Goal: Information Seeking & Learning: Learn about a topic

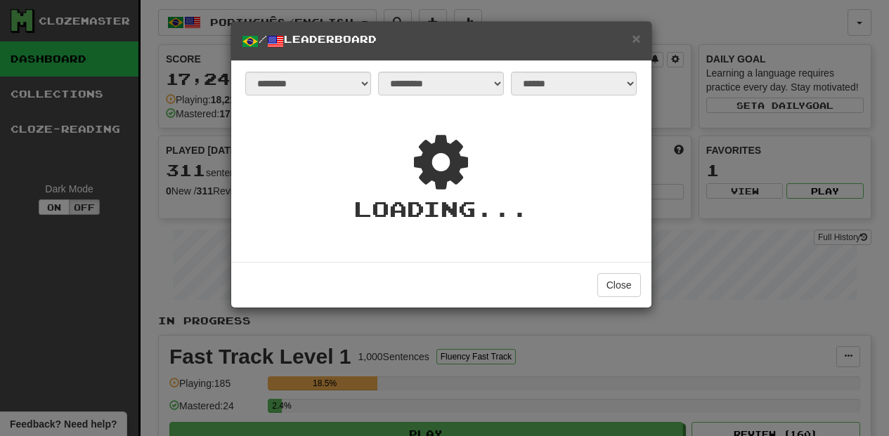
select select "**********"
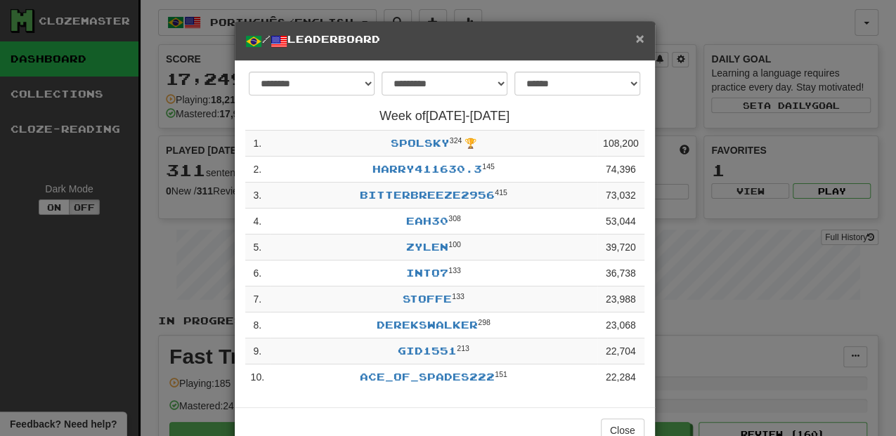
click at [635, 40] on span "×" at bounding box center [639, 38] width 8 height 16
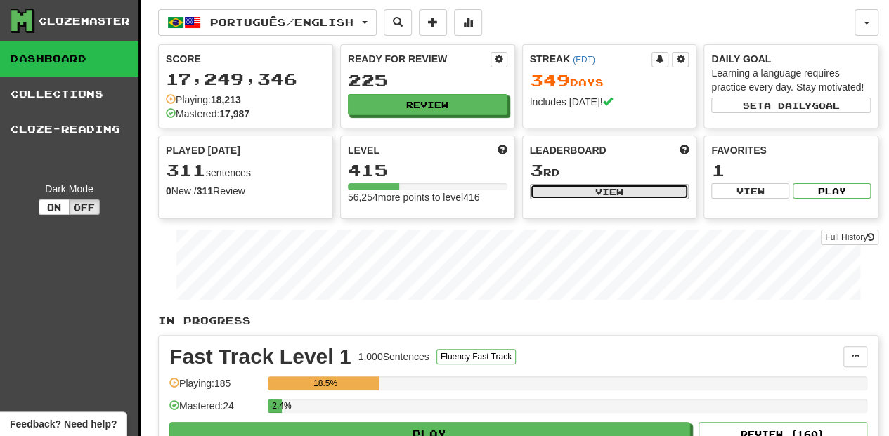
click at [570, 190] on button "View" at bounding box center [609, 191] width 159 height 15
select select "**********"
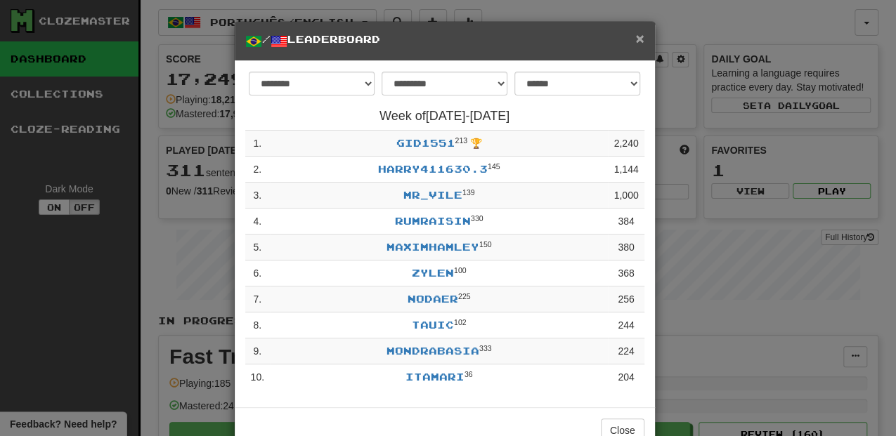
click at [637, 37] on span "×" at bounding box center [639, 38] width 8 height 16
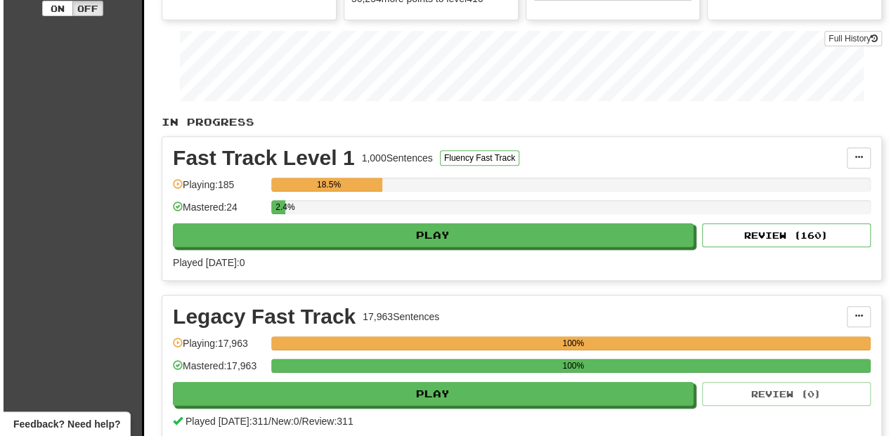
scroll to position [234, 0]
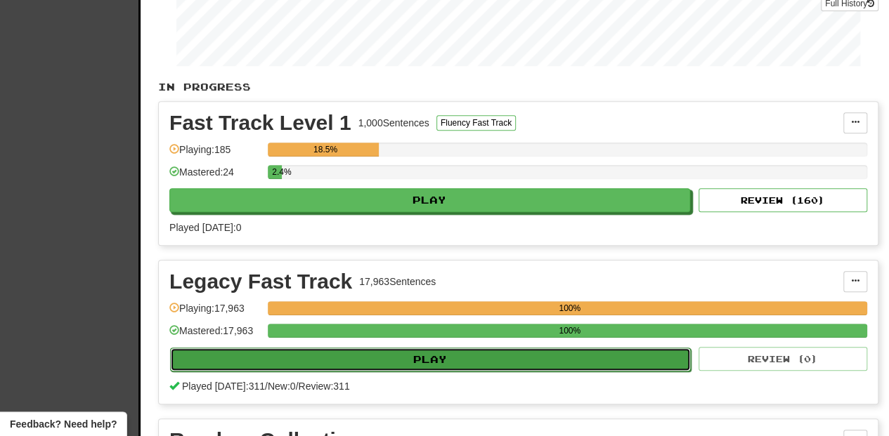
click at [438, 351] on button "Play" at bounding box center [430, 360] width 521 height 24
select select "**"
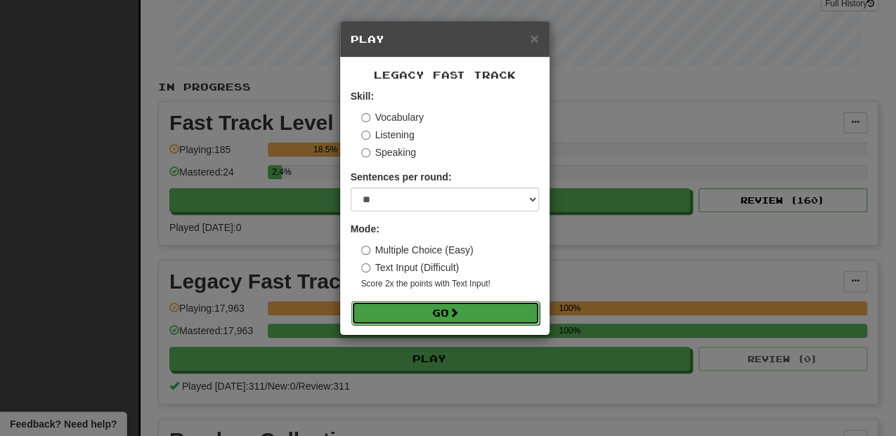
click at [432, 309] on button "Go" at bounding box center [445, 313] width 188 height 24
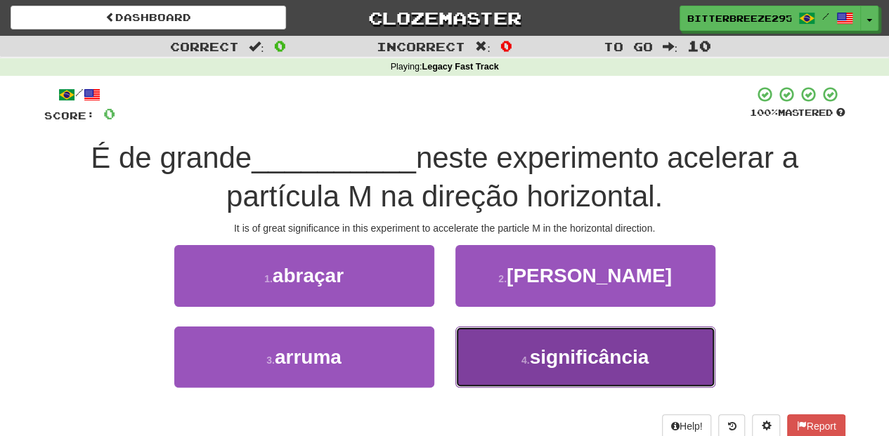
click at [530, 372] on button "4 . significância" at bounding box center [585, 357] width 260 height 61
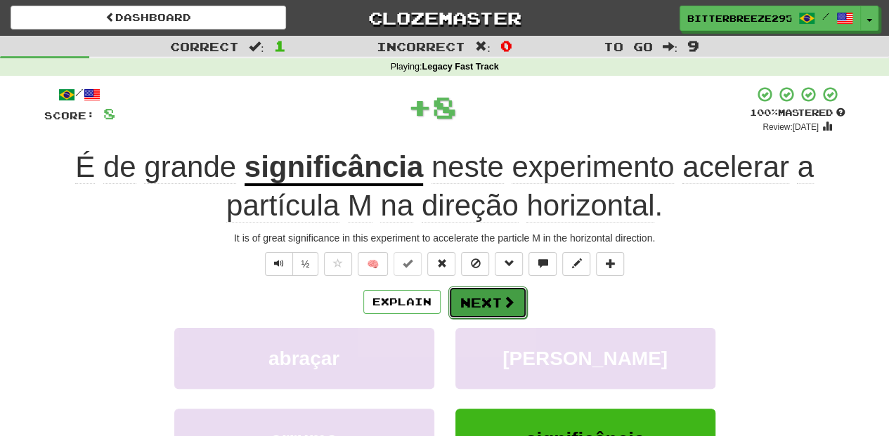
click at [488, 308] on button "Next" at bounding box center [487, 303] width 79 height 32
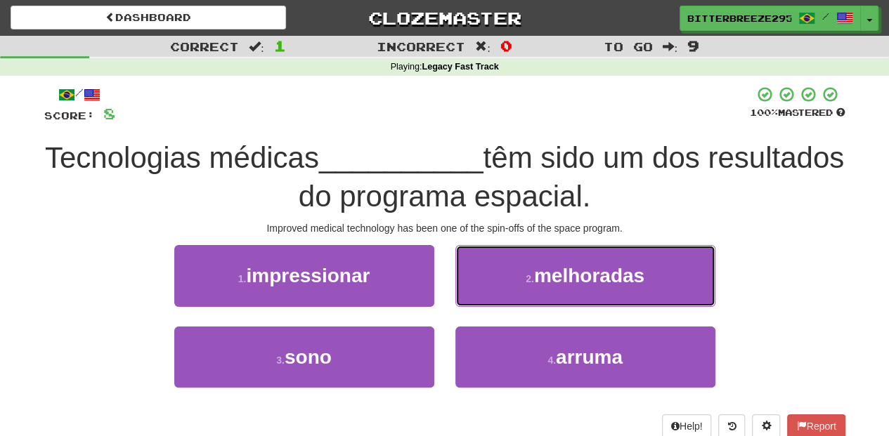
drag, startPoint x: 486, startPoint y: 266, endPoint x: 485, endPoint y: 280, distance: 14.1
click at [488, 266] on button "2 . melhoradas" at bounding box center [585, 275] width 260 height 61
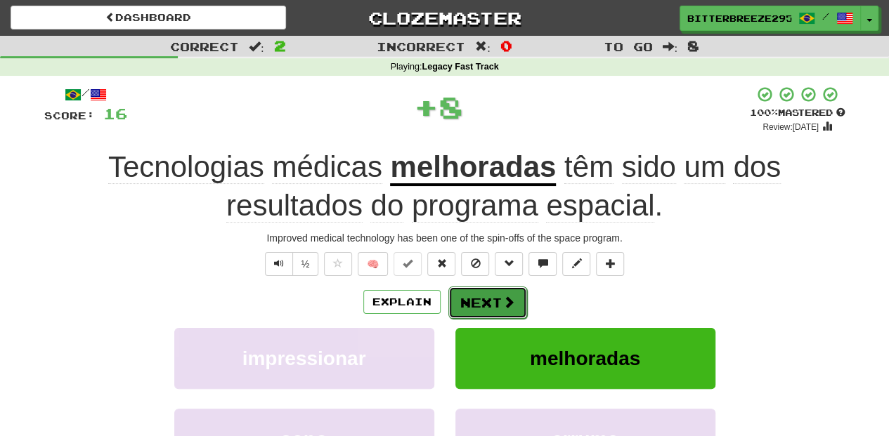
click at [485, 294] on button "Next" at bounding box center [487, 303] width 79 height 32
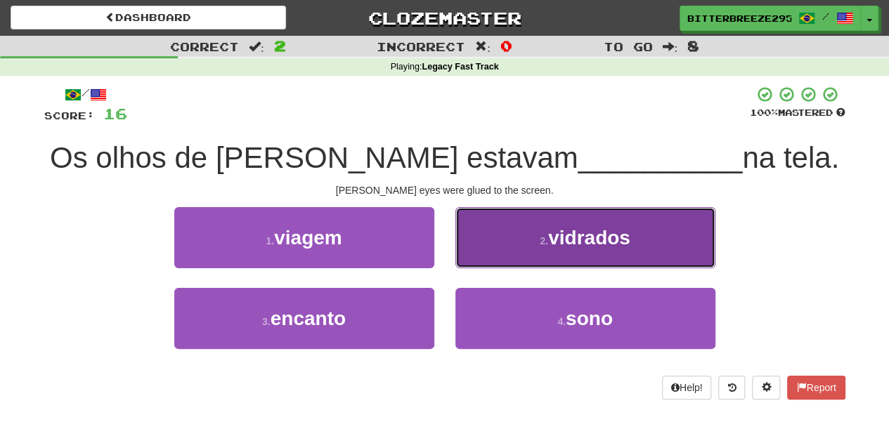
click at [481, 244] on button "2 . vidrados" at bounding box center [585, 237] width 260 height 61
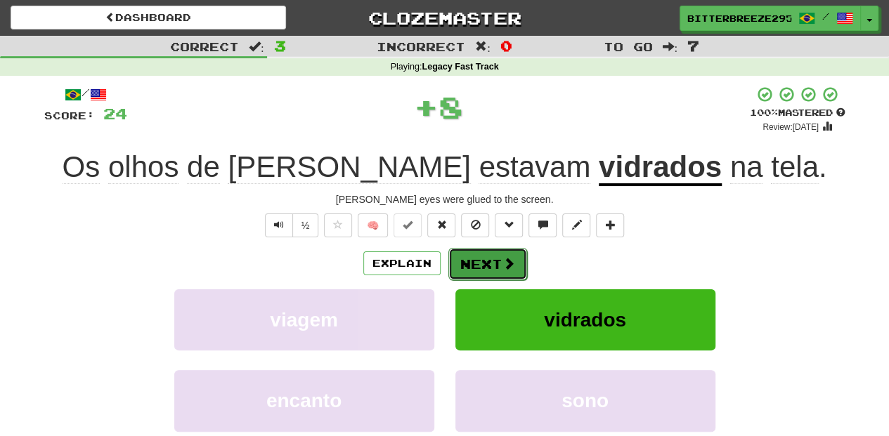
click at [480, 249] on button "Next" at bounding box center [487, 264] width 79 height 32
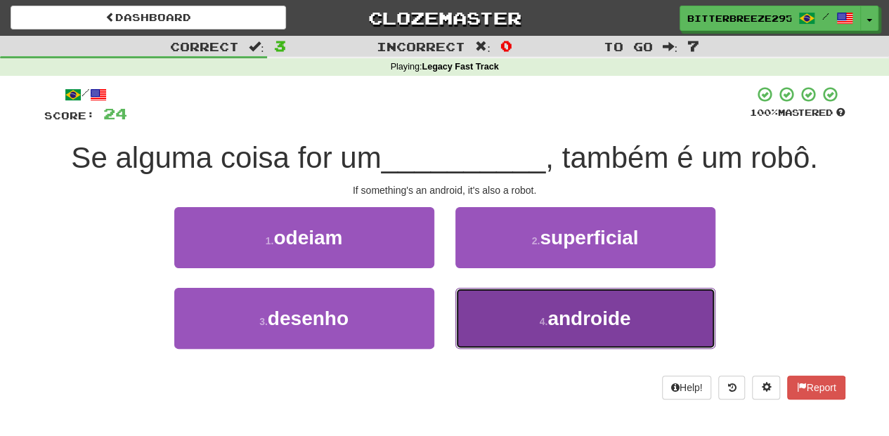
click at [480, 312] on button "4 . androide" at bounding box center [585, 318] width 260 height 61
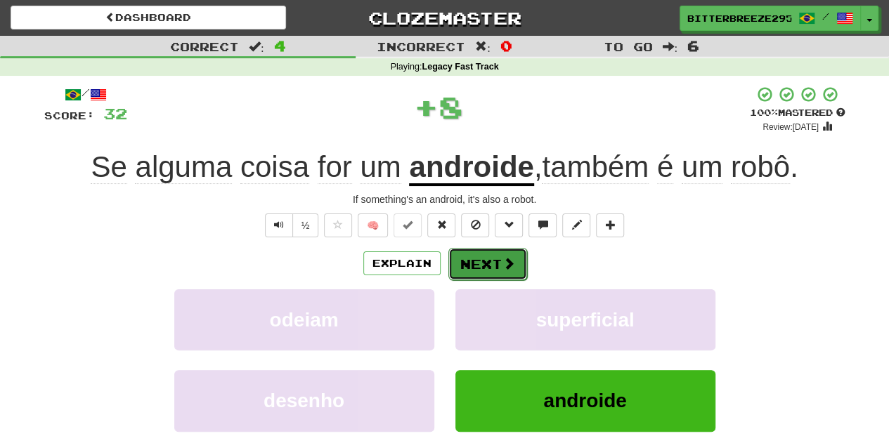
click at [483, 261] on button "Next" at bounding box center [487, 264] width 79 height 32
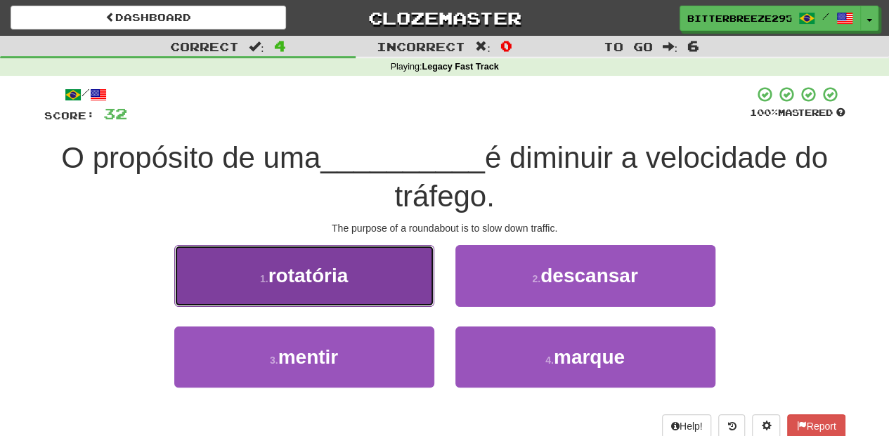
click at [393, 305] on button "1 . rotatória" at bounding box center [304, 275] width 260 height 61
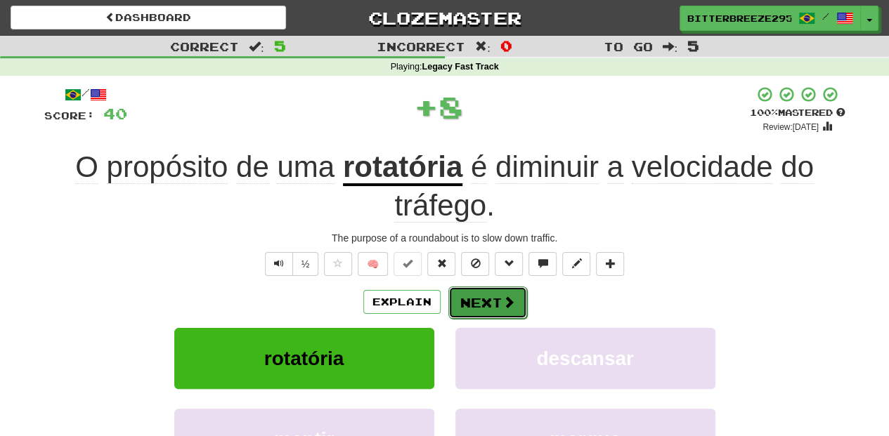
click at [474, 297] on button "Next" at bounding box center [487, 303] width 79 height 32
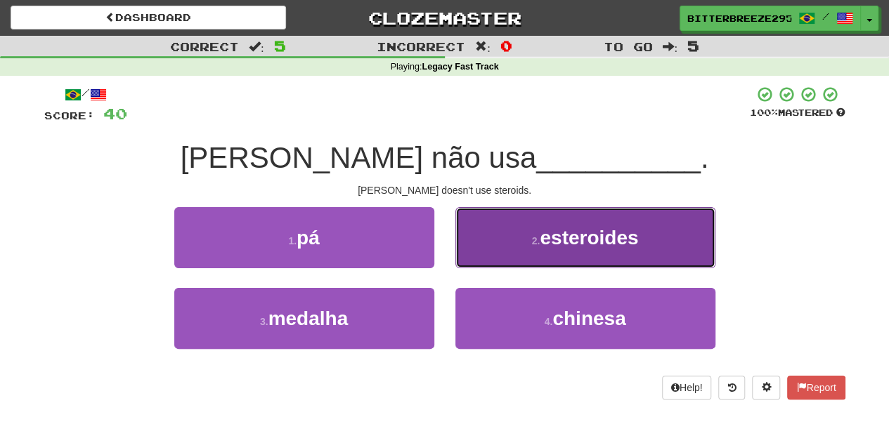
click at [489, 258] on button "2 . esteroides" at bounding box center [585, 237] width 260 height 61
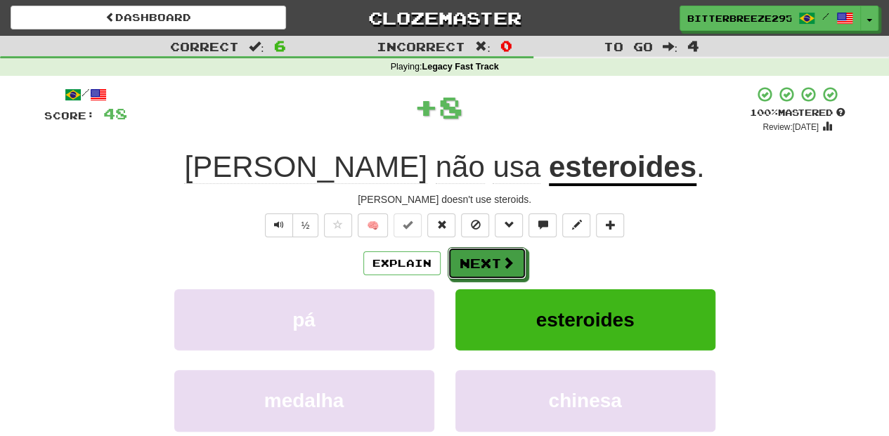
click at [489, 258] on button "Next" at bounding box center [487, 263] width 79 height 32
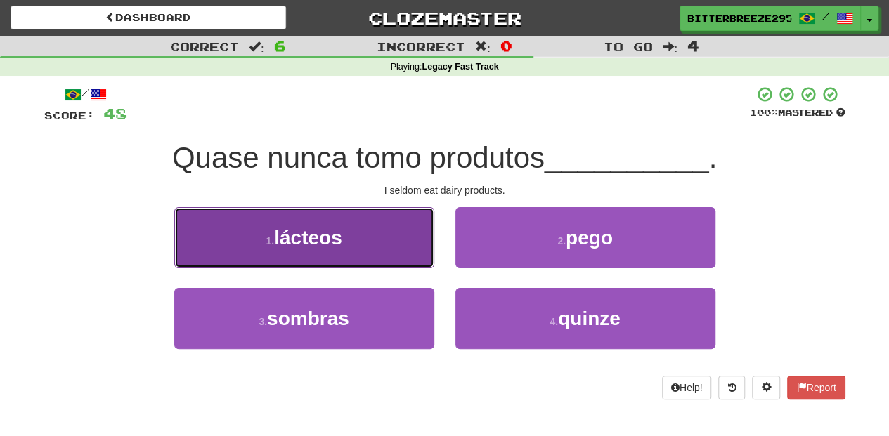
click at [384, 252] on button "1 . lácteos" at bounding box center [304, 237] width 260 height 61
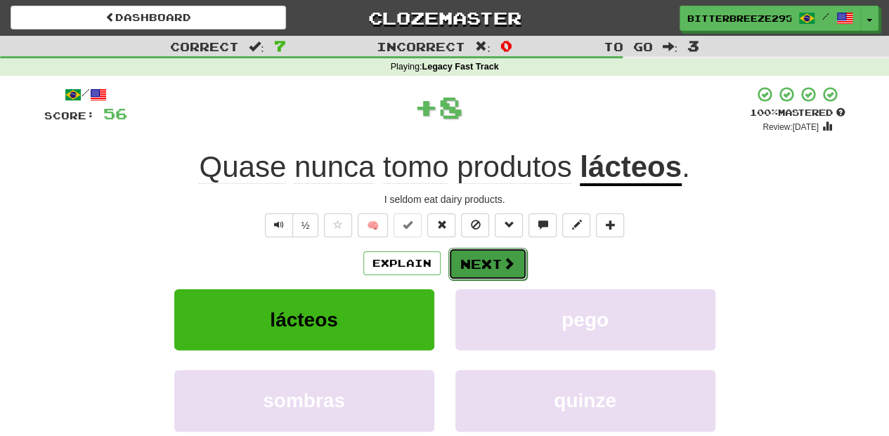
click at [467, 260] on button "Next" at bounding box center [487, 264] width 79 height 32
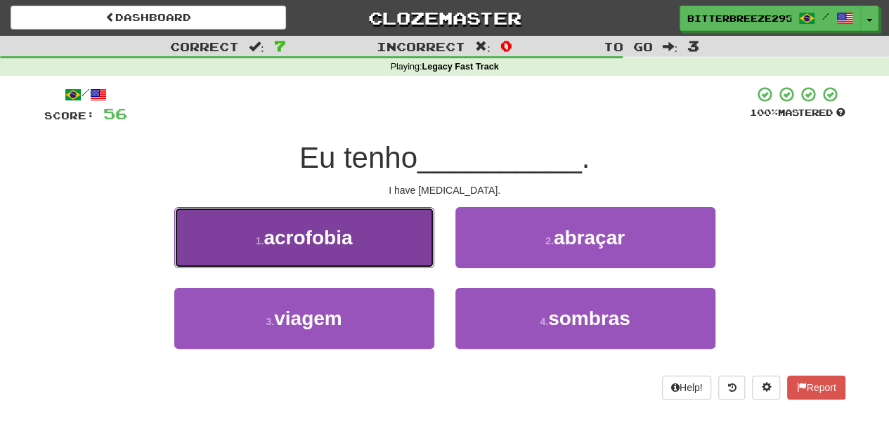
click at [379, 253] on button "1 . acrofobia" at bounding box center [304, 237] width 260 height 61
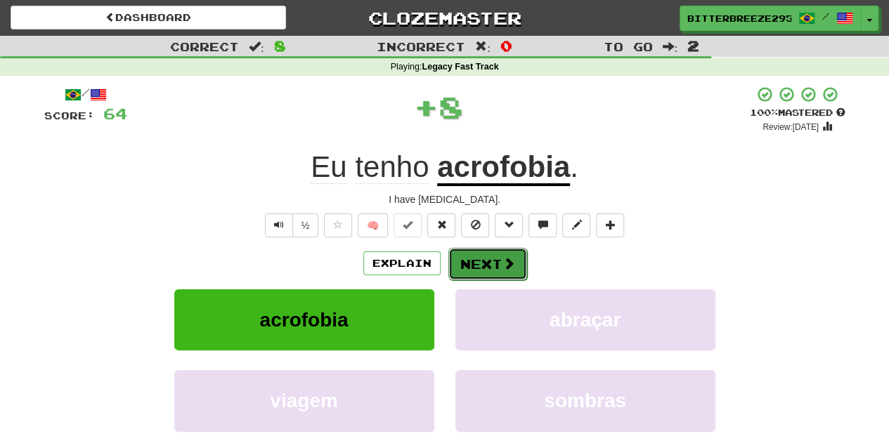
click at [495, 264] on button "Next" at bounding box center [487, 264] width 79 height 32
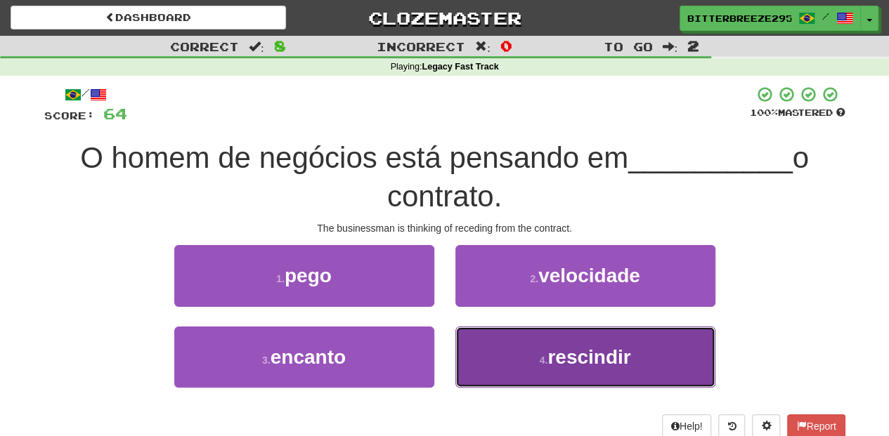
click at [511, 351] on button "4 . rescindir" at bounding box center [585, 357] width 260 height 61
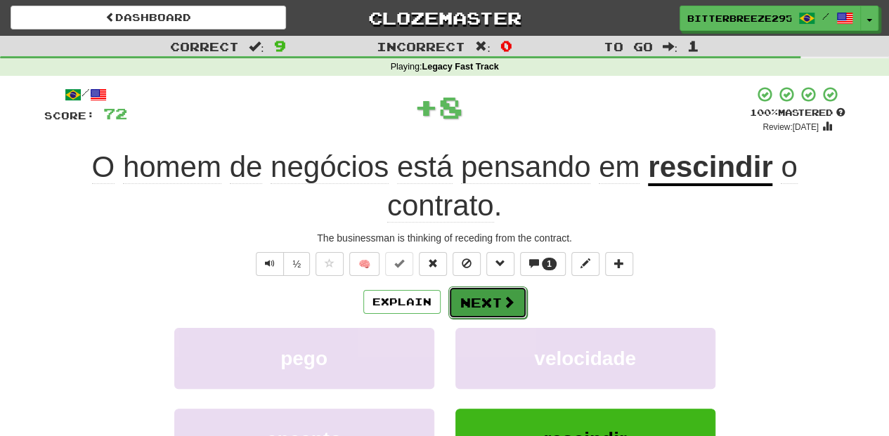
click at [476, 293] on button "Next" at bounding box center [487, 303] width 79 height 32
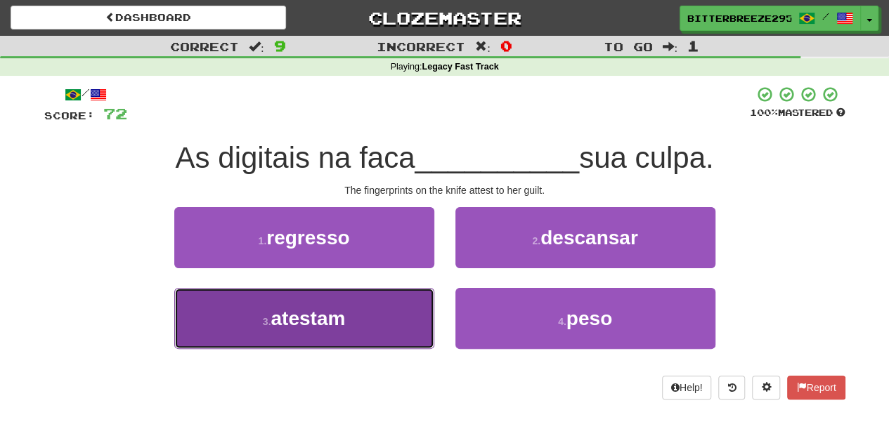
click at [400, 318] on button "3 . atestam" at bounding box center [304, 318] width 260 height 61
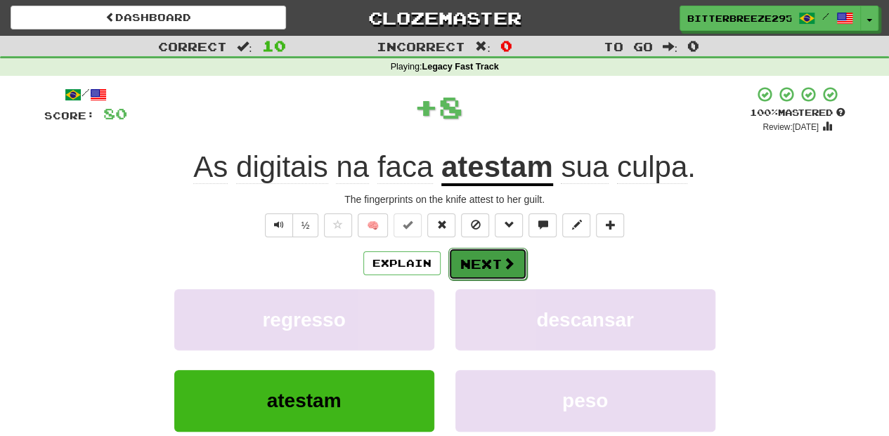
click at [480, 271] on button "Next" at bounding box center [487, 264] width 79 height 32
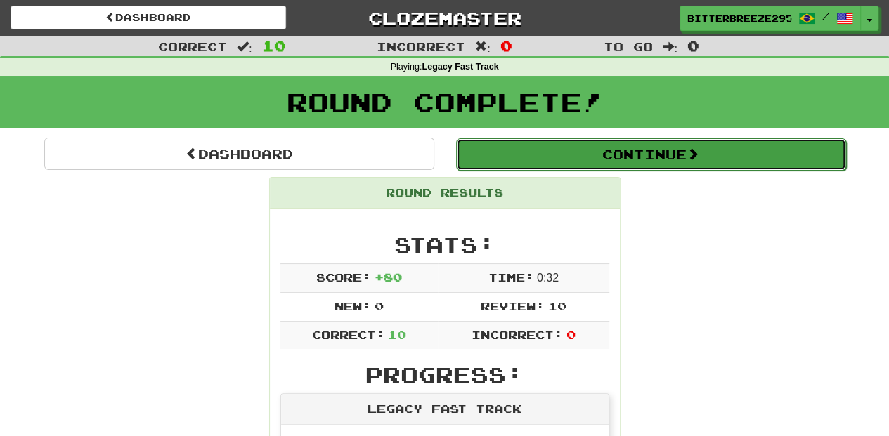
click at [492, 153] on button "Continue" at bounding box center [651, 154] width 390 height 32
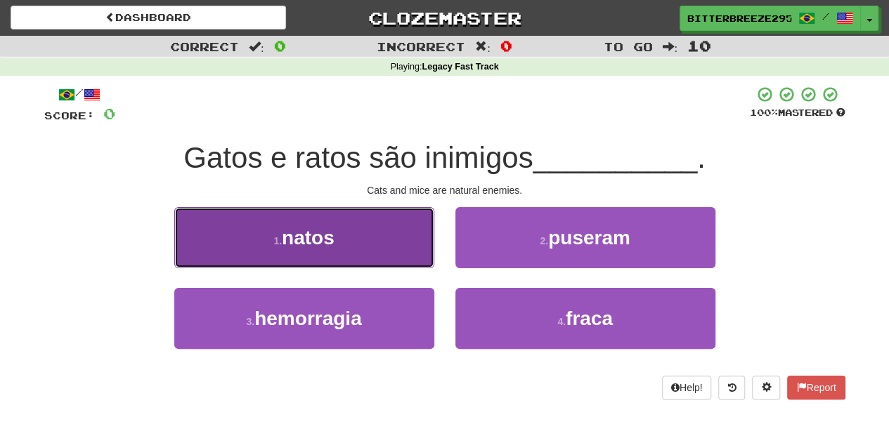
click at [391, 244] on button "1 . natos" at bounding box center [304, 237] width 260 height 61
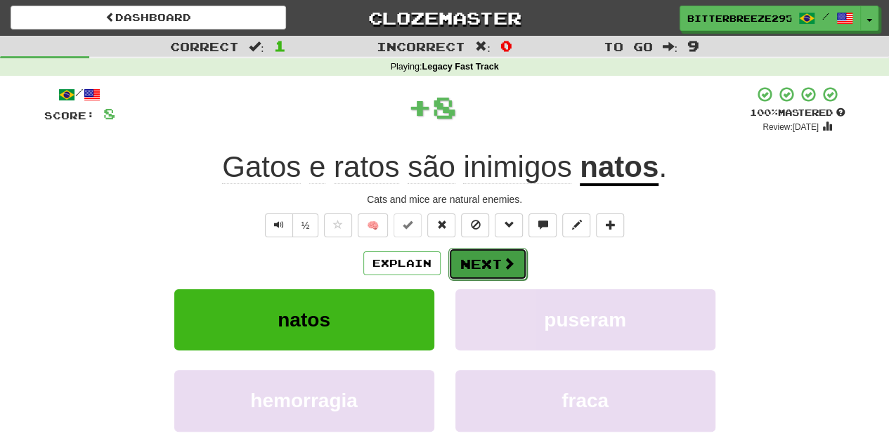
click at [482, 266] on button "Next" at bounding box center [487, 264] width 79 height 32
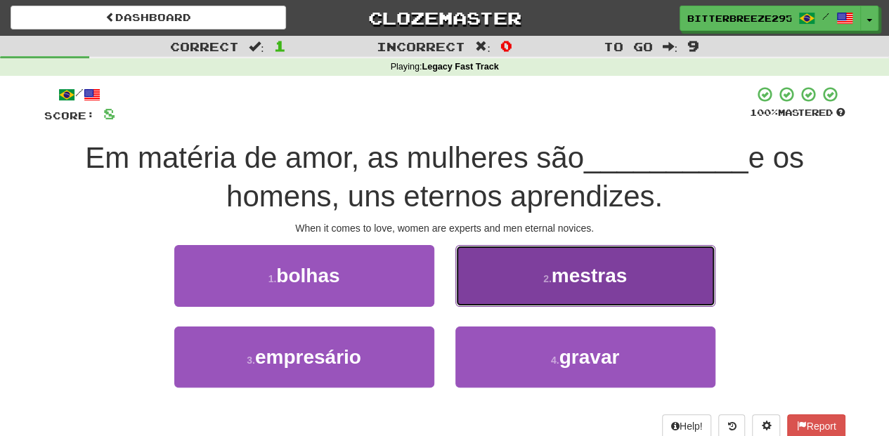
click at [503, 291] on button "2 . mestras" at bounding box center [585, 275] width 260 height 61
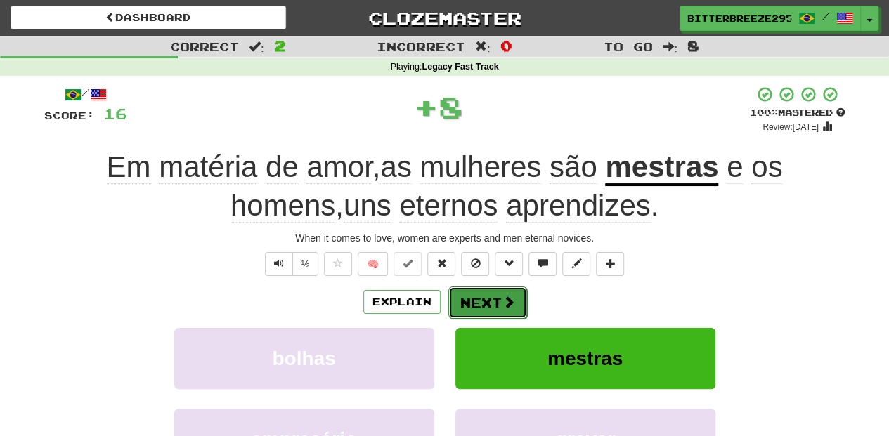
click at [500, 291] on button "Next" at bounding box center [487, 303] width 79 height 32
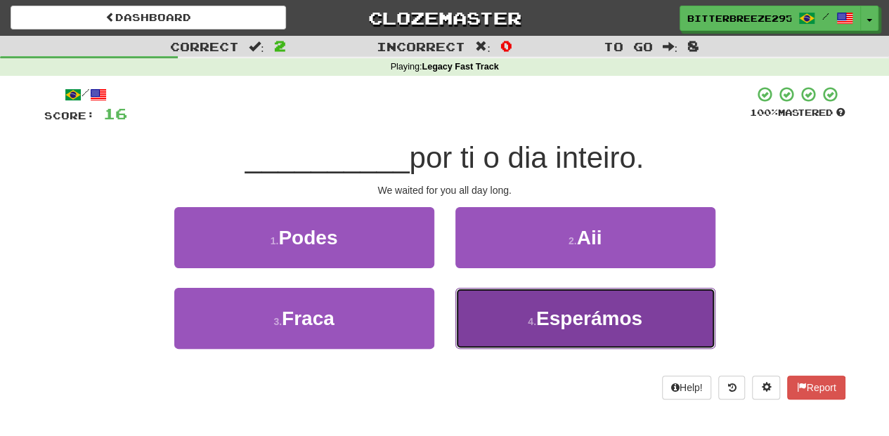
click at [492, 321] on button "4 . Esperámos" at bounding box center [585, 318] width 260 height 61
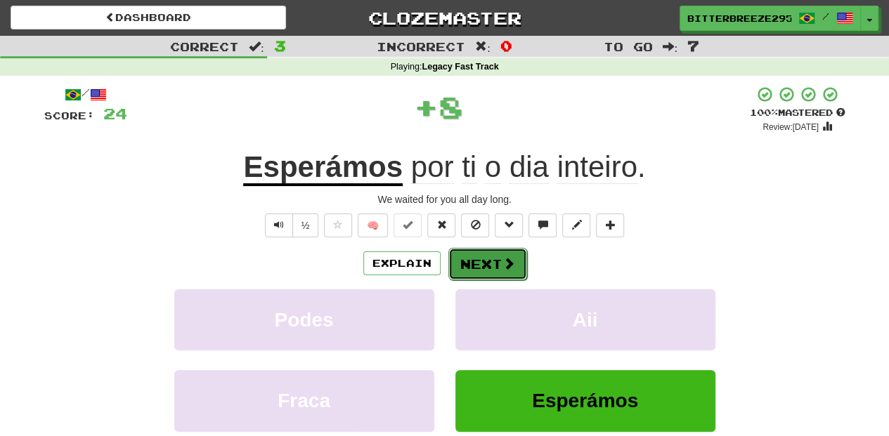
click at [474, 275] on button "Next" at bounding box center [487, 264] width 79 height 32
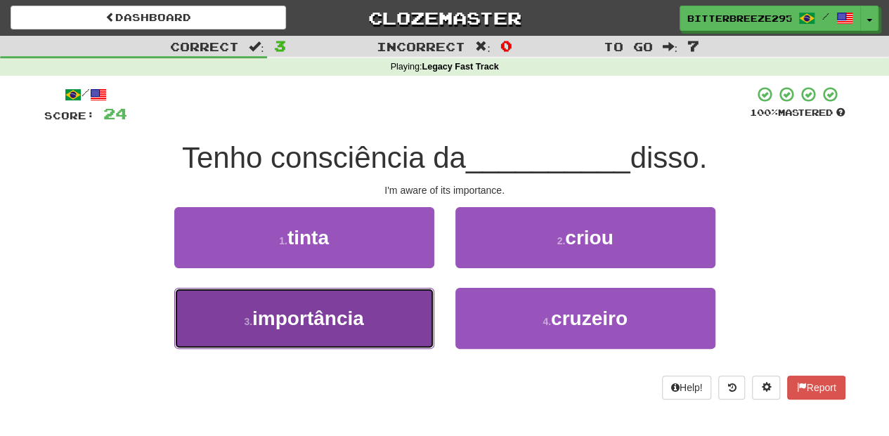
click at [381, 323] on button "3 . importância" at bounding box center [304, 318] width 260 height 61
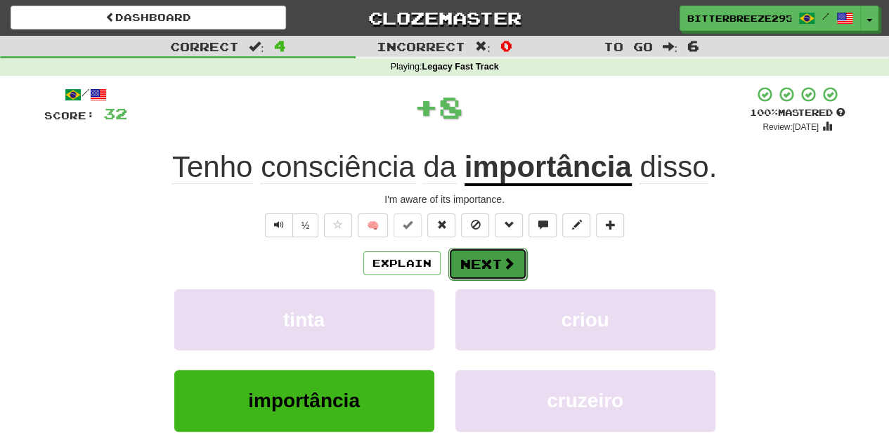
click at [476, 268] on button "Next" at bounding box center [487, 264] width 79 height 32
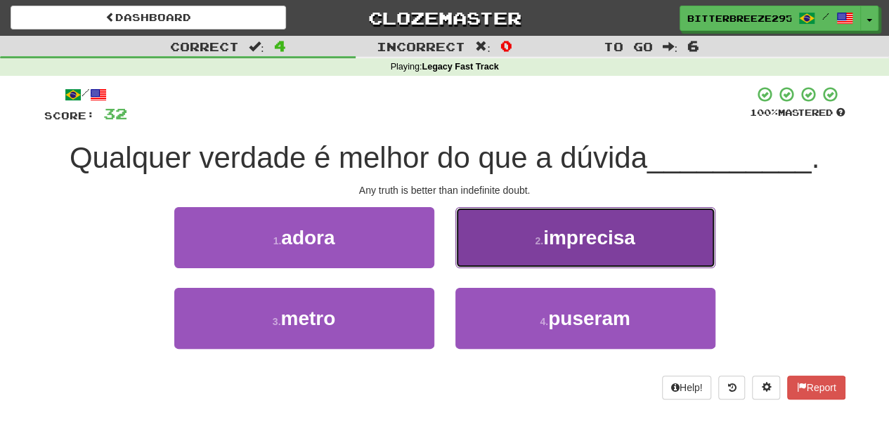
click at [485, 259] on button "2 . imprecisa" at bounding box center [585, 237] width 260 height 61
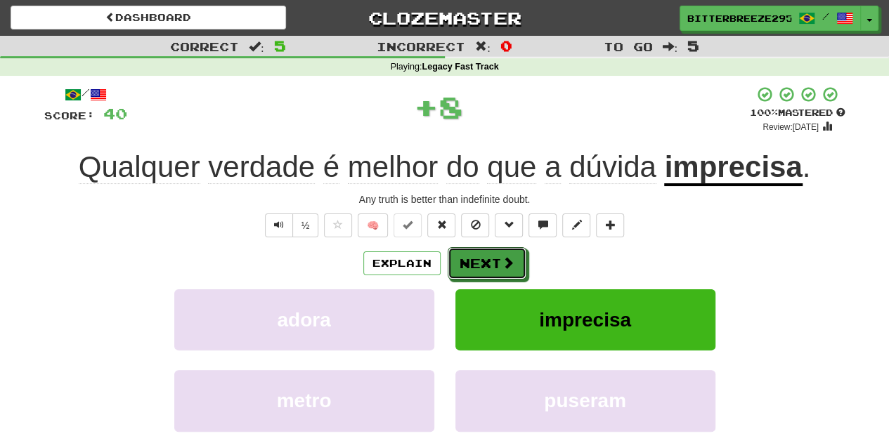
click at [485, 259] on button "Next" at bounding box center [487, 263] width 79 height 32
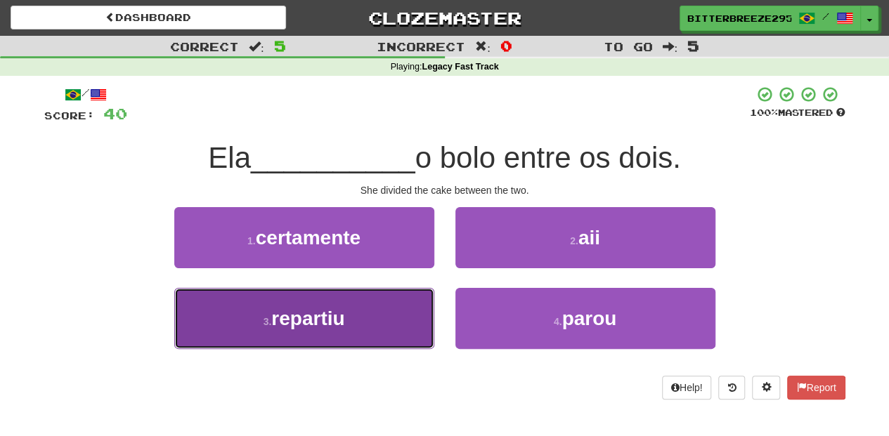
click at [372, 317] on button "3 . repartiu" at bounding box center [304, 318] width 260 height 61
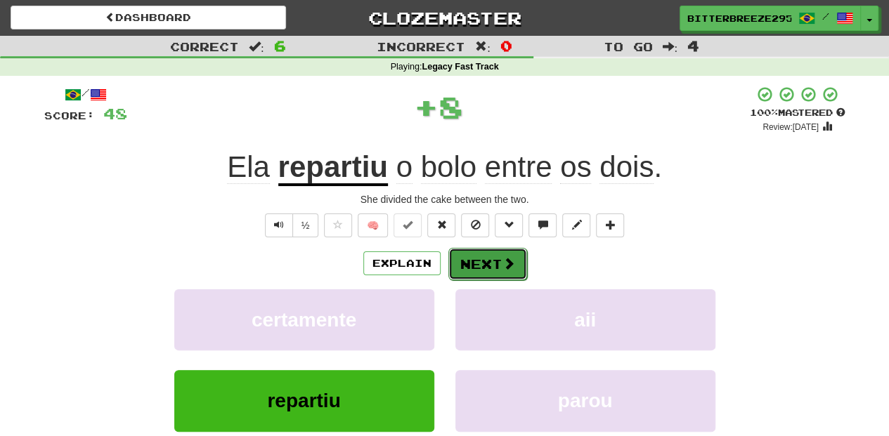
click at [457, 266] on button "Next" at bounding box center [487, 264] width 79 height 32
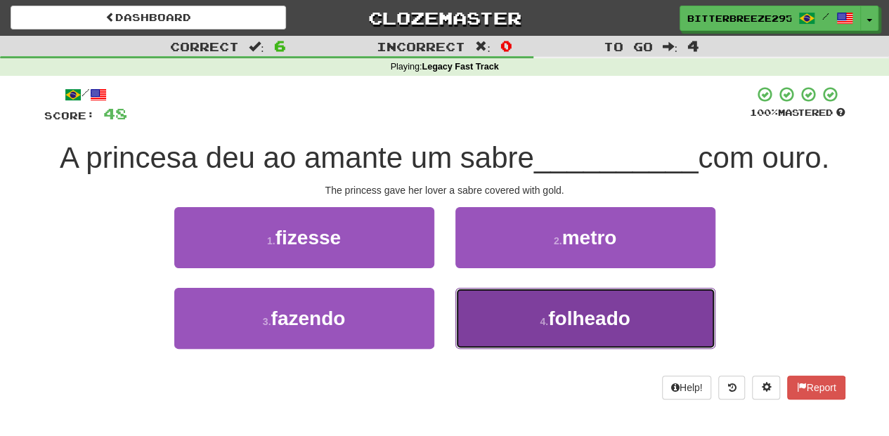
click at [481, 307] on button "4 . folheado" at bounding box center [585, 318] width 260 height 61
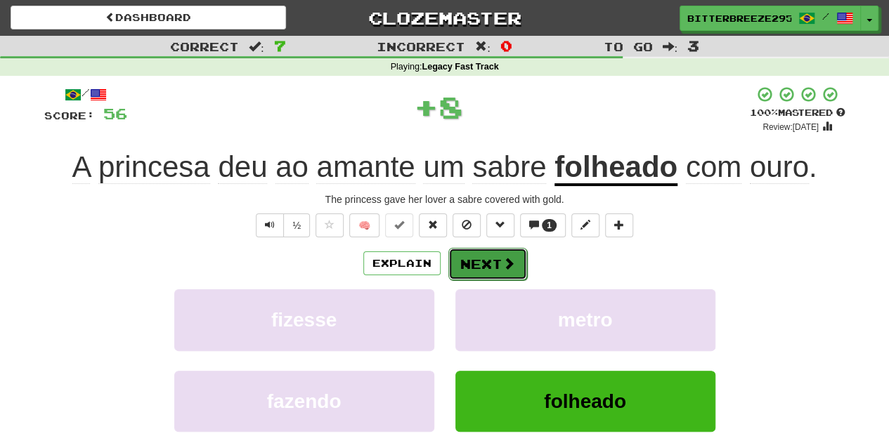
click at [485, 270] on button "Next" at bounding box center [487, 264] width 79 height 32
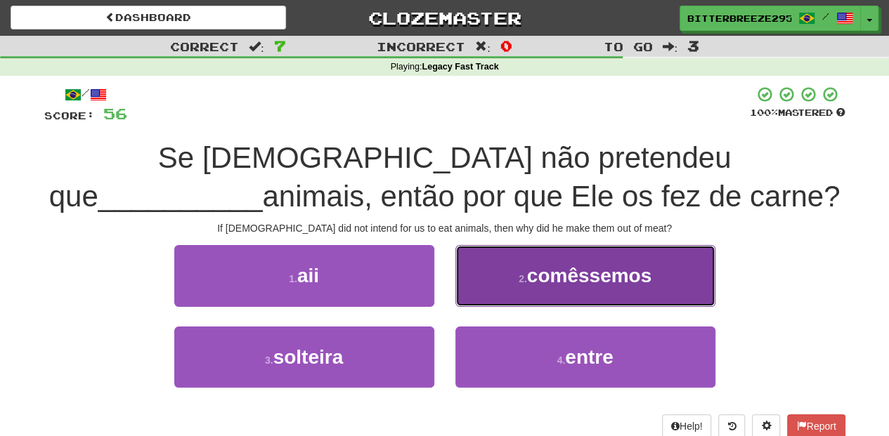
click at [486, 292] on button "2 . comêssemos" at bounding box center [585, 275] width 260 height 61
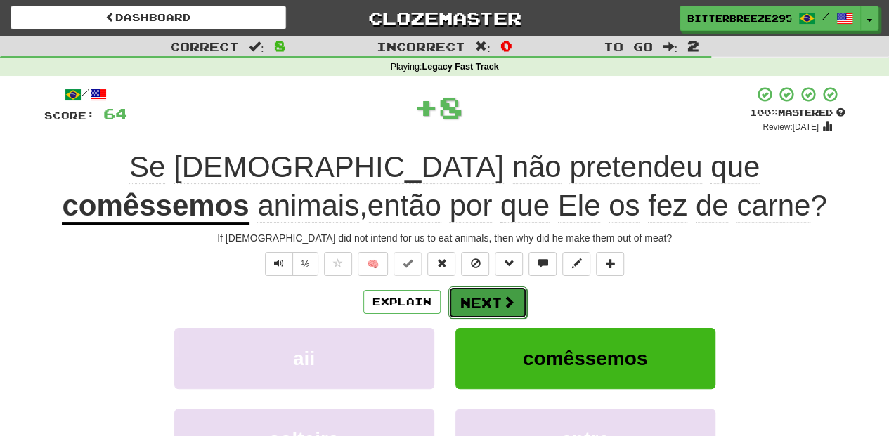
click at [482, 294] on button "Next" at bounding box center [487, 303] width 79 height 32
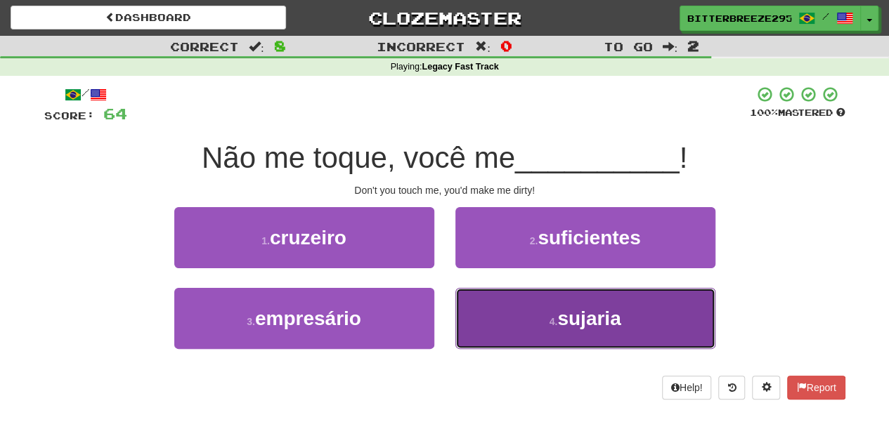
click at [483, 325] on button "4 . sujaria" at bounding box center [585, 318] width 260 height 61
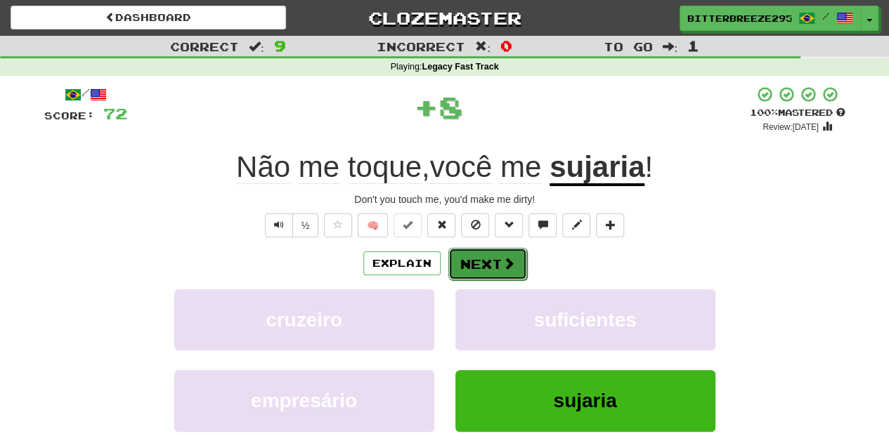
click at [482, 274] on button "Next" at bounding box center [487, 264] width 79 height 32
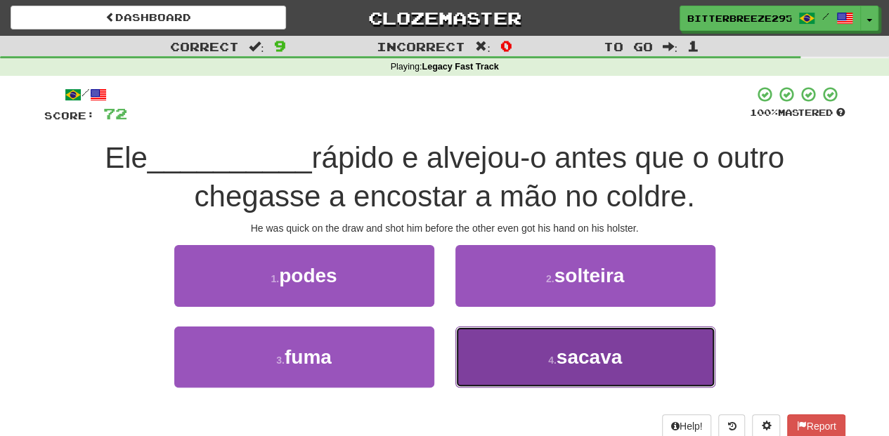
click at [524, 343] on button "4 . sacava" at bounding box center [585, 357] width 260 height 61
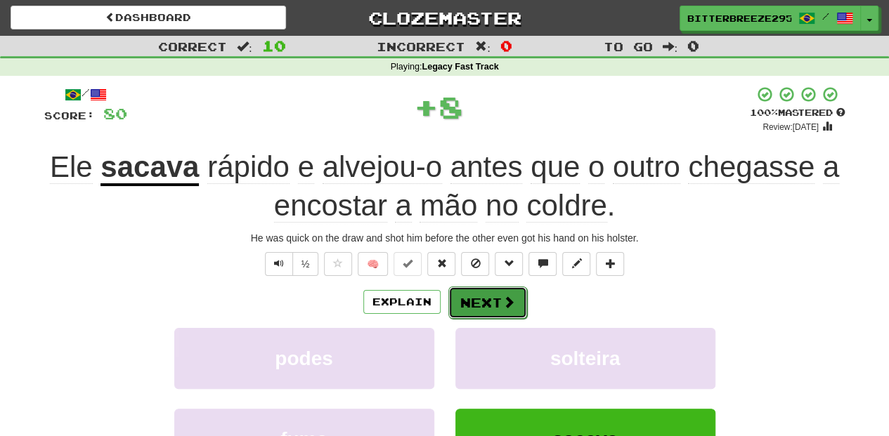
click at [488, 289] on button "Next" at bounding box center [487, 303] width 79 height 32
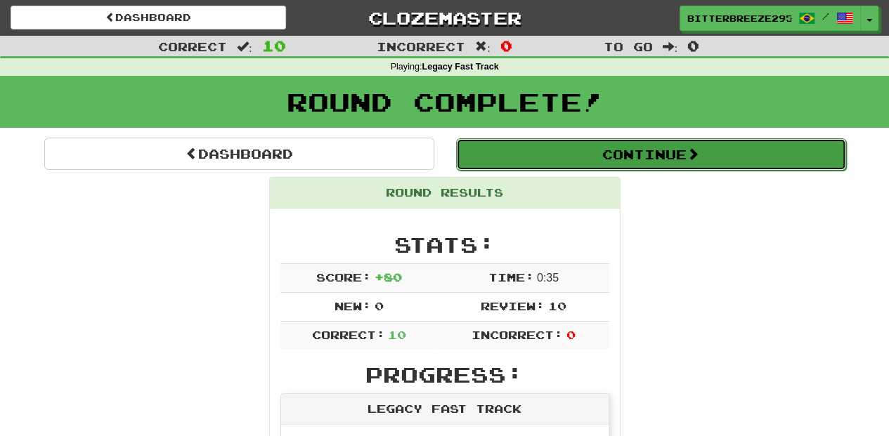
click at [530, 155] on button "Continue" at bounding box center [651, 154] width 390 height 32
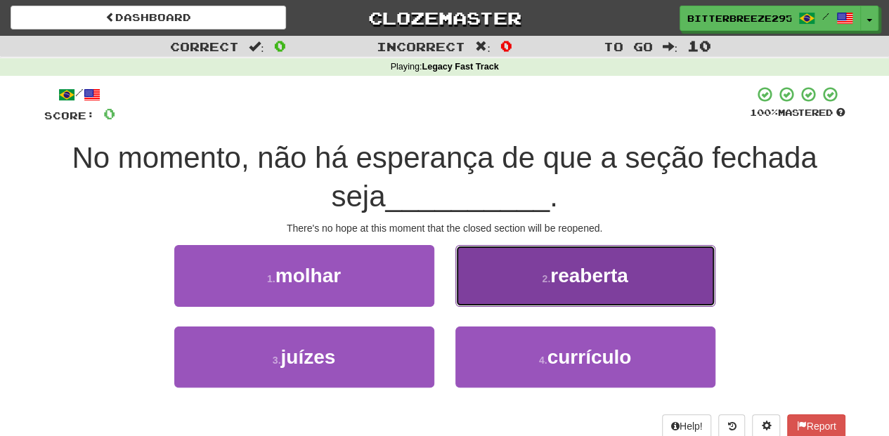
click at [509, 295] on button "2 . reaberta" at bounding box center [585, 275] width 260 height 61
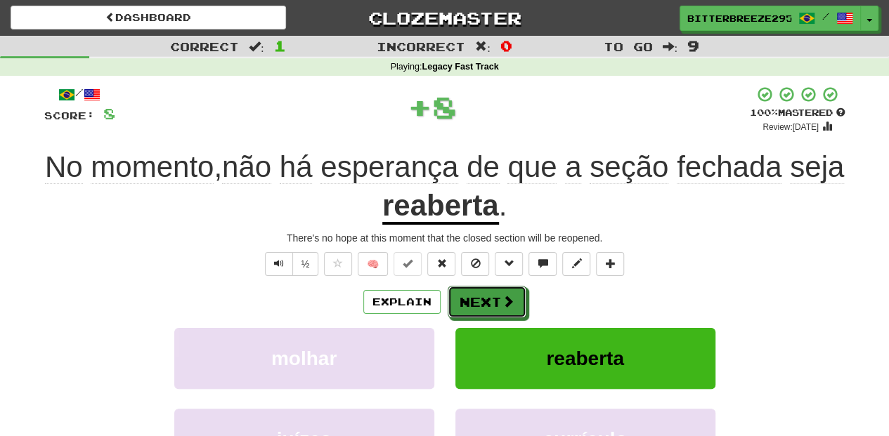
click at [509, 295] on span at bounding box center [508, 301] width 13 height 13
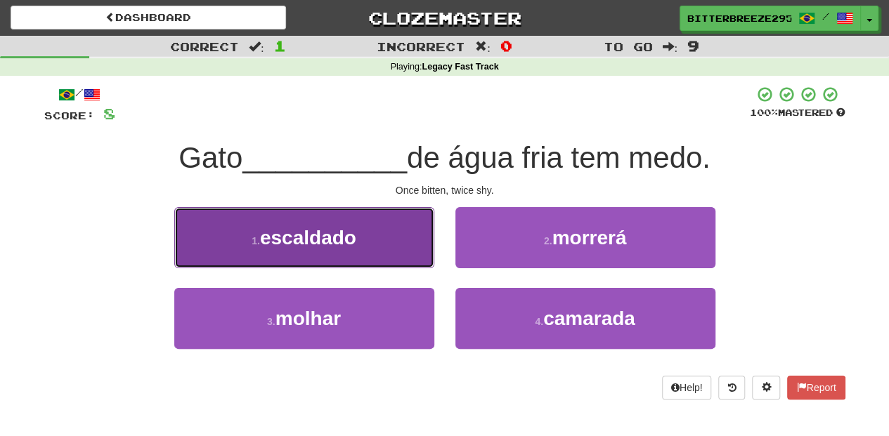
click at [375, 244] on button "1 . escaldado" at bounding box center [304, 237] width 260 height 61
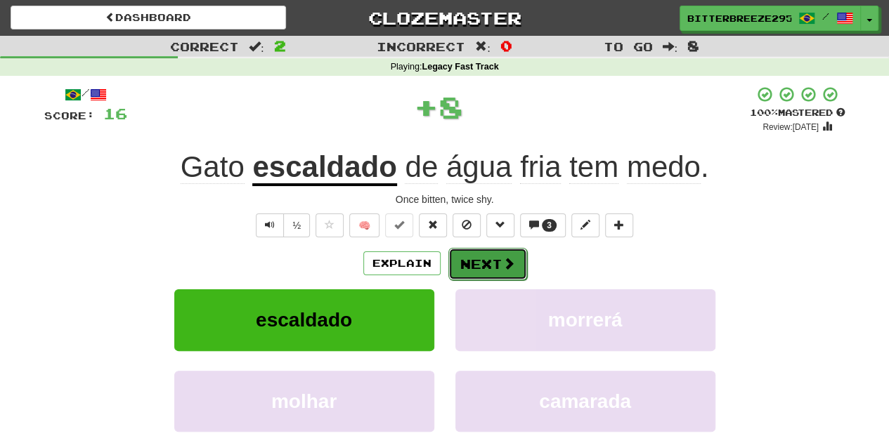
click at [483, 268] on button "Next" at bounding box center [487, 264] width 79 height 32
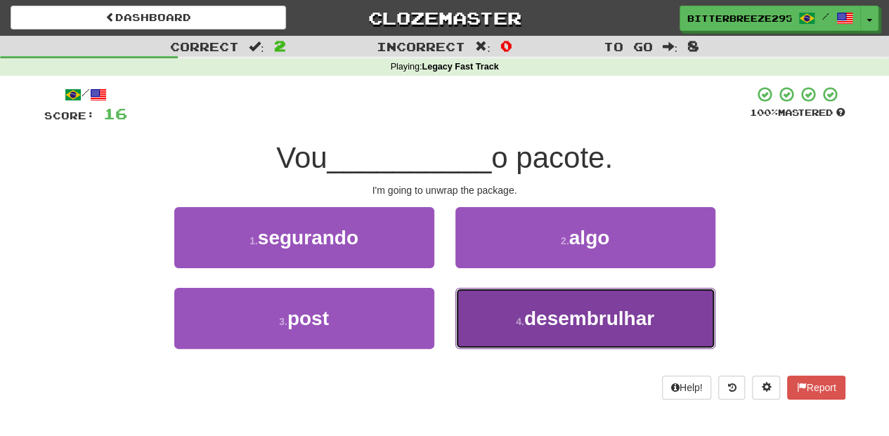
click at [490, 322] on button "4 . desembrulhar" at bounding box center [585, 318] width 260 height 61
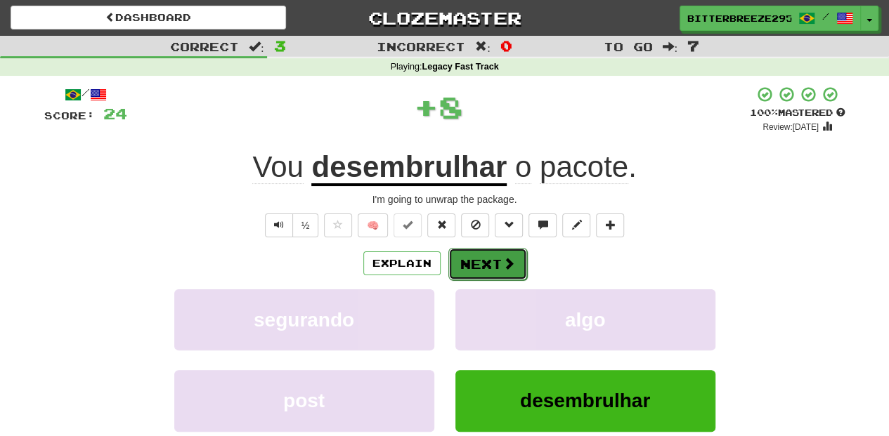
click at [488, 259] on button "Next" at bounding box center [487, 264] width 79 height 32
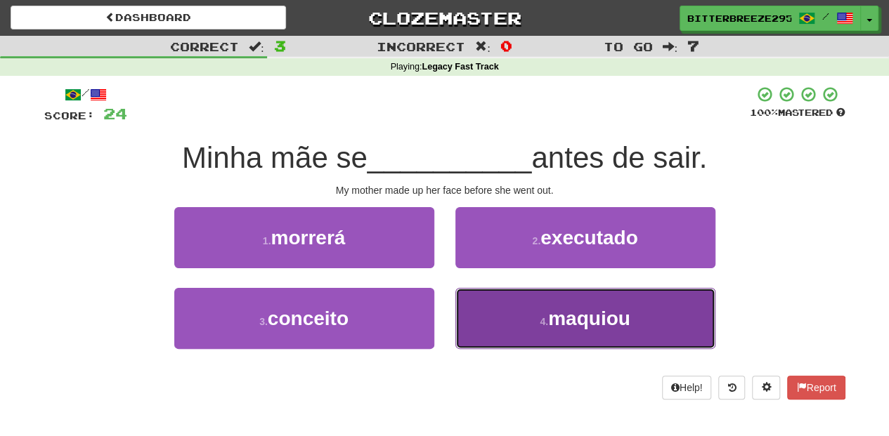
click at [509, 304] on button "4 . maquiou" at bounding box center [585, 318] width 260 height 61
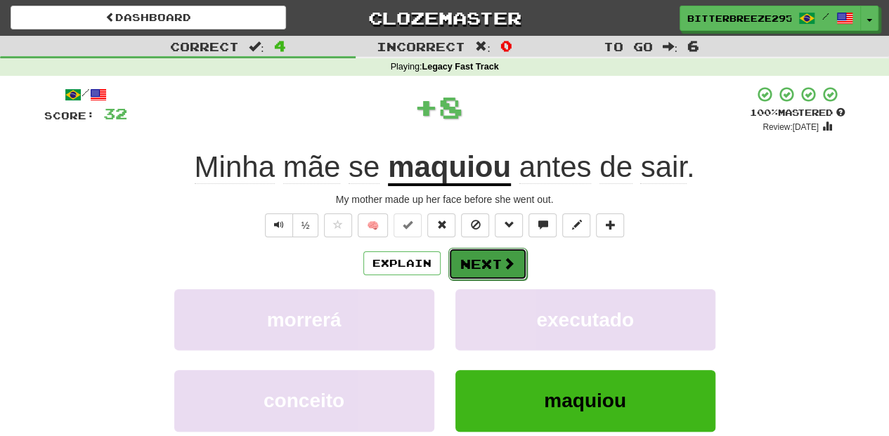
click at [492, 270] on button "Next" at bounding box center [487, 264] width 79 height 32
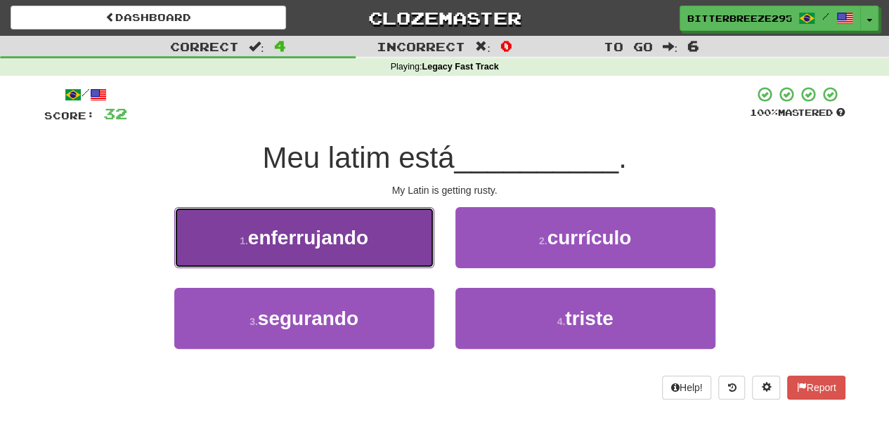
click at [369, 250] on button "1 . enferrujando" at bounding box center [304, 237] width 260 height 61
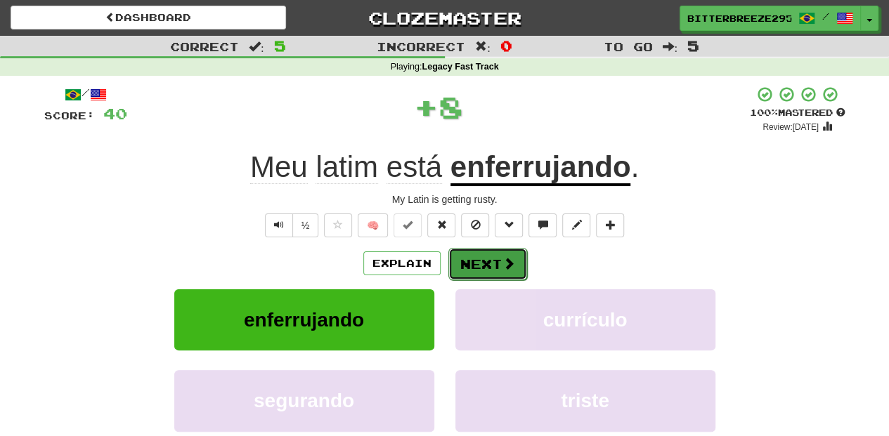
click at [469, 254] on button "Next" at bounding box center [487, 264] width 79 height 32
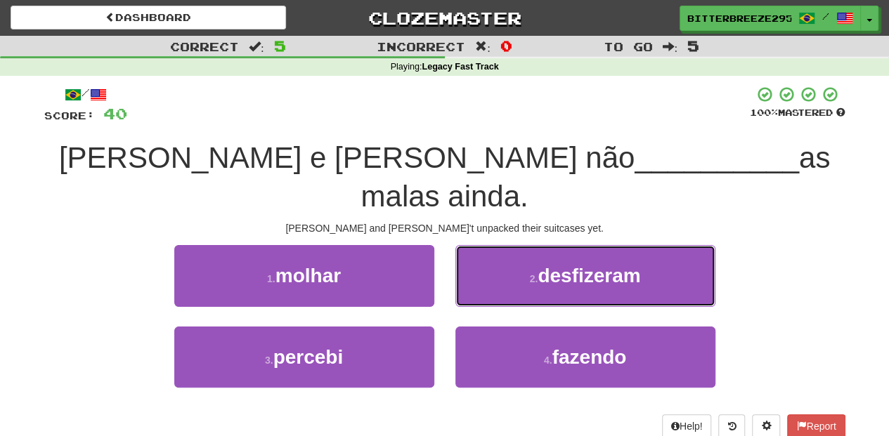
click at [486, 245] on button "2 . desfizeram" at bounding box center [585, 275] width 260 height 61
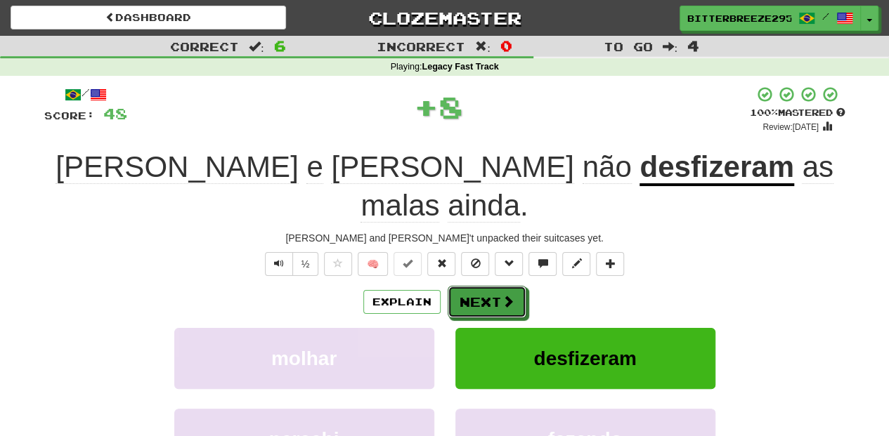
click at [480, 286] on button "Next" at bounding box center [487, 302] width 79 height 32
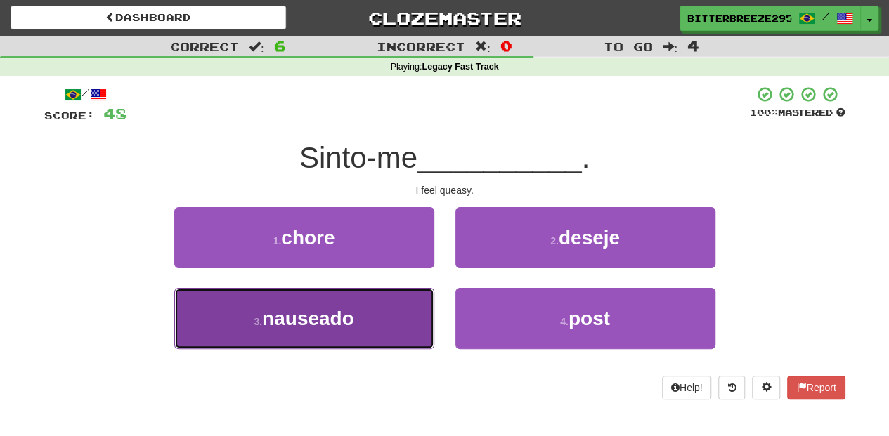
click at [404, 303] on button "3 . nauseado" at bounding box center [304, 318] width 260 height 61
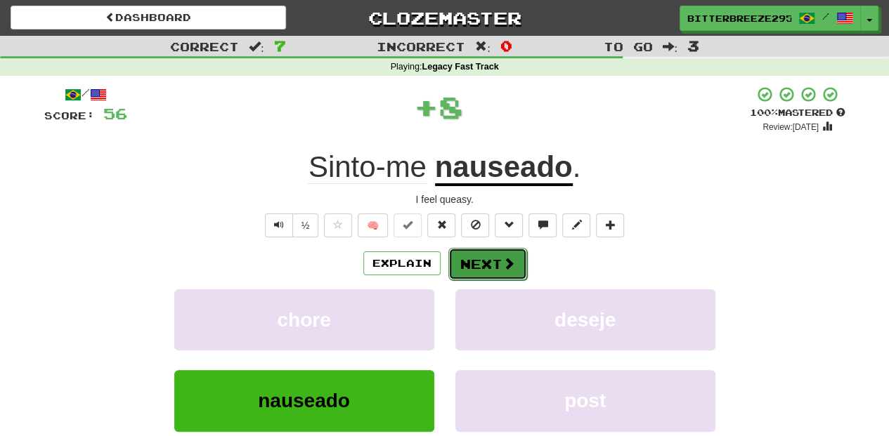
click at [468, 259] on button "Next" at bounding box center [487, 264] width 79 height 32
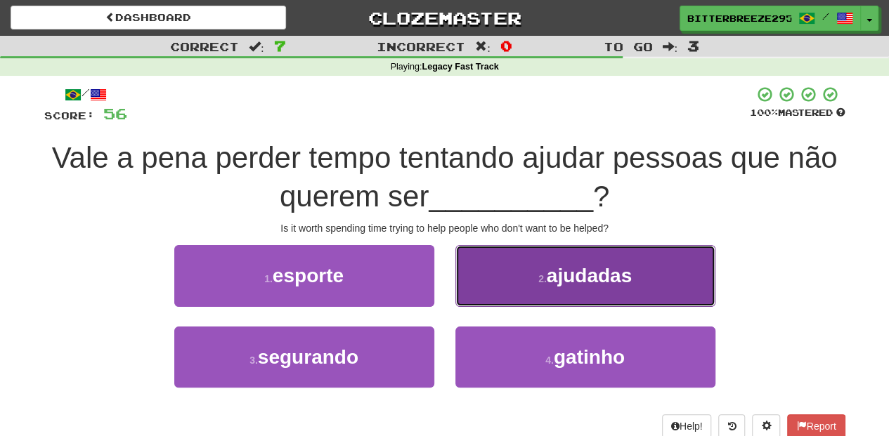
click at [488, 295] on button "2 . ajudadas" at bounding box center [585, 275] width 260 height 61
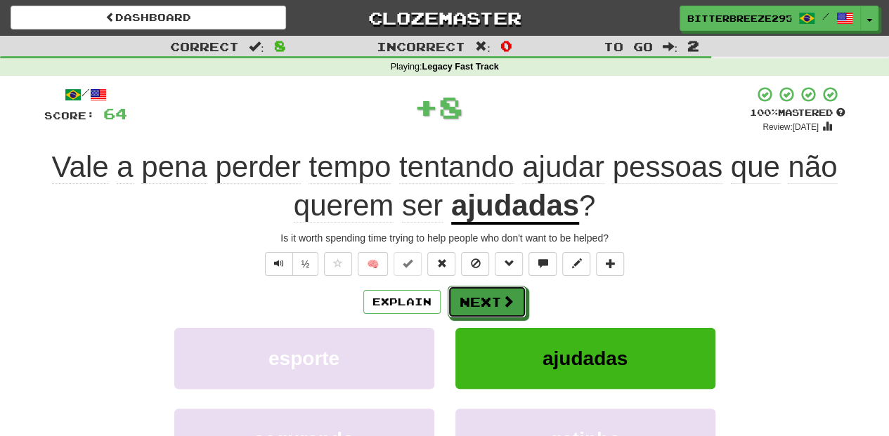
click at [488, 295] on button "Next" at bounding box center [487, 302] width 79 height 32
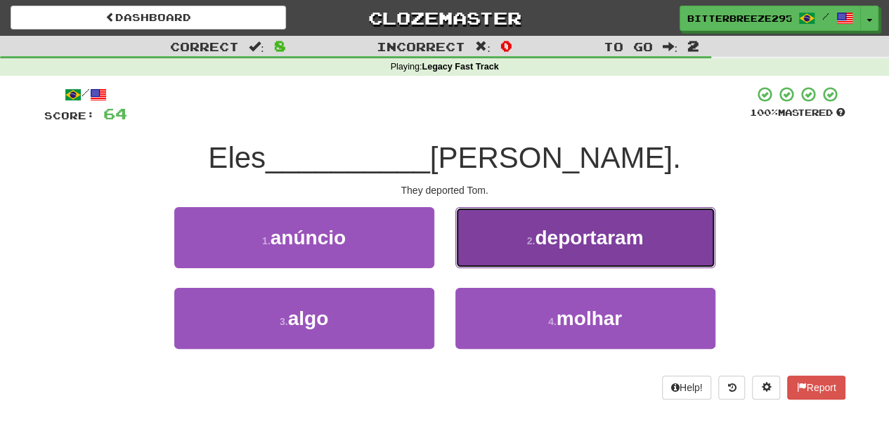
click at [492, 265] on button "2 . deportaram" at bounding box center [585, 237] width 260 height 61
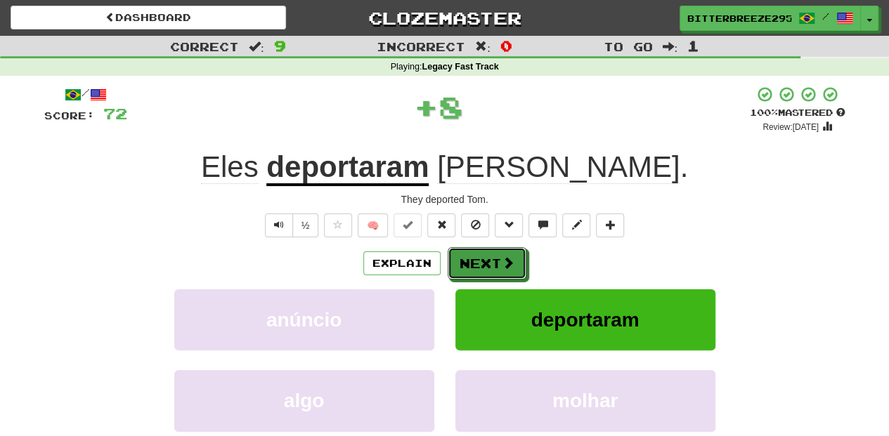
click at [492, 265] on button "Next" at bounding box center [487, 263] width 79 height 32
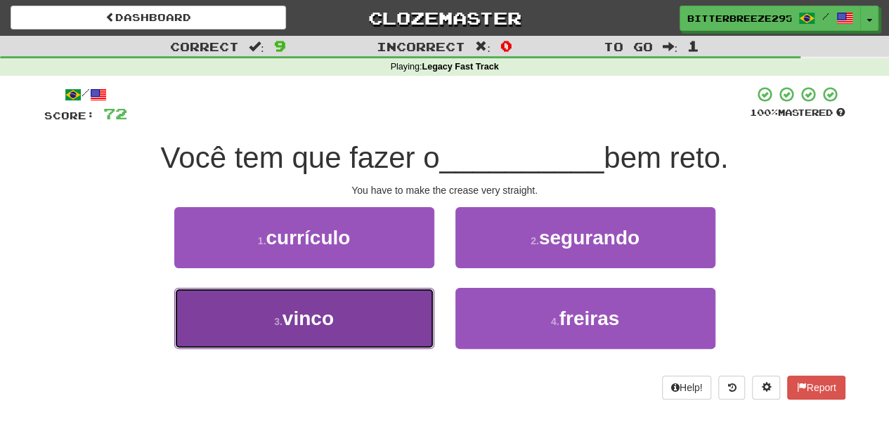
click at [399, 329] on button "3 . vinco" at bounding box center [304, 318] width 260 height 61
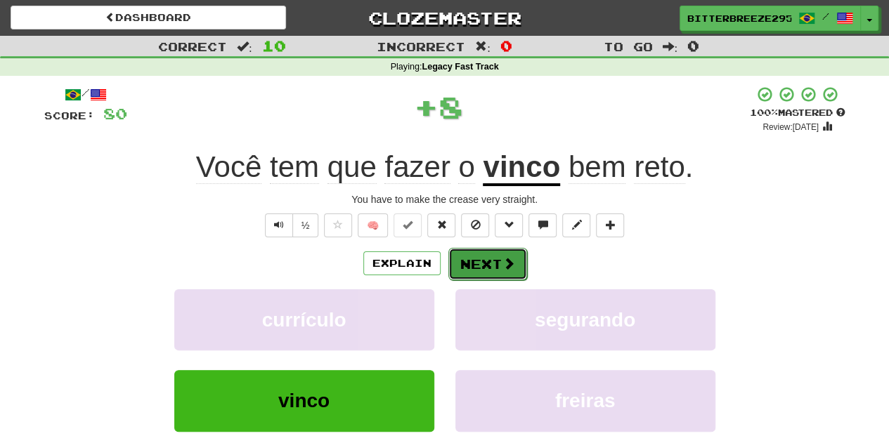
click at [469, 266] on button "Next" at bounding box center [487, 264] width 79 height 32
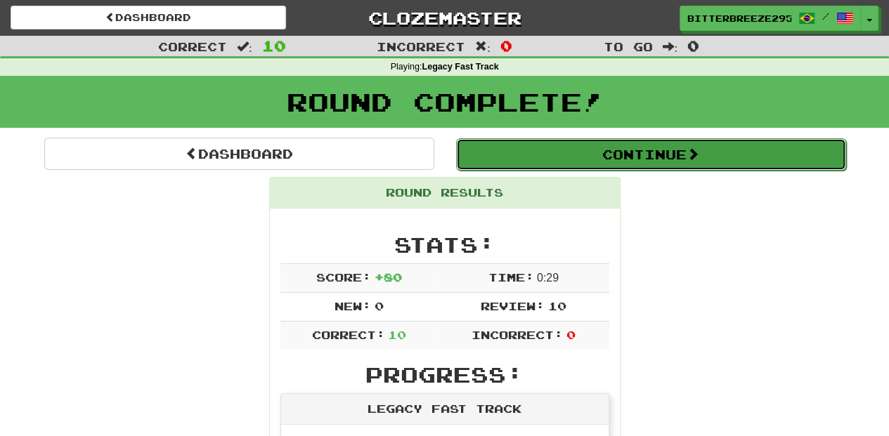
click at [533, 162] on button "Continue" at bounding box center [651, 154] width 390 height 32
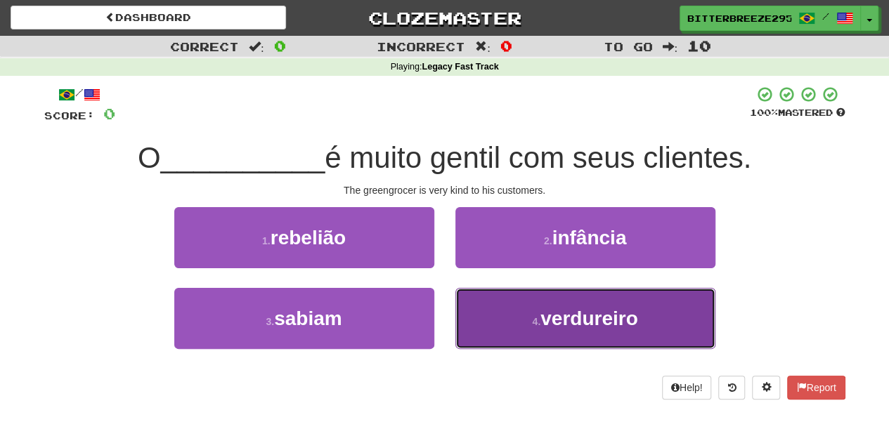
click at [496, 320] on button "4 . verdureiro" at bounding box center [585, 318] width 260 height 61
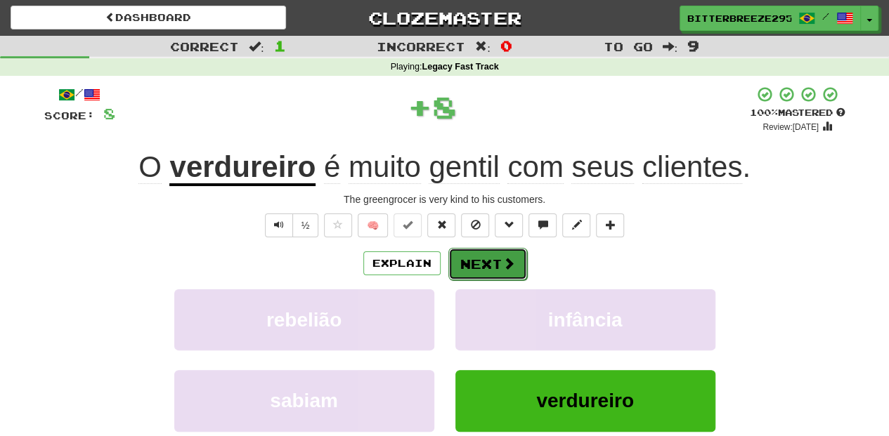
click at [488, 254] on button "Next" at bounding box center [487, 264] width 79 height 32
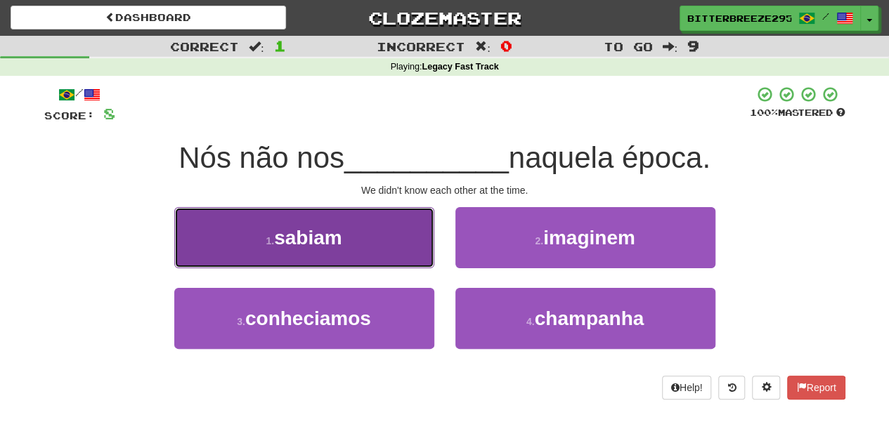
click at [362, 229] on button "1 . sabiam" at bounding box center [304, 237] width 260 height 61
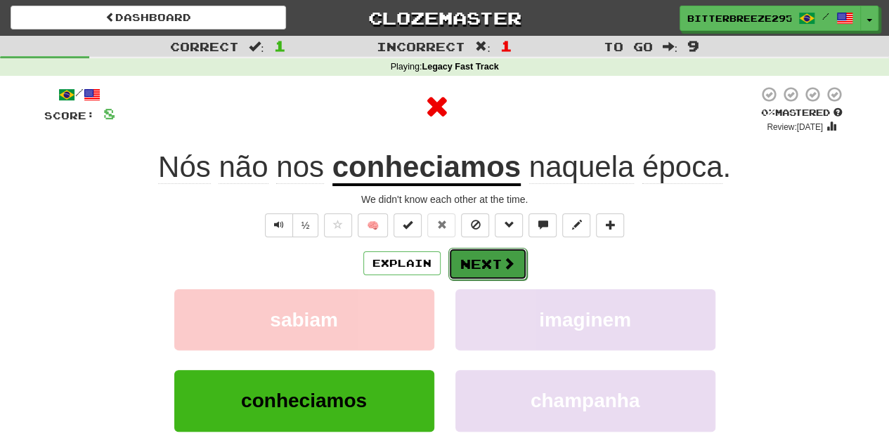
click at [486, 257] on button "Next" at bounding box center [487, 264] width 79 height 32
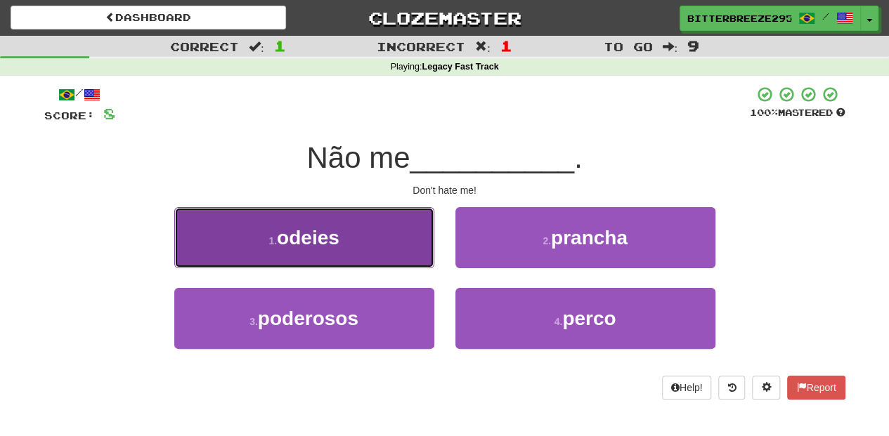
click at [412, 264] on button "1 . odeies" at bounding box center [304, 237] width 260 height 61
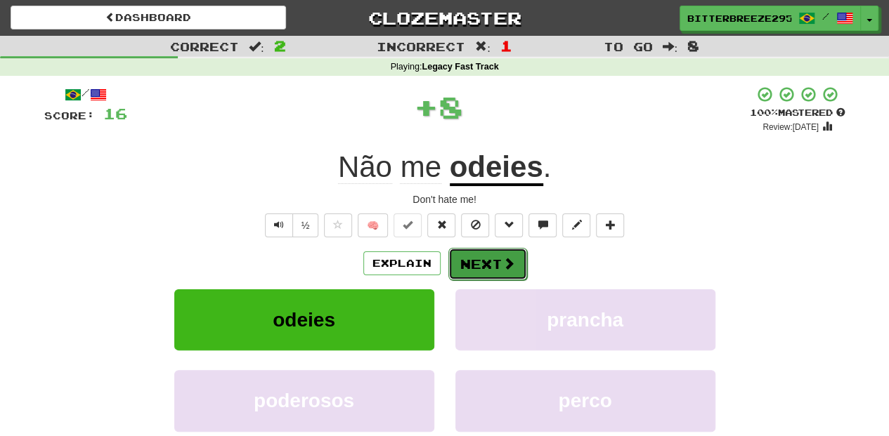
click at [481, 263] on button "Next" at bounding box center [487, 264] width 79 height 32
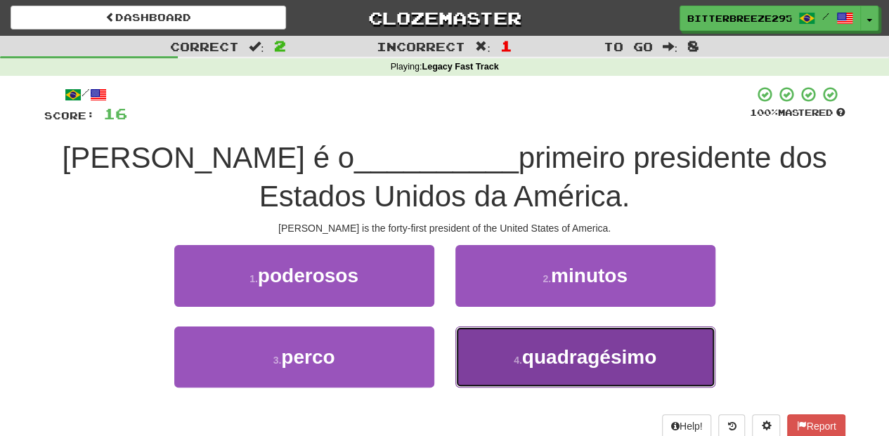
click at [494, 346] on button "4 . quadragésimo" at bounding box center [585, 357] width 260 height 61
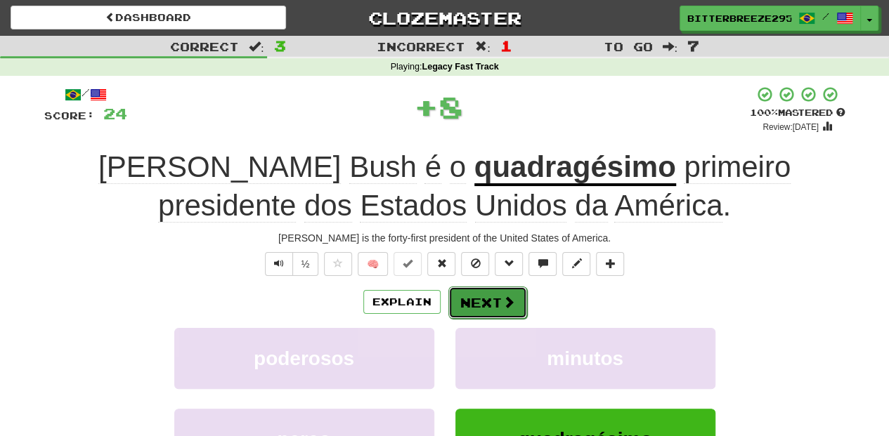
click at [482, 298] on button "Next" at bounding box center [487, 303] width 79 height 32
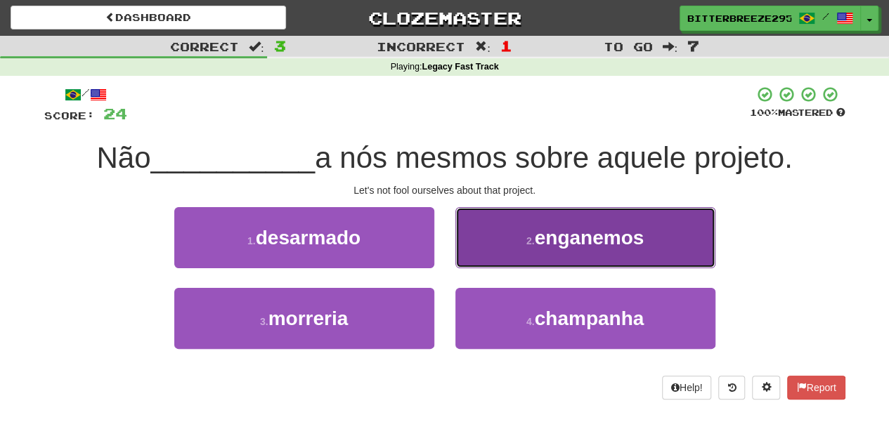
click at [483, 249] on button "2 . enganemos" at bounding box center [585, 237] width 260 height 61
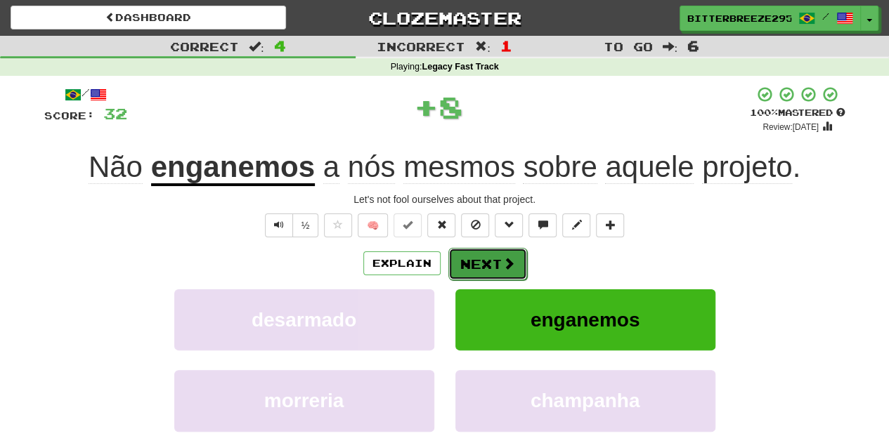
click at [478, 259] on button "Next" at bounding box center [487, 264] width 79 height 32
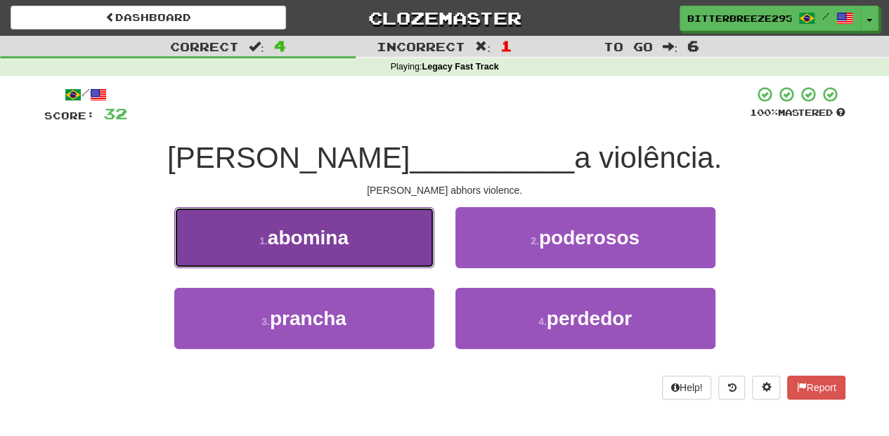
click at [378, 258] on button "1 . abomina" at bounding box center [304, 237] width 260 height 61
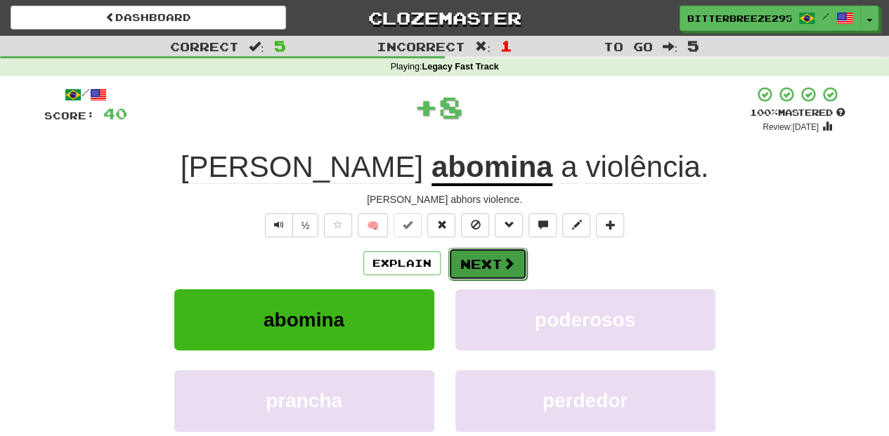
click at [460, 258] on button "Next" at bounding box center [487, 264] width 79 height 32
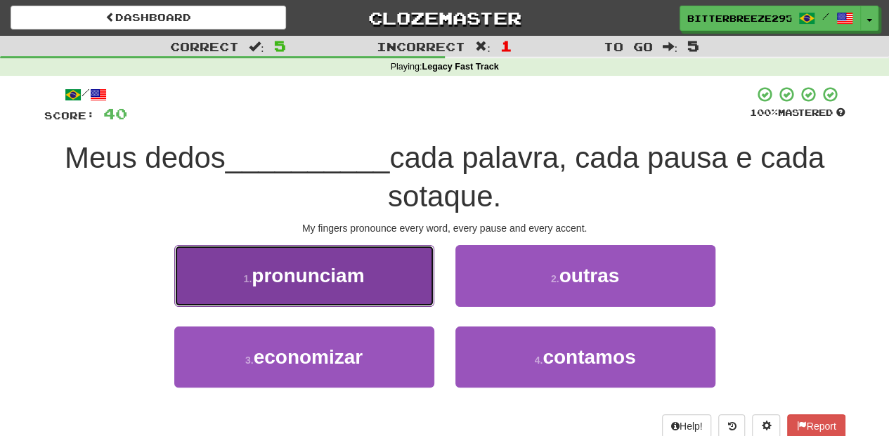
click at [373, 292] on button "1 . pronunciam" at bounding box center [304, 275] width 260 height 61
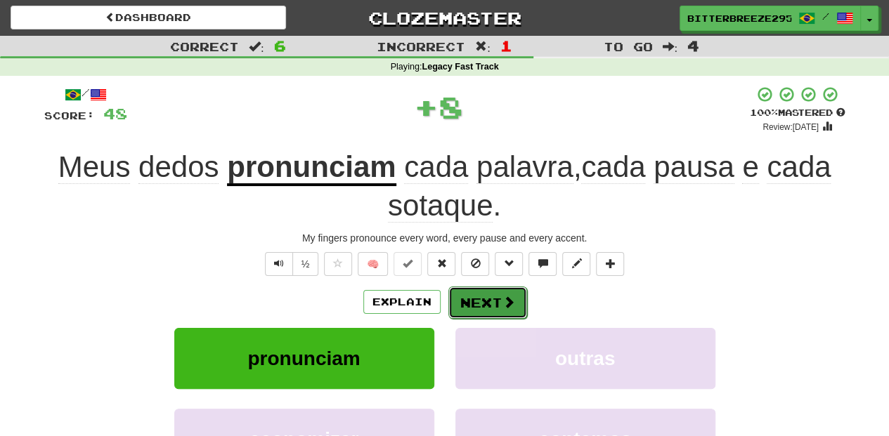
click at [471, 300] on button "Next" at bounding box center [487, 303] width 79 height 32
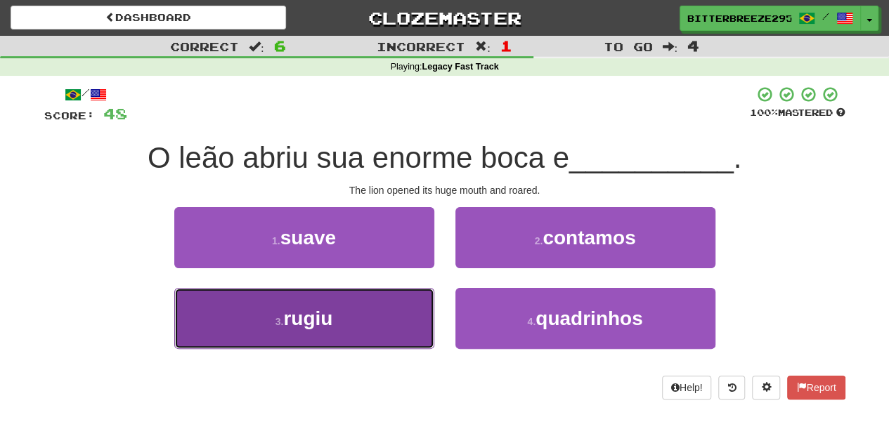
click at [379, 327] on button "3 . rugiu" at bounding box center [304, 318] width 260 height 61
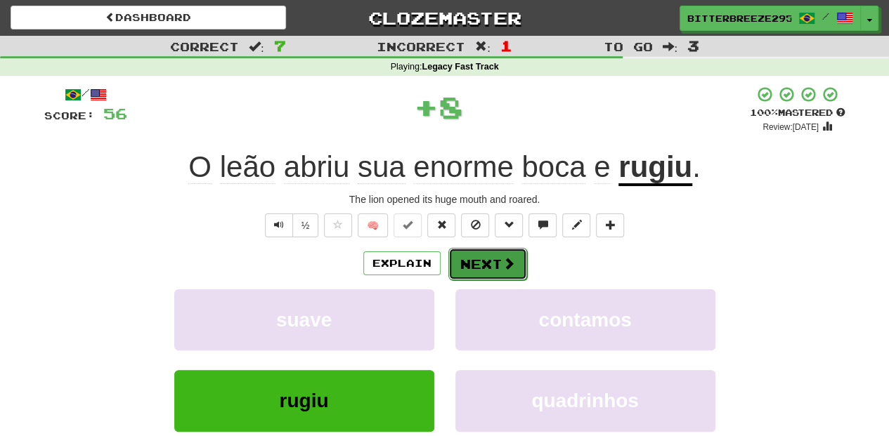
click at [463, 263] on button "Next" at bounding box center [487, 264] width 79 height 32
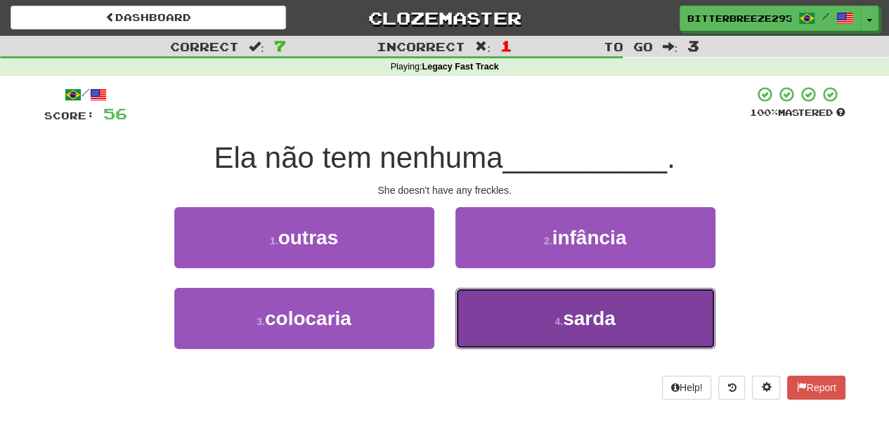
click at [502, 316] on button "4 . sarda" at bounding box center [585, 318] width 260 height 61
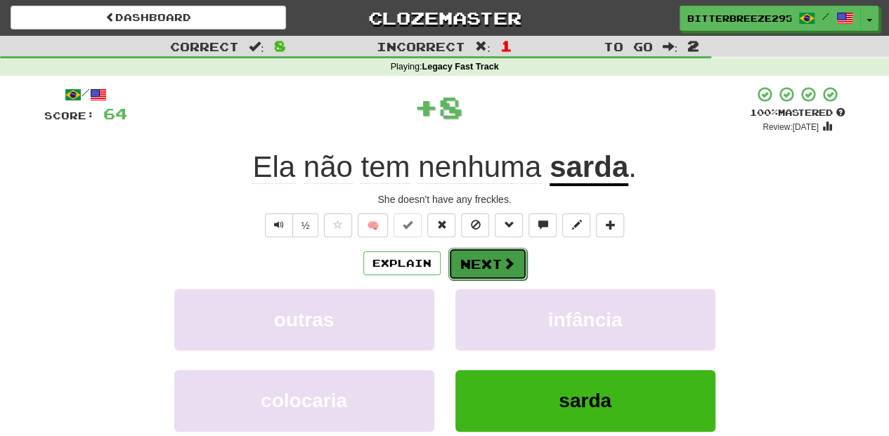
click at [481, 266] on button "Next" at bounding box center [487, 264] width 79 height 32
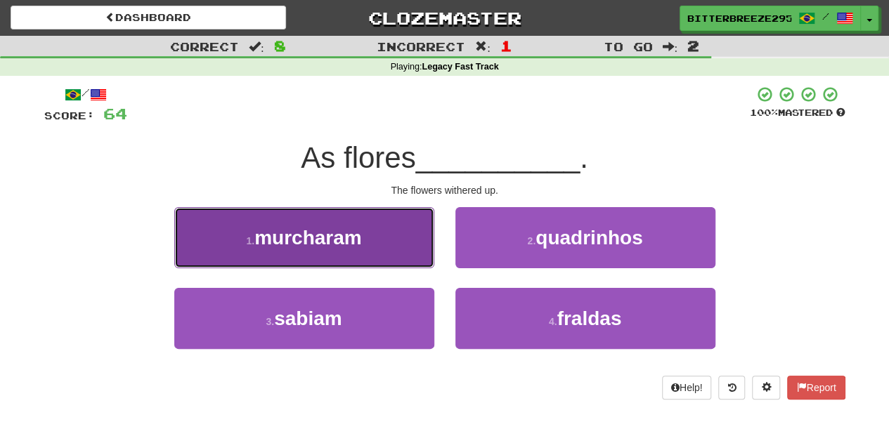
click at [405, 255] on button "1 . murcharam" at bounding box center [304, 237] width 260 height 61
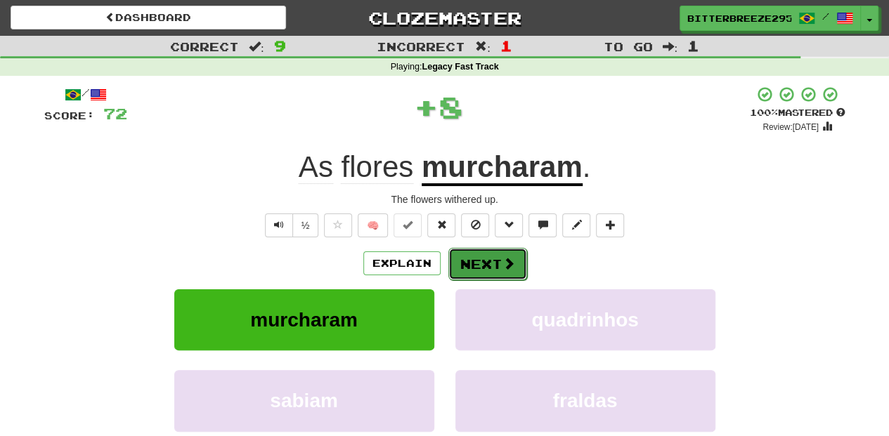
click at [497, 263] on button "Next" at bounding box center [487, 264] width 79 height 32
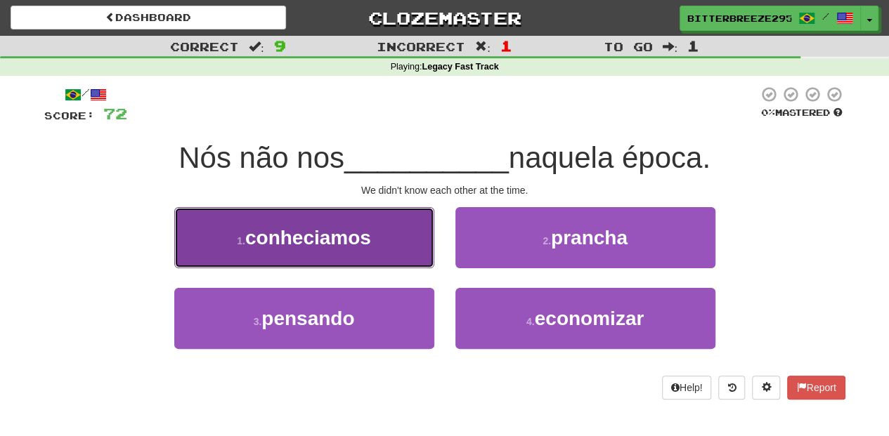
click at [373, 249] on button "1 . conheciamos" at bounding box center [304, 237] width 260 height 61
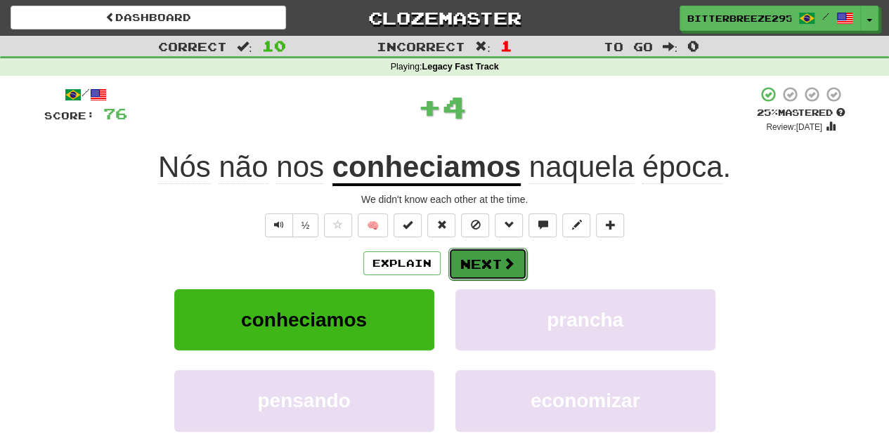
click at [481, 259] on button "Next" at bounding box center [487, 264] width 79 height 32
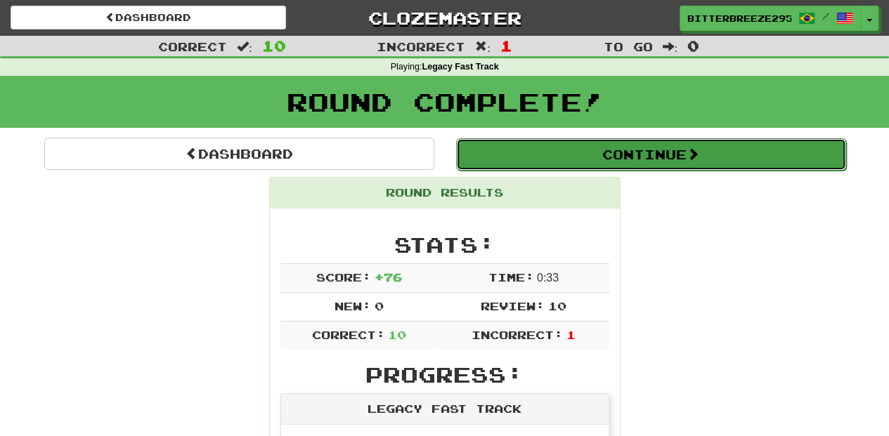
click at [515, 155] on button "Continue" at bounding box center [651, 154] width 390 height 32
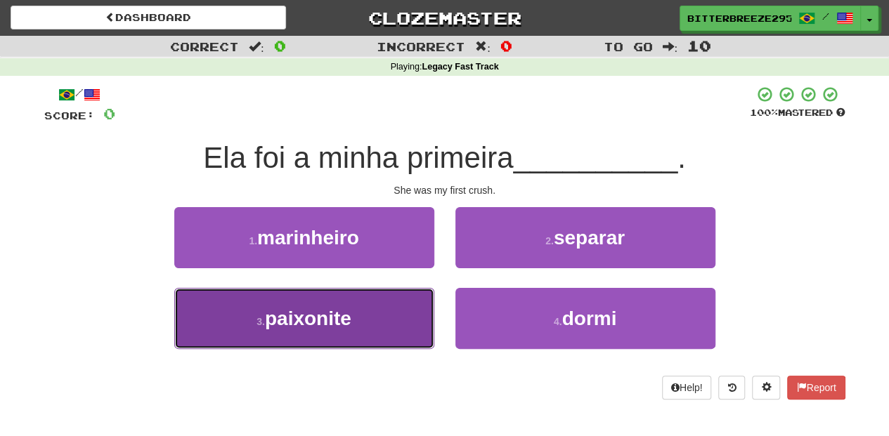
click at [368, 323] on button "3 . paixonite" at bounding box center [304, 318] width 260 height 61
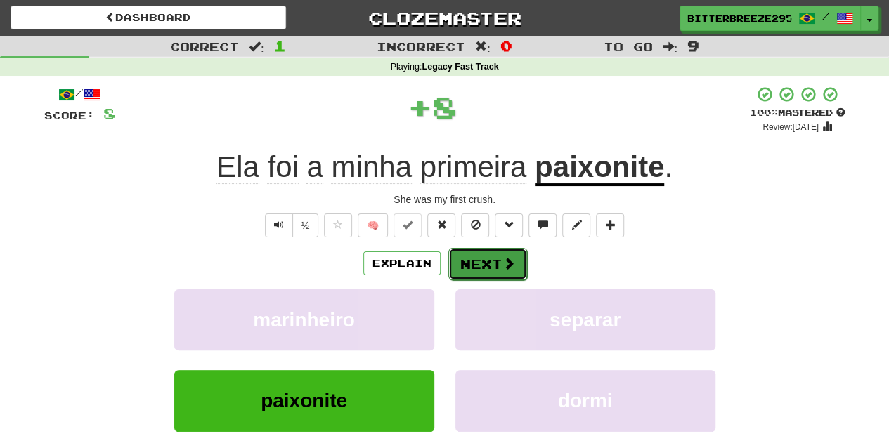
click at [477, 264] on button "Next" at bounding box center [487, 264] width 79 height 32
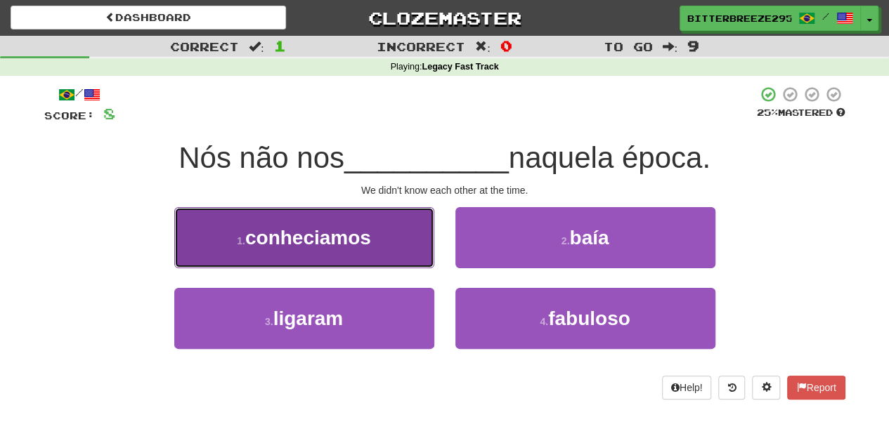
click at [387, 249] on button "1 . conheciamos" at bounding box center [304, 237] width 260 height 61
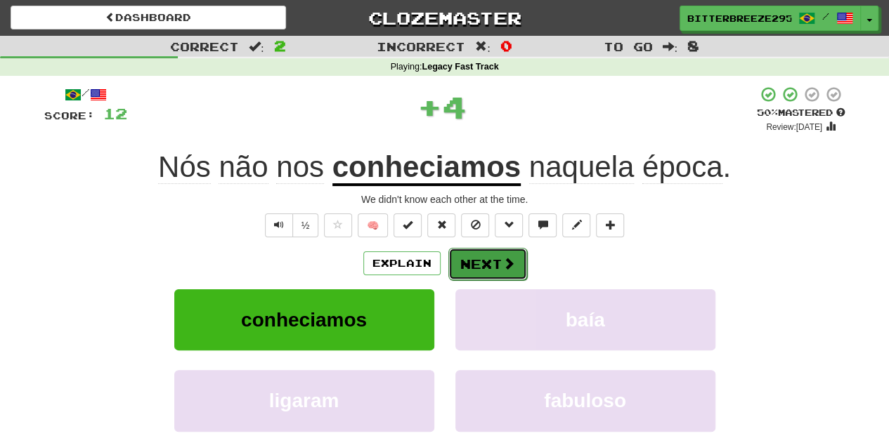
click at [492, 261] on button "Next" at bounding box center [487, 264] width 79 height 32
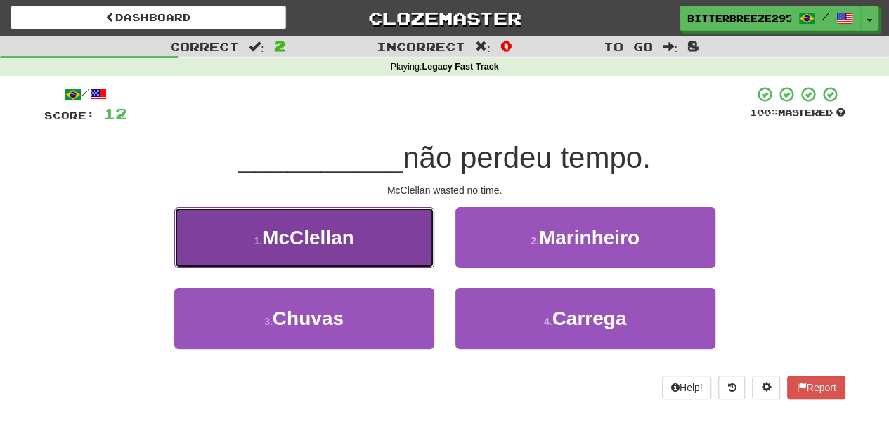
click at [382, 242] on button "1 . McClellan" at bounding box center [304, 237] width 260 height 61
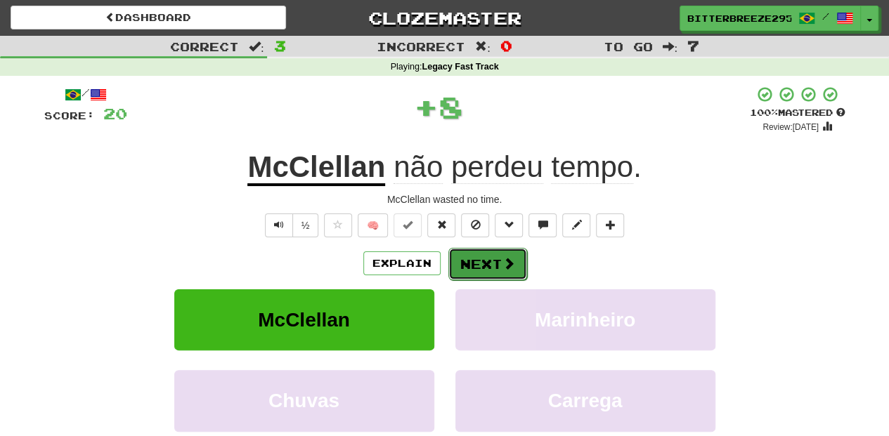
click at [469, 263] on button "Next" at bounding box center [487, 264] width 79 height 32
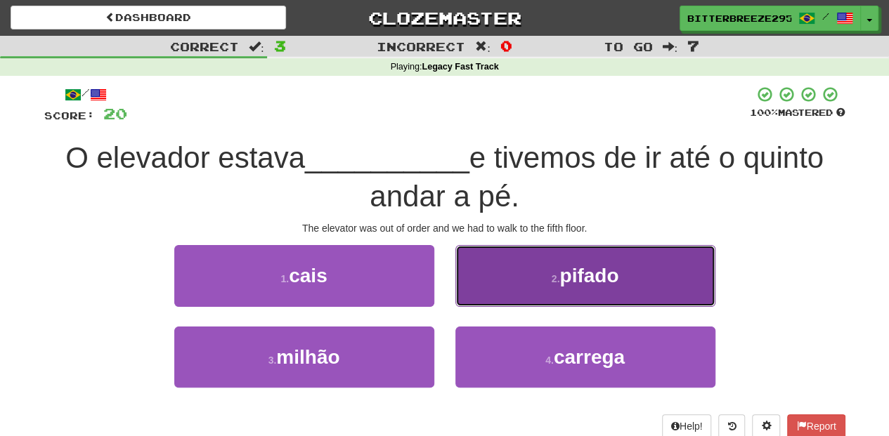
click at [504, 291] on button "2 . pifado" at bounding box center [585, 275] width 260 height 61
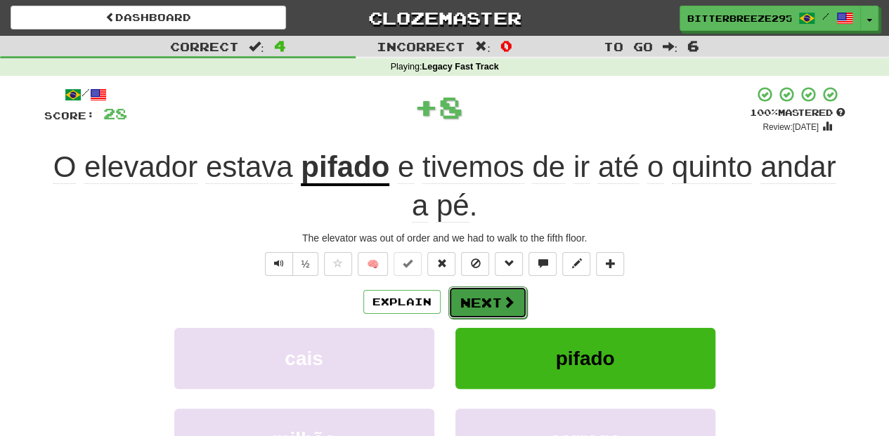
click at [497, 298] on button "Next" at bounding box center [487, 303] width 79 height 32
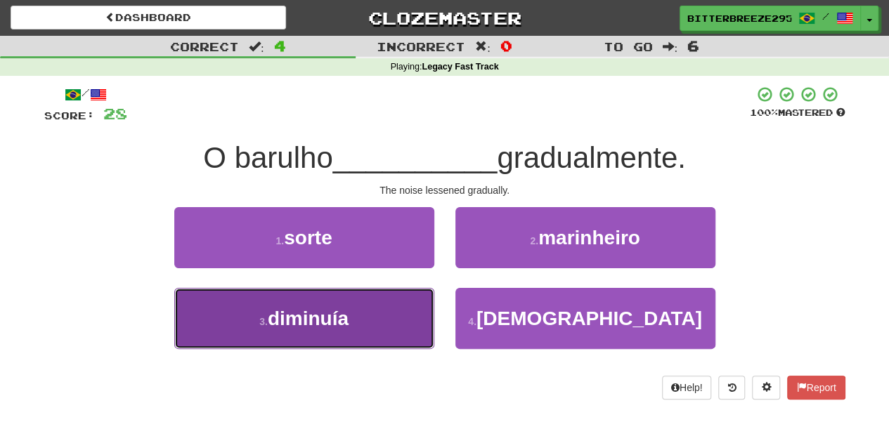
click at [395, 326] on button "3 . diminuía" at bounding box center [304, 318] width 260 height 61
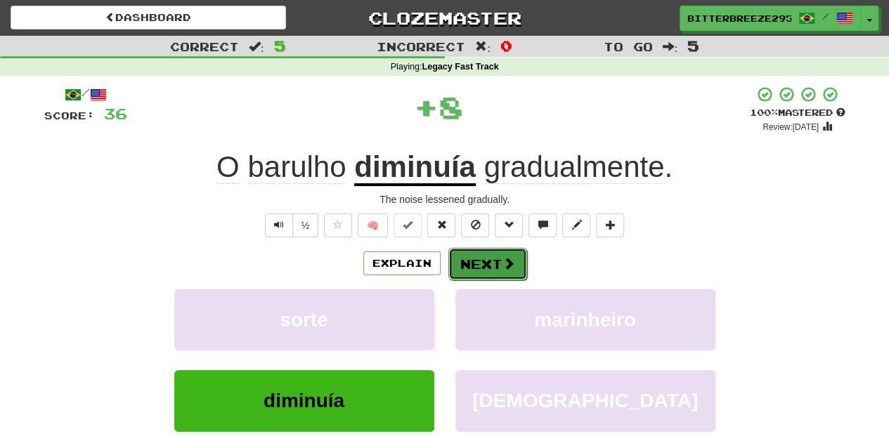
click at [475, 263] on button "Next" at bounding box center [487, 264] width 79 height 32
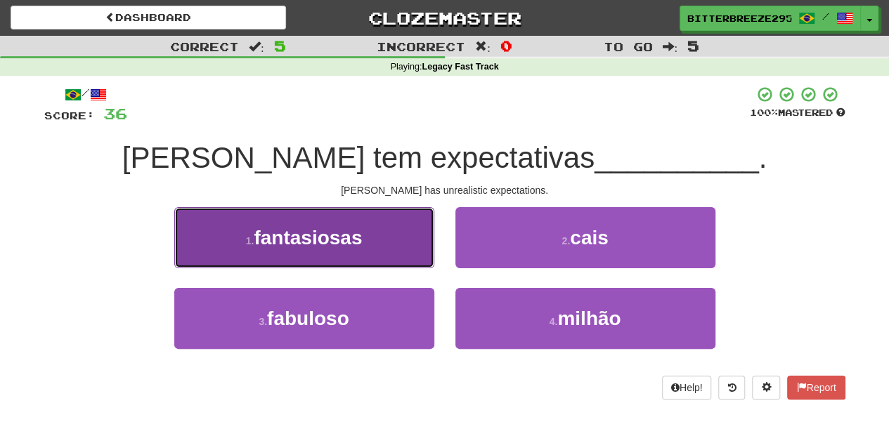
click at [375, 259] on button "1 . fantasiosas" at bounding box center [304, 237] width 260 height 61
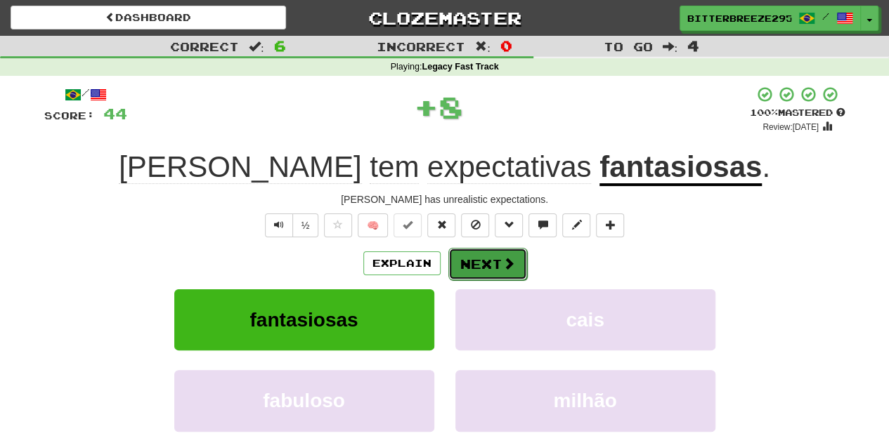
click at [477, 259] on button "Next" at bounding box center [487, 264] width 79 height 32
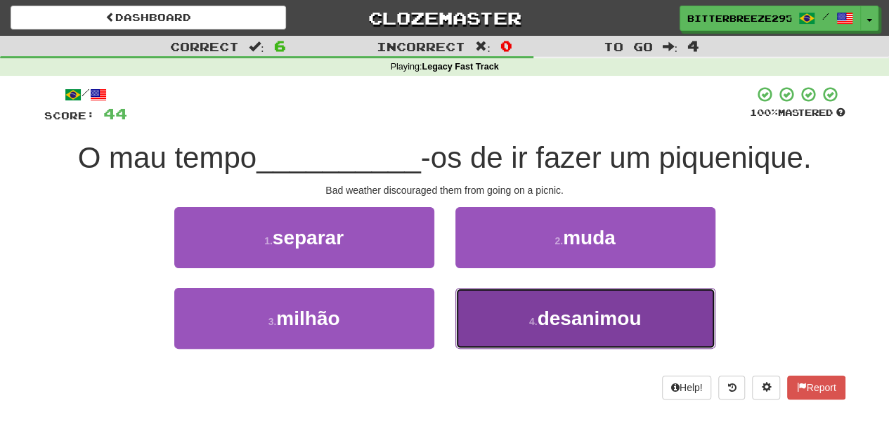
click at [492, 304] on button "4 . desanimou" at bounding box center [585, 318] width 260 height 61
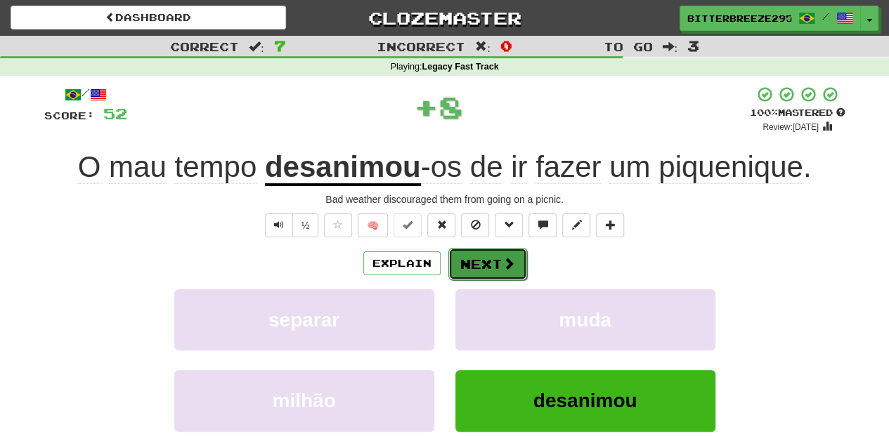
click at [478, 264] on button "Next" at bounding box center [487, 264] width 79 height 32
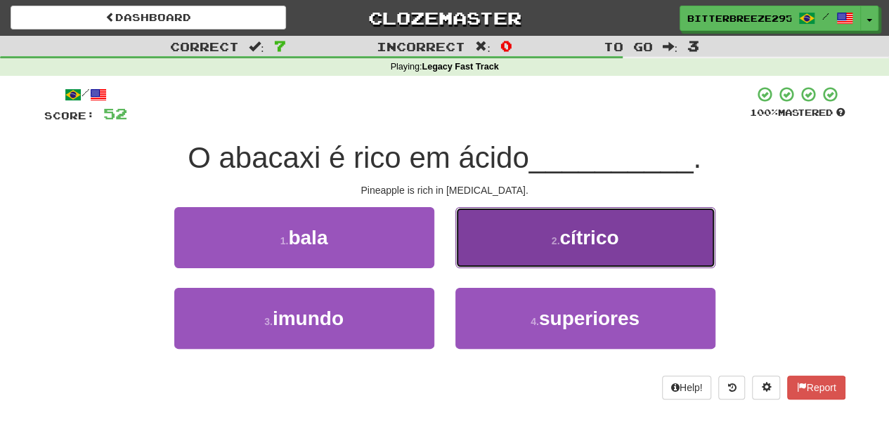
click at [486, 256] on button "2 . cítrico" at bounding box center [585, 237] width 260 height 61
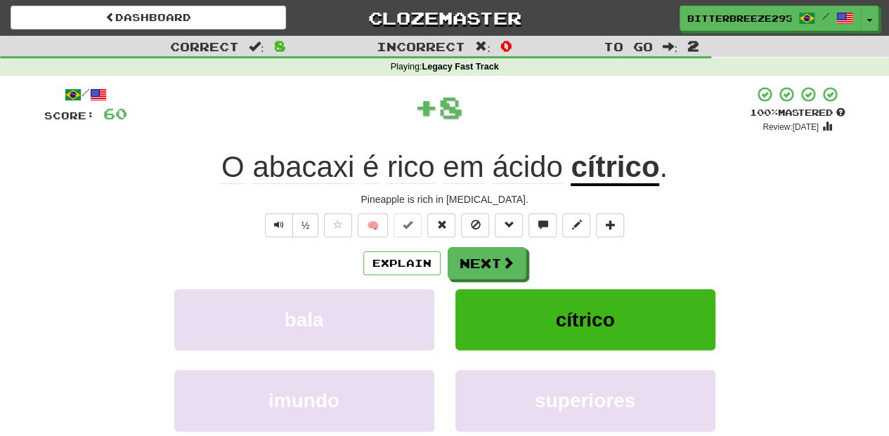
click at [486, 256] on button "Next" at bounding box center [487, 263] width 79 height 32
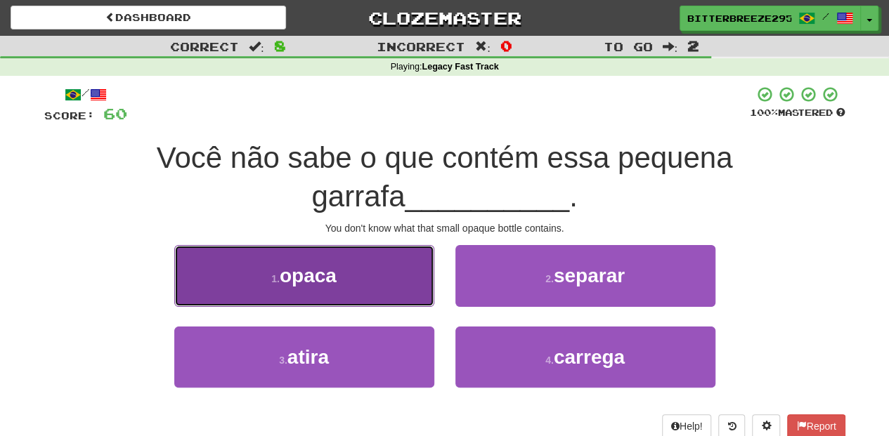
click at [374, 292] on button "1 . opaca" at bounding box center [304, 275] width 260 height 61
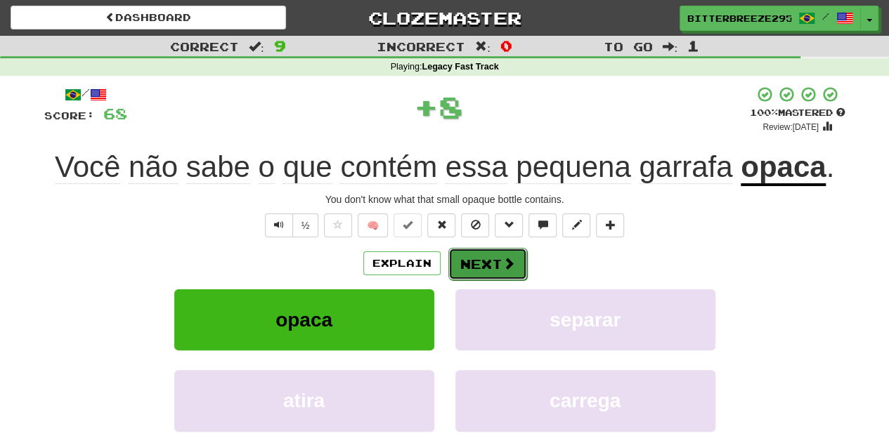
click at [481, 266] on button "Next" at bounding box center [487, 264] width 79 height 32
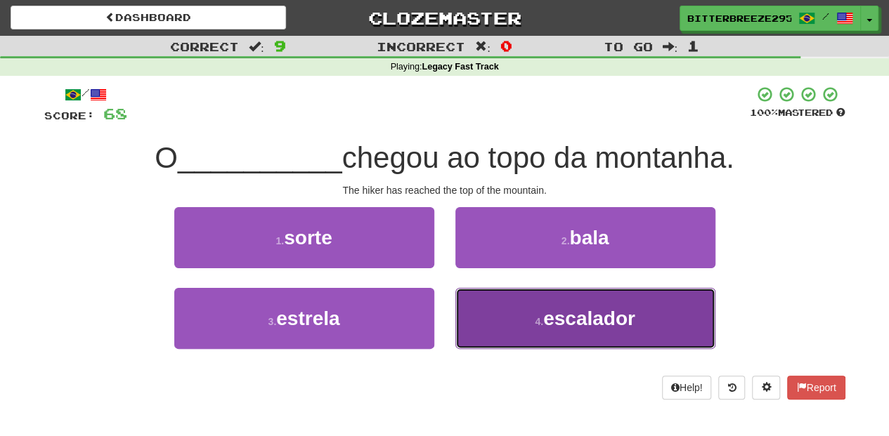
click at [507, 311] on button "4 . escalador" at bounding box center [585, 318] width 260 height 61
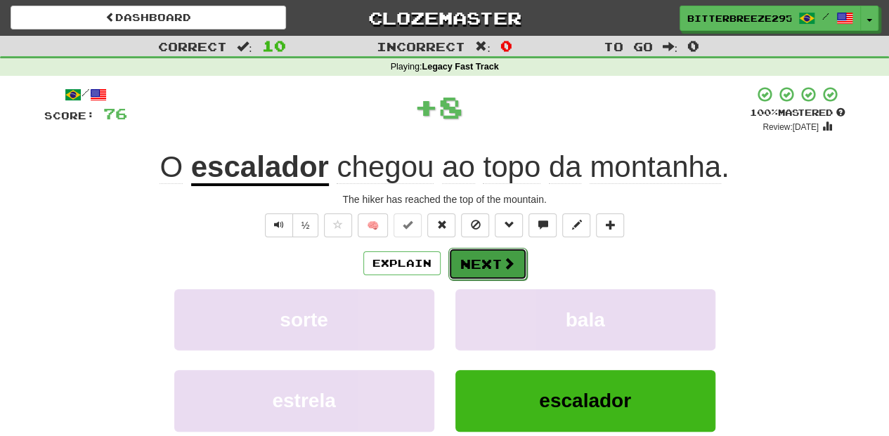
click at [496, 264] on button "Next" at bounding box center [487, 264] width 79 height 32
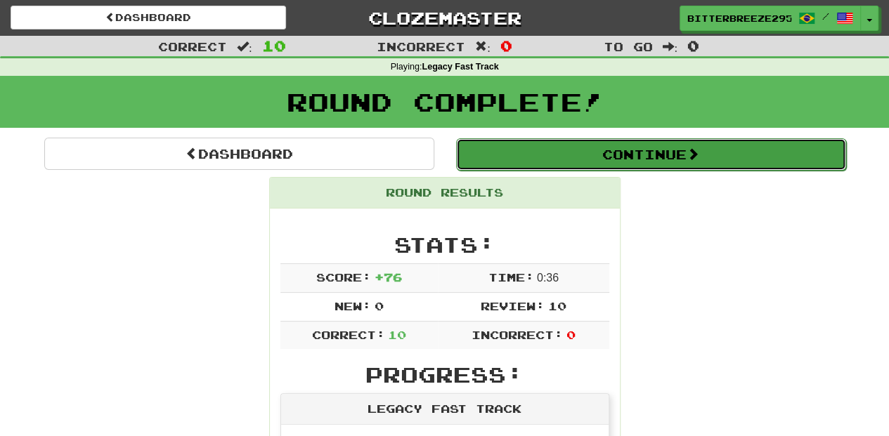
click at [525, 156] on button "Continue" at bounding box center [651, 154] width 390 height 32
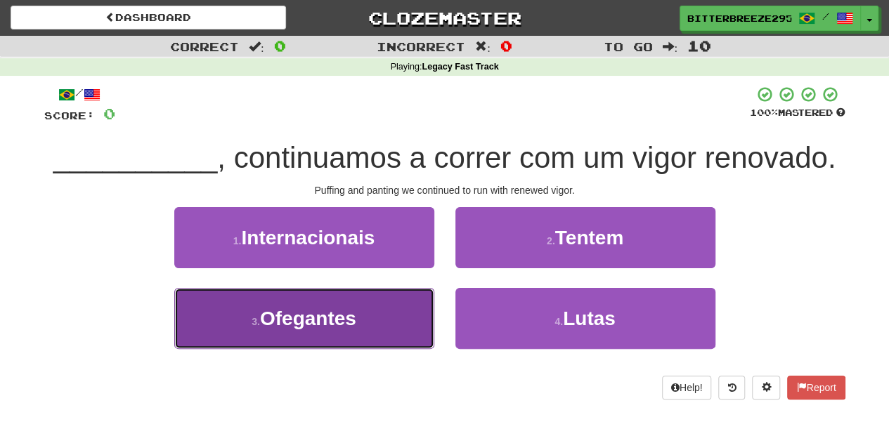
click at [380, 315] on button "3 . Ofegantes" at bounding box center [304, 318] width 260 height 61
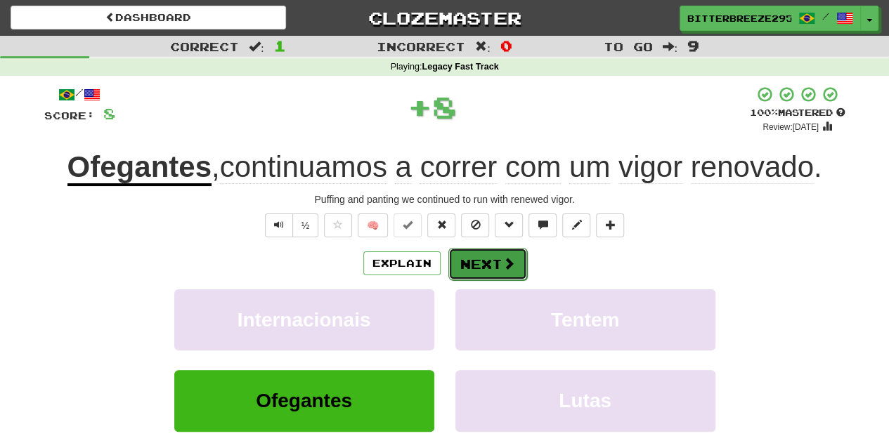
click at [483, 268] on button "Next" at bounding box center [487, 264] width 79 height 32
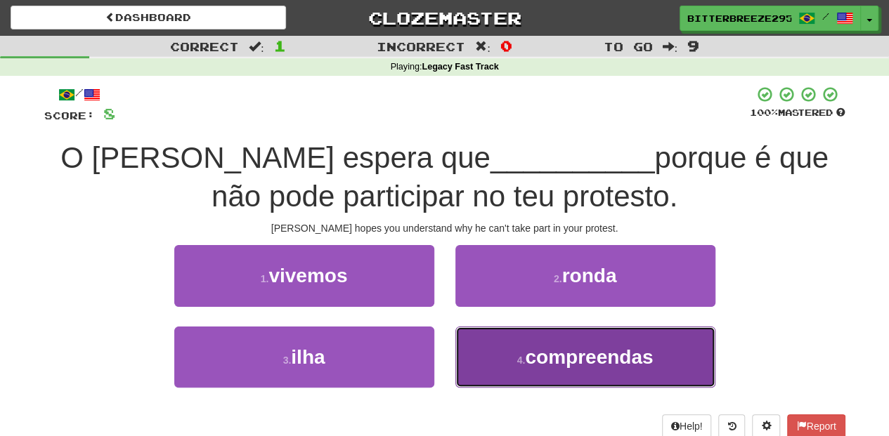
click at [522, 351] on button "4 . compreendas" at bounding box center [585, 357] width 260 height 61
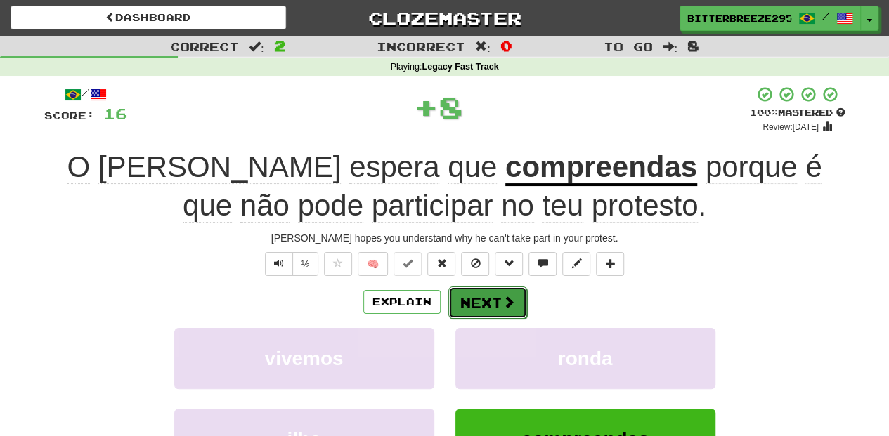
click at [502, 301] on span at bounding box center [508, 302] width 13 height 13
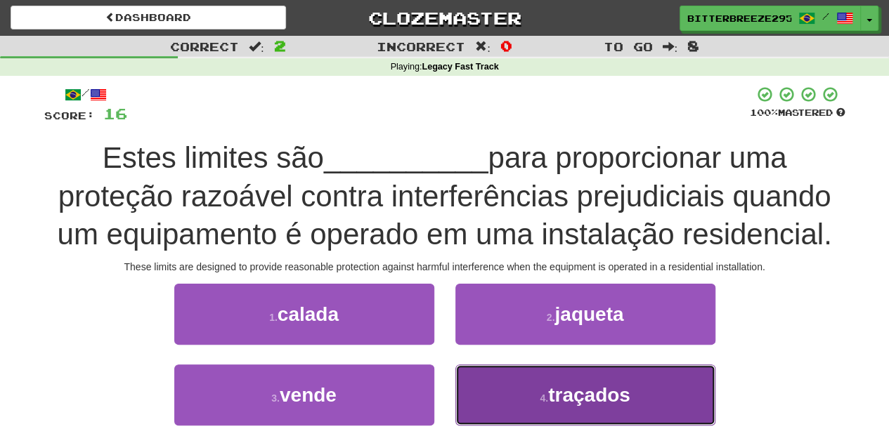
click at [481, 392] on button "4 . traçados" at bounding box center [585, 395] width 260 height 61
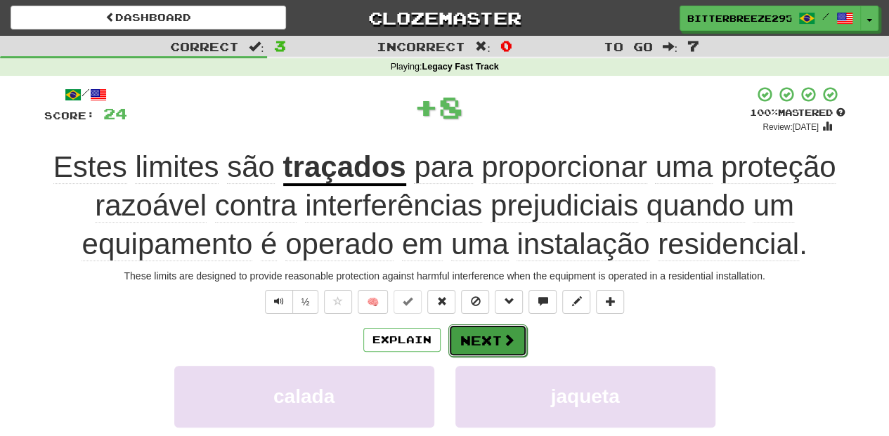
click at [461, 336] on button "Next" at bounding box center [487, 341] width 79 height 32
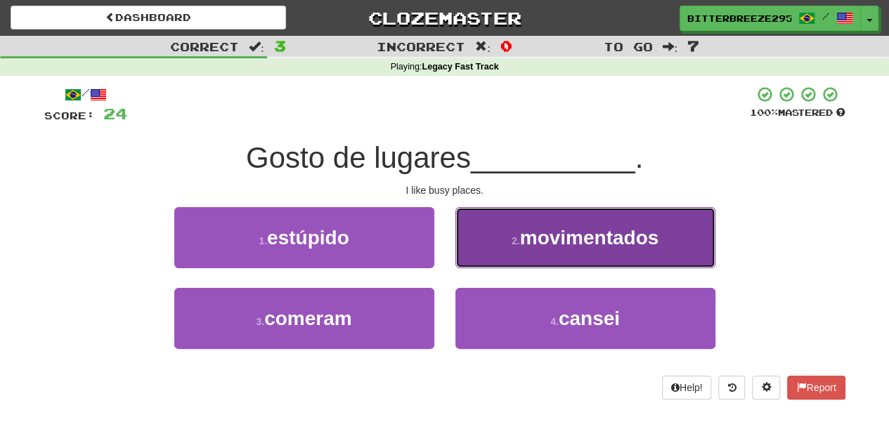
click at [509, 253] on button "2 . movimentados" at bounding box center [585, 237] width 260 height 61
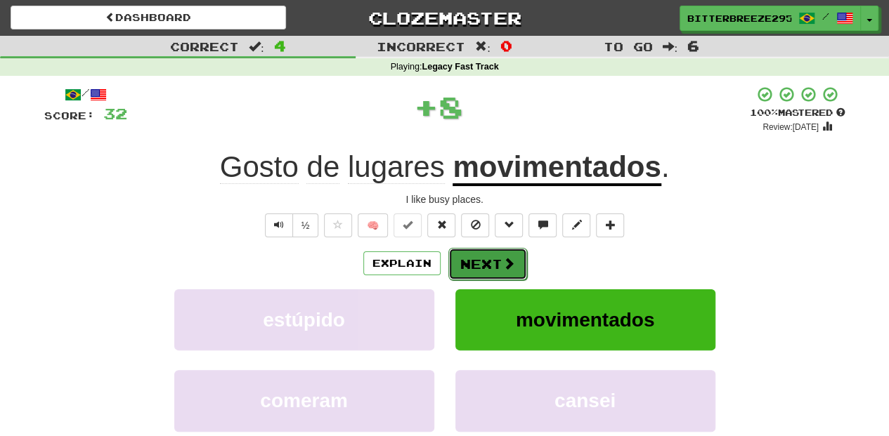
click at [495, 267] on button "Next" at bounding box center [487, 264] width 79 height 32
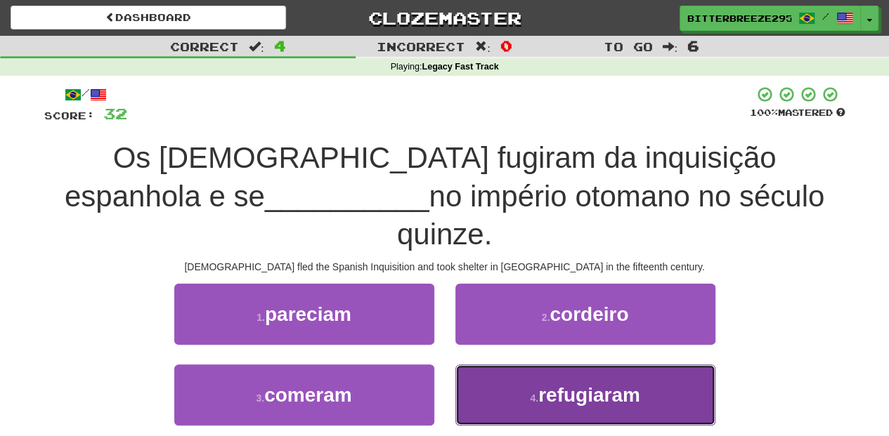
click at [480, 365] on button "4 . refugiaram" at bounding box center [585, 395] width 260 height 61
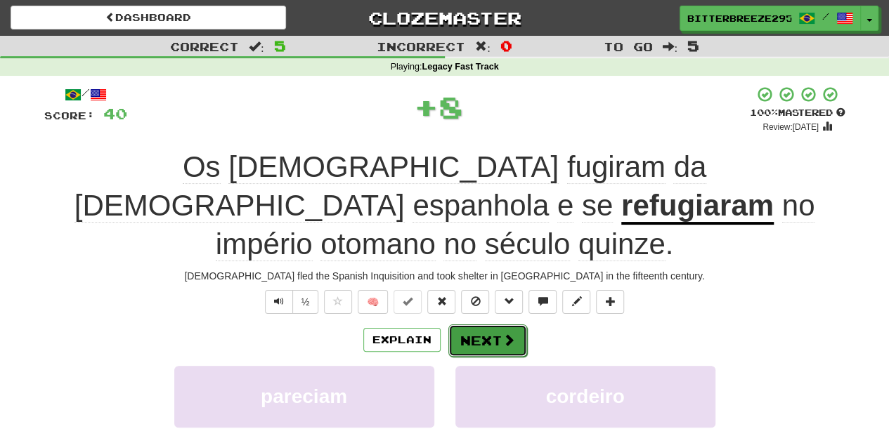
click at [488, 325] on button "Next" at bounding box center [487, 341] width 79 height 32
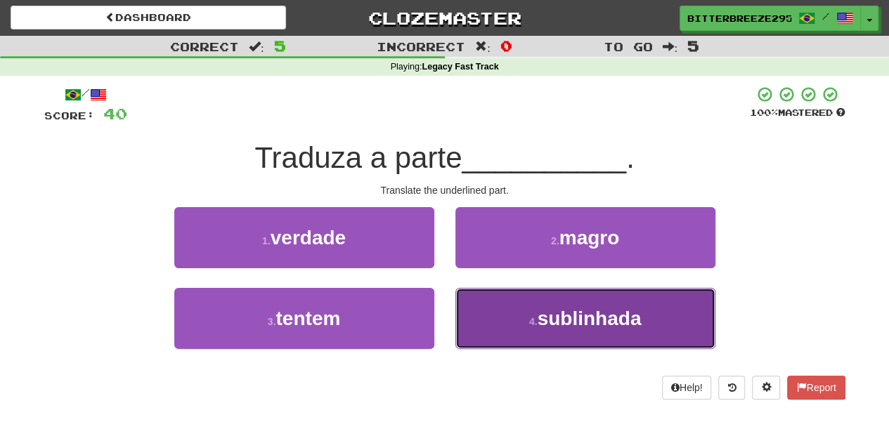
click at [490, 320] on button "4 . sublinhada" at bounding box center [585, 318] width 260 height 61
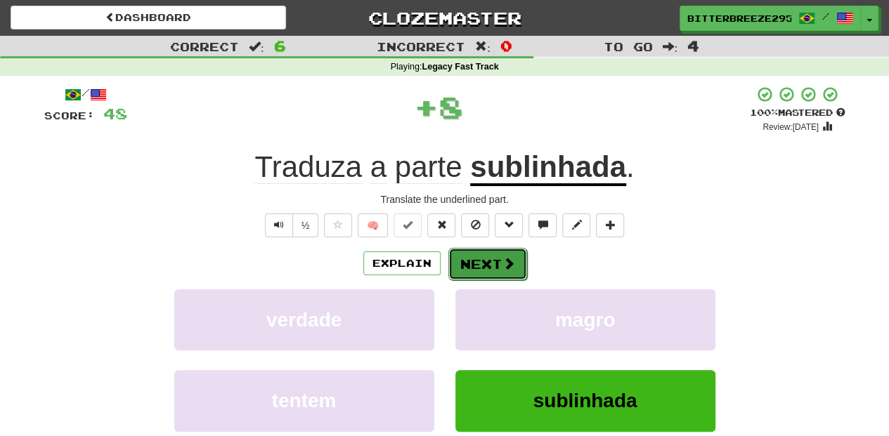
click at [474, 270] on button "Next" at bounding box center [487, 264] width 79 height 32
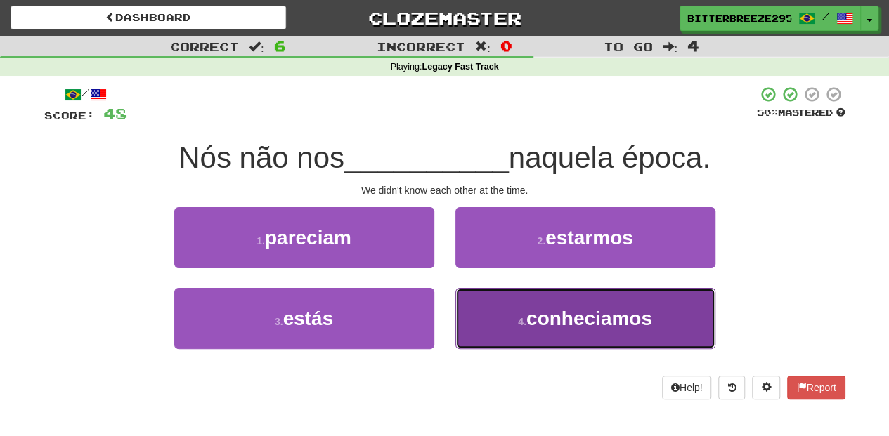
click at [476, 320] on button "4 . conheciamos" at bounding box center [585, 318] width 260 height 61
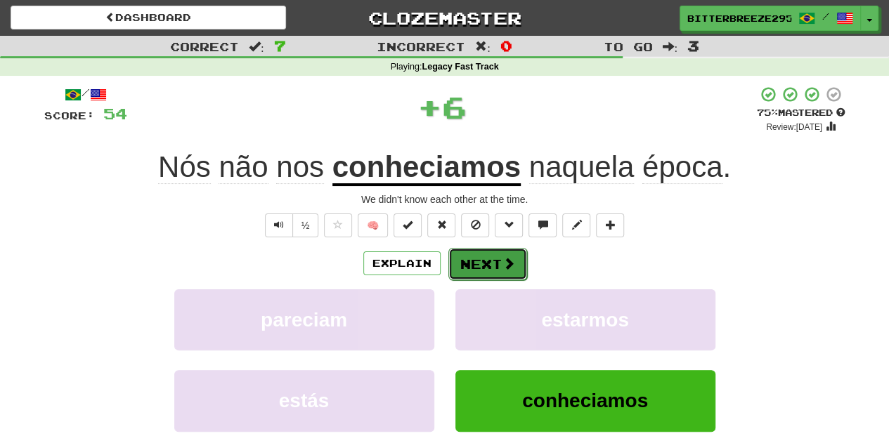
click at [482, 263] on button "Next" at bounding box center [487, 264] width 79 height 32
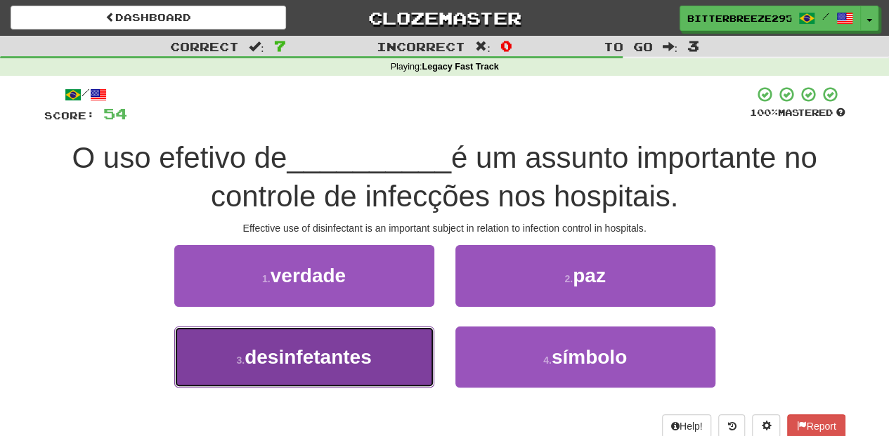
click at [393, 347] on button "3 . desinfetantes" at bounding box center [304, 357] width 260 height 61
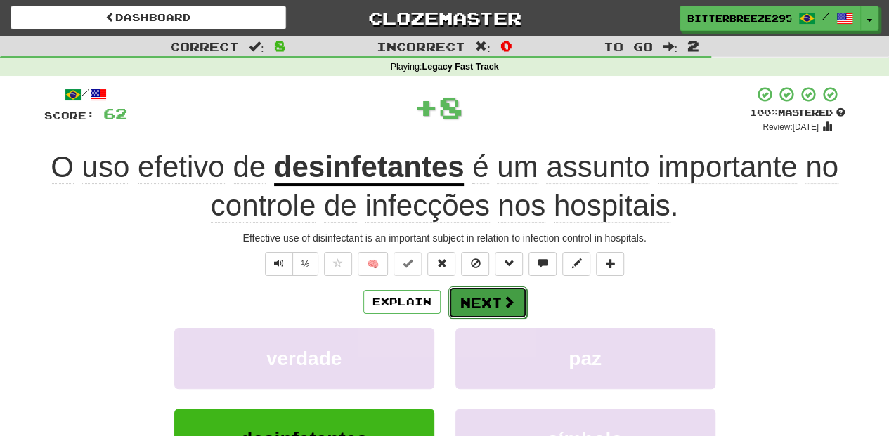
click at [467, 301] on button "Next" at bounding box center [487, 303] width 79 height 32
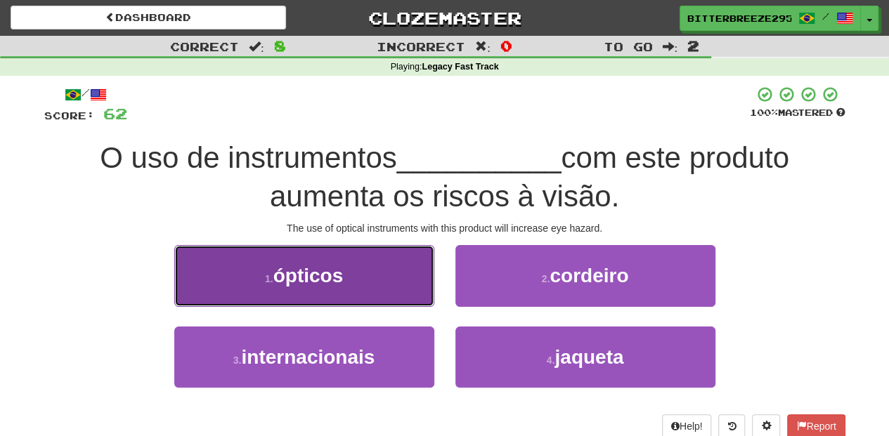
click at [392, 289] on button "1 . ópticos" at bounding box center [304, 275] width 260 height 61
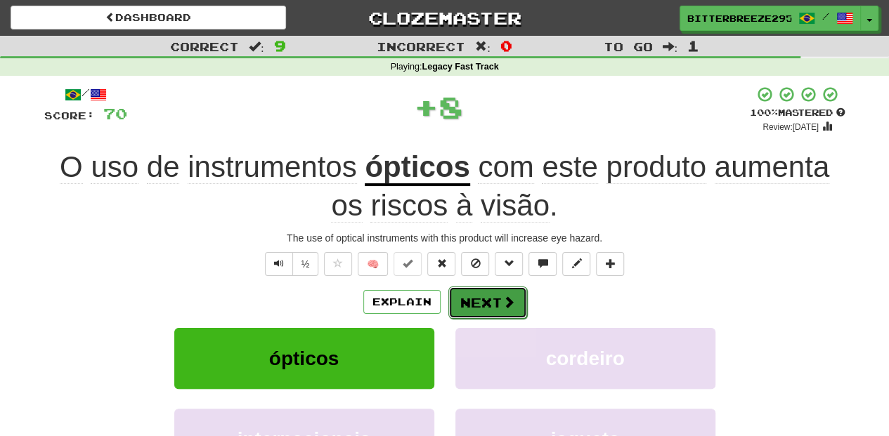
click at [486, 287] on button "Next" at bounding box center [487, 303] width 79 height 32
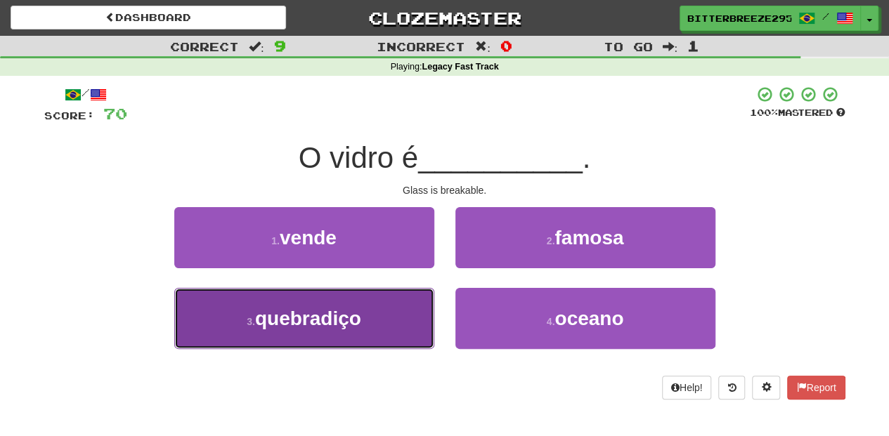
click at [391, 312] on button "3 . quebradiço" at bounding box center [304, 318] width 260 height 61
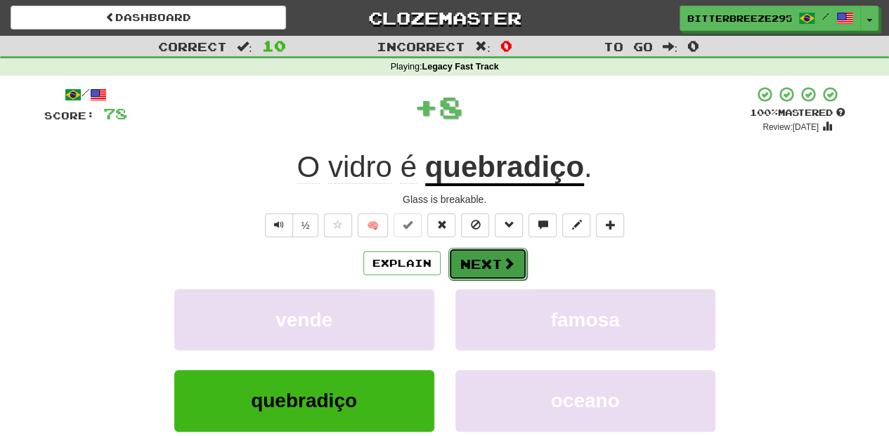
click at [493, 264] on button "Next" at bounding box center [487, 264] width 79 height 32
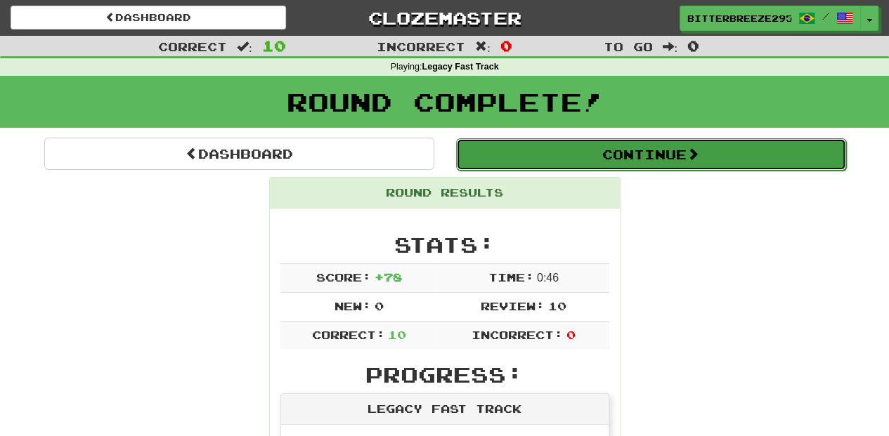
click at [510, 156] on button "Continue" at bounding box center [651, 154] width 390 height 32
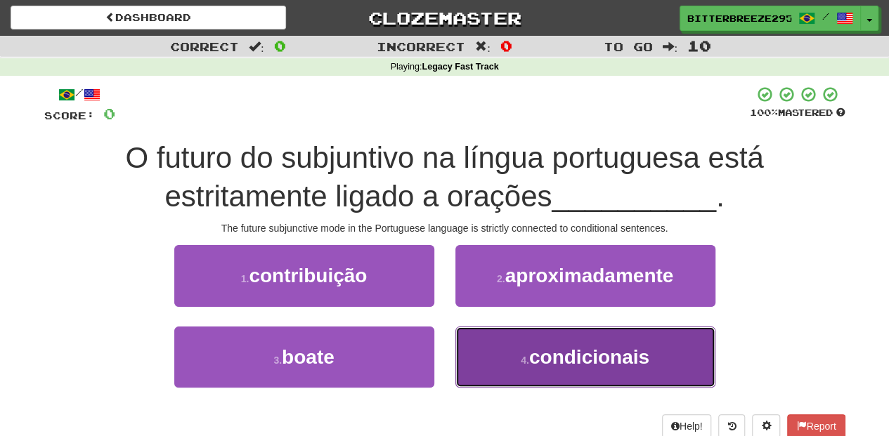
click at [503, 367] on button "4 . condicionais" at bounding box center [585, 357] width 260 height 61
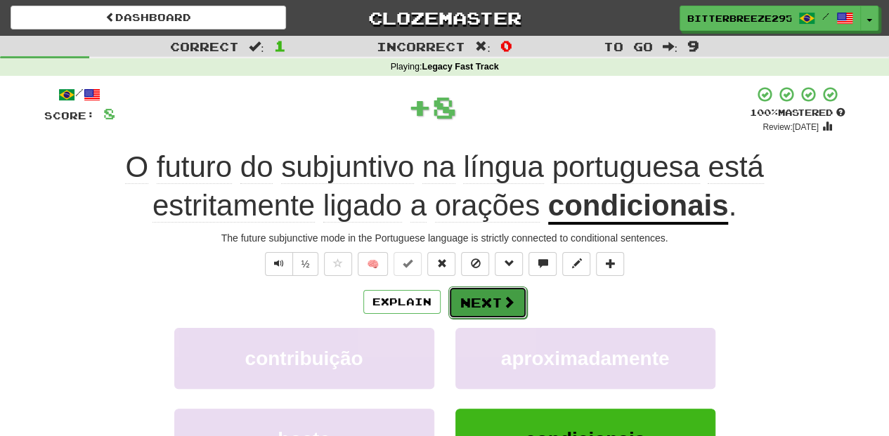
click at [459, 307] on button "Next" at bounding box center [487, 303] width 79 height 32
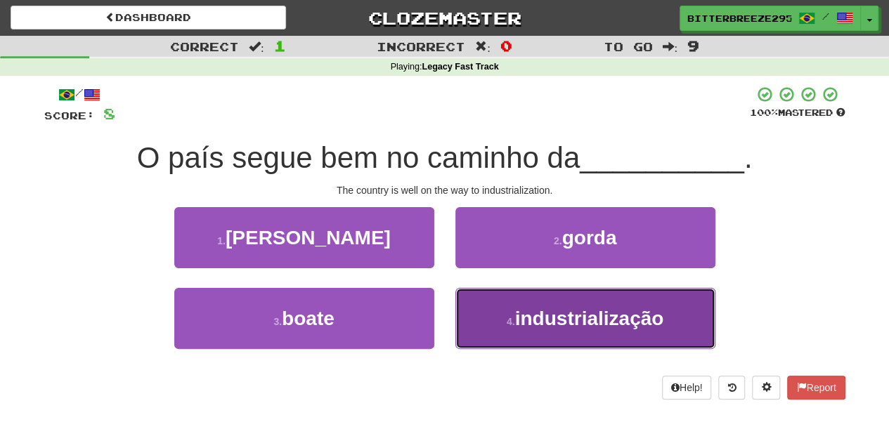
click at [472, 320] on button "4 . industrialização" at bounding box center [585, 318] width 260 height 61
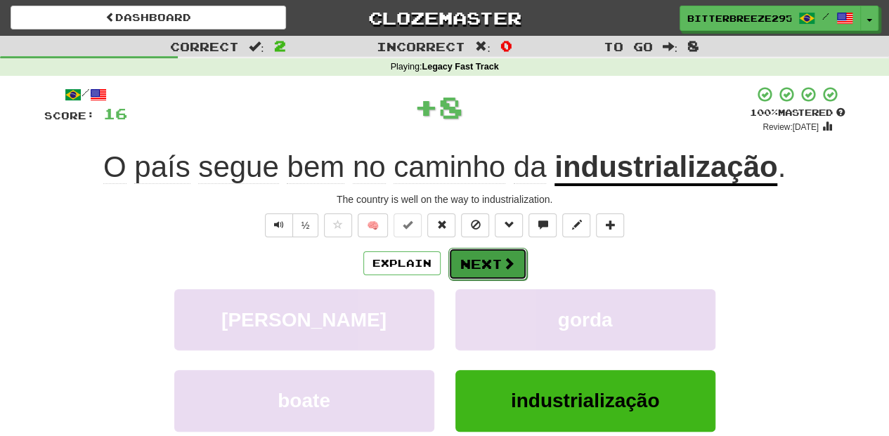
click at [465, 257] on button "Next" at bounding box center [487, 264] width 79 height 32
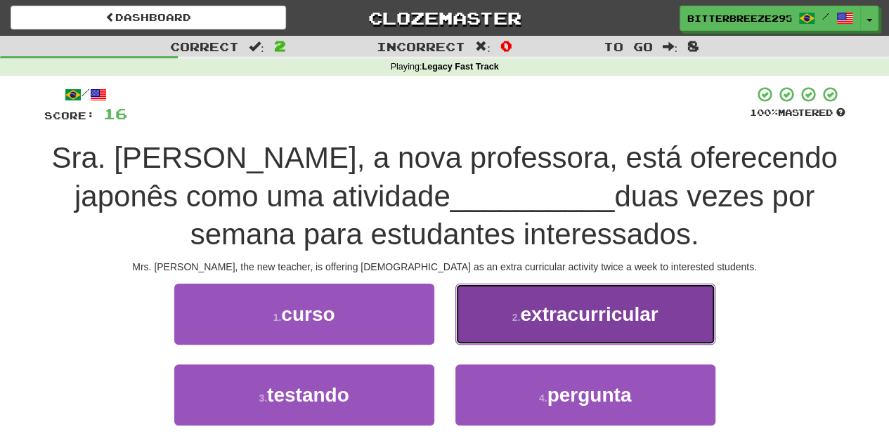
click at [516, 332] on button "2 . extracurricular" at bounding box center [585, 314] width 260 height 61
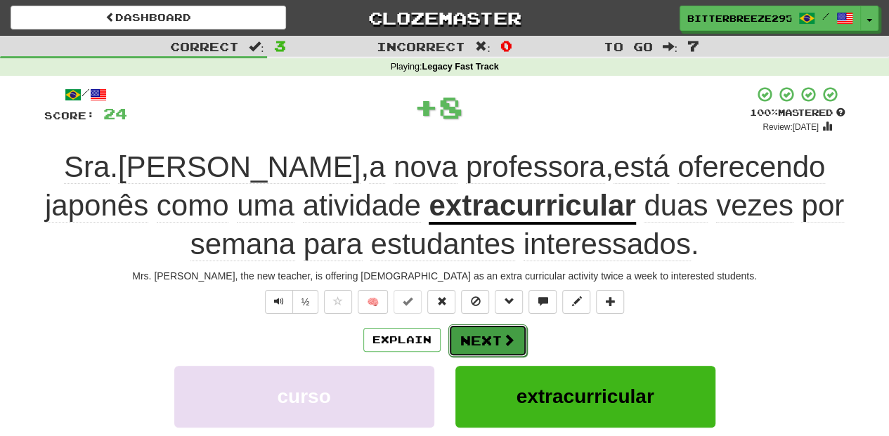
click at [497, 338] on button "Next" at bounding box center [487, 341] width 79 height 32
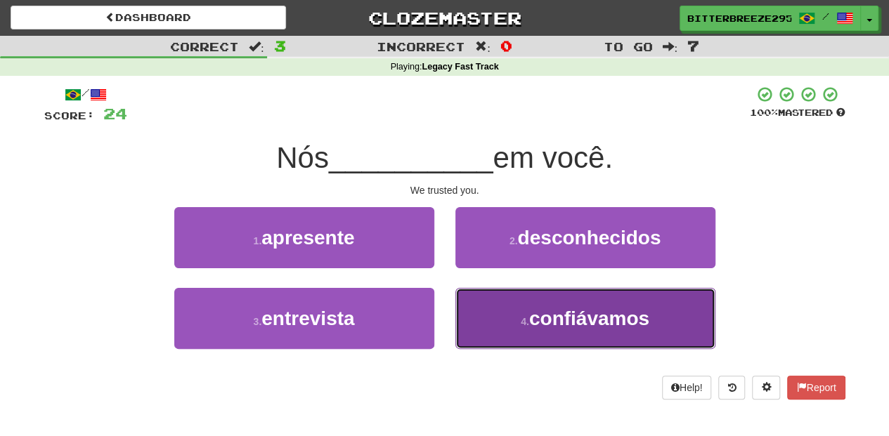
click at [498, 323] on button "4 . confiávamos" at bounding box center [585, 318] width 260 height 61
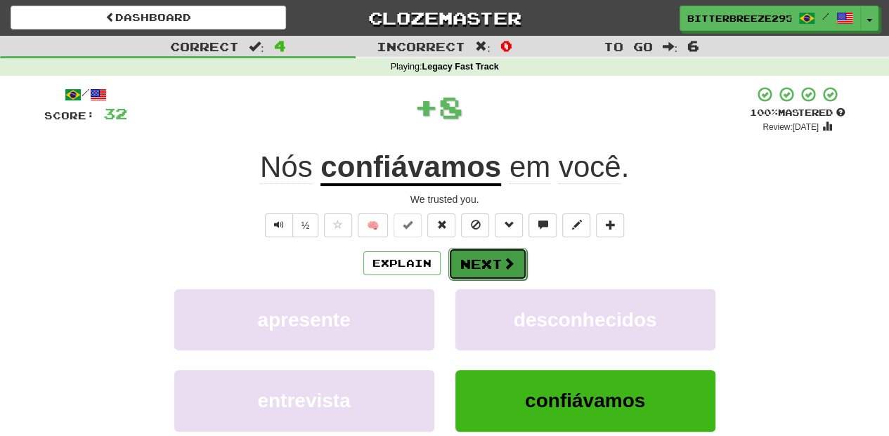
click at [495, 252] on button "Next" at bounding box center [487, 264] width 79 height 32
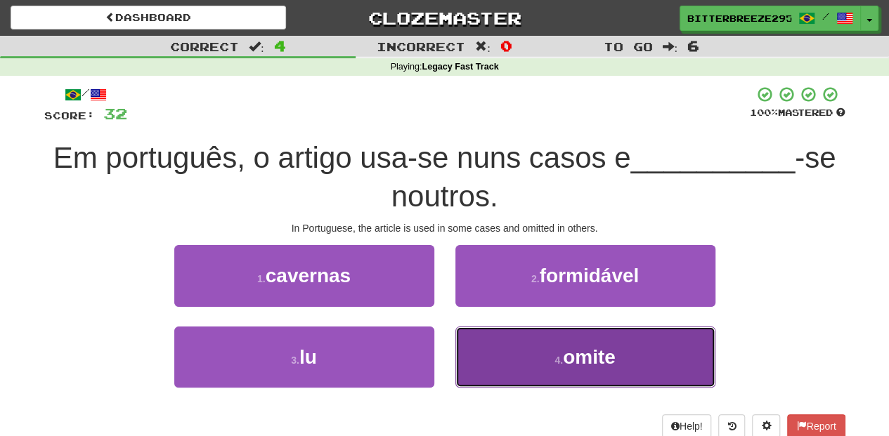
click at [467, 344] on button "4 . omite" at bounding box center [585, 357] width 260 height 61
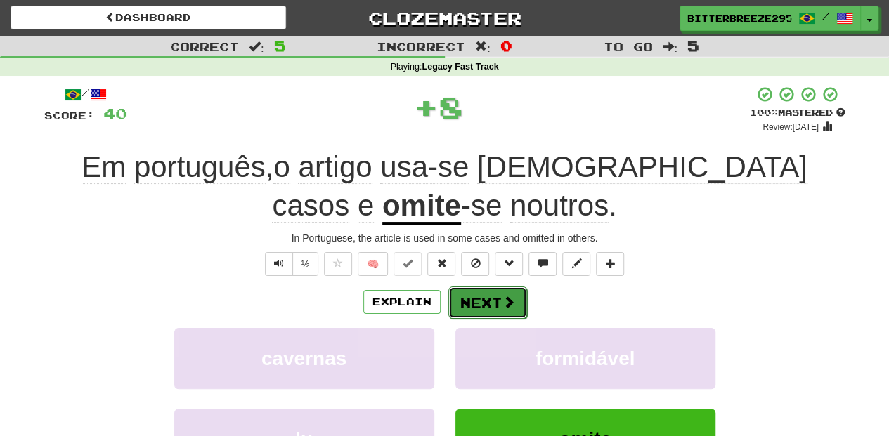
click at [472, 298] on button "Next" at bounding box center [487, 303] width 79 height 32
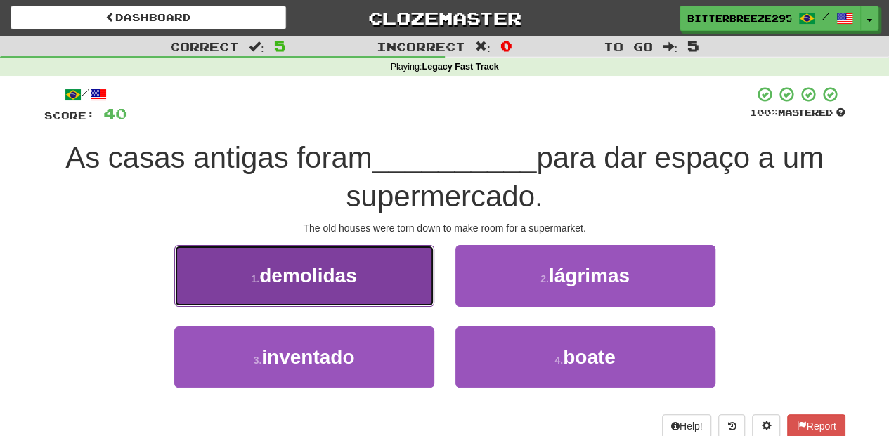
click at [384, 292] on button "1 . demolidas" at bounding box center [304, 275] width 260 height 61
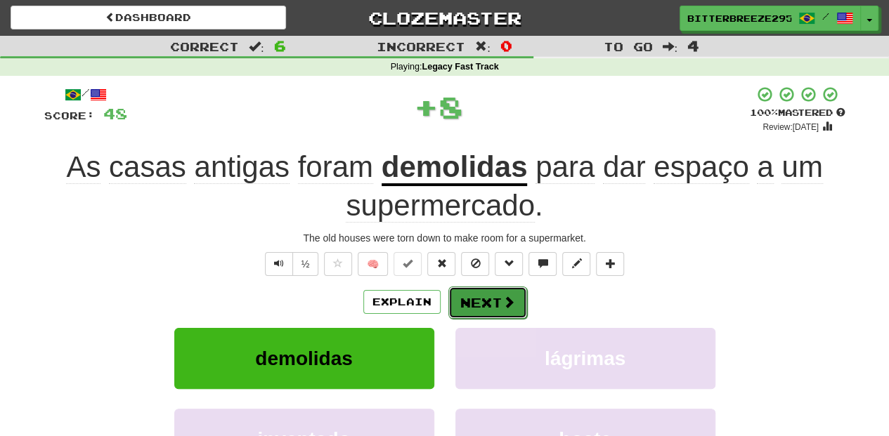
click at [484, 292] on button "Next" at bounding box center [487, 303] width 79 height 32
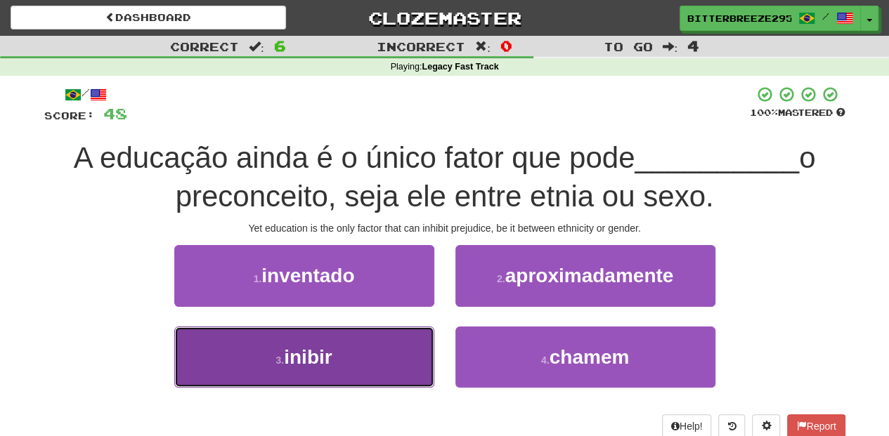
click at [395, 356] on button "3 . inibir" at bounding box center [304, 357] width 260 height 61
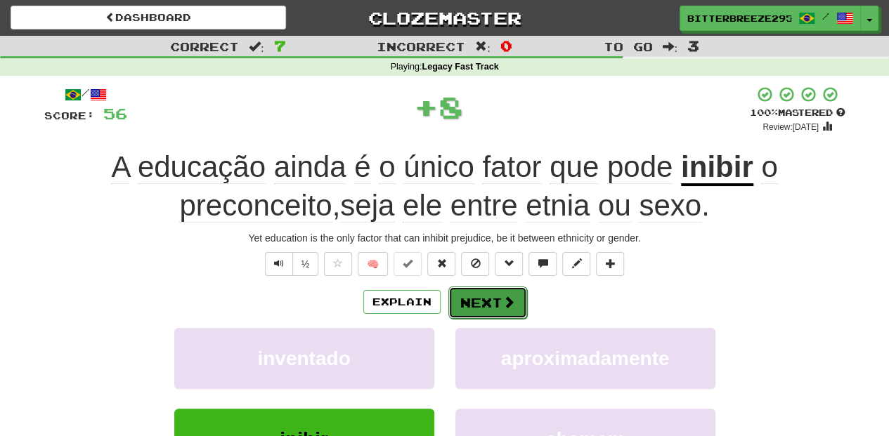
click at [465, 304] on button "Next" at bounding box center [487, 303] width 79 height 32
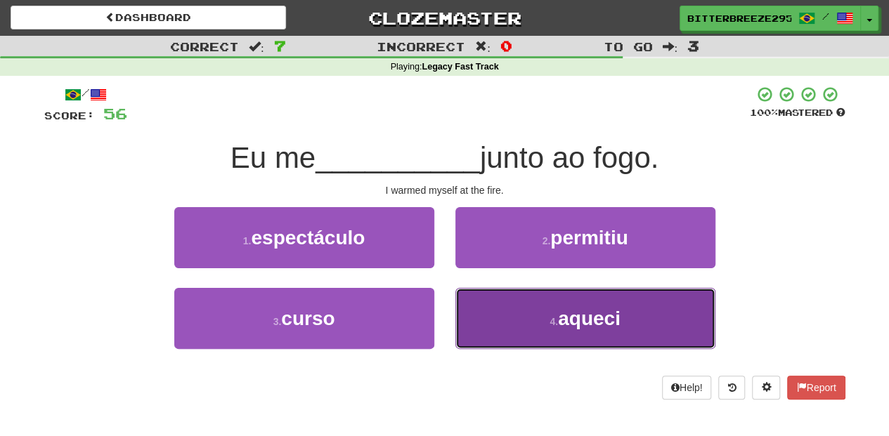
click at [476, 306] on button "4 . aqueci" at bounding box center [585, 318] width 260 height 61
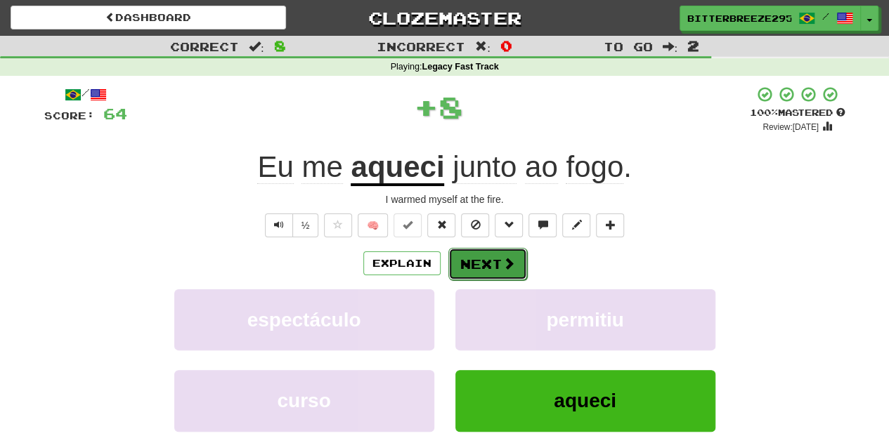
click at [481, 260] on button "Next" at bounding box center [487, 264] width 79 height 32
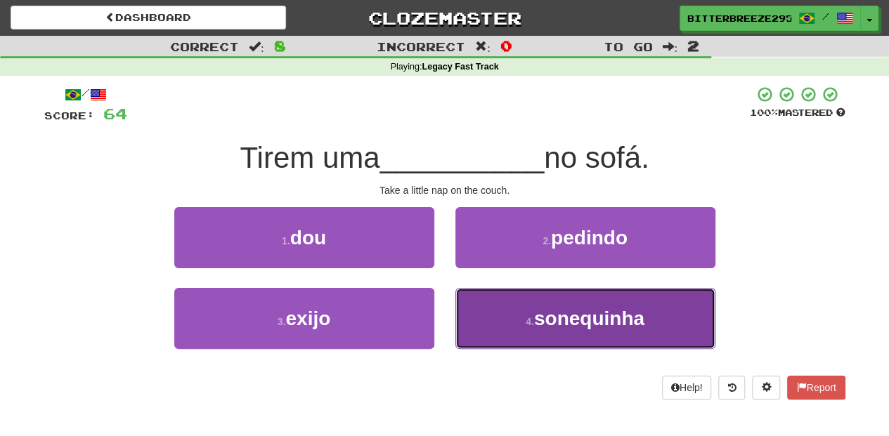
click at [478, 298] on button "4 . sonequinha" at bounding box center [585, 318] width 260 height 61
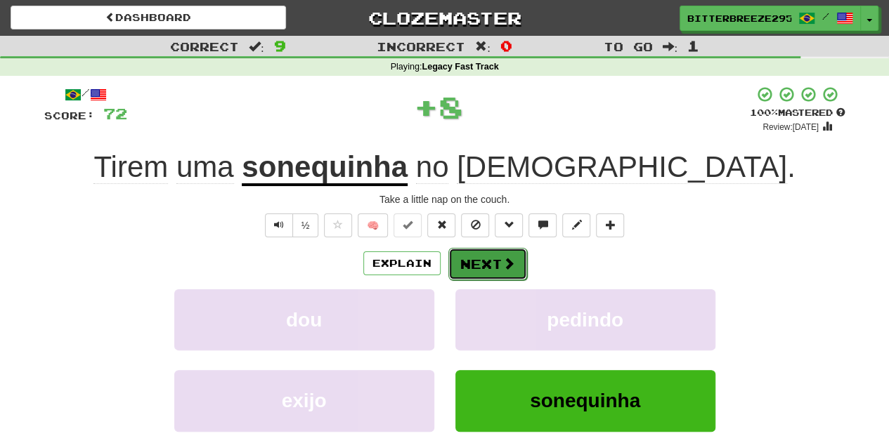
click at [481, 261] on button "Next" at bounding box center [487, 264] width 79 height 32
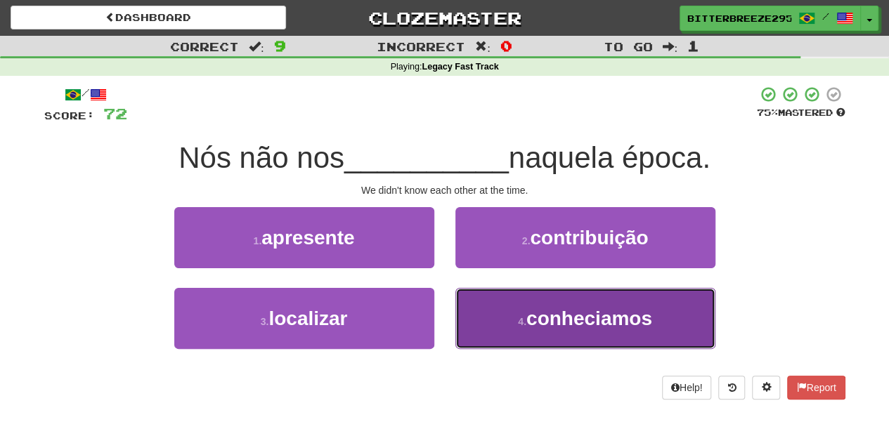
click at [479, 295] on button "4 . conheciamos" at bounding box center [585, 318] width 260 height 61
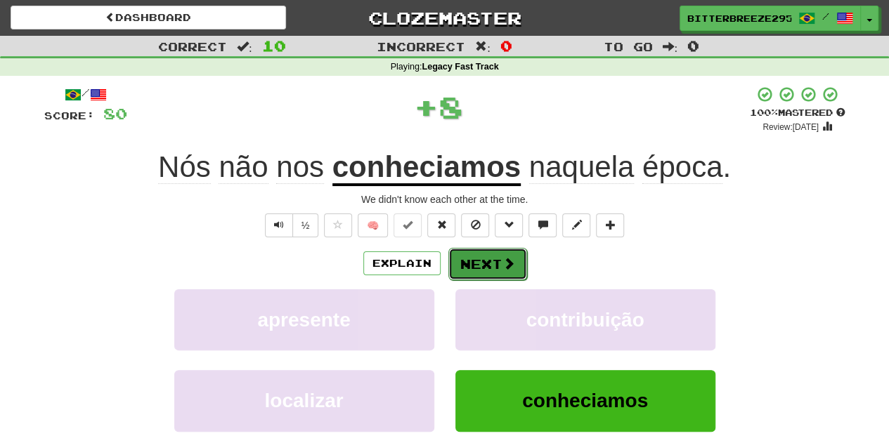
click at [476, 260] on button "Next" at bounding box center [487, 264] width 79 height 32
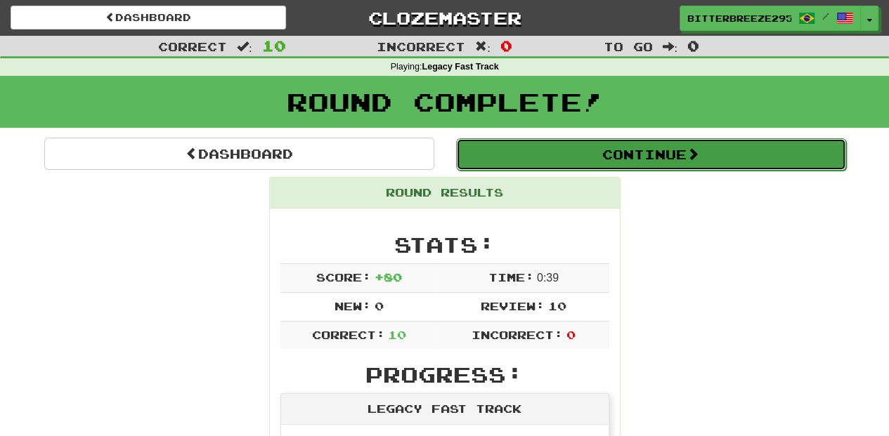
click at [509, 153] on button "Continue" at bounding box center [651, 154] width 390 height 32
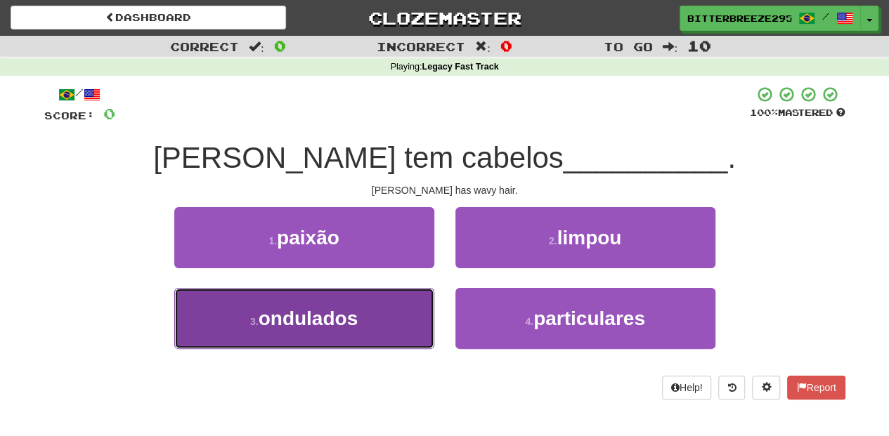
click at [402, 324] on button "3 . ondulados" at bounding box center [304, 318] width 260 height 61
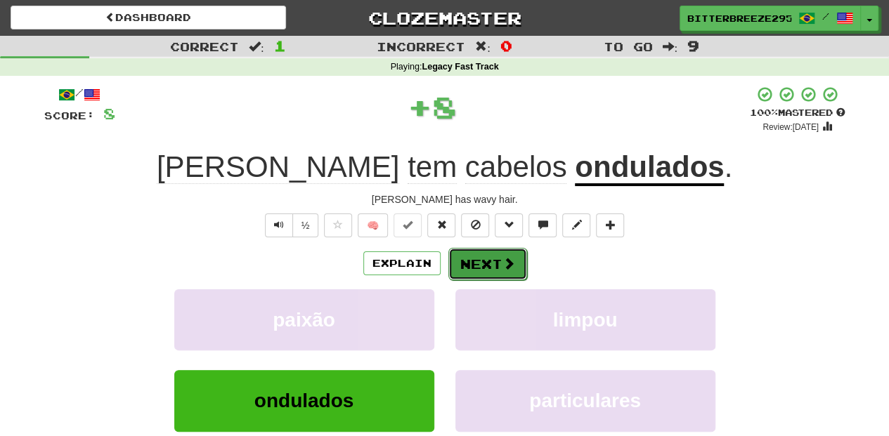
click at [502, 258] on span at bounding box center [508, 263] width 13 height 13
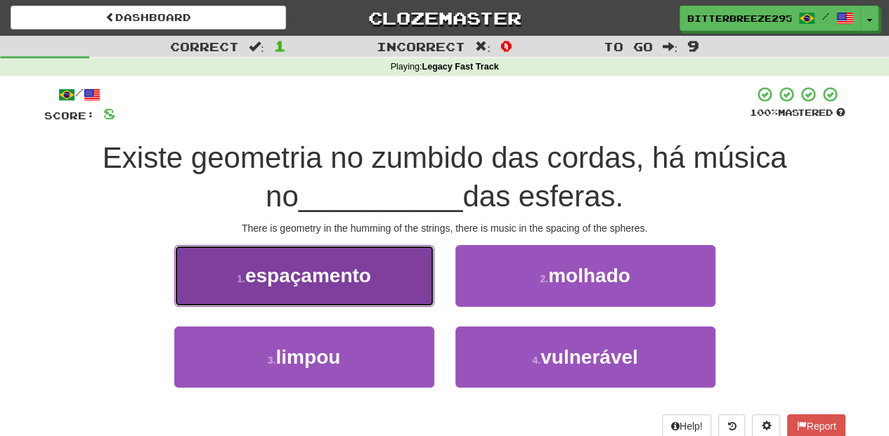
click at [382, 292] on button "1 . espaçamento" at bounding box center [304, 275] width 260 height 61
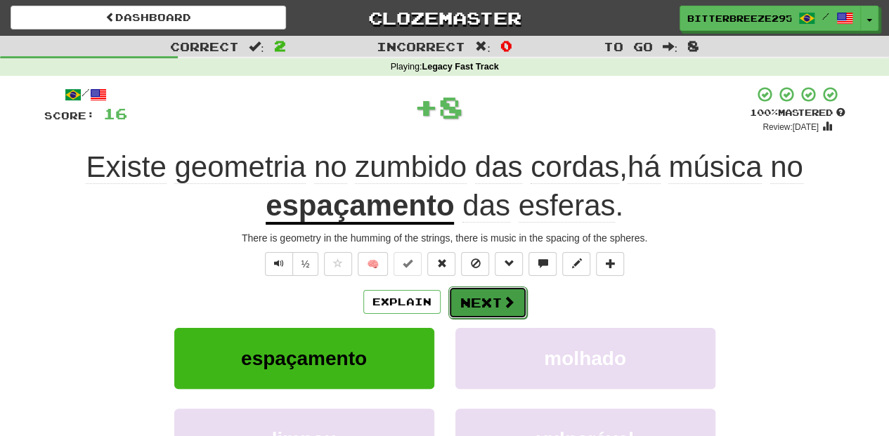
click at [465, 305] on button "Next" at bounding box center [487, 303] width 79 height 32
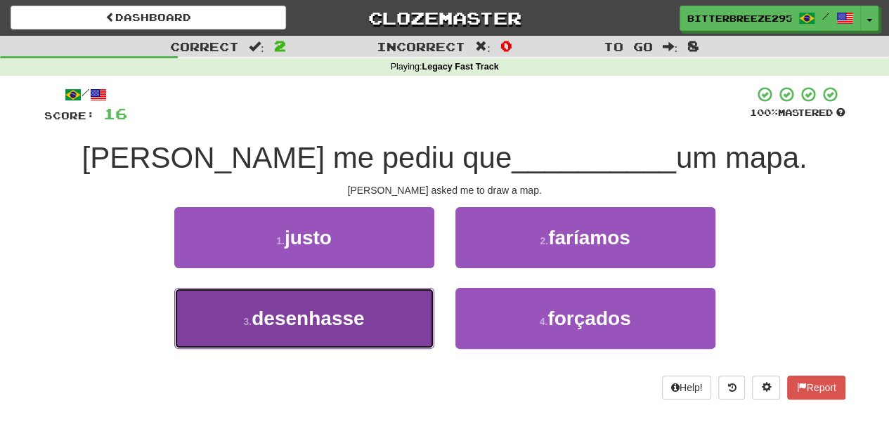
click at [393, 312] on button "3 . desenhasse" at bounding box center [304, 318] width 260 height 61
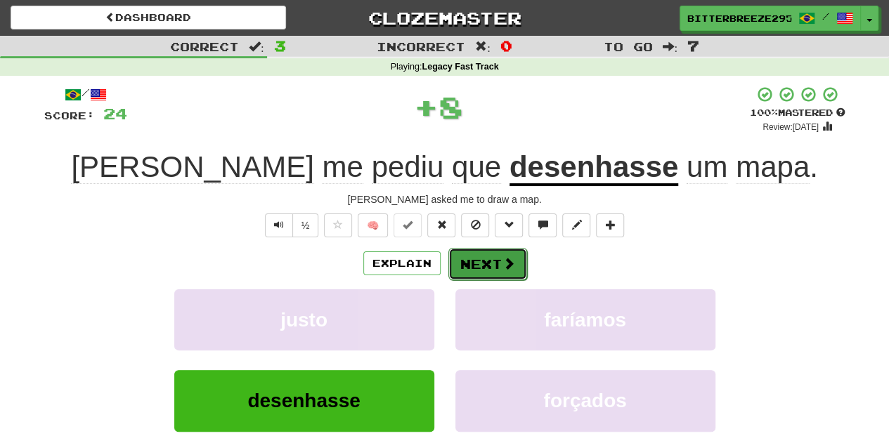
click at [489, 260] on button "Next" at bounding box center [487, 264] width 79 height 32
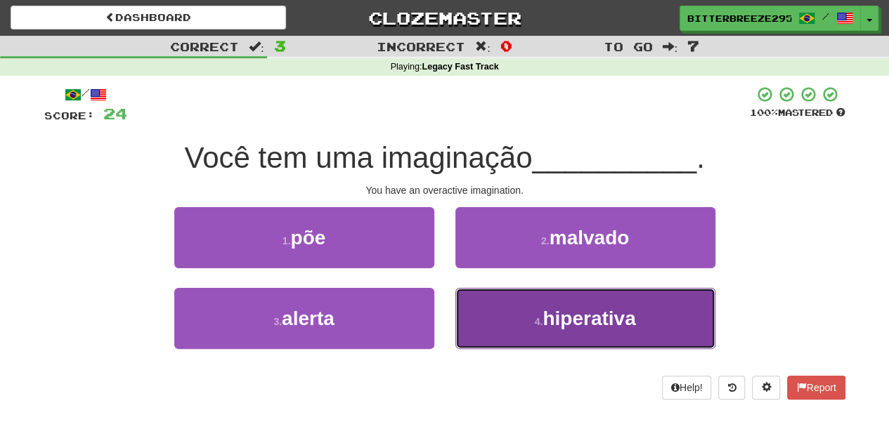
click at [479, 321] on button "4 . hiperativa" at bounding box center [585, 318] width 260 height 61
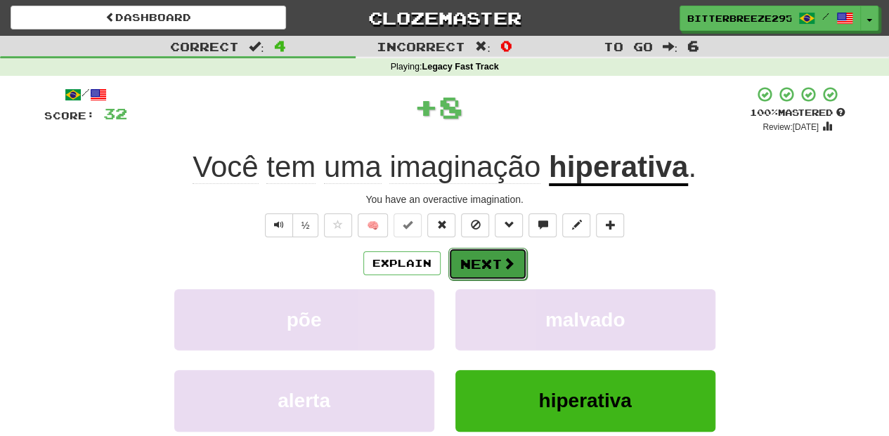
click at [464, 267] on button "Next" at bounding box center [487, 264] width 79 height 32
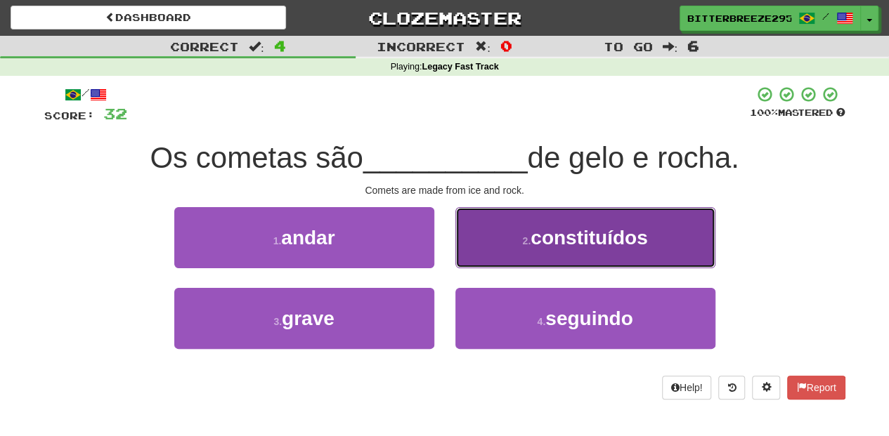
click at [485, 249] on button "2 . constituídos" at bounding box center [585, 237] width 260 height 61
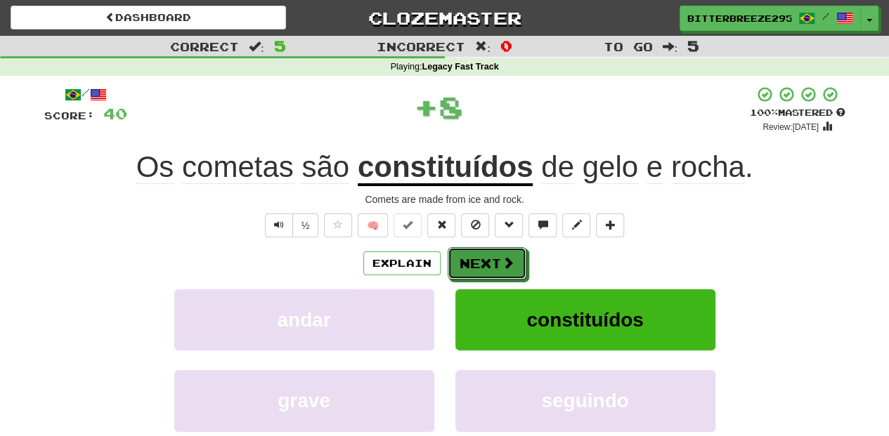
click at [483, 249] on button "Next" at bounding box center [487, 263] width 79 height 32
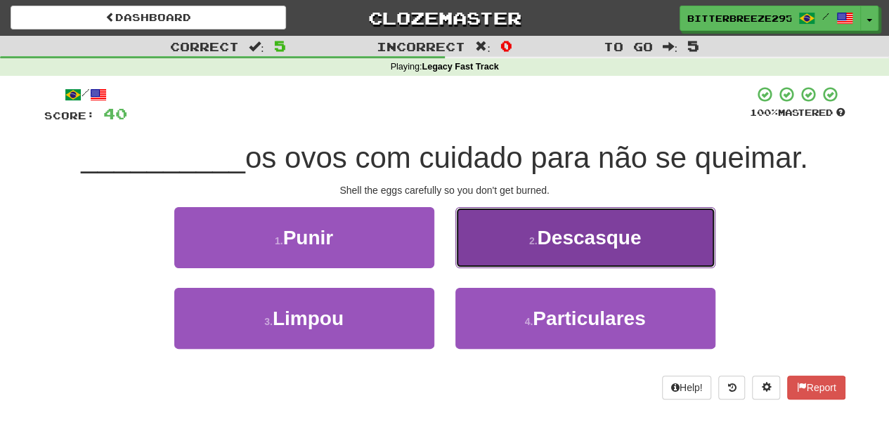
click at [495, 256] on button "2 . Descasque" at bounding box center [585, 237] width 260 height 61
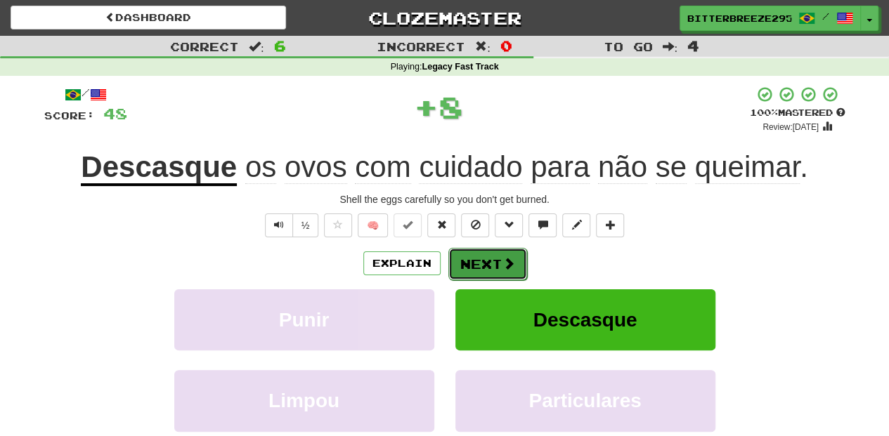
click at [493, 256] on button "Next" at bounding box center [487, 264] width 79 height 32
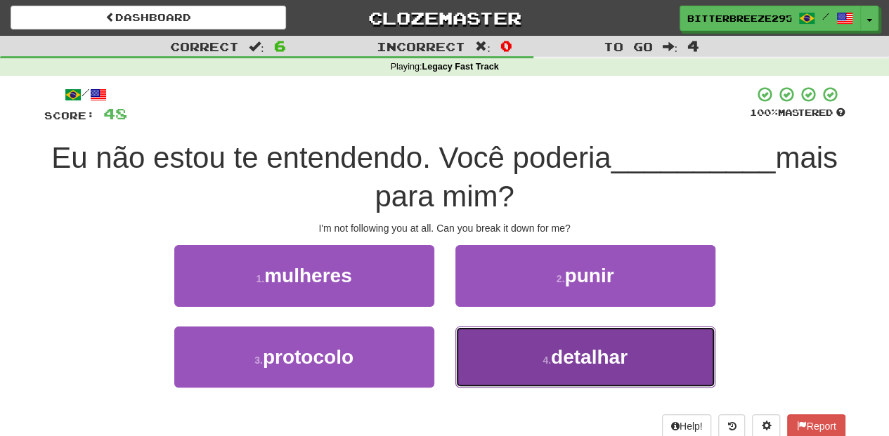
click at [504, 343] on button "4 . detalhar" at bounding box center [585, 357] width 260 height 61
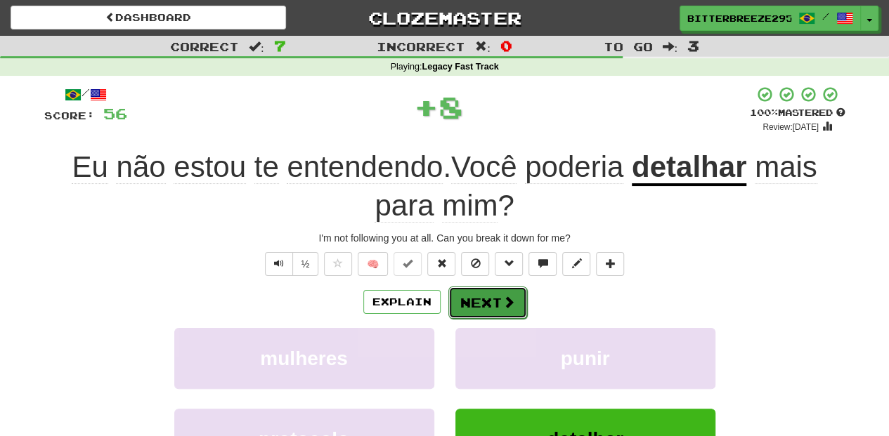
click at [481, 298] on button "Next" at bounding box center [487, 303] width 79 height 32
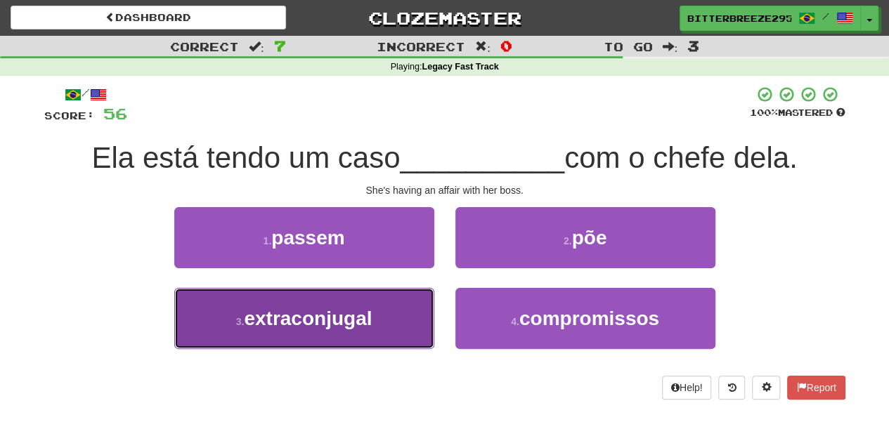
click at [379, 320] on button "3 . extraconjugal" at bounding box center [304, 318] width 260 height 61
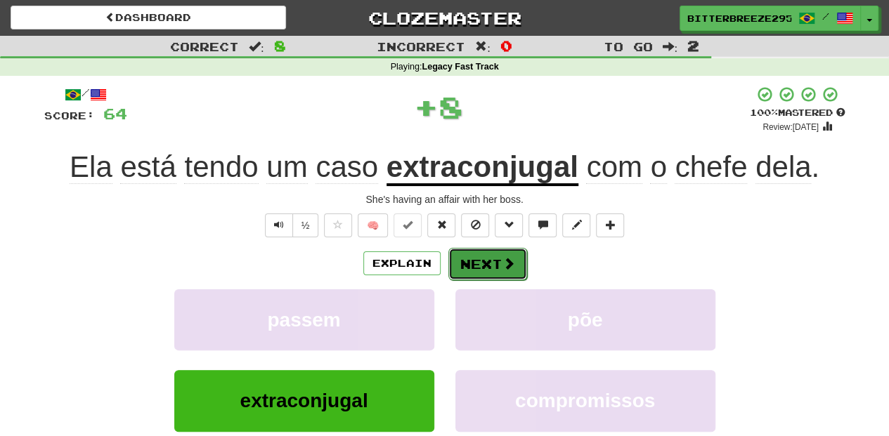
click at [479, 272] on button "Next" at bounding box center [487, 264] width 79 height 32
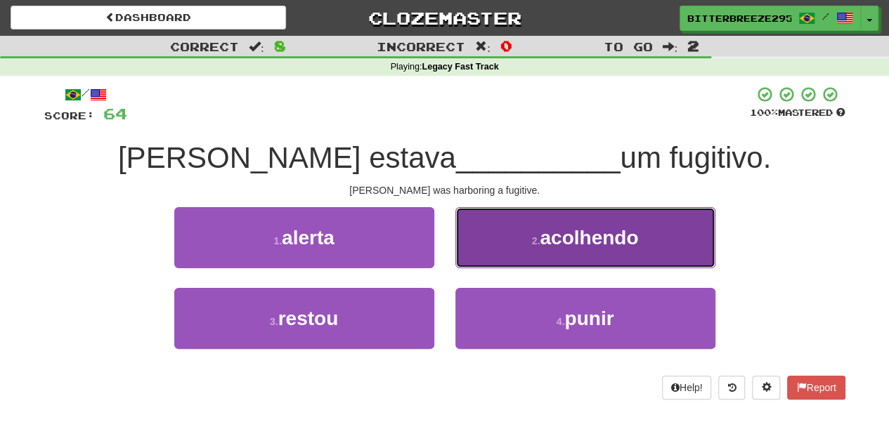
click at [479, 253] on button "2 . acolhendo" at bounding box center [585, 237] width 260 height 61
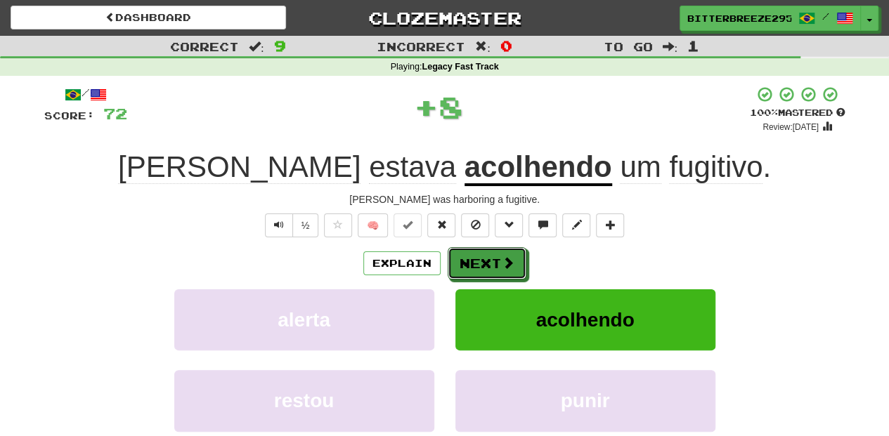
click at [479, 253] on button "Next" at bounding box center [487, 263] width 79 height 32
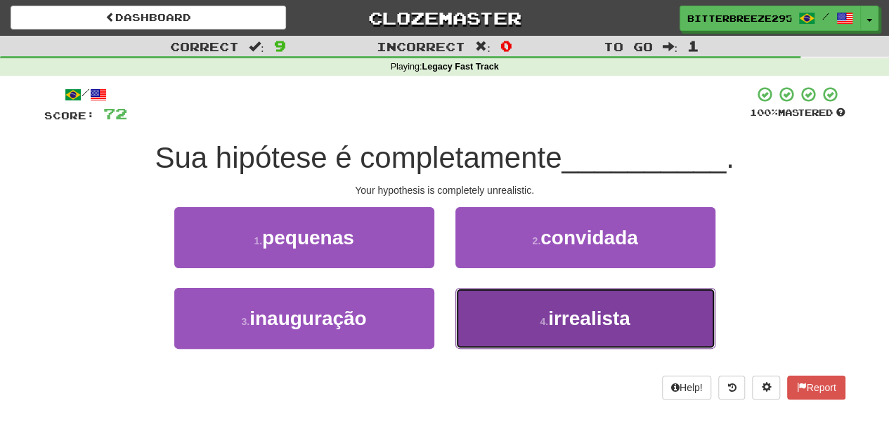
click at [475, 308] on button "4 . irrealista" at bounding box center [585, 318] width 260 height 61
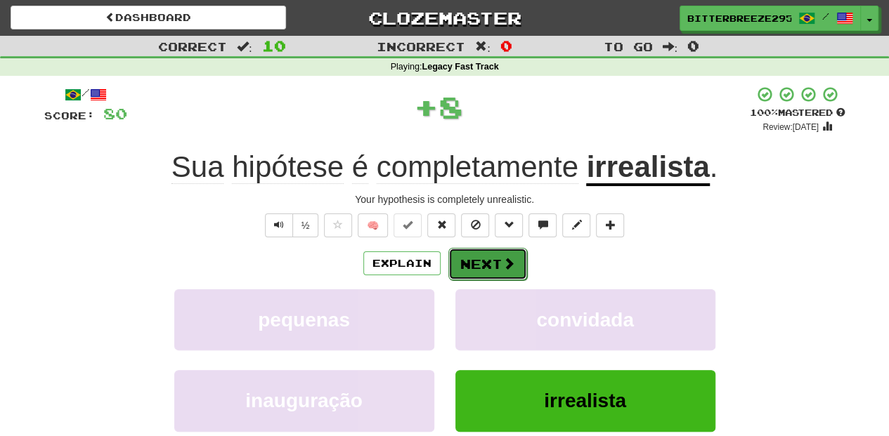
click at [468, 266] on button "Next" at bounding box center [487, 264] width 79 height 32
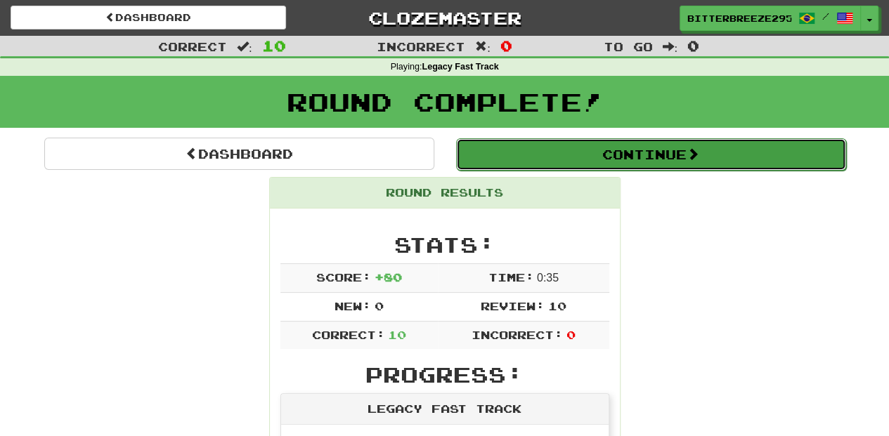
click at [533, 152] on button "Continue" at bounding box center [651, 154] width 390 height 32
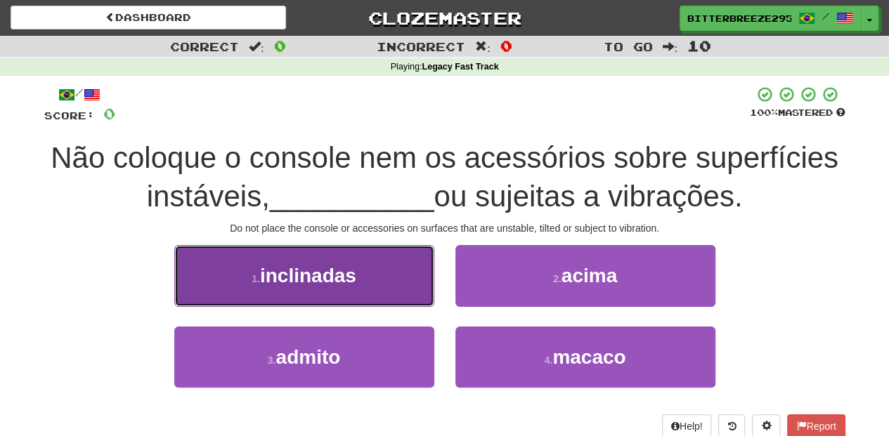
click at [360, 301] on button "1 . inclinadas" at bounding box center [304, 275] width 260 height 61
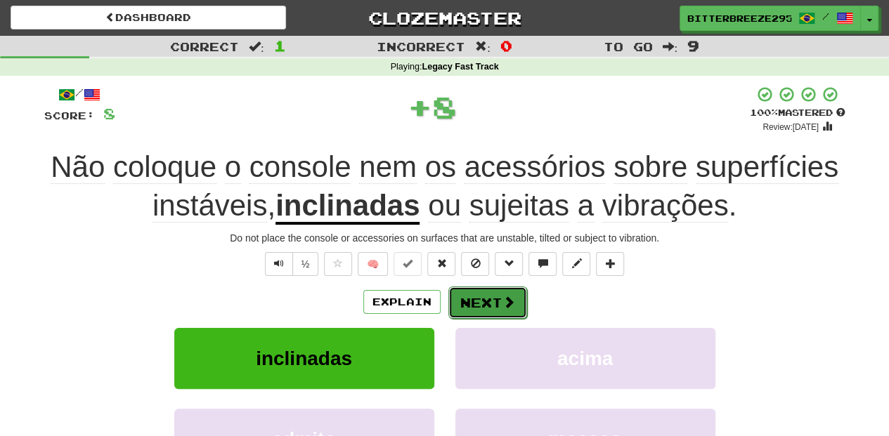
click at [486, 305] on button "Next" at bounding box center [487, 303] width 79 height 32
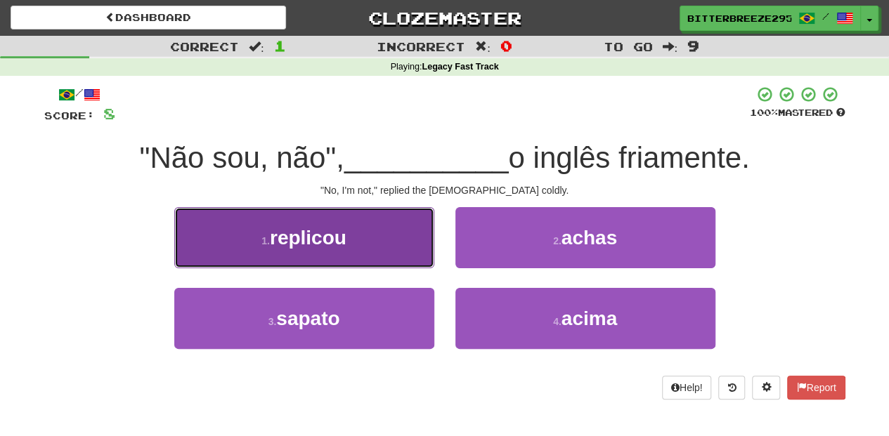
click at [396, 259] on button "1 . replicou" at bounding box center [304, 237] width 260 height 61
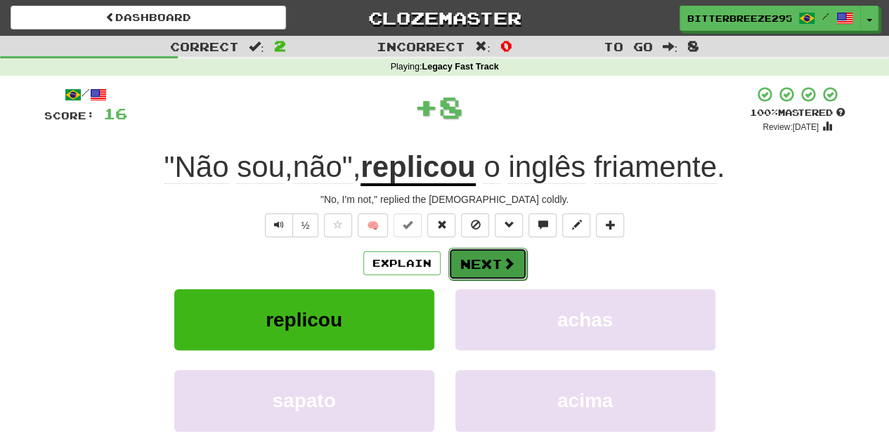
click at [483, 265] on button "Next" at bounding box center [487, 264] width 79 height 32
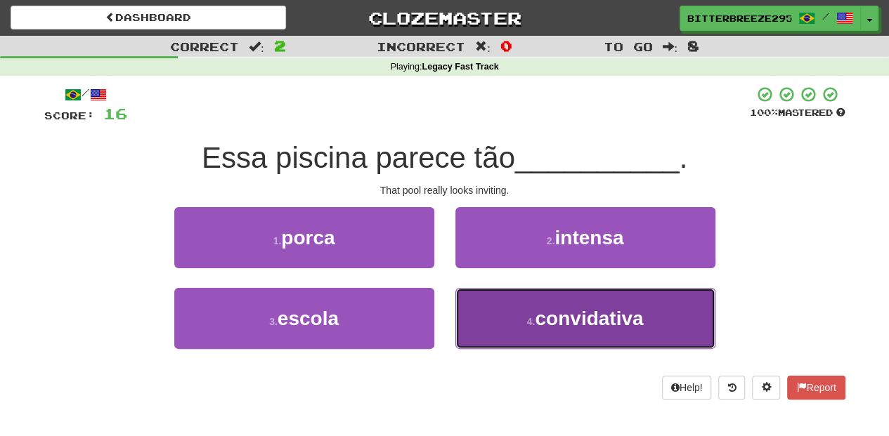
click at [489, 315] on button "4 . convidativa" at bounding box center [585, 318] width 260 height 61
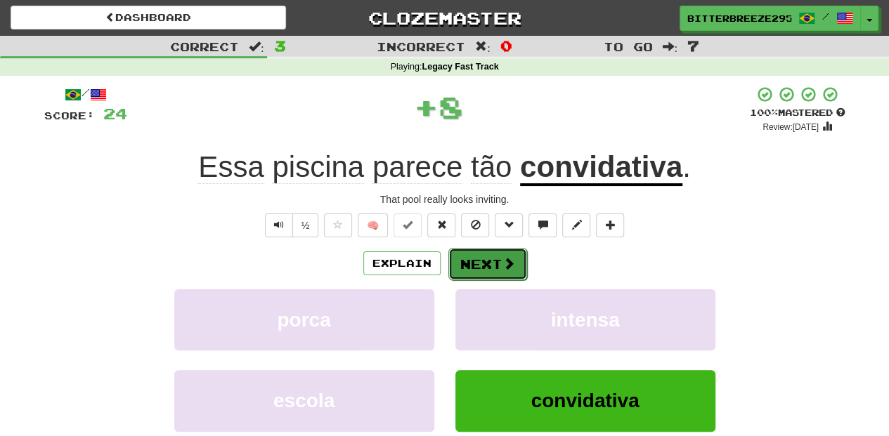
click at [478, 263] on button "Next" at bounding box center [487, 264] width 79 height 32
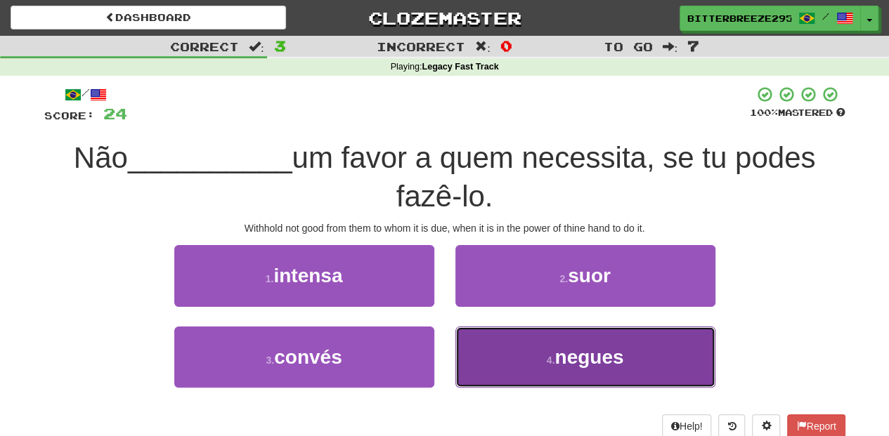
click at [490, 356] on button "4 . negues" at bounding box center [585, 357] width 260 height 61
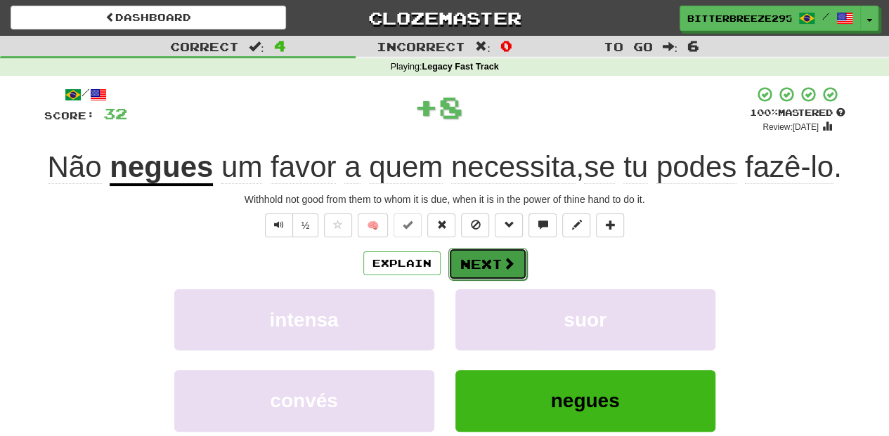
click at [478, 280] on button "Next" at bounding box center [487, 264] width 79 height 32
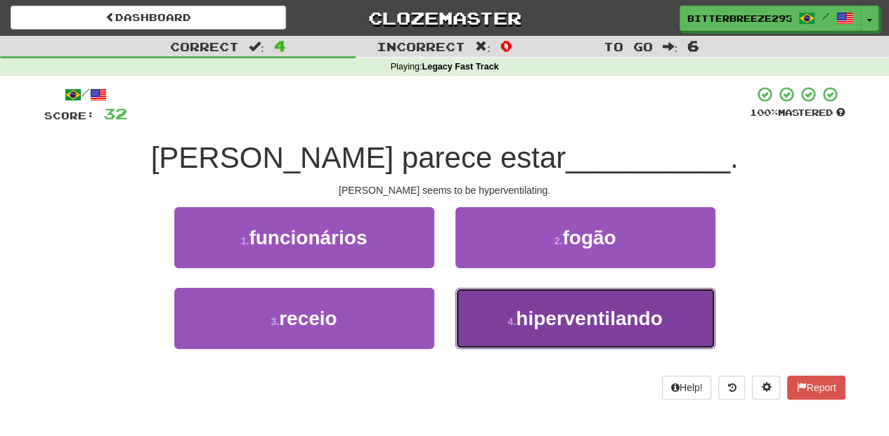
click at [485, 315] on button "4 . hiperventilando" at bounding box center [585, 318] width 260 height 61
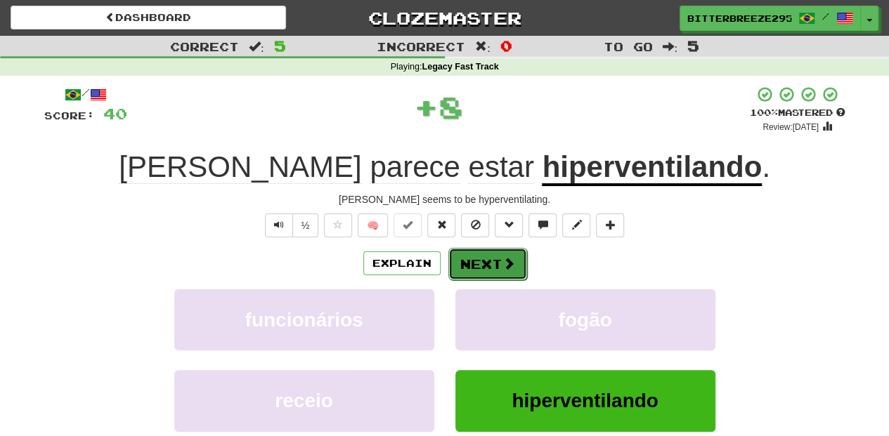
click at [483, 256] on button "Next" at bounding box center [487, 264] width 79 height 32
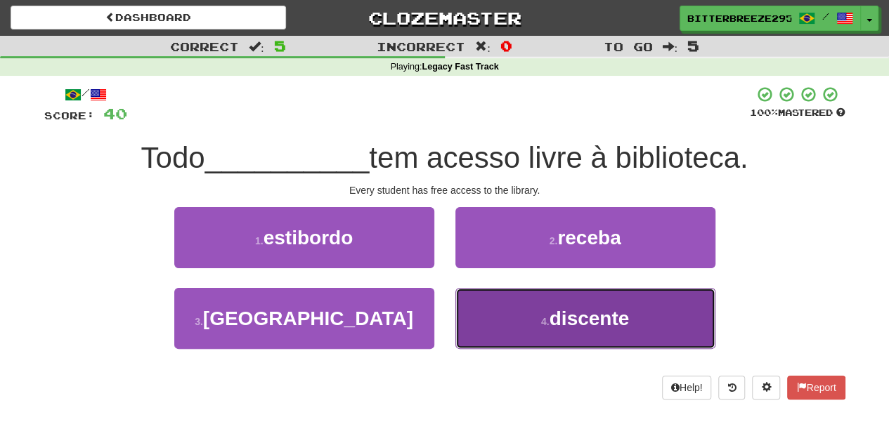
click at [479, 311] on button "4 . discente" at bounding box center [585, 318] width 260 height 61
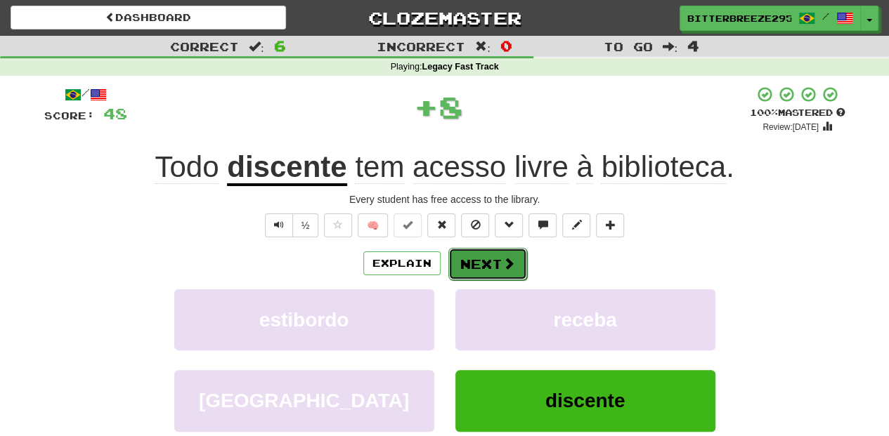
click at [468, 260] on button "Next" at bounding box center [487, 264] width 79 height 32
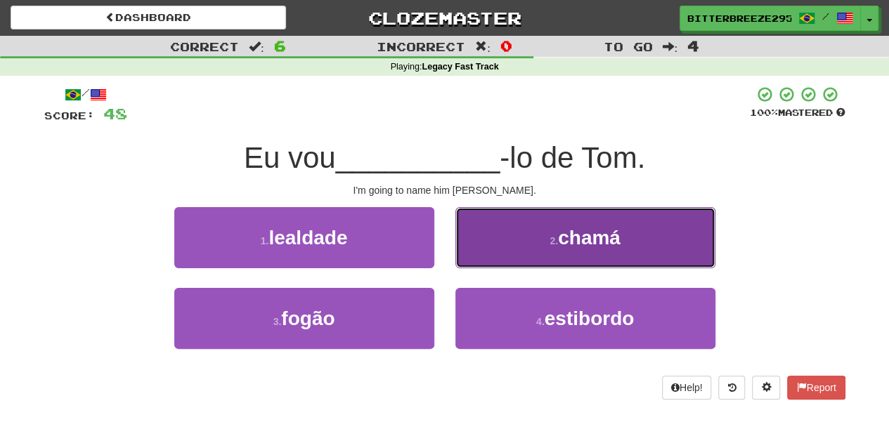
click at [488, 256] on button "2 . chamá" at bounding box center [585, 237] width 260 height 61
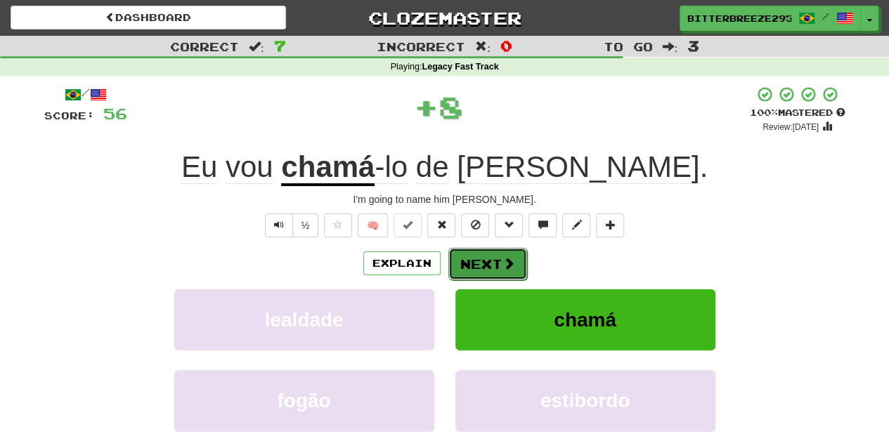
click at [485, 257] on button "Next" at bounding box center [487, 264] width 79 height 32
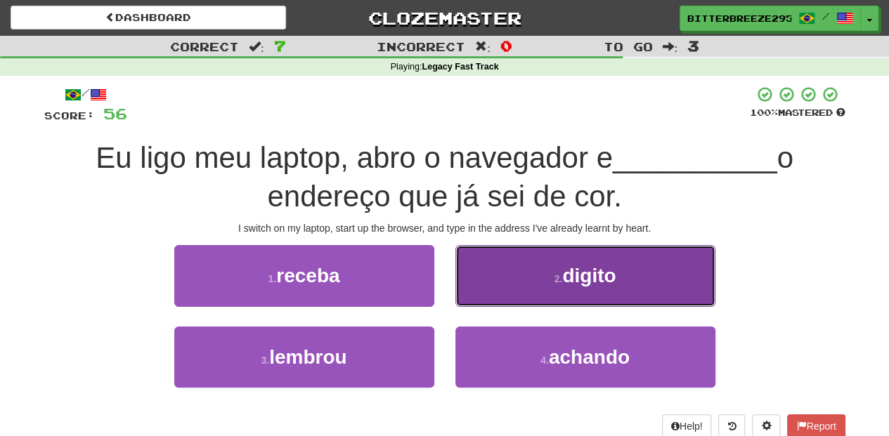
click at [478, 291] on button "2 . digito" at bounding box center [585, 275] width 260 height 61
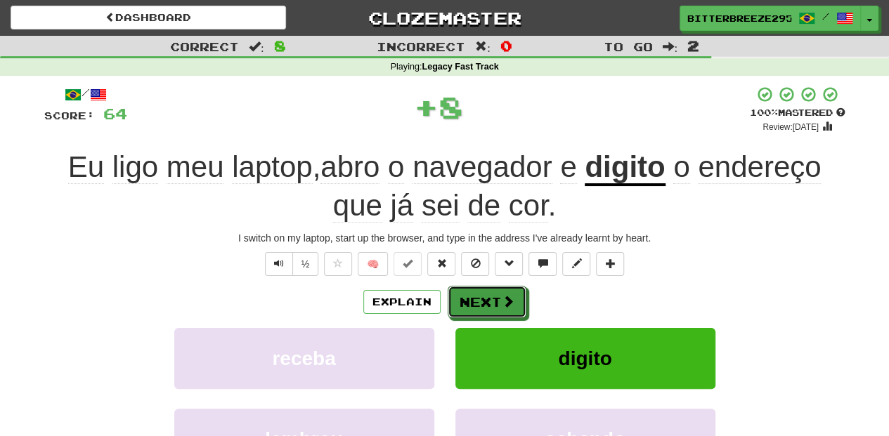
click at [478, 291] on button "Next" at bounding box center [487, 302] width 79 height 32
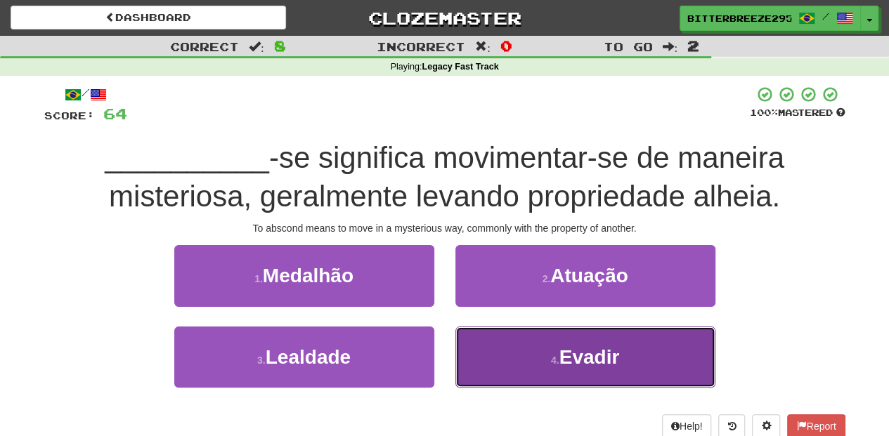
click at [493, 356] on button "4 . Evadir" at bounding box center [585, 357] width 260 height 61
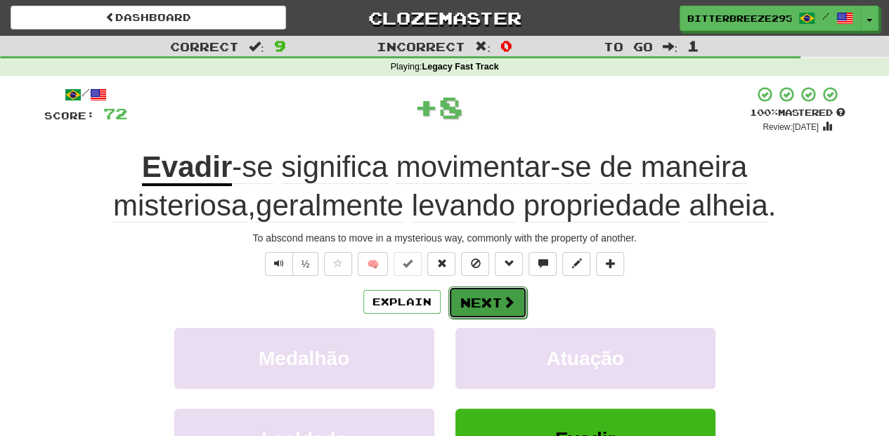
click at [480, 297] on button "Next" at bounding box center [487, 303] width 79 height 32
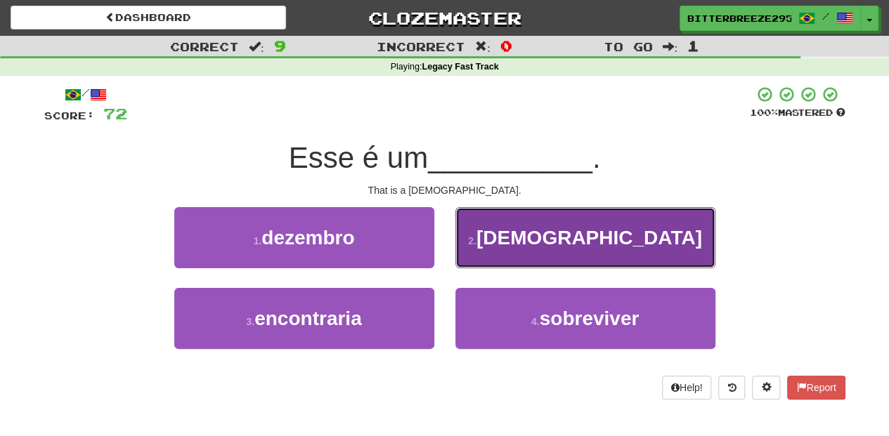
click at [462, 254] on button "2 . pagode" at bounding box center [585, 237] width 260 height 61
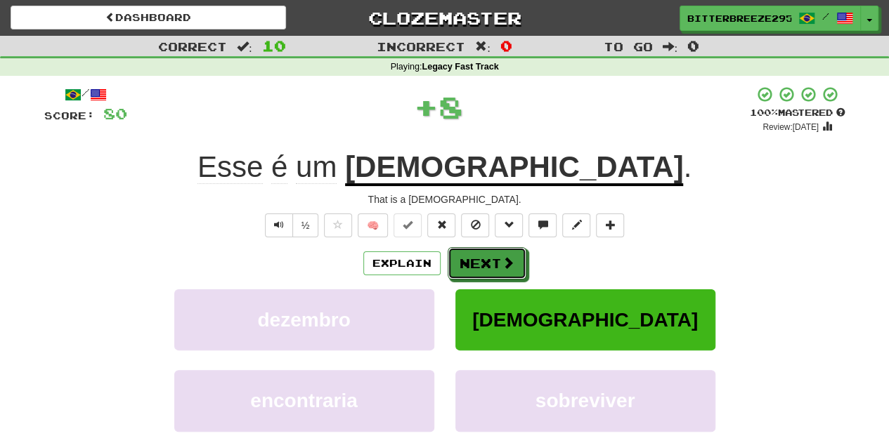
click at [462, 254] on button "Next" at bounding box center [487, 263] width 79 height 32
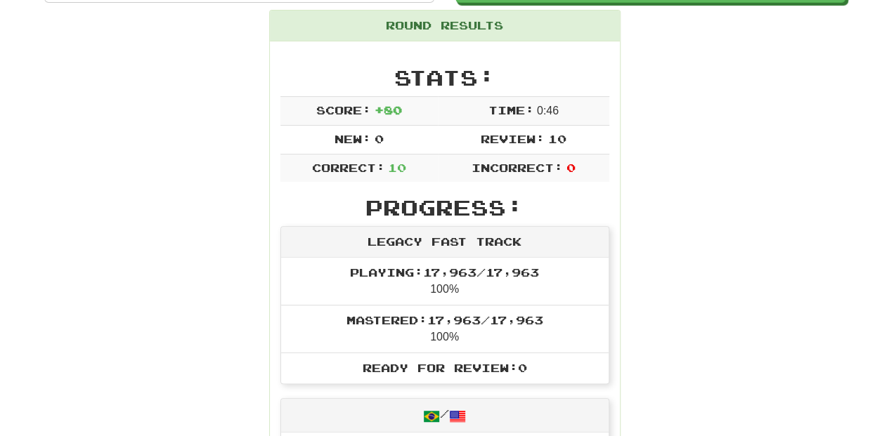
scroll to position [141, 0]
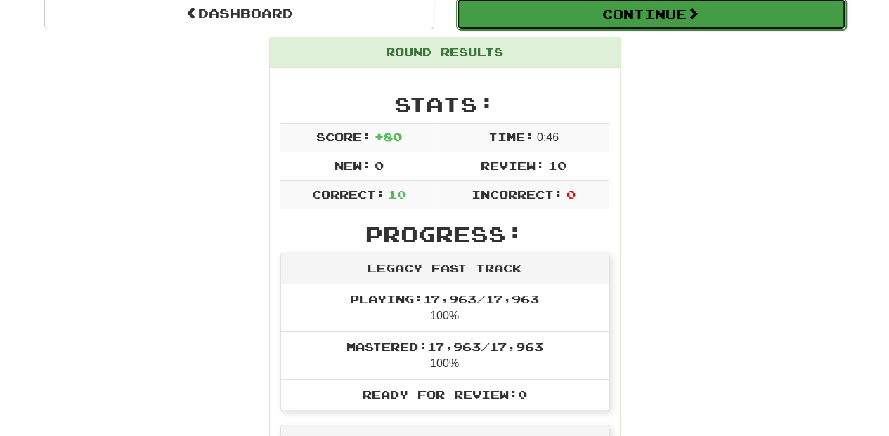
click at [580, 20] on button "Continue" at bounding box center [651, 14] width 390 height 32
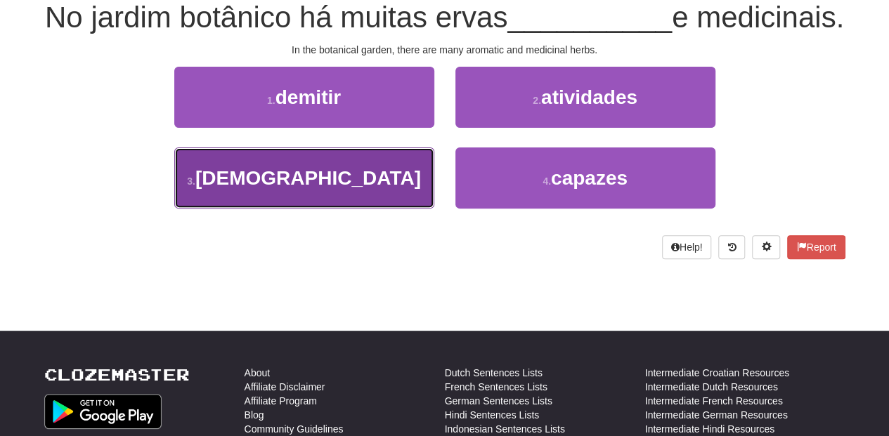
click at [372, 209] on button "3 . aromáticas" at bounding box center [304, 178] width 260 height 61
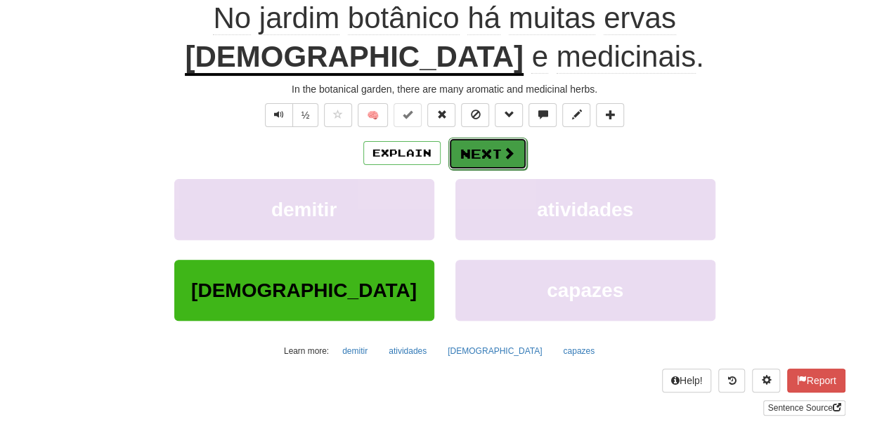
click at [478, 155] on button "Next" at bounding box center [487, 154] width 79 height 32
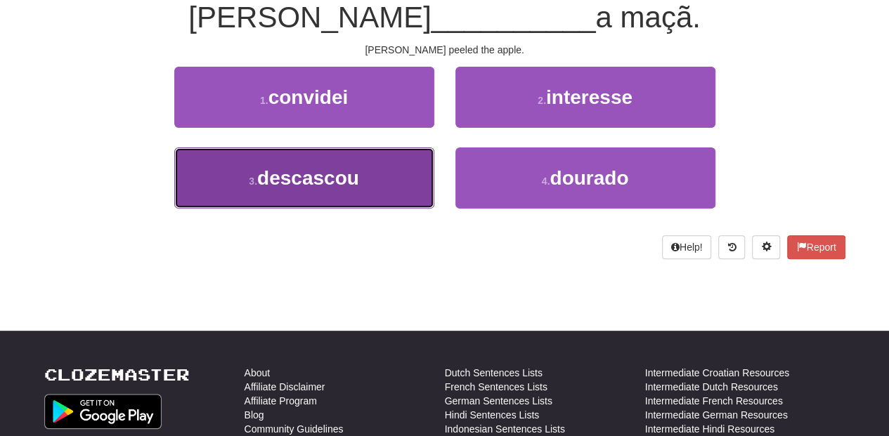
click at [398, 178] on button "3 . descascou" at bounding box center [304, 178] width 260 height 61
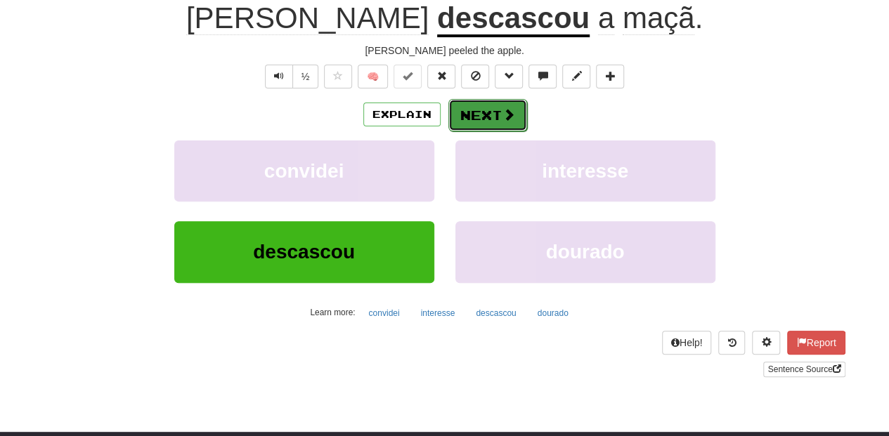
click at [481, 103] on button "Next" at bounding box center [487, 115] width 79 height 32
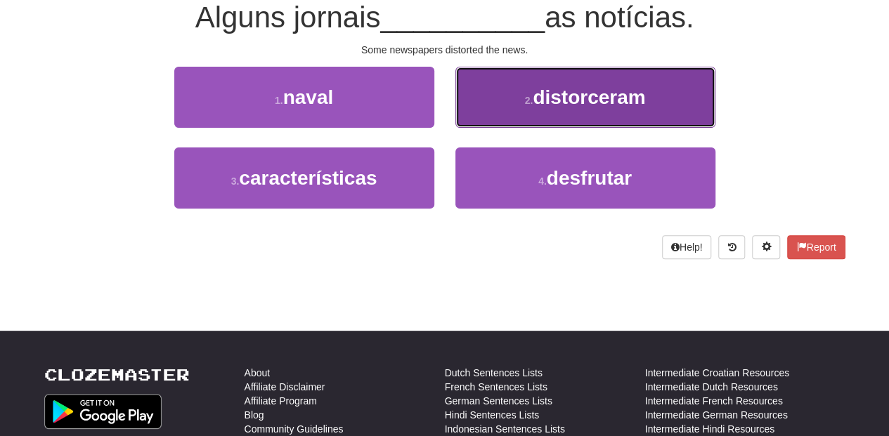
click at [472, 124] on button "2 . distorceram" at bounding box center [585, 97] width 260 height 61
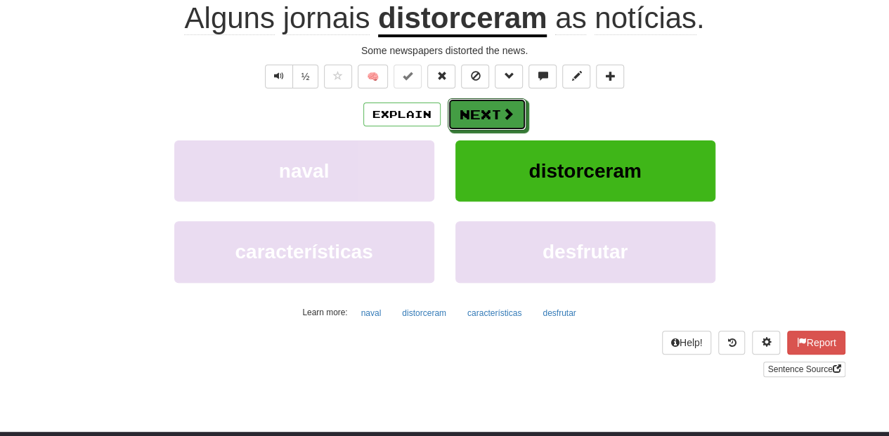
click at [472, 124] on button "Next" at bounding box center [487, 114] width 79 height 32
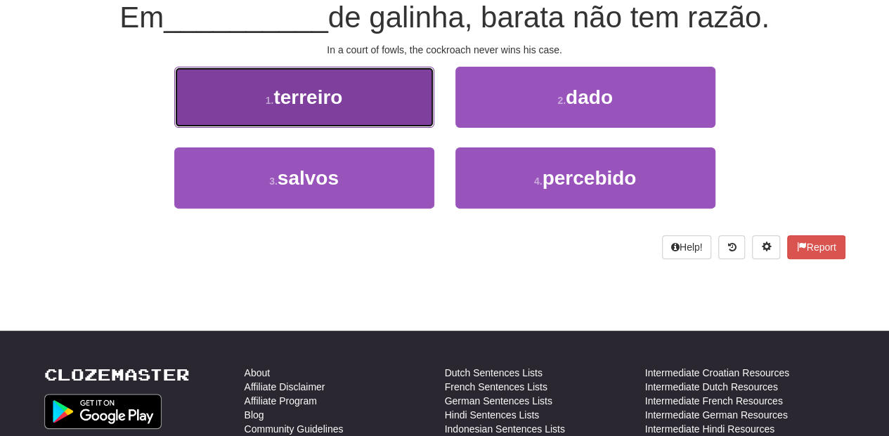
click at [399, 115] on button "1 . terreiro" at bounding box center [304, 97] width 260 height 61
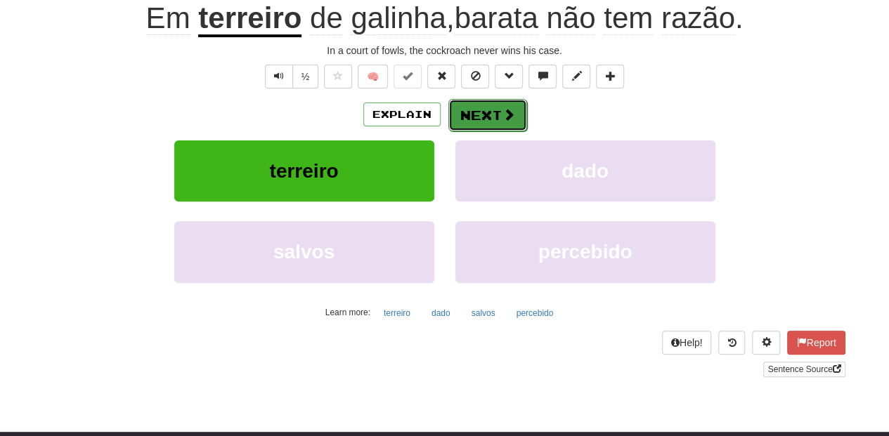
click at [476, 121] on button "Next" at bounding box center [487, 115] width 79 height 32
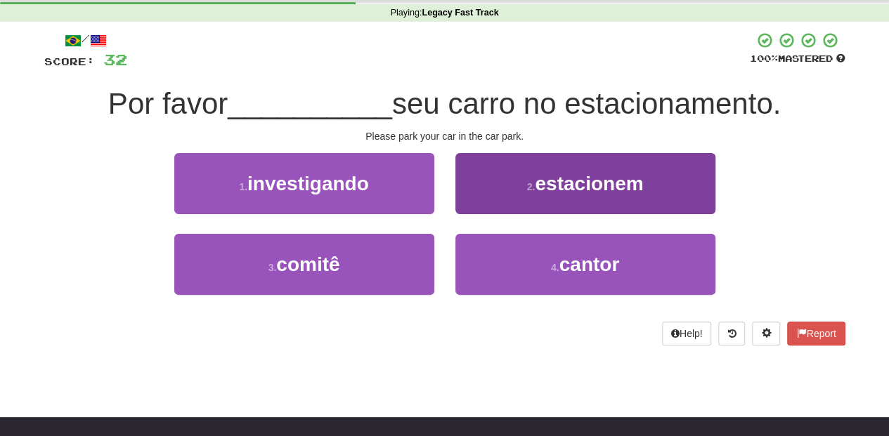
scroll to position [46, 0]
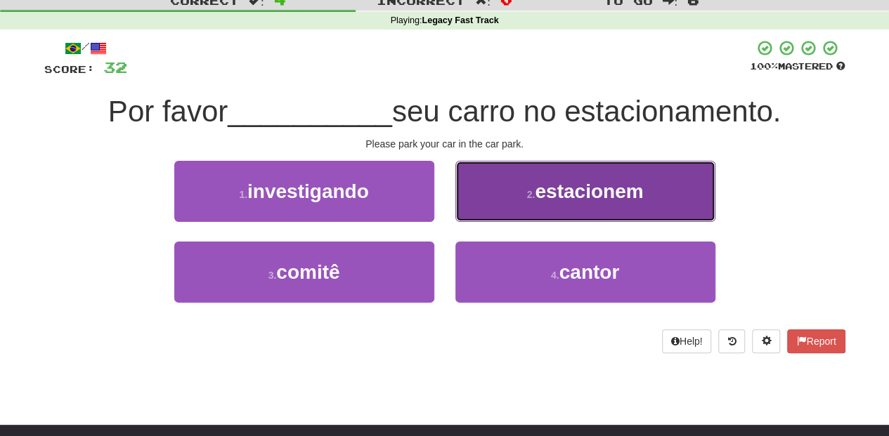
click at [479, 195] on button "2 . estacionem" at bounding box center [585, 191] width 260 height 61
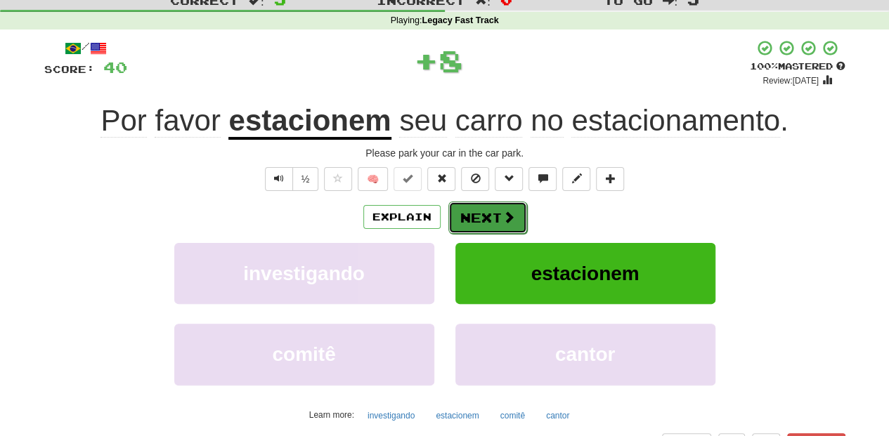
click at [475, 209] on button "Next" at bounding box center [487, 218] width 79 height 32
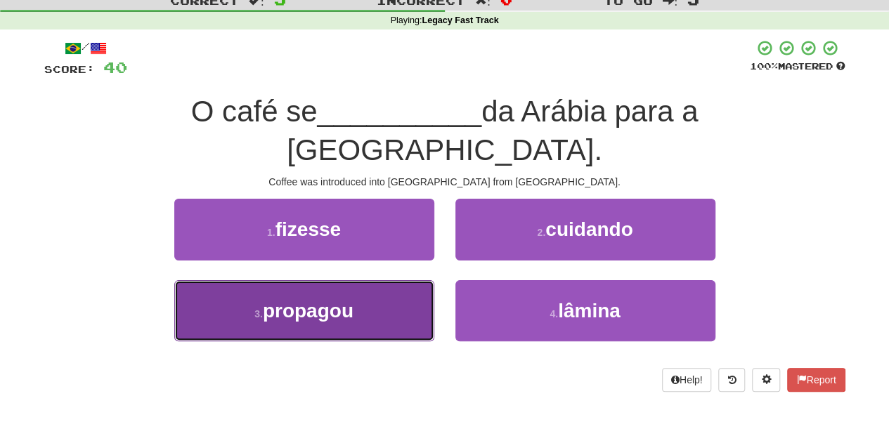
click at [402, 280] on button "3 . propagou" at bounding box center [304, 310] width 260 height 61
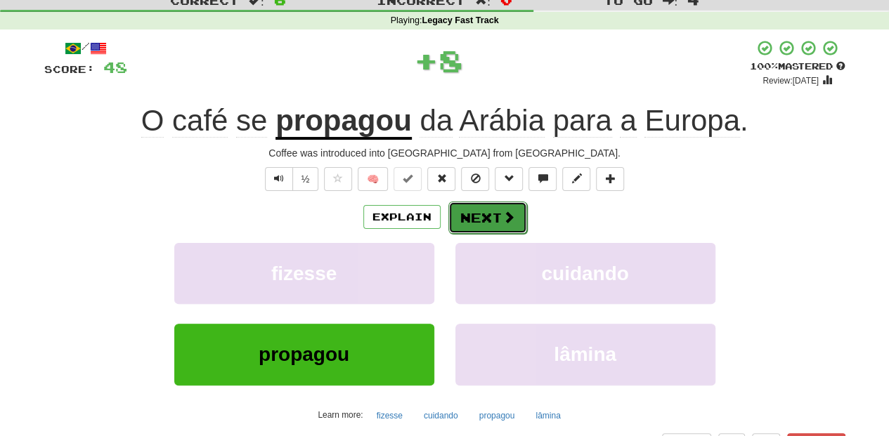
click at [452, 218] on button "Next" at bounding box center [487, 218] width 79 height 32
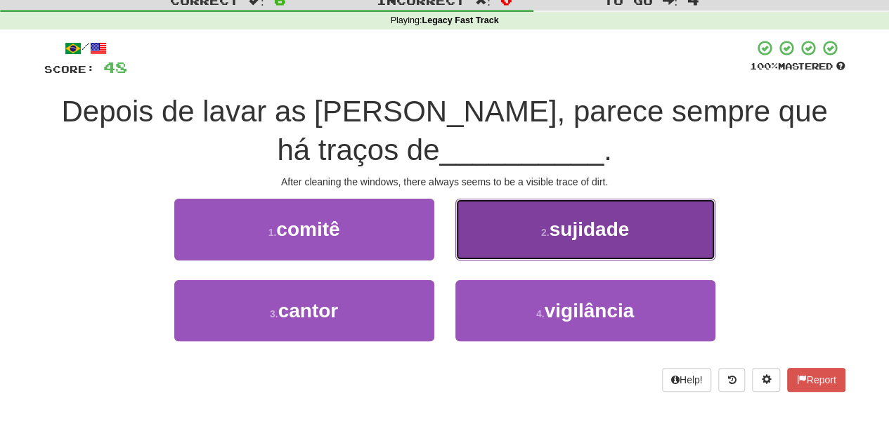
click at [481, 228] on button "2 . sujidade" at bounding box center [585, 229] width 260 height 61
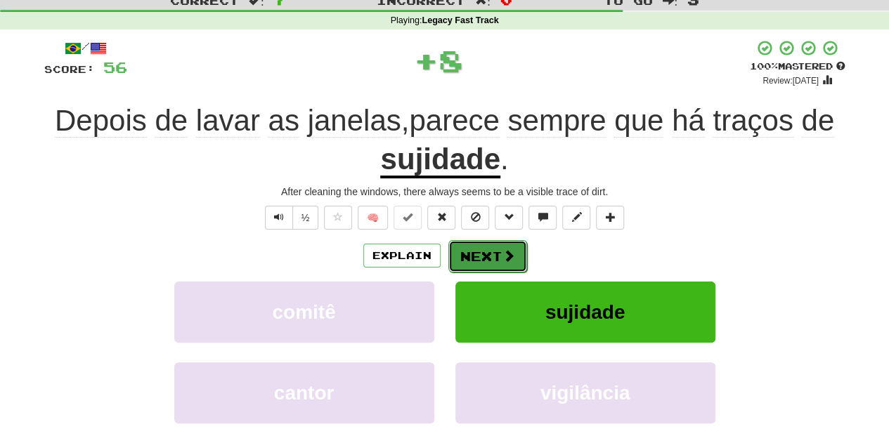
click at [475, 252] on button "Next" at bounding box center [487, 256] width 79 height 32
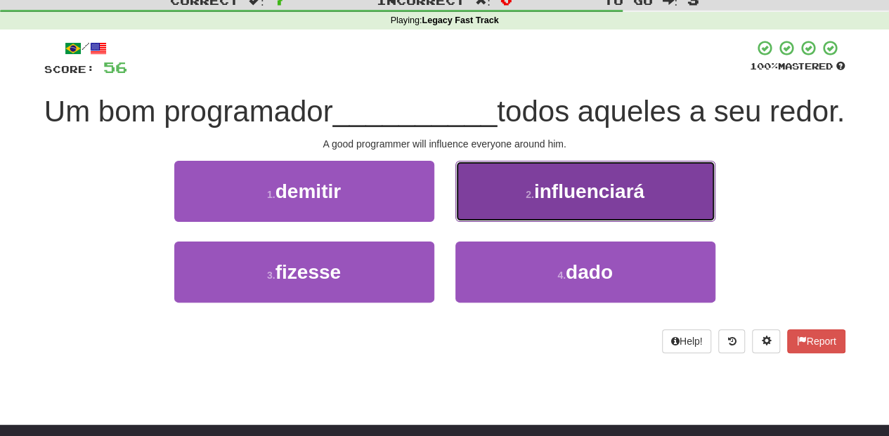
click at [495, 222] on button "2 . influenciará" at bounding box center [585, 191] width 260 height 61
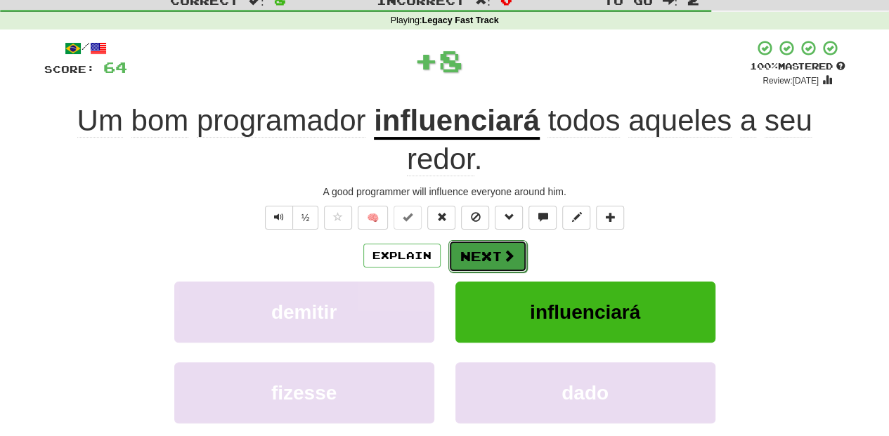
click at [475, 246] on button "Next" at bounding box center [487, 256] width 79 height 32
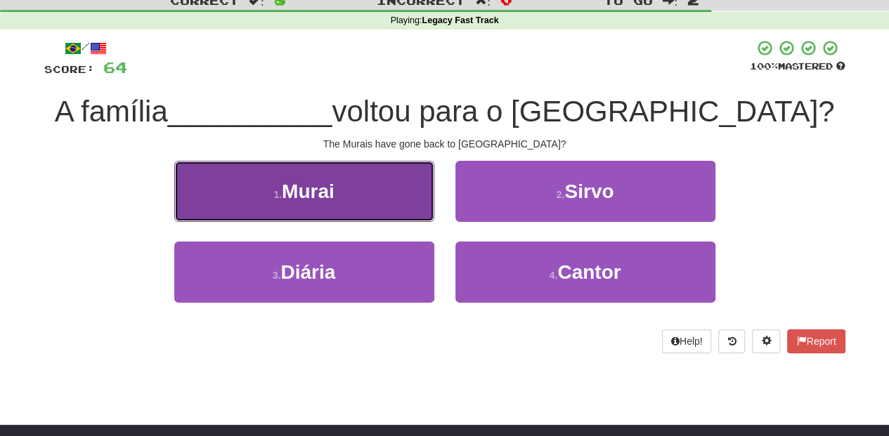
click at [378, 202] on button "1 . Murai" at bounding box center [304, 191] width 260 height 61
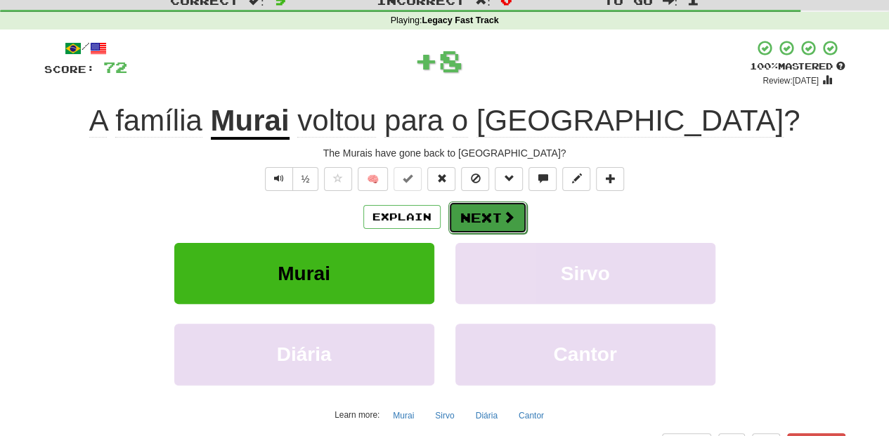
click at [465, 214] on button "Next" at bounding box center [487, 218] width 79 height 32
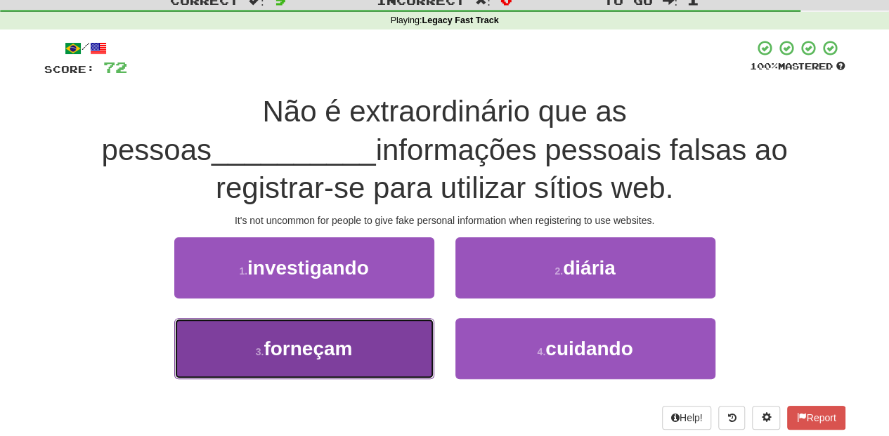
click at [384, 354] on button "3 . forneçam" at bounding box center [304, 348] width 260 height 61
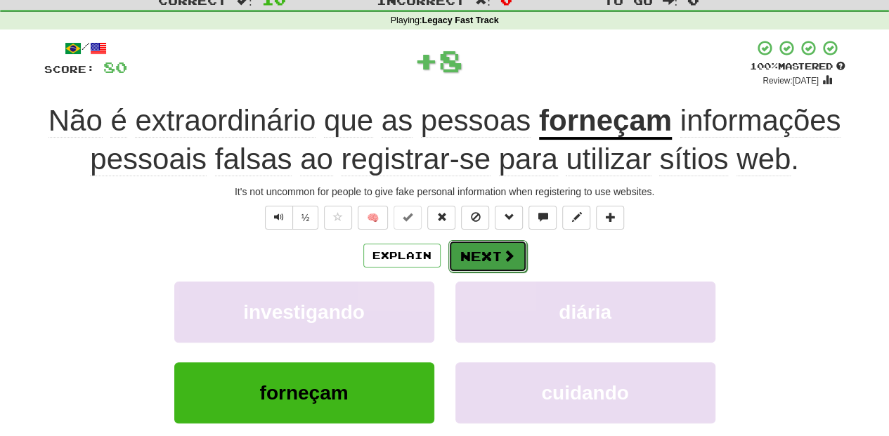
click at [485, 256] on button "Next" at bounding box center [487, 256] width 79 height 32
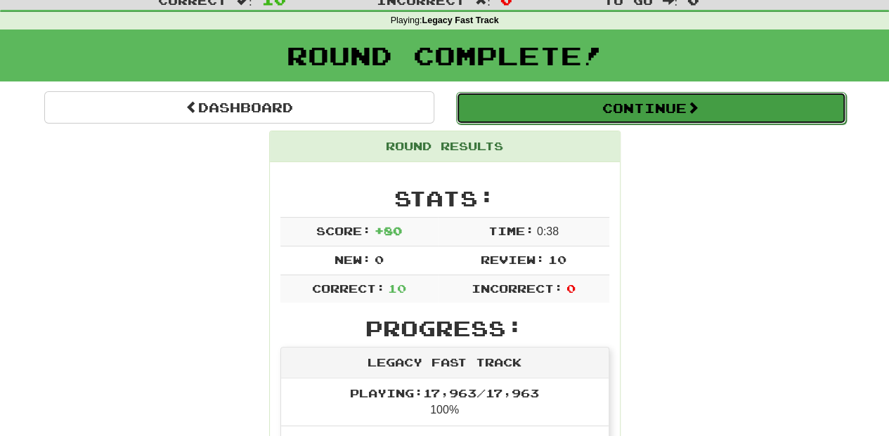
click at [542, 117] on button "Continue" at bounding box center [651, 108] width 390 height 32
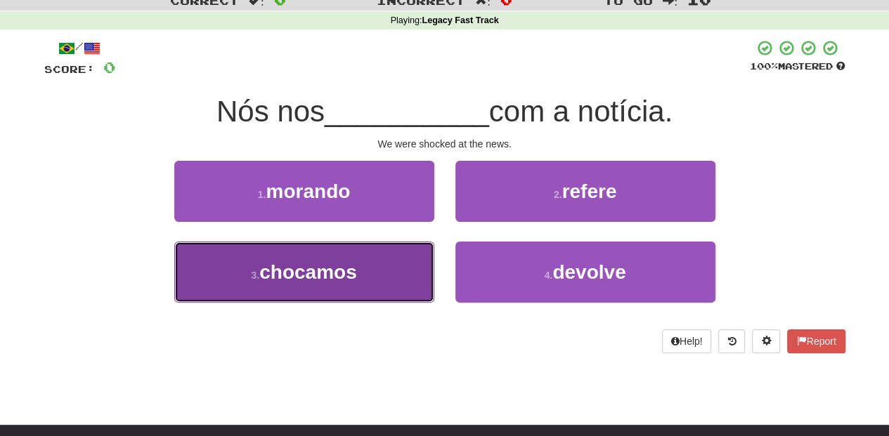
click at [403, 261] on button "3 . chocamos" at bounding box center [304, 272] width 260 height 61
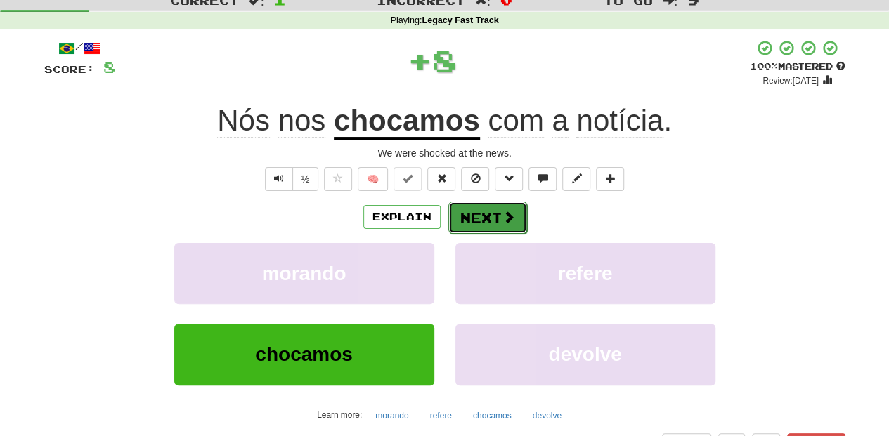
click at [479, 207] on button "Next" at bounding box center [487, 218] width 79 height 32
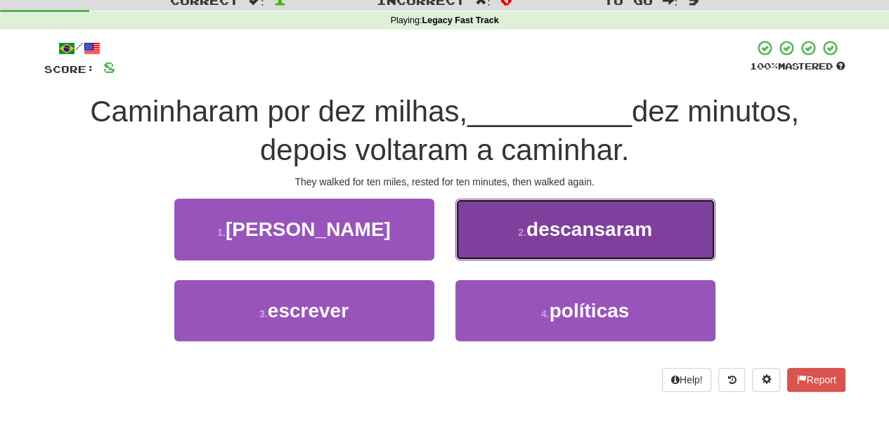
click at [470, 243] on button "2 . descansaram" at bounding box center [585, 229] width 260 height 61
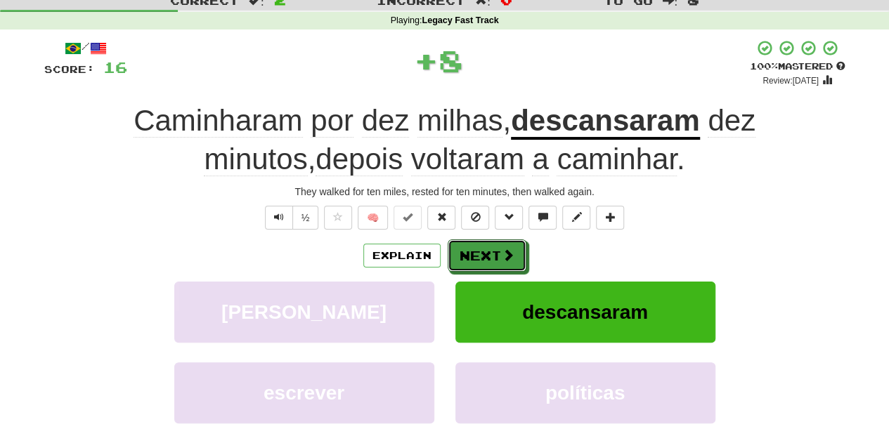
click at [470, 243] on button "Next" at bounding box center [487, 256] width 79 height 32
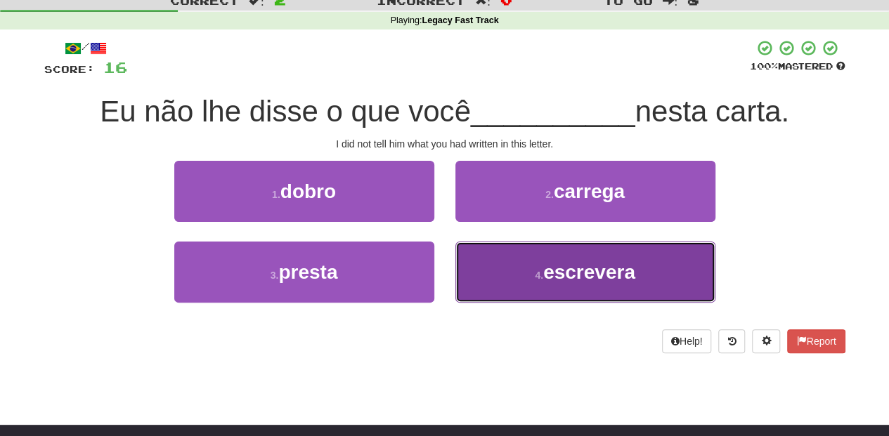
click at [481, 261] on button "4 . escrevera" at bounding box center [585, 272] width 260 height 61
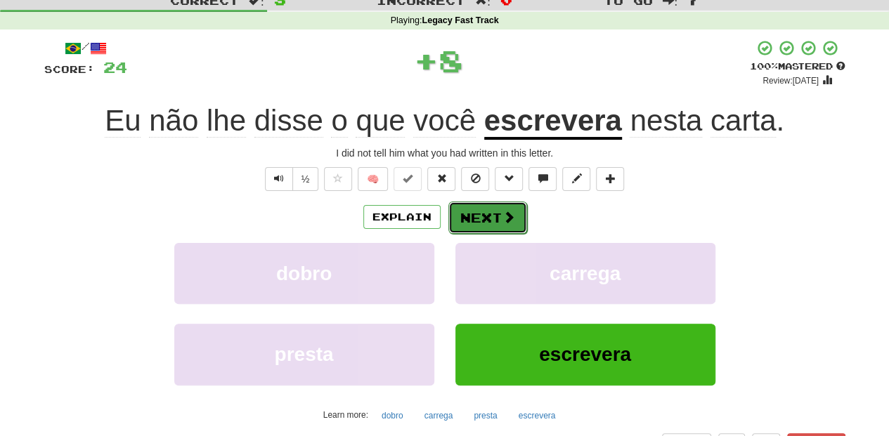
click at [467, 220] on button "Next" at bounding box center [487, 218] width 79 height 32
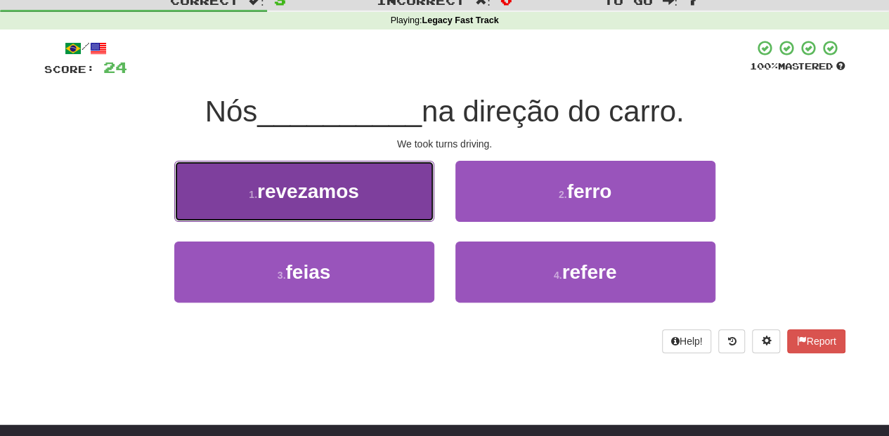
click at [405, 206] on button "1 . revezamos" at bounding box center [304, 191] width 260 height 61
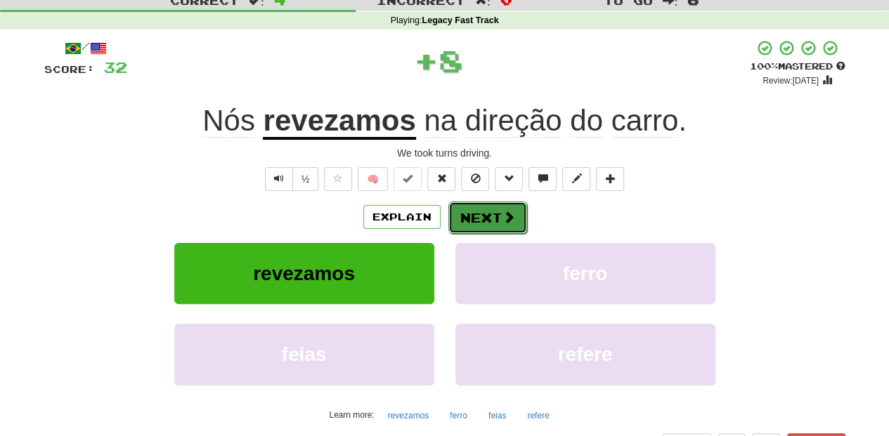
click at [465, 207] on button "Next" at bounding box center [487, 218] width 79 height 32
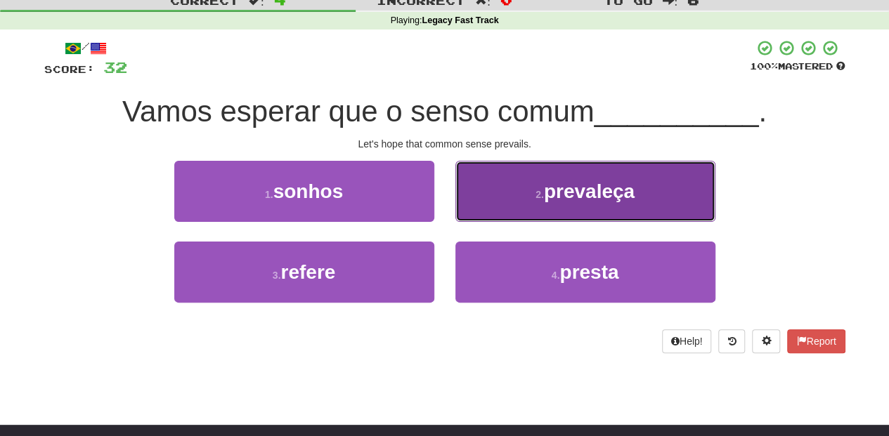
click at [465, 207] on button "2 . prevaleça" at bounding box center [585, 191] width 260 height 61
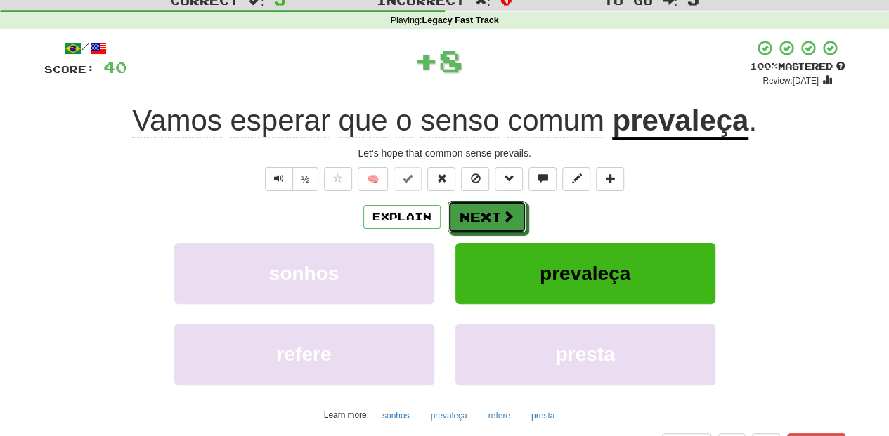
click at [465, 207] on button "Next" at bounding box center [487, 217] width 79 height 32
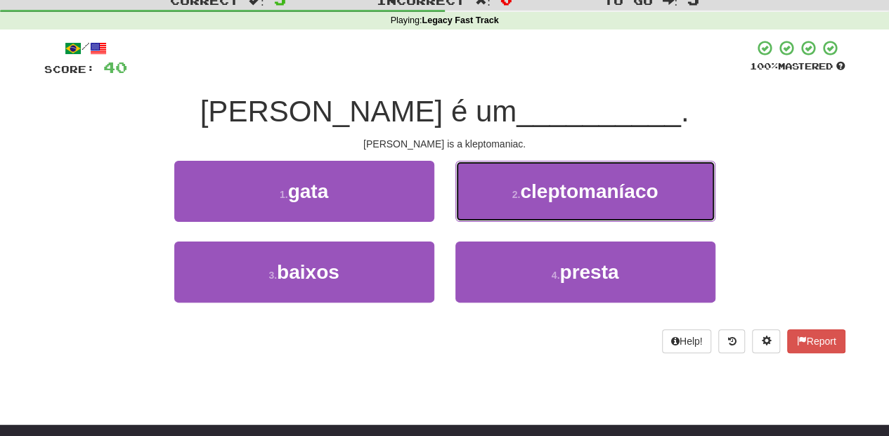
click at [465, 207] on button "2 . cleptomaníaco" at bounding box center [585, 191] width 260 height 61
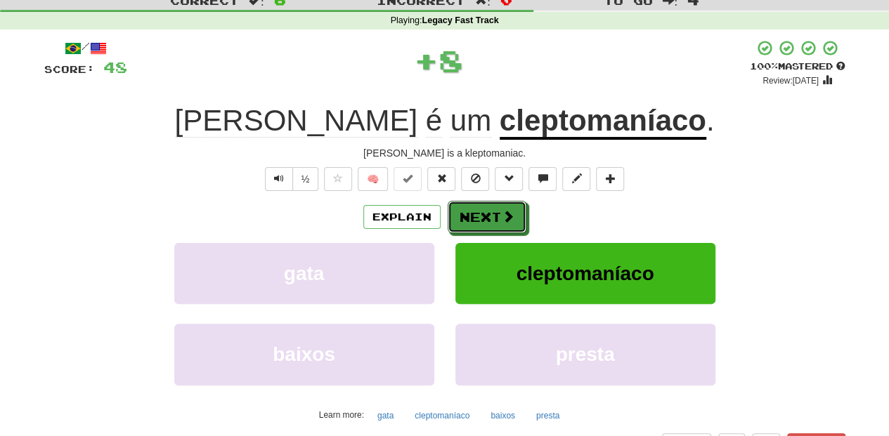
click at [465, 207] on button "Next" at bounding box center [487, 217] width 79 height 32
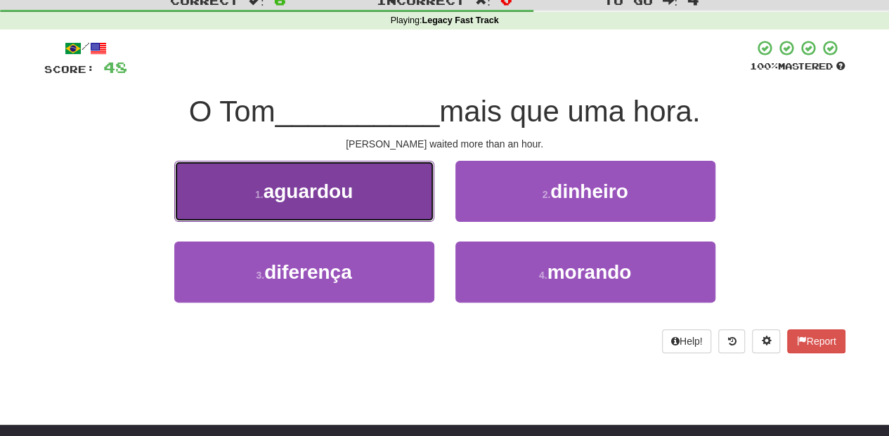
click at [372, 202] on button "1 . aguardou" at bounding box center [304, 191] width 260 height 61
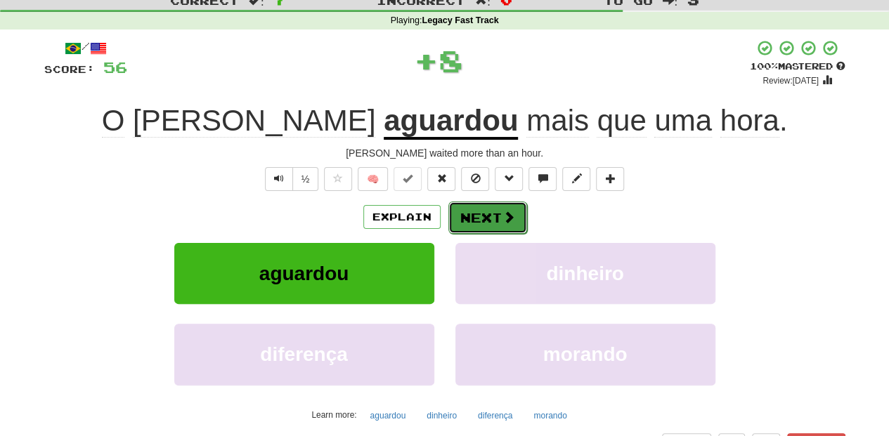
click at [457, 218] on button "Next" at bounding box center [487, 218] width 79 height 32
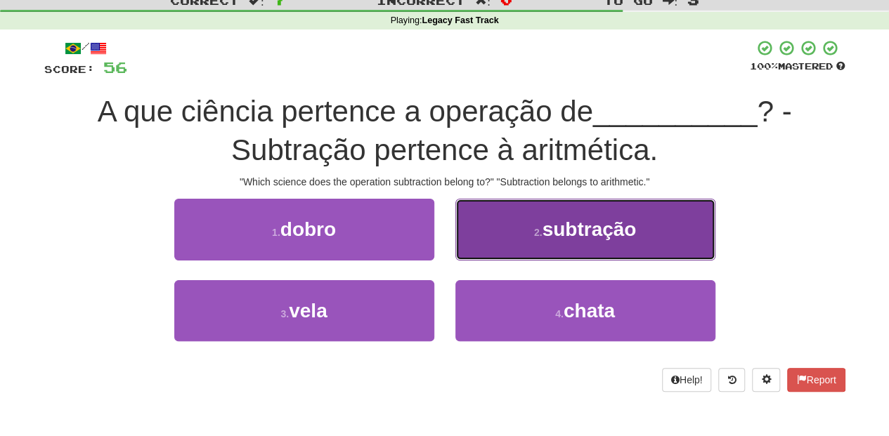
click at [479, 239] on button "2 . subtração" at bounding box center [585, 229] width 260 height 61
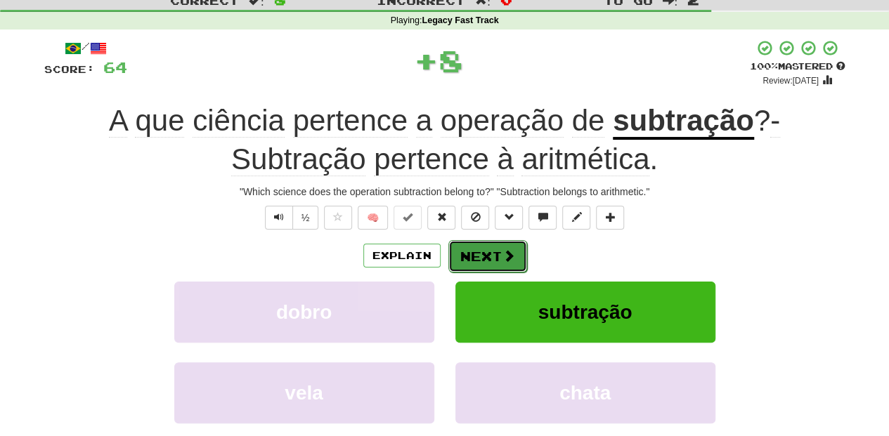
click at [479, 261] on button "Next" at bounding box center [487, 256] width 79 height 32
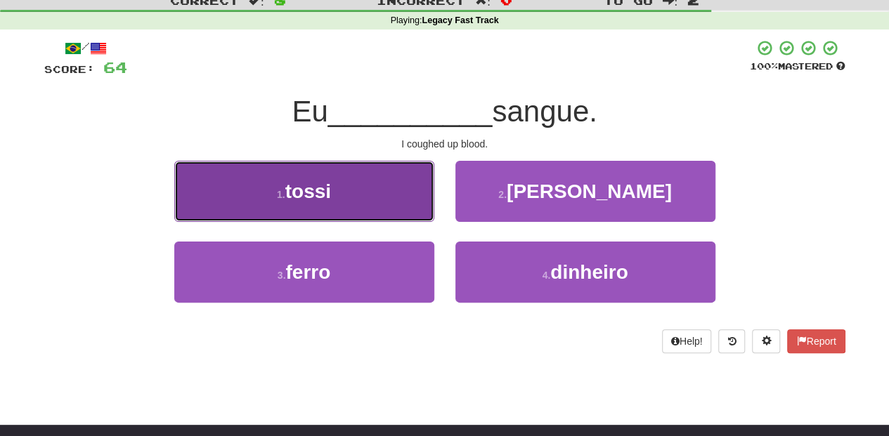
click at [381, 197] on button "1 . tossi" at bounding box center [304, 191] width 260 height 61
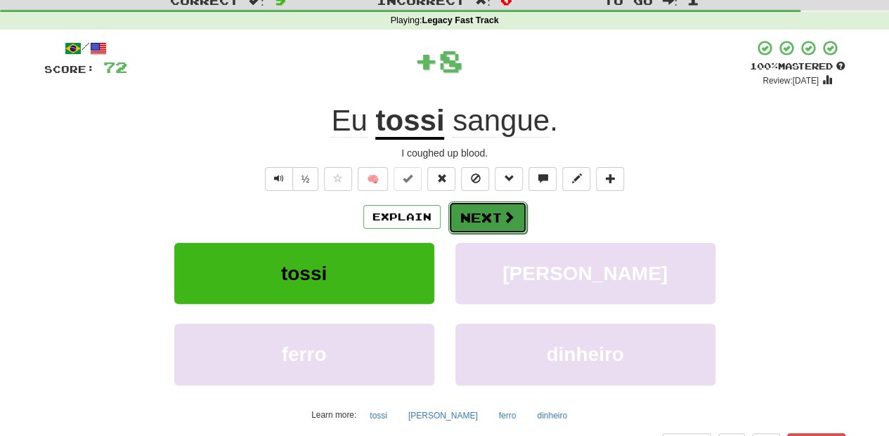
click at [479, 207] on button "Next" at bounding box center [487, 218] width 79 height 32
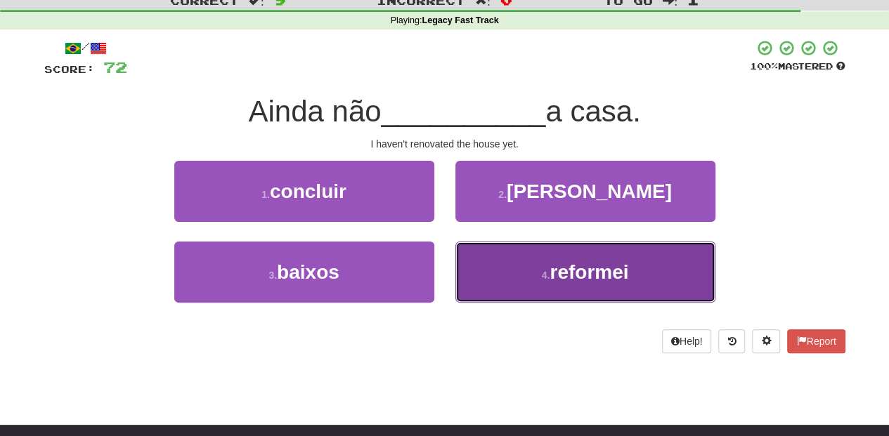
click at [526, 274] on button "4 . reformei" at bounding box center [585, 272] width 260 height 61
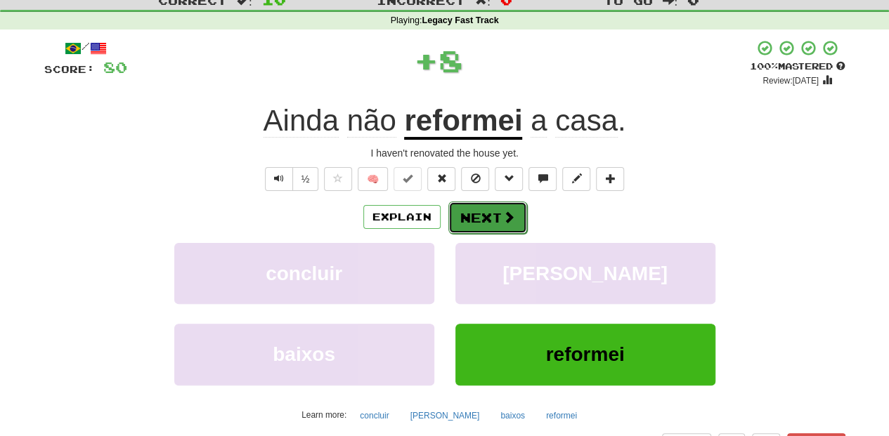
click at [485, 207] on button "Next" at bounding box center [487, 218] width 79 height 32
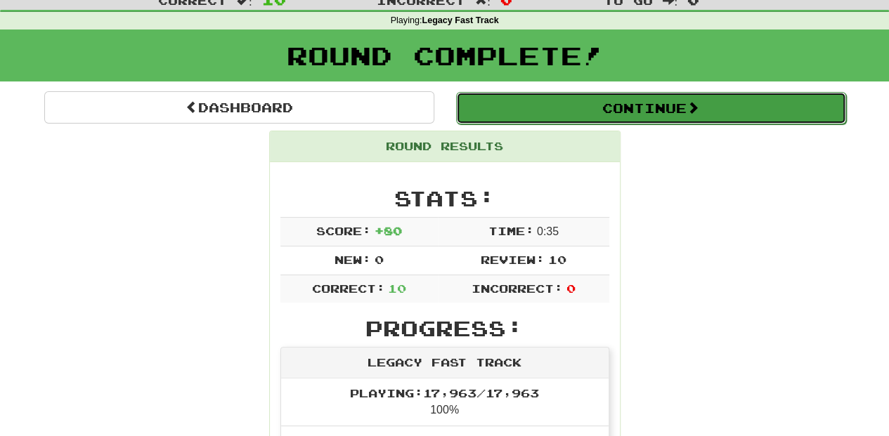
click at [514, 108] on button "Continue" at bounding box center [651, 108] width 390 height 32
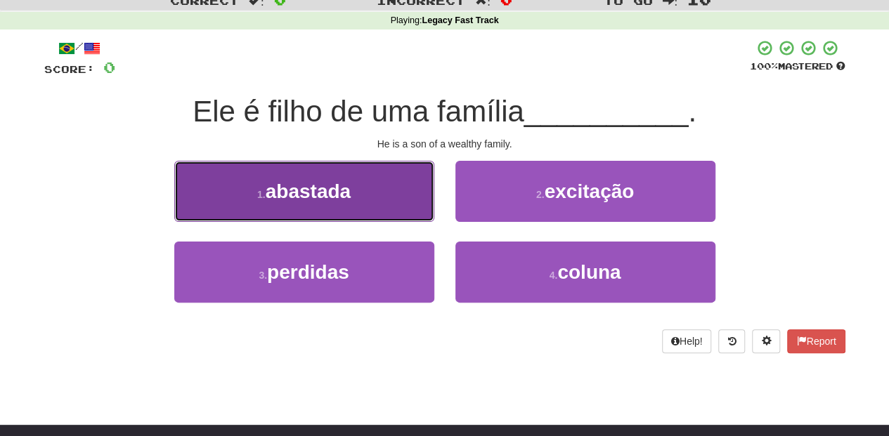
click at [386, 207] on button "1 . abastada" at bounding box center [304, 191] width 260 height 61
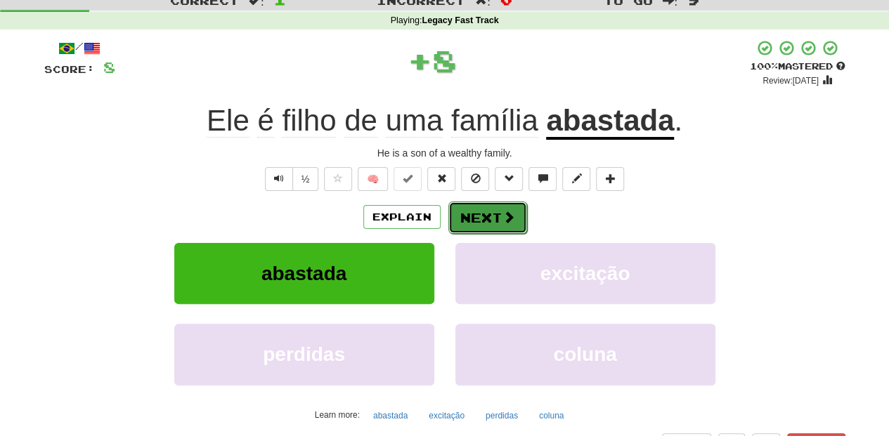
click at [493, 216] on button "Next" at bounding box center [487, 218] width 79 height 32
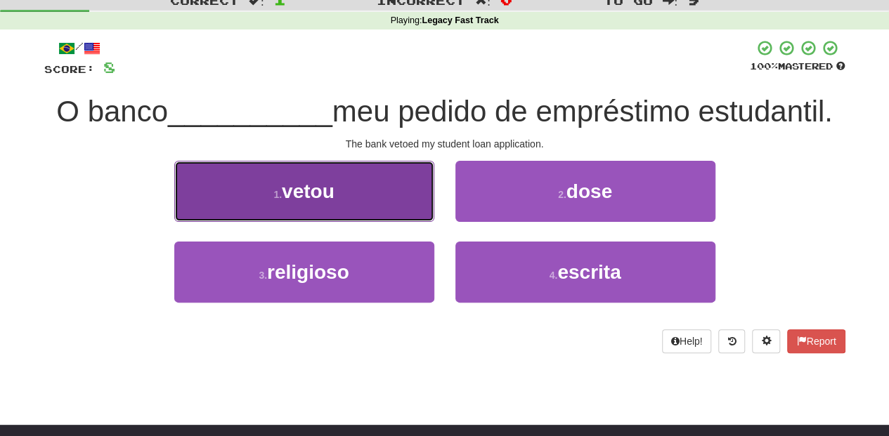
click at [391, 204] on button "1 . vetou" at bounding box center [304, 191] width 260 height 61
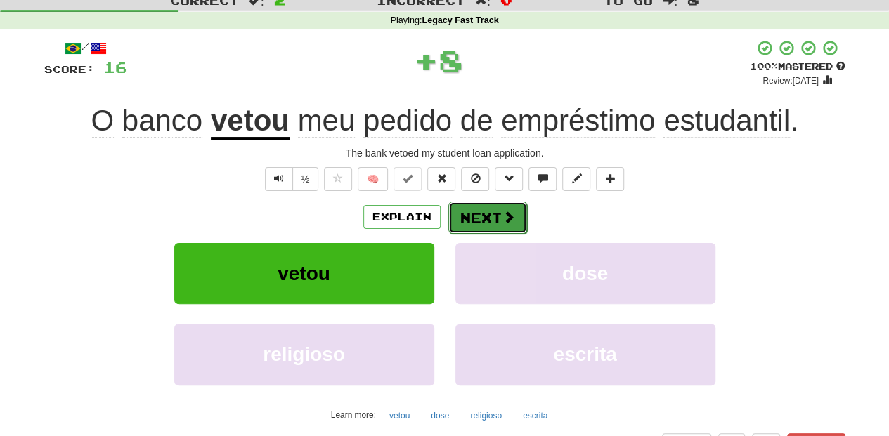
click at [497, 221] on button "Next" at bounding box center [487, 218] width 79 height 32
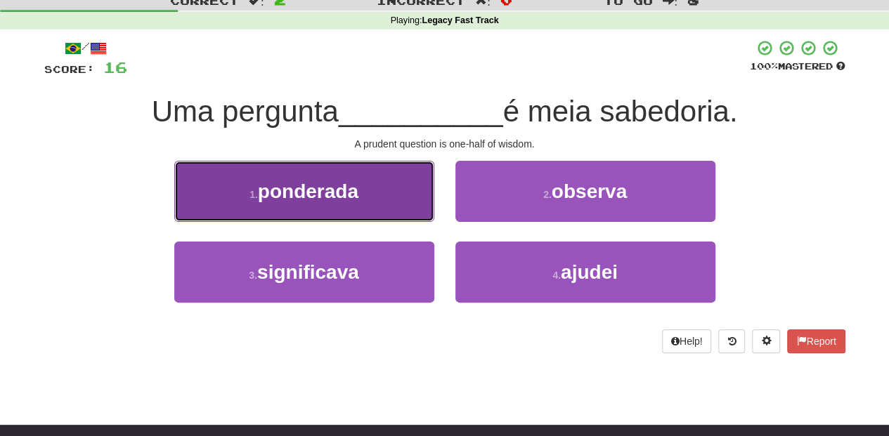
click at [348, 207] on button "1 . ponderada" at bounding box center [304, 191] width 260 height 61
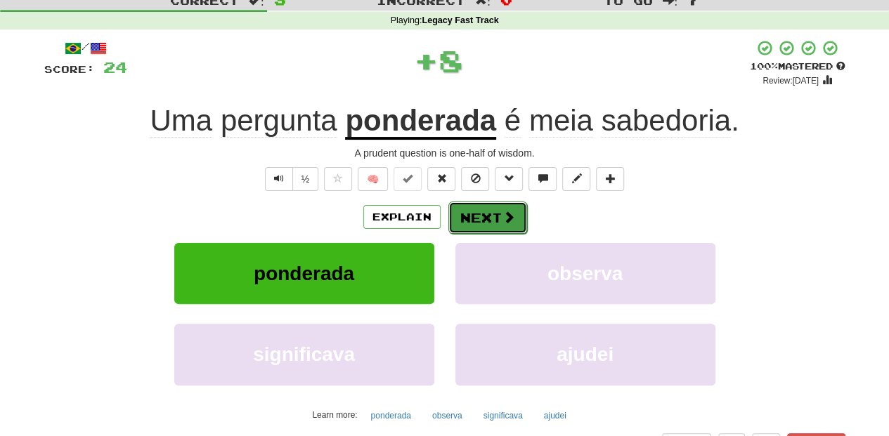
click at [491, 219] on button "Next" at bounding box center [487, 218] width 79 height 32
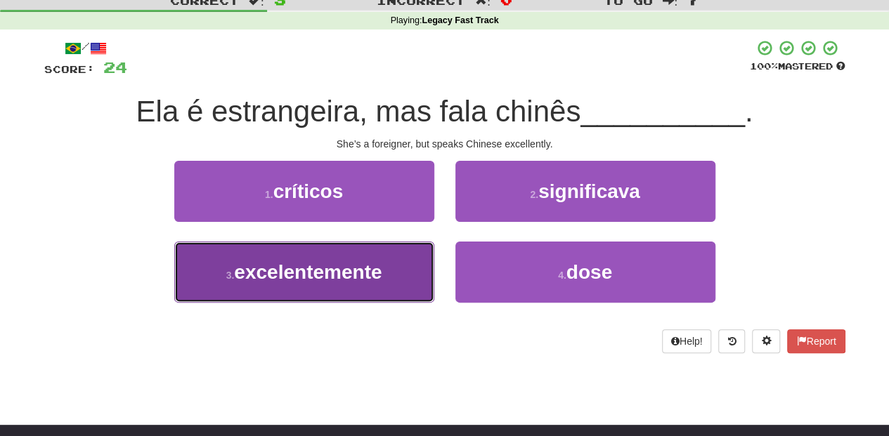
click at [417, 263] on button "3 . excelentemente" at bounding box center [304, 272] width 260 height 61
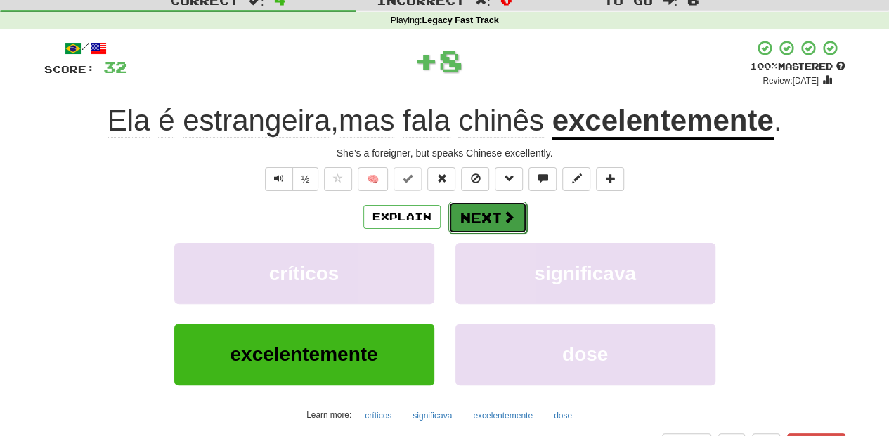
click at [461, 222] on button "Next" at bounding box center [487, 218] width 79 height 32
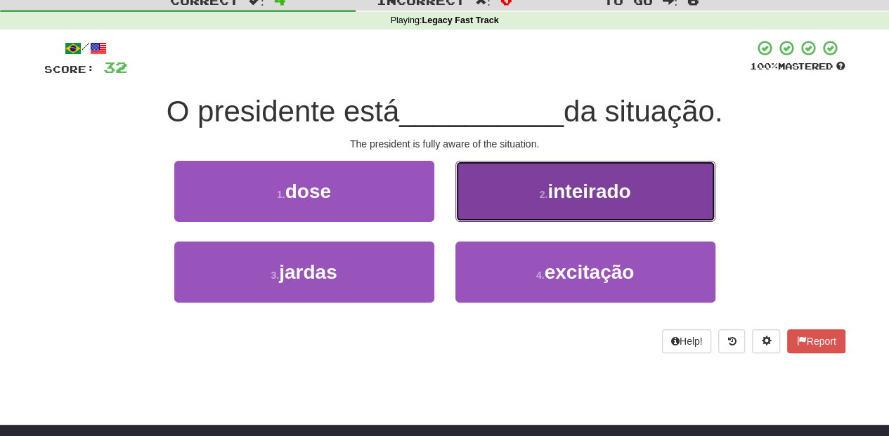
click at [505, 208] on button "2 . inteirado" at bounding box center [585, 191] width 260 height 61
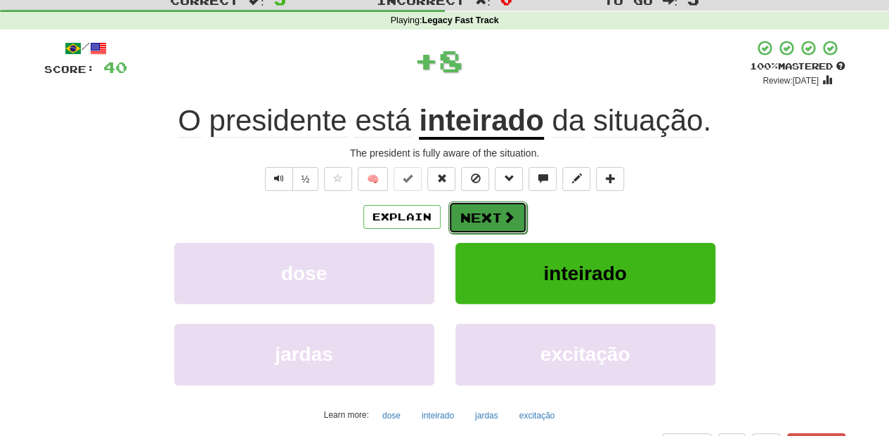
click at [490, 215] on button "Next" at bounding box center [487, 218] width 79 height 32
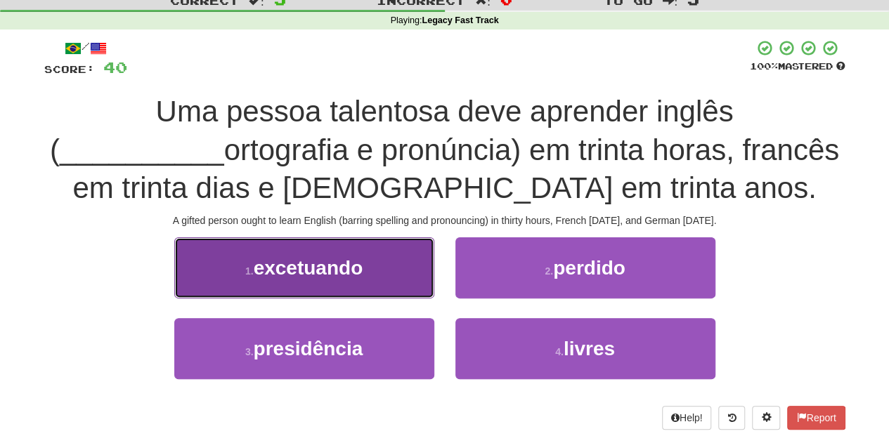
click at [379, 278] on button "1 . excetuando" at bounding box center [304, 267] width 260 height 61
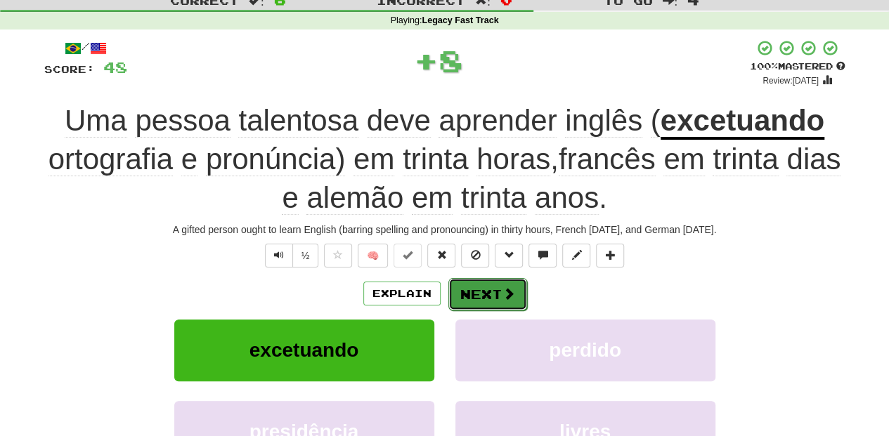
click at [471, 295] on button "Next" at bounding box center [487, 294] width 79 height 32
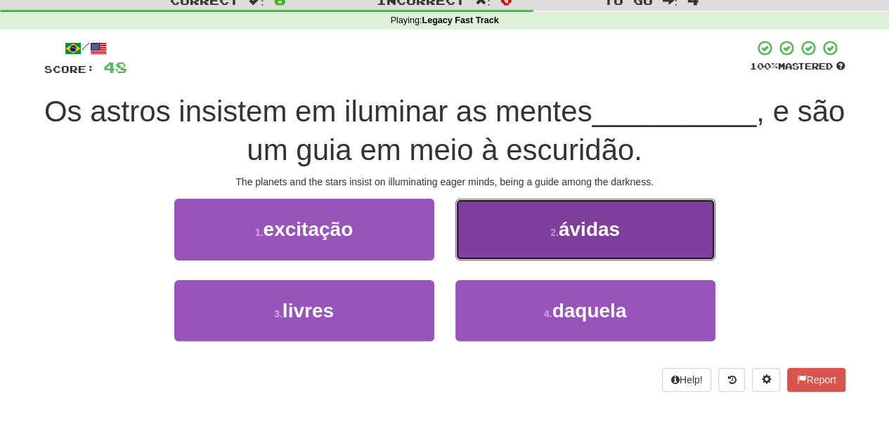
click at [475, 250] on button "2 . ávidas" at bounding box center [585, 229] width 260 height 61
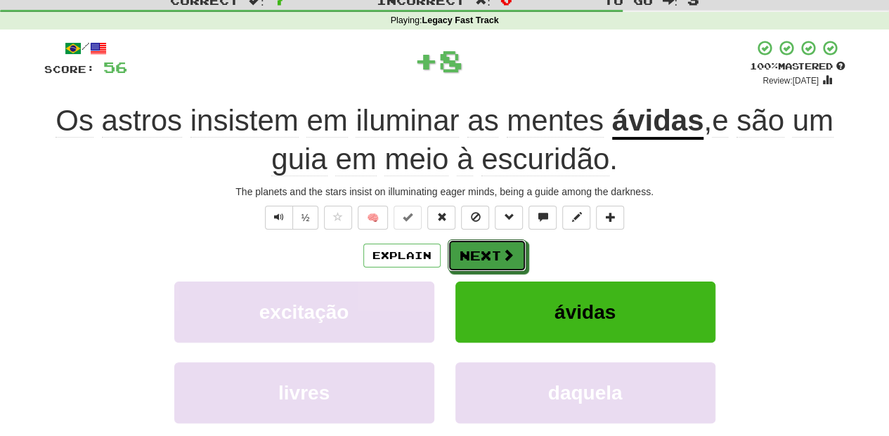
click at [475, 250] on button "Next" at bounding box center [487, 256] width 79 height 32
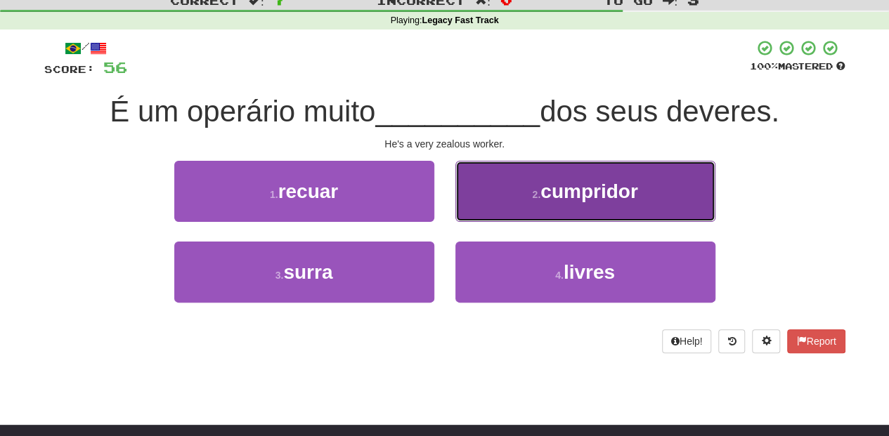
click at [492, 207] on button "2 . cumpridor" at bounding box center [585, 191] width 260 height 61
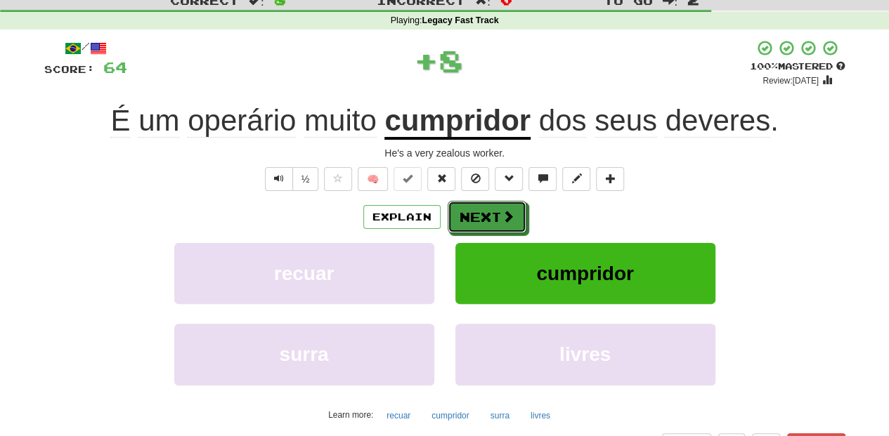
click at [482, 215] on button "Next" at bounding box center [487, 217] width 79 height 32
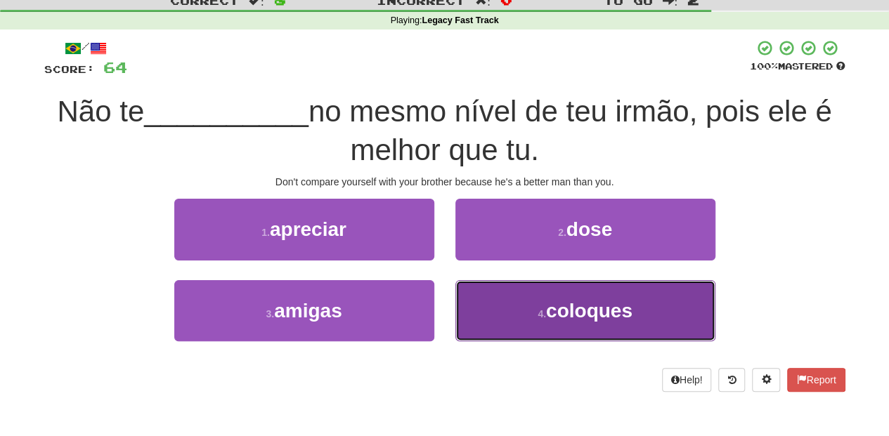
click at [488, 311] on button "4 . coloques" at bounding box center [585, 310] width 260 height 61
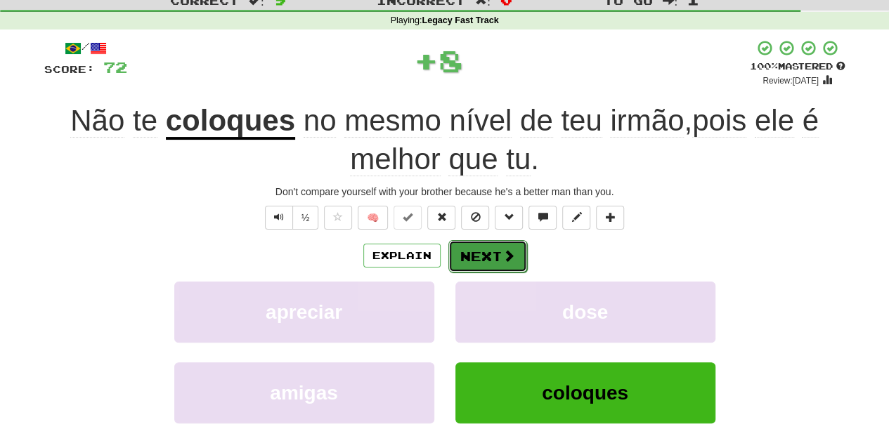
click at [474, 266] on button "Next" at bounding box center [487, 256] width 79 height 32
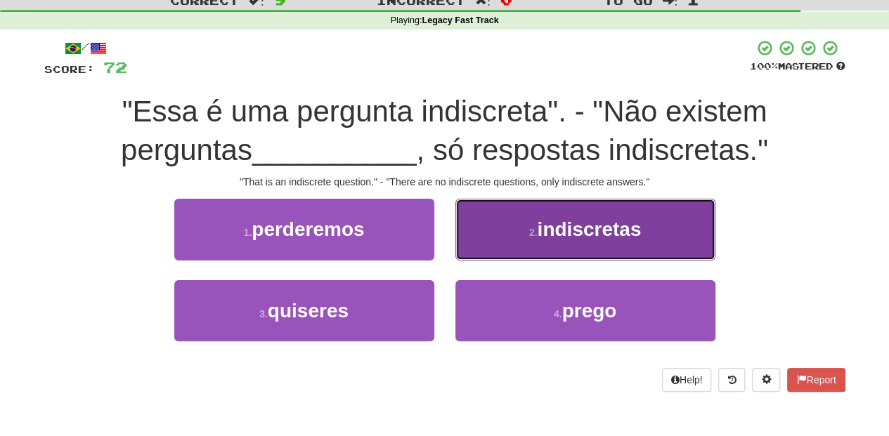
click at [482, 234] on button "2 . indiscretas" at bounding box center [585, 229] width 260 height 61
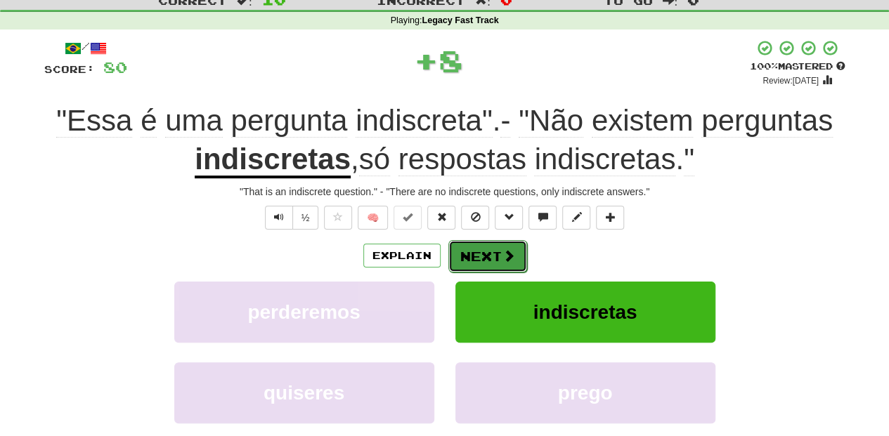
click at [476, 256] on button "Next" at bounding box center [487, 256] width 79 height 32
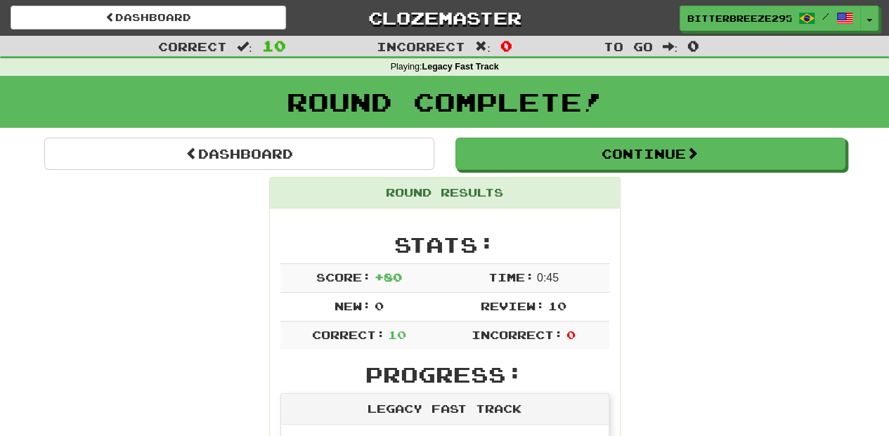
scroll to position [0, 0]
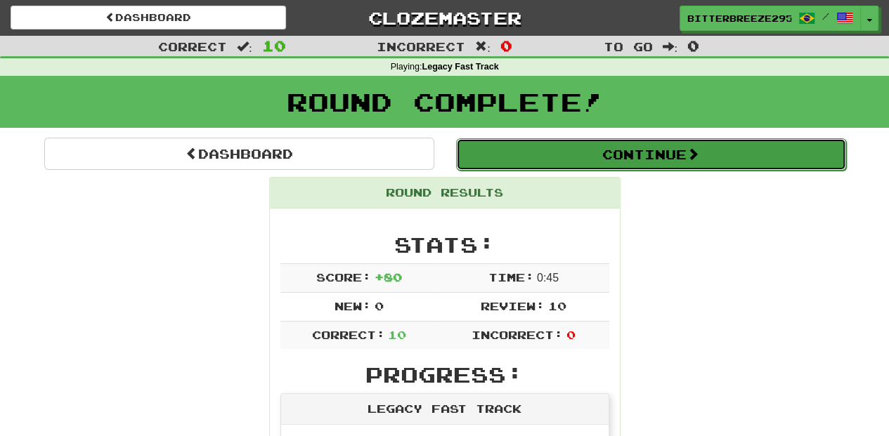
click at [558, 156] on button "Continue" at bounding box center [651, 154] width 390 height 32
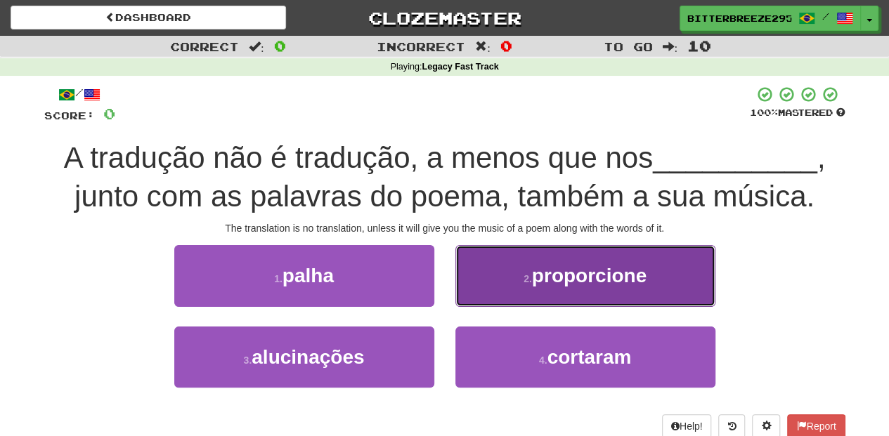
click at [489, 282] on button "2 . proporcione" at bounding box center [585, 275] width 260 height 61
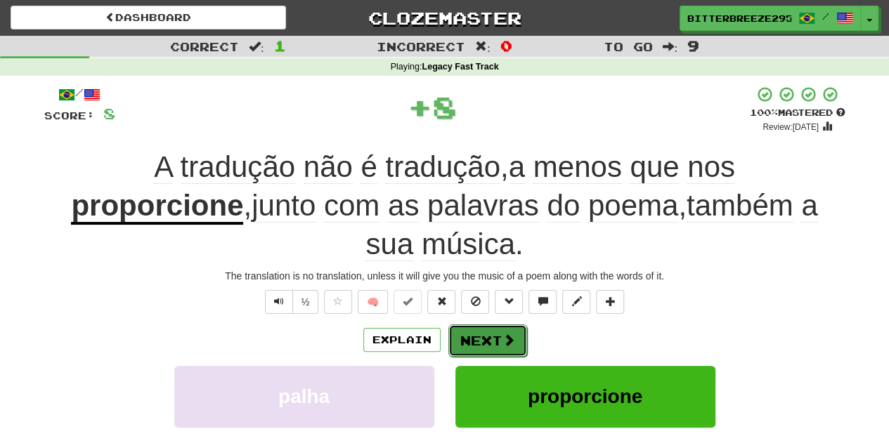
click at [486, 325] on button "Next" at bounding box center [487, 341] width 79 height 32
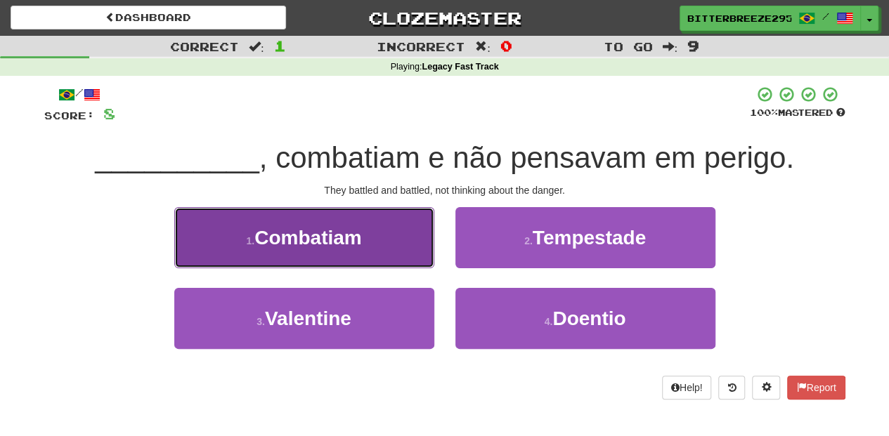
click at [388, 247] on button "1 . Combatiam" at bounding box center [304, 237] width 260 height 61
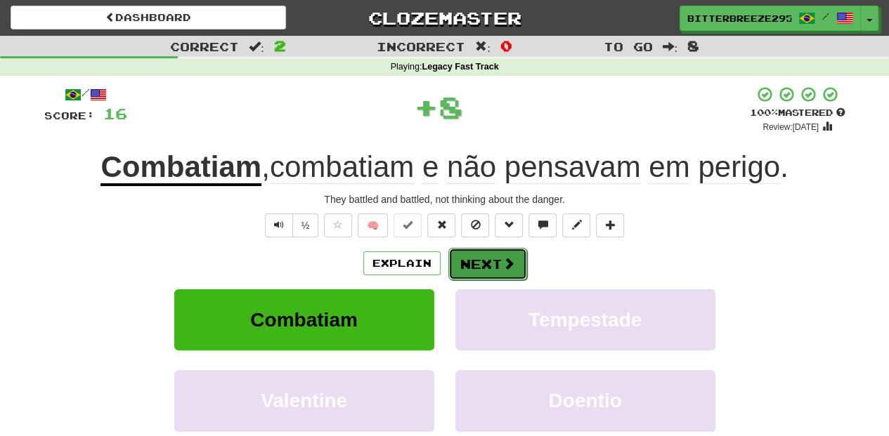
click at [461, 253] on button "Next" at bounding box center [487, 264] width 79 height 32
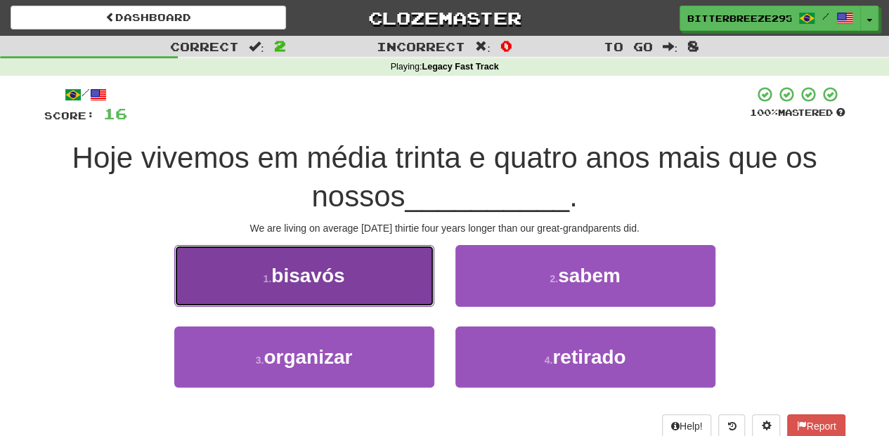
click at [391, 268] on button "1 . bisavós" at bounding box center [304, 275] width 260 height 61
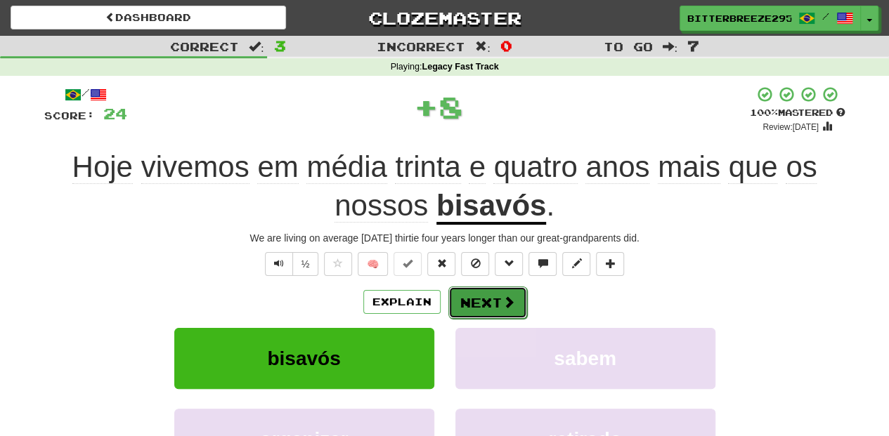
click at [465, 301] on button "Next" at bounding box center [487, 303] width 79 height 32
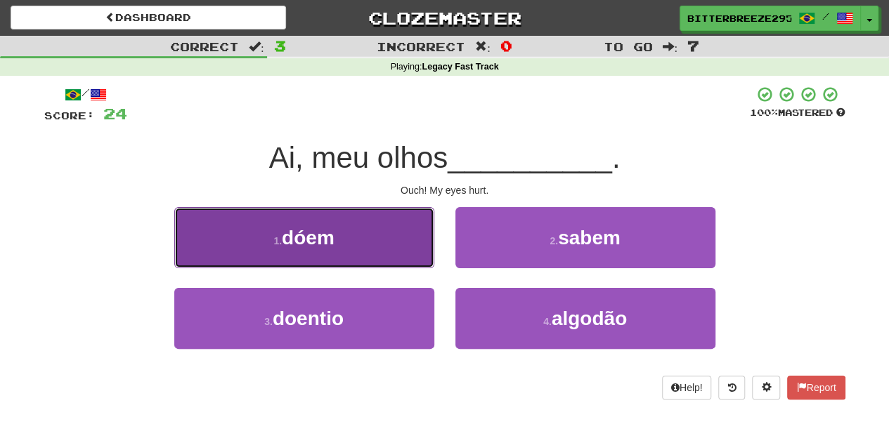
click at [375, 243] on button "1 . dóem" at bounding box center [304, 237] width 260 height 61
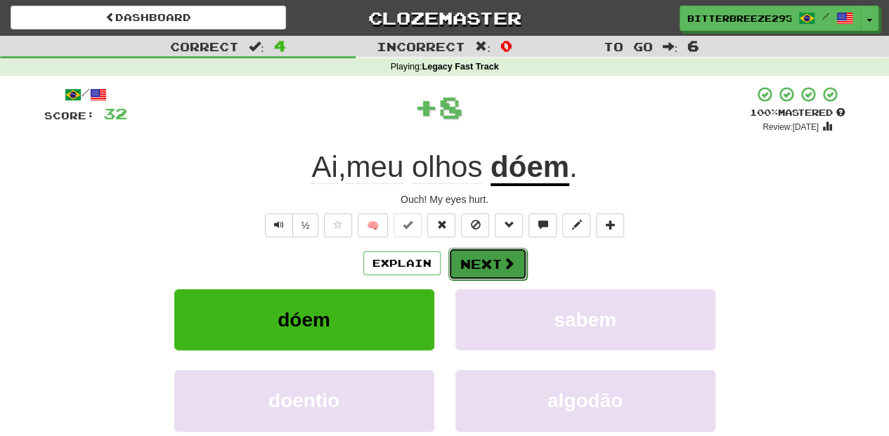
click at [470, 263] on button "Next" at bounding box center [487, 264] width 79 height 32
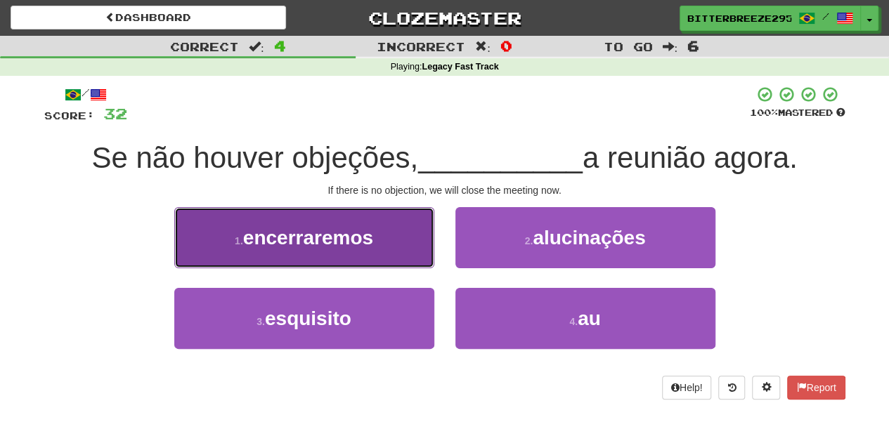
click at [387, 257] on button "1 . encerraremos" at bounding box center [304, 237] width 260 height 61
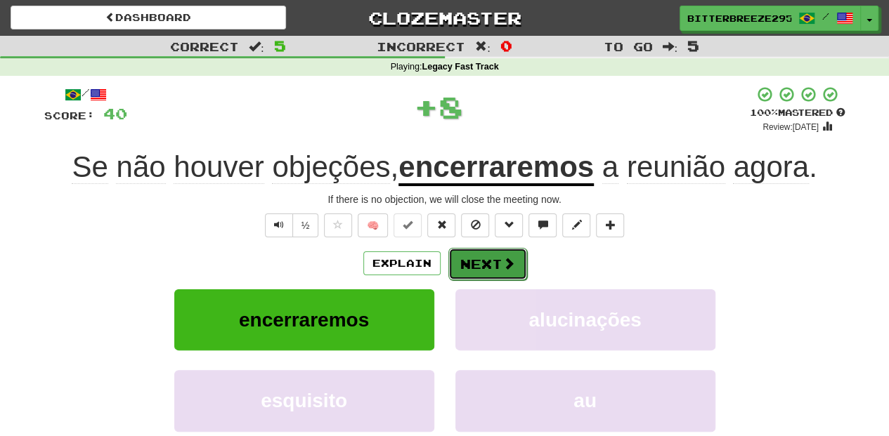
click at [485, 275] on button "Next" at bounding box center [487, 264] width 79 height 32
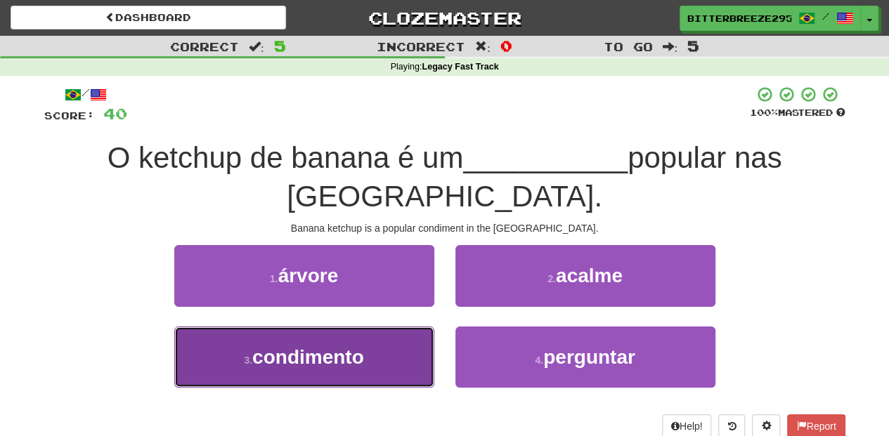
click at [372, 346] on button "3 . condimento" at bounding box center [304, 357] width 260 height 61
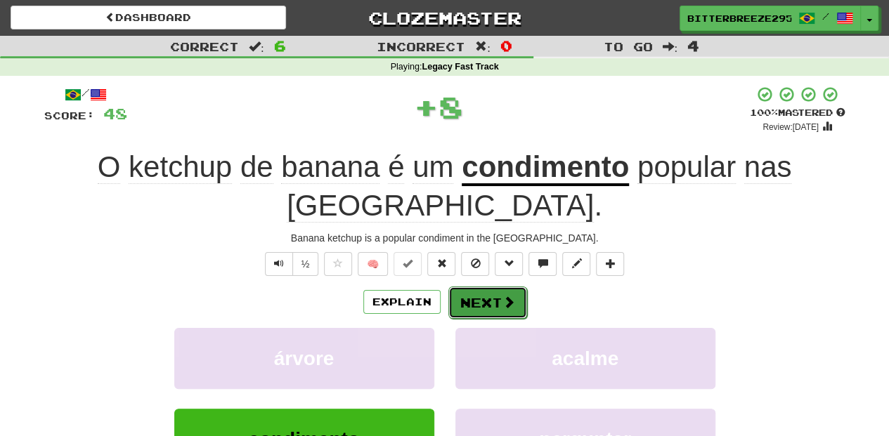
click at [475, 308] on button "Next" at bounding box center [487, 303] width 79 height 32
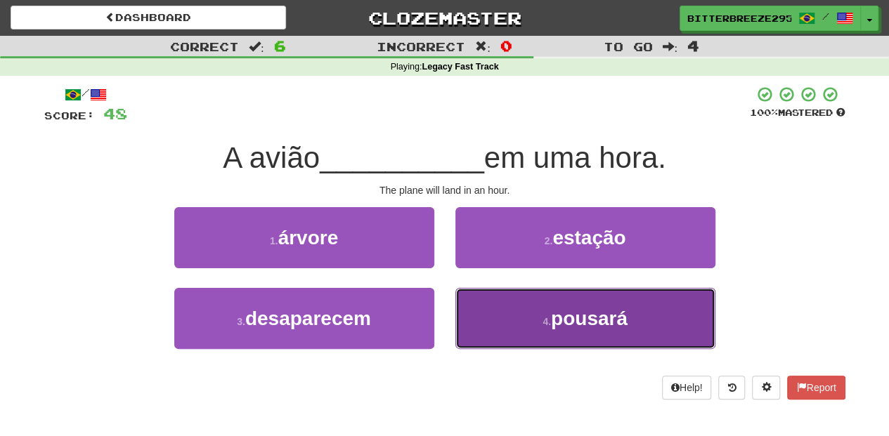
click at [489, 329] on button "4 . pousará" at bounding box center [585, 318] width 260 height 61
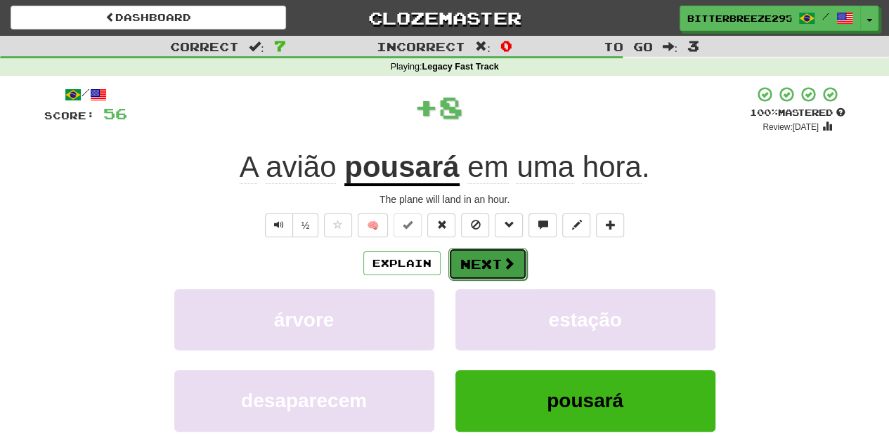
click at [483, 270] on button "Next" at bounding box center [487, 264] width 79 height 32
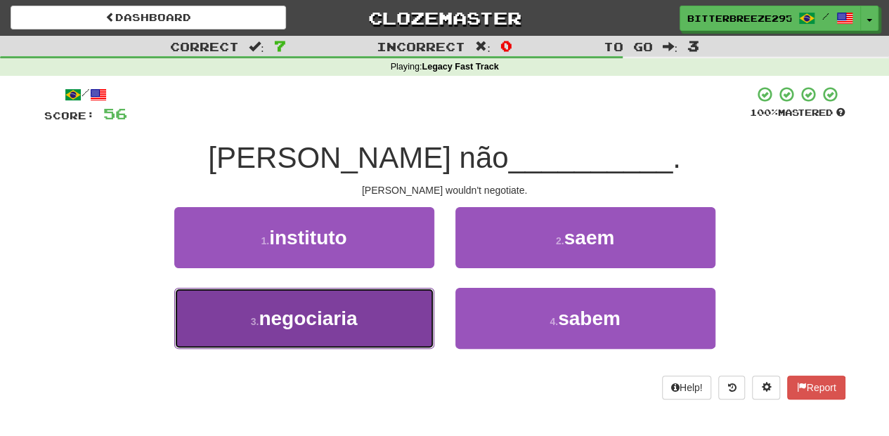
click at [402, 302] on button "3 . negociaria" at bounding box center [304, 318] width 260 height 61
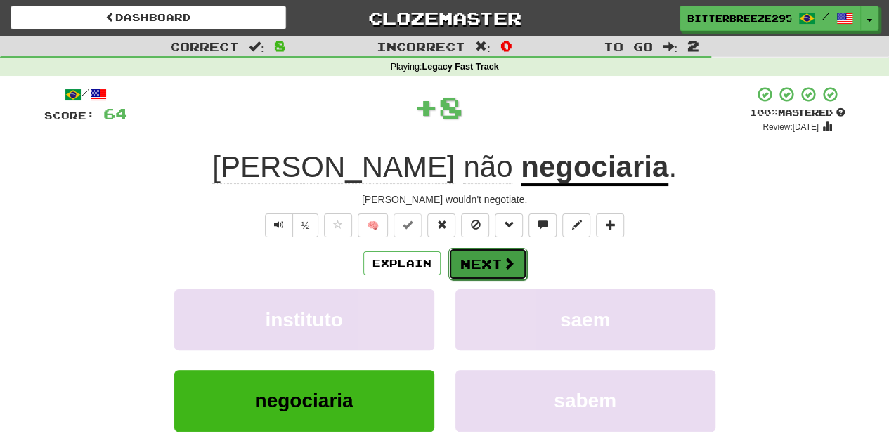
click at [460, 263] on button "Next" at bounding box center [487, 264] width 79 height 32
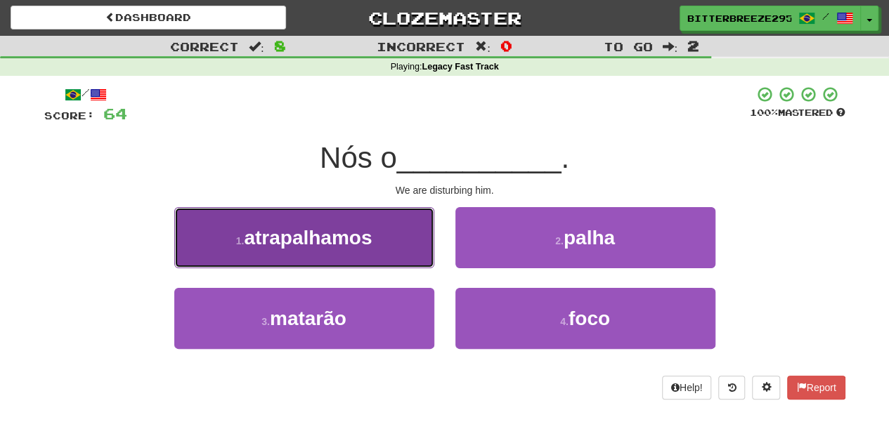
click at [405, 254] on button "1 . atrapalhamos" at bounding box center [304, 237] width 260 height 61
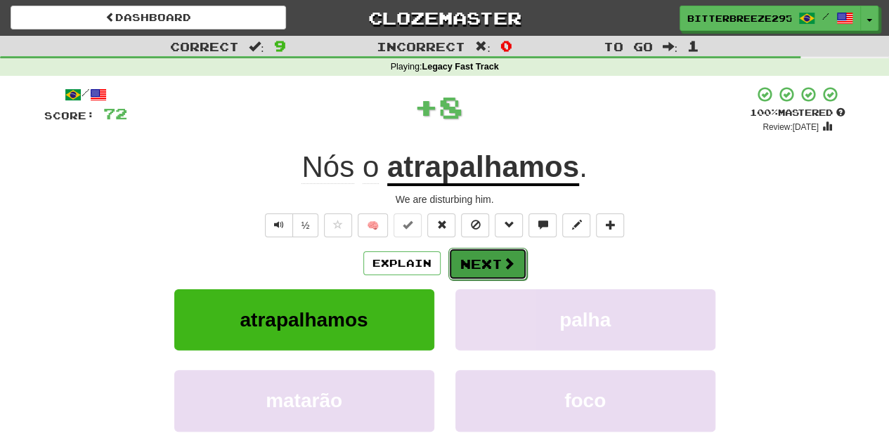
click at [455, 263] on button "Next" at bounding box center [487, 264] width 79 height 32
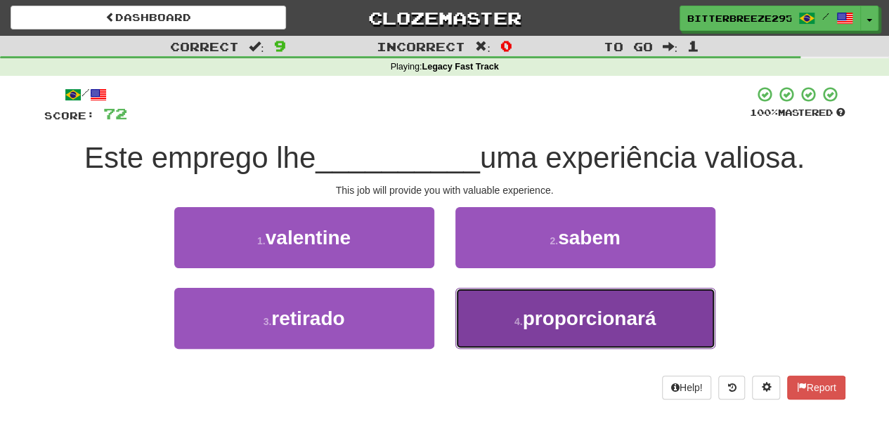
click at [479, 309] on button "4 . proporcionará" at bounding box center [585, 318] width 260 height 61
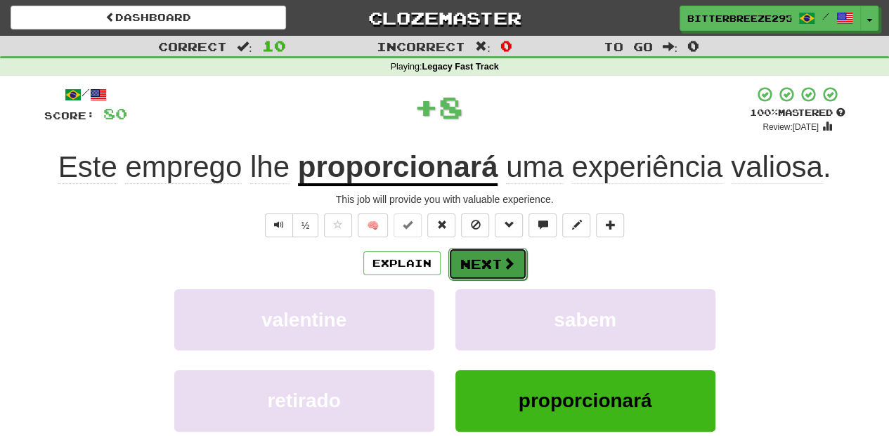
click at [478, 274] on button "Next" at bounding box center [487, 264] width 79 height 32
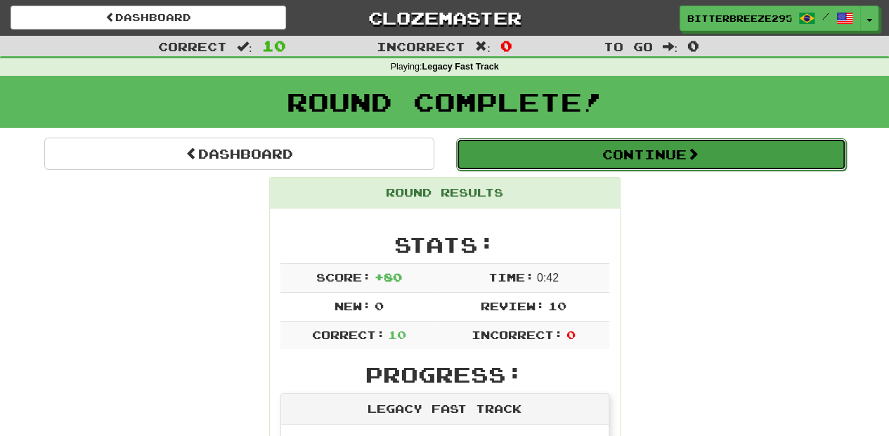
click at [528, 150] on button "Continue" at bounding box center [651, 154] width 390 height 32
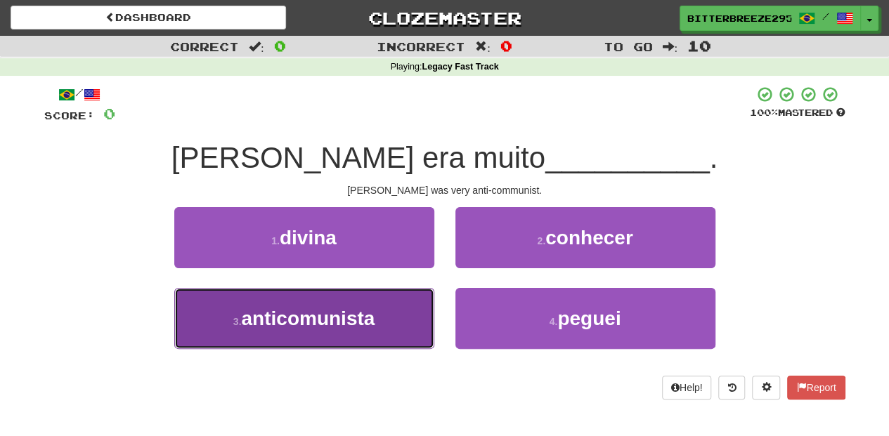
click at [374, 313] on span "anticomunista" at bounding box center [307, 319] width 133 height 22
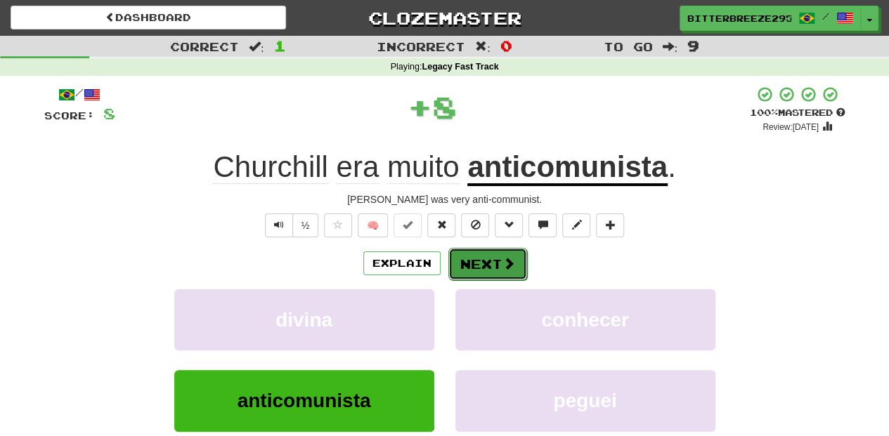
click at [484, 267] on button "Next" at bounding box center [487, 264] width 79 height 32
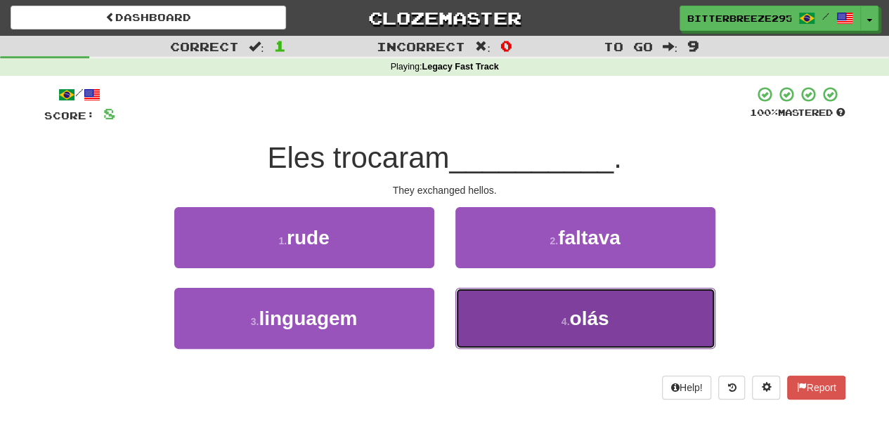
click at [516, 315] on button "4 . olás" at bounding box center [585, 318] width 260 height 61
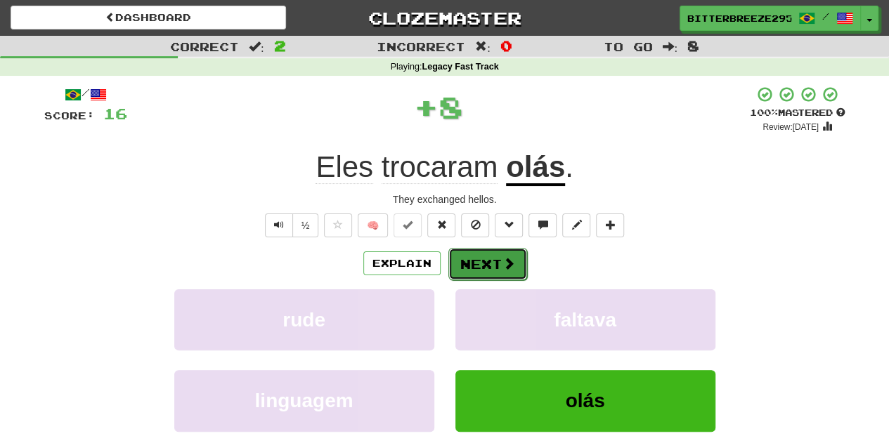
click at [487, 254] on button "Next" at bounding box center [487, 264] width 79 height 32
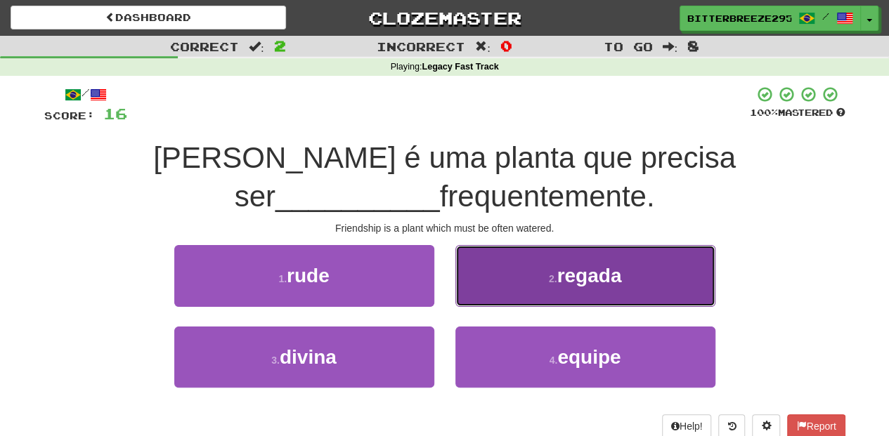
click at [485, 289] on button "2 . regada" at bounding box center [585, 275] width 260 height 61
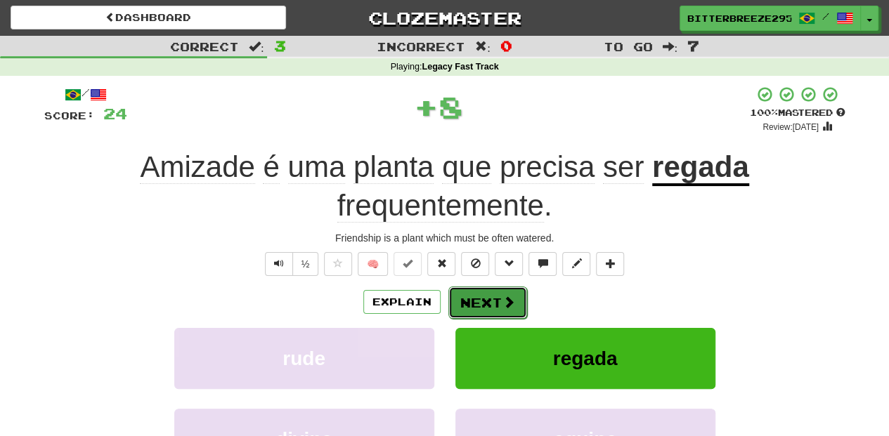
click at [480, 302] on button "Next" at bounding box center [487, 303] width 79 height 32
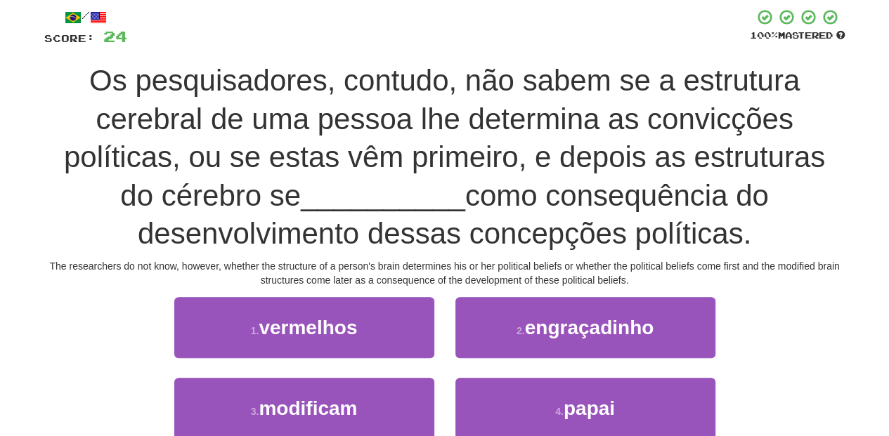
scroll to position [93, 0]
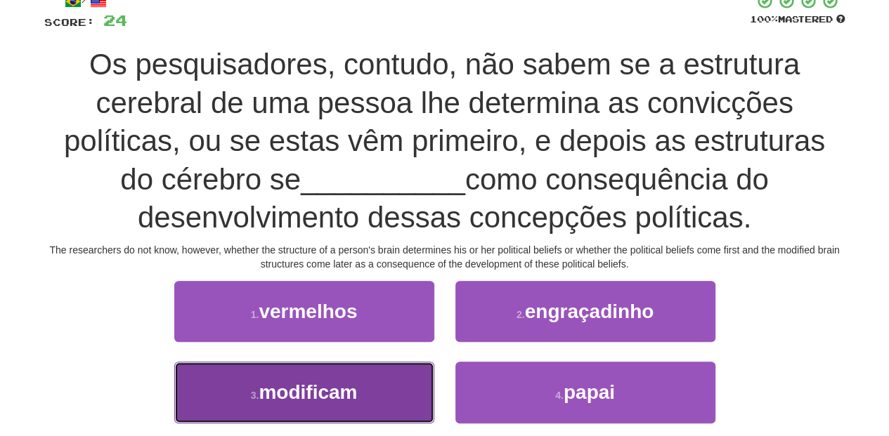
click at [357, 392] on span "modificam" at bounding box center [308, 392] width 98 height 22
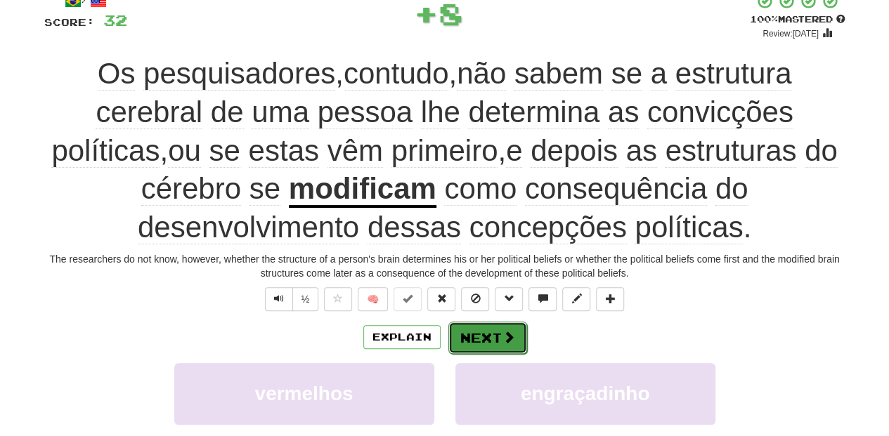
click at [464, 337] on button "Next" at bounding box center [487, 338] width 79 height 32
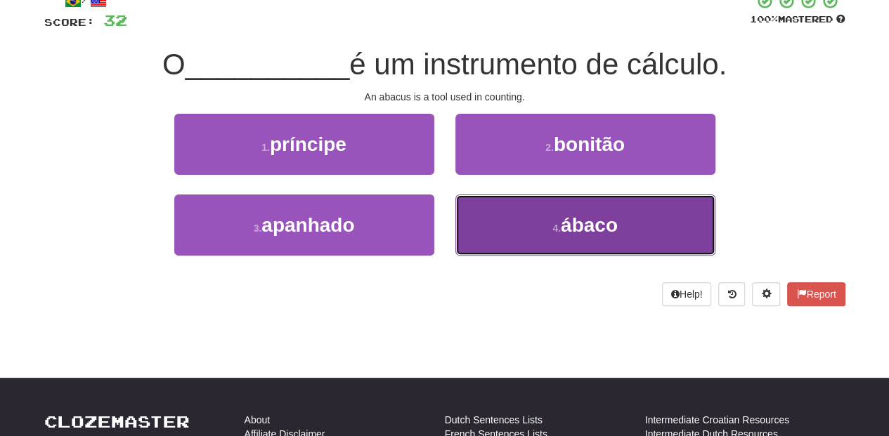
click at [507, 207] on button "4 . ábaco" at bounding box center [585, 225] width 260 height 61
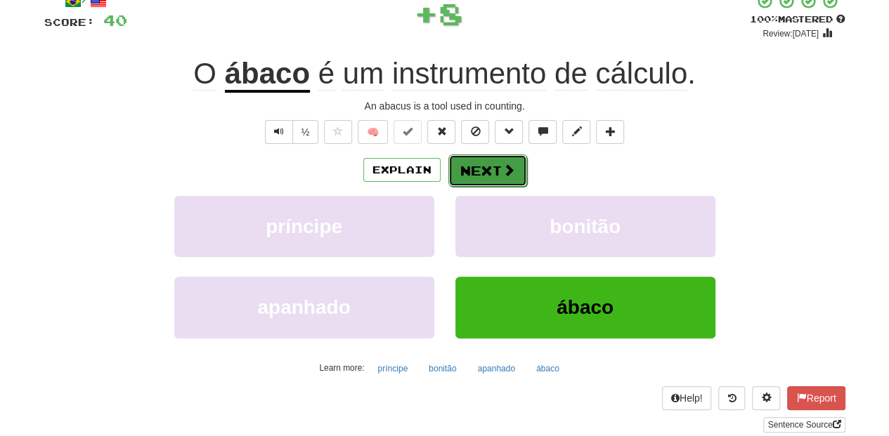
click at [489, 171] on button "Next" at bounding box center [487, 171] width 79 height 32
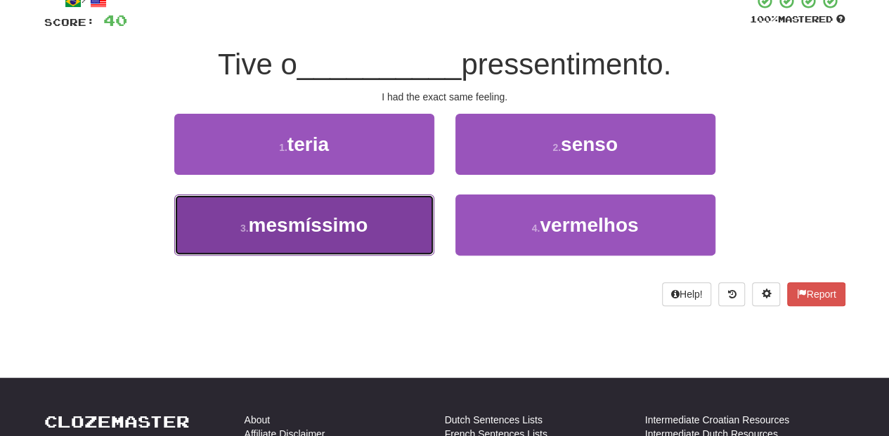
click at [374, 216] on button "3 . mesmíssimo" at bounding box center [304, 225] width 260 height 61
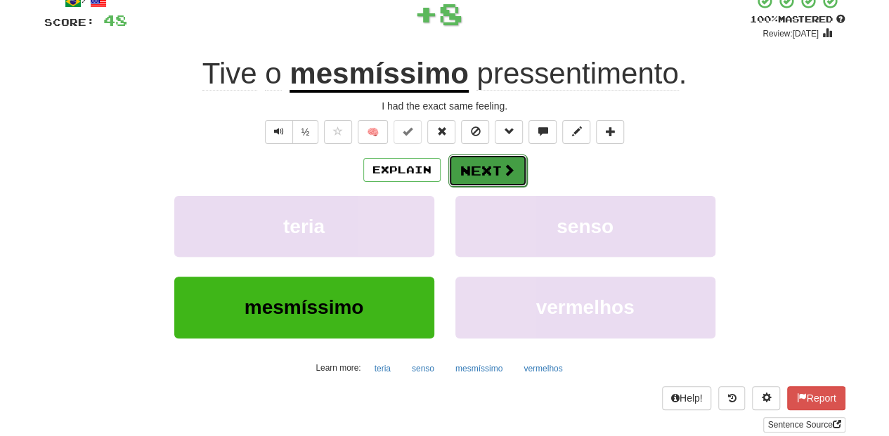
click at [489, 167] on button "Next" at bounding box center [487, 171] width 79 height 32
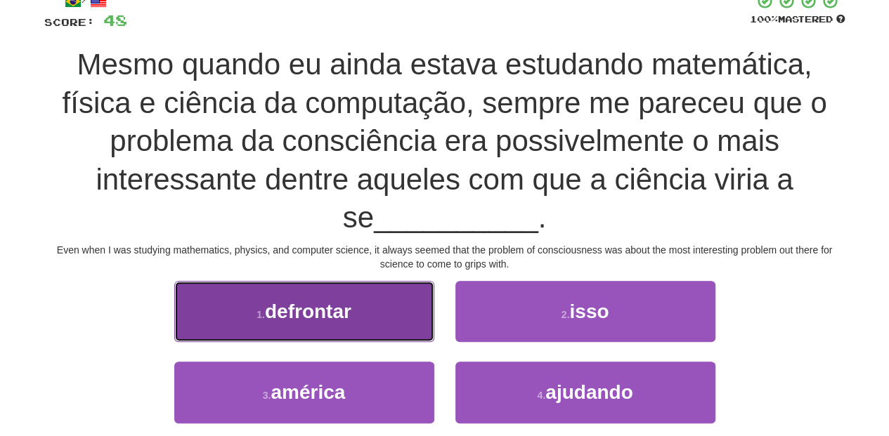
click at [367, 315] on button "1 . defrontar" at bounding box center [304, 311] width 260 height 61
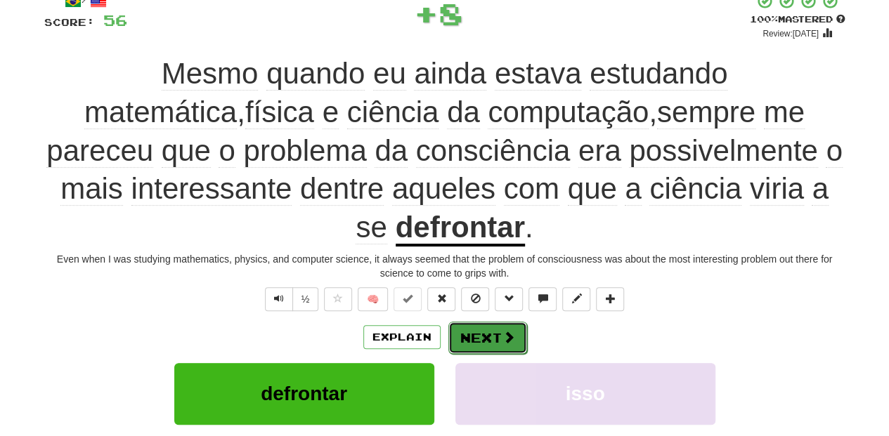
click at [500, 336] on button "Next" at bounding box center [487, 338] width 79 height 32
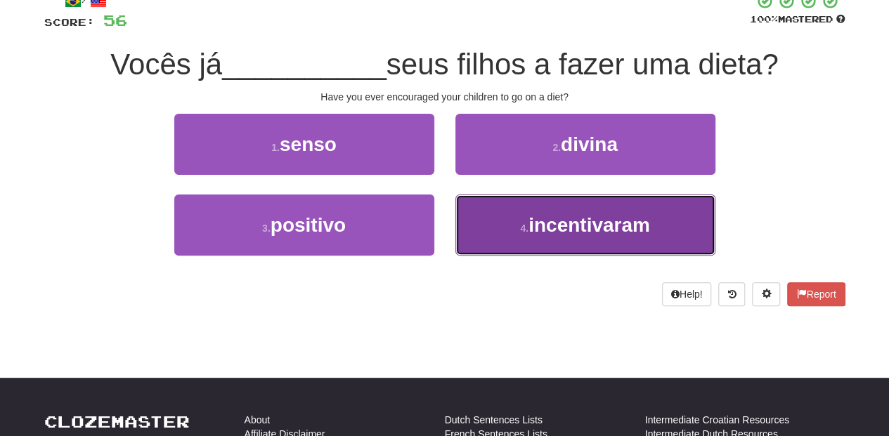
click at [489, 237] on button "4 . incentivaram" at bounding box center [585, 225] width 260 height 61
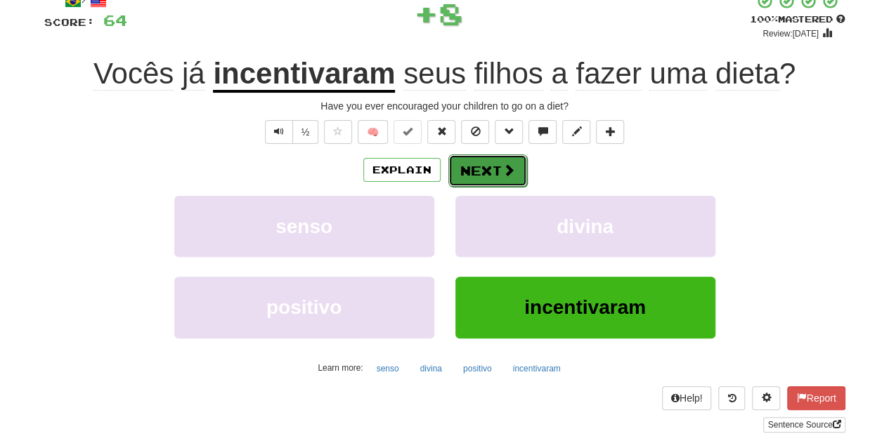
click at [474, 163] on button "Next" at bounding box center [487, 171] width 79 height 32
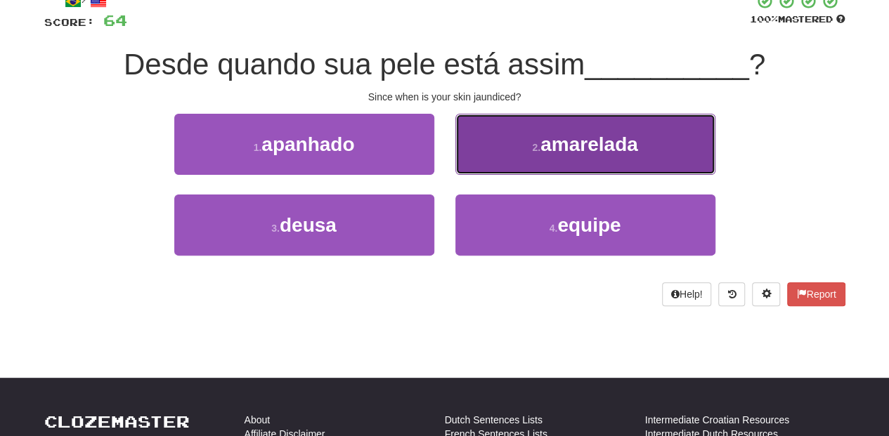
click at [514, 160] on button "2 . amarelada" at bounding box center [585, 144] width 260 height 61
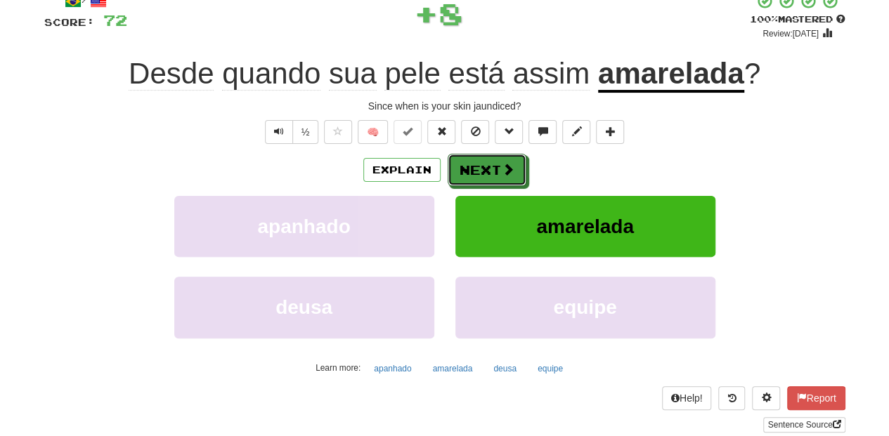
click at [503, 166] on span at bounding box center [508, 169] width 13 height 13
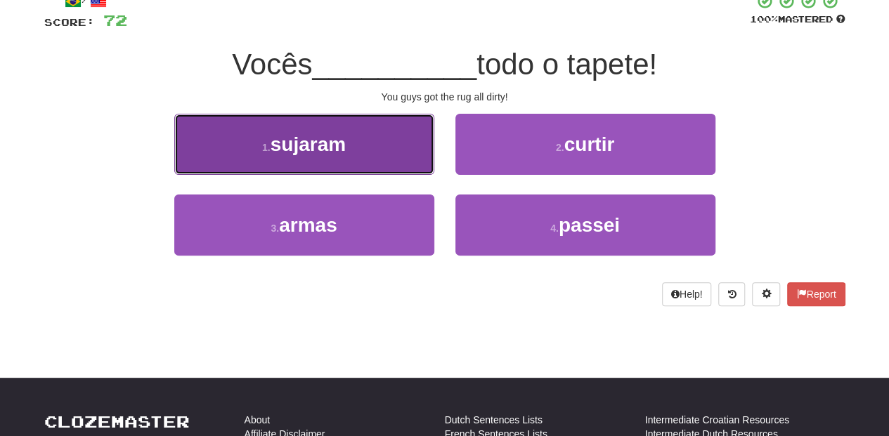
click at [387, 155] on button "1 . sujaram" at bounding box center [304, 144] width 260 height 61
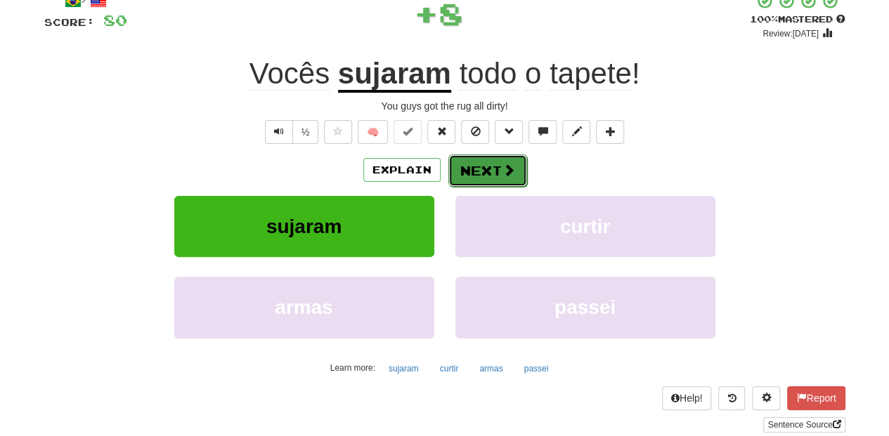
click at [462, 161] on button "Next" at bounding box center [487, 171] width 79 height 32
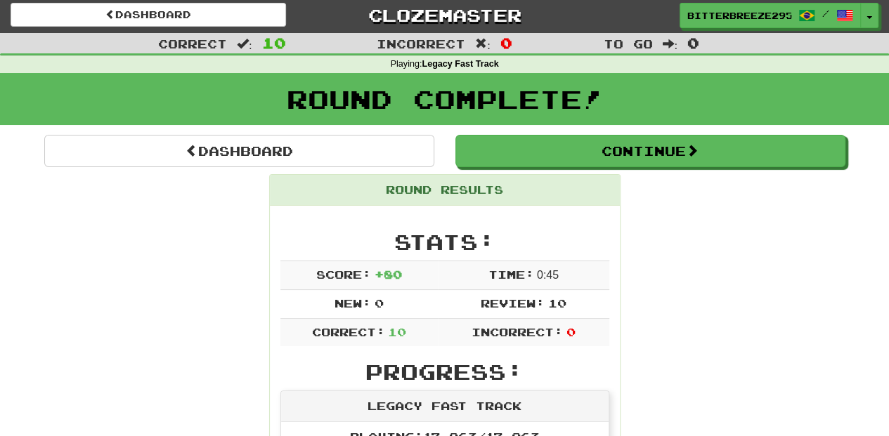
scroll to position [0, 0]
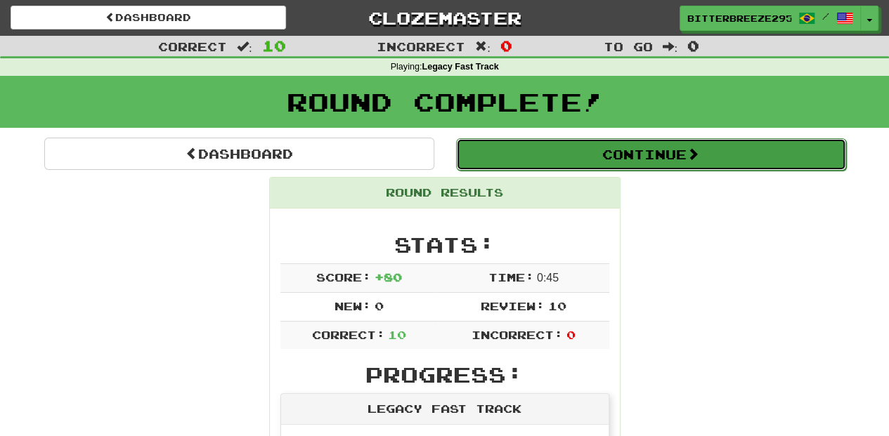
click at [523, 146] on button "Continue" at bounding box center [651, 154] width 390 height 32
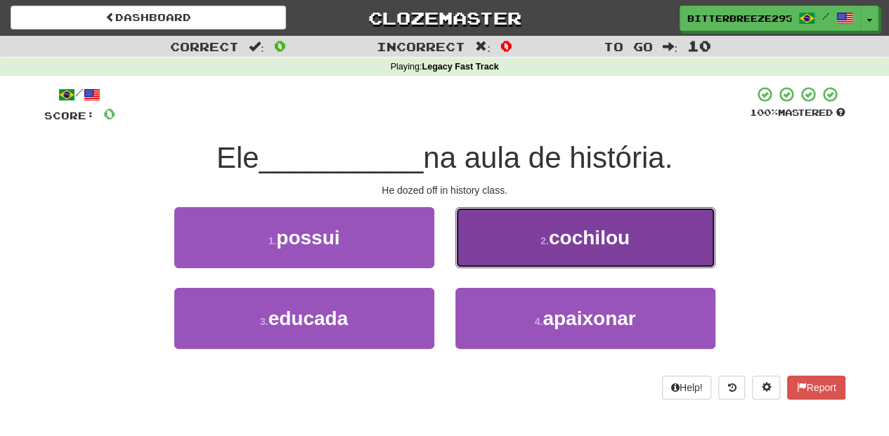
drag, startPoint x: 499, startPoint y: 243, endPoint x: 496, endPoint y: 252, distance: 8.9
click at [496, 252] on button "2 . cochilou" at bounding box center [585, 237] width 260 height 61
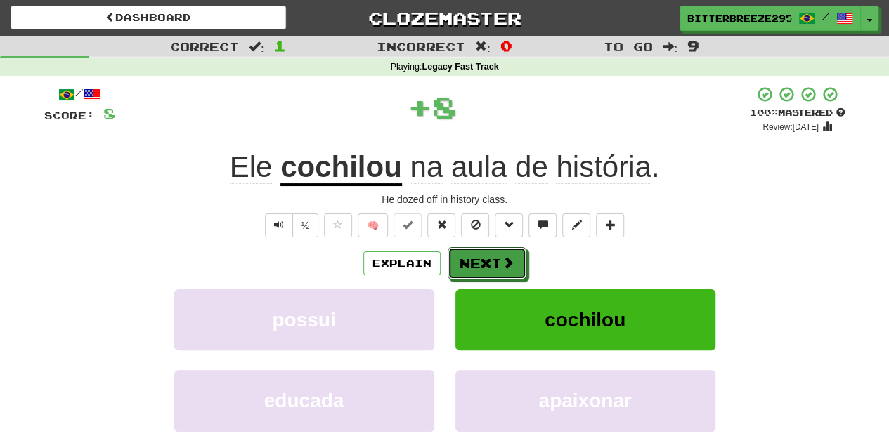
click at [494, 256] on button "Next" at bounding box center [487, 263] width 79 height 32
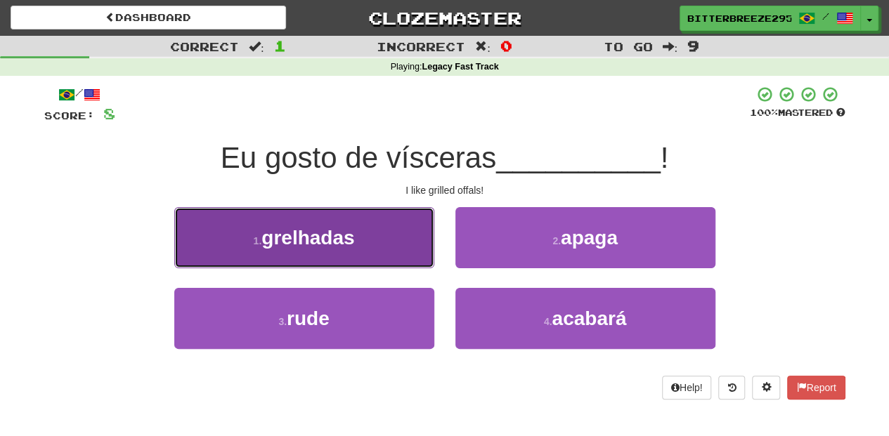
click at [403, 255] on button "1 . grelhadas" at bounding box center [304, 237] width 260 height 61
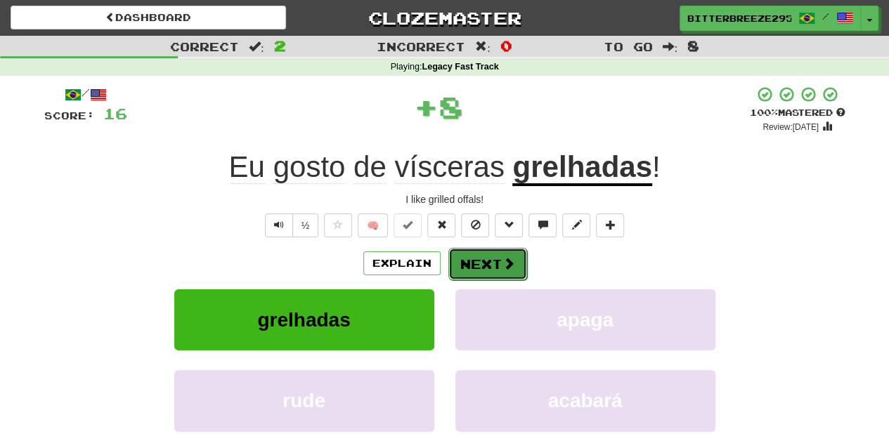
click at [509, 273] on button "Next" at bounding box center [487, 264] width 79 height 32
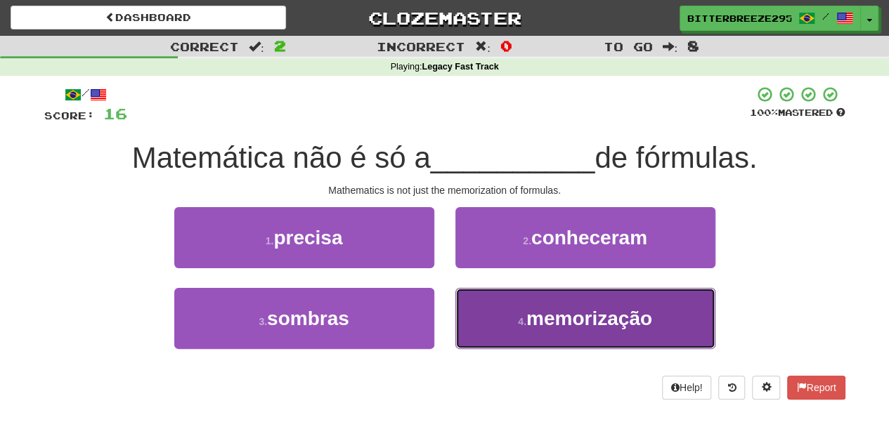
click at [535, 313] on span "memorização" at bounding box center [589, 319] width 126 height 22
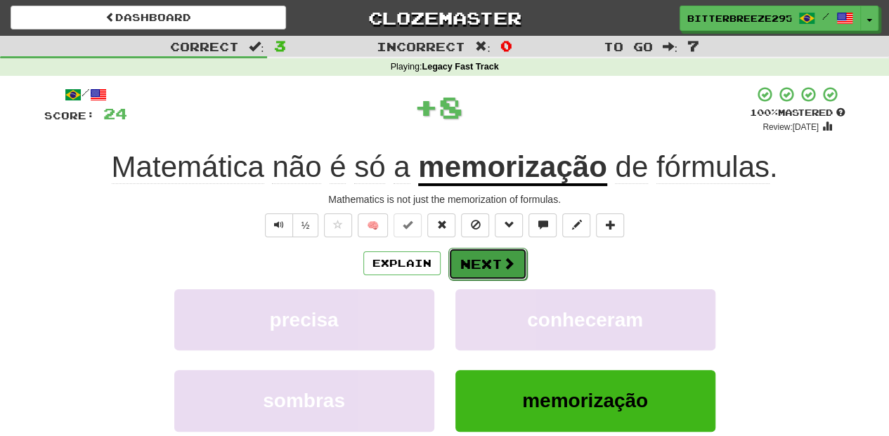
click at [507, 267] on span at bounding box center [508, 263] width 13 height 13
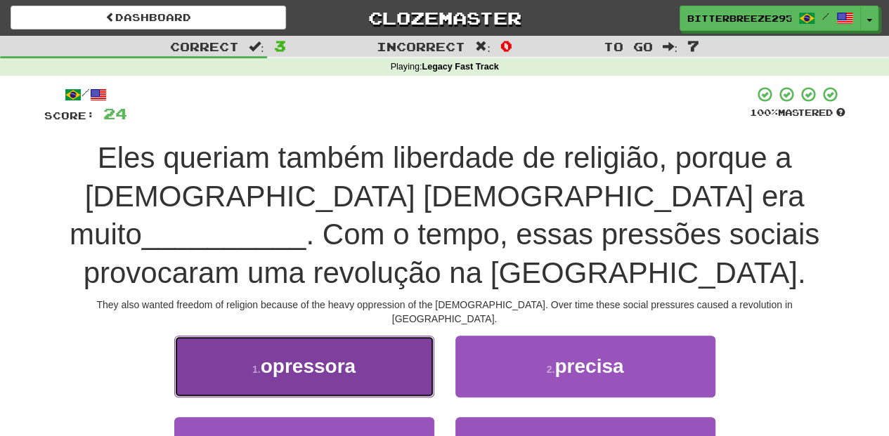
click at [385, 336] on button "1 . opressora" at bounding box center [304, 366] width 260 height 61
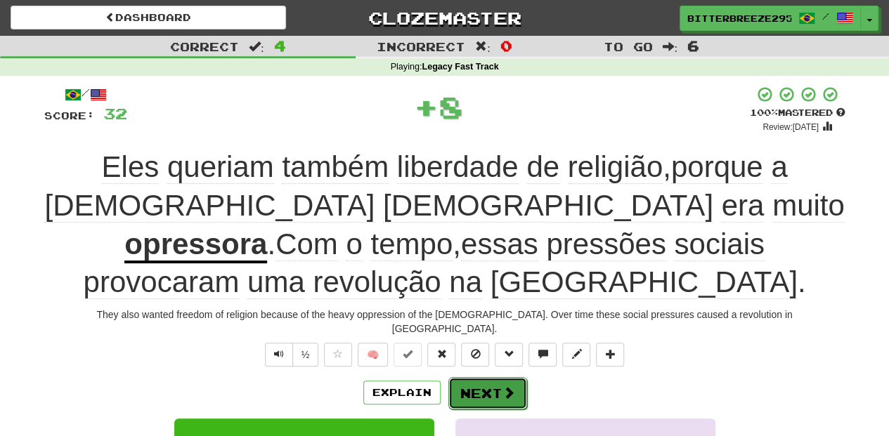
click at [471, 377] on button "Next" at bounding box center [487, 393] width 79 height 32
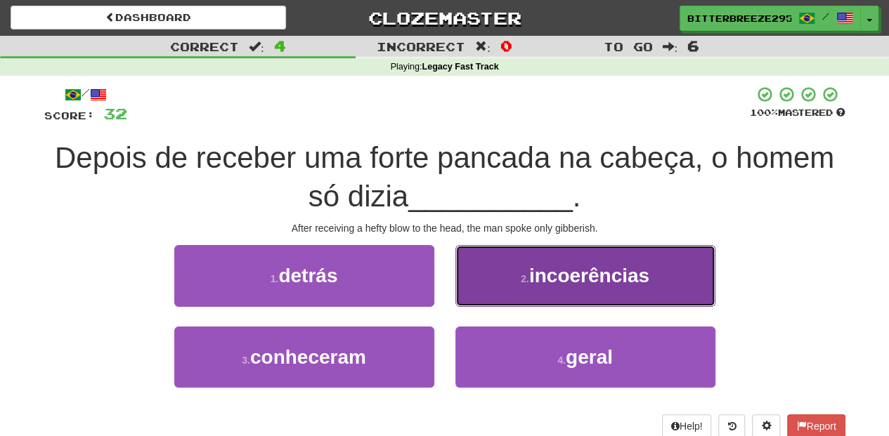
click at [510, 300] on button "2 . incoerências" at bounding box center [585, 275] width 260 height 61
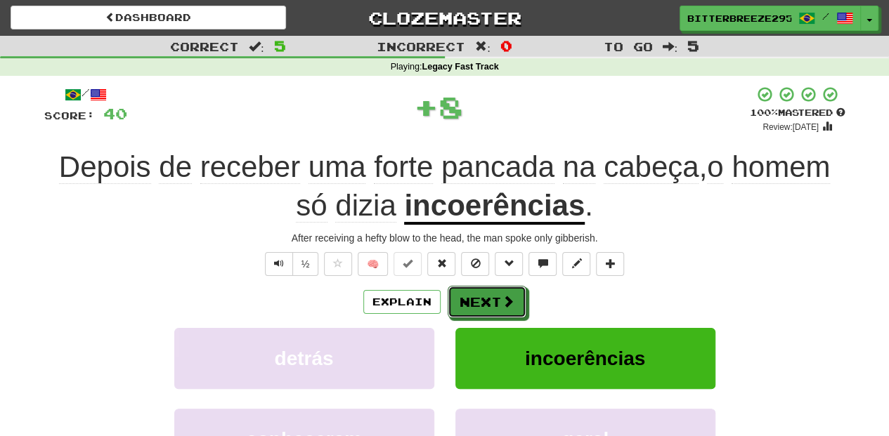
click at [510, 300] on span at bounding box center [508, 301] width 13 height 13
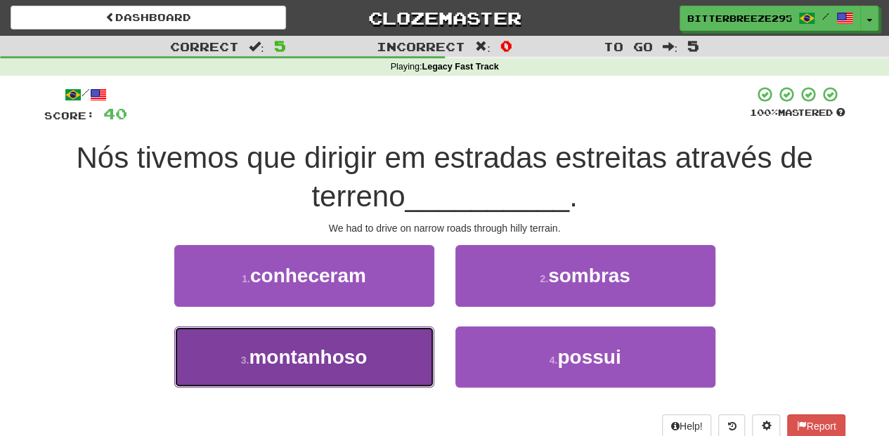
click at [394, 361] on button "3 . montanhoso" at bounding box center [304, 357] width 260 height 61
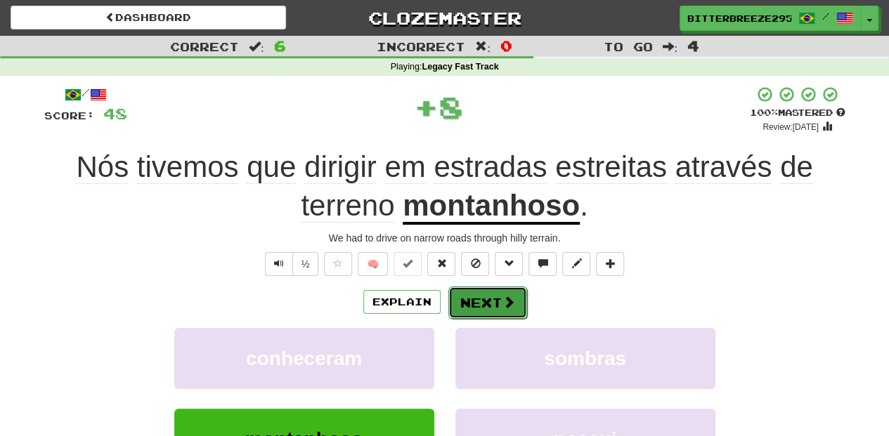
click at [461, 302] on button "Next" at bounding box center [487, 303] width 79 height 32
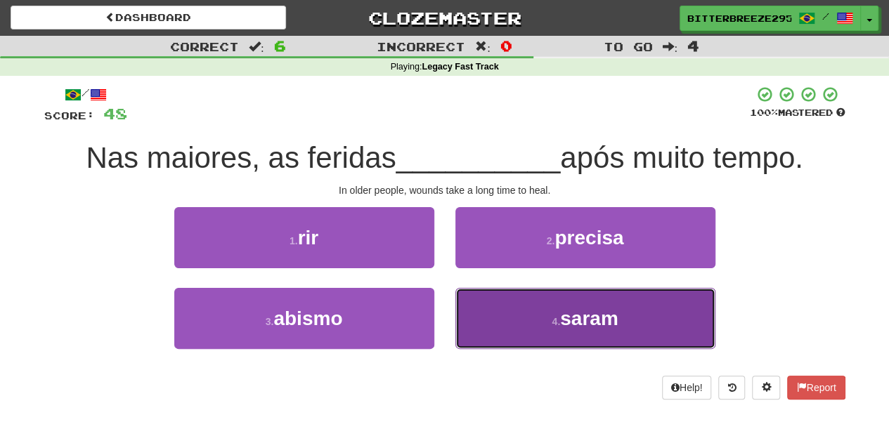
click at [497, 325] on button "4 . saram" at bounding box center [585, 318] width 260 height 61
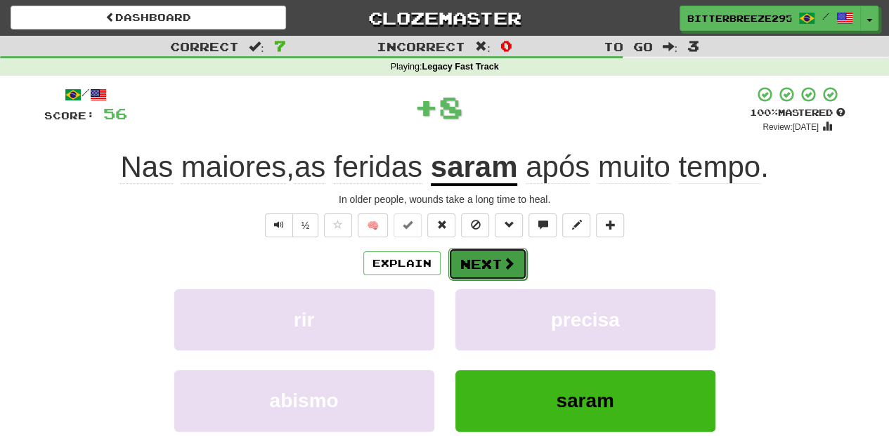
click at [476, 260] on button "Next" at bounding box center [487, 264] width 79 height 32
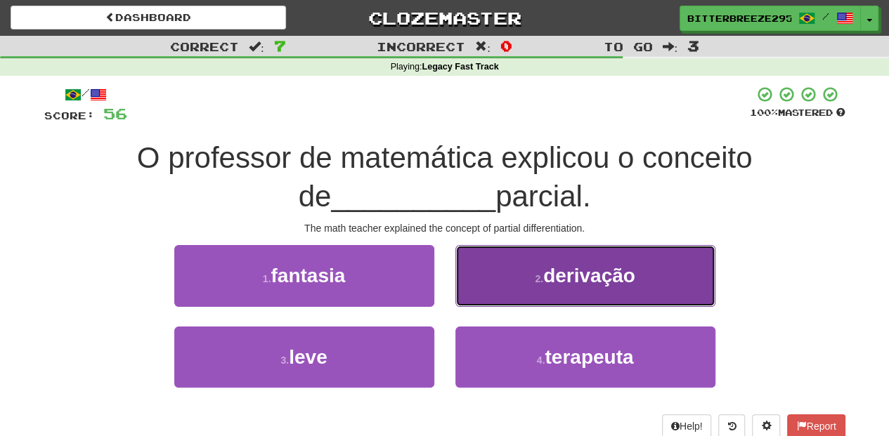
click at [478, 269] on button "2 . derivação" at bounding box center [585, 275] width 260 height 61
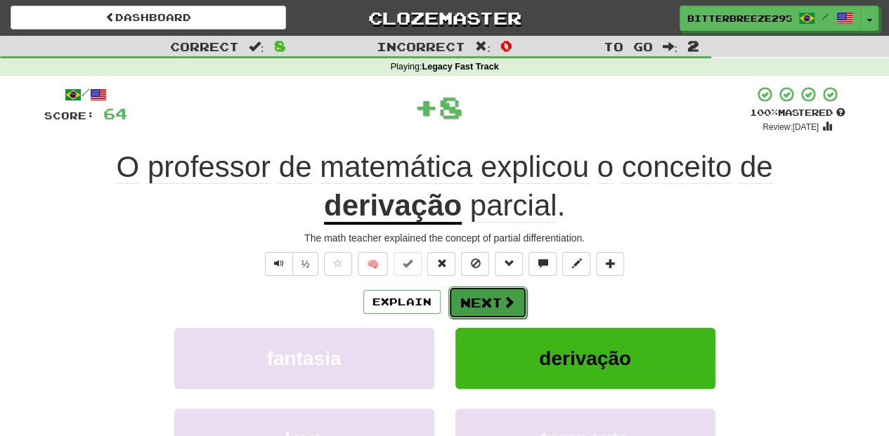
click at [474, 289] on button "Next" at bounding box center [487, 303] width 79 height 32
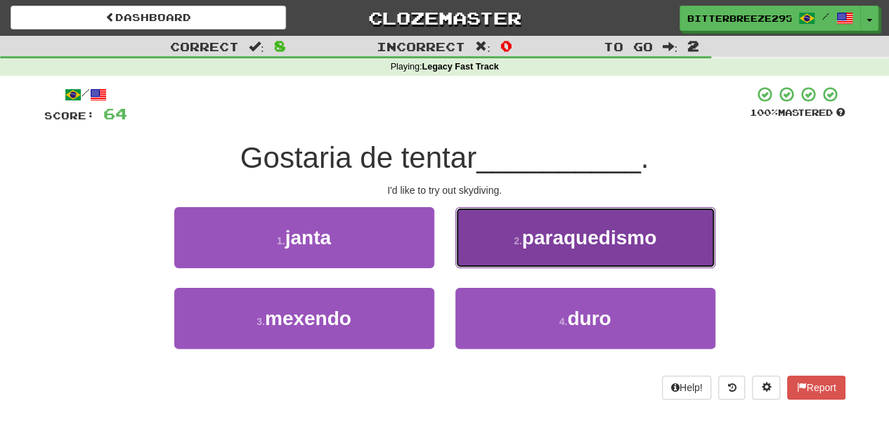
click at [490, 253] on button "2 . paraquedismo" at bounding box center [585, 237] width 260 height 61
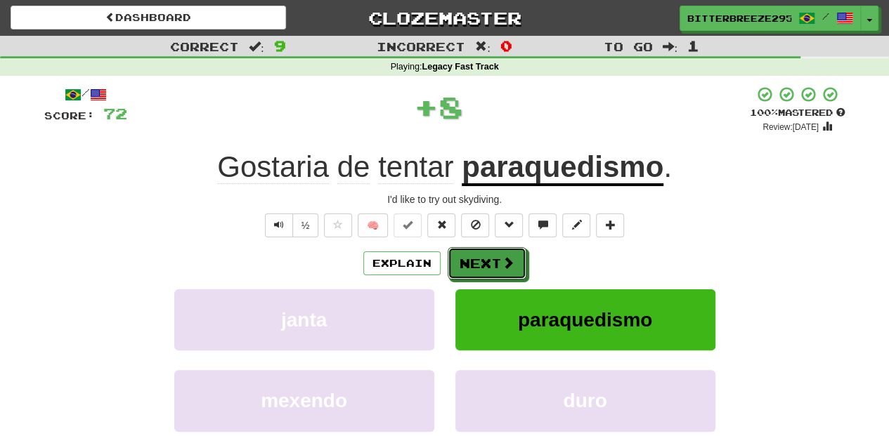
click at [490, 253] on button "Next" at bounding box center [487, 263] width 79 height 32
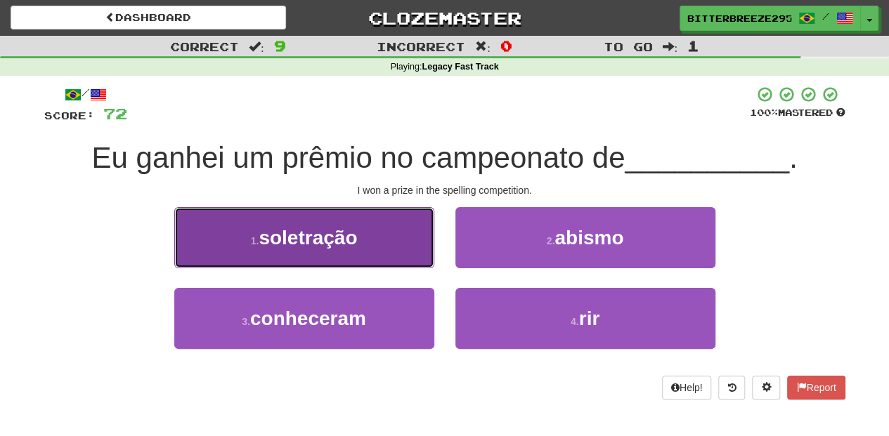
click at [410, 252] on button "1 . soletração" at bounding box center [304, 237] width 260 height 61
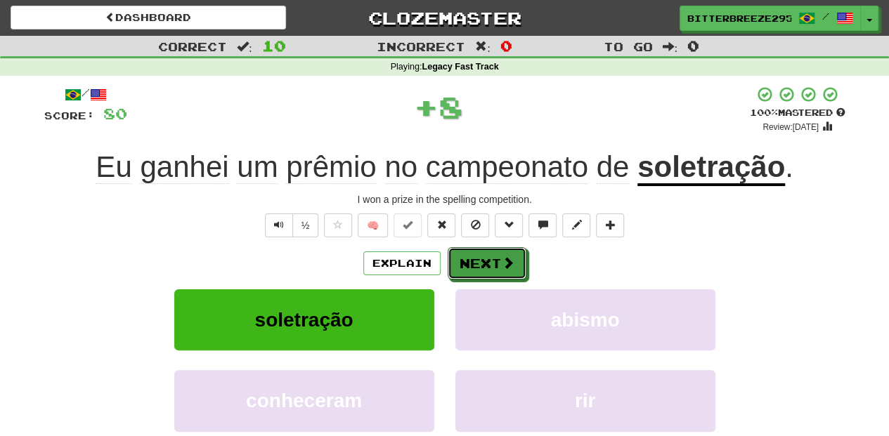
click at [464, 260] on button "Next" at bounding box center [487, 263] width 79 height 32
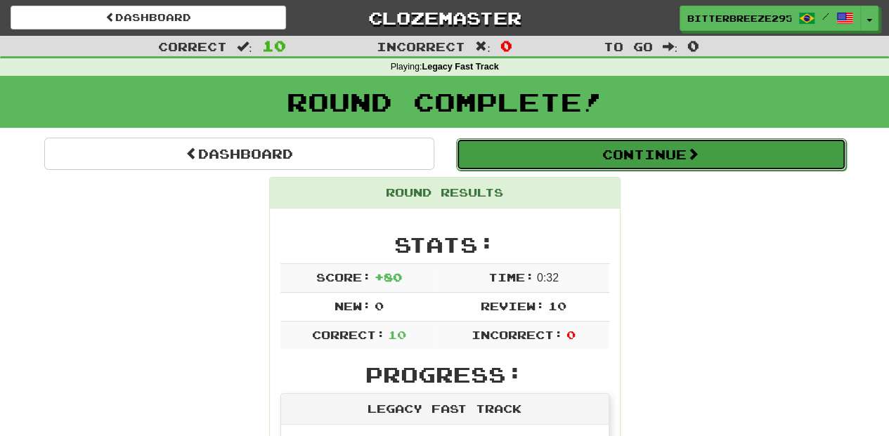
click at [589, 159] on button "Continue" at bounding box center [651, 154] width 390 height 32
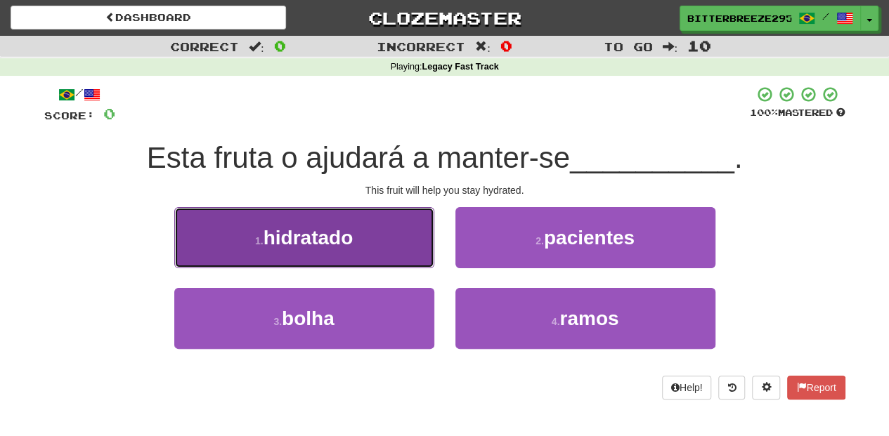
click at [390, 247] on button "1 . hidratado" at bounding box center [304, 237] width 260 height 61
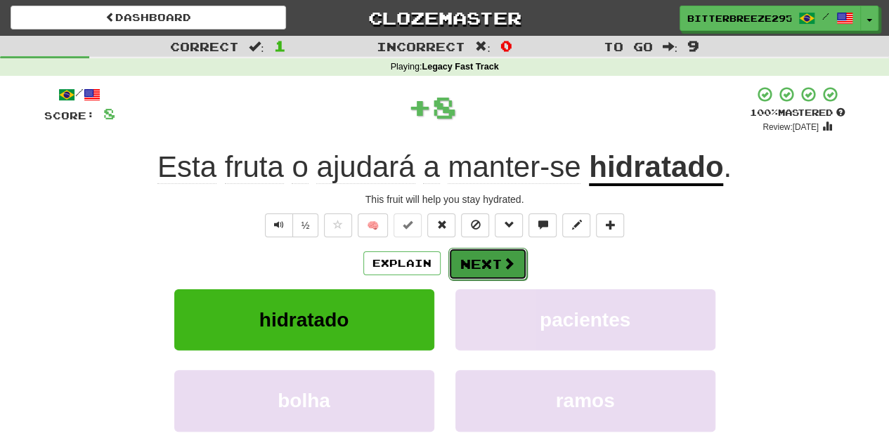
click at [468, 256] on button "Next" at bounding box center [487, 264] width 79 height 32
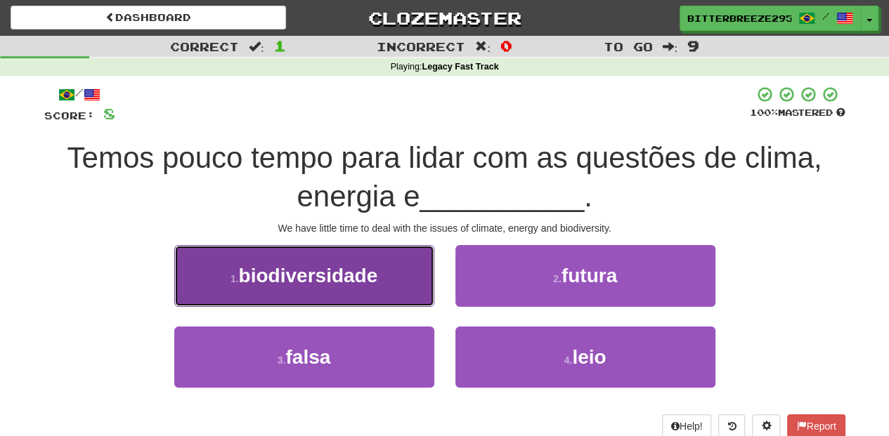
click at [379, 281] on button "1 . biodiversidade" at bounding box center [304, 275] width 260 height 61
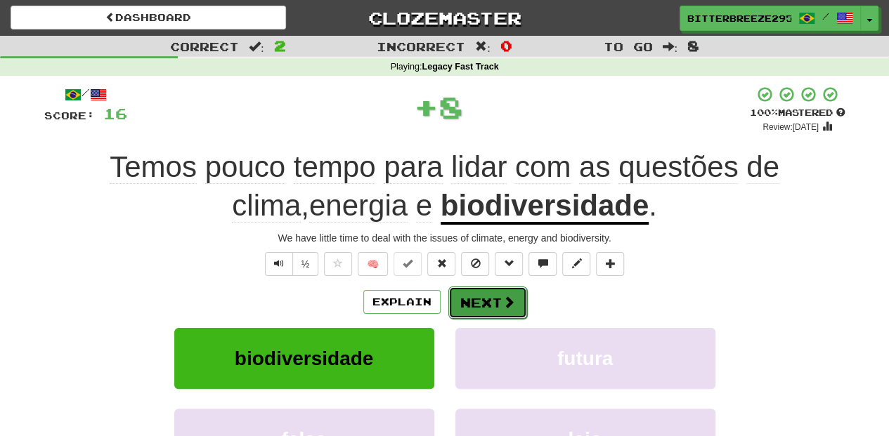
click at [475, 295] on button "Next" at bounding box center [487, 303] width 79 height 32
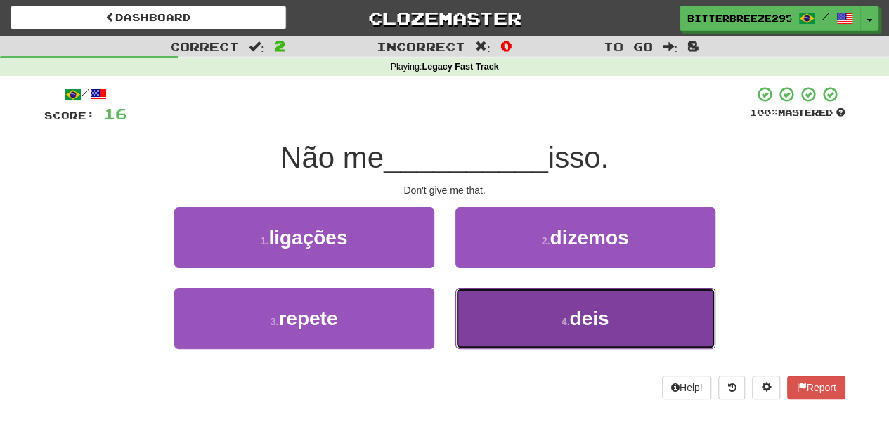
click at [476, 313] on button "4 . deis" at bounding box center [585, 318] width 260 height 61
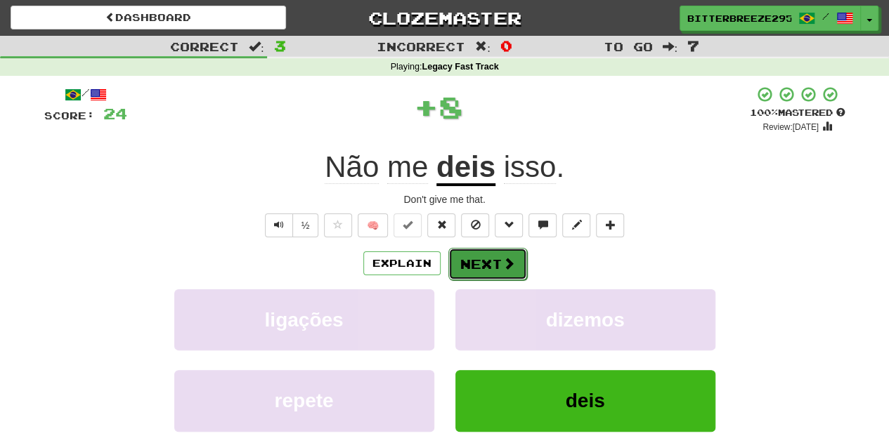
click at [469, 258] on button "Next" at bounding box center [487, 264] width 79 height 32
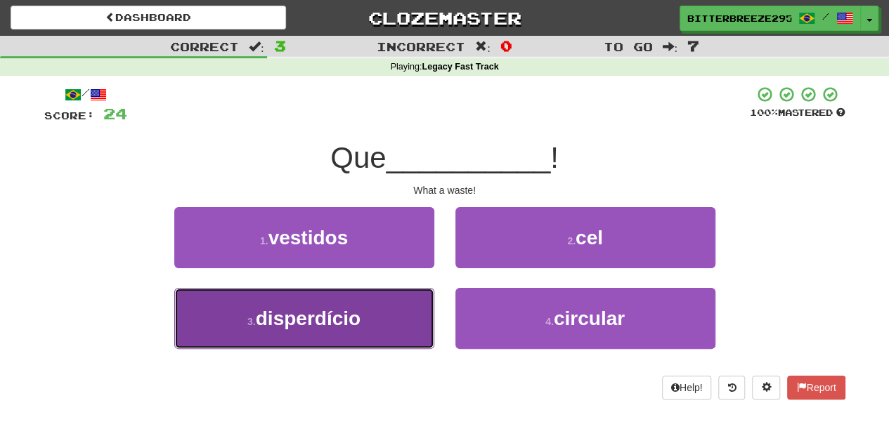
click at [381, 320] on button "3 . disperdício" at bounding box center [304, 318] width 260 height 61
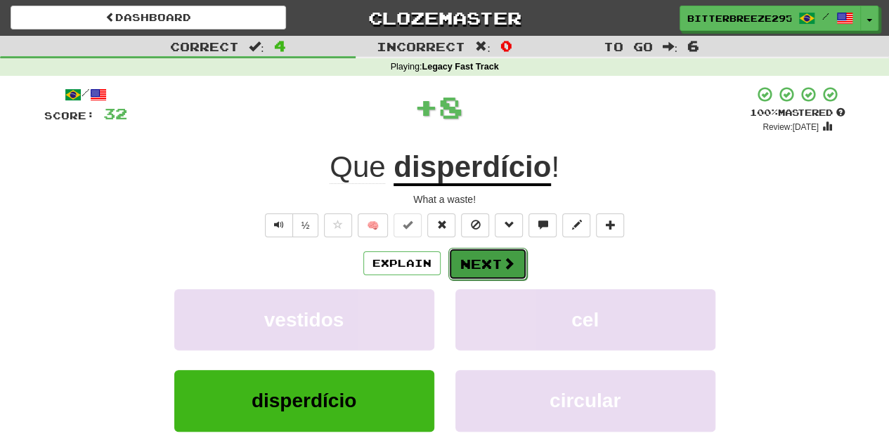
click at [461, 263] on button "Next" at bounding box center [487, 264] width 79 height 32
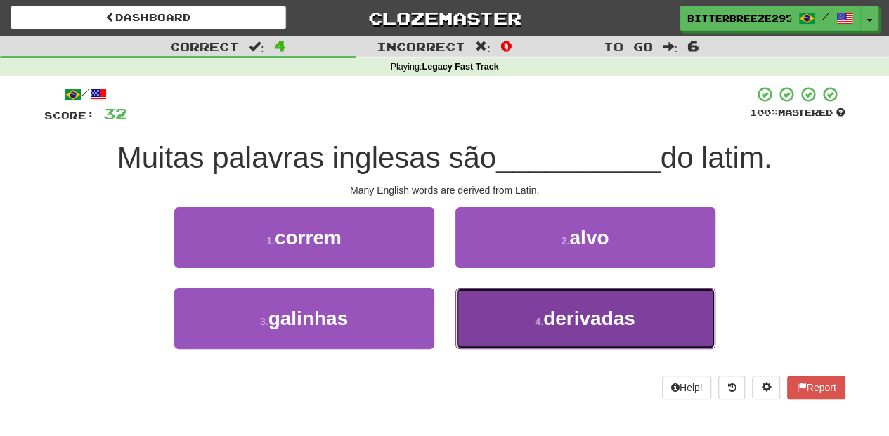
click at [511, 325] on button "4 . derivadas" at bounding box center [585, 318] width 260 height 61
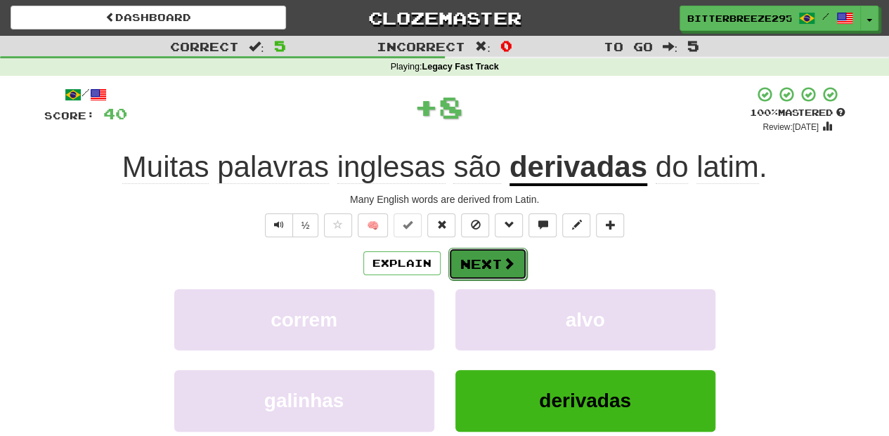
click at [481, 266] on button "Next" at bounding box center [487, 264] width 79 height 32
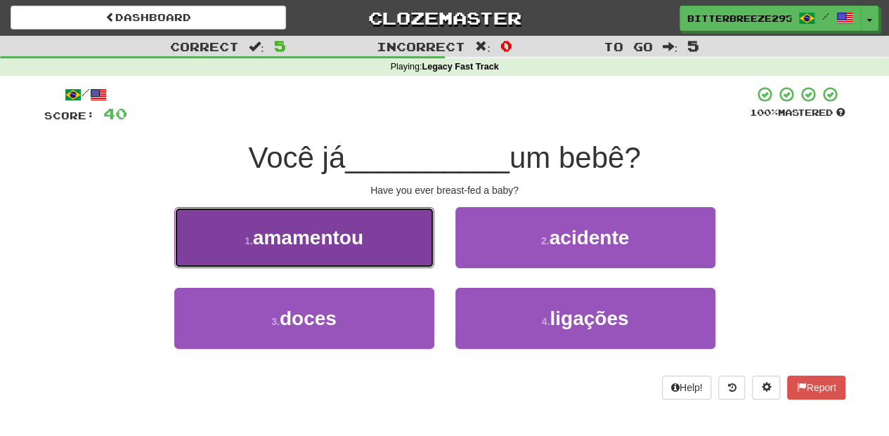
click at [426, 258] on button "1 . amamentou" at bounding box center [304, 237] width 260 height 61
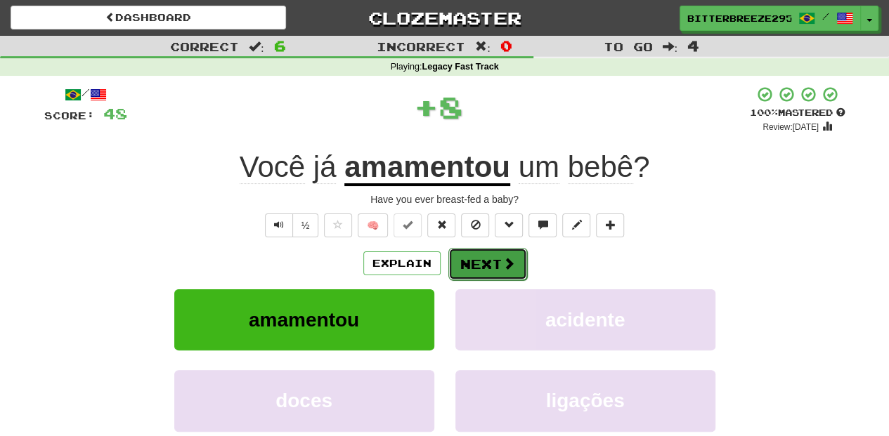
click at [490, 269] on button "Next" at bounding box center [487, 264] width 79 height 32
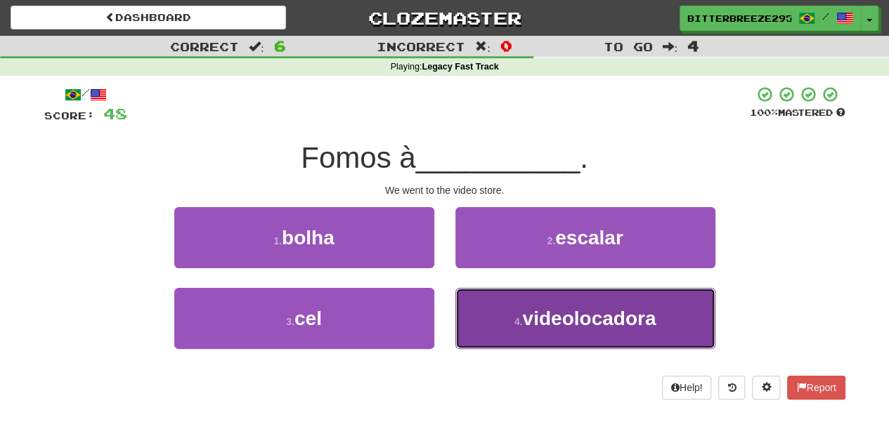
click at [504, 307] on button "4 . videolocadora" at bounding box center [585, 318] width 260 height 61
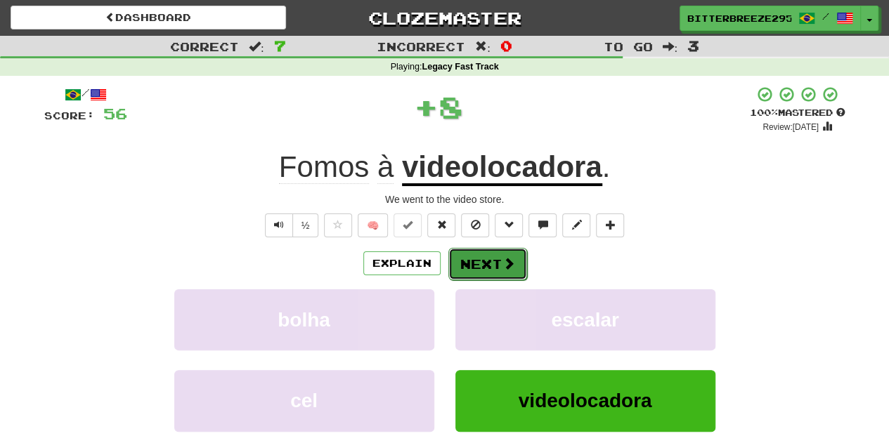
click at [481, 266] on button "Next" at bounding box center [487, 264] width 79 height 32
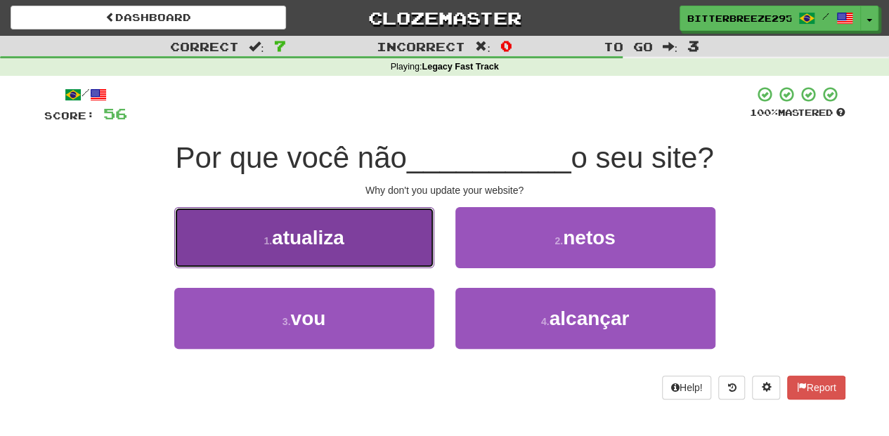
click at [364, 244] on button "1 . atualiza" at bounding box center [304, 237] width 260 height 61
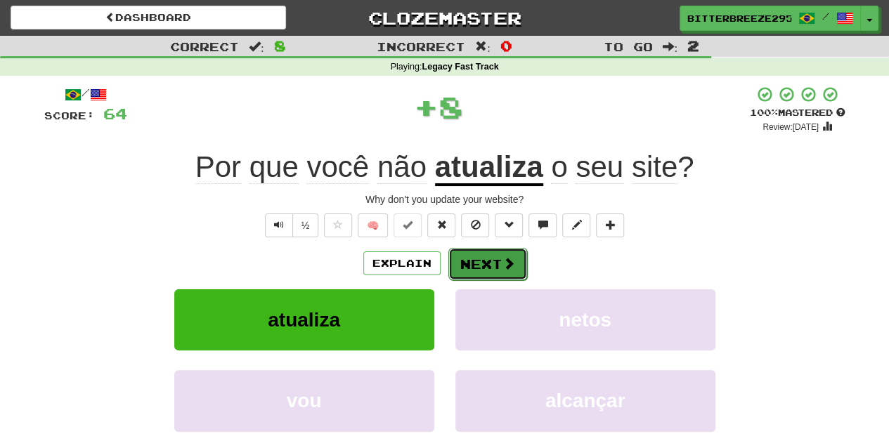
click at [502, 257] on span at bounding box center [508, 263] width 13 height 13
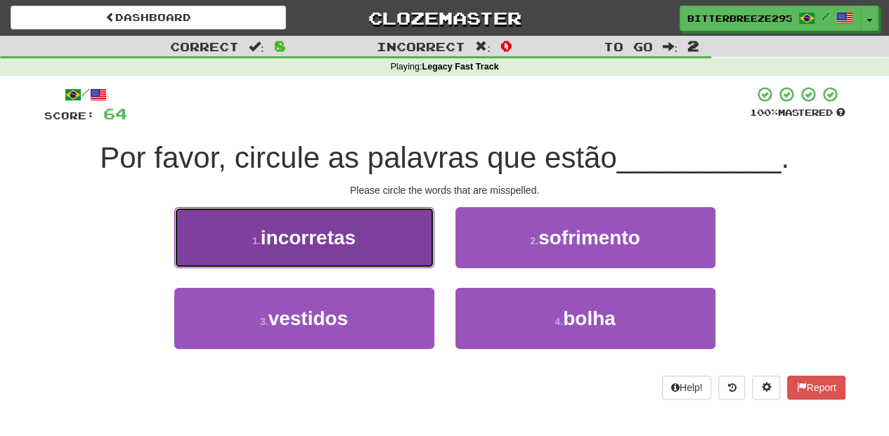
click at [390, 259] on button "1 . incorretas" at bounding box center [304, 237] width 260 height 61
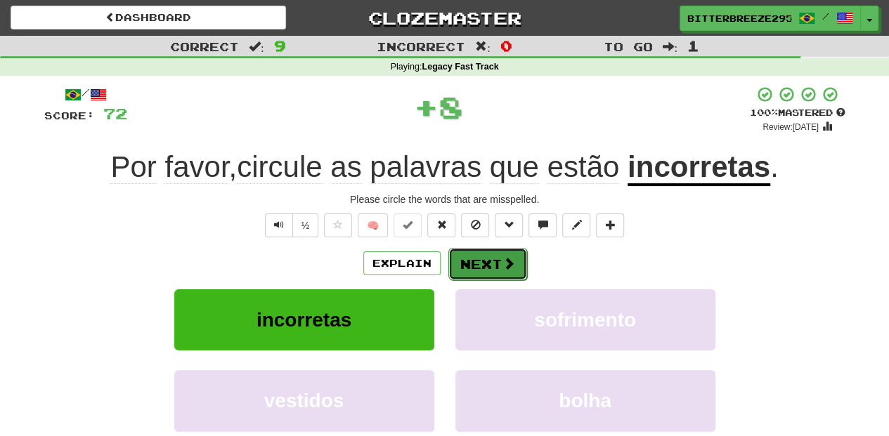
click at [451, 263] on button "Next" at bounding box center [487, 264] width 79 height 32
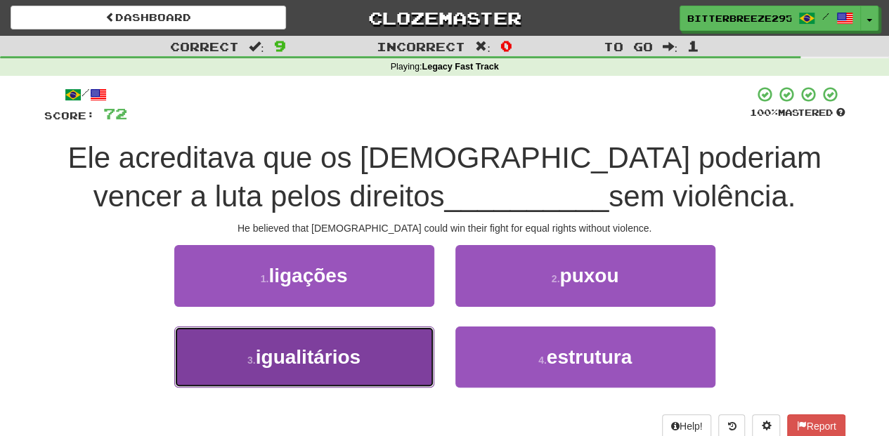
click at [389, 344] on button "3 . igualitários" at bounding box center [304, 357] width 260 height 61
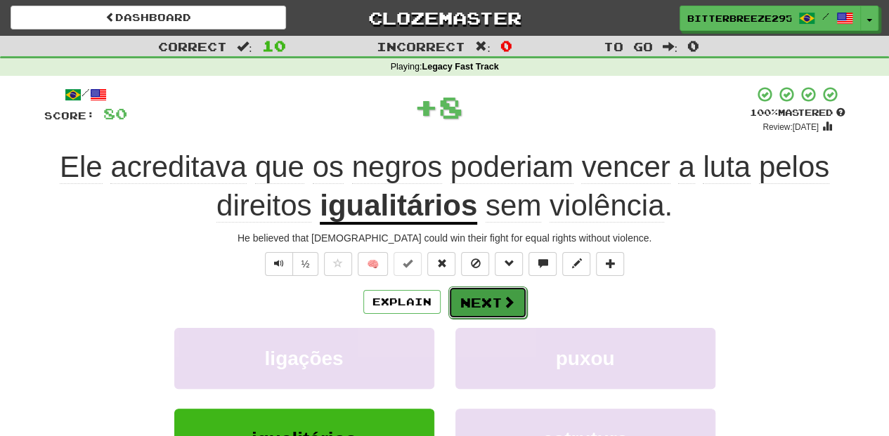
click at [489, 294] on button "Next" at bounding box center [487, 303] width 79 height 32
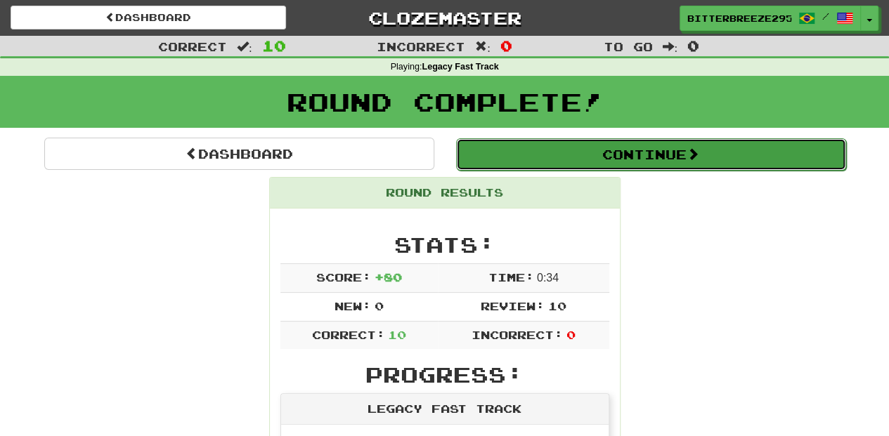
click at [578, 149] on button "Continue" at bounding box center [651, 154] width 390 height 32
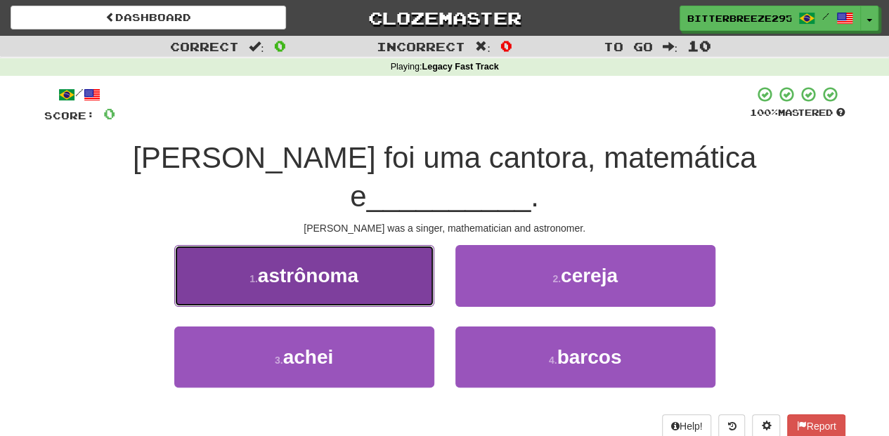
click at [379, 292] on button "1 . astrônoma" at bounding box center [304, 275] width 260 height 61
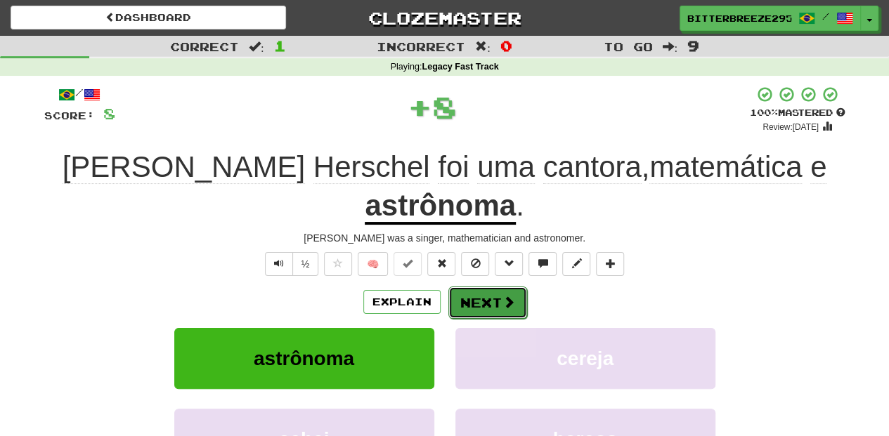
click at [479, 304] on button "Next" at bounding box center [487, 303] width 79 height 32
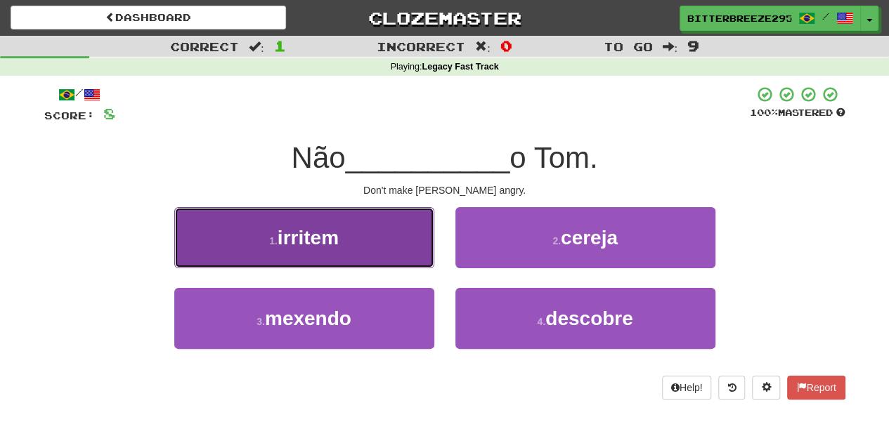
click at [407, 257] on button "1 . irritem" at bounding box center [304, 237] width 260 height 61
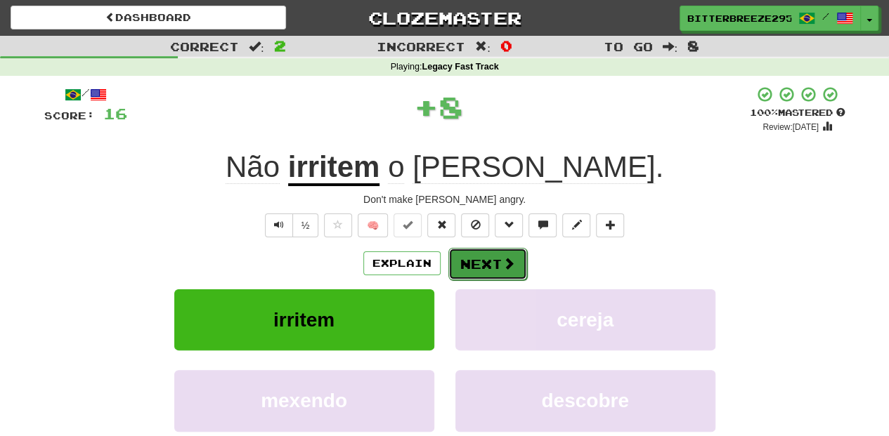
click at [481, 261] on button "Next" at bounding box center [487, 264] width 79 height 32
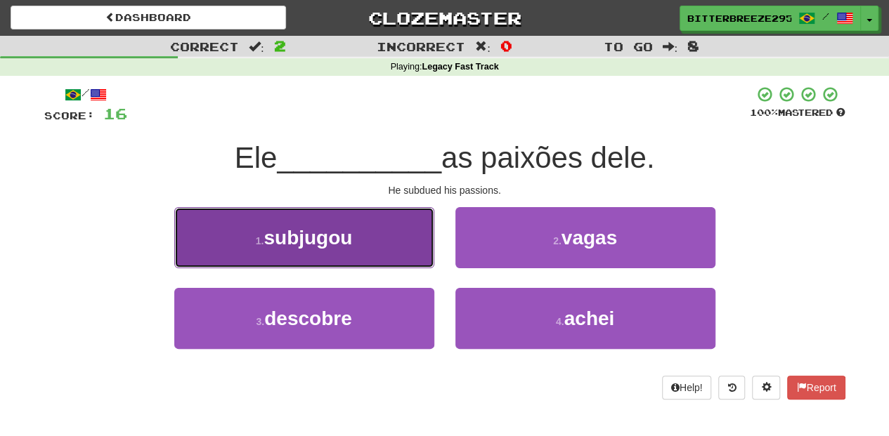
click at [388, 253] on button "1 . subjugou" at bounding box center [304, 237] width 260 height 61
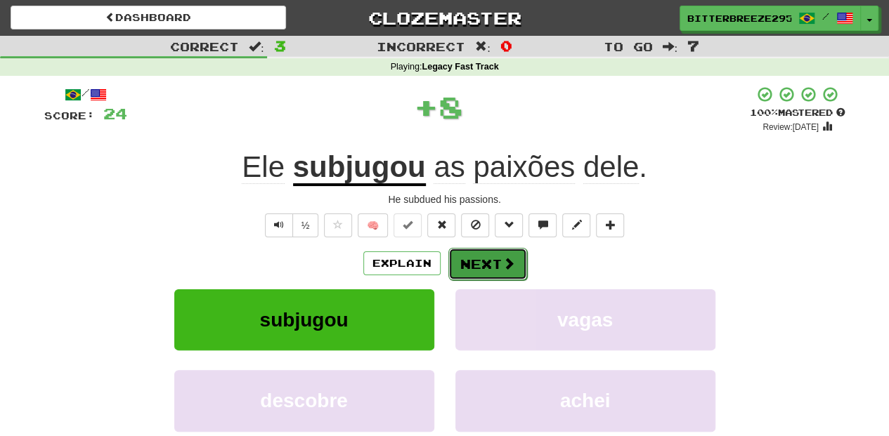
click at [471, 256] on button "Next" at bounding box center [487, 264] width 79 height 32
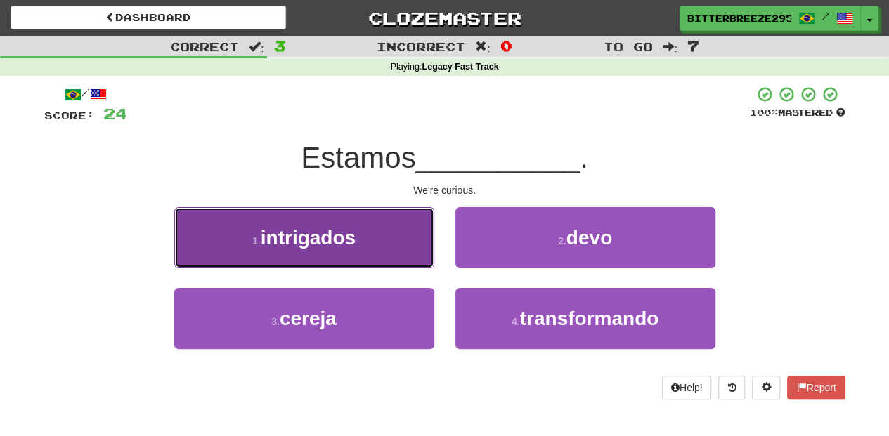
click at [390, 241] on button "1 . intrigados" at bounding box center [304, 237] width 260 height 61
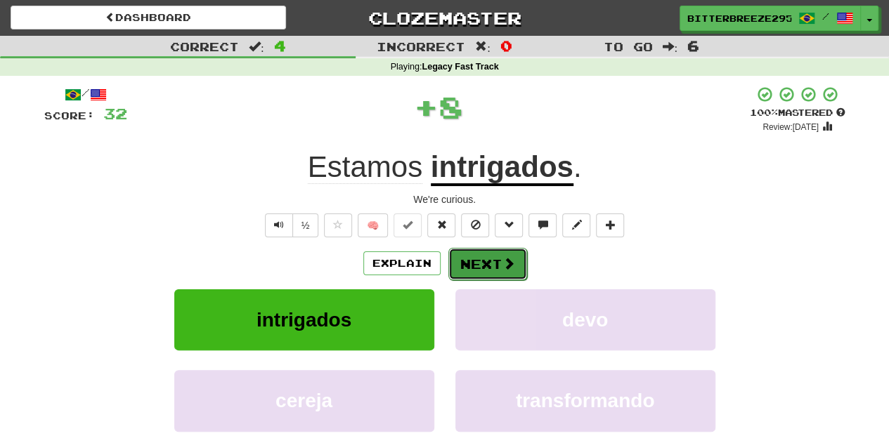
click at [497, 257] on button "Next" at bounding box center [487, 264] width 79 height 32
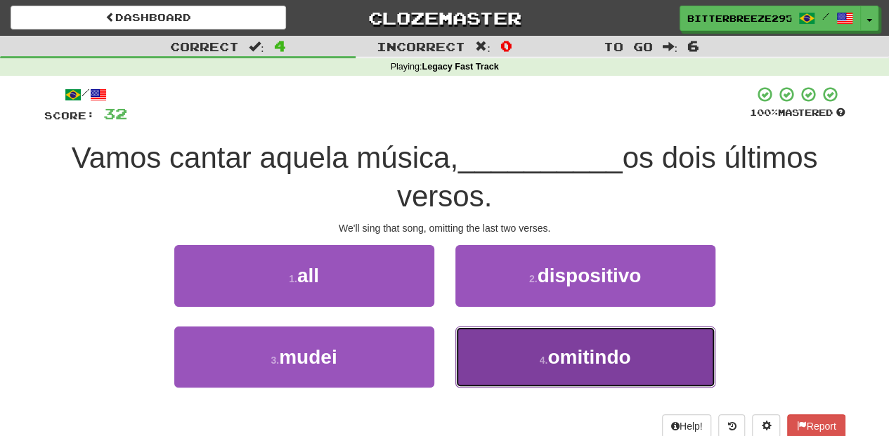
click at [490, 344] on button "4 . omitindo" at bounding box center [585, 357] width 260 height 61
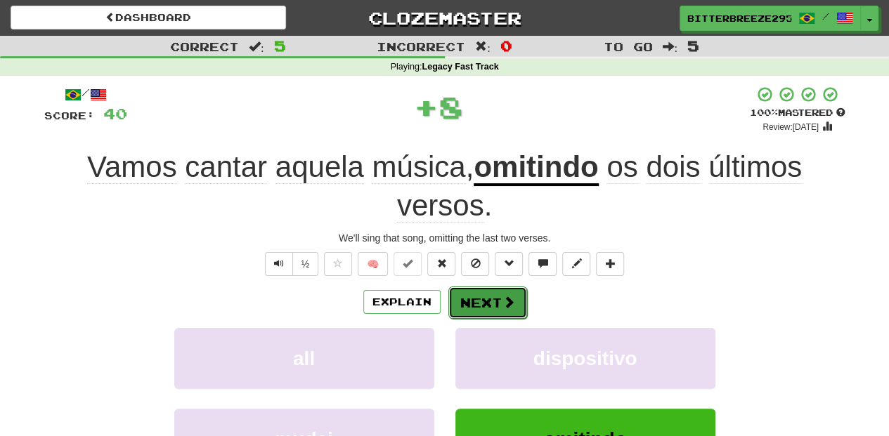
click at [476, 294] on button "Next" at bounding box center [487, 303] width 79 height 32
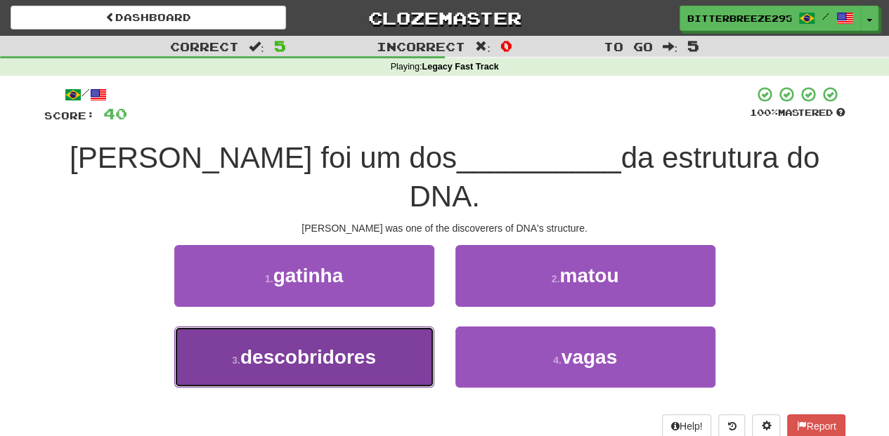
click at [406, 327] on button "3 . descobridores" at bounding box center [304, 357] width 260 height 61
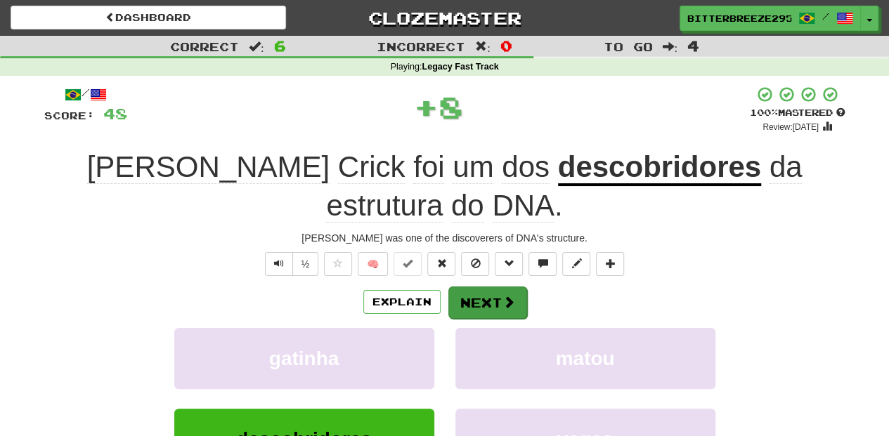
drag, startPoint x: 471, startPoint y: 278, endPoint x: 471, endPoint y: 289, distance: 11.2
click at [471, 285] on div "/ Score: 48 + 8 100 % Mastered Review: 2026-02-13 Francis Crick foi um dos desc…" at bounding box center [444, 325] width 801 height 478
click at [471, 289] on button "Next" at bounding box center [487, 303] width 79 height 32
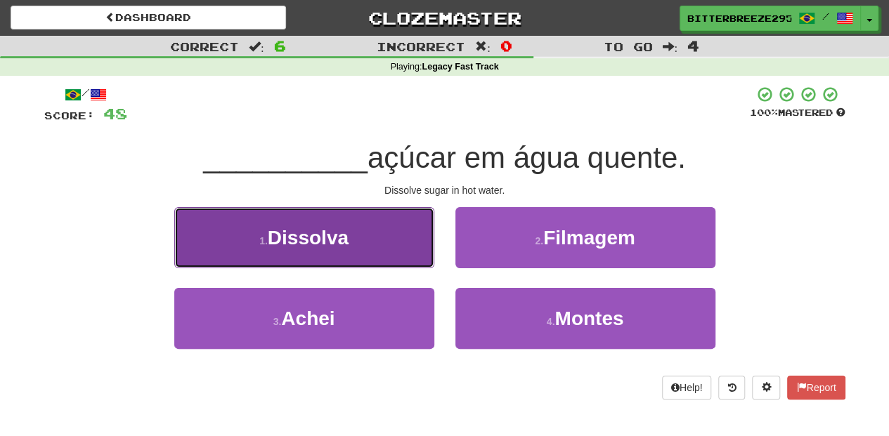
click at [398, 252] on button "1 . Dissolva" at bounding box center [304, 237] width 260 height 61
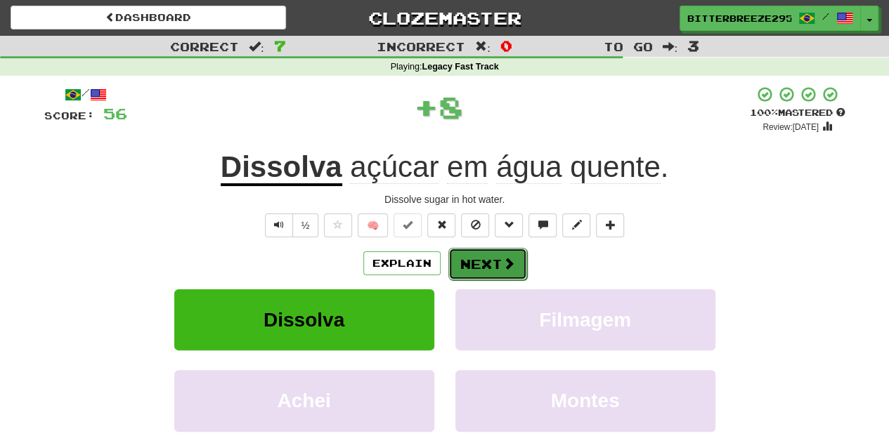
click at [464, 261] on button "Next" at bounding box center [487, 264] width 79 height 32
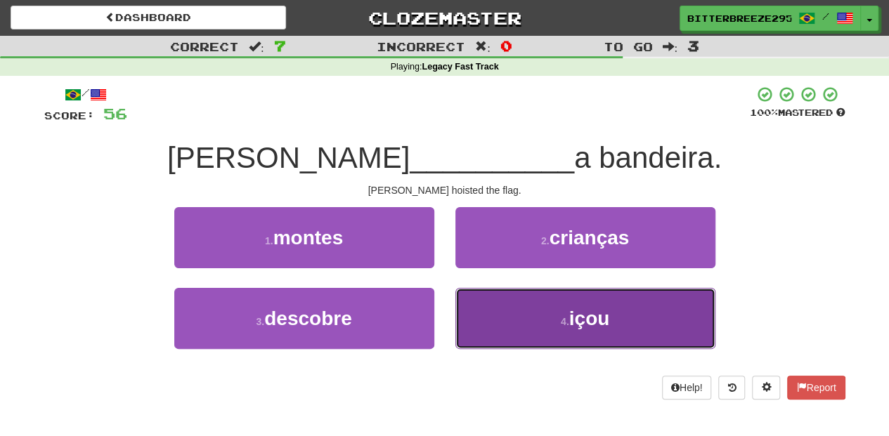
click at [493, 325] on button "4 . içou" at bounding box center [585, 318] width 260 height 61
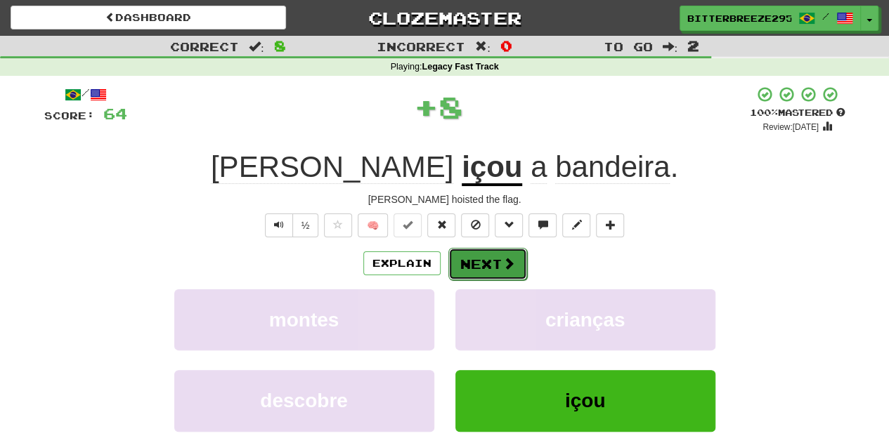
click at [488, 267] on button "Next" at bounding box center [487, 264] width 79 height 32
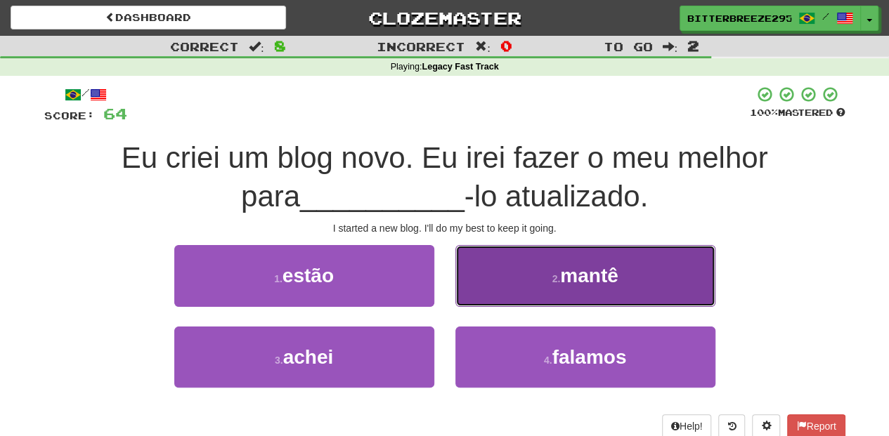
click at [507, 296] on button "2 . mantê" at bounding box center [585, 275] width 260 height 61
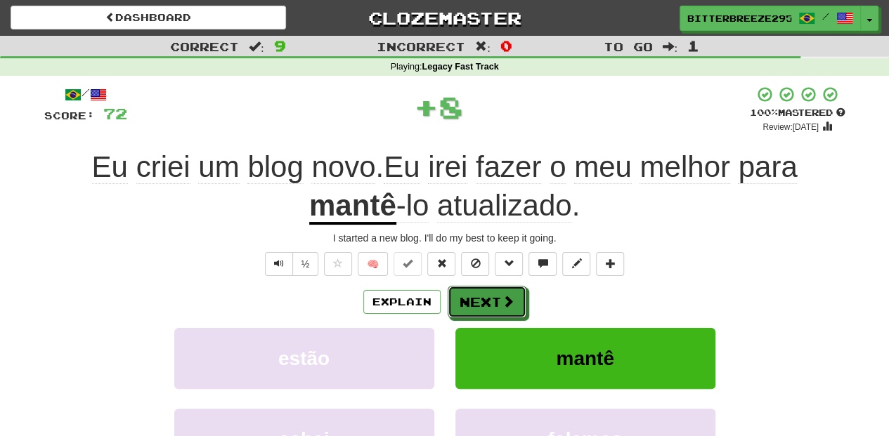
click at [507, 296] on span at bounding box center [508, 301] width 13 height 13
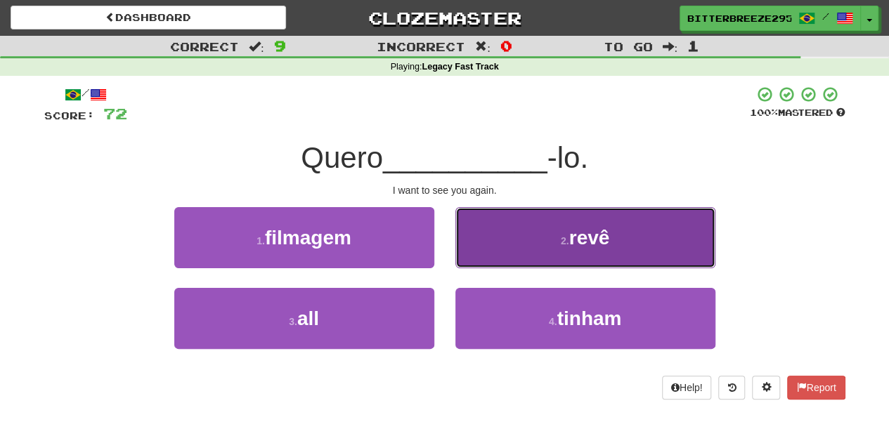
click at [498, 253] on button "2 . revê" at bounding box center [585, 237] width 260 height 61
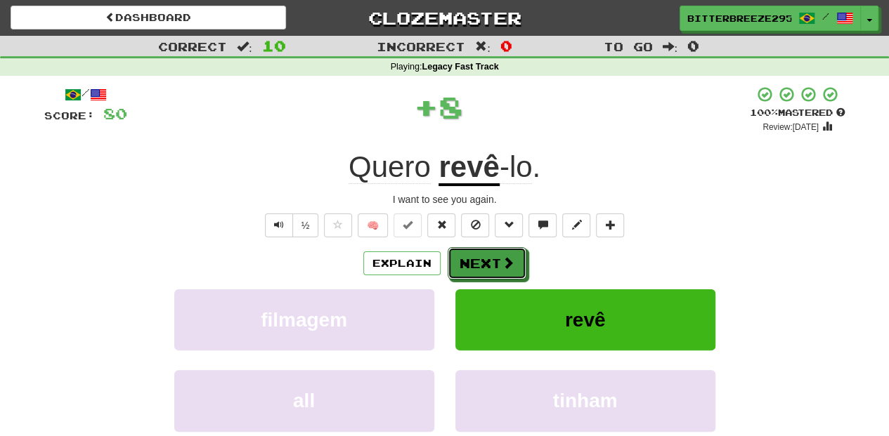
click at [498, 253] on button "Next" at bounding box center [487, 263] width 79 height 32
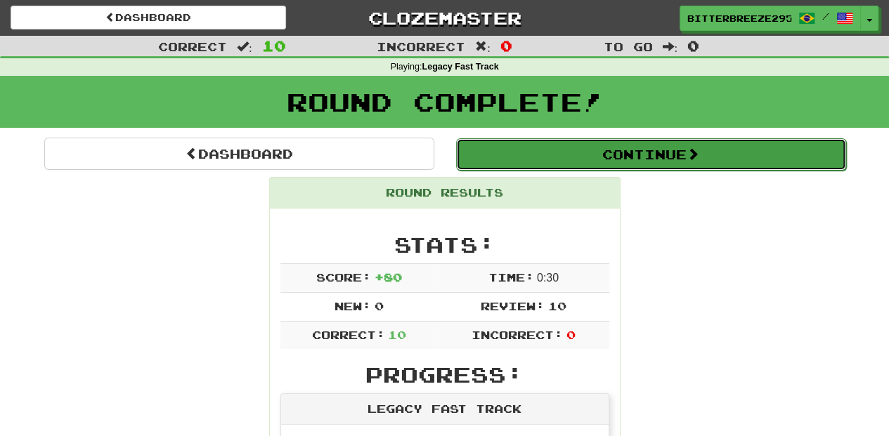
click at [571, 159] on button "Continue" at bounding box center [651, 154] width 390 height 32
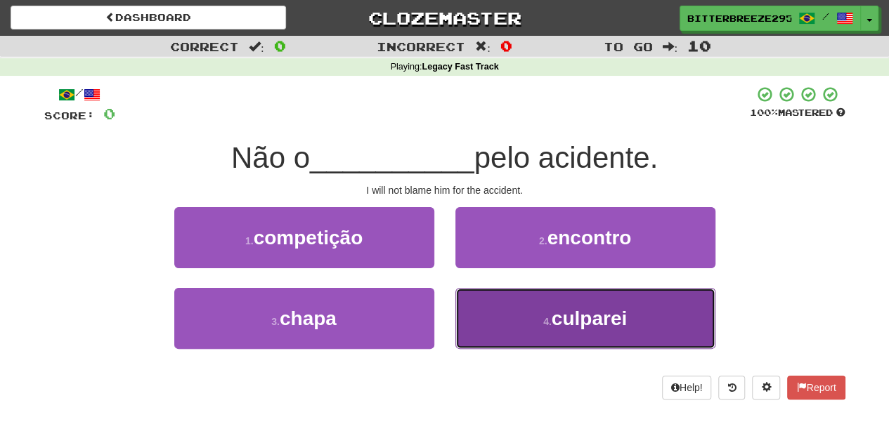
click at [496, 338] on button "4 . culparei" at bounding box center [585, 318] width 260 height 61
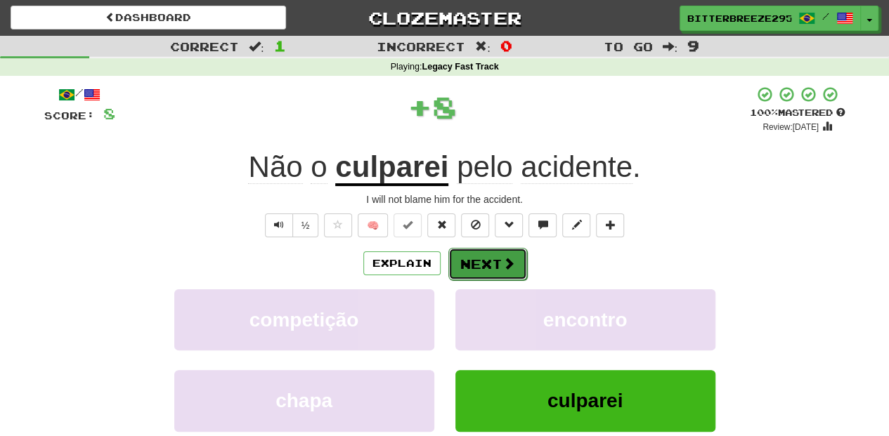
click at [488, 259] on button "Next" at bounding box center [487, 264] width 79 height 32
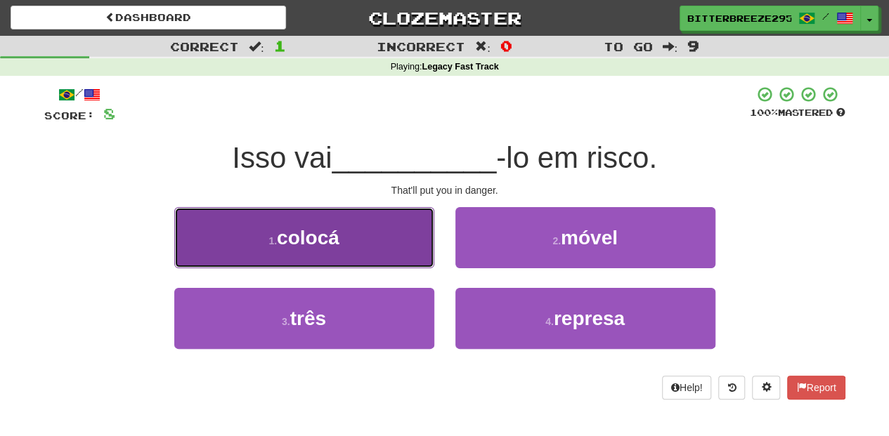
click at [410, 248] on button "1 . colocá" at bounding box center [304, 237] width 260 height 61
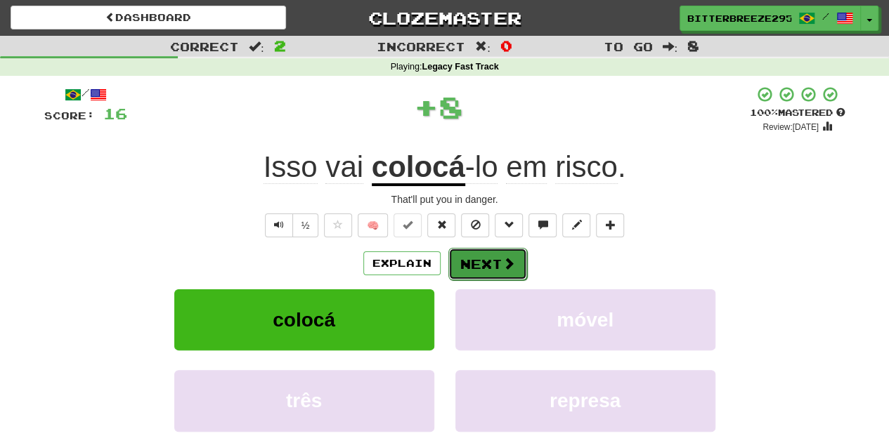
click at [482, 255] on button "Next" at bounding box center [487, 264] width 79 height 32
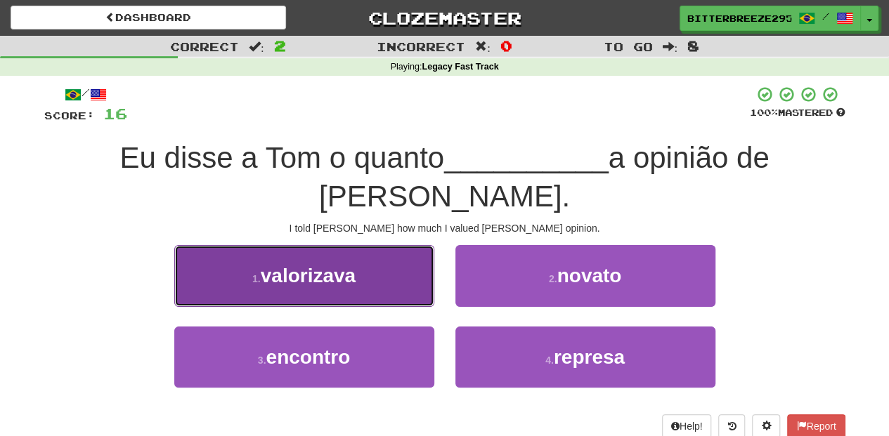
click at [388, 245] on button "1 . valorizava" at bounding box center [304, 275] width 260 height 61
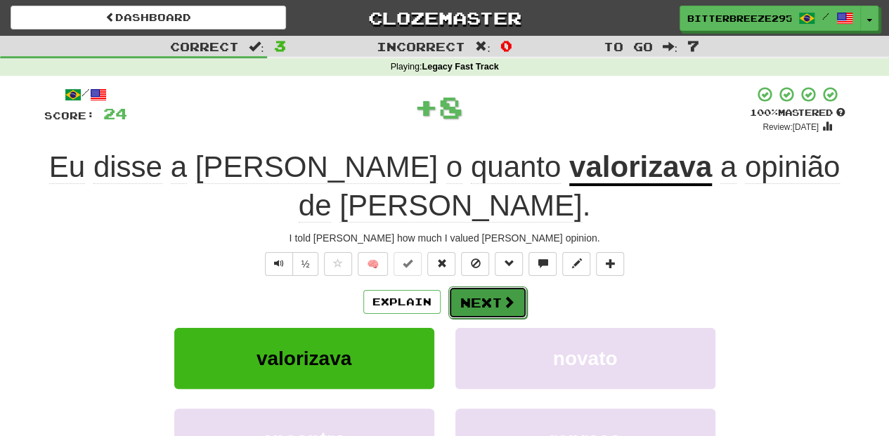
click at [462, 287] on button "Next" at bounding box center [487, 303] width 79 height 32
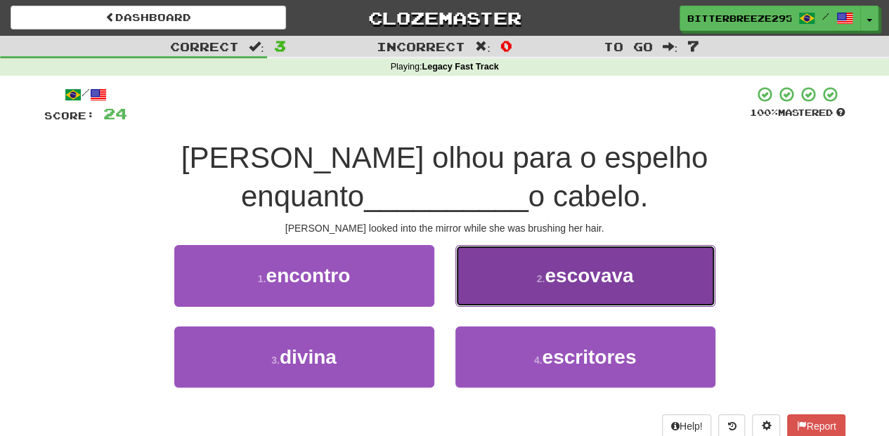
click at [491, 256] on button "2 . escovava" at bounding box center [585, 275] width 260 height 61
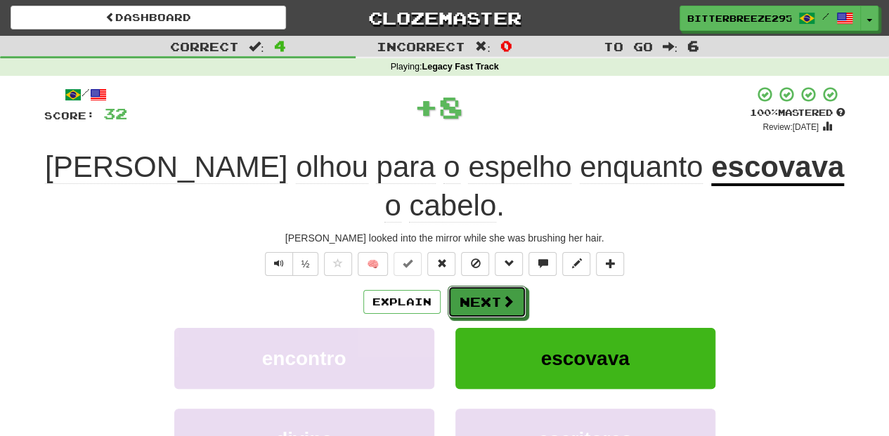
click at [491, 286] on button "Next" at bounding box center [487, 302] width 79 height 32
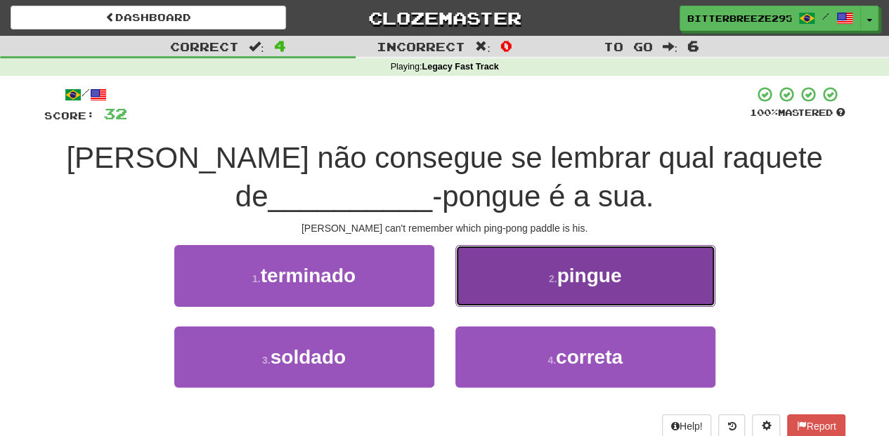
click at [502, 289] on button "2 . pingue" at bounding box center [585, 275] width 260 height 61
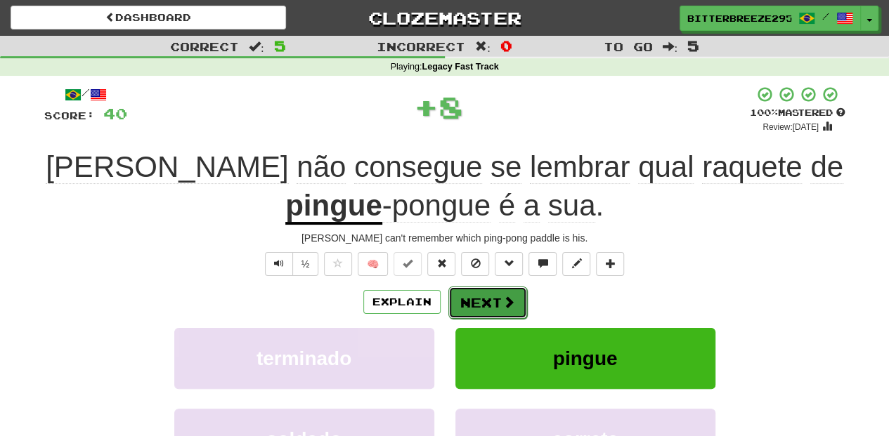
click at [487, 296] on button "Next" at bounding box center [487, 303] width 79 height 32
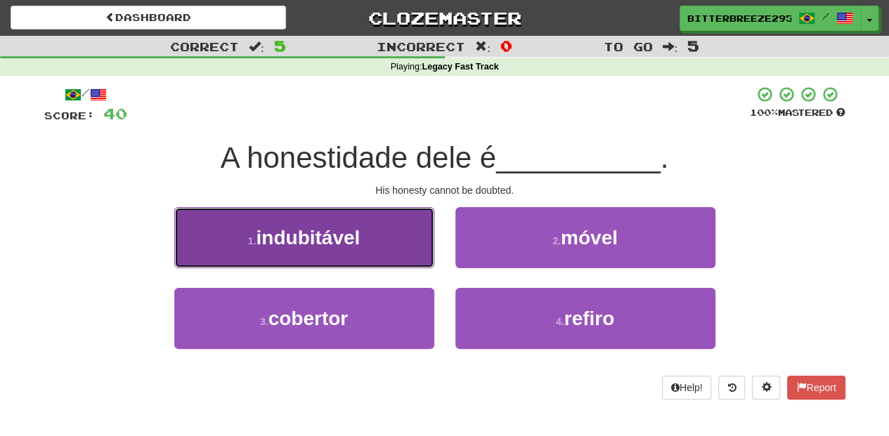
click at [396, 256] on button "1 . indubitável" at bounding box center [304, 237] width 260 height 61
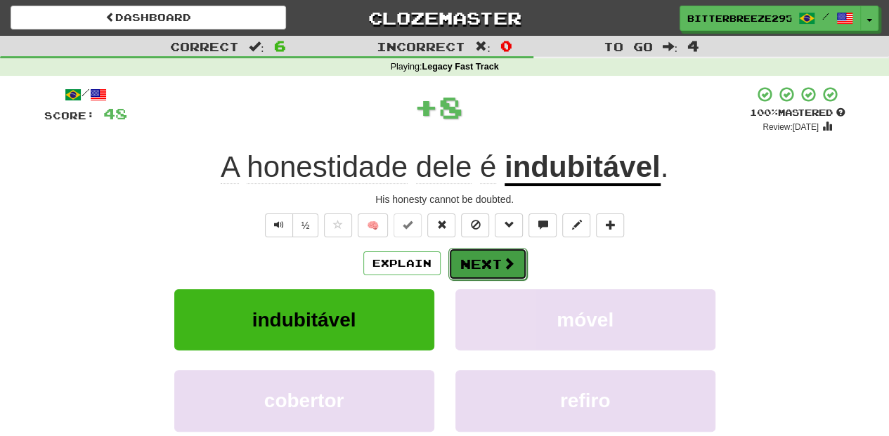
click at [462, 254] on button "Next" at bounding box center [487, 264] width 79 height 32
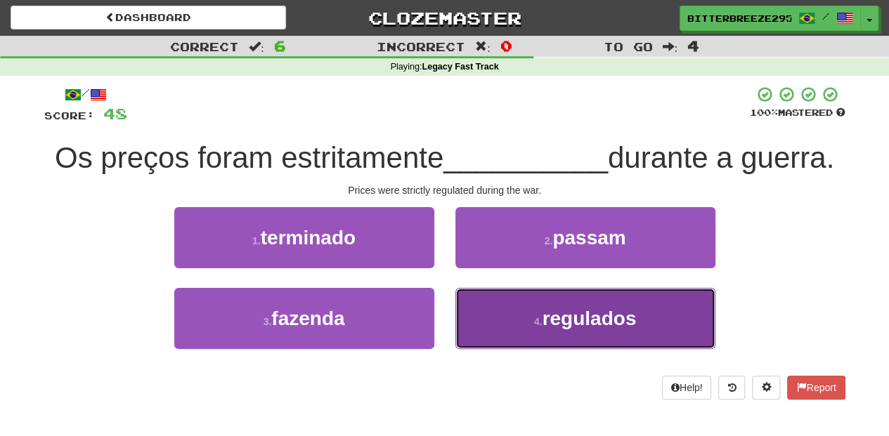
click at [510, 329] on button "4 . regulados" at bounding box center [585, 318] width 260 height 61
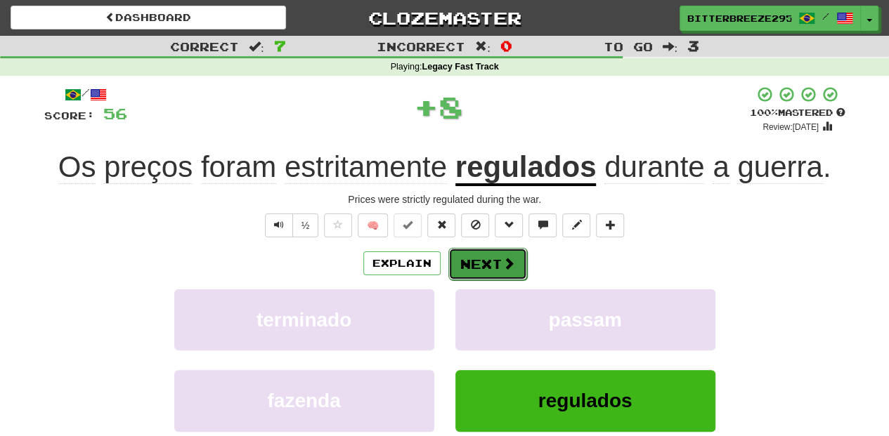
click at [496, 264] on button "Next" at bounding box center [487, 264] width 79 height 32
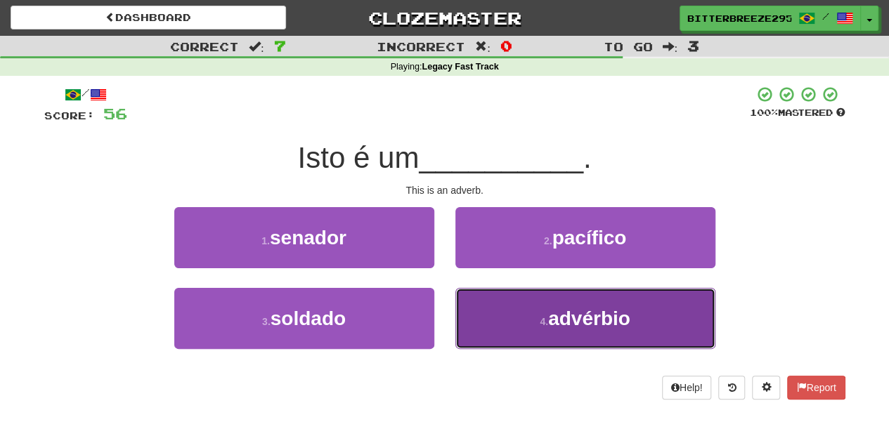
click at [485, 309] on button "4 . advérbio" at bounding box center [585, 318] width 260 height 61
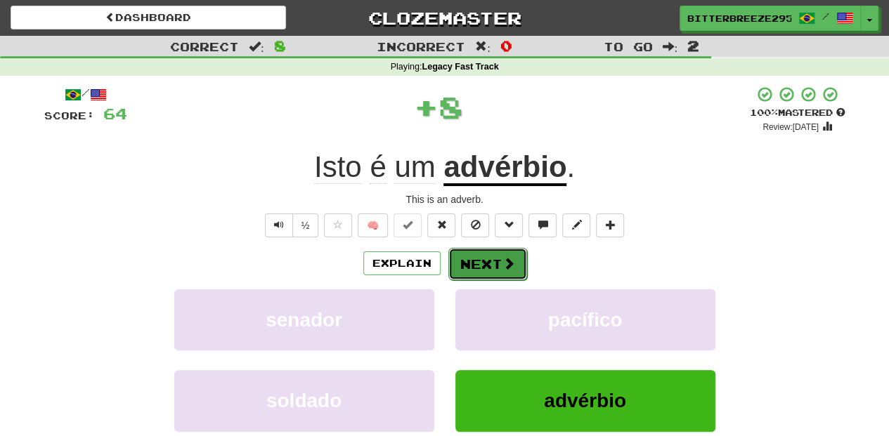
click at [474, 259] on button "Next" at bounding box center [487, 264] width 79 height 32
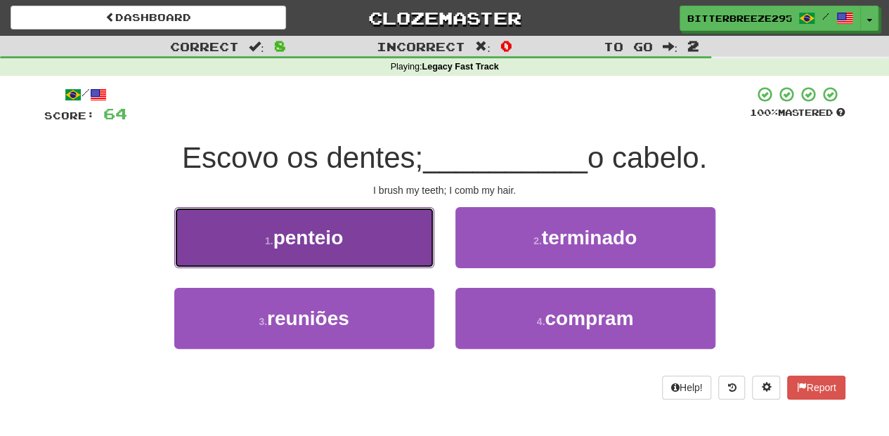
click at [398, 263] on button "1 . penteio" at bounding box center [304, 237] width 260 height 61
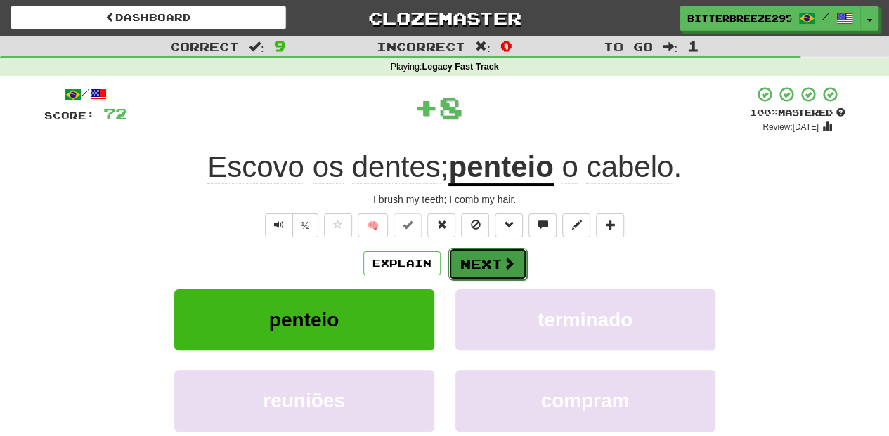
click at [463, 255] on button "Next" at bounding box center [487, 264] width 79 height 32
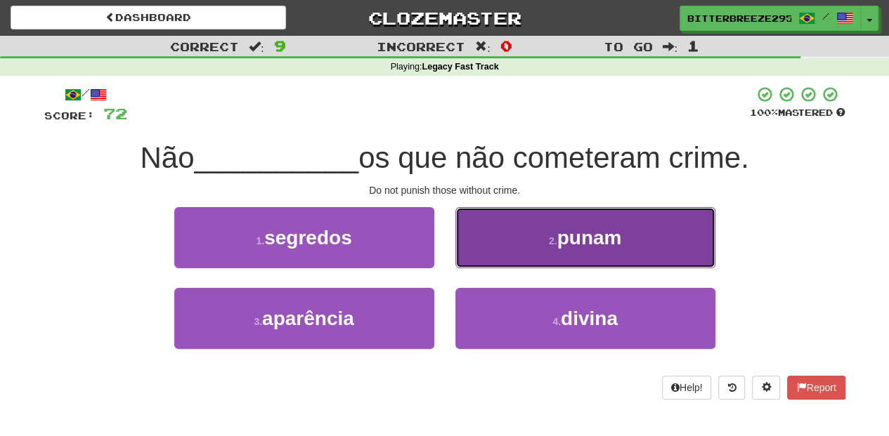
click at [502, 256] on button "2 . punam" at bounding box center [585, 237] width 260 height 61
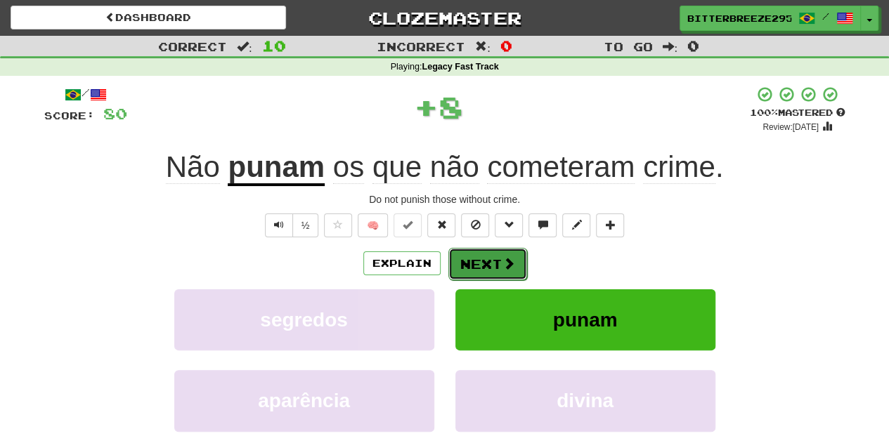
click at [500, 256] on button "Next" at bounding box center [487, 264] width 79 height 32
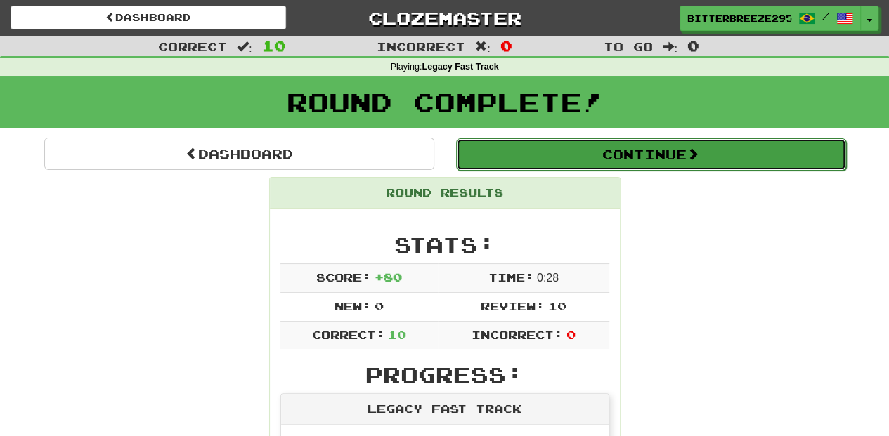
click at [547, 153] on button "Continue" at bounding box center [651, 154] width 390 height 32
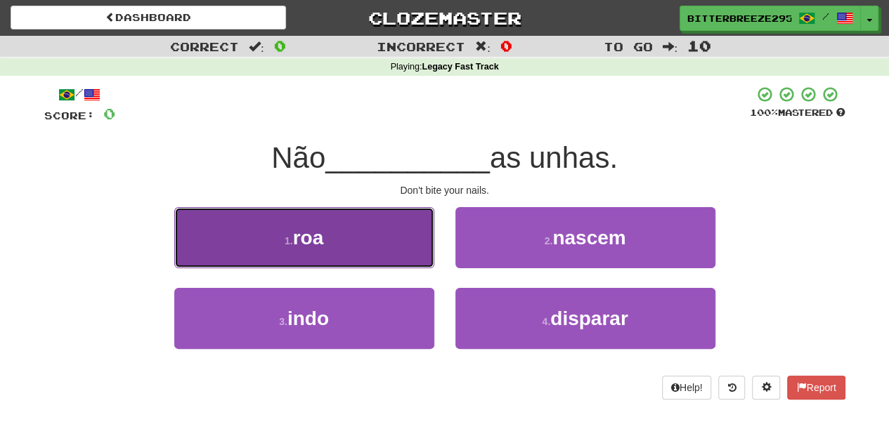
click at [395, 259] on button "1 . roa" at bounding box center [304, 237] width 260 height 61
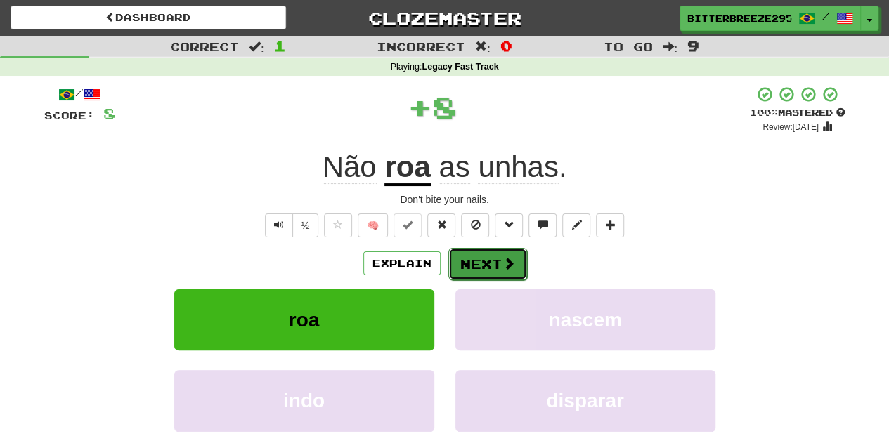
click at [487, 264] on button "Next" at bounding box center [487, 264] width 79 height 32
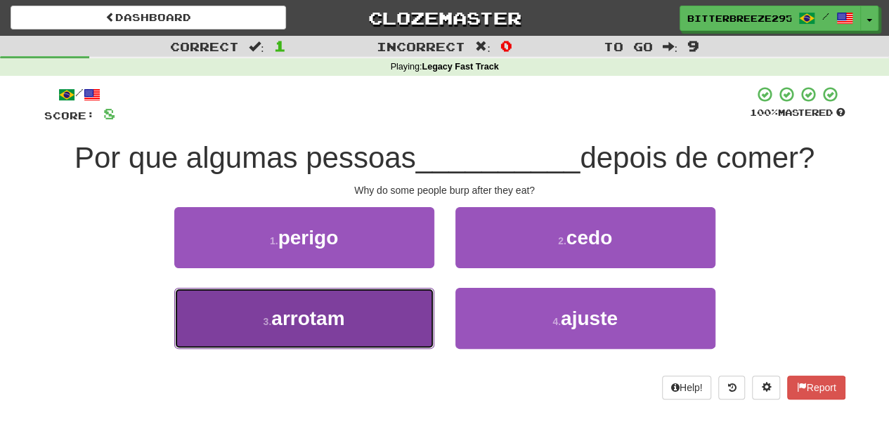
click at [389, 314] on button "3 . arrotam" at bounding box center [304, 318] width 260 height 61
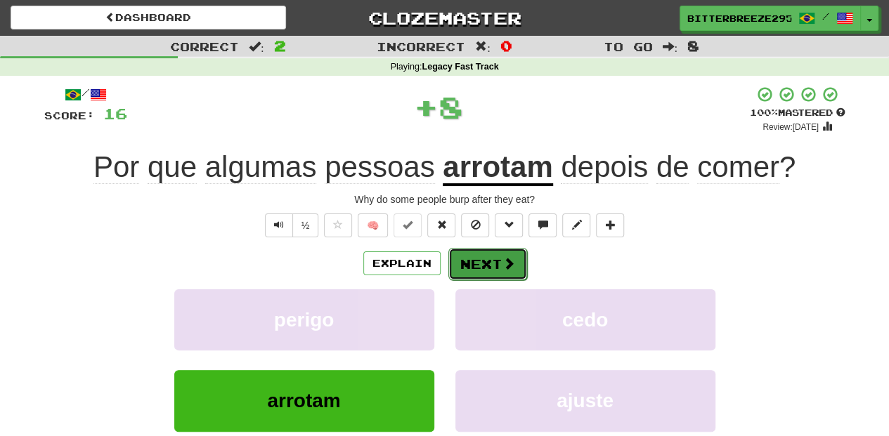
click at [471, 267] on button "Next" at bounding box center [487, 264] width 79 height 32
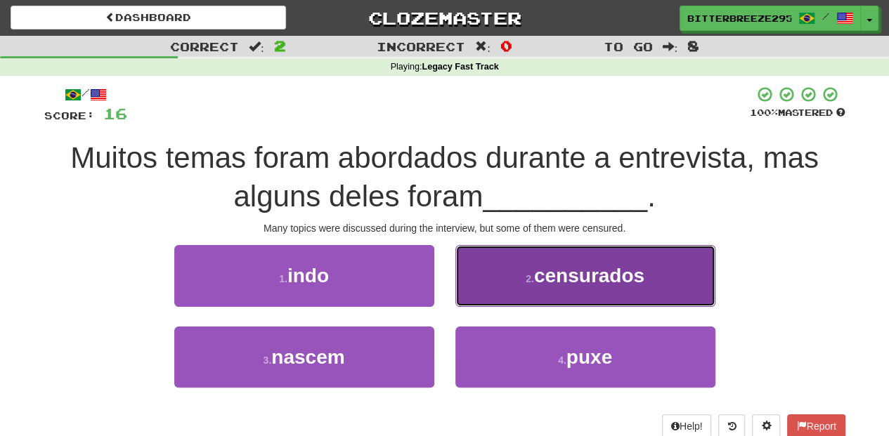
click at [479, 295] on button "2 . censurados" at bounding box center [585, 275] width 260 height 61
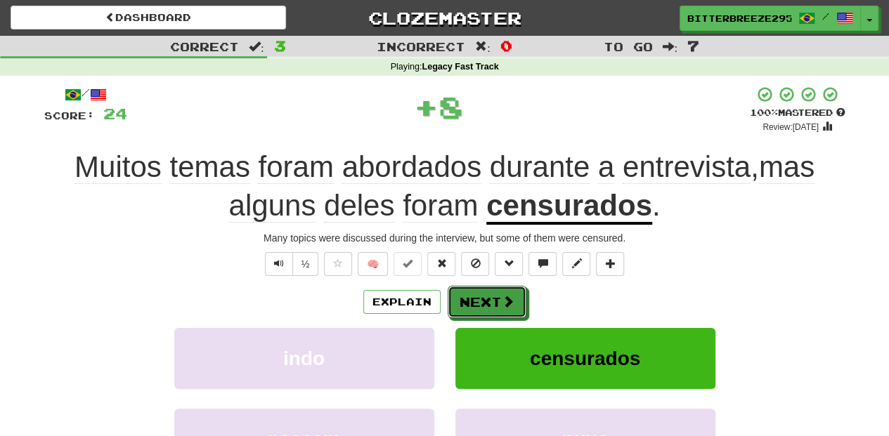
click at [479, 295] on button "Next" at bounding box center [487, 302] width 79 height 32
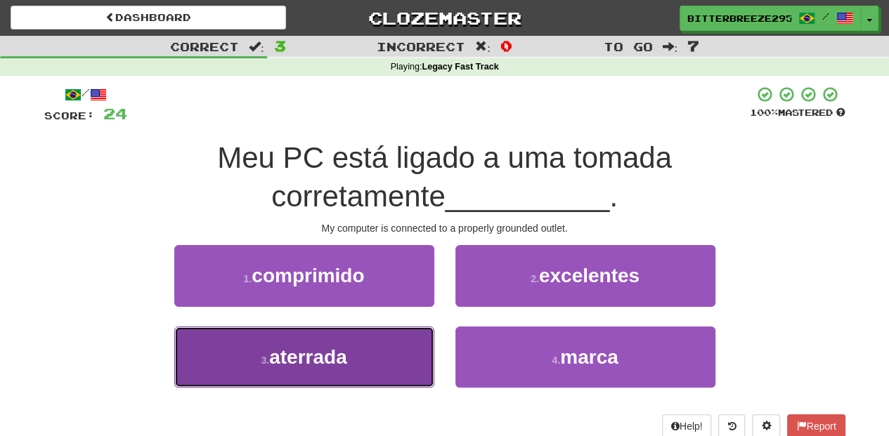
click at [399, 348] on button "3 . aterrada" at bounding box center [304, 357] width 260 height 61
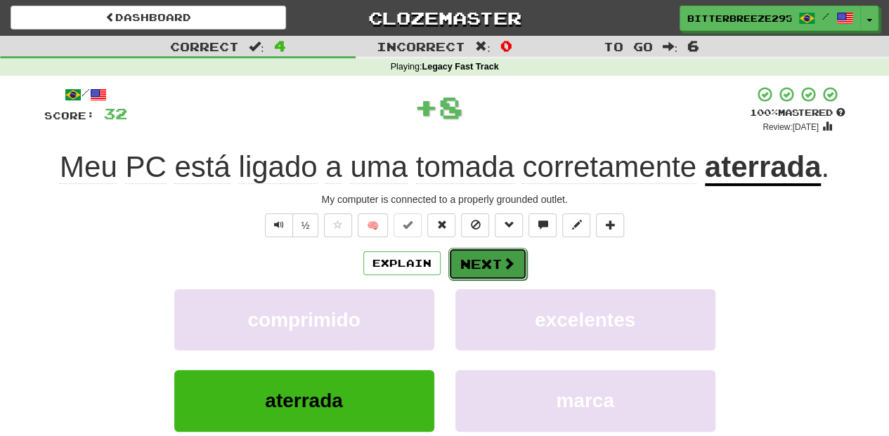
click at [459, 255] on button "Next" at bounding box center [487, 264] width 79 height 32
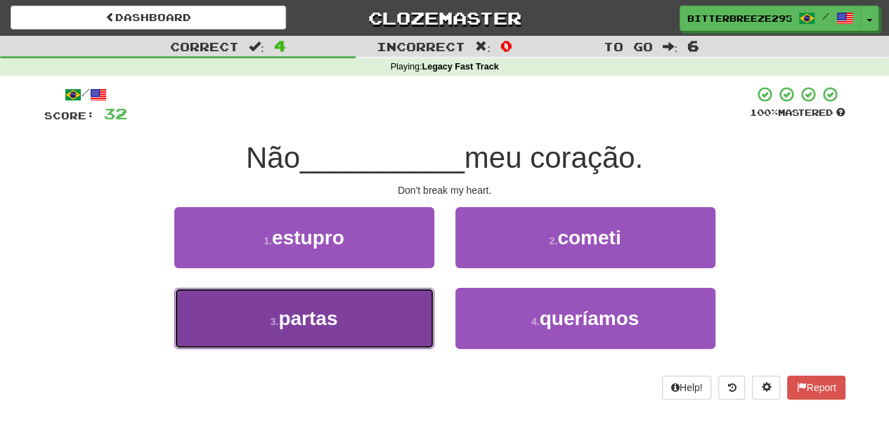
click at [406, 322] on button "3 . partas" at bounding box center [304, 318] width 260 height 61
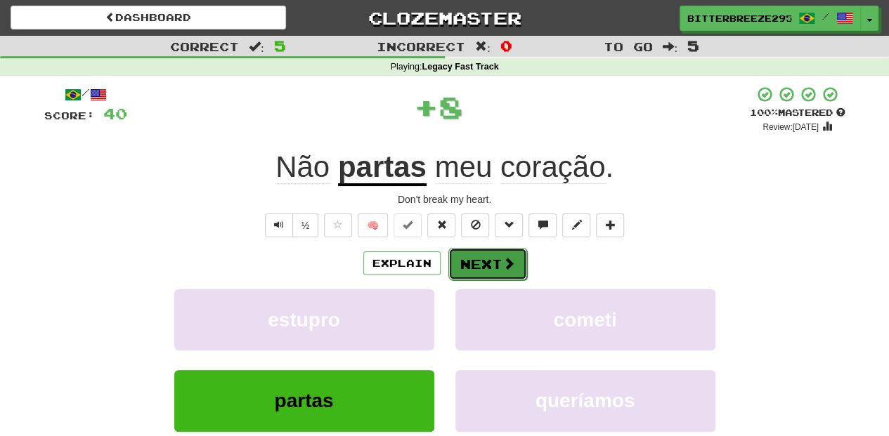
click at [464, 269] on button "Next" at bounding box center [487, 264] width 79 height 32
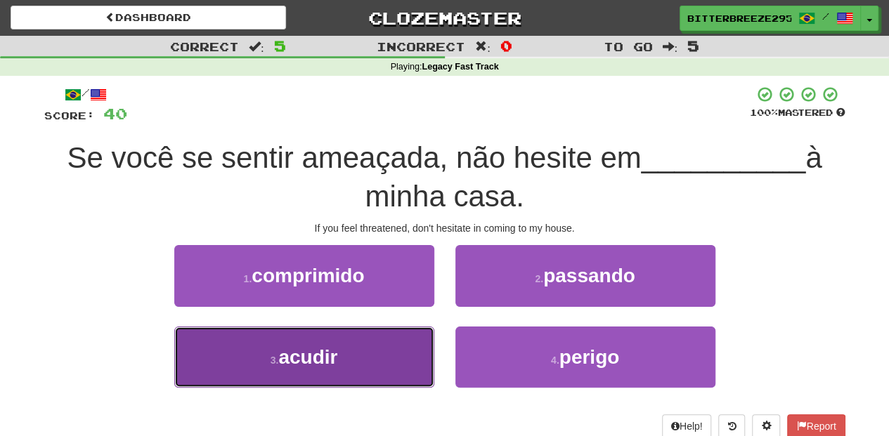
click at [389, 341] on button "3 . acudir" at bounding box center [304, 357] width 260 height 61
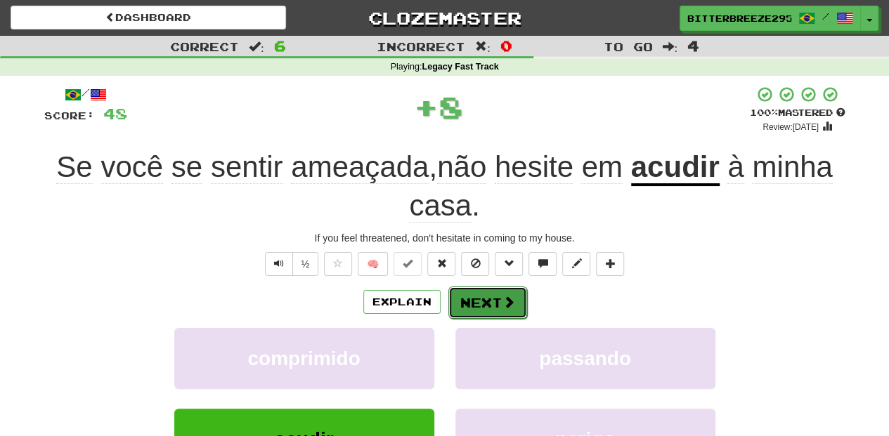
click at [448, 298] on button "Next" at bounding box center [487, 303] width 79 height 32
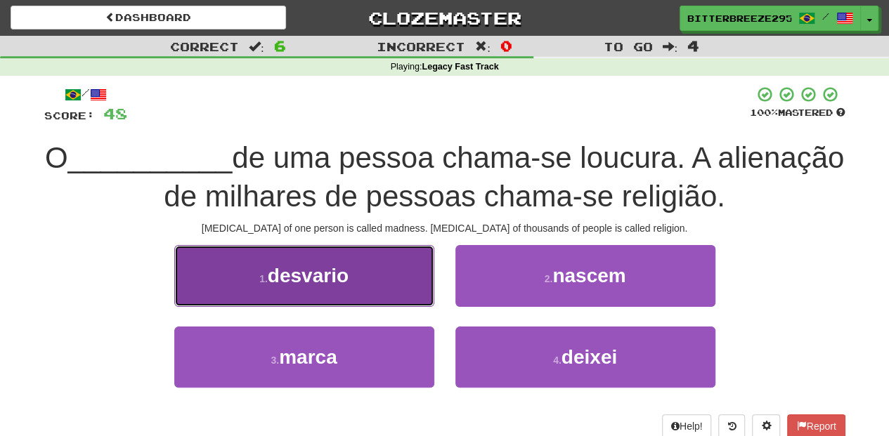
click at [376, 287] on button "1 . desvario" at bounding box center [304, 275] width 260 height 61
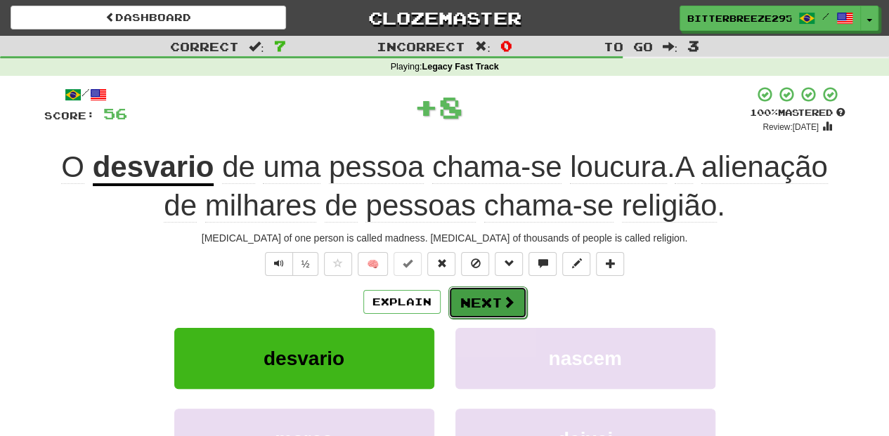
click at [457, 295] on button "Next" at bounding box center [487, 303] width 79 height 32
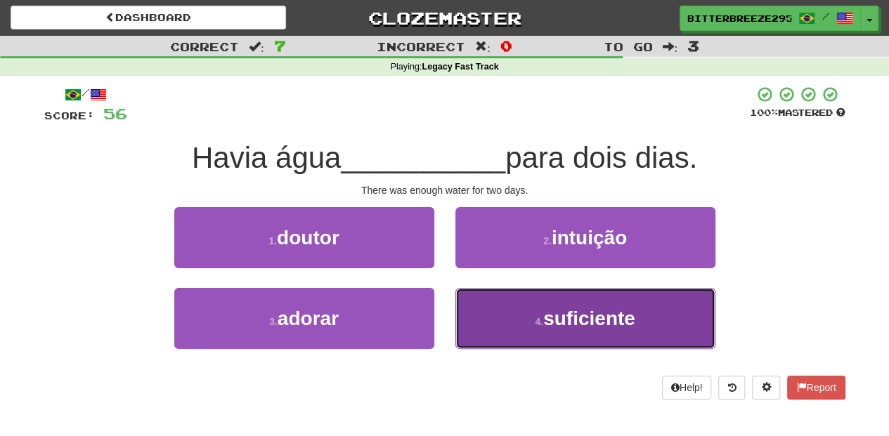
click at [536, 322] on small "4 ." at bounding box center [539, 321] width 8 height 11
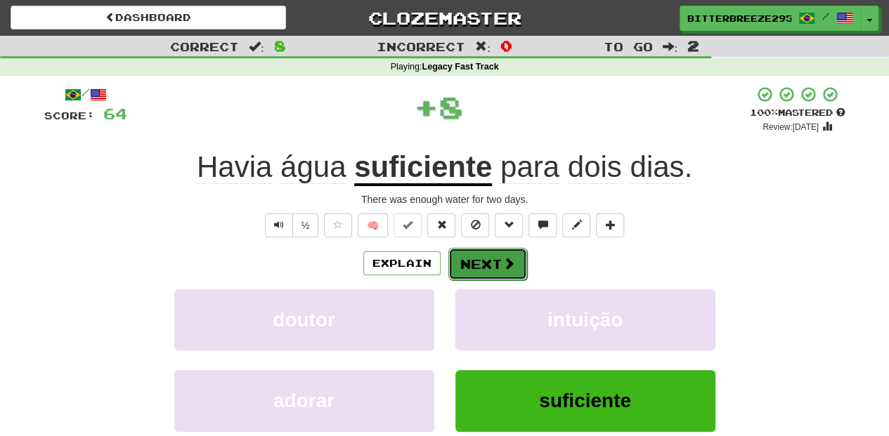
click at [486, 270] on button "Next" at bounding box center [487, 264] width 79 height 32
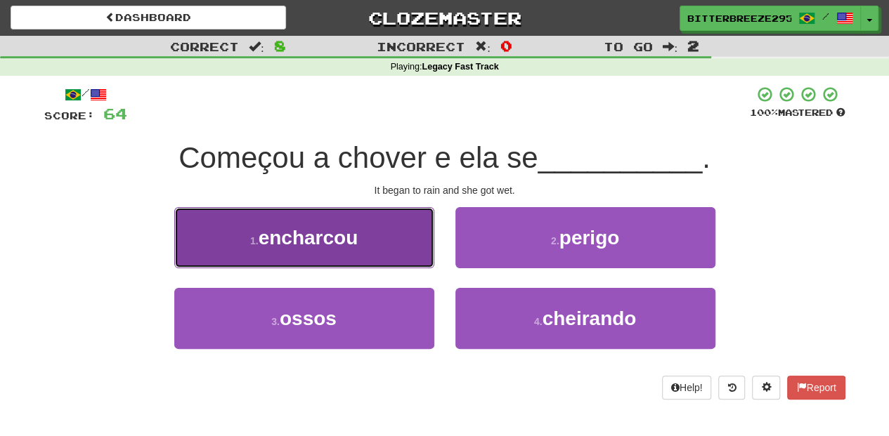
click at [389, 247] on button "1 . encharcou" at bounding box center [304, 237] width 260 height 61
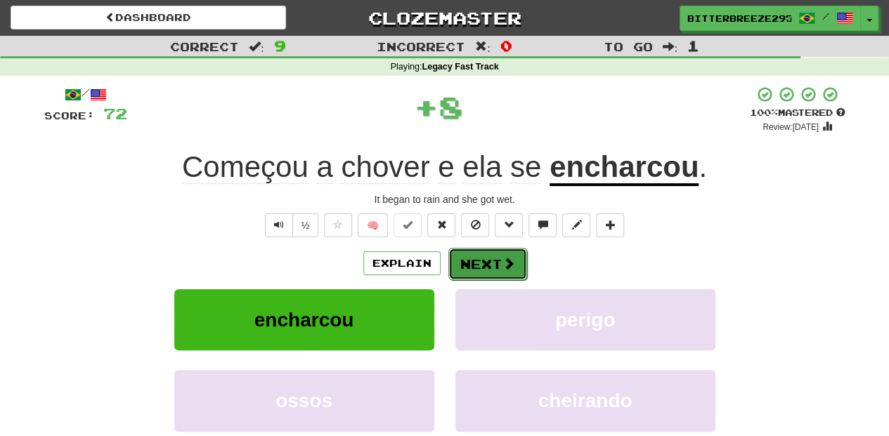
click at [474, 268] on button "Next" at bounding box center [487, 264] width 79 height 32
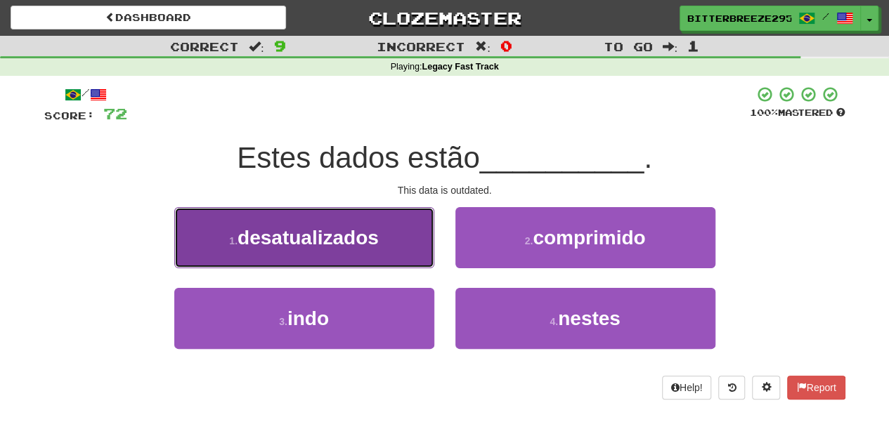
drag, startPoint x: 416, startPoint y: 259, endPoint x: 401, endPoint y: 242, distance: 22.4
click at [401, 242] on button "1 . desatualizados" at bounding box center [304, 237] width 260 height 61
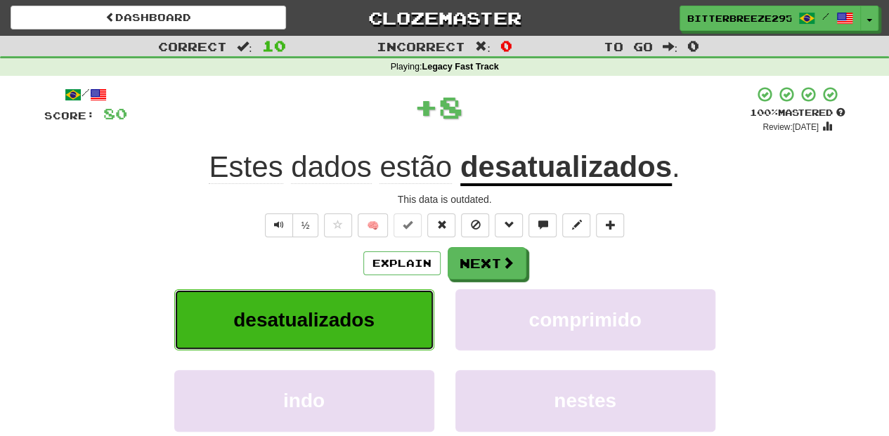
click at [358, 309] on span "desatualizados" at bounding box center [303, 320] width 141 height 22
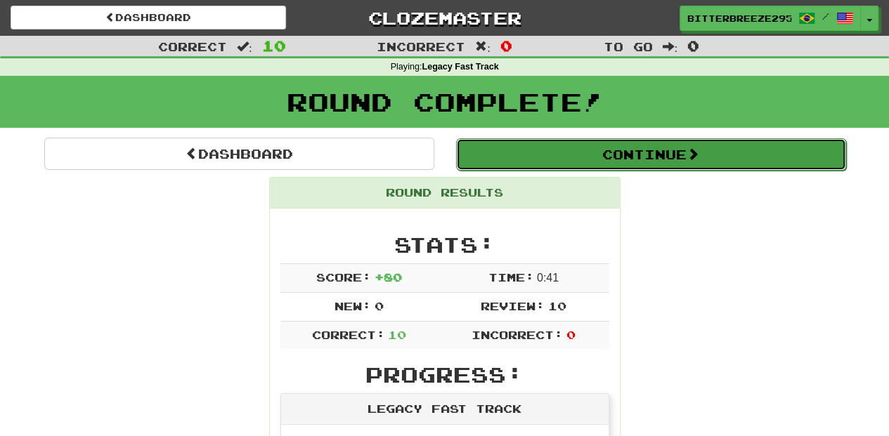
click at [570, 152] on button "Continue" at bounding box center [651, 154] width 390 height 32
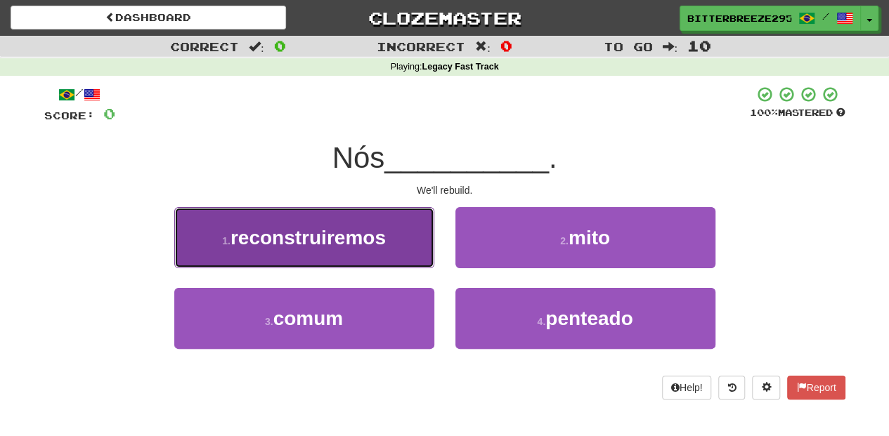
click at [365, 237] on span "reconstruiremos" at bounding box center [307, 238] width 155 height 22
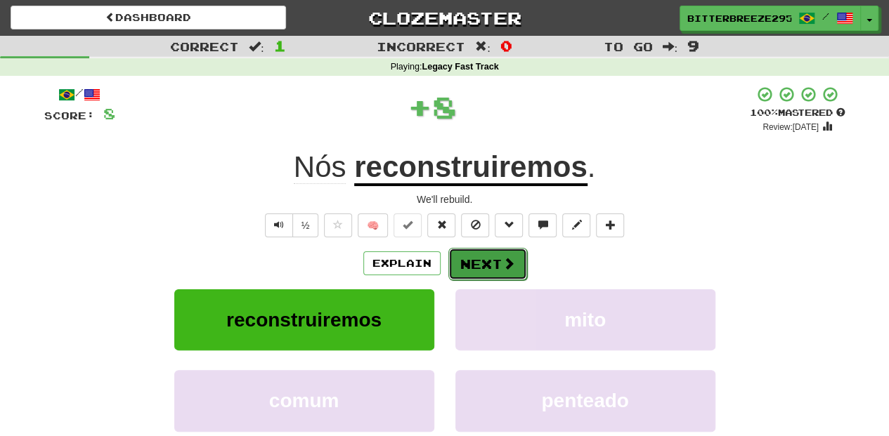
click at [485, 263] on button "Next" at bounding box center [487, 264] width 79 height 32
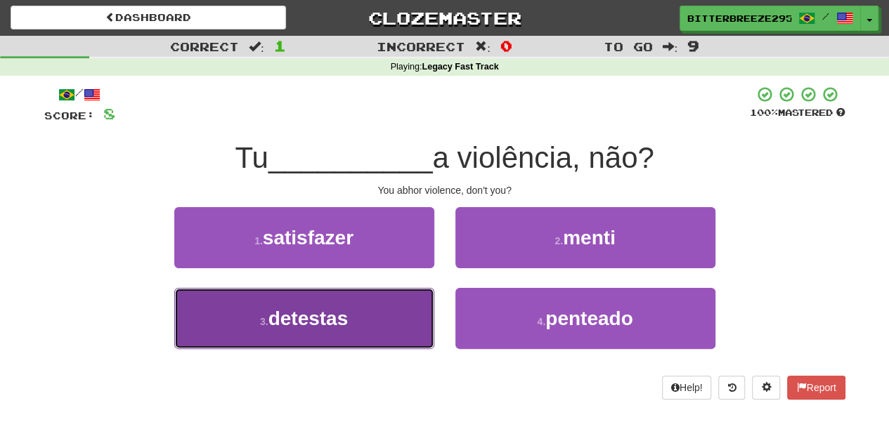
click at [369, 306] on button "3 . detestas" at bounding box center [304, 318] width 260 height 61
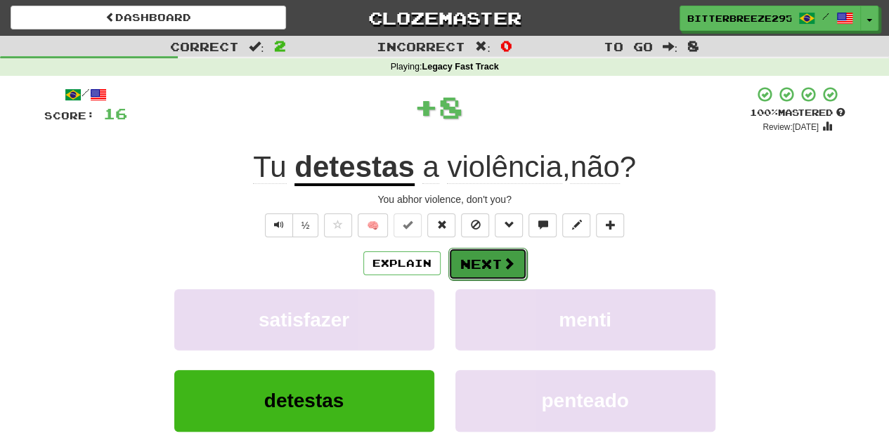
click at [475, 268] on button "Next" at bounding box center [487, 264] width 79 height 32
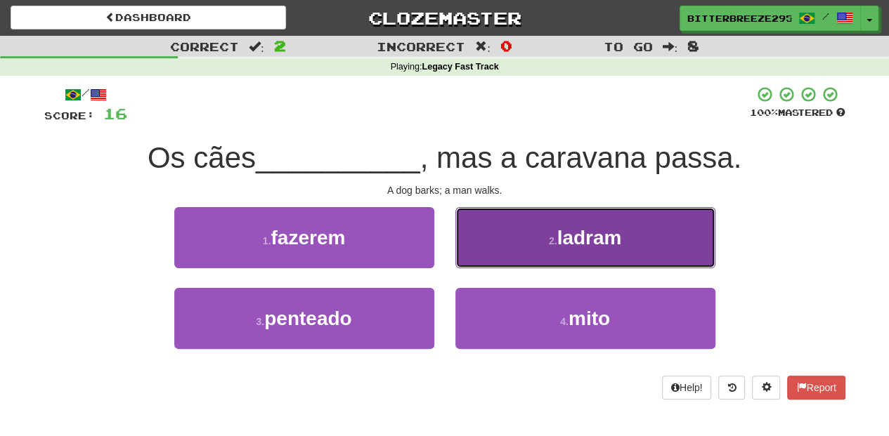
click at [507, 260] on button "2 . ladram" at bounding box center [585, 237] width 260 height 61
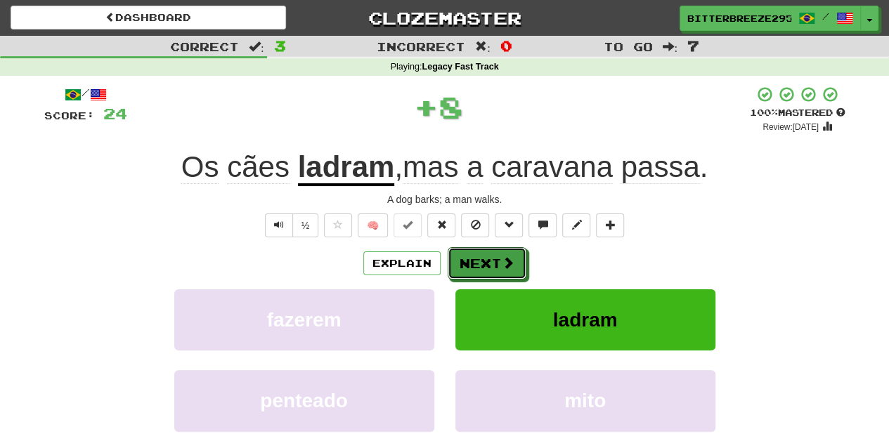
click at [507, 260] on span at bounding box center [508, 262] width 13 height 13
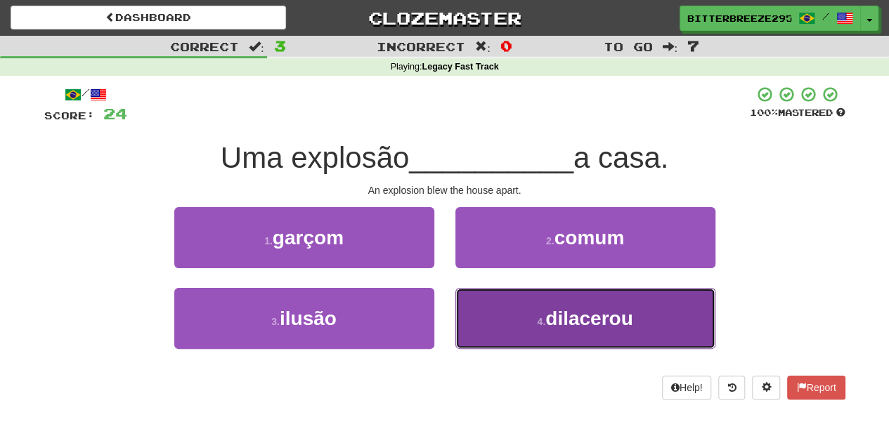
click at [505, 321] on button "4 . dilacerou" at bounding box center [585, 318] width 260 height 61
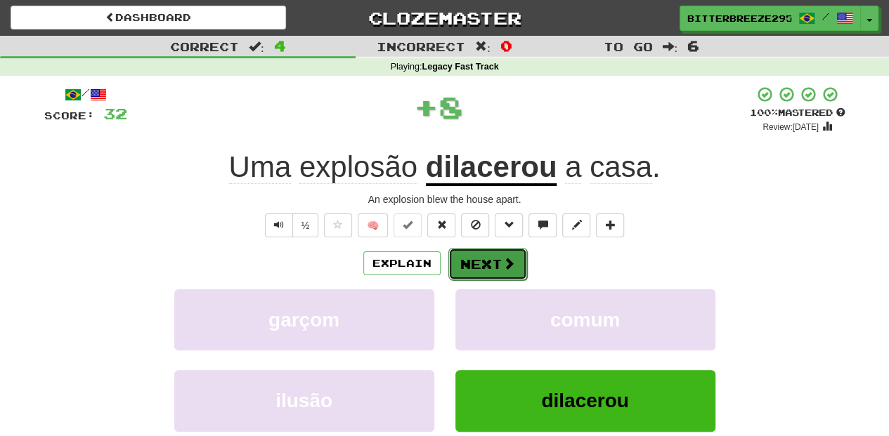
click at [490, 253] on button "Next" at bounding box center [487, 264] width 79 height 32
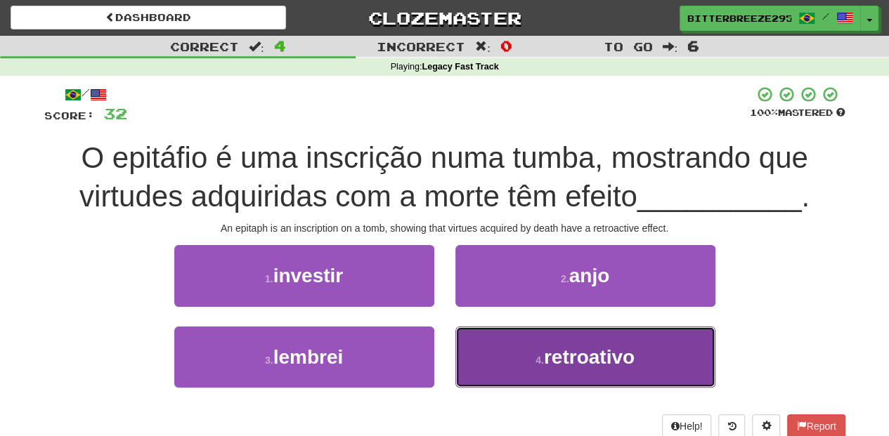
click at [502, 351] on button "4 . retroativo" at bounding box center [585, 357] width 260 height 61
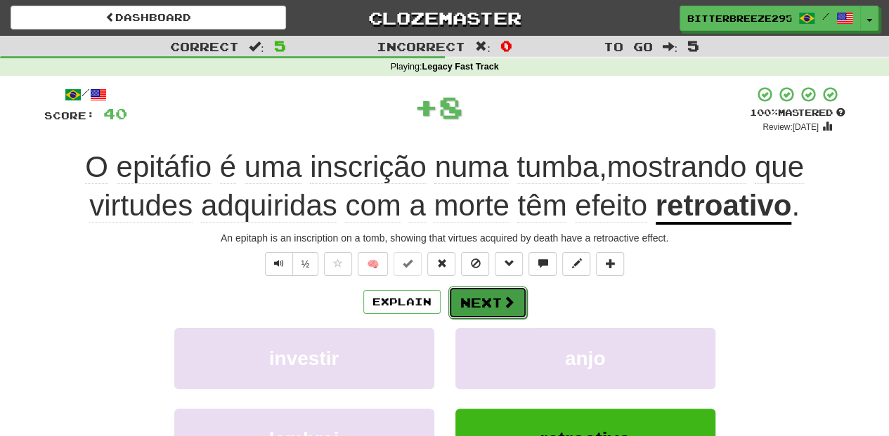
click at [493, 297] on button "Next" at bounding box center [487, 303] width 79 height 32
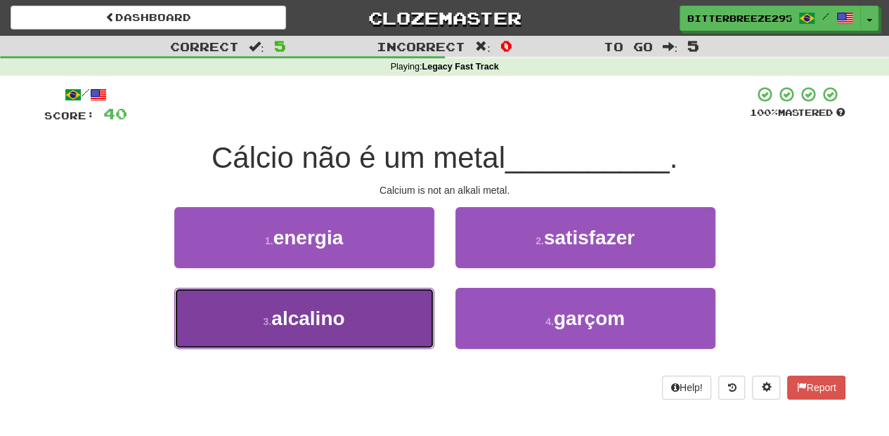
click at [409, 316] on button "3 . alcalino" at bounding box center [304, 318] width 260 height 61
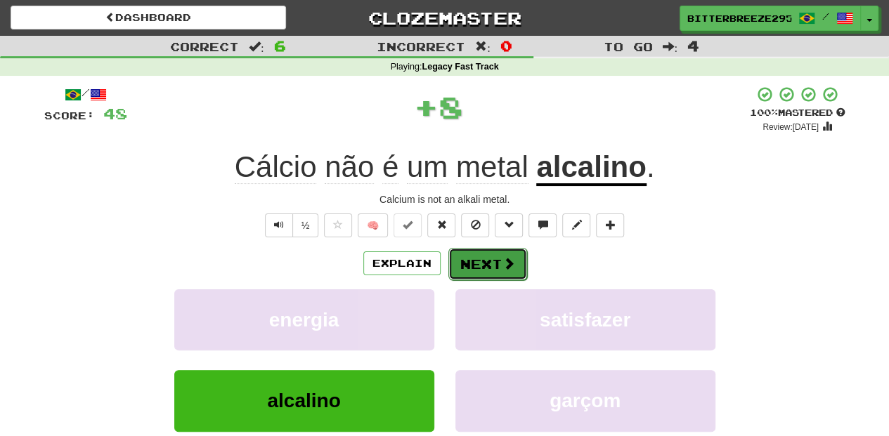
click at [483, 268] on button "Next" at bounding box center [487, 264] width 79 height 32
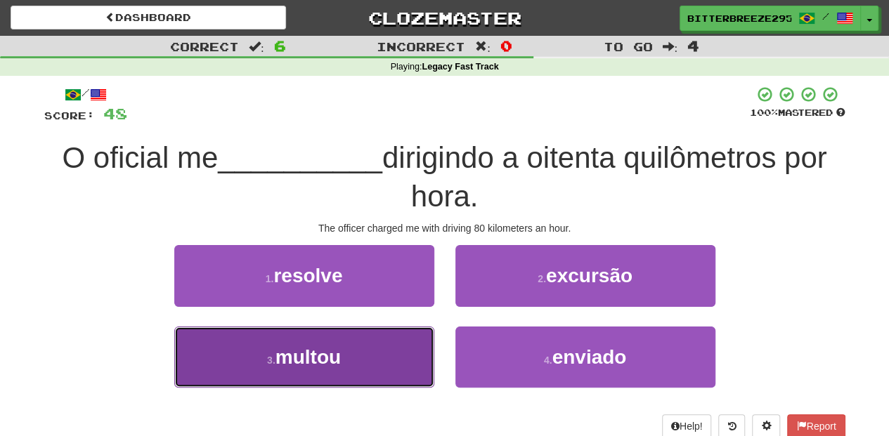
click at [376, 356] on button "3 . multou" at bounding box center [304, 357] width 260 height 61
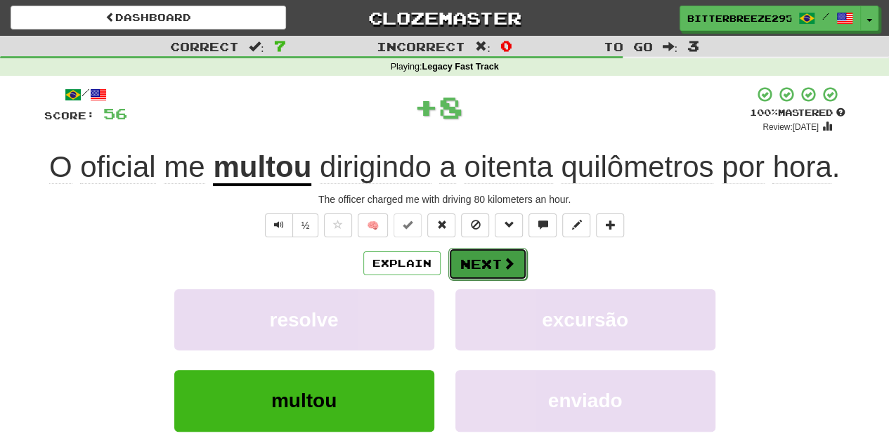
click at [514, 266] on button "Next" at bounding box center [487, 264] width 79 height 32
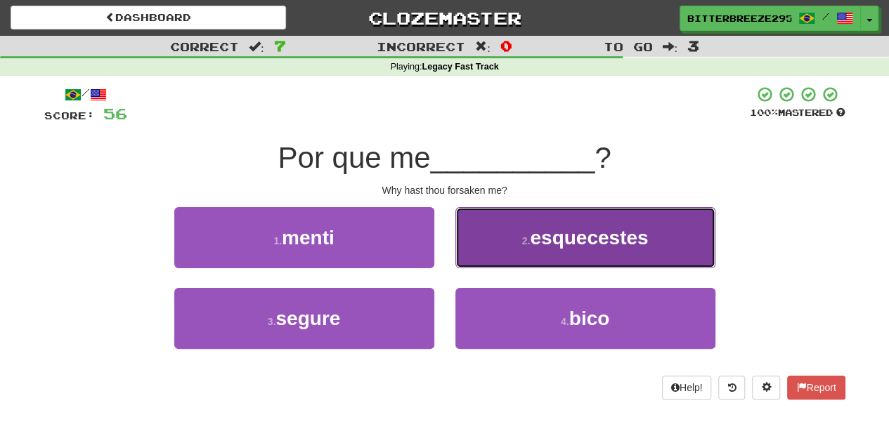
click at [507, 260] on button "2 . esquecestes" at bounding box center [585, 237] width 260 height 61
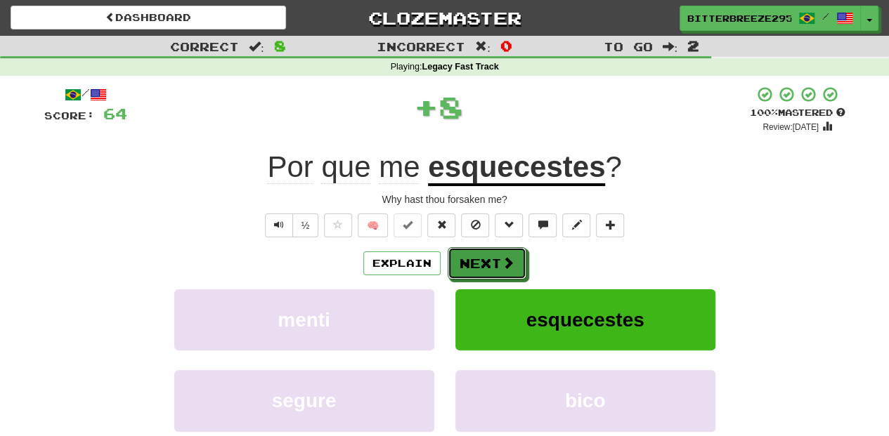
click at [507, 260] on span at bounding box center [508, 262] width 13 height 13
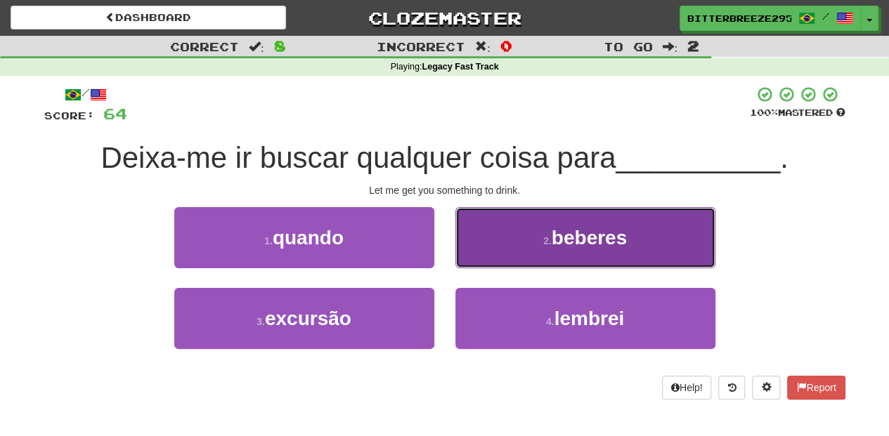
click at [500, 246] on button "2 . beberes" at bounding box center [585, 237] width 260 height 61
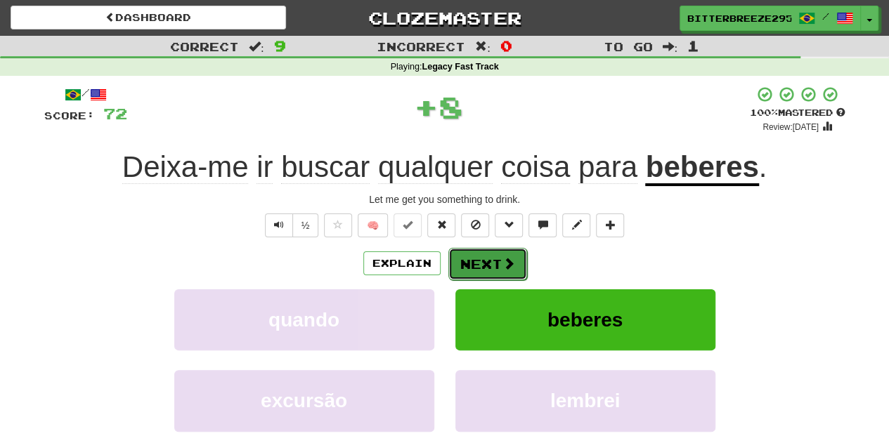
click at [485, 252] on button "Next" at bounding box center [487, 264] width 79 height 32
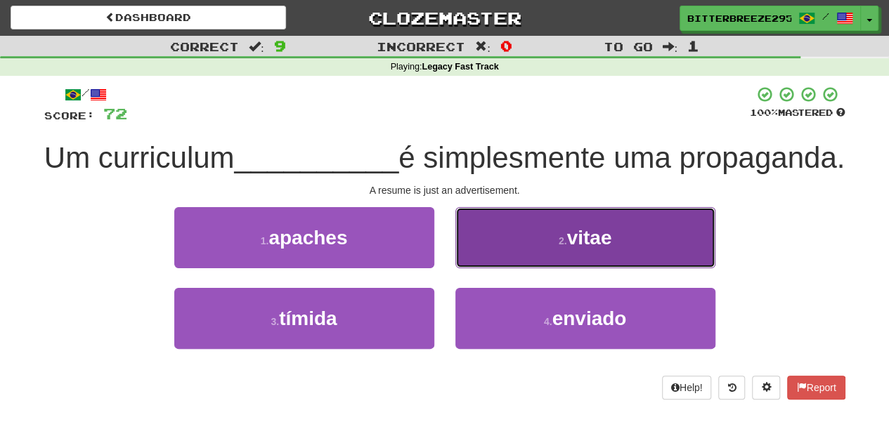
click at [499, 268] on button "2 . vitae" at bounding box center [585, 237] width 260 height 61
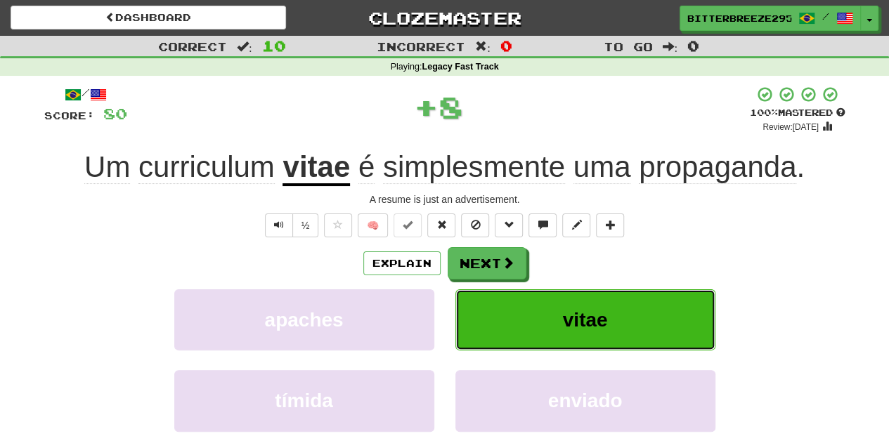
click at [499, 298] on button "vitae" at bounding box center [585, 319] width 260 height 61
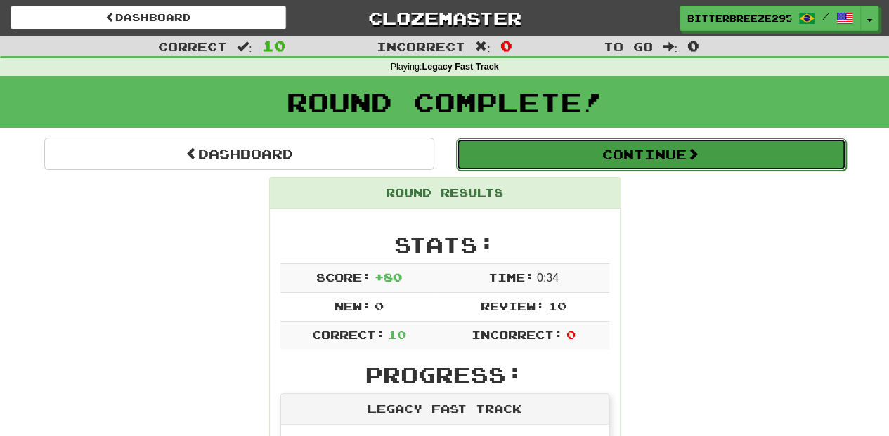
click at [539, 155] on button "Continue" at bounding box center [651, 154] width 390 height 32
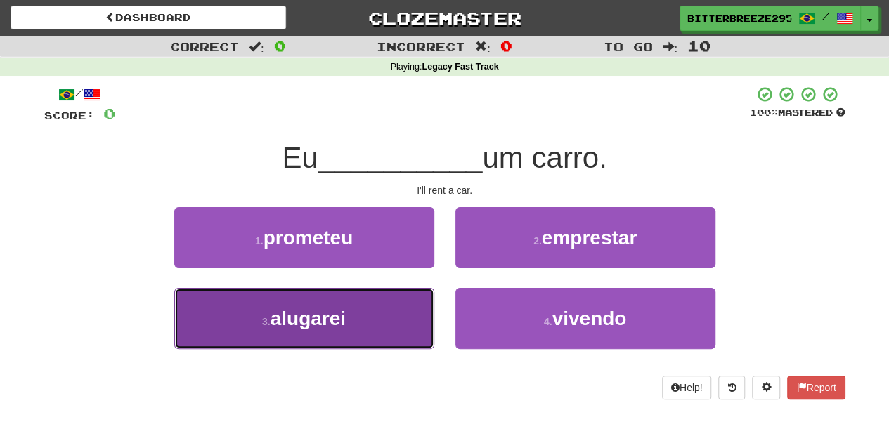
click at [414, 313] on button "3 . alugarei" at bounding box center [304, 318] width 260 height 61
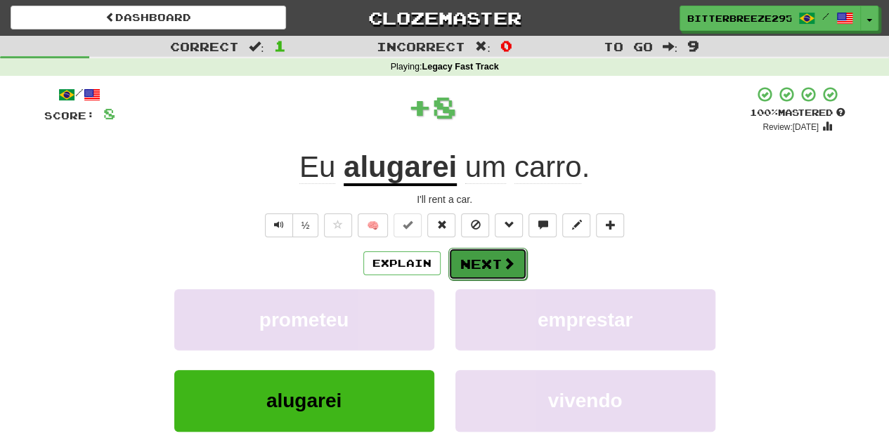
click at [478, 254] on button "Next" at bounding box center [487, 264] width 79 height 32
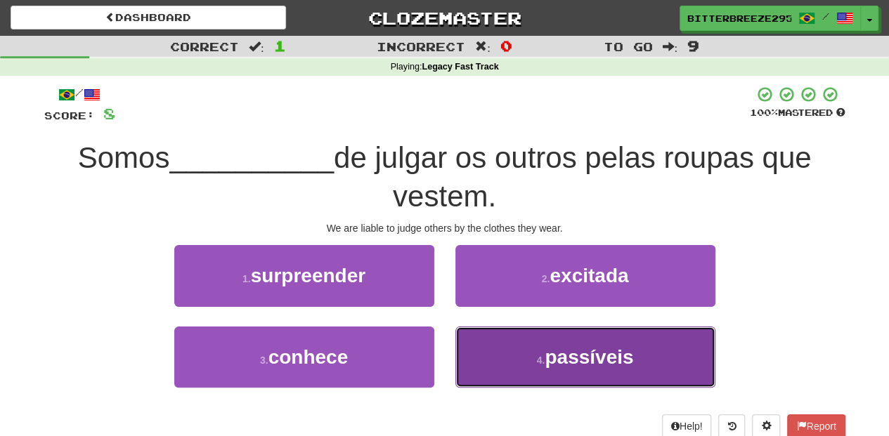
click at [491, 353] on button "4 . passíveis" at bounding box center [585, 357] width 260 height 61
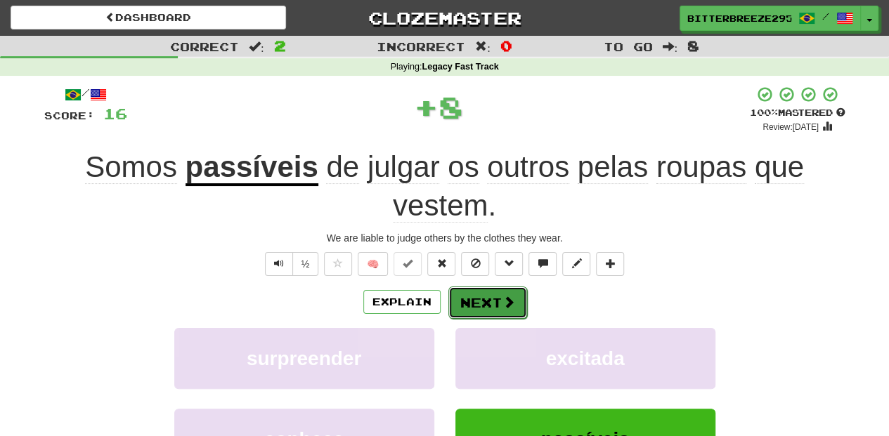
click at [475, 306] on button "Next" at bounding box center [487, 303] width 79 height 32
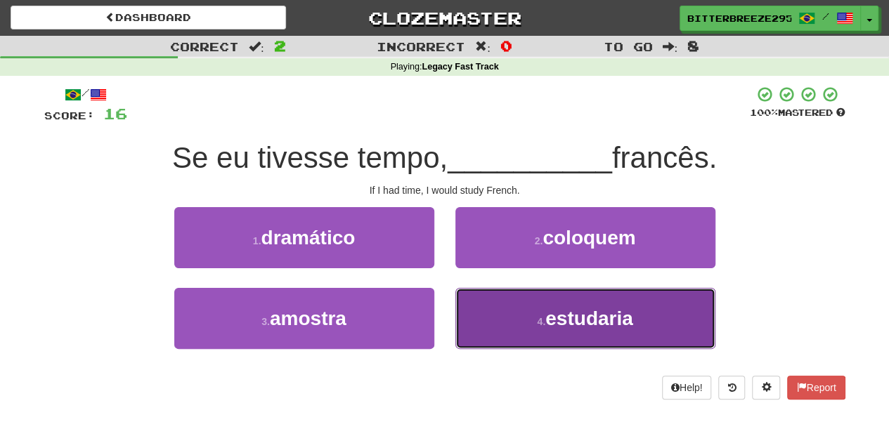
click at [502, 309] on button "4 . estudaria" at bounding box center [585, 318] width 260 height 61
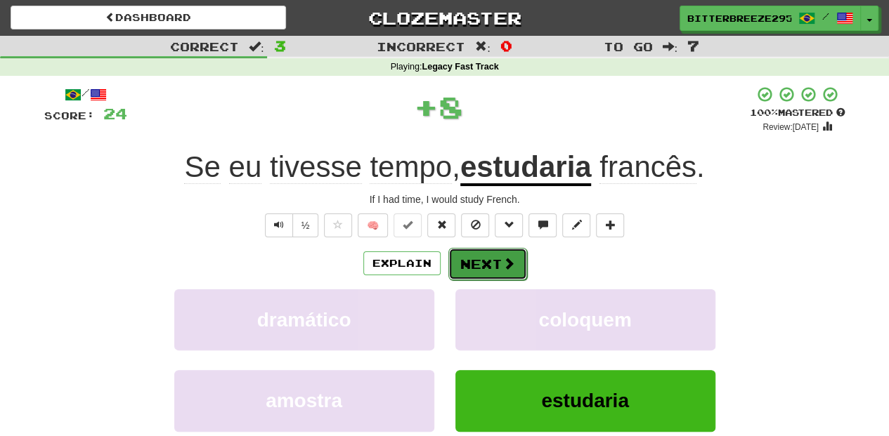
click at [489, 264] on button "Next" at bounding box center [487, 264] width 79 height 32
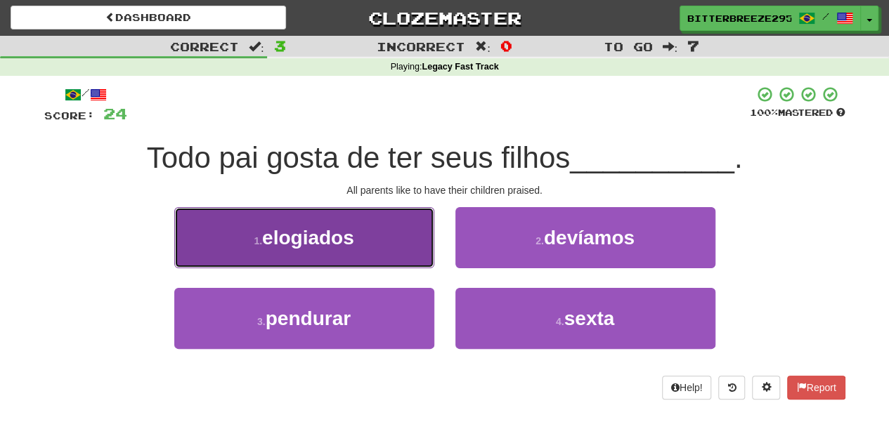
click at [399, 254] on button "1 . elogiados" at bounding box center [304, 237] width 260 height 61
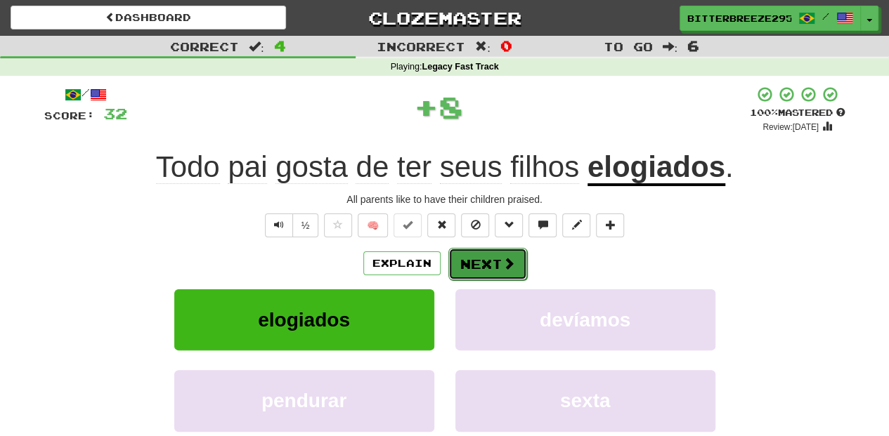
click at [474, 261] on button "Next" at bounding box center [487, 264] width 79 height 32
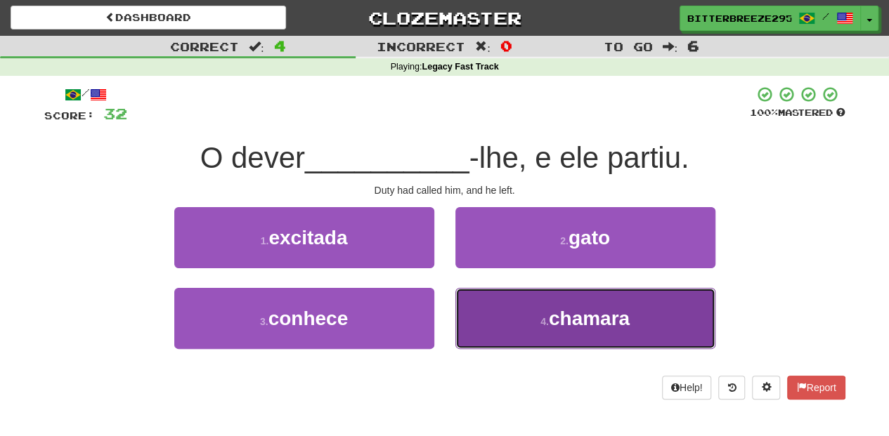
click at [502, 318] on button "4 . chamara" at bounding box center [585, 318] width 260 height 61
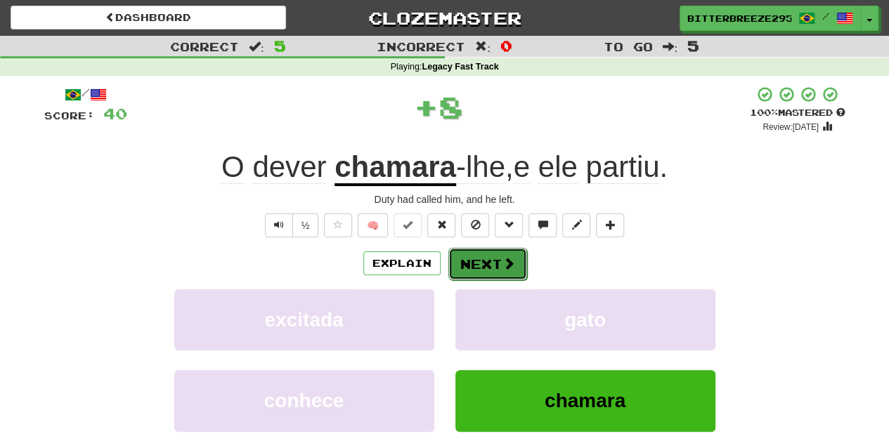
click at [471, 267] on button "Next" at bounding box center [487, 264] width 79 height 32
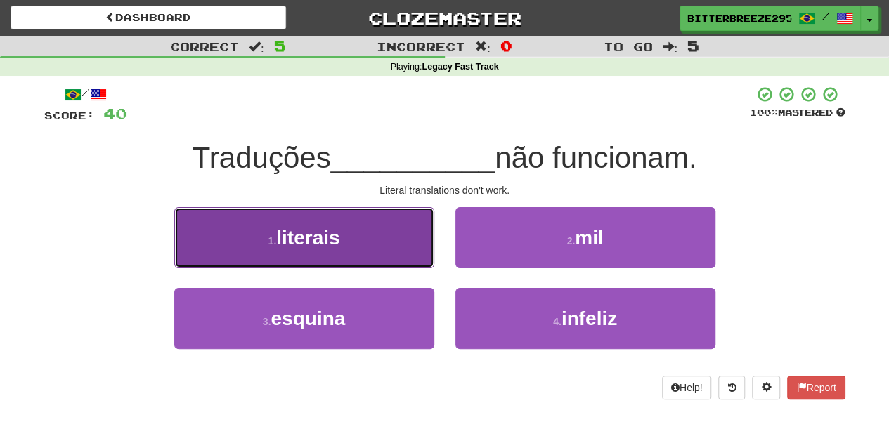
click at [399, 247] on button "1 . literais" at bounding box center [304, 237] width 260 height 61
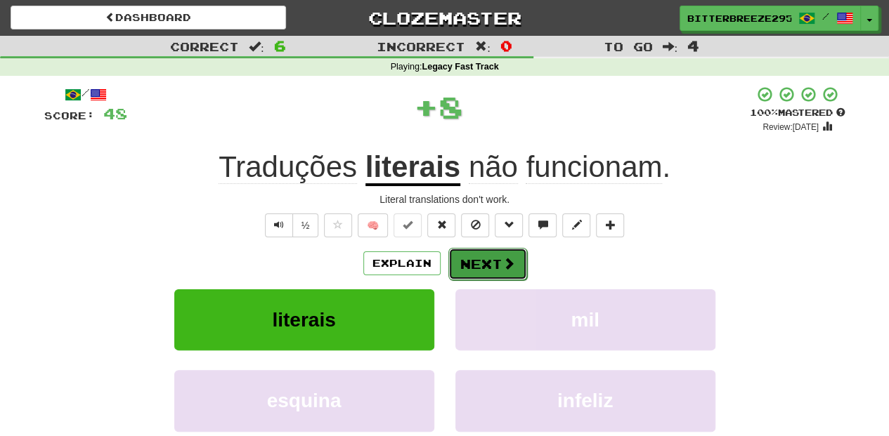
click at [487, 256] on button "Next" at bounding box center [487, 264] width 79 height 32
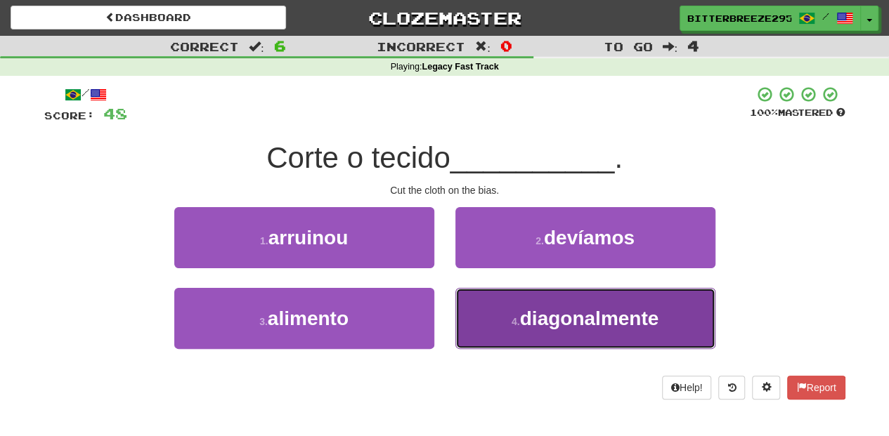
click at [514, 320] on small "4 ." at bounding box center [515, 321] width 8 height 11
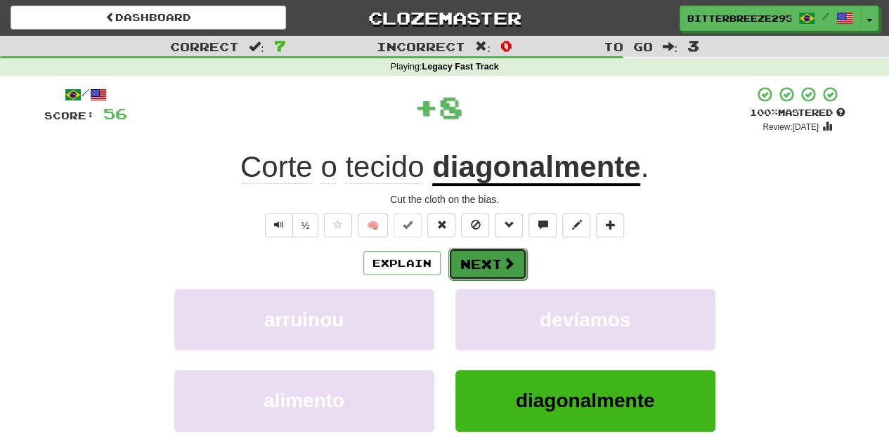
click at [502, 261] on span at bounding box center [508, 263] width 13 height 13
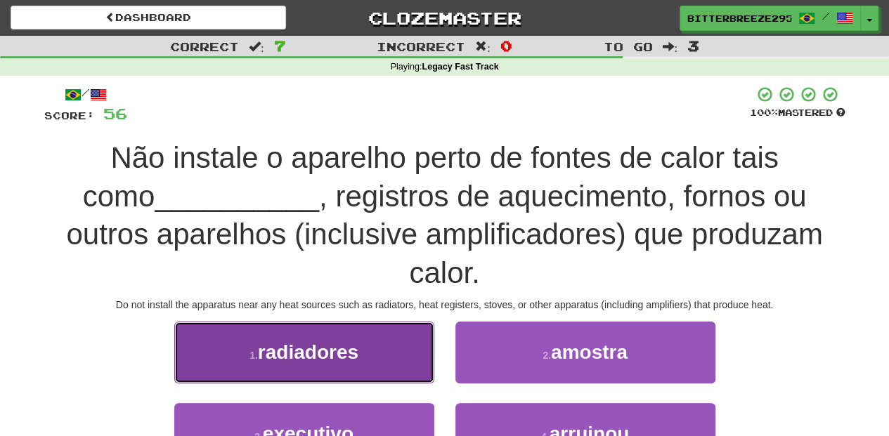
click at [377, 327] on button "1 . radiadores" at bounding box center [304, 352] width 260 height 61
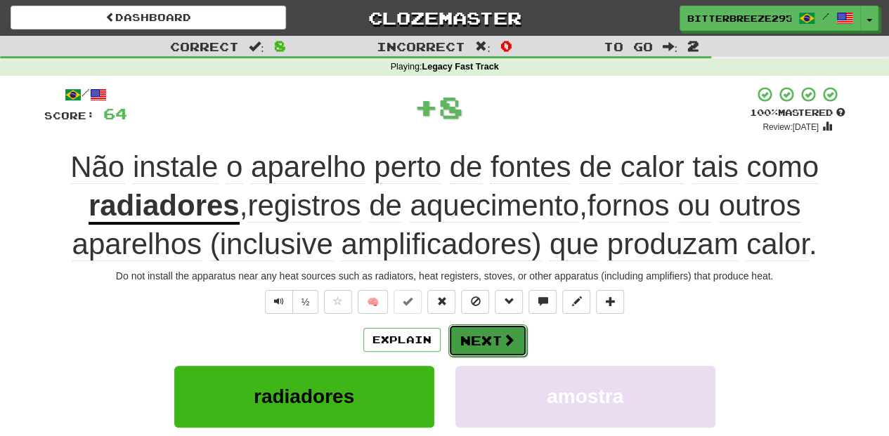
click at [475, 339] on button "Next" at bounding box center [487, 341] width 79 height 32
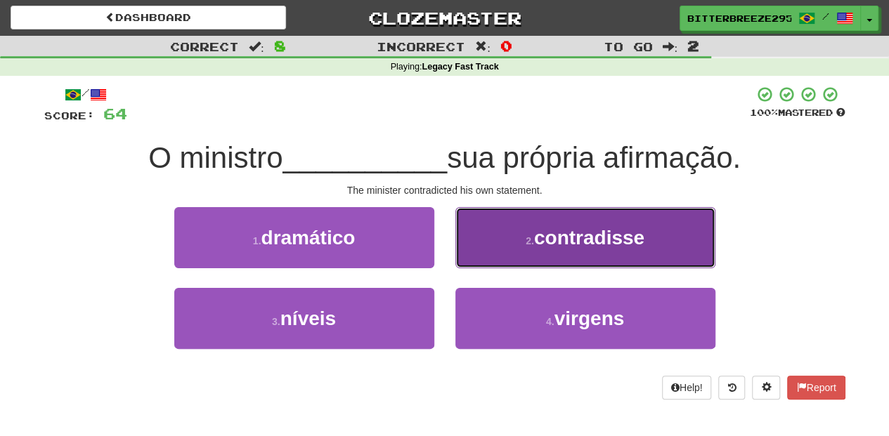
click at [495, 255] on button "2 . contradisse" at bounding box center [585, 237] width 260 height 61
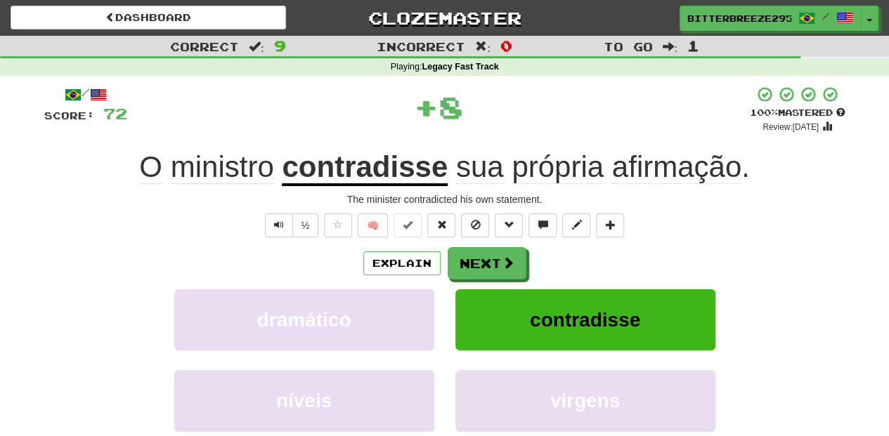
click at [495, 255] on button "Next" at bounding box center [487, 263] width 79 height 32
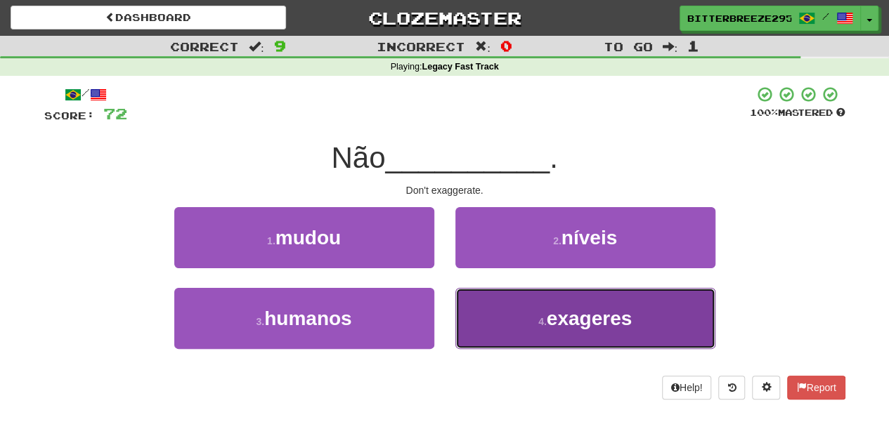
click at [467, 314] on button "4 . exageres" at bounding box center [585, 318] width 260 height 61
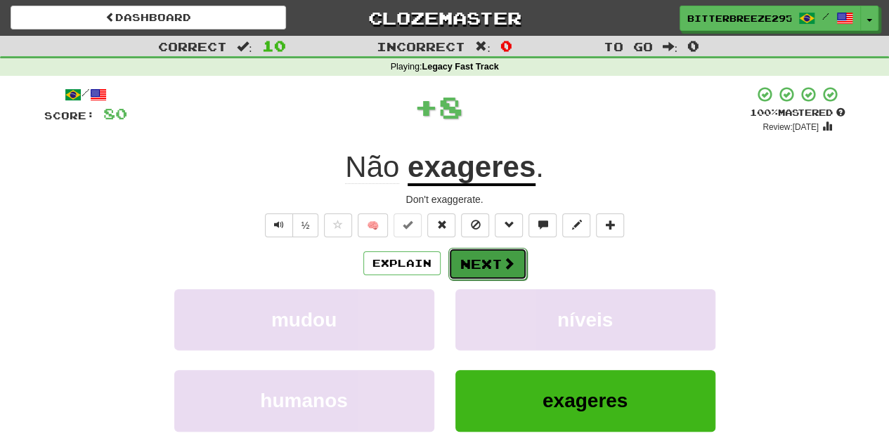
click at [477, 267] on button "Next" at bounding box center [487, 264] width 79 height 32
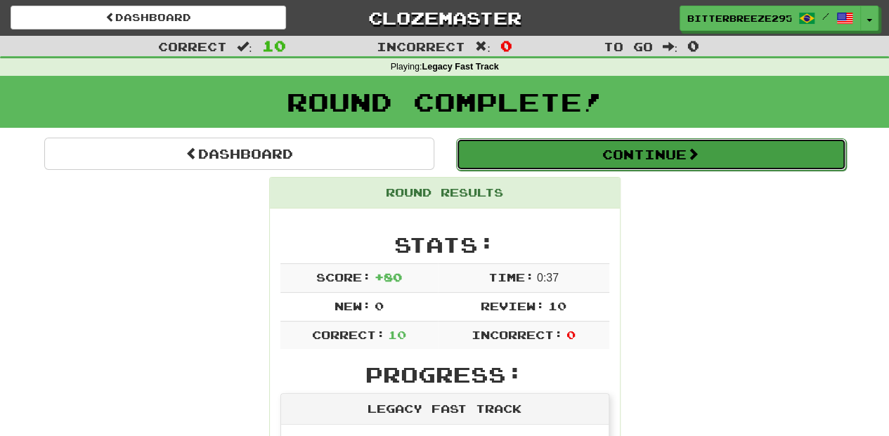
click at [561, 155] on button "Continue" at bounding box center [651, 154] width 390 height 32
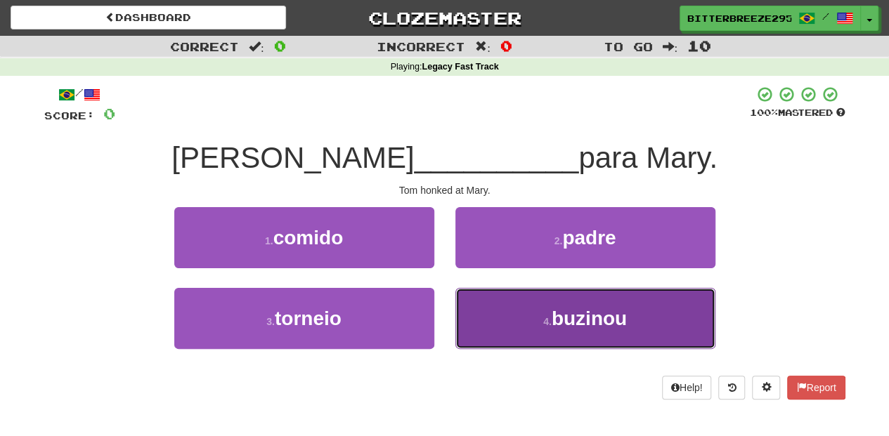
click at [495, 312] on button "4 . buzinou" at bounding box center [585, 318] width 260 height 61
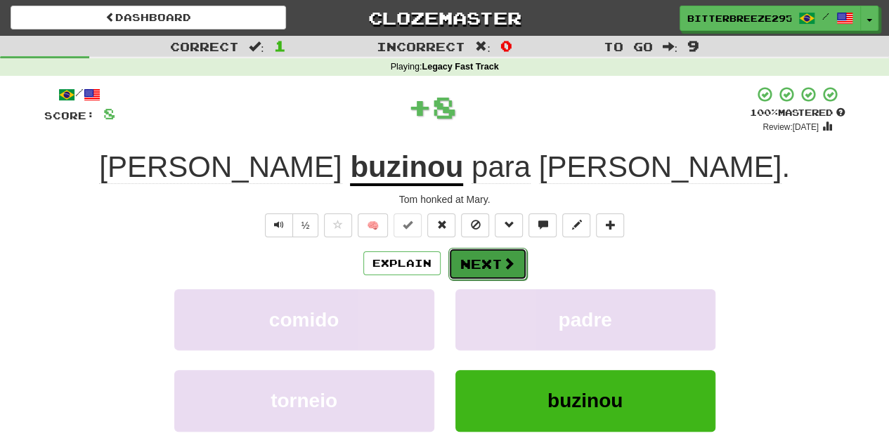
click at [479, 260] on button "Next" at bounding box center [487, 264] width 79 height 32
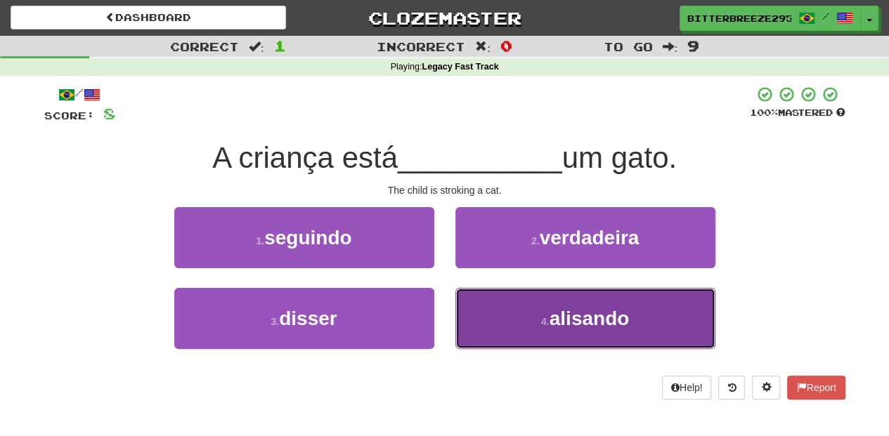
click at [508, 315] on button "4 . alisando" at bounding box center [585, 318] width 260 height 61
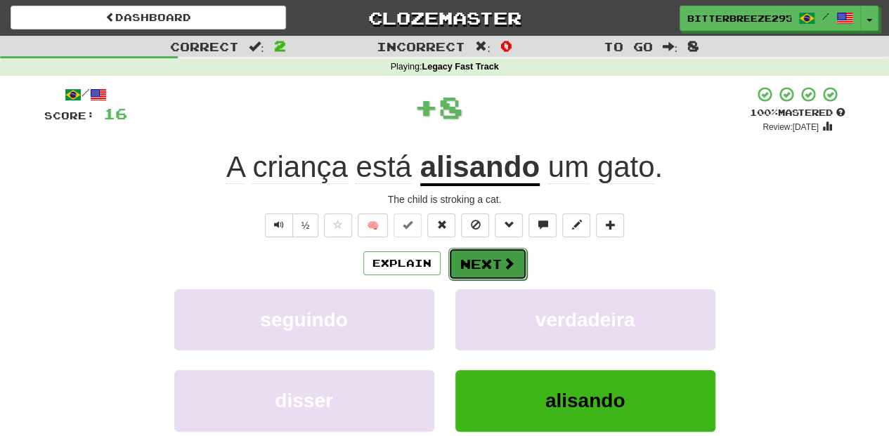
click at [481, 263] on button "Next" at bounding box center [487, 264] width 79 height 32
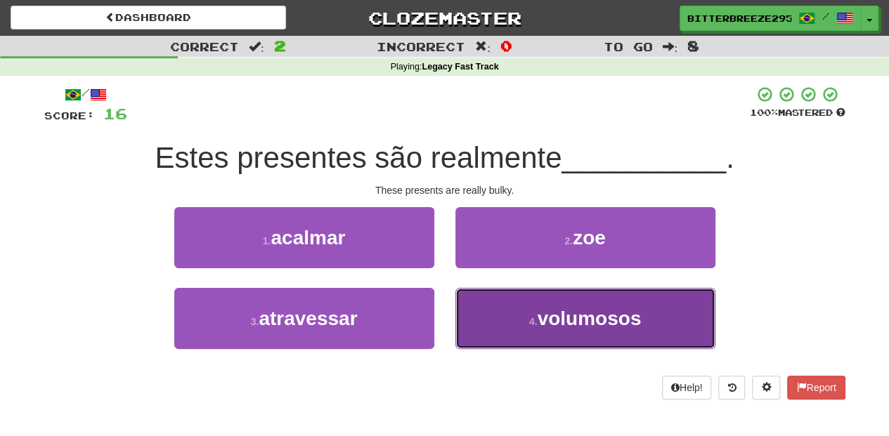
click at [521, 317] on button "4 . volumosos" at bounding box center [585, 318] width 260 height 61
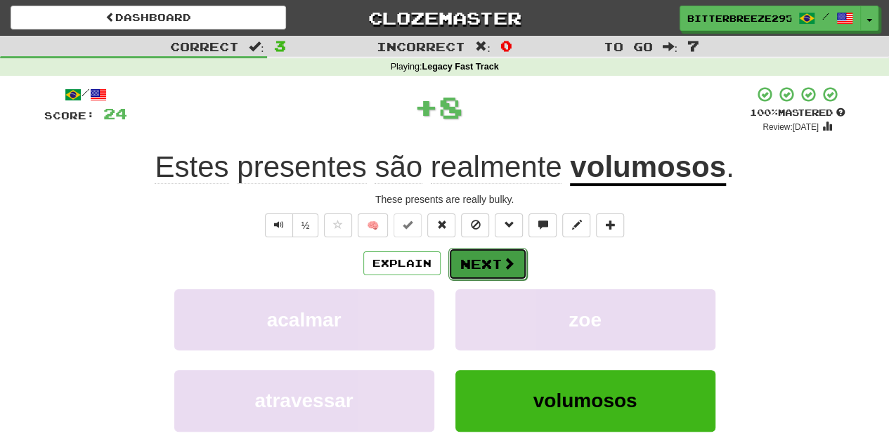
click at [485, 261] on button "Next" at bounding box center [487, 264] width 79 height 32
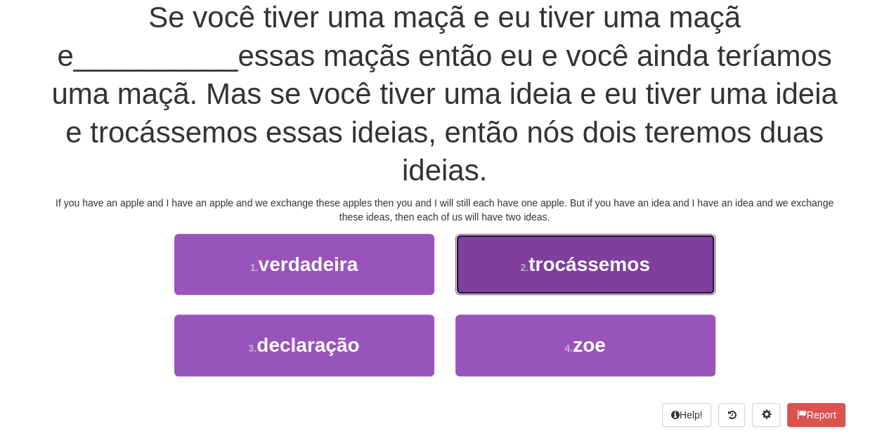
click at [496, 272] on button "2 . trocássemos" at bounding box center [585, 264] width 260 height 61
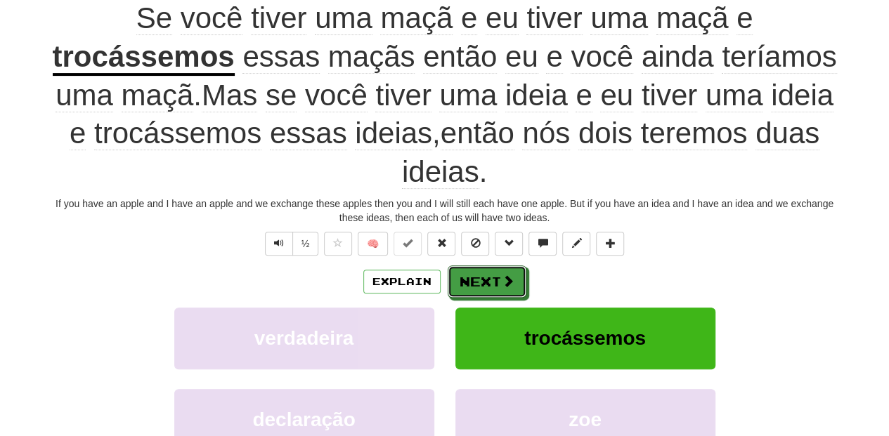
click at [496, 272] on button "Next" at bounding box center [487, 282] width 79 height 32
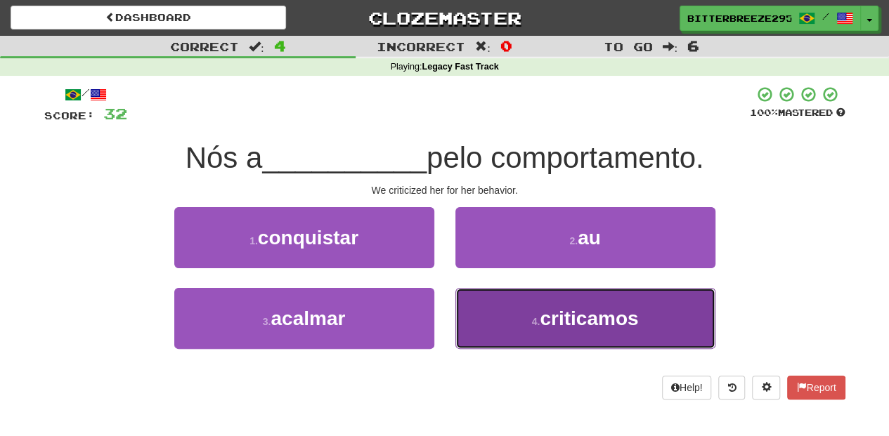
click at [516, 318] on button "4 . criticamos" at bounding box center [585, 318] width 260 height 61
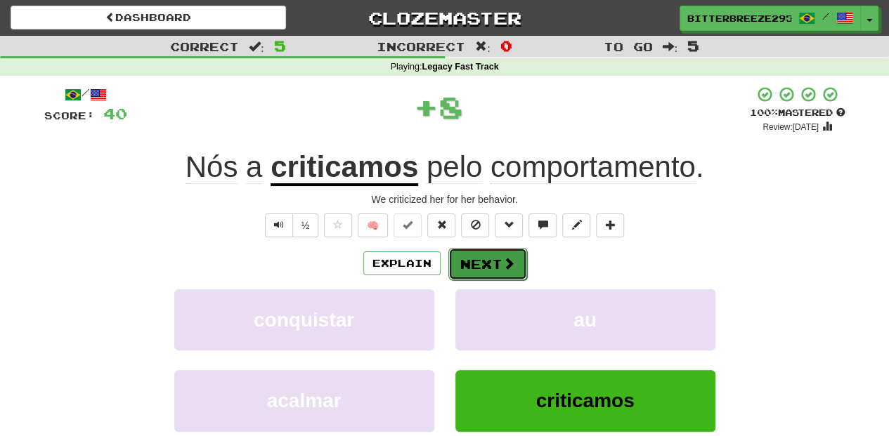
click at [490, 268] on button "Next" at bounding box center [487, 264] width 79 height 32
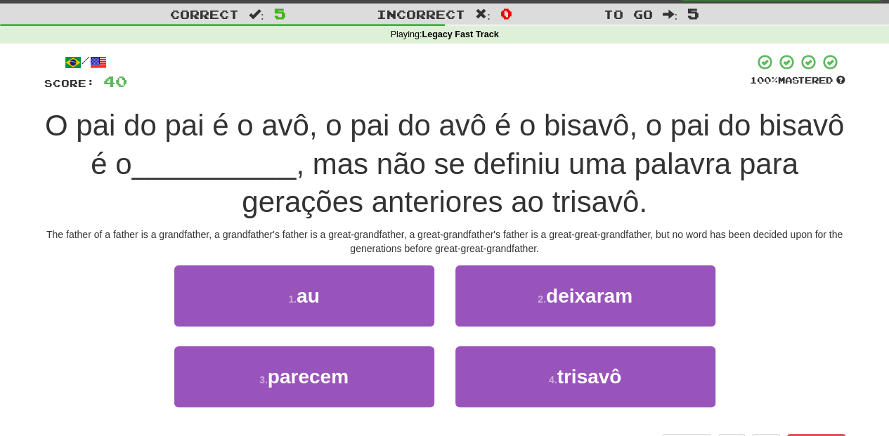
scroll to position [46, 0]
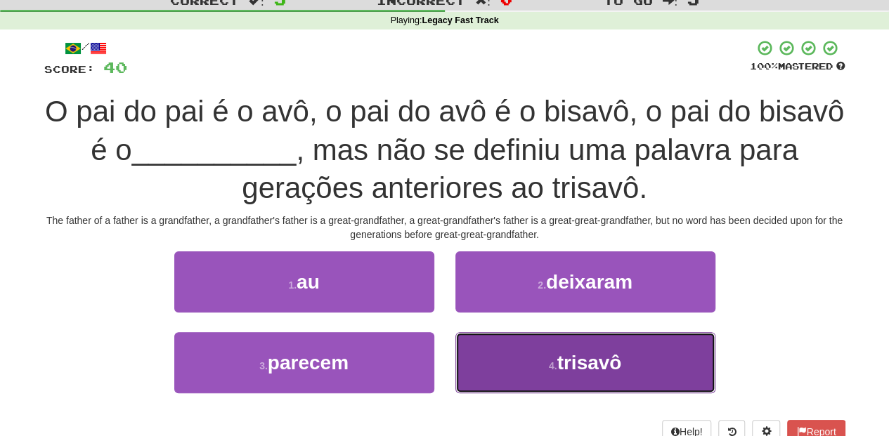
click at [507, 347] on button "4 . trisavô" at bounding box center [585, 362] width 260 height 61
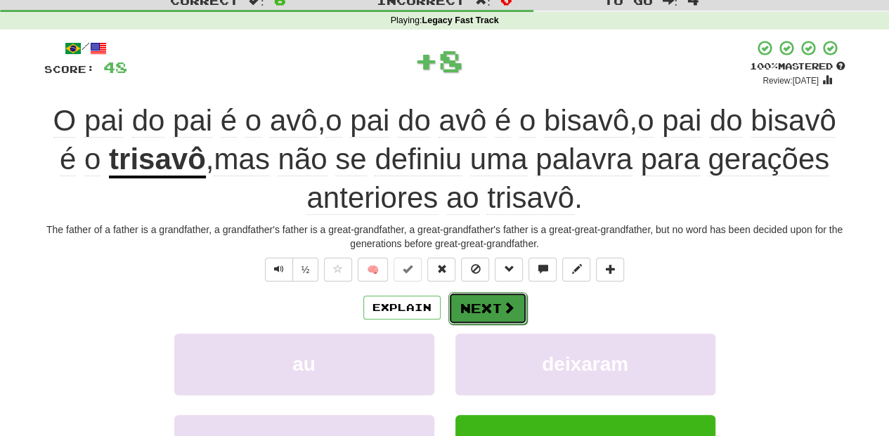
click at [490, 298] on button "Next" at bounding box center [487, 308] width 79 height 32
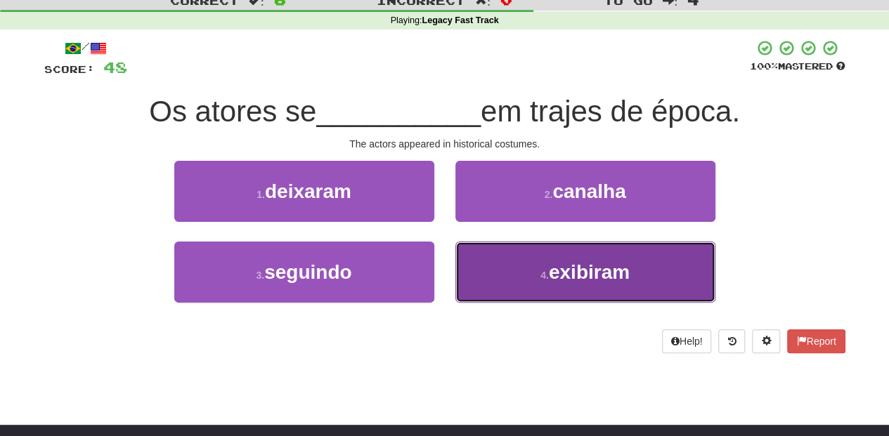
click at [509, 276] on button "4 . exibiram" at bounding box center [585, 272] width 260 height 61
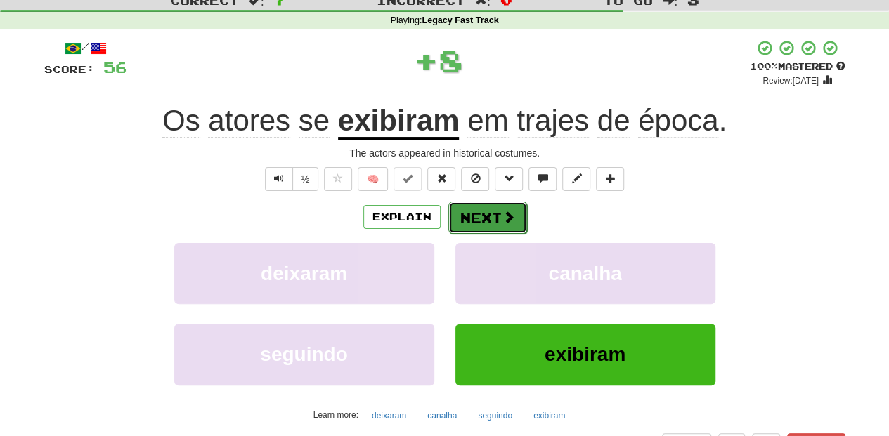
click at [489, 210] on button "Next" at bounding box center [487, 218] width 79 height 32
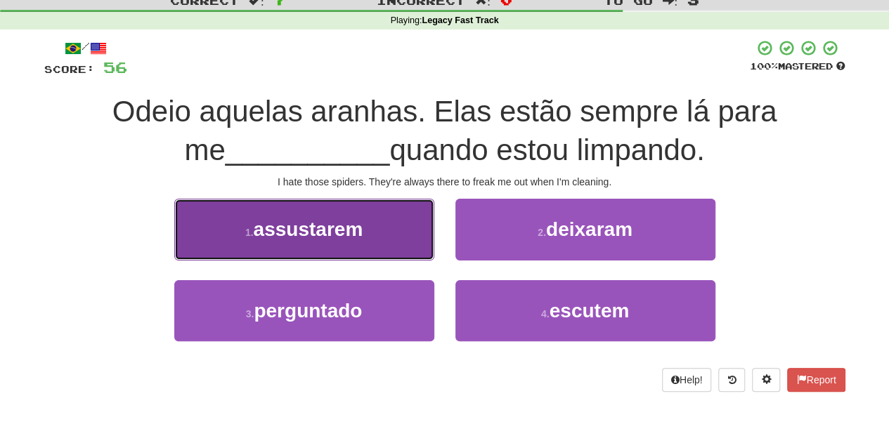
click at [409, 247] on button "1 . assustarem" at bounding box center [304, 229] width 260 height 61
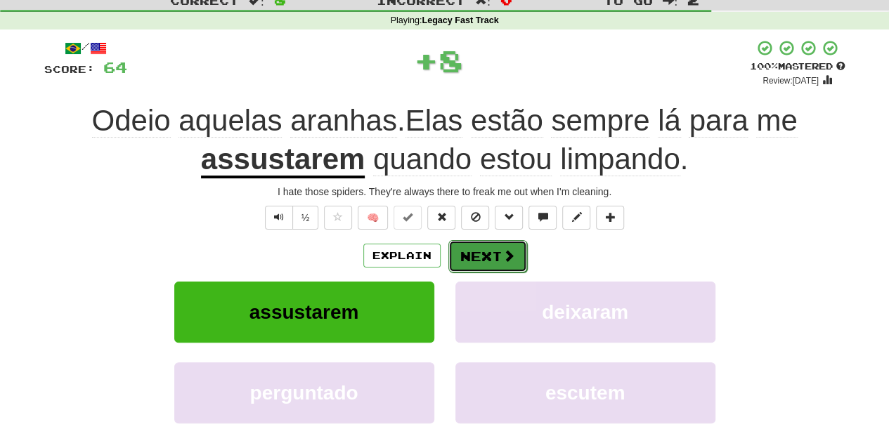
click at [514, 254] on button "Next" at bounding box center [487, 256] width 79 height 32
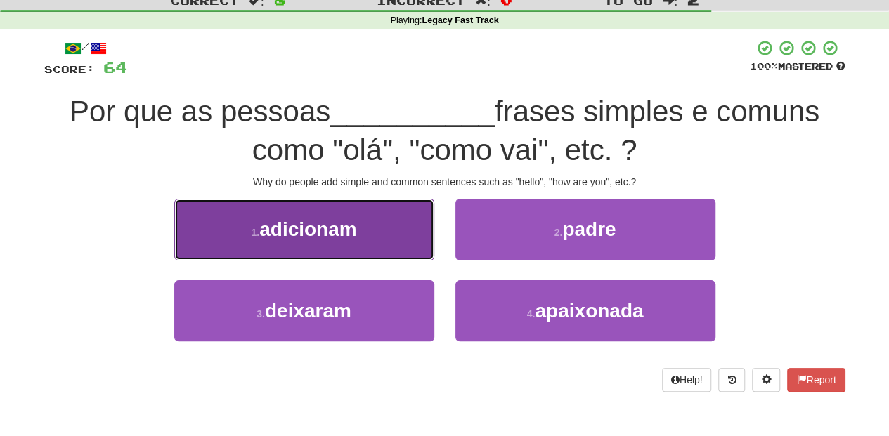
click at [389, 242] on button "1 . adicionam" at bounding box center [304, 229] width 260 height 61
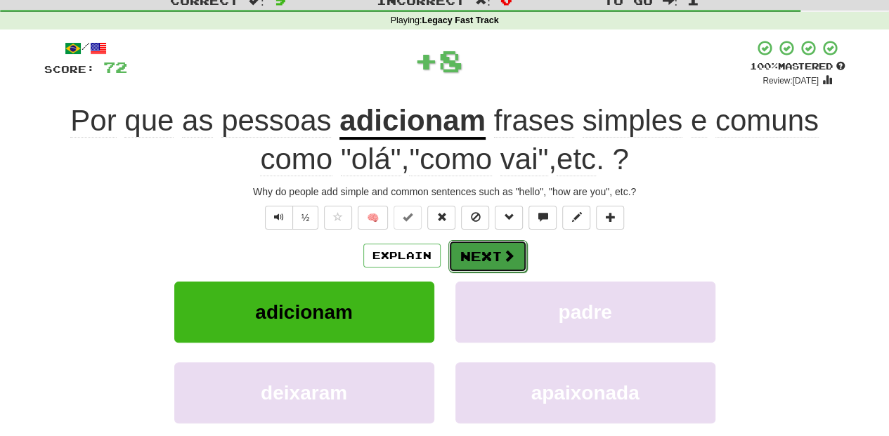
click at [489, 259] on button "Next" at bounding box center [487, 256] width 79 height 32
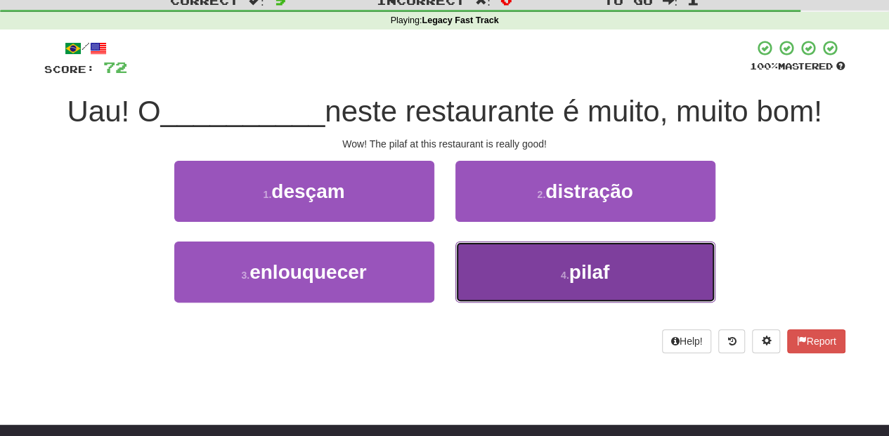
click at [496, 273] on button "4 . pilaf" at bounding box center [585, 272] width 260 height 61
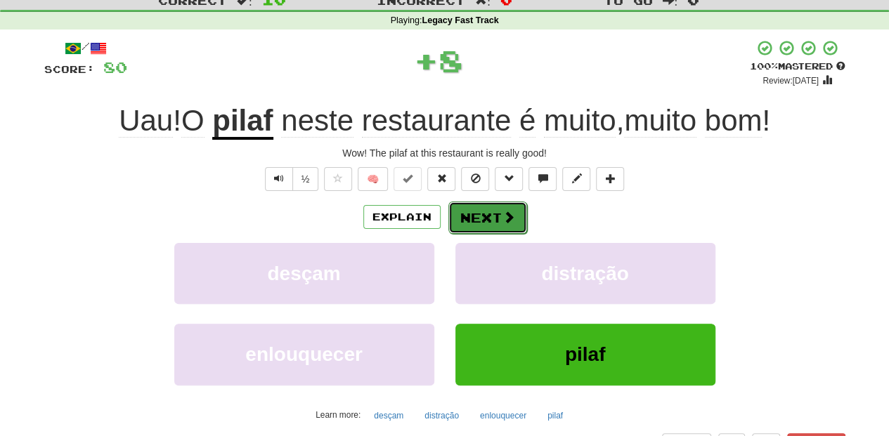
click at [493, 216] on button "Next" at bounding box center [487, 218] width 79 height 32
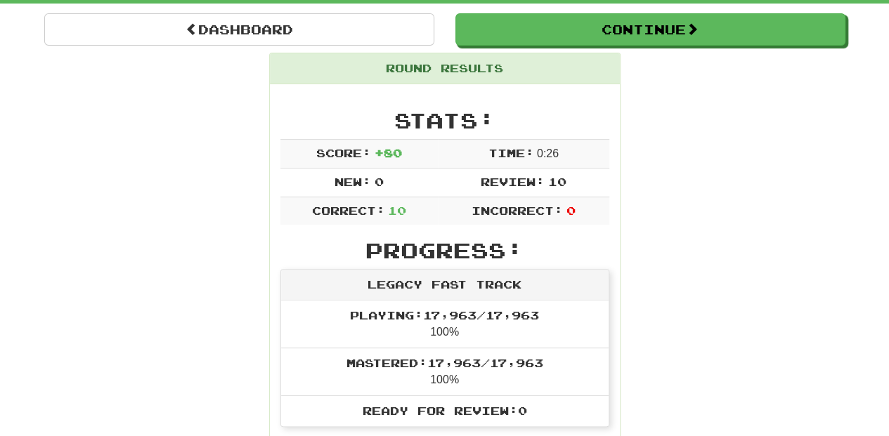
scroll to position [93, 0]
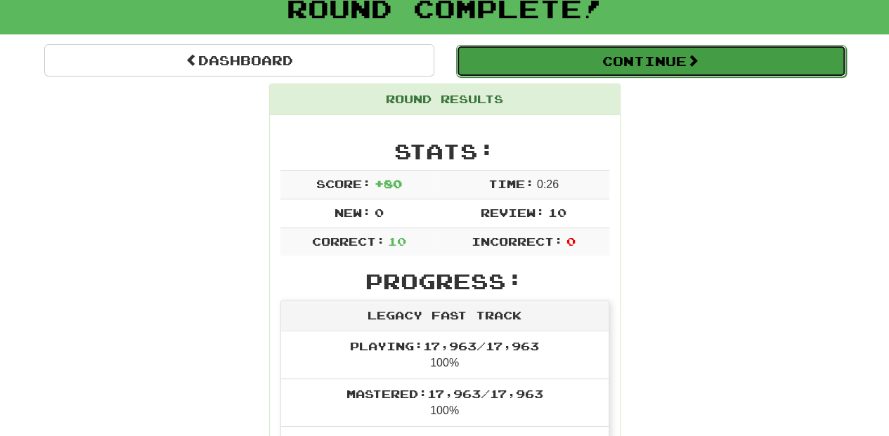
click at [530, 63] on button "Continue" at bounding box center [651, 61] width 390 height 32
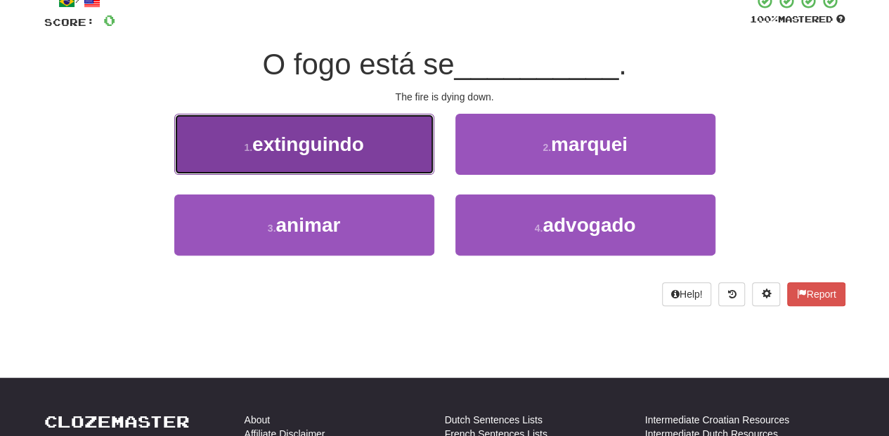
click at [358, 157] on button "1 . extinguindo" at bounding box center [304, 144] width 260 height 61
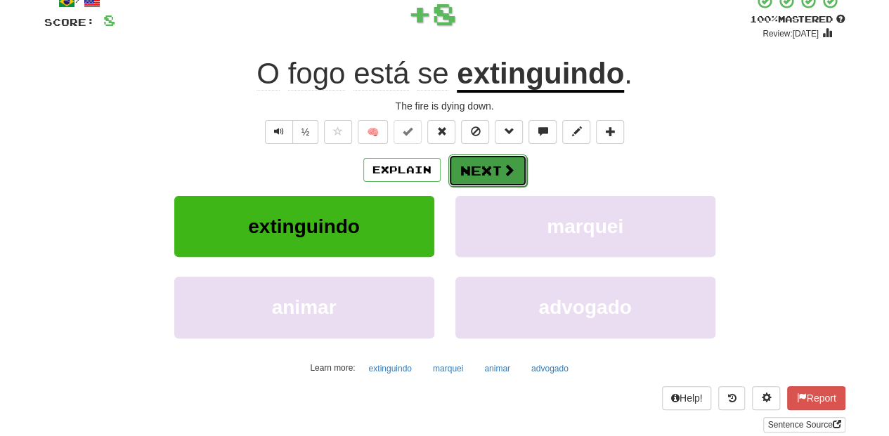
click at [468, 165] on button "Next" at bounding box center [487, 171] width 79 height 32
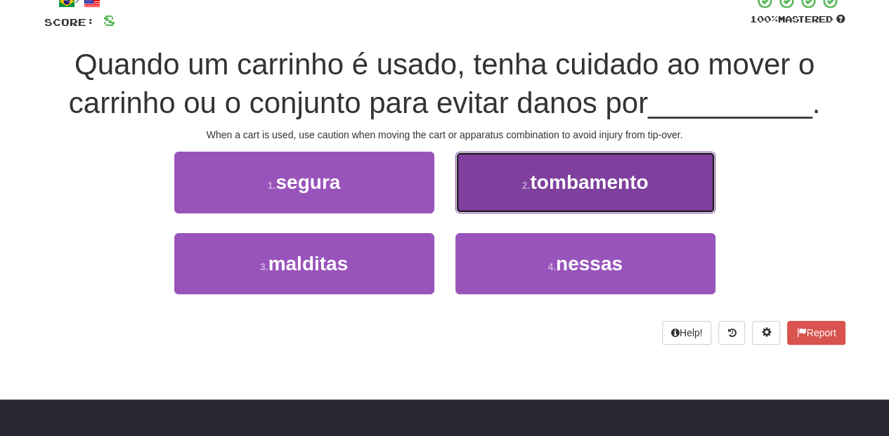
click at [507, 207] on button "2 . tombamento" at bounding box center [585, 182] width 260 height 61
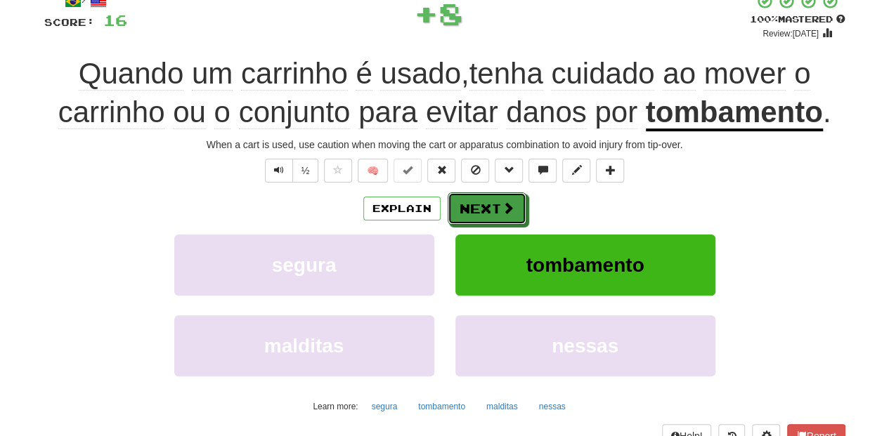
click at [485, 214] on button "Next" at bounding box center [487, 209] width 79 height 32
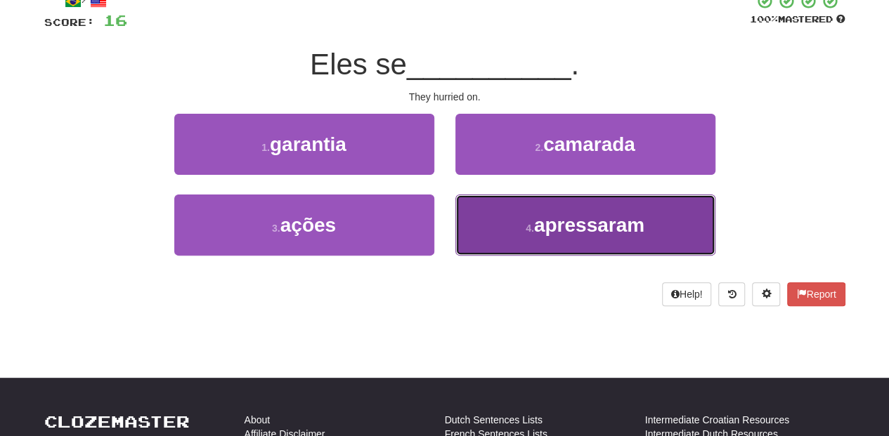
click at [485, 221] on button "4 . apressaram" at bounding box center [585, 225] width 260 height 61
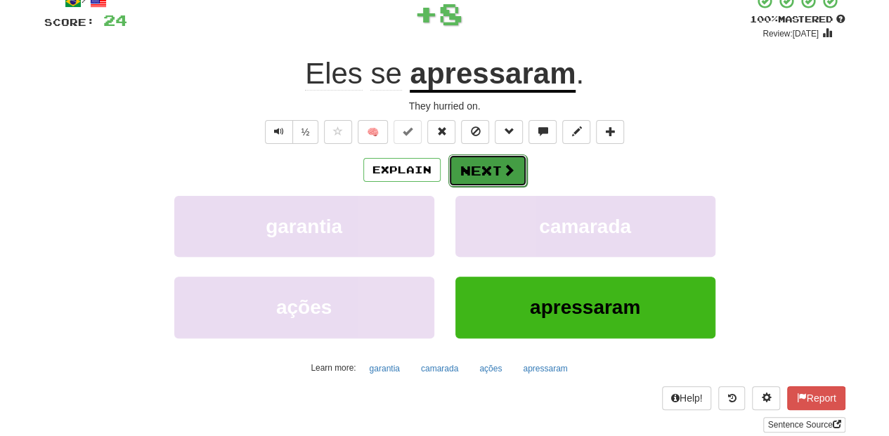
click at [476, 169] on button "Next" at bounding box center [487, 171] width 79 height 32
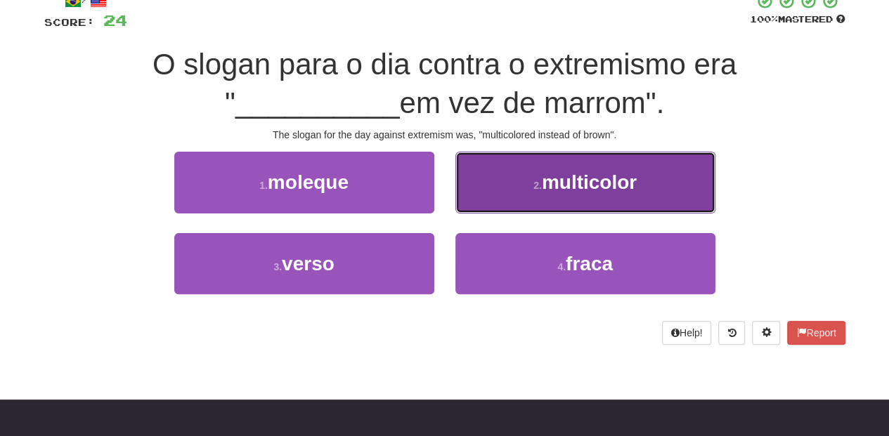
click at [468, 181] on button "2 . multicolor" at bounding box center [585, 182] width 260 height 61
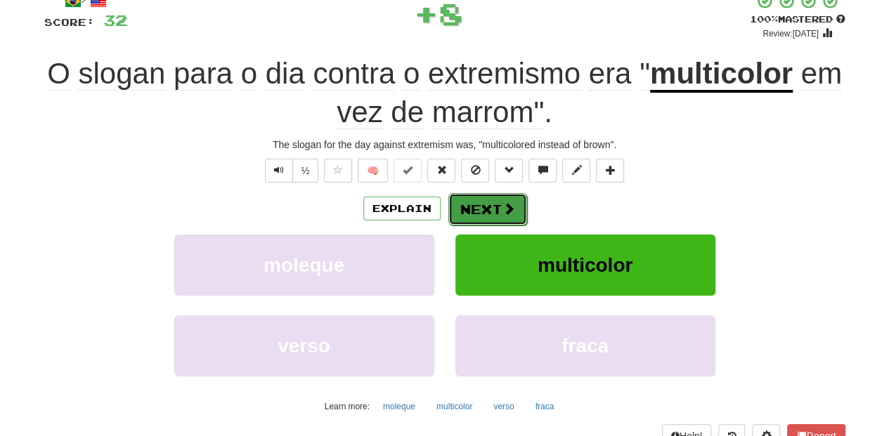
click at [454, 198] on button "Next" at bounding box center [487, 209] width 79 height 32
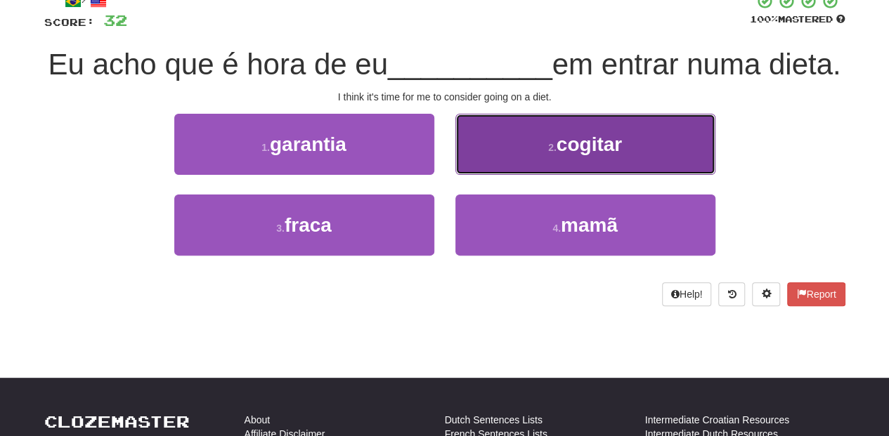
click at [481, 175] on button "2 . cogitar" at bounding box center [585, 144] width 260 height 61
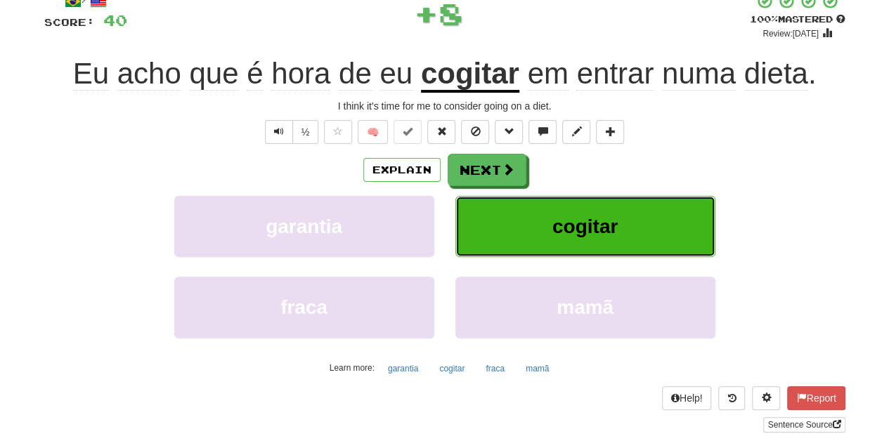
click at [476, 208] on button "cogitar" at bounding box center [585, 226] width 260 height 61
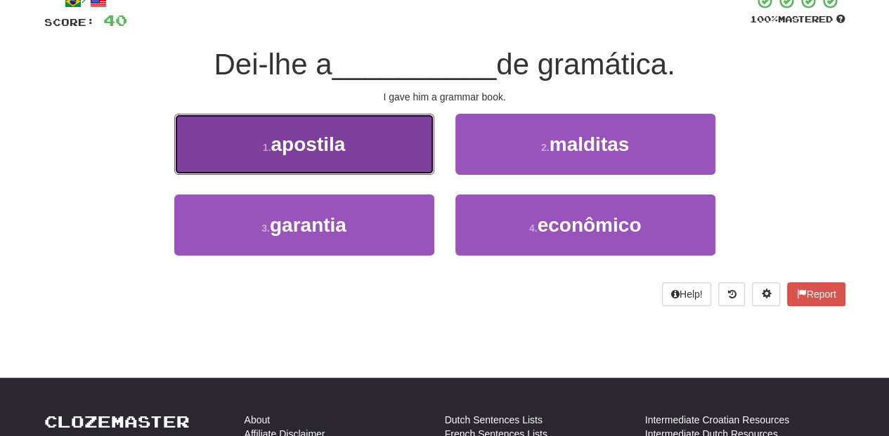
click at [372, 148] on button "1 . apostila" at bounding box center [304, 144] width 260 height 61
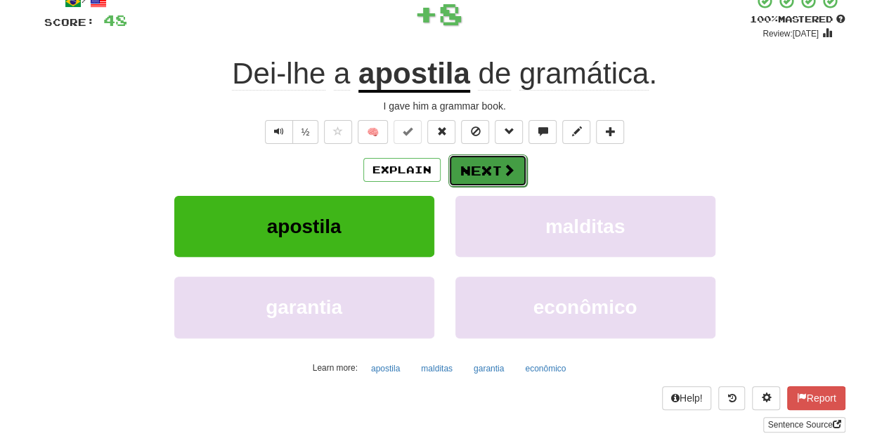
click at [488, 169] on button "Next" at bounding box center [487, 171] width 79 height 32
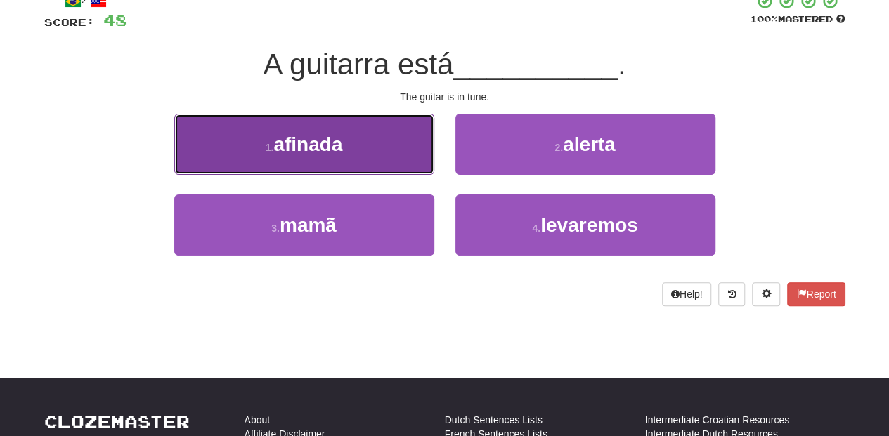
click at [384, 155] on button "1 . afinada" at bounding box center [304, 144] width 260 height 61
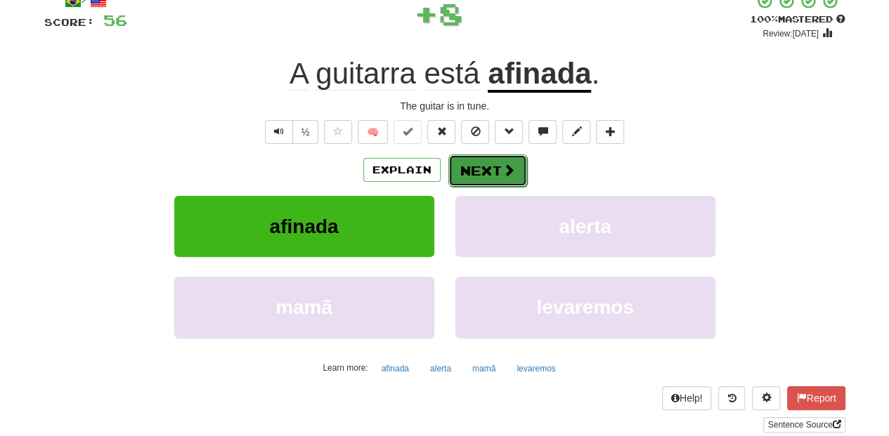
click at [481, 174] on button "Next" at bounding box center [487, 171] width 79 height 32
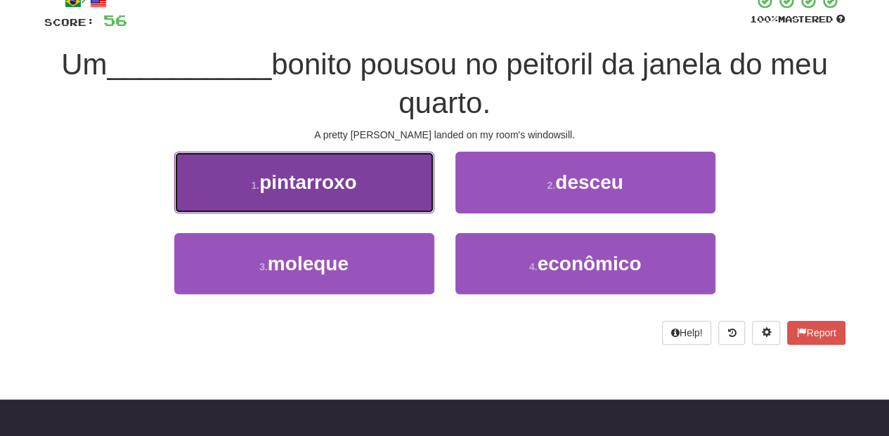
click at [415, 202] on button "1 . pintarroxo" at bounding box center [304, 182] width 260 height 61
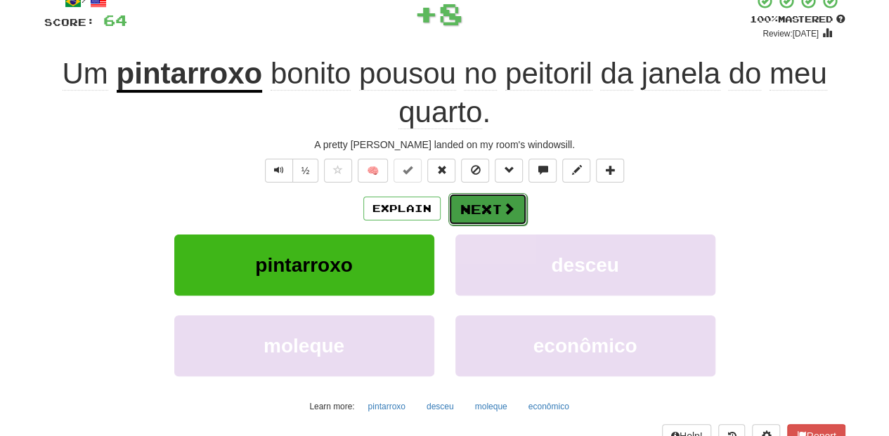
click at [469, 207] on button "Next" at bounding box center [487, 209] width 79 height 32
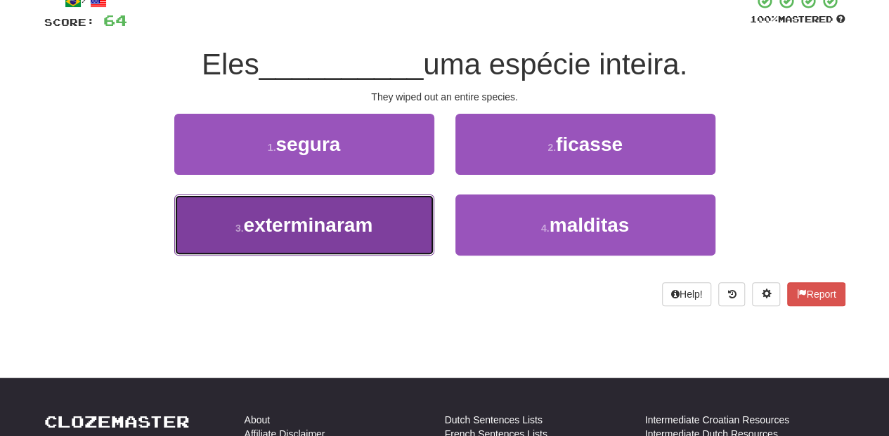
click at [411, 212] on button "3 . exterminaram" at bounding box center [304, 225] width 260 height 61
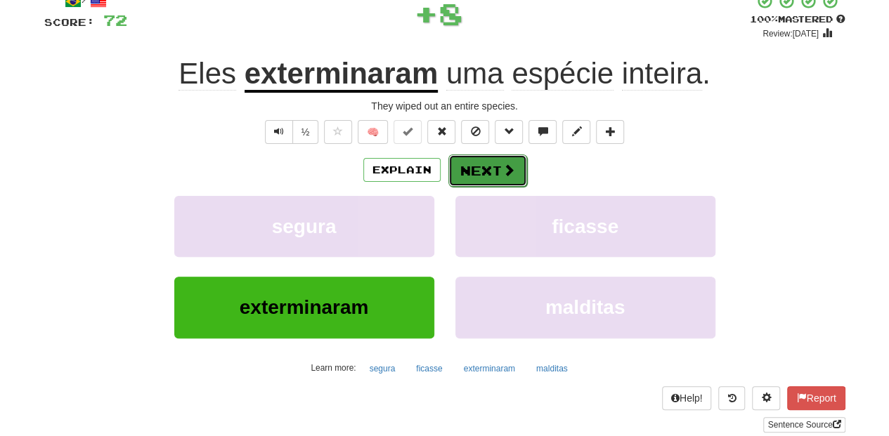
click at [489, 155] on button "Next" at bounding box center [487, 171] width 79 height 32
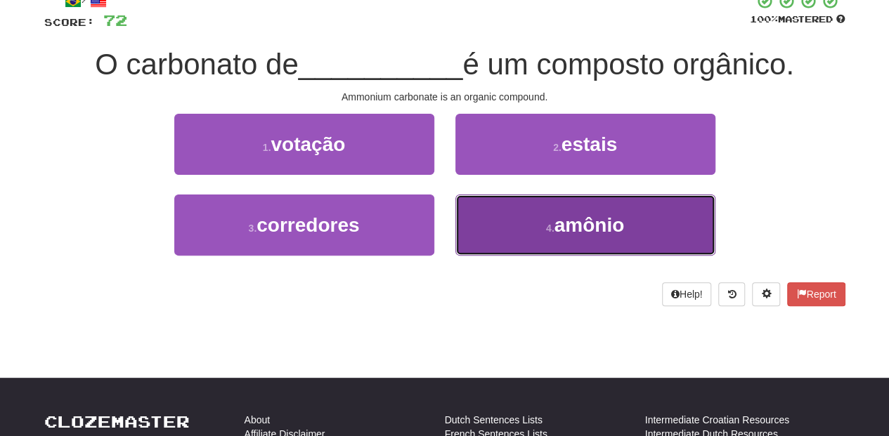
click at [495, 225] on button "4 . amônio" at bounding box center [585, 225] width 260 height 61
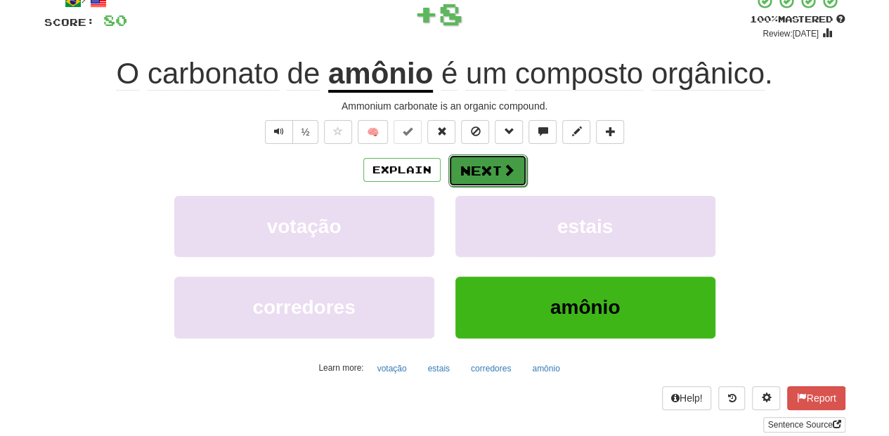
click at [476, 173] on button "Next" at bounding box center [487, 171] width 79 height 32
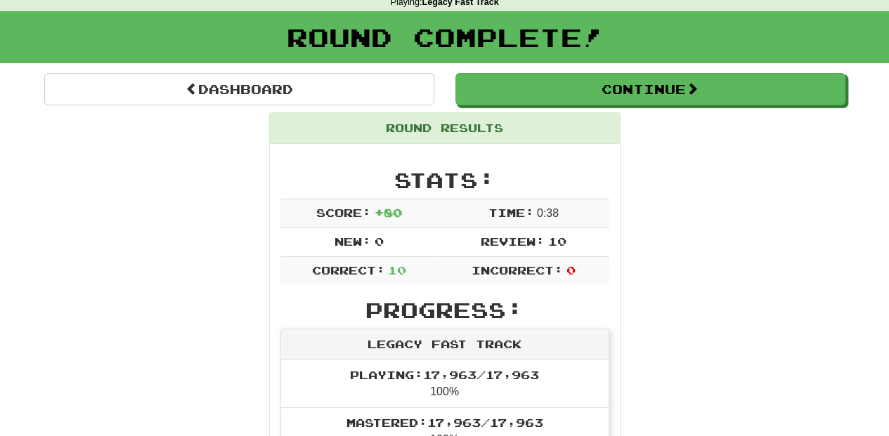
scroll to position [61, 0]
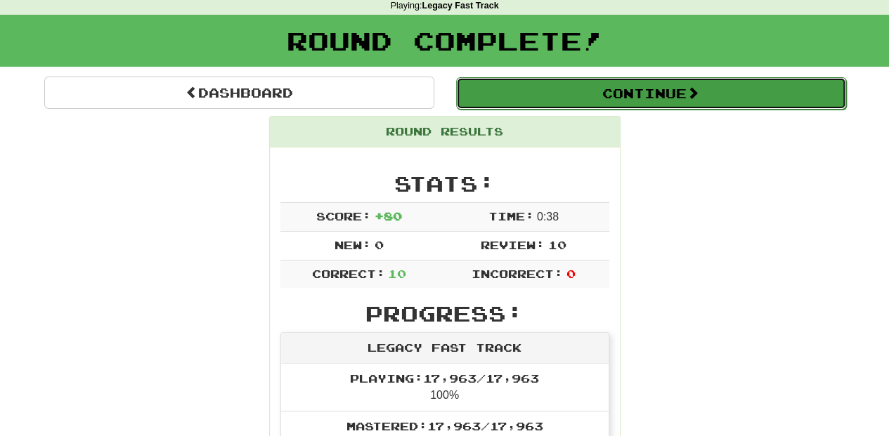
click at [552, 97] on button "Continue" at bounding box center [651, 93] width 390 height 32
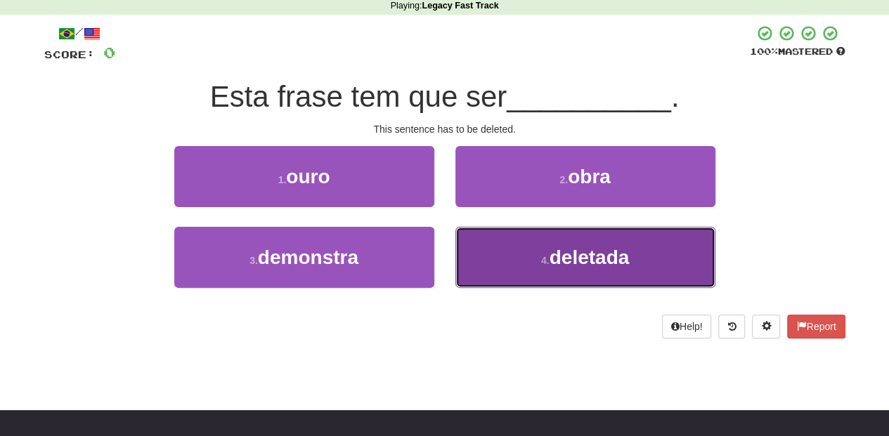
click at [493, 253] on button "4 . deletada" at bounding box center [585, 257] width 260 height 61
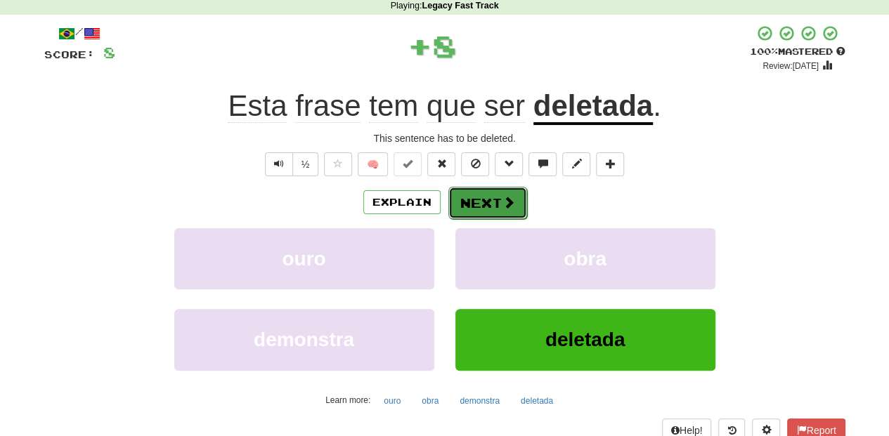
click at [474, 197] on button "Next" at bounding box center [487, 203] width 79 height 32
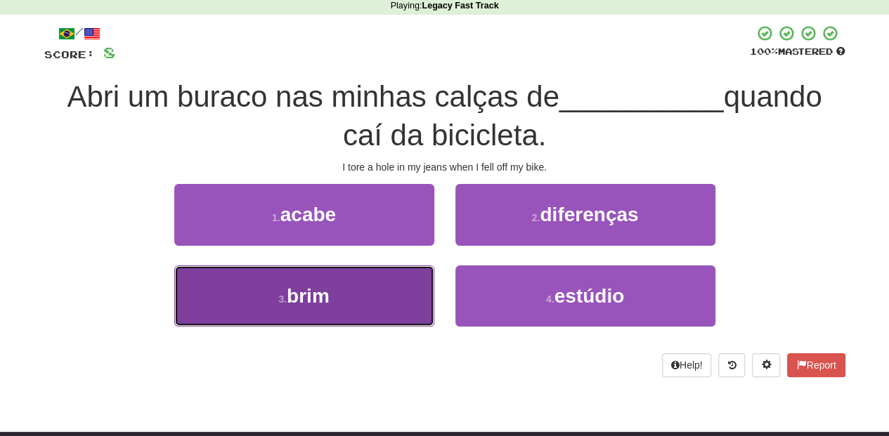
click at [415, 297] on button "3 . brim" at bounding box center [304, 296] width 260 height 61
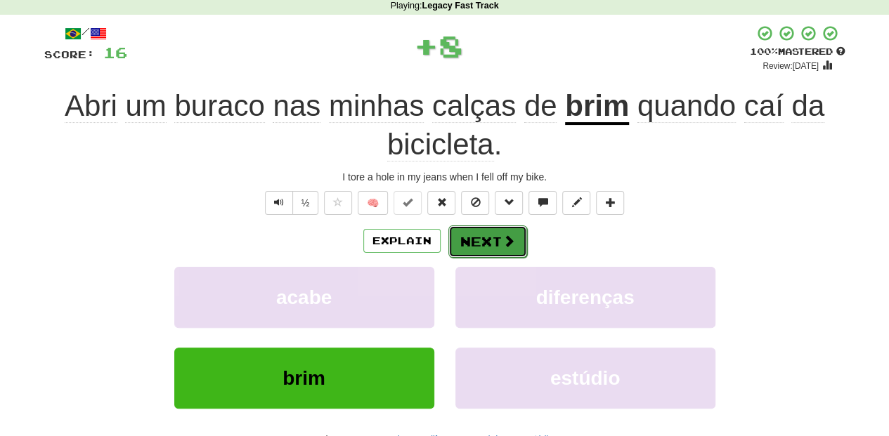
click at [458, 241] on button "Next" at bounding box center [487, 242] width 79 height 32
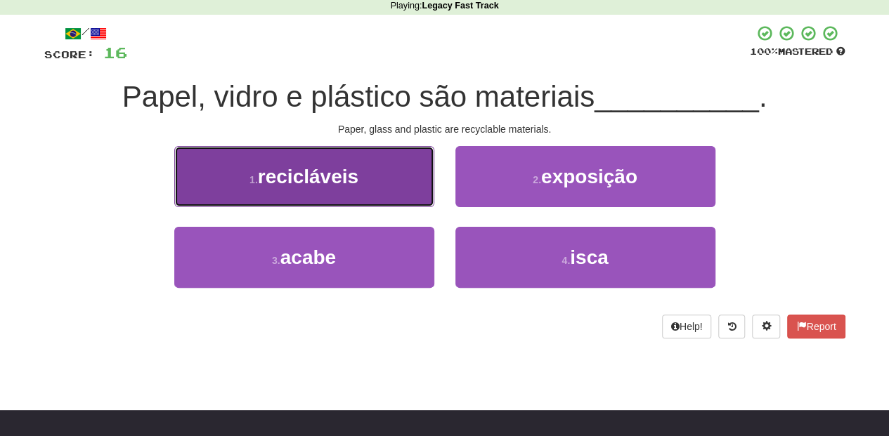
click at [423, 200] on button "1 . recicláveis" at bounding box center [304, 176] width 260 height 61
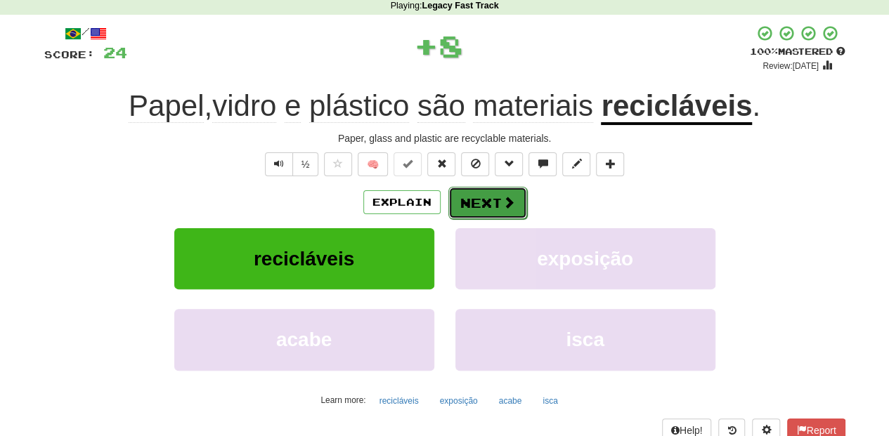
click at [499, 205] on button "Next" at bounding box center [487, 203] width 79 height 32
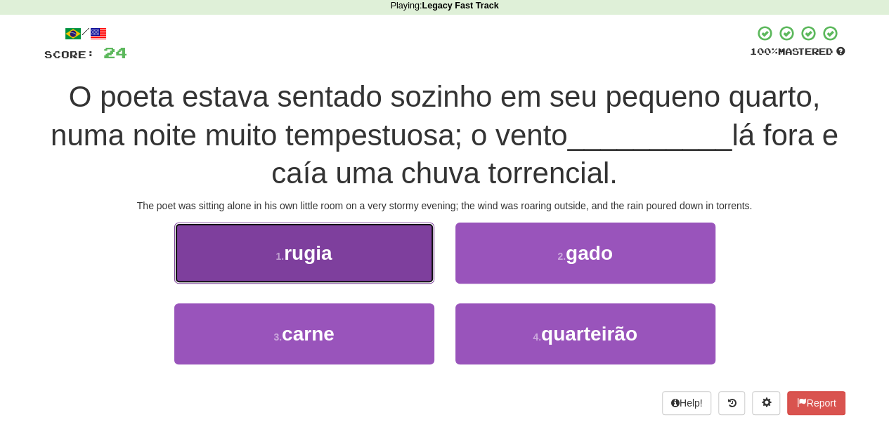
click at [386, 256] on button "1 . rugia" at bounding box center [304, 253] width 260 height 61
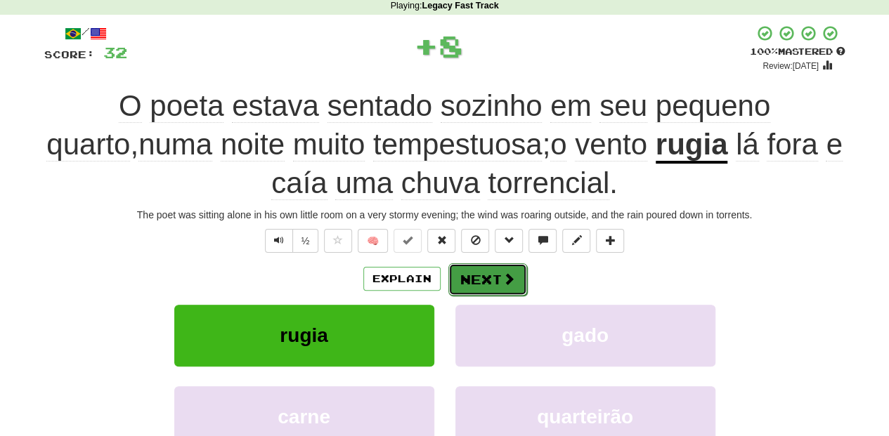
click at [481, 269] on button "Next" at bounding box center [487, 279] width 79 height 32
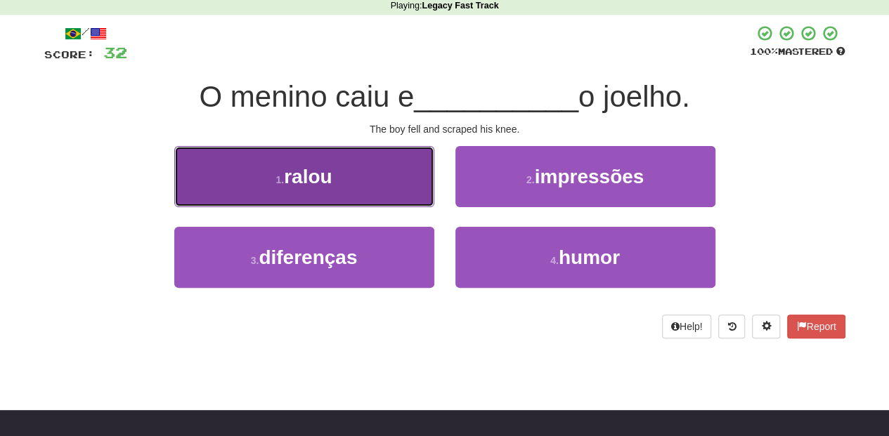
click at [407, 195] on button "1 . ralou" at bounding box center [304, 176] width 260 height 61
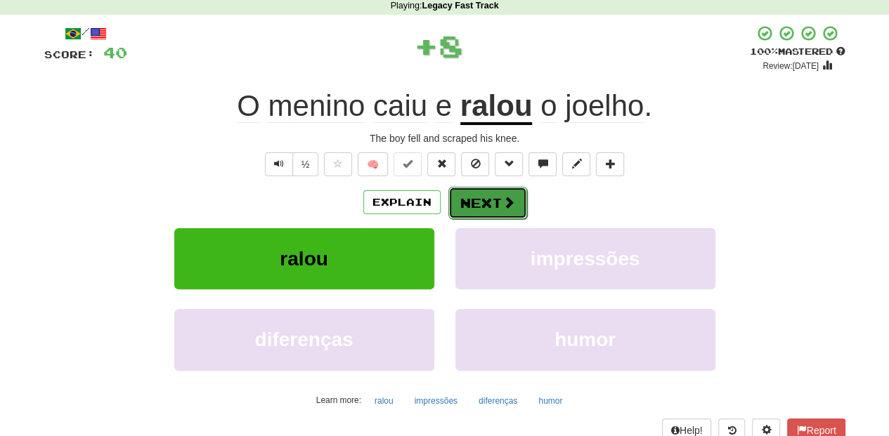
click at [502, 201] on span at bounding box center [508, 202] width 13 height 13
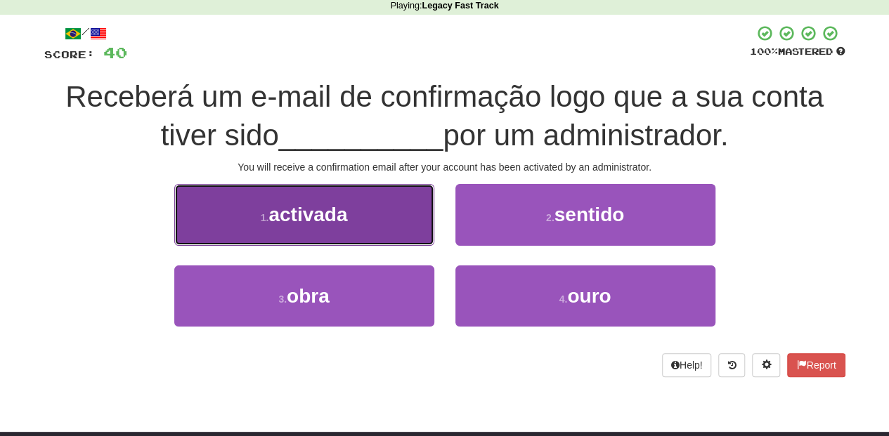
click at [366, 228] on button "1 . activada" at bounding box center [304, 214] width 260 height 61
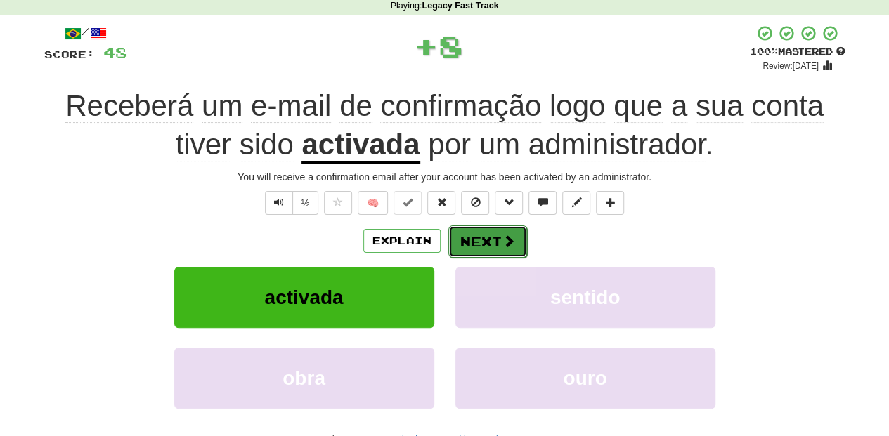
click at [503, 237] on span at bounding box center [508, 241] width 13 height 13
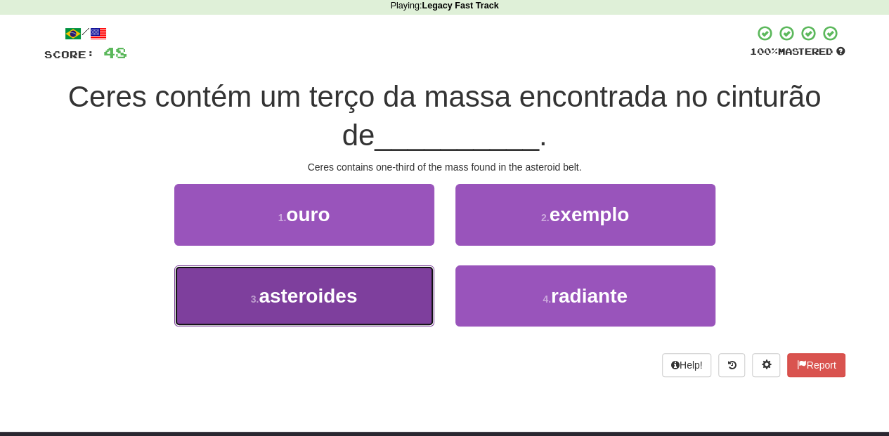
click at [398, 290] on button "3 . asteroides" at bounding box center [304, 296] width 260 height 61
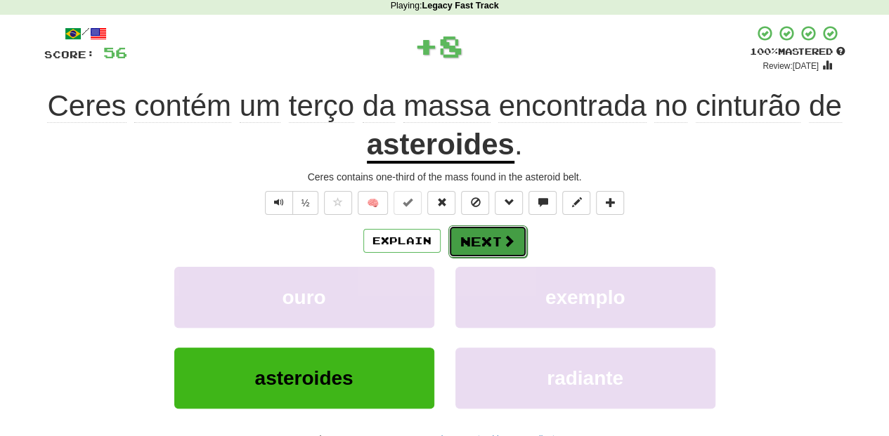
click at [472, 240] on button "Next" at bounding box center [487, 242] width 79 height 32
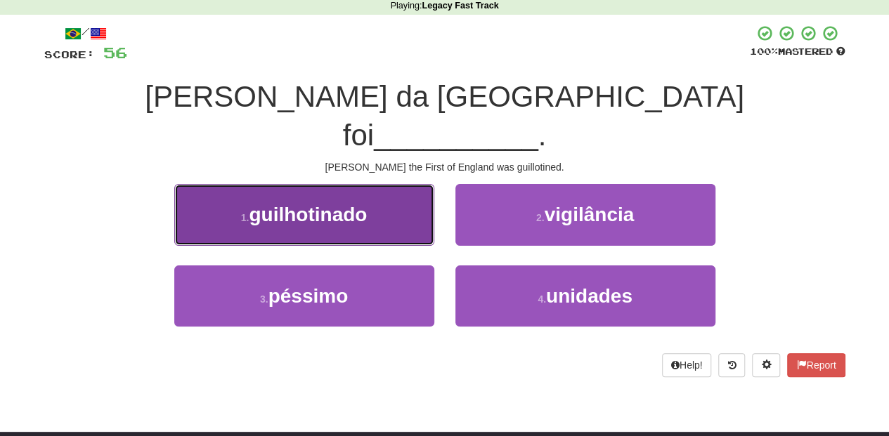
click at [384, 184] on button "1 . guilhotinado" at bounding box center [304, 214] width 260 height 61
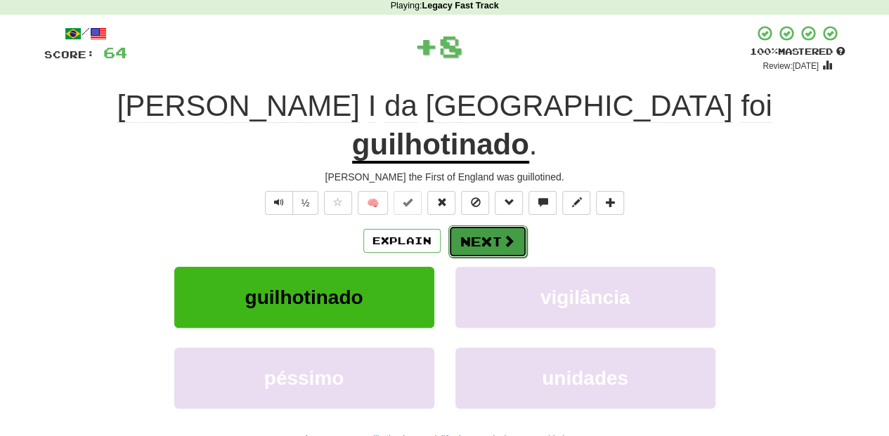
click at [509, 235] on span at bounding box center [508, 241] width 13 height 13
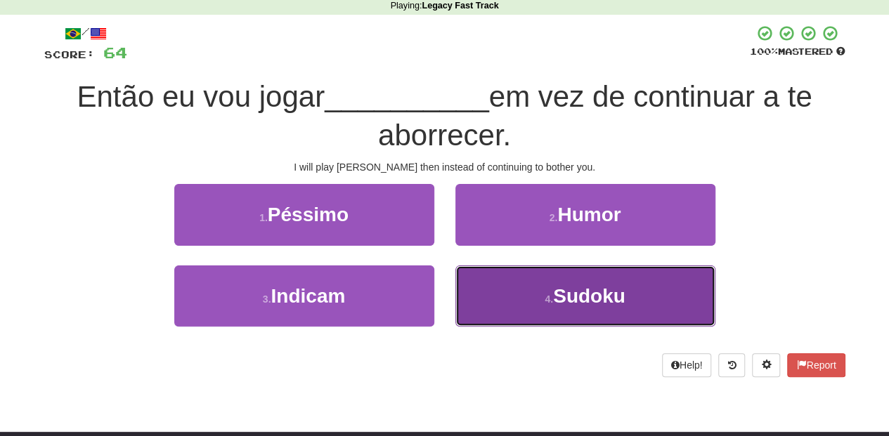
click at [525, 284] on button "4 . Sudoku" at bounding box center [585, 296] width 260 height 61
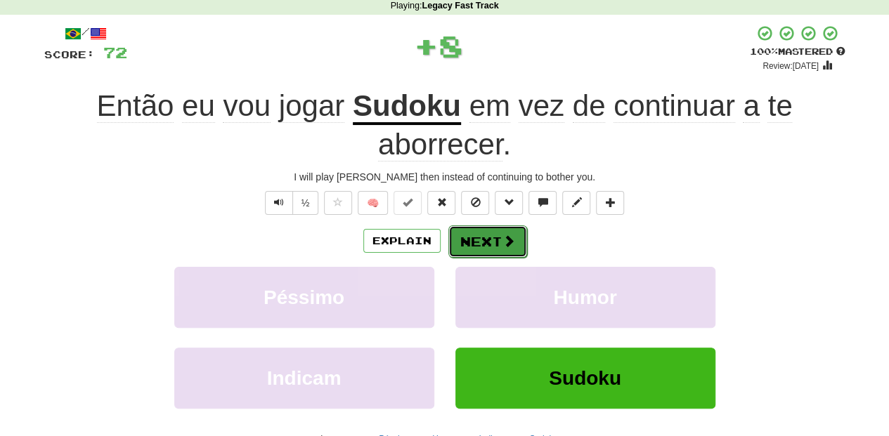
click at [509, 240] on span at bounding box center [508, 241] width 13 height 13
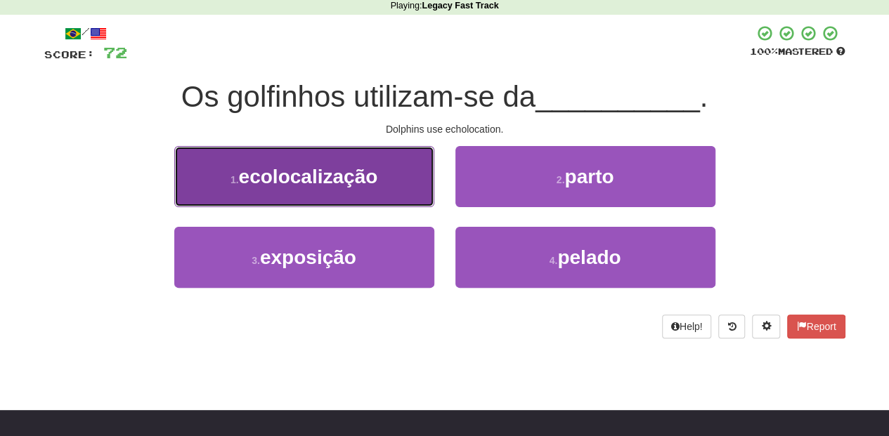
click at [388, 187] on button "1 . ecolocalização" at bounding box center [304, 176] width 260 height 61
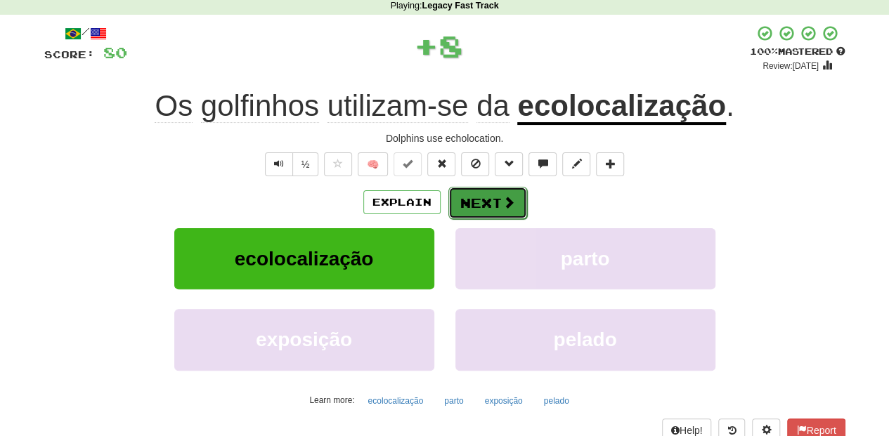
click at [503, 207] on span at bounding box center [508, 202] width 13 height 13
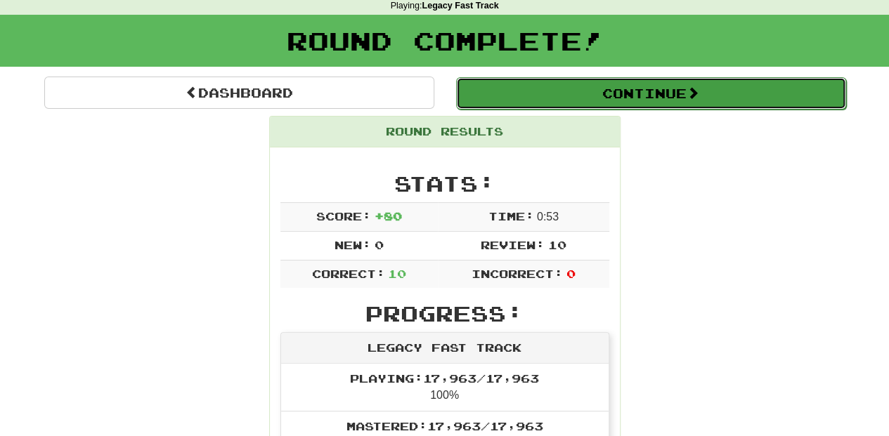
click at [566, 96] on button "Continue" at bounding box center [651, 93] width 390 height 32
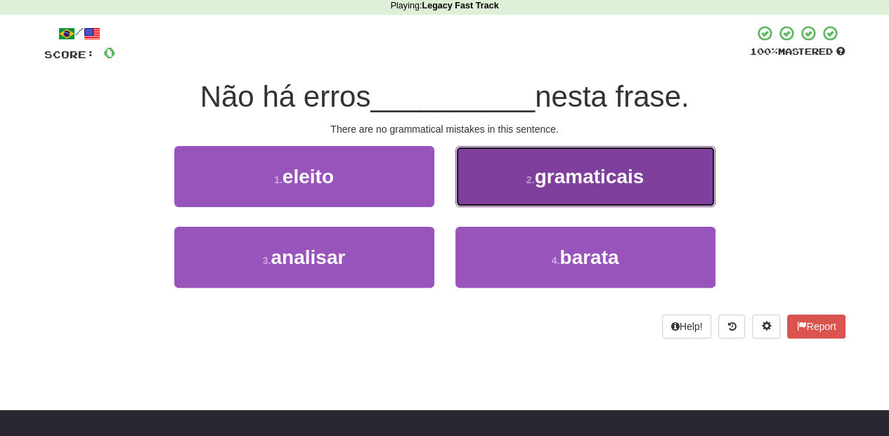
click at [488, 188] on button "2 . gramaticais" at bounding box center [585, 176] width 260 height 61
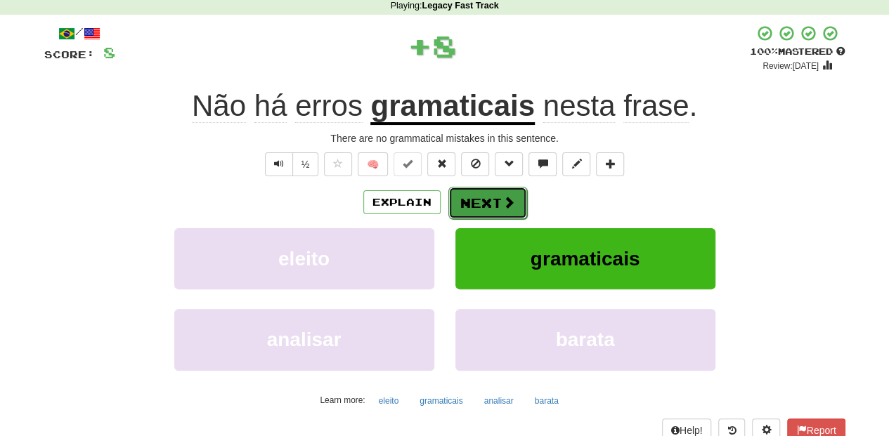
click at [488, 199] on button "Next" at bounding box center [487, 203] width 79 height 32
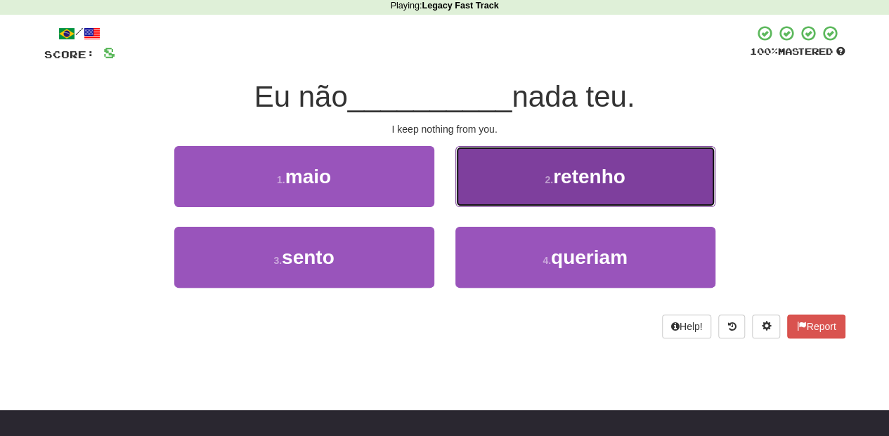
click at [490, 195] on button "2 . retenho" at bounding box center [585, 176] width 260 height 61
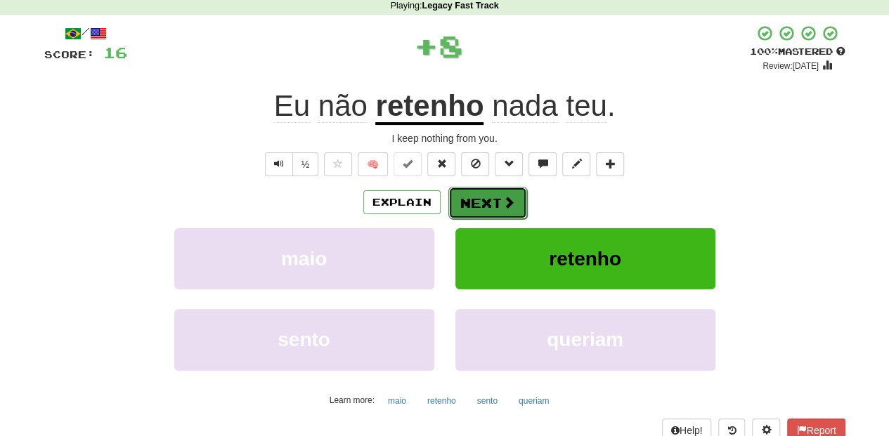
click at [484, 200] on button "Next" at bounding box center [487, 203] width 79 height 32
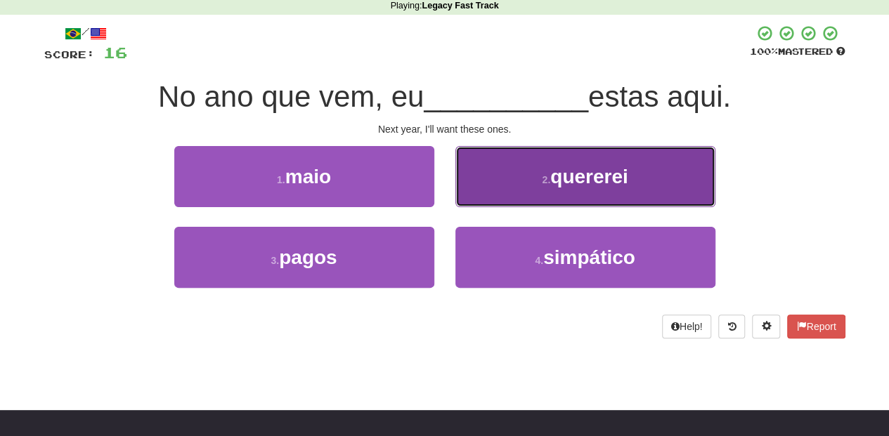
click at [489, 197] on button "2 . quererei" at bounding box center [585, 176] width 260 height 61
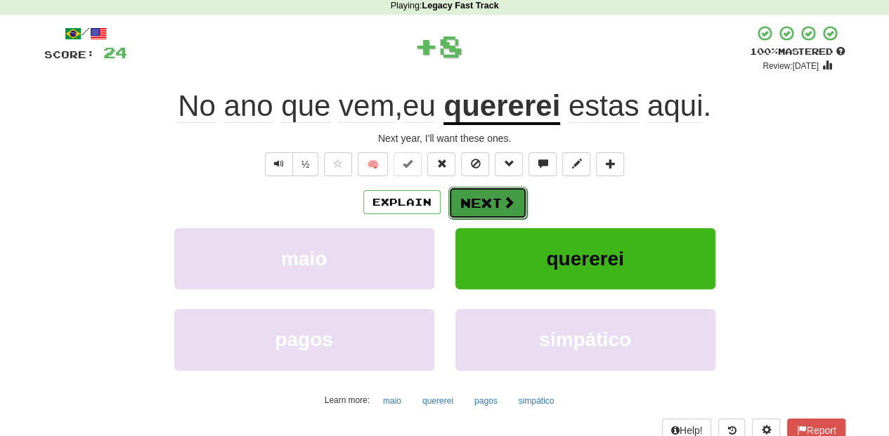
click at [485, 200] on button "Next" at bounding box center [487, 203] width 79 height 32
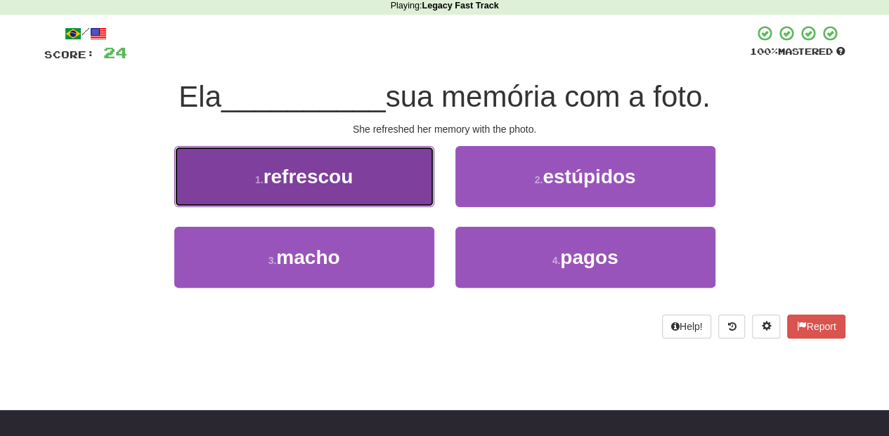
click at [388, 190] on button "1 . refrescou" at bounding box center [304, 176] width 260 height 61
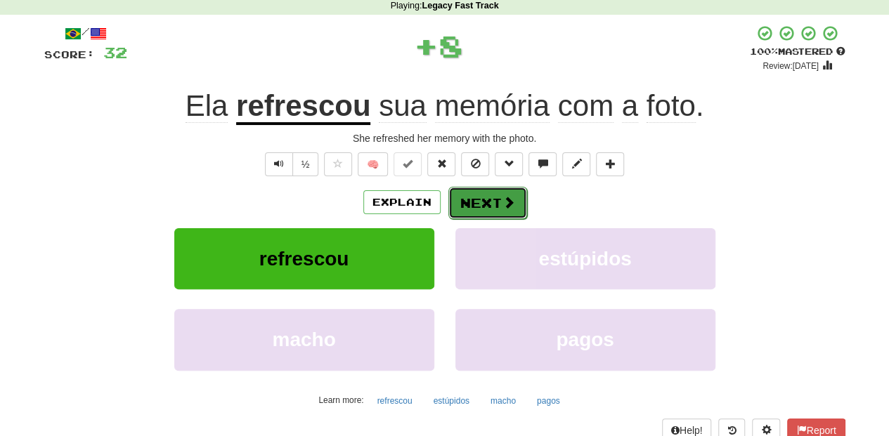
click at [475, 205] on button "Next" at bounding box center [487, 203] width 79 height 32
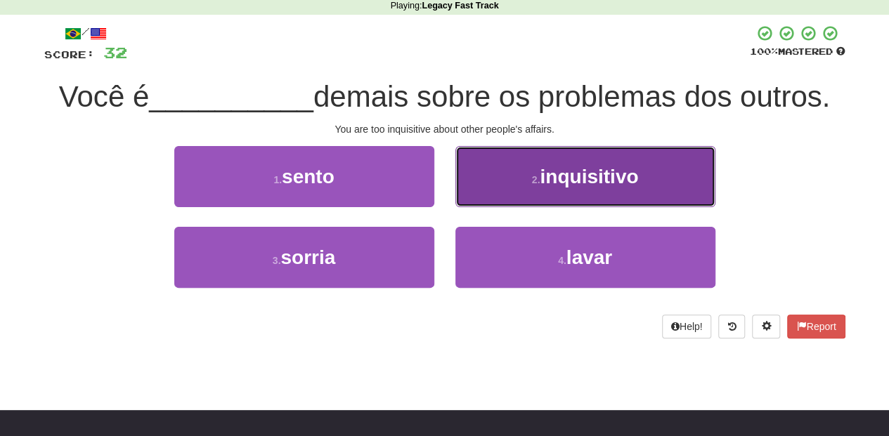
drag, startPoint x: 499, startPoint y: 191, endPoint x: 483, endPoint y: 202, distance: 19.3
click at [483, 202] on button "2 . inquisitivo" at bounding box center [585, 176] width 260 height 61
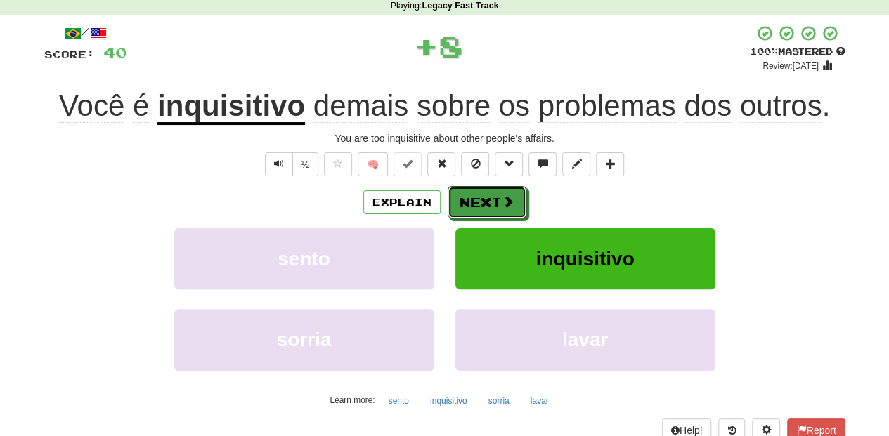
click at [473, 207] on button "Next" at bounding box center [487, 202] width 79 height 32
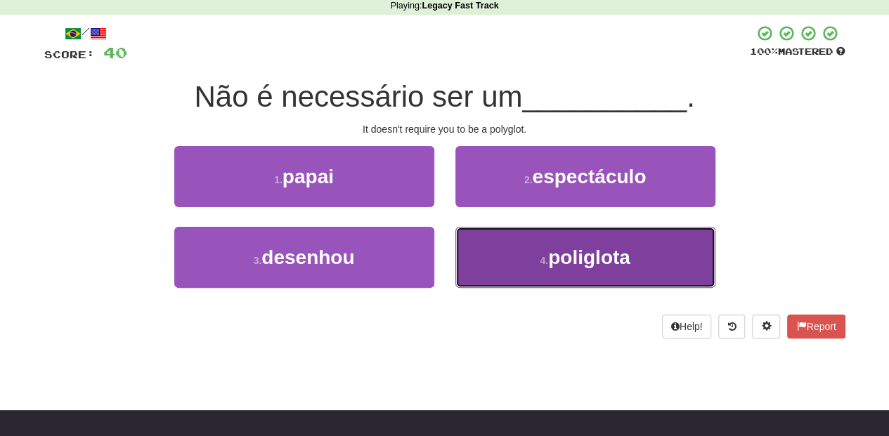
click at [485, 257] on button "4 . poliglota" at bounding box center [585, 257] width 260 height 61
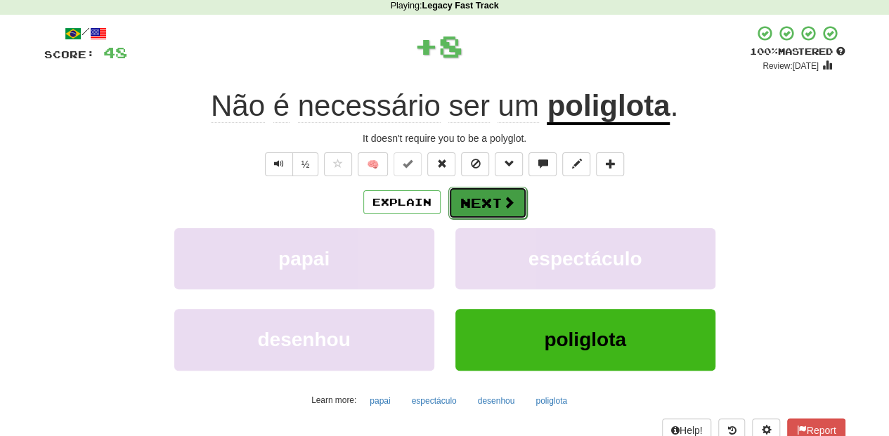
click at [491, 208] on button "Next" at bounding box center [487, 203] width 79 height 32
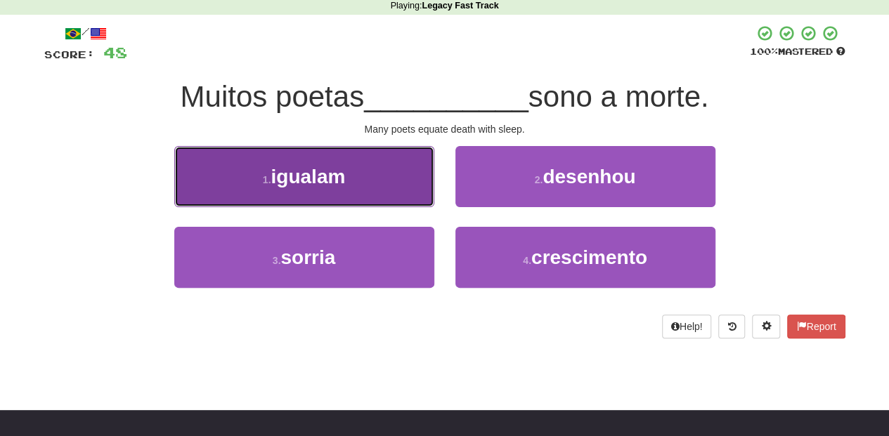
click at [398, 197] on button "1 . igualam" at bounding box center [304, 176] width 260 height 61
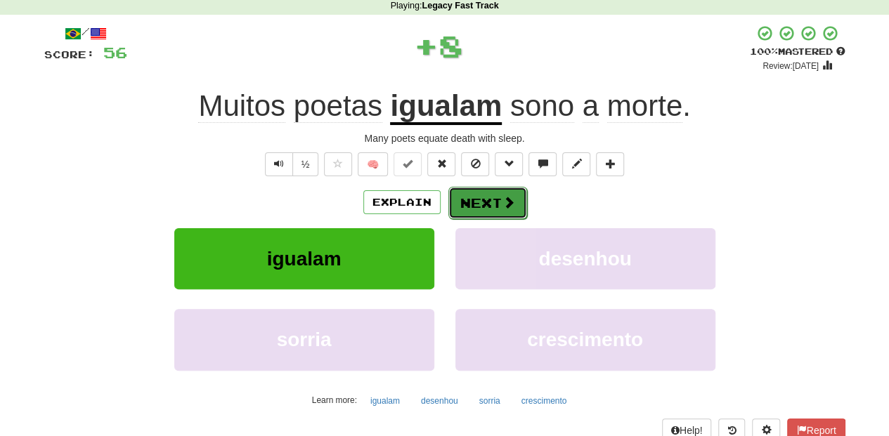
click at [481, 206] on button "Next" at bounding box center [487, 203] width 79 height 32
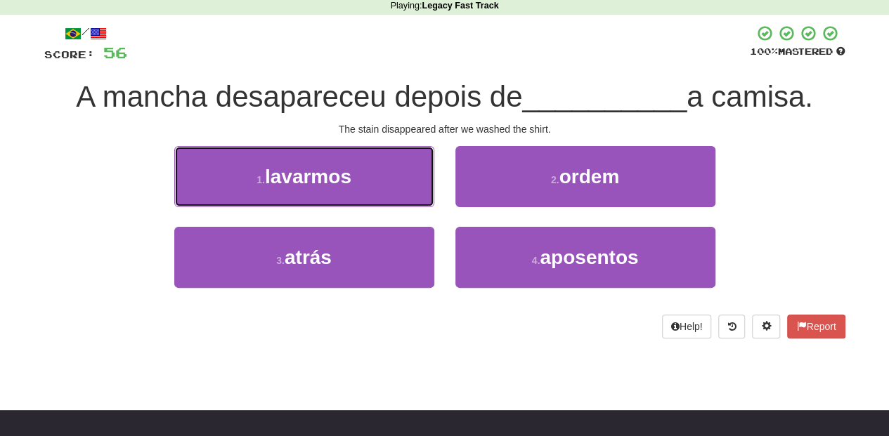
click at [384, 180] on button "1 . lavarmos" at bounding box center [304, 176] width 260 height 61
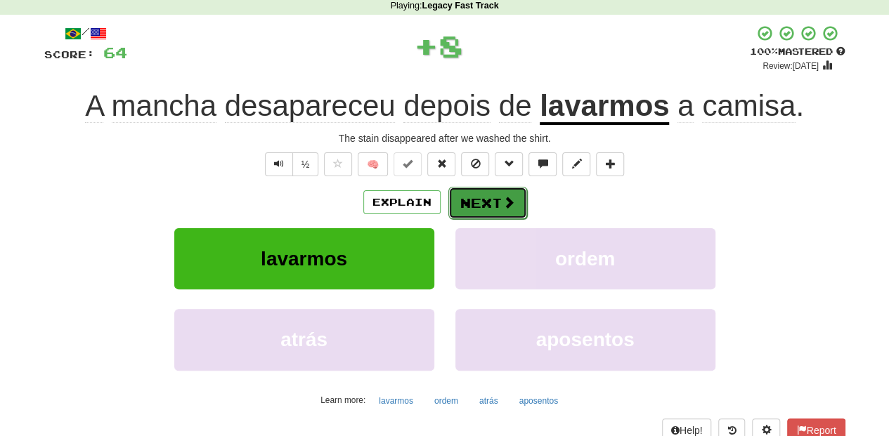
click at [460, 200] on button "Next" at bounding box center [487, 203] width 79 height 32
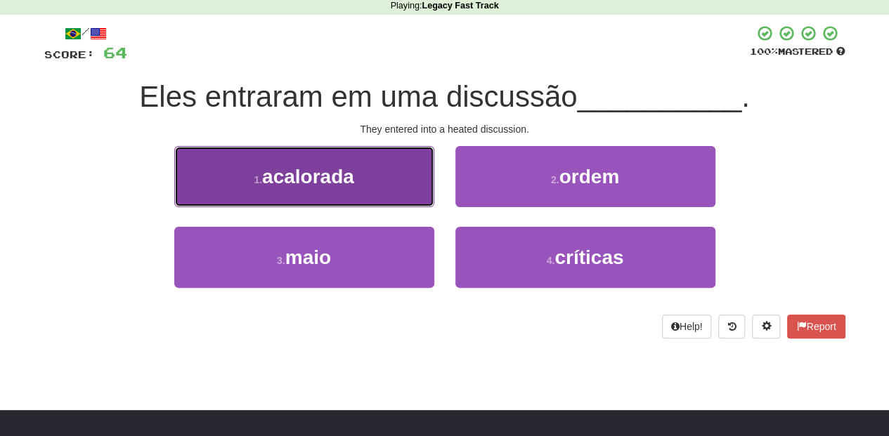
click at [382, 183] on button "1 . acalorada" at bounding box center [304, 176] width 260 height 61
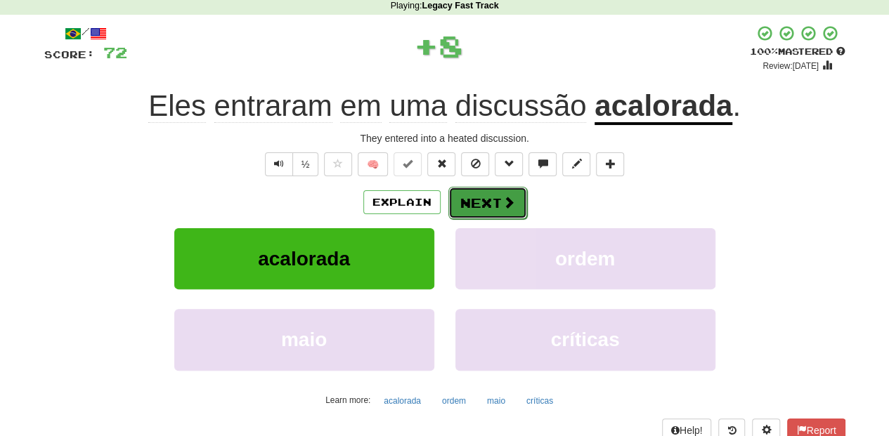
click at [463, 200] on button "Next" at bounding box center [487, 203] width 79 height 32
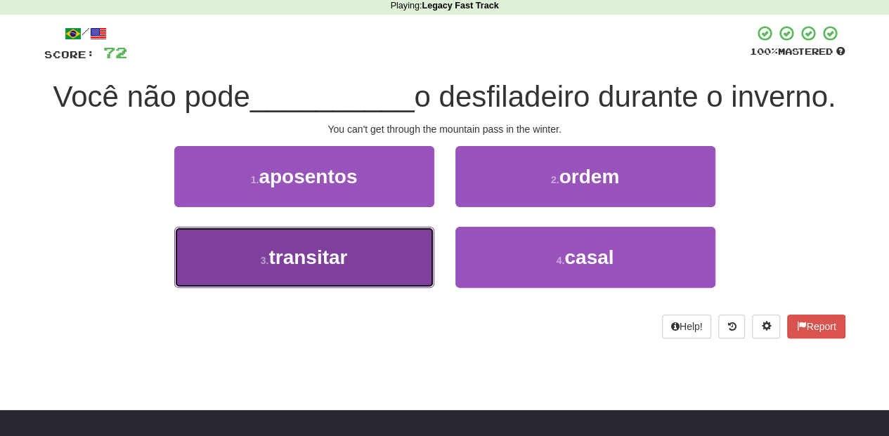
click at [386, 257] on button "3 . transitar" at bounding box center [304, 257] width 260 height 61
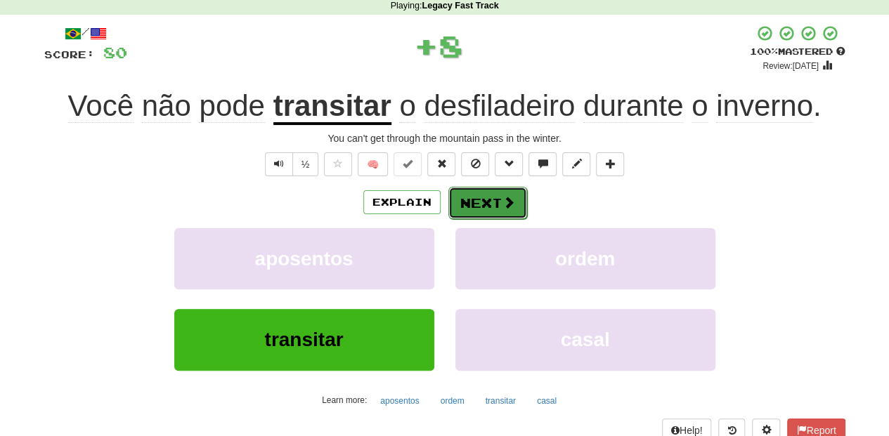
click at [490, 205] on button "Next" at bounding box center [487, 203] width 79 height 32
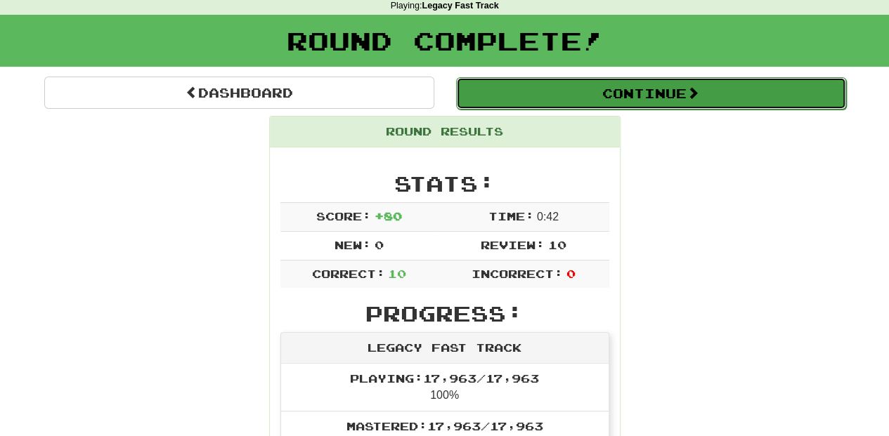
click at [609, 87] on button "Continue" at bounding box center [651, 93] width 390 height 32
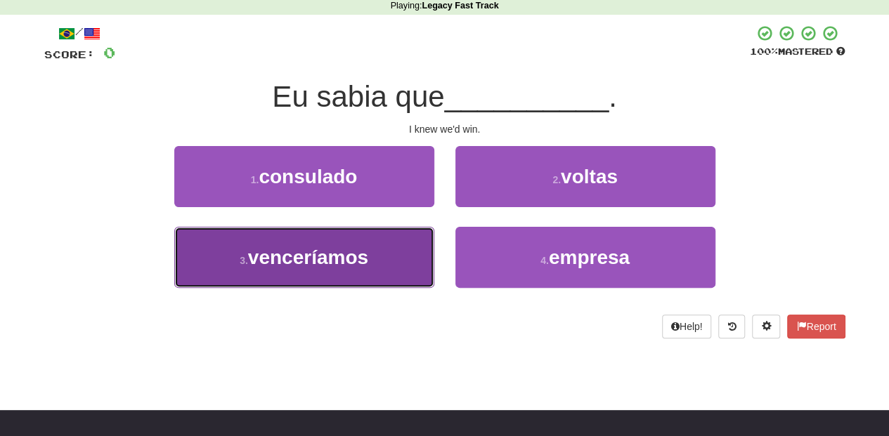
click at [350, 254] on span "venceríamos" at bounding box center [308, 258] width 120 height 22
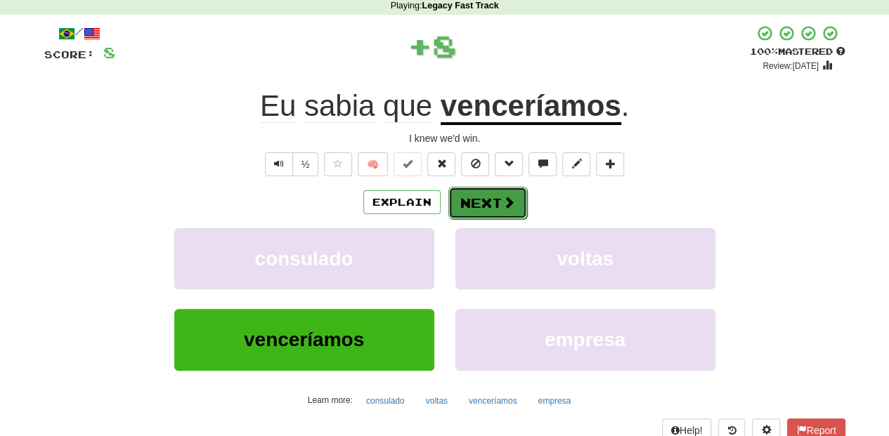
click at [499, 203] on button "Next" at bounding box center [487, 203] width 79 height 32
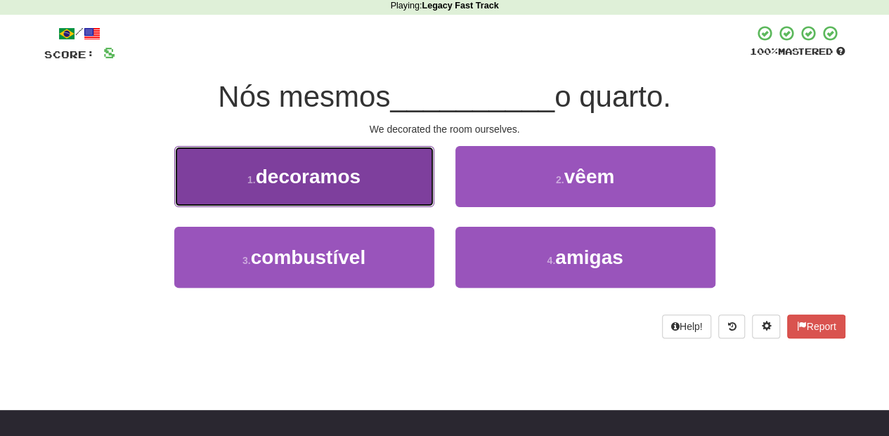
click at [379, 195] on button "1 . decoramos" at bounding box center [304, 176] width 260 height 61
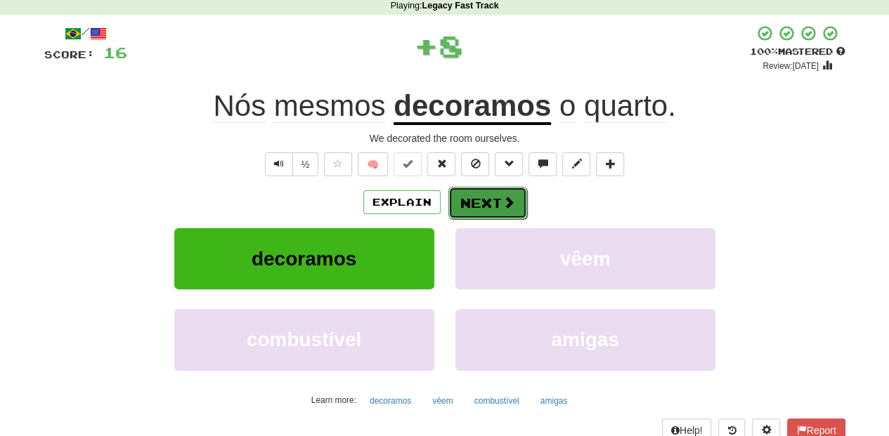
click at [503, 211] on button "Next" at bounding box center [487, 203] width 79 height 32
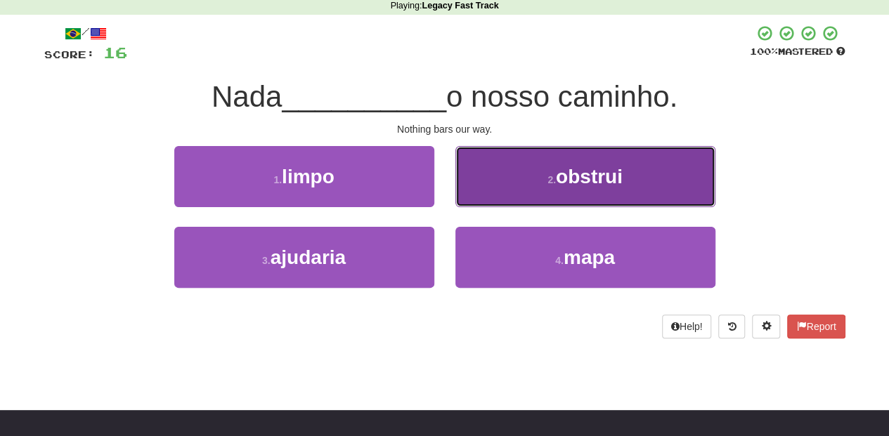
click at [511, 203] on button "2 . obstrui" at bounding box center [585, 176] width 260 height 61
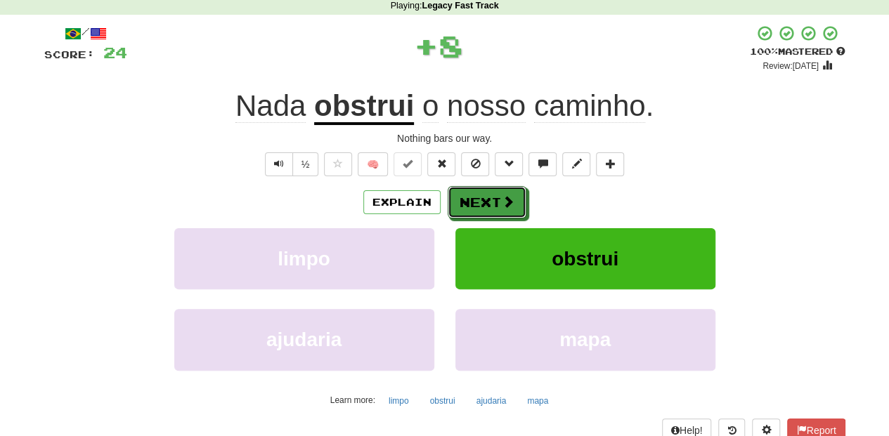
click at [511, 203] on span at bounding box center [508, 201] width 13 height 13
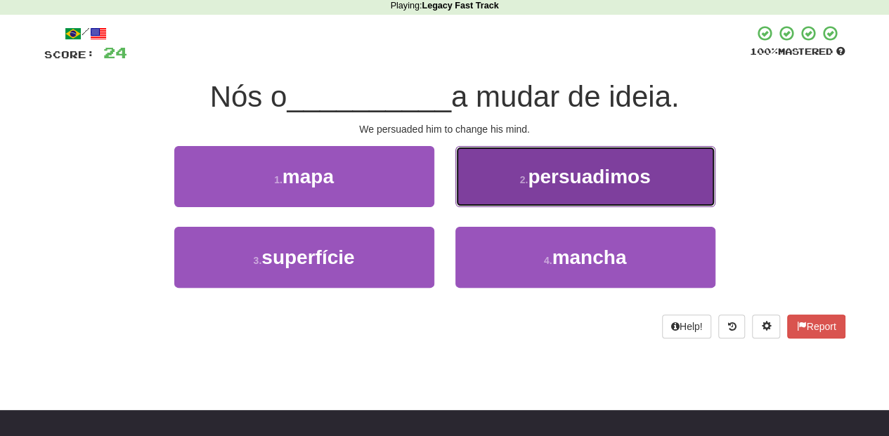
click at [488, 197] on button "2 . persuadimos" at bounding box center [585, 176] width 260 height 61
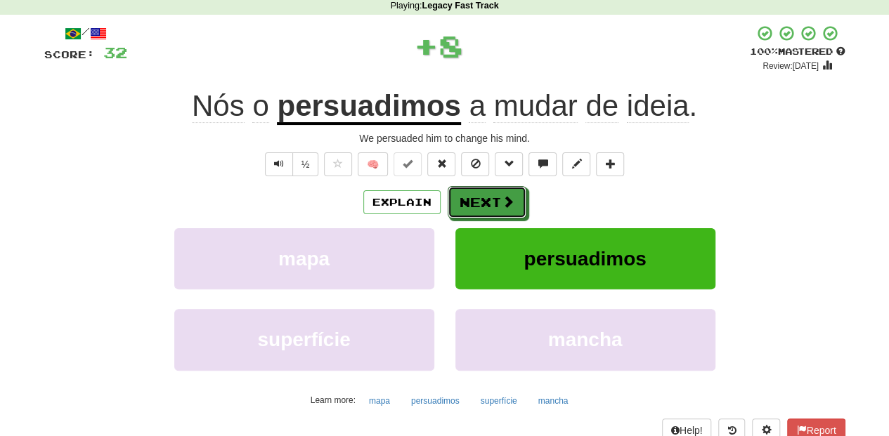
click at [488, 197] on button "Next" at bounding box center [487, 202] width 79 height 32
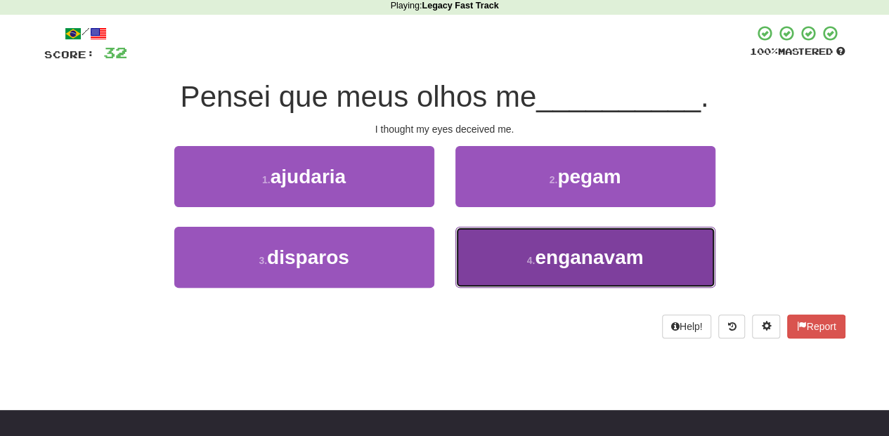
click at [493, 263] on button "4 . enganavam" at bounding box center [585, 257] width 260 height 61
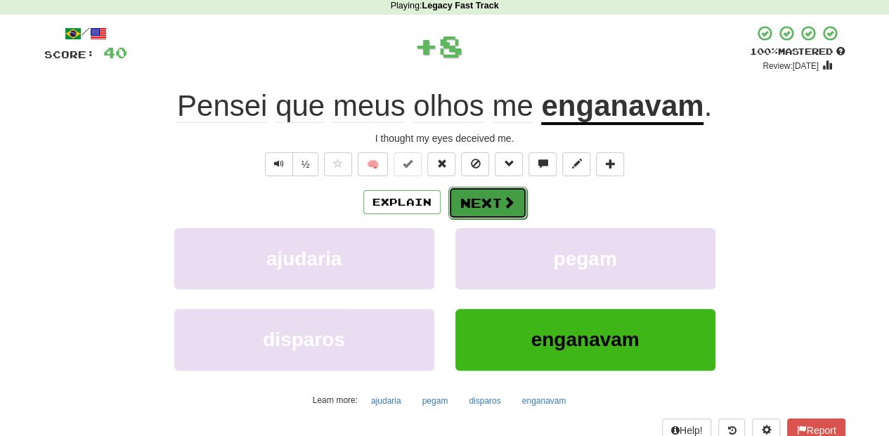
click at [481, 202] on button "Next" at bounding box center [487, 203] width 79 height 32
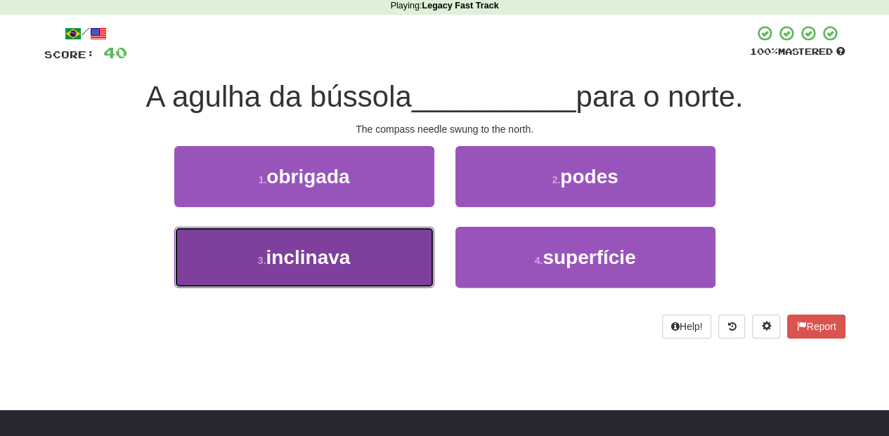
click at [367, 259] on button "3 . inclinava" at bounding box center [304, 257] width 260 height 61
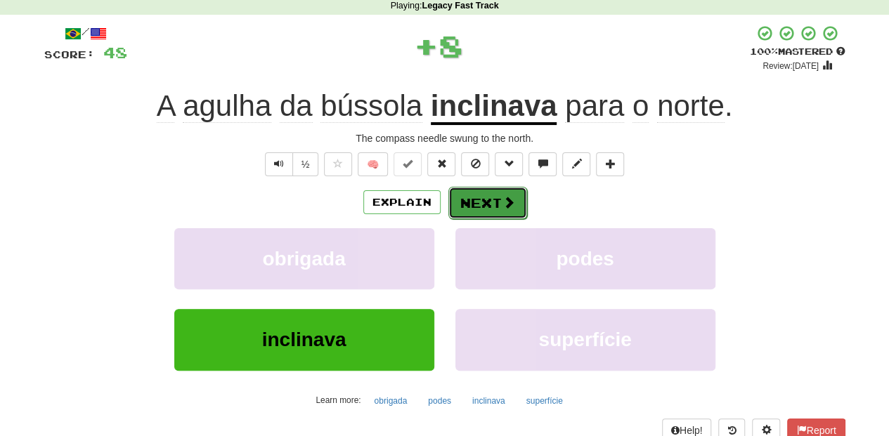
click at [488, 208] on button "Next" at bounding box center [487, 203] width 79 height 32
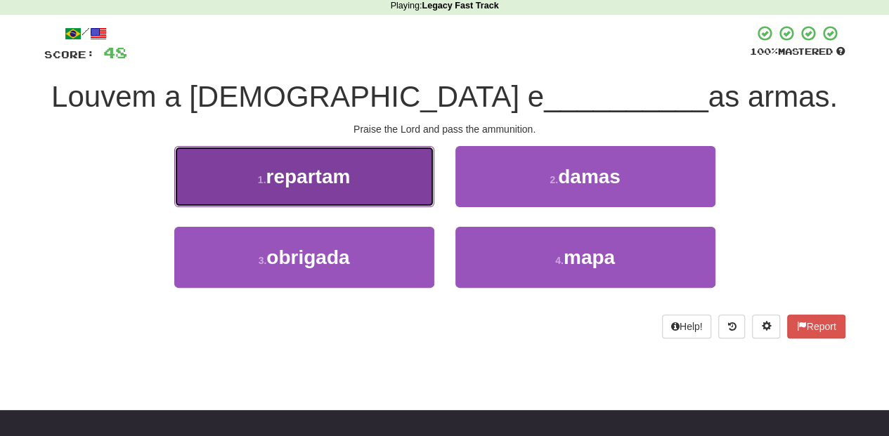
click at [409, 204] on button "1 . repartam" at bounding box center [304, 176] width 260 height 61
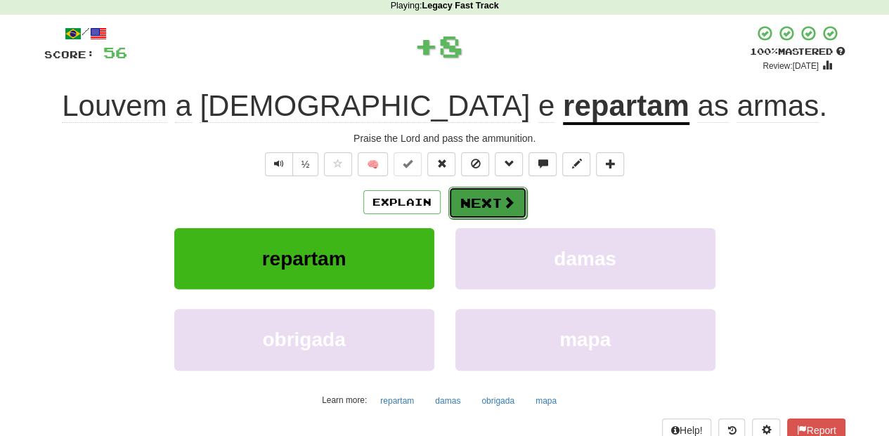
click at [465, 200] on button "Next" at bounding box center [487, 203] width 79 height 32
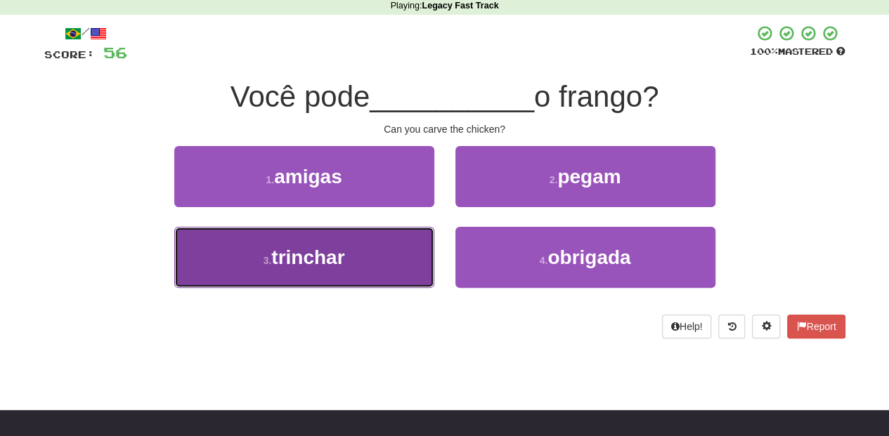
click at [377, 266] on button "3 . trinchar" at bounding box center [304, 257] width 260 height 61
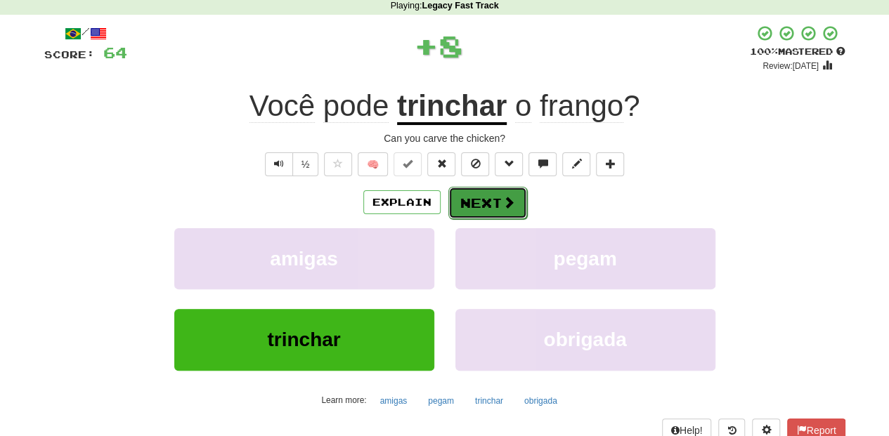
click at [474, 197] on button "Next" at bounding box center [487, 203] width 79 height 32
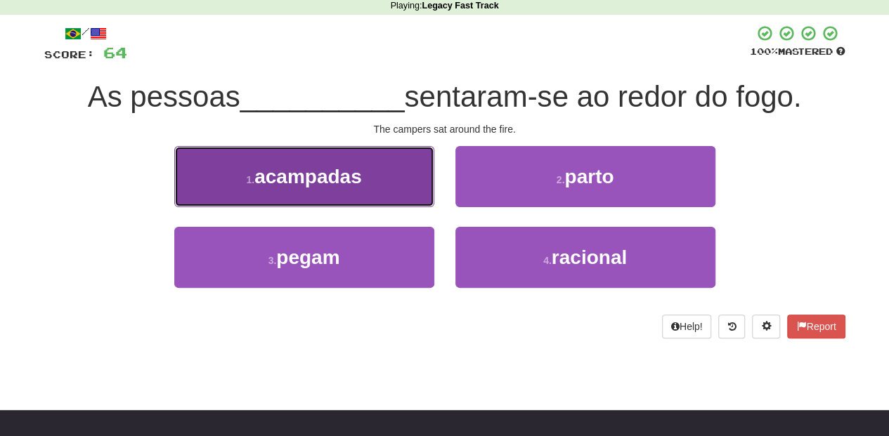
click at [396, 195] on button "1 . acampadas" at bounding box center [304, 176] width 260 height 61
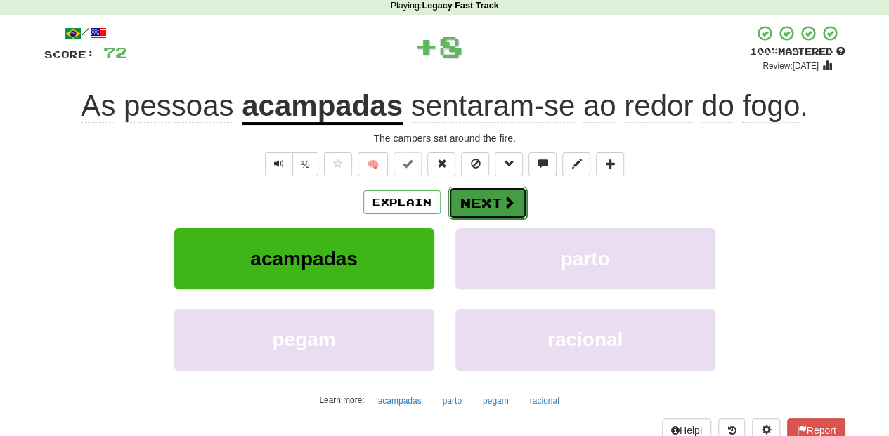
click at [462, 206] on button "Next" at bounding box center [487, 203] width 79 height 32
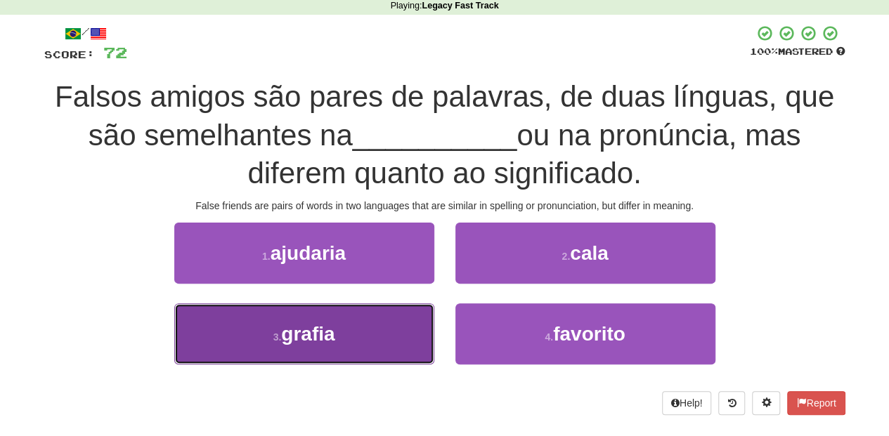
click at [390, 327] on button "3 . grafia" at bounding box center [304, 334] width 260 height 61
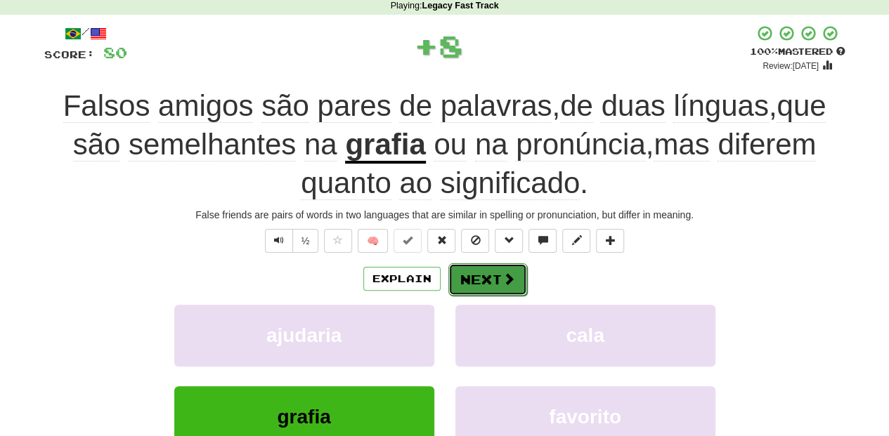
click at [466, 266] on button "Next" at bounding box center [487, 279] width 79 height 32
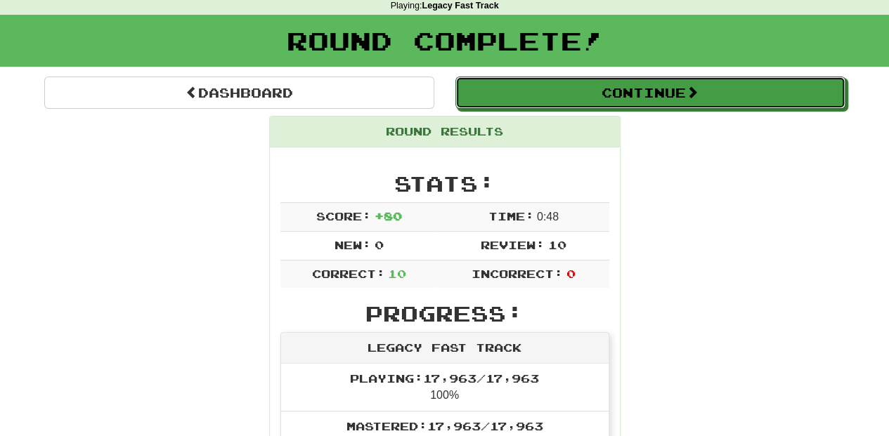
click at [572, 102] on button "Continue" at bounding box center [650, 93] width 390 height 32
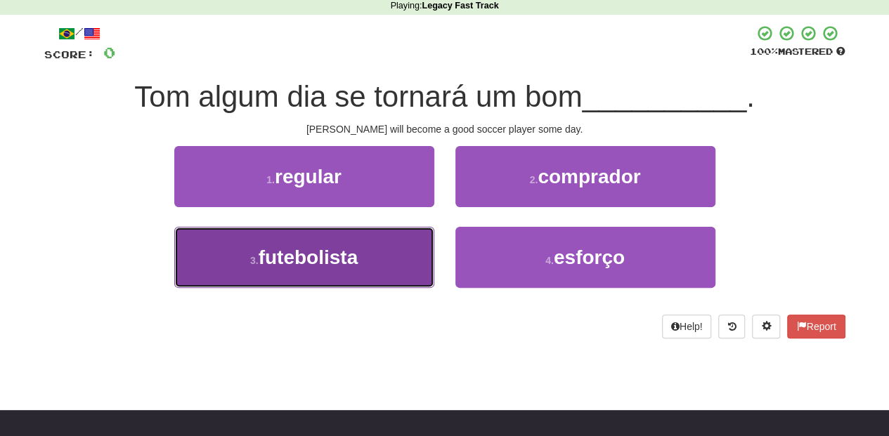
click at [402, 261] on button "3 . futebolista" at bounding box center [304, 257] width 260 height 61
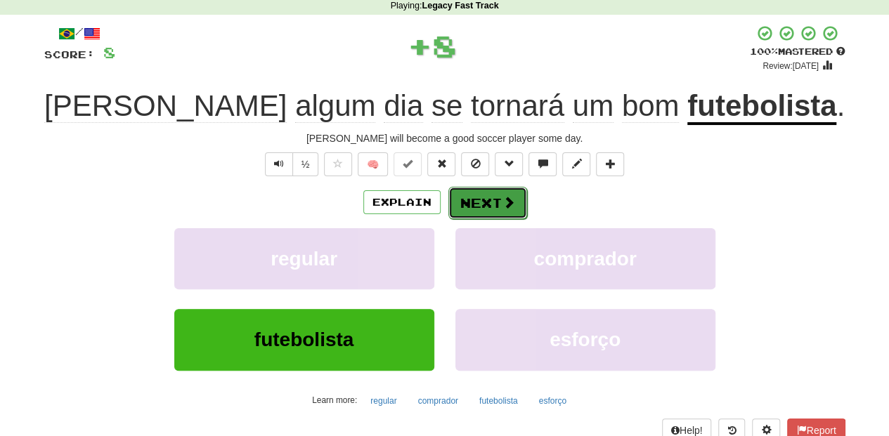
click at [479, 191] on button "Next" at bounding box center [487, 203] width 79 height 32
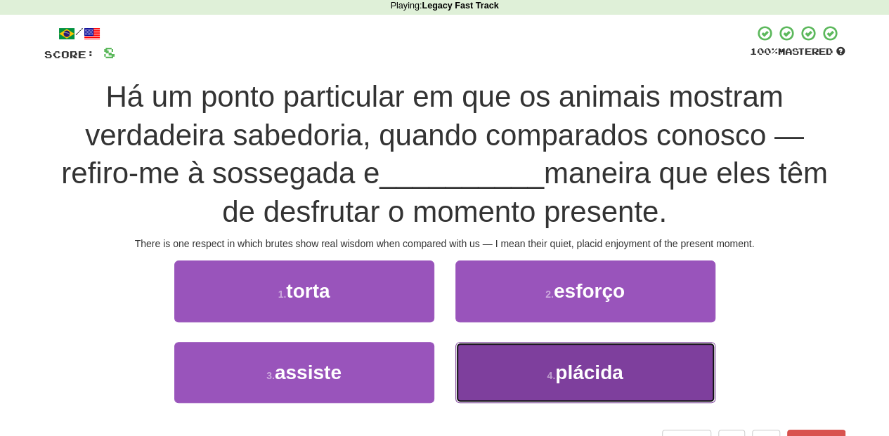
click at [501, 398] on button "4 . plácida" at bounding box center [585, 372] width 260 height 61
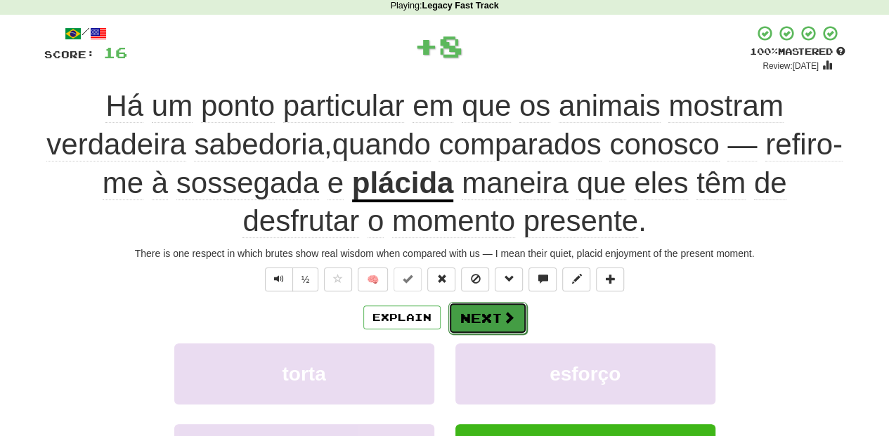
click at [476, 323] on button "Next" at bounding box center [487, 318] width 79 height 32
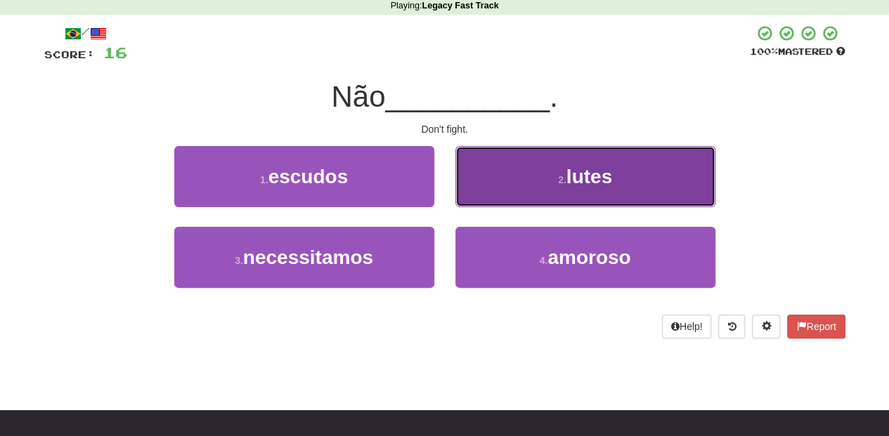
click at [465, 194] on button "2 . lutes" at bounding box center [585, 176] width 260 height 61
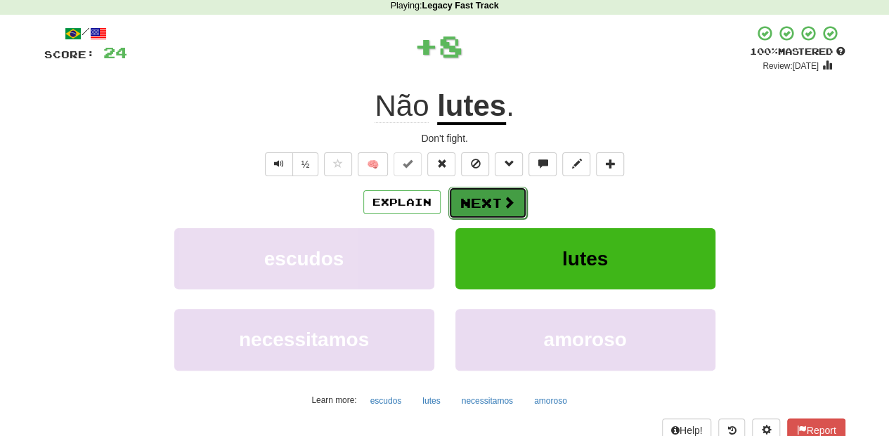
click at [464, 197] on button "Next" at bounding box center [487, 203] width 79 height 32
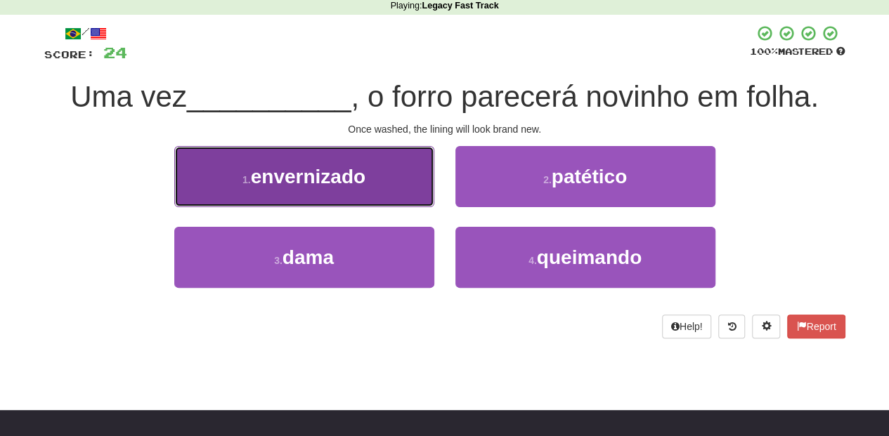
click at [412, 188] on button "1 . envernizado" at bounding box center [304, 176] width 260 height 61
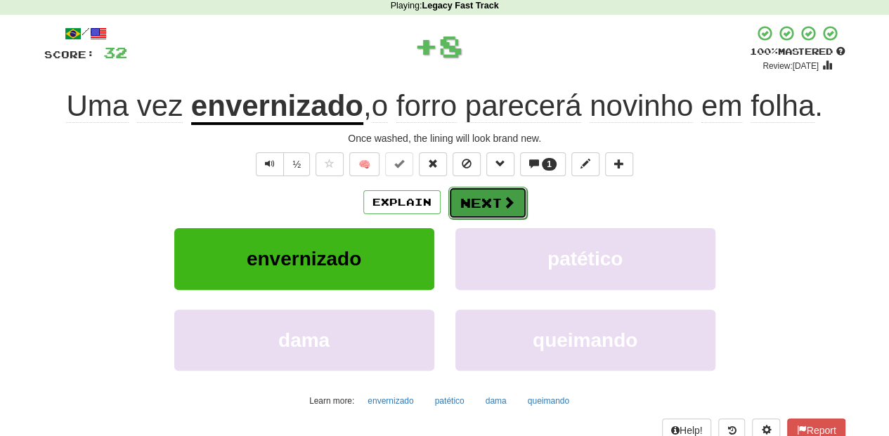
click at [469, 197] on button "Next" at bounding box center [487, 203] width 79 height 32
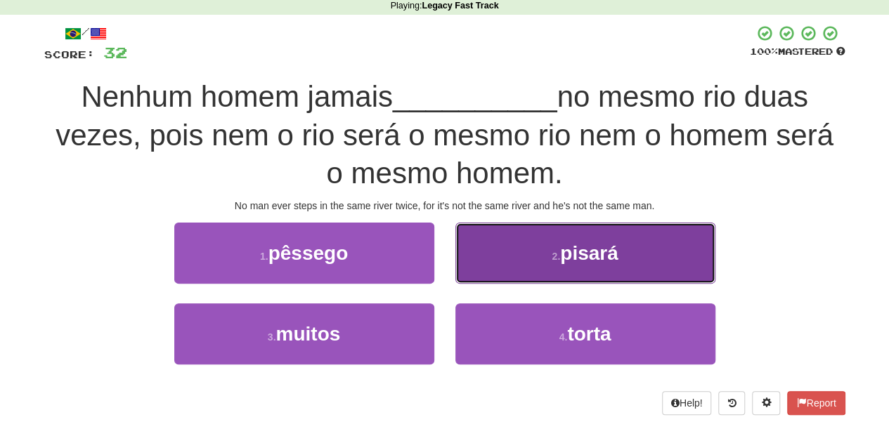
click at [503, 266] on button "2 . pisará" at bounding box center [585, 253] width 260 height 61
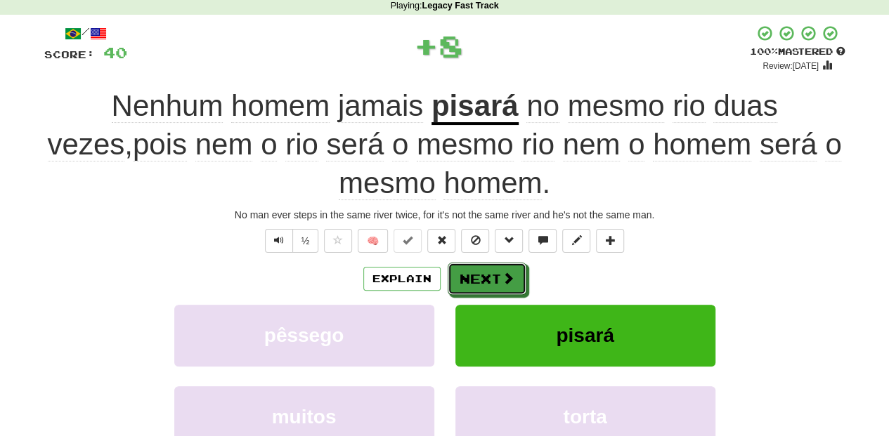
click at [497, 275] on button "Next" at bounding box center [487, 279] width 79 height 32
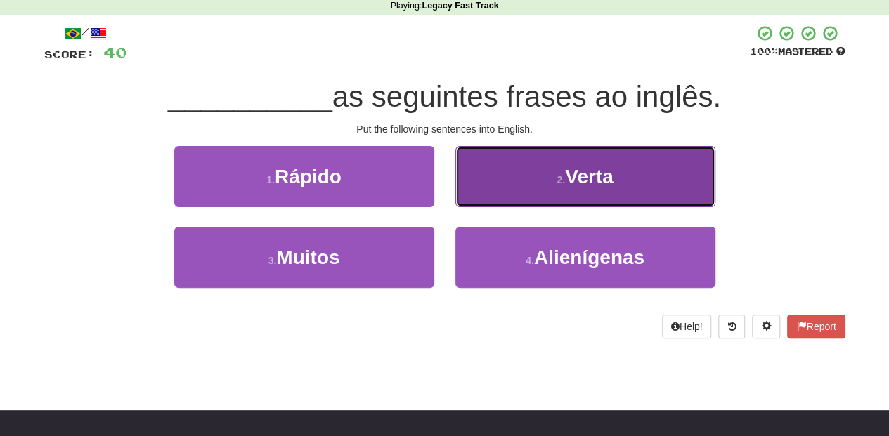
click at [513, 188] on button "2 . Verta" at bounding box center [585, 176] width 260 height 61
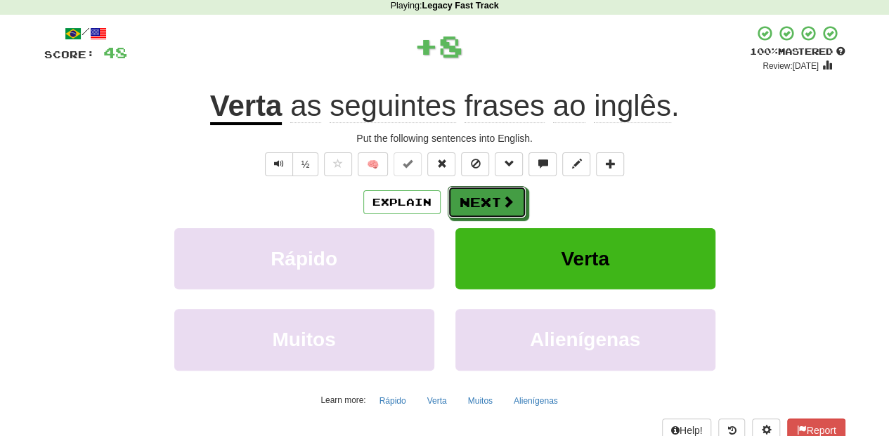
click at [513, 188] on button "Next" at bounding box center [487, 202] width 79 height 32
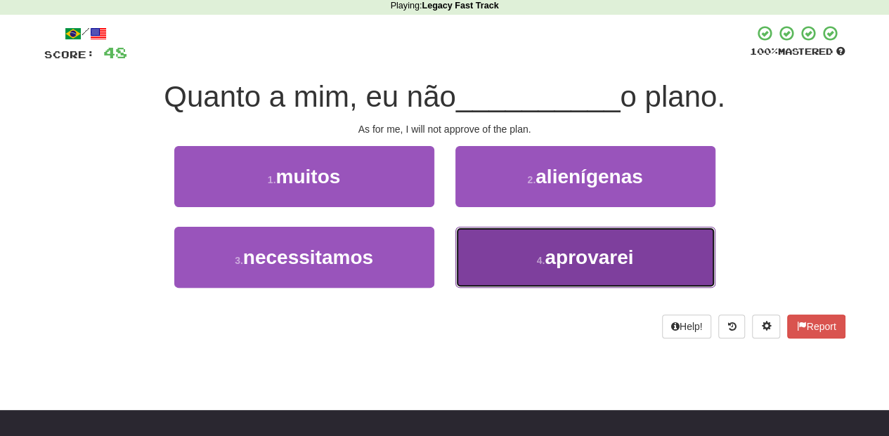
click at [500, 259] on button "4 . aprovarei" at bounding box center [585, 257] width 260 height 61
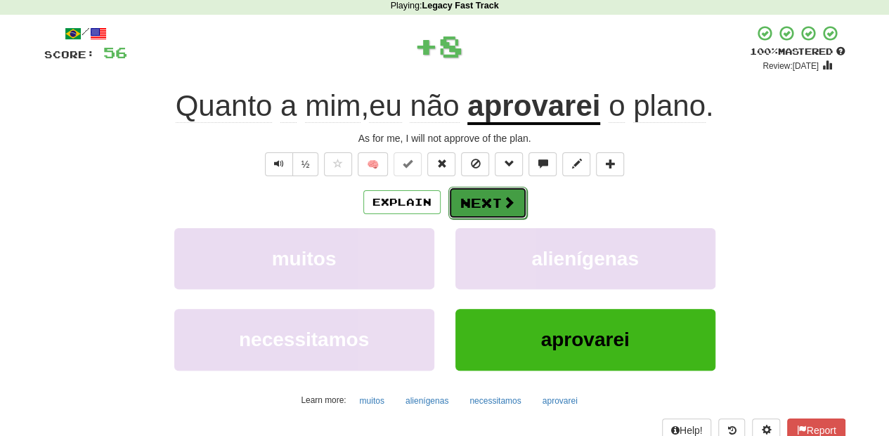
click at [495, 204] on button "Next" at bounding box center [487, 203] width 79 height 32
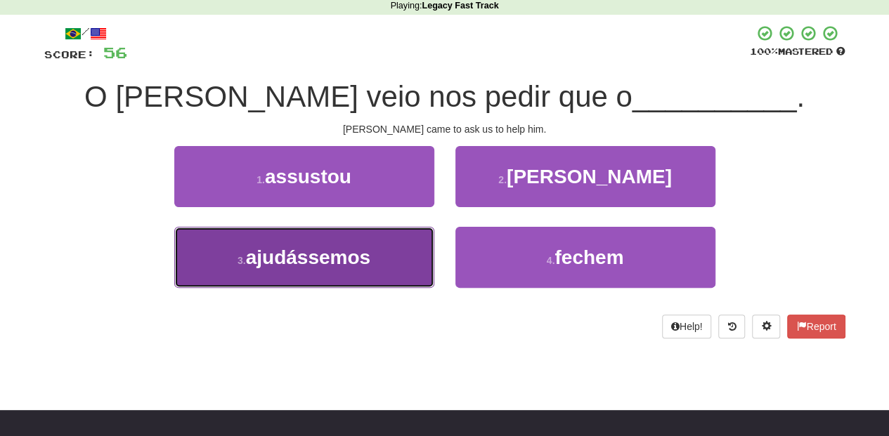
click at [433, 246] on button "3 . ajudássemos" at bounding box center [304, 257] width 260 height 61
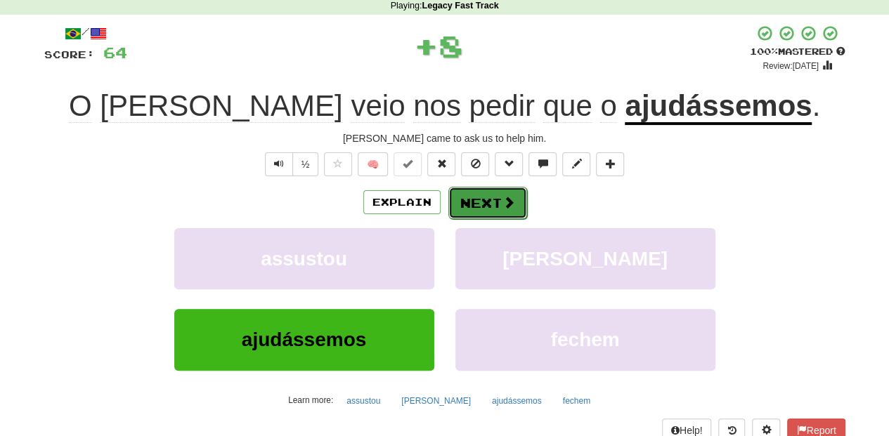
click at [471, 204] on button "Next" at bounding box center [487, 203] width 79 height 32
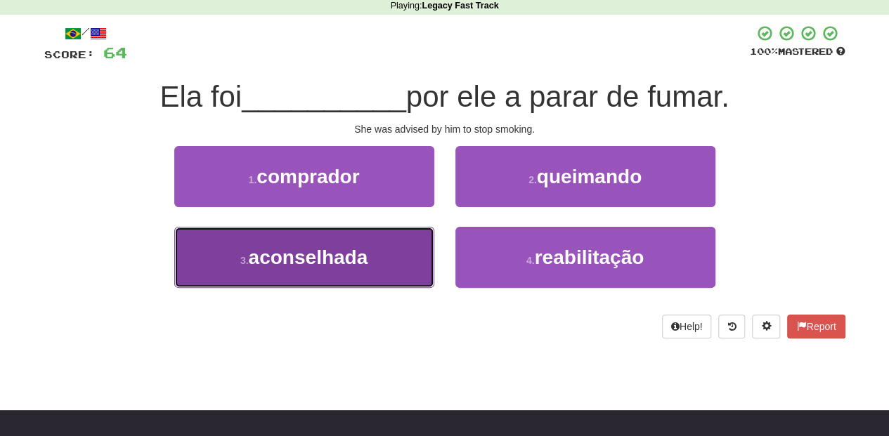
click at [398, 257] on button "3 . aconselhada" at bounding box center [304, 257] width 260 height 61
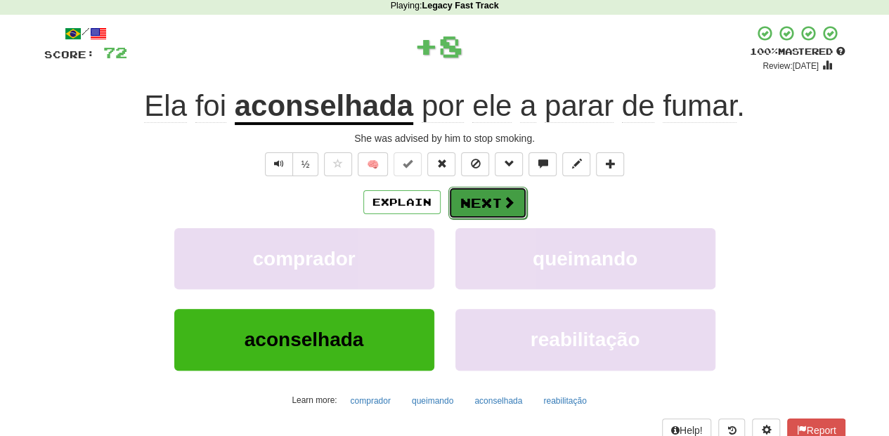
click at [485, 202] on button "Next" at bounding box center [487, 203] width 79 height 32
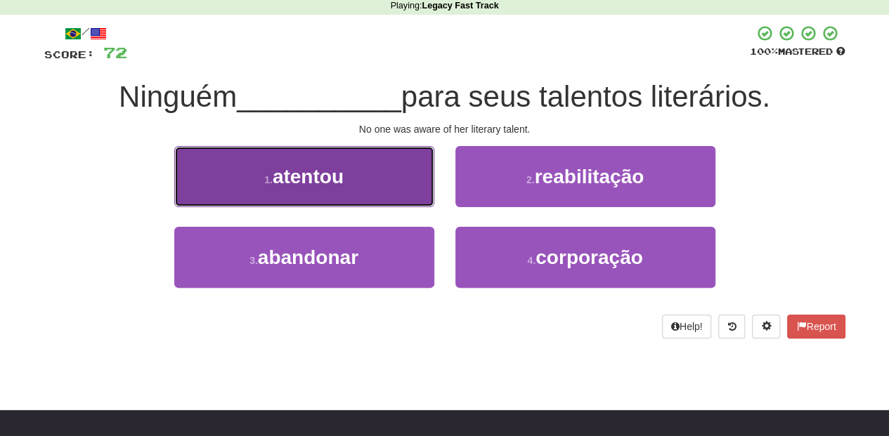
click at [393, 187] on button "1 . atentou" at bounding box center [304, 176] width 260 height 61
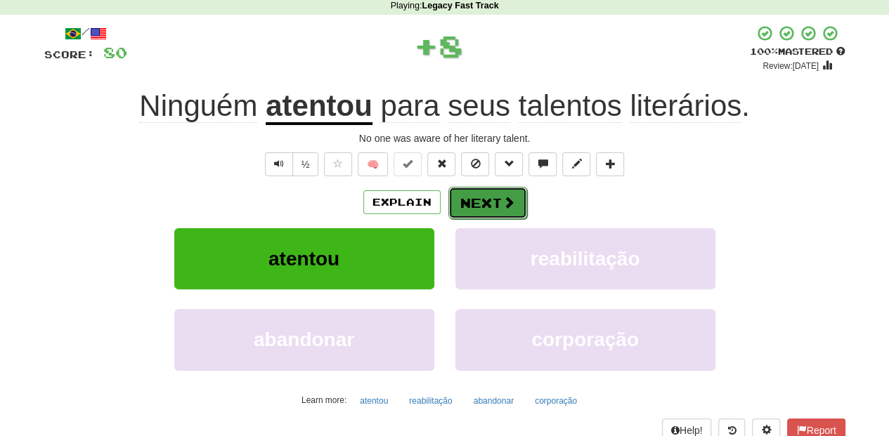
click at [483, 201] on button "Next" at bounding box center [487, 203] width 79 height 32
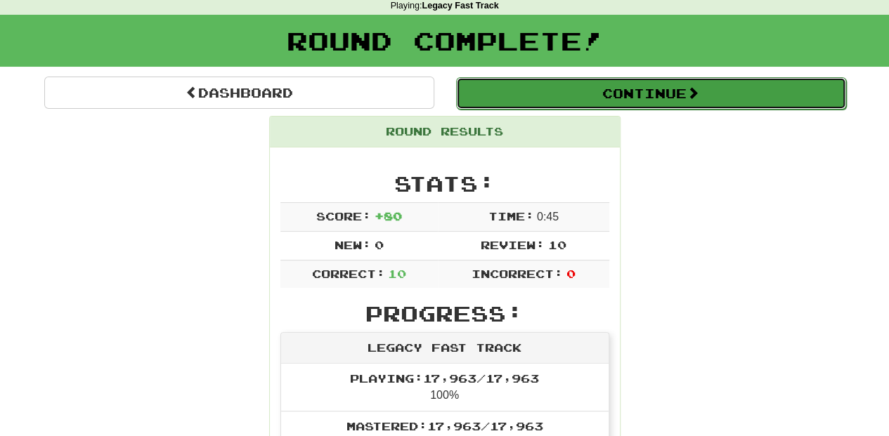
click at [530, 93] on button "Continue" at bounding box center [651, 93] width 390 height 32
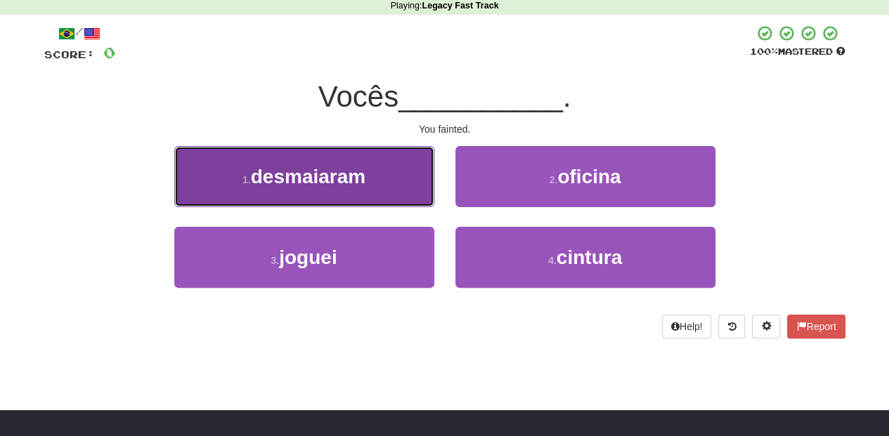
click at [347, 191] on button "1 . desmaiaram" at bounding box center [304, 176] width 260 height 61
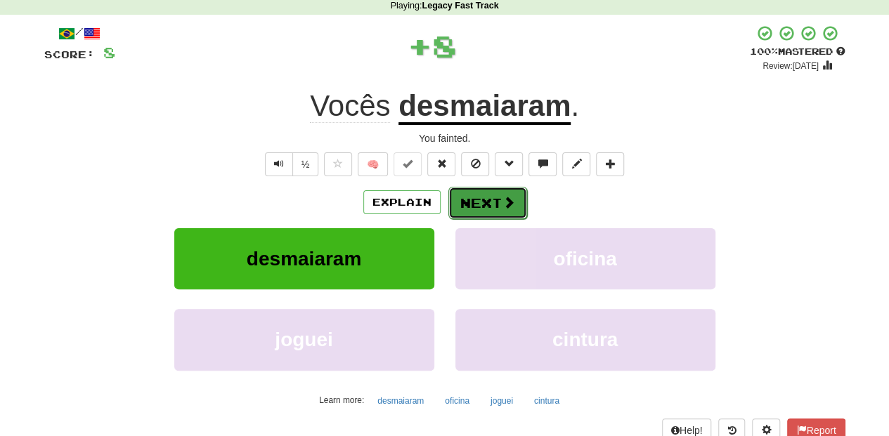
click at [463, 198] on button "Next" at bounding box center [487, 203] width 79 height 32
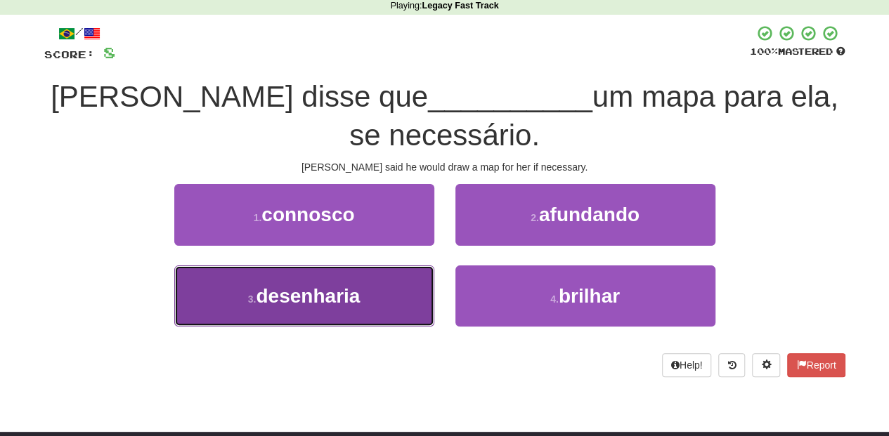
click at [381, 290] on button "3 . desenharia" at bounding box center [304, 296] width 260 height 61
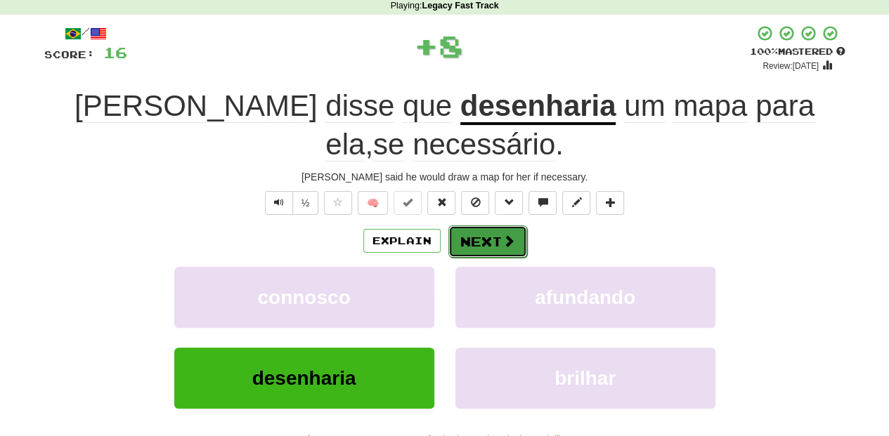
click at [475, 243] on button "Next" at bounding box center [487, 242] width 79 height 32
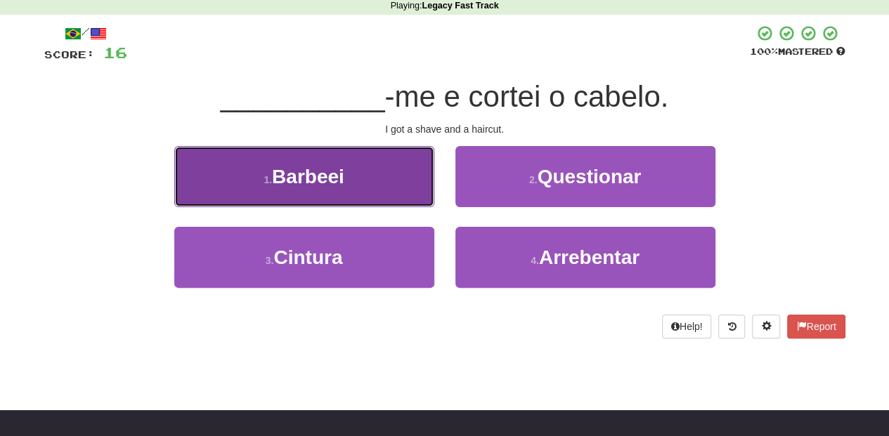
click at [393, 191] on button "1 . Barbeei" at bounding box center [304, 176] width 260 height 61
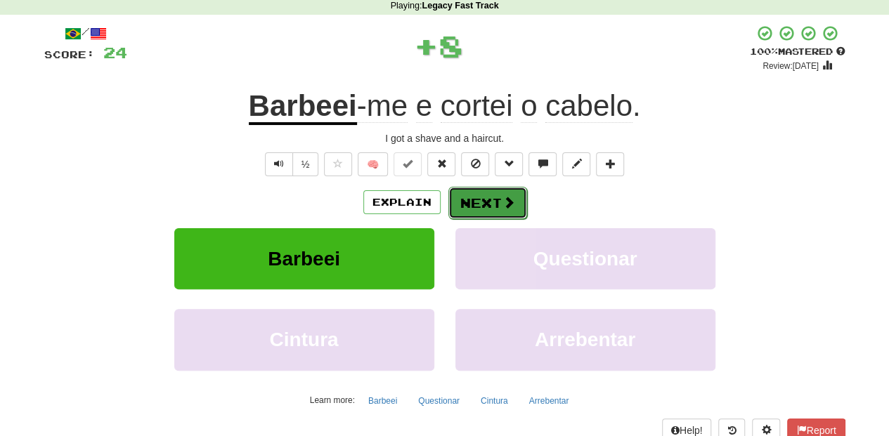
click at [463, 206] on button "Next" at bounding box center [487, 203] width 79 height 32
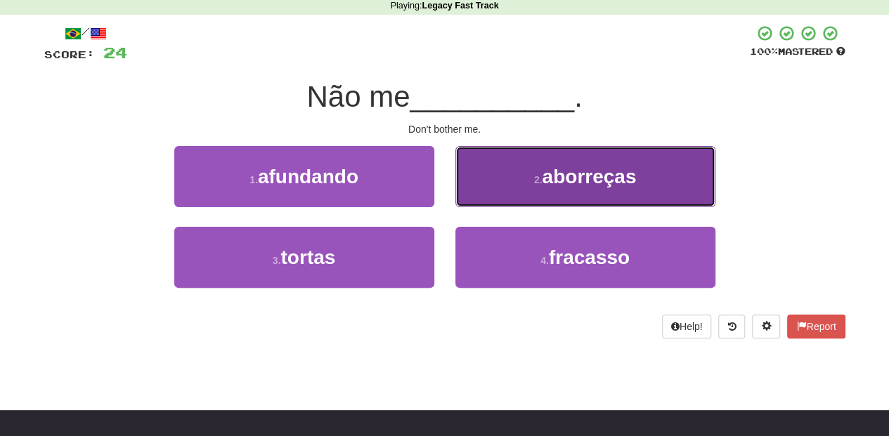
click at [488, 195] on button "2 . aborreças" at bounding box center [585, 176] width 260 height 61
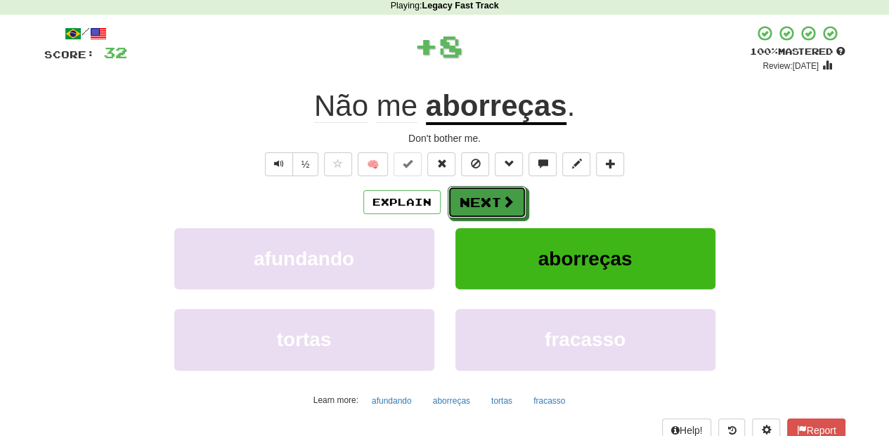
click at [481, 198] on button "Next" at bounding box center [487, 202] width 79 height 32
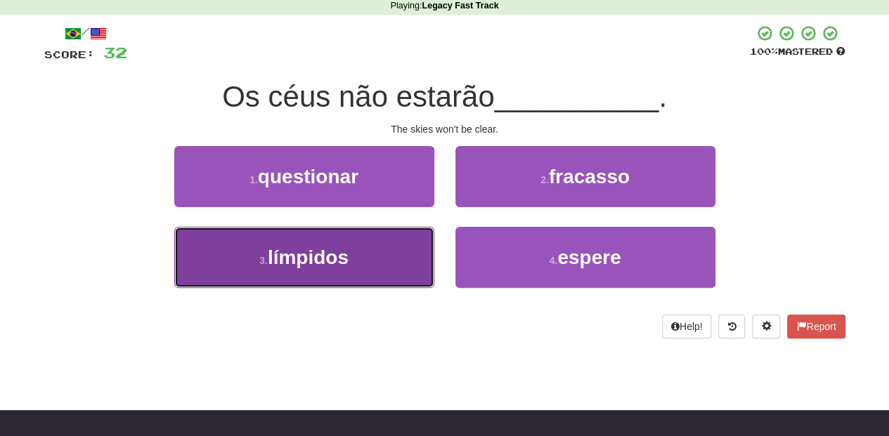
click at [400, 266] on button "3 . límpidos" at bounding box center [304, 257] width 260 height 61
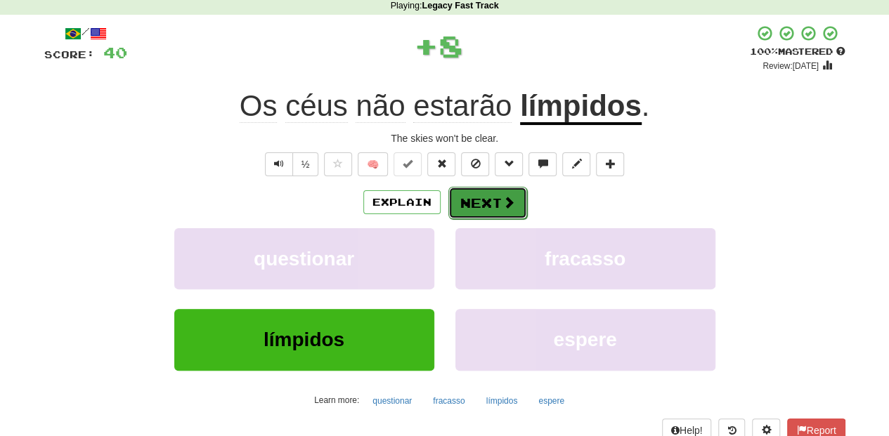
click at [454, 195] on button "Next" at bounding box center [487, 203] width 79 height 32
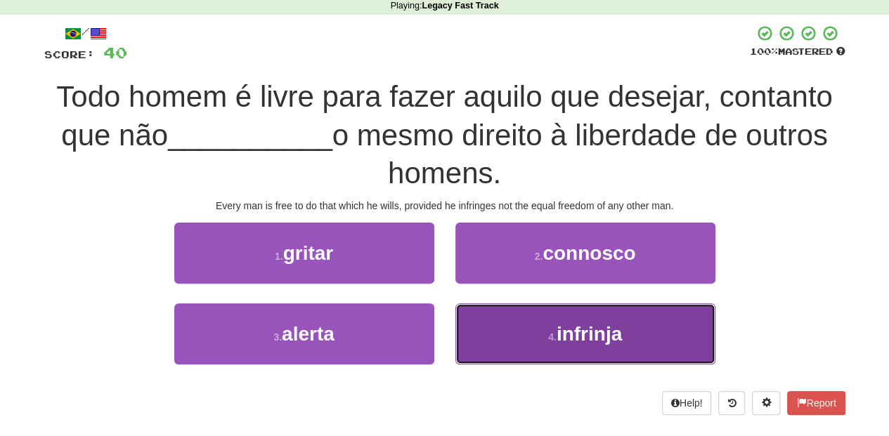
click at [495, 326] on button "4 . infrinja" at bounding box center [585, 334] width 260 height 61
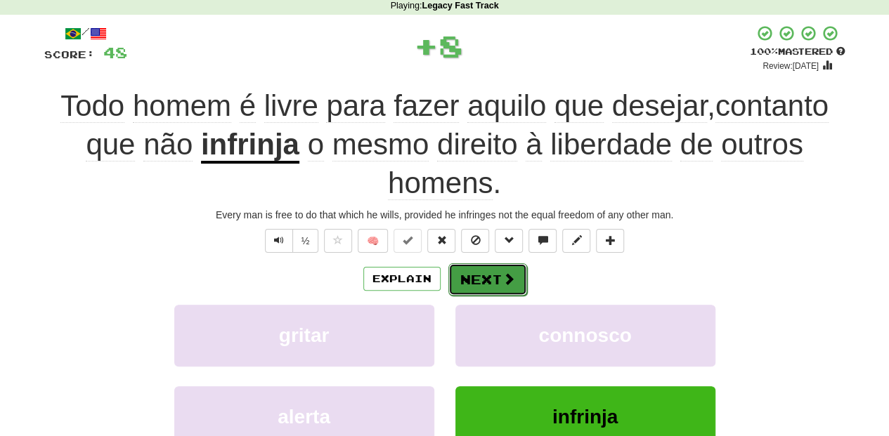
click at [467, 267] on button "Next" at bounding box center [487, 279] width 79 height 32
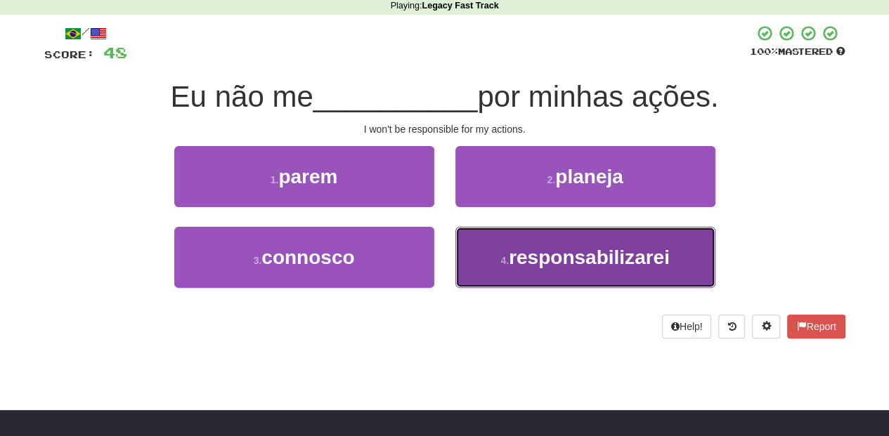
click at [475, 260] on button "4 . responsabilizarei" at bounding box center [585, 257] width 260 height 61
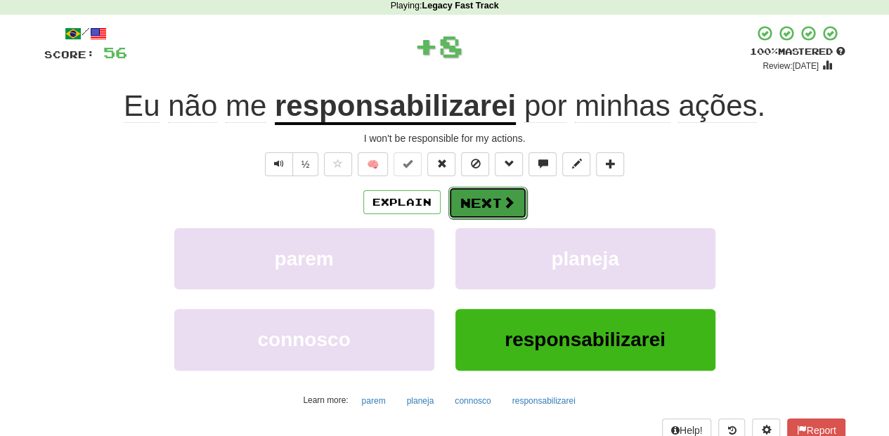
click at [480, 205] on button "Next" at bounding box center [487, 203] width 79 height 32
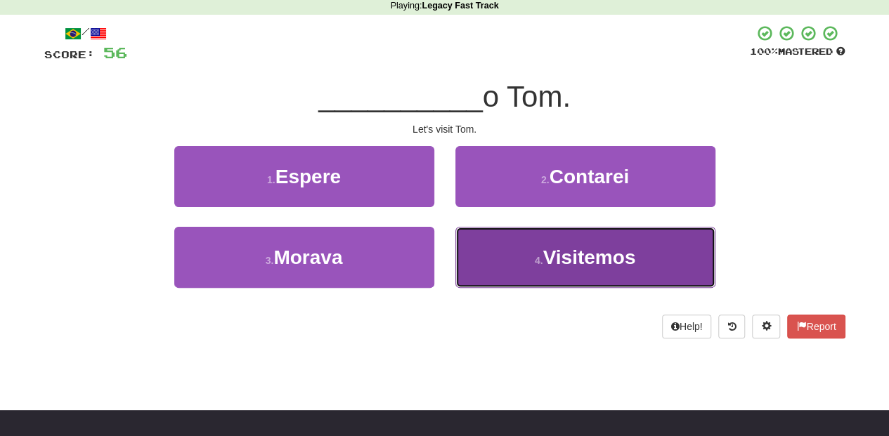
click at [471, 247] on button "4 . Visitemos" at bounding box center [585, 257] width 260 height 61
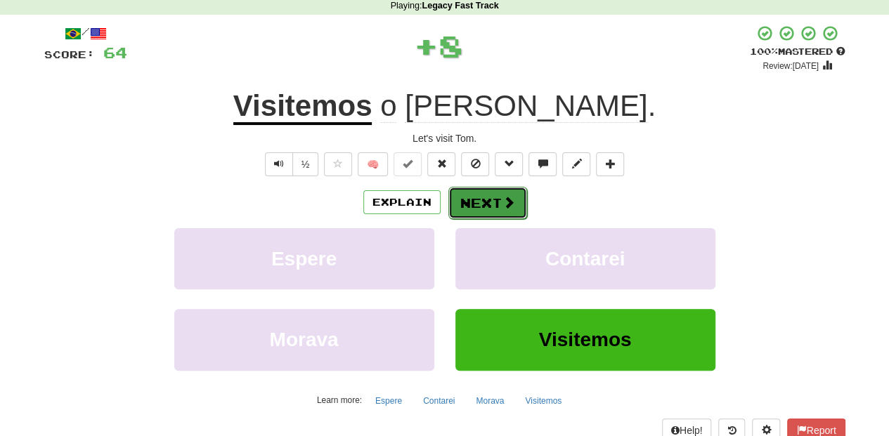
click at [474, 205] on button "Next" at bounding box center [487, 203] width 79 height 32
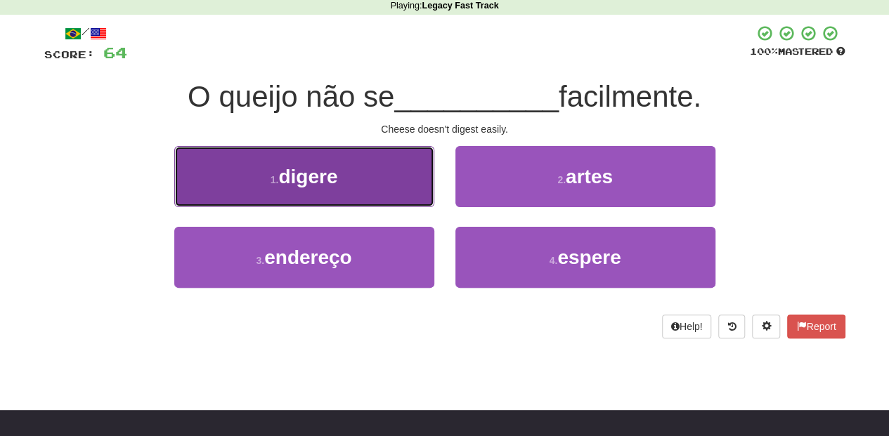
click at [389, 192] on button "1 . digere" at bounding box center [304, 176] width 260 height 61
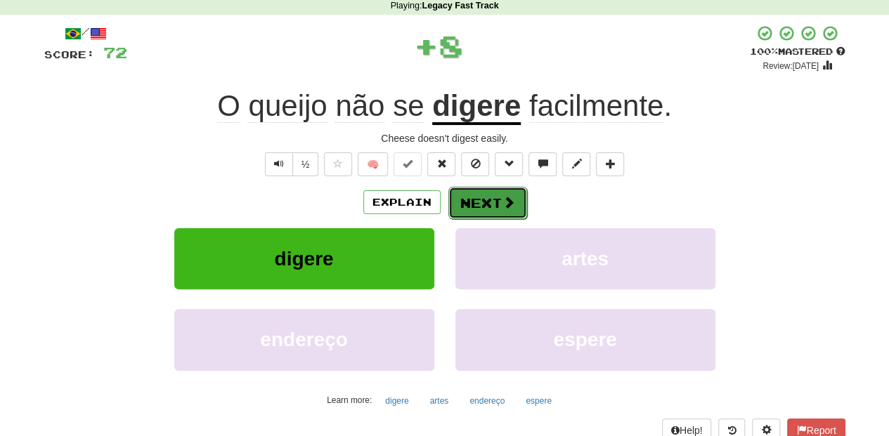
click at [465, 211] on button "Next" at bounding box center [487, 203] width 79 height 32
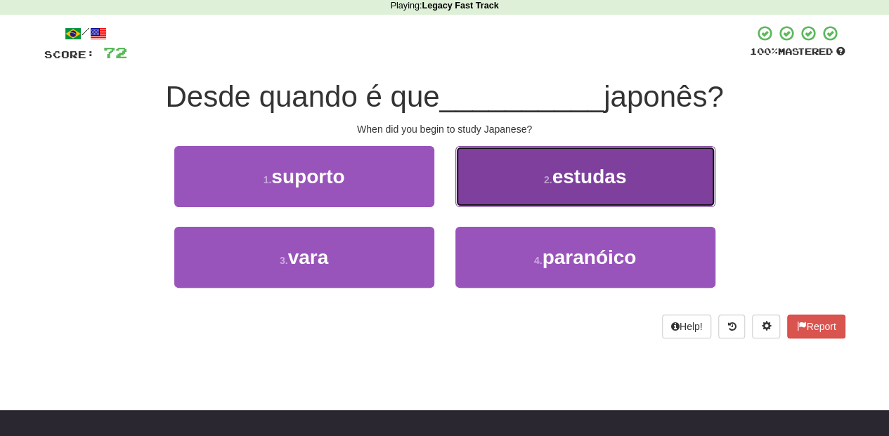
click at [488, 190] on button "2 . estudas" at bounding box center [585, 176] width 260 height 61
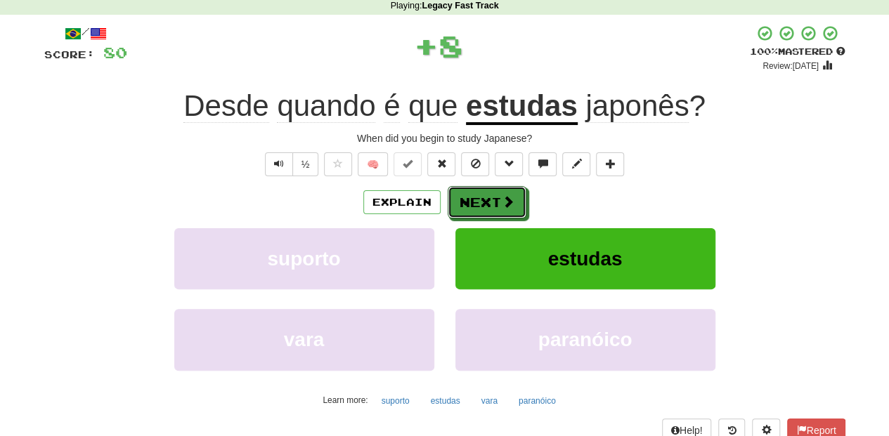
click at [488, 190] on button "Next" at bounding box center [487, 202] width 79 height 32
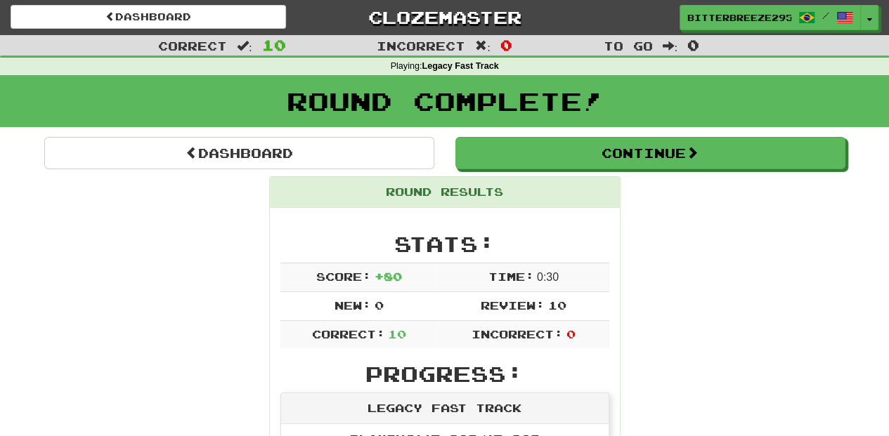
scroll to position [0, 0]
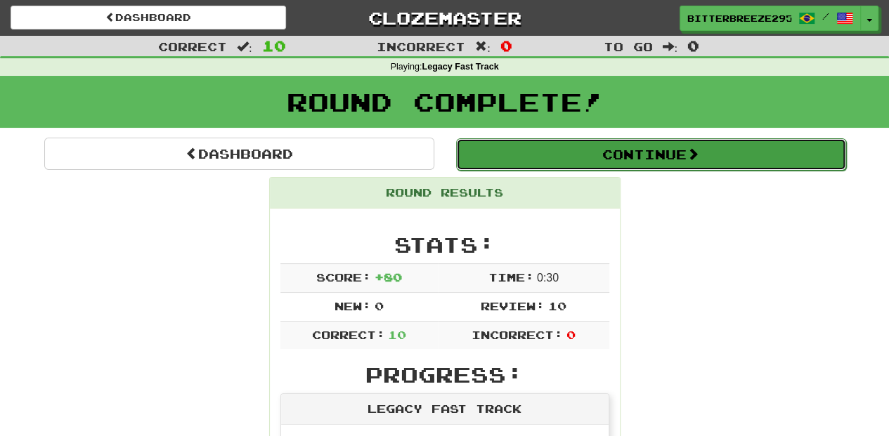
click at [534, 159] on button "Continue" at bounding box center [651, 154] width 390 height 32
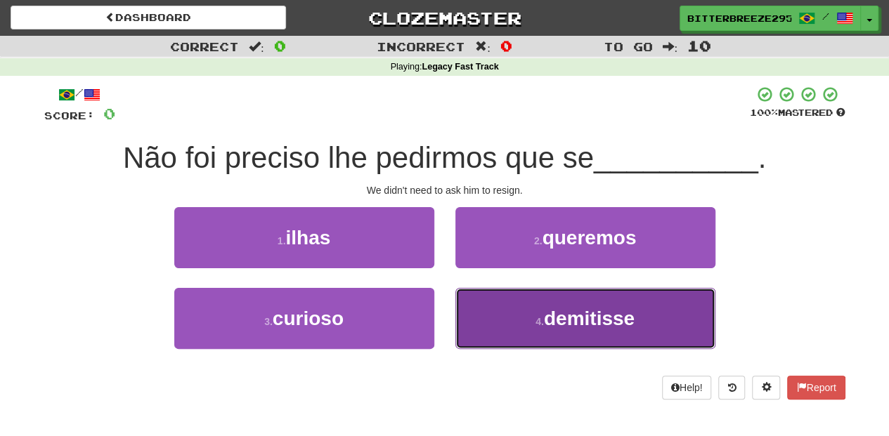
click at [510, 313] on button "4 . demitisse" at bounding box center [585, 318] width 260 height 61
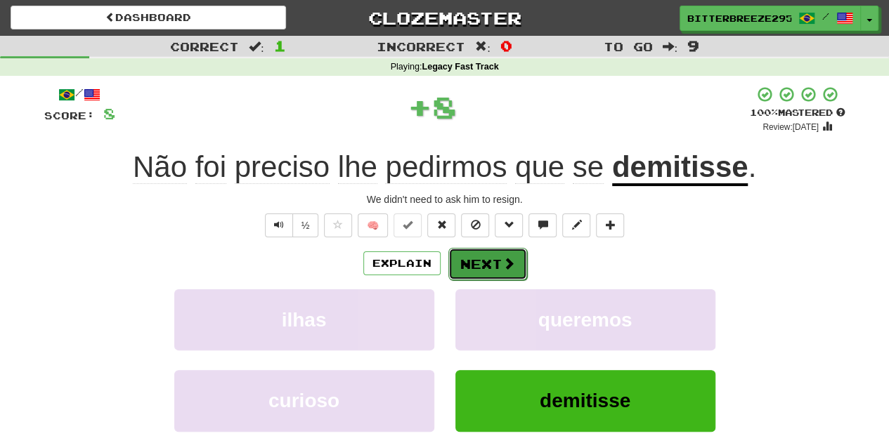
click at [467, 266] on button "Next" at bounding box center [487, 264] width 79 height 32
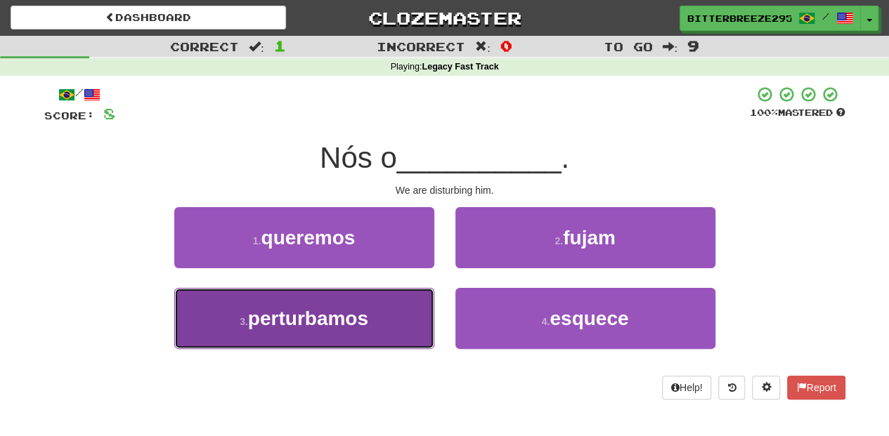
click at [391, 306] on button "3 . perturbamos" at bounding box center [304, 318] width 260 height 61
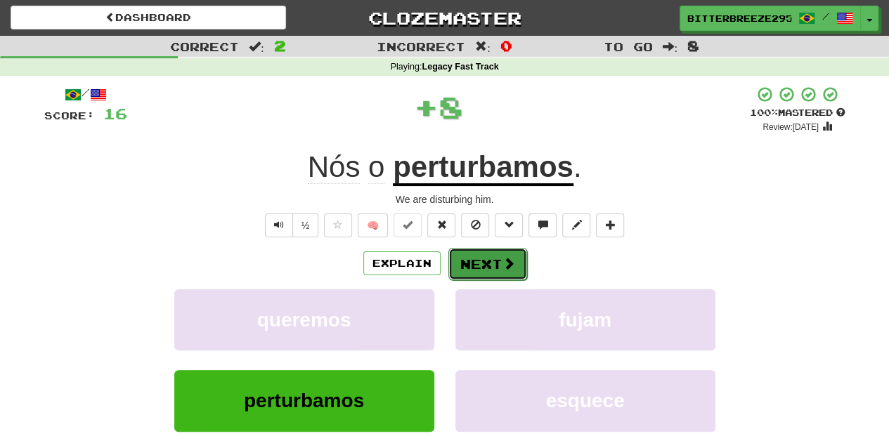
click at [477, 269] on button "Next" at bounding box center [487, 264] width 79 height 32
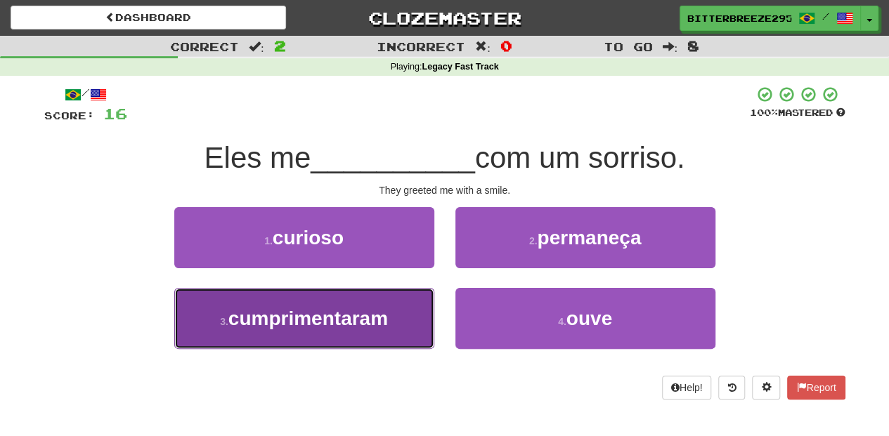
click at [400, 308] on button "3 . cumprimentaram" at bounding box center [304, 318] width 260 height 61
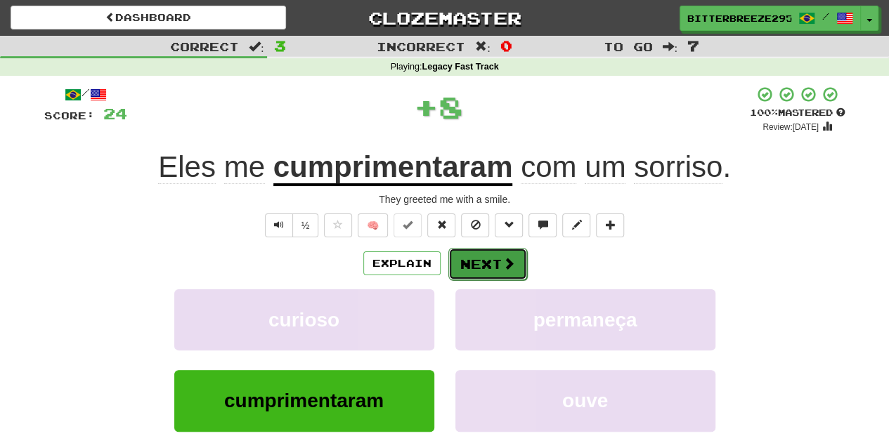
click at [485, 260] on button "Next" at bounding box center [487, 264] width 79 height 32
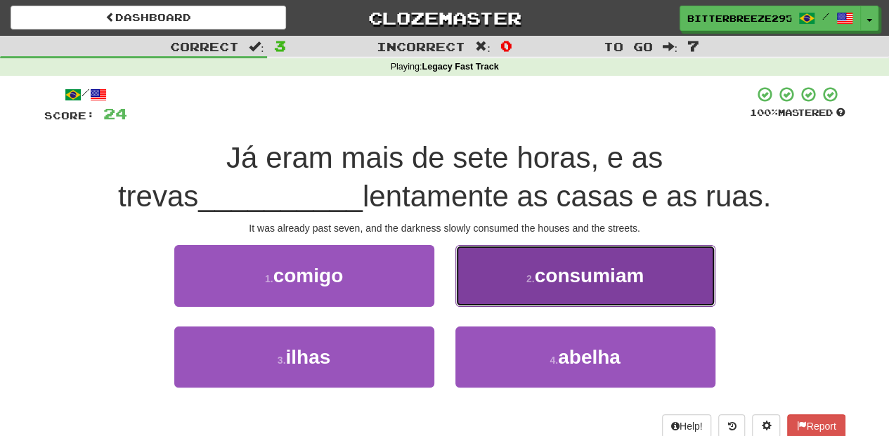
click at [509, 287] on button "2 . consumiam" at bounding box center [585, 275] width 260 height 61
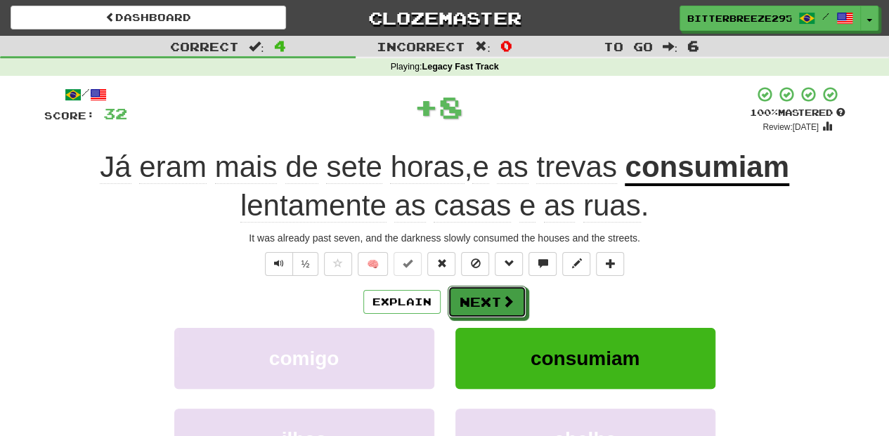
click at [497, 294] on button "Next" at bounding box center [487, 302] width 79 height 32
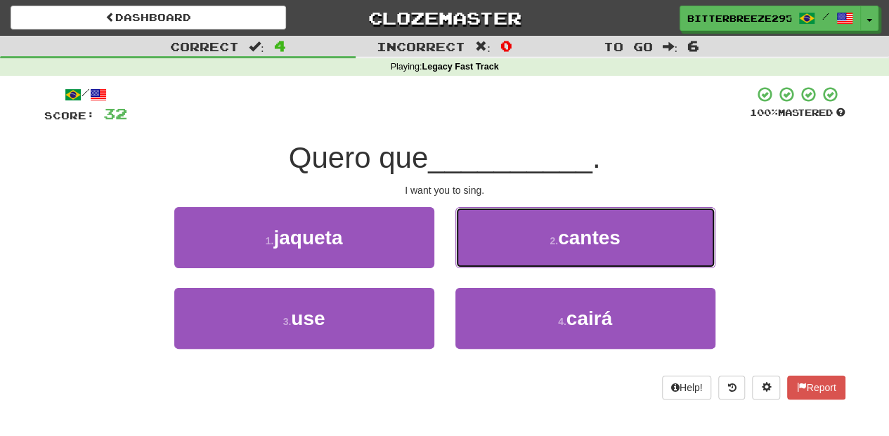
click at [492, 244] on button "2 . cantes" at bounding box center [585, 237] width 260 height 61
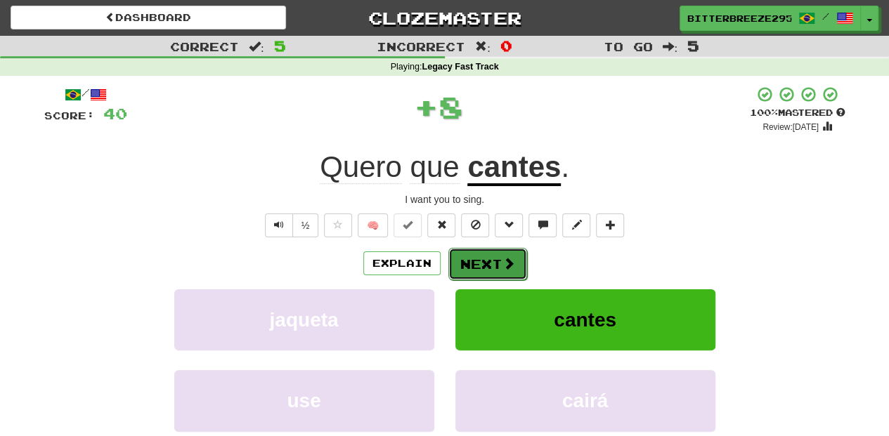
click at [484, 254] on button "Next" at bounding box center [487, 264] width 79 height 32
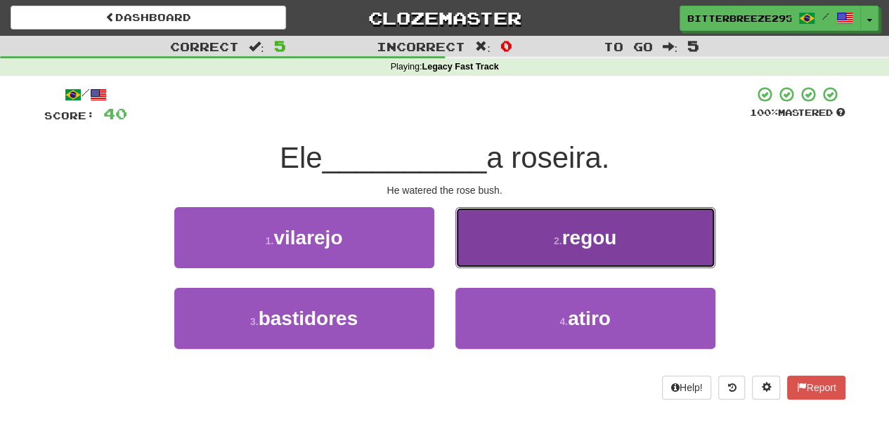
click at [490, 250] on button "2 . regou" at bounding box center [585, 237] width 260 height 61
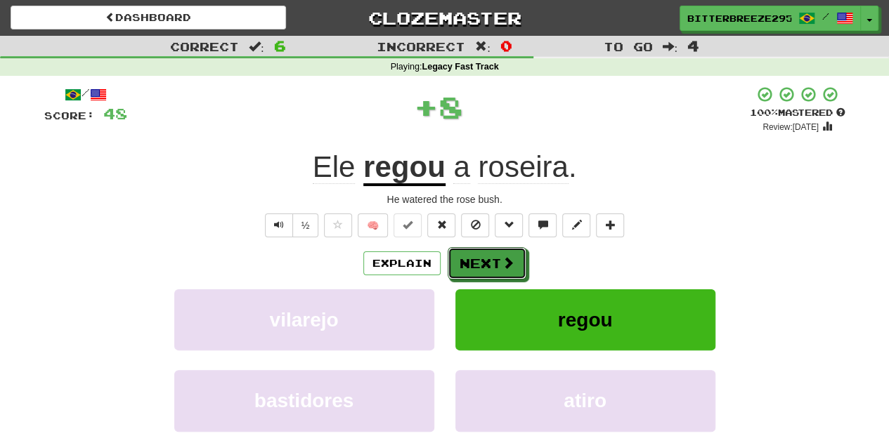
click at [490, 249] on button "Next" at bounding box center [487, 263] width 79 height 32
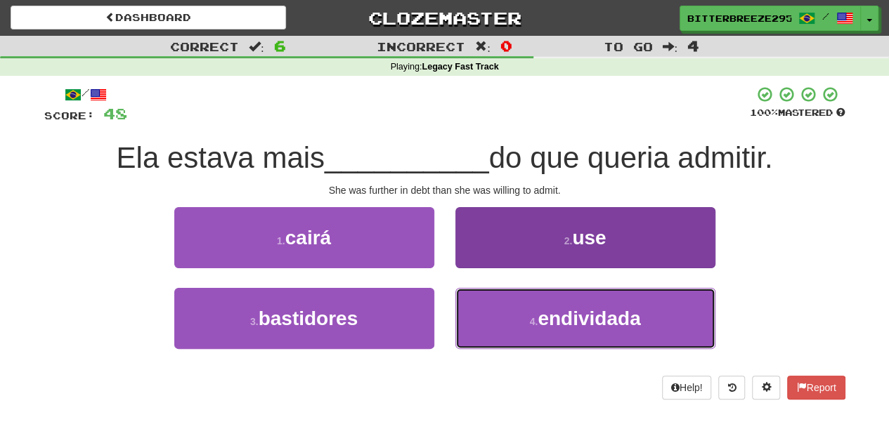
click at [493, 307] on button "4 . endividada" at bounding box center [585, 318] width 260 height 61
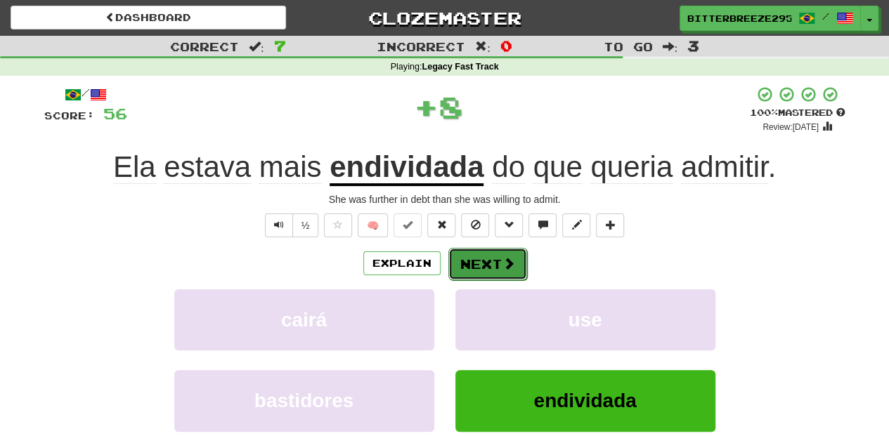
click at [477, 252] on button "Next" at bounding box center [487, 264] width 79 height 32
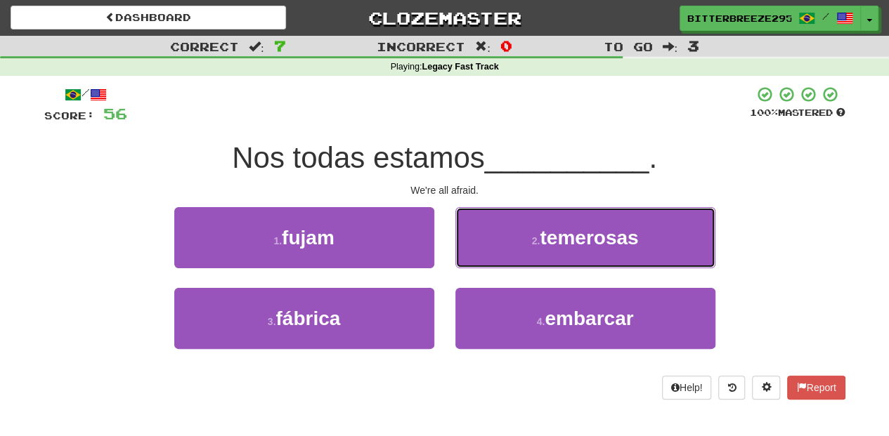
click at [502, 242] on button "2 . temerosas" at bounding box center [585, 237] width 260 height 61
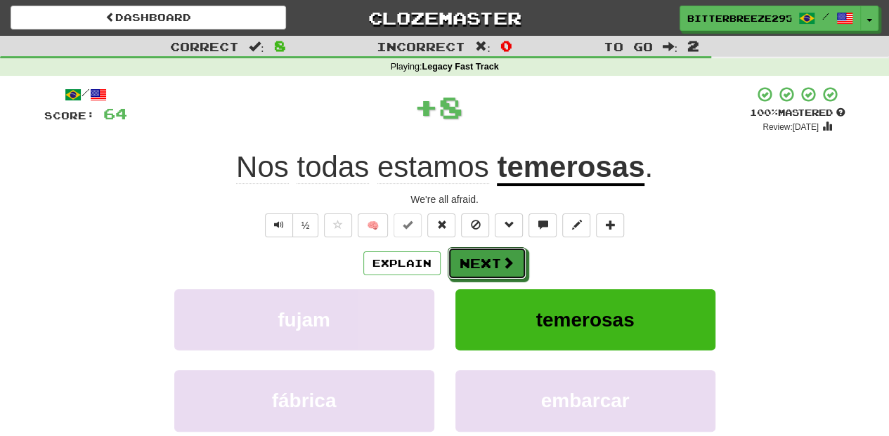
click at [495, 256] on button "Next" at bounding box center [487, 263] width 79 height 32
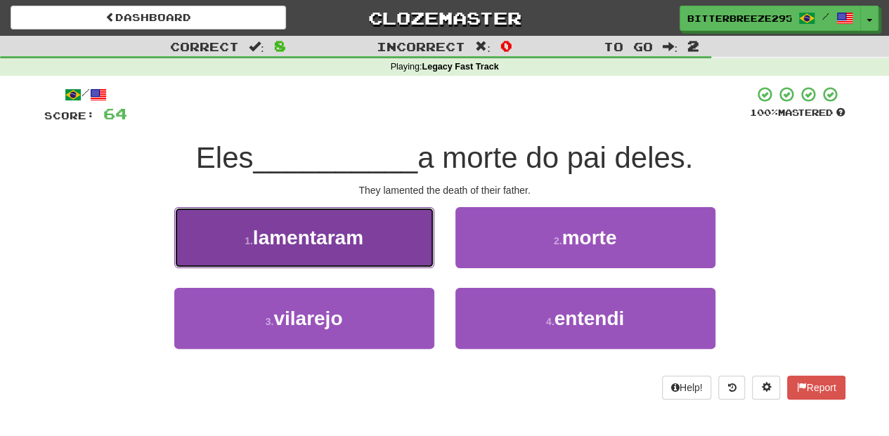
click at [388, 247] on button "1 . lamentaram" at bounding box center [304, 237] width 260 height 61
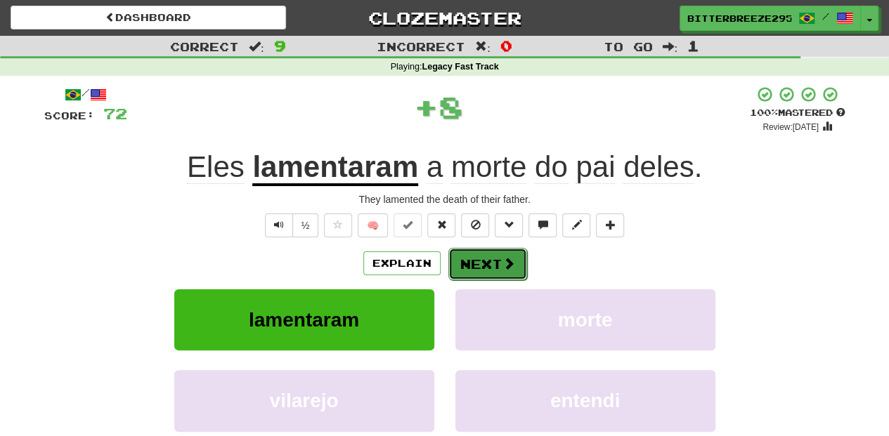
click at [458, 257] on button "Next" at bounding box center [487, 264] width 79 height 32
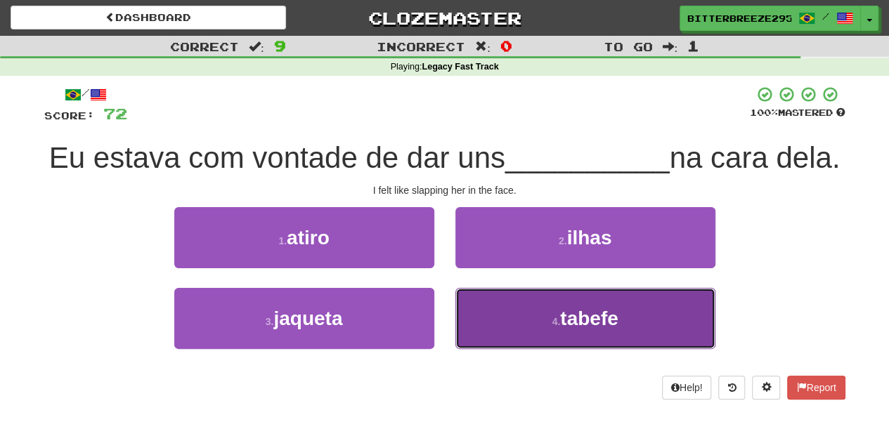
click at [509, 346] on button "4 . tabefe" at bounding box center [585, 318] width 260 height 61
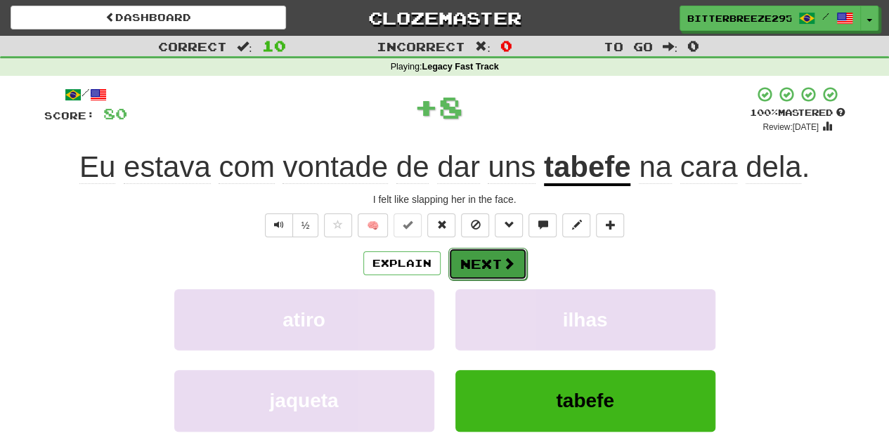
click at [497, 261] on button "Next" at bounding box center [487, 264] width 79 height 32
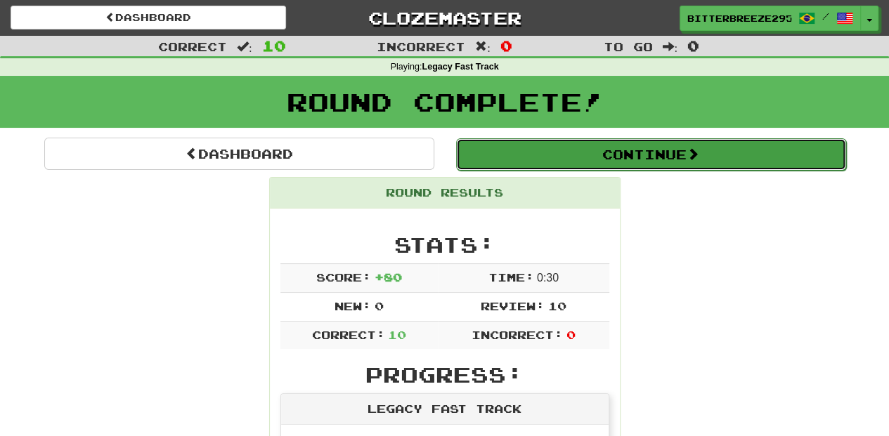
click at [530, 158] on button "Continue" at bounding box center [651, 154] width 390 height 32
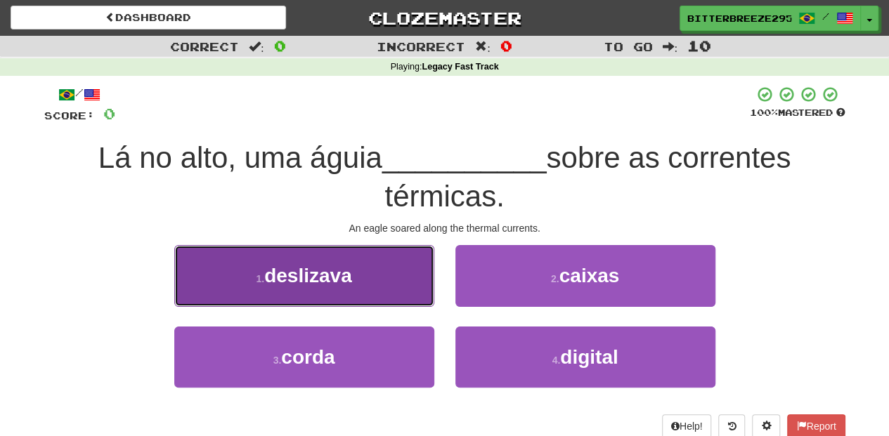
click at [381, 284] on button "1 . deslizava" at bounding box center [304, 275] width 260 height 61
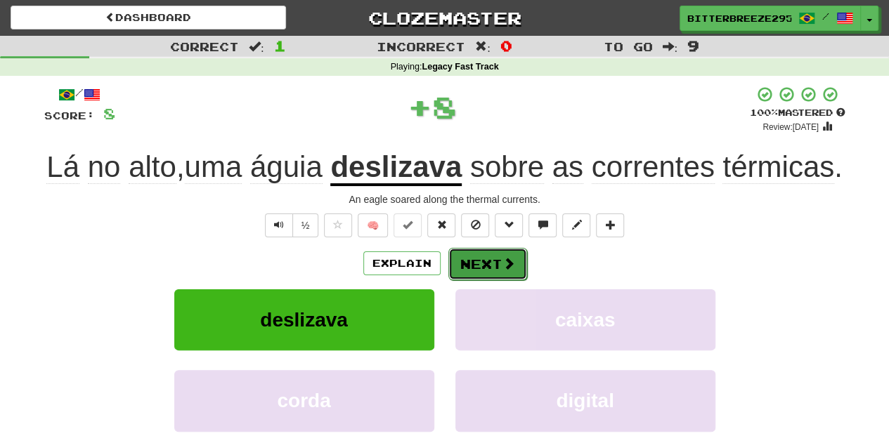
click at [496, 280] on button "Next" at bounding box center [487, 264] width 79 height 32
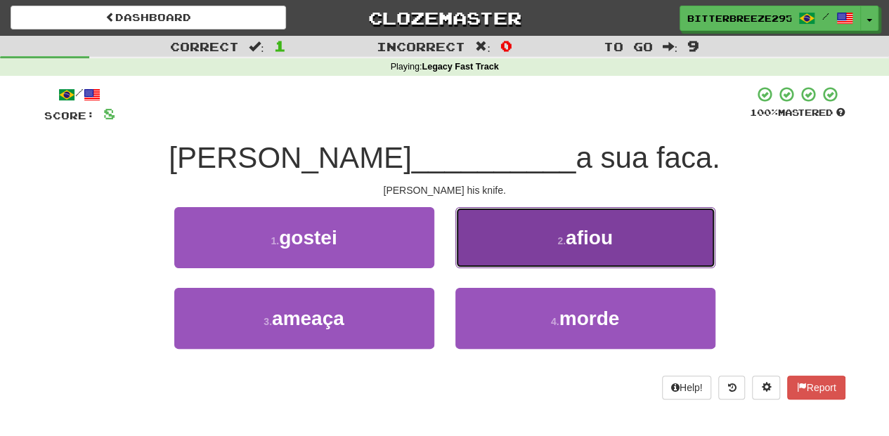
click at [510, 249] on button "2 . afiou" at bounding box center [585, 237] width 260 height 61
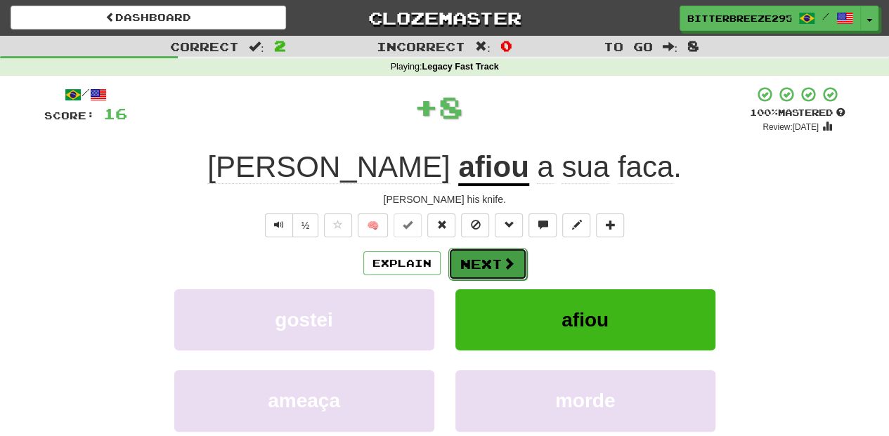
click at [491, 263] on button "Next" at bounding box center [487, 264] width 79 height 32
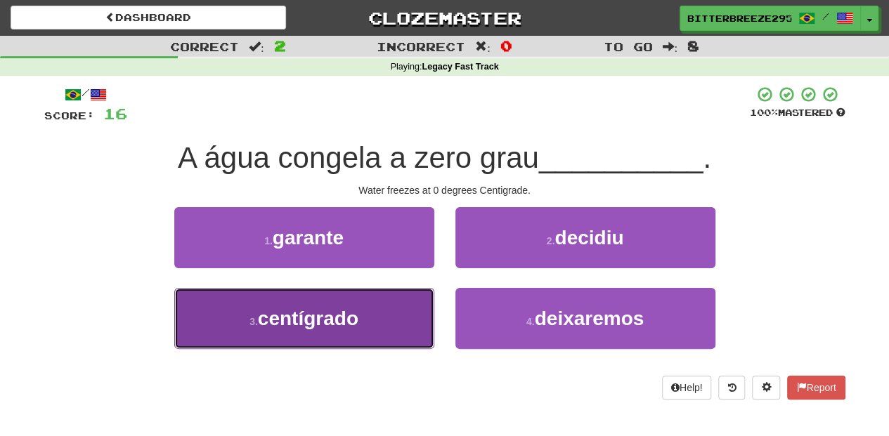
click at [412, 318] on button "3 . centígrado" at bounding box center [304, 318] width 260 height 61
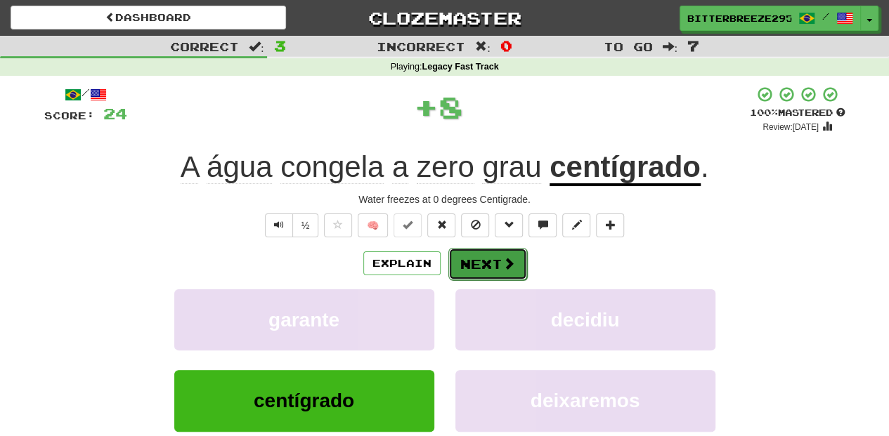
click at [468, 256] on button "Next" at bounding box center [487, 264] width 79 height 32
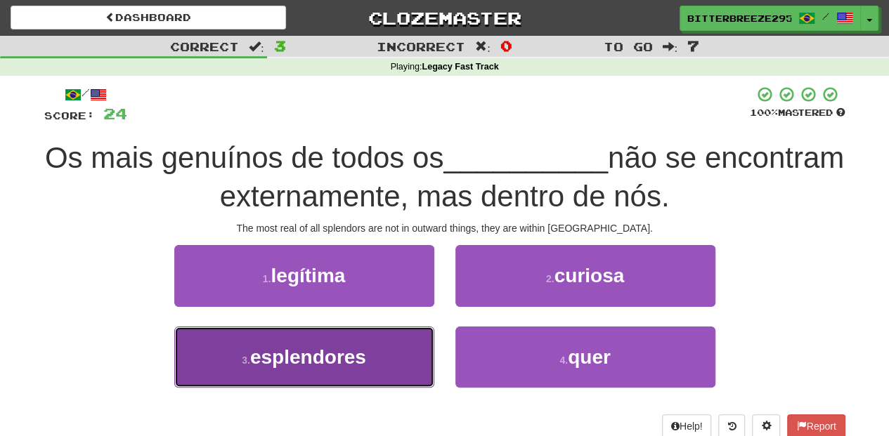
click at [387, 339] on button "3 . esplendores" at bounding box center [304, 357] width 260 height 61
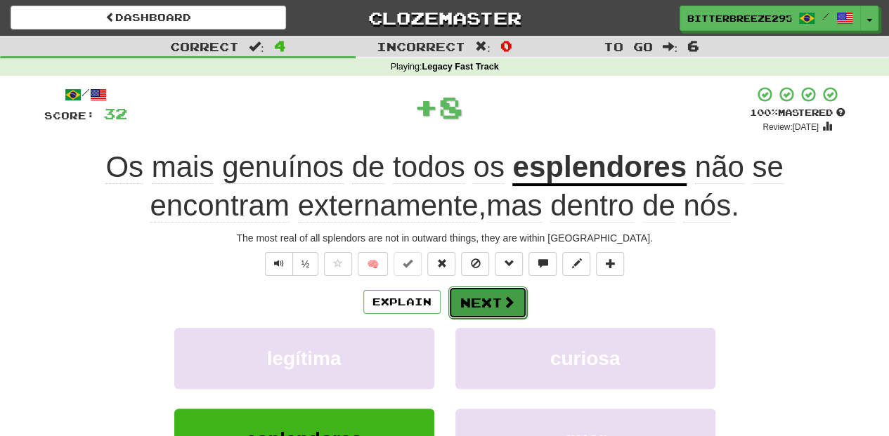
click at [480, 297] on button "Next" at bounding box center [487, 303] width 79 height 32
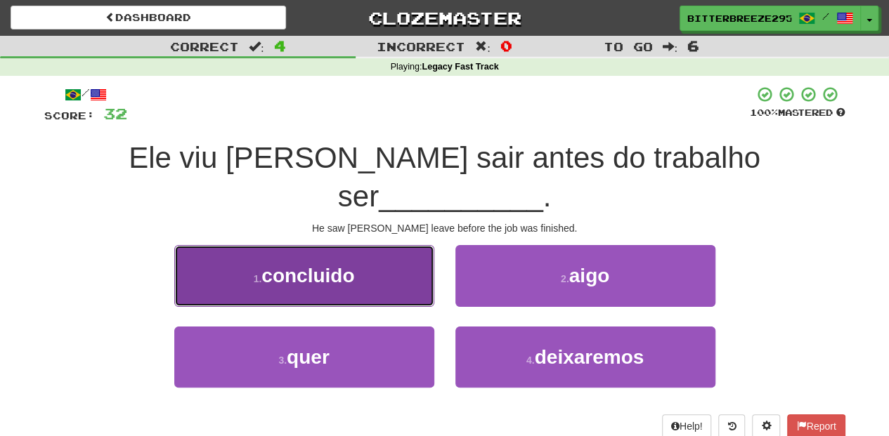
click at [393, 253] on button "1 . concluido" at bounding box center [304, 275] width 260 height 61
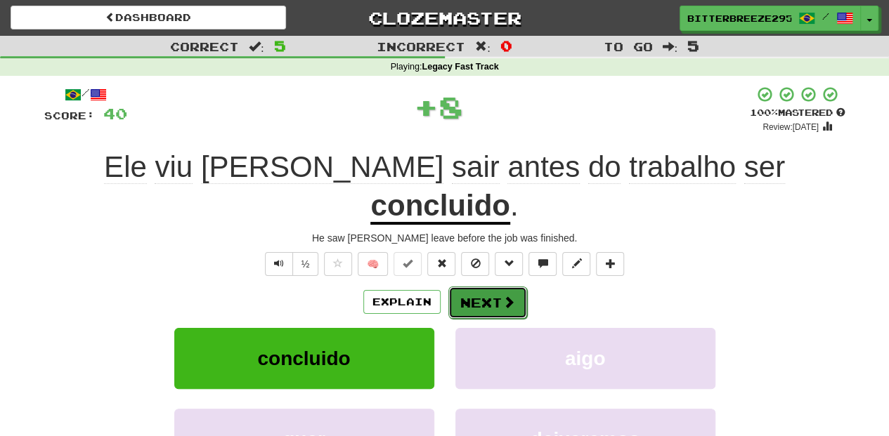
click at [457, 287] on button "Next" at bounding box center [487, 303] width 79 height 32
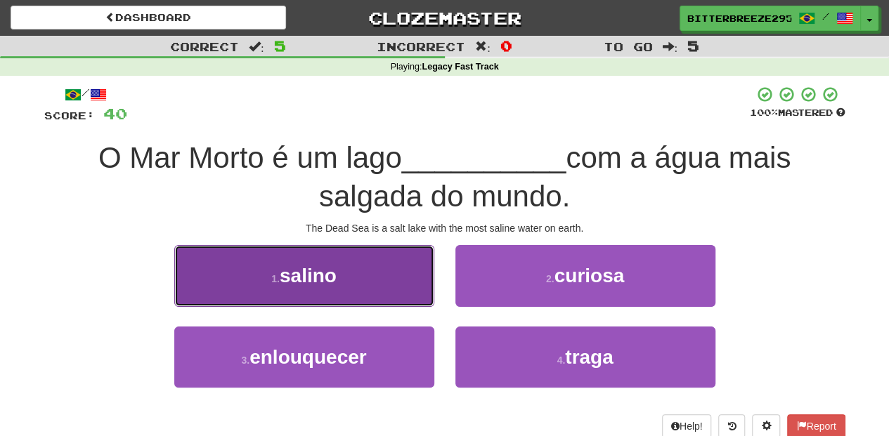
click at [412, 291] on button "1 . salino" at bounding box center [304, 275] width 260 height 61
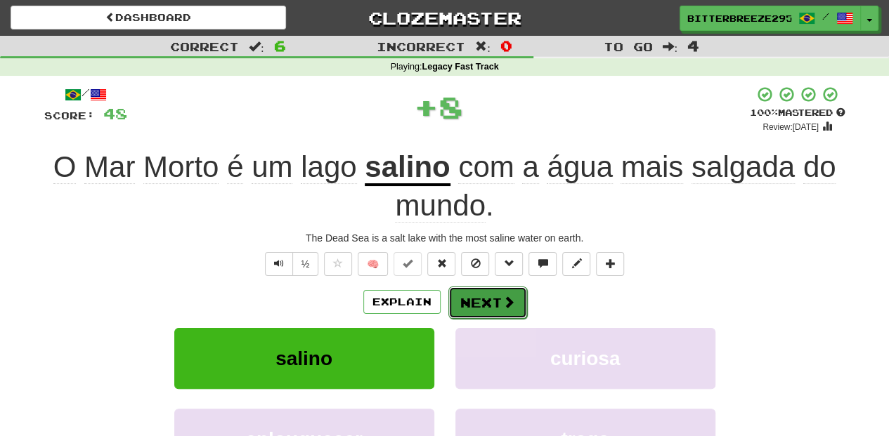
click at [504, 293] on button "Next" at bounding box center [487, 303] width 79 height 32
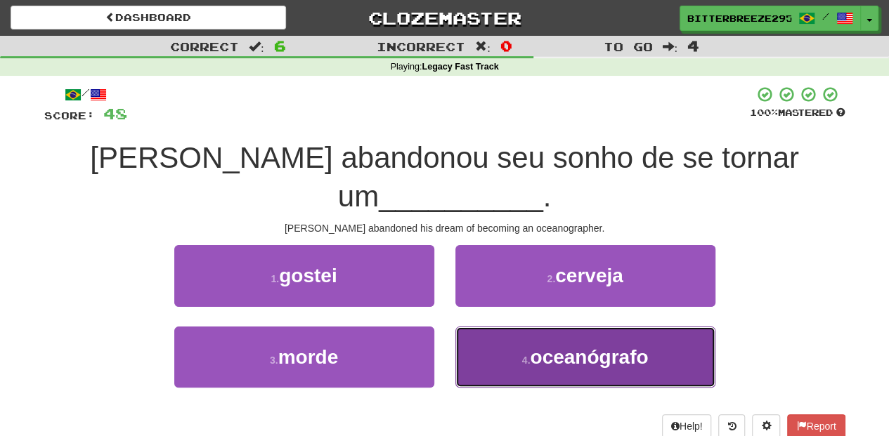
click at [509, 327] on button "4 . oceanógrafo" at bounding box center [585, 357] width 260 height 61
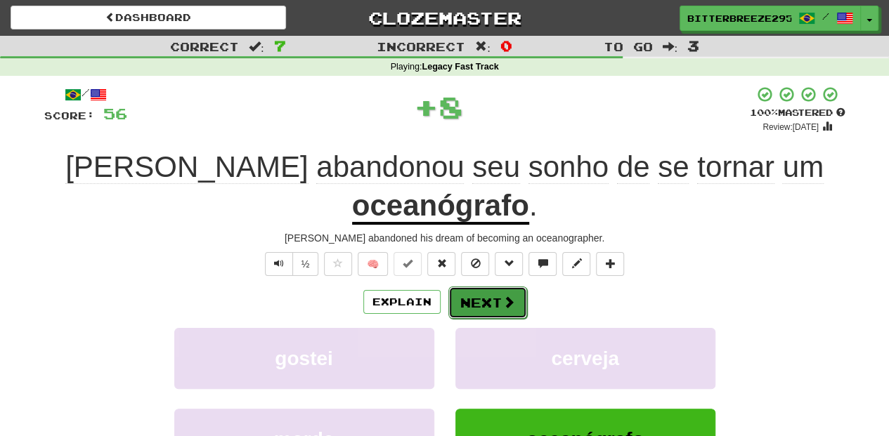
click at [492, 287] on button "Next" at bounding box center [487, 303] width 79 height 32
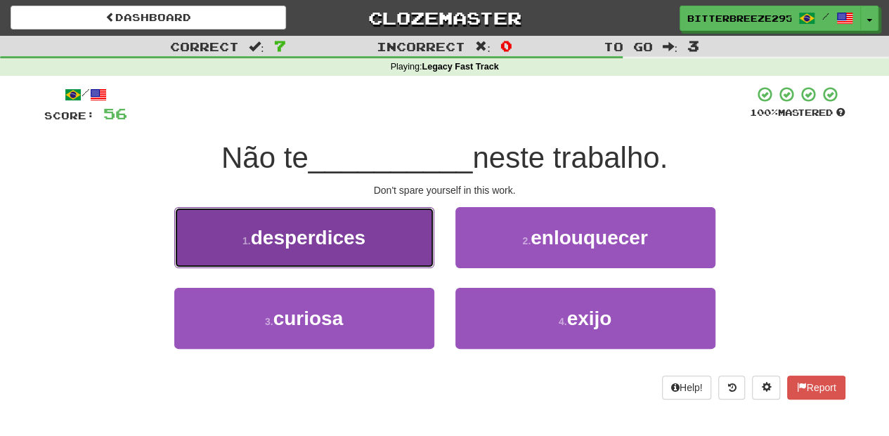
click at [361, 233] on span "desperdices" at bounding box center [308, 238] width 115 height 22
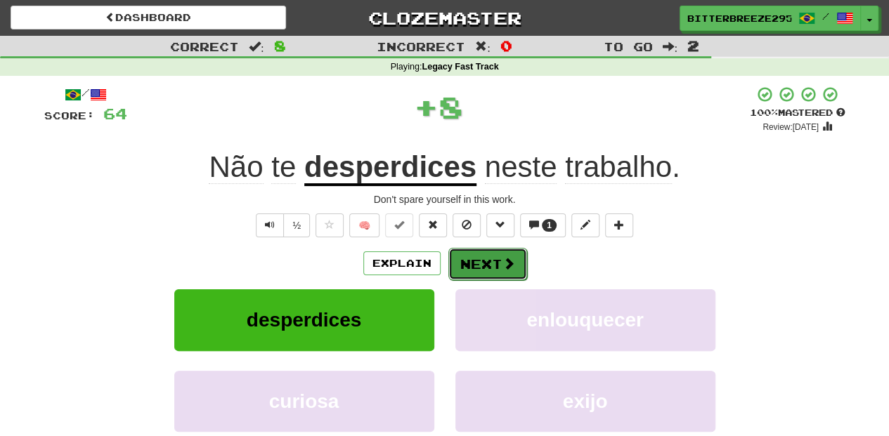
click at [459, 268] on button "Next" at bounding box center [487, 264] width 79 height 32
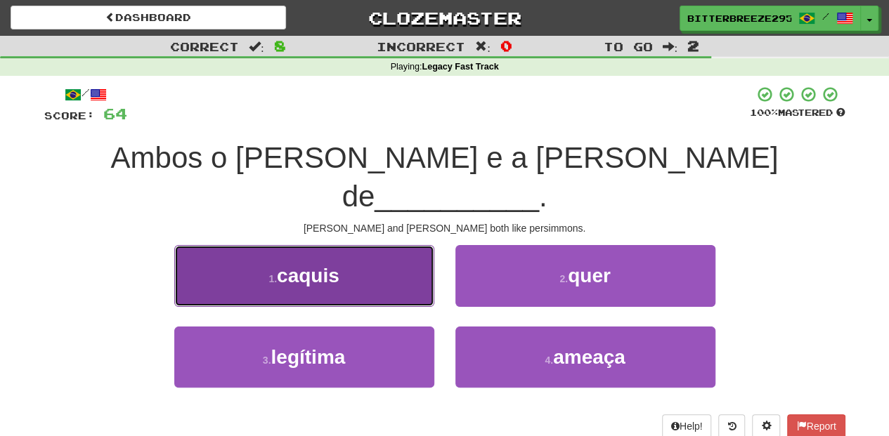
click at [412, 245] on button "1 . caquis" at bounding box center [304, 275] width 260 height 61
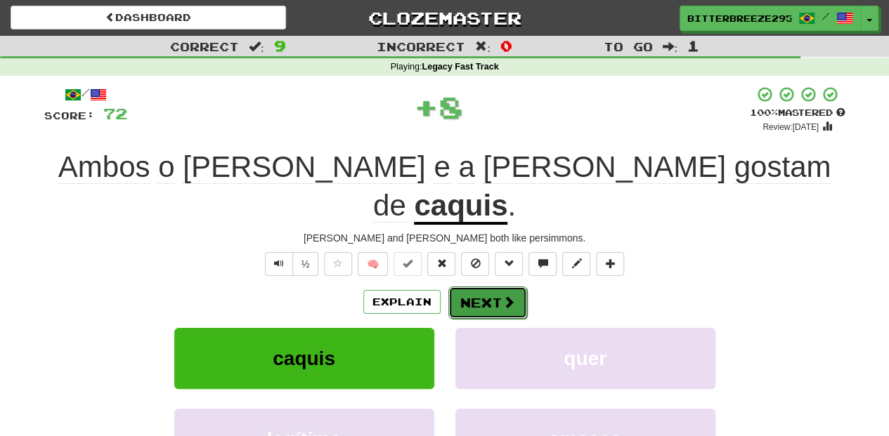
click at [473, 287] on button "Next" at bounding box center [487, 303] width 79 height 32
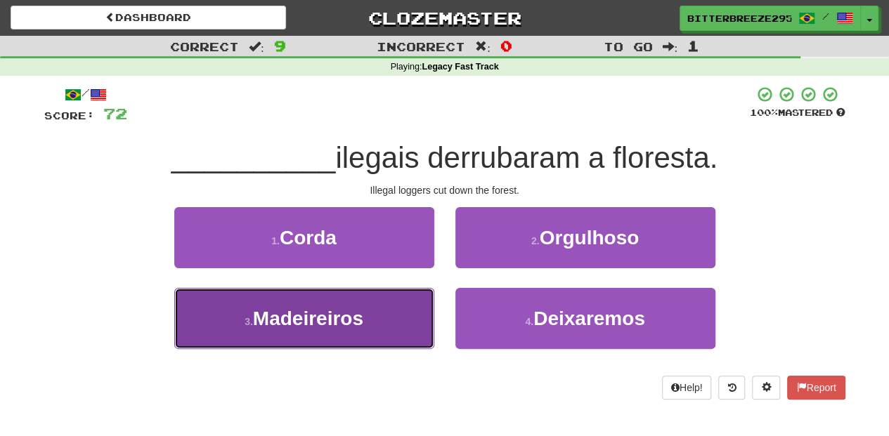
click at [412, 305] on button "3 . Madeireiros" at bounding box center [304, 318] width 260 height 61
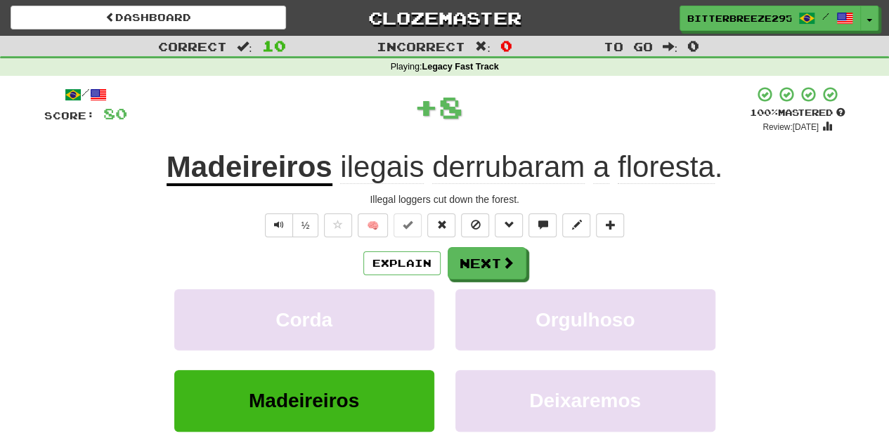
click at [482, 246] on div "/ Score: 80 + 8 100 % Mastered Review: 2026-02-13 Madeireiros ilegais derrubara…" at bounding box center [444, 306] width 801 height 441
click at [482, 262] on button "Next" at bounding box center [487, 264] width 79 height 32
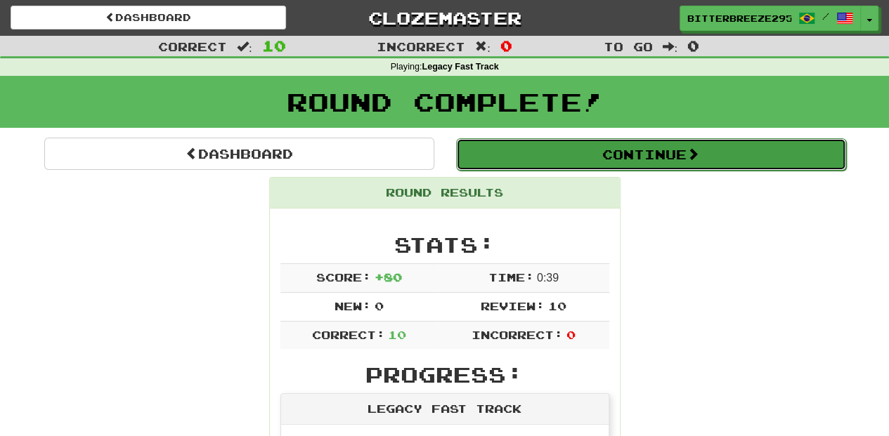
click at [520, 166] on button "Continue" at bounding box center [651, 154] width 390 height 32
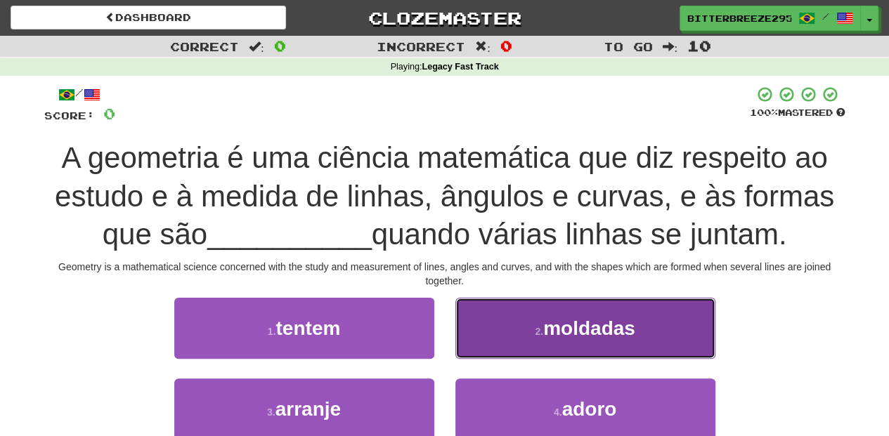
click at [513, 324] on button "2 . moldadas" at bounding box center [585, 328] width 260 height 61
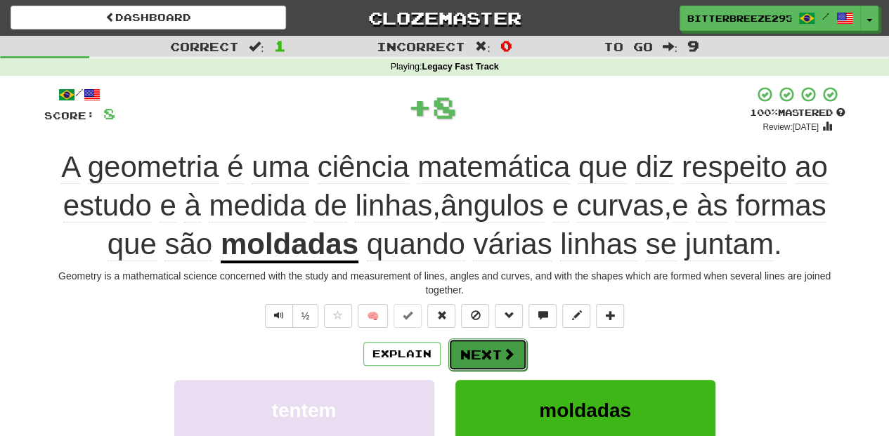
click at [496, 347] on button "Next" at bounding box center [487, 355] width 79 height 32
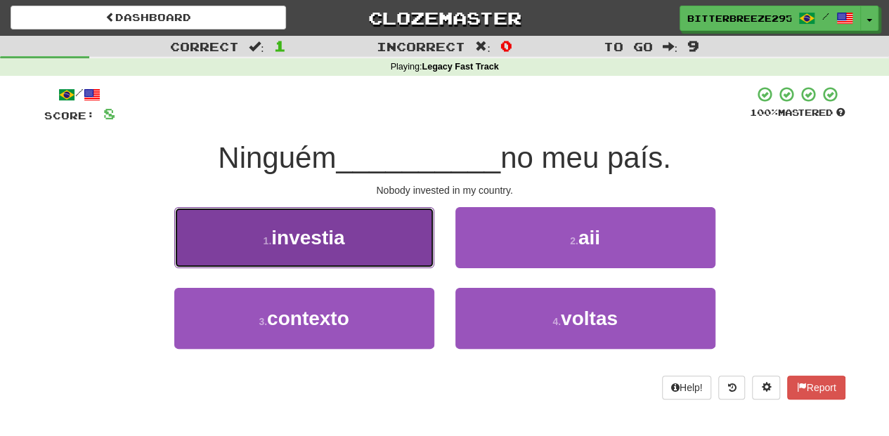
click at [365, 252] on button "1 . investia" at bounding box center [304, 237] width 260 height 61
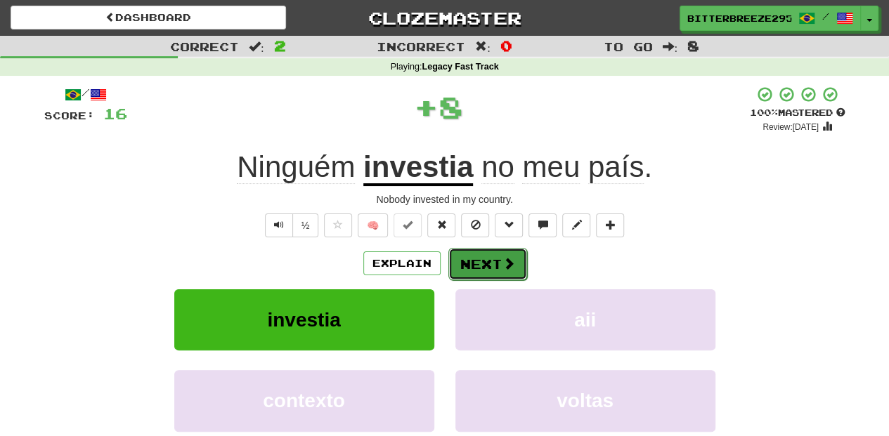
click at [513, 262] on span at bounding box center [508, 263] width 13 height 13
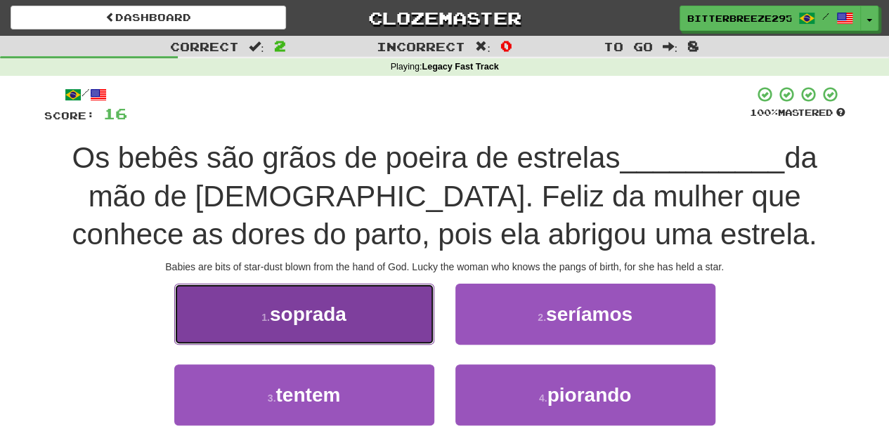
click at [386, 330] on button "1 . soprada" at bounding box center [304, 314] width 260 height 61
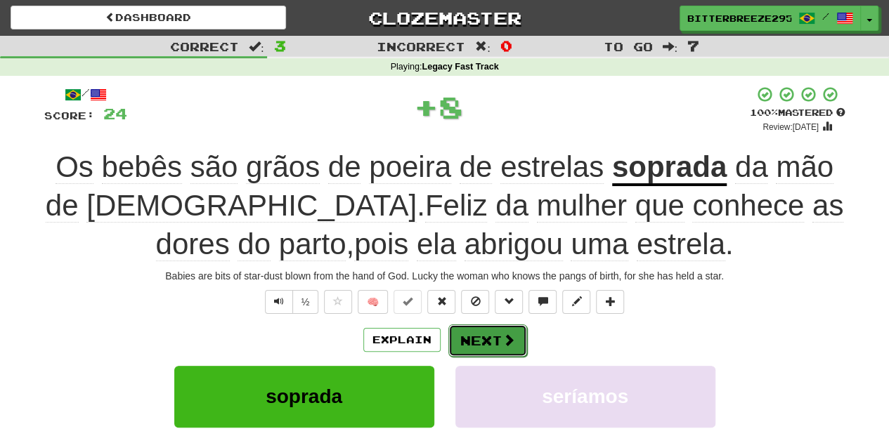
click at [485, 347] on button "Next" at bounding box center [487, 341] width 79 height 32
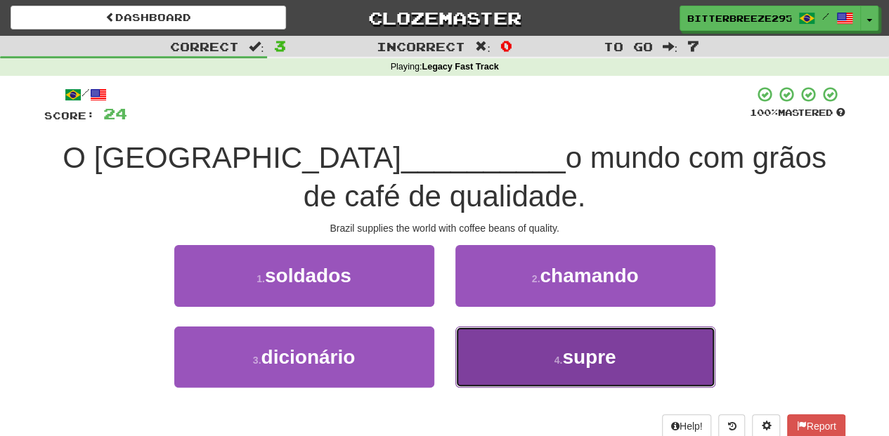
click at [490, 341] on button "4 . supre" at bounding box center [585, 357] width 260 height 61
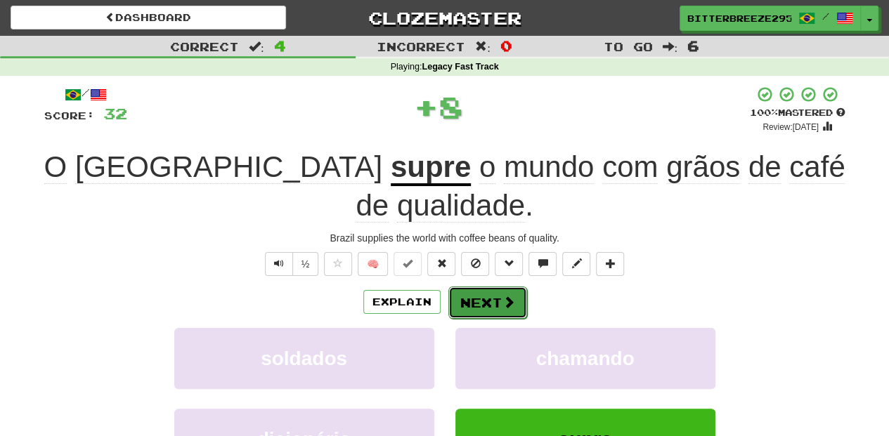
click at [478, 287] on button "Next" at bounding box center [487, 303] width 79 height 32
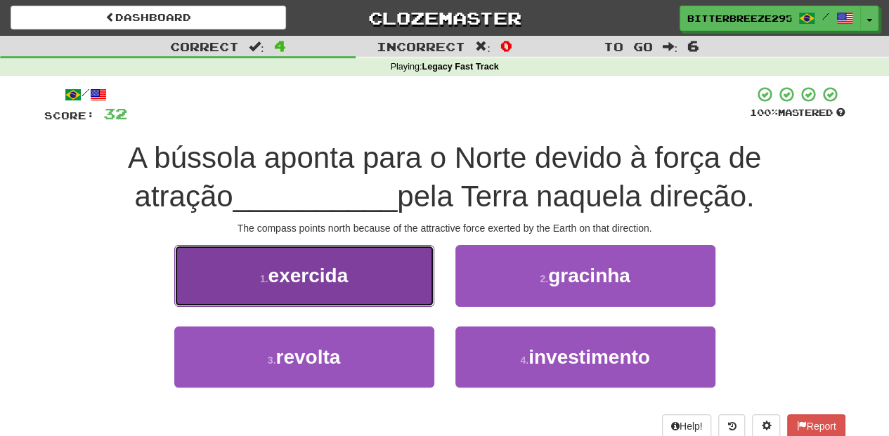
click at [378, 291] on button "1 . exercida" at bounding box center [304, 275] width 260 height 61
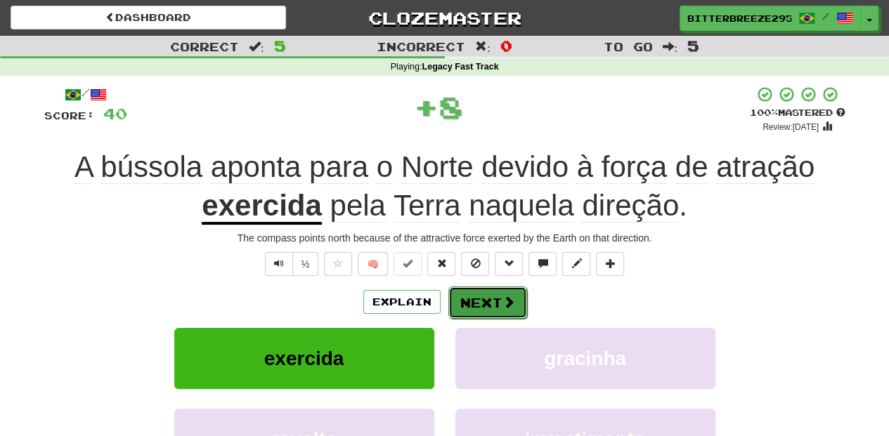
click at [458, 304] on button "Next" at bounding box center [487, 303] width 79 height 32
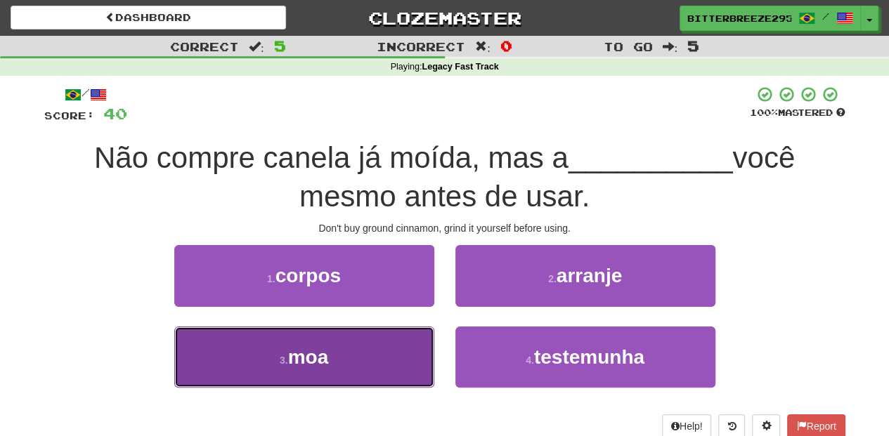
click at [333, 351] on button "3 . moa" at bounding box center [304, 357] width 260 height 61
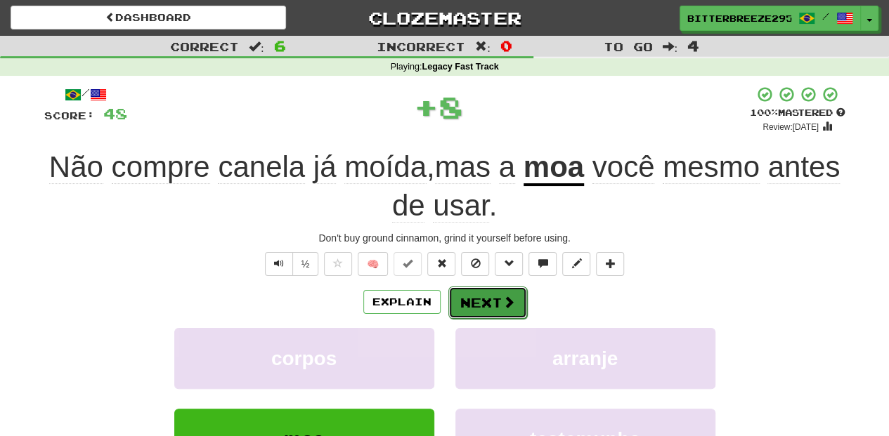
click at [481, 307] on button "Next" at bounding box center [487, 303] width 79 height 32
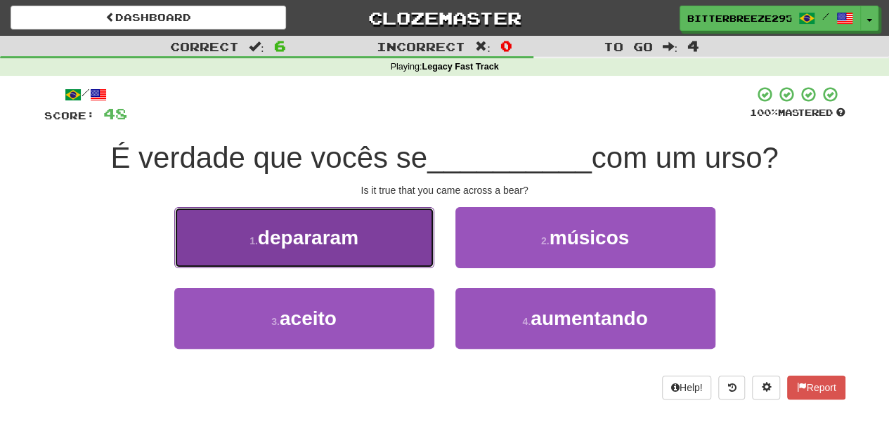
click at [353, 254] on button "1 . depararam" at bounding box center [304, 237] width 260 height 61
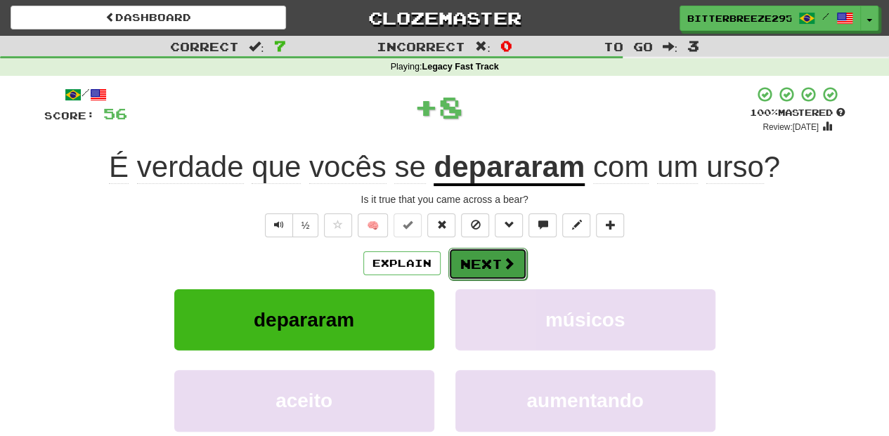
click at [474, 264] on button "Next" at bounding box center [487, 264] width 79 height 32
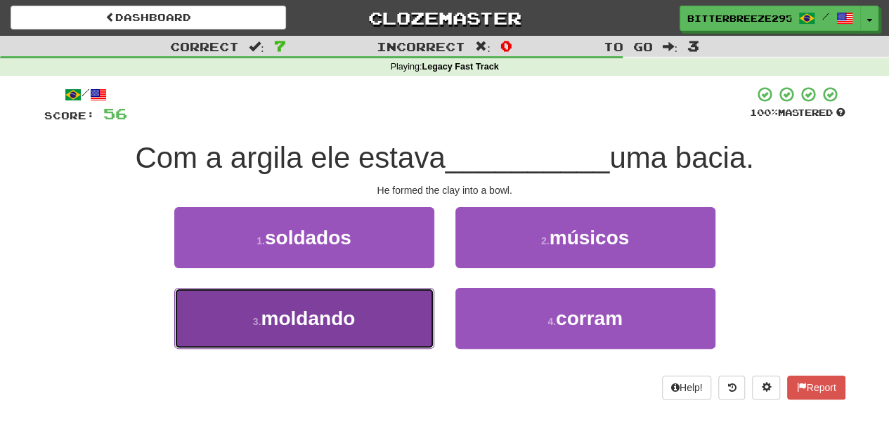
click at [391, 299] on button "3 . moldando" at bounding box center [304, 318] width 260 height 61
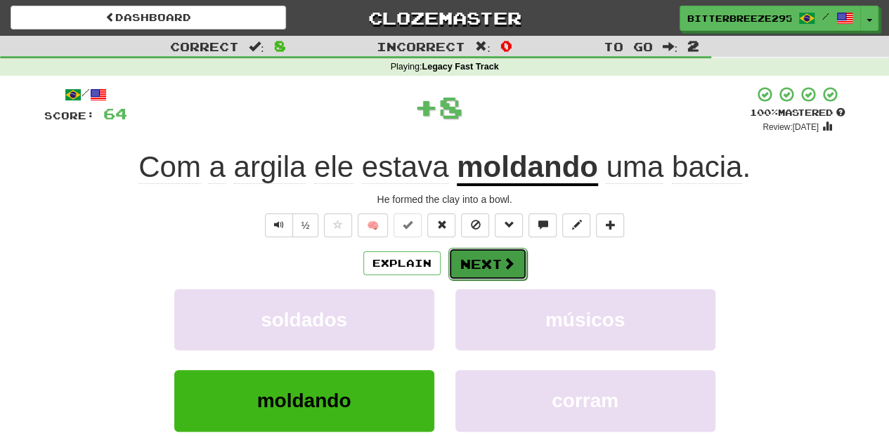
click at [457, 272] on button "Next" at bounding box center [487, 264] width 79 height 32
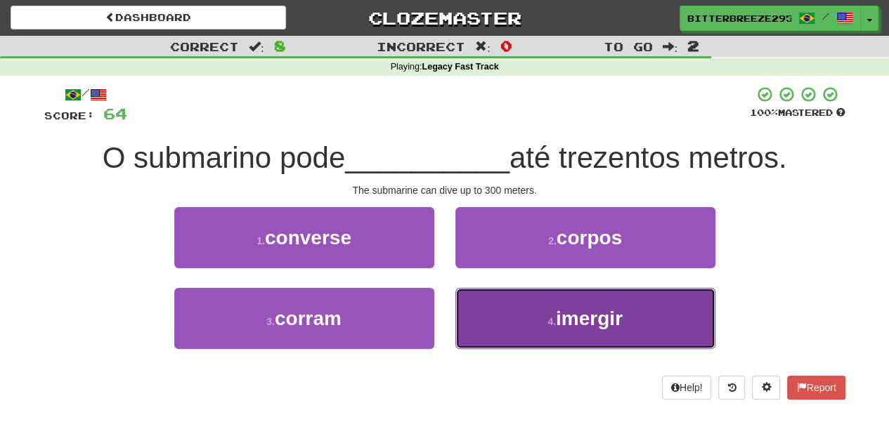
click at [504, 319] on button "4 . imergir" at bounding box center [585, 318] width 260 height 61
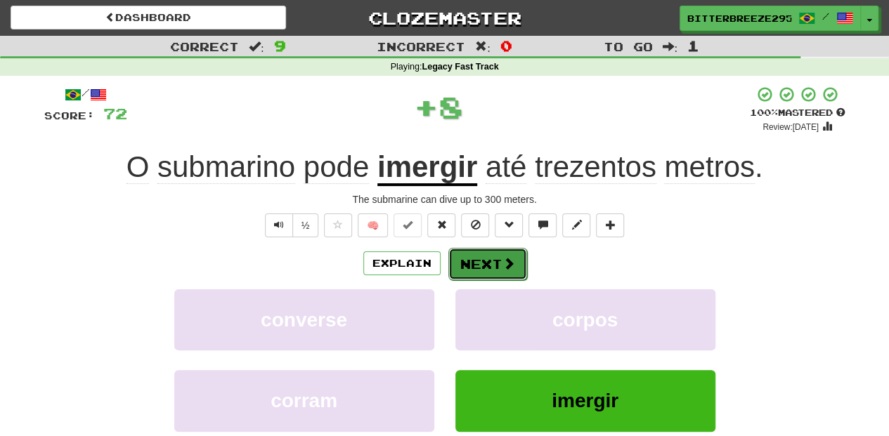
click at [472, 260] on button "Next" at bounding box center [487, 264] width 79 height 32
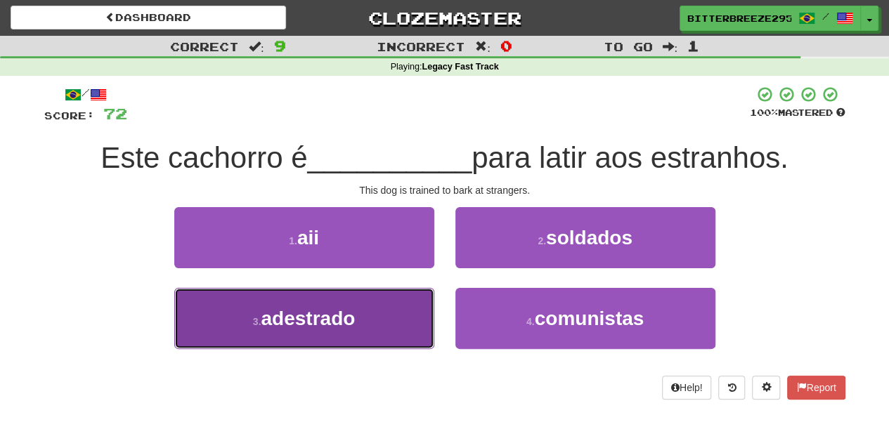
drag, startPoint x: 427, startPoint y: 313, endPoint x: 414, endPoint y: 312, distance: 13.4
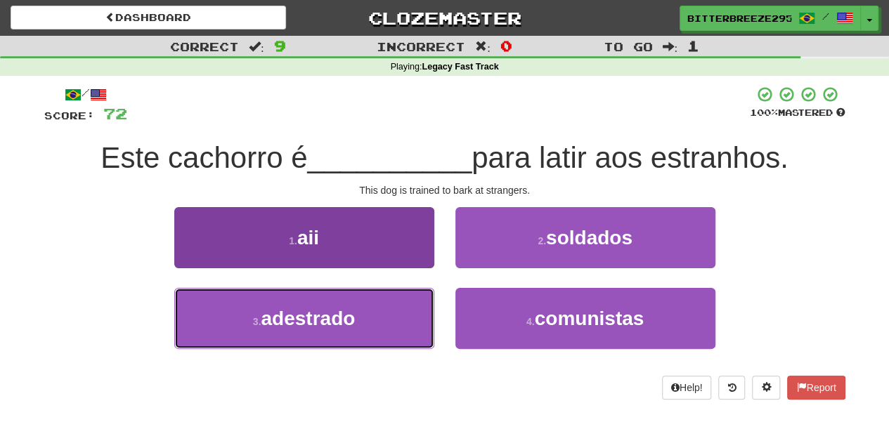
click at [426, 313] on button "3 . adestrado" at bounding box center [304, 318] width 260 height 61
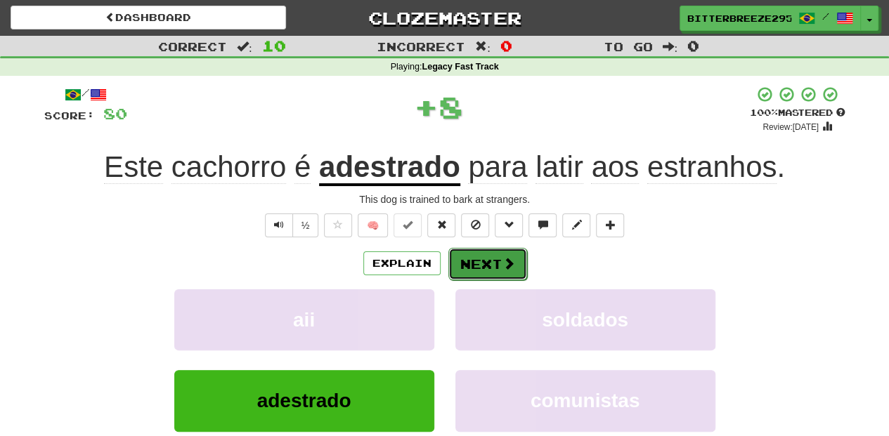
click at [453, 263] on button "Next" at bounding box center [487, 264] width 79 height 32
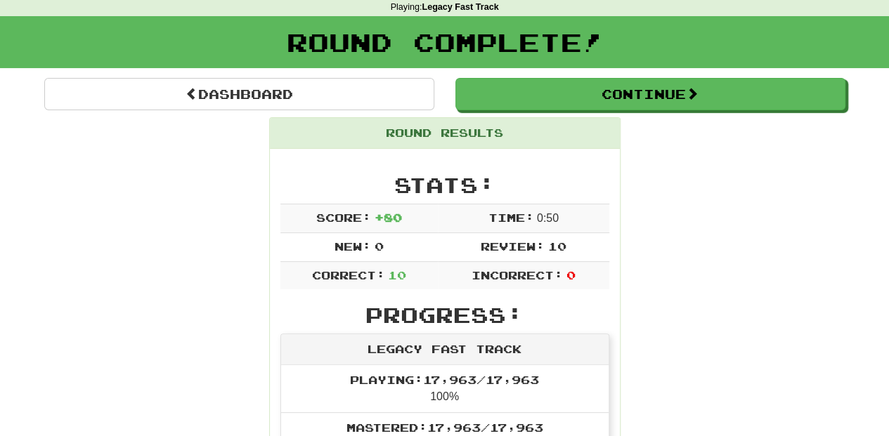
scroll to position [46, 0]
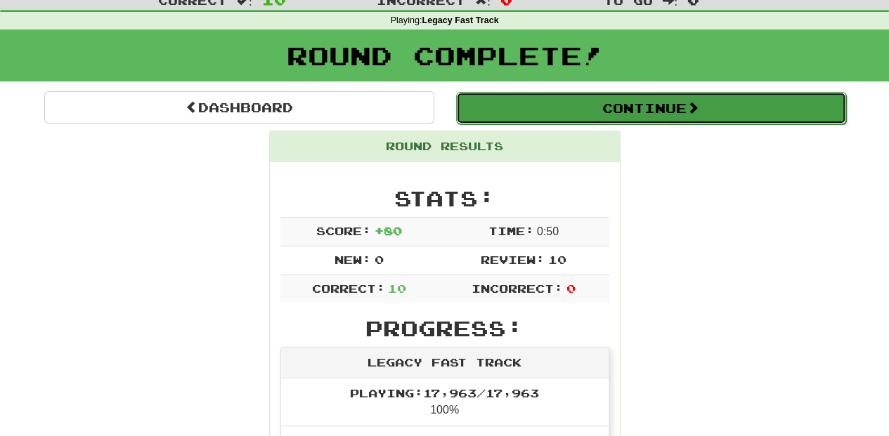
click at [537, 111] on button "Continue" at bounding box center [651, 108] width 390 height 32
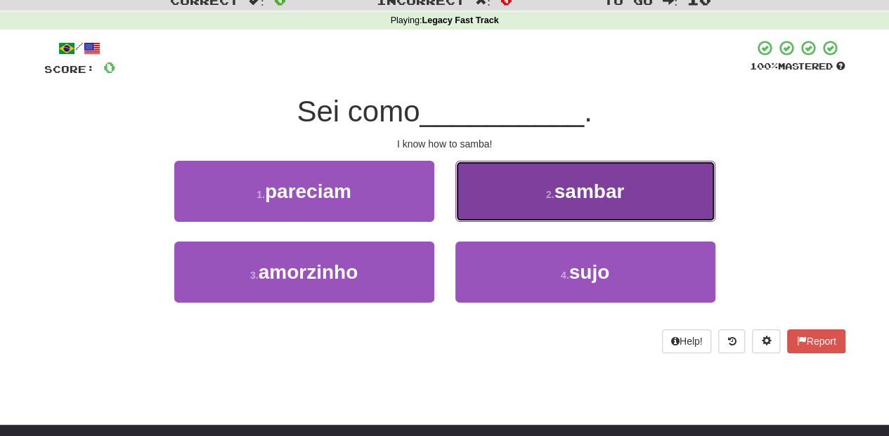
click at [462, 208] on button "2 . sambar" at bounding box center [585, 191] width 260 height 61
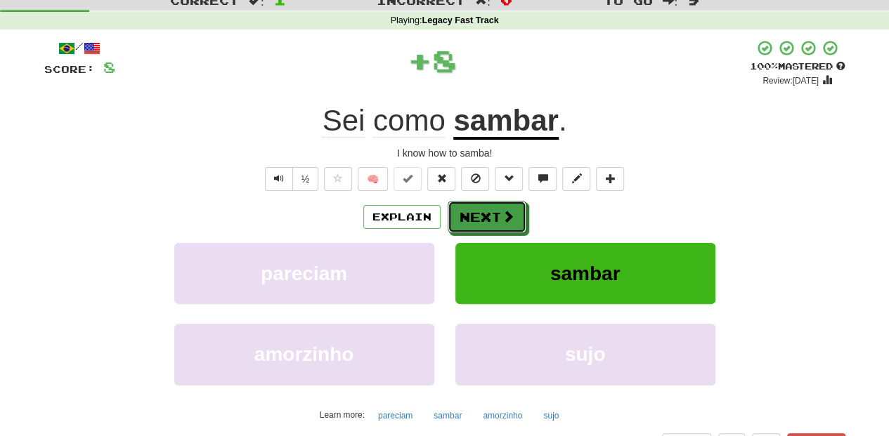
click at [462, 208] on button "Next" at bounding box center [487, 217] width 79 height 32
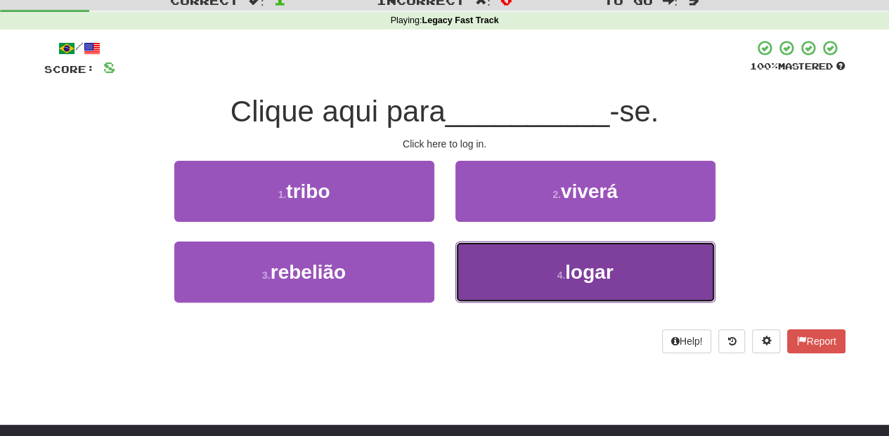
click at [481, 268] on button "4 . logar" at bounding box center [585, 272] width 260 height 61
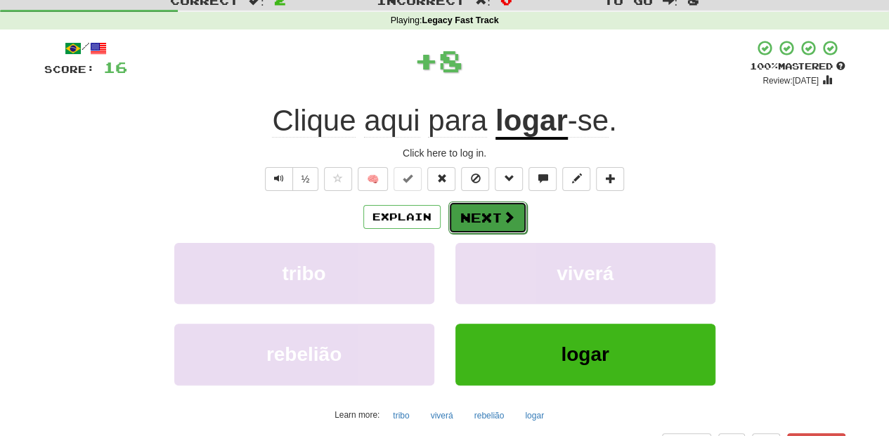
click at [464, 204] on button "Next" at bounding box center [487, 218] width 79 height 32
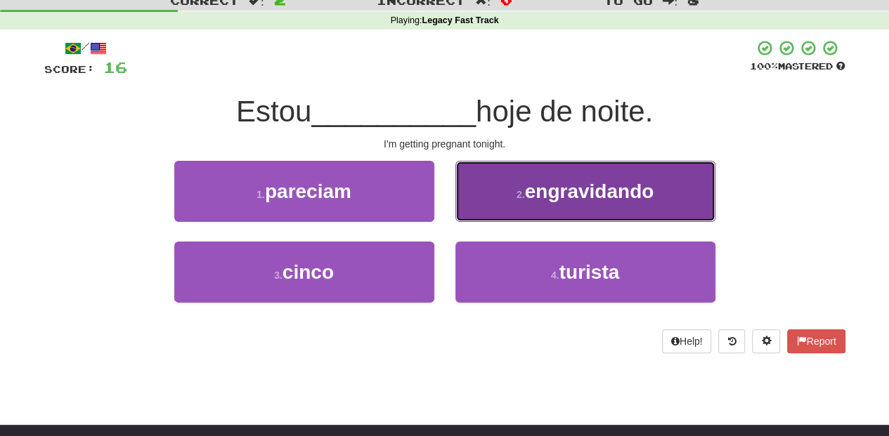
click at [464, 219] on button "2 . engravidando" at bounding box center [585, 191] width 260 height 61
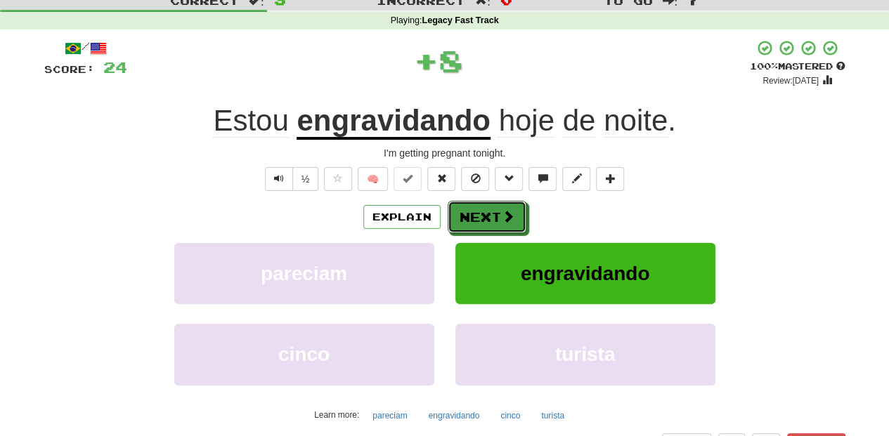
click at [464, 219] on button "Next" at bounding box center [487, 217] width 79 height 32
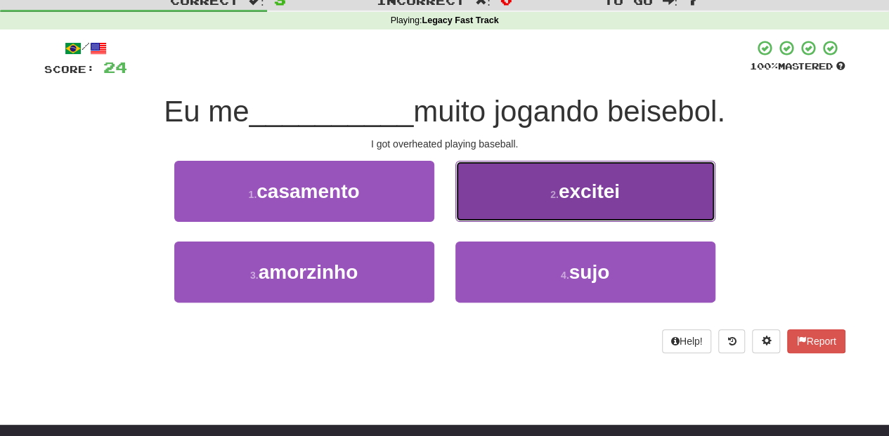
click at [482, 205] on button "2 . excitei" at bounding box center [585, 191] width 260 height 61
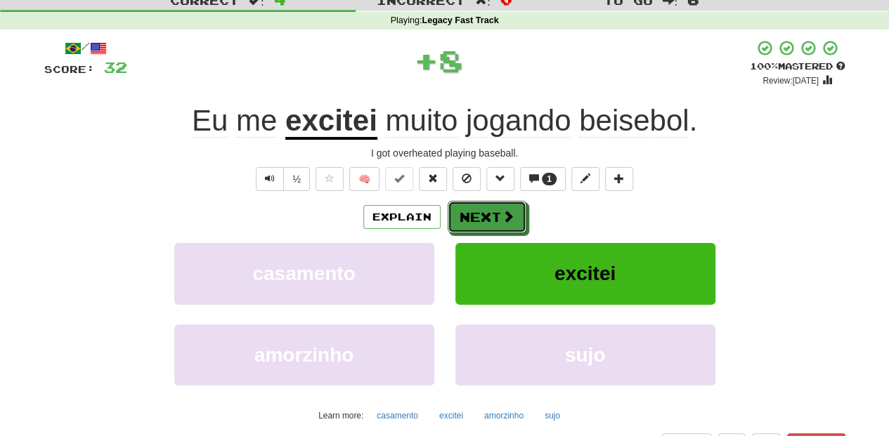
click at [482, 205] on button "Next" at bounding box center [487, 217] width 79 height 32
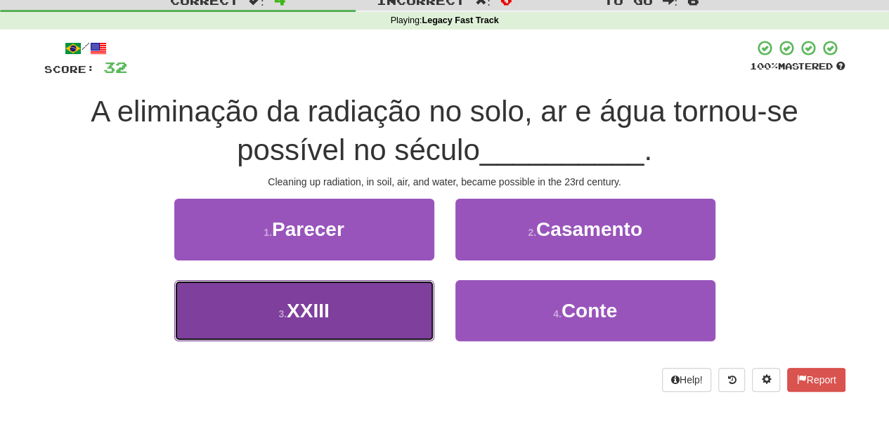
click at [322, 294] on button "3 . XXIII" at bounding box center [304, 310] width 260 height 61
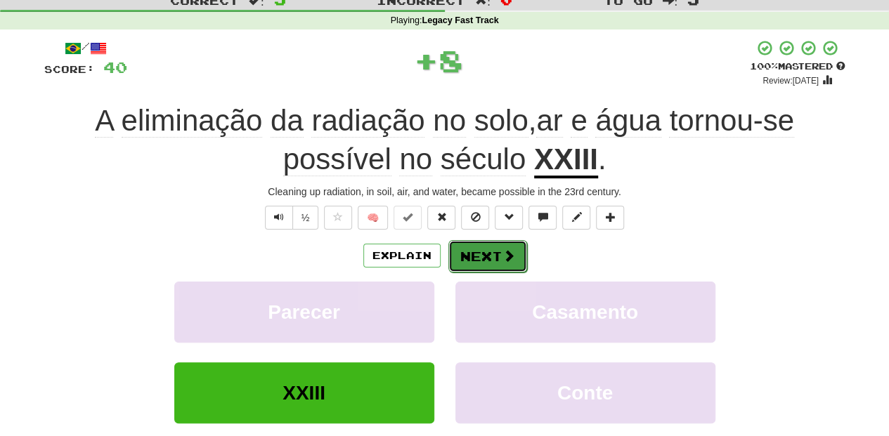
click at [472, 253] on button "Next" at bounding box center [487, 256] width 79 height 32
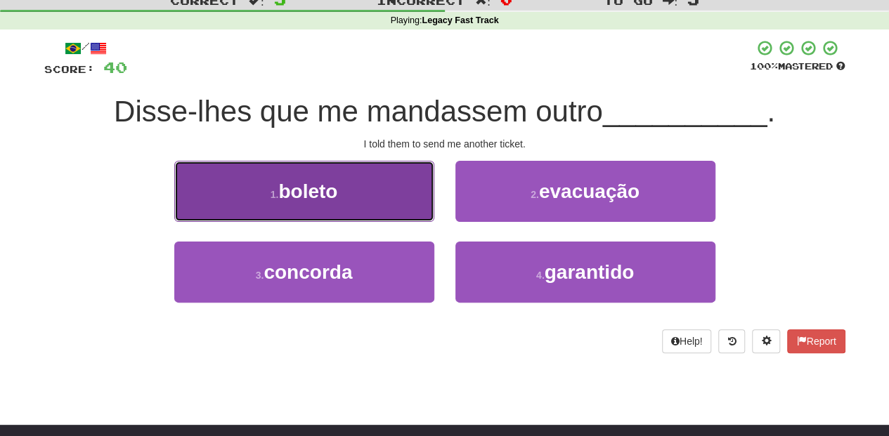
click at [392, 195] on button "1 . boleto" at bounding box center [304, 191] width 260 height 61
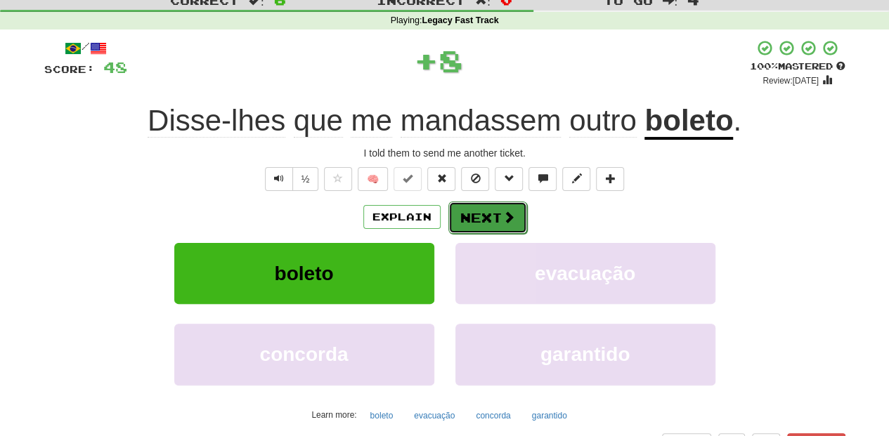
click at [490, 228] on button "Next" at bounding box center [487, 218] width 79 height 32
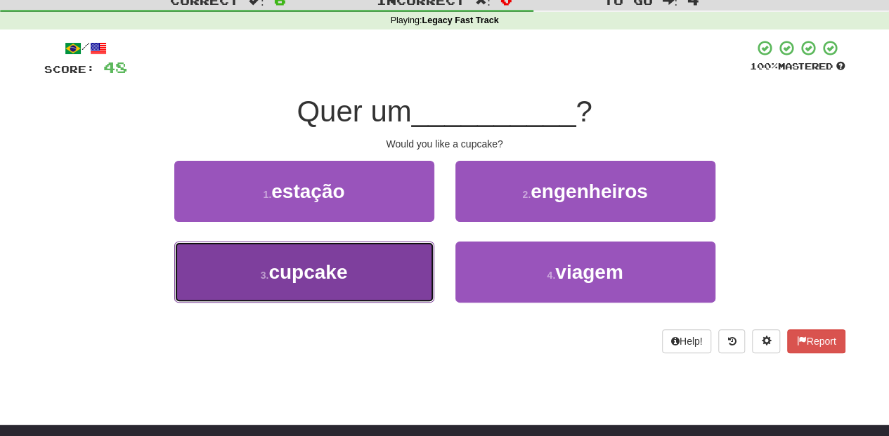
click at [373, 271] on button "3 . cupcake" at bounding box center [304, 272] width 260 height 61
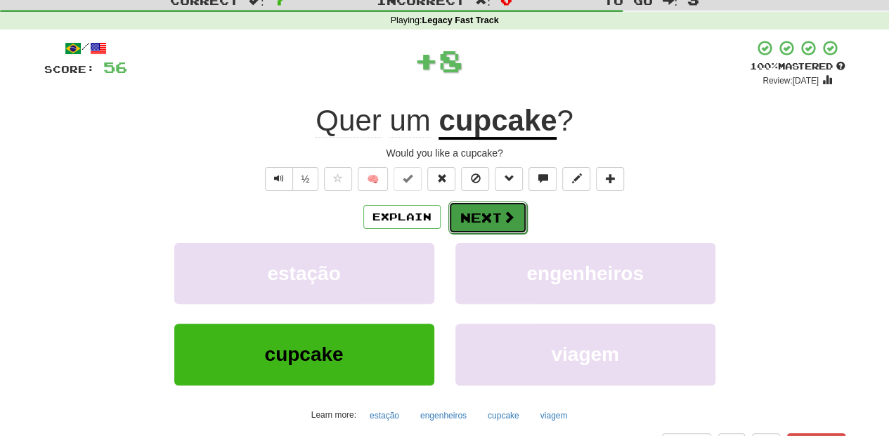
click at [469, 222] on button "Next" at bounding box center [487, 218] width 79 height 32
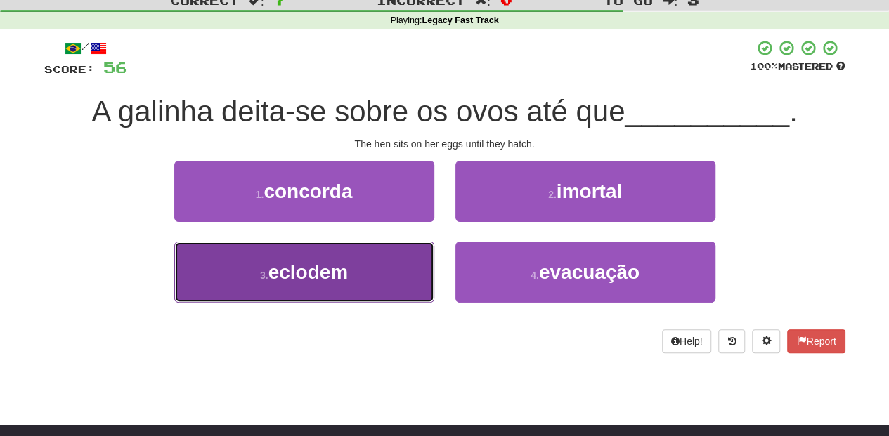
click at [416, 260] on button "3 . eclodem" at bounding box center [304, 272] width 260 height 61
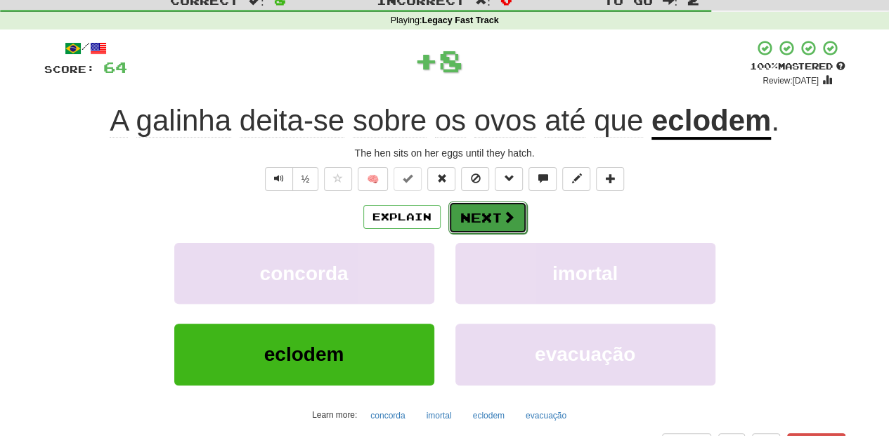
click at [483, 211] on button "Next" at bounding box center [487, 218] width 79 height 32
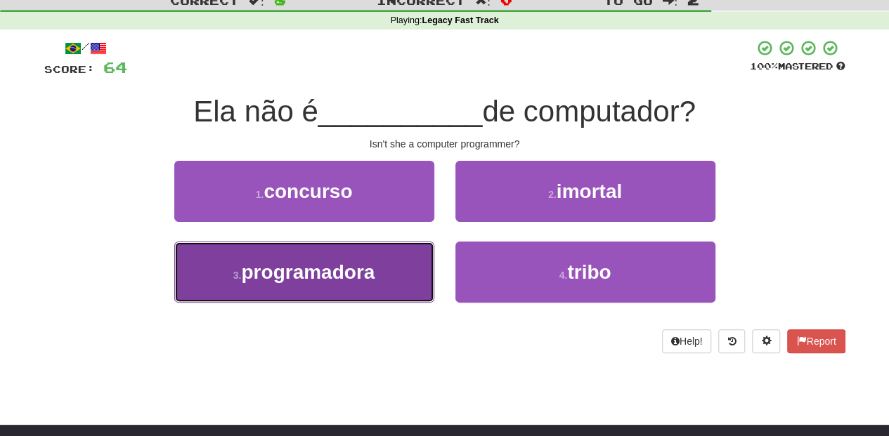
click at [394, 257] on button "3 . programadora" at bounding box center [304, 272] width 260 height 61
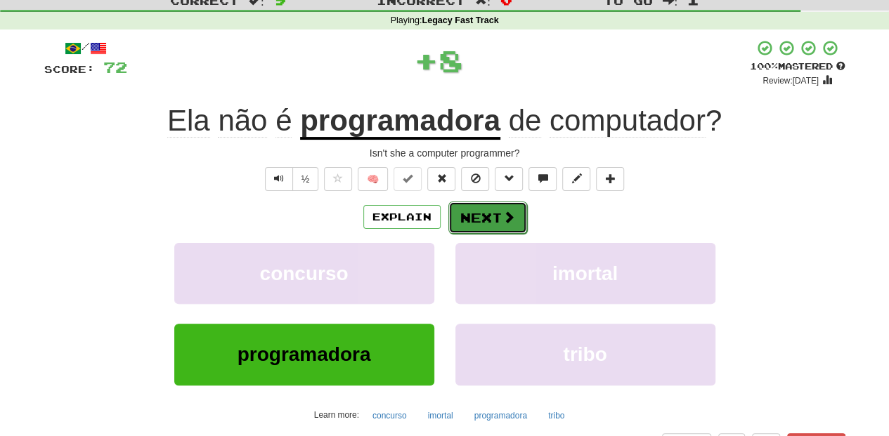
click at [483, 228] on button "Next" at bounding box center [487, 218] width 79 height 32
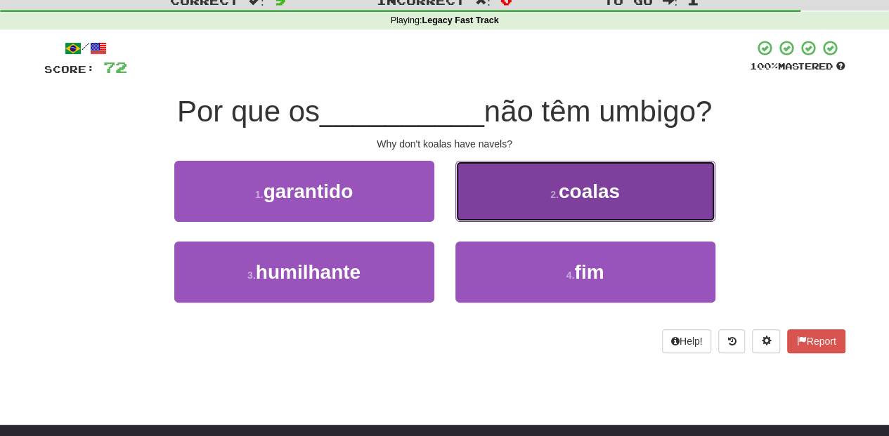
click at [506, 209] on button "2 . coalas" at bounding box center [585, 191] width 260 height 61
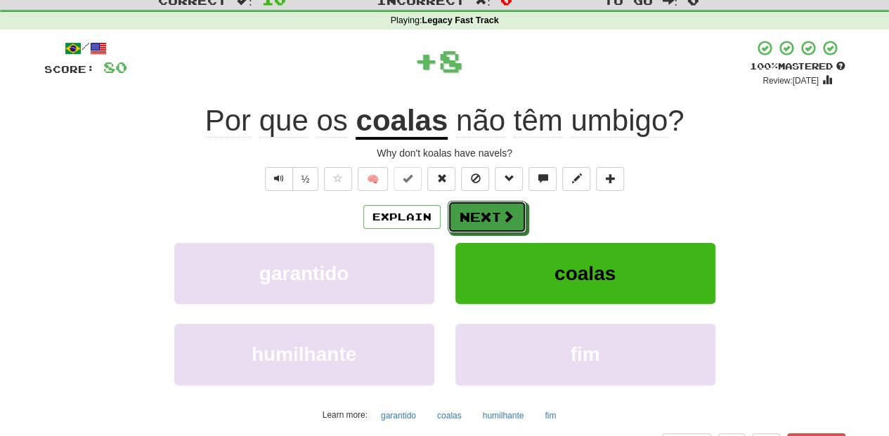
click at [492, 218] on button "Next" at bounding box center [487, 217] width 79 height 32
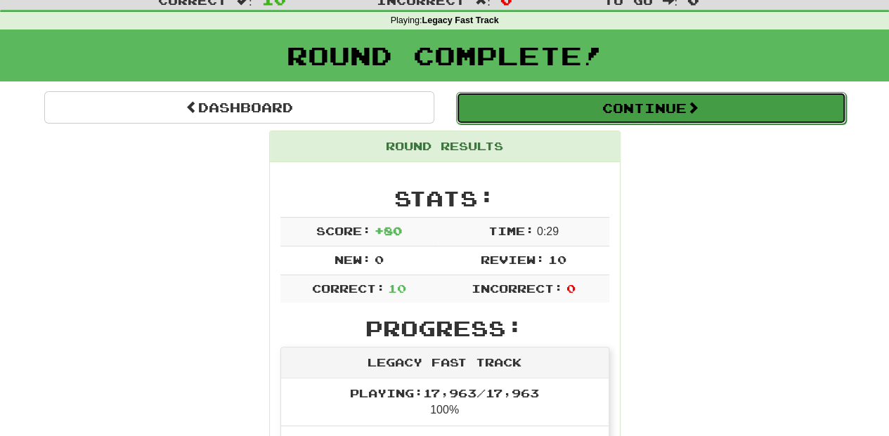
click at [509, 101] on button "Continue" at bounding box center [651, 108] width 390 height 32
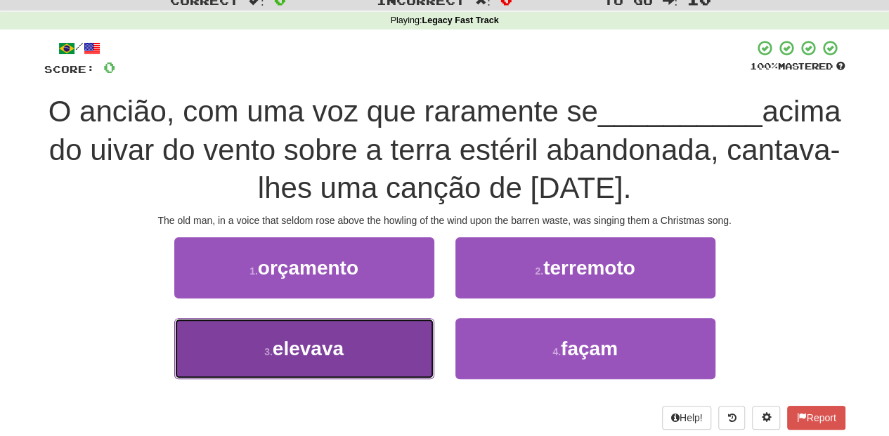
click at [357, 350] on button "3 . elevava" at bounding box center [304, 348] width 260 height 61
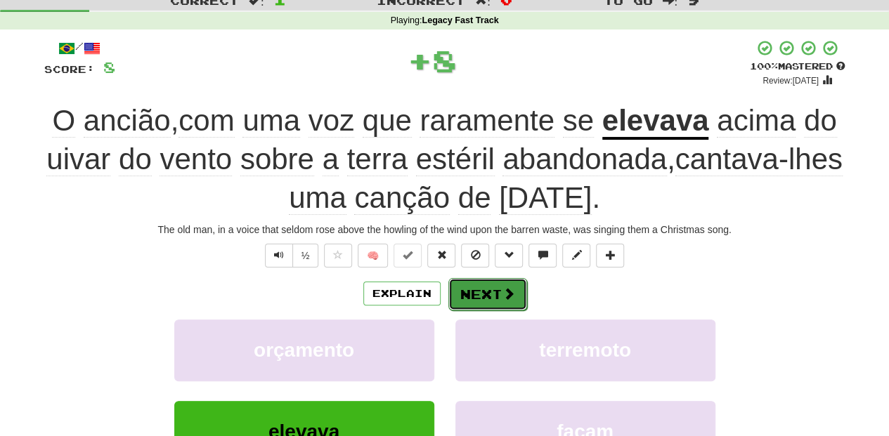
click at [493, 289] on button "Next" at bounding box center [487, 294] width 79 height 32
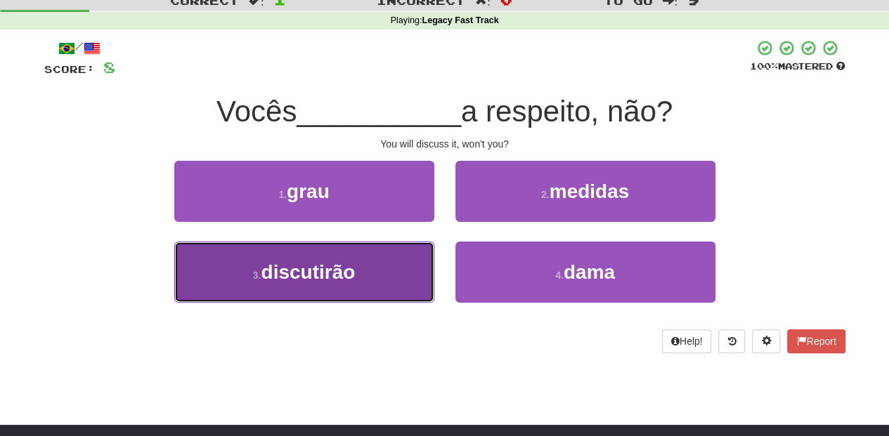
click at [354, 270] on span "discutirão" at bounding box center [308, 272] width 94 height 22
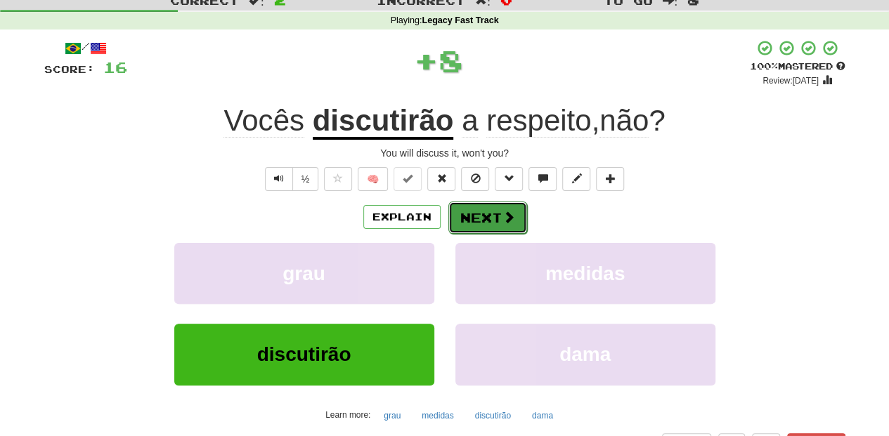
click at [502, 219] on span at bounding box center [508, 217] width 13 height 13
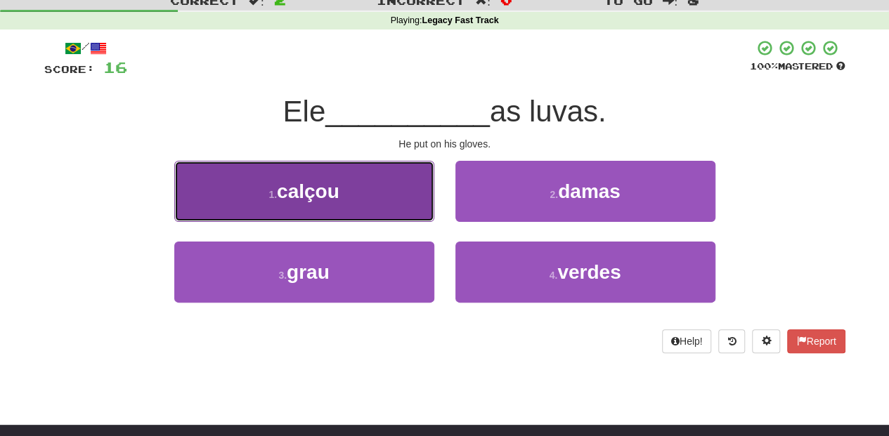
click at [363, 208] on button "1 . calçou" at bounding box center [304, 191] width 260 height 61
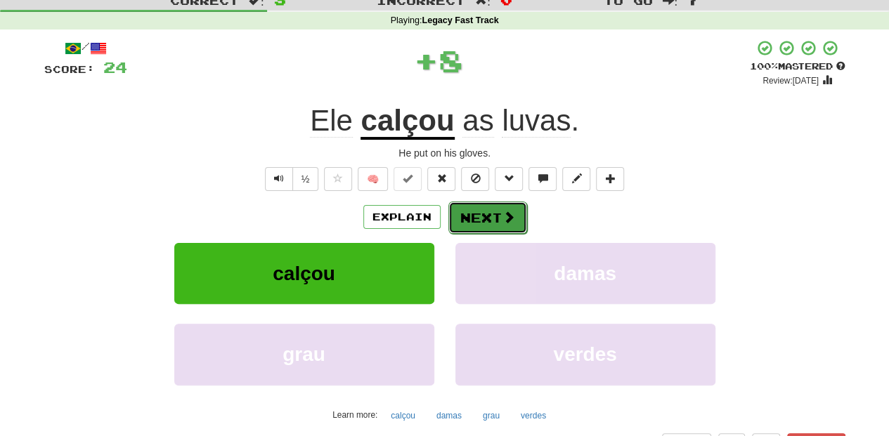
click at [468, 218] on button "Next" at bounding box center [487, 218] width 79 height 32
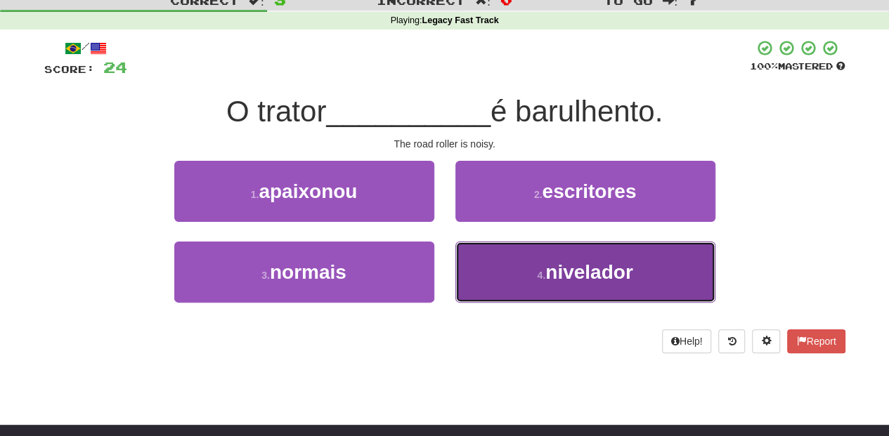
click at [482, 277] on button "4 . nivelador" at bounding box center [585, 272] width 260 height 61
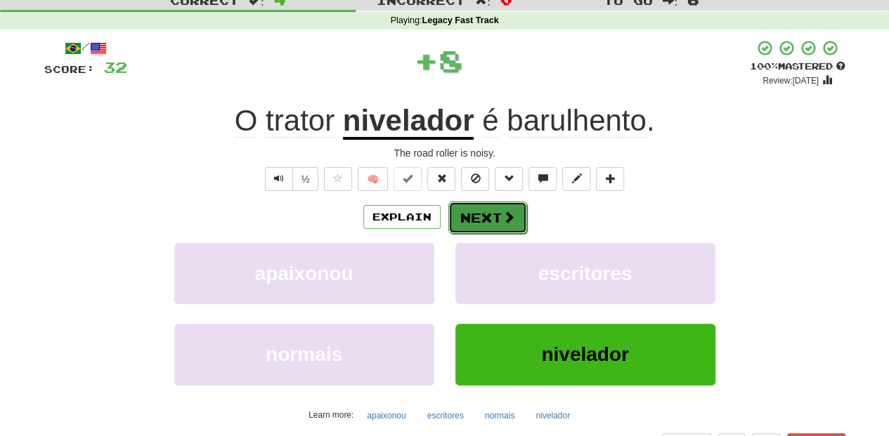
click at [494, 221] on button "Next" at bounding box center [487, 218] width 79 height 32
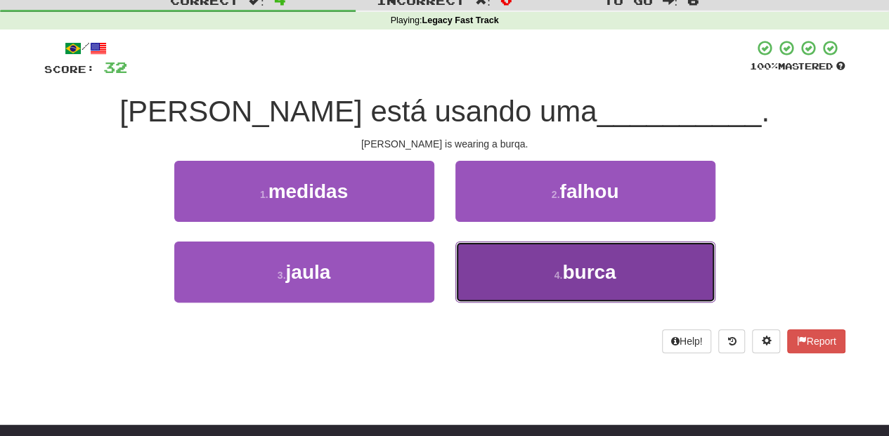
click at [481, 261] on button "4 . burca" at bounding box center [585, 272] width 260 height 61
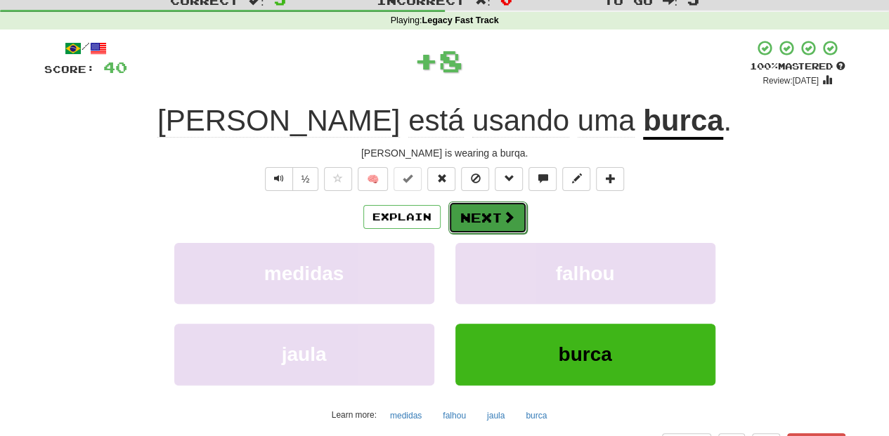
click at [481, 220] on button "Next" at bounding box center [487, 218] width 79 height 32
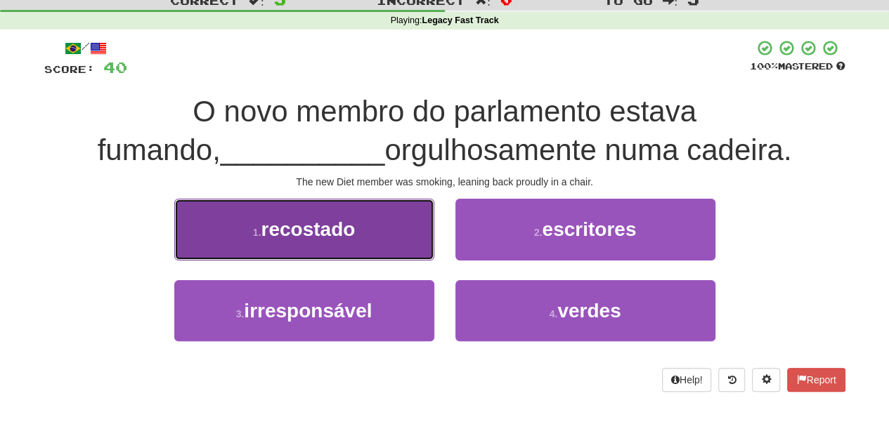
click at [385, 253] on button "1 . recostado" at bounding box center [304, 229] width 260 height 61
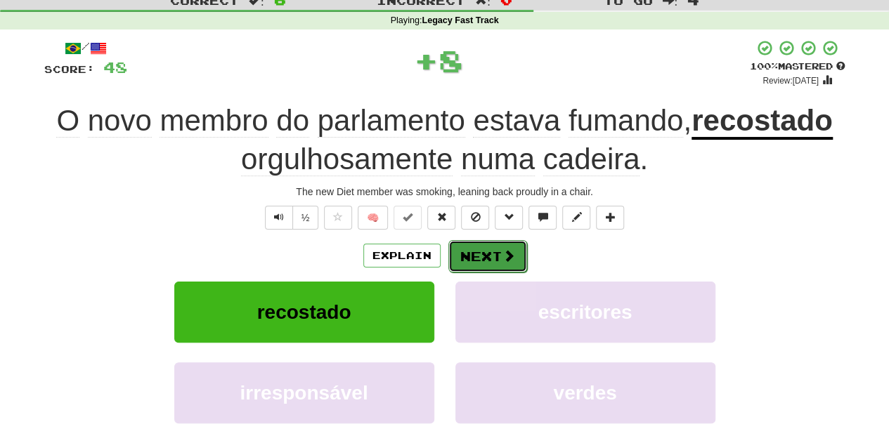
click at [503, 259] on span at bounding box center [508, 255] width 13 height 13
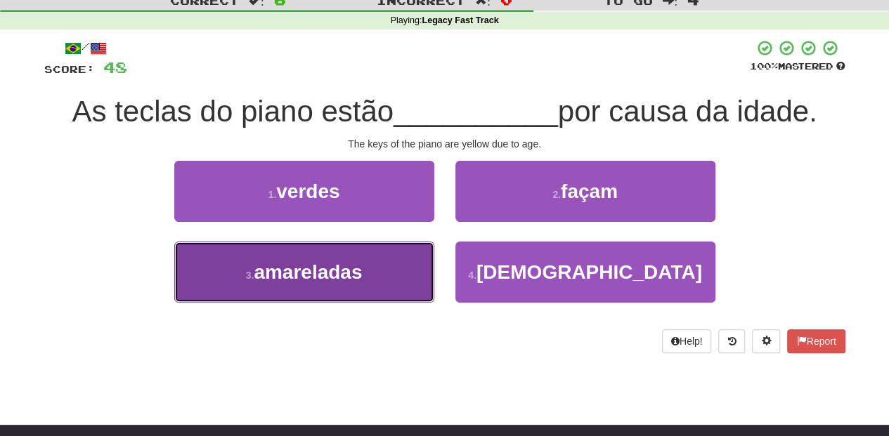
click at [374, 271] on button "3 . amareladas" at bounding box center [304, 272] width 260 height 61
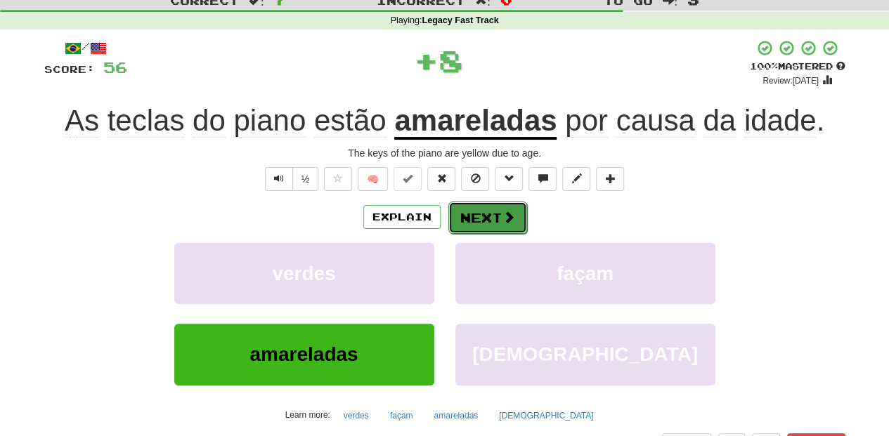
click at [474, 214] on button "Next" at bounding box center [487, 218] width 79 height 32
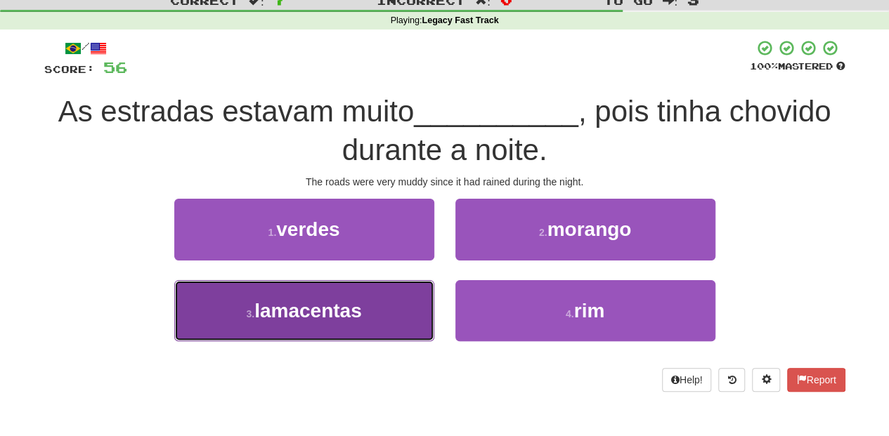
click at [396, 309] on button "3 . lamacentas" at bounding box center [304, 310] width 260 height 61
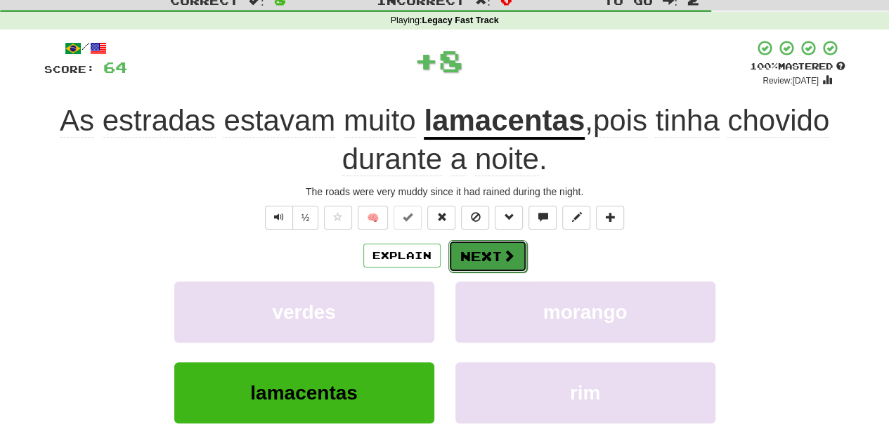
click at [499, 244] on button "Next" at bounding box center [487, 256] width 79 height 32
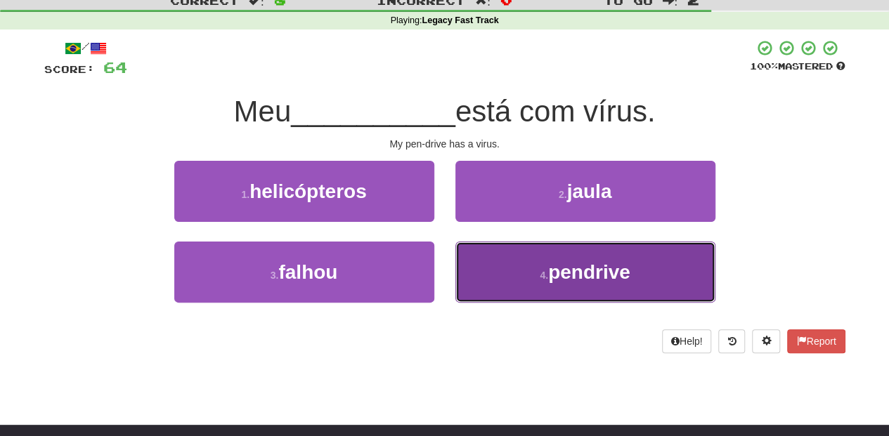
click at [483, 270] on button "4 . pendrive" at bounding box center [585, 272] width 260 height 61
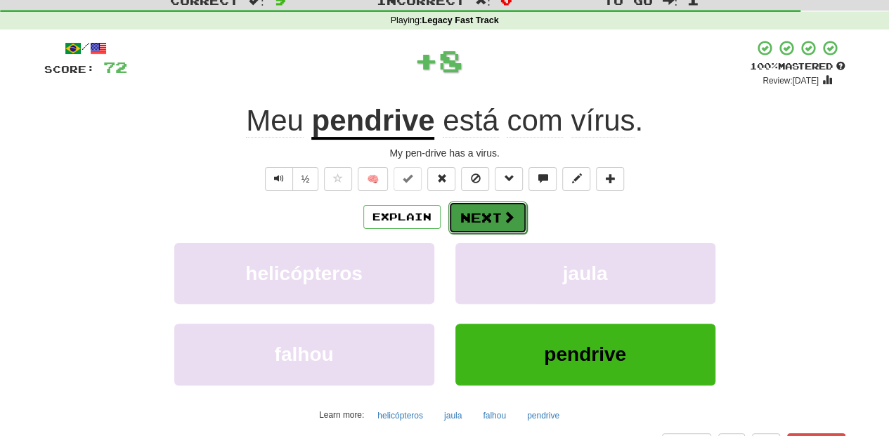
click at [480, 227] on button "Next" at bounding box center [487, 218] width 79 height 32
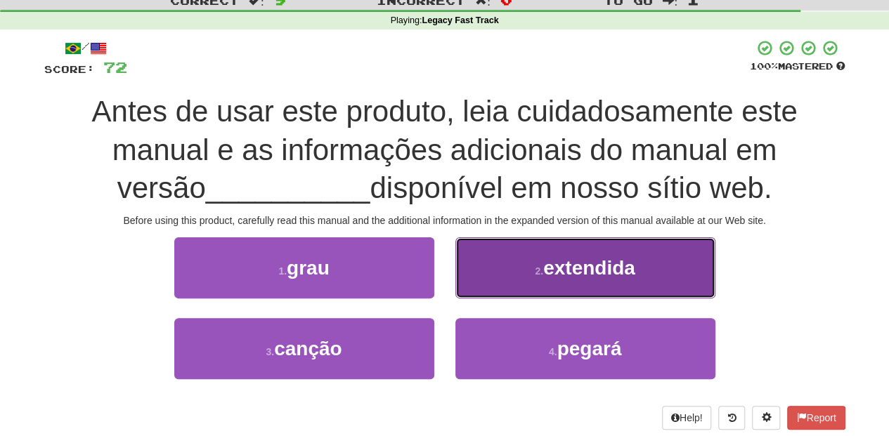
click at [523, 269] on button "2 . extendida" at bounding box center [585, 267] width 260 height 61
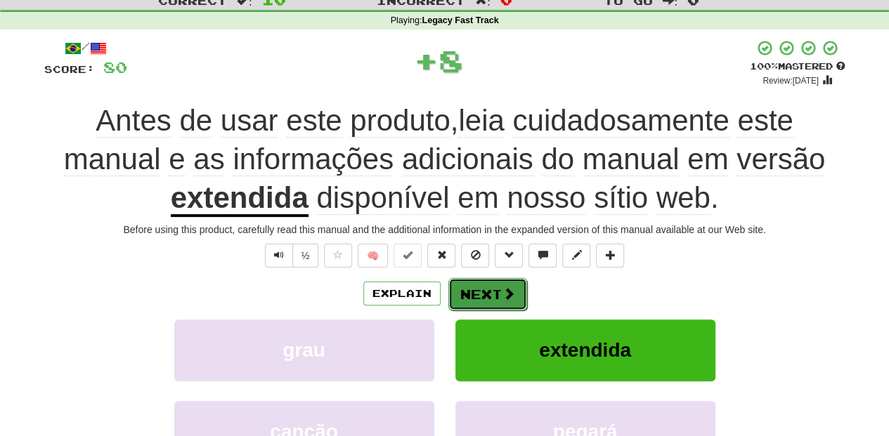
click at [474, 297] on button "Next" at bounding box center [487, 294] width 79 height 32
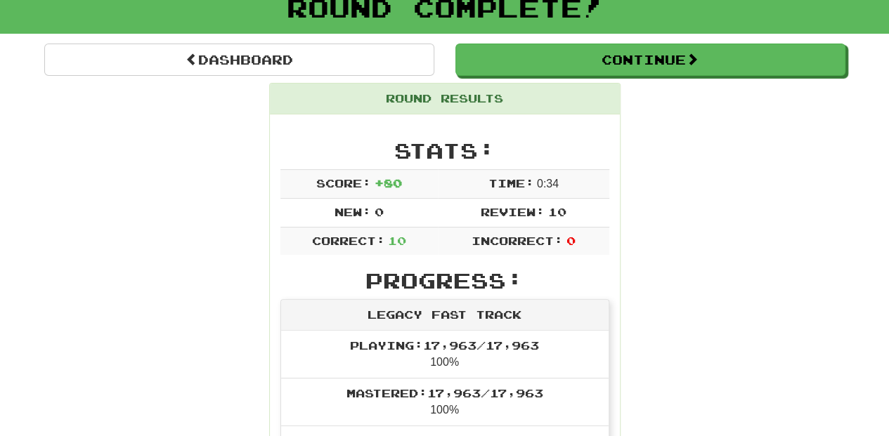
scroll to position [0, 0]
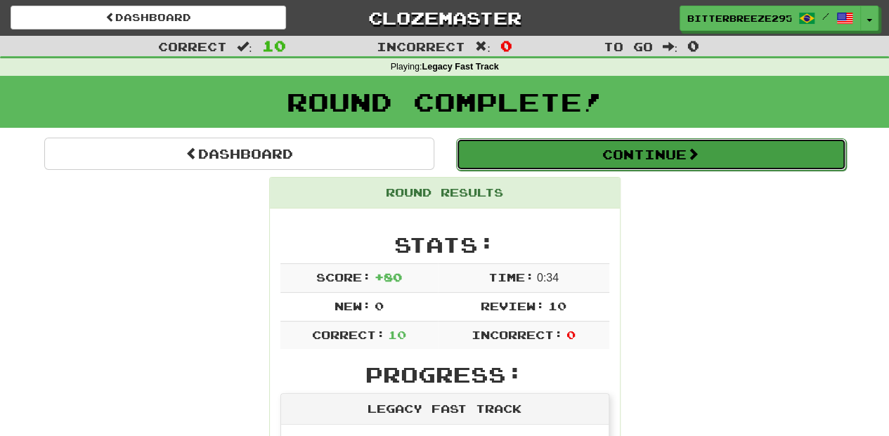
click at [538, 152] on button "Continue" at bounding box center [651, 154] width 390 height 32
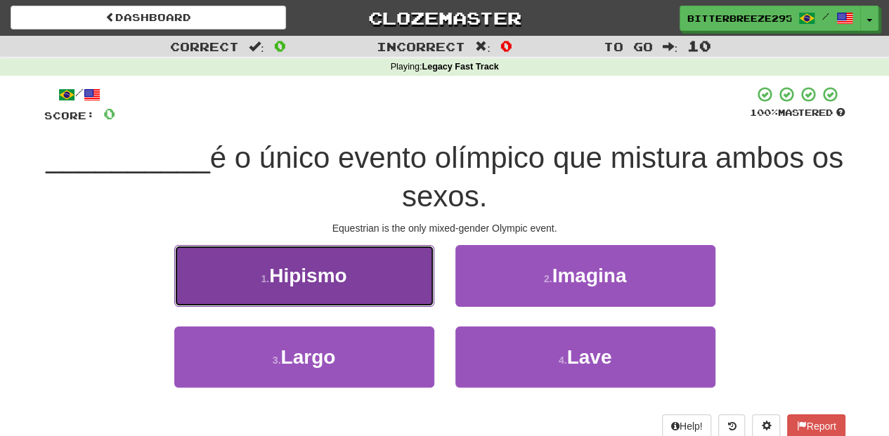
click at [366, 287] on button "1 . Hipismo" at bounding box center [304, 275] width 260 height 61
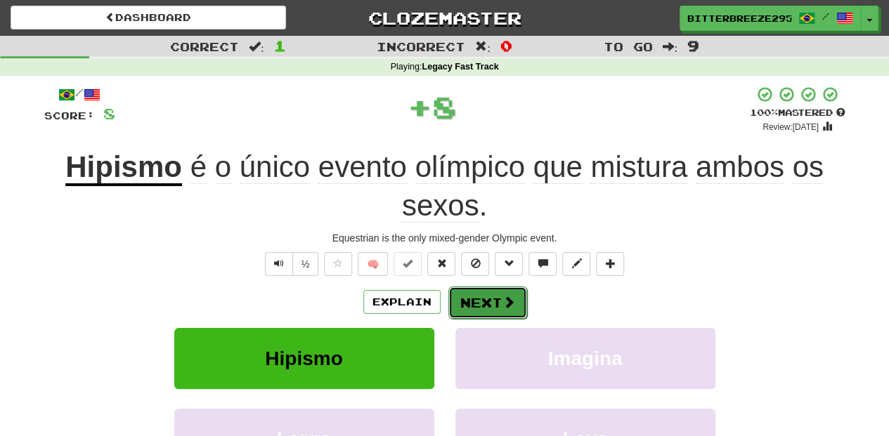
click at [465, 288] on button "Next" at bounding box center [487, 303] width 79 height 32
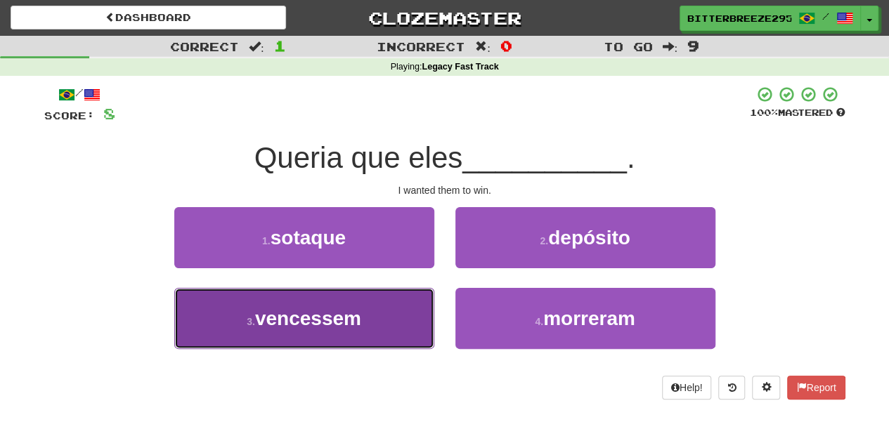
click at [379, 315] on button "3 . vencessem" at bounding box center [304, 318] width 260 height 61
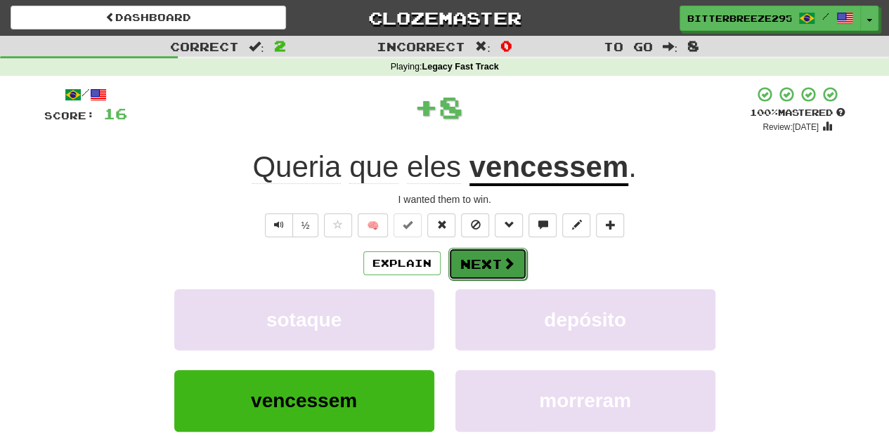
click at [478, 264] on button "Next" at bounding box center [487, 264] width 79 height 32
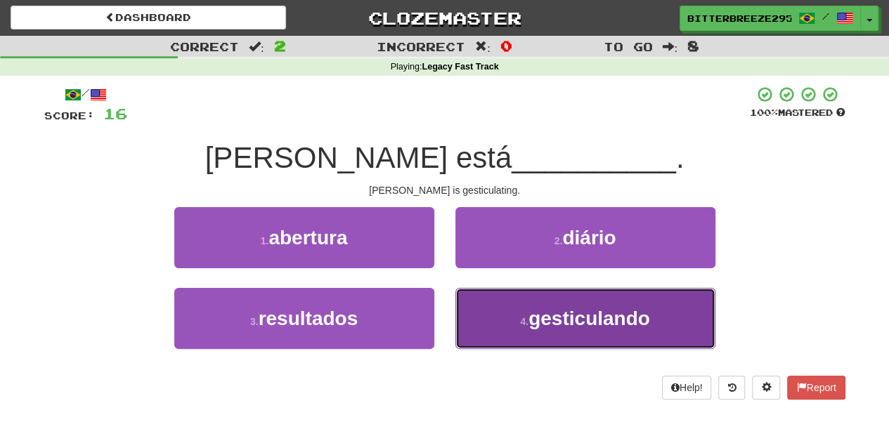
click at [485, 305] on button "4 . gesticulando" at bounding box center [585, 318] width 260 height 61
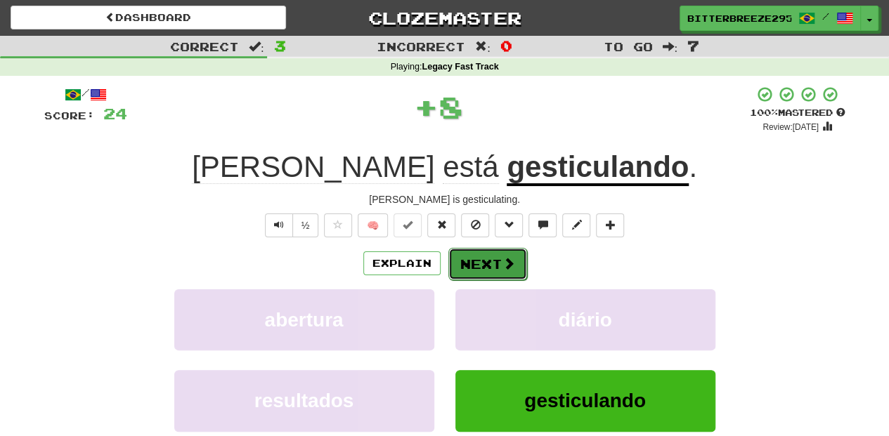
click at [461, 266] on button "Next" at bounding box center [487, 264] width 79 height 32
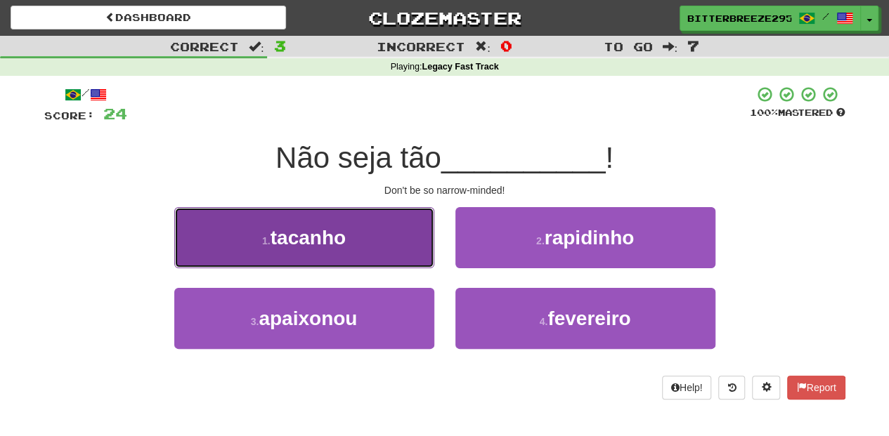
click at [370, 246] on button "1 . tacanho" at bounding box center [304, 237] width 260 height 61
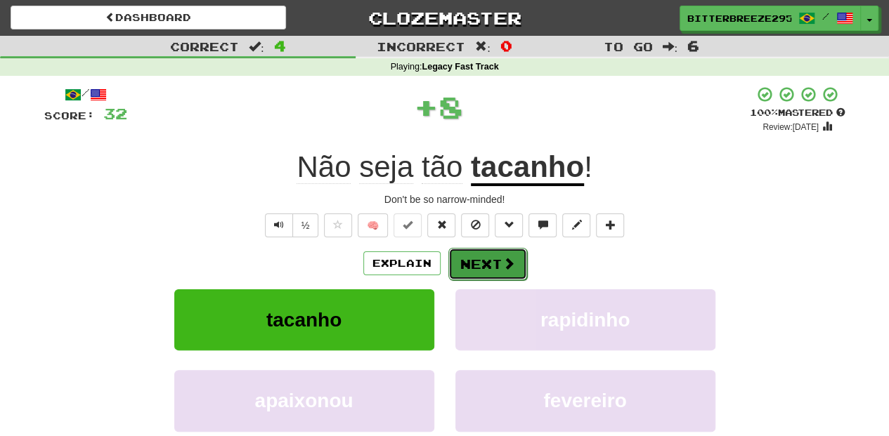
click at [474, 257] on button "Next" at bounding box center [487, 264] width 79 height 32
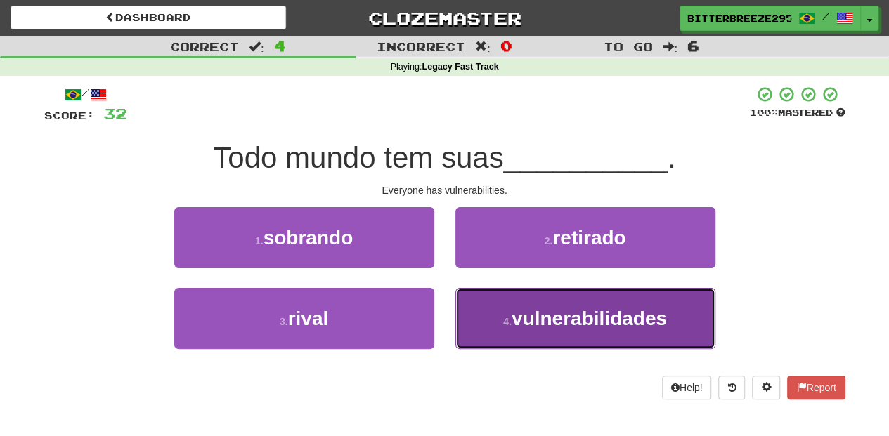
click at [506, 316] on small "4 ." at bounding box center [507, 321] width 8 height 11
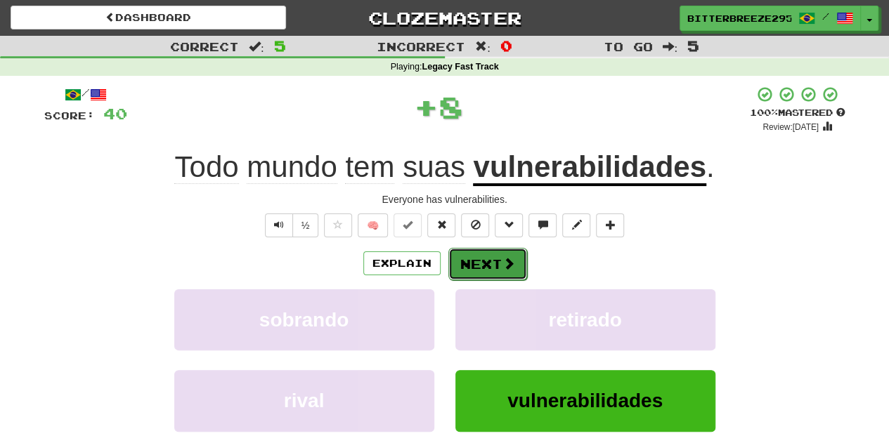
click at [487, 256] on button "Next" at bounding box center [487, 264] width 79 height 32
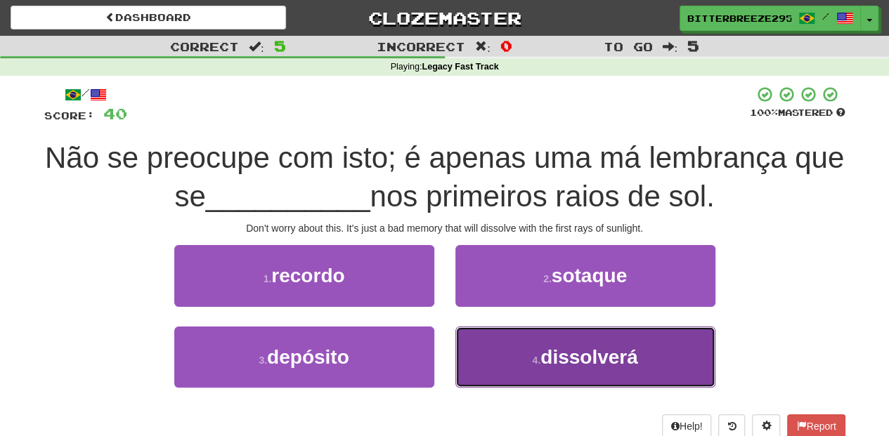
click at [505, 367] on button "4 . dissolverá" at bounding box center [585, 357] width 260 height 61
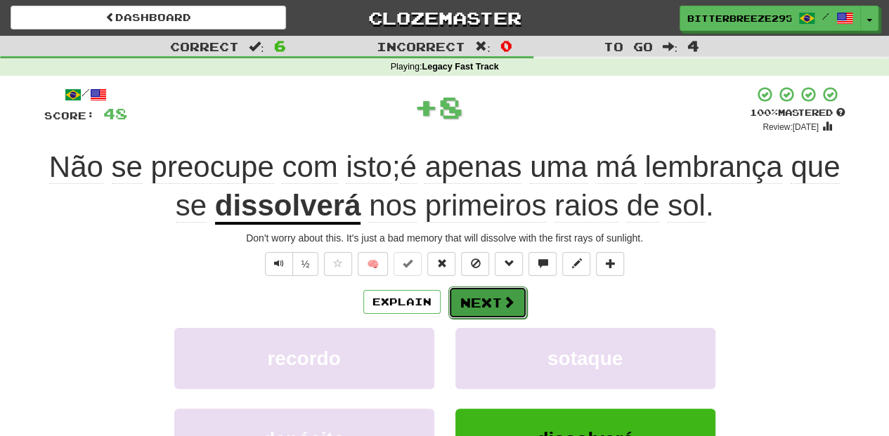
click at [484, 305] on button "Next" at bounding box center [487, 303] width 79 height 32
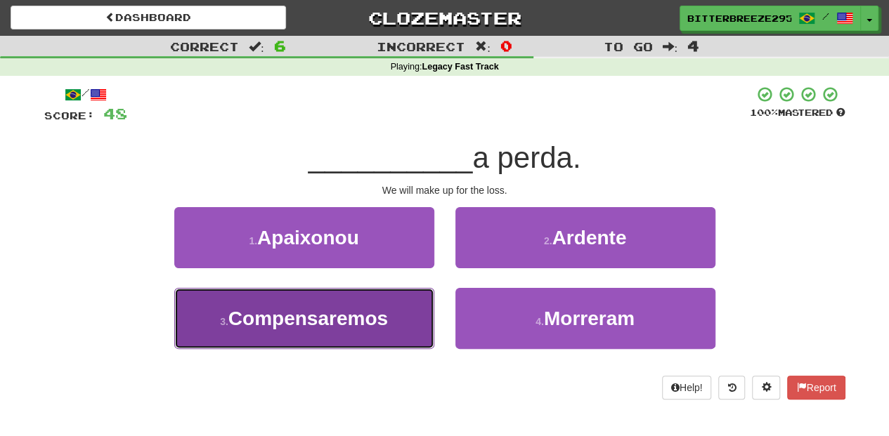
click at [383, 315] on span "Compensaremos" at bounding box center [307, 319] width 159 height 22
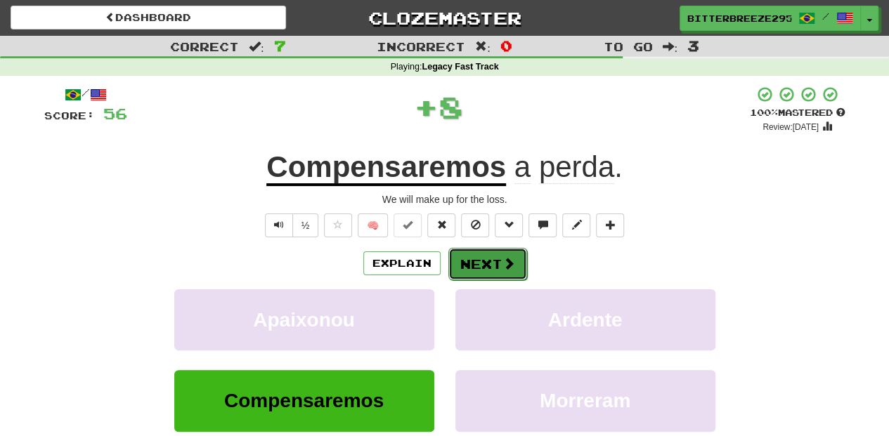
click at [487, 256] on button "Next" at bounding box center [487, 264] width 79 height 32
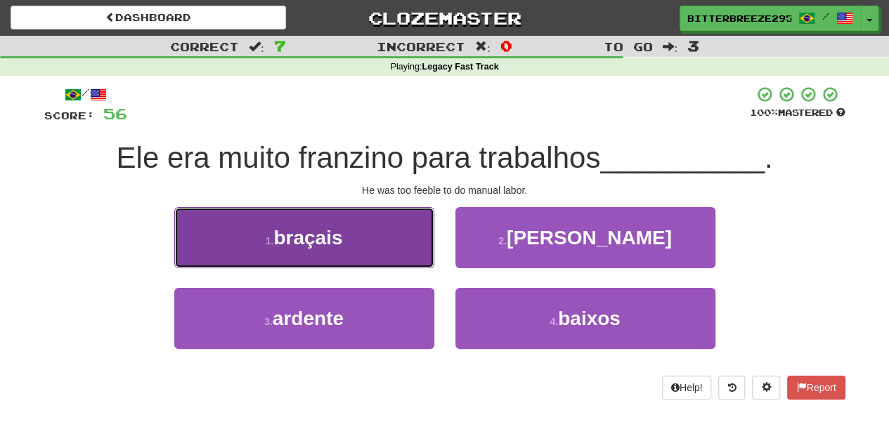
click at [361, 243] on button "1 . braçais" at bounding box center [304, 237] width 260 height 61
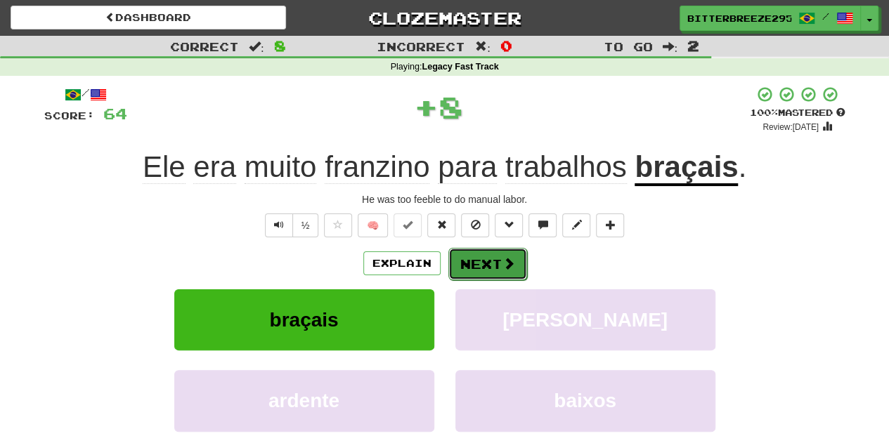
click at [469, 254] on button "Next" at bounding box center [487, 264] width 79 height 32
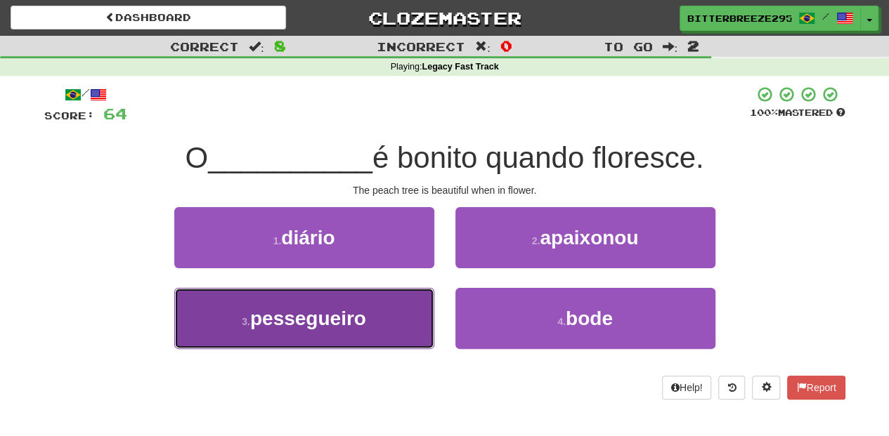
click at [395, 306] on button "3 . pessegueiro" at bounding box center [304, 318] width 260 height 61
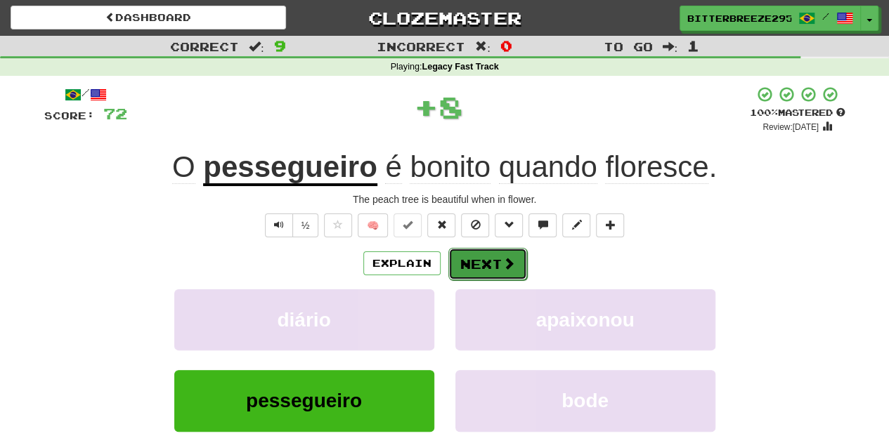
click at [474, 271] on button "Next" at bounding box center [487, 264] width 79 height 32
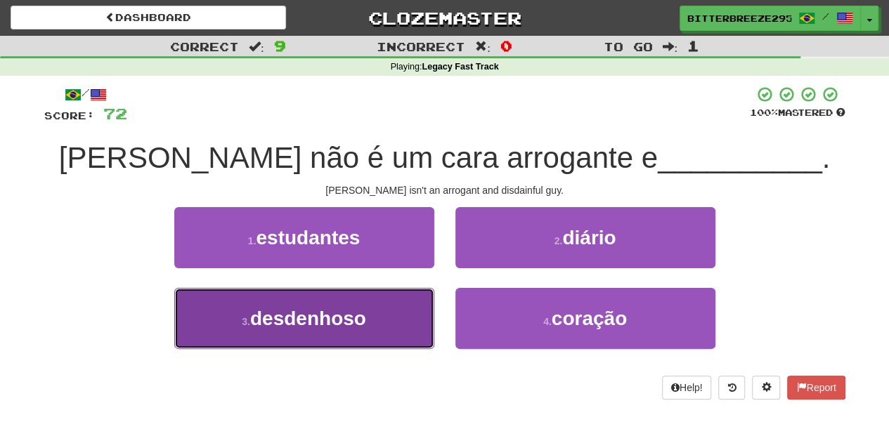
click at [393, 305] on button "3 . desdenhoso" at bounding box center [304, 318] width 260 height 61
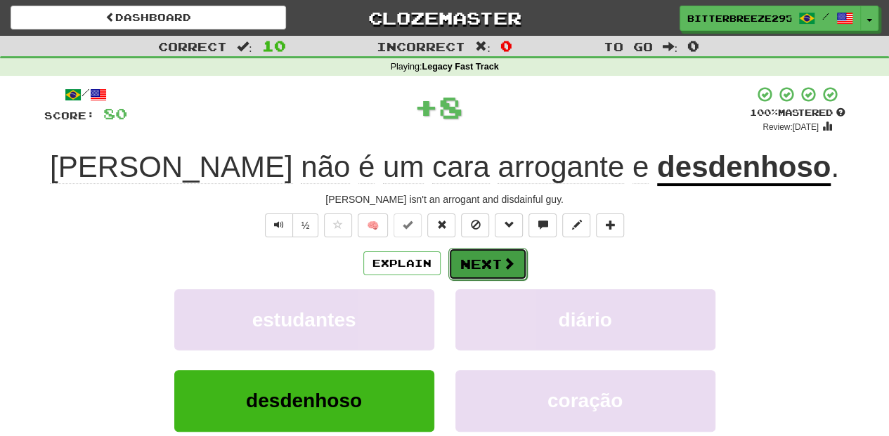
click at [476, 269] on button "Next" at bounding box center [487, 264] width 79 height 32
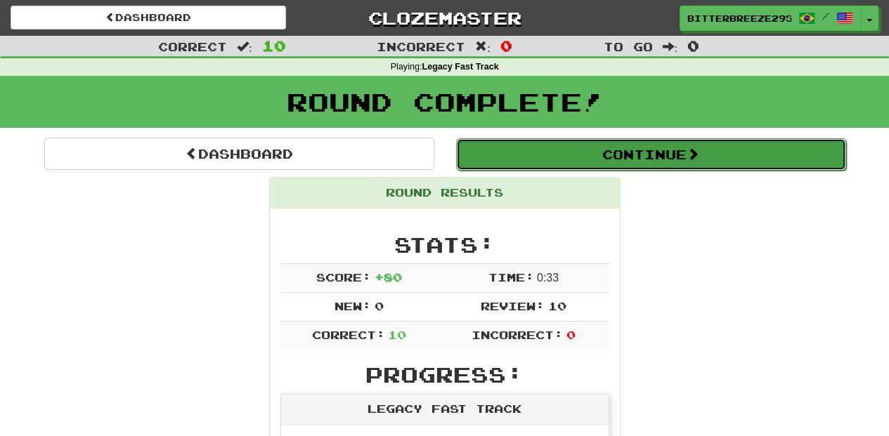
click at [535, 155] on button "Continue" at bounding box center [651, 154] width 390 height 32
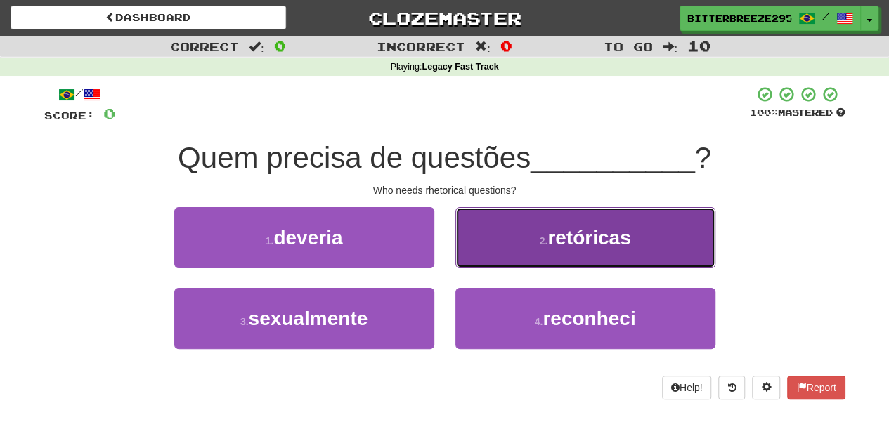
click at [500, 249] on button "2 . retóricas" at bounding box center [585, 237] width 260 height 61
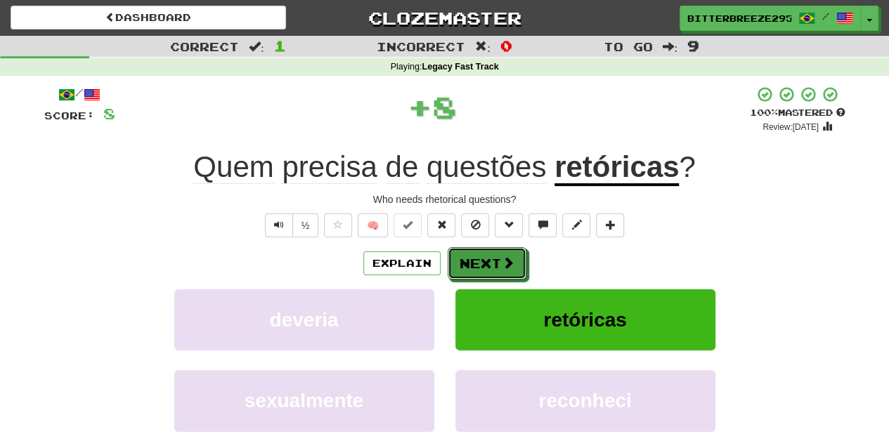
click at [499, 249] on button "Next" at bounding box center [487, 263] width 79 height 32
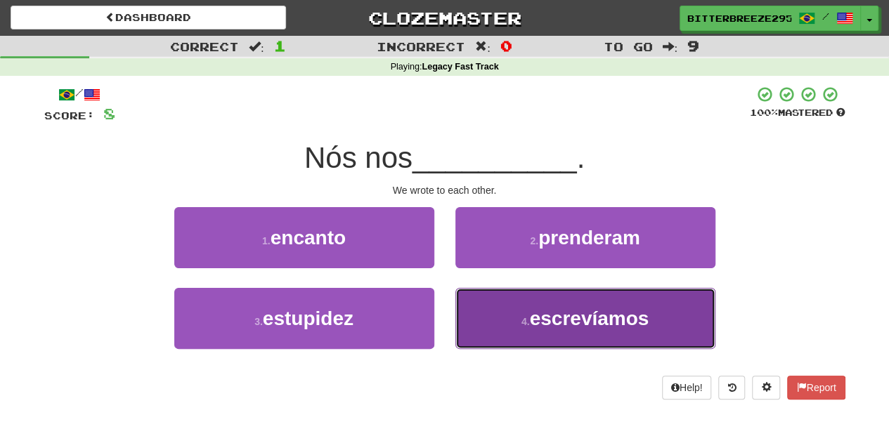
click at [481, 322] on button "4 . escrevíamos" at bounding box center [585, 318] width 260 height 61
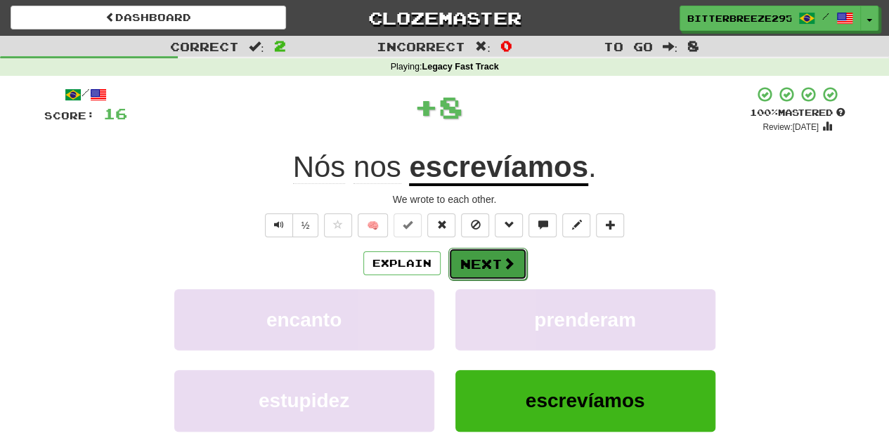
click at [481, 258] on button "Next" at bounding box center [487, 264] width 79 height 32
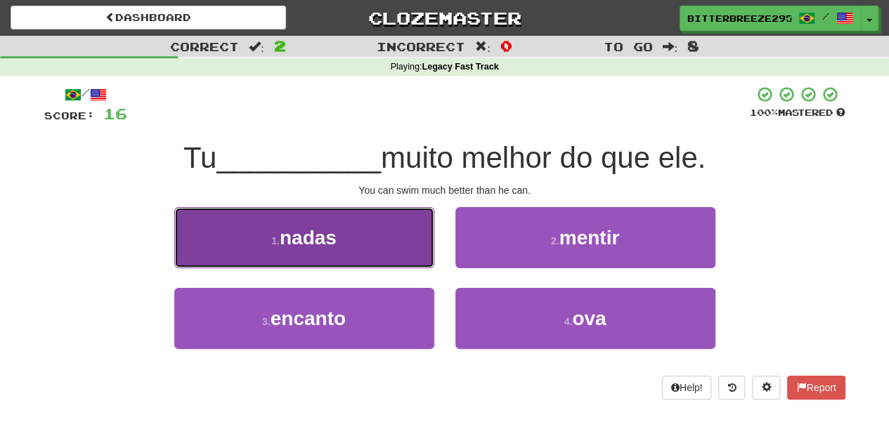
click at [381, 244] on button "1 . nadas" at bounding box center [304, 237] width 260 height 61
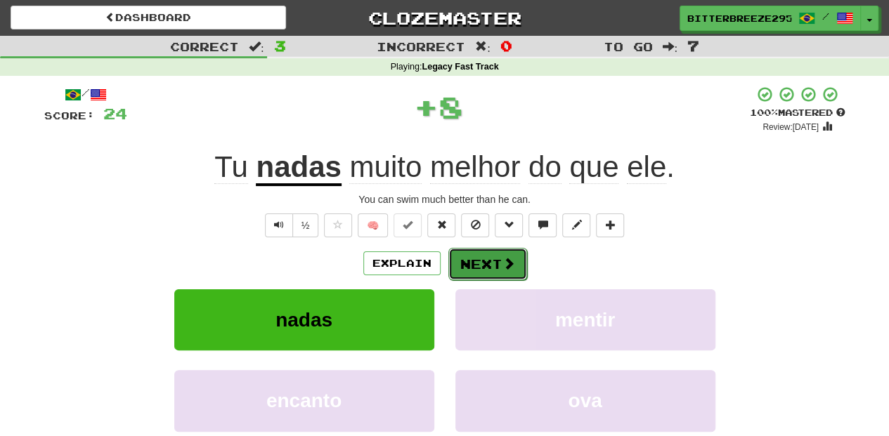
click at [497, 273] on button "Next" at bounding box center [487, 264] width 79 height 32
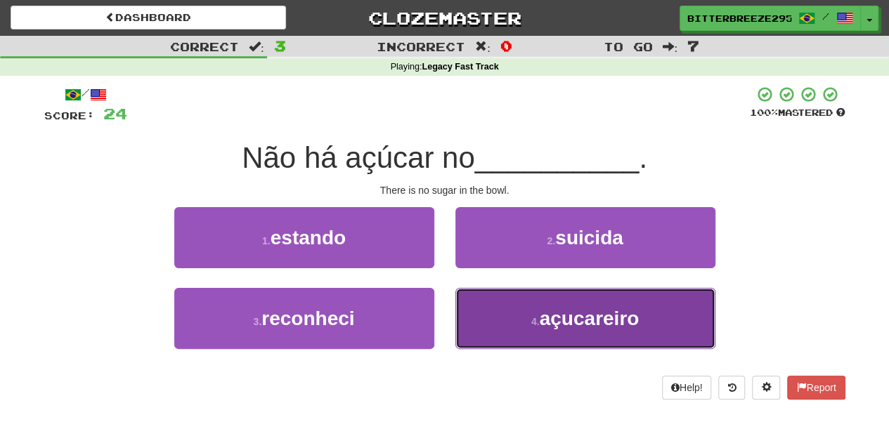
click at [497, 310] on button "4 . açucareiro" at bounding box center [585, 318] width 260 height 61
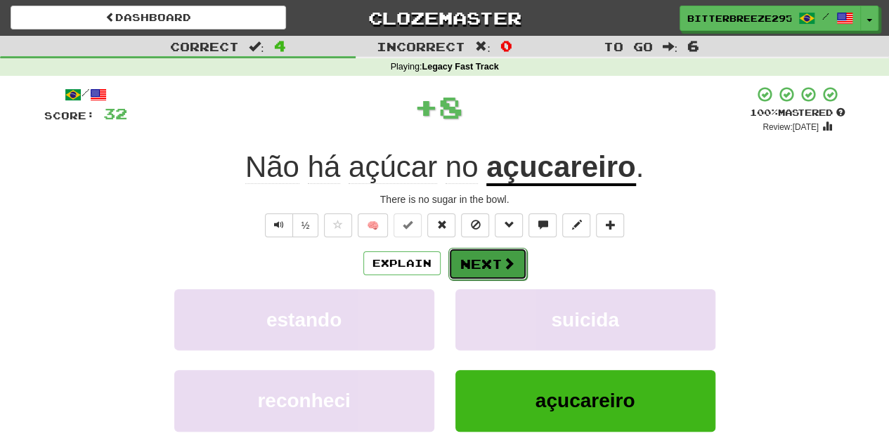
click at [483, 263] on button "Next" at bounding box center [487, 264] width 79 height 32
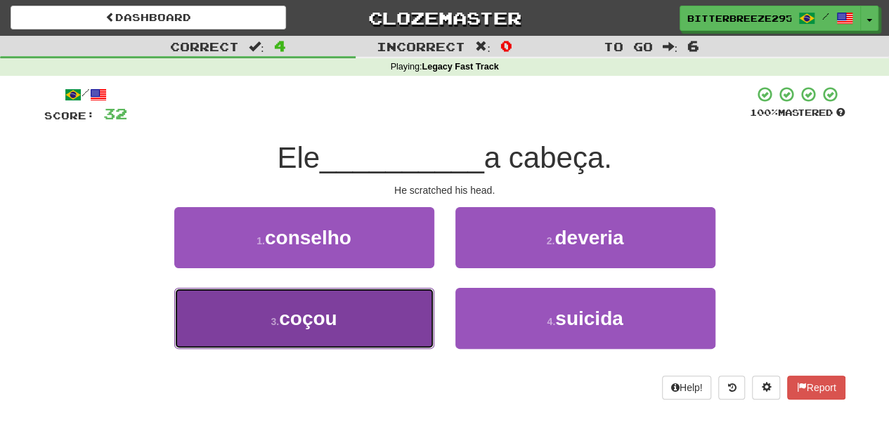
click at [375, 315] on button "3 . coçou" at bounding box center [304, 318] width 260 height 61
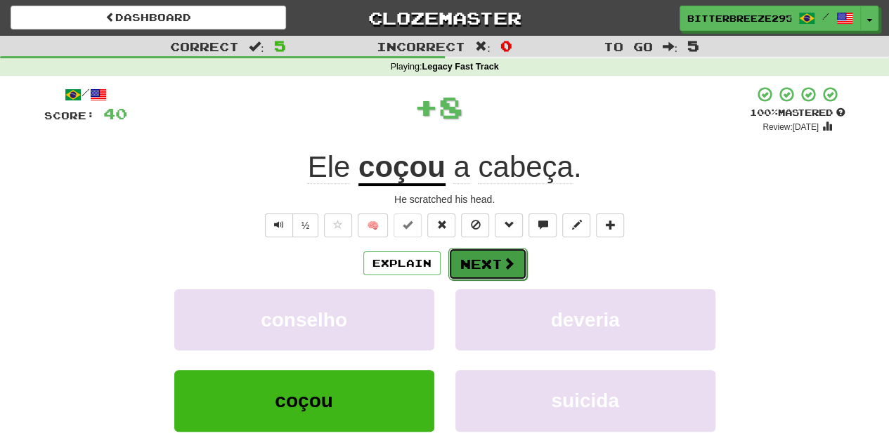
click at [474, 264] on button "Next" at bounding box center [487, 264] width 79 height 32
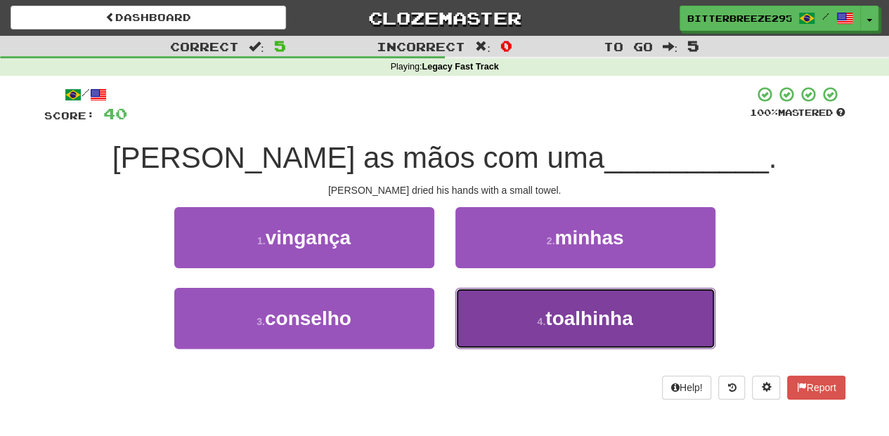
click at [492, 313] on button "4 . toalhinha" at bounding box center [585, 318] width 260 height 61
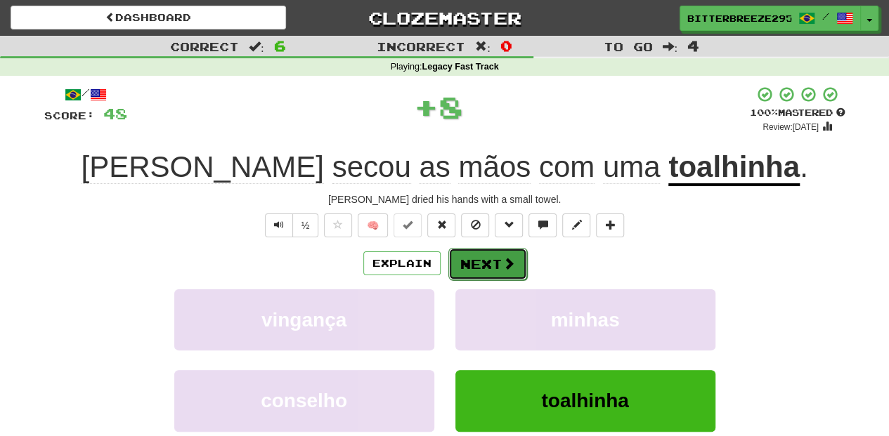
click at [478, 261] on button "Next" at bounding box center [487, 264] width 79 height 32
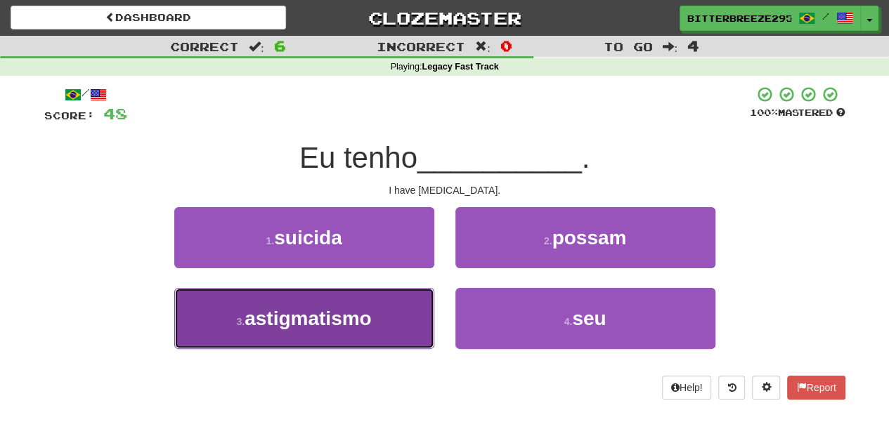
click at [376, 306] on button "3 . astigmatismo" at bounding box center [304, 318] width 260 height 61
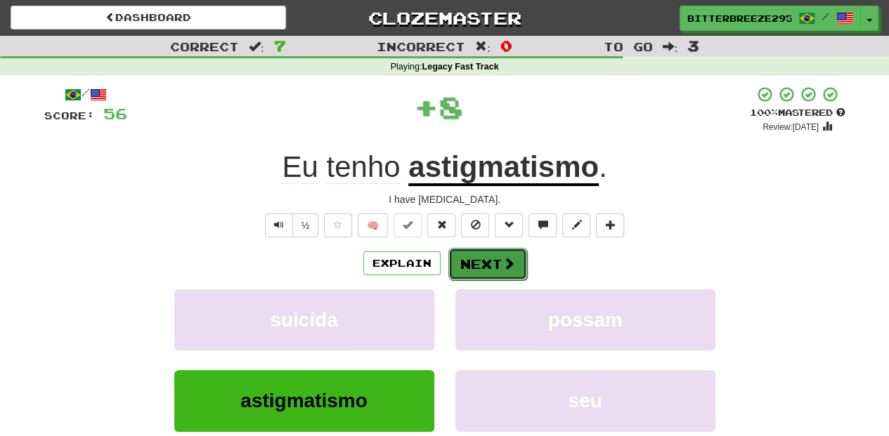
click at [474, 259] on button "Next" at bounding box center [487, 264] width 79 height 32
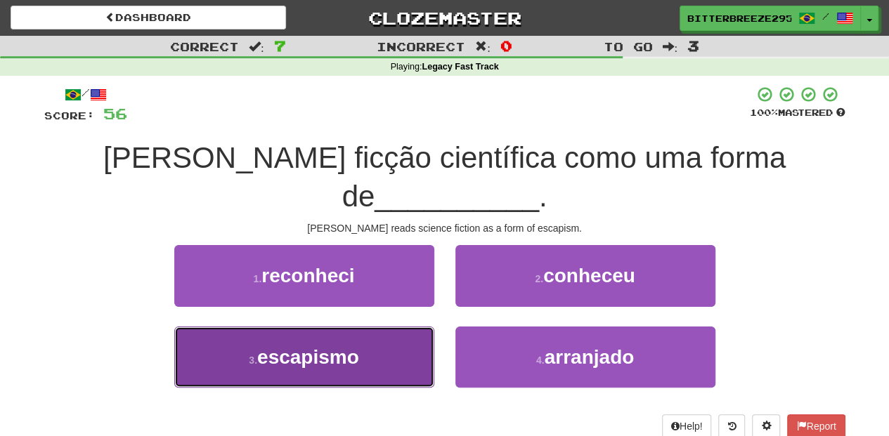
click at [391, 327] on button "3 . escapismo" at bounding box center [304, 357] width 260 height 61
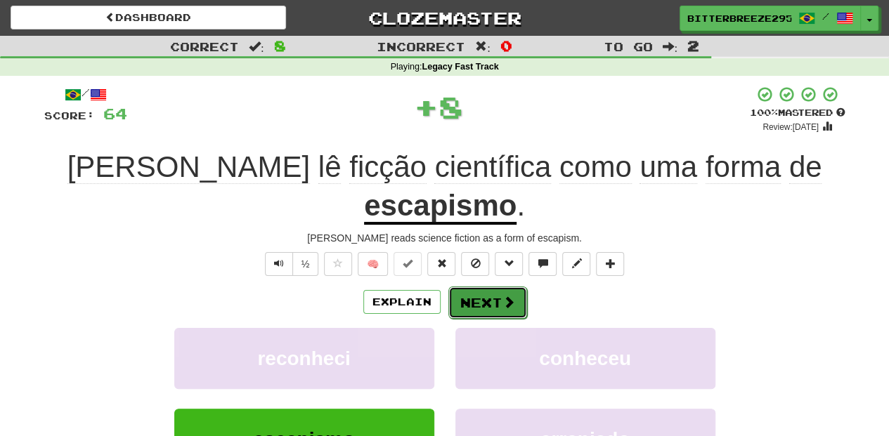
click at [497, 287] on button "Next" at bounding box center [487, 303] width 79 height 32
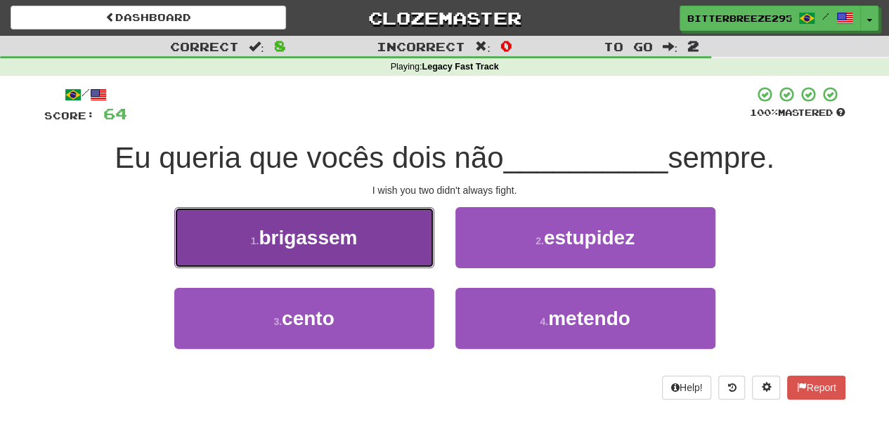
click at [396, 252] on button "1 . brigassem" at bounding box center [304, 237] width 260 height 61
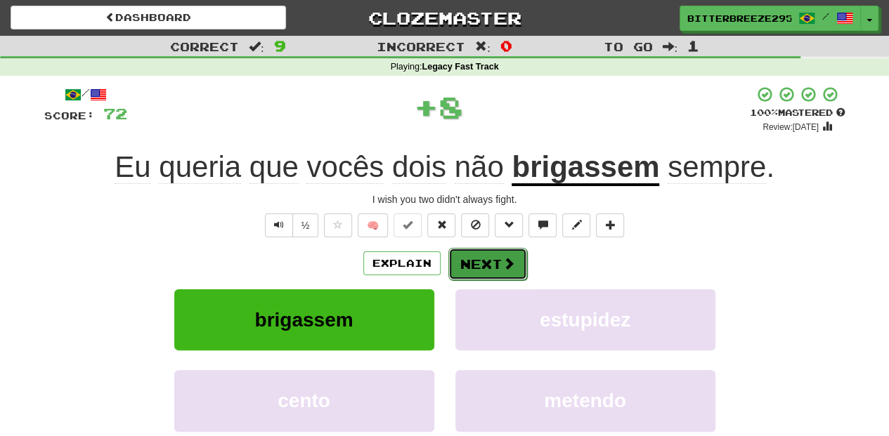
click at [454, 259] on button "Next" at bounding box center [487, 264] width 79 height 32
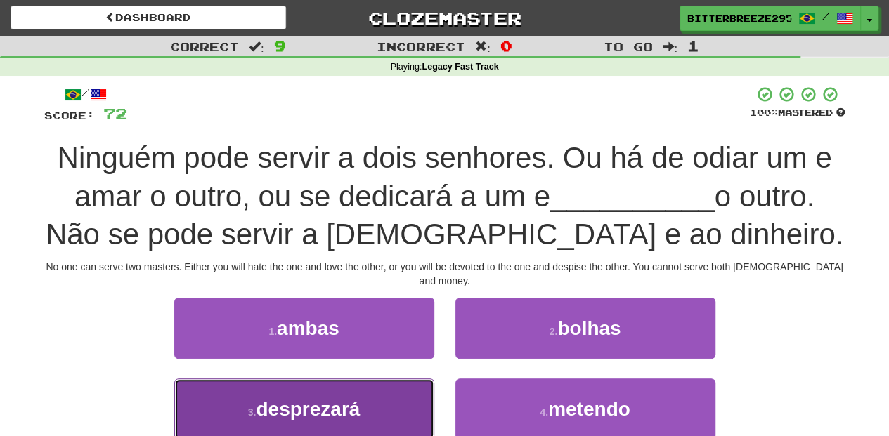
click at [417, 379] on button "3 . desprezará" at bounding box center [304, 409] width 260 height 61
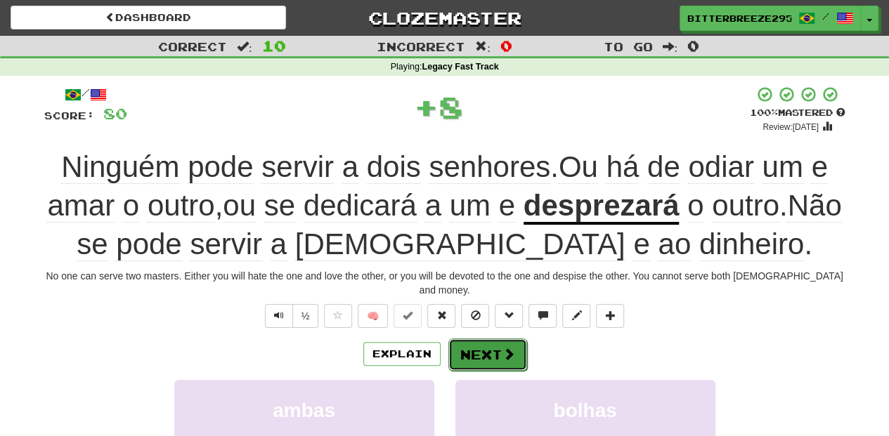
click at [492, 339] on button "Next" at bounding box center [487, 355] width 79 height 32
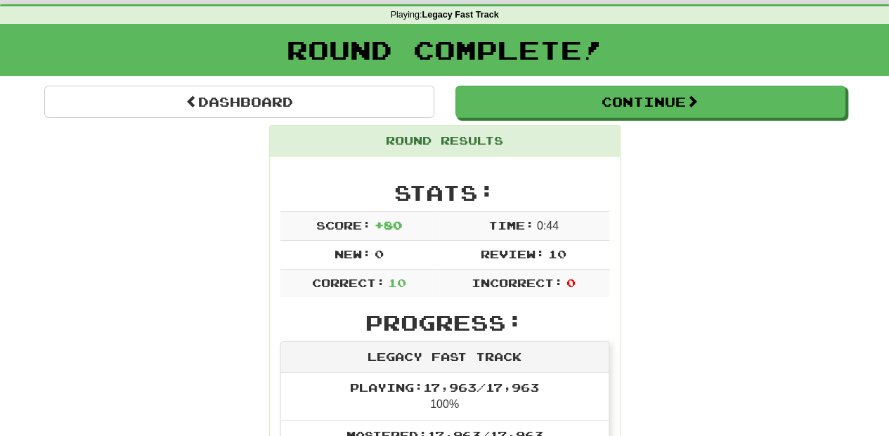
scroll to position [46, 0]
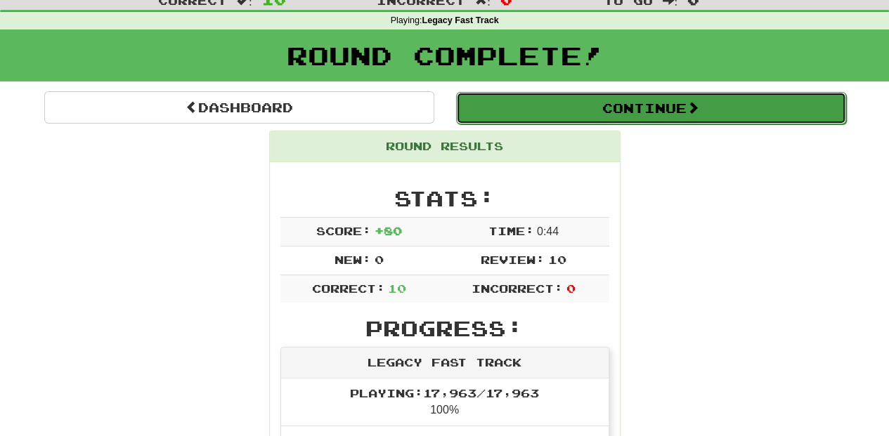
click at [544, 109] on button "Continue" at bounding box center [651, 108] width 390 height 32
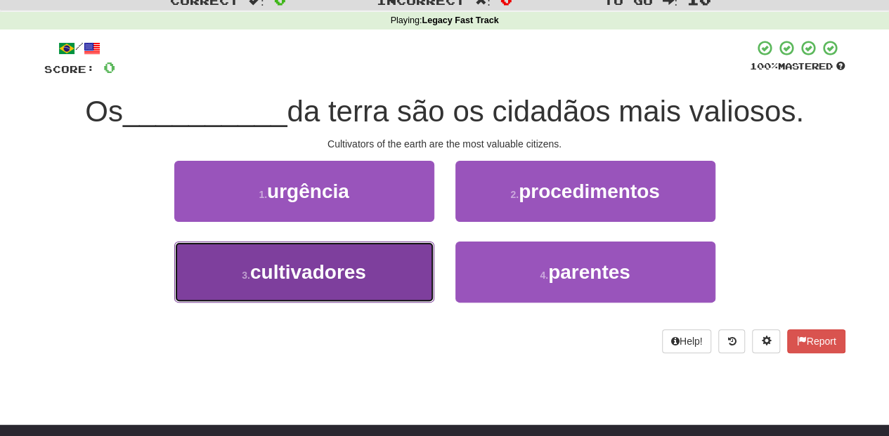
click at [397, 267] on button "3 . cultivadores" at bounding box center [304, 272] width 260 height 61
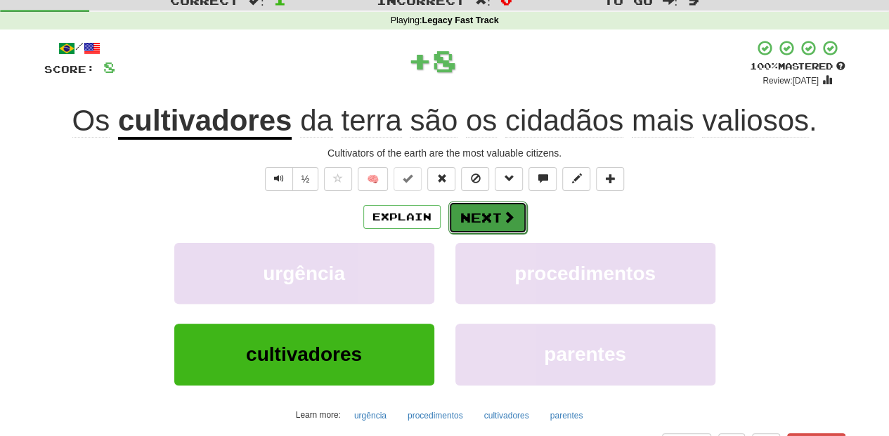
click at [494, 218] on button "Next" at bounding box center [487, 218] width 79 height 32
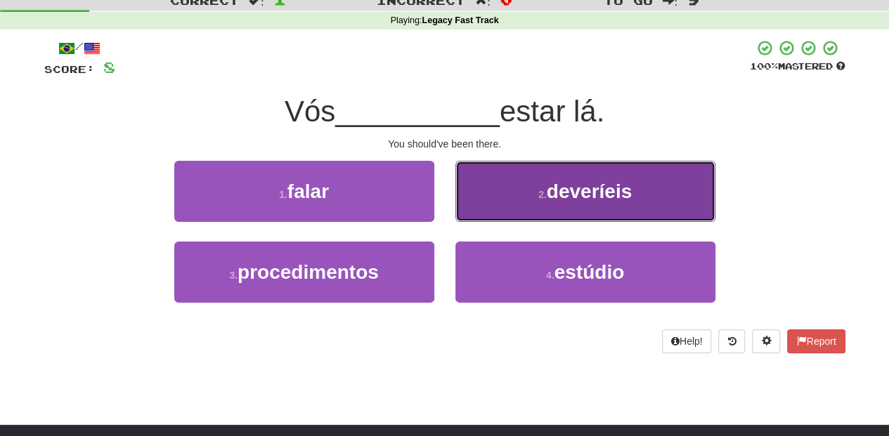
click at [499, 207] on button "2 . deveríeis" at bounding box center [585, 191] width 260 height 61
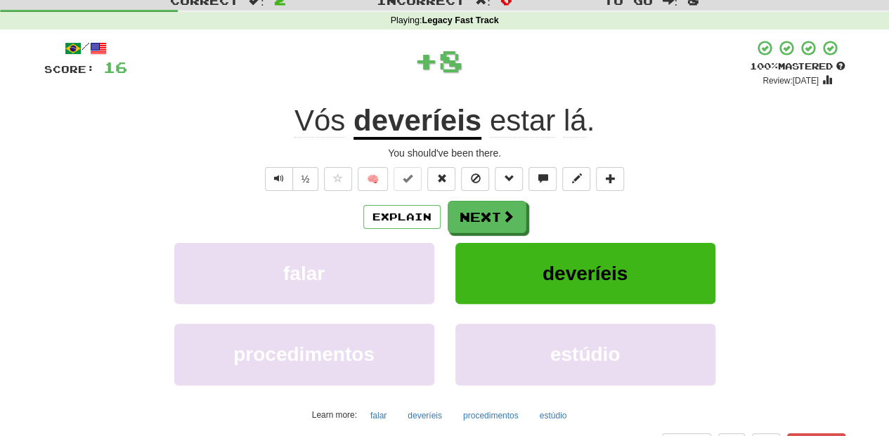
click at [499, 207] on button "Next" at bounding box center [487, 217] width 79 height 32
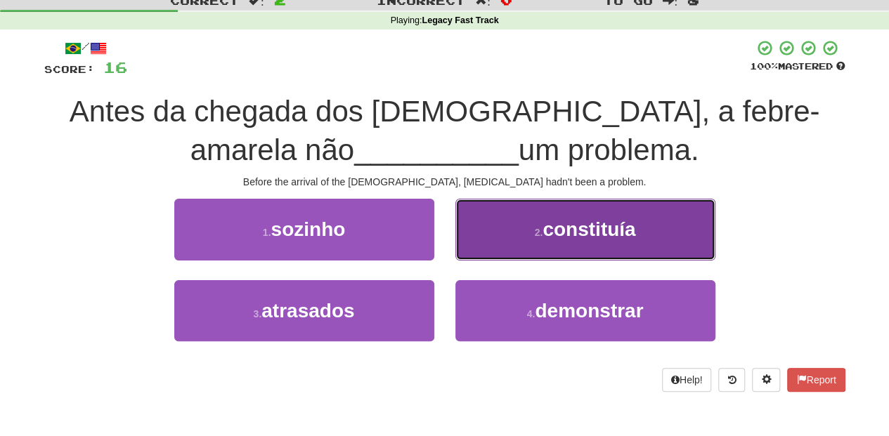
click at [521, 247] on button "2 . constituía" at bounding box center [585, 229] width 260 height 61
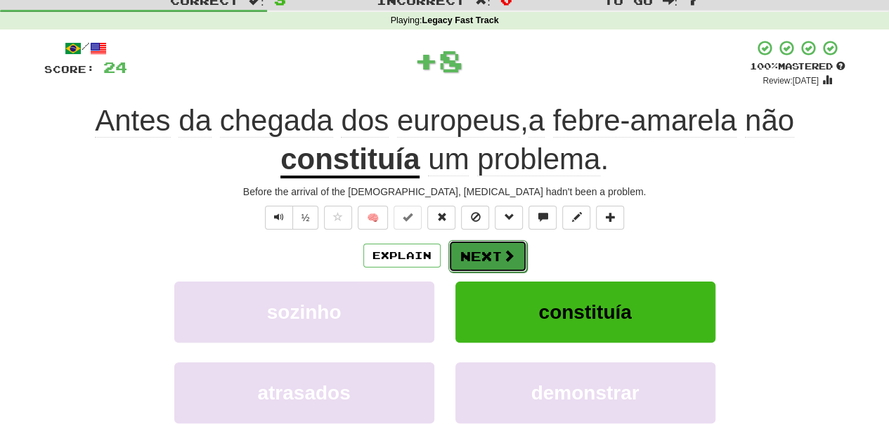
click at [502, 249] on span at bounding box center [508, 255] width 13 height 13
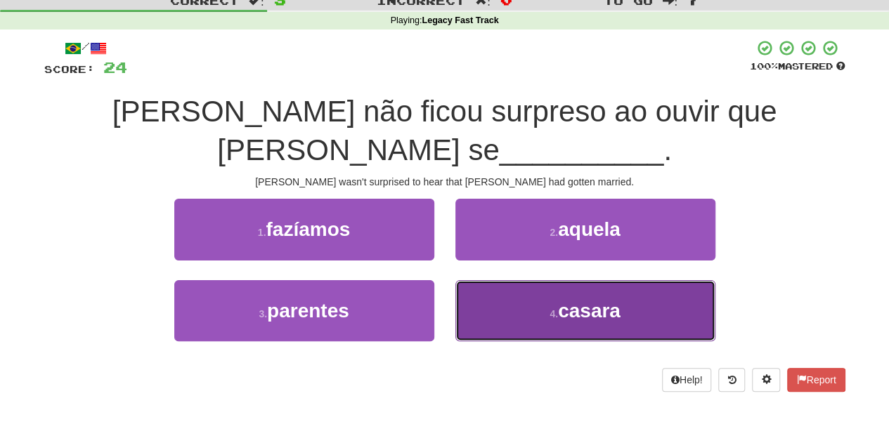
click at [493, 280] on button "4 . casara" at bounding box center [585, 310] width 260 height 61
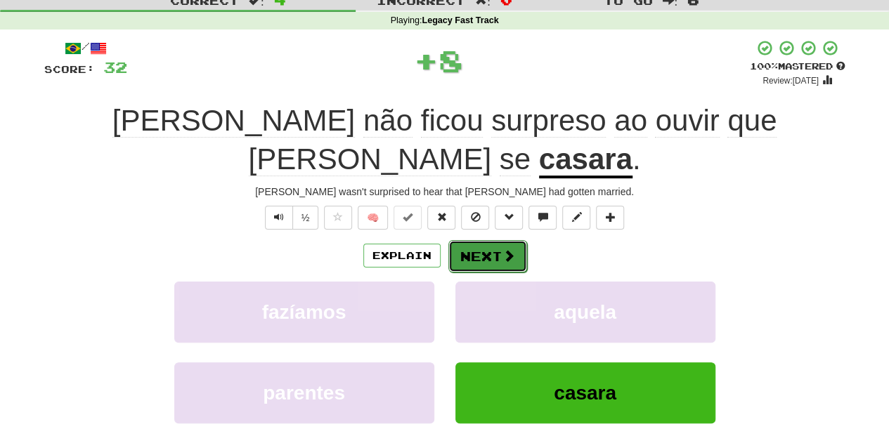
click at [492, 240] on button "Next" at bounding box center [487, 256] width 79 height 32
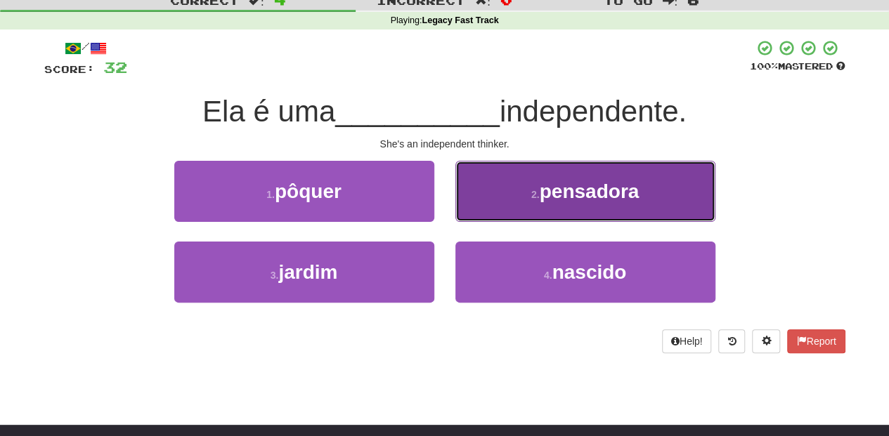
click at [492, 215] on button "2 . pensadora" at bounding box center [585, 191] width 260 height 61
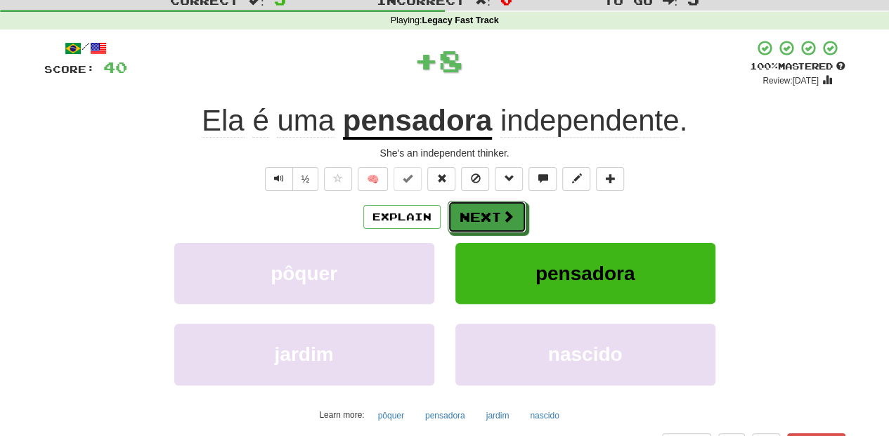
click at [492, 215] on button "Next" at bounding box center [487, 217] width 79 height 32
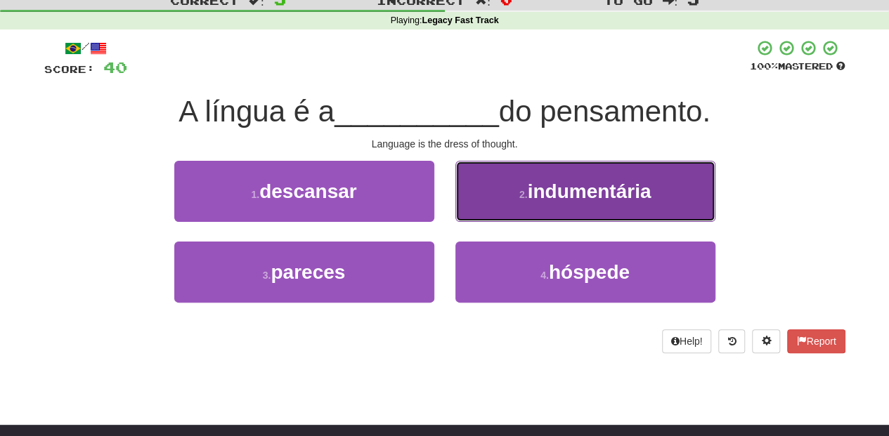
click at [506, 208] on button "2 . indumentária" at bounding box center [585, 191] width 260 height 61
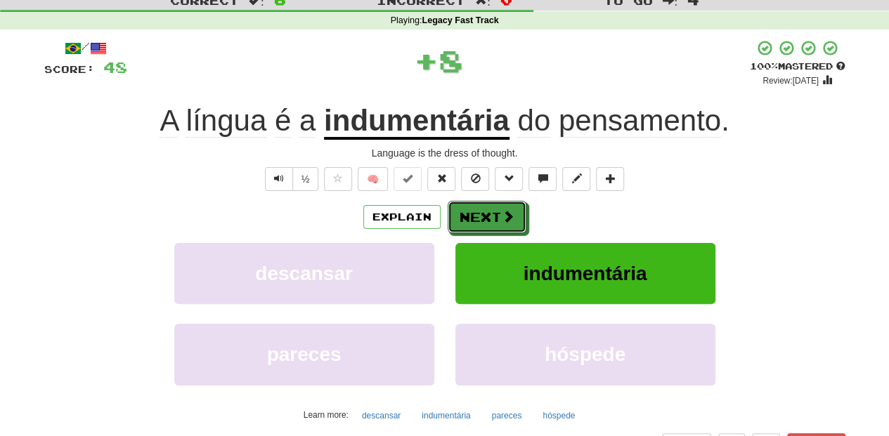
click at [506, 210] on span at bounding box center [508, 216] width 13 height 13
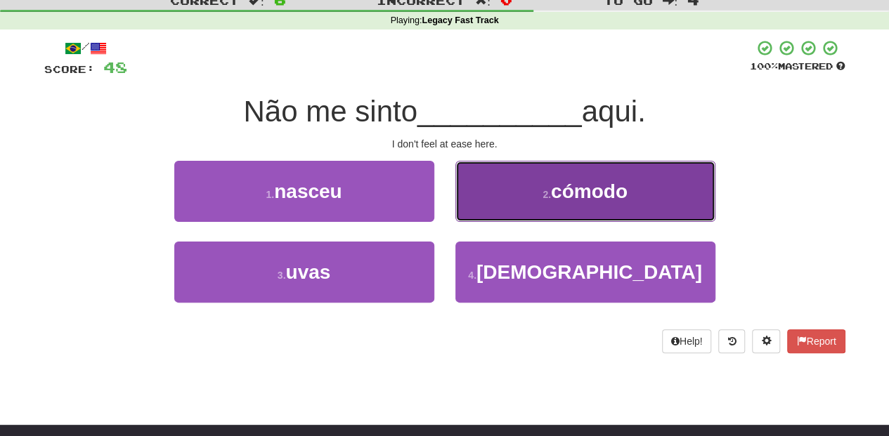
click at [502, 216] on button "2 . cómodo" at bounding box center [585, 191] width 260 height 61
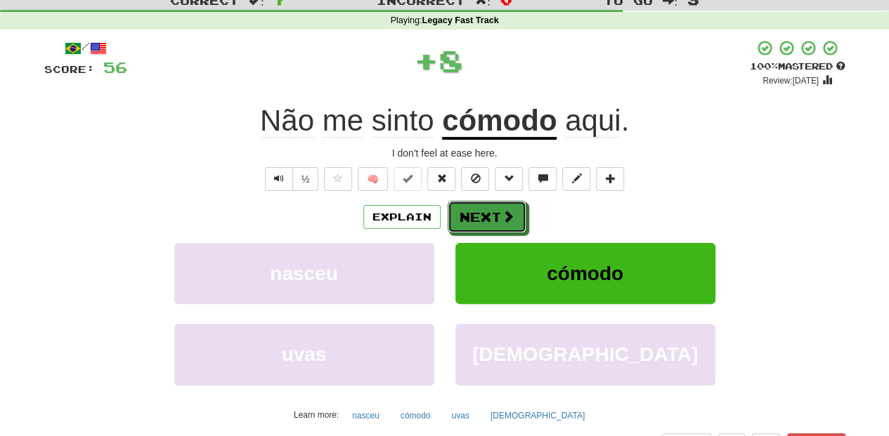
click at [502, 216] on span at bounding box center [508, 216] width 13 height 13
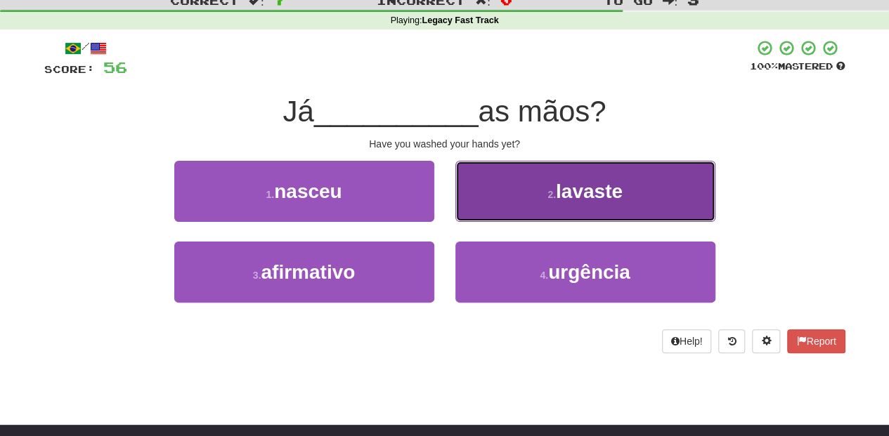
click at [495, 200] on button "2 . lavaste" at bounding box center [585, 191] width 260 height 61
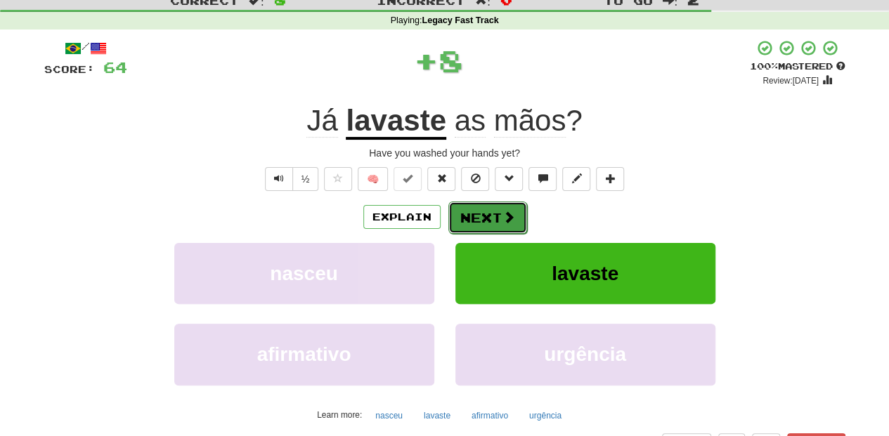
click at [493, 207] on button "Next" at bounding box center [487, 218] width 79 height 32
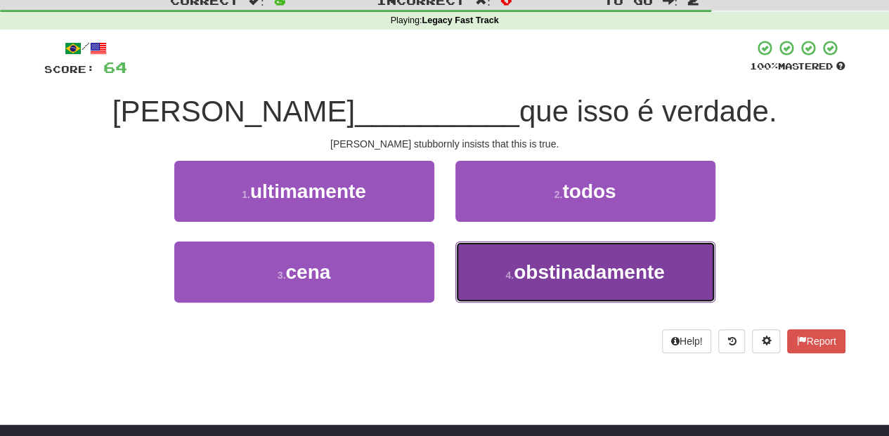
click at [509, 263] on button "4 . obstinadamente" at bounding box center [585, 272] width 260 height 61
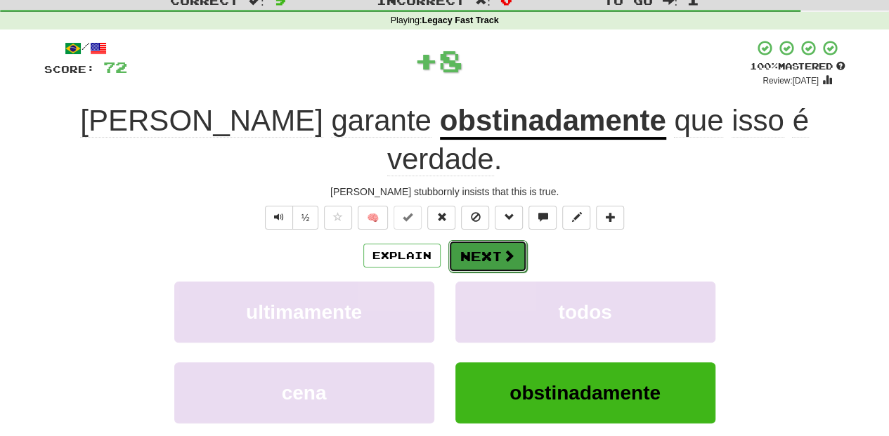
click at [490, 240] on button "Next" at bounding box center [487, 256] width 79 height 32
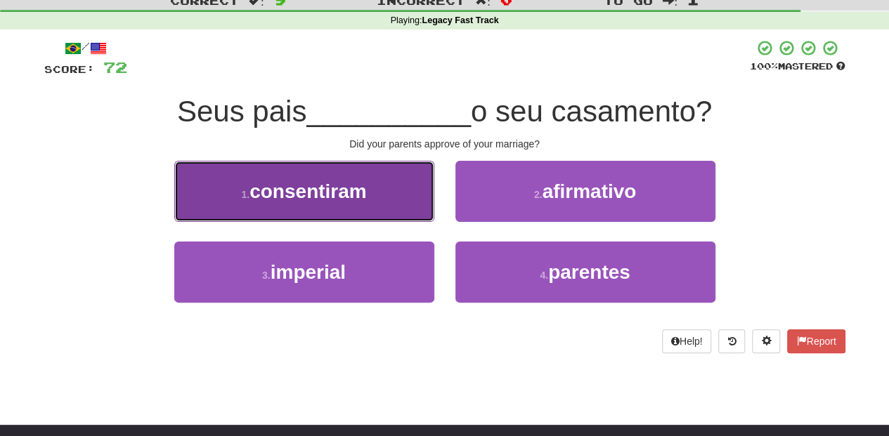
click at [351, 202] on button "1 . consentiram" at bounding box center [304, 191] width 260 height 61
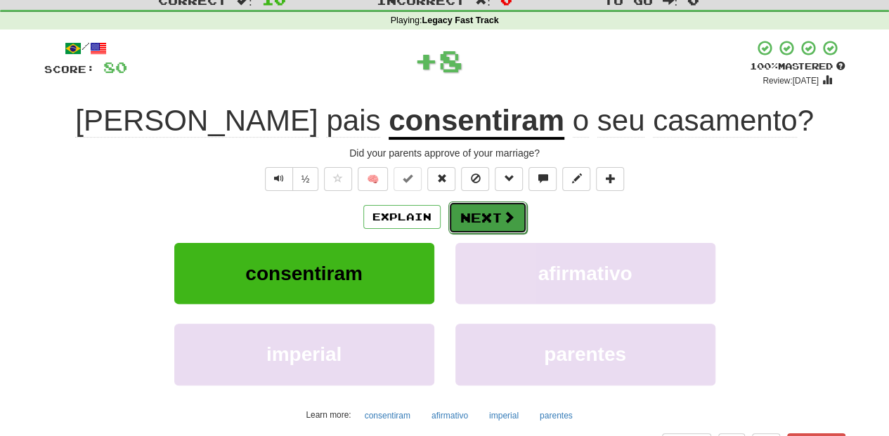
click at [450, 214] on button "Next" at bounding box center [487, 218] width 79 height 32
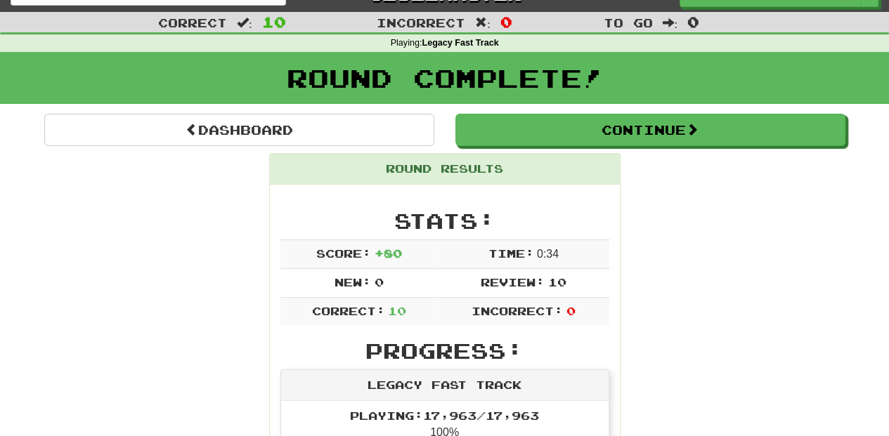
scroll to position [0, 0]
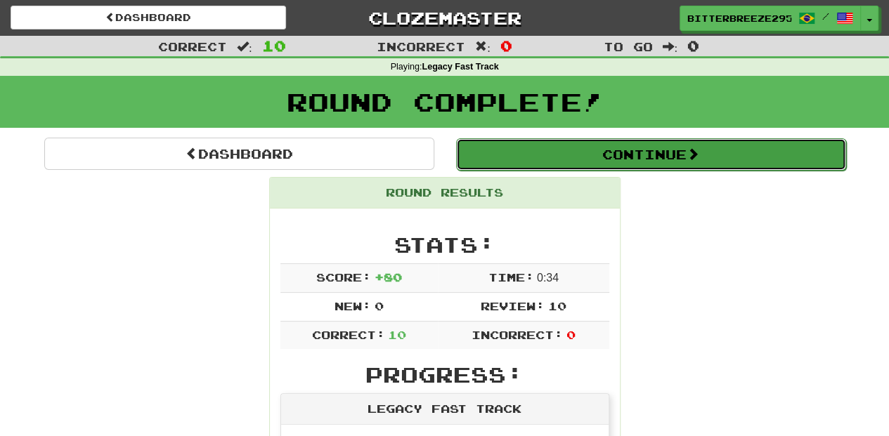
click at [528, 153] on button "Continue" at bounding box center [651, 154] width 390 height 32
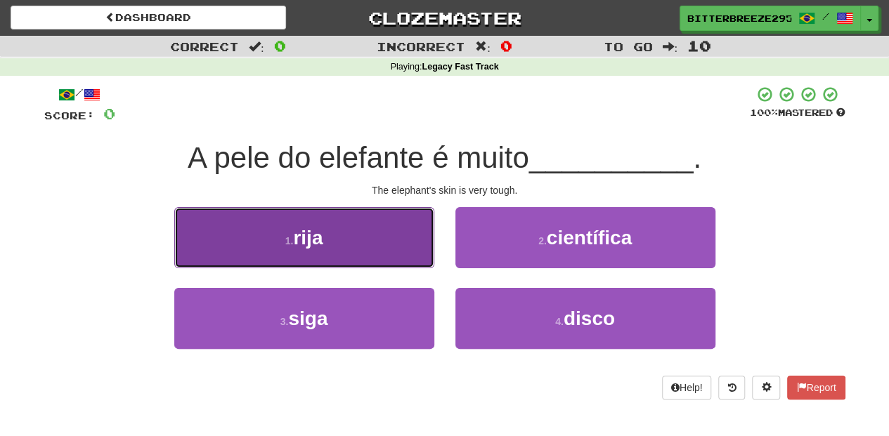
click at [384, 247] on button "1 . rija" at bounding box center [304, 237] width 260 height 61
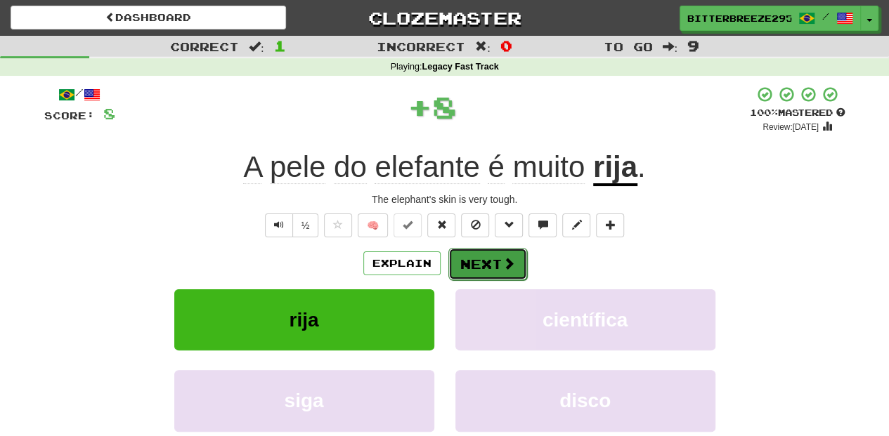
click at [478, 267] on button "Next" at bounding box center [487, 264] width 79 height 32
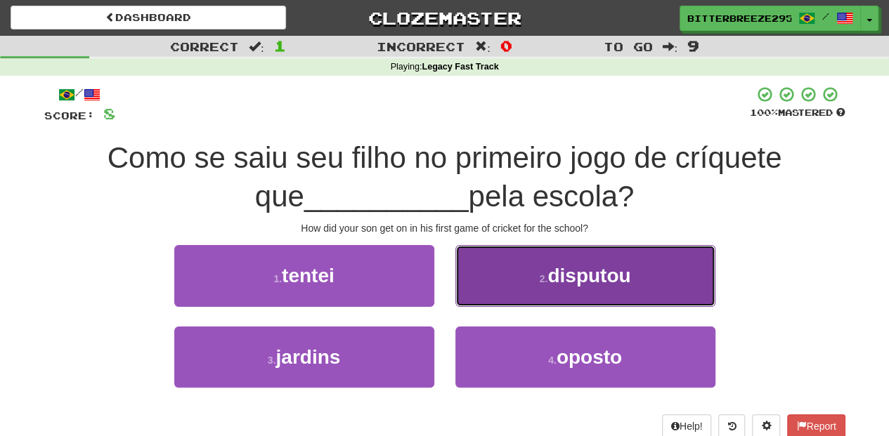
click at [483, 286] on button "2 . disputou" at bounding box center [585, 275] width 260 height 61
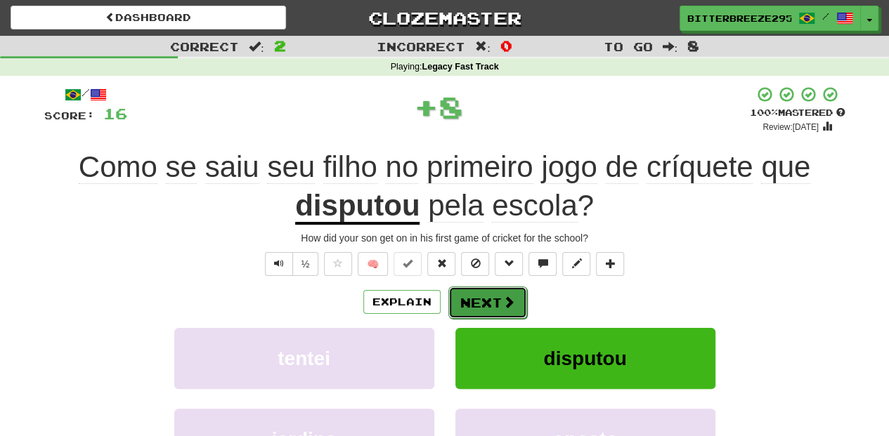
click at [475, 296] on button "Next" at bounding box center [487, 303] width 79 height 32
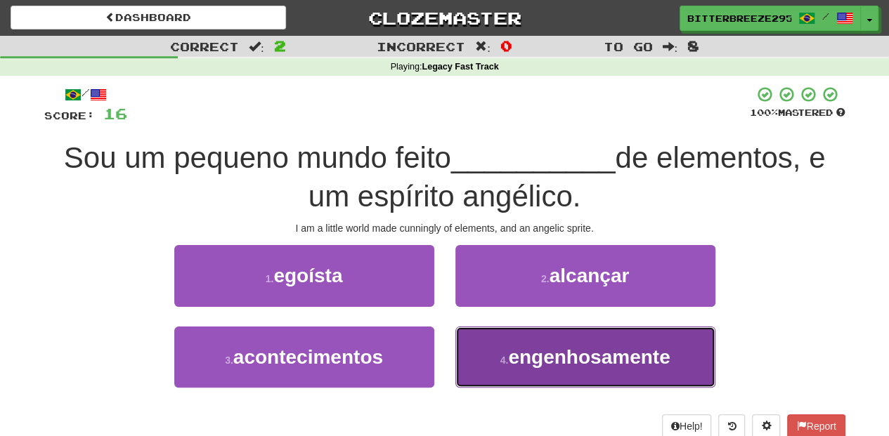
click at [481, 368] on button "4 . engenhosamente" at bounding box center [585, 357] width 260 height 61
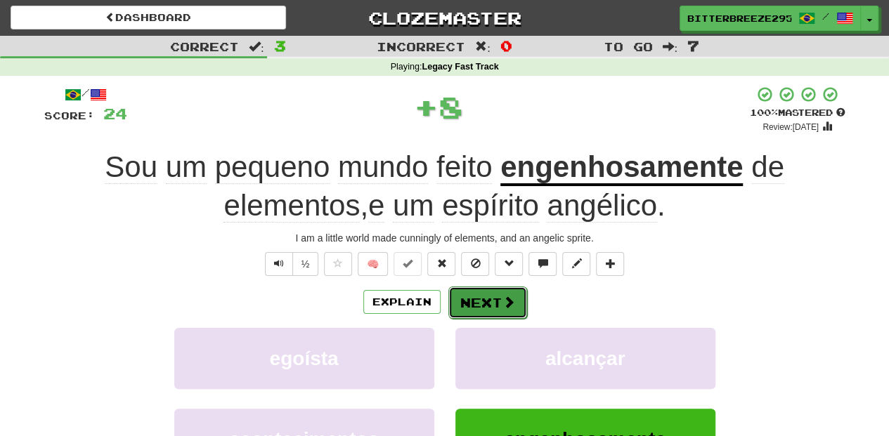
click at [468, 309] on button "Next" at bounding box center [487, 303] width 79 height 32
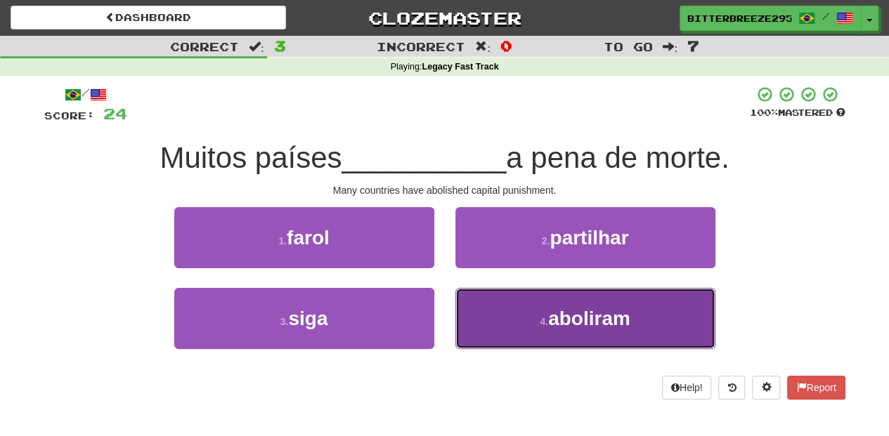
click at [479, 310] on button "4 . aboliram" at bounding box center [585, 318] width 260 height 61
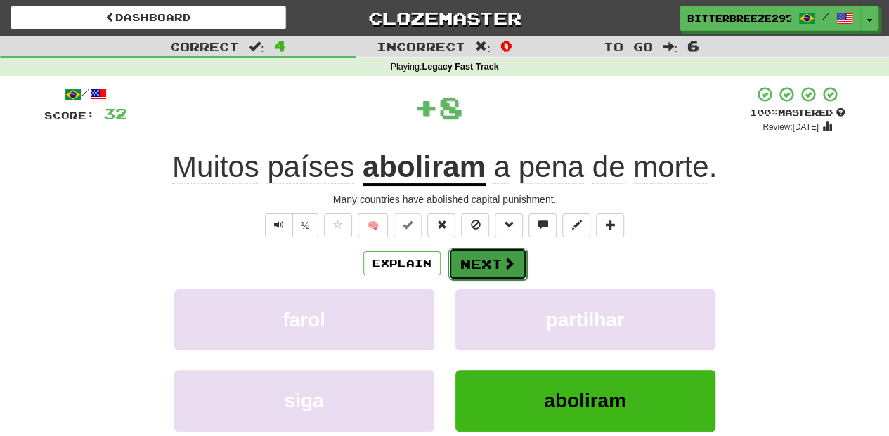
click at [479, 263] on button "Next" at bounding box center [487, 264] width 79 height 32
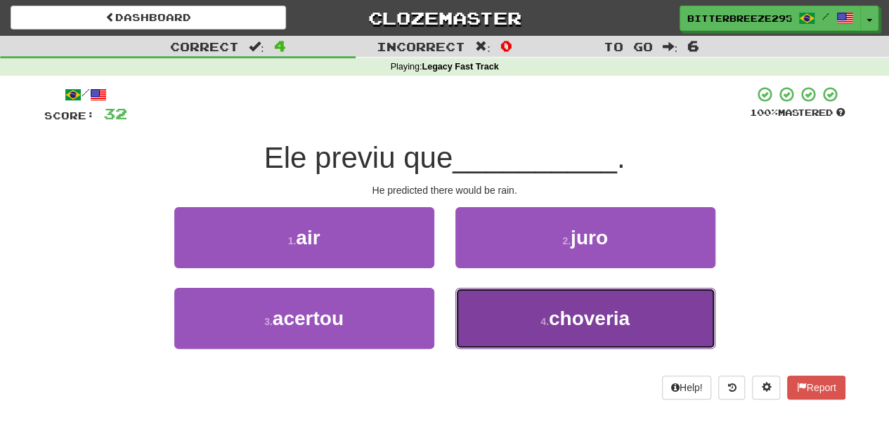
click at [497, 309] on button "4 . choveria" at bounding box center [585, 318] width 260 height 61
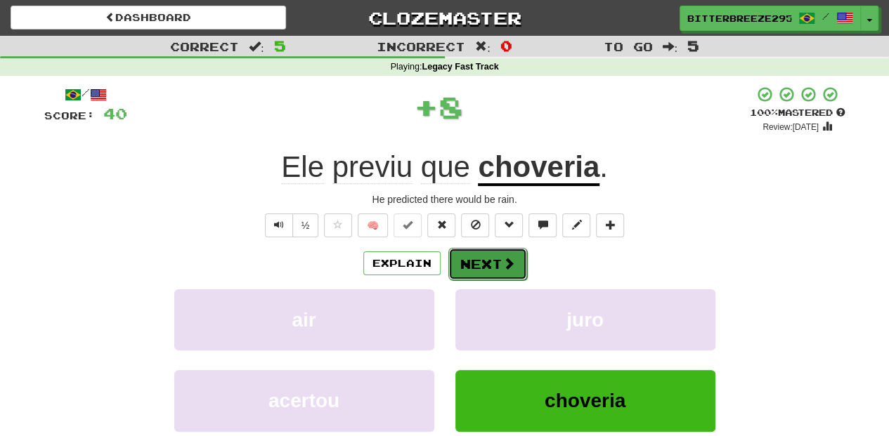
click at [495, 252] on button "Next" at bounding box center [487, 264] width 79 height 32
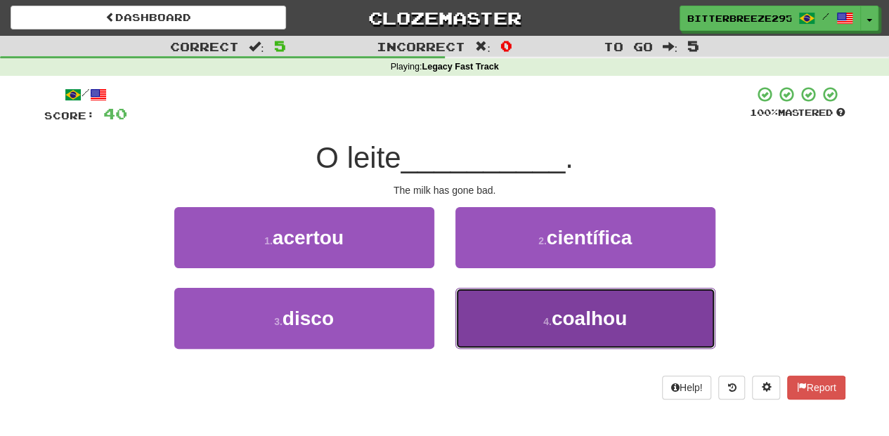
click at [494, 311] on button "4 . coalhou" at bounding box center [585, 318] width 260 height 61
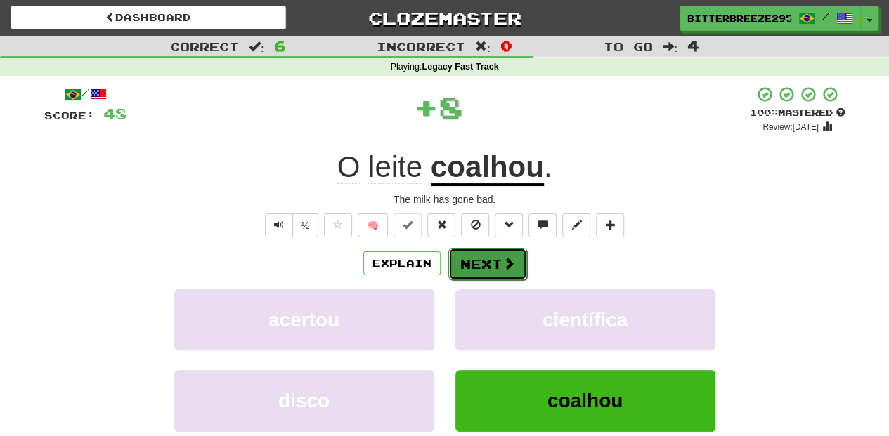
click at [489, 259] on button "Next" at bounding box center [487, 264] width 79 height 32
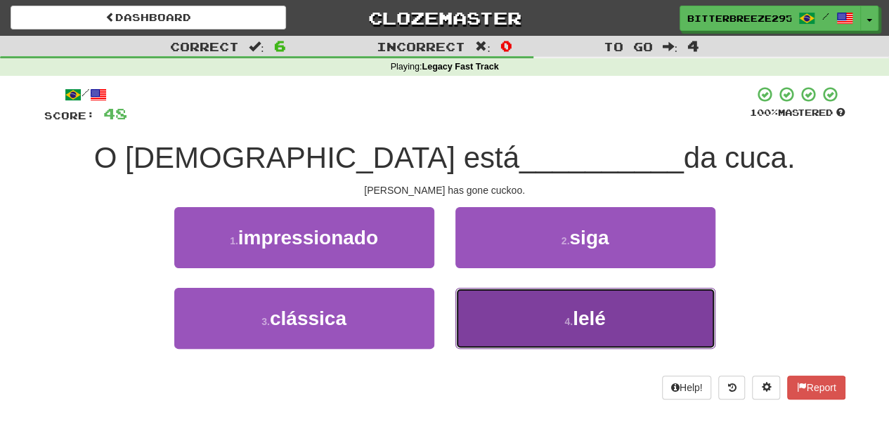
click at [469, 319] on button "4 . lelé" at bounding box center [585, 318] width 260 height 61
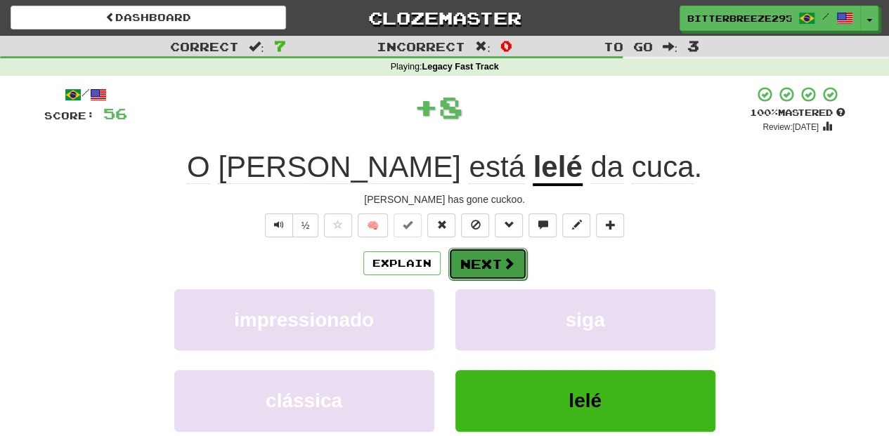
click at [482, 258] on button "Next" at bounding box center [487, 264] width 79 height 32
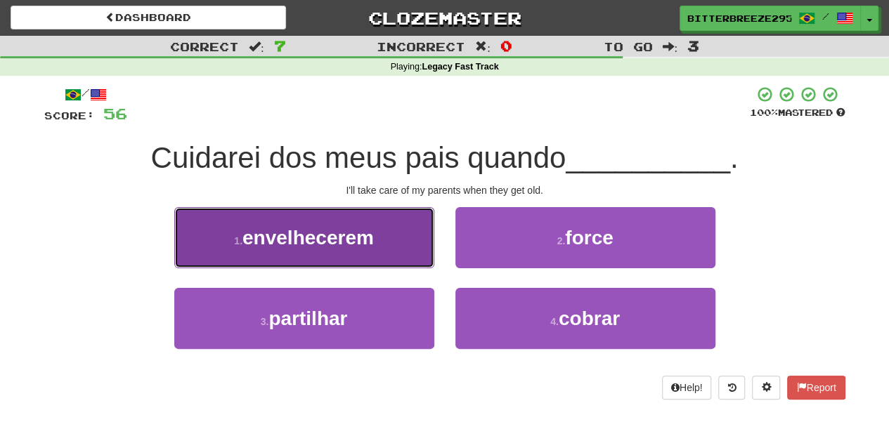
click at [378, 254] on button "1 . envelhecerem" at bounding box center [304, 237] width 260 height 61
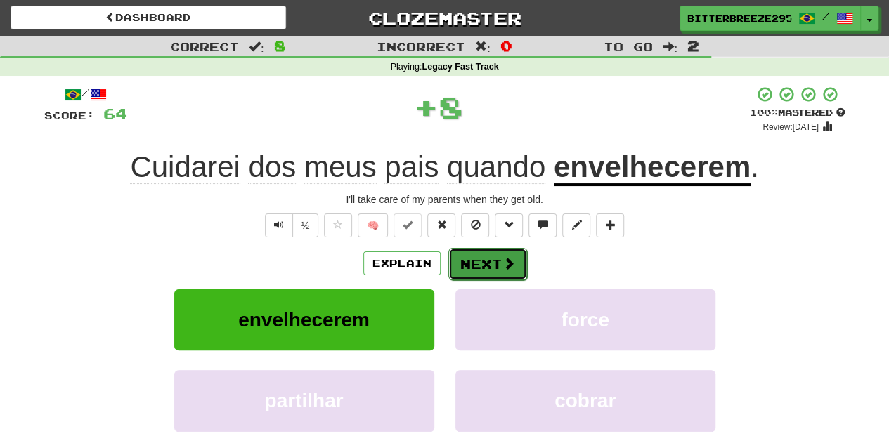
click at [448, 254] on button "Next" at bounding box center [487, 264] width 79 height 32
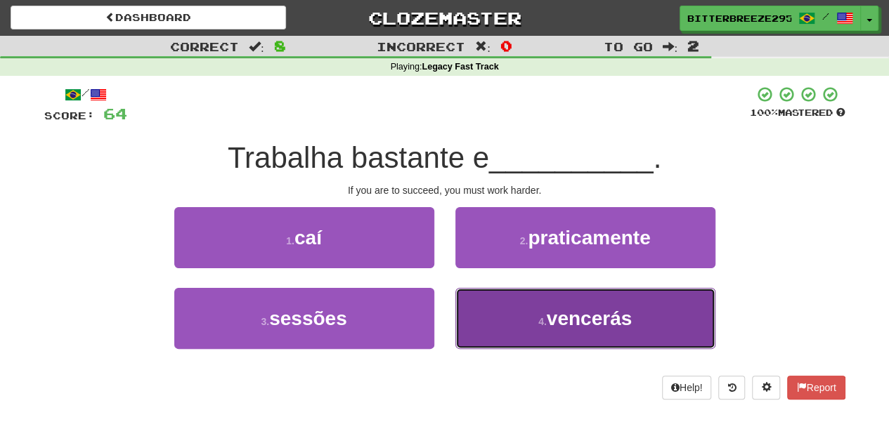
click at [485, 309] on button "4 . vencerás" at bounding box center [585, 318] width 260 height 61
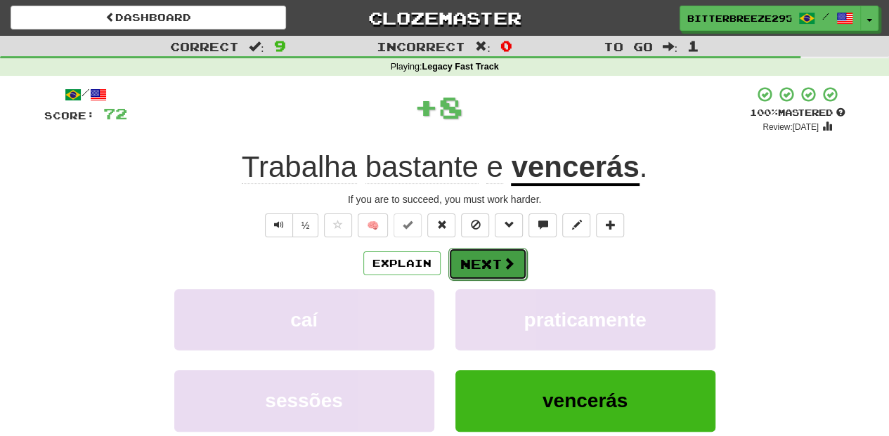
click at [489, 261] on button "Next" at bounding box center [487, 264] width 79 height 32
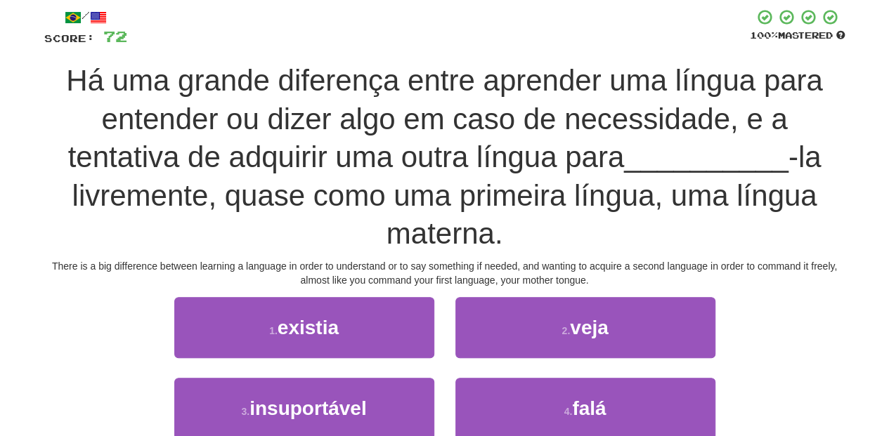
scroll to position [93, 0]
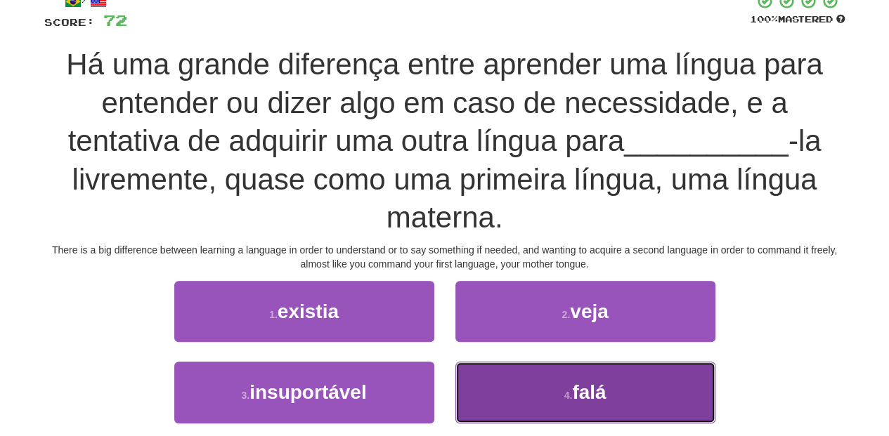
click at [533, 393] on button "4 . falá" at bounding box center [585, 392] width 260 height 61
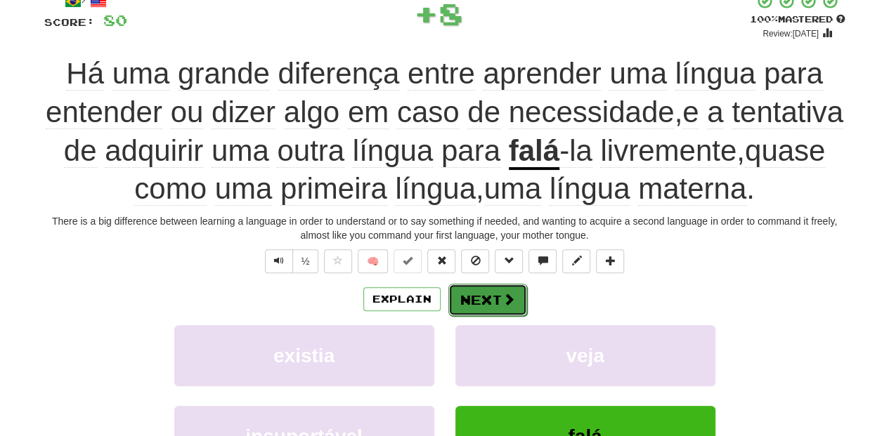
click at [478, 296] on button "Next" at bounding box center [487, 300] width 79 height 32
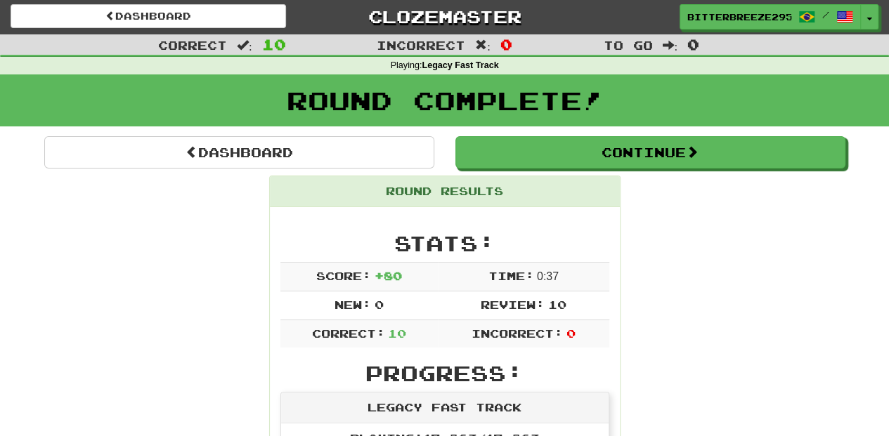
scroll to position [0, 0]
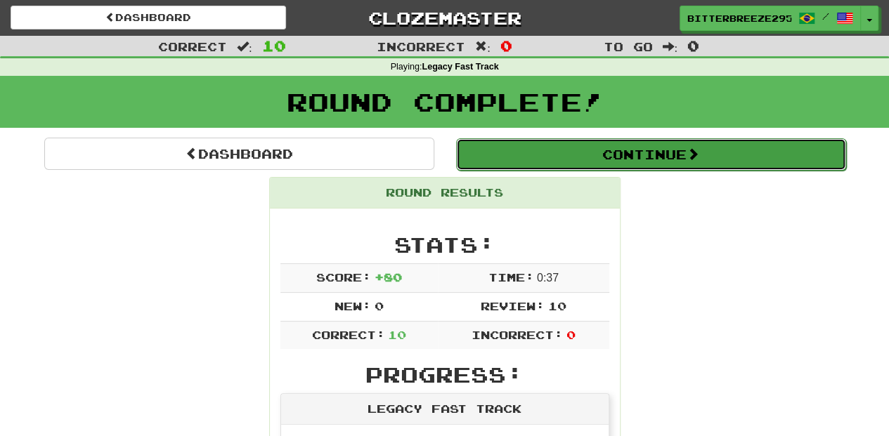
click at [521, 155] on button "Continue" at bounding box center [651, 154] width 390 height 32
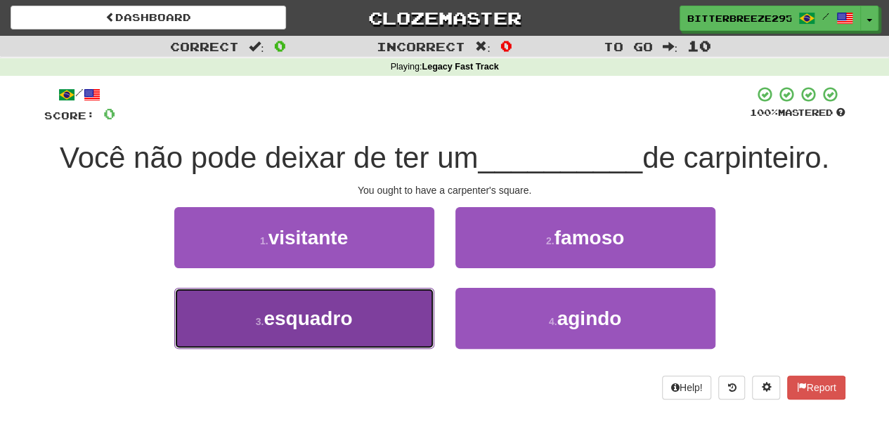
click at [401, 316] on button "3 . esquadro" at bounding box center [304, 318] width 260 height 61
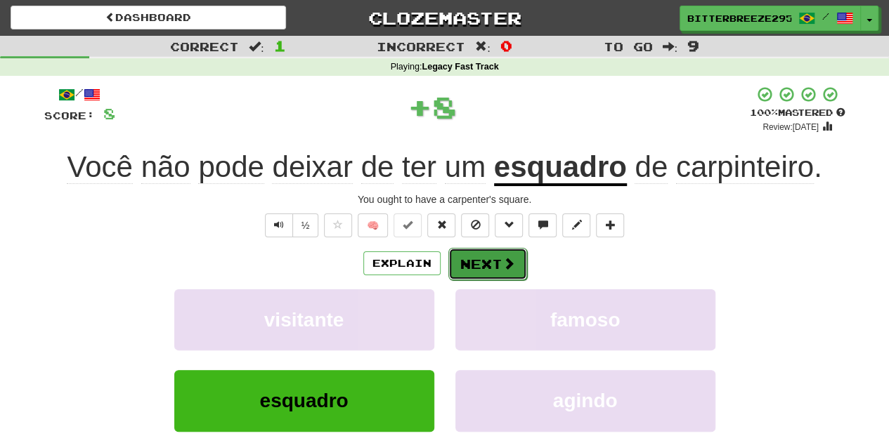
click at [498, 265] on button "Next" at bounding box center [487, 264] width 79 height 32
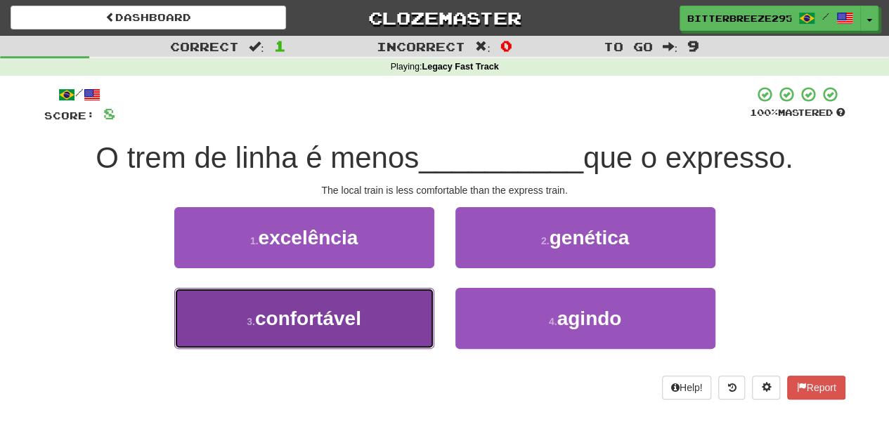
click at [397, 320] on button "3 . confortável" at bounding box center [304, 318] width 260 height 61
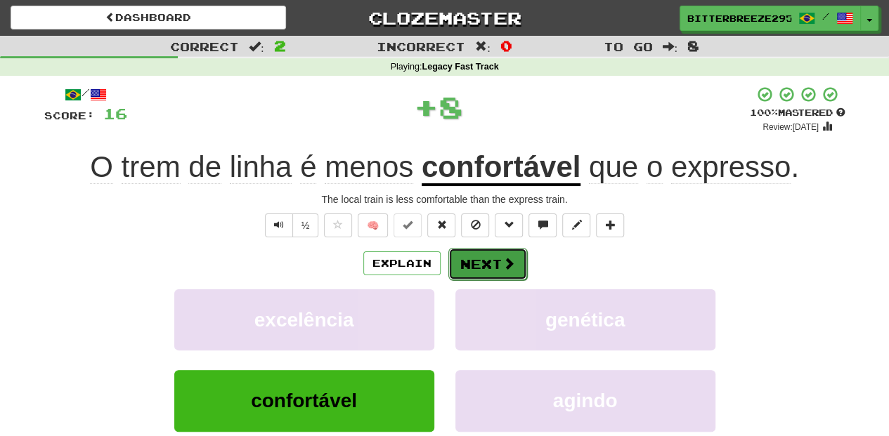
click at [481, 267] on button "Next" at bounding box center [487, 264] width 79 height 32
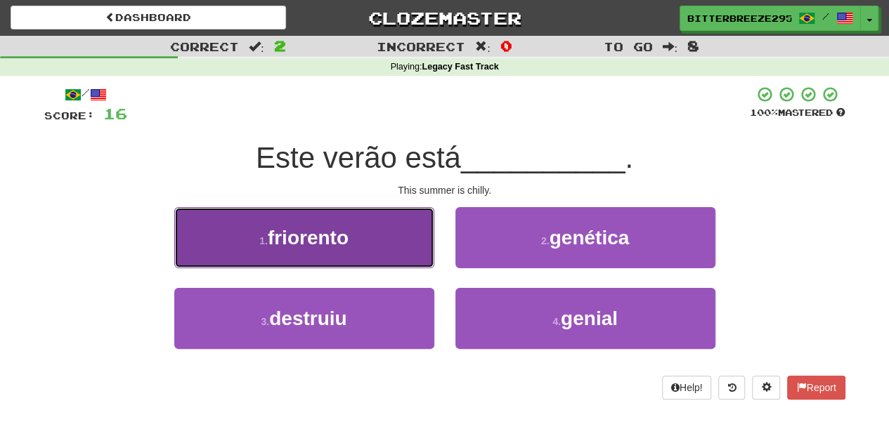
click at [379, 250] on button "1 . friorento" at bounding box center [304, 237] width 260 height 61
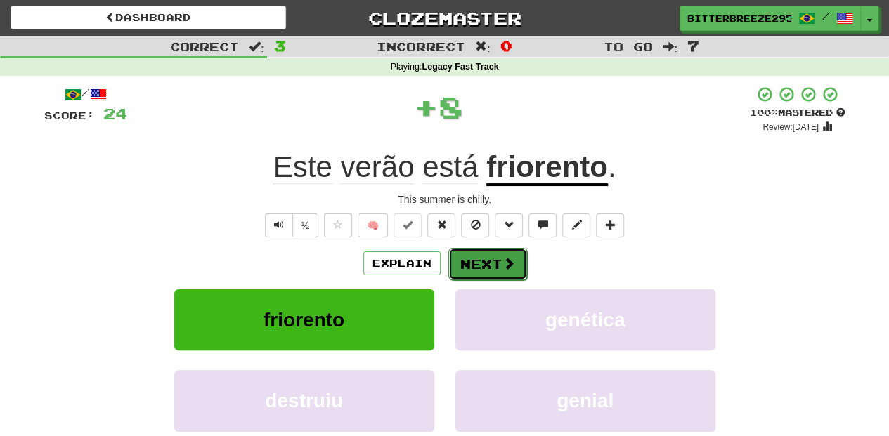
click at [477, 268] on button "Next" at bounding box center [487, 264] width 79 height 32
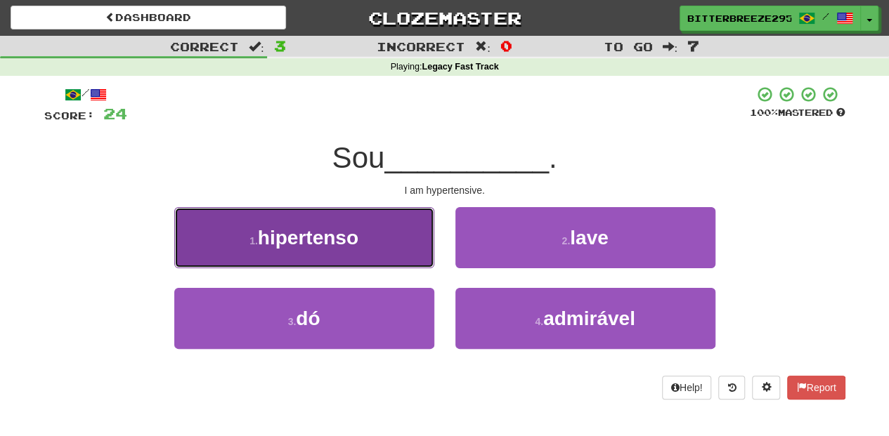
click at [395, 259] on button "1 . hipertenso" at bounding box center [304, 237] width 260 height 61
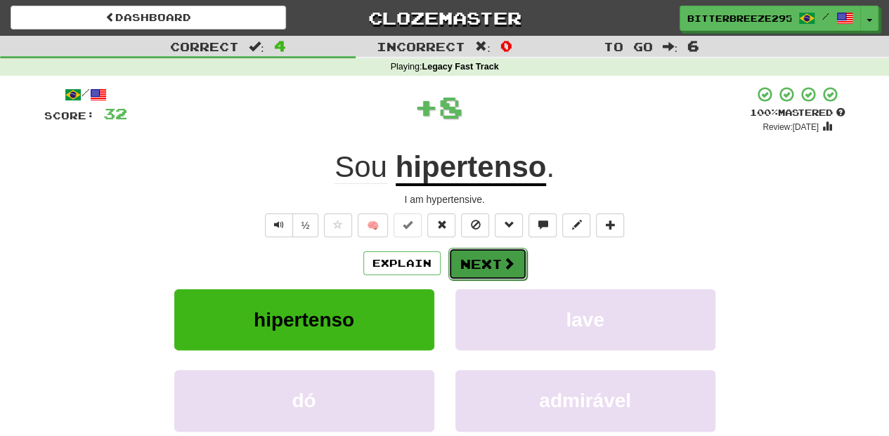
click at [462, 263] on button "Next" at bounding box center [487, 264] width 79 height 32
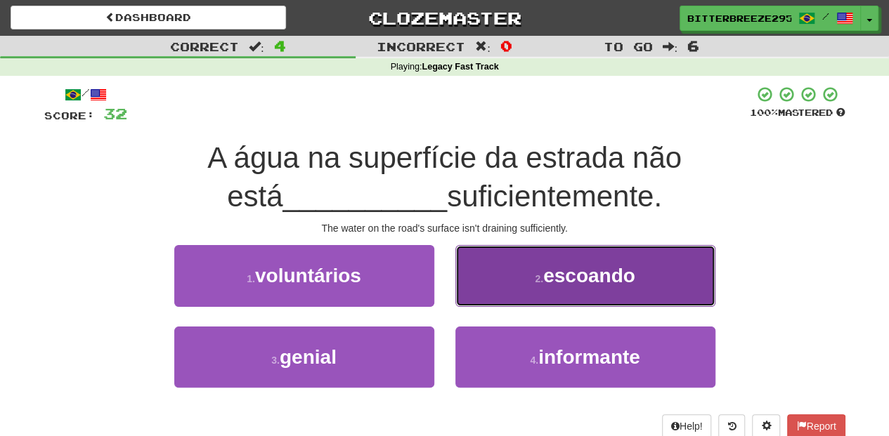
click at [487, 285] on button "2 . escoando" at bounding box center [585, 275] width 260 height 61
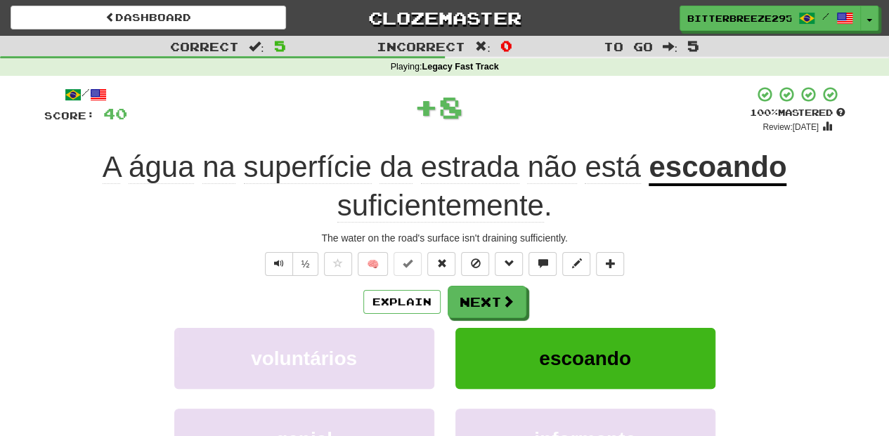
click at [487, 286] on div "Explain Next" at bounding box center [444, 302] width 801 height 32
click at [486, 294] on button "Next" at bounding box center [487, 303] width 79 height 32
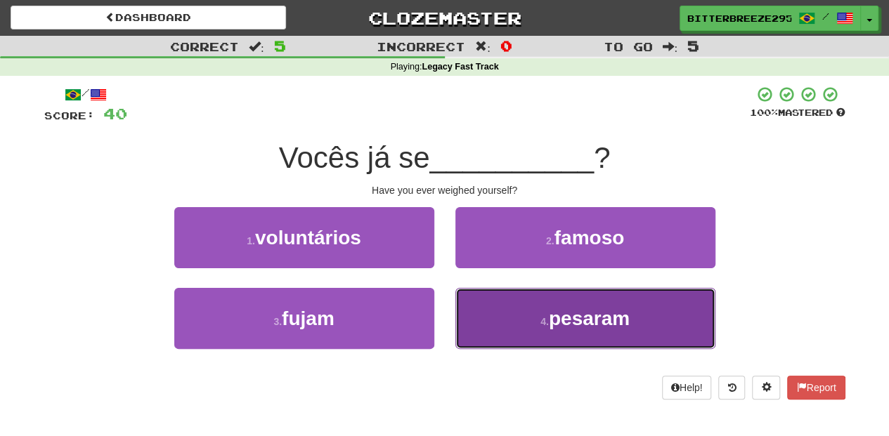
click at [504, 309] on button "4 . pesaram" at bounding box center [585, 318] width 260 height 61
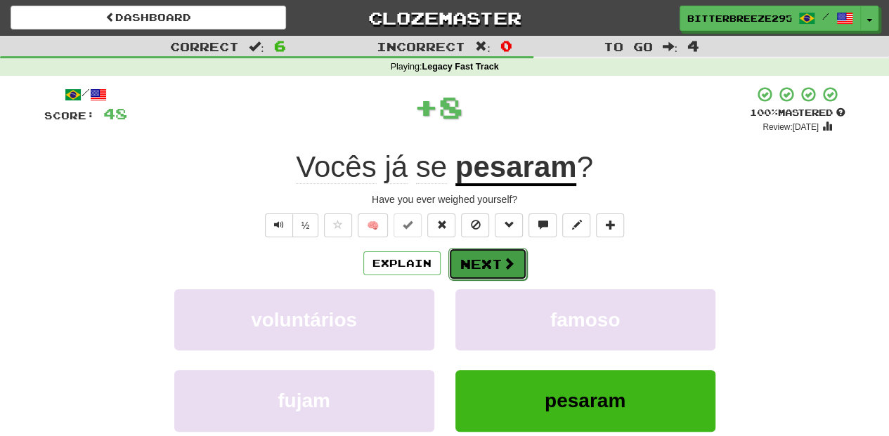
click at [493, 276] on button "Next" at bounding box center [487, 264] width 79 height 32
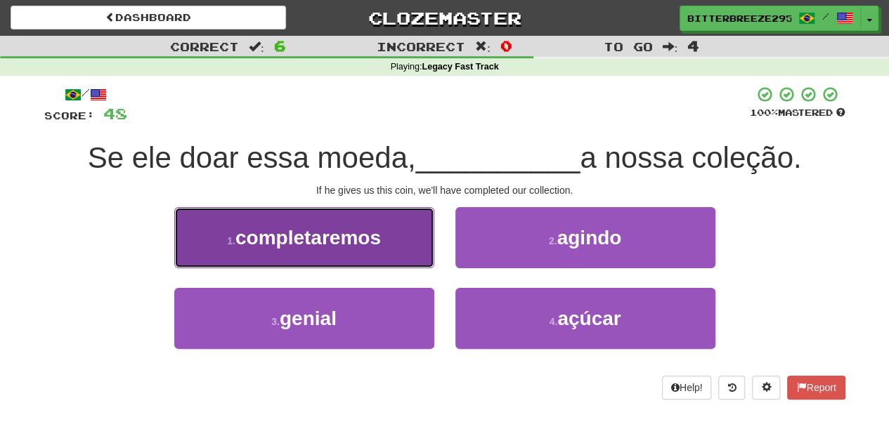
click at [395, 256] on button "1 . completaremos" at bounding box center [304, 237] width 260 height 61
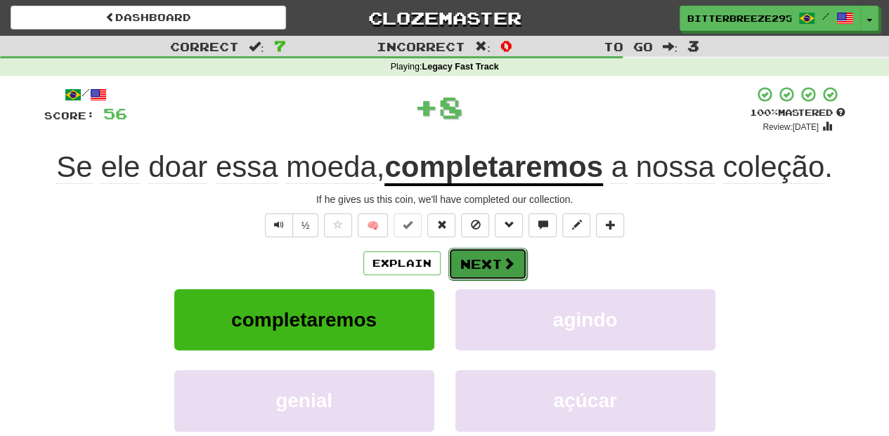
click at [452, 260] on button "Next" at bounding box center [487, 264] width 79 height 32
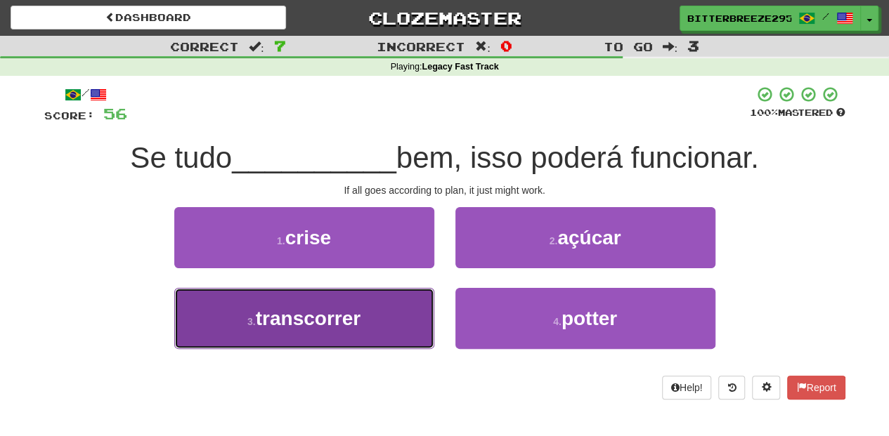
click at [404, 299] on button "3 . transcorrer" at bounding box center [304, 318] width 260 height 61
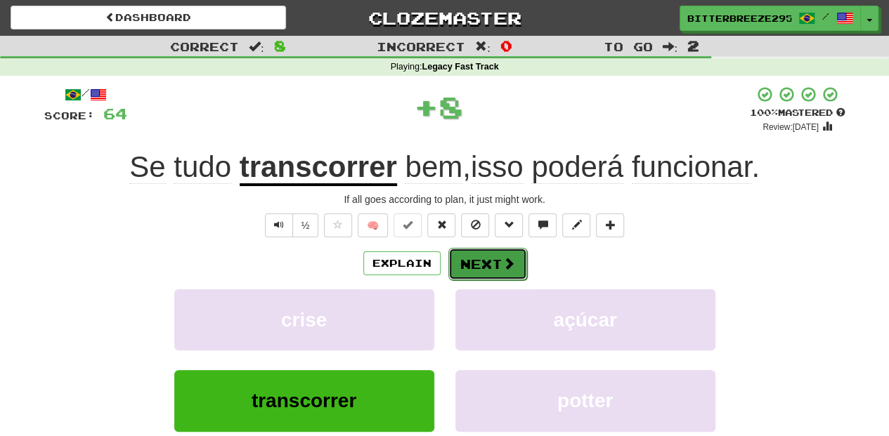
click at [466, 266] on button "Next" at bounding box center [487, 264] width 79 height 32
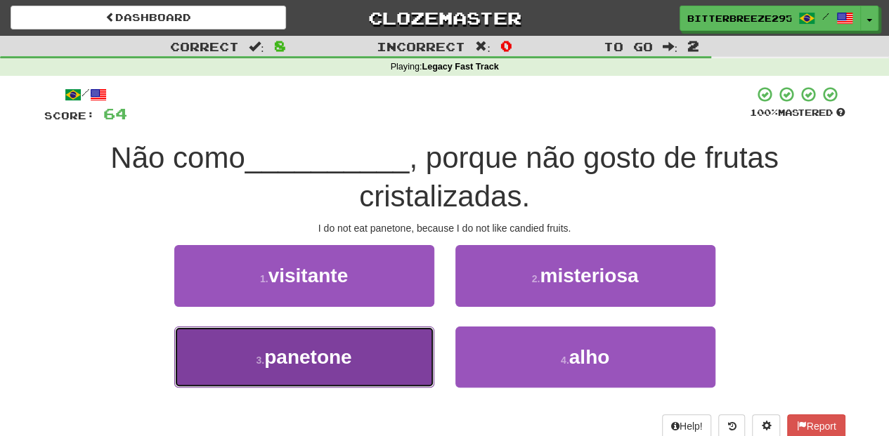
click at [388, 344] on button "3 . panetone" at bounding box center [304, 357] width 260 height 61
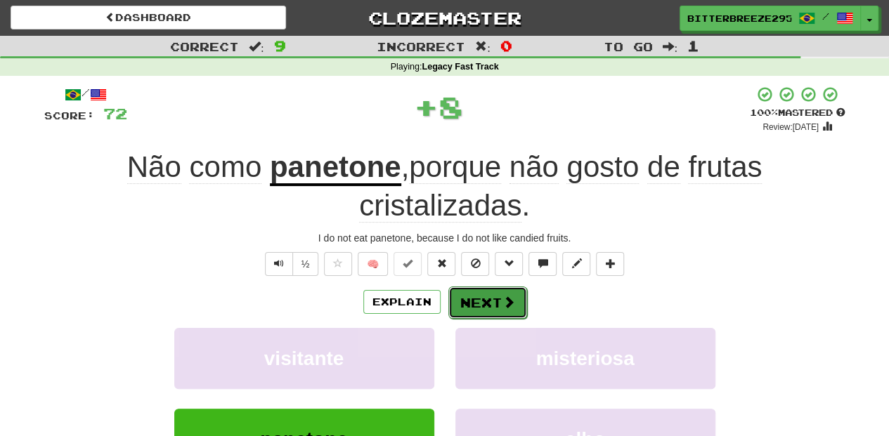
click at [489, 296] on button "Next" at bounding box center [487, 303] width 79 height 32
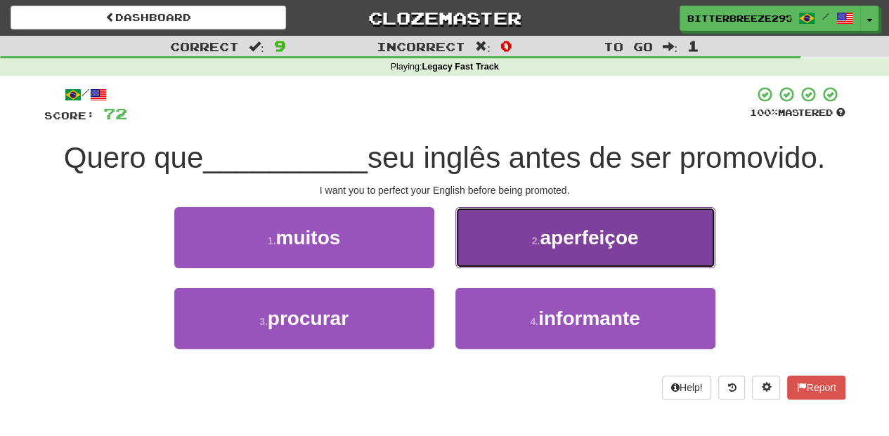
click at [504, 252] on button "2 . aperfeiçoe" at bounding box center [585, 237] width 260 height 61
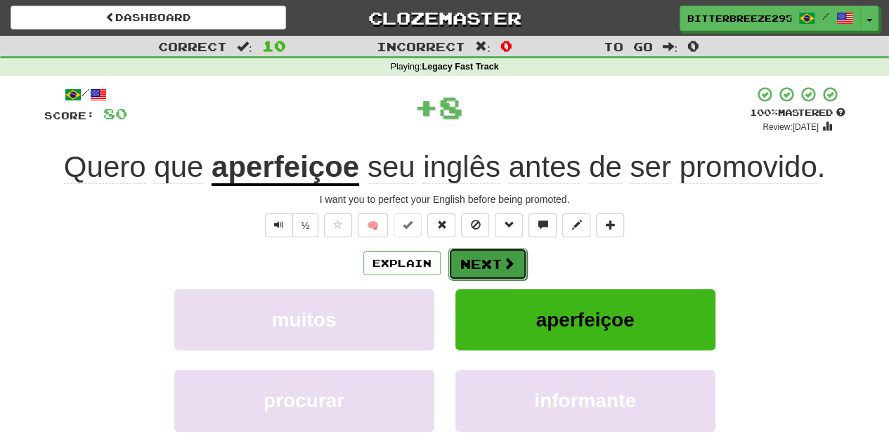
click at [481, 267] on button "Next" at bounding box center [487, 264] width 79 height 32
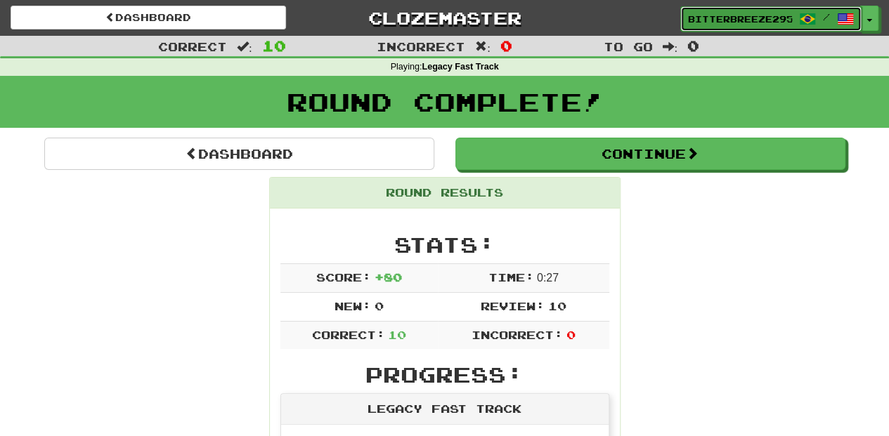
click at [722, 24] on span "BitterBreeze2956" at bounding box center [740, 19] width 104 height 13
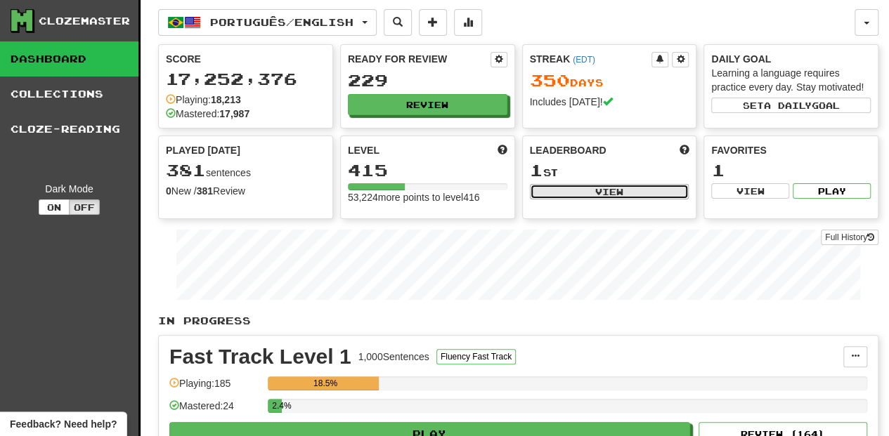
click at [622, 192] on button "View" at bounding box center [609, 191] width 159 height 15
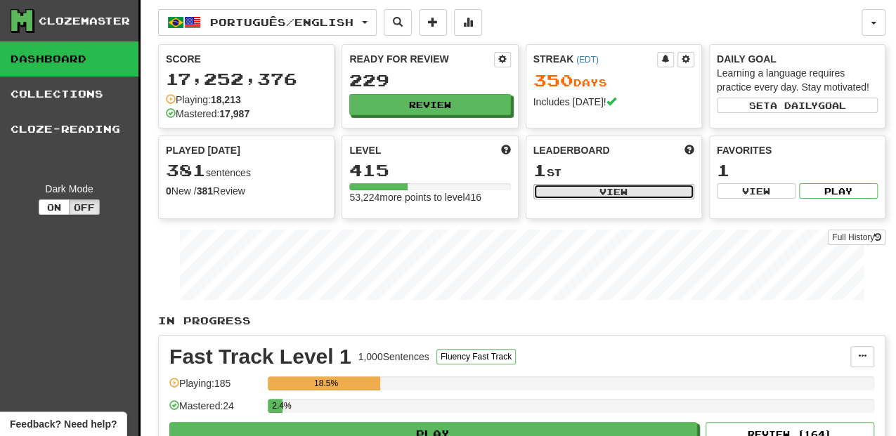
select select "**********"
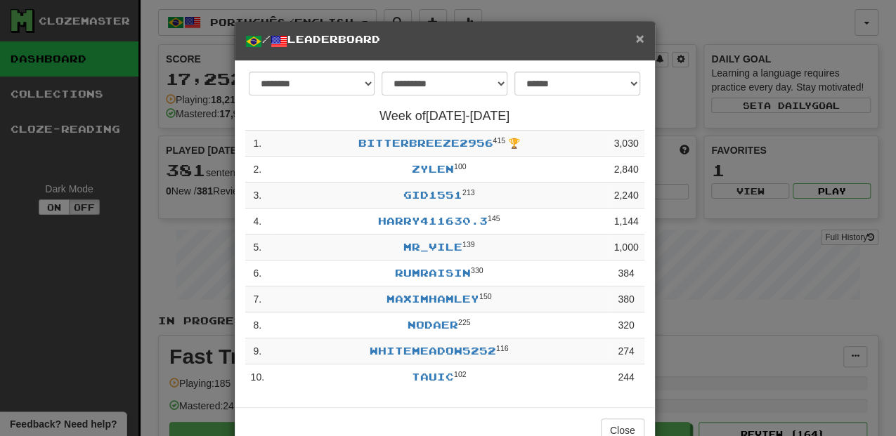
click at [637, 36] on span "×" at bounding box center [639, 38] width 8 height 16
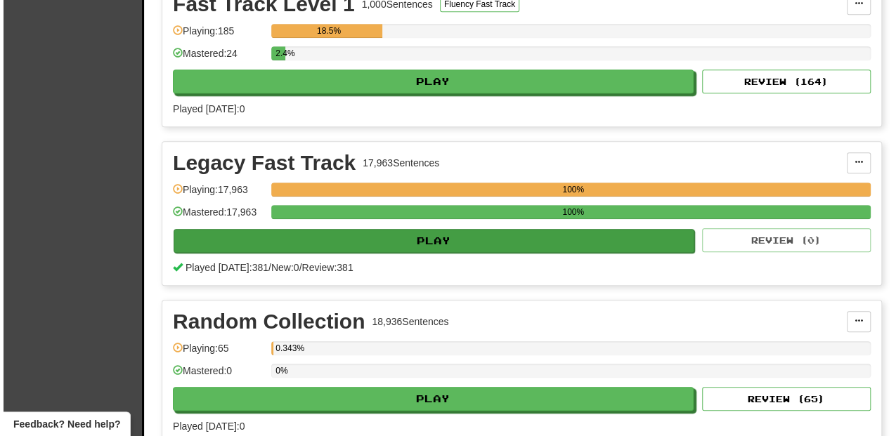
scroll to position [374, 0]
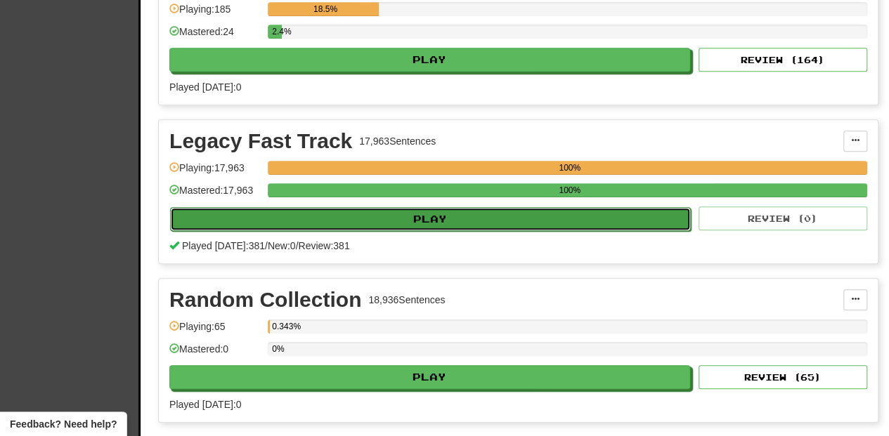
click at [430, 211] on button "Play" at bounding box center [430, 219] width 521 height 24
select select "**"
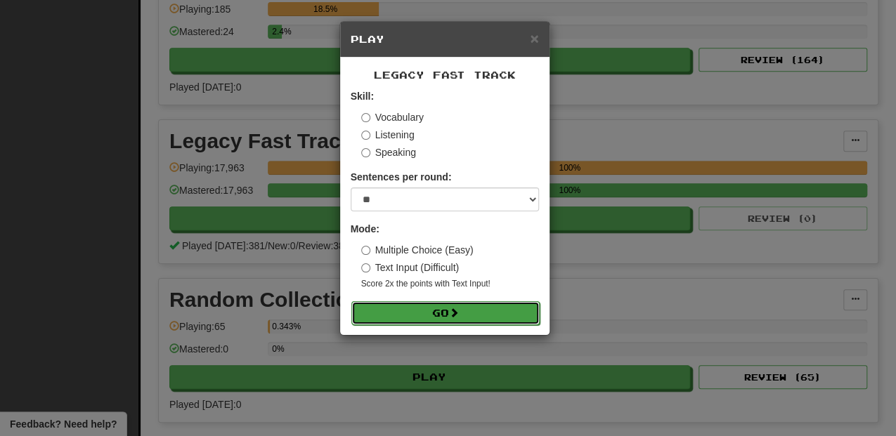
click at [457, 314] on span at bounding box center [454, 313] width 10 height 10
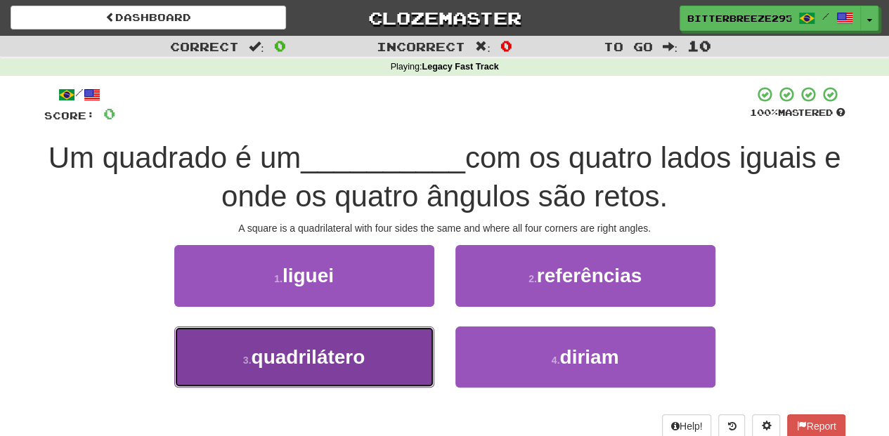
click at [379, 358] on button "3 . quadrilátero" at bounding box center [304, 357] width 260 height 61
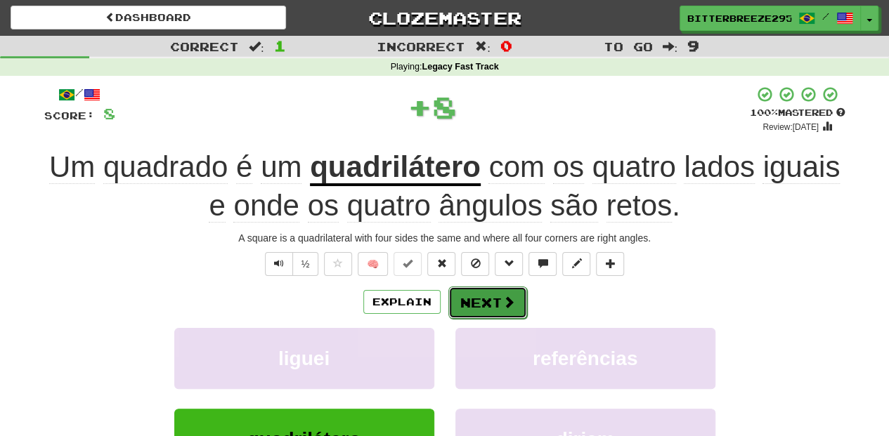
click at [491, 298] on button "Next" at bounding box center [487, 303] width 79 height 32
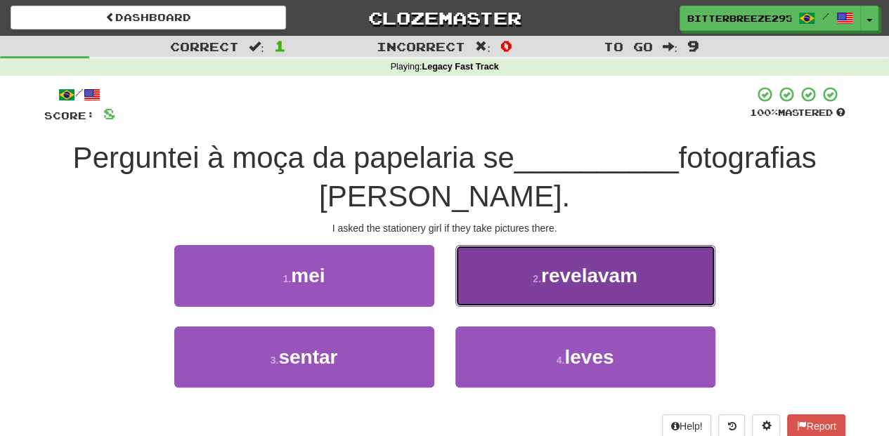
click at [526, 282] on button "2 . revelavam" at bounding box center [585, 275] width 260 height 61
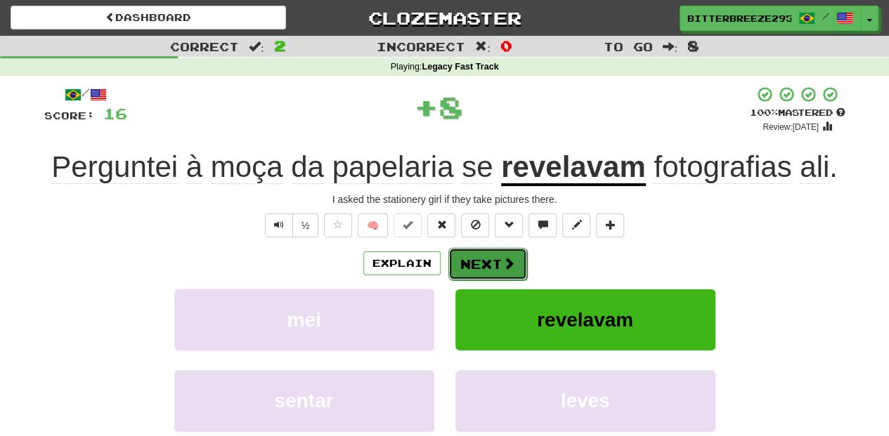
click at [496, 266] on button "Next" at bounding box center [487, 264] width 79 height 32
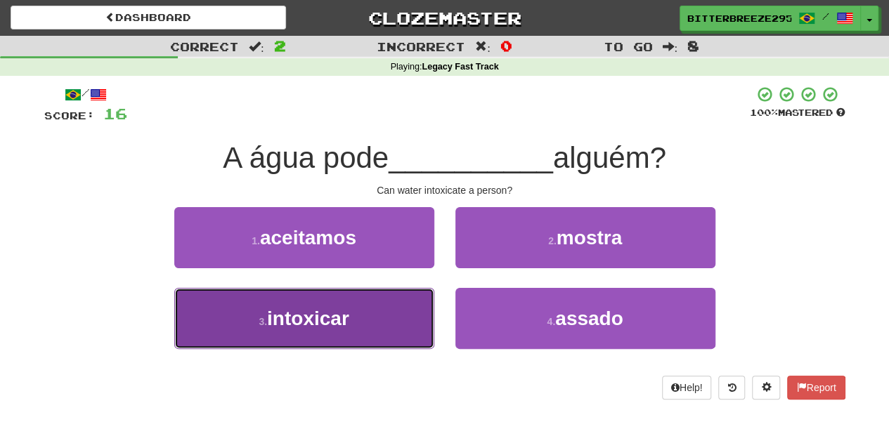
click at [397, 305] on button "3 . intoxicar" at bounding box center [304, 318] width 260 height 61
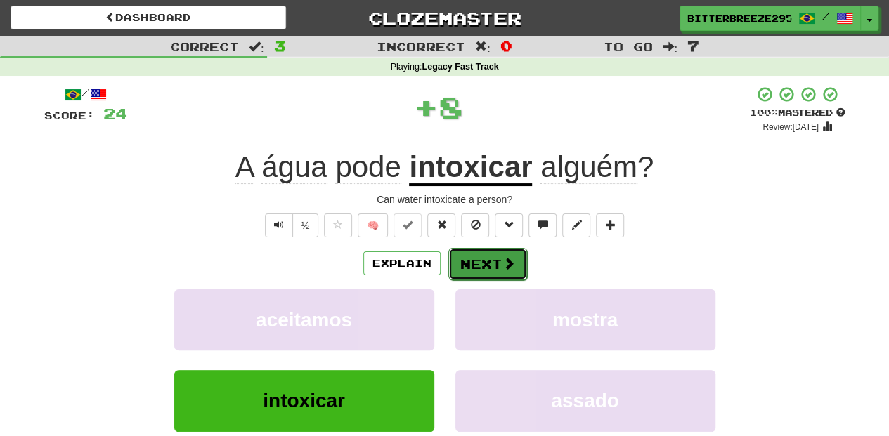
click at [495, 261] on button "Next" at bounding box center [487, 264] width 79 height 32
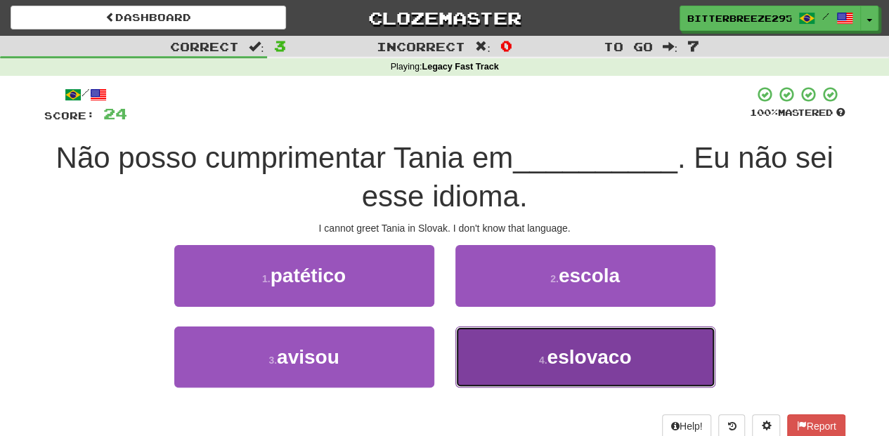
click at [503, 350] on button "4 . eslovaco" at bounding box center [585, 357] width 260 height 61
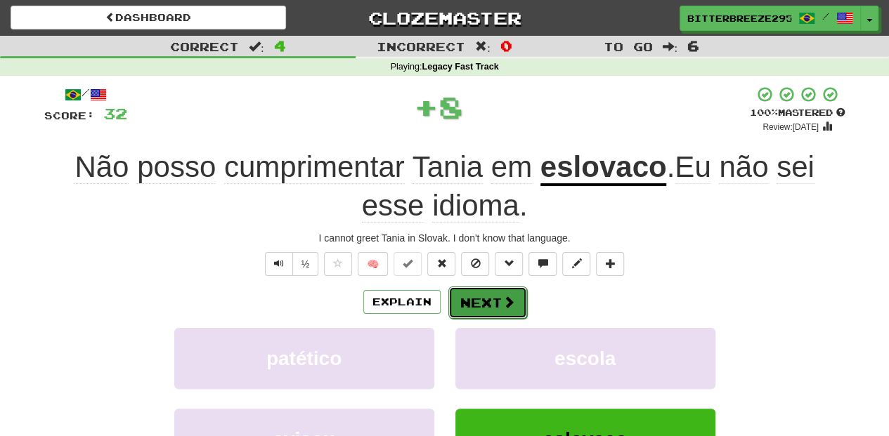
click at [493, 296] on button "Next" at bounding box center [487, 303] width 79 height 32
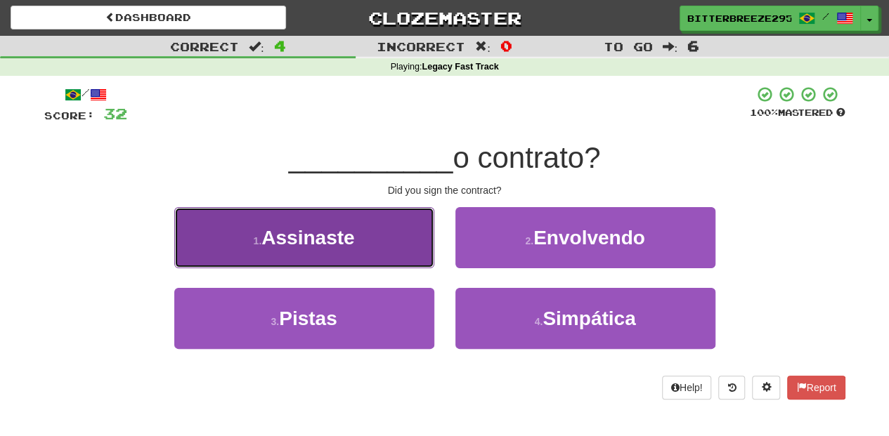
click at [351, 260] on button "1 . Assinaste" at bounding box center [304, 237] width 260 height 61
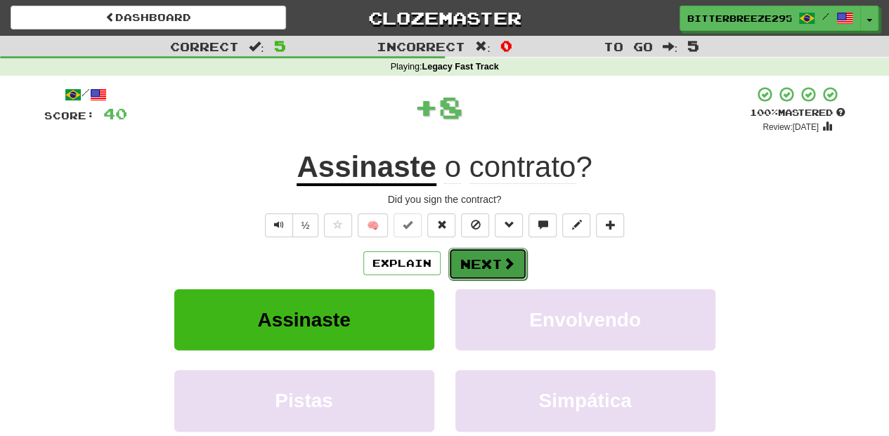
click at [461, 256] on button "Next" at bounding box center [487, 264] width 79 height 32
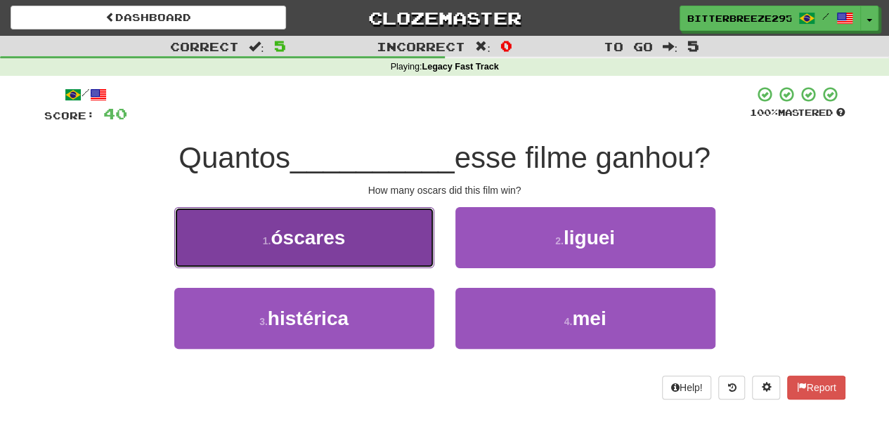
click at [396, 250] on button "1 . óscares" at bounding box center [304, 237] width 260 height 61
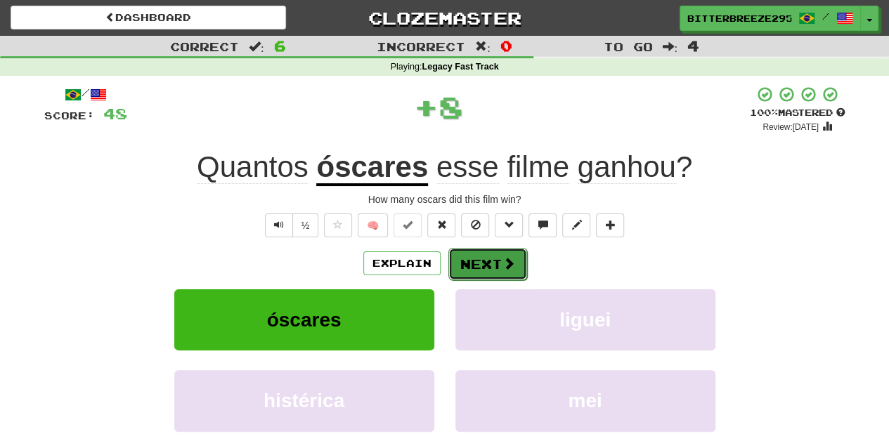
click at [468, 260] on button "Next" at bounding box center [487, 264] width 79 height 32
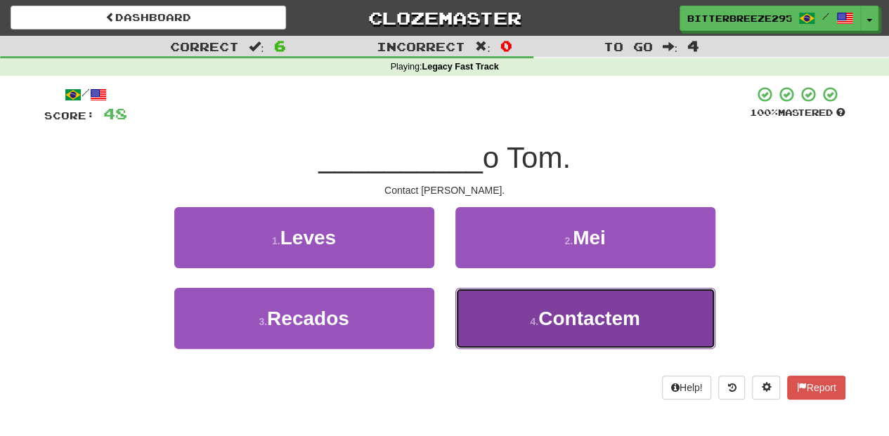
click at [497, 313] on button "4 . Contactem" at bounding box center [585, 318] width 260 height 61
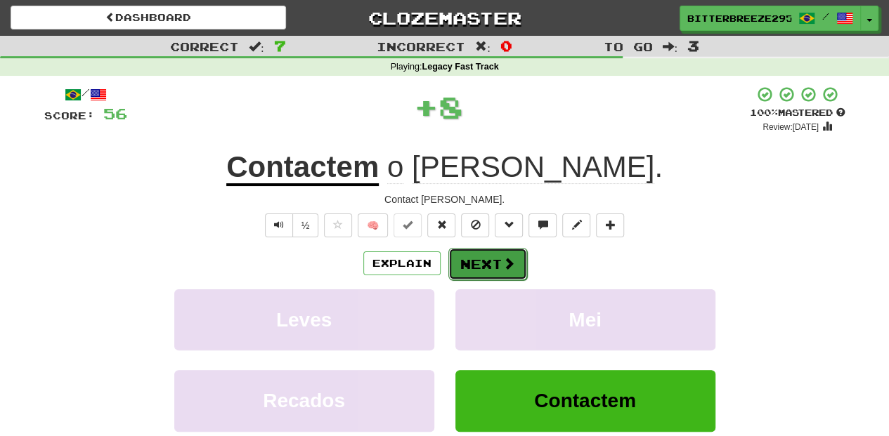
click at [482, 263] on button "Next" at bounding box center [487, 264] width 79 height 32
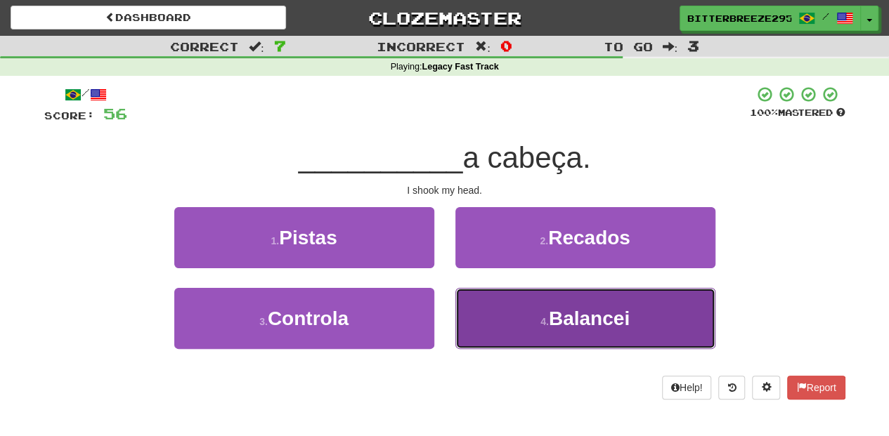
click at [508, 302] on button "4 . Balancei" at bounding box center [585, 318] width 260 height 61
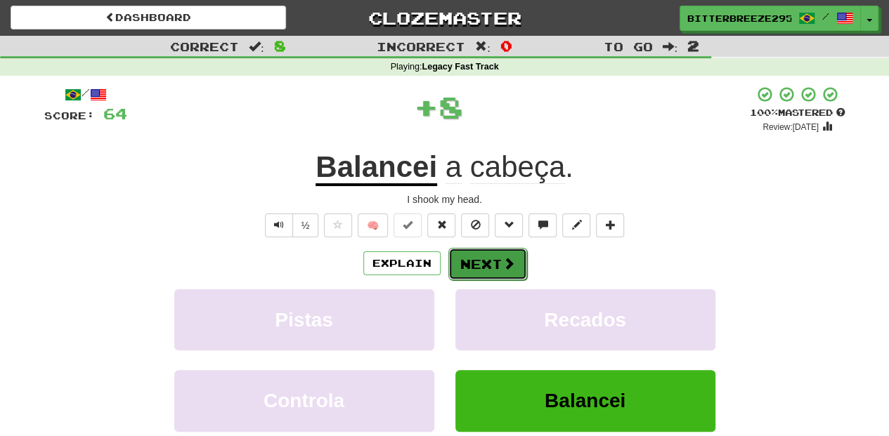
click at [485, 261] on button "Next" at bounding box center [487, 264] width 79 height 32
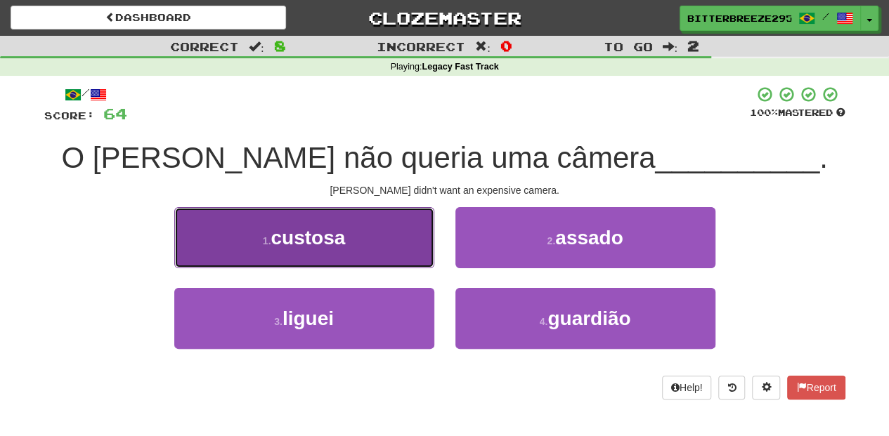
click at [369, 244] on button "1 . custosa" at bounding box center [304, 237] width 260 height 61
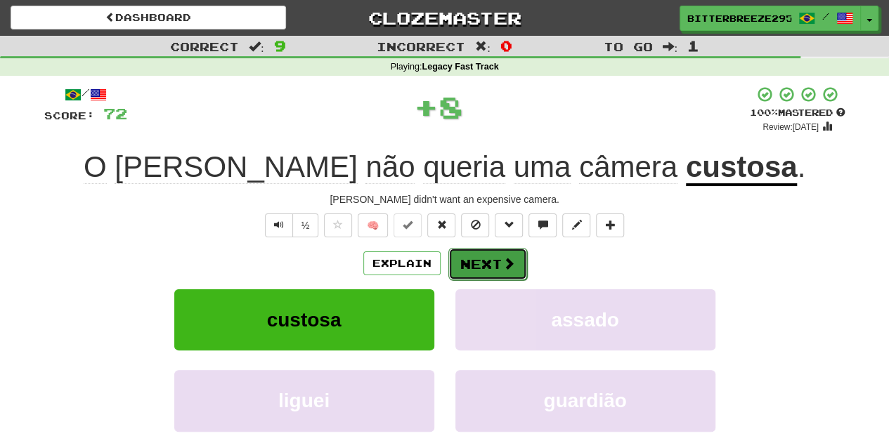
click at [467, 258] on button "Next" at bounding box center [487, 264] width 79 height 32
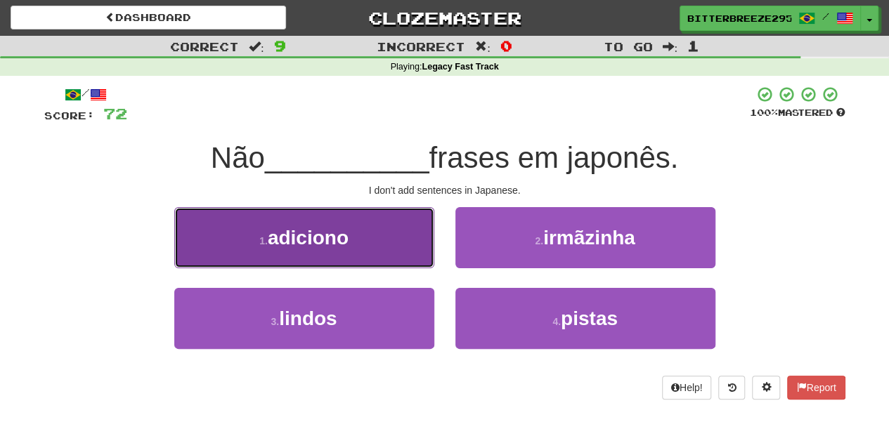
click at [387, 254] on button "1 . adiciono" at bounding box center [304, 237] width 260 height 61
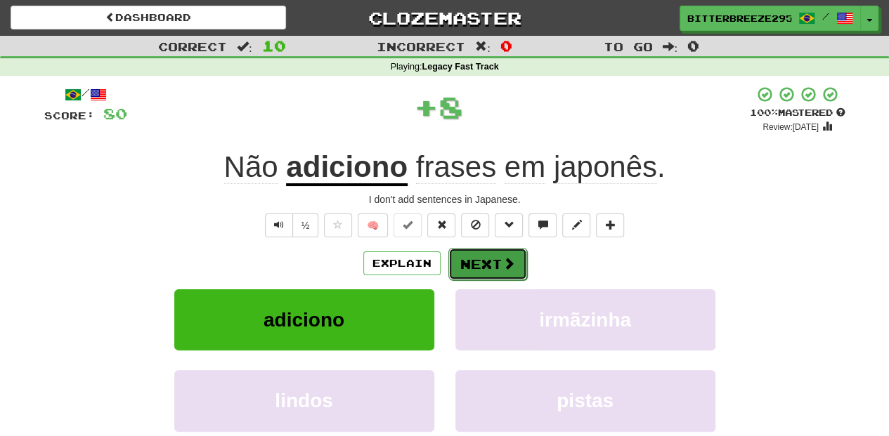
click at [485, 256] on button "Next" at bounding box center [487, 264] width 79 height 32
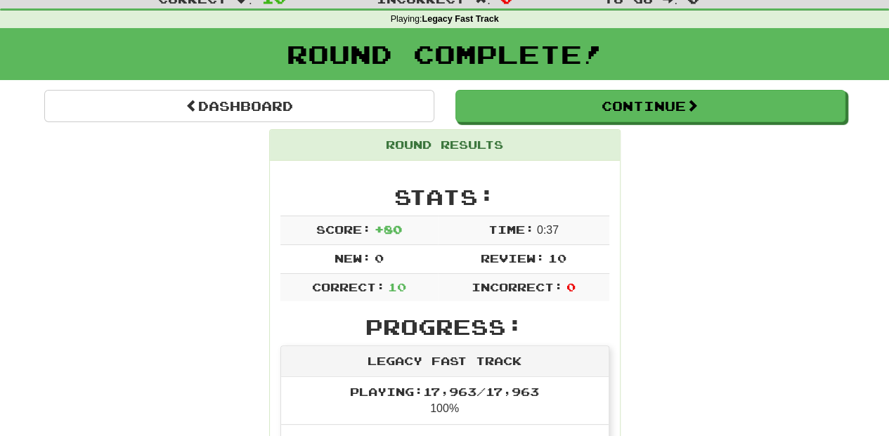
scroll to position [46, 0]
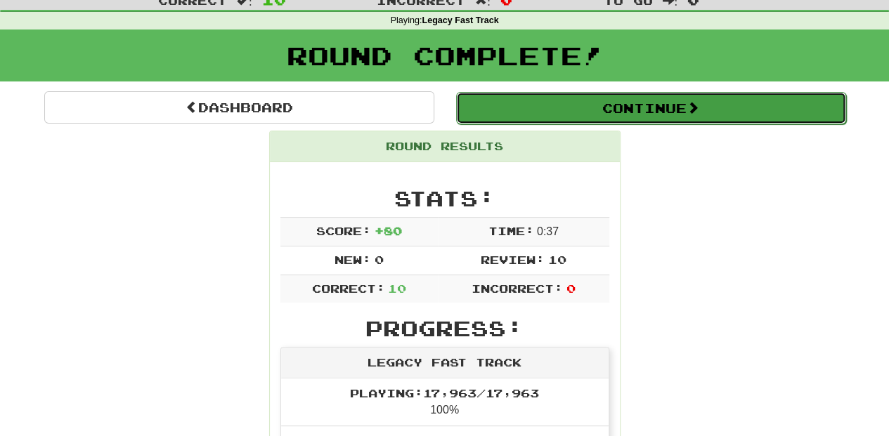
click at [558, 116] on button "Continue" at bounding box center [651, 108] width 390 height 32
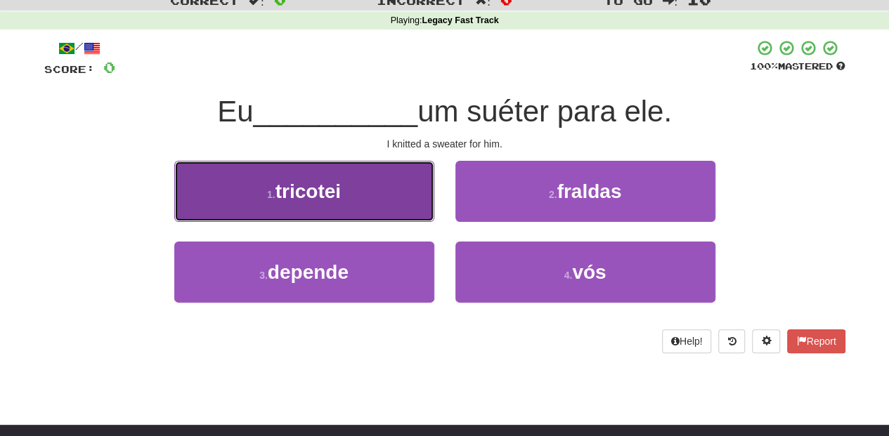
click at [379, 187] on button "1 . tricotei" at bounding box center [304, 191] width 260 height 61
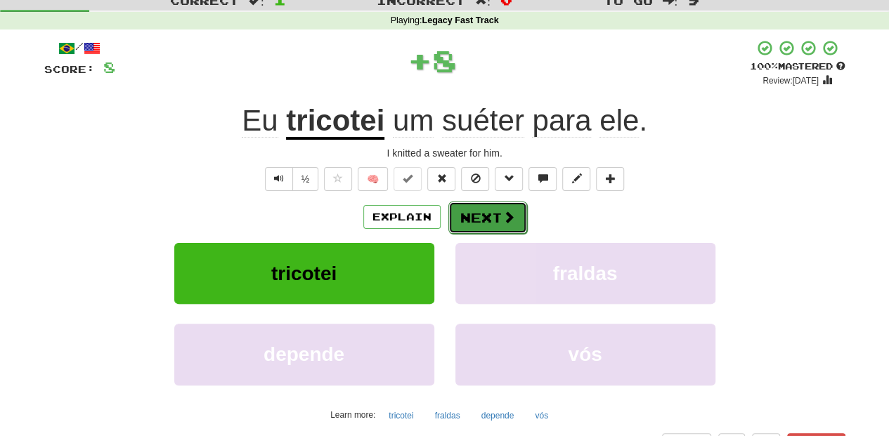
click at [465, 212] on button "Next" at bounding box center [487, 218] width 79 height 32
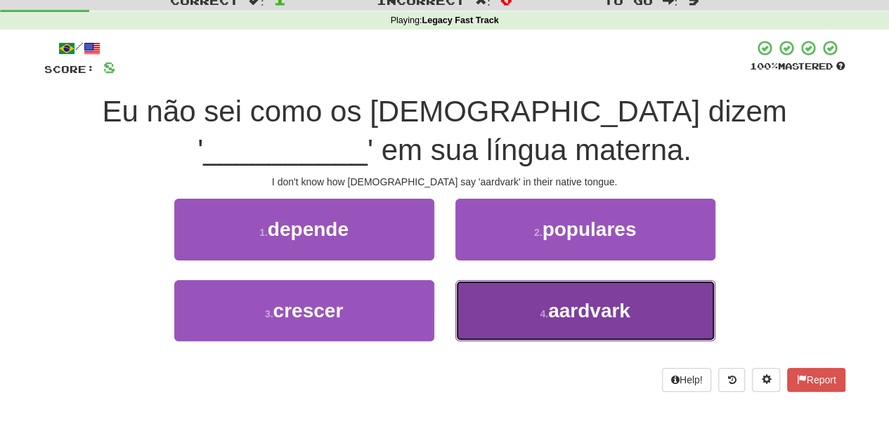
click at [495, 302] on button "4 . aardvark" at bounding box center [585, 310] width 260 height 61
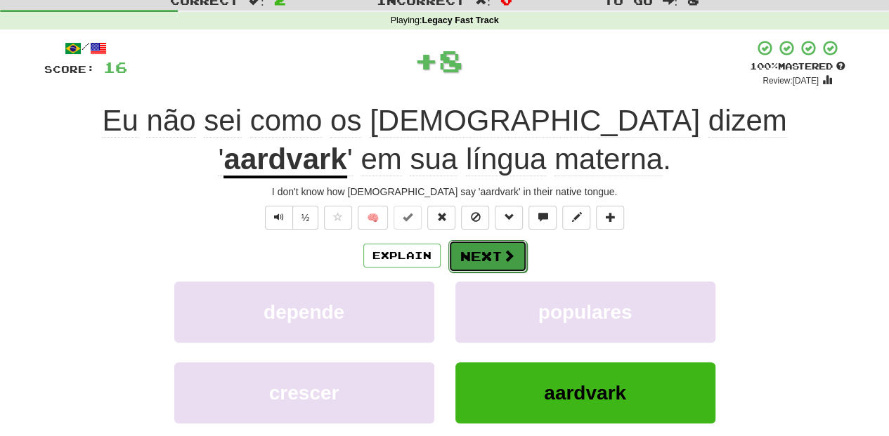
click at [481, 253] on button "Next" at bounding box center [487, 256] width 79 height 32
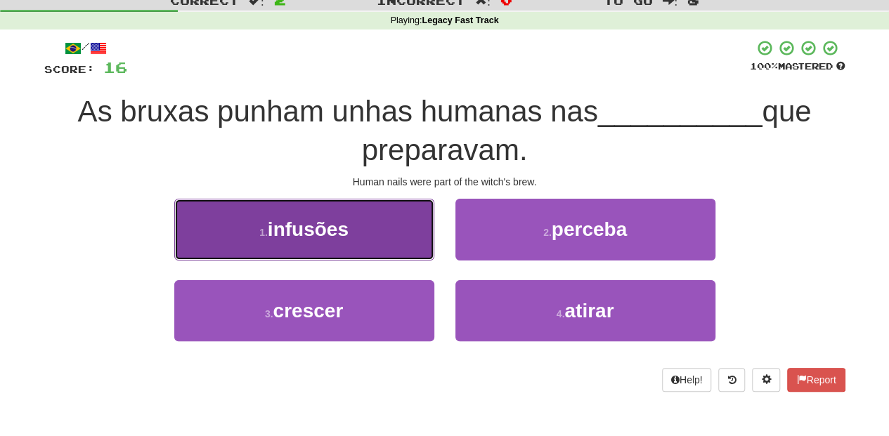
click at [358, 235] on button "1 . infusões" at bounding box center [304, 229] width 260 height 61
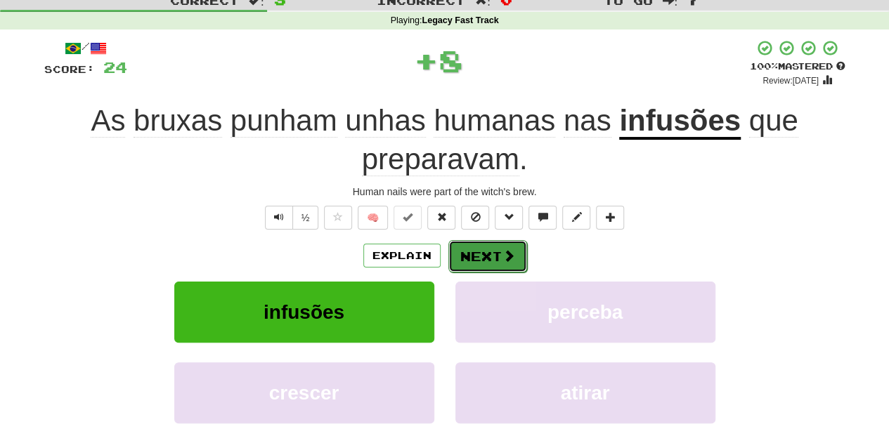
click at [479, 253] on button "Next" at bounding box center [487, 256] width 79 height 32
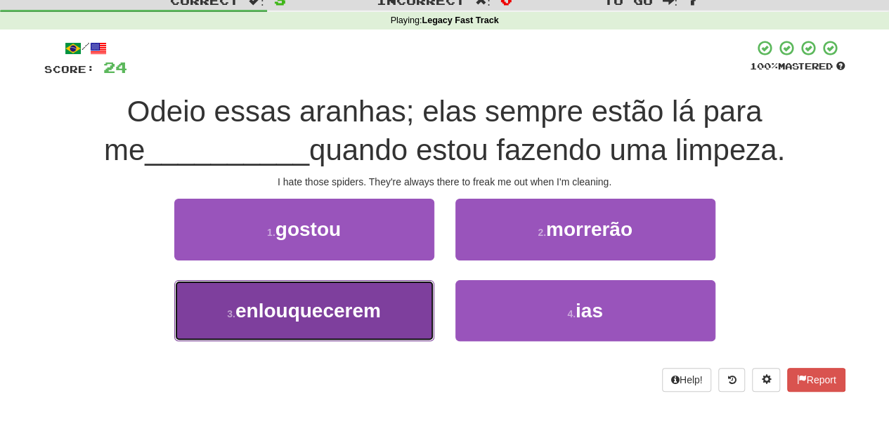
click at [373, 301] on span "enlouquecerem" at bounding box center [307, 311] width 145 height 22
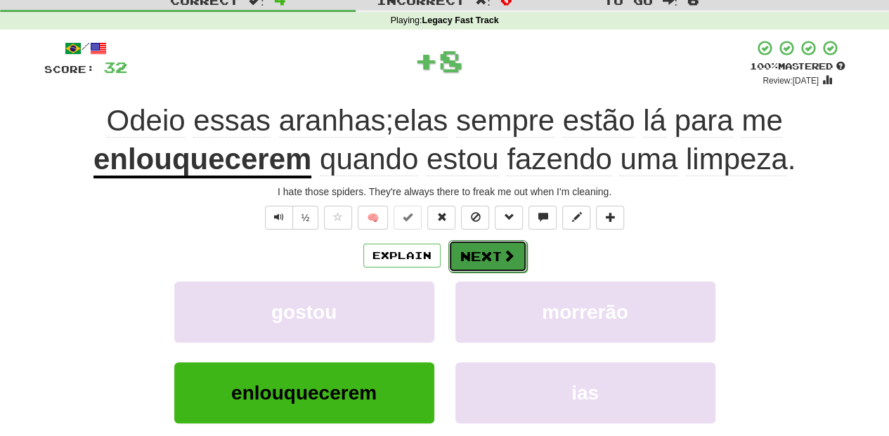
click at [502, 254] on span at bounding box center [508, 255] width 13 height 13
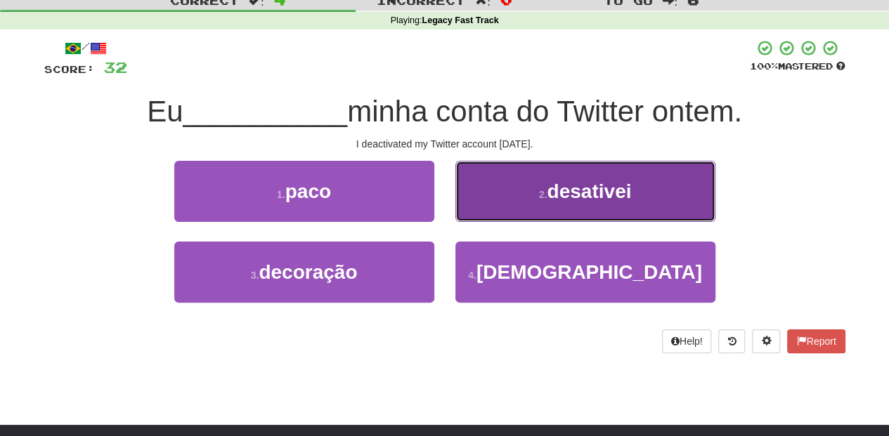
click at [504, 202] on button "2 . desativei" at bounding box center [585, 191] width 260 height 61
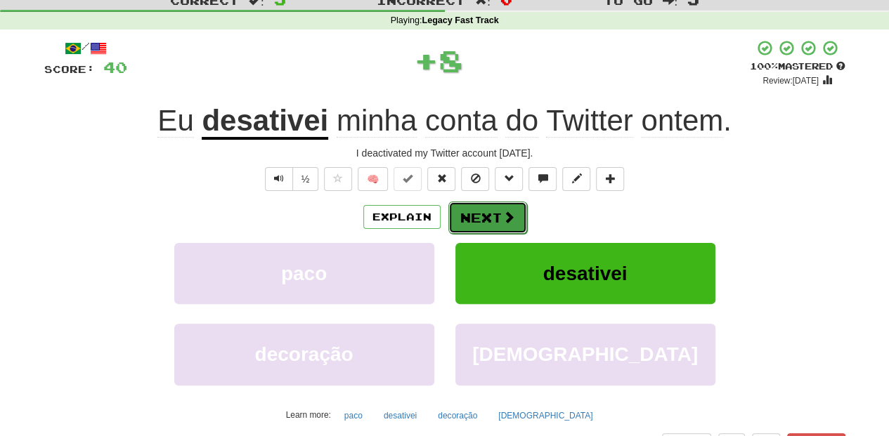
click at [492, 214] on button "Next" at bounding box center [487, 218] width 79 height 32
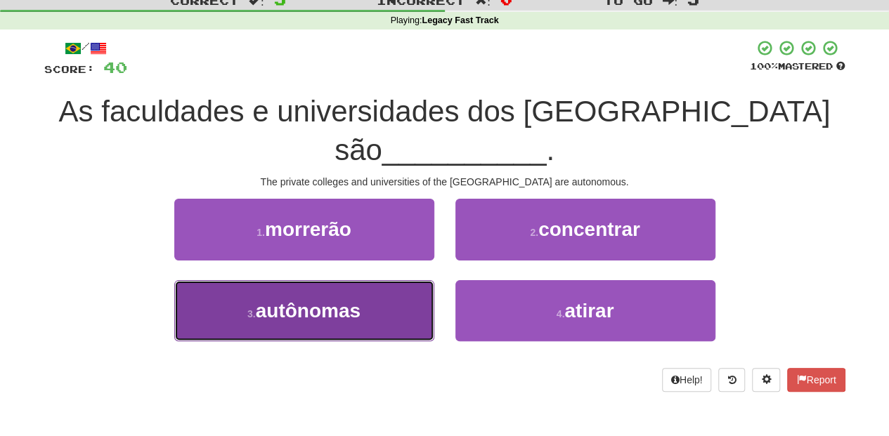
click at [402, 280] on button "3 . autônomas" at bounding box center [304, 310] width 260 height 61
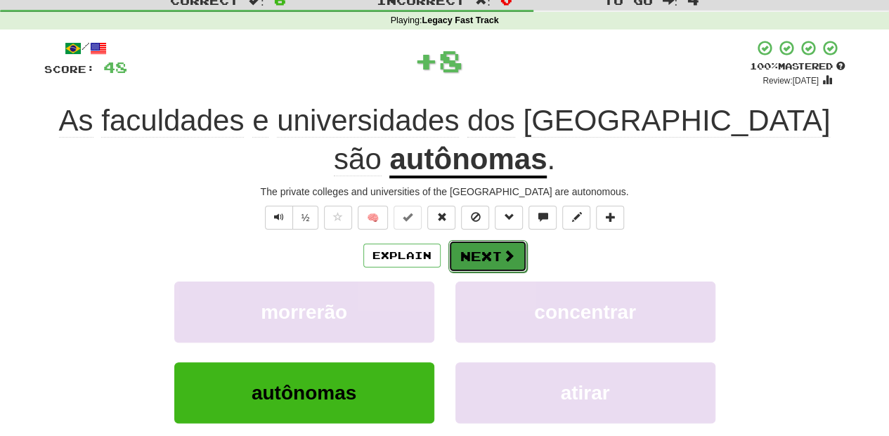
click at [479, 240] on button "Next" at bounding box center [487, 256] width 79 height 32
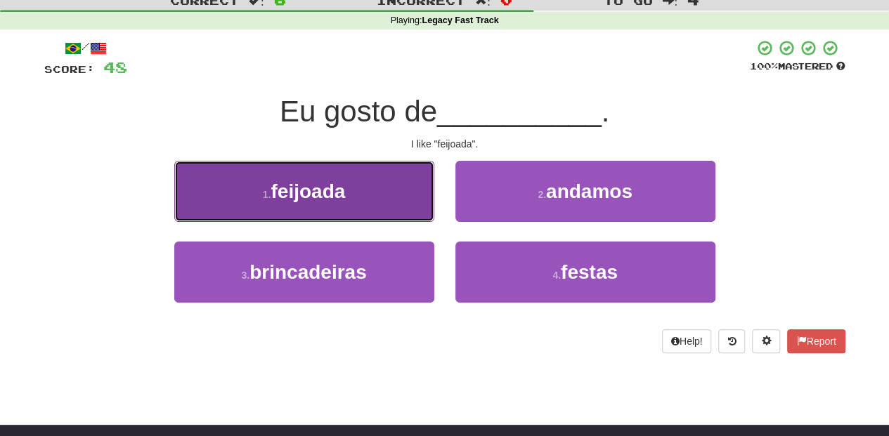
click at [367, 207] on button "1 . feijoada" at bounding box center [304, 191] width 260 height 61
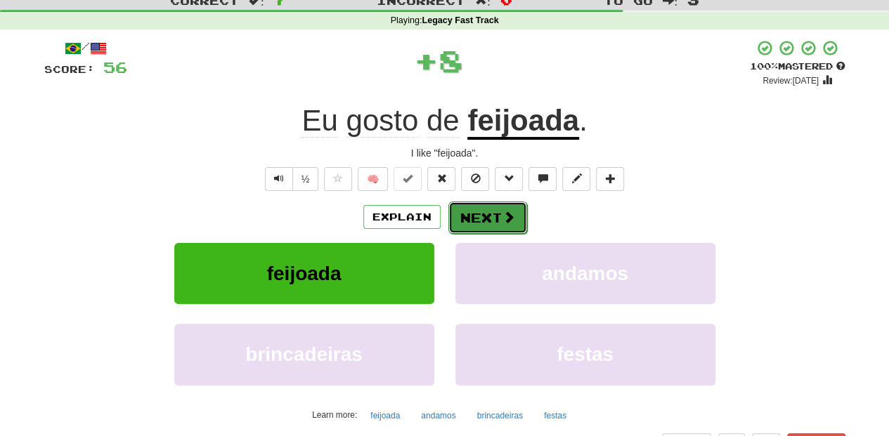
click at [472, 215] on button "Next" at bounding box center [487, 218] width 79 height 32
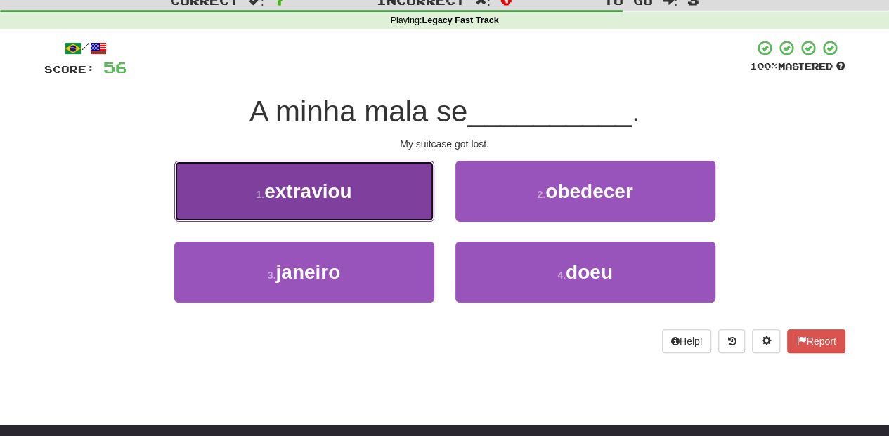
click at [414, 206] on button "1 . extraviou" at bounding box center [304, 191] width 260 height 61
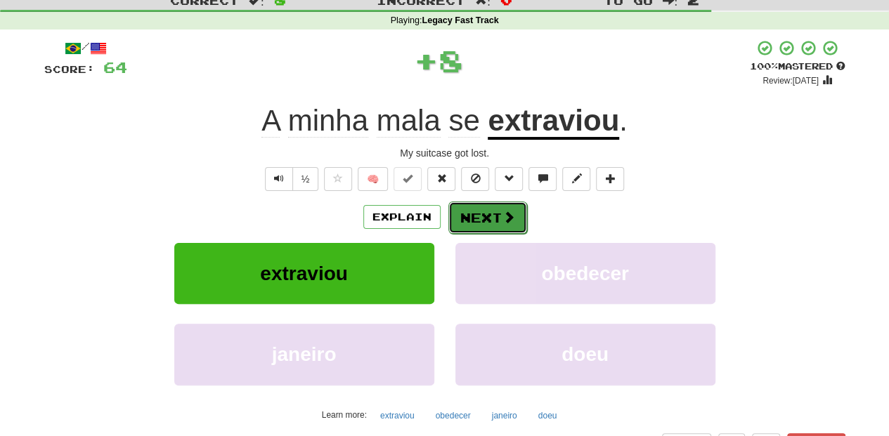
click at [482, 213] on button "Next" at bounding box center [487, 218] width 79 height 32
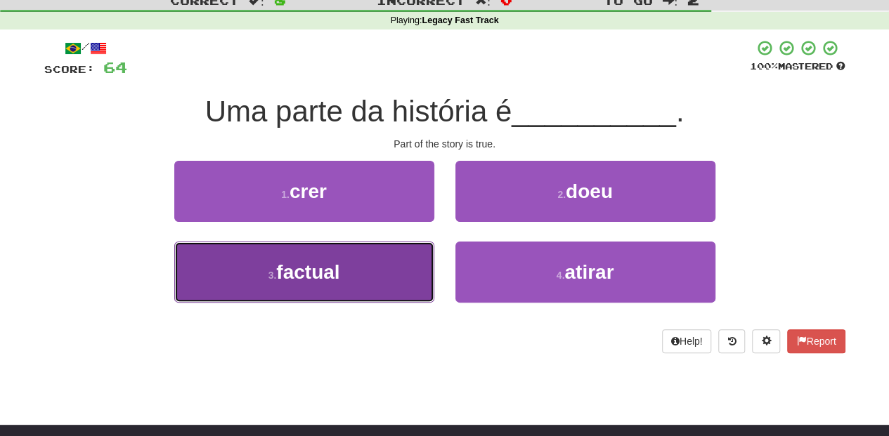
click at [374, 250] on button "3 . factual" at bounding box center [304, 272] width 260 height 61
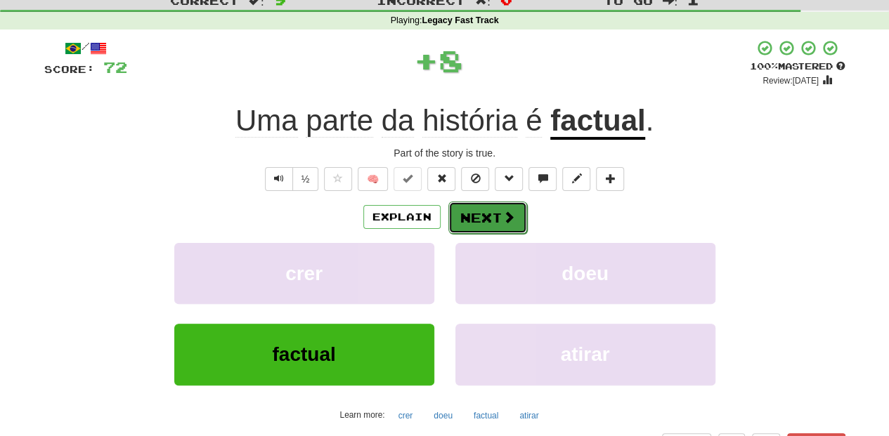
click at [458, 213] on button "Next" at bounding box center [487, 218] width 79 height 32
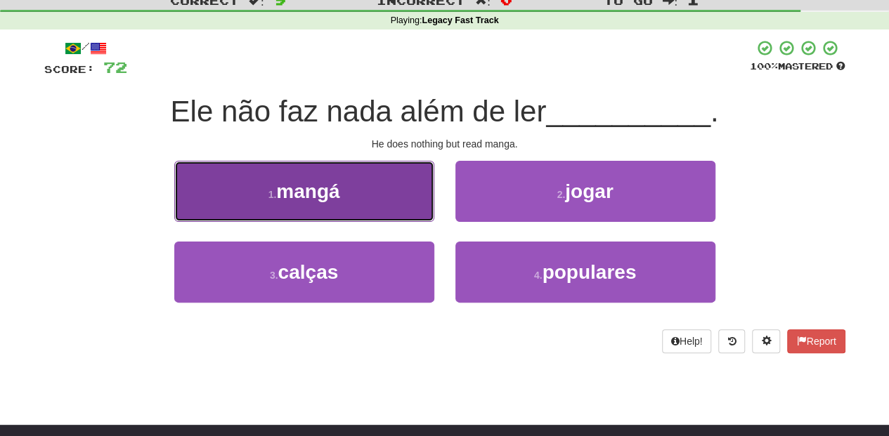
click at [379, 197] on button "1 . mangá" at bounding box center [304, 191] width 260 height 61
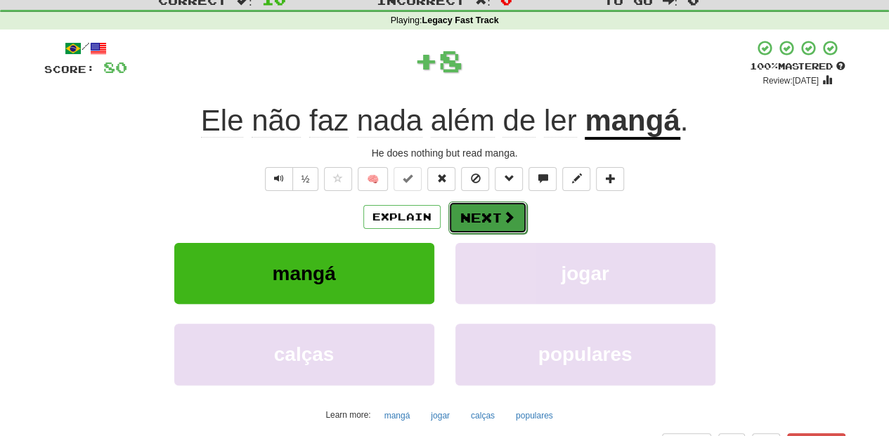
click at [472, 209] on button "Next" at bounding box center [487, 218] width 79 height 32
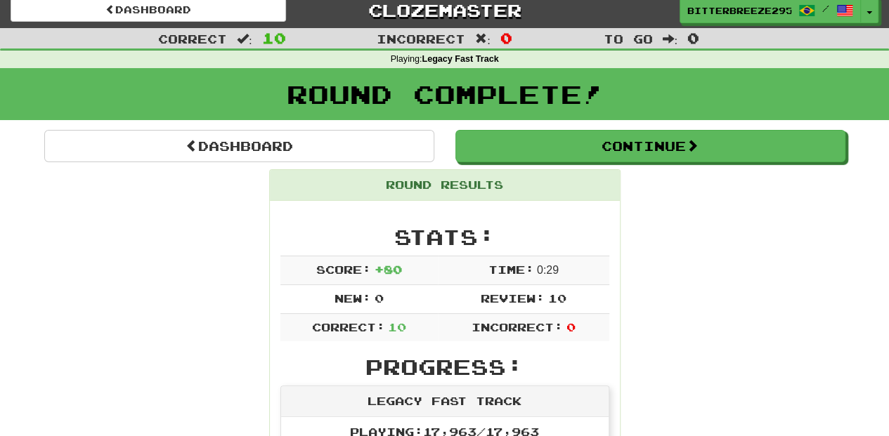
scroll to position [0, 0]
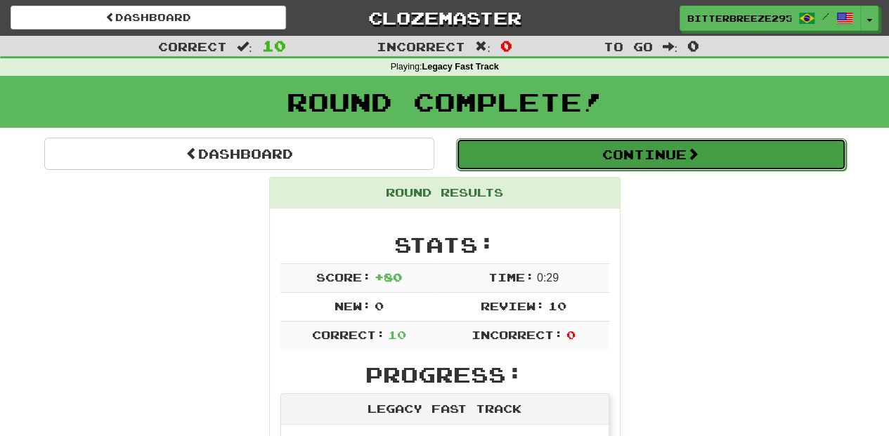
click at [589, 156] on button "Continue" at bounding box center [651, 154] width 390 height 32
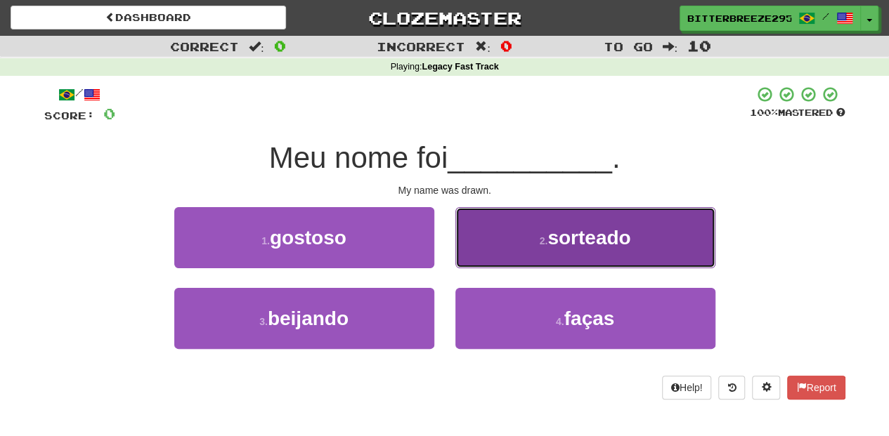
click at [495, 259] on button "2 . sorteado" at bounding box center [585, 237] width 260 height 61
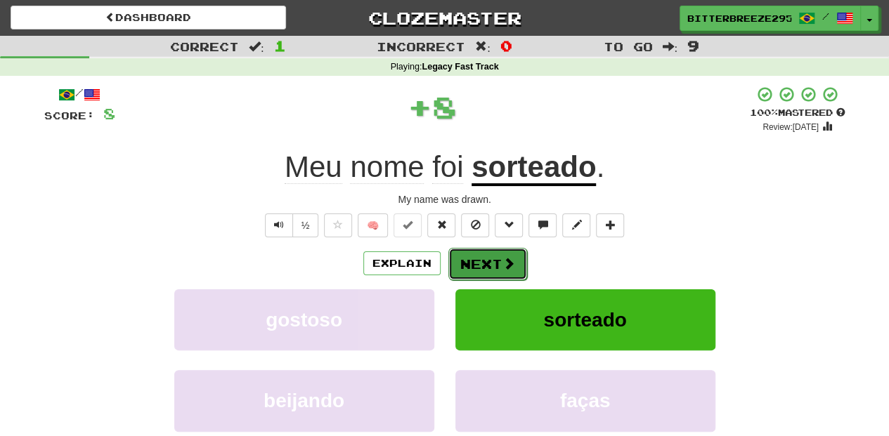
click at [493, 263] on button "Next" at bounding box center [487, 264] width 79 height 32
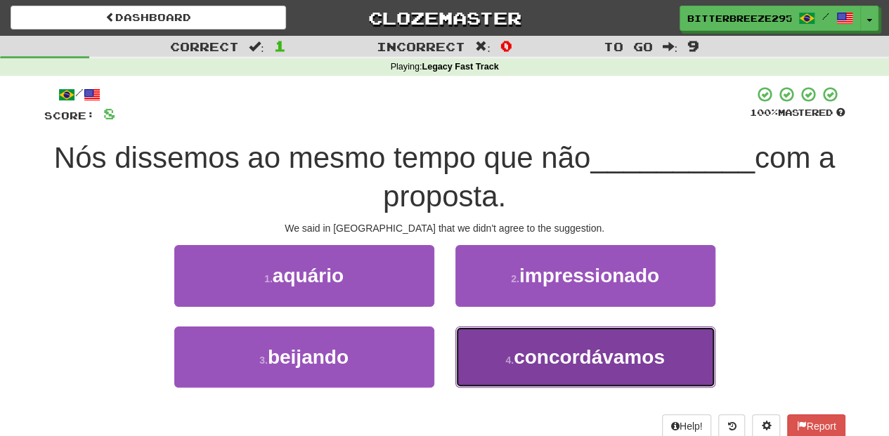
click at [507, 349] on button "4 . concordávamos" at bounding box center [585, 357] width 260 height 61
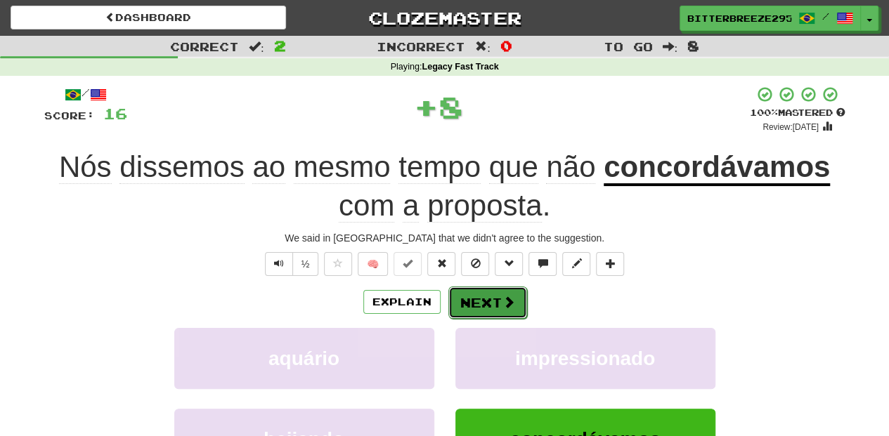
click at [484, 302] on button "Next" at bounding box center [487, 303] width 79 height 32
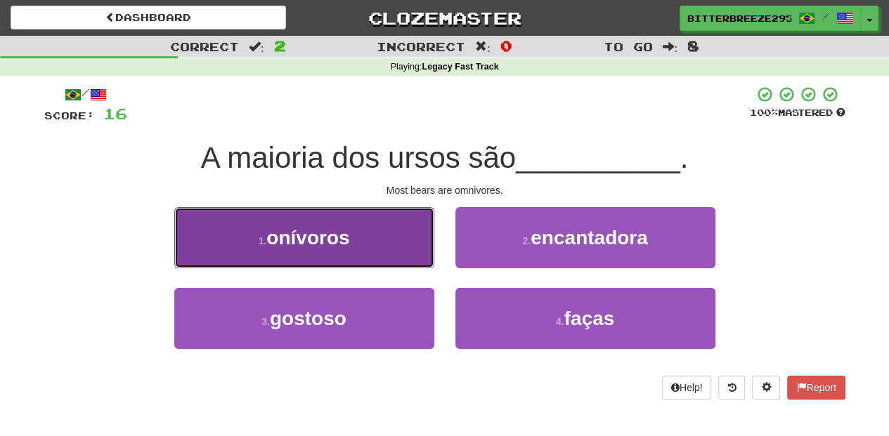
click at [377, 241] on button "1 . onívoros" at bounding box center [304, 237] width 260 height 61
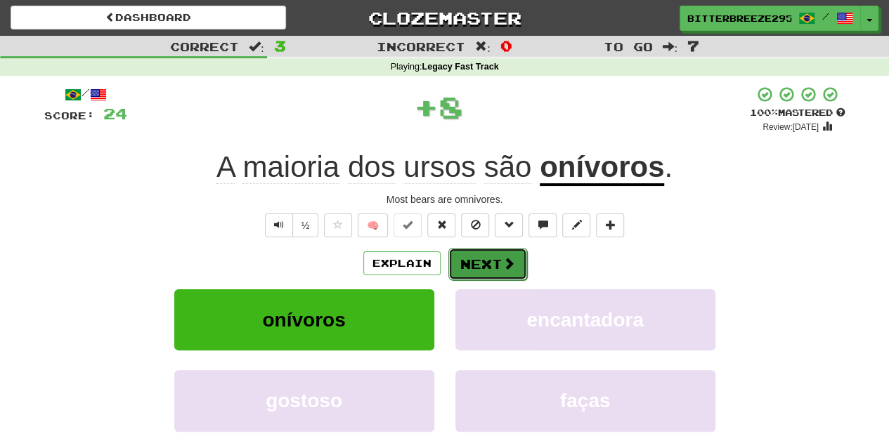
click at [476, 249] on button "Next" at bounding box center [487, 264] width 79 height 32
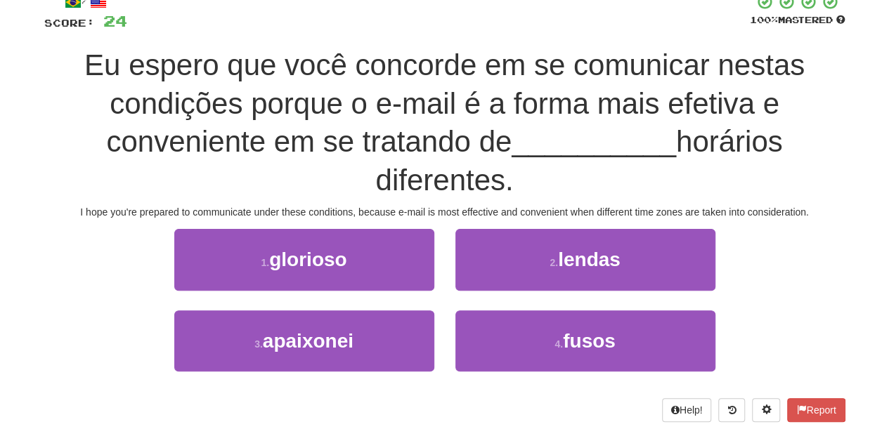
scroll to position [93, 0]
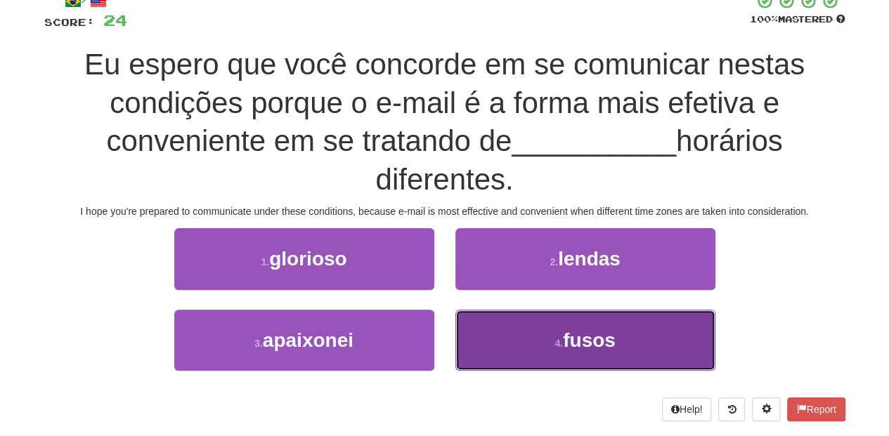
click at [542, 341] on button "4 . fusos" at bounding box center [585, 340] width 260 height 61
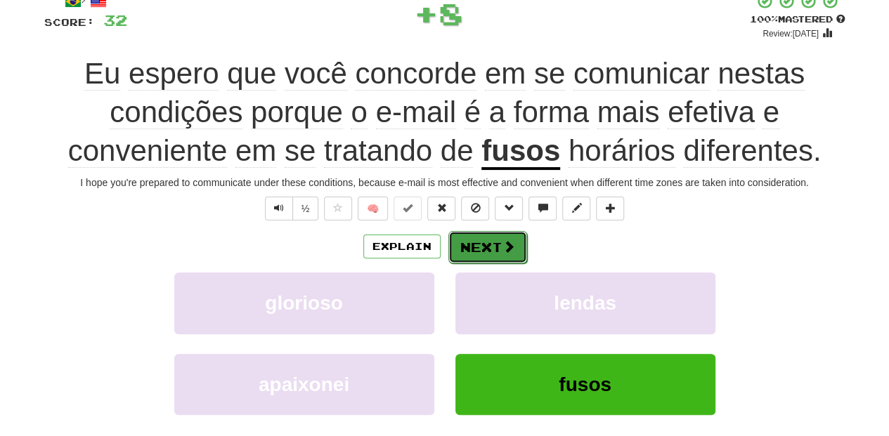
click at [476, 242] on button "Next" at bounding box center [487, 247] width 79 height 32
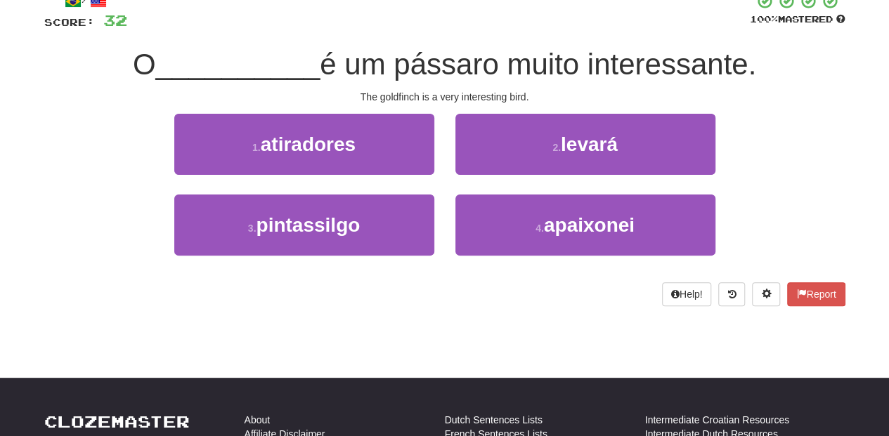
scroll to position [46, 0]
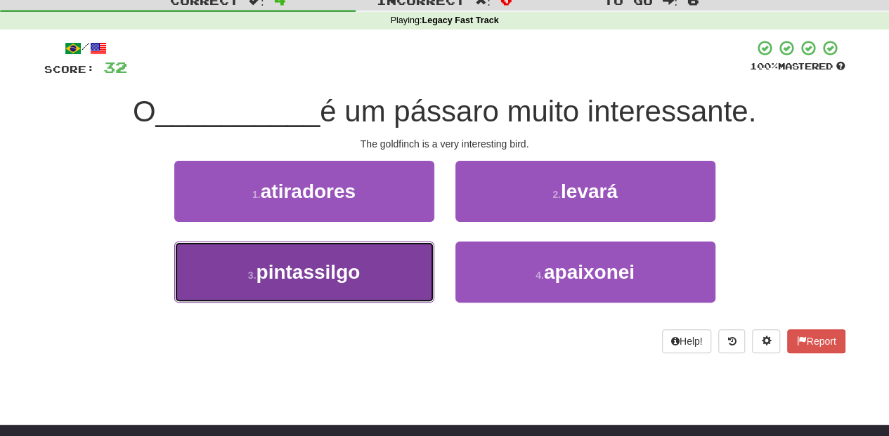
click at [415, 261] on button "3 . pintassilgo" at bounding box center [304, 272] width 260 height 61
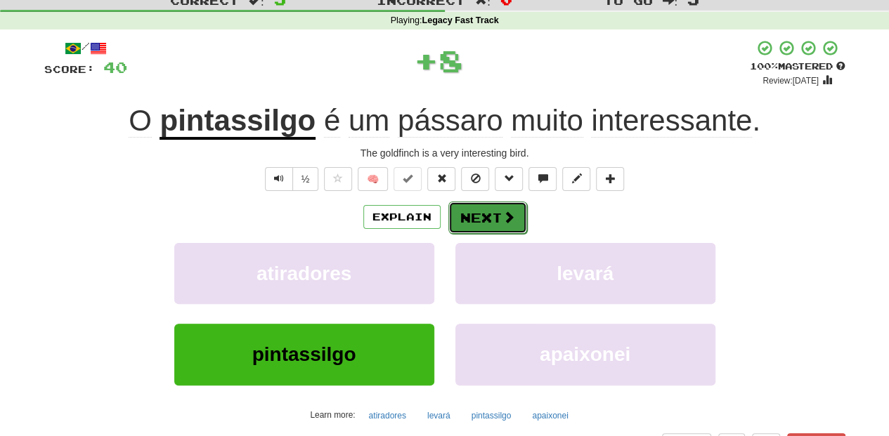
click at [476, 216] on button "Next" at bounding box center [487, 218] width 79 height 32
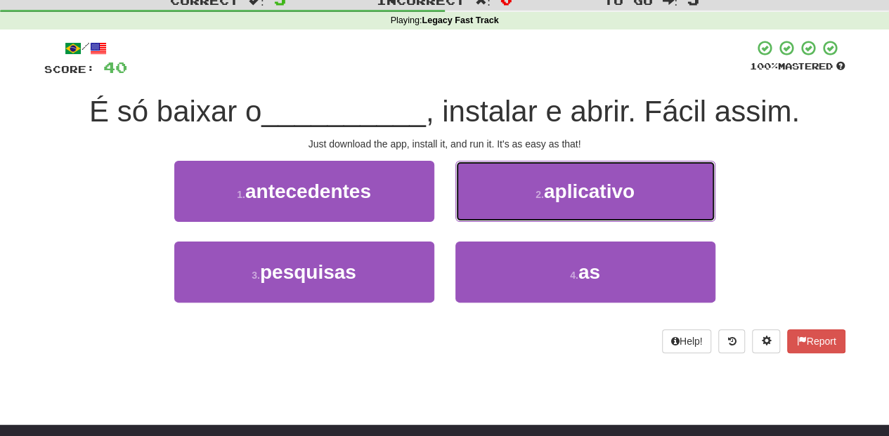
drag, startPoint x: 495, startPoint y: 190, endPoint x: 495, endPoint y: 198, distance: 8.5
click at [495, 197] on button "2 . aplicativo" at bounding box center [585, 191] width 260 height 61
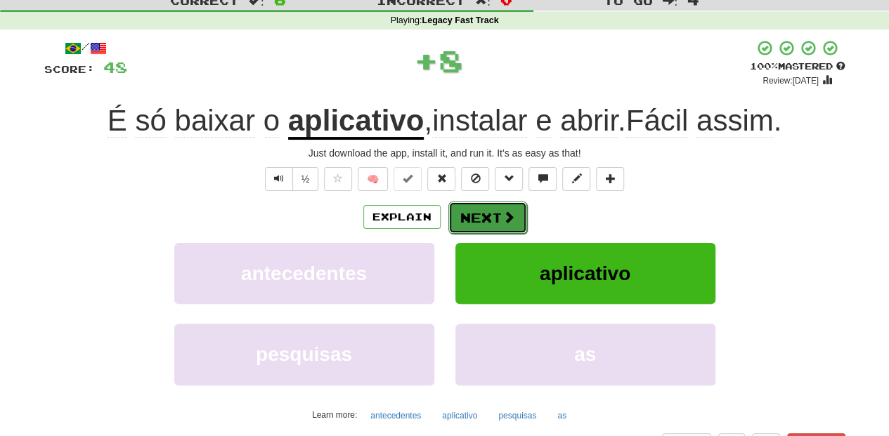
click at [485, 221] on button "Next" at bounding box center [487, 218] width 79 height 32
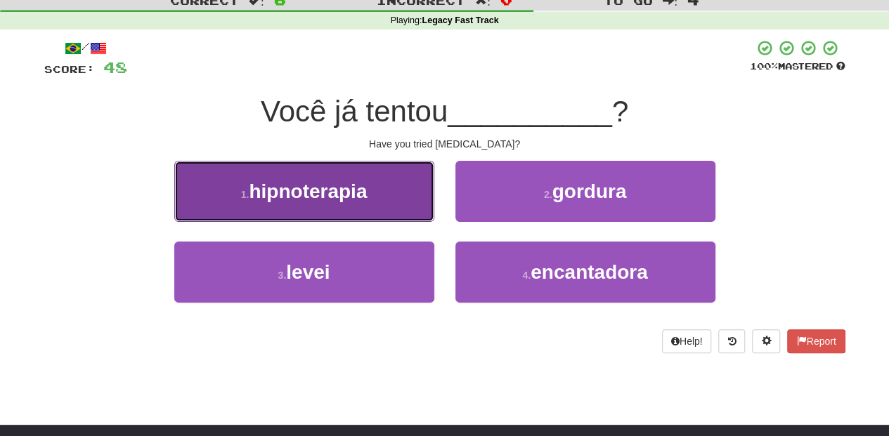
click at [386, 205] on button "1 . hipnoterapia" at bounding box center [304, 191] width 260 height 61
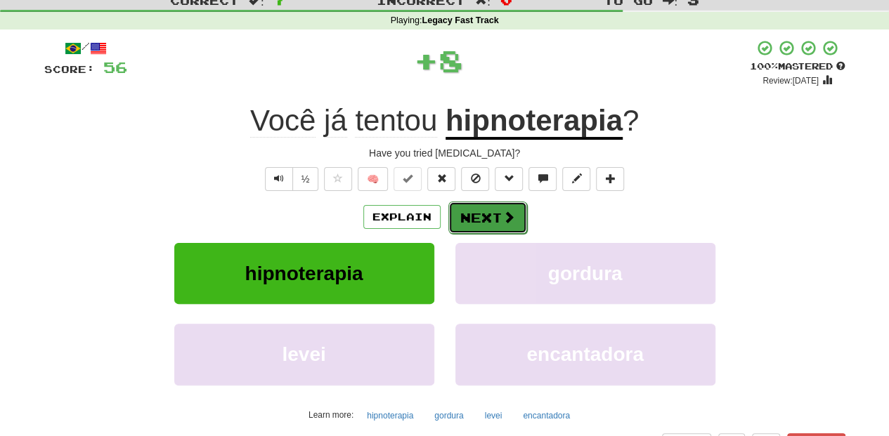
click at [471, 211] on button "Next" at bounding box center [487, 218] width 79 height 32
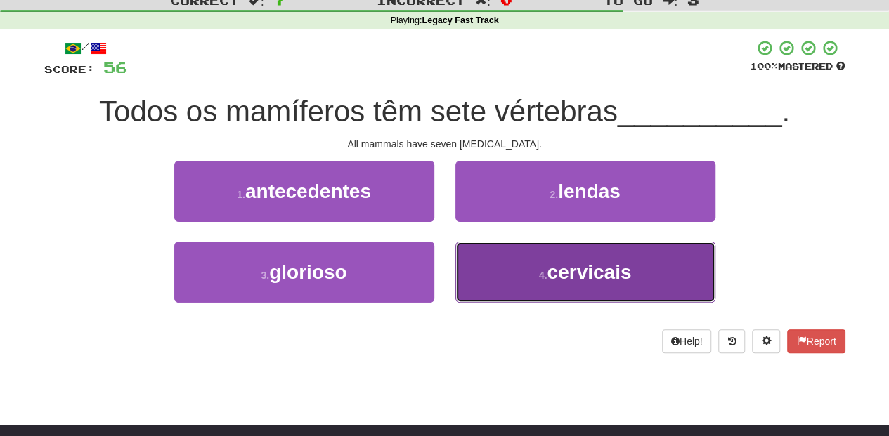
click at [518, 271] on button "4 . cervicais" at bounding box center [585, 272] width 260 height 61
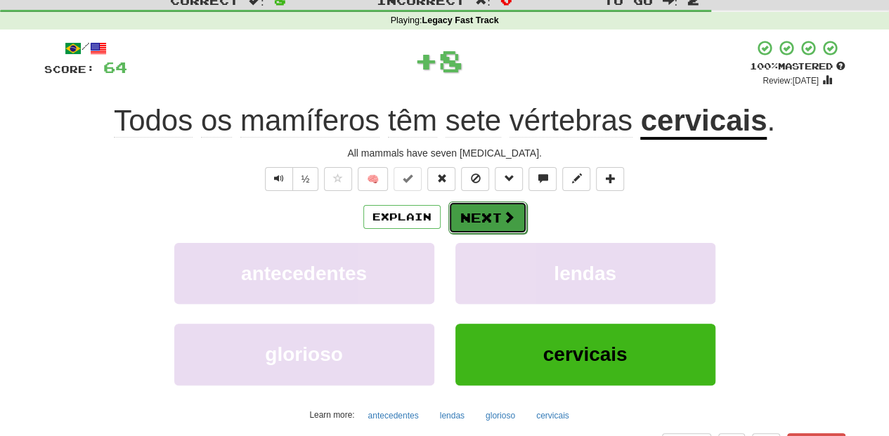
click at [477, 211] on button "Next" at bounding box center [487, 218] width 79 height 32
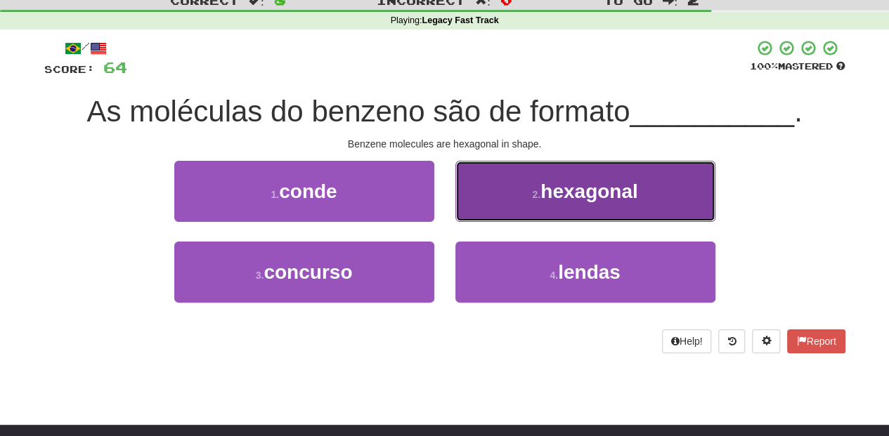
click at [483, 207] on button "2 . hexagonal" at bounding box center [585, 191] width 260 height 61
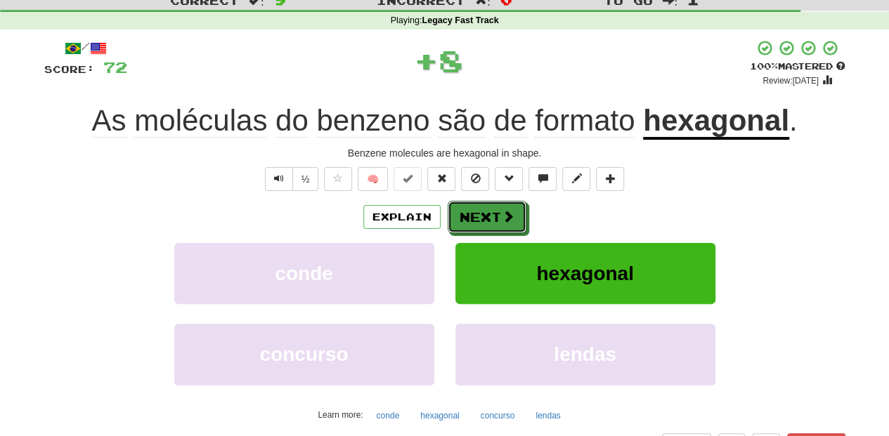
click at [483, 207] on button "Next" at bounding box center [487, 217] width 79 height 32
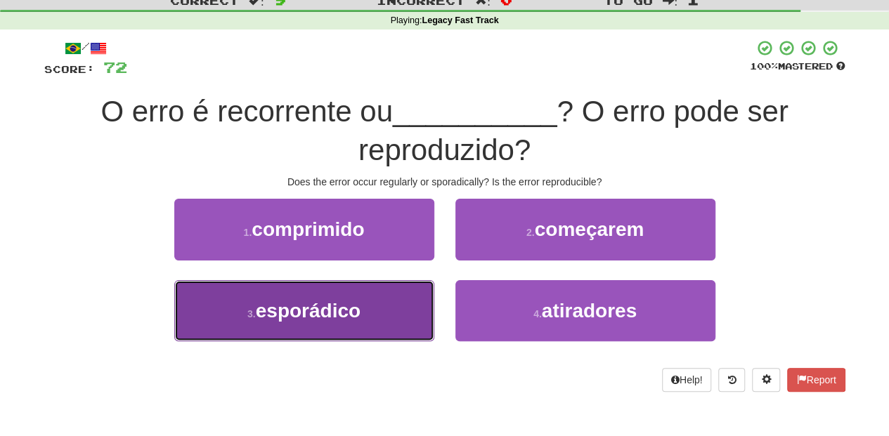
click at [383, 304] on button "3 . esporádico" at bounding box center [304, 310] width 260 height 61
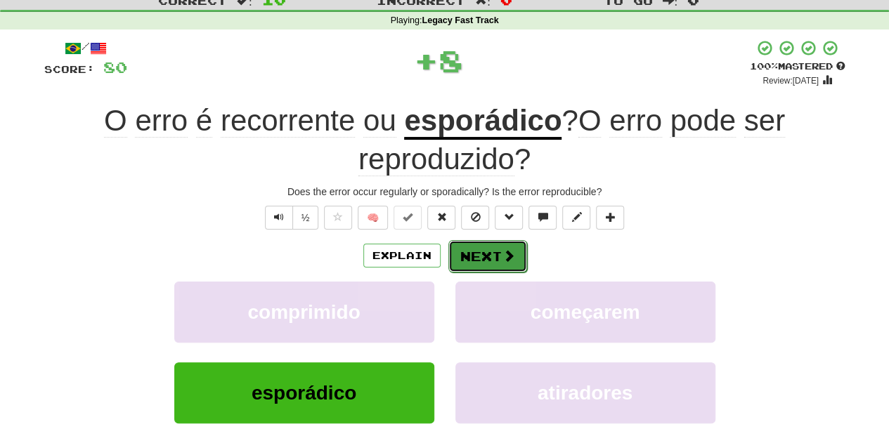
click at [465, 249] on button "Next" at bounding box center [487, 256] width 79 height 32
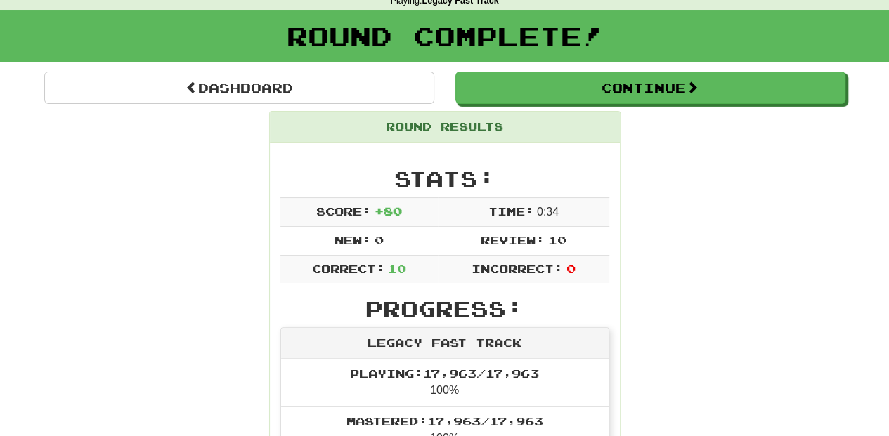
scroll to position [0, 0]
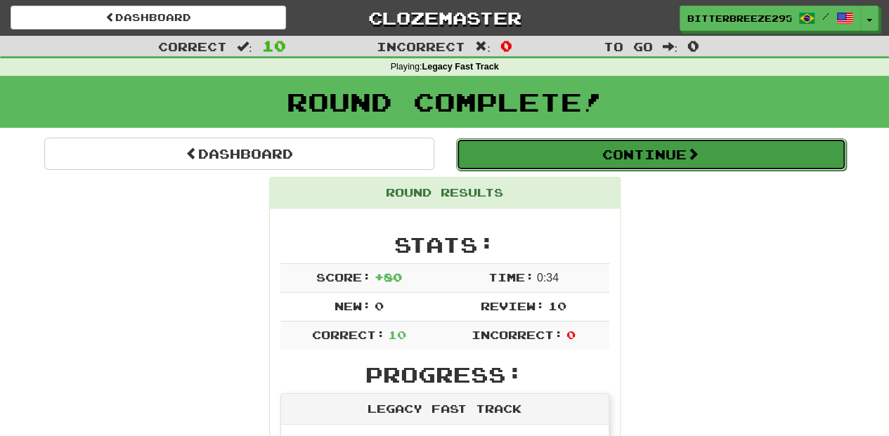
click at [595, 150] on button "Continue" at bounding box center [651, 154] width 390 height 32
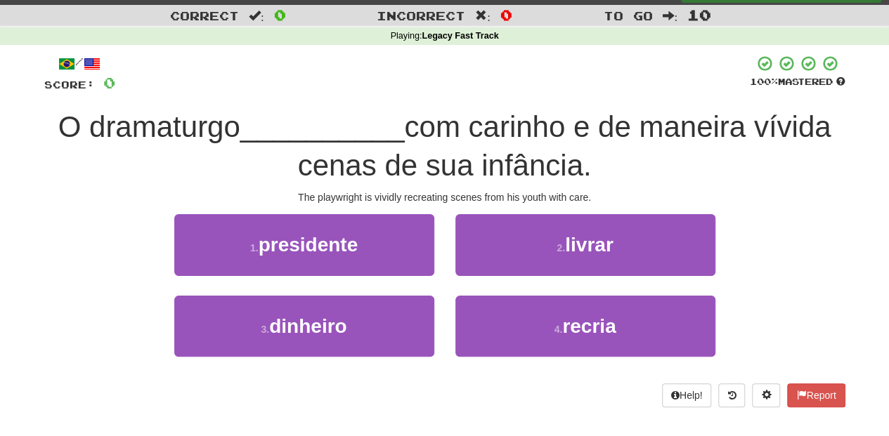
scroll to position [46, 0]
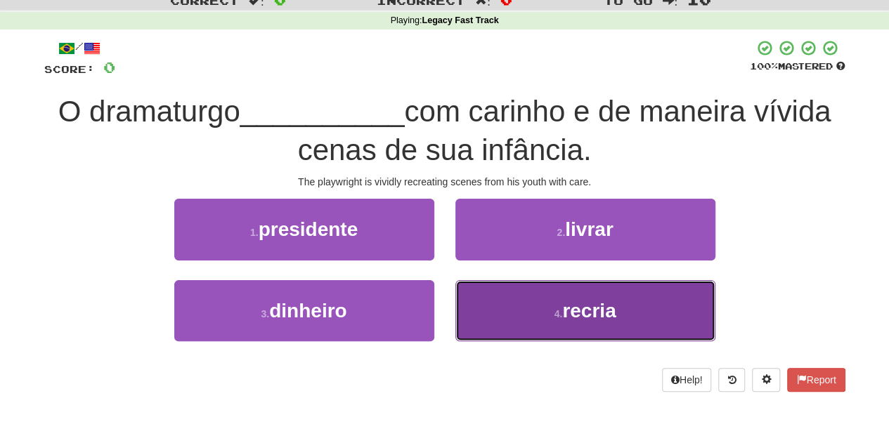
click at [520, 330] on button "4 . recria" at bounding box center [585, 310] width 260 height 61
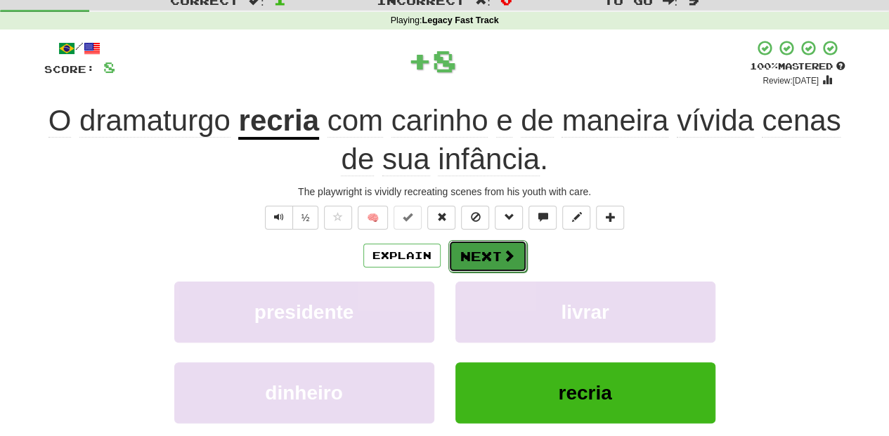
click at [474, 257] on button "Next" at bounding box center [487, 256] width 79 height 32
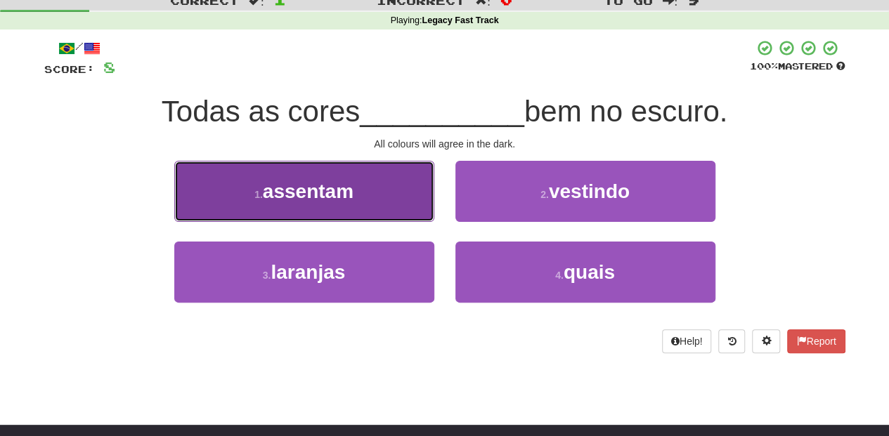
click at [391, 208] on button "1 . assentam" at bounding box center [304, 191] width 260 height 61
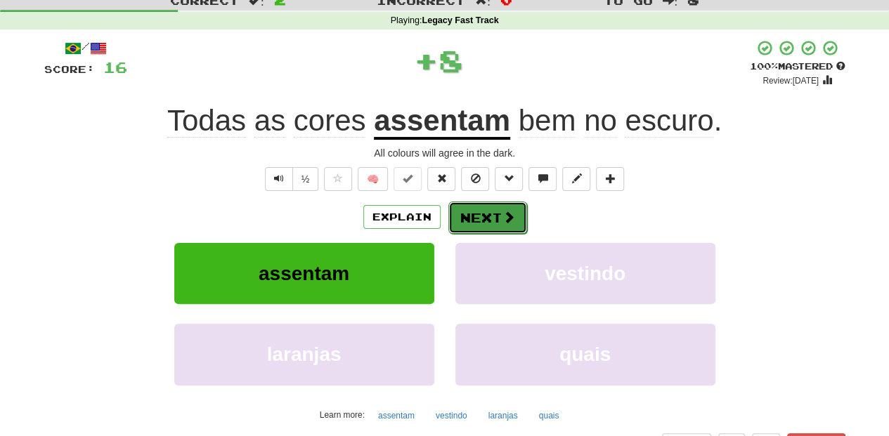
click at [474, 218] on button "Next" at bounding box center [487, 218] width 79 height 32
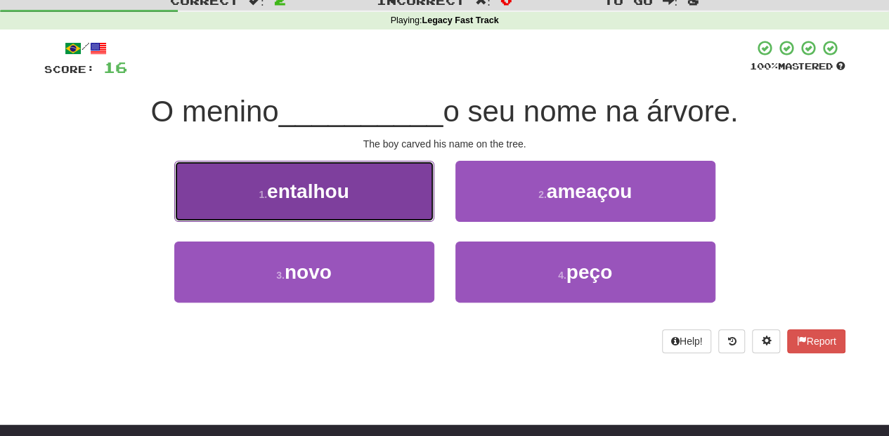
click at [374, 204] on button "1 . entalhou" at bounding box center [304, 191] width 260 height 61
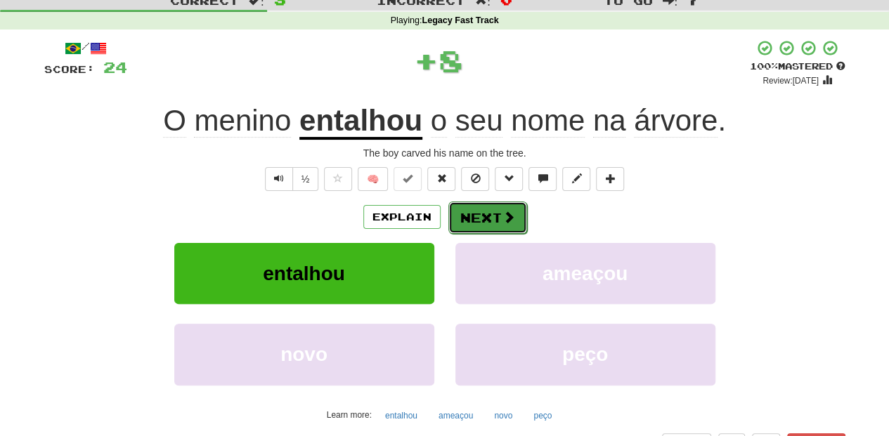
click at [462, 210] on button "Next" at bounding box center [487, 218] width 79 height 32
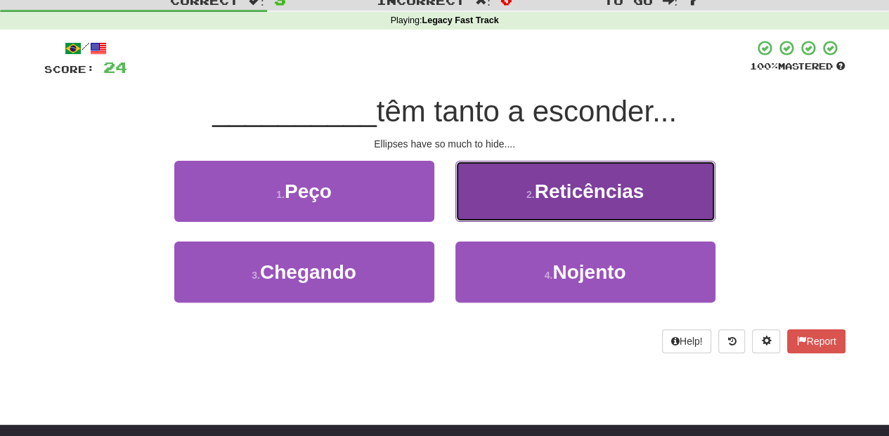
click at [483, 208] on button "2 . Reticências" at bounding box center [585, 191] width 260 height 61
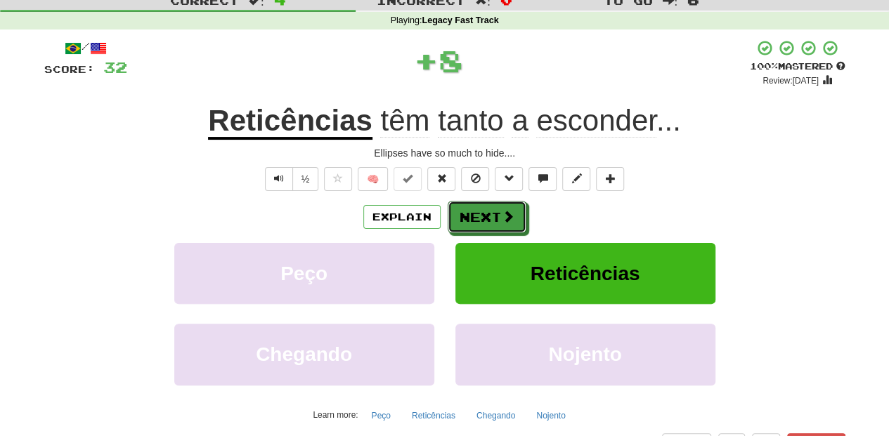
click at [474, 213] on button "Next" at bounding box center [487, 217] width 79 height 32
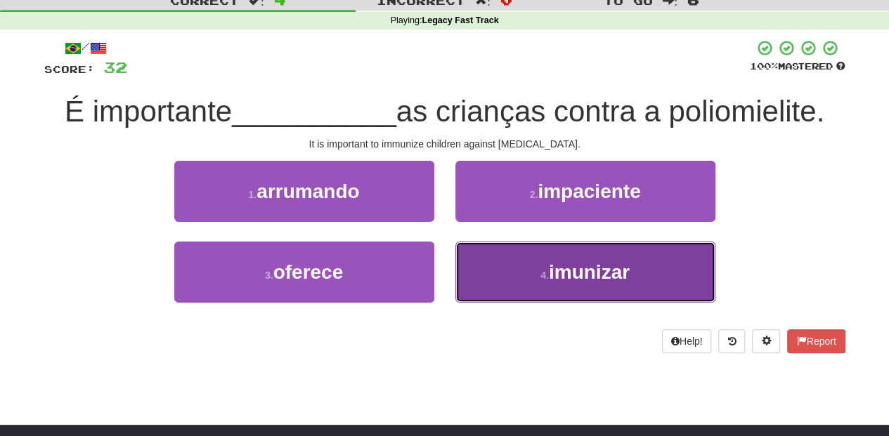
click at [497, 249] on button "4 . imunizar" at bounding box center [585, 272] width 260 height 61
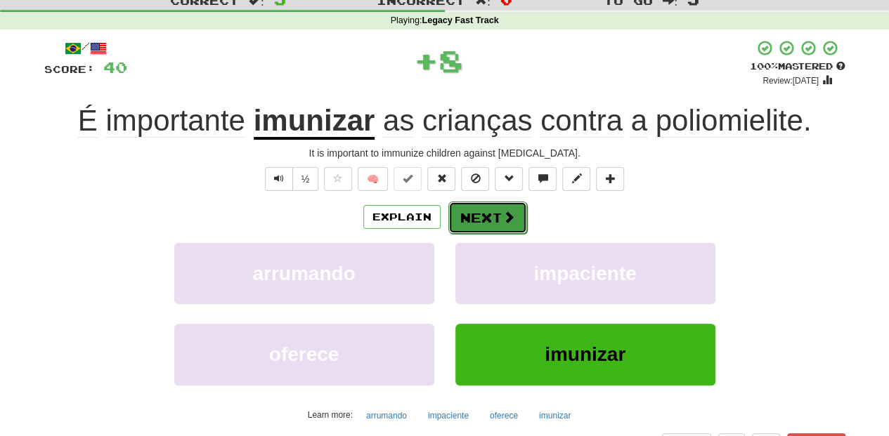
click at [474, 220] on button "Next" at bounding box center [487, 218] width 79 height 32
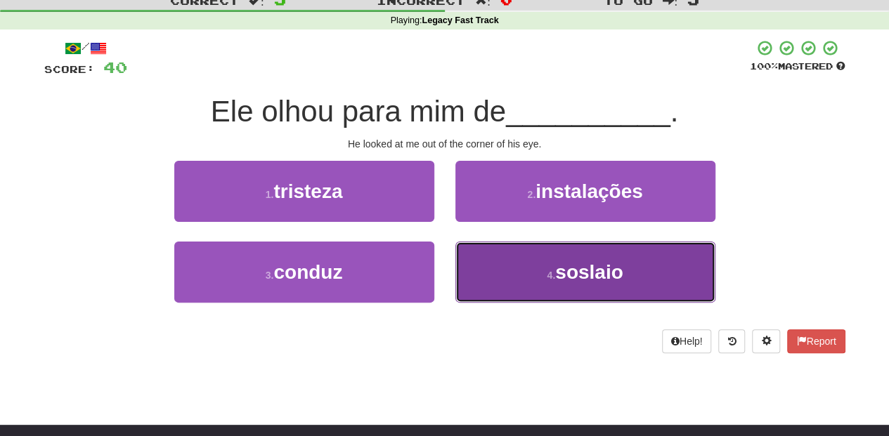
click at [497, 249] on button "4 . soslaio" at bounding box center [585, 272] width 260 height 61
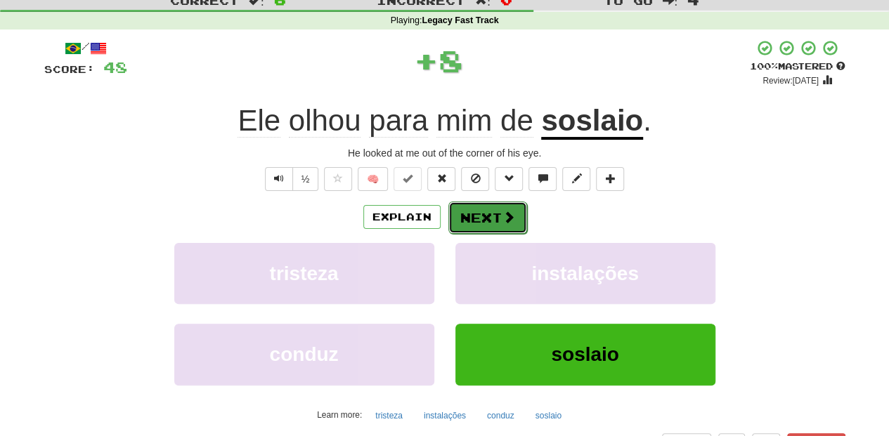
click at [481, 214] on button "Next" at bounding box center [487, 218] width 79 height 32
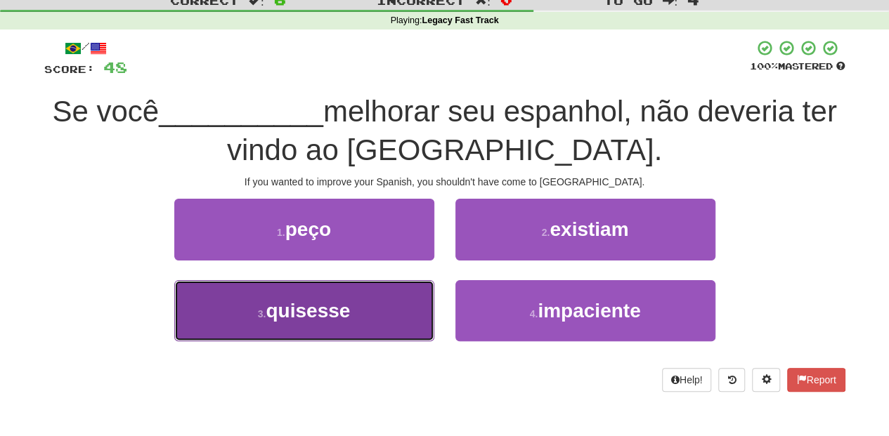
click at [377, 302] on button "3 . quisesse" at bounding box center [304, 310] width 260 height 61
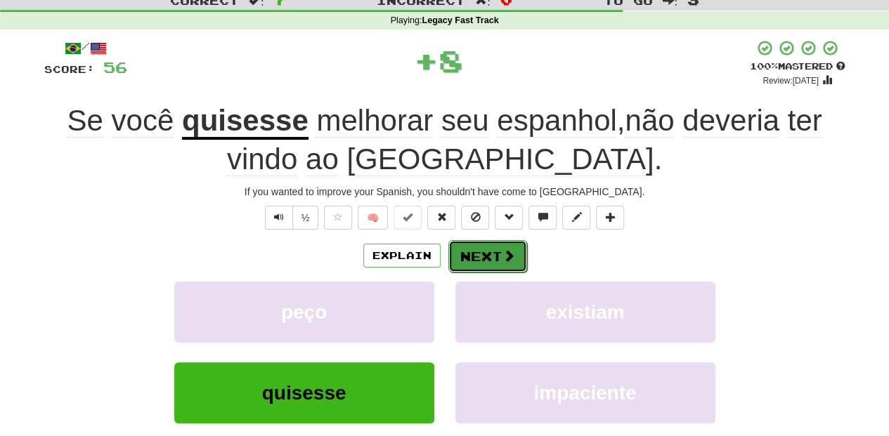
click at [500, 249] on button "Next" at bounding box center [487, 256] width 79 height 32
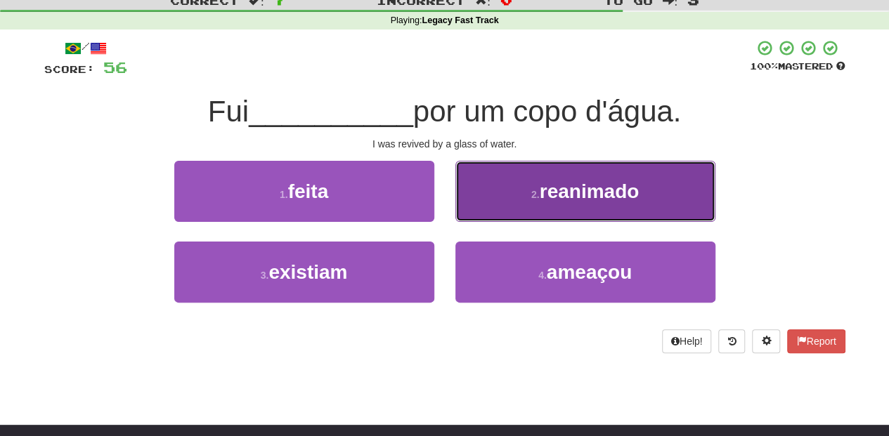
click at [500, 211] on button "2 . reanimado" at bounding box center [585, 191] width 260 height 61
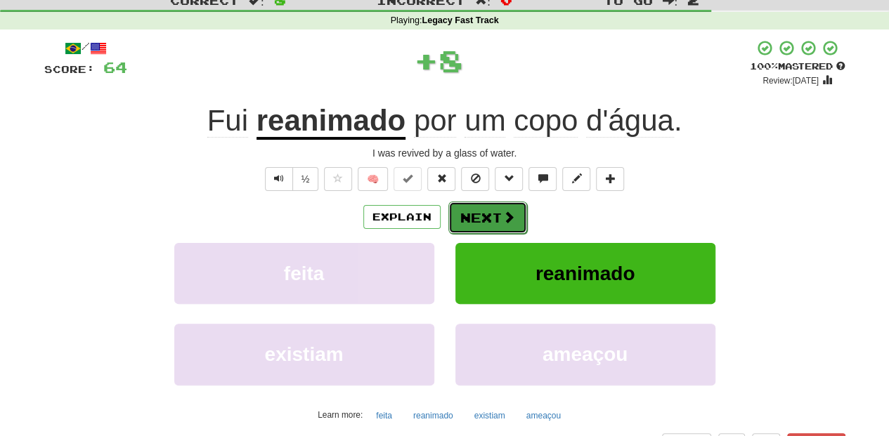
click at [497, 218] on button "Next" at bounding box center [487, 218] width 79 height 32
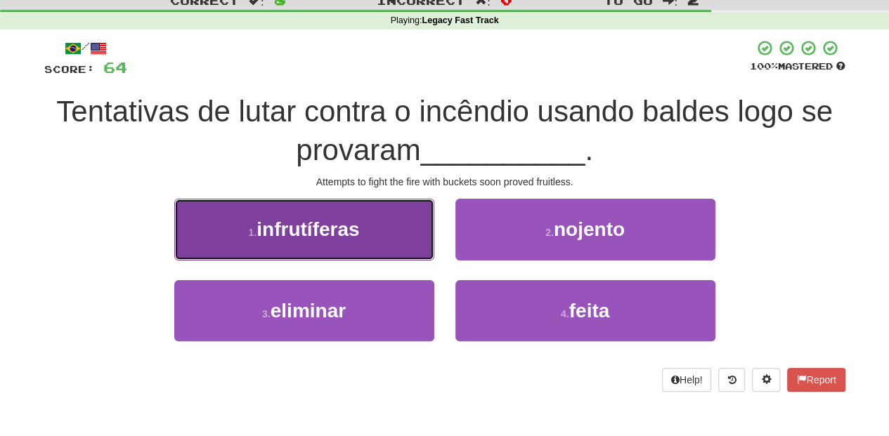
click at [386, 242] on button "1 . infrutíferas" at bounding box center [304, 229] width 260 height 61
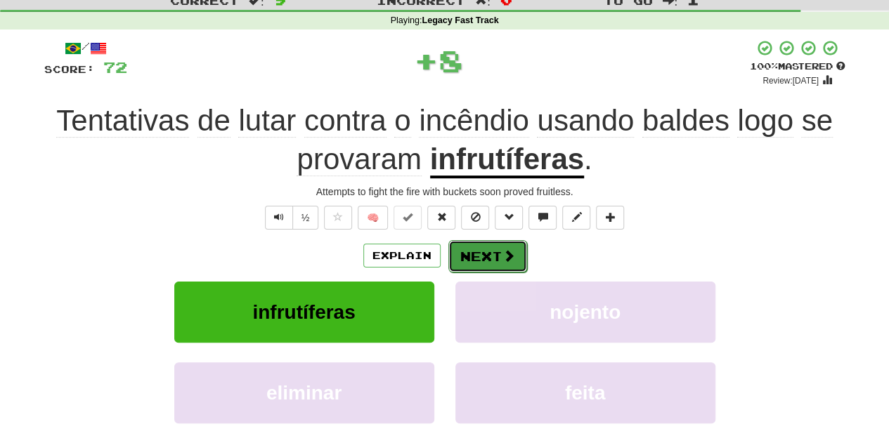
click at [474, 249] on button "Next" at bounding box center [487, 256] width 79 height 32
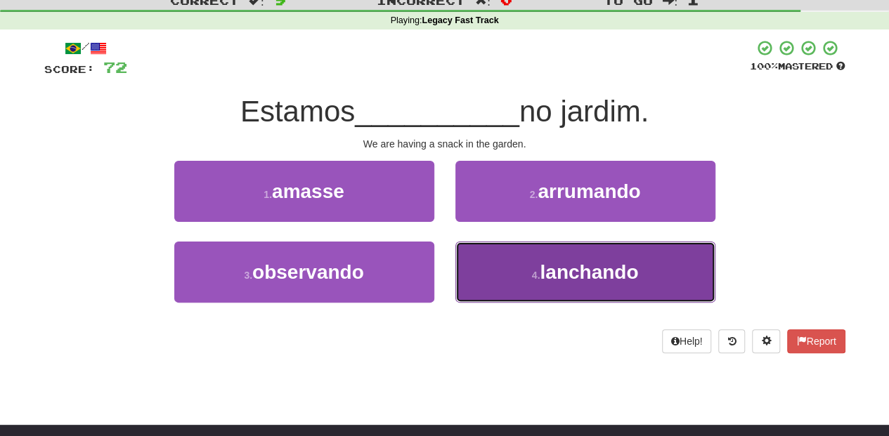
click at [482, 254] on button "4 . lanchando" at bounding box center [585, 272] width 260 height 61
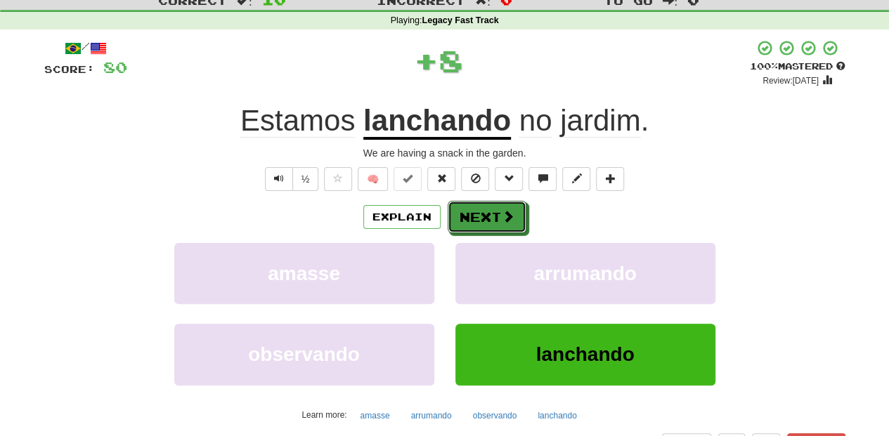
click at [476, 218] on button "Next" at bounding box center [487, 217] width 79 height 32
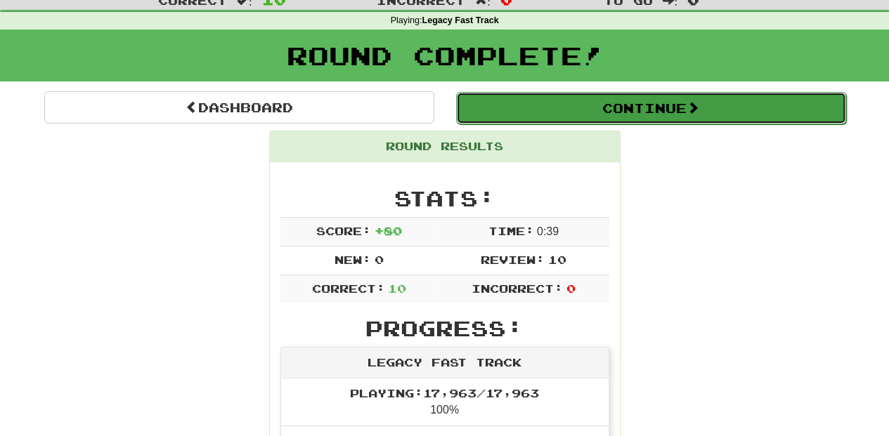
click at [523, 109] on button "Continue" at bounding box center [651, 108] width 390 height 32
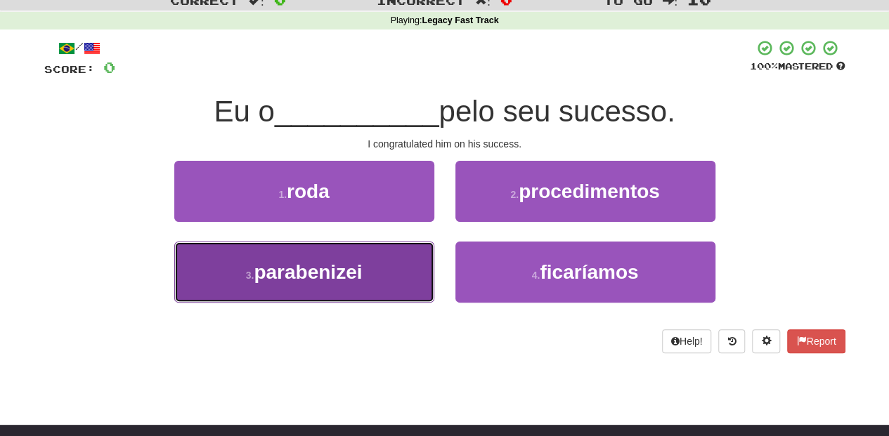
click at [382, 271] on button "3 . parabenizei" at bounding box center [304, 272] width 260 height 61
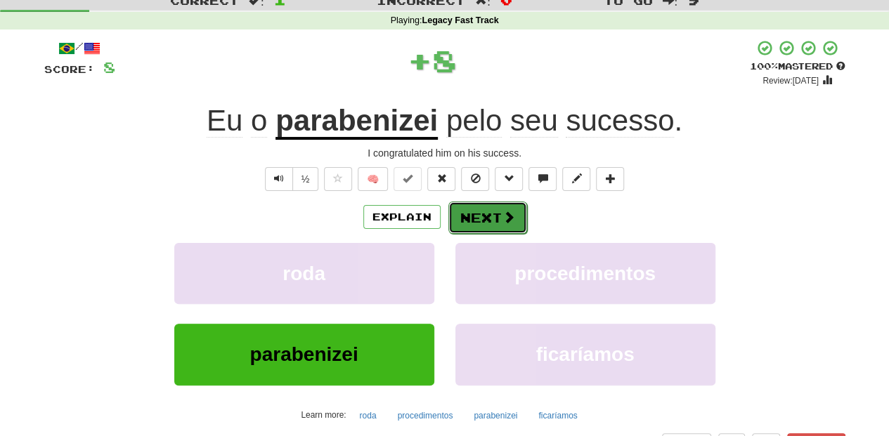
click at [467, 218] on button "Next" at bounding box center [487, 218] width 79 height 32
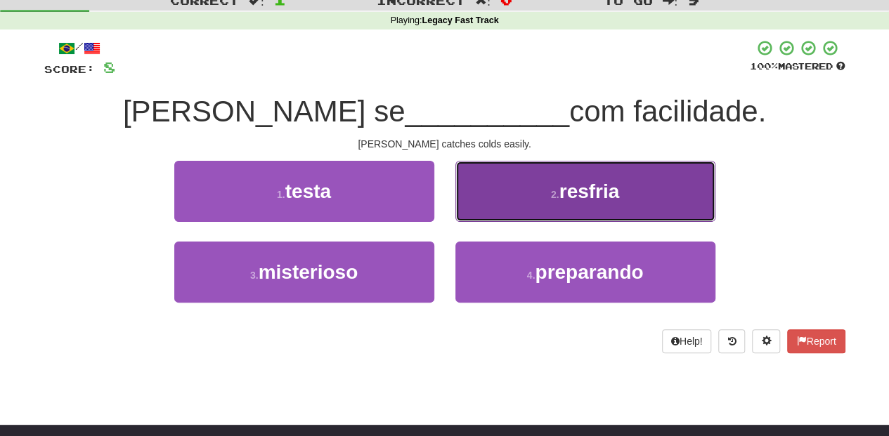
click at [500, 203] on button "2 . resfria" at bounding box center [585, 191] width 260 height 61
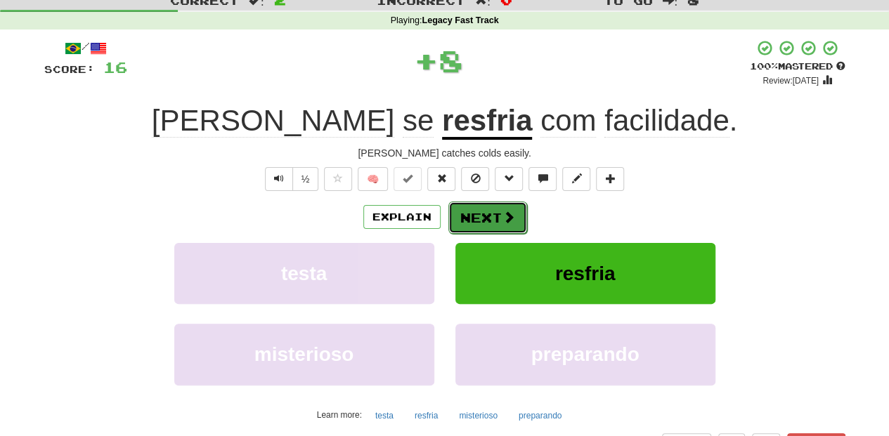
click at [475, 215] on button "Next" at bounding box center [487, 218] width 79 height 32
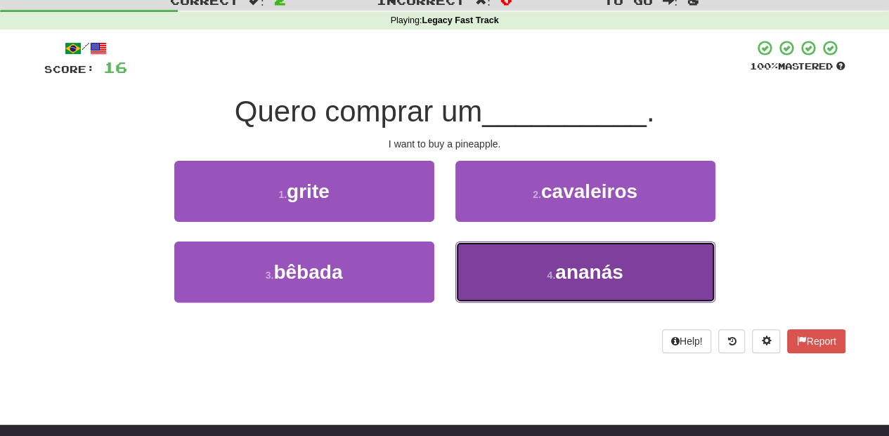
click at [478, 275] on button "4 . ananás" at bounding box center [585, 272] width 260 height 61
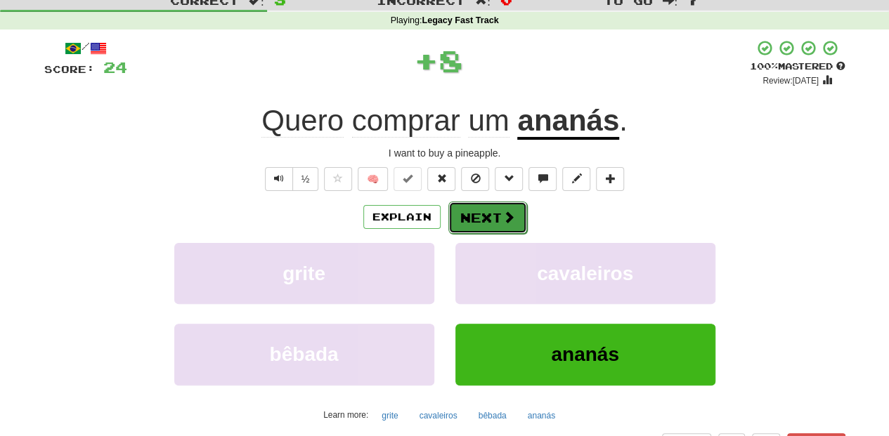
click at [483, 221] on button "Next" at bounding box center [487, 218] width 79 height 32
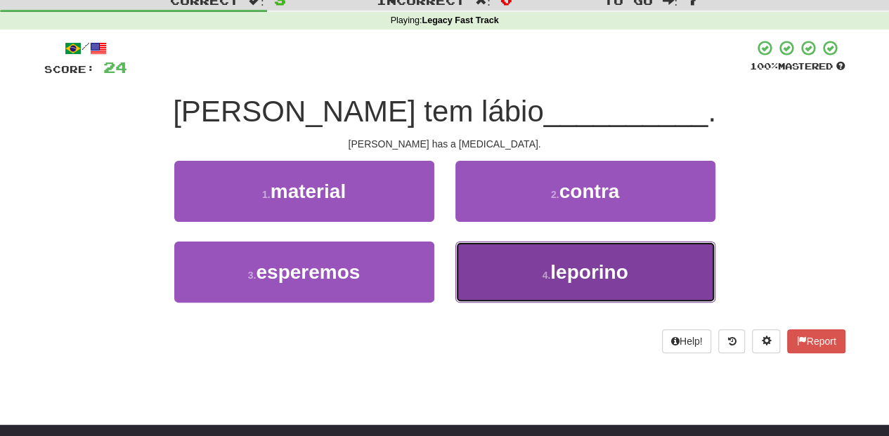
click at [495, 268] on button "4 . leporino" at bounding box center [585, 272] width 260 height 61
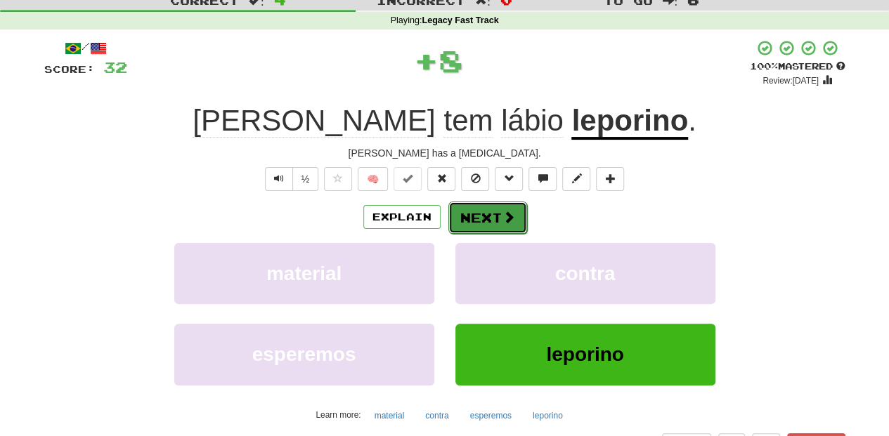
click at [476, 216] on button "Next" at bounding box center [487, 218] width 79 height 32
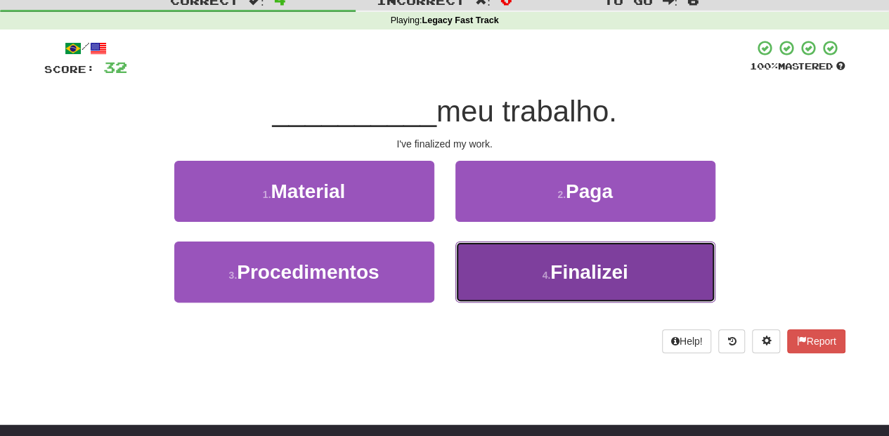
click at [500, 275] on button "4 . Finalizei" at bounding box center [585, 272] width 260 height 61
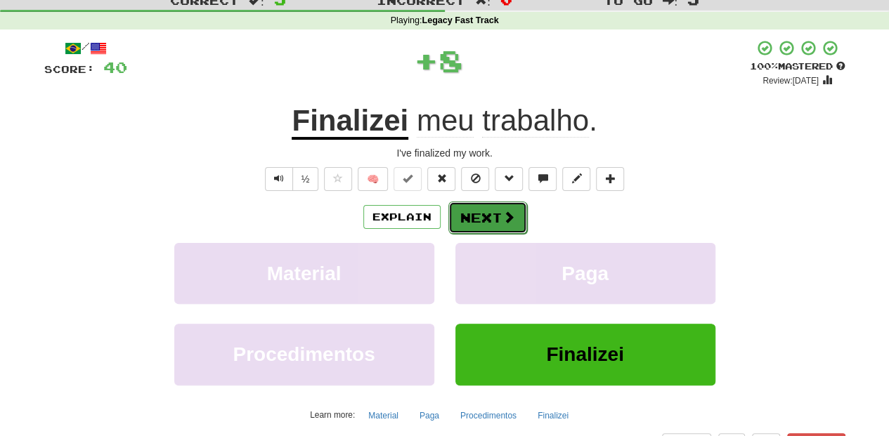
click at [483, 222] on button "Next" at bounding box center [487, 218] width 79 height 32
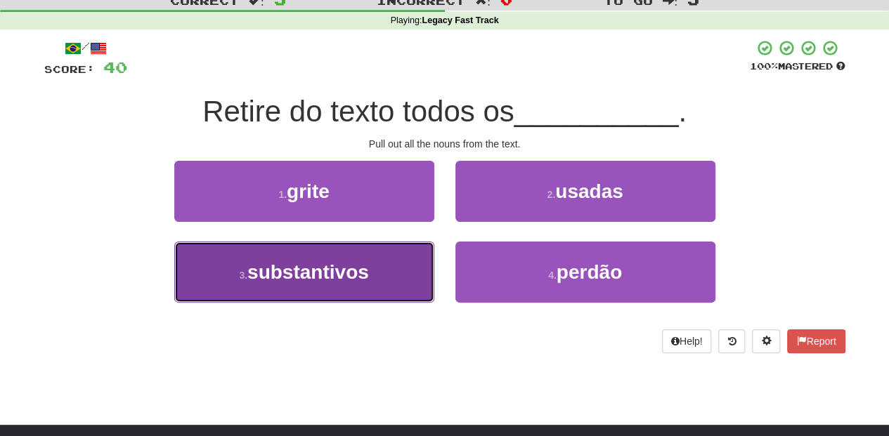
click at [407, 268] on button "3 . substantivos" at bounding box center [304, 272] width 260 height 61
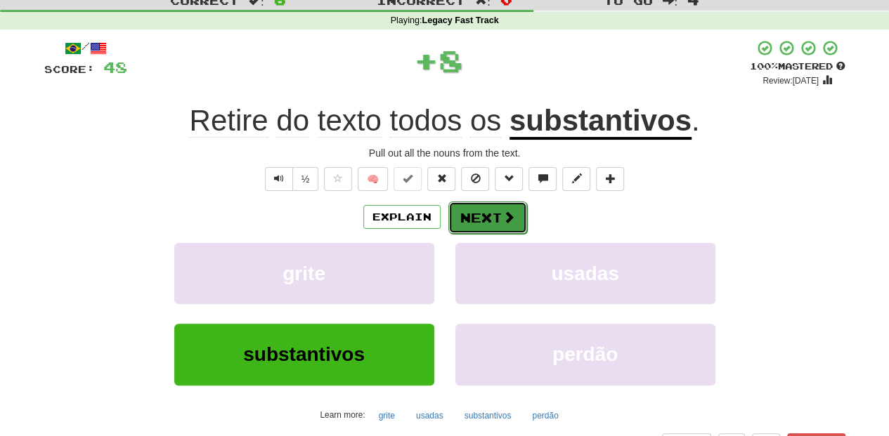
click at [475, 214] on button "Next" at bounding box center [487, 218] width 79 height 32
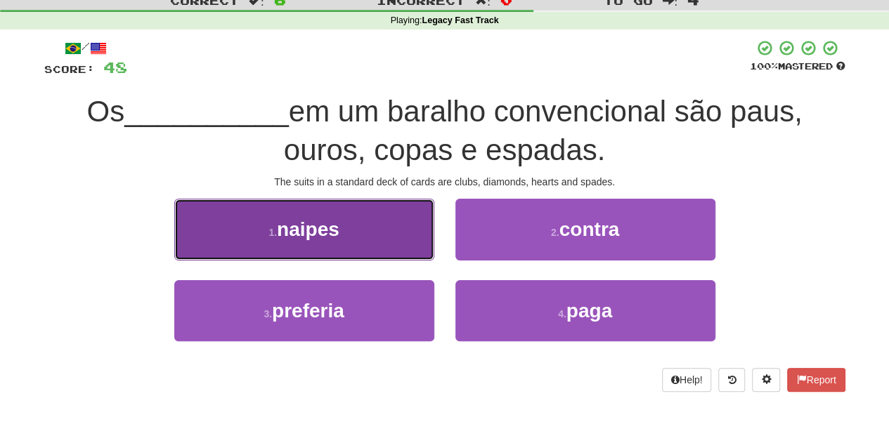
click at [367, 236] on button "1 . naipes" at bounding box center [304, 229] width 260 height 61
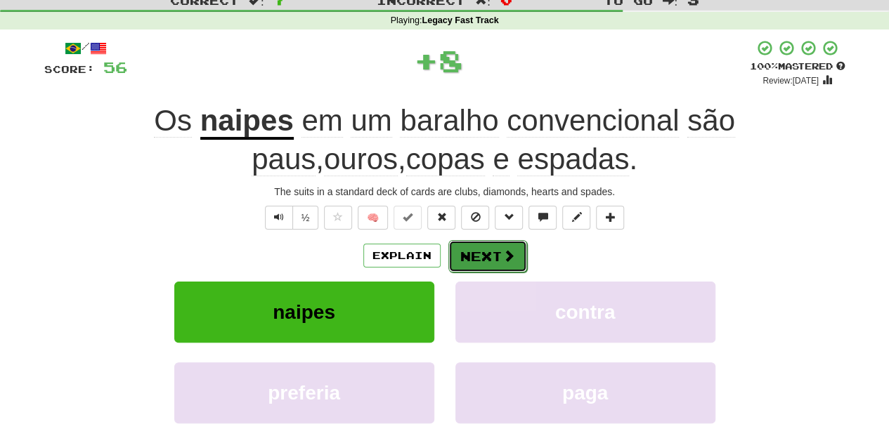
click at [457, 244] on button "Next" at bounding box center [487, 256] width 79 height 32
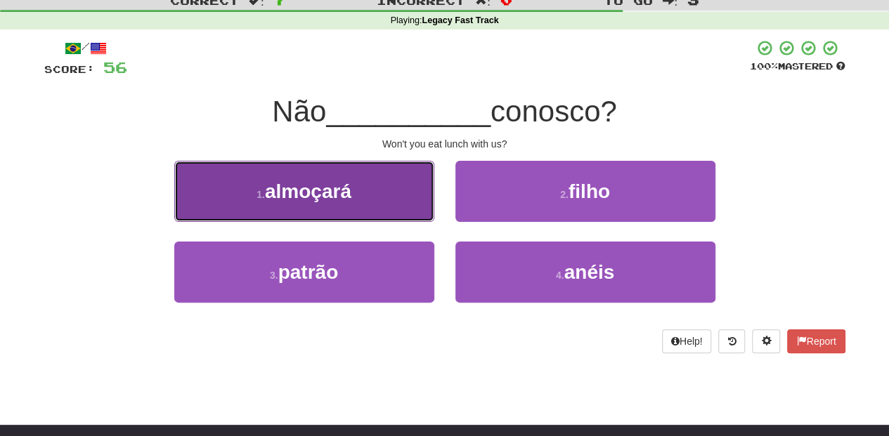
click at [379, 209] on button "1 . almoçará" at bounding box center [304, 191] width 260 height 61
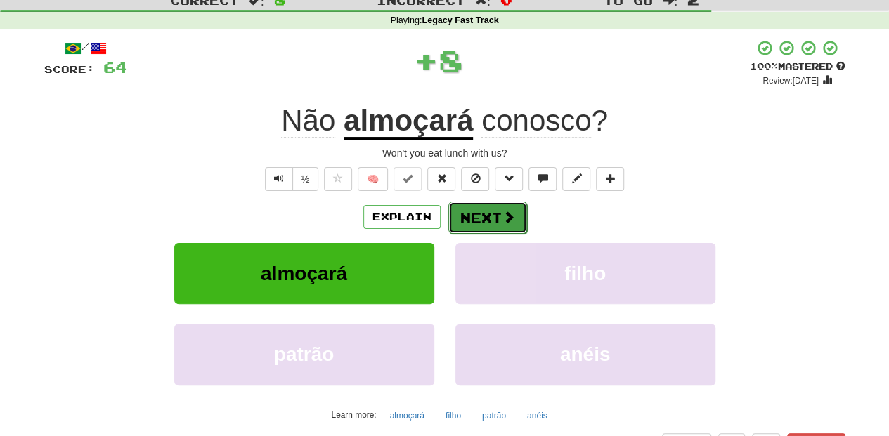
click at [460, 217] on button "Next" at bounding box center [487, 218] width 79 height 32
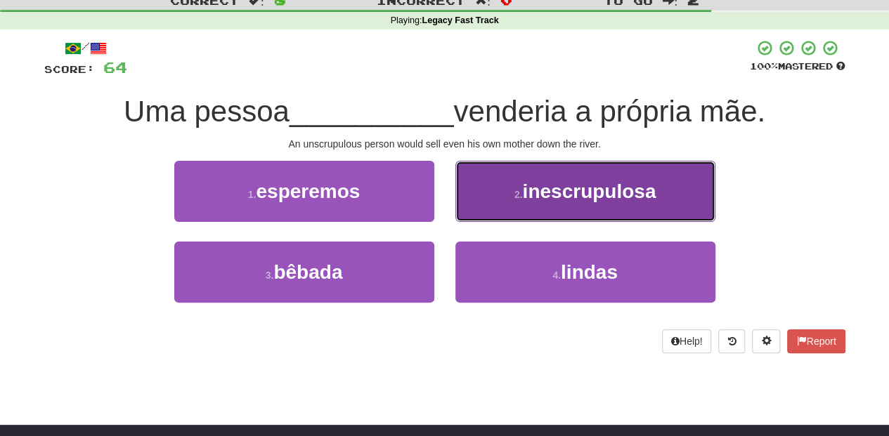
click at [497, 216] on button "2 . inescrupulosa" at bounding box center [585, 191] width 260 height 61
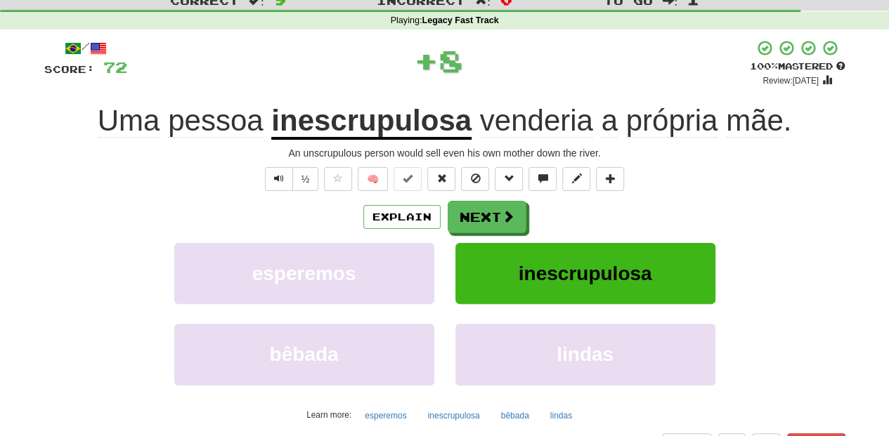
click at [497, 216] on button "Next" at bounding box center [487, 217] width 79 height 32
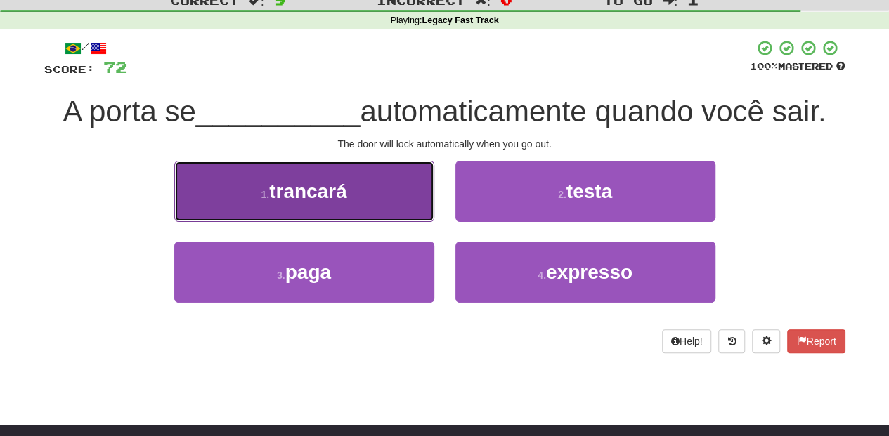
click at [371, 204] on button "1 . trancará" at bounding box center [304, 191] width 260 height 61
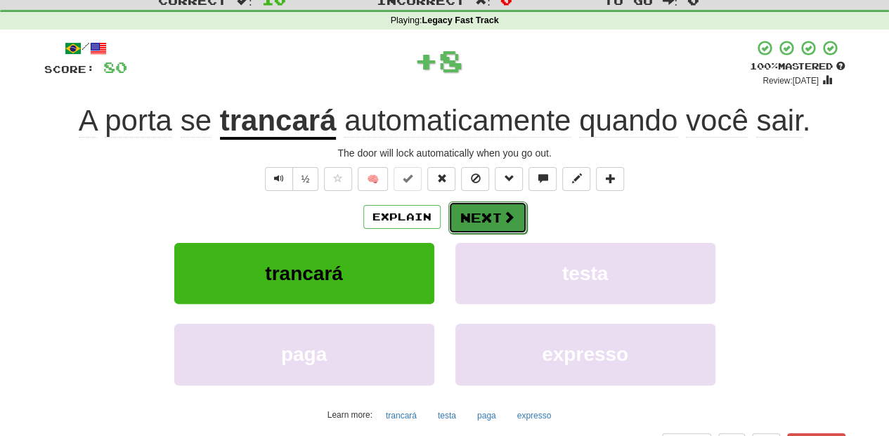
click at [478, 210] on button "Next" at bounding box center [487, 218] width 79 height 32
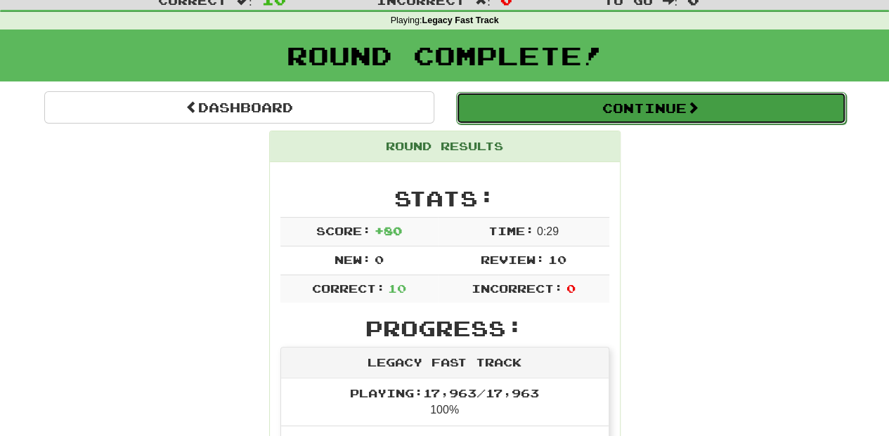
click at [511, 103] on button "Continue" at bounding box center [651, 108] width 390 height 32
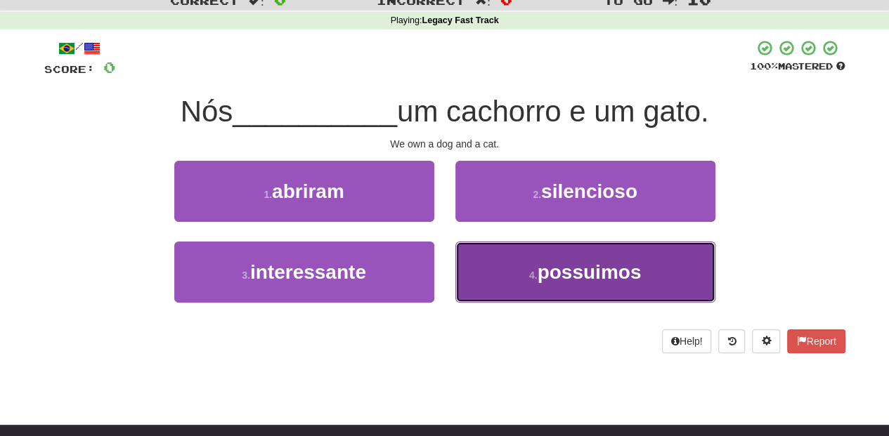
click at [487, 263] on button "4 . possuimos" at bounding box center [585, 272] width 260 height 61
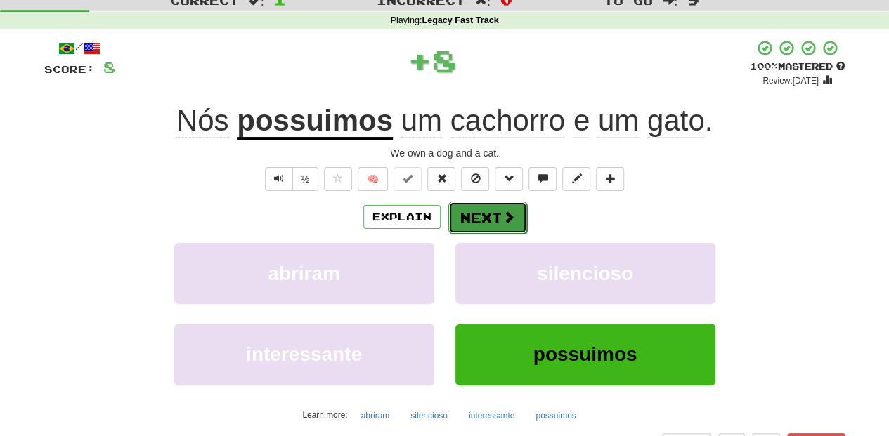
click at [474, 213] on button "Next" at bounding box center [487, 218] width 79 height 32
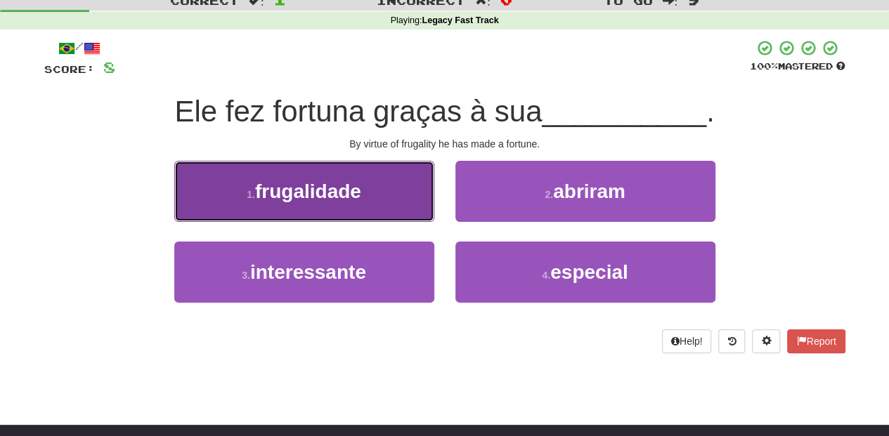
click at [400, 219] on button "1 . frugalidade" at bounding box center [304, 191] width 260 height 61
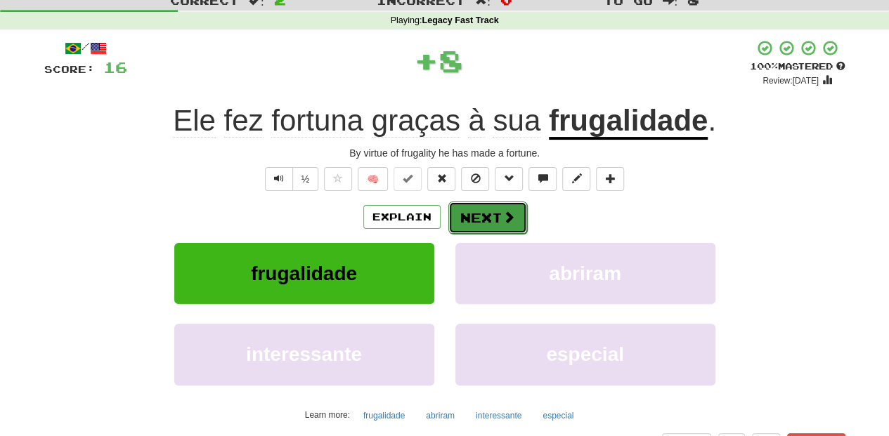
click at [479, 226] on button "Next" at bounding box center [487, 218] width 79 height 32
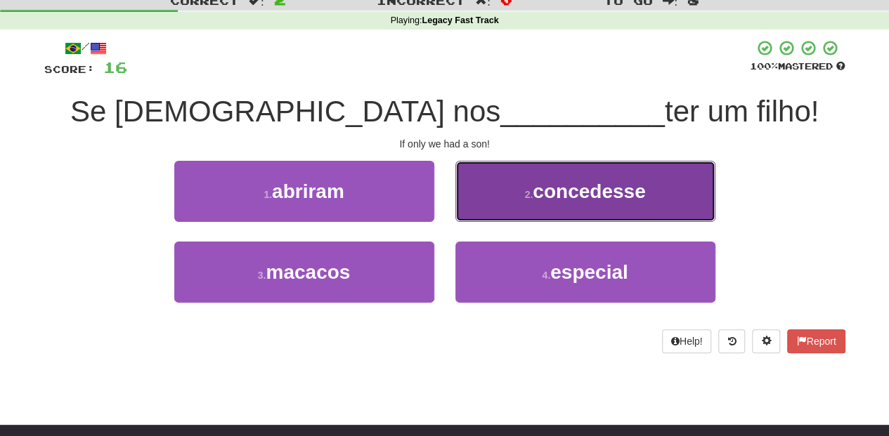
click at [492, 198] on button "2 . concedesse" at bounding box center [585, 191] width 260 height 61
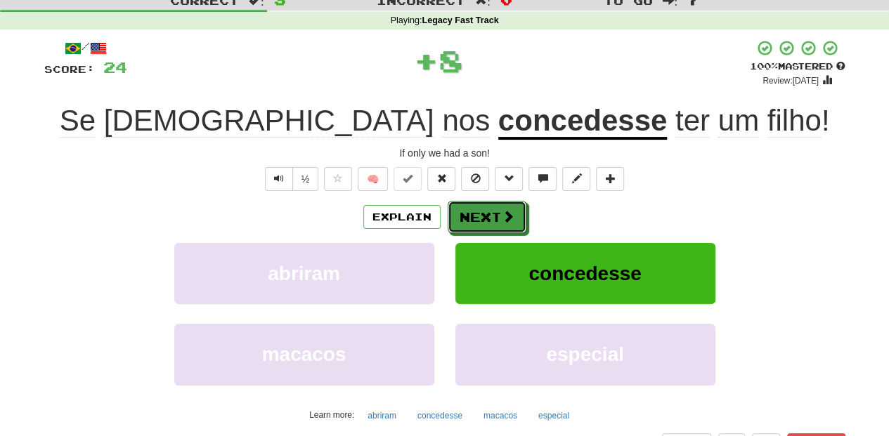
click at [484, 214] on button "Next" at bounding box center [487, 217] width 79 height 32
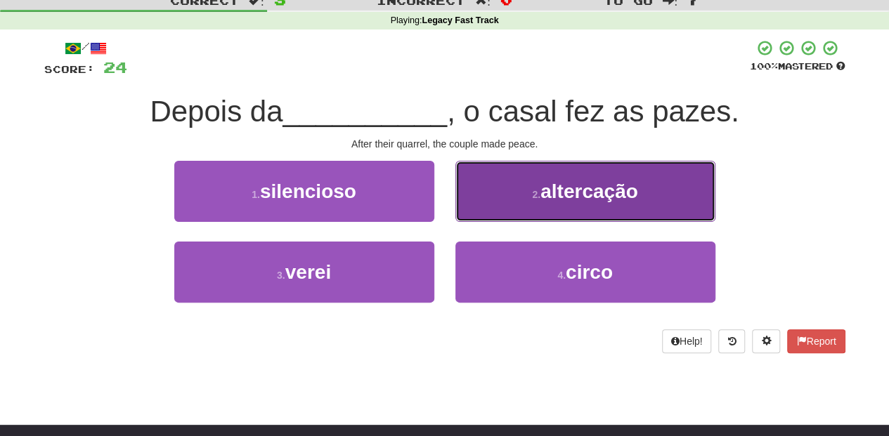
click at [495, 205] on button "2 . altercação" at bounding box center [585, 191] width 260 height 61
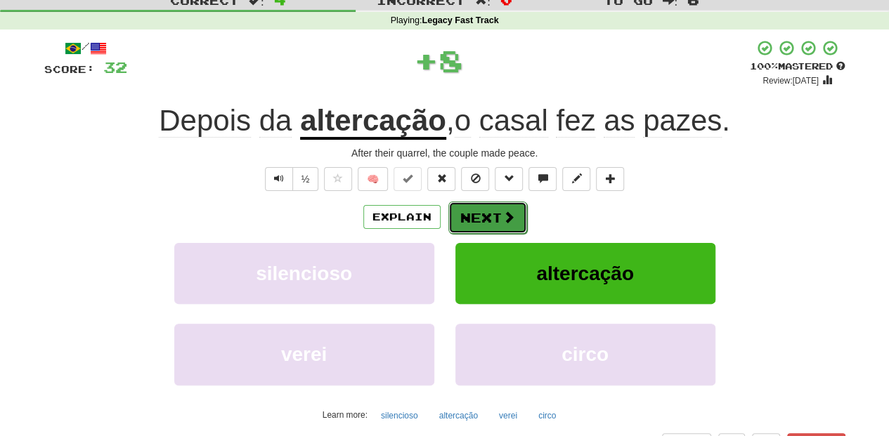
click at [487, 216] on button "Next" at bounding box center [487, 218] width 79 height 32
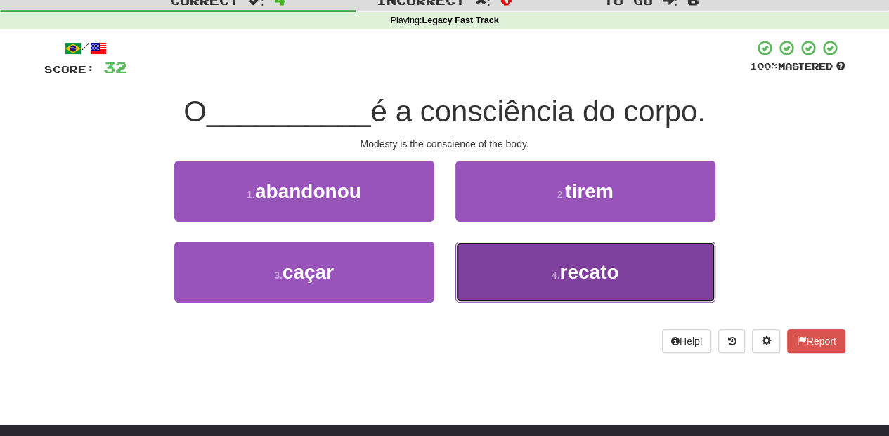
click at [472, 266] on button "4 . recato" at bounding box center [585, 272] width 260 height 61
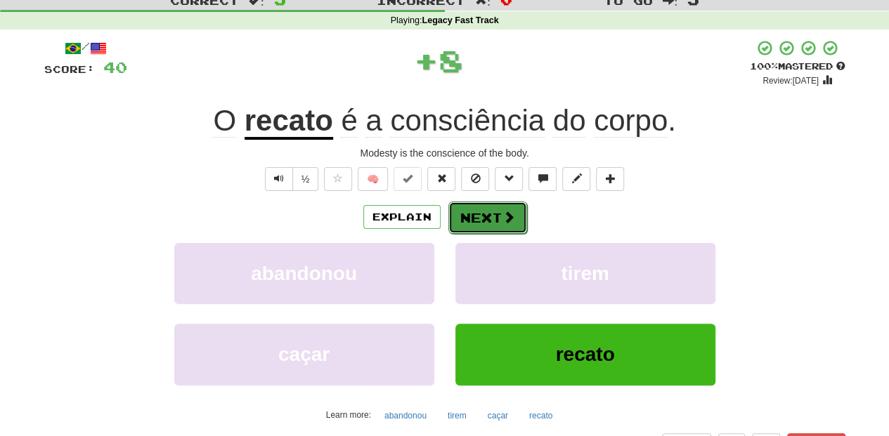
click at [472, 222] on button "Next" at bounding box center [487, 218] width 79 height 32
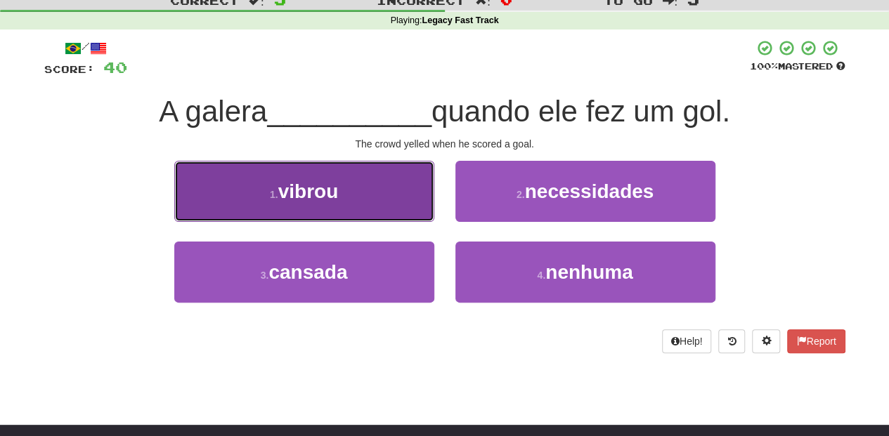
click at [372, 213] on button "1 . vibrou" at bounding box center [304, 191] width 260 height 61
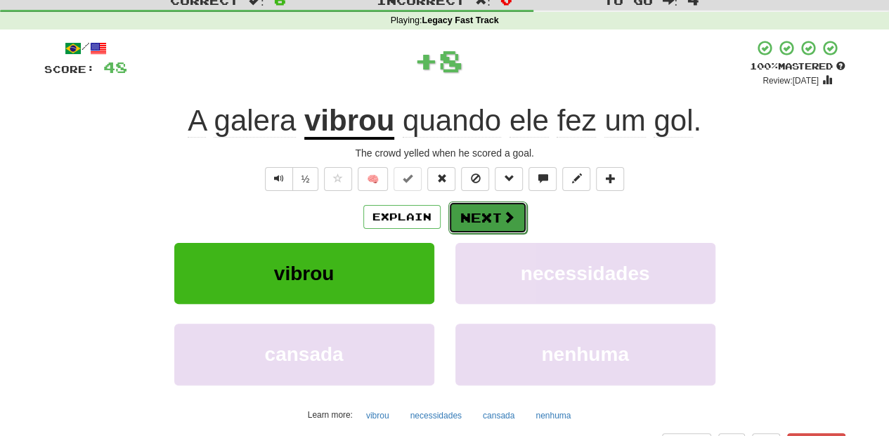
click at [478, 214] on button "Next" at bounding box center [487, 218] width 79 height 32
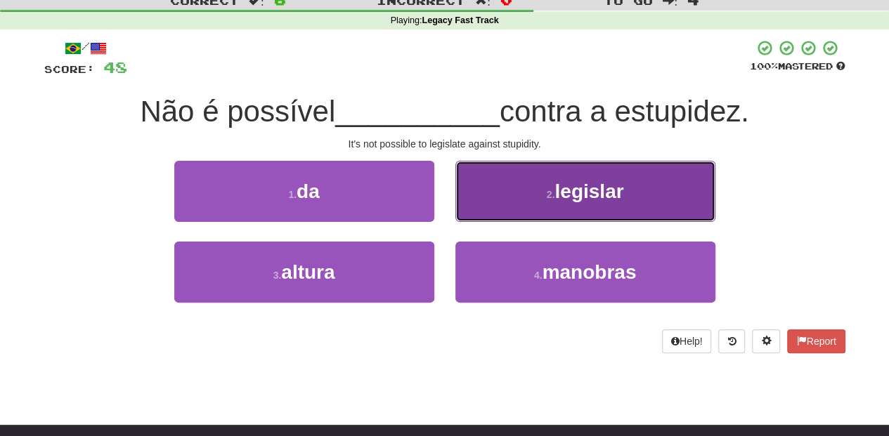
click at [481, 211] on button "2 . legislar" at bounding box center [585, 191] width 260 height 61
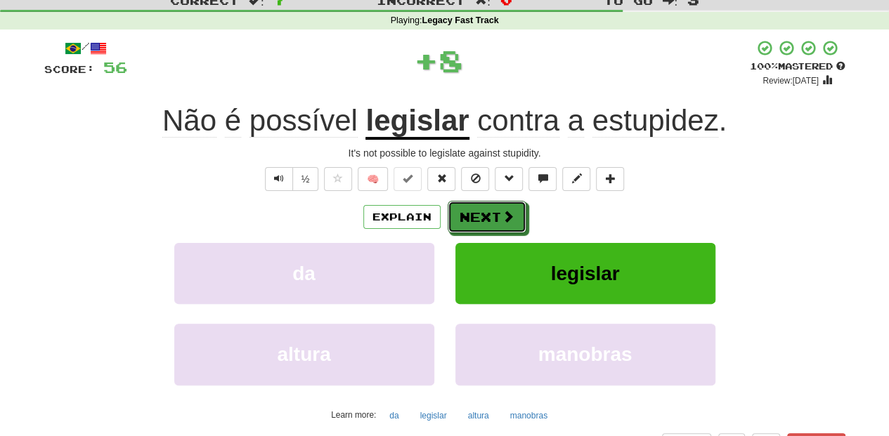
click at [481, 211] on button "Next" at bounding box center [487, 217] width 79 height 32
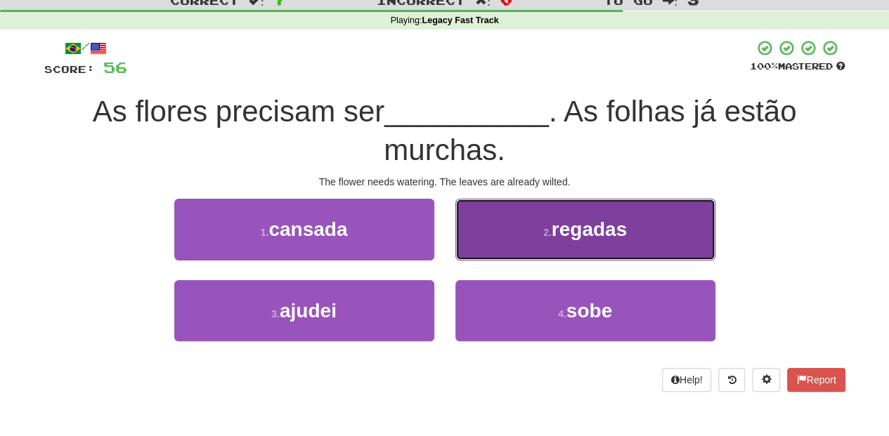
click at [488, 244] on button "2 . regadas" at bounding box center [585, 229] width 260 height 61
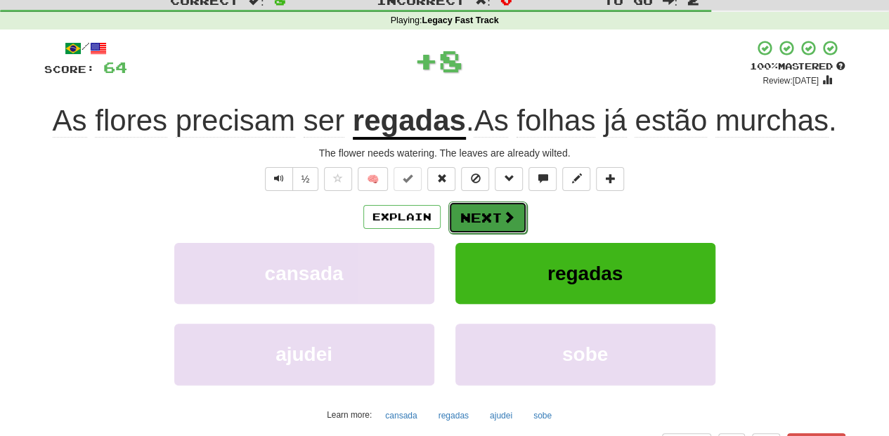
click at [482, 212] on button "Next" at bounding box center [487, 218] width 79 height 32
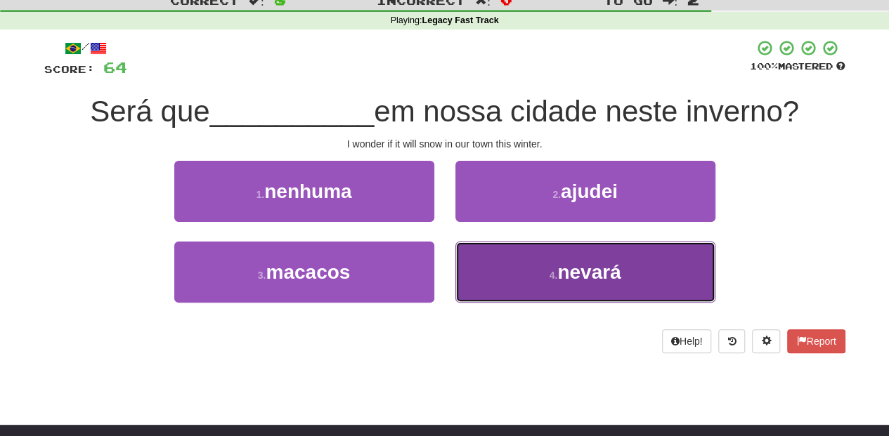
click at [465, 263] on button "4 . nevará" at bounding box center [585, 272] width 260 height 61
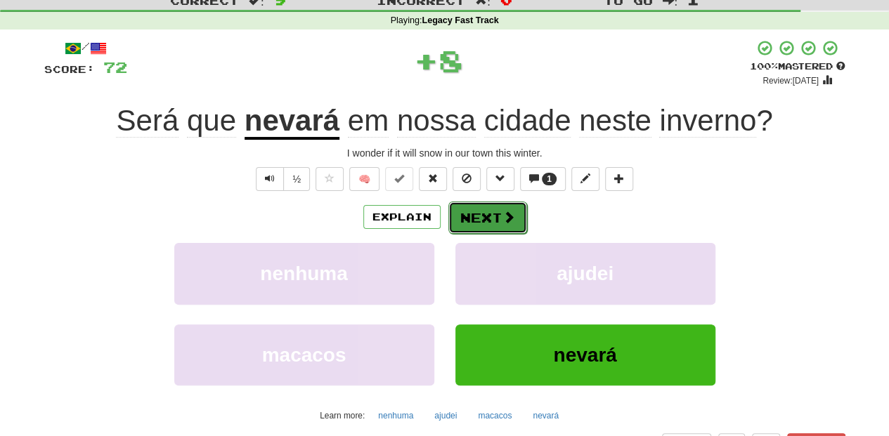
click at [469, 216] on button "Next" at bounding box center [487, 218] width 79 height 32
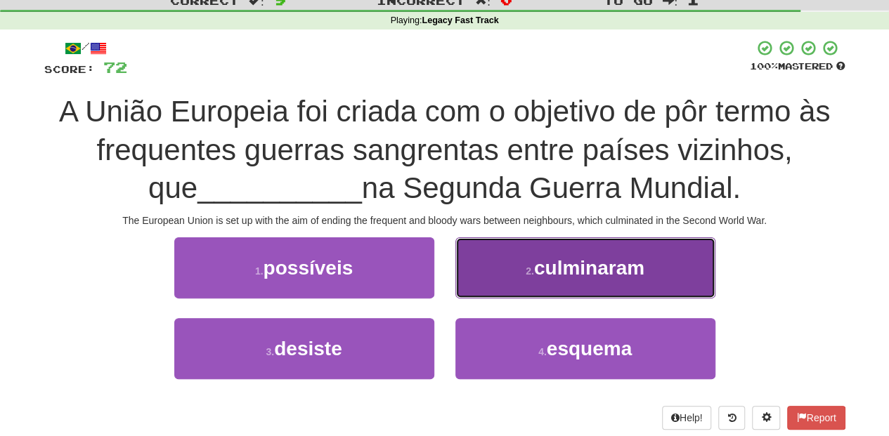
click at [490, 271] on button "2 . culminaram" at bounding box center [585, 267] width 260 height 61
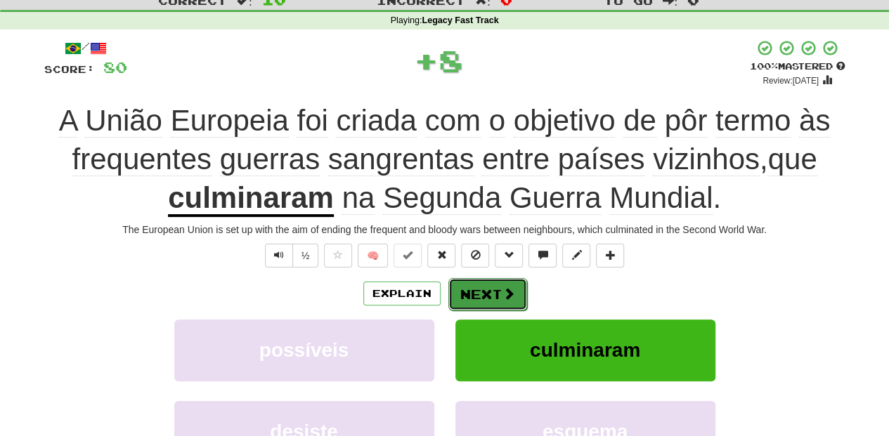
click at [486, 288] on button "Next" at bounding box center [487, 294] width 79 height 32
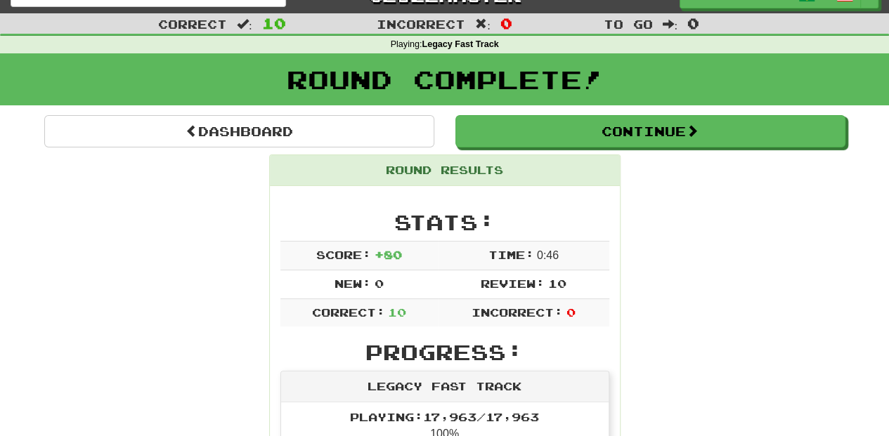
scroll to position [0, 0]
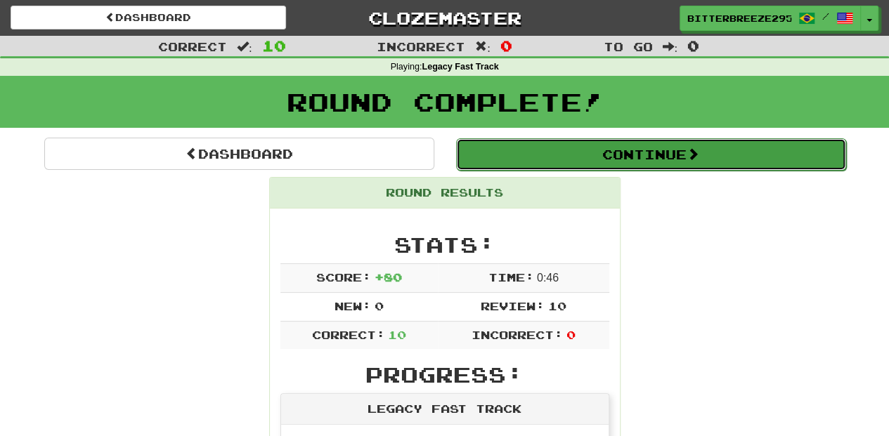
click at [528, 156] on button "Continue" at bounding box center [651, 154] width 390 height 32
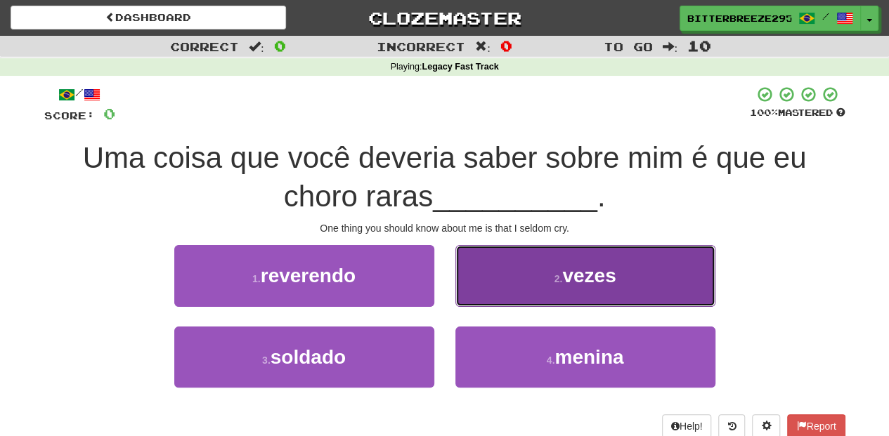
click at [505, 287] on button "2 . vezes" at bounding box center [585, 275] width 260 height 61
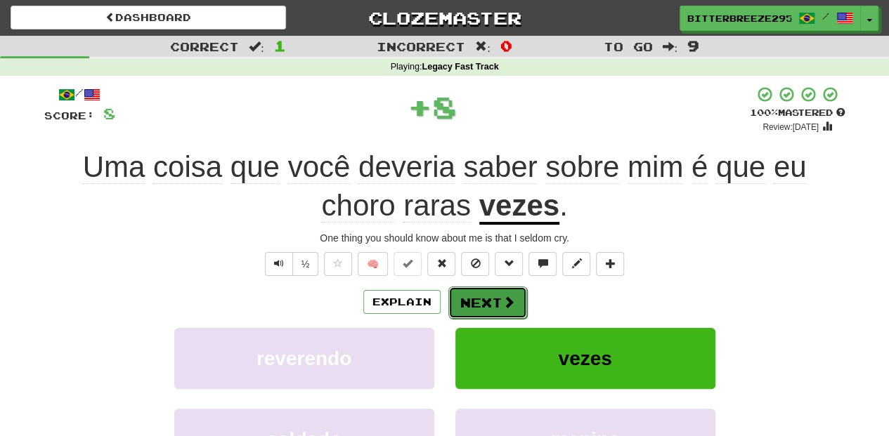
click at [495, 291] on button "Next" at bounding box center [487, 303] width 79 height 32
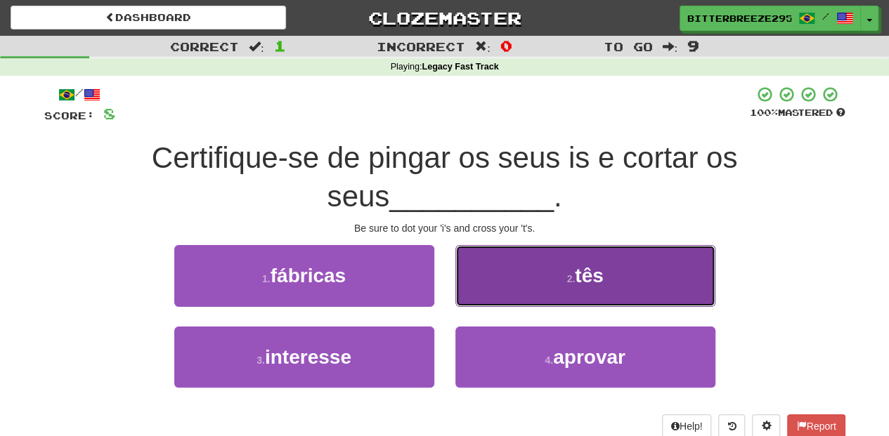
click at [483, 297] on button "2 . tês" at bounding box center [585, 275] width 260 height 61
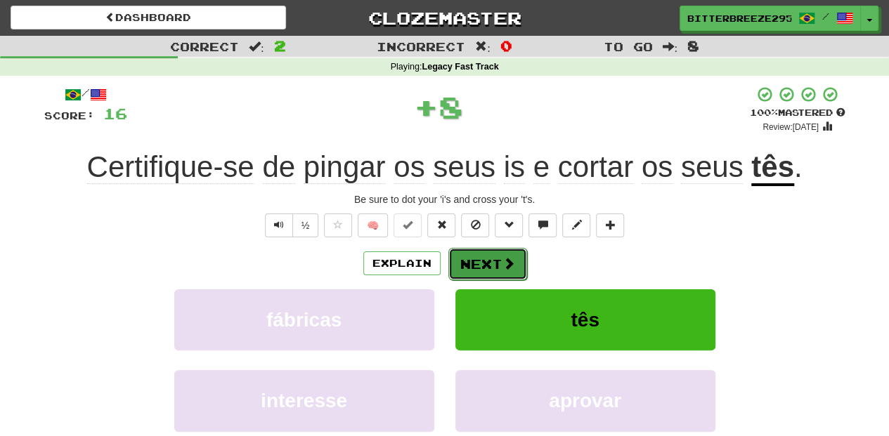
click at [485, 265] on button "Next" at bounding box center [487, 264] width 79 height 32
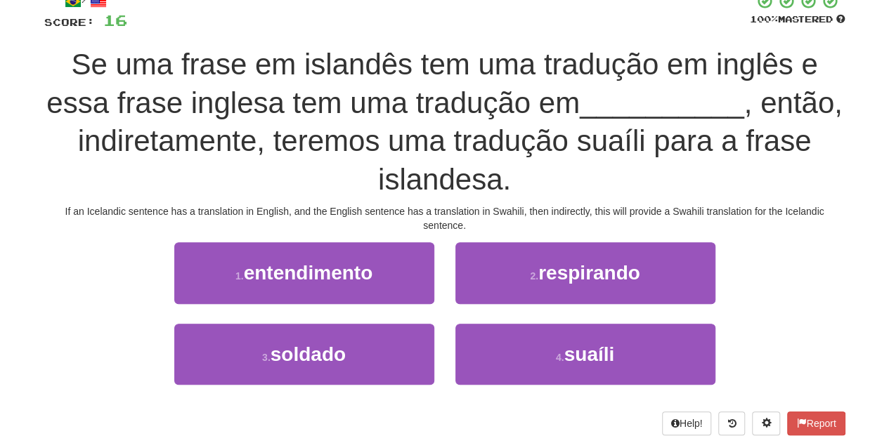
scroll to position [46, 0]
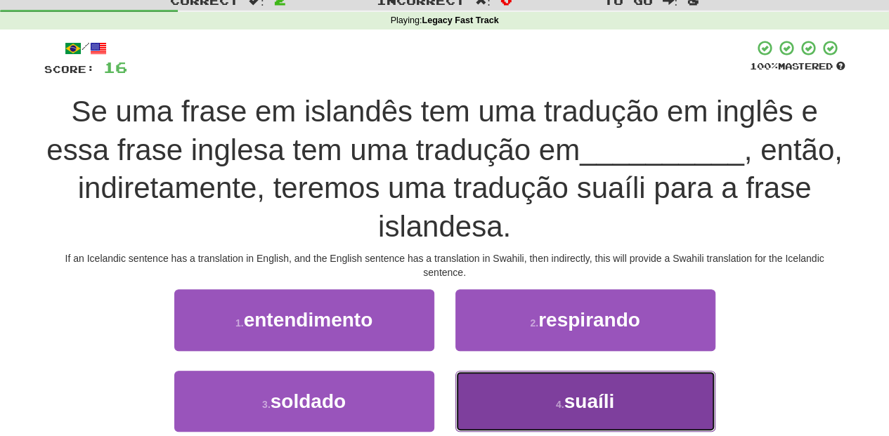
click at [542, 398] on button "4 . suaíli" at bounding box center [585, 401] width 260 height 61
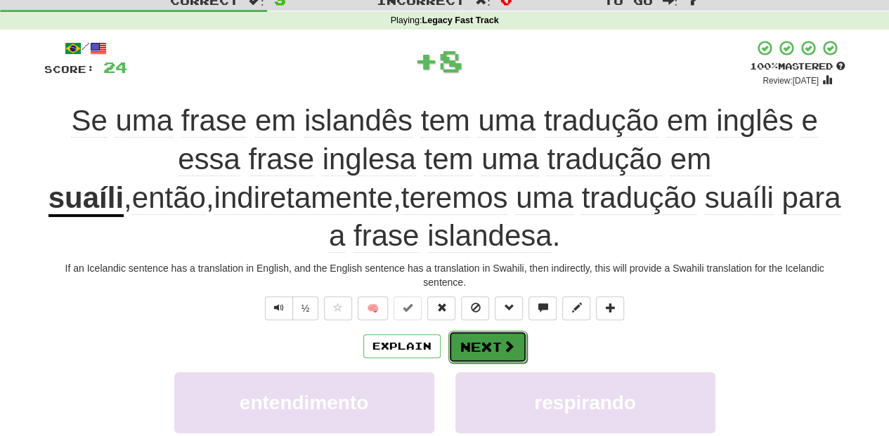
click at [499, 341] on button "Next" at bounding box center [487, 347] width 79 height 32
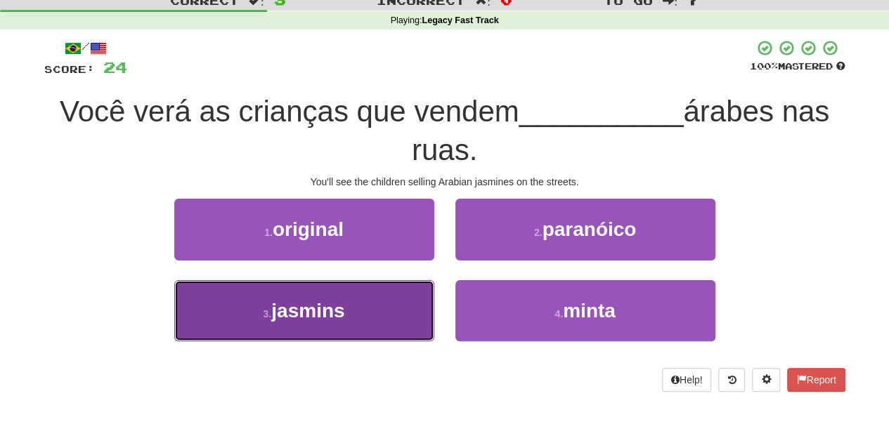
click at [377, 304] on button "3 . jasmins" at bounding box center [304, 310] width 260 height 61
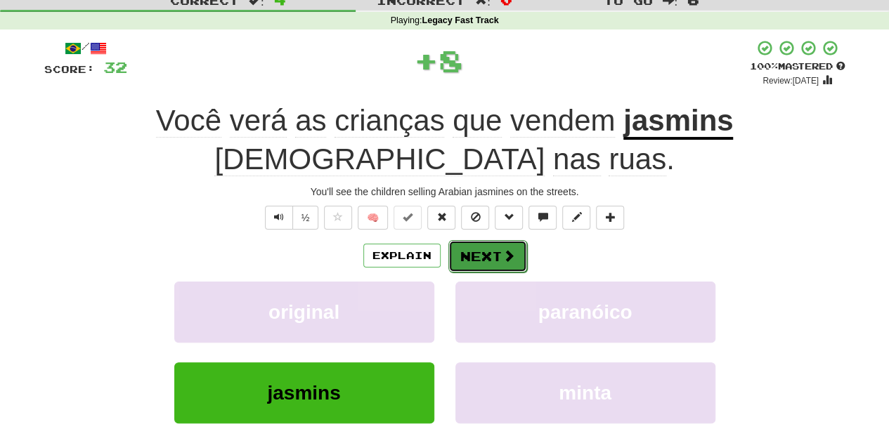
click at [462, 249] on button "Next" at bounding box center [487, 256] width 79 height 32
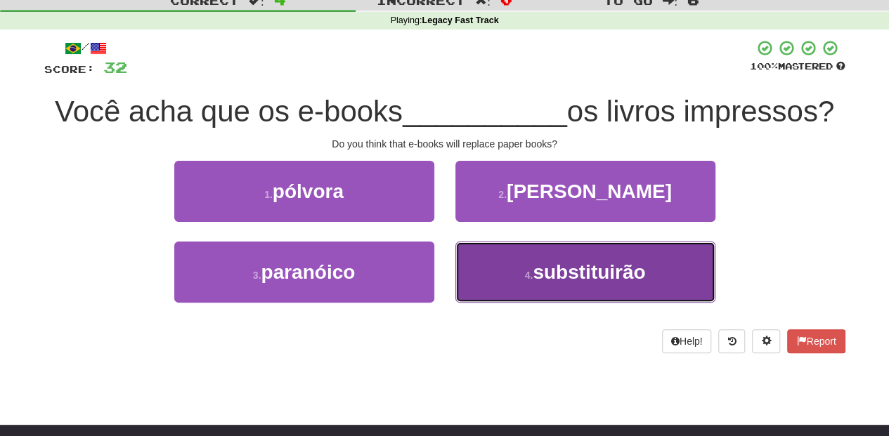
click at [526, 266] on button "4 . substituirão" at bounding box center [585, 272] width 260 height 61
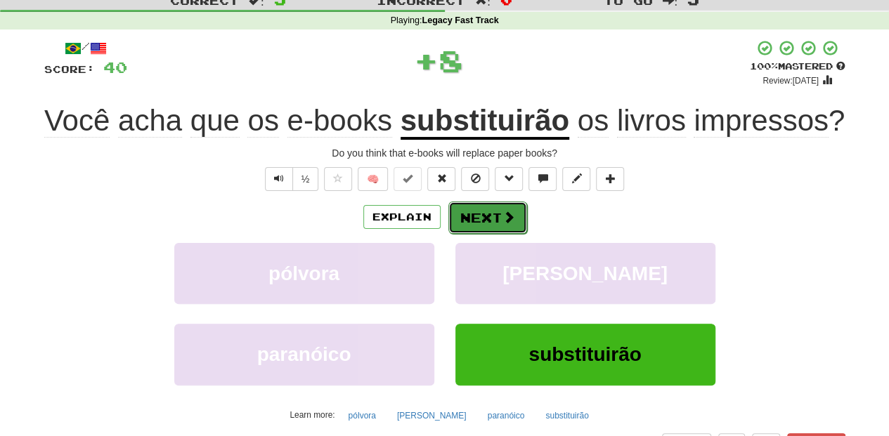
click at [493, 215] on button "Next" at bounding box center [487, 218] width 79 height 32
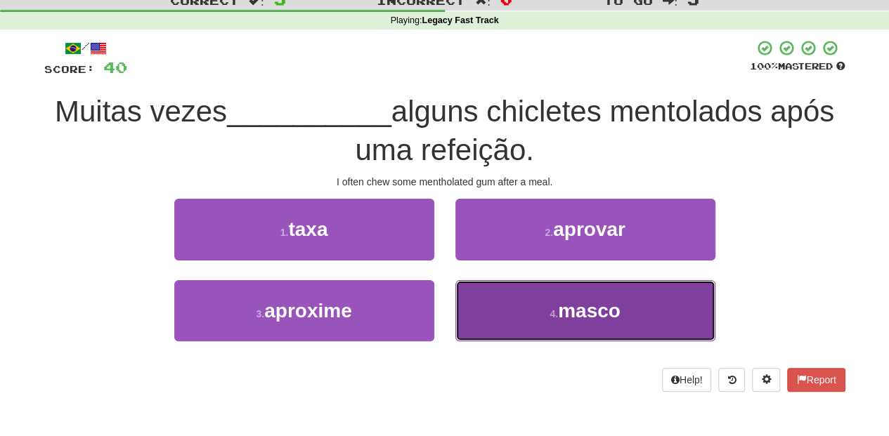
click at [496, 289] on button "4 . masco" at bounding box center [585, 310] width 260 height 61
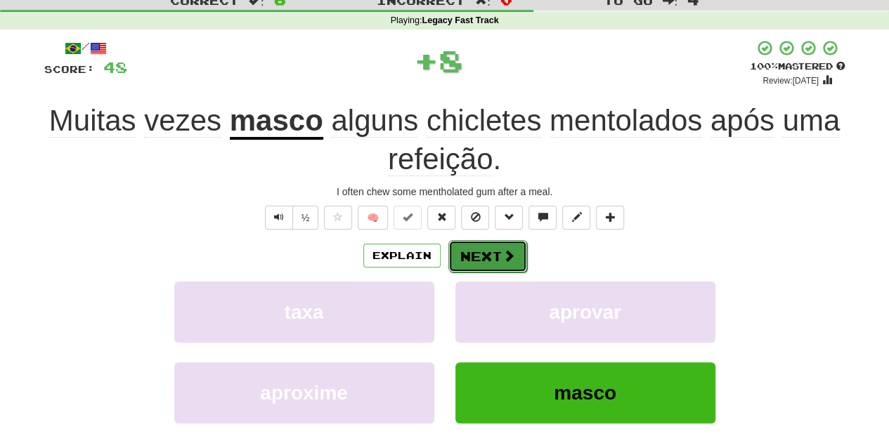
click at [489, 251] on button "Next" at bounding box center [487, 256] width 79 height 32
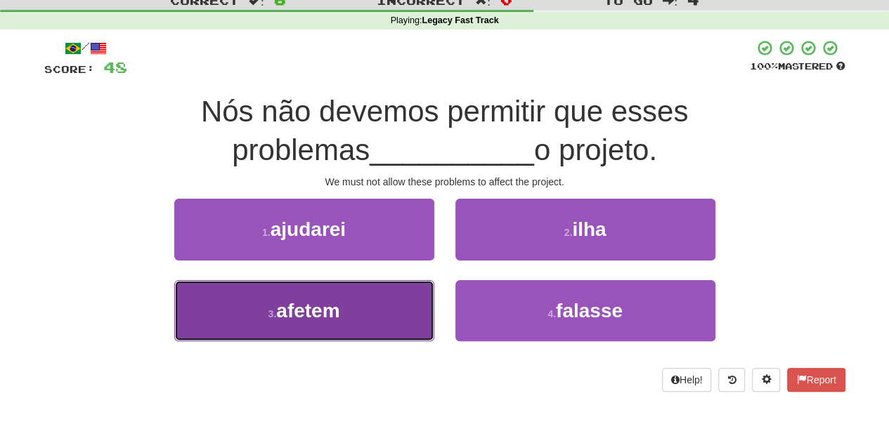
click at [347, 306] on button "3 . afetem" at bounding box center [304, 310] width 260 height 61
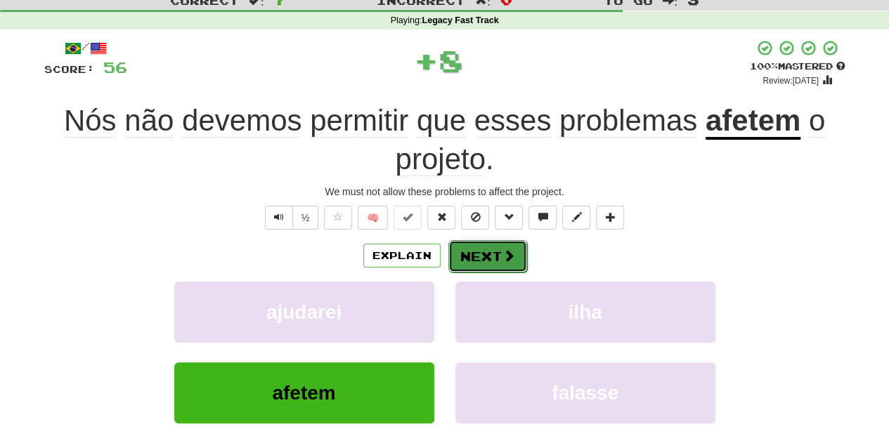
click at [483, 246] on button "Next" at bounding box center [487, 256] width 79 height 32
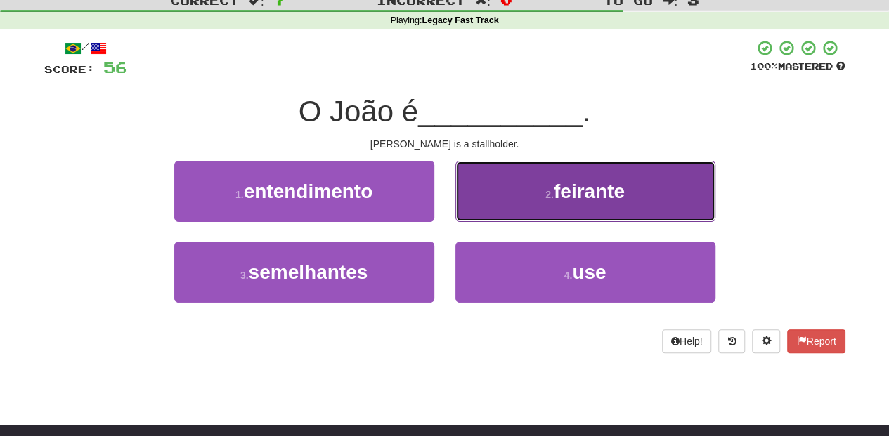
click at [507, 211] on button "2 . feirante" at bounding box center [585, 191] width 260 height 61
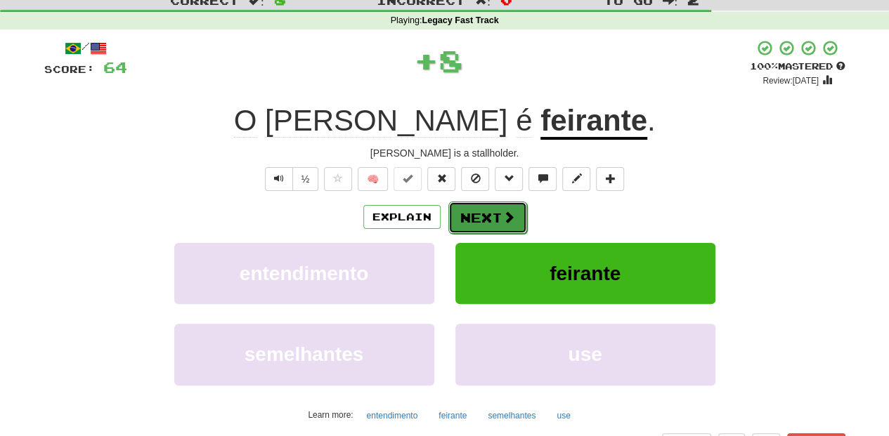
click at [504, 211] on span at bounding box center [508, 217] width 13 height 13
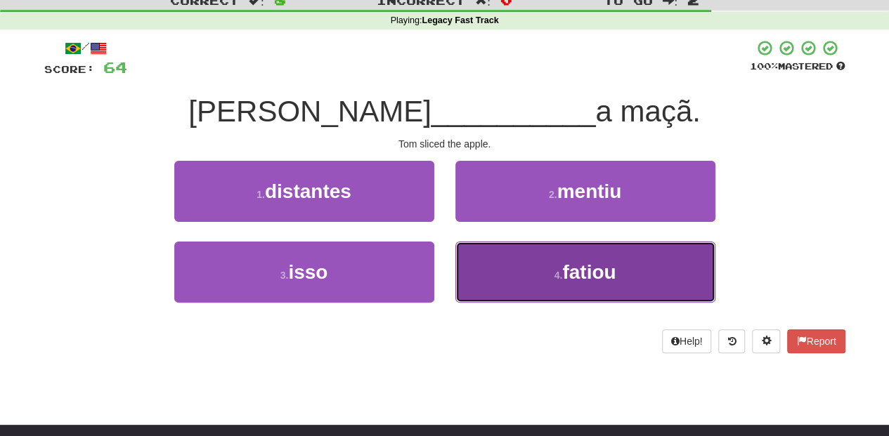
click at [495, 272] on button "4 . fatiou" at bounding box center [585, 272] width 260 height 61
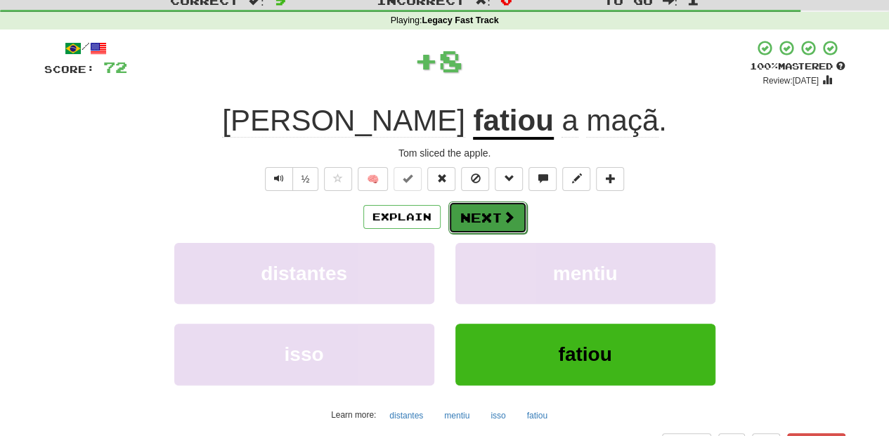
click at [493, 221] on button "Next" at bounding box center [487, 218] width 79 height 32
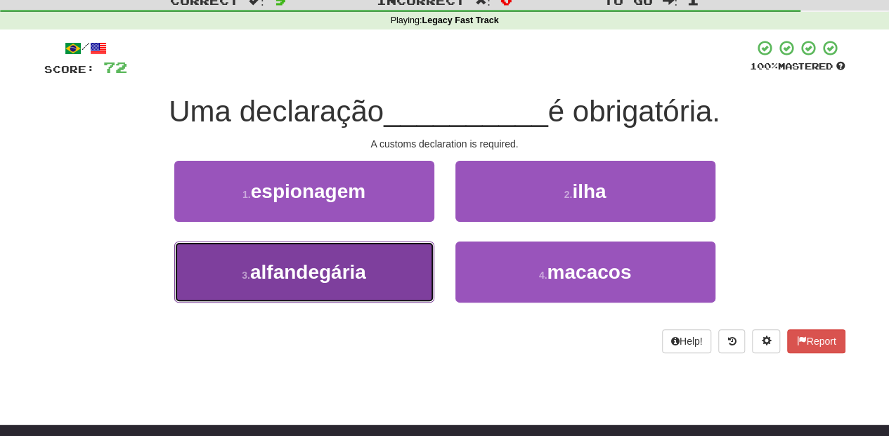
click at [392, 269] on button "3 . alfandegária" at bounding box center [304, 272] width 260 height 61
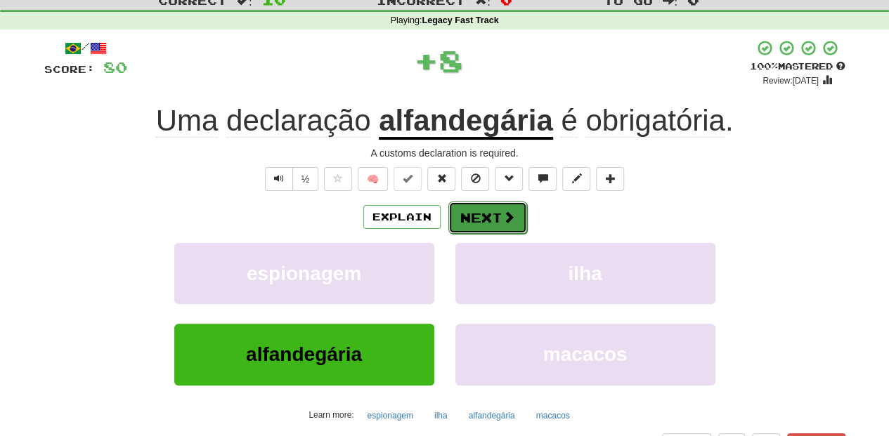
click at [469, 221] on button "Next" at bounding box center [487, 218] width 79 height 32
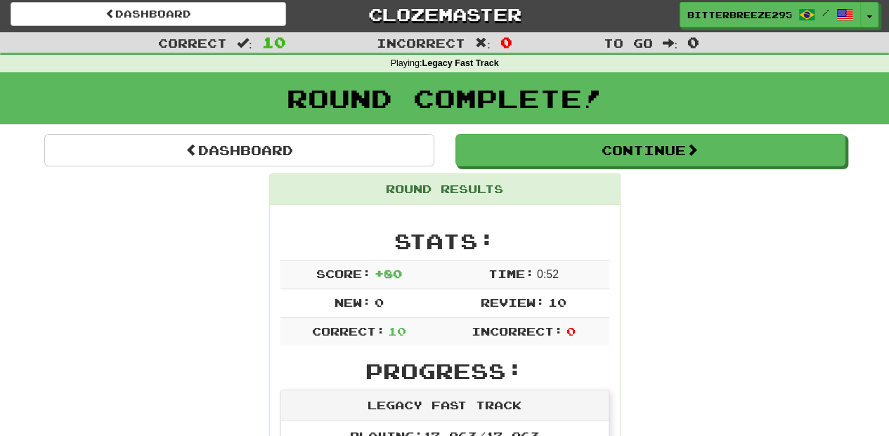
scroll to position [0, 0]
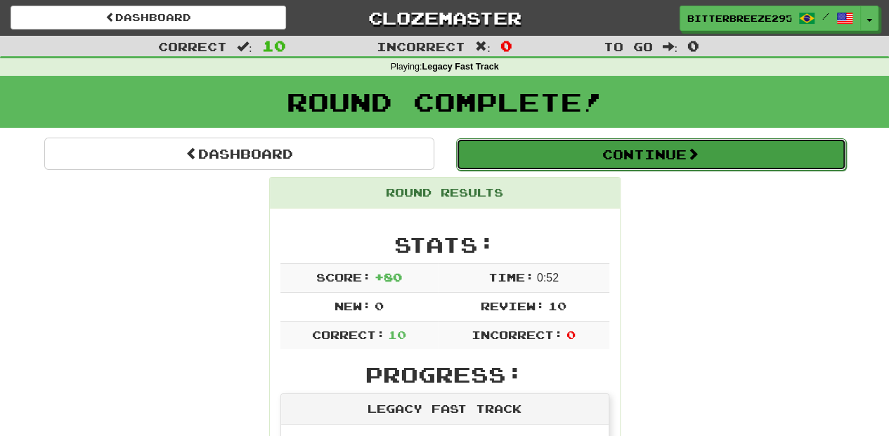
click at [553, 154] on button "Continue" at bounding box center [651, 154] width 390 height 32
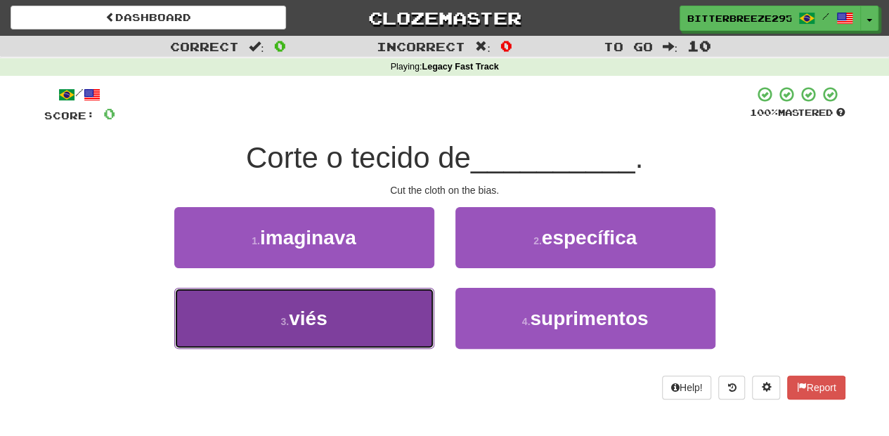
click at [384, 318] on button "3 . viés" at bounding box center [304, 318] width 260 height 61
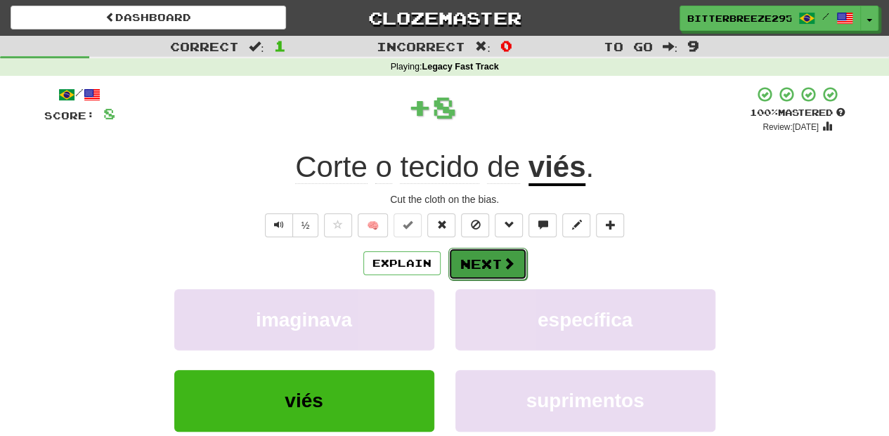
click at [493, 259] on button "Next" at bounding box center [487, 264] width 79 height 32
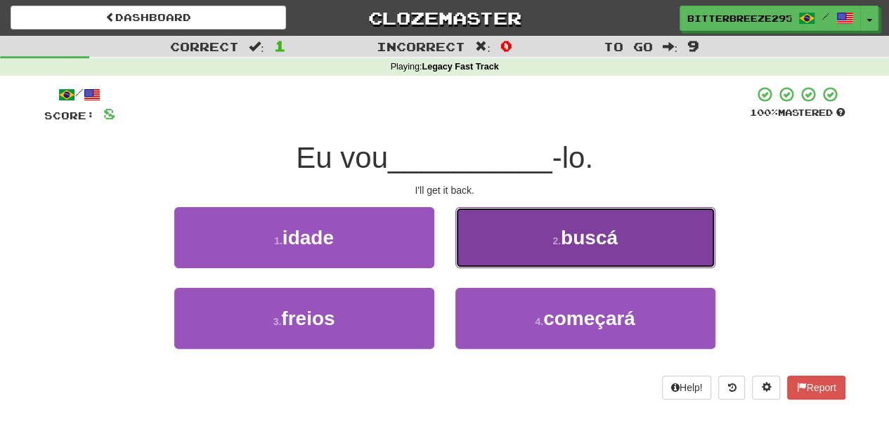
click at [500, 252] on button "2 . buscá" at bounding box center [585, 237] width 260 height 61
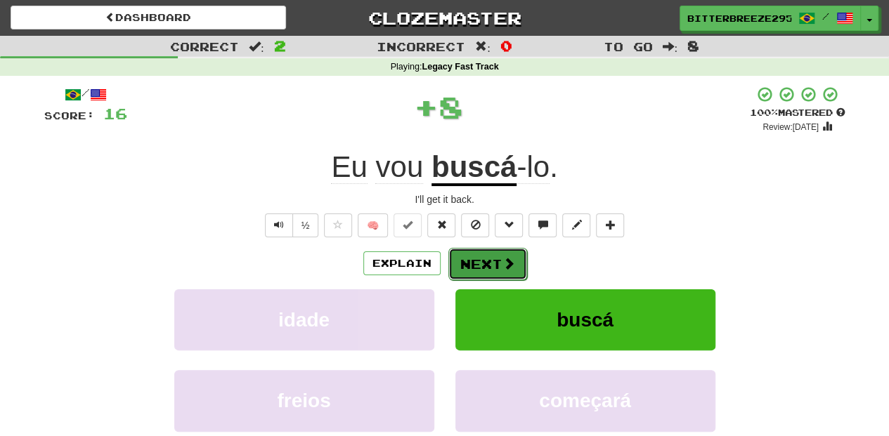
click at [500, 252] on button "Next" at bounding box center [487, 264] width 79 height 32
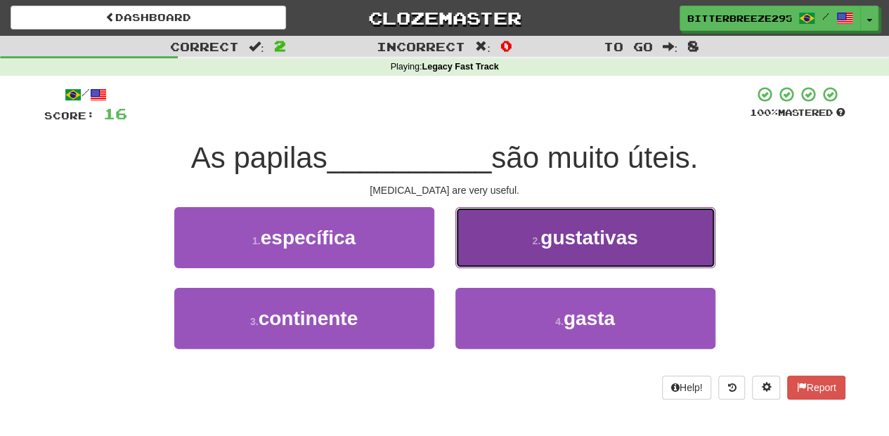
click at [497, 260] on button "2 . gustativas" at bounding box center [585, 237] width 260 height 61
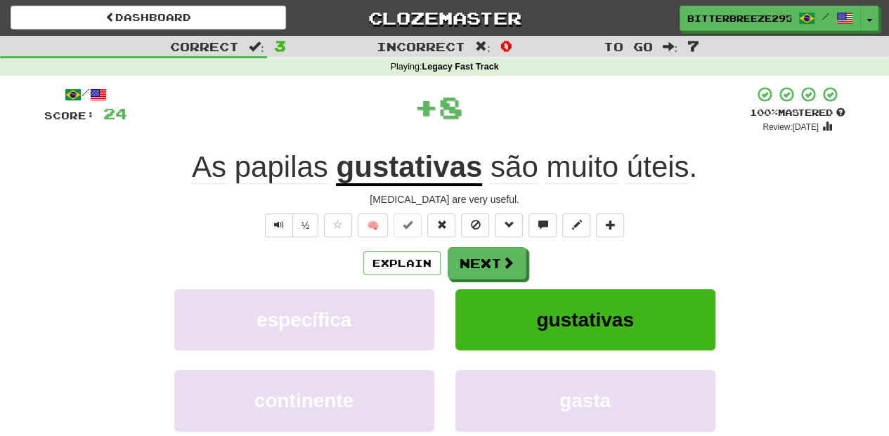
click at [497, 260] on button "Next" at bounding box center [487, 263] width 79 height 32
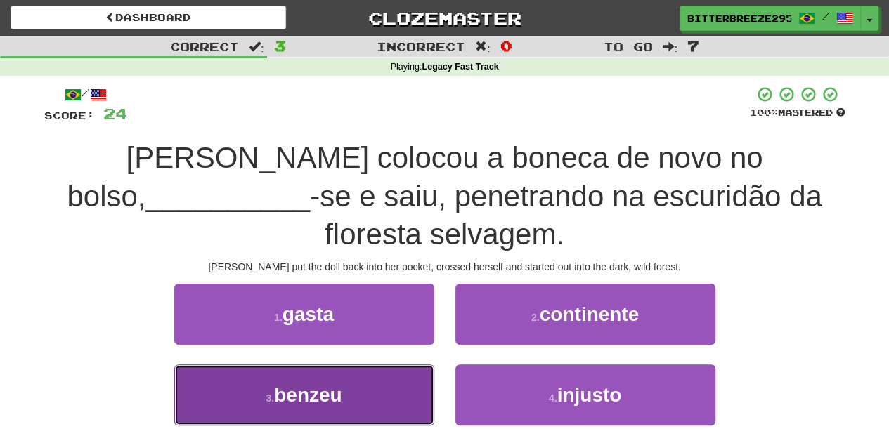
click at [394, 365] on button "3 . benzeu" at bounding box center [304, 395] width 260 height 61
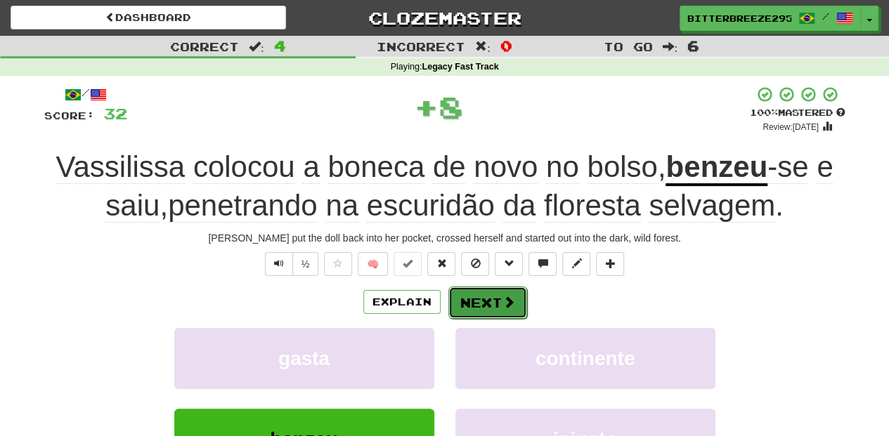
click at [466, 302] on button "Next" at bounding box center [487, 303] width 79 height 32
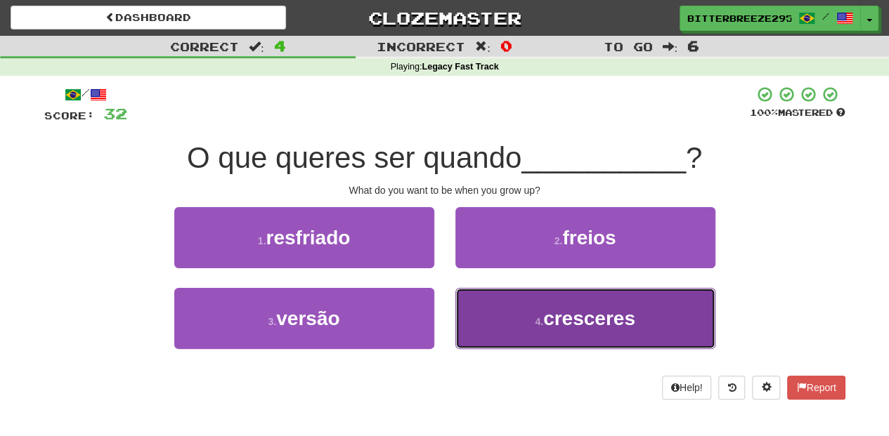
click at [524, 318] on button "4 . cresceres" at bounding box center [585, 318] width 260 height 61
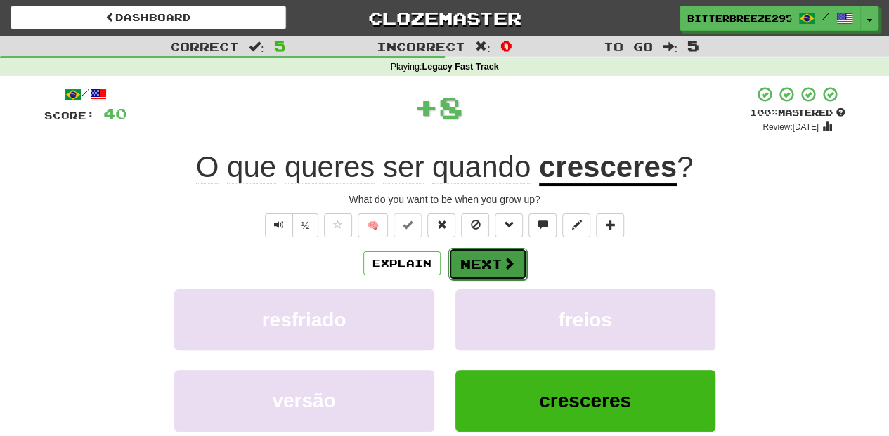
click at [474, 259] on button "Next" at bounding box center [487, 264] width 79 height 32
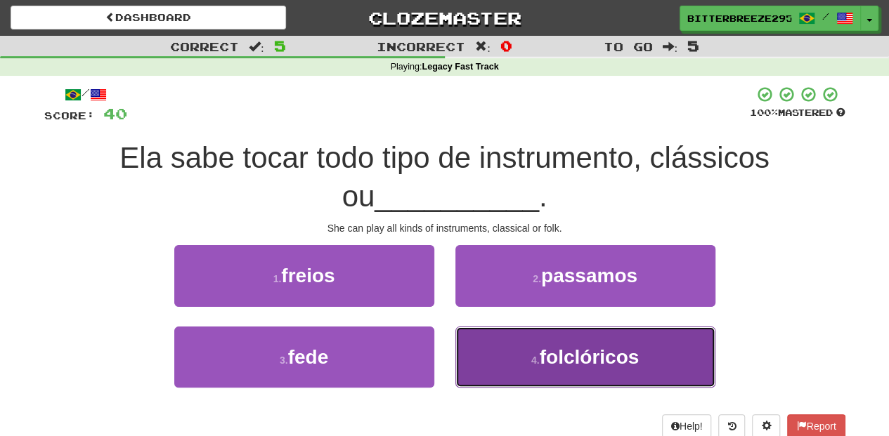
click at [490, 348] on button "4 . folclóricos" at bounding box center [585, 357] width 260 height 61
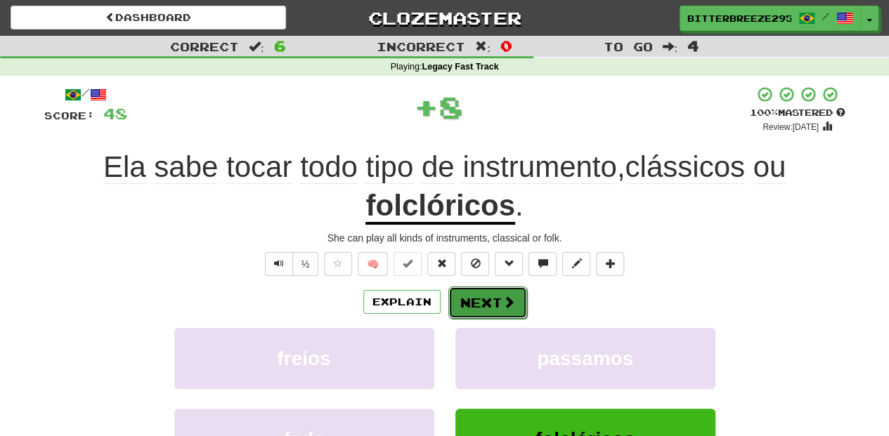
click at [462, 296] on button "Next" at bounding box center [487, 303] width 79 height 32
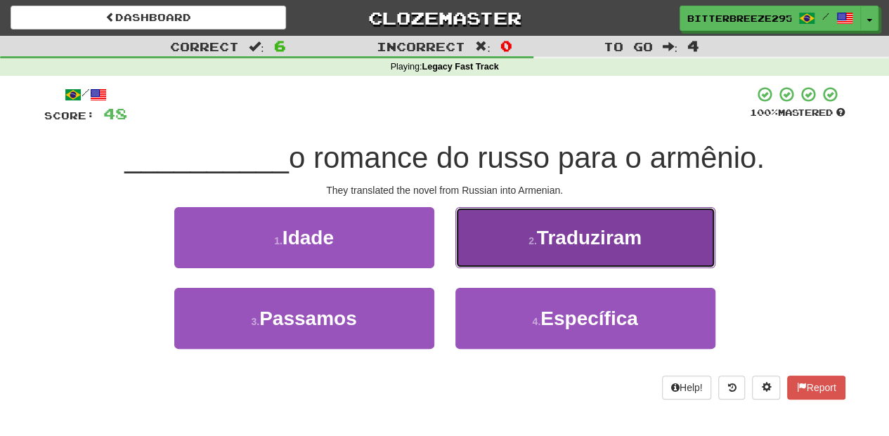
click at [493, 260] on button "2 . Traduziram" at bounding box center [585, 237] width 260 height 61
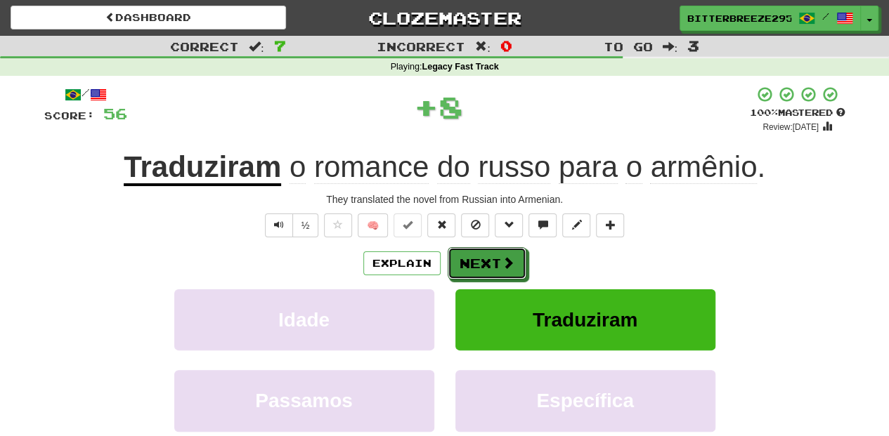
click at [492, 261] on button "Next" at bounding box center [487, 263] width 79 height 32
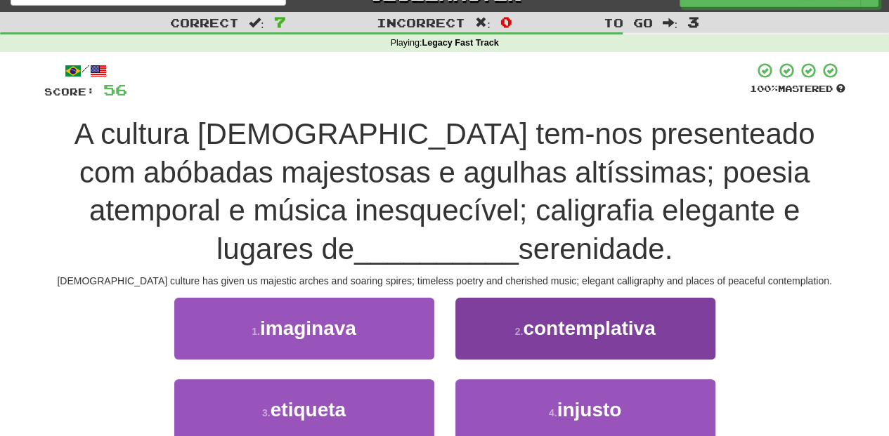
scroll to position [46, 0]
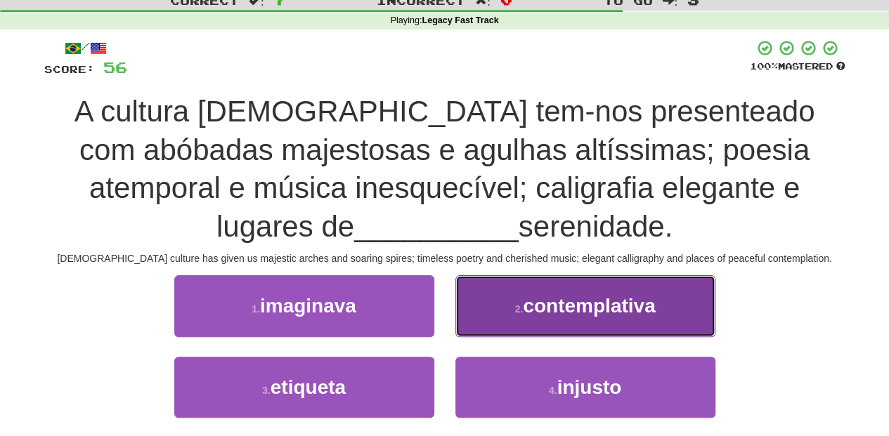
click at [497, 309] on button "2 . contemplativa" at bounding box center [585, 305] width 260 height 61
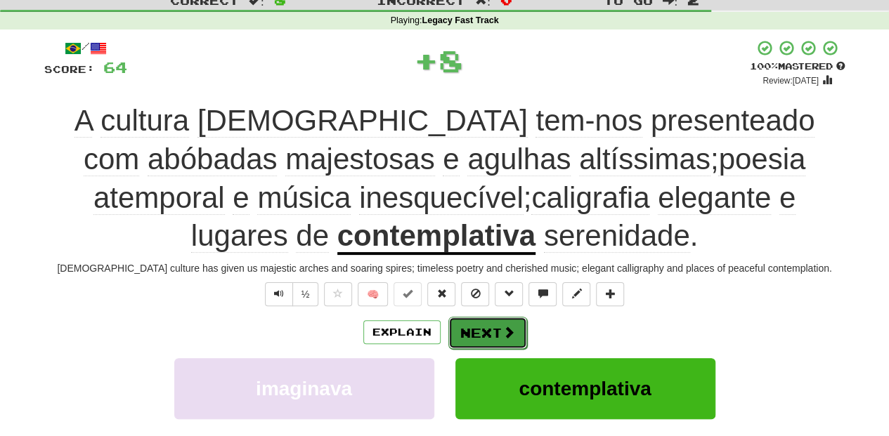
click at [494, 326] on button "Next" at bounding box center [487, 333] width 79 height 32
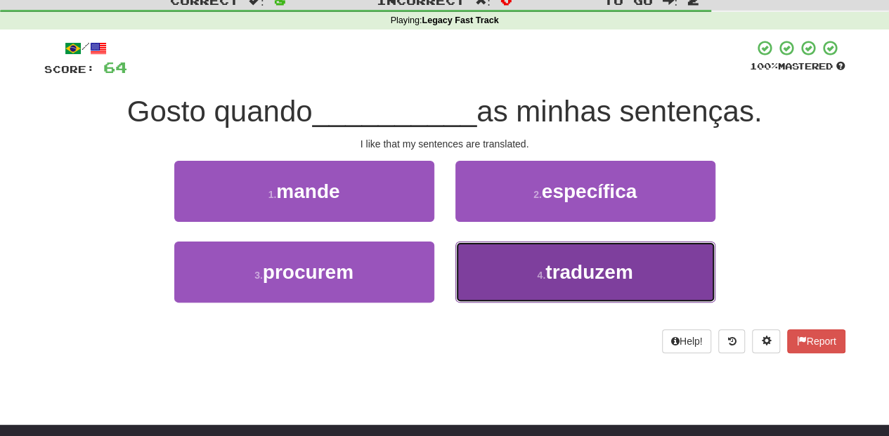
click at [489, 259] on button "4 . traduzem" at bounding box center [585, 272] width 260 height 61
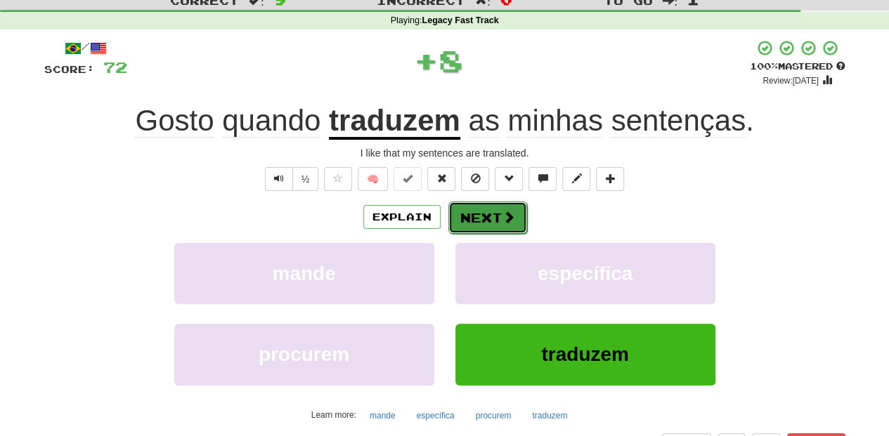
click at [476, 218] on button "Next" at bounding box center [487, 218] width 79 height 32
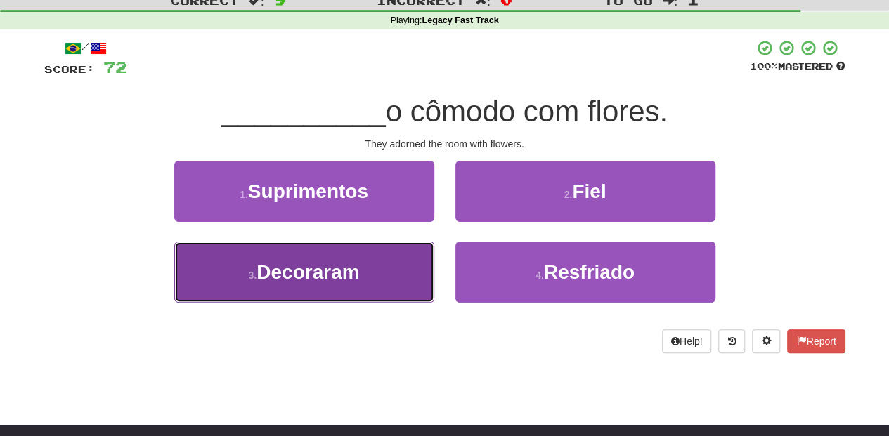
click at [391, 275] on button "3 . Decoraram" at bounding box center [304, 272] width 260 height 61
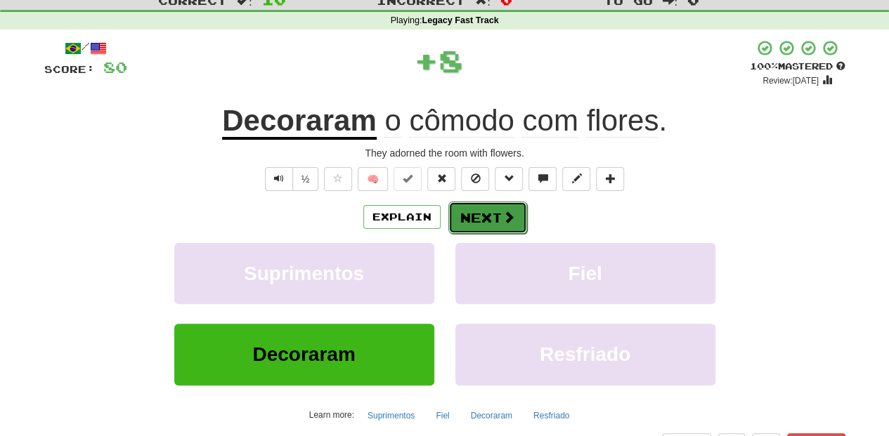
click at [476, 227] on button "Next" at bounding box center [487, 218] width 79 height 32
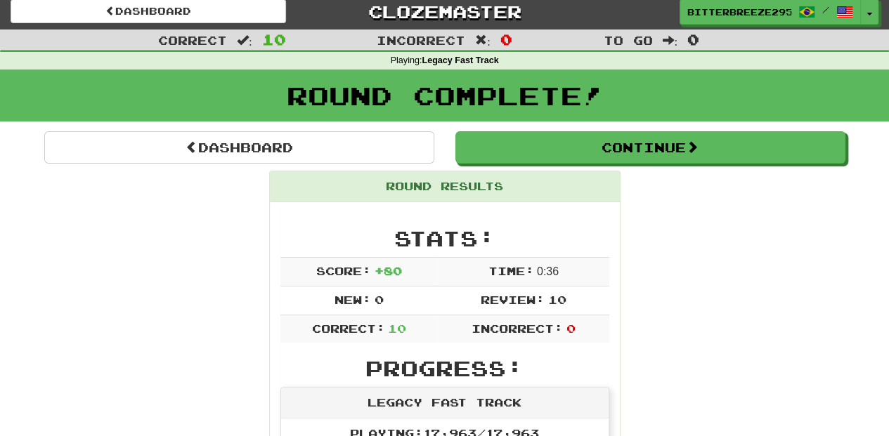
scroll to position [0, 0]
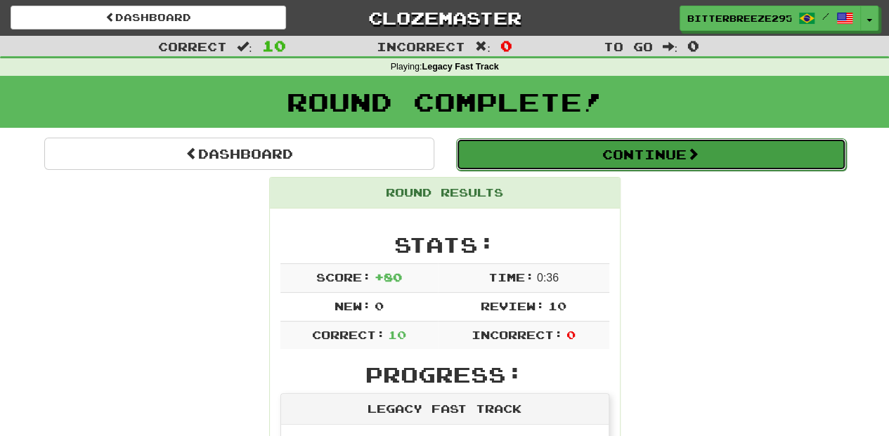
click at [523, 138] on button "Continue" at bounding box center [651, 154] width 390 height 32
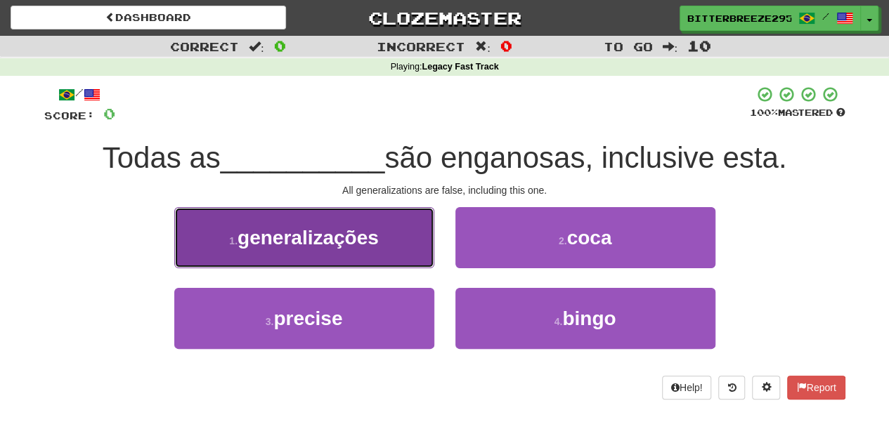
click at [380, 251] on button "1 . generalizações" at bounding box center [304, 237] width 260 height 61
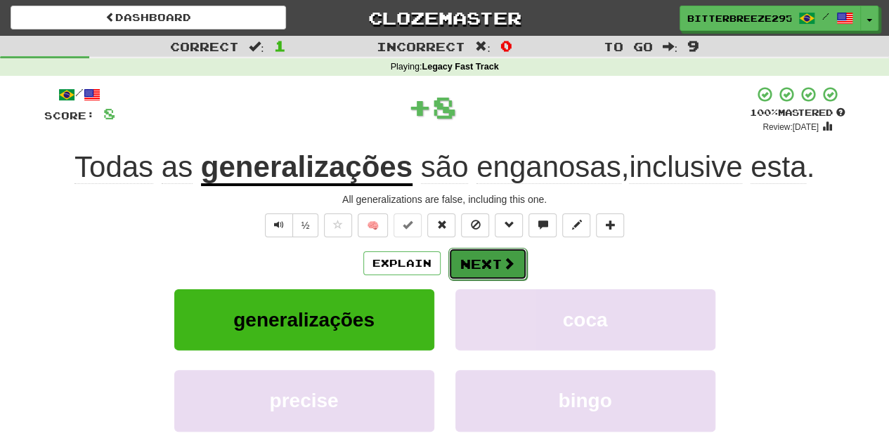
click at [488, 263] on button "Next" at bounding box center [487, 264] width 79 height 32
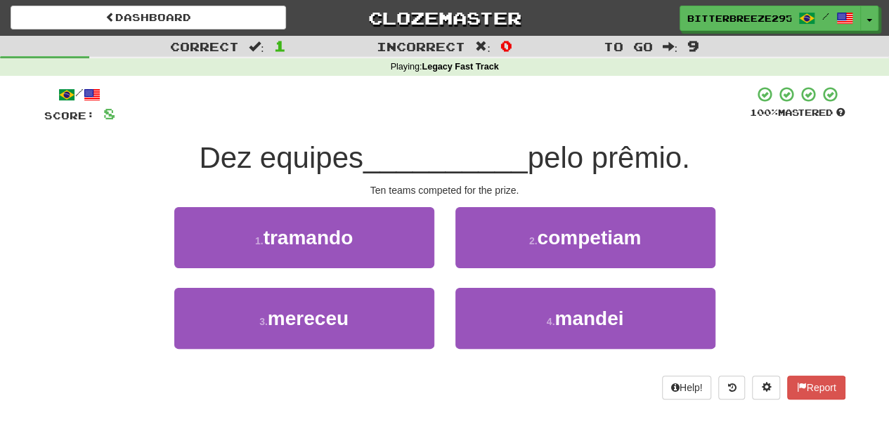
click at [482, 280] on div "2 . competiam" at bounding box center [585, 247] width 281 height 81
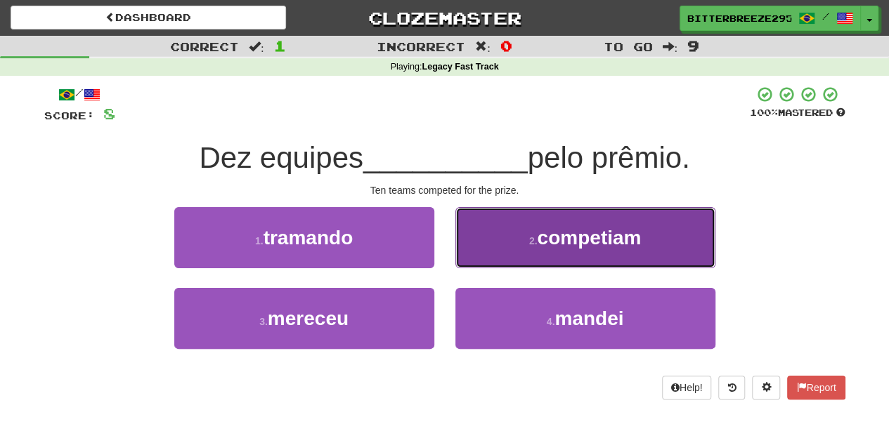
click at [489, 254] on button "2 . competiam" at bounding box center [585, 237] width 260 height 61
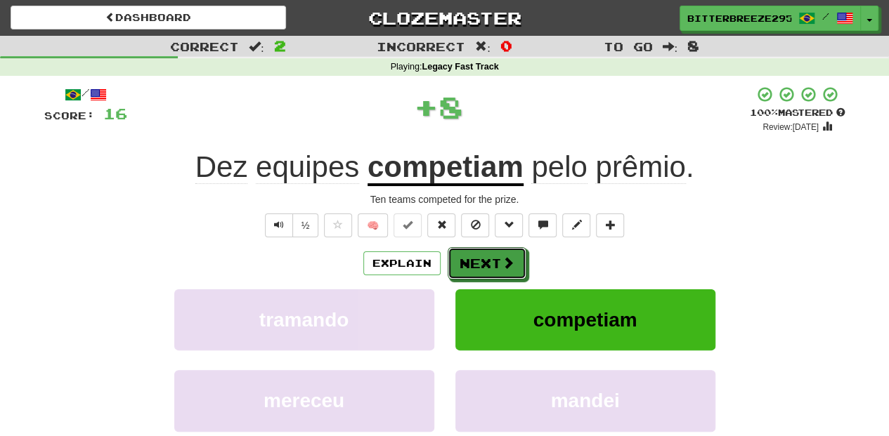
click at [489, 254] on button "Next" at bounding box center [487, 263] width 79 height 32
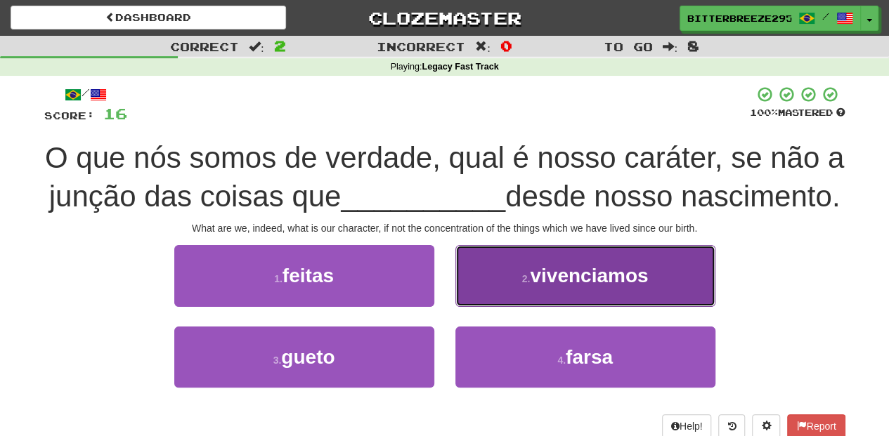
click at [492, 306] on button "2 . vivenciamos" at bounding box center [585, 275] width 260 height 61
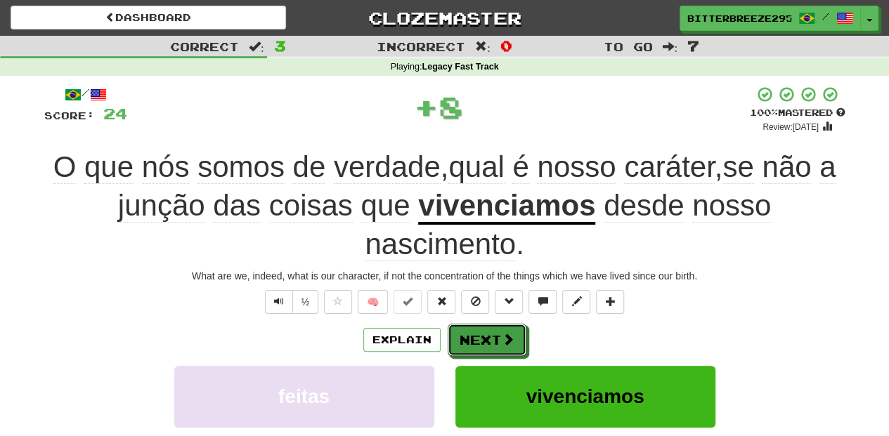
click at [492, 341] on button "Next" at bounding box center [487, 340] width 79 height 32
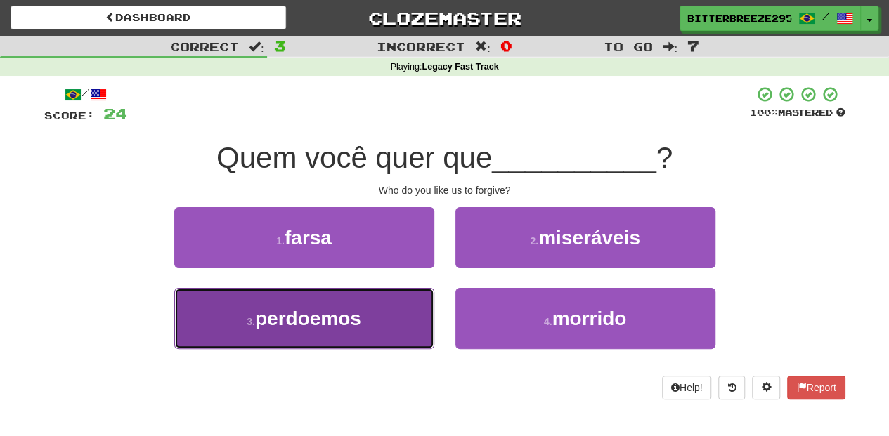
click at [377, 320] on button "3 . perdoemos" at bounding box center [304, 318] width 260 height 61
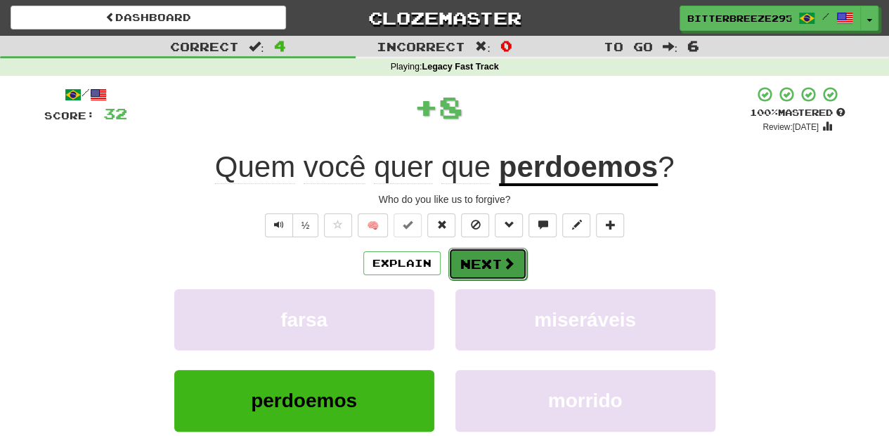
click at [486, 261] on button "Next" at bounding box center [487, 264] width 79 height 32
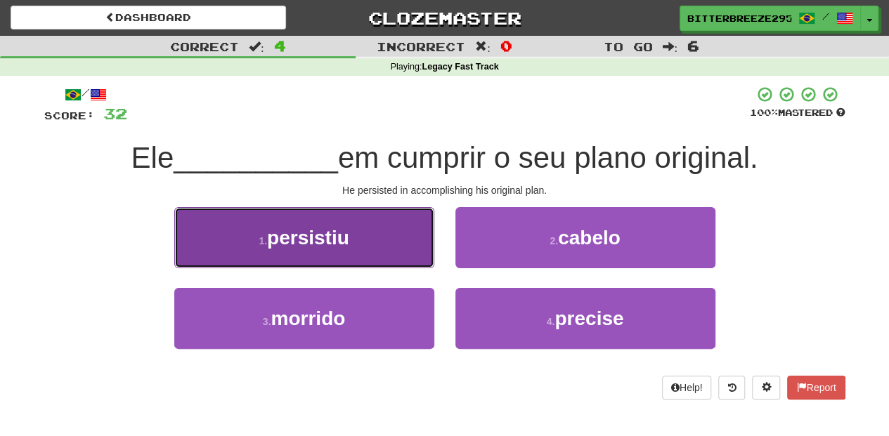
click at [398, 262] on button "1 . persistiu" at bounding box center [304, 237] width 260 height 61
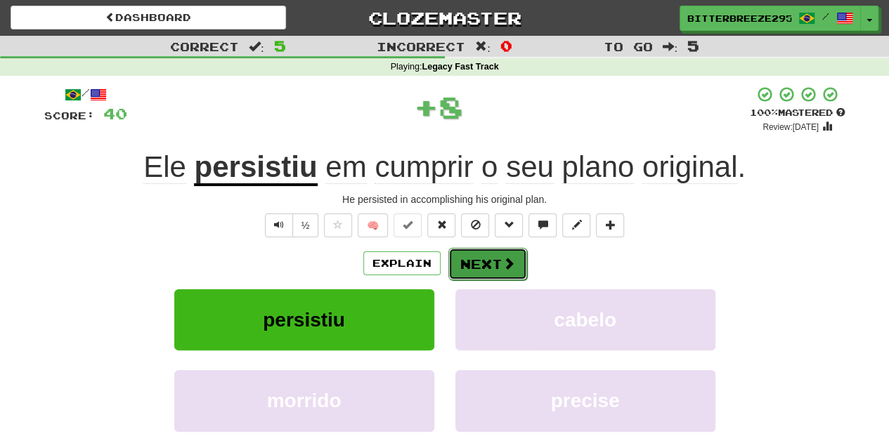
click at [470, 267] on button "Next" at bounding box center [487, 264] width 79 height 32
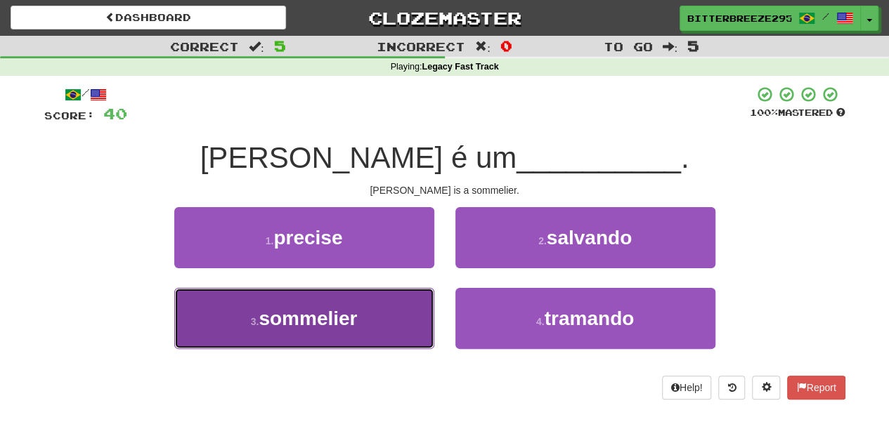
click at [372, 330] on button "3 . sommelier" at bounding box center [304, 318] width 260 height 61
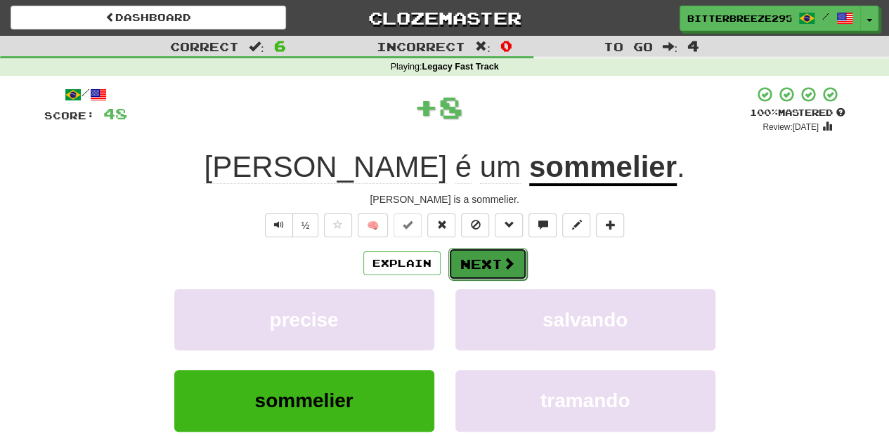
click at [471, 267] on button "Next" at bounding box center [487, 264] width 79 height 32
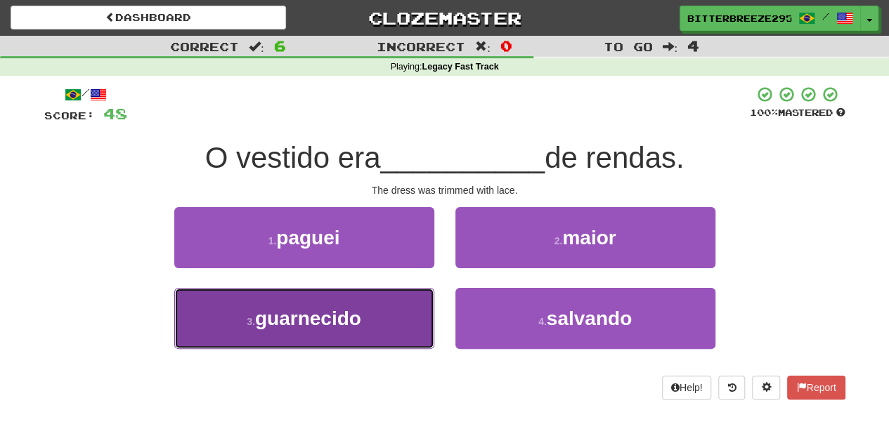
click at [399, 315] on button "3 . guarnecido" at bounding box center [304, 318] width 260 height 61
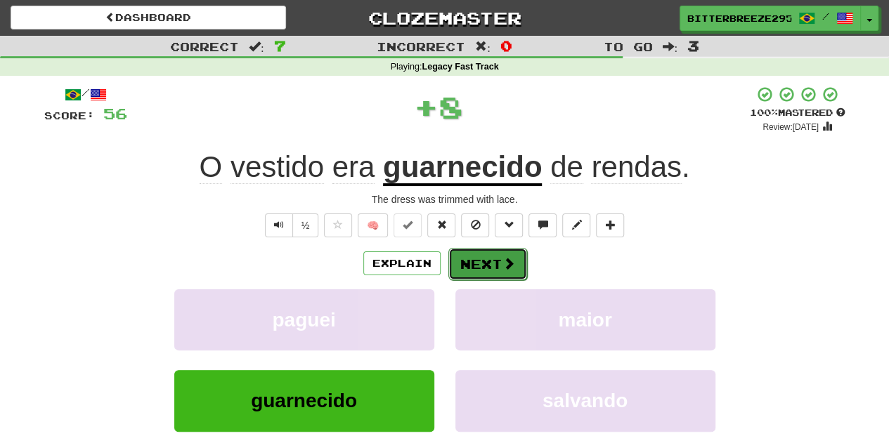
click at [490, 256] on button "Next" at bounding box center [487, 264] width 79 height 32
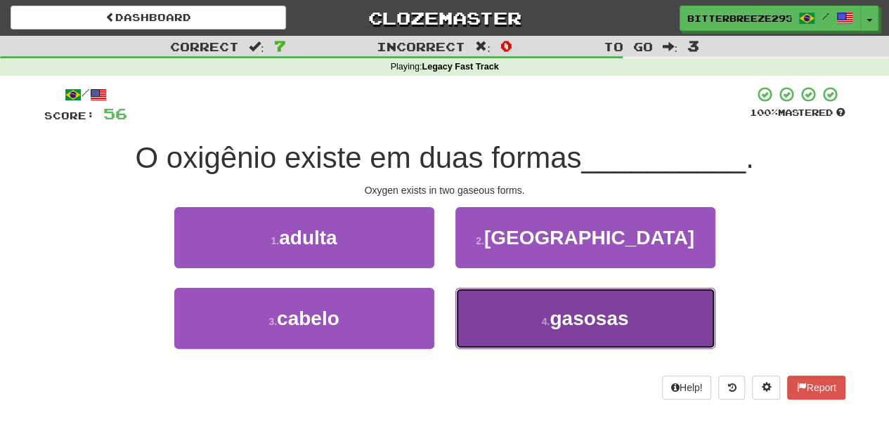
click at [505, 316] on button "4 . gasosas" at bounding box center [585, 318] width 260 height 61
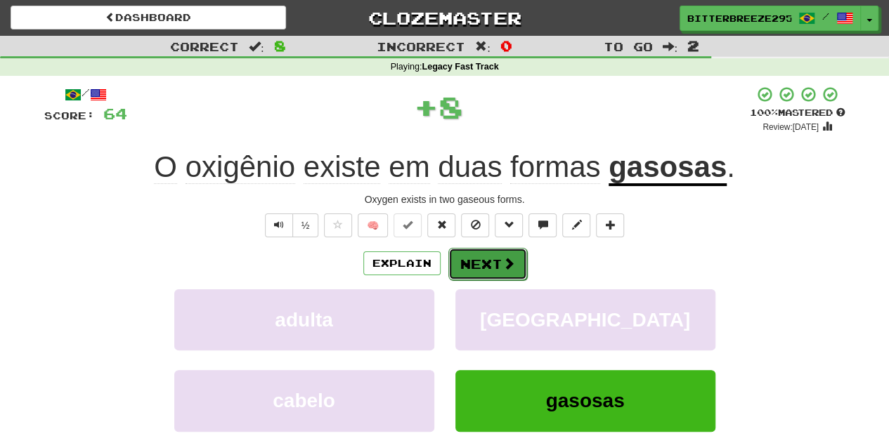
click at [483, 259] on button "Next" at bounding box center [487, 264] width 79 height 32
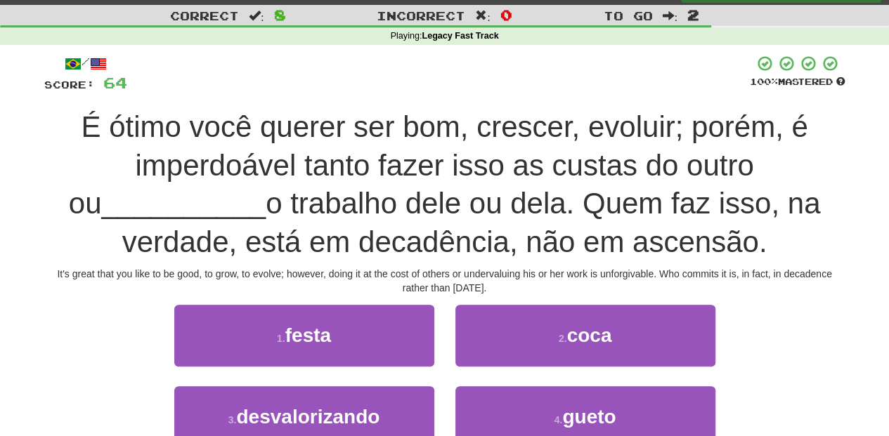
scroll to position [46, 0]
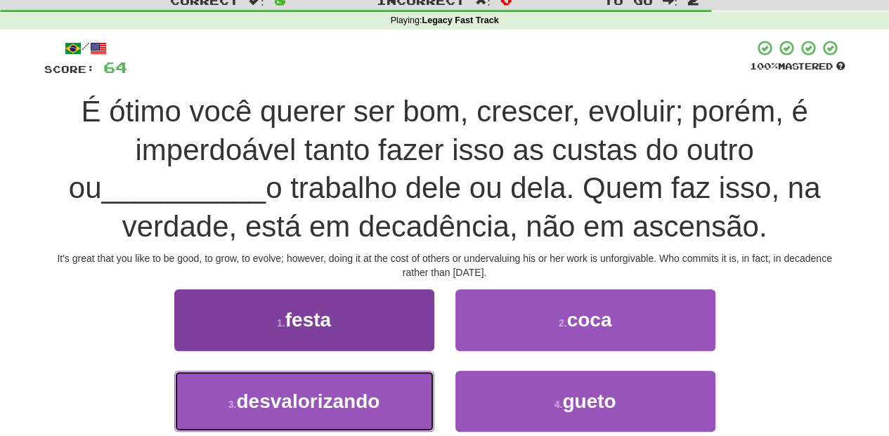
click at [365, 397] on span "desvalorizando" at bounding box center [307, 402] width 143 height 22
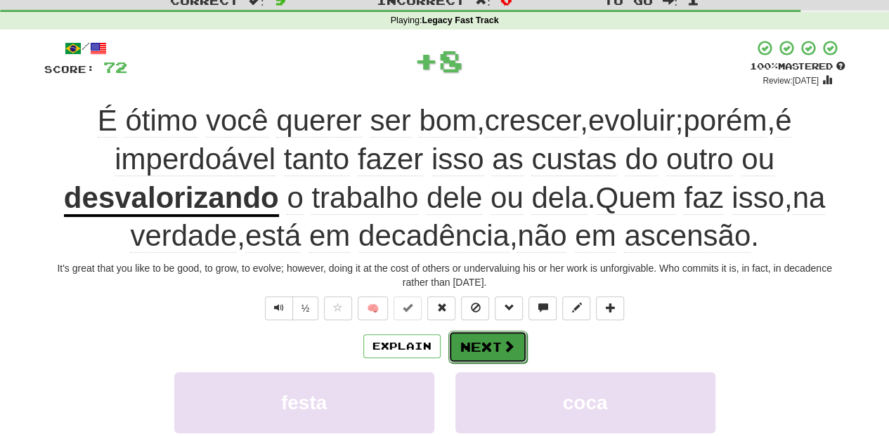
click at [493, 347] on button "Next" at bounding box center [487, 347] width 79 height 32
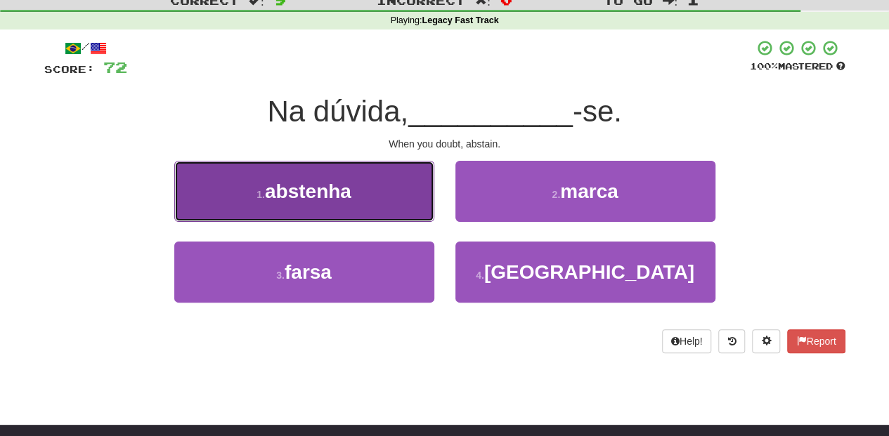
click at [386, 204] on button "1 . abstenha" at bounding box center [304, 191] width 260 height 61
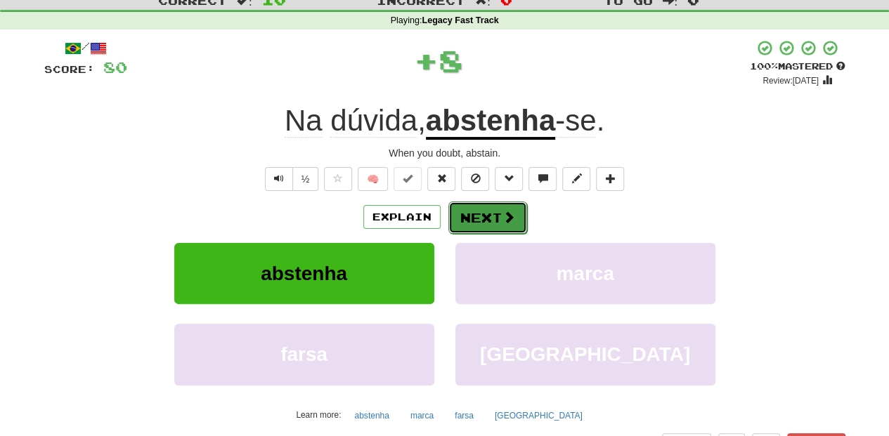
click at [478, 219] on button "Next" at bounding box center [487, 218] width 79 height 32
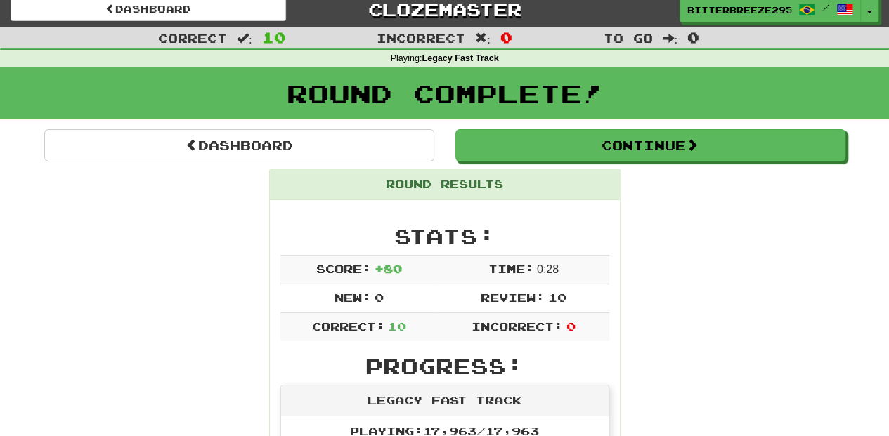
scroll to position [0, 0]
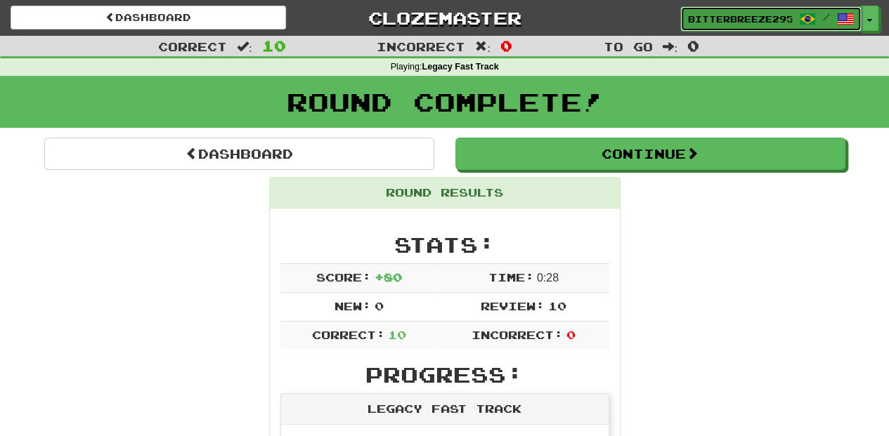
click at [707, 17] on span "BitterBreeze2956" at bounding box center [740, 19] width 104 height 13
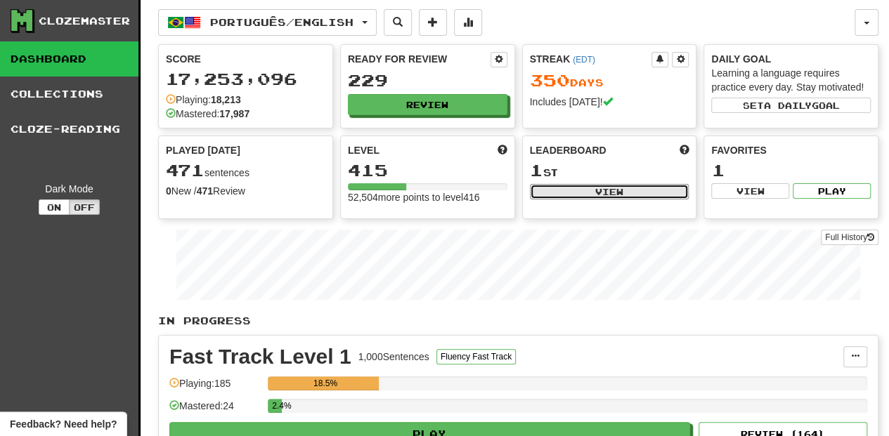
click at [589, 185] on button "View" at bounding box center [609, 191] width 159 height 15
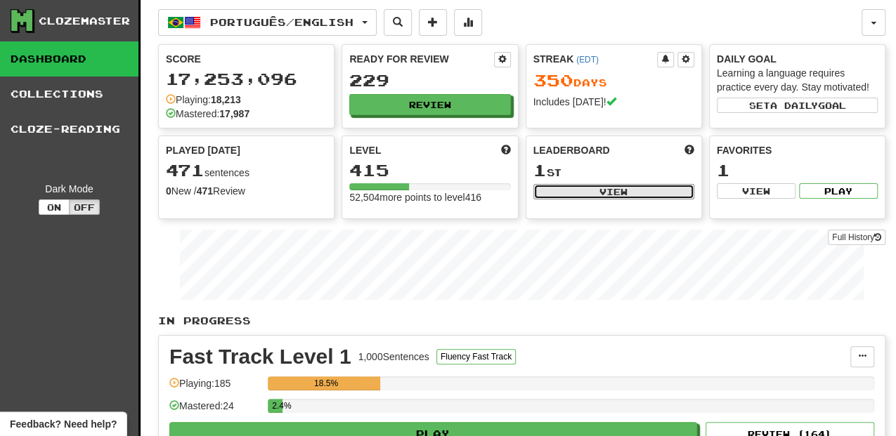
select select "**********"
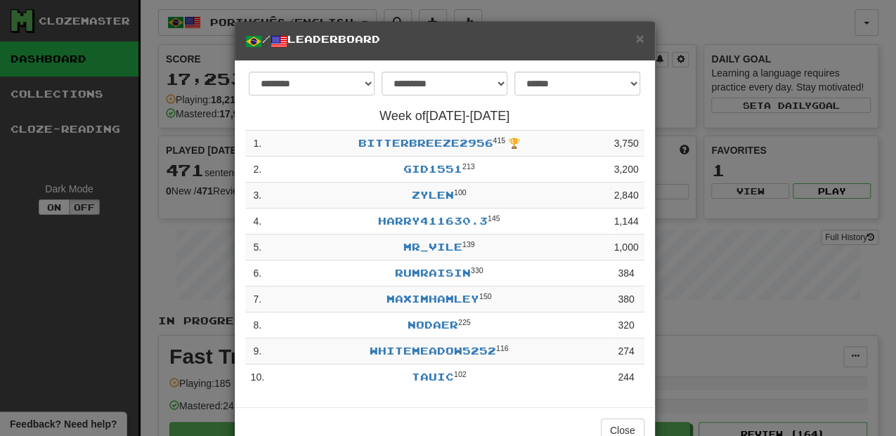
click at [631, 35] on h5 "/ Leaderboard" at bounding box center [444, 41] width 399 height 18
click at [636, 36] on span "×" at bounding box center [639, 38] width 8 height 16
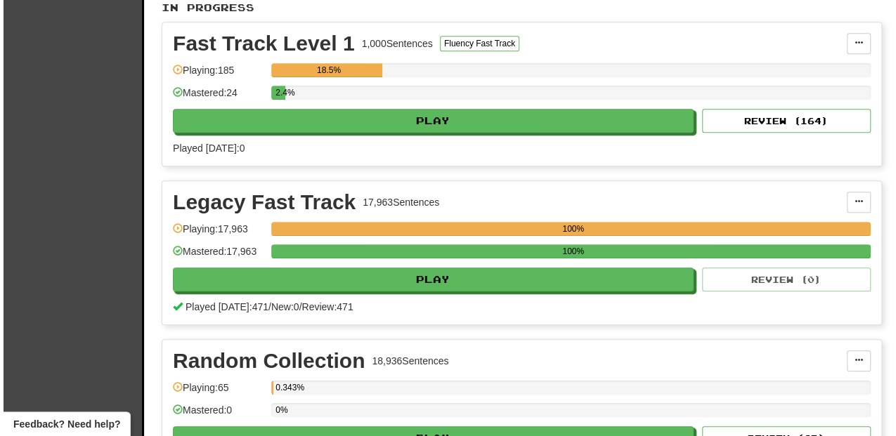
scroll to position [327, 0]
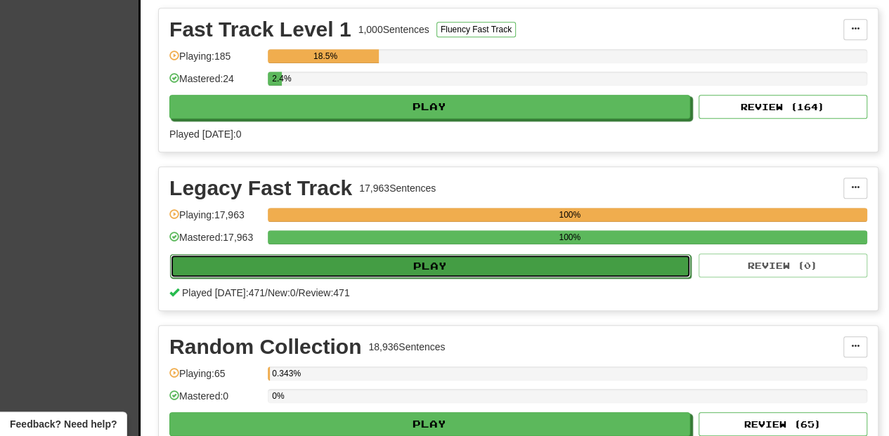
click at [347, 264] on button "Play" at bounding box center [430, 266] width 521 height 24
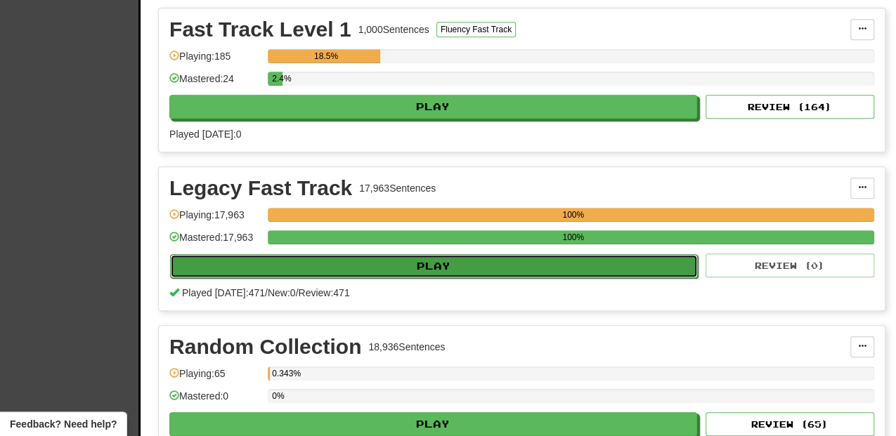
select select "**"
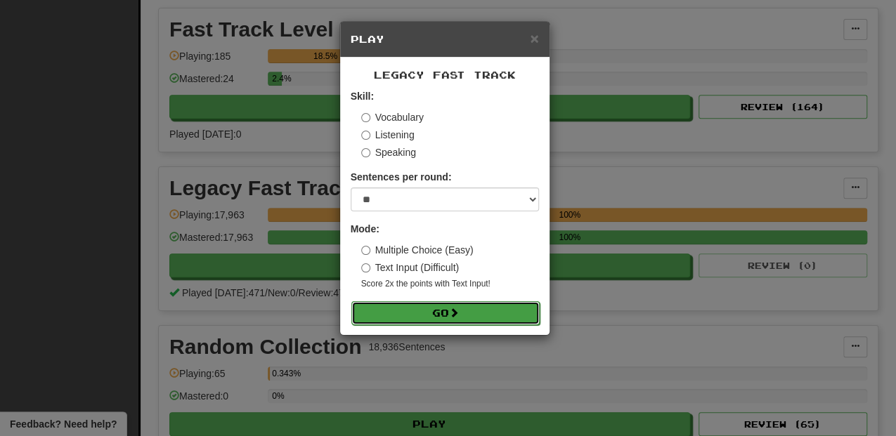
click at [365, 312] on button "Go" at bounding box center [445, 313] width 188 height 24
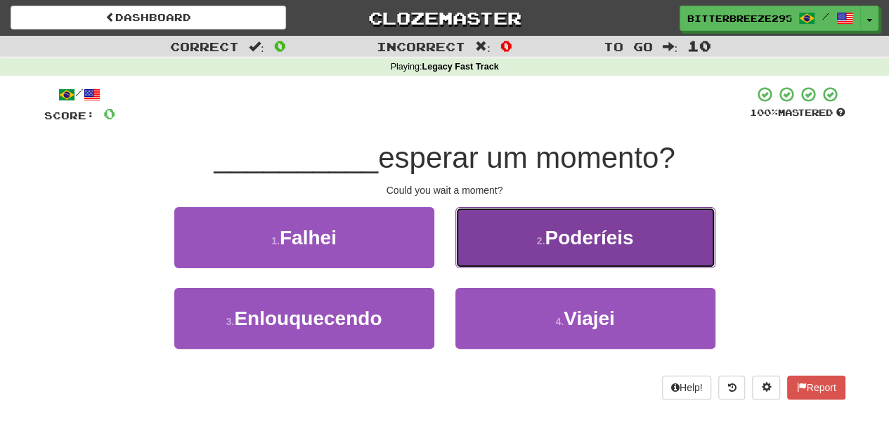
click at [501, 240] on button "2 . Poderíeis" at bounding box center [585, 237] width 260 height 61
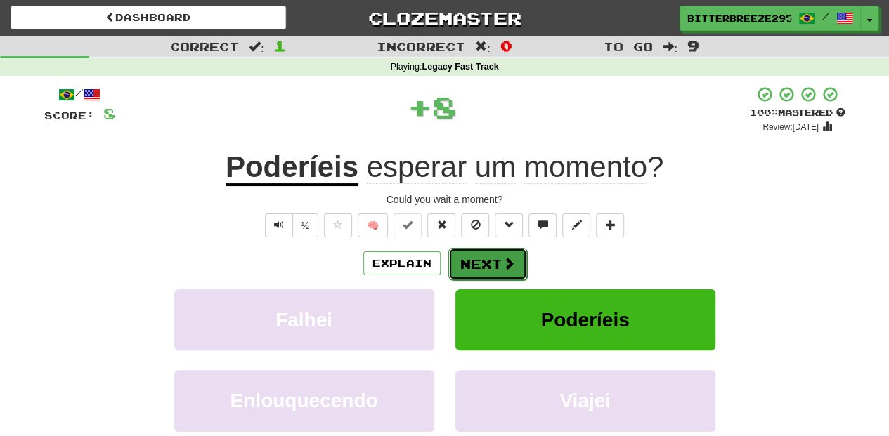
click at [494, 256] on button "Next" at bounding box center [487, 264] width 79 height 32
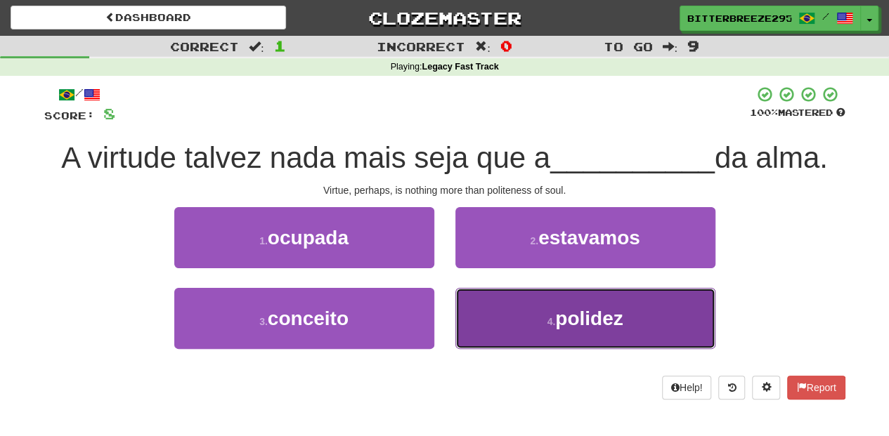
click at [511, 306] on button "4 . polidez" at bounding box center [585, 318] width 260 height 61
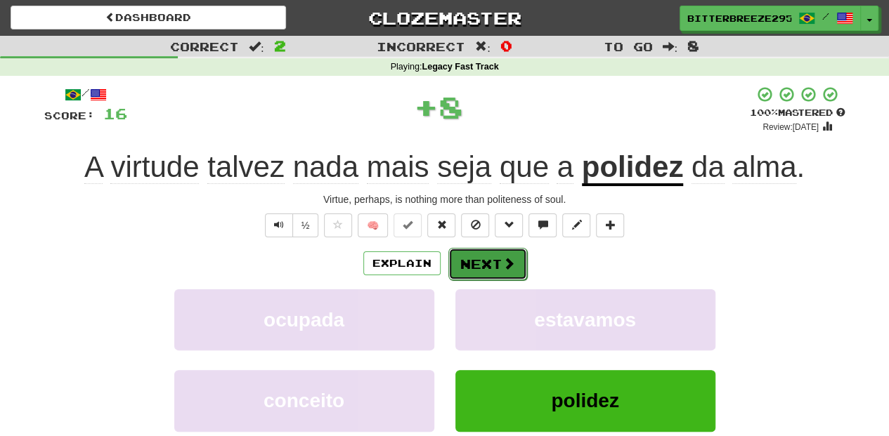
click at [481, 250] on button "Next" at bounding box center [487, 264] width 79 height 32
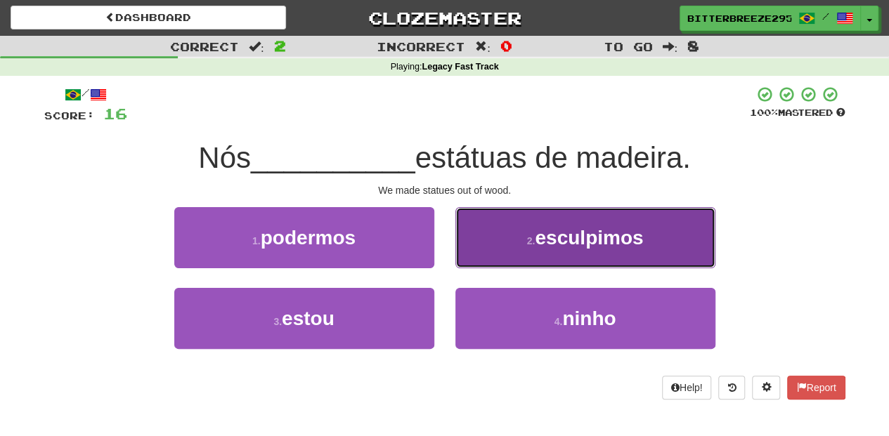
click at [486, 245] on button "2 . esculpimos" at bounding box center [585, 237] width 260 height 61
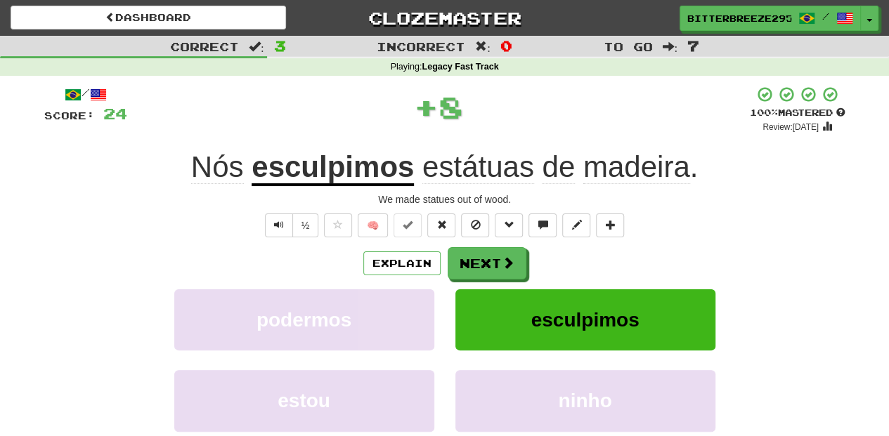
click at [486, 245] on div "/ Score: 24 + 8 100 % Mastered Review: [DATE] Nós esculpimos estátuas de madeir…" at bounding box center [444, 306] width 801 height 441
drag, startPoint x: 486, startPoint y: 245, endPoint x: 487, endPoint y: 259, distance: 13.4
click at [487, 259] on button "Next" at bounding box center [487, 264] width 79 height 32
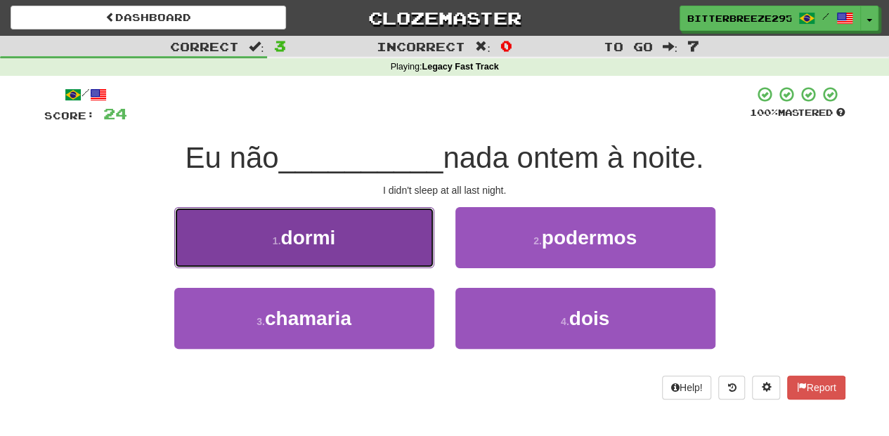
click at [383, 258] on button "1 . dormi" at bounding box center [304, 237] width 260 height 61
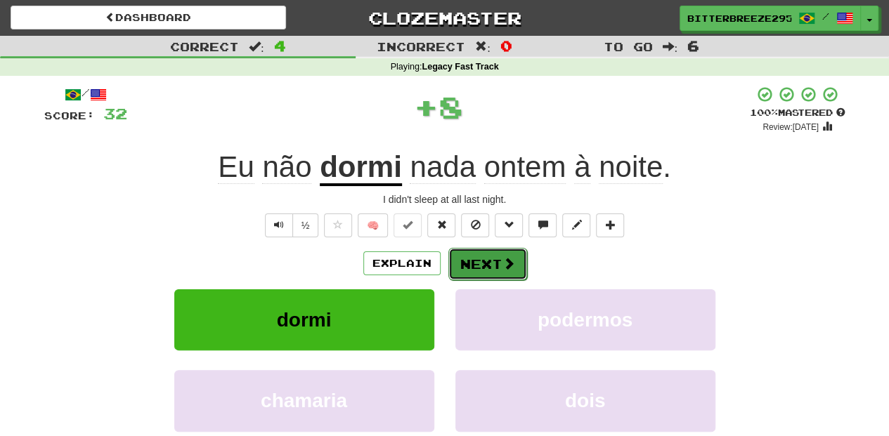
click at [464, 252] on button "Next" at bounding box center [487, 264] width 79 height 32
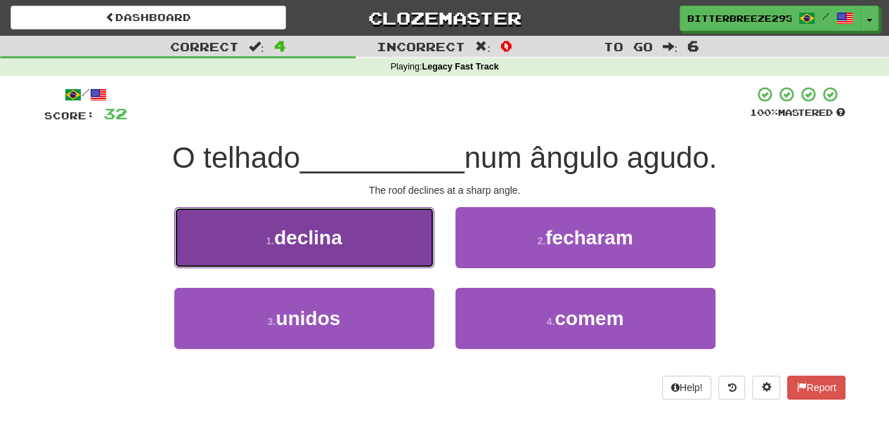
click at [393, 249] on button "1 . declina" at bounding box center [304, 237] width 260 height 61
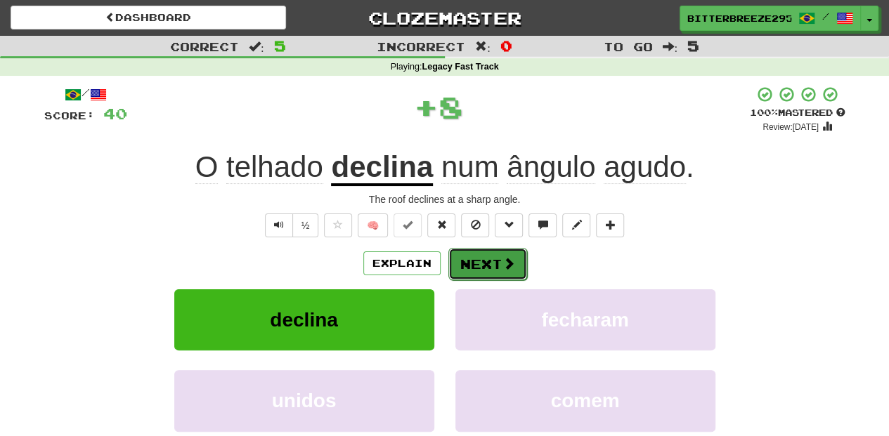
click at [478, 251] on button "Next" at bounding box center [487, 264] width 79 height 32
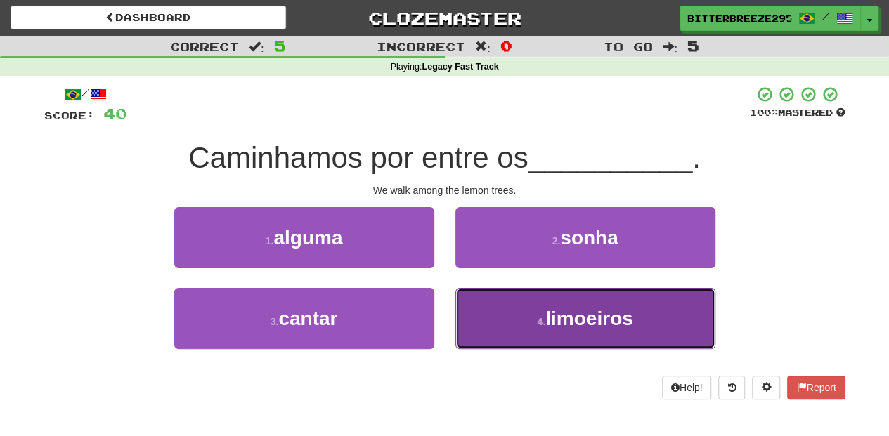
click at [523, 323] on button "4 . limoeiros" at bounding box center [585, 318] width 260 height 61
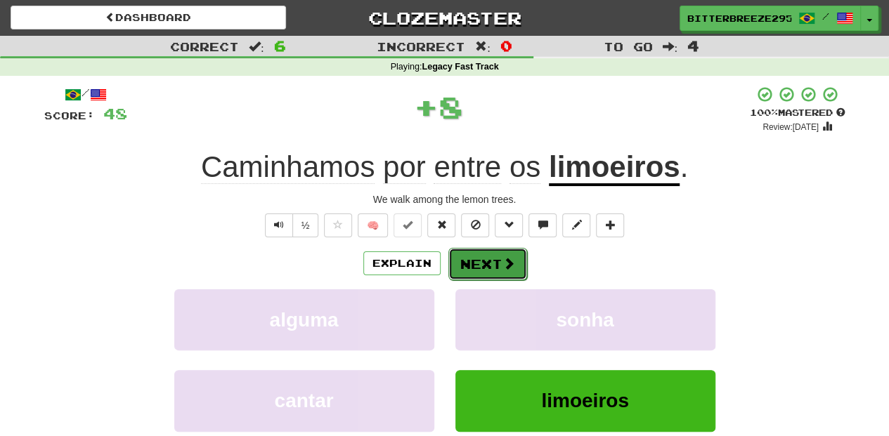
click at [485, 265] on button "Next" at bounding box center [487, 264] width 79 height 32
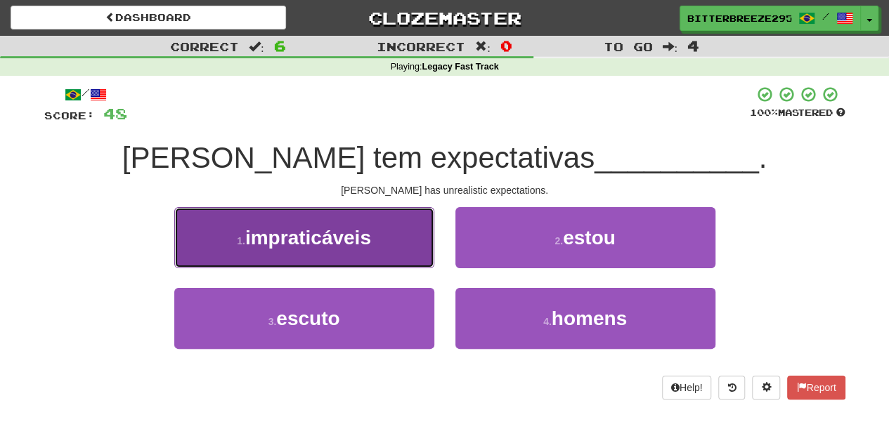
click at [374, 258] on button "1 . impraticáveis" at bounding box center [304, 237] width 260 height 61
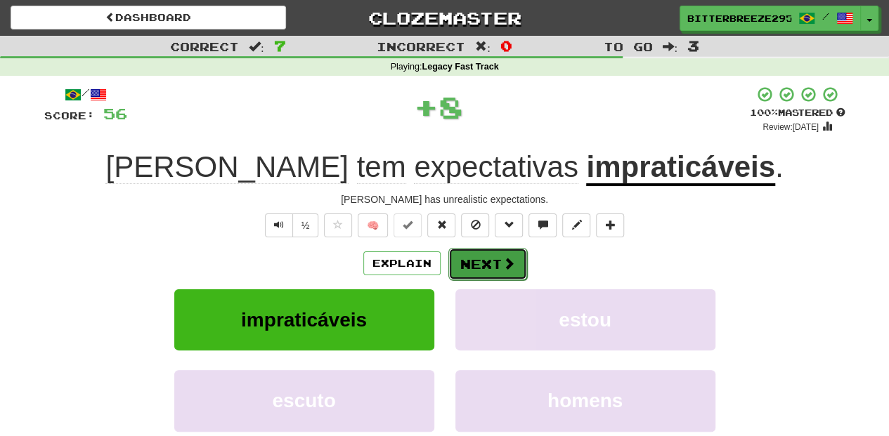
click at [468, 253] on button "Next" at bounding box center [487, 264] width 79 height 32
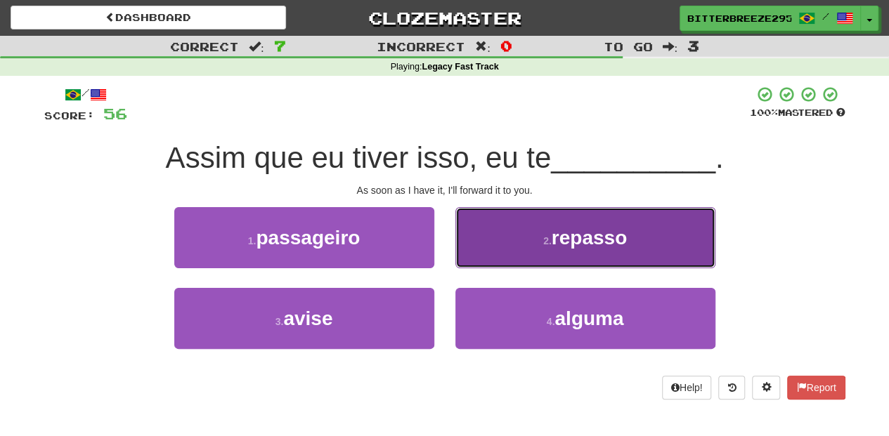
click at [509, 252] on button "2 . repasso" at bounding box center [585, 237] width 260 height 61
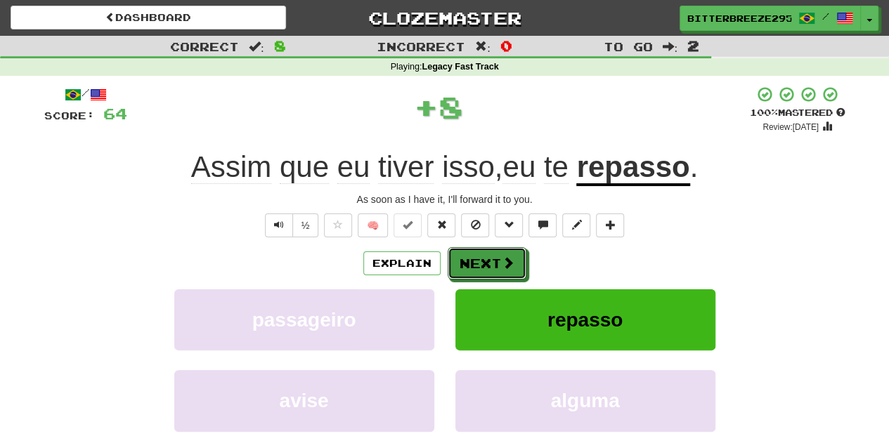
click at [509, 251] on button "Next" at bounding box center [487, 263] width 79 height 32
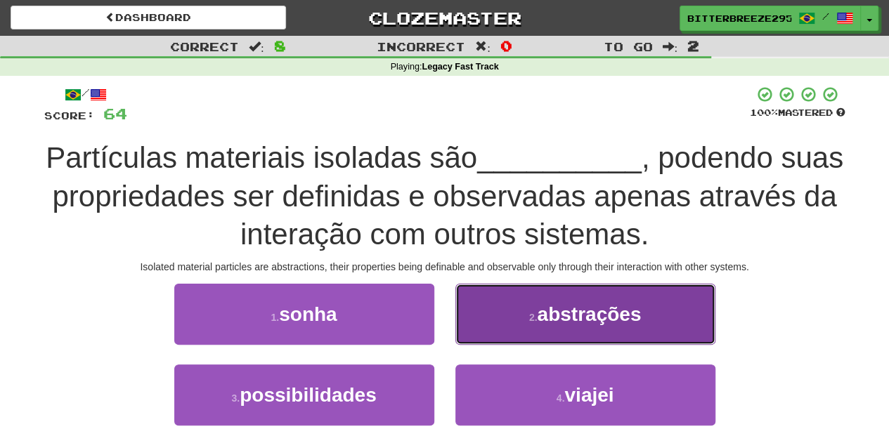
click at [529, 315] on small "2 ." at bounding box center [533, 317] width 8 height 11
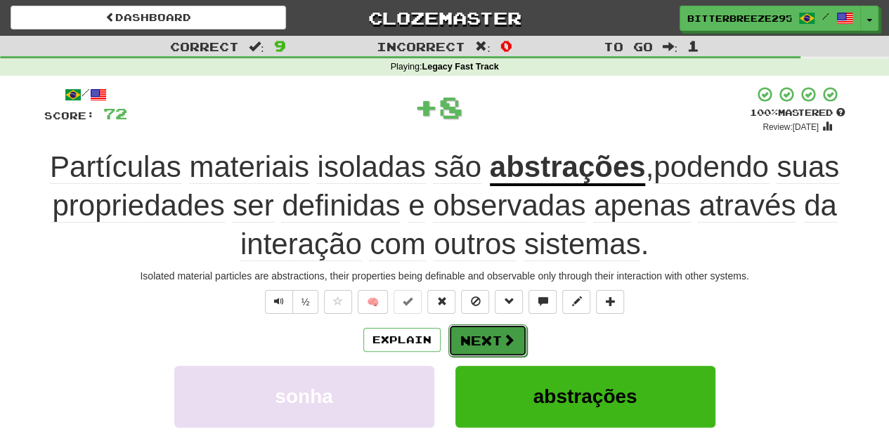
click at [489, 337] on button "Next" at bounding box center [487, 341] width 79 height 32
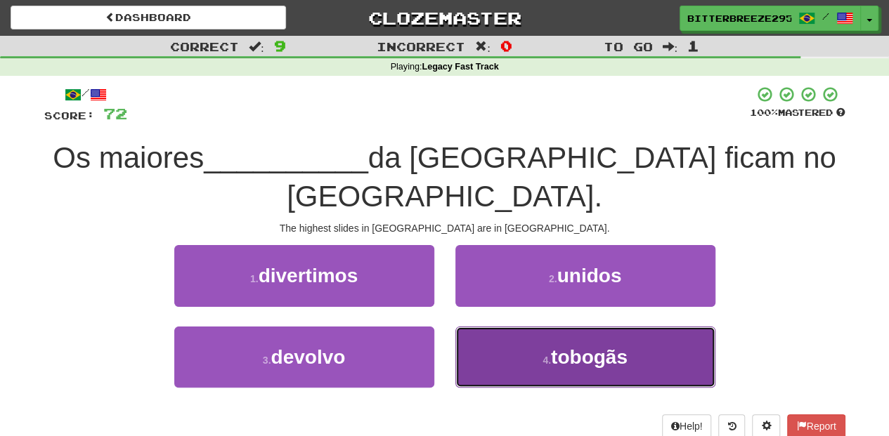
click at [520, 327] on button "4 . tobogãs" at bounding box center [585, 357] width 260 height 61
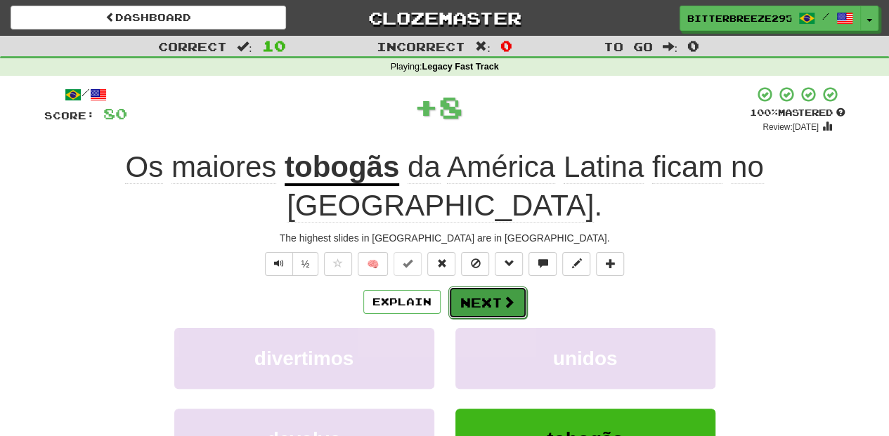
click at [493, 287] on button "Next" at bounding box center [487, 303] width 79 height 32
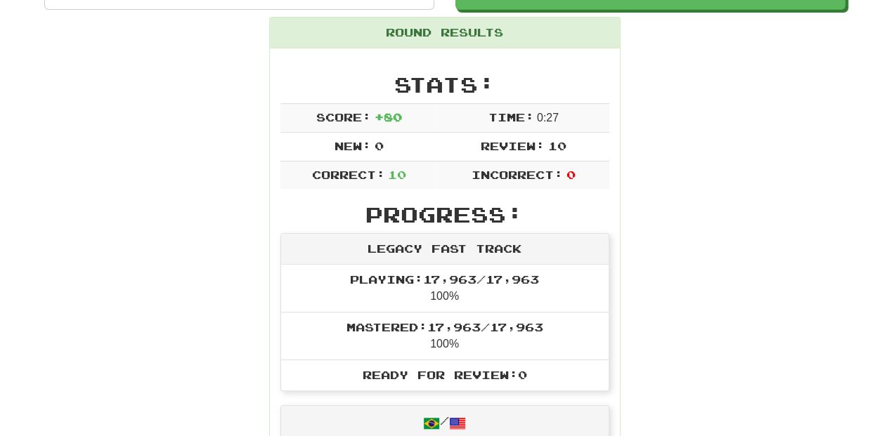
scroll to position [141, 0]
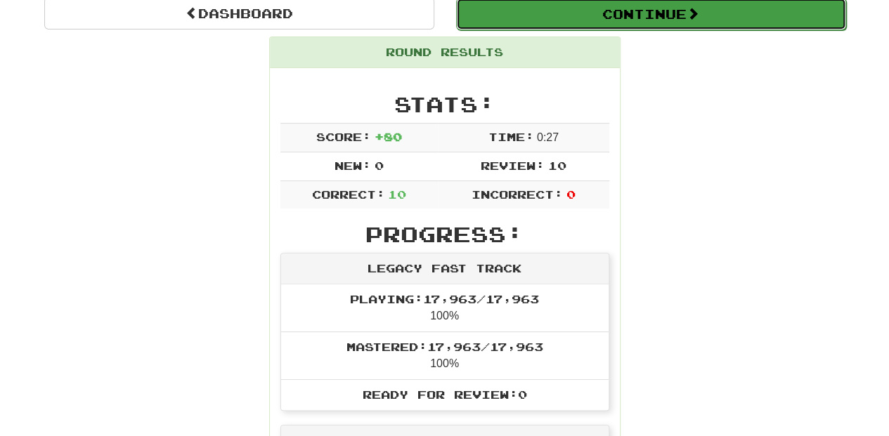
click at [515, 25] on button "Continue" at bounding box center [651, 14] width 390 height 32
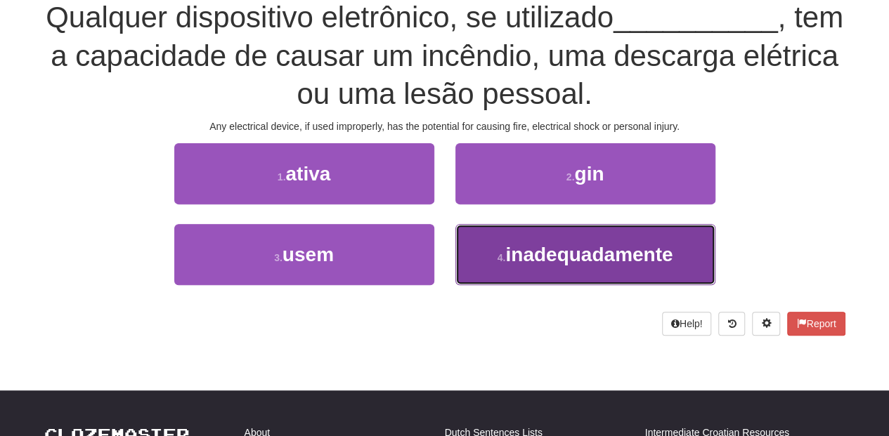
click at [542, 259] on span "inadequadamente" at bounding box center [588, 255] width 167 height 22
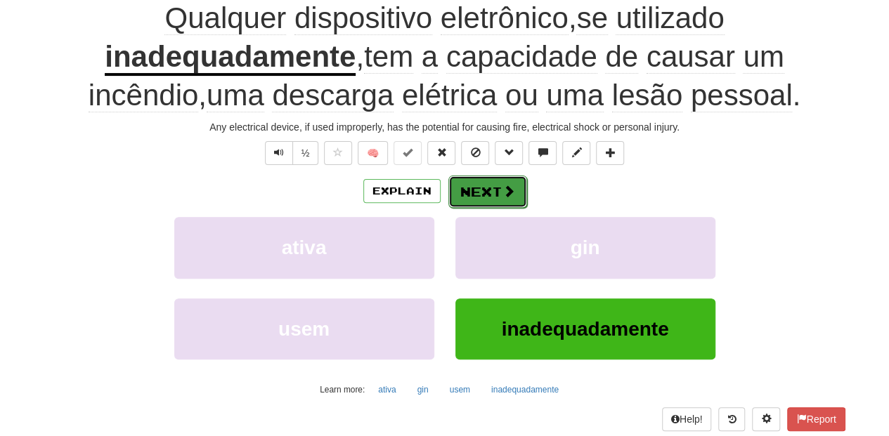
click at [493, 193] on button "Next" at bounding box center [487, 192] width 79 height 32
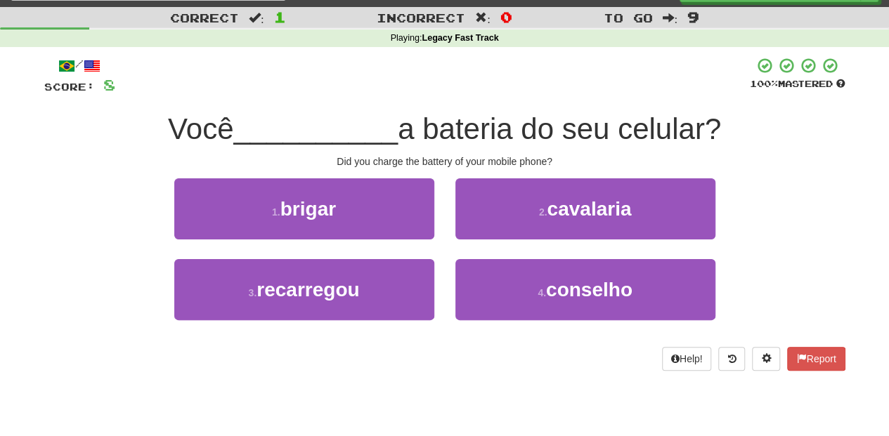
scroll to position [0, 0]
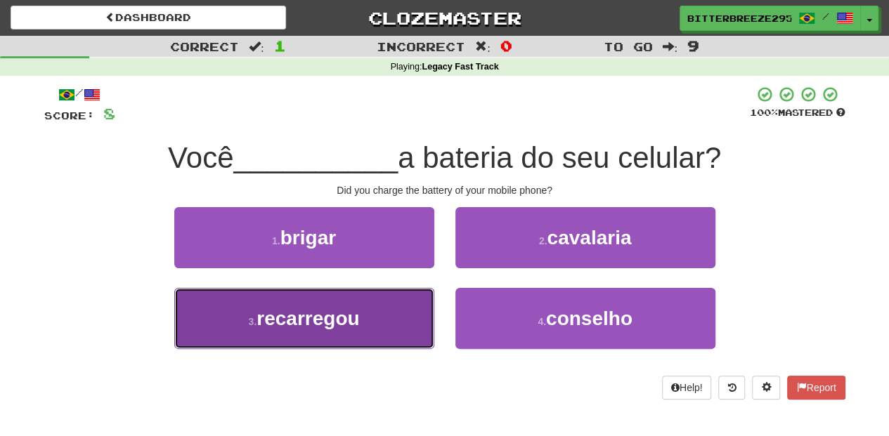
click at [340, 298] on button "3 . recarregou" at bounding box center [304, 318] width 260 height 61
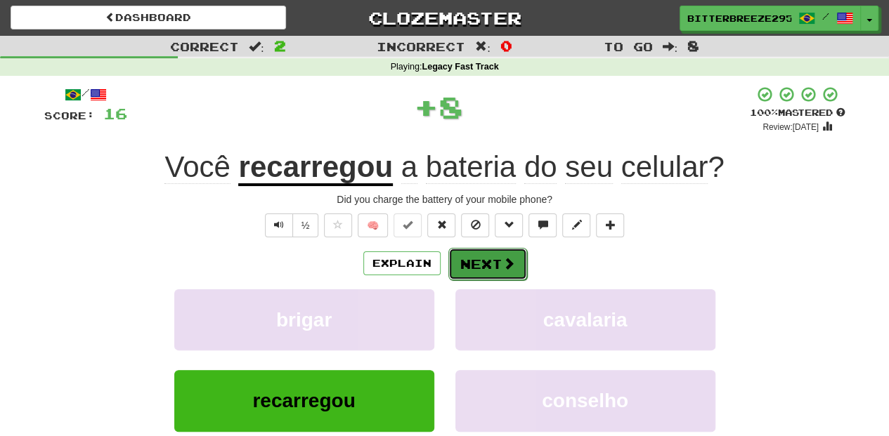
click at [489, 252] on button "Next" at bounding box center [487, 264] width 79 height 32
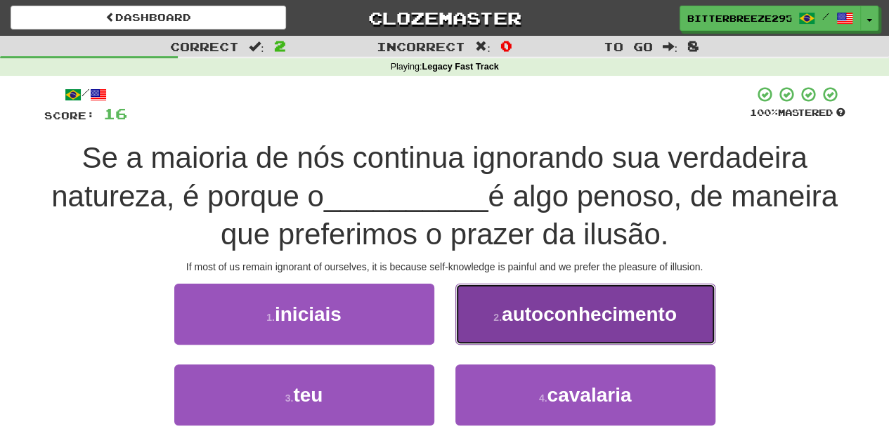
click at [490, 327] on button "2 . autoconhecimento" at bounding box center [585, 314] width 260 height 61
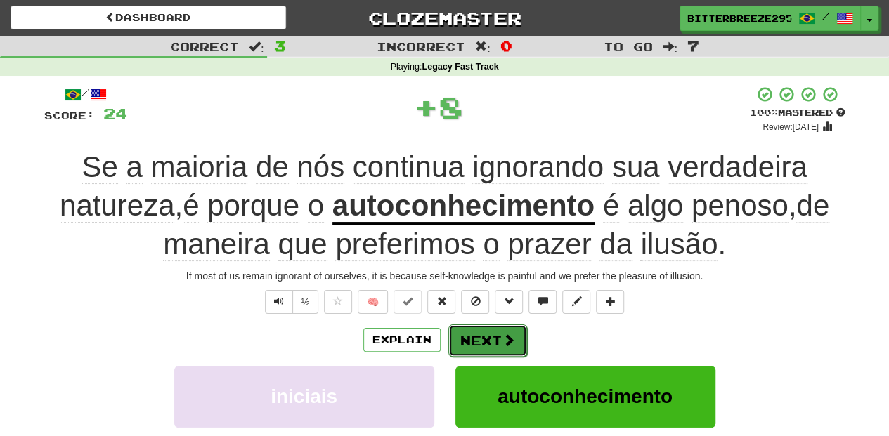
click at [483, 344] on button "Next" at bounding box center [487, 341] width 79 height 32
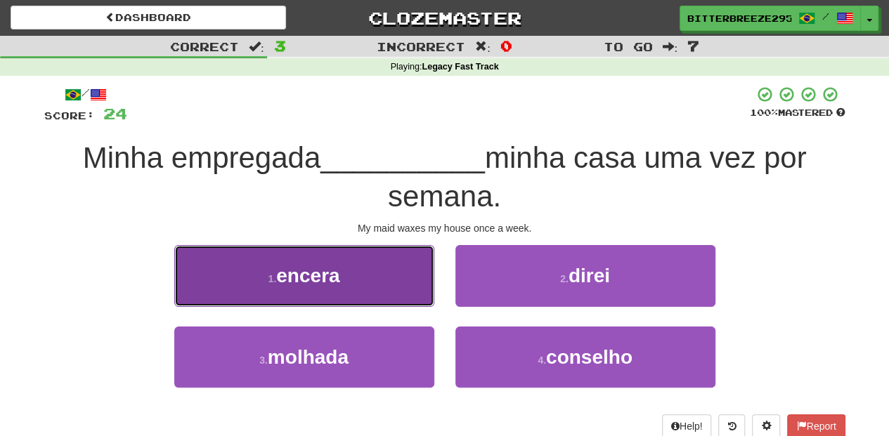
click at [388, 289] on button "1 . encera" at bounding box center [304, 275] width 260 height 61
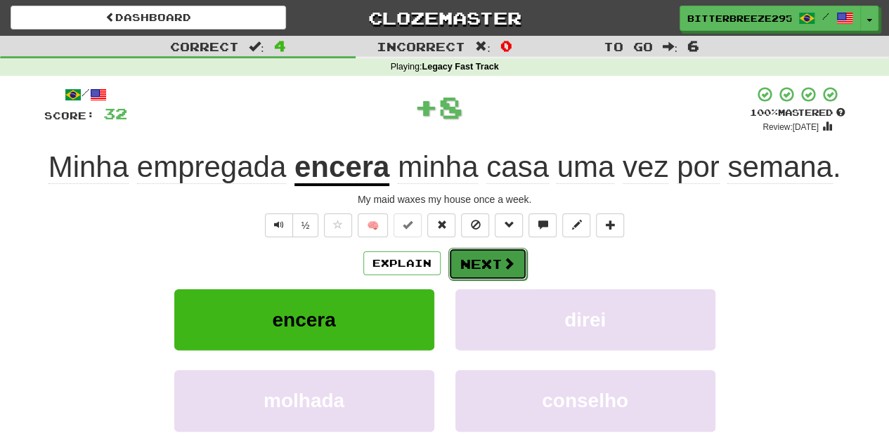
click at [477, 249] on button "Next" at bounding box center [487, 264] width 79 height 32
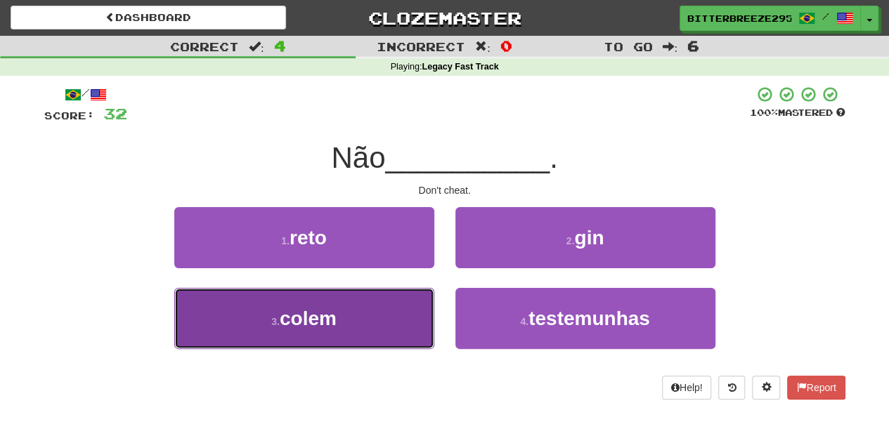
click at [403, 319] on button "3 . colem" at bounding box center [304, 318] width 260 height 61
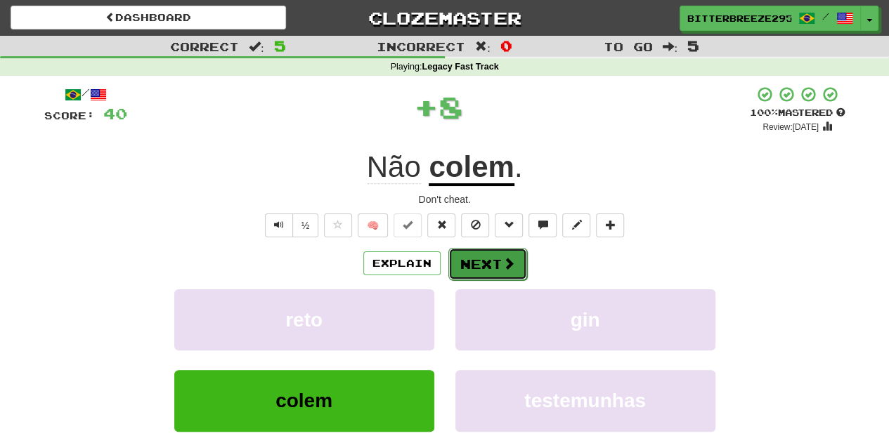
click at [458, 256] on button "Next" at bounding box center [487, 264] width 79 height 32
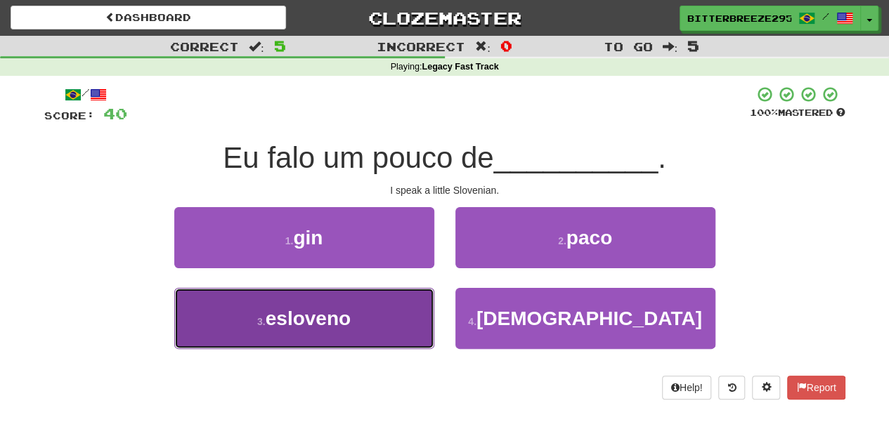
click at [372, 305] on button "3 . esloveno" at bounding box center [304, 318] width 260 height 61
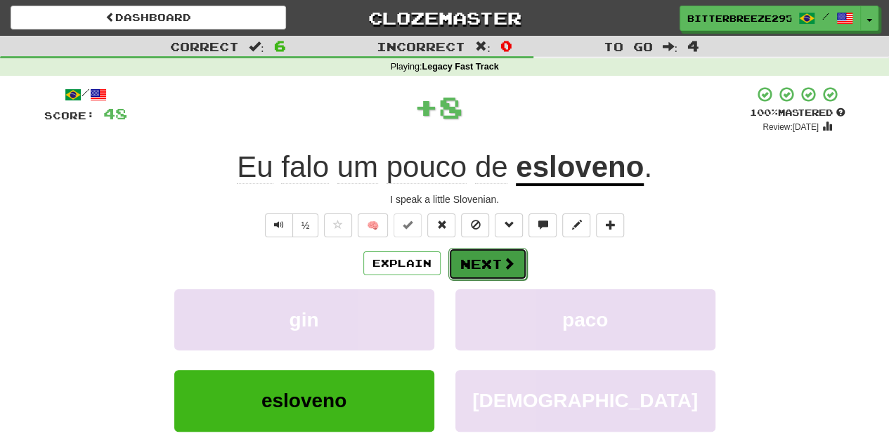
click at [448, 260] on button "Next" at bounding box center [487, 264] width 79 height 32
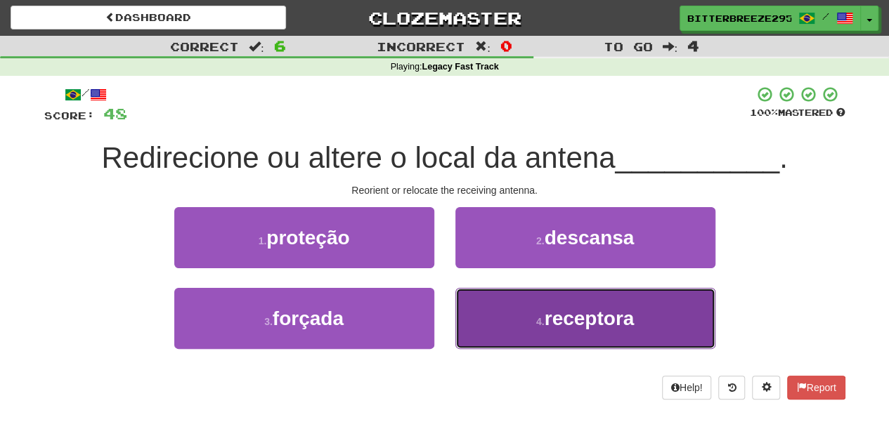
click at [481, 308] on button "4 . receptora" at bounding box center [585, 318] width 260 height 61
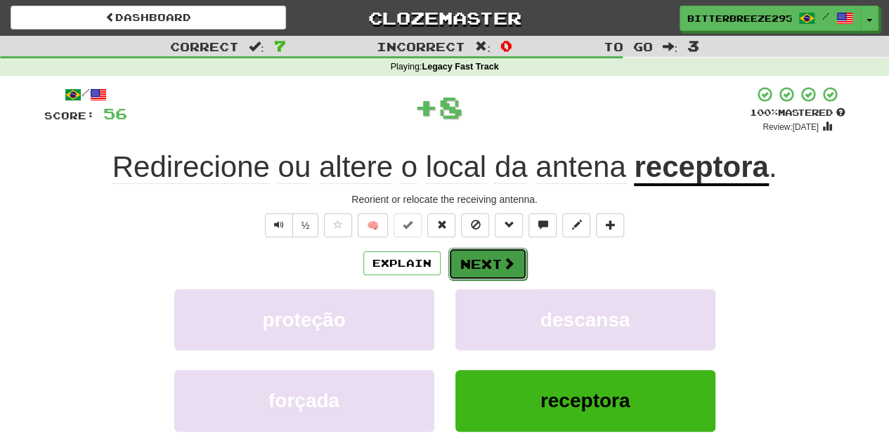
click at [480, 274] on button "Next" at bounding box center [487, 264] width 79 height 32
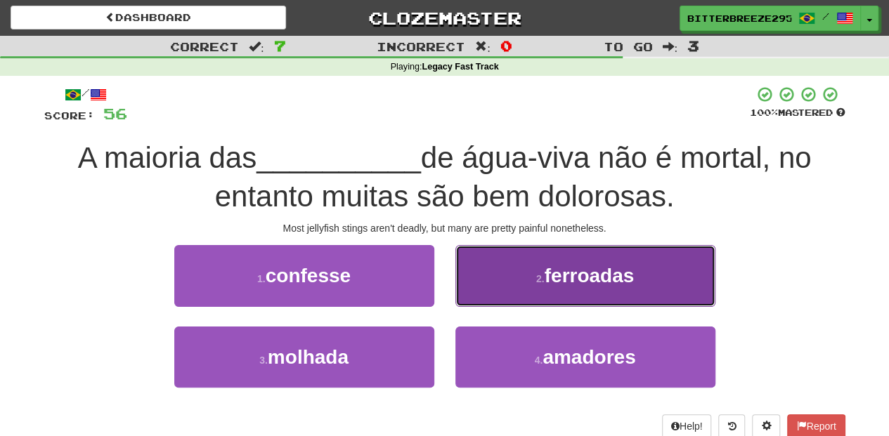
click at [505, 289] on button "2 . ferroadas" at bounding box center [585, 275] width 260 height 61
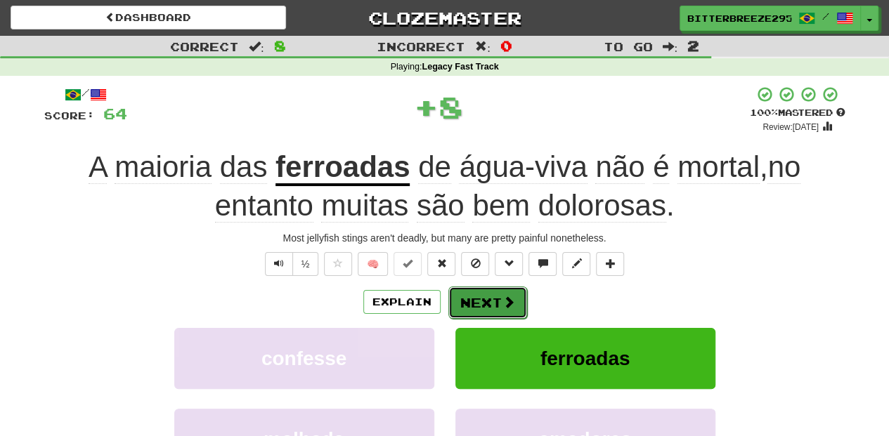
click at [502, 296] on span at bounding box center [508, 302] width 13 height 13
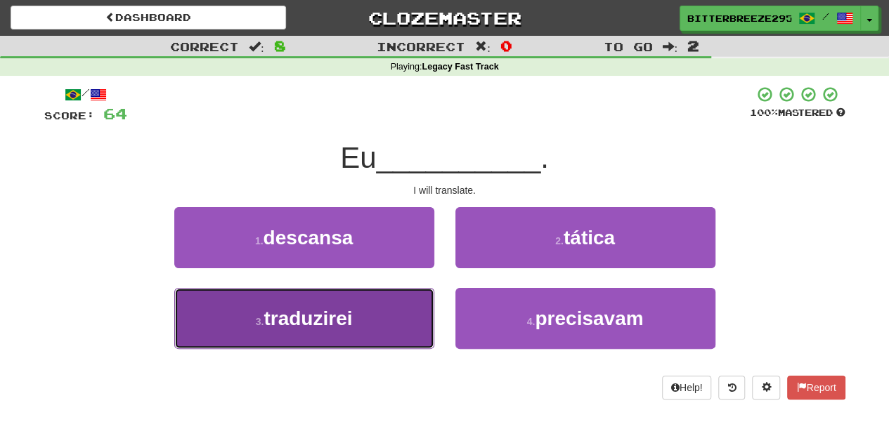
click at [377, 319] on button "3 . traduzirei" at bounding box center [304, 318] width 260 height 61
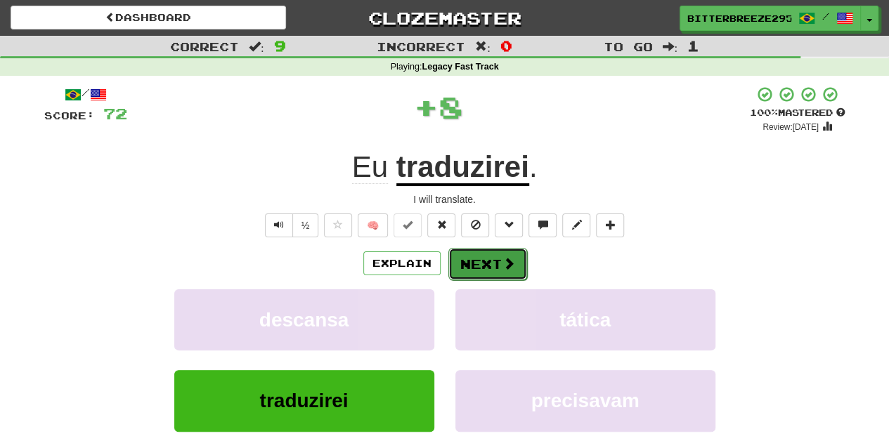
click at [466, 263] on button "Next" at bounding box center [487, 264] width 79 height 32
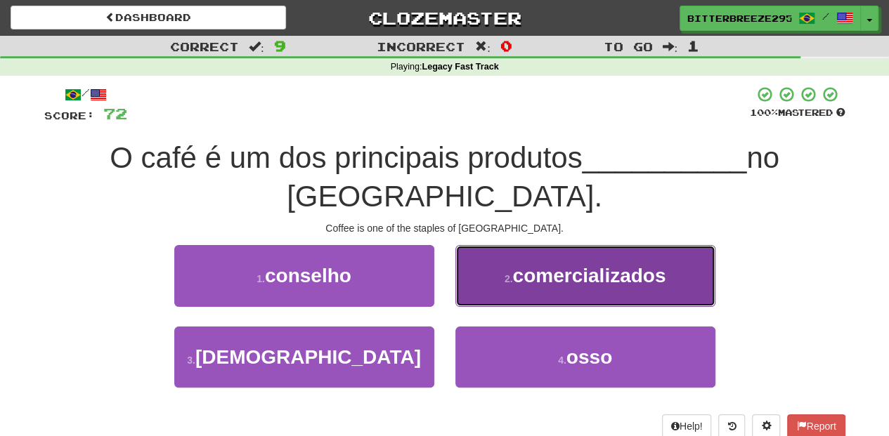
click at [493, 260] on button "2 . comercializados" at bounding box center [585, 275] width 260 height 61
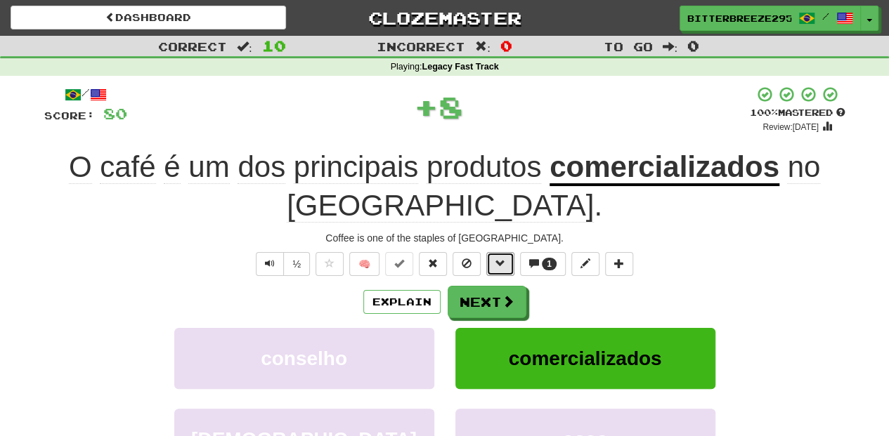
click at [493, 260] on button at bounding box center [500, 264] width 28 height 24
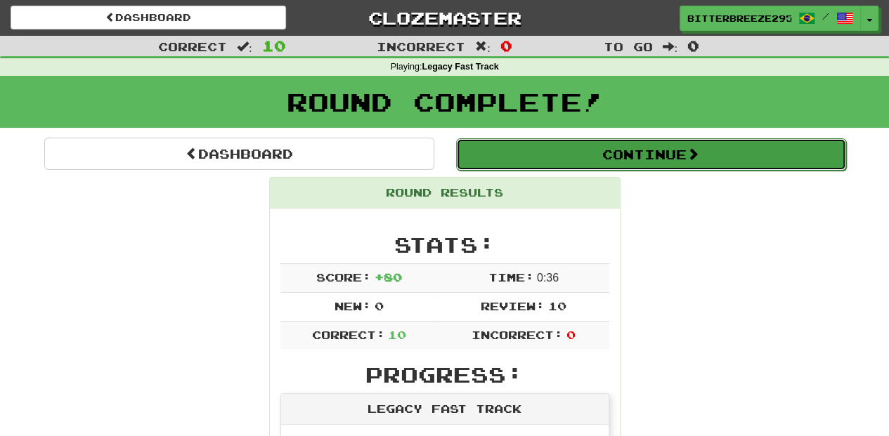
click at [503, 158] on button "Continue" at bounding box center [651, 154] width 390 height 32
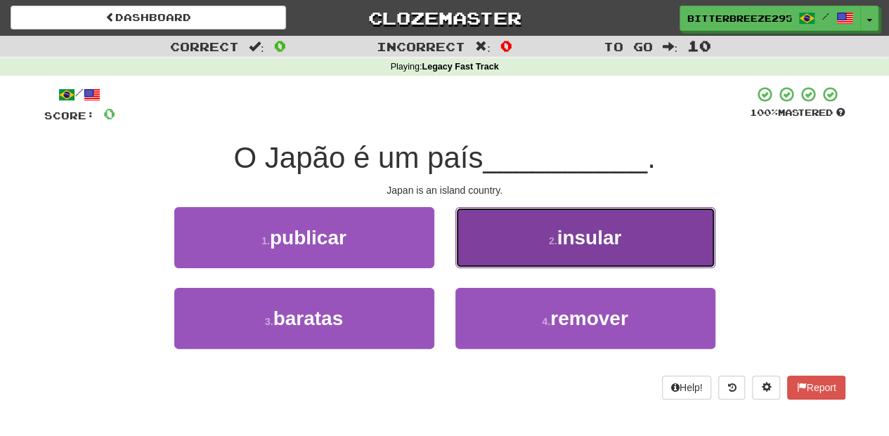
click at [502, 252] on button "2 . insular" at bounding box center [585, 237] width 260 height 61
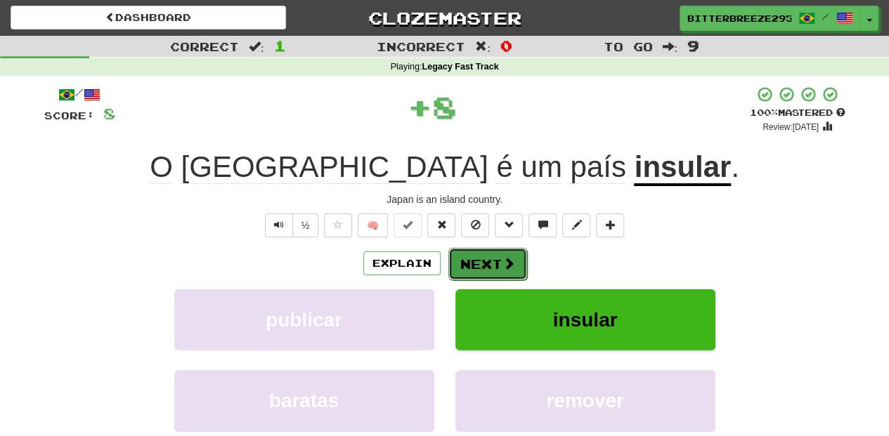
click at [501, 252] on button "Next" at bounding box center [487, 264] width 79 height 32
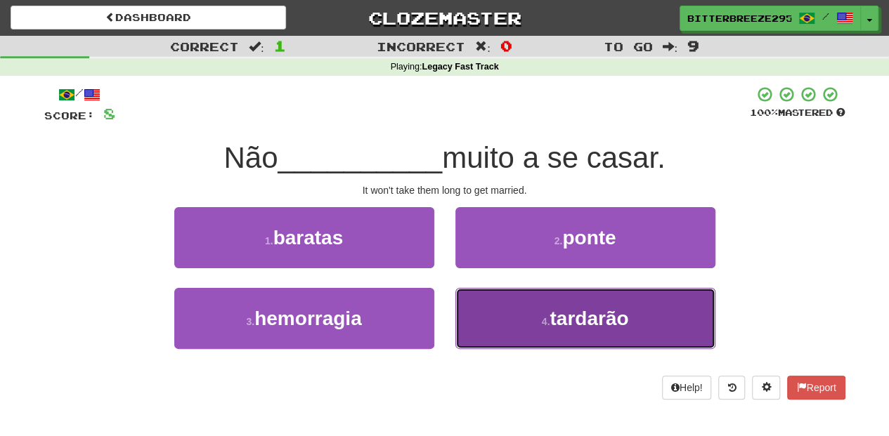
click at [490, 313] on button "4 . tardarão" at bounding box center [585, 318] width 260 height 61
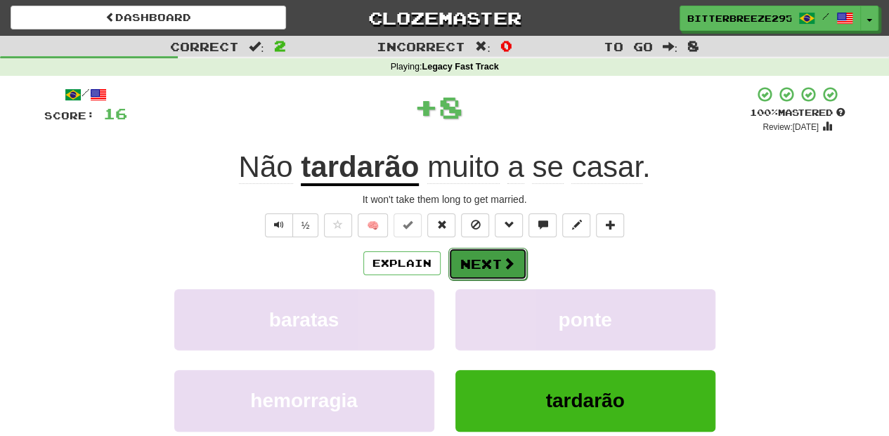
click at [481, 261] on button "Next" at bounding box center [487, 264] width 79 height 32
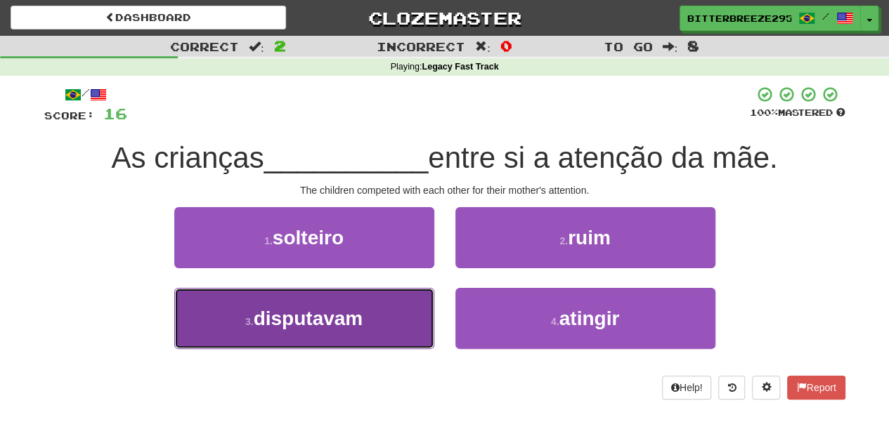
click at [392, 315] on button "3 . disputavam" at bounding box center [304, 318] width 260 height 61
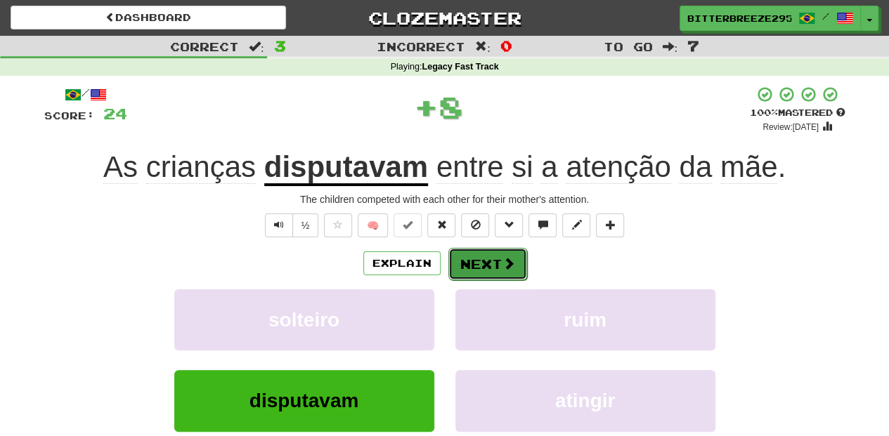
click at [485, 259] on button "Next" at bounding box center [487, 264] width 79 height 32
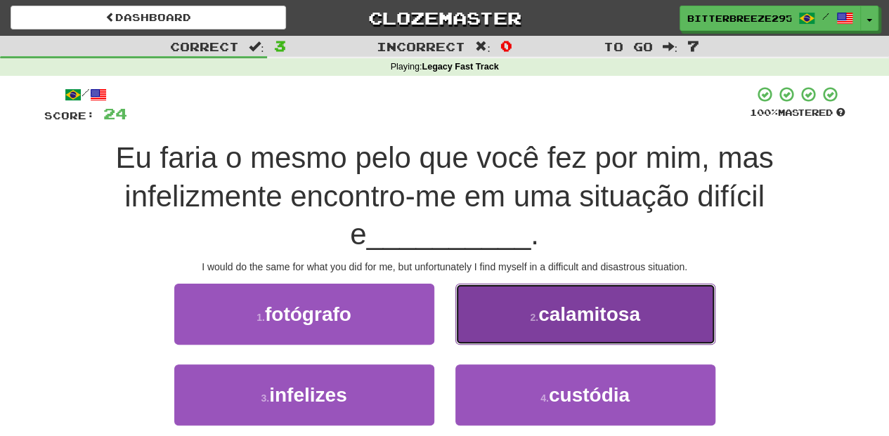
click at [493, 326] on button "2 . calamitosa" at bounding box center [585, 314] width 260 height 61
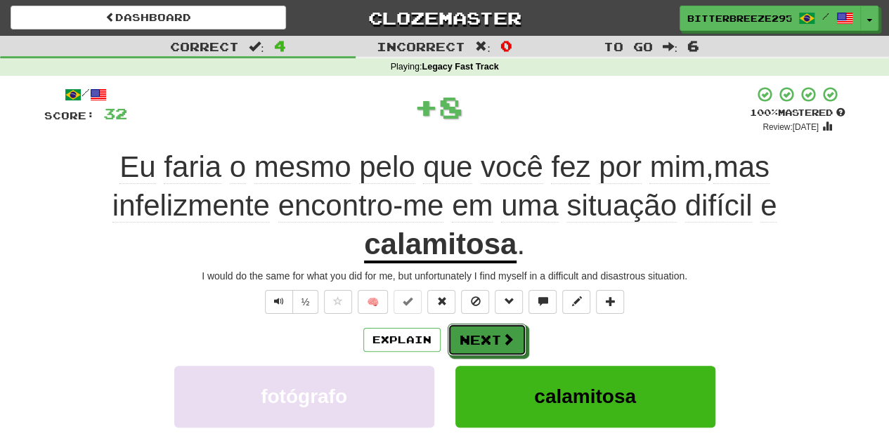
click at [493, 326] on button "Next" at bounding box center [487, 340] width 79 height 32
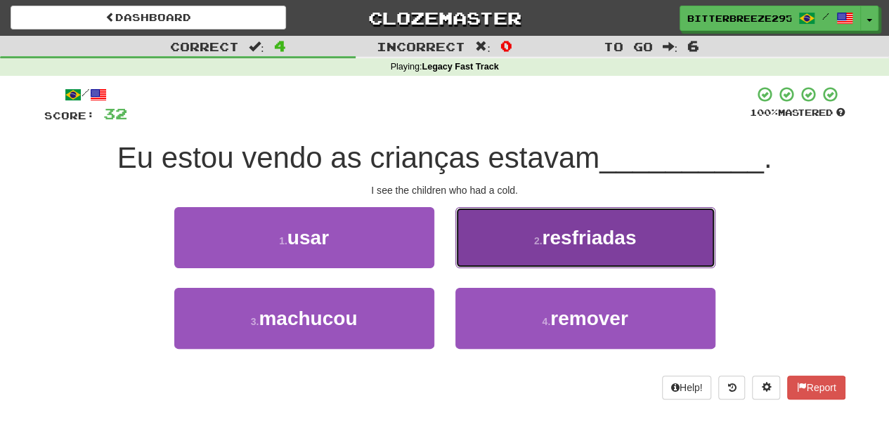
click at [482, 257] on button "2 . resfriadas" at bounding box center [585, 237] width 260 height 61
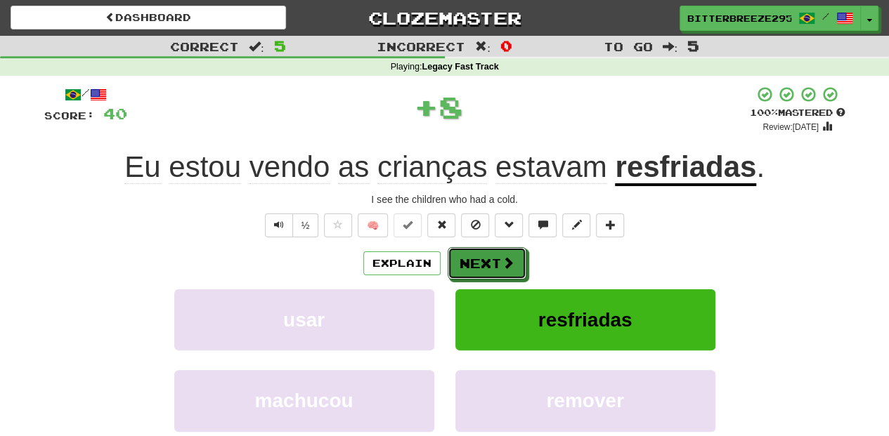
click at [482, 256] on button "Next" at bounding box center [487, 263] width 79 height 32
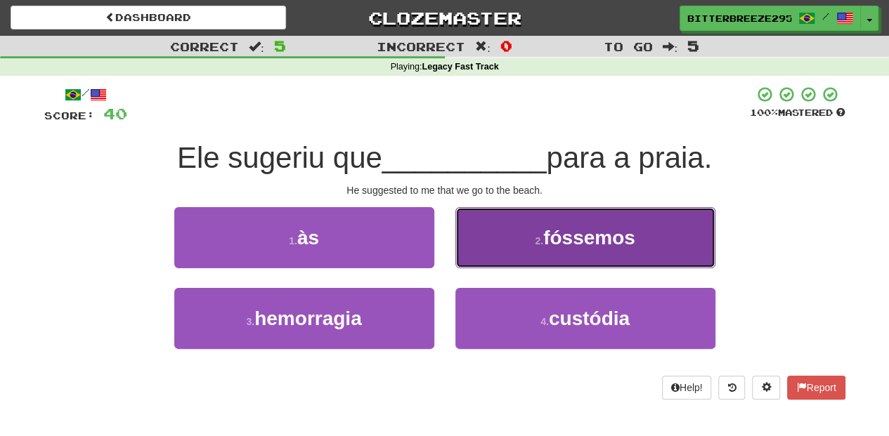
click at [470, 252] on button "2 . fóssemos" at bounding box center [585, 237] width 260 height 61
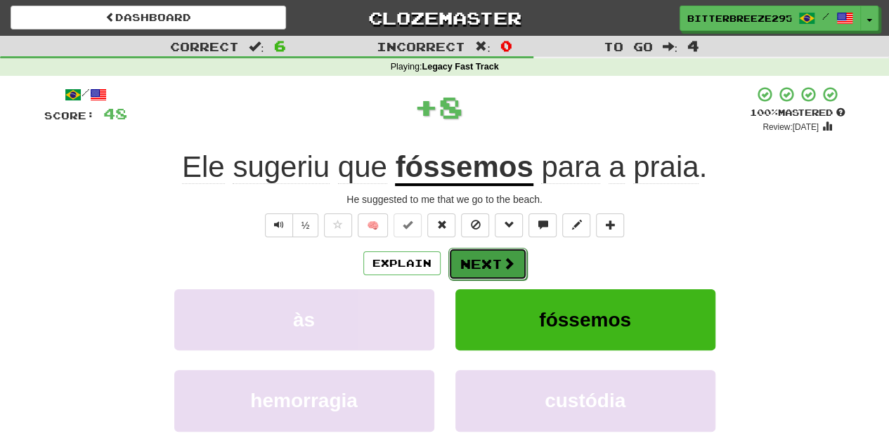
click at [474, 266] on button "Next" at bounding box center [487, 264] width 79 height 32
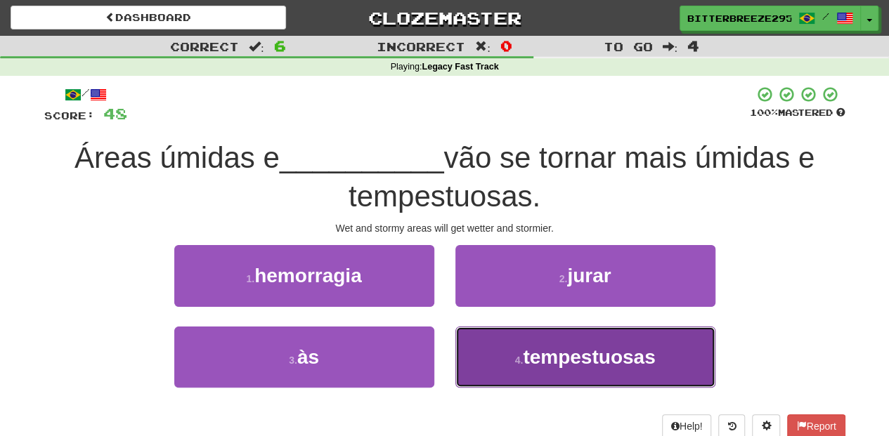
click at [478, 341] on button "4 . tempestuosas" at bounding box center [585, 357] width 260 height 61
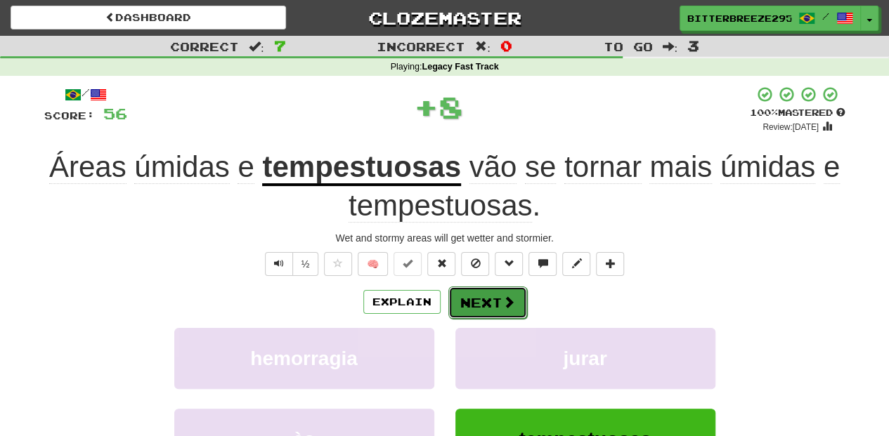
click at [472, 296] on button "Next" at bounding box center [487, 303] width 79 height 32
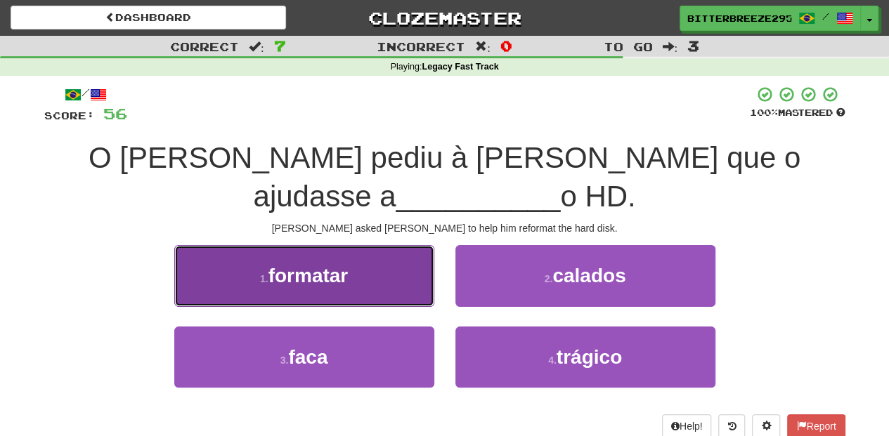
click at [377, 253] on button "1 . formatar" at bounding box center [304, 275] width 260 height 61
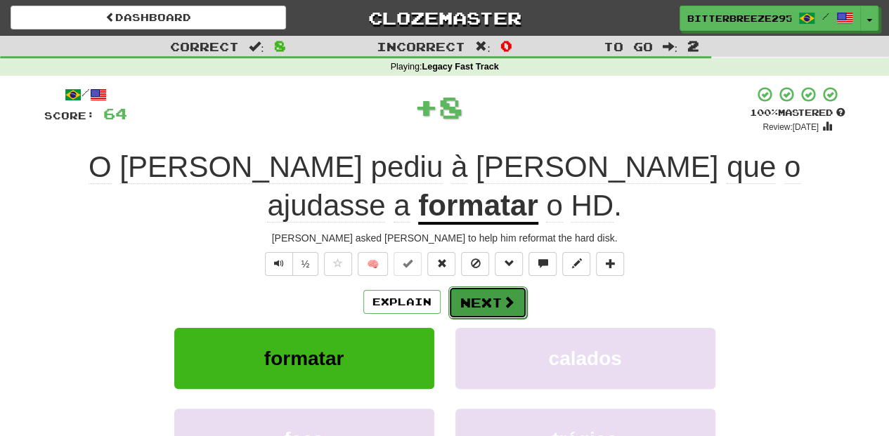
click at [471, 287] on button "Next" at bounding box center [487, 303] width 79 height 32
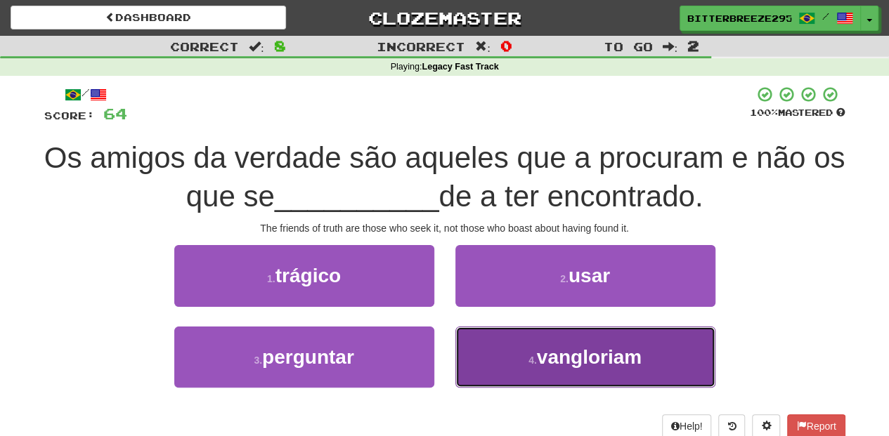
click at [518, 364] on button "4 . vangloriam" at bounding box center [585, 357] width 260 height 61
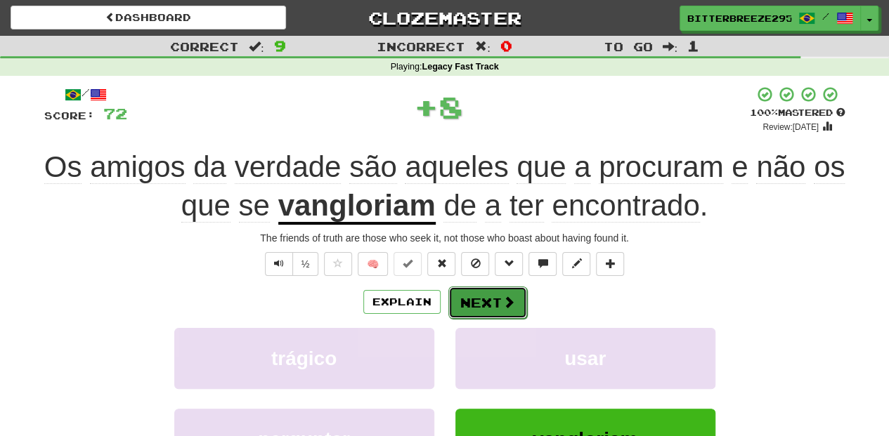
click at [472, 287] on button "Next" at bounding box center [487, 303] width 79 height 32
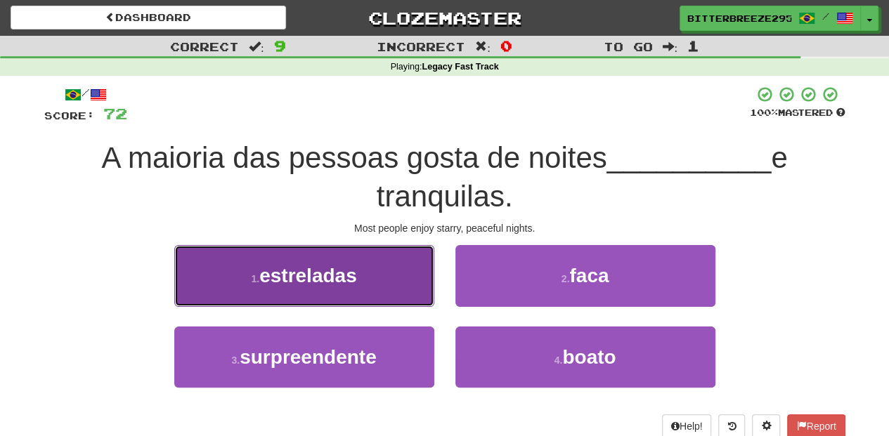
click at [368, 293] on button "1 . estreladas" at bounding box center [304, 275] width 260 height 61
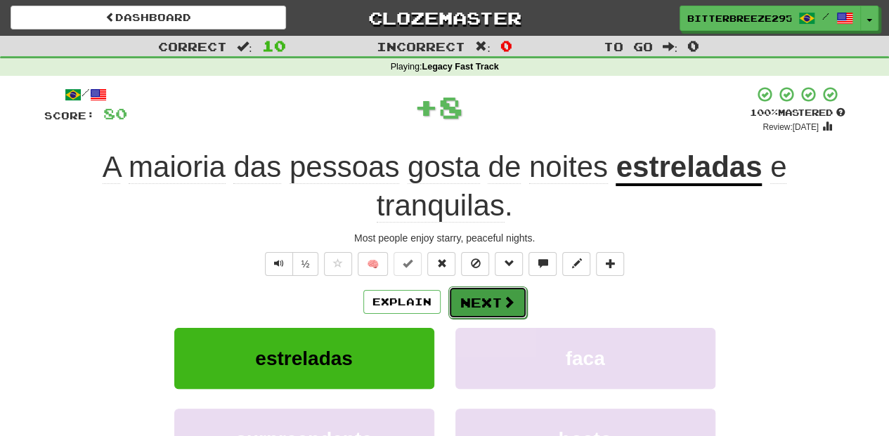
click at [476, 297] on button "Next" at bounding box center [487, 303] width 79 height 32
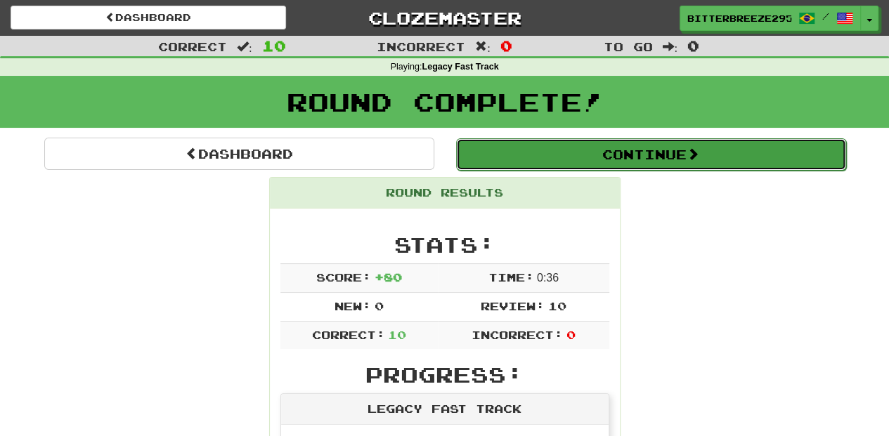
click at [527, 161] on button "Continue" at bounding box center [651, 154] width 390 height 32
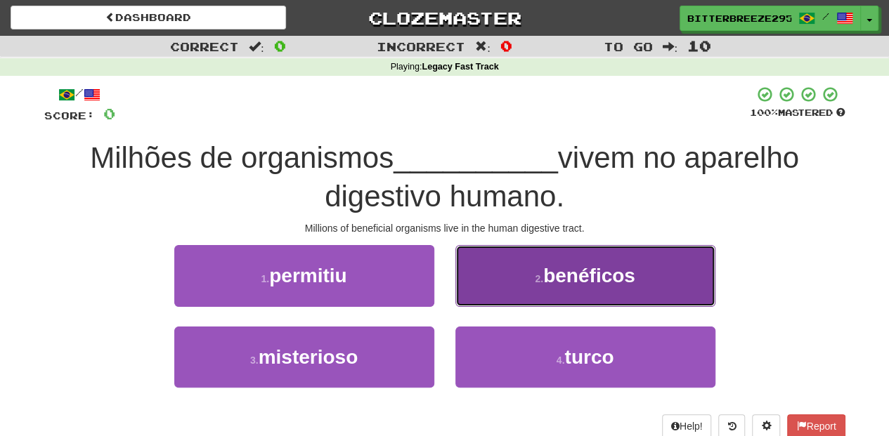
drag, startPoint x: 500, startPoint y: 261, endPoint x: 495, endPoint y: 271, distance: 11.6
click at [495, 271] on button "2 . benéficos" at bounding box center [585, 275] width 260 height 61
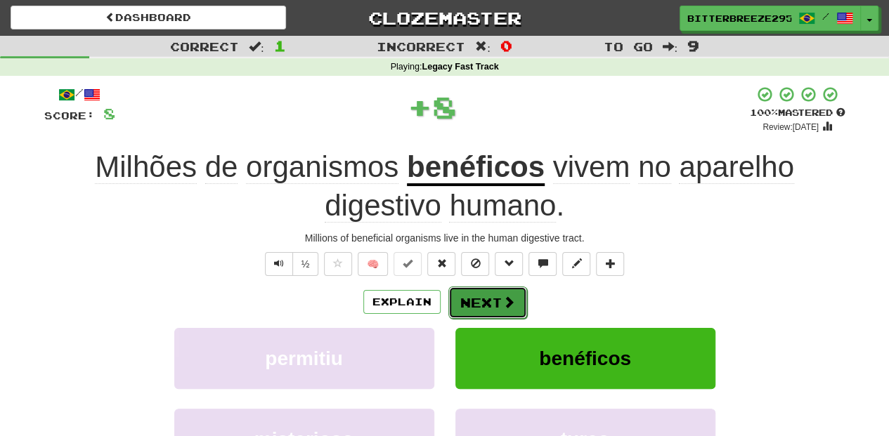
click at [486, 296] on button "Next" at bounding box center [487, 303] width 79 height 32
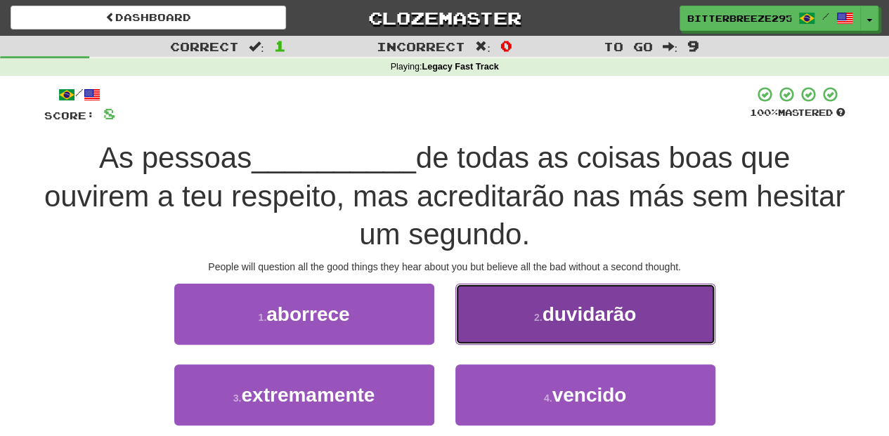
click at [481, 318] on button "2 . duvidarão" at bounding box center [585, 314] width 260 height 61
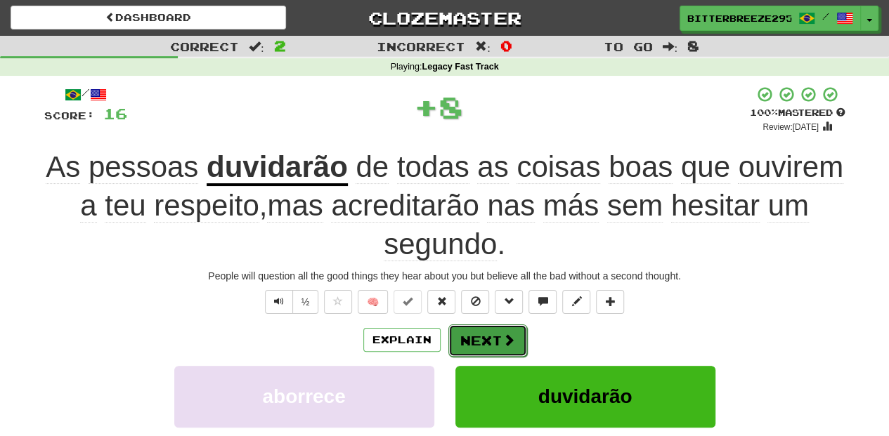
click at [467, 338] on button "Next" at bounding box center [487, 341] width 79 height 32
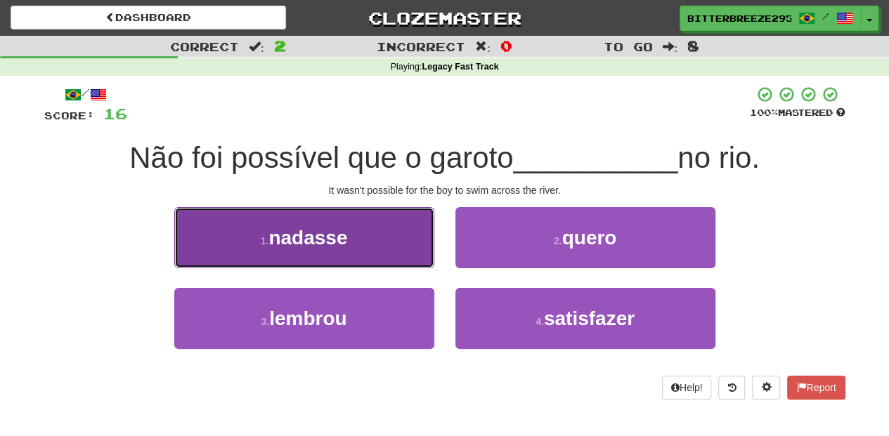
click at [339, 244] on span "nadasse" at bounding box center [307, 238] width 79 height 22
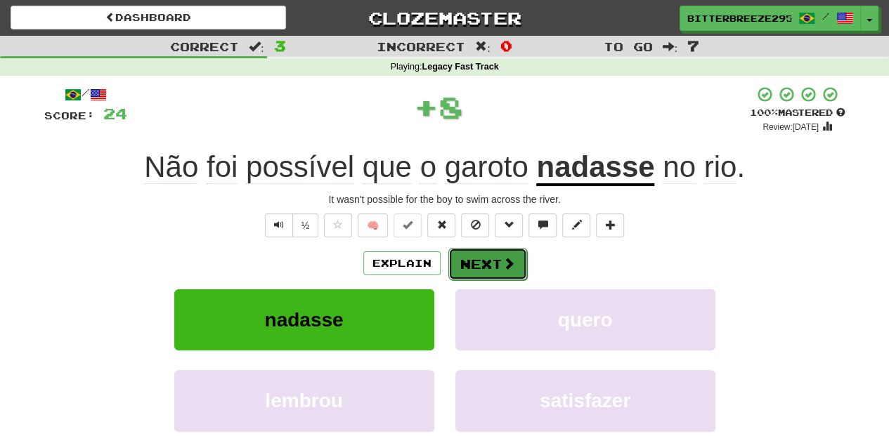
click at [462, 260] on button "Next" at bounding box center [487, 264] width 79 height 32
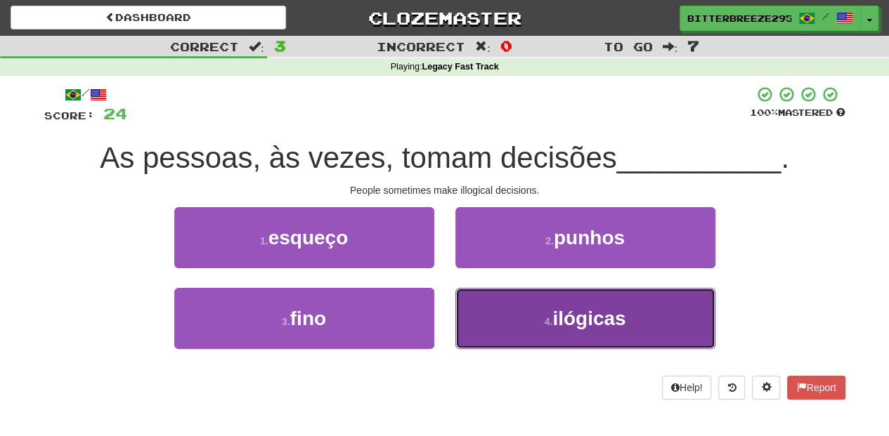
click at [483, 306] on button "4 . ilógicas" at bounding box center [585, 318] width 260 height 61
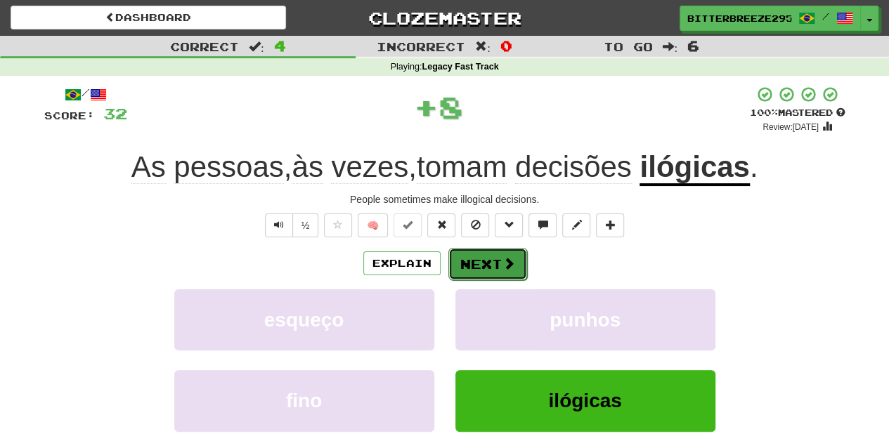
click at [466, 254] on button "Next" at bounding box center [487, 264] width 79 height 32
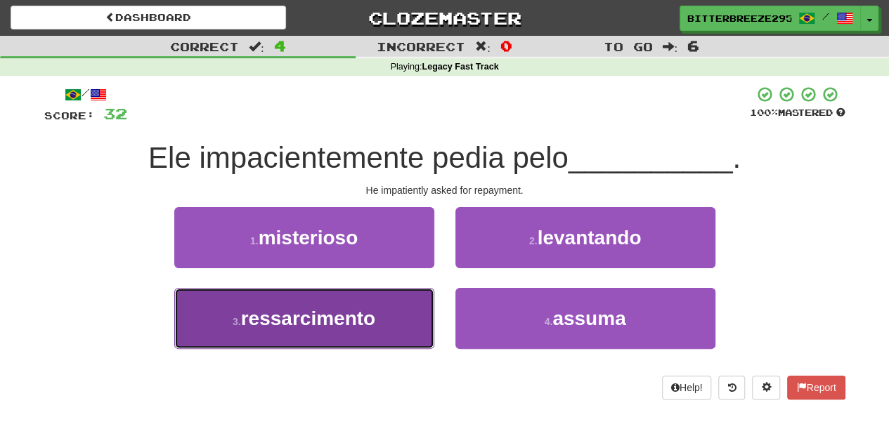
click at [353, 322] on span "ressarcimento" at bounding box center [308, 319] width 134 height 22
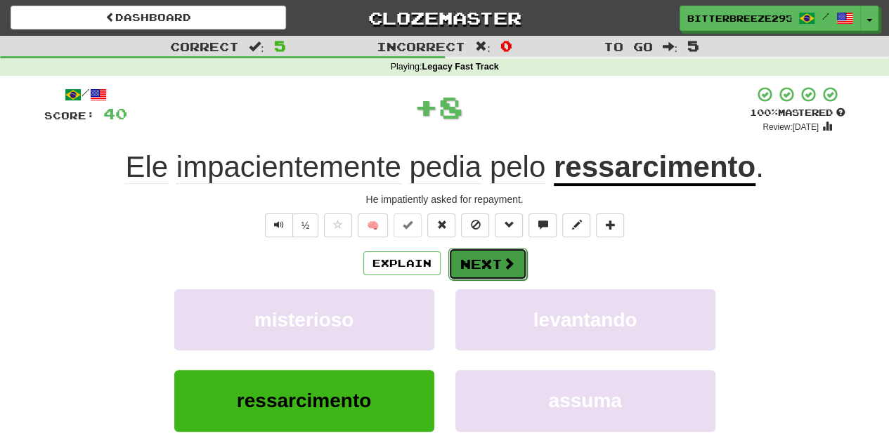
click at [468, 266] on button "Next" at bounding box center [487, 264] width 79 height 32
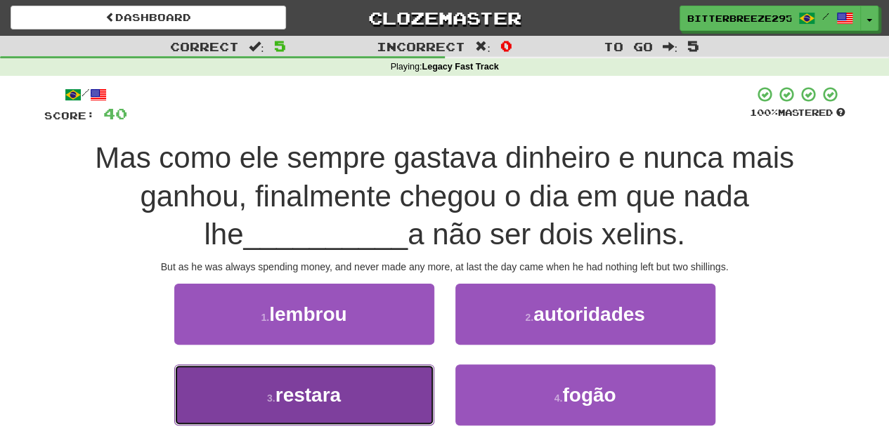
click at [399, 396] on button "3 . restara" at bounding box center [304, 395] width 260 height 61
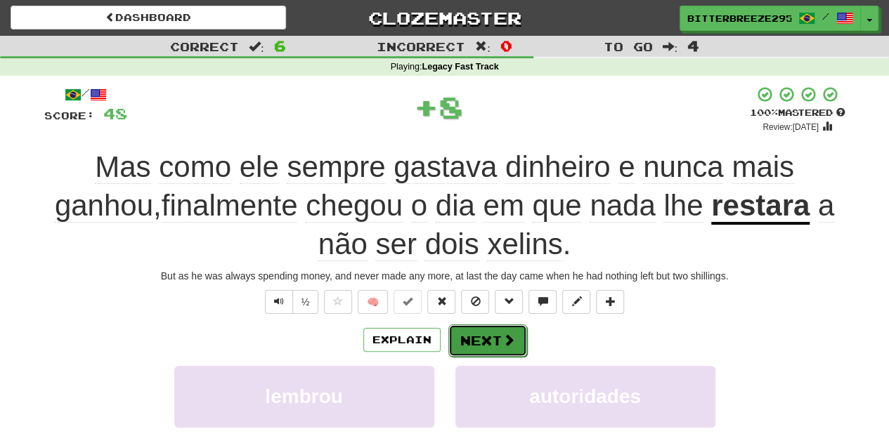
click at [474, 332] on button "Next" at bounding box center [487, 341] width 79 height 32
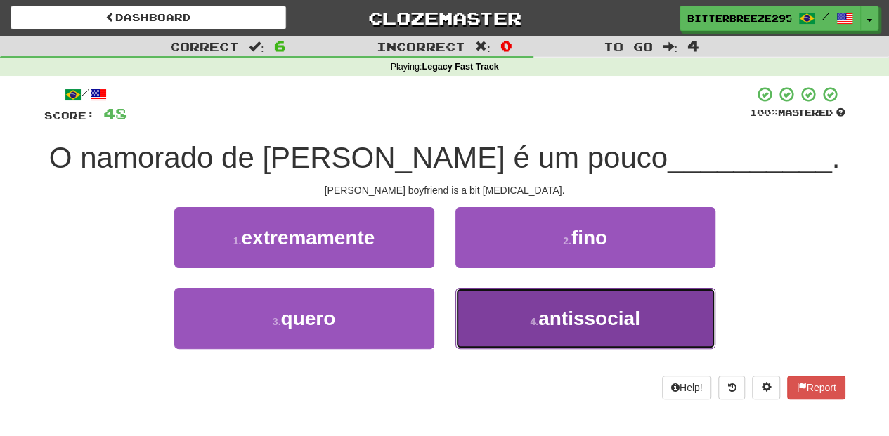
click at [510, 315] on button "4 . antissocial" at bounding box center [585, 318] width 260 height 61
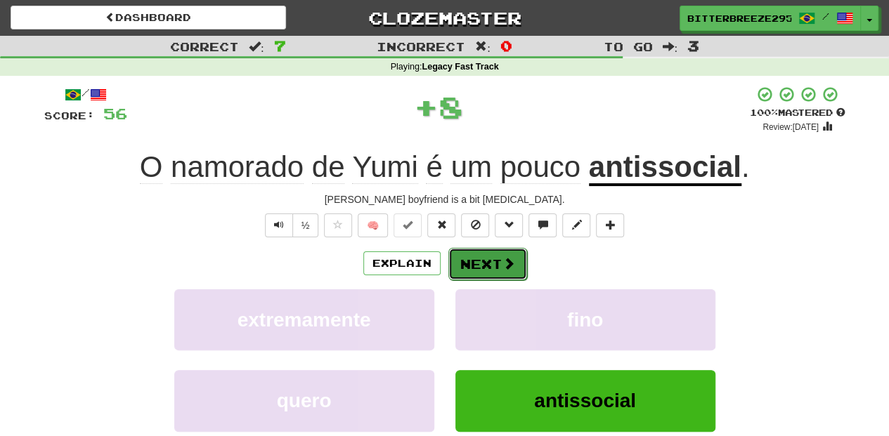
click at [482, 263] on button "Next" at bounding box center [487, 264] width 79 height 32
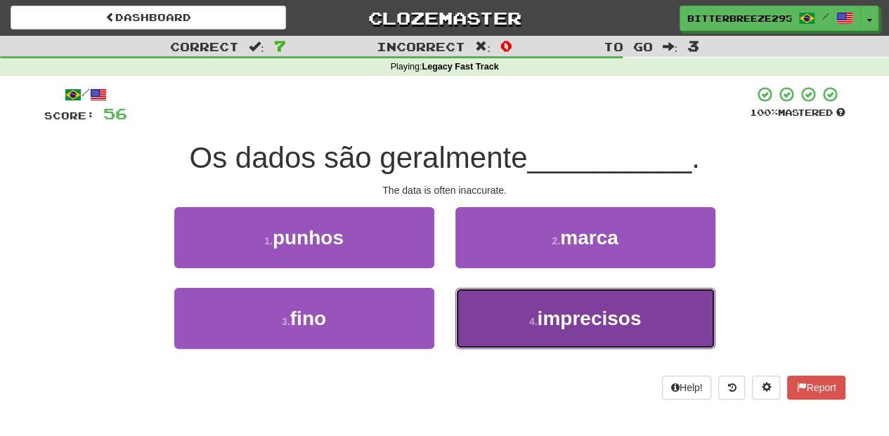
click at [484, 299] on button "4 . imprecisos" at bounding box center [585, 318] width 260 height 61
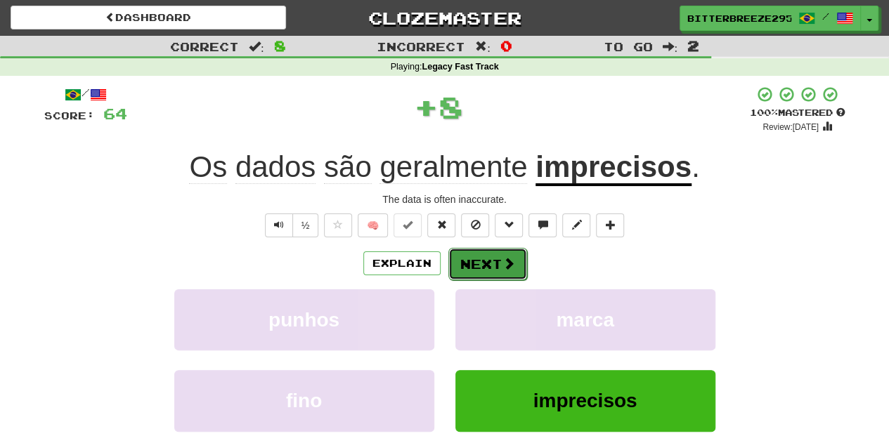
click at [478, 271] on button "Next" at bounding box center [487, 264] width 79 height 32
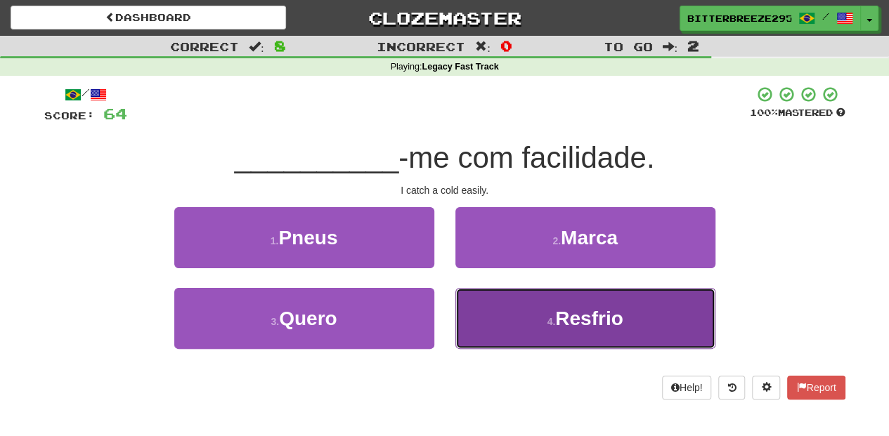
click at [503, 325] on button "4 . [GEOGRAPHIC_DATA]" at bounding box center [585, 318] width 260 height 61
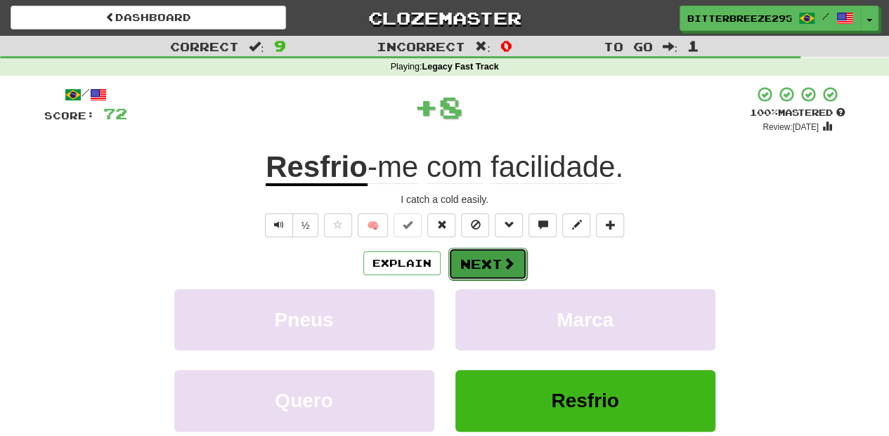
click at [492, 266] on button "Next" at bounding box center [487, 264] width 79 height 32
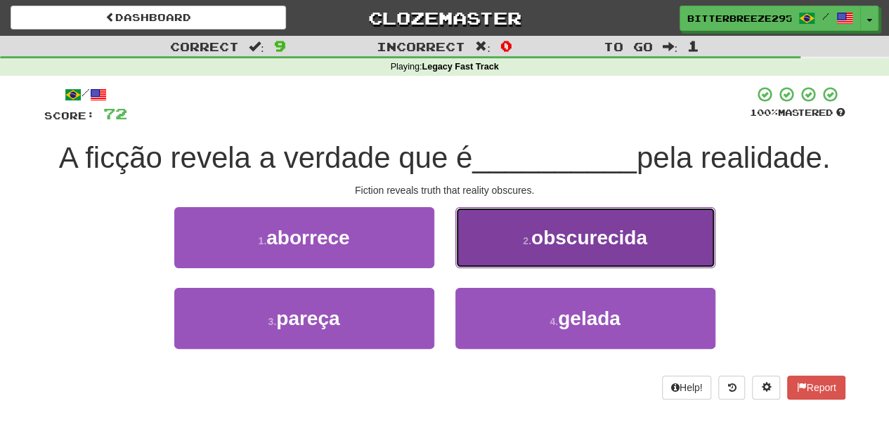
click at [496, 244] on button "2 . obscurecida" at bounding box center [585, 237] width 260 height 61
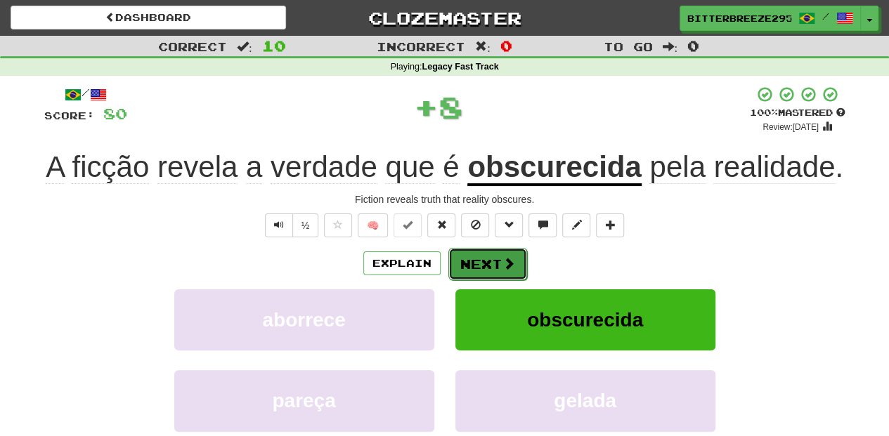
click at [492, 254] on button "Next" at bounding box center [487, 264] width 79 height 32
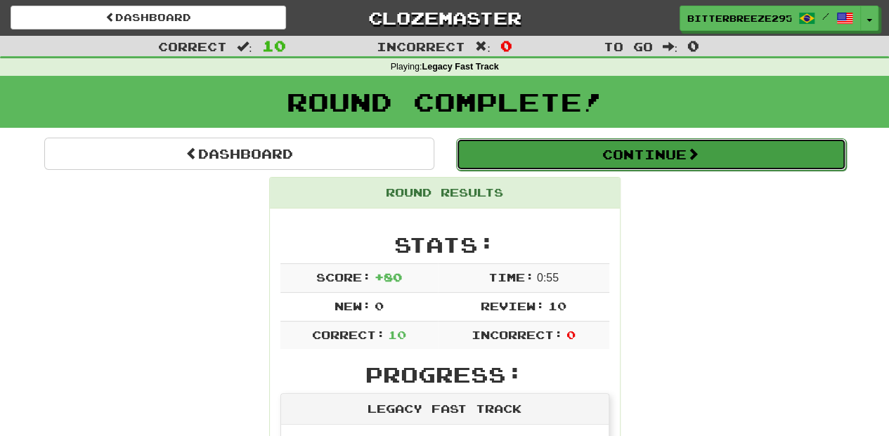
click at [553, 153] on button "Continue" at bounding box center [651, 154] width 390 height 32
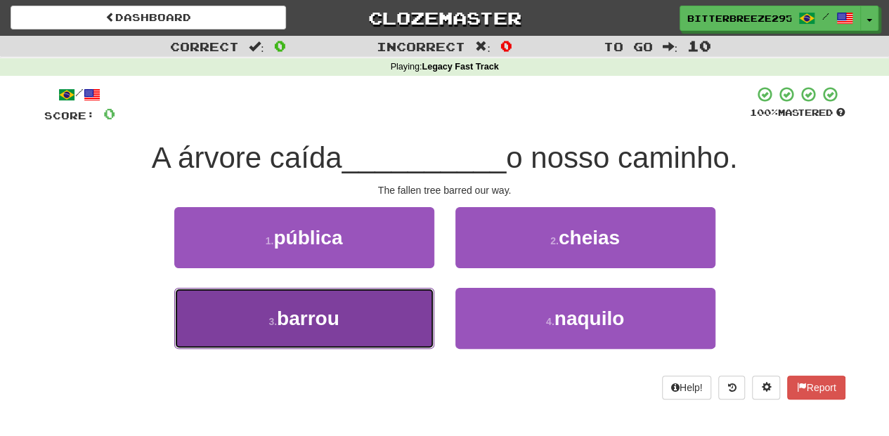
click at [353, 320] on button "3 . barrou" at bounding box center [304, 318] width 260 height 61
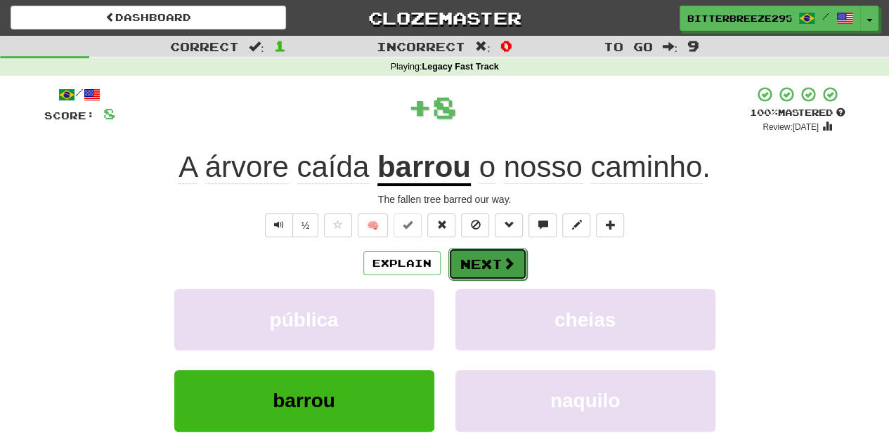
click at [490, 270] on button "Next" at bounding box center [487, 264] width 79 height 32
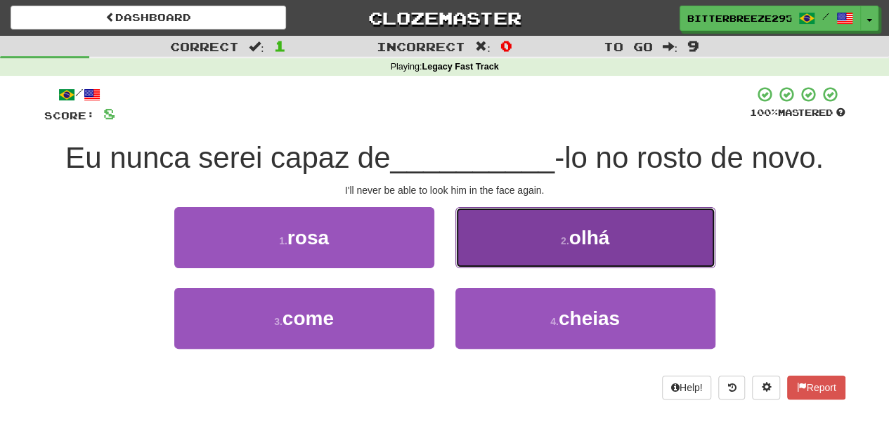
click at [499, 257] on button "2 . olhá" at bounding box center [585, 237] width 260 height 61
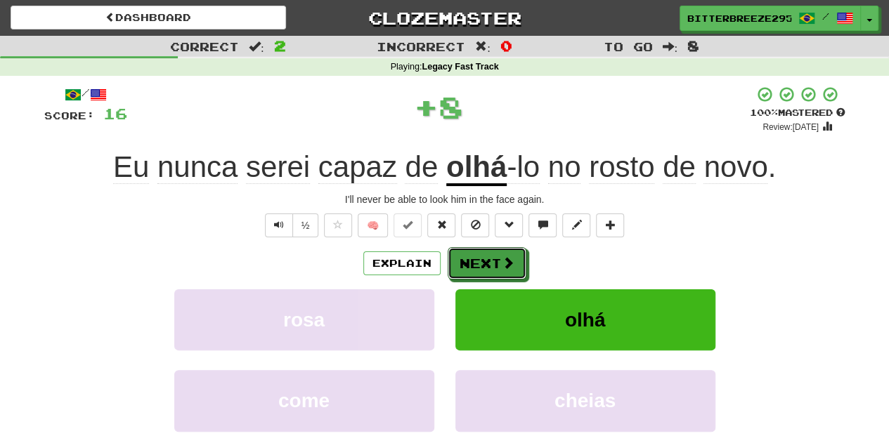
click at [499, 257] on button "Next" at bounding box center [487, 263] width 79 height 32
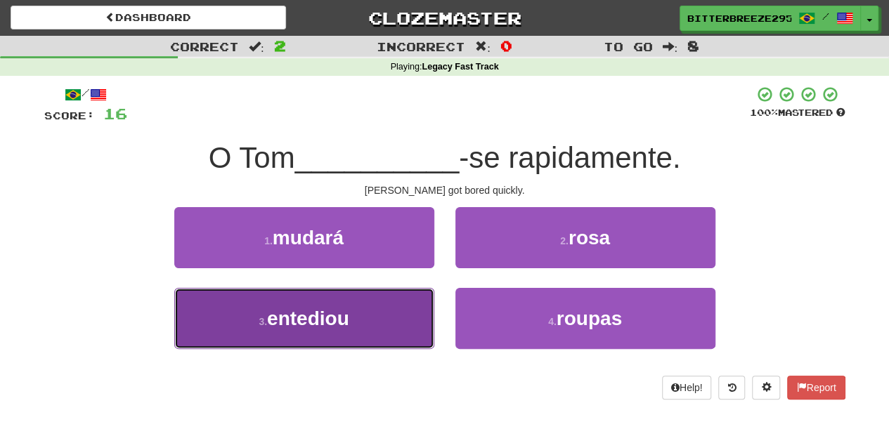
click at [392, 320] on button "3 . entediou" at bounding box center [304, 318] width 260 height 61
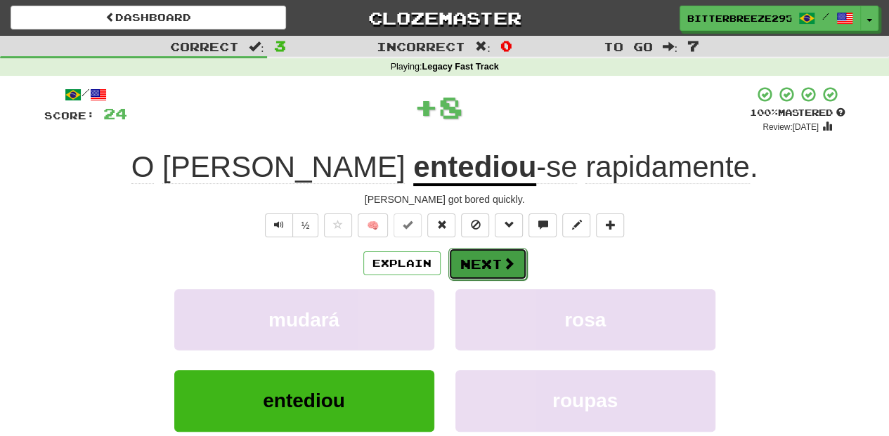
click at [462, 256] on button "Next" at bounding box center [487, 264] width 79 height 32
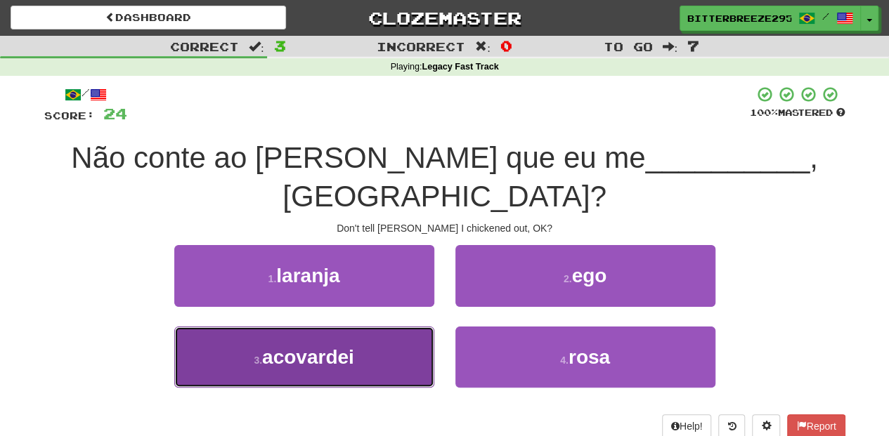
click at [371, 327] on button "3 . acovardei" at bounding box center [304, 357] width 260 height 61
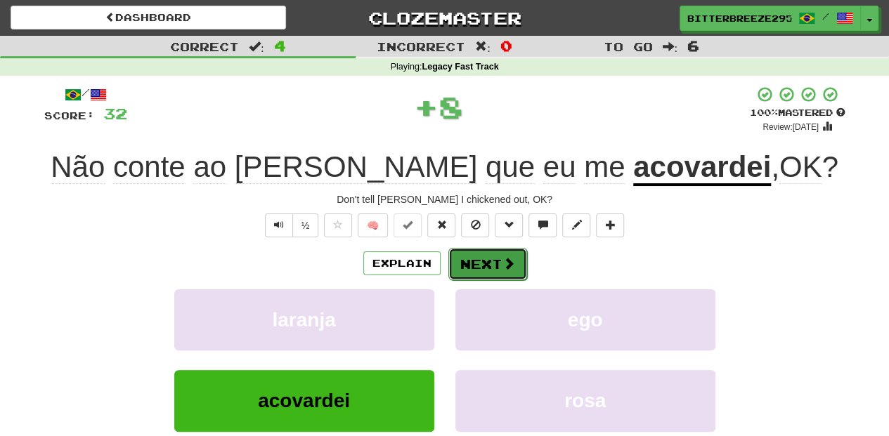
click at [484, 254] on button "Next" at bounding box center [487, 264] width 79 height 32
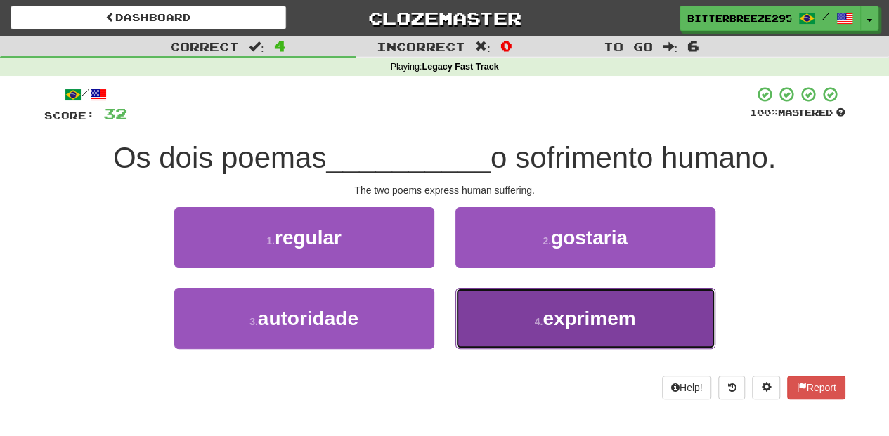
click at [504, 316] on button "4 . exprimem" at bounding box center [585, 318] width 260 height 61
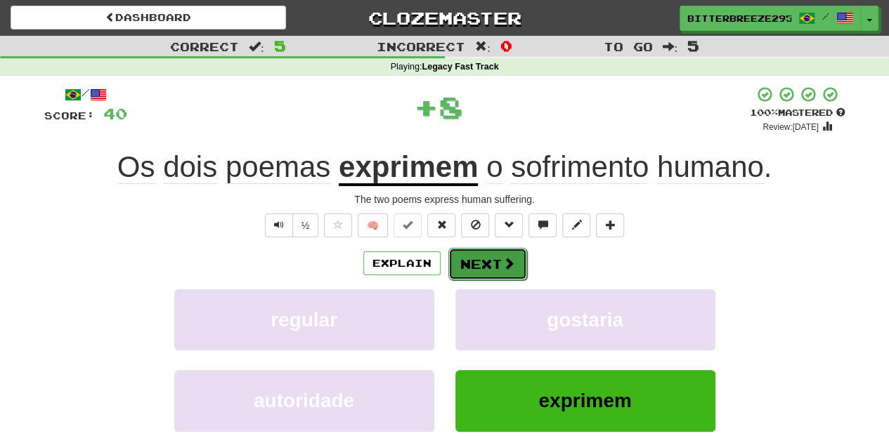
click at [507, 259] on span at bounding box center [508, 263] width 13 height 13
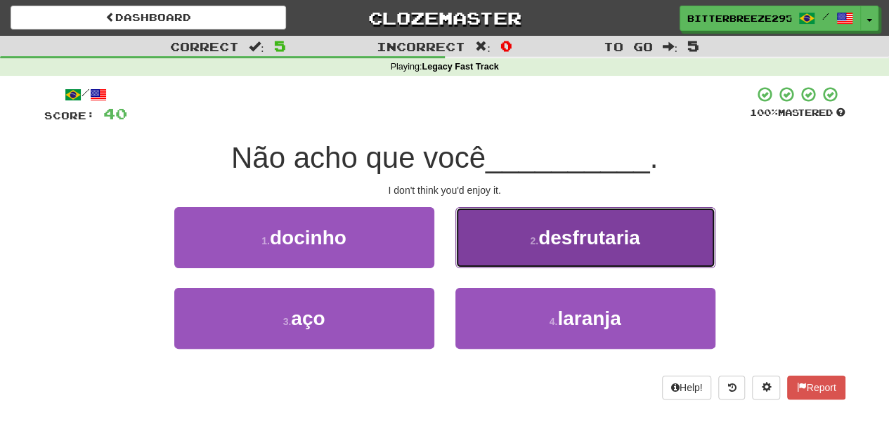
click at [500, 260] on button "2 . desfrutaria" at bounding box center [585, 237] width 260 height 61
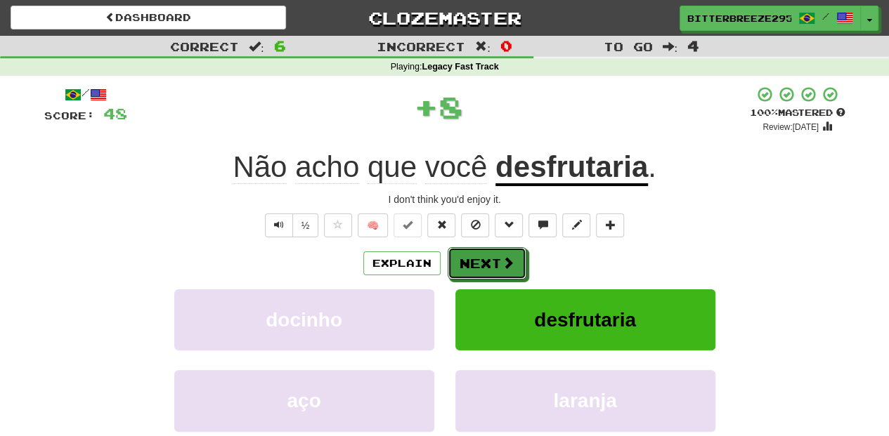
click at [502, 260] on span at bounding box center [508, 262] width 13 height 13
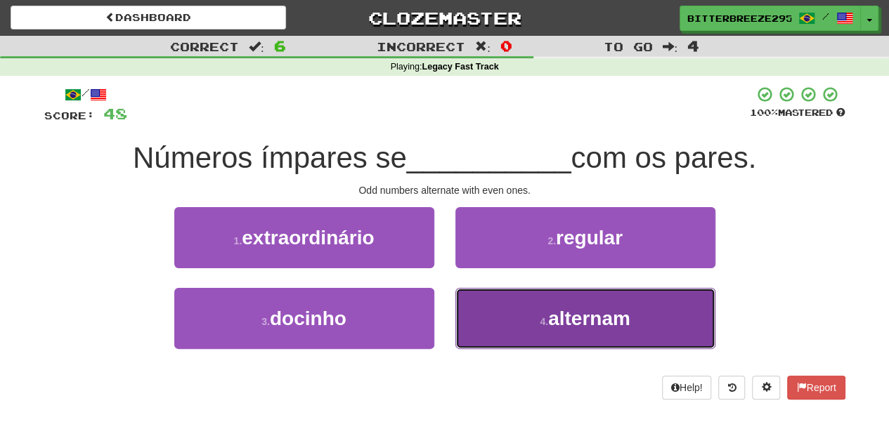
click at [523, 322] on button "4 . alternam" at bounding box center [585, 318] width 260 height 61
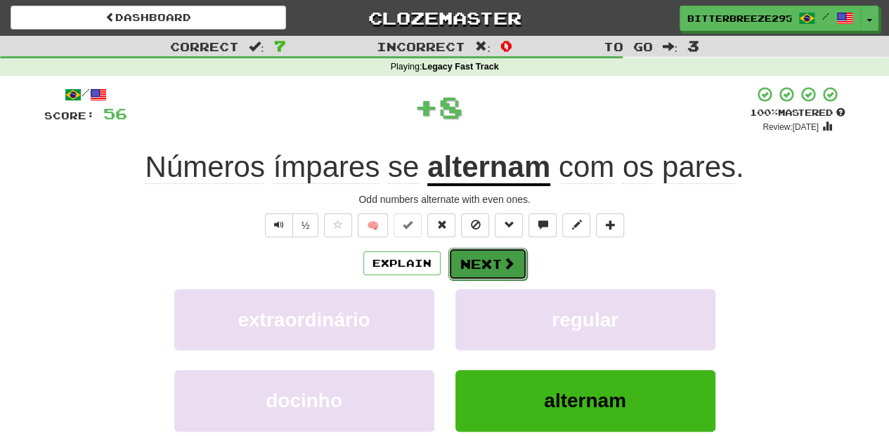
click at [490, 267] on button "Next" at bounding box center [487, 264] width 79 height 32
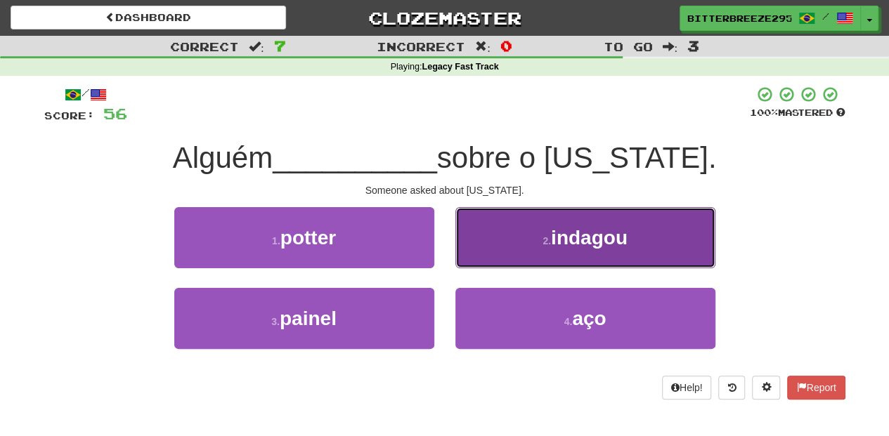
click at [492, 259] on button "2 . indagou" at bounding box center [585, 237] width 260 height 61
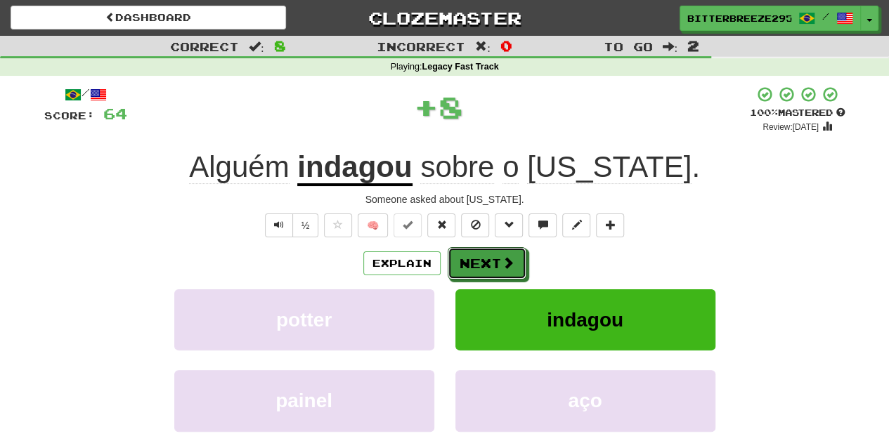
click at [492, 259] on button "Next" at bounding box center [487, 263] width 79 height 32
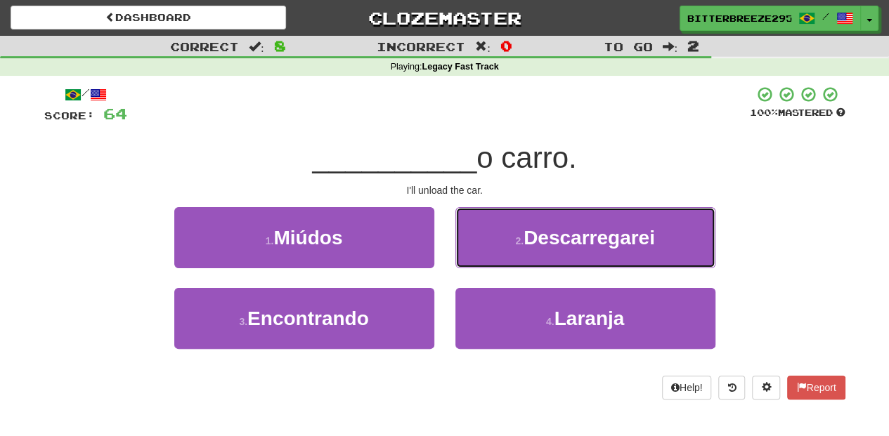
click at [492, 259] on button "2 . Descarregarei" at bounding box center [585, 237] width 260 height 61
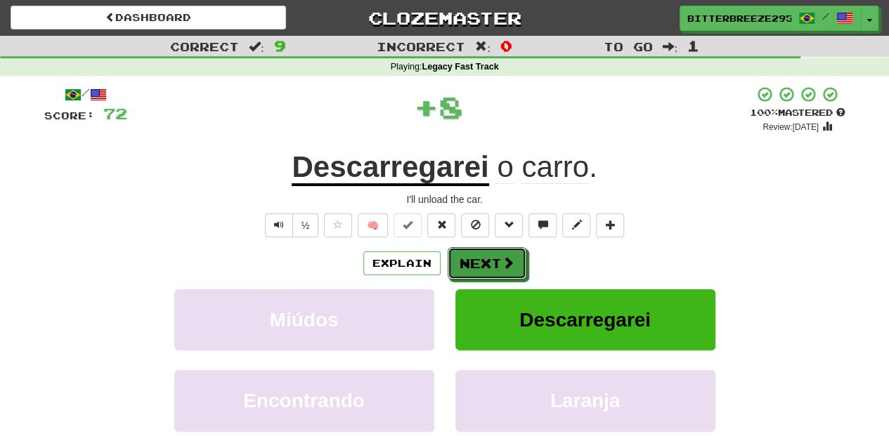
click at [492, 259] on button "Next" at bounding box center [487, 263] width 79 height 32
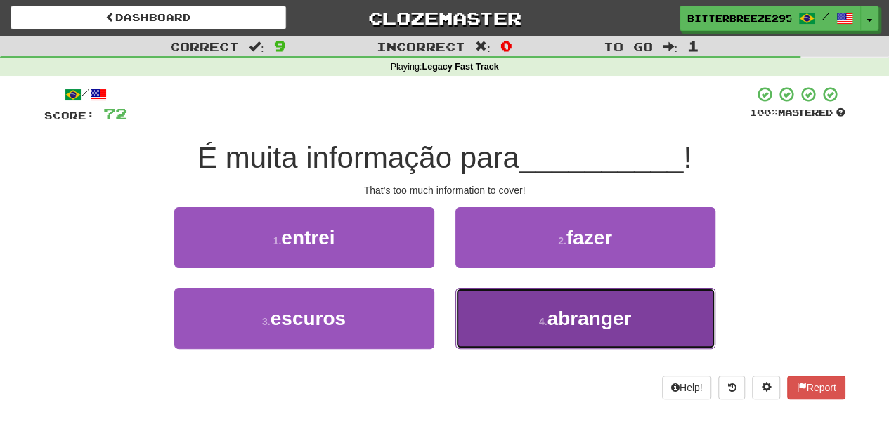
click at [502, 326] on button "4 . abranger" at bounding box center [585, 318] width 260 height 61
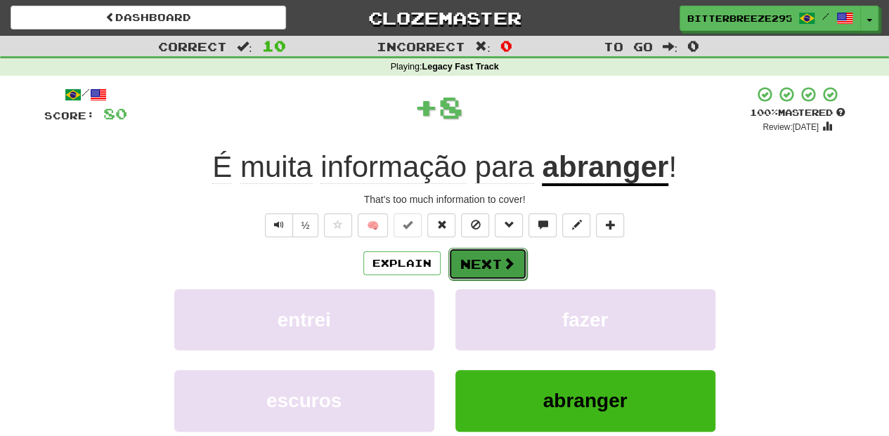
click at [469, 260] on button "Next" at bounding box center [487, 264] width 79 height 32
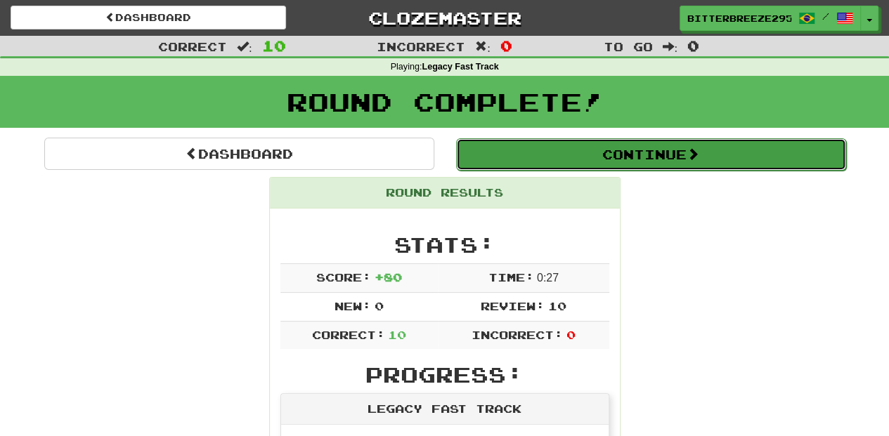
click at [504, 152] on button "Continue" at bounding box center [651, 154] width 390 height 32
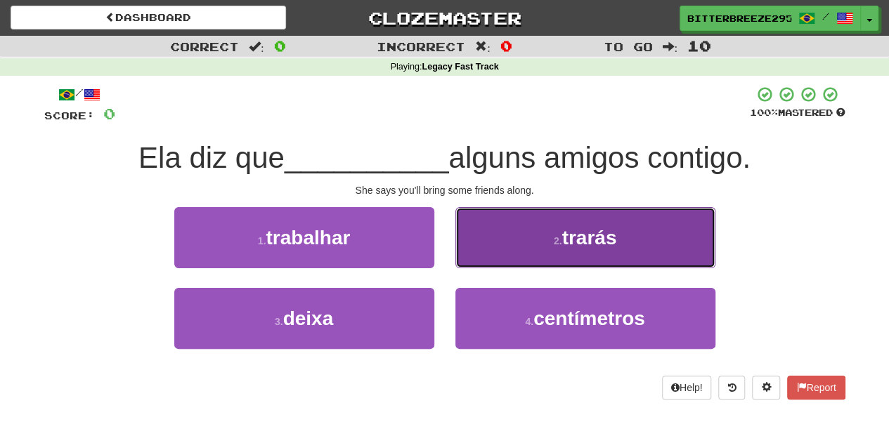
click at [485, 260] on button "2 . trarás" at bounding box center [585, 237] width 260 height 61
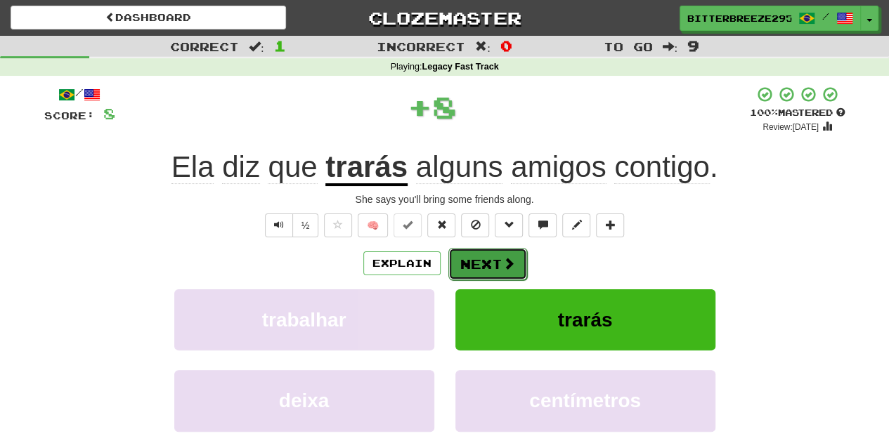
click at [481, 267] on button "Next" at bounding box center [487, 264] width 79 height 32
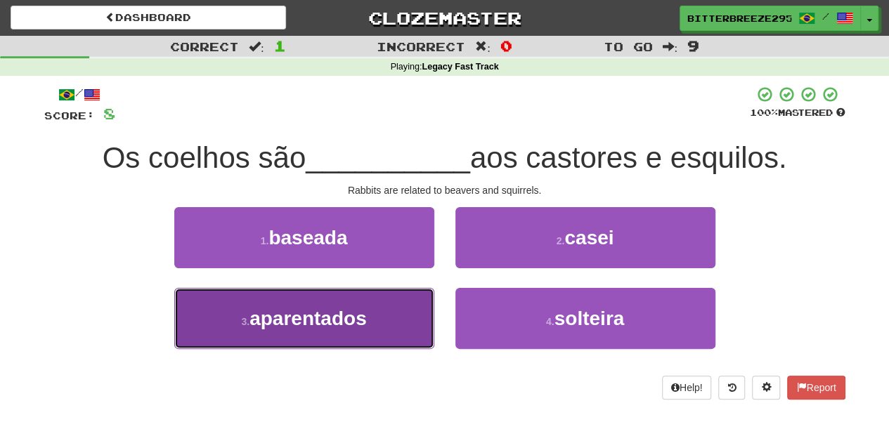
click at [396, 312] on button "3 . aparentados" at bounding box center [304, 318] width 260 height 61
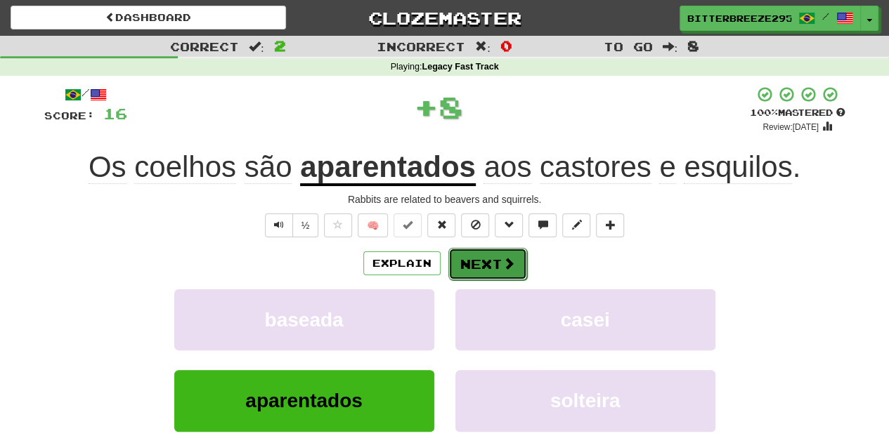
click at [452, 268] on button "Next" at bounding box center [487, 264] width 79 height 32
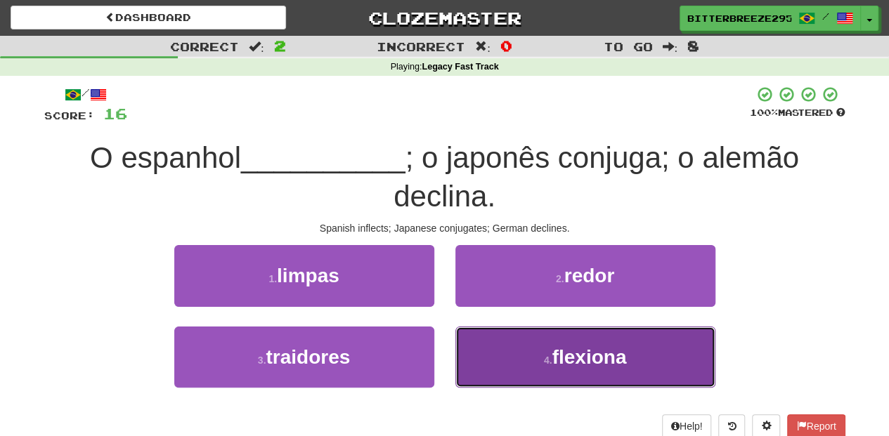
click at [493, 348] on button "4 . flexiona" at bounding box center [585, 357] width 260 height 61
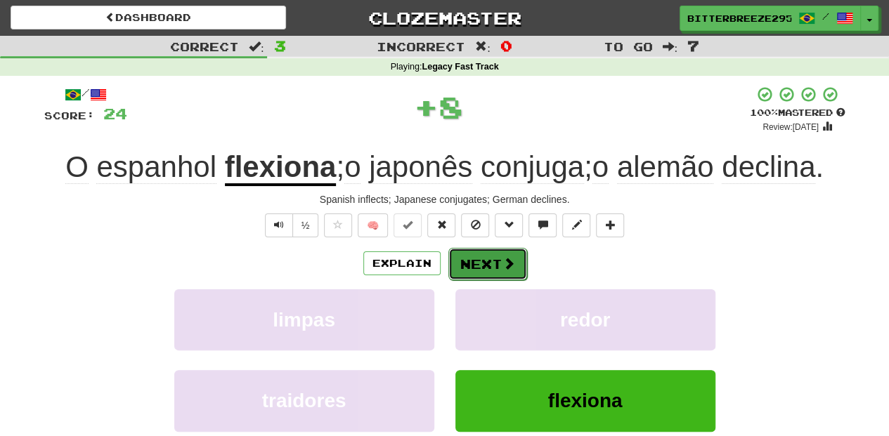
click at [482, 266] on button "Next" at bounding box center [487, 264] width 79 height 32
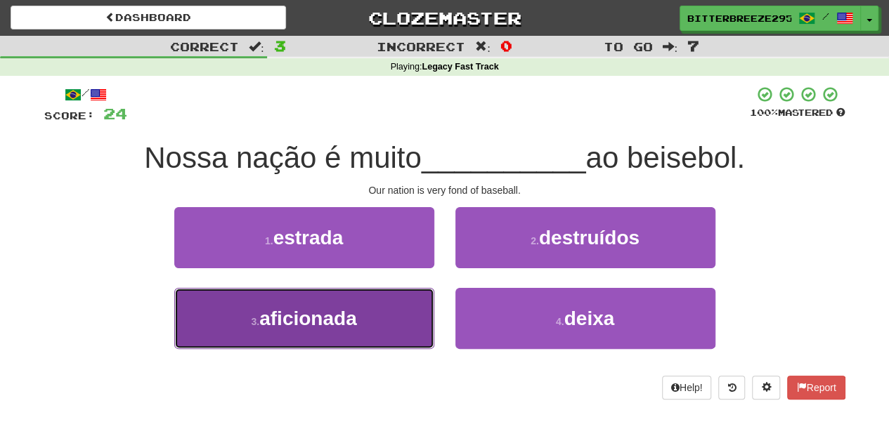
click at [411, 311] on button "3 . aficionada" at bounding box center [304, 318] width 260 height 61
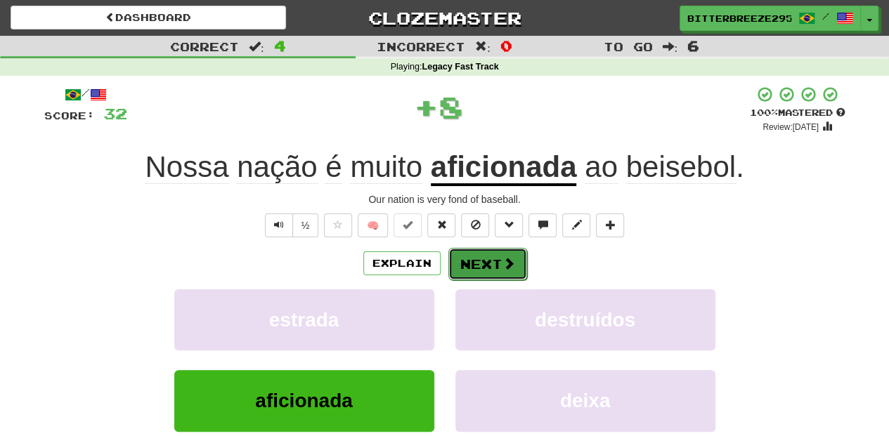
click at [471, 276] on button "Next" at bounding box center [487, 264] width 79 height 32
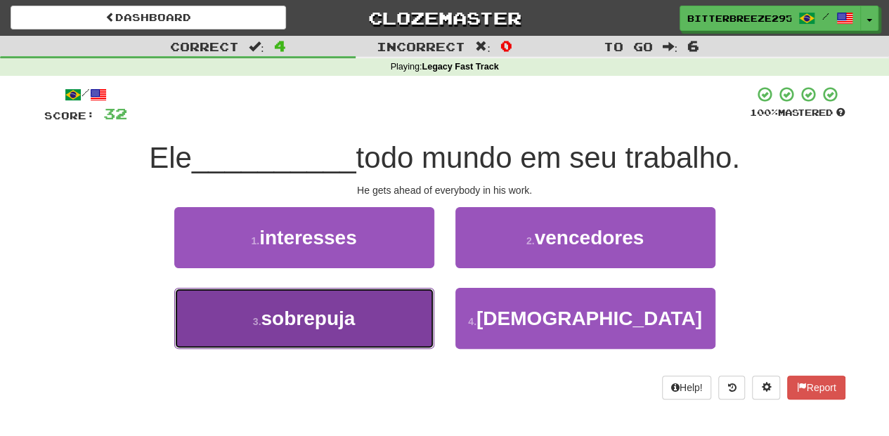
click at [392, 319] on button "3 . sobrepuja" at bounding box center [304, 318] width 260 height 61
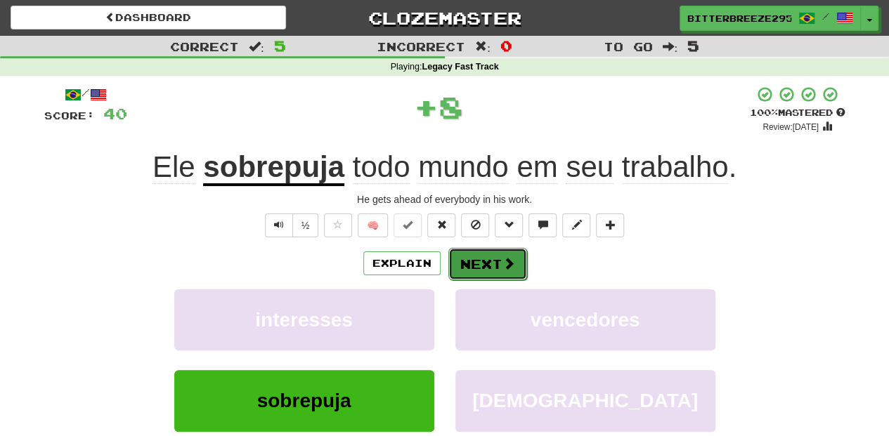
click at [467, 273] on button "Next" at bounding box center [487, 264] width 79 height 32
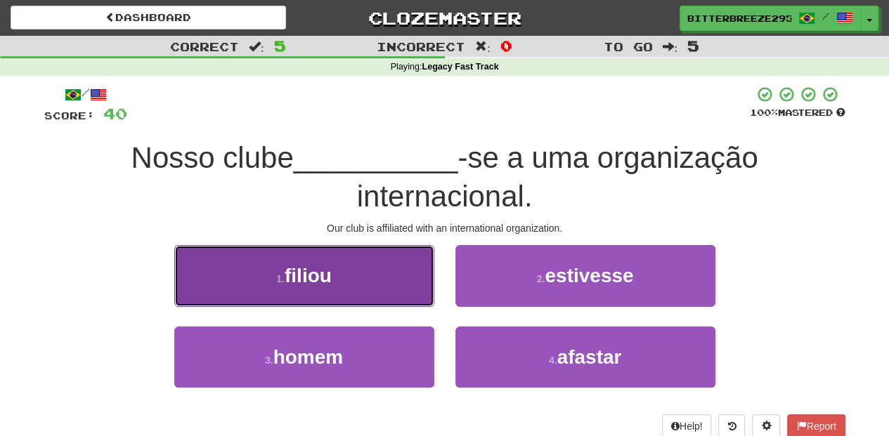
click at [336, 284] on button "1 . filiou" at bounding box center [304, 275] width 260 height 61
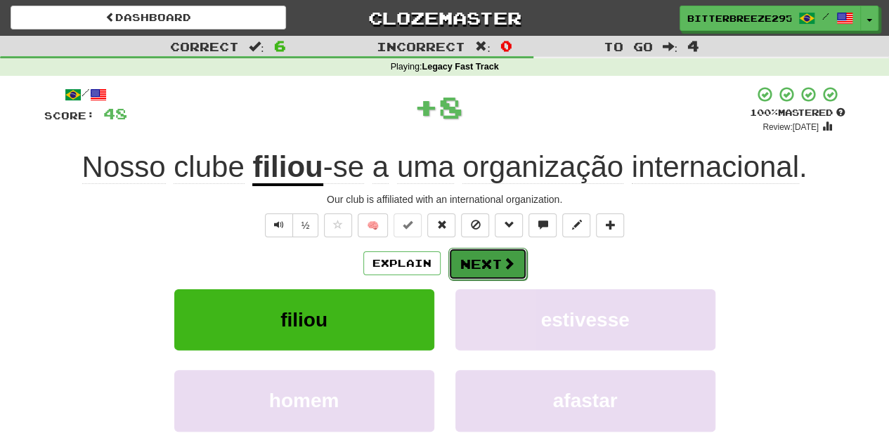
click at [471, 273] on button "Next" at bounding box center [487, 264] width 79 height 32
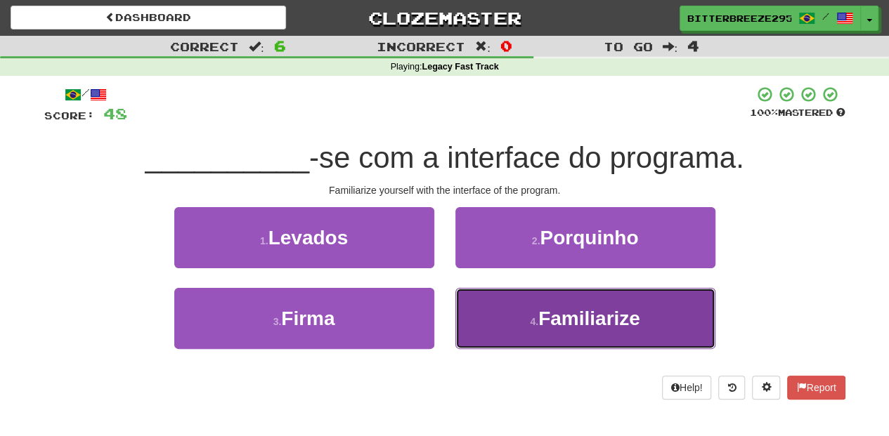
click at [493, 315] on button "4 . Familiarize" at bounding box center [585, 318] width 260 height 61
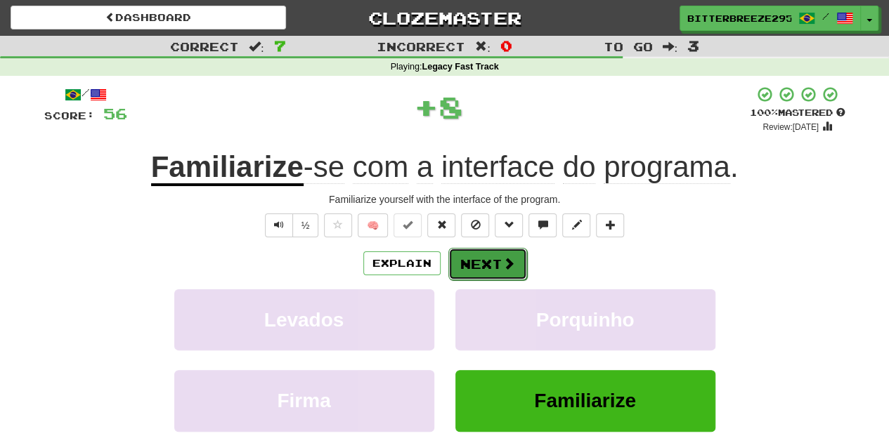
click at [485, 266] on button "Next" at bounding box center [487, 264] width 79 height 32
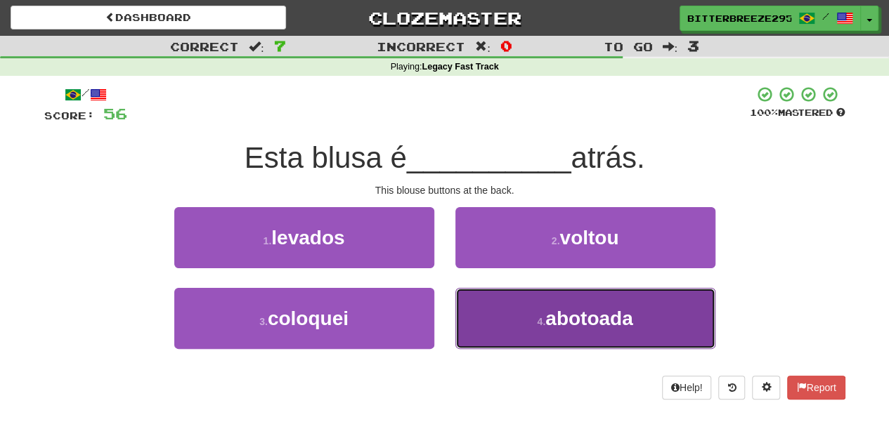
click at [509, 327] on button "4 . abotoada" at bounding box center [585, 318] width 260 height 61
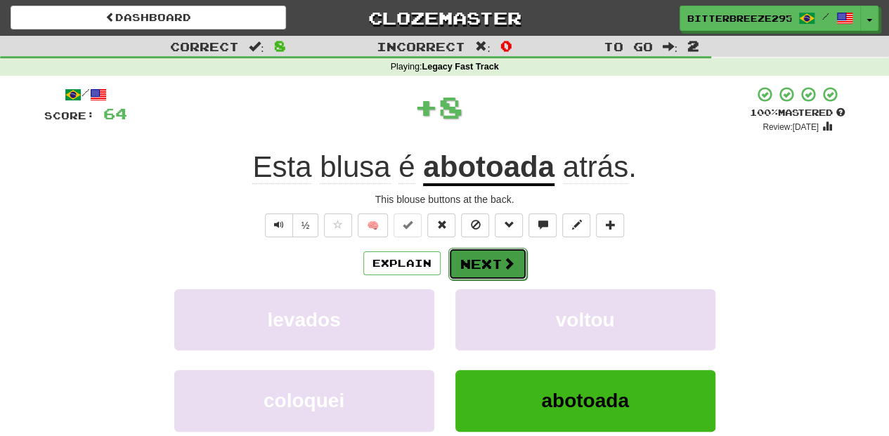
click at [475, 263] on button "Next" at bounding box center [487, 264] width 79 height 32
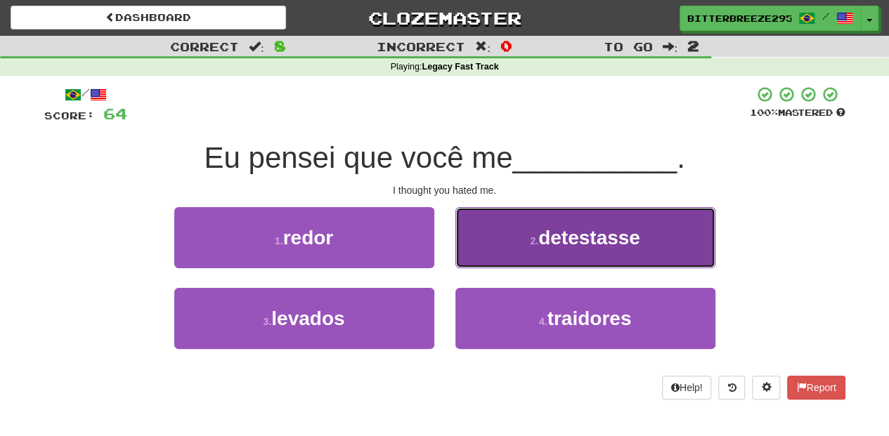
click at [477, 256] on button "2 . detestasse" at bounding box center [585, 237] width 260 height 61
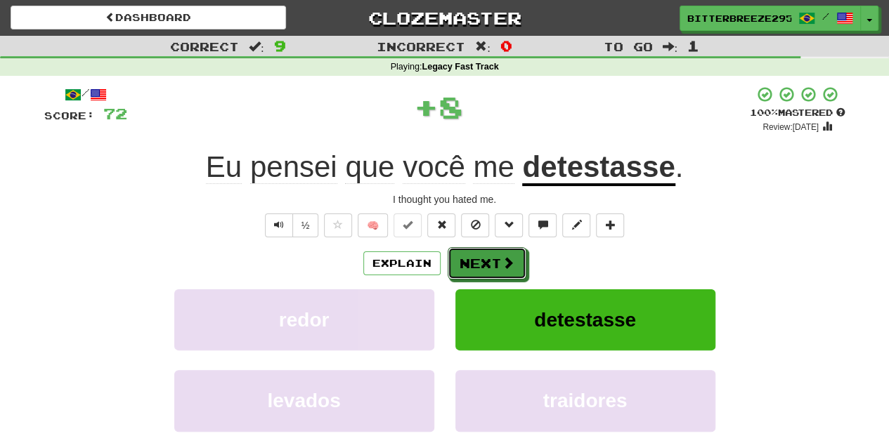
click at [477, 256] on button "Next" at bounding box center [487, 263] width 79 height 32
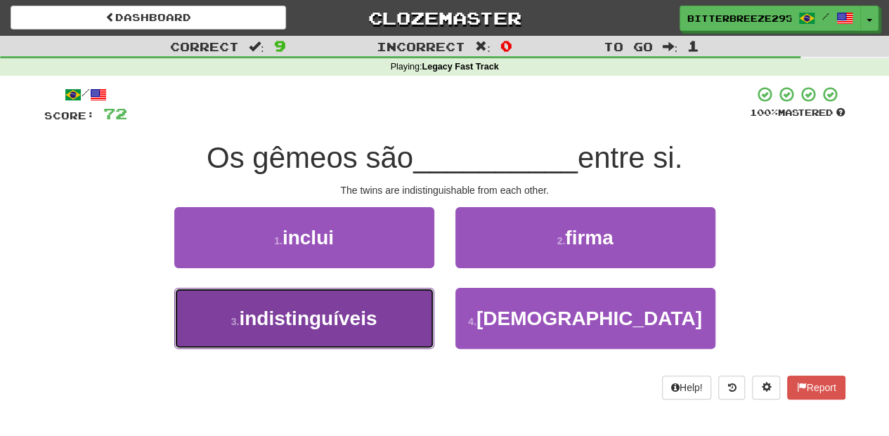
click at [383, 311] on button "3 . indistinguíveis" at bounding box center [304, 318] width 260 height 61
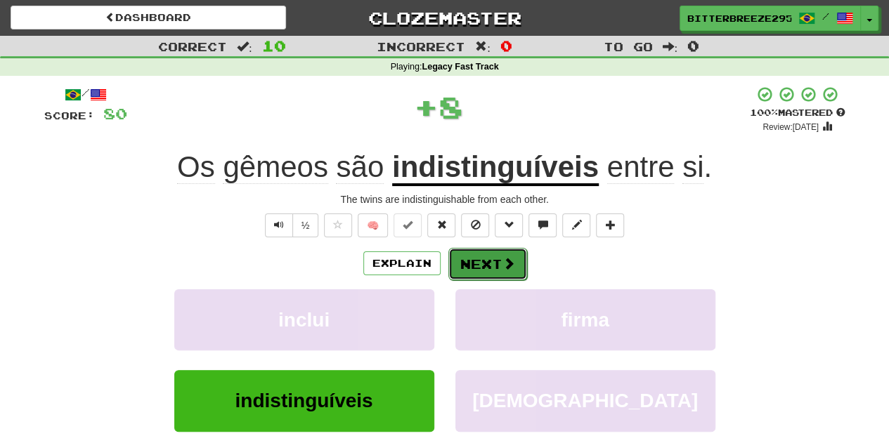
click at [457, 267] on button "Next" at bounding box center [487, 264] width 79 height 32
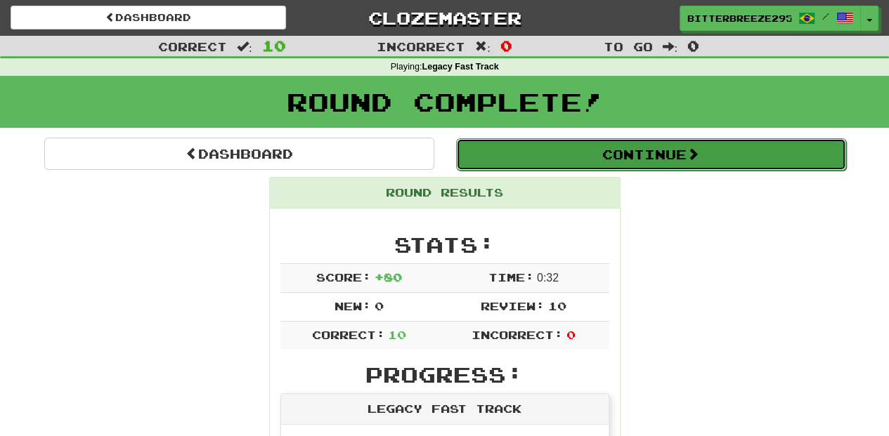
click at [522, 139] on button "Continue" at bounding box center [651, 154] width 390 height 32
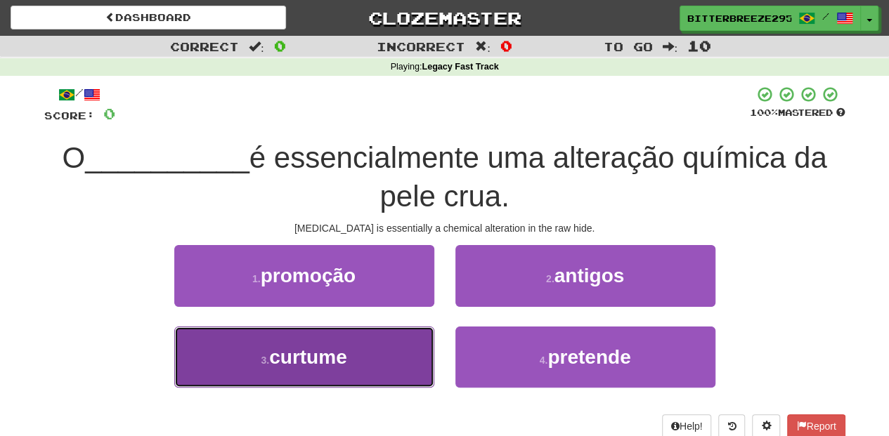
click at [403, 358] on button "3 . curtume" at bounding box center [304, 357] width 260 height 61
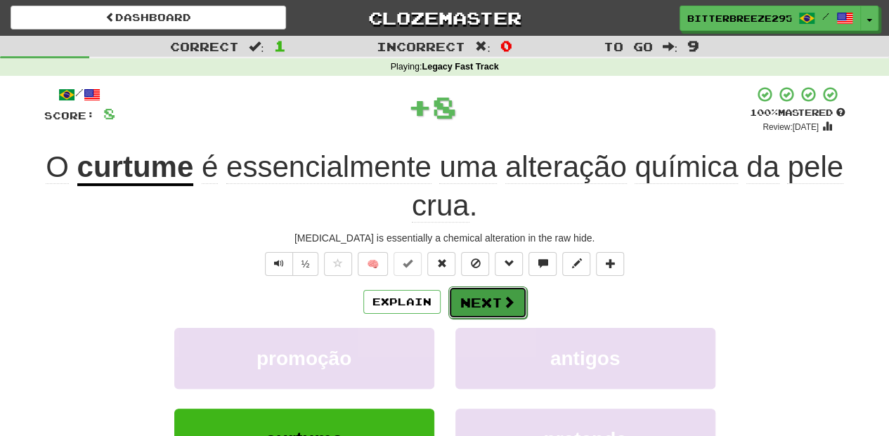
click at [482, 304] on button "Next" at bounding box center [487, 303] width 79 height 32
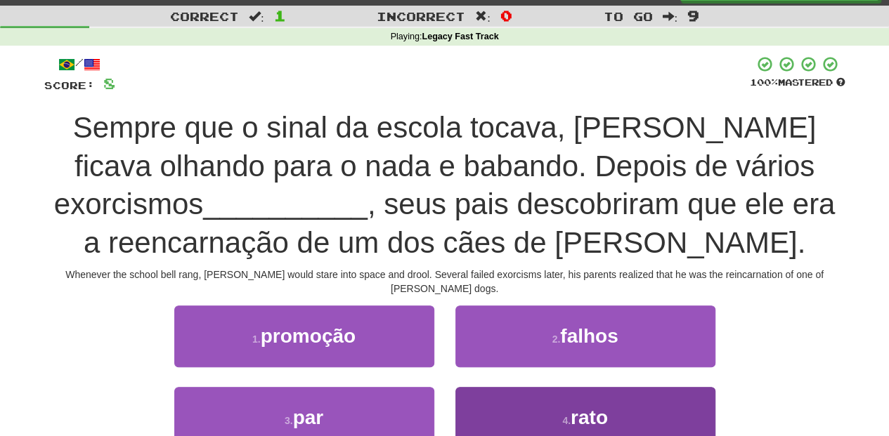
scroll to position [46, 0]
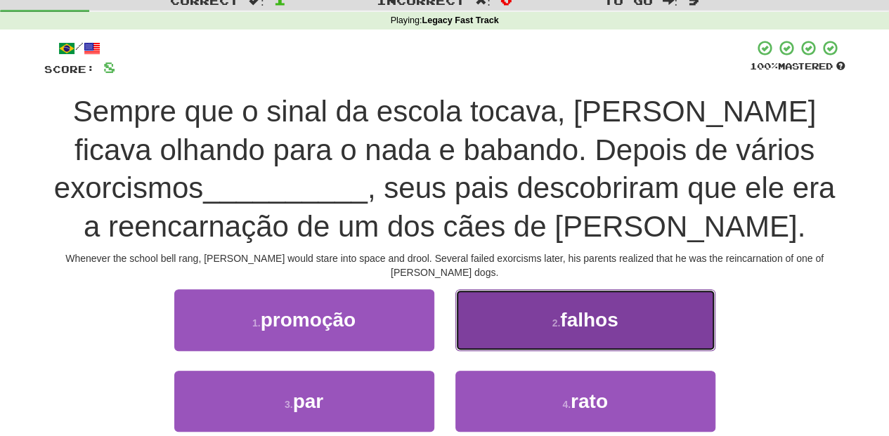
click at [479, 327] on button "2 . falhos" at bounding box center [585, 319] width 260 height 61
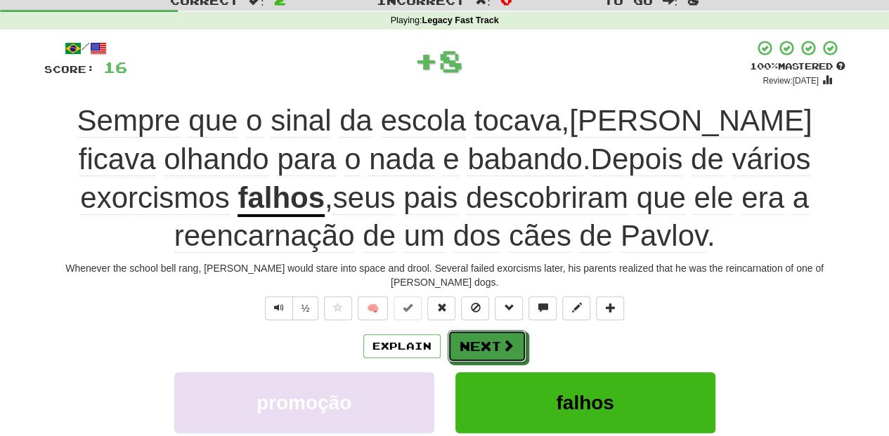
click at [479, 330] on button "Next" at bounding box center [487, 346] width 79 height 32
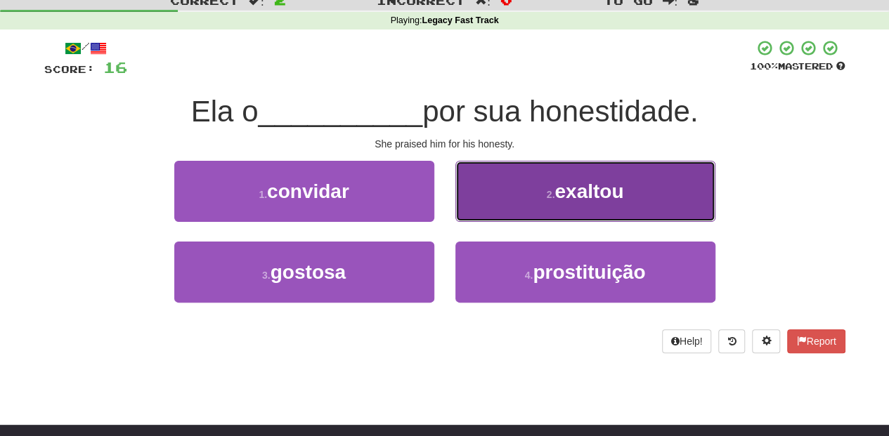
click at [481, 205] on button "2 . exaltou" at bounding box center [585, 191] width 260 height 61
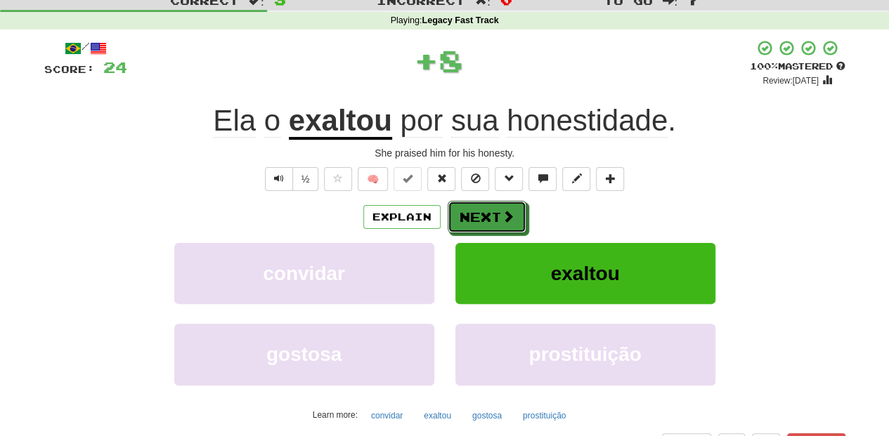
click at [481, 204] on button "Next" at bounding box center [487, 217] width 79 height 32
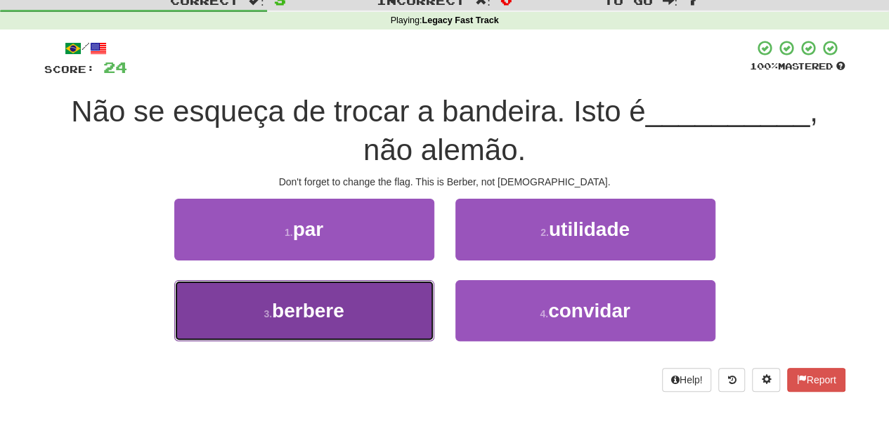
click at [382, 310] on button "3 . berbere" at bounding box center [304, 310] width 260 height 61
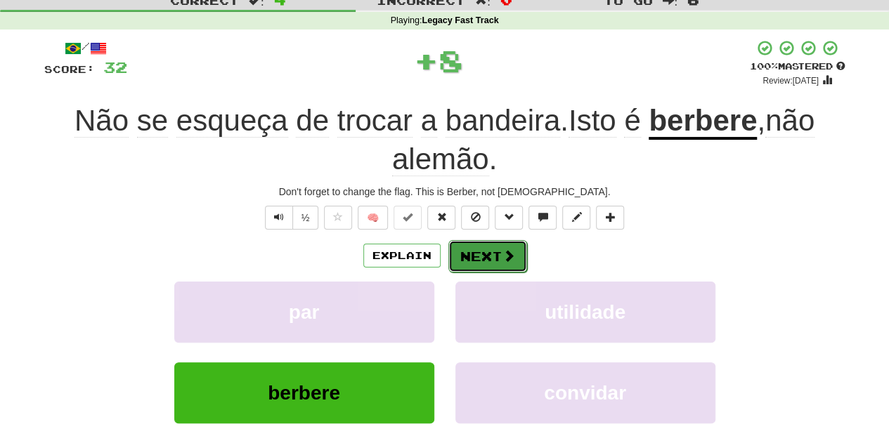
click at [474, 248] on button "Next" at bounding box center [487, 256] width 79 height 32
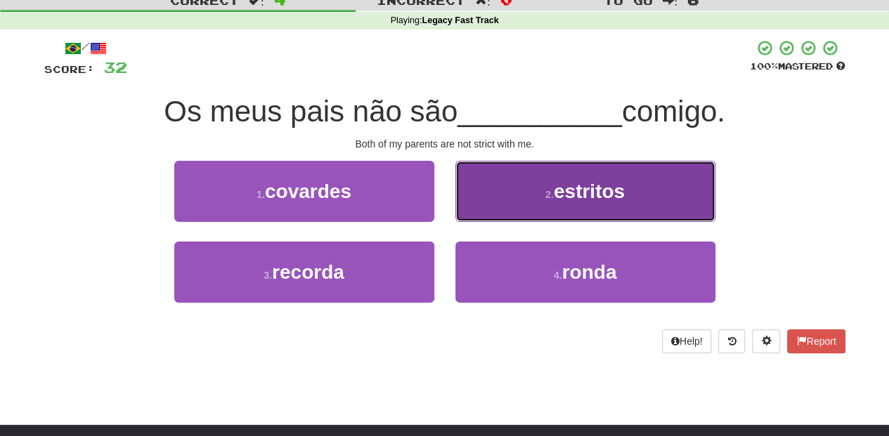
click at [476, 207] on button "2 . estritos" at bounding box center [585, 191] width 260 height 61
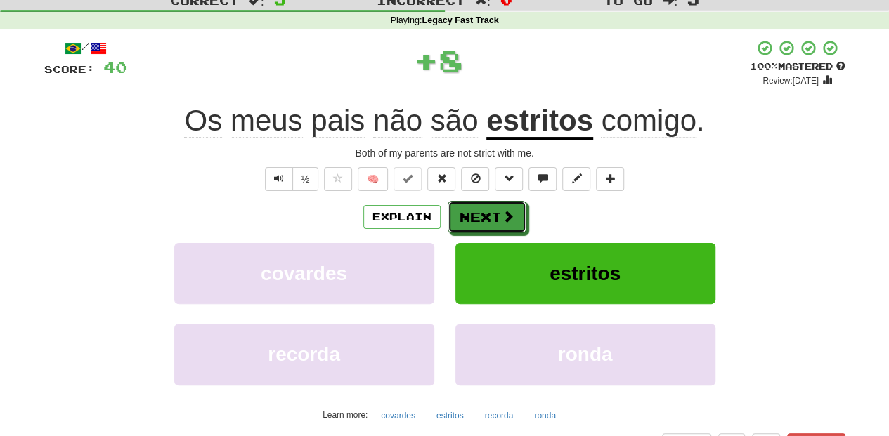
click at [476, 207] on button "Next" at bounding box center [487, 217] width 79 height 32
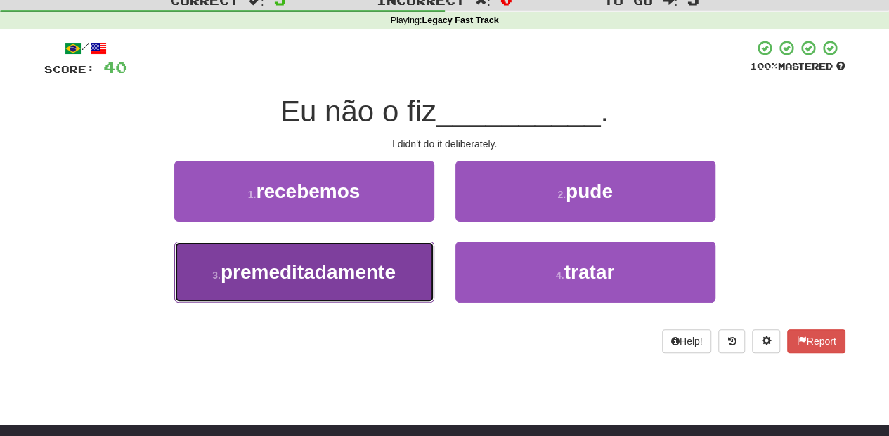
click at [393, 276] on span "premeditadamente" at bounding box center [308, 272] width 175 height 22
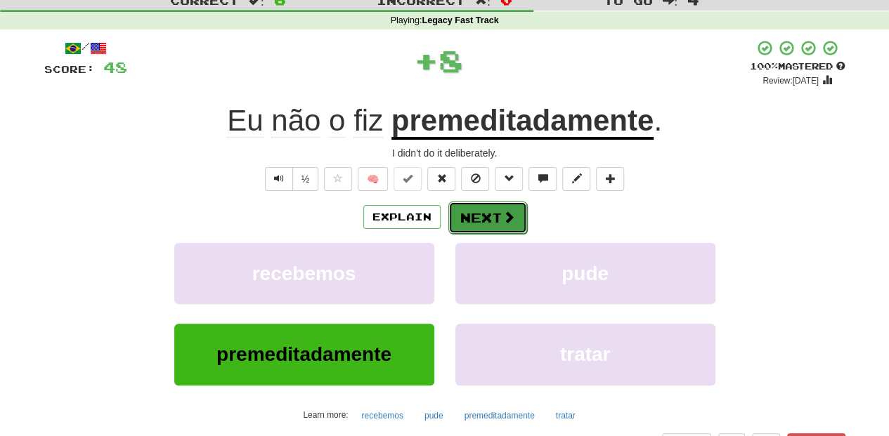
click at [487, 216] on button "Next" at bounding box center [487, 218] width 79 height 32
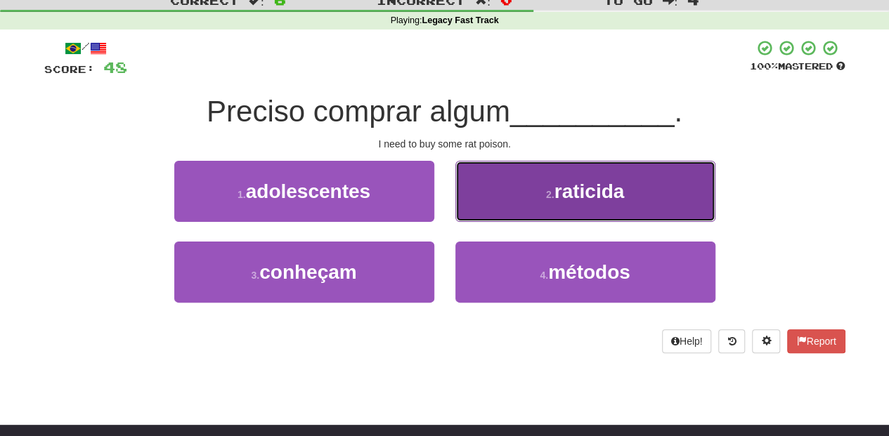
click at [478, 208] on button "2 . raticida" at bounding box center [585, 191] width 260 height 61
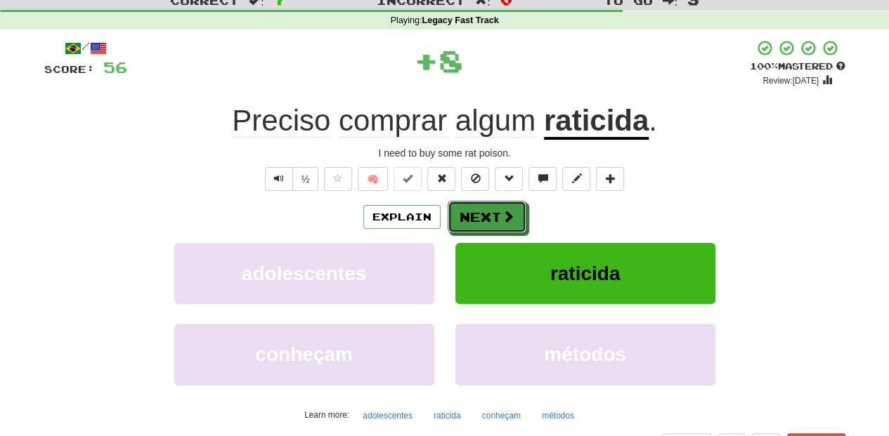
click at [478, 208] on button "Next" at bounding box center [487, 217] width 79 height 32
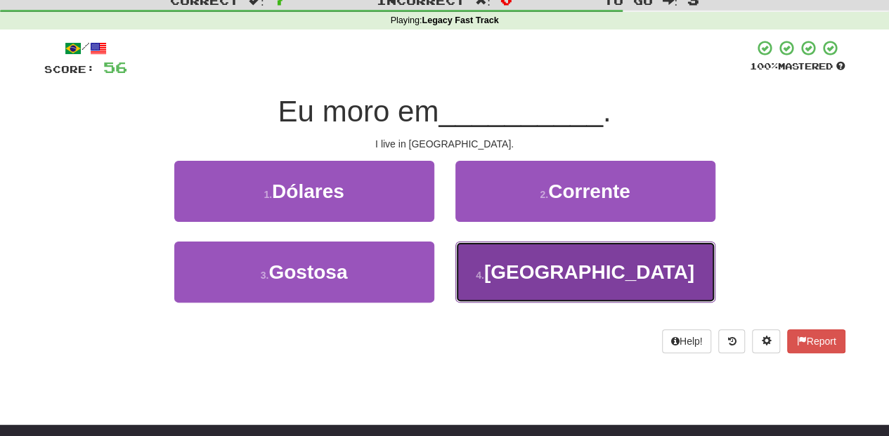
click at [482, 267] on button "4 . [GEOGRAPHIC_DATA]" at bounding box center [585, 272] width 260 height 61
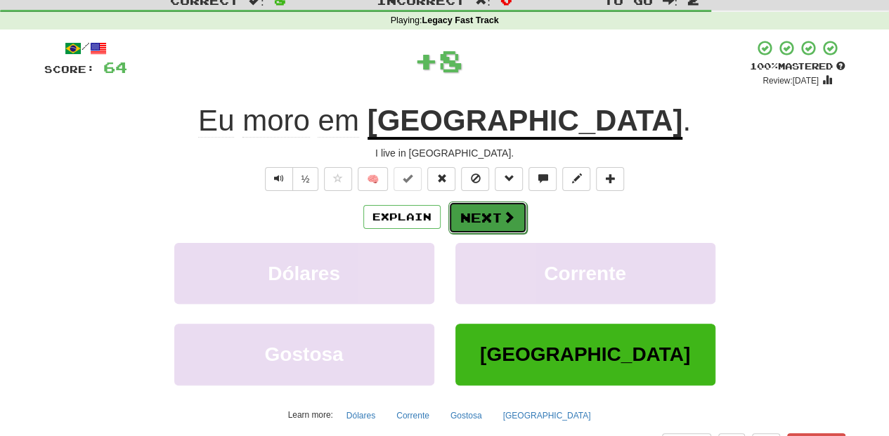
click at [482, 208] on button "Next" at bounding box center [487, 218] width 79 height 32
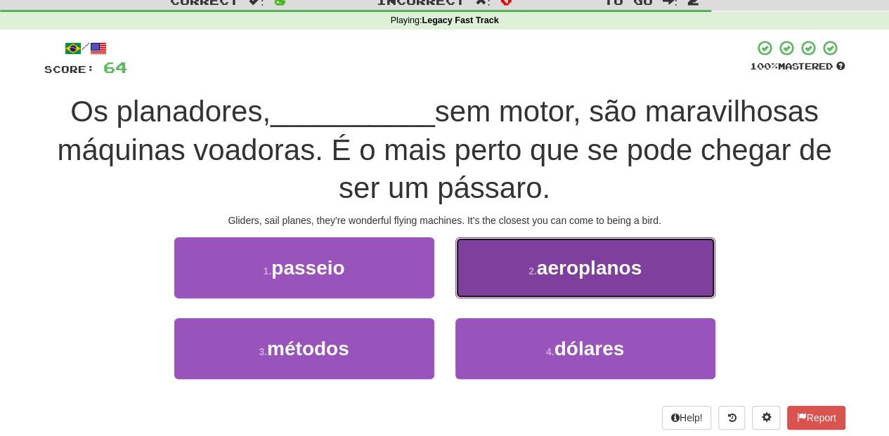
click at [504, 278] on button "2 . aeroplanos" at bounding box center [585, 267] width 260 height 61
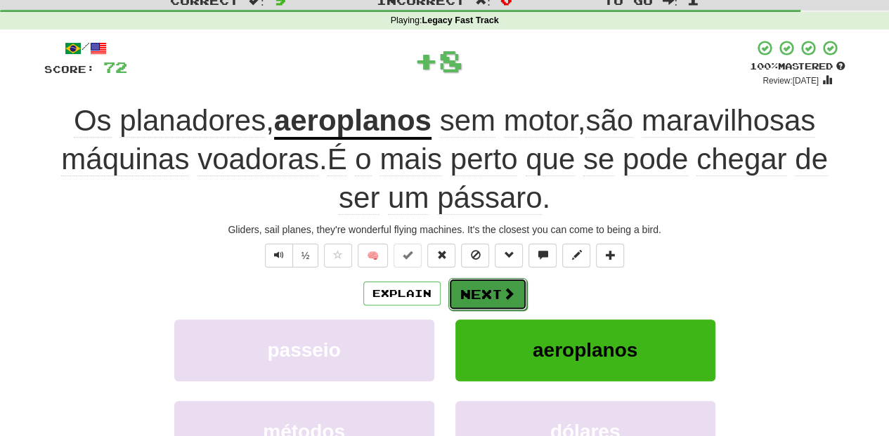
click at [505, 282] on button "Next" at bounding box center [487, 294] width 79 height 32
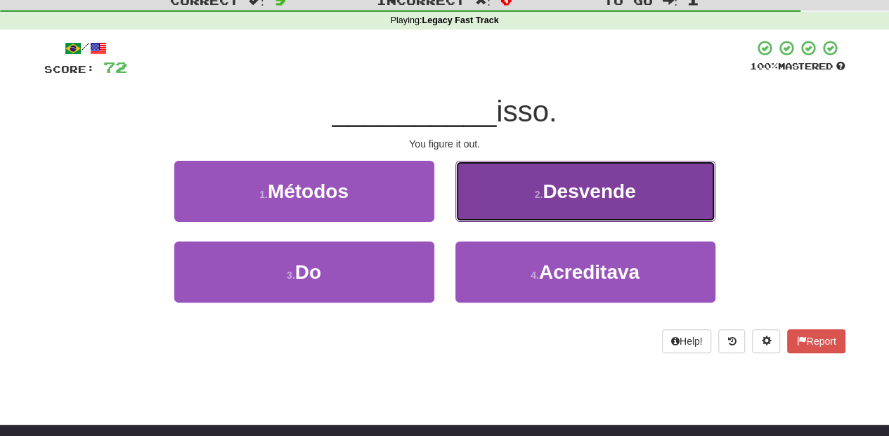
click at [499, 204] on button "2 . Desvende" at bounding box center [585, 191] width 260 height 61
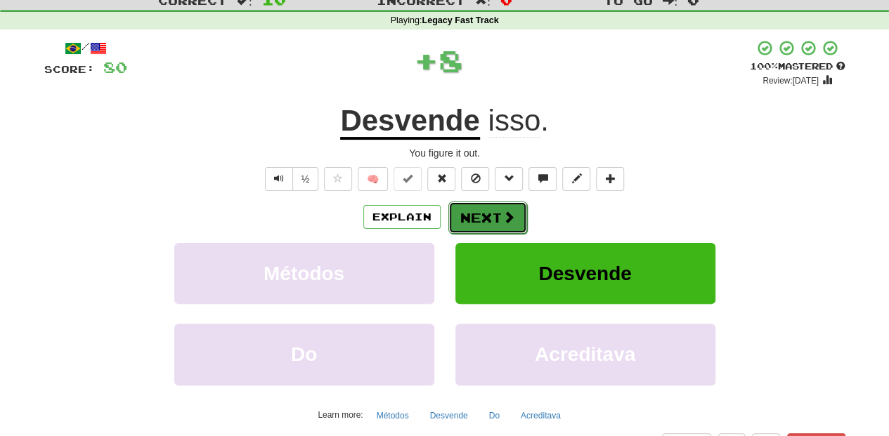
click at [491, 211] on button "Next" at bounding box center [487, 218] width 79 height 32
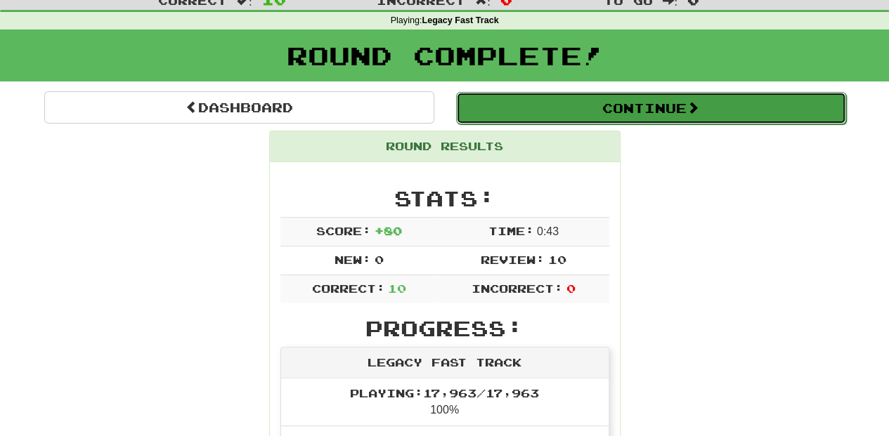
click at [516, 98] on button "Continue" at bounding box center [651, 108] width 390 height 32
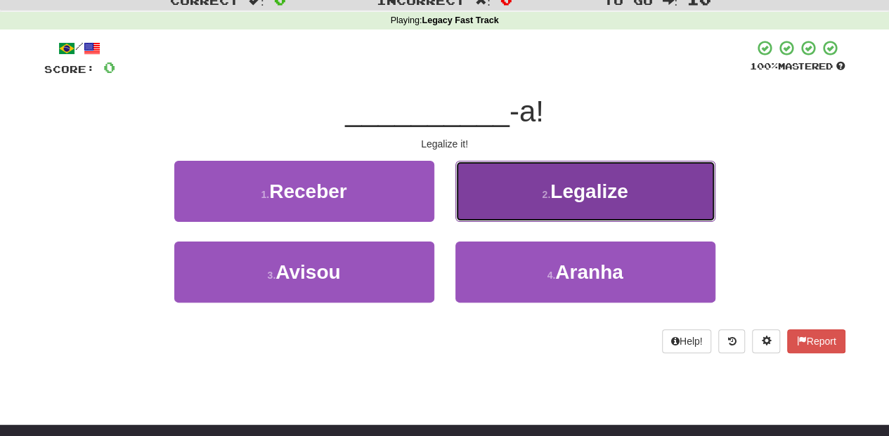
click at [469, 197] on button "2 . Legalize" at bounding box center [585, 191] width 260 height 61
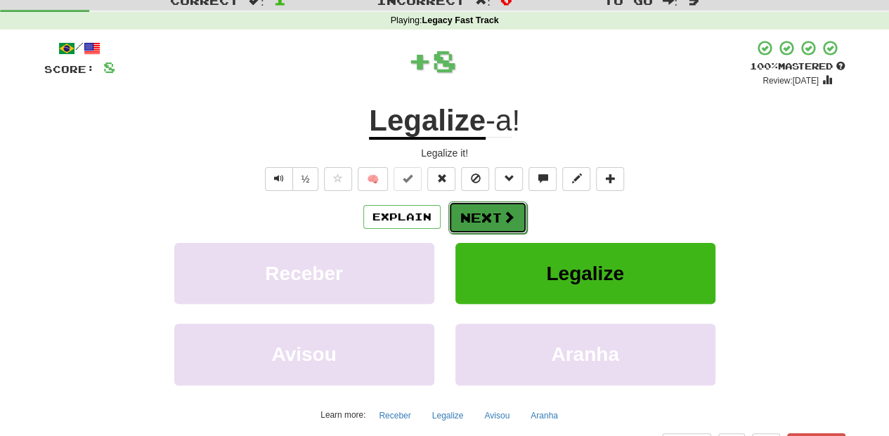
click at [466, 210] on button "Next" at bounding box center [487, 218] width 79 height 32
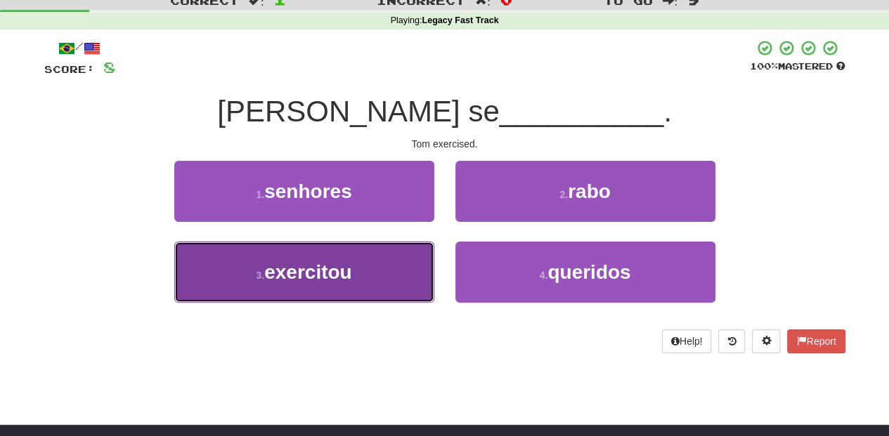
click at [391, 271] on button "3 . exercitou" at bounding box center [304, 272] width 260 height 61
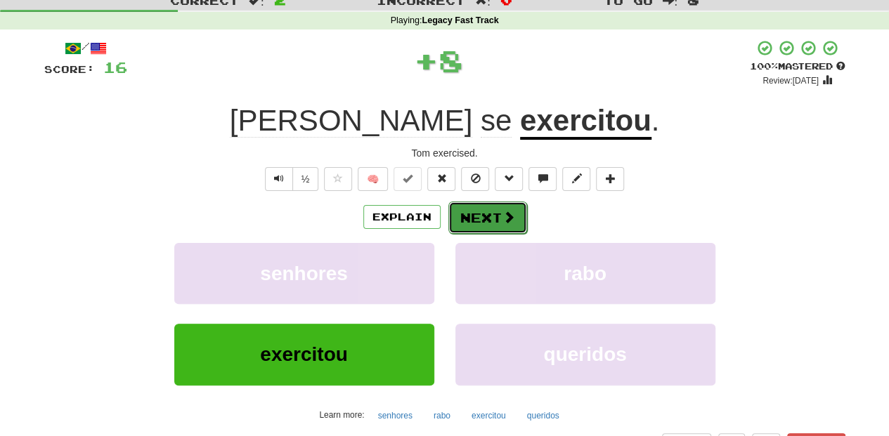
click at [457, 221] on button "Next" at bounding box center [487, 218] width 79 height 32
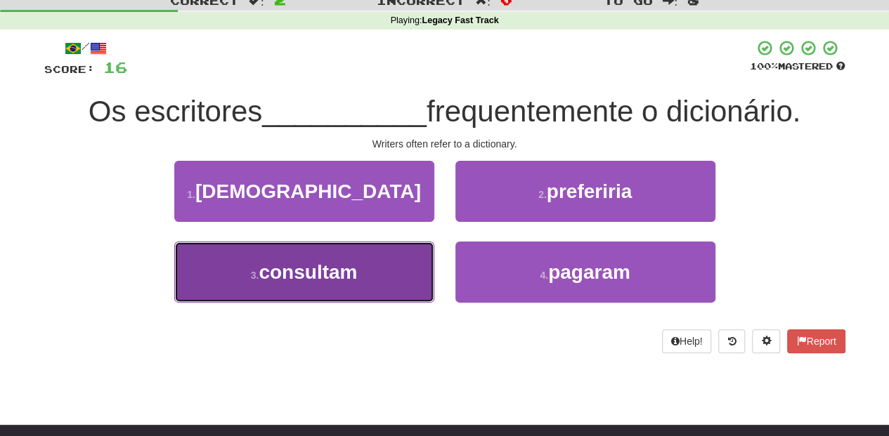
click at [399, 270] on button "3 . consultam" at bounding box center [304, 272] width 260 height 61
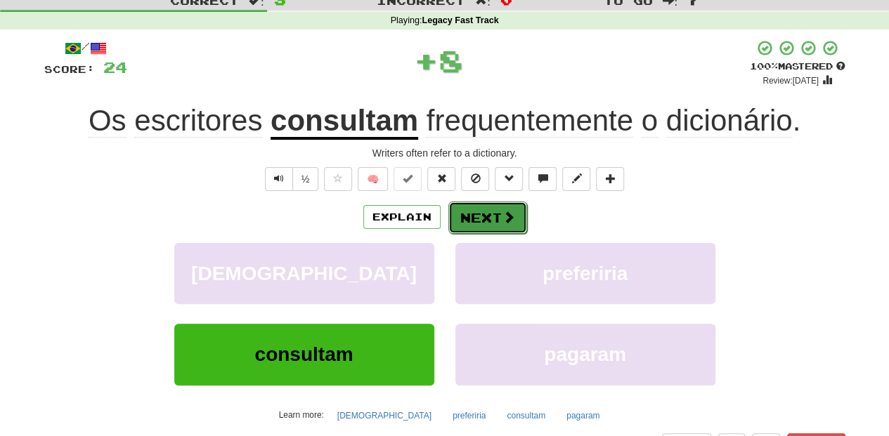
click at [462, 223] on button "Next" at bounding box center [487, 218] width 79 height 32
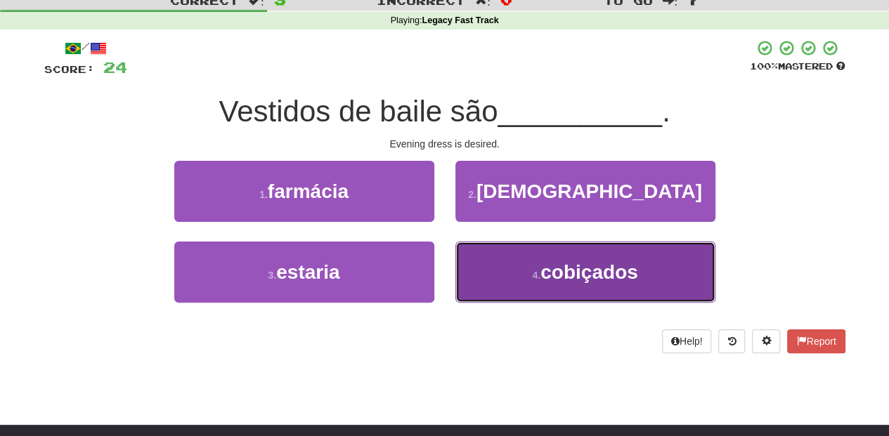
click at [532, 278] on small "4 ." at bounding box center [536, 275] width 8 height 11
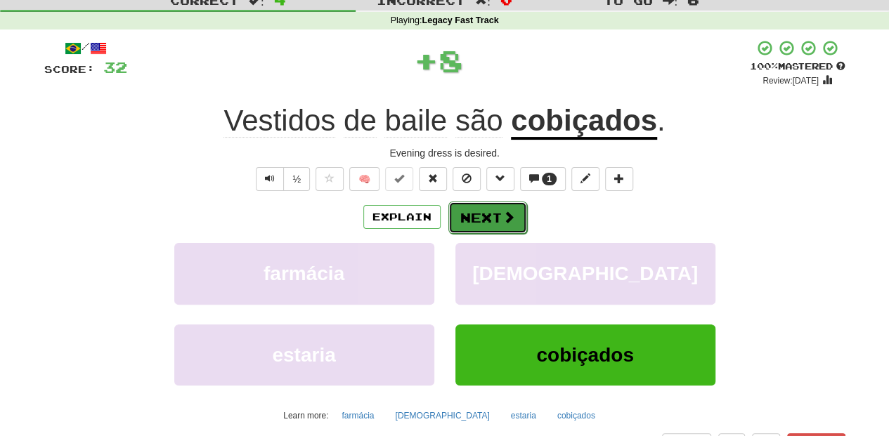
click at [481, 214] on button "Next" at bounding box center [487, 218] width 79 height 32
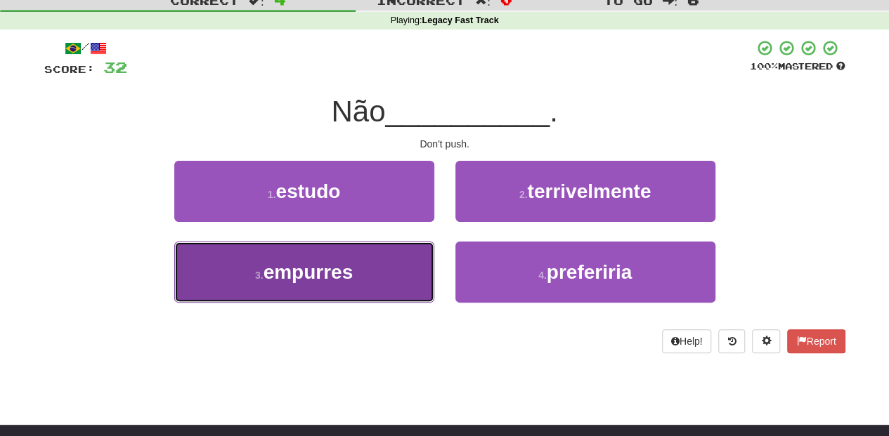
click at [370, 268] on button "3 . empurres" at bounding box center [304, 272] width 260 height 61
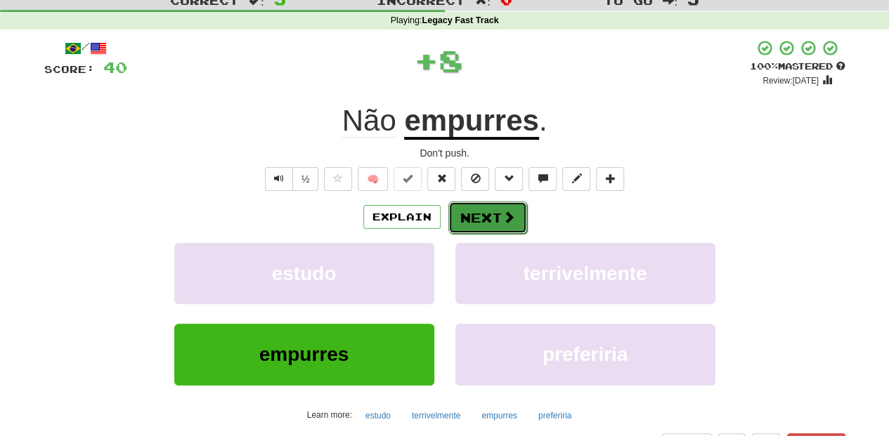
click at [464, 214] on button "Next" at bounding box center [487, 218] width 79 height 32
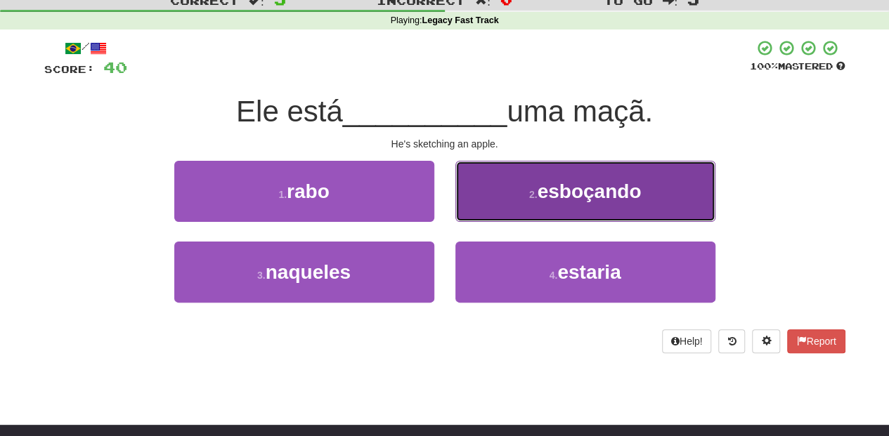
click at [462, 214] on button "2 . esboçando" at bounding box center [585, 191] width 260 height 61
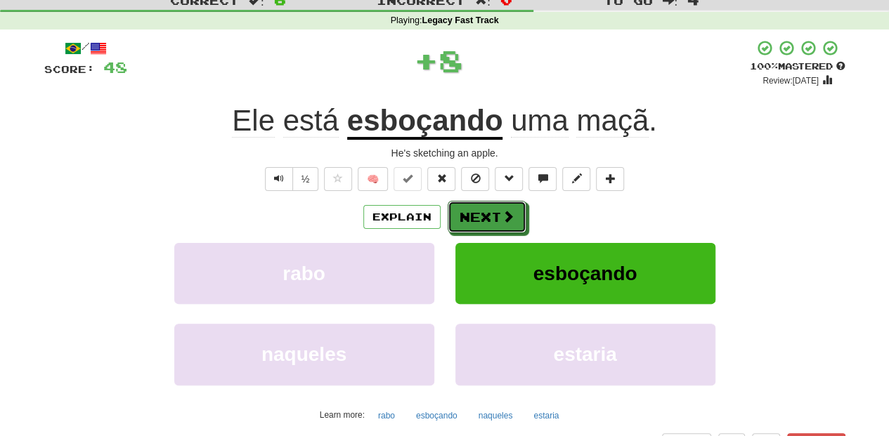
click at [462, 214] on button "Next" at bounding box center [487, 217] width 79 height 32
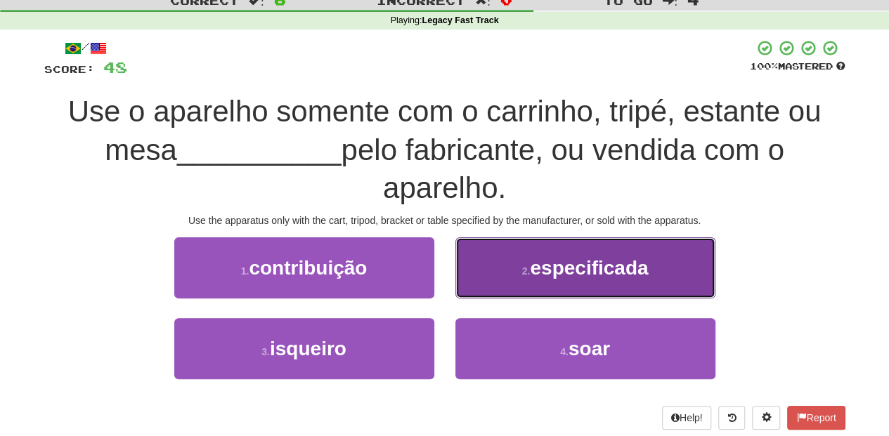
click at [500, 274] on button "2 . especificada" at bounding box center [585, 267] width 260 height 61
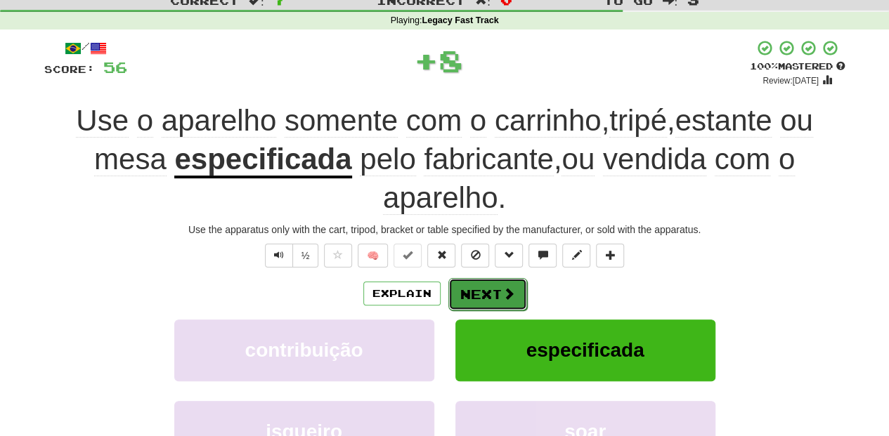
click at [494, 281] on button "Next" at bounding box center [487, 294] width 79 height 32
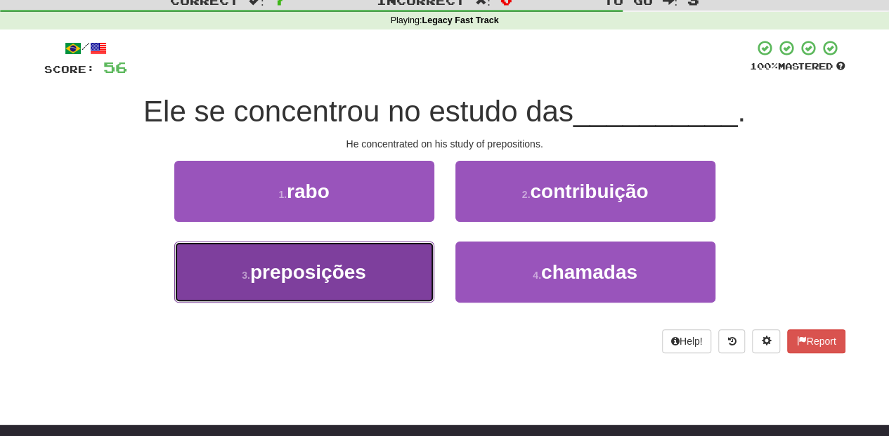
click at [393, 282] on button "3 . preposições" at bounding box center [304, 272] width 260 height 61
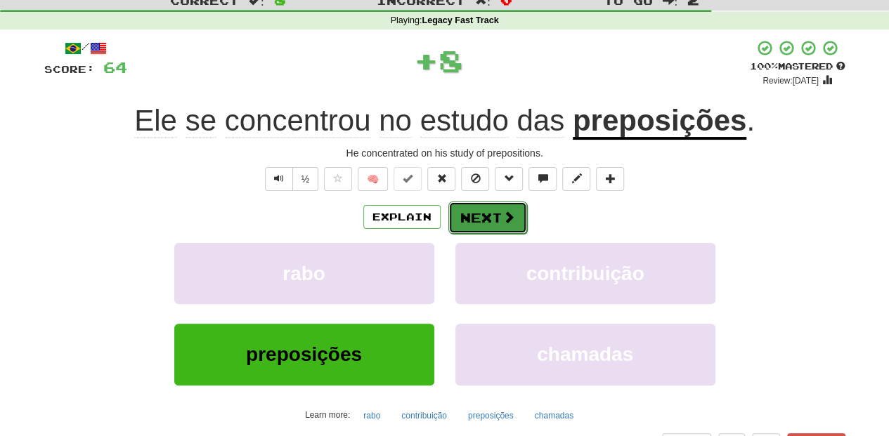
click at [481, 214] on button "Next" at bounding box center [487, 218] width 79 height 32
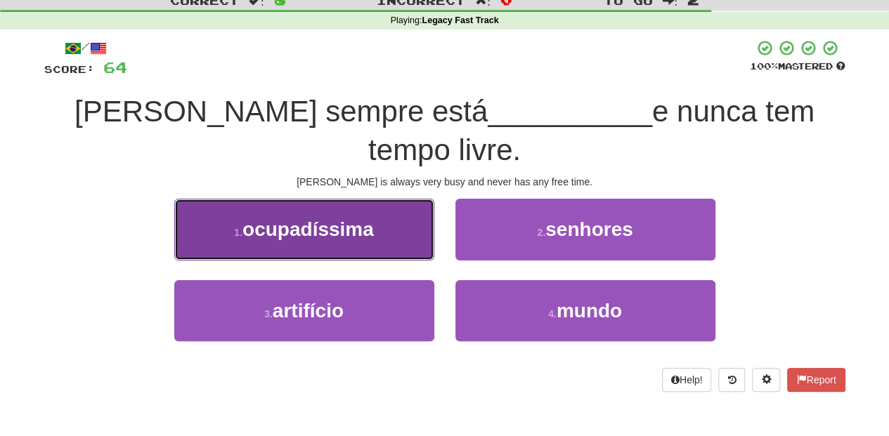
click at [386, 201] on button "1 . ocupadíssima" at bounding box center [304, 229] width 260 height 61
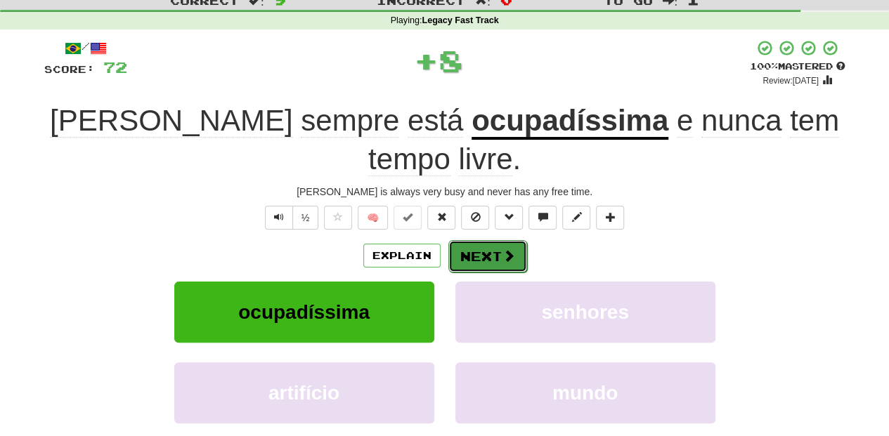
click at [481, 240] on button "Next" at bounding box center [487, 256] width 79 height 32
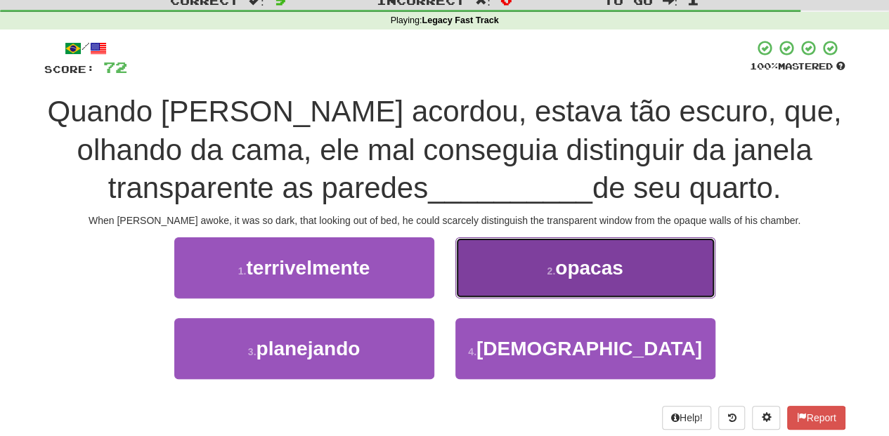
click at [492, 275] on button "2 . opacas" at bounding box center [585, 267] width 260 height 61
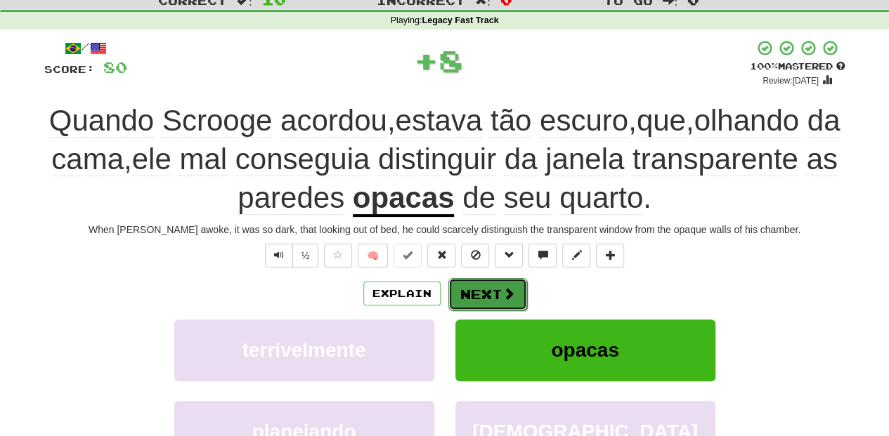
click at [477, 287] on button "Next" at bounding box center [487, 294] width 79 height 32
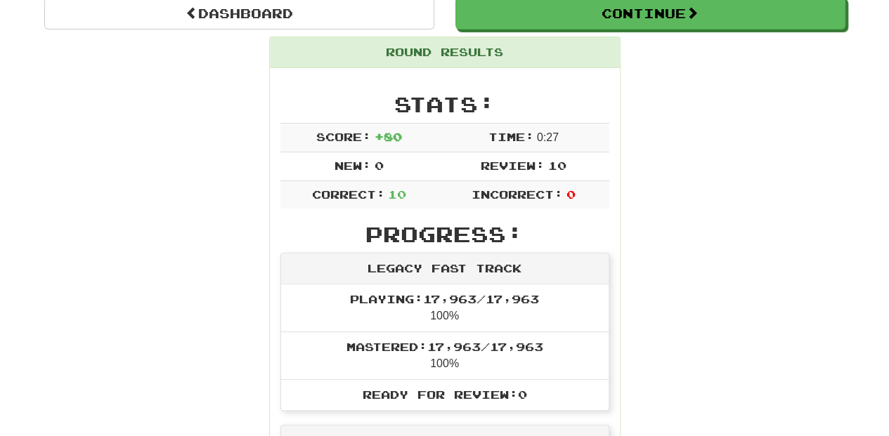
scroll to position [0, 0]
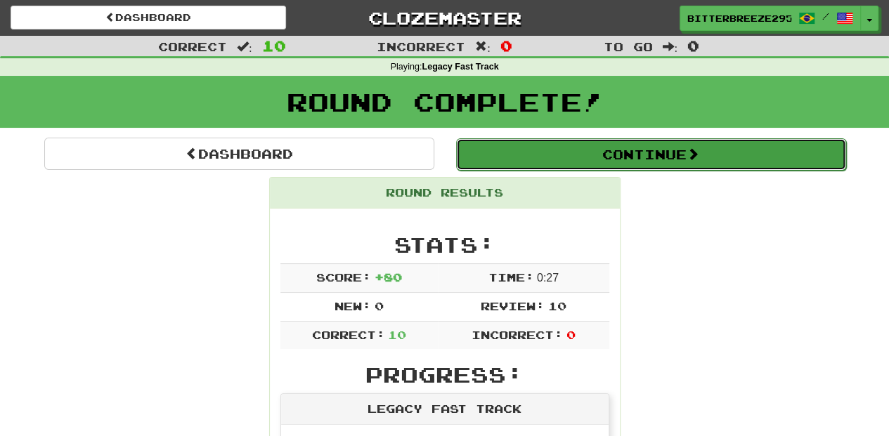
click at [530, 163] on button "Continue" at bounding box center [651, 154] width 390 height 32
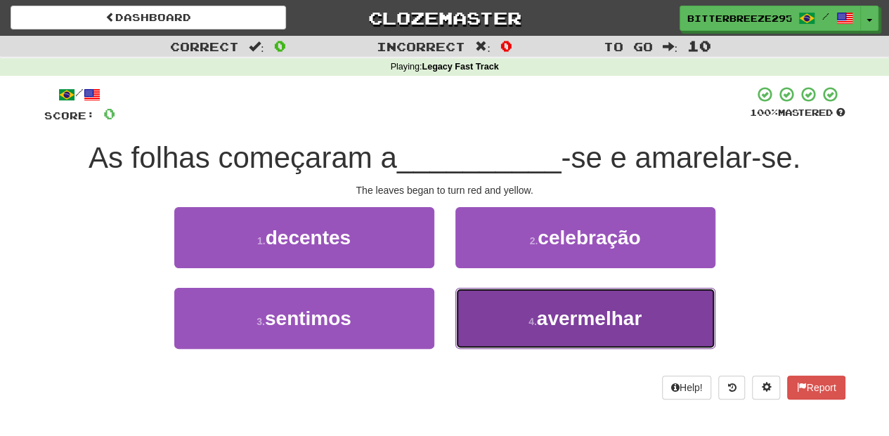
click at [504, 322] on button "4 . avermelhar" at bounding box center [585, 318] width 260 height 61
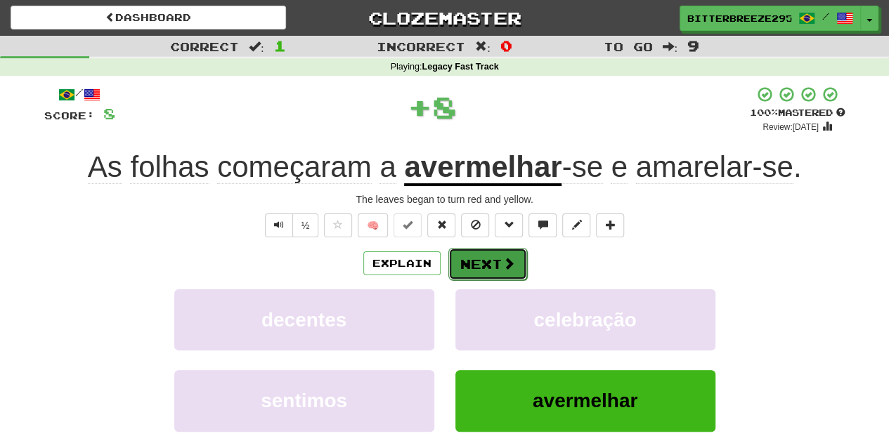
click at [475, 248] on button "Next" at bounding box center [487, 264] width 79 height 32
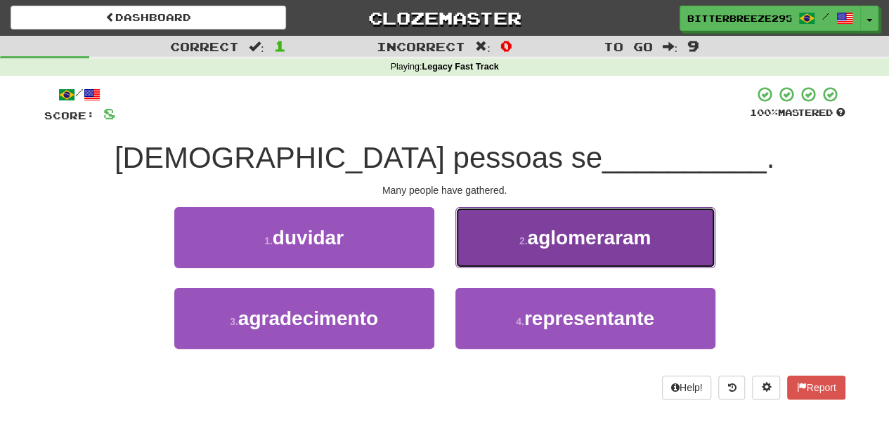
click at [502, 247] on button "2 . aglomeraram" at bounding box center [585, 237] width 260 height 61
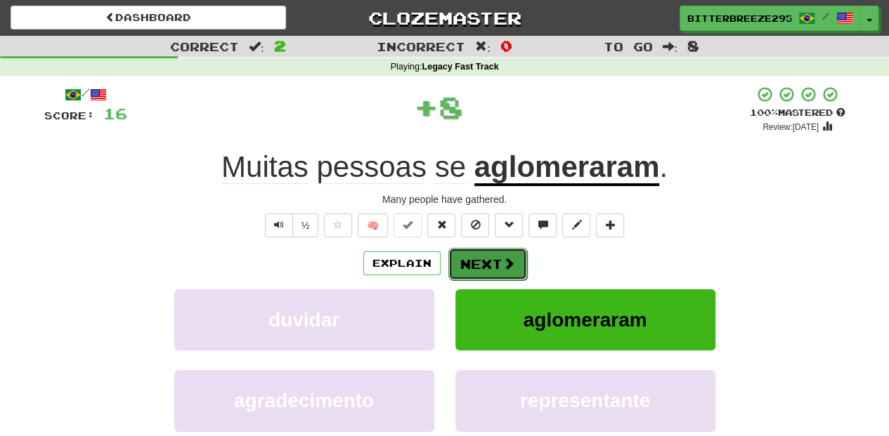
click at [490, 256] on button "Next" at bounding box center [487, 264] width 79 height 32
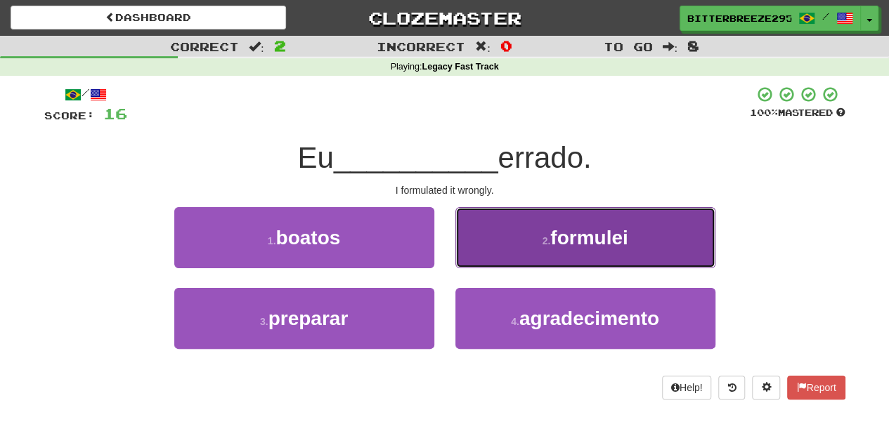
click at [509, 242] on button "2 . formulei" at bounding box center [585, 237] width 260 height 61
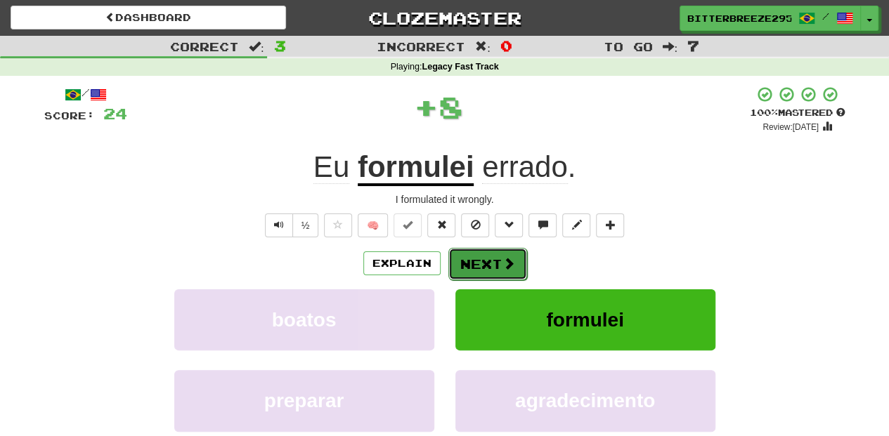
click at [493, 254] on button "Next" at bounding box center [487, 264] width 79 height 32
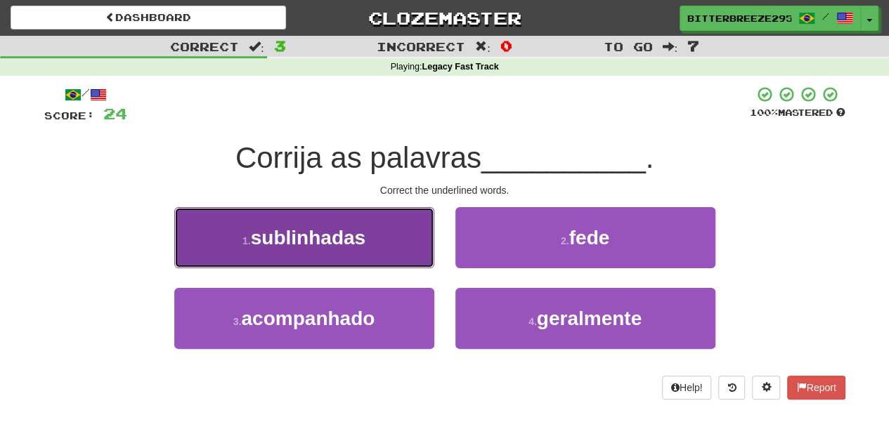
click at [375, 251] on button "1 . sublinhadas" at bounding box center [304, 237] width 260 height 61
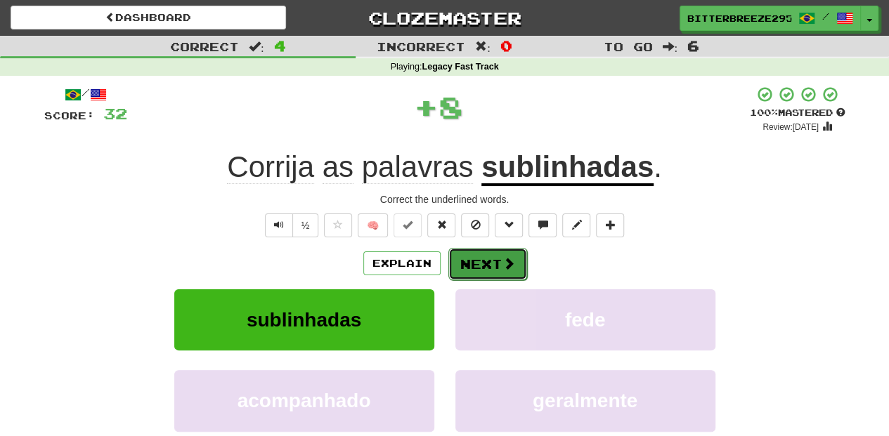
click at [495, 264] on button "Next" at bounding box center [487, 264] width 79 height 32
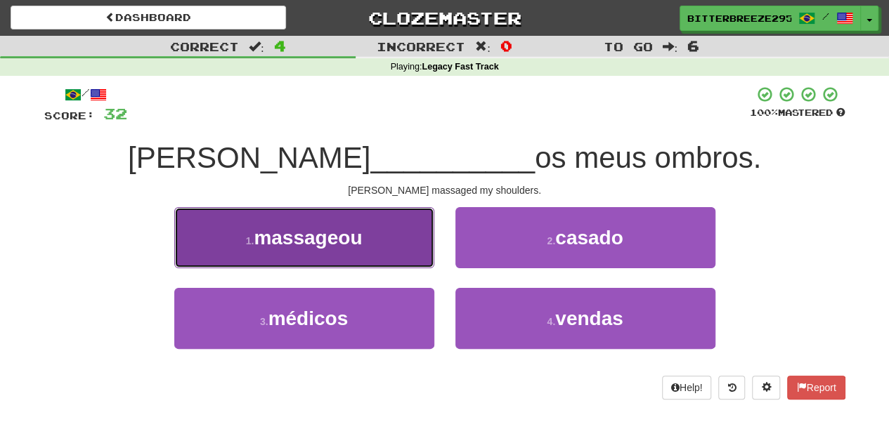
click at [368, 259] on button "1 . massageou" at bounding box center [304, 237] width 260 height 61
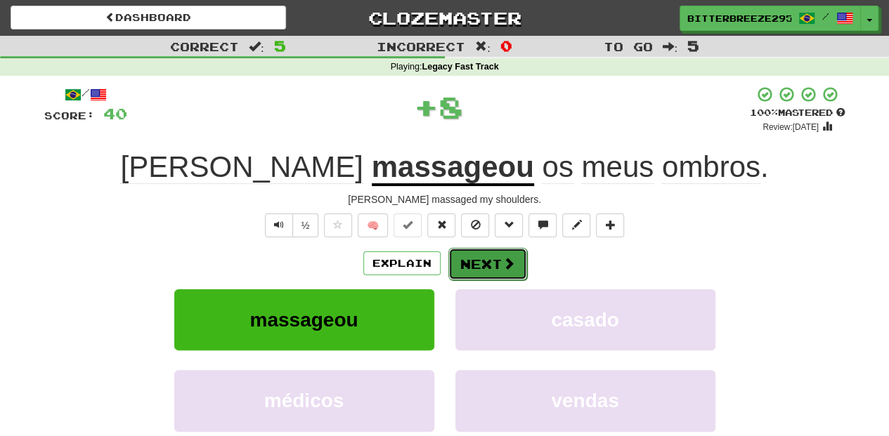
click at [470, 263] on button "Next" at bounding box center [487, 264] width 79 height 32
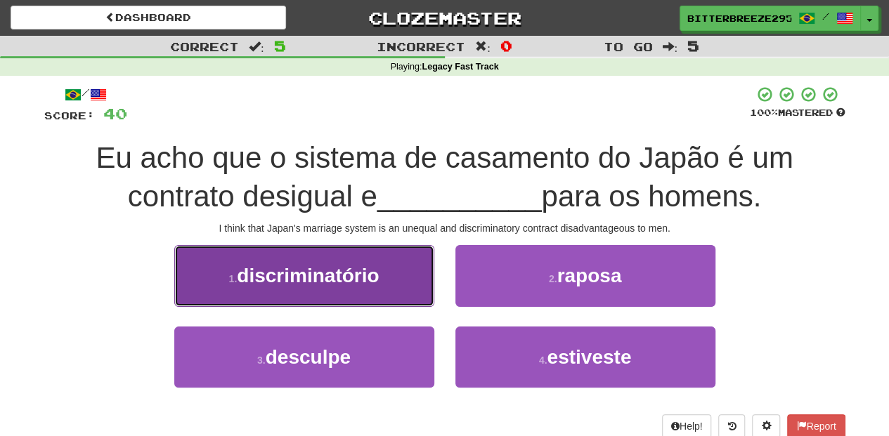
click at [367, 287] on button "1 . discriminatório" at bounding box center [304, 275] width 260 height 61
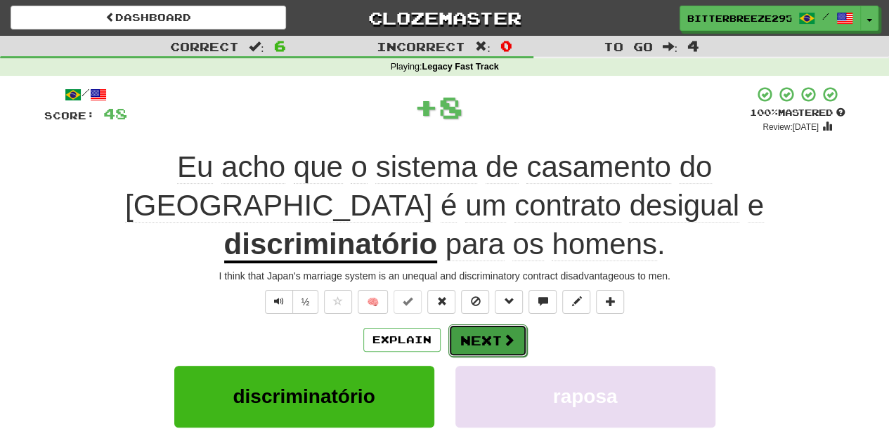
click at [463, 325] on button "Next" at bounding box center [487, 341] width 79 height 32
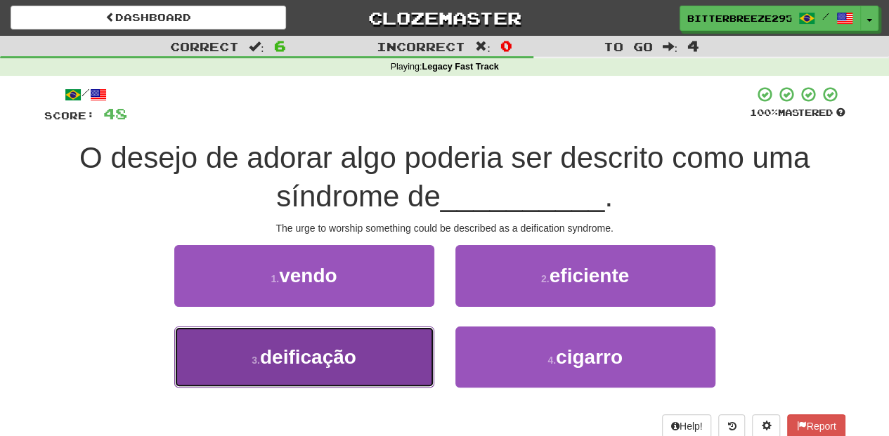
click at [372, 370] on button "3 . deificação" at bounding box center [304, 357] width 260 height 61
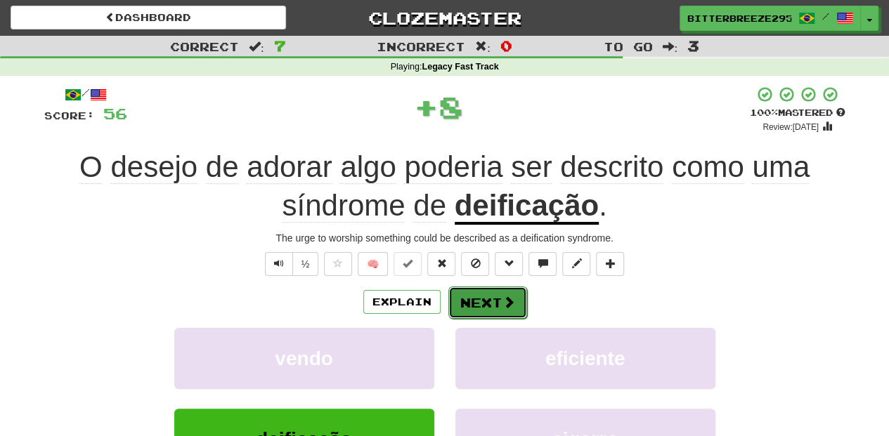
click at [506, 287] on button "Next" at bounding box center [487, 303] width 79 height 32
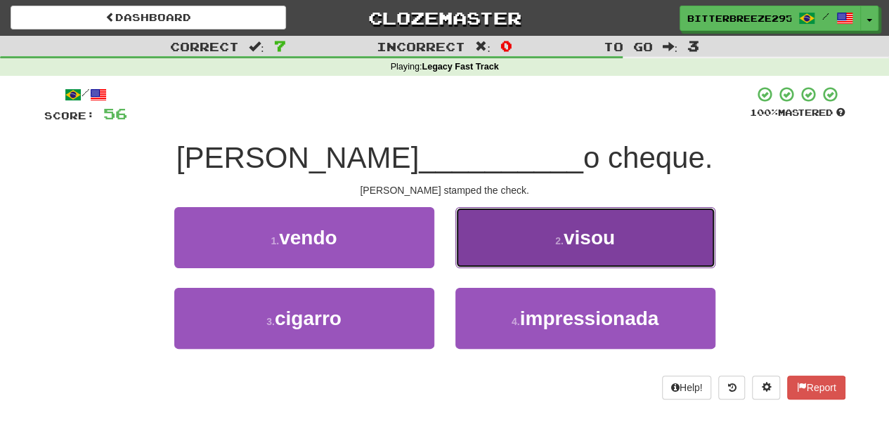
click at [497, 252] on button "2 . visou" at bounding box center [585, 237] width 260 height 61
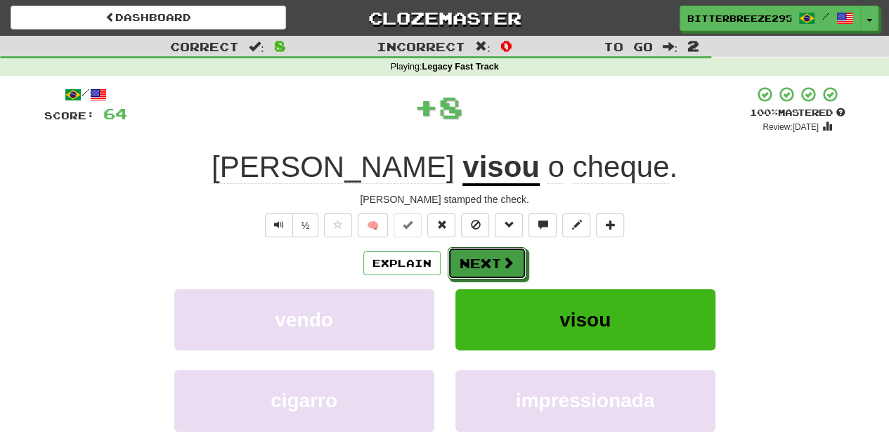
click at [497, 252] on button "Next" at bounding box center [487, 263] width 79 height 32
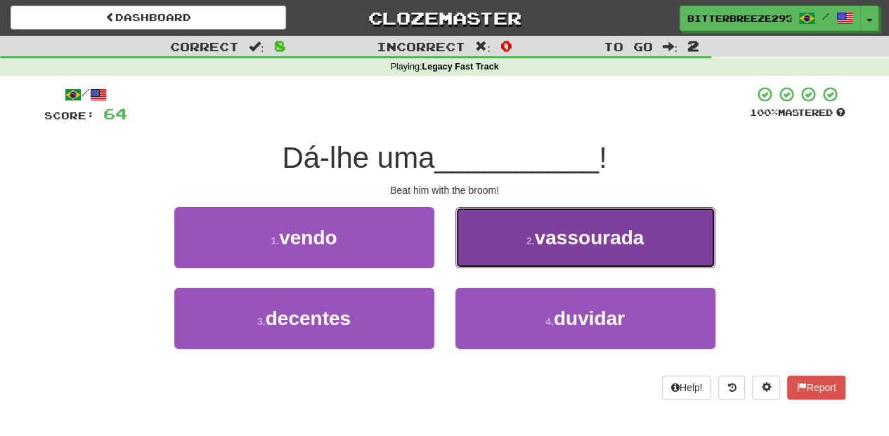
click at [478, 247] on button "2 . vassourada" at bounding box center [585, 237] width 260 height 61
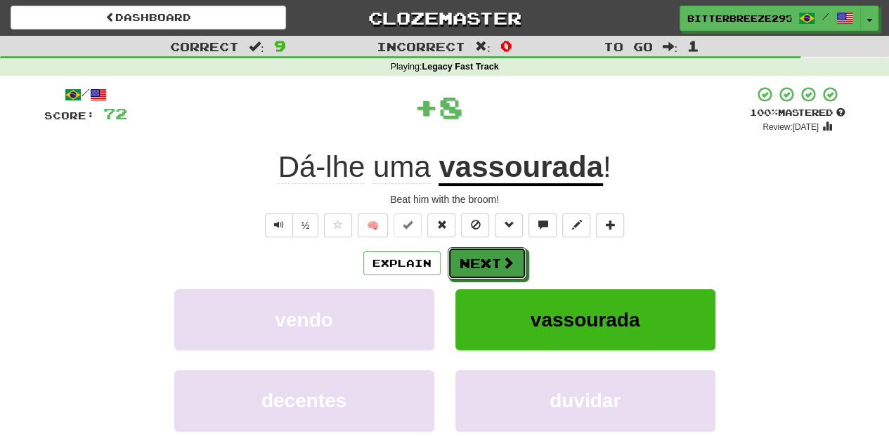
click at [474, 252] on button "Next" at bounding box center [487, 263] width 79 height 32
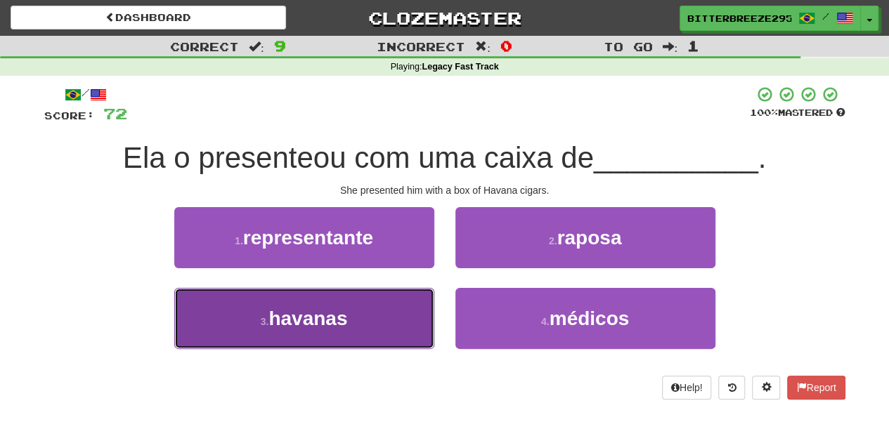
click at [383, 310] on button "3 . havanas" at bounding box center [304, 318] width 260 height 61
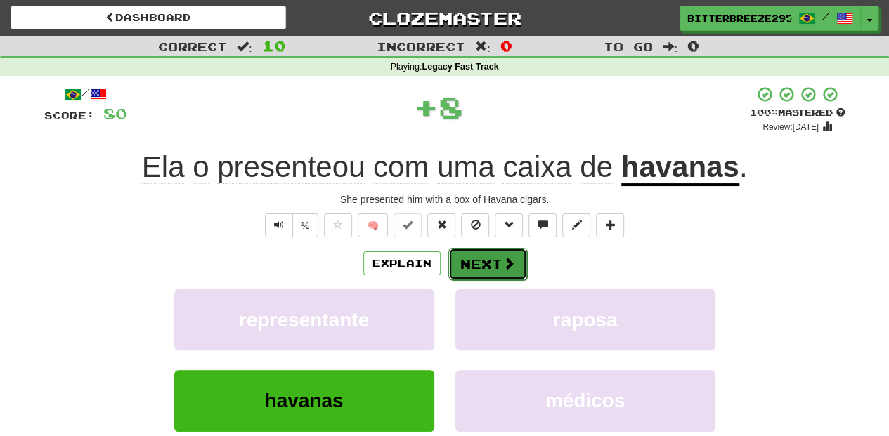
click at [506, 261] on span at bounding box center [508, 263] width 13 height 13
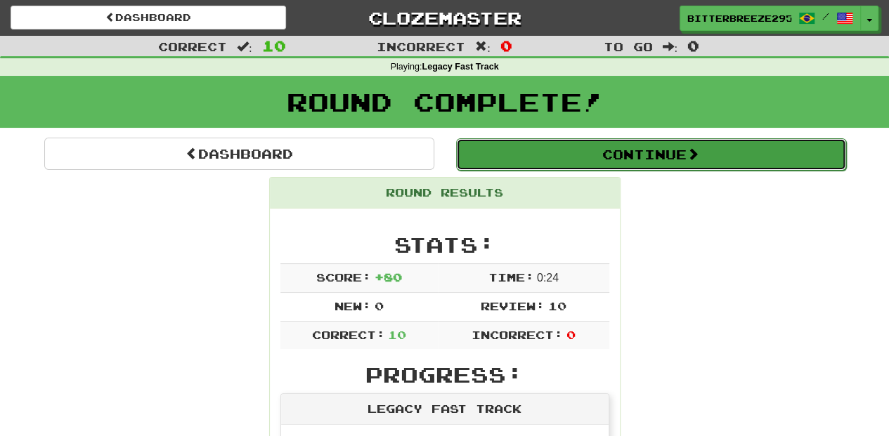
click at [537, 163] on button "Continue" at bounding box center [651, 154] width 390 height 32
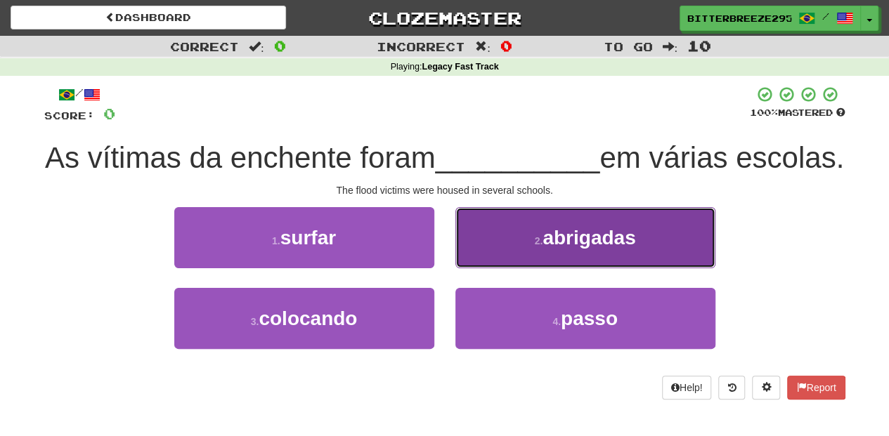
click at [483, 268] on button "2 . abrigadas" at bounding box center [585, 237] width 260 height 61
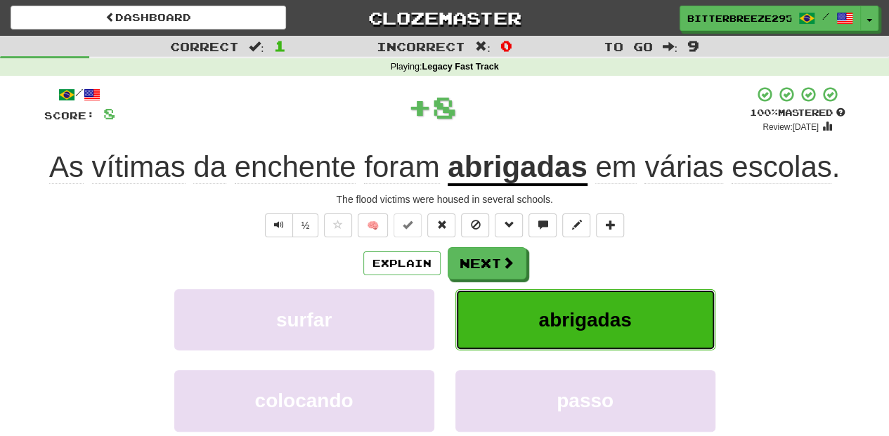
click at [483, 289] on button "abrigadas" at bounding box center [585, 319] width 260 height 61
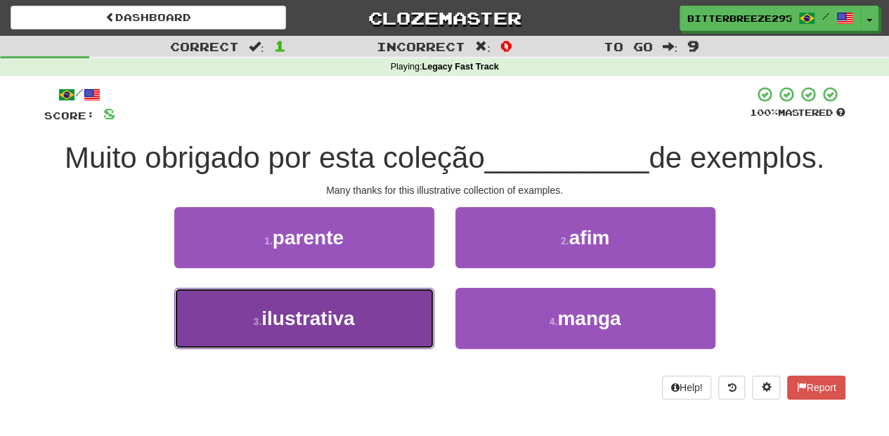
click at [346, 317] on span "ilustrativa" at bounding box center [307, 319] width 93 height 22
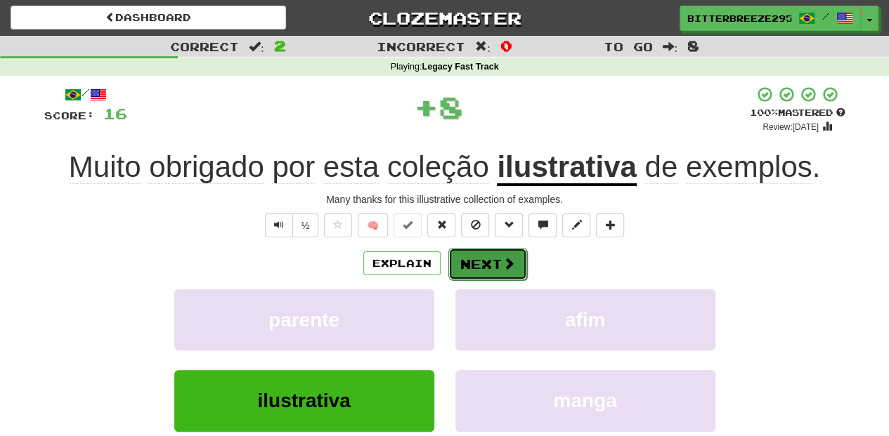
click at [478, 260] on button "Next" at bounding box center [487, 264] width 79 height 32
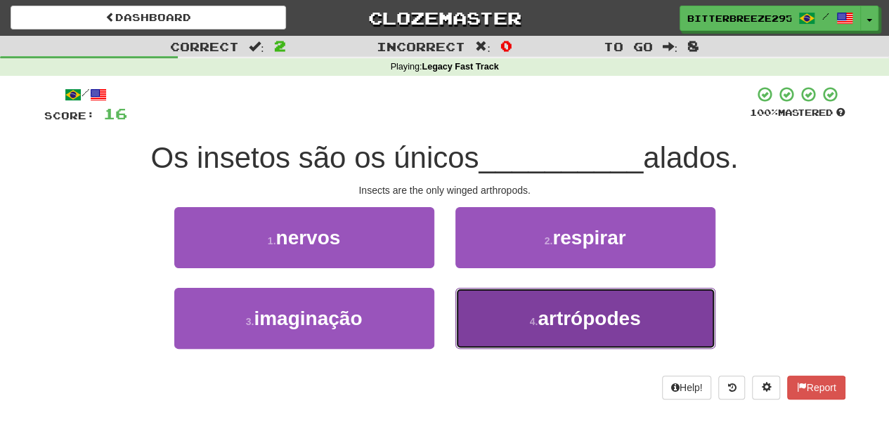
click at [469, 317] on button "4 . artrópodes" at bounding box center [585, 318] width 260 height 61
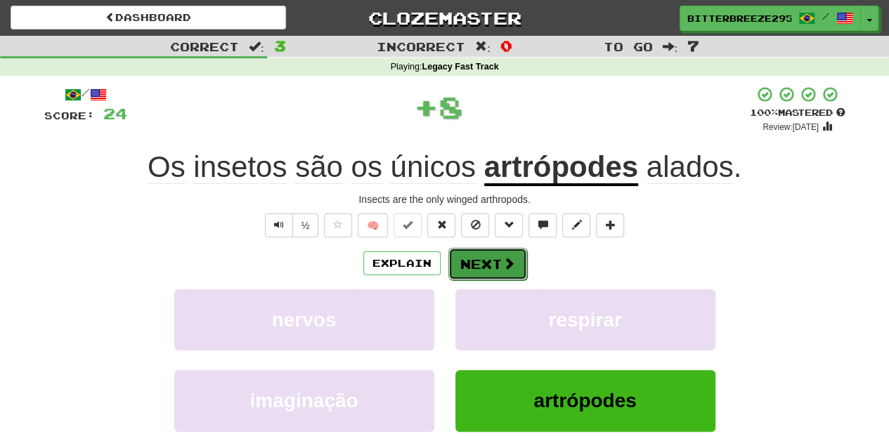
click at [464, 254] on button "Next" at bounding box center [487, 264] width 79 height 32
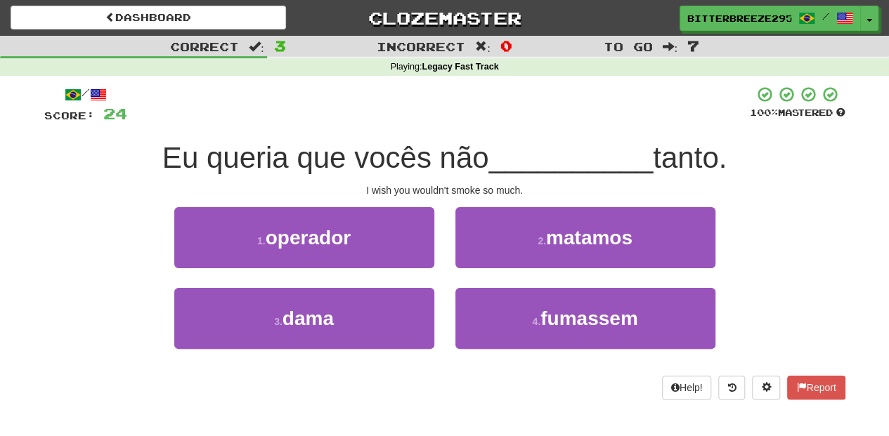
click at [483, 285] on div "2 . matamos" at bounding box center [585, 247] width 281 height 81
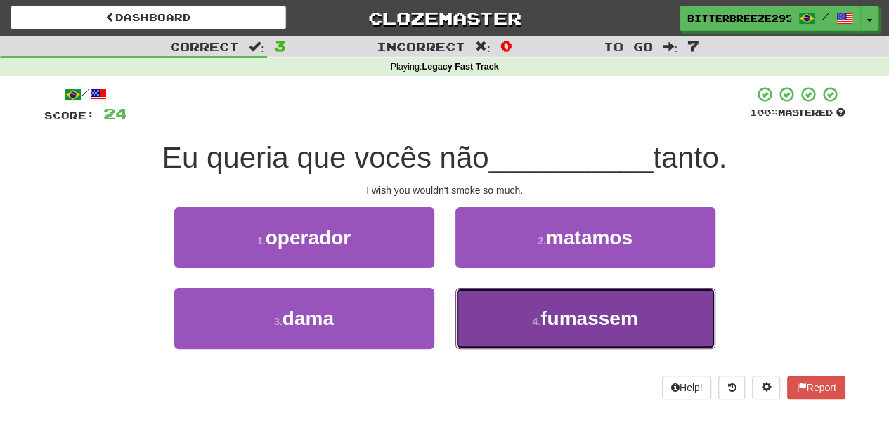
click at [484, 301] on button "4 . fumassem" at bounding box center [585, 318] width 260 height 61
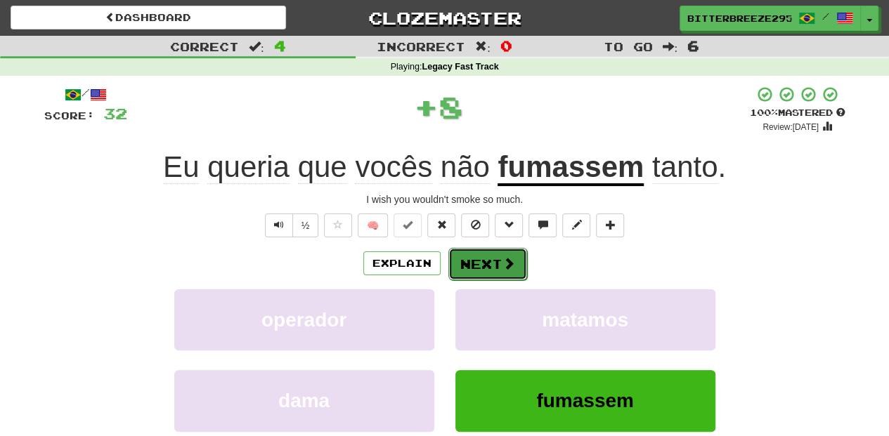
click at [479, 260] on button "Next" at bounding box center [487, 264] width 79 height 32
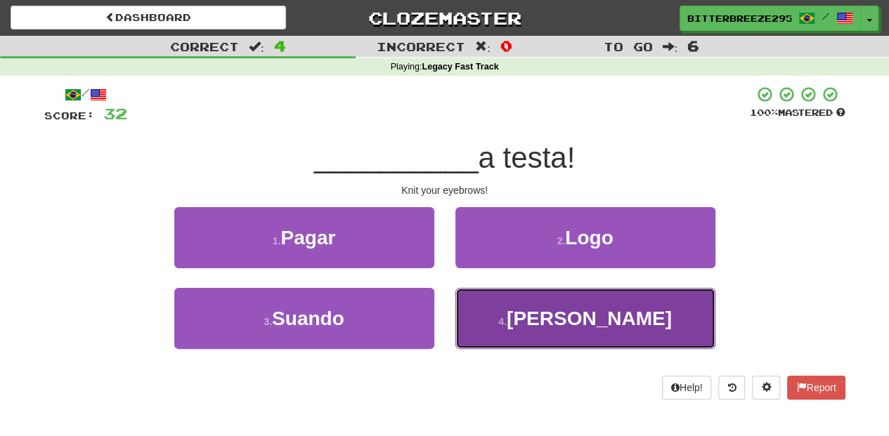
click at [496, 316] on button "4 . Franza" at bounding box center [585, 318] width 260 height 61
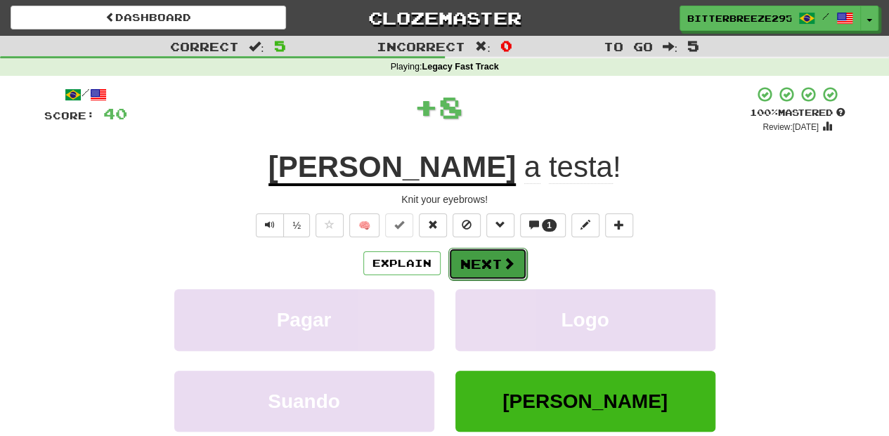
click at [482, 261] on button "Next" at bounding box center [487, 264] width 79 height 32
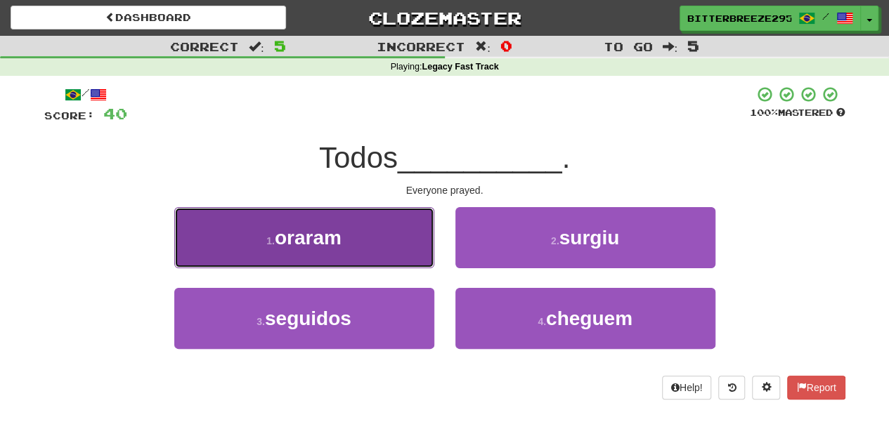
click at [389, 259] on button "1 . oraram" at bounding box center [304, 237] width 260 height 61
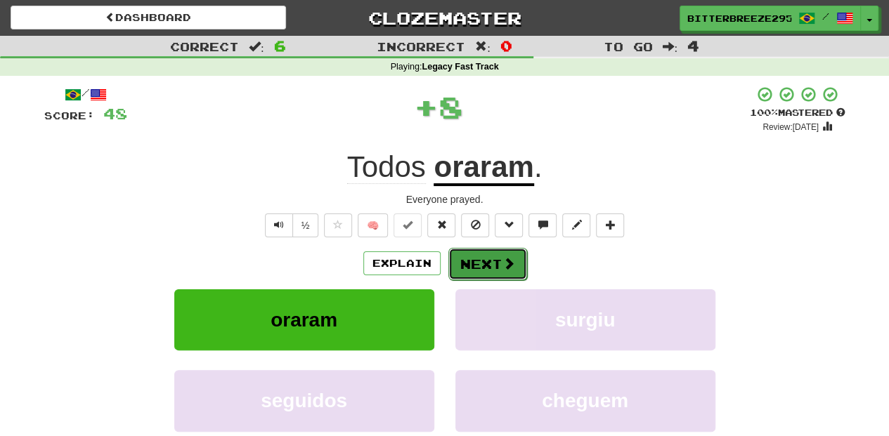
click at [478, 268] on button "Next" at bounding box center [487, 264] width 79 height 32
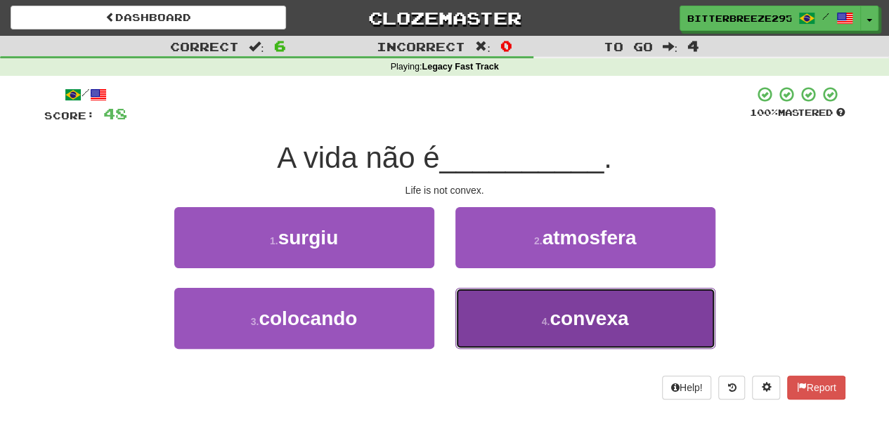
click at [511, 334] on button "4 . convexa" at bounding box center [585, 318] width 260 height 61
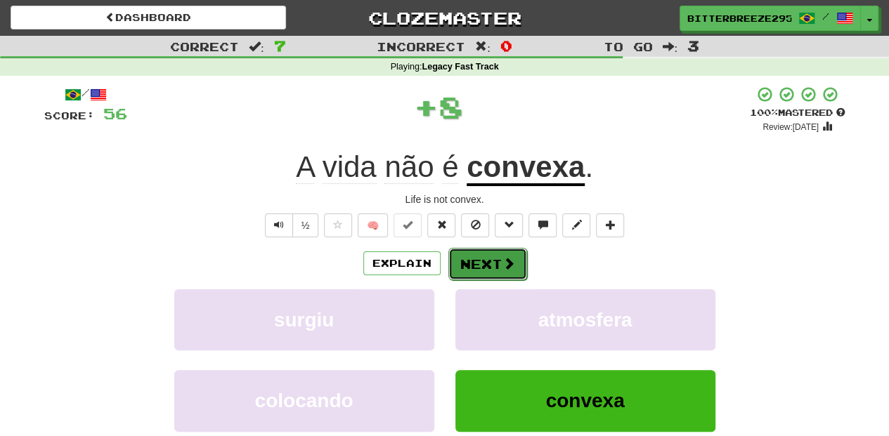
click at [469, 263] on button "Next" at bounding box center [487, 264] width 79 height 32
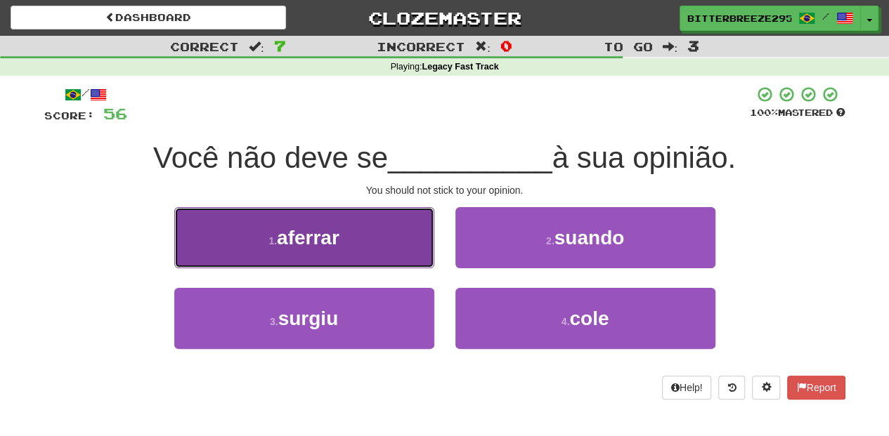
click at [354, 250] on button "1 . aferrar" at bounding box center [304, 237] width 260 height 61
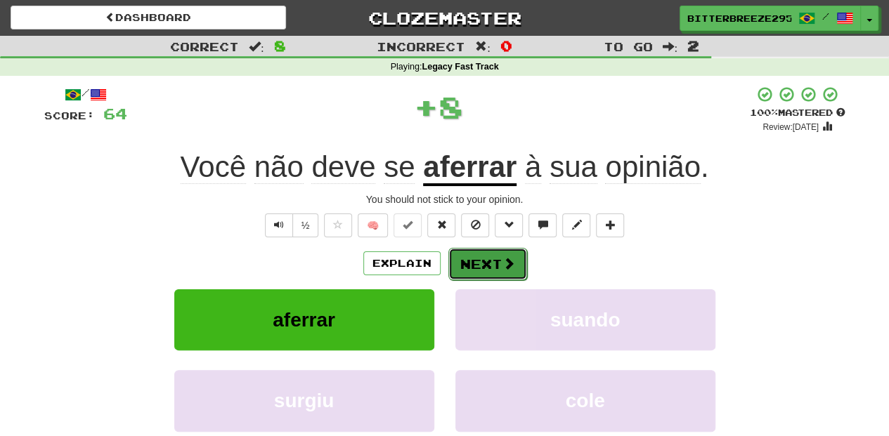
click at [461, 254] on button "Next" at bounding box center [487, 264] width 79 height 32
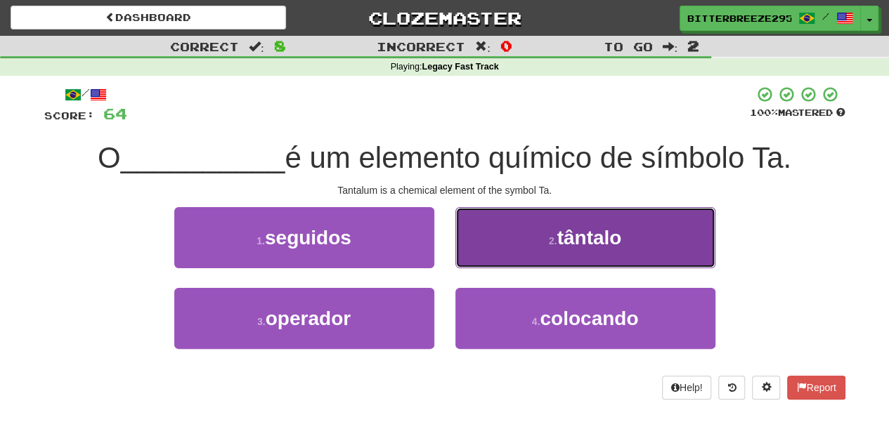
click at [497, 250] on button "2 . tântalo" at bounding box center [585, 237] width 260 height 61
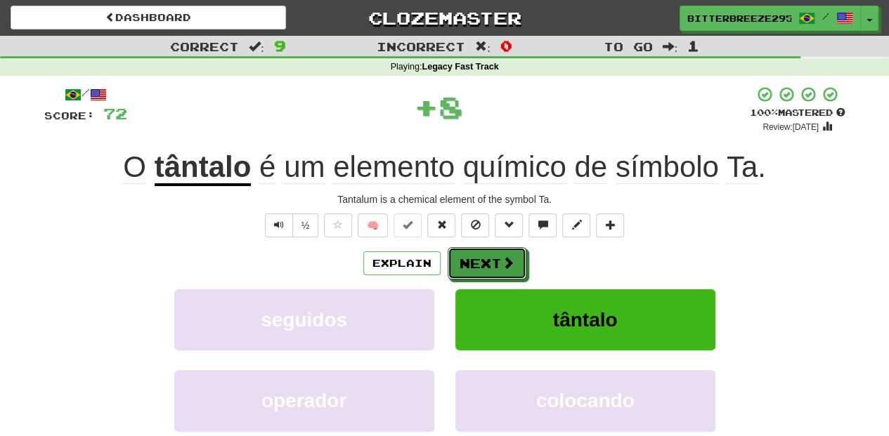
click at [497, 250] on button "Next" at bounding box center [487, 263] width 79 height 32
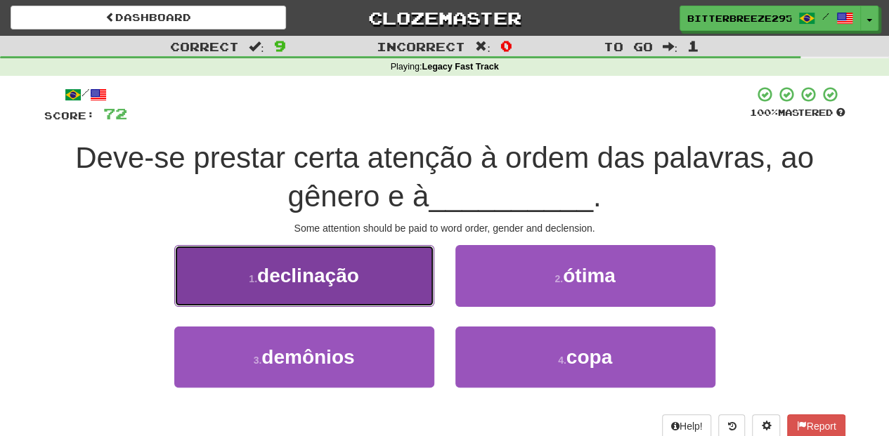
click at [383, 292] on button "1 . declinação" at bounding box center [304, 275] width 260 height 61
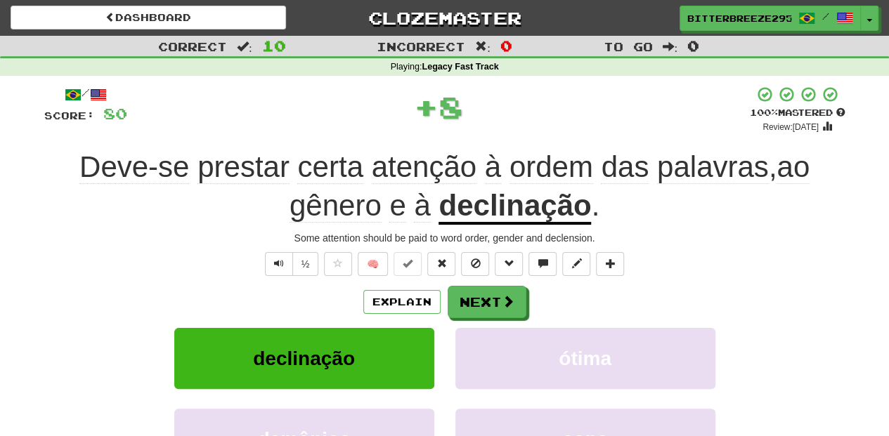
click at [484, 284] on div "/ Score: 80 + 8 100 % Mastered Review: [DATE] Deve-se prestar certa atenção à o…" at bounding box center [444, 325] width 801 height 478
click at [482, 308] on button "Next" at bounding box center [487, 303] width 79 height 32
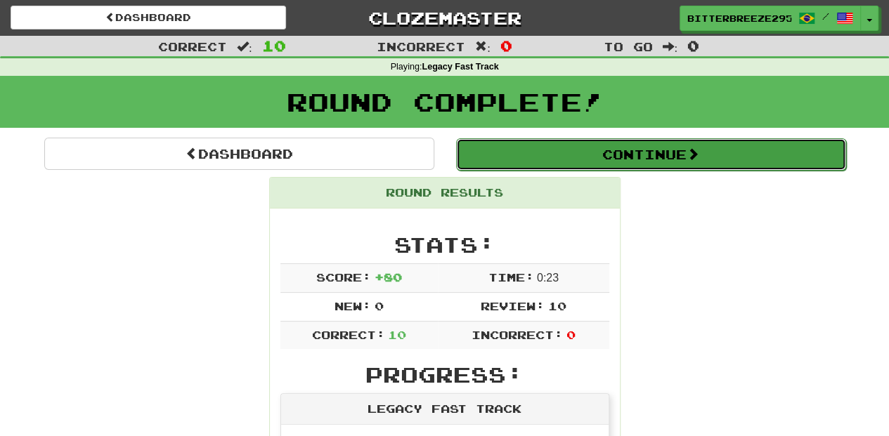
click at [514, 156] on button "Continue" at bounding box center [651, 154] width 390 height 32
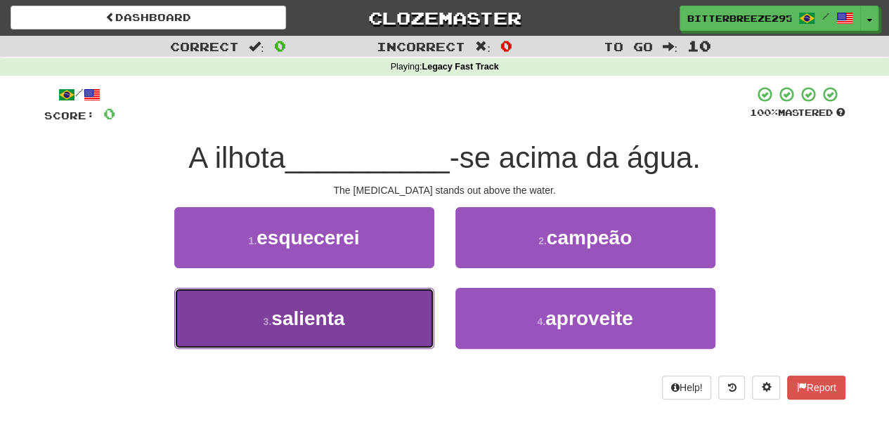
click at [377, 297] on button "3 . salienta" at bounding box center [304, 318] width 260 height 61
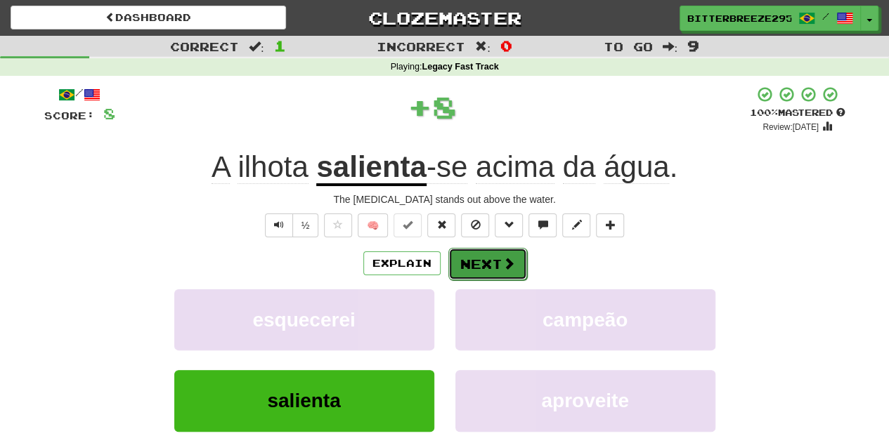
click at [498, 257] on button "Next" at bounding box center [487, 264] width 79 height 32
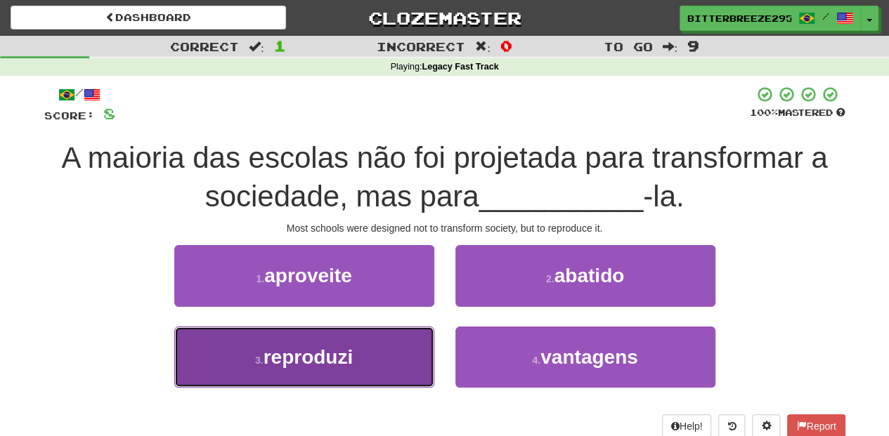
click at [385, 334] on button "3 . reproduzi" at bounding box center [304, 357] width 260 height 61
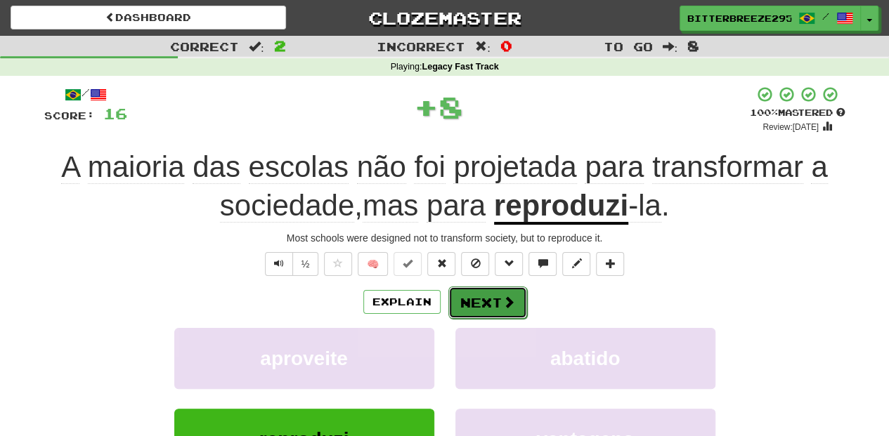
click at [502, 306] on span at bounding box center [508, 302] width 13 height 13
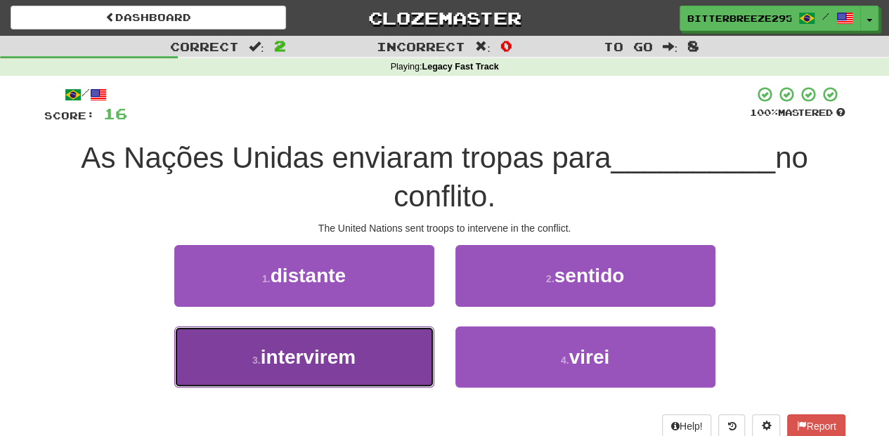
click at [389, 359] on button "3 . intervirem" at bounding box center [304, 357] width 260 height 61
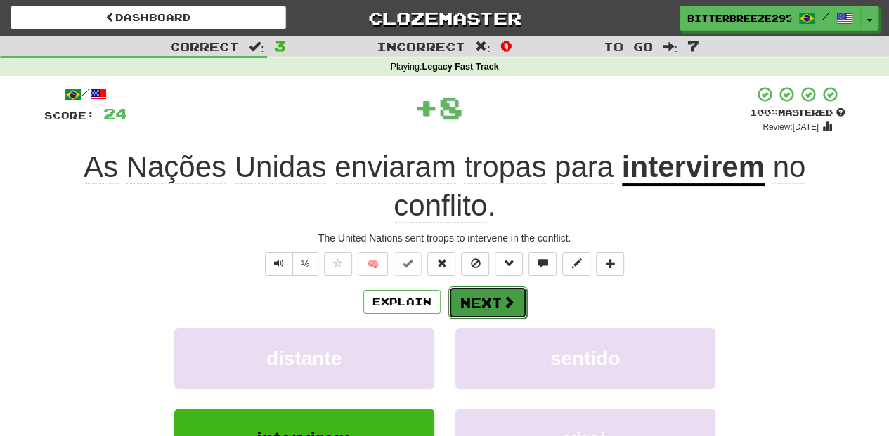
click at [500, 287] on button "Next" at bounding box center [487, 303] width 79 height 32
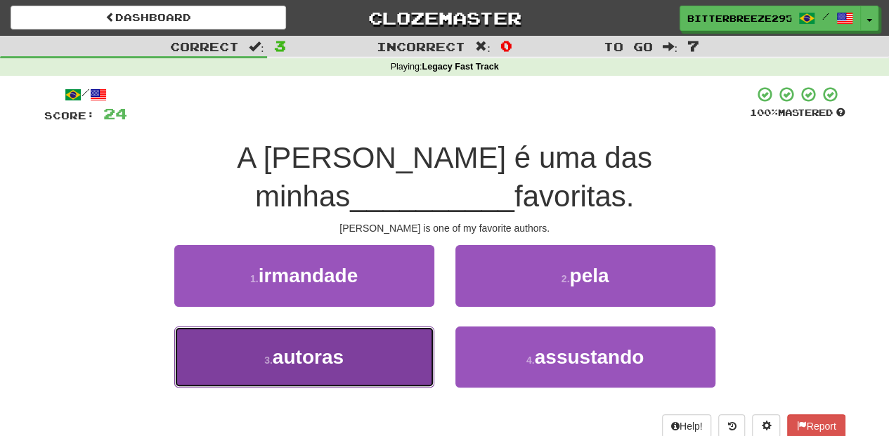
click at [381, 327] on button "3 . autoras" at bounding box center [304, 357] width 260 height 61
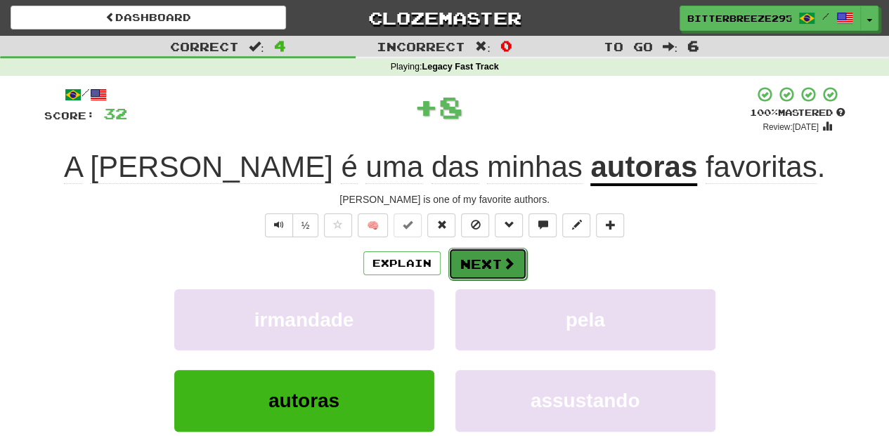
click at [479, 268] on button "Next" at bounding box center [487, 264] width 79 height 32
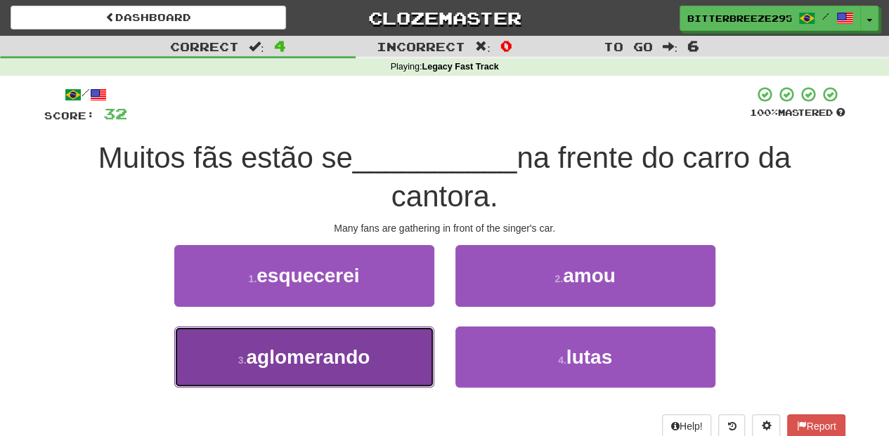
click at [389, 354] on button "3 . aglomerando" at bounding box center [304, 357] width 260 height 61
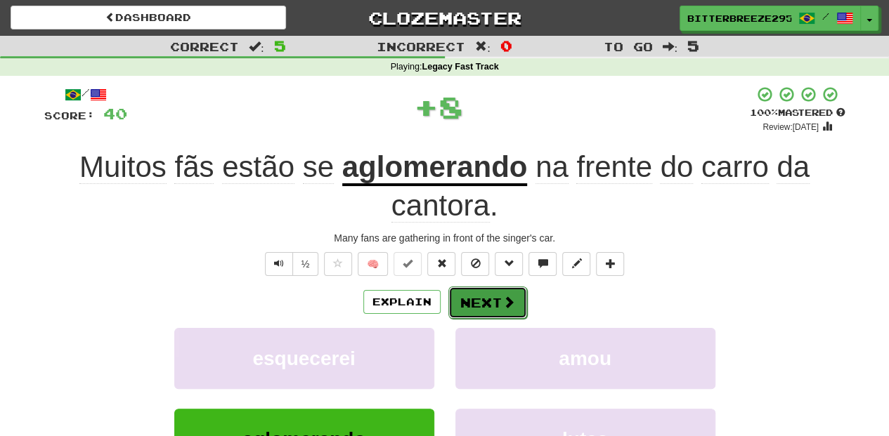
click at [485, 295] on button "Next" at bounding box center [487, 303] width 79 height 32
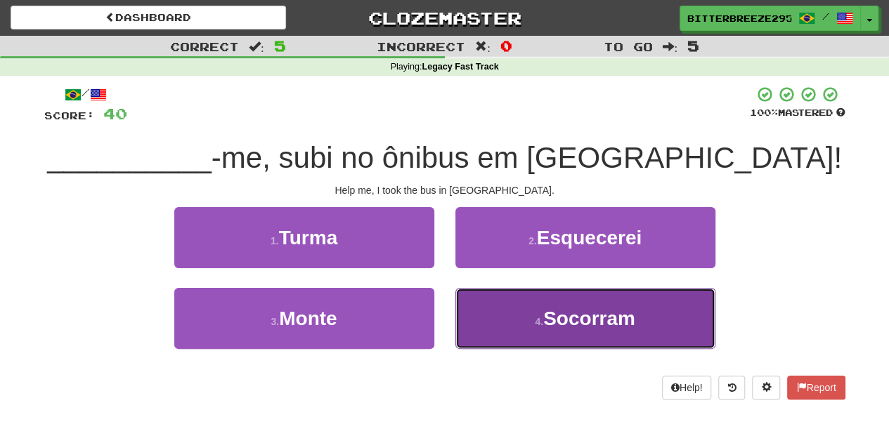
click at [503, 309] on button "4 . Socorram" at bounding box center [585, 318] width 260 height 61
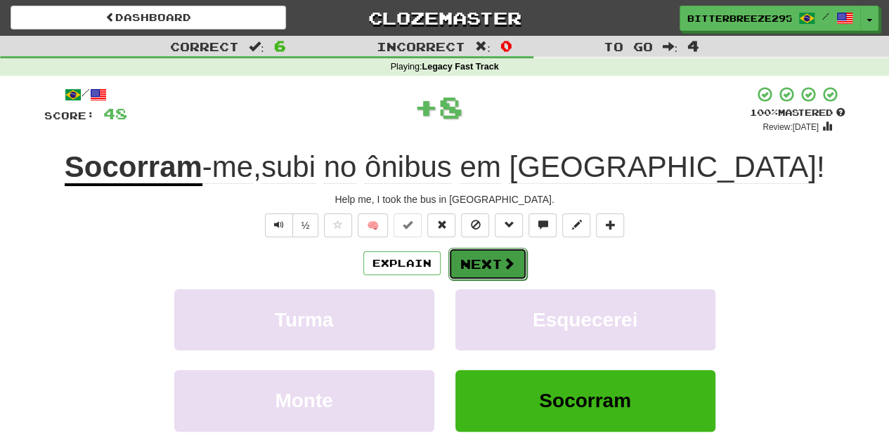
click at [488, 254] on button "Next" at bounding box center [487, 264] width 79 height 32
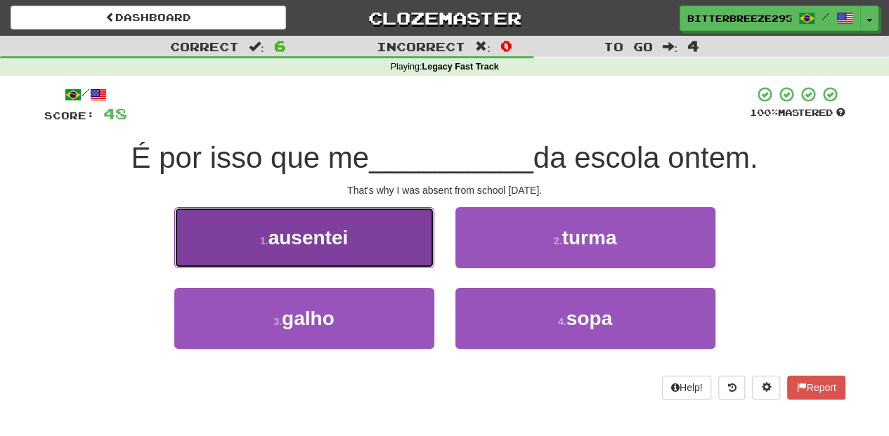
click at [352, 253] on button "1 . ausentei" at bounding box center [304, 237] width 260 height 61
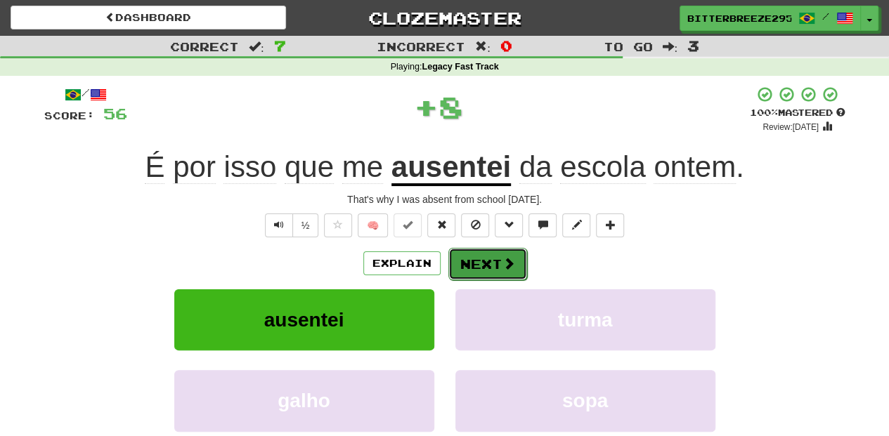
click at [487, 270] on button "Next" at bounding box center [487, 264] width 79 height 32
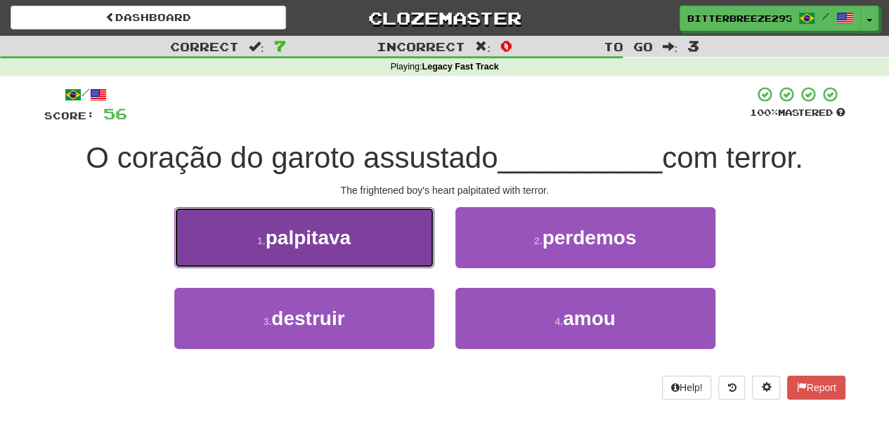
click at [385, 260] on button "1 . palpitava" at bounding box center [304, 237] width 260 height 61
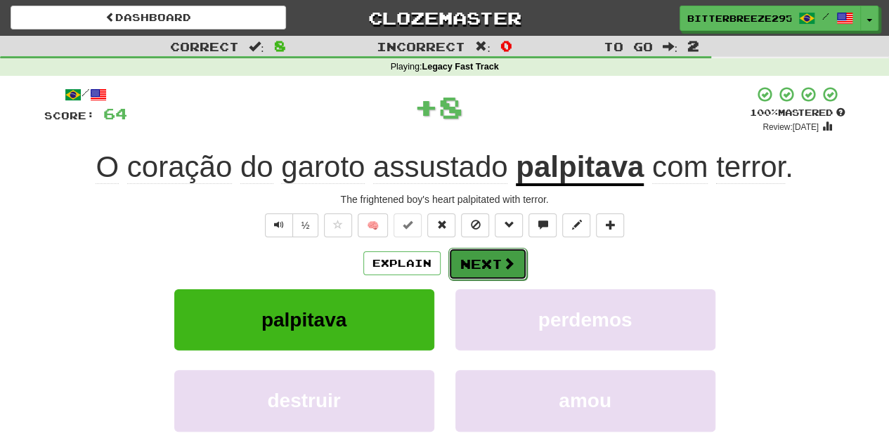
click at [485, 268] on button "Next" at bounding box center [487, 264] width 79 height 32
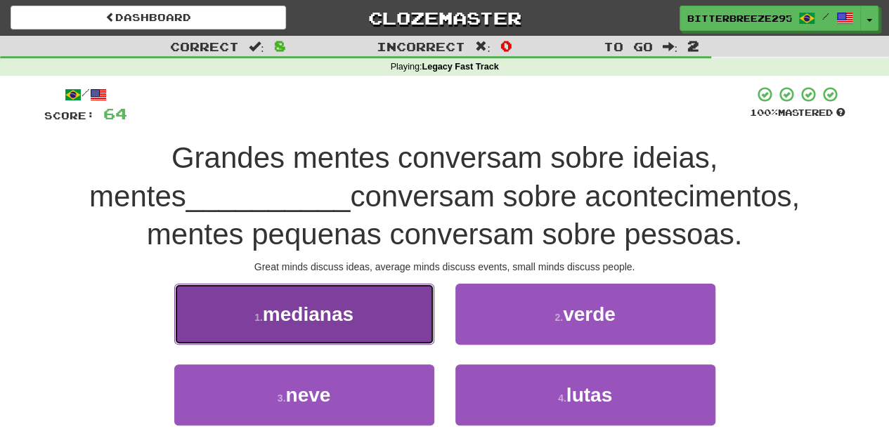
click at [377, 318] on button "1 . medianas" at bounding box center [304, 314] width 260 height 61
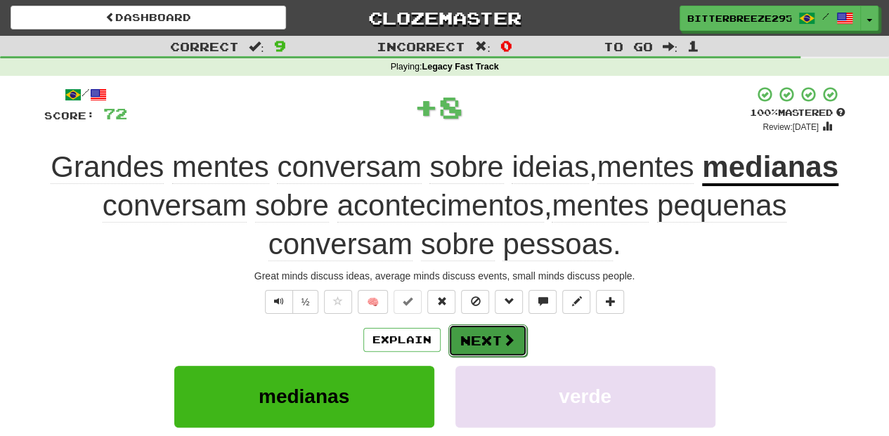
click at [468, 338] on button "Next" at bounding box center [487, 341] width 79 height 32
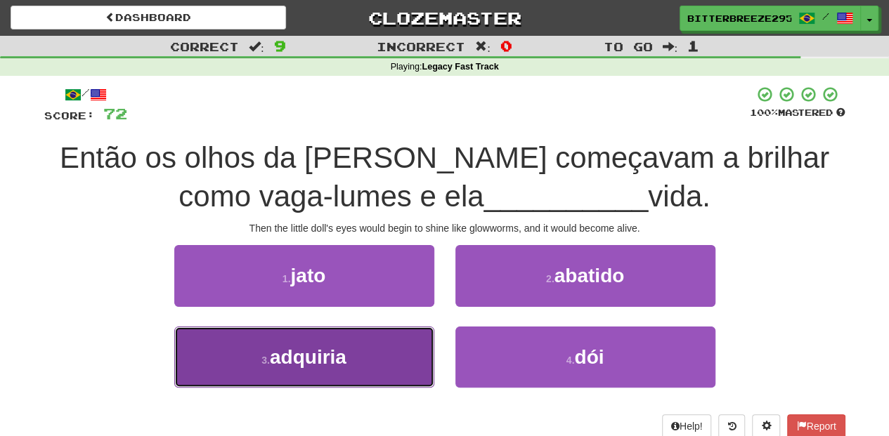
click at [368, 372] on button "3 . adquiria" at bounding box center [304, 357] width 260 height 61
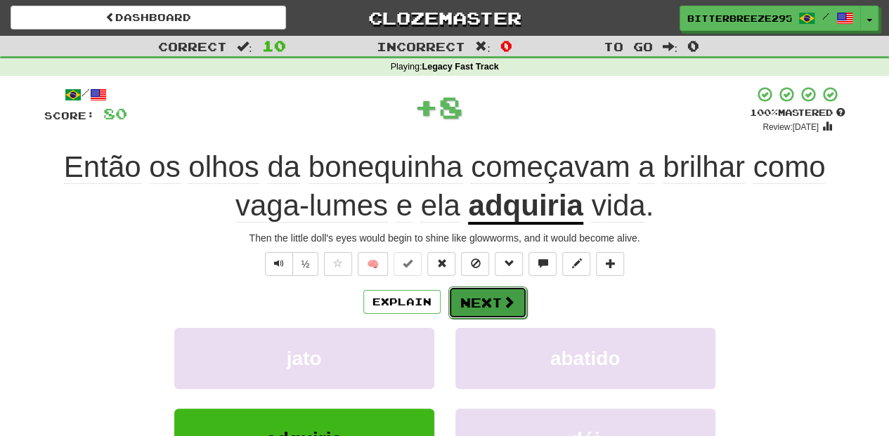
click at [488, 292] on button "Next" at bounding box center [487, 303] width 79 height 32
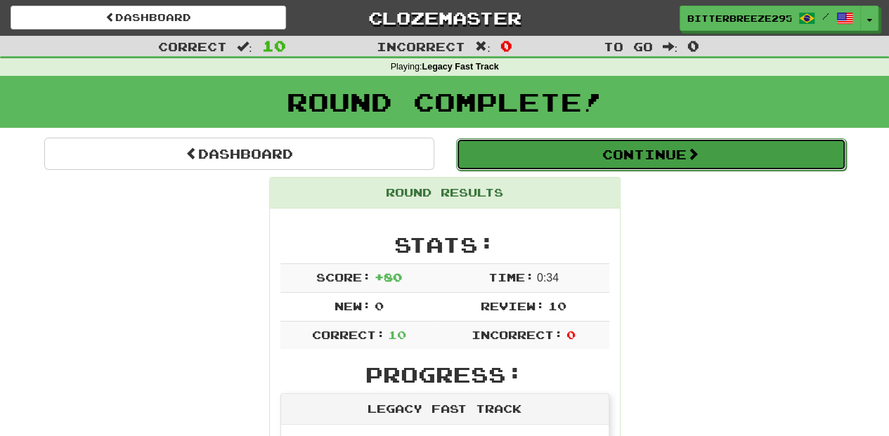
click at [519, 159] on button "Continue" at bounding box center [651, 154] width 390 height 32
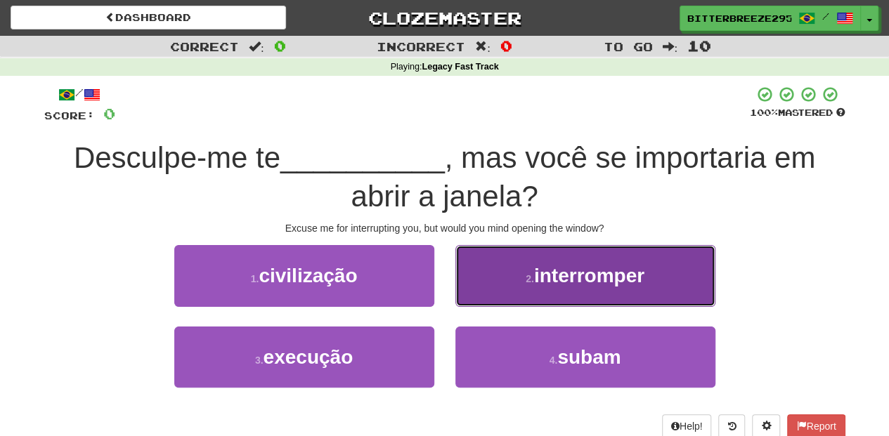
click at [479, 282] on button "2 . interromper" at bounding box center [585, 275] width 260 height 61
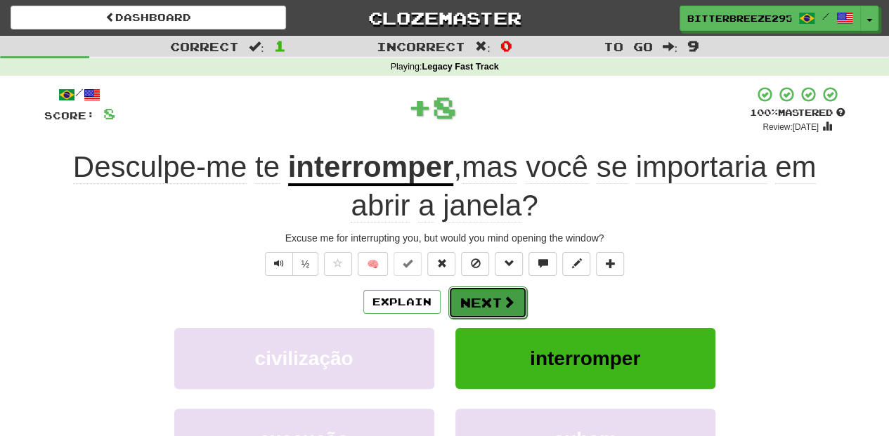
click at [481, 294] on button "Next" at bounding box center [487, 303] width 79 height 32
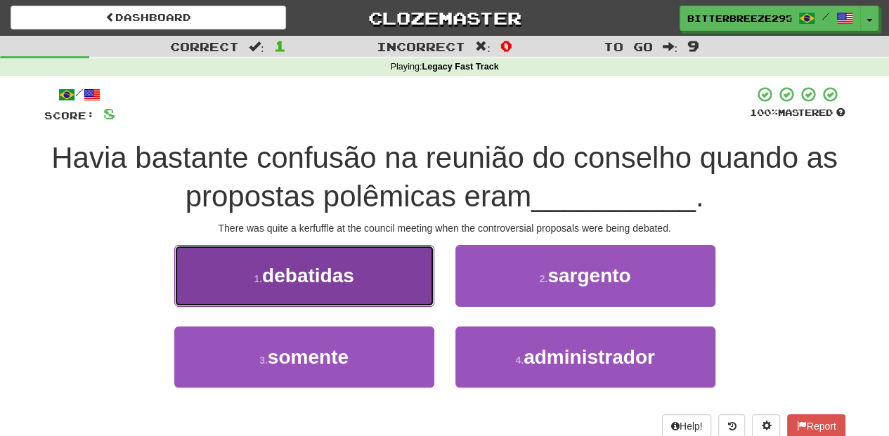
click at [398, 288] on button "1 . debatidas" at bounding box center [304, 275] width 260 height 61
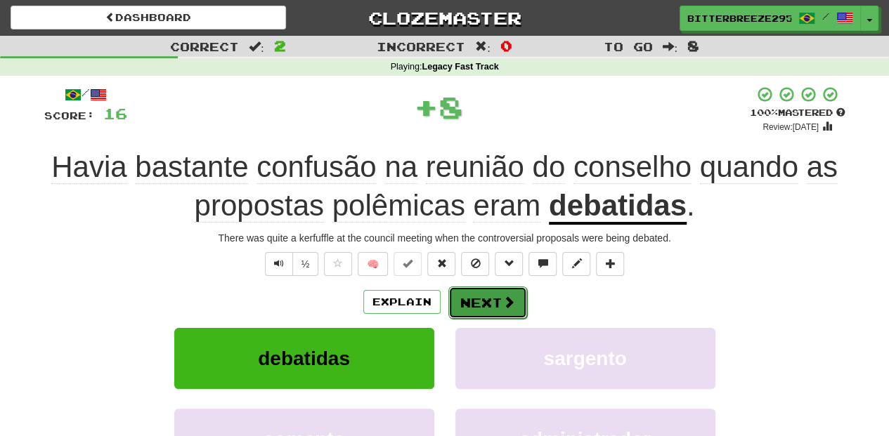
click at [489, 308] on button "Next" at bounding box center [487, 303] width 79 height 32
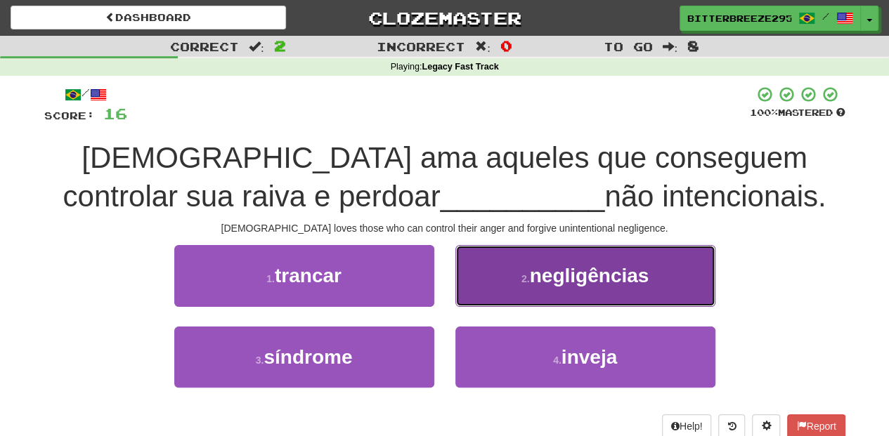
click at [565, 275] on span "negligências" at bounding box center [589, 276] width 119 height 22
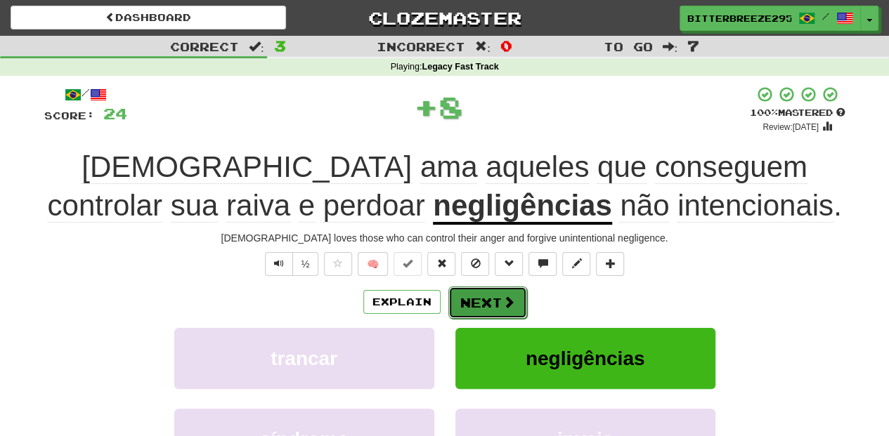
click at [502, 299] on span at bounding box center [508, 302] width 13 height 13
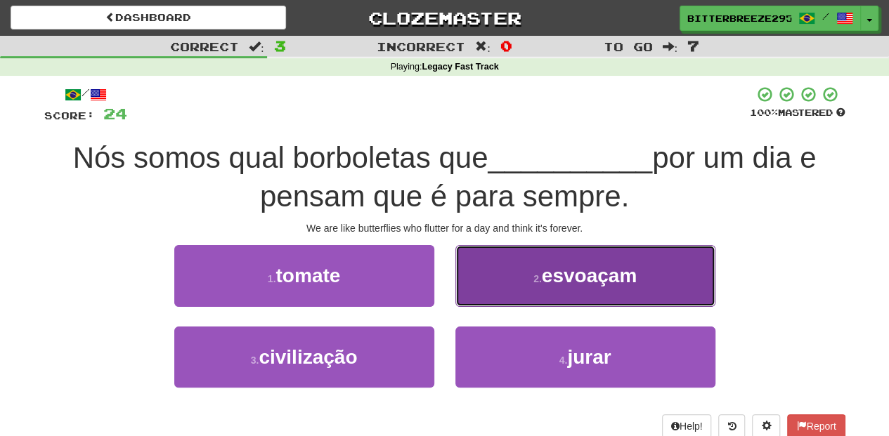
click at [495, 285] on button "2 . esvoaçam" at bounding box center [585, 275] width 260 height 61
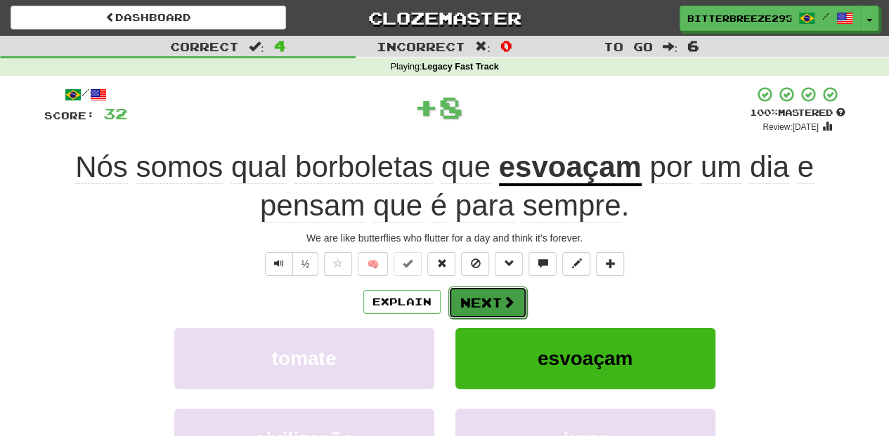
click at [493, 305] on button "Next" at bounding box center [487, 303] width 79 height 32
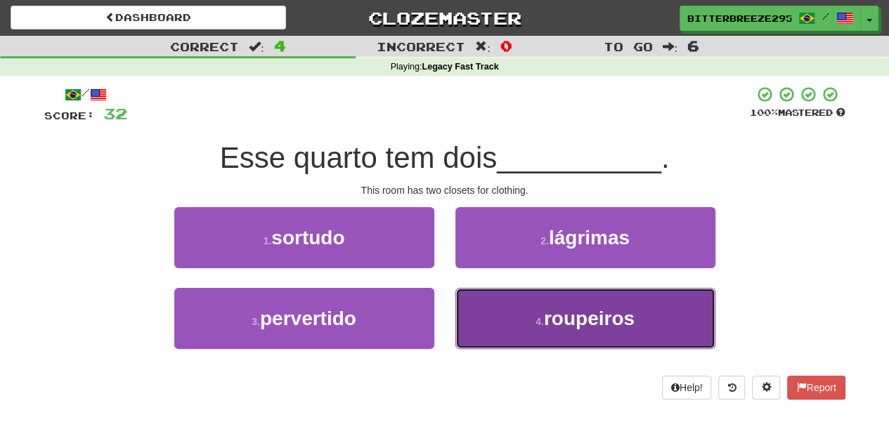
click at [493, 304] on button "4 . roupeiros" at bounding box center [585, 318] width 260 height 61
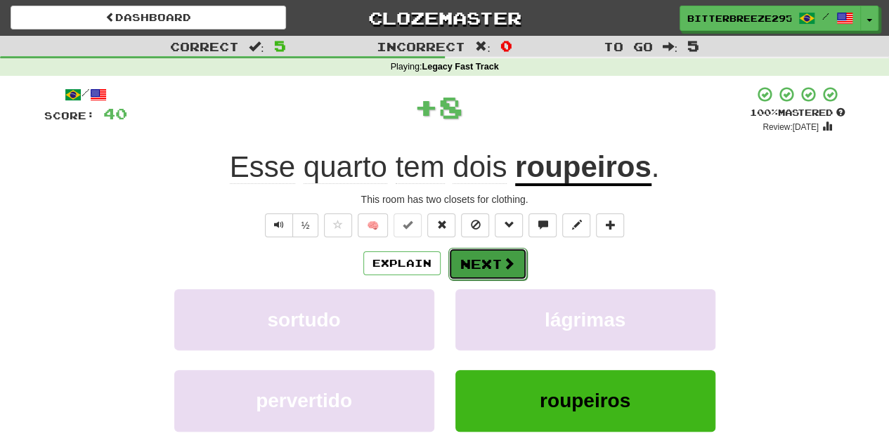
click at [483, 260] on button "Next" at bounding box center [487, 264] width 79 height 32
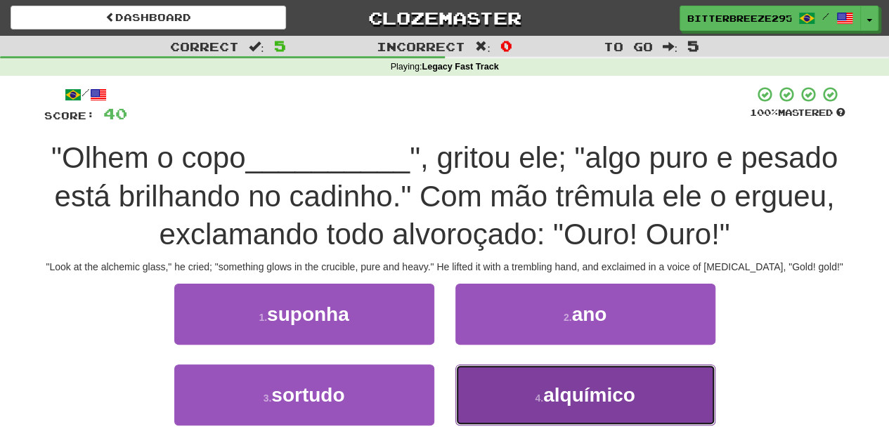
click at [549, 402] on span "alquímico" at bounding box center [589, 395] width 92 height 22
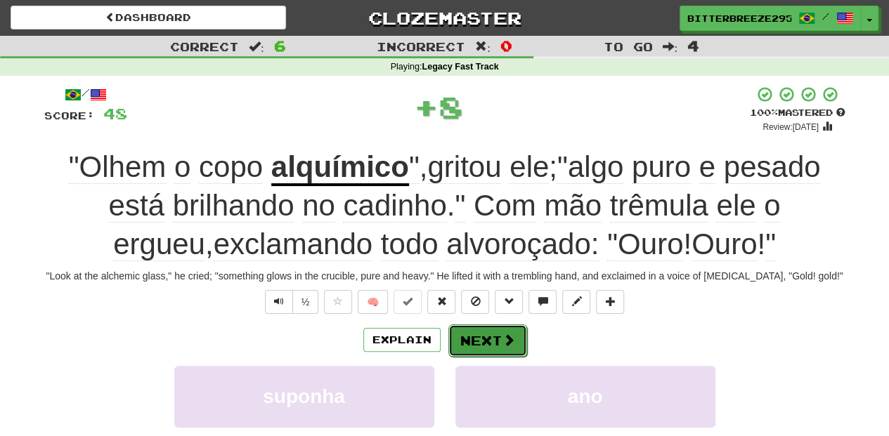
click at [478, 337] on button "Next" at bounding box center [487, 341] width 79 height 32
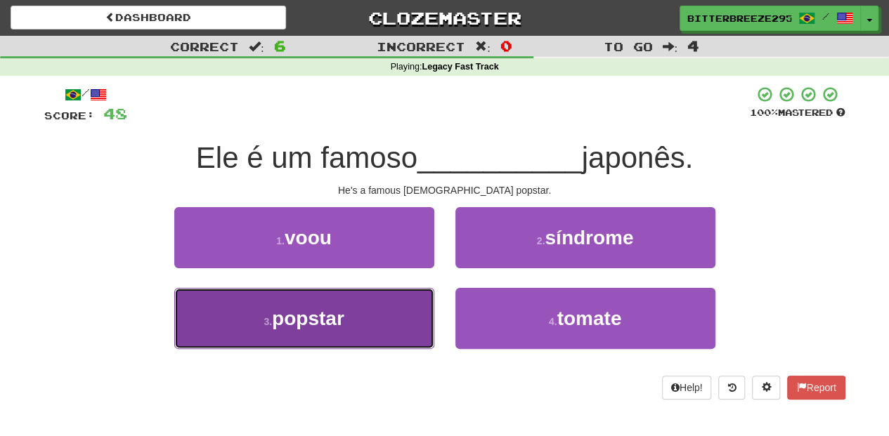
click at [430, 329] on button "3 . popstar" at bounding box center [304, 318] width 260 height 61
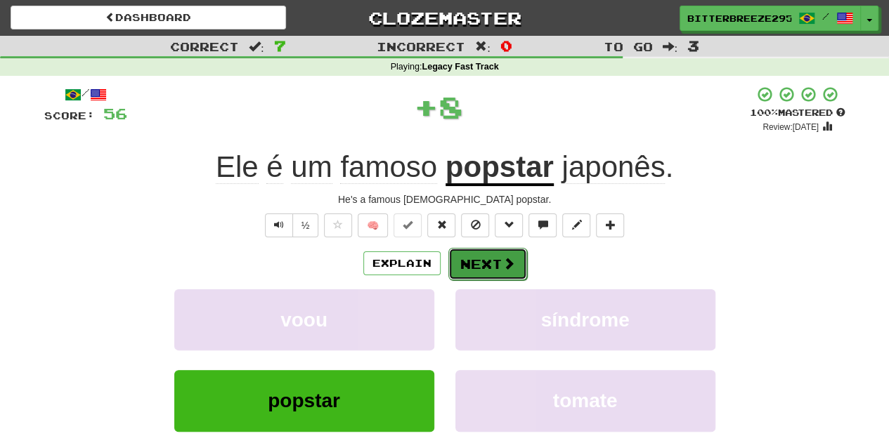
click at [459, 271] on button "Next" at bounding box center [487, 264] width 79 height 32
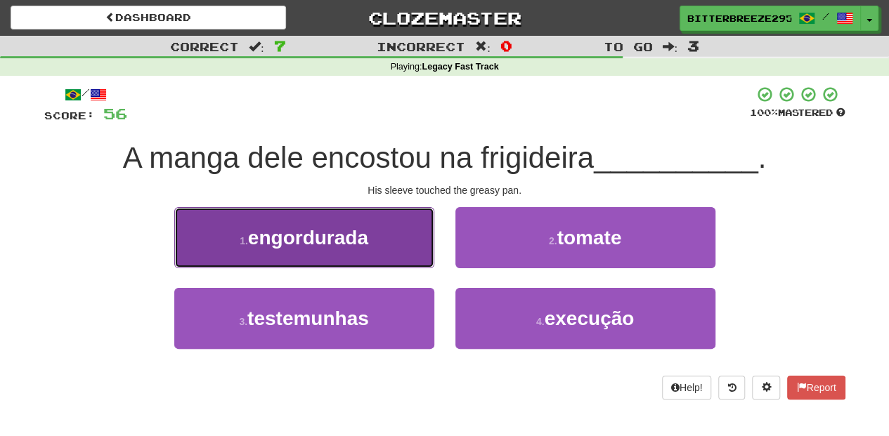
click at [382, 250] on button "1 . engordurada" at bounding box center [304, 237] width 260 height 61
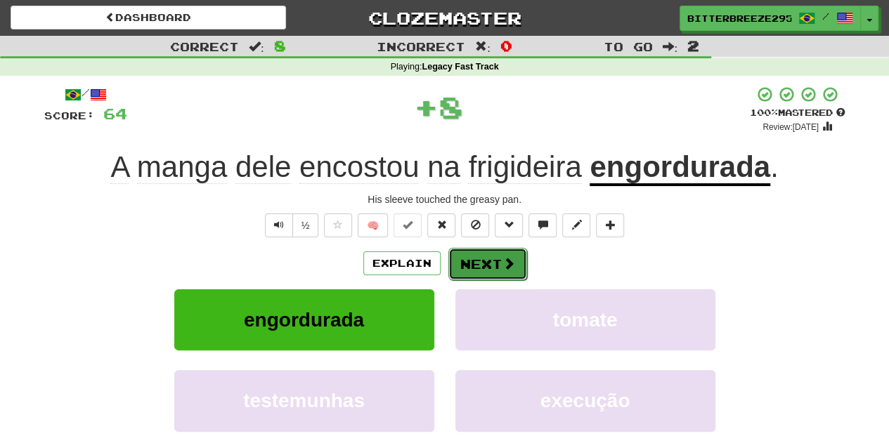
click at [506, 263] on span at bounding box center [508, 263] width 13 height 13
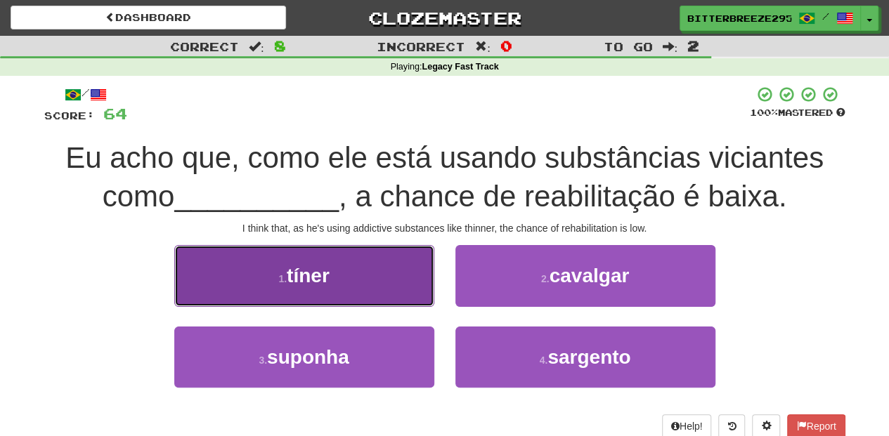
click at [381, 300] on button "1 . tíner" at bounding box center [304, 275] width 260 height 61
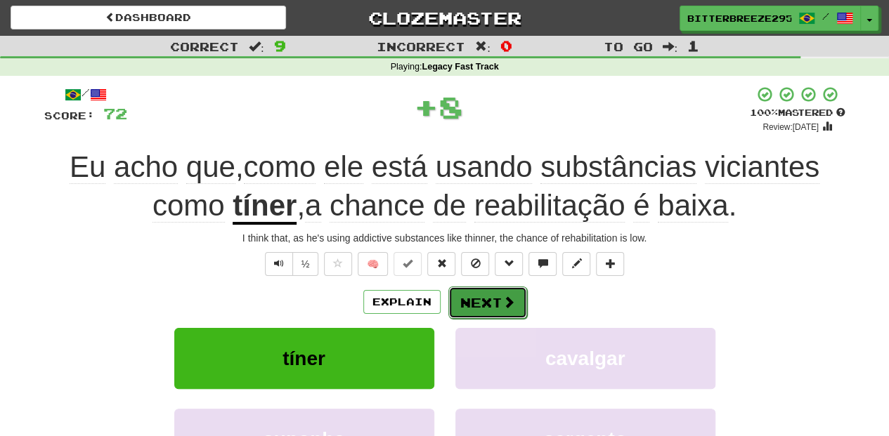
click at [465, 296] on button "Next" at bounding box center [487, 303] width 79 height 32
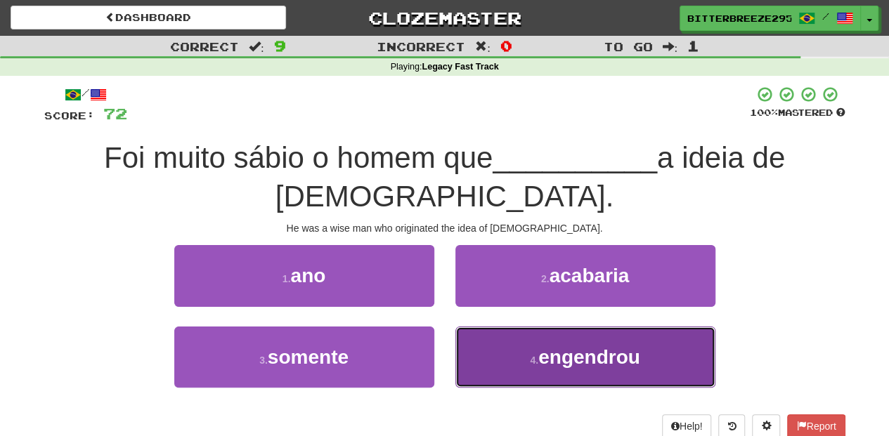
click at [478, 327] on button "4 . engendrou" at bounding box center [585, 357] width 260 height 61
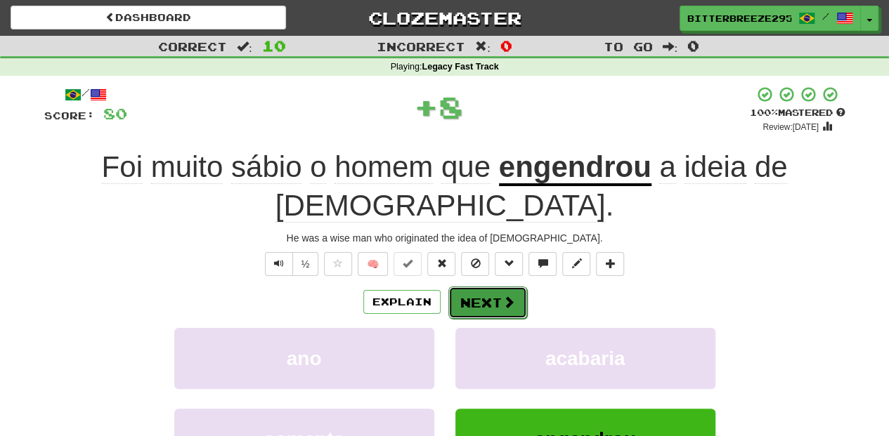
click at [478, 287] on button "Next" at bounding box center [487, 303] width 79 height 32
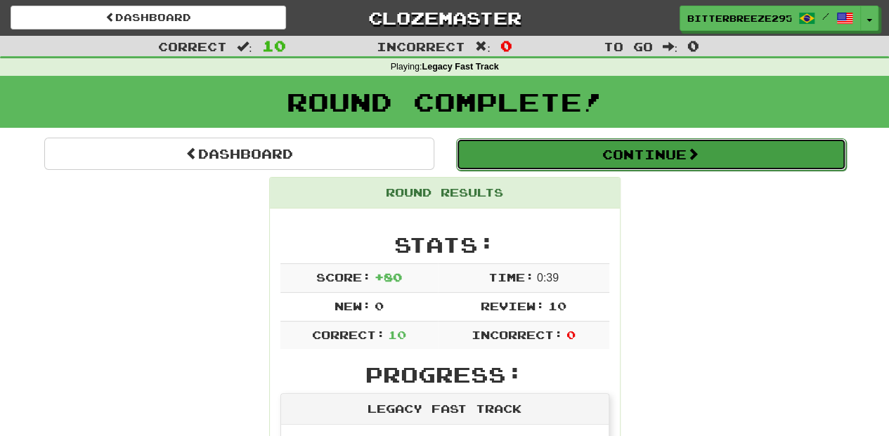
click at [552, 152] on button "Continue" at bounding box center [651, 154] width 390 height 32
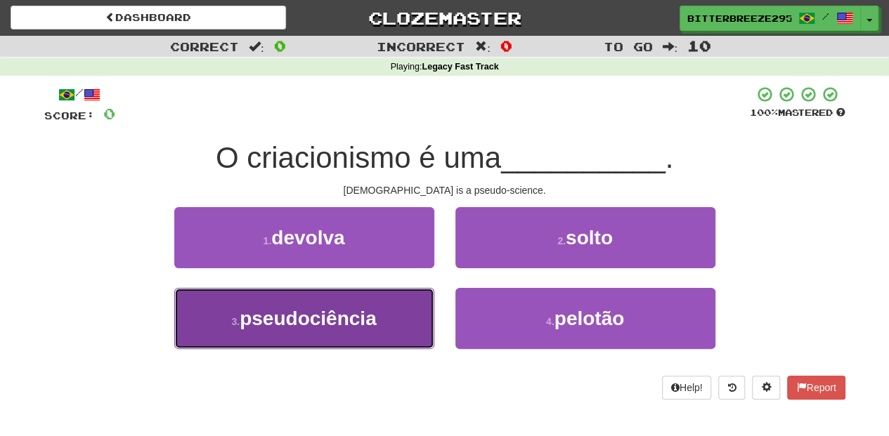
click at [372, 310] on span "pseudociência" at bounding box center [308, 319] width 137 height 22
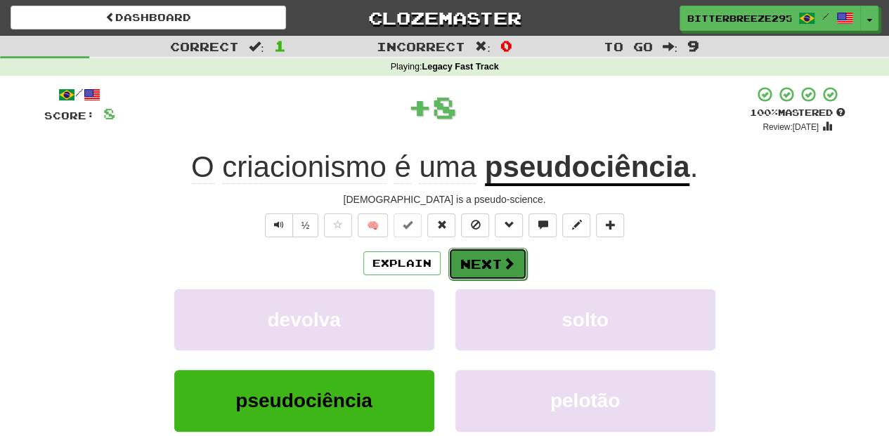
click at [509, 262] on span at bounding box center [508, 263] width 13 height 13
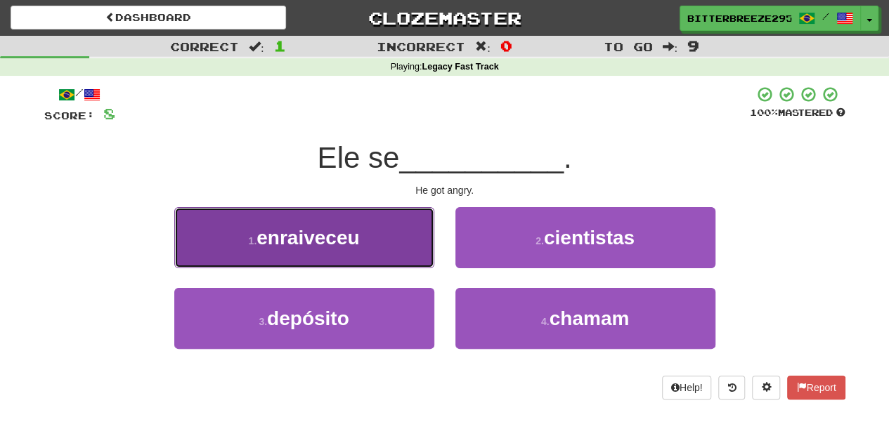
click at [386, 257] on button "1 . enraiveceu" at bounding box center [304, 237] width 260 height 61
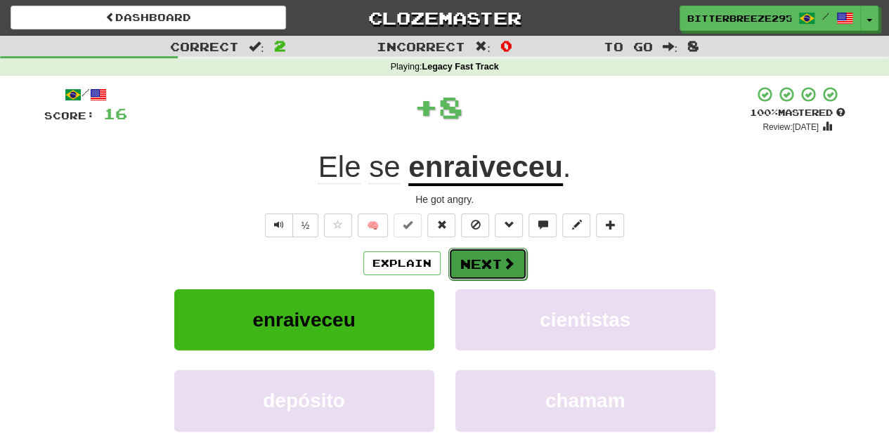
click at [475, 270] on button "Next" at bounding box center [487, 264] width 79 height 32
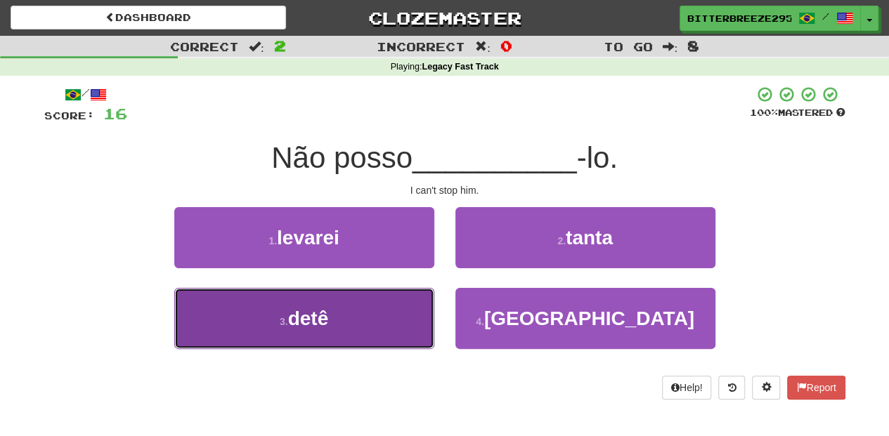
click at [373, 319] on button "3 . detê" at bounding box center [304, 318] width 260 height 61
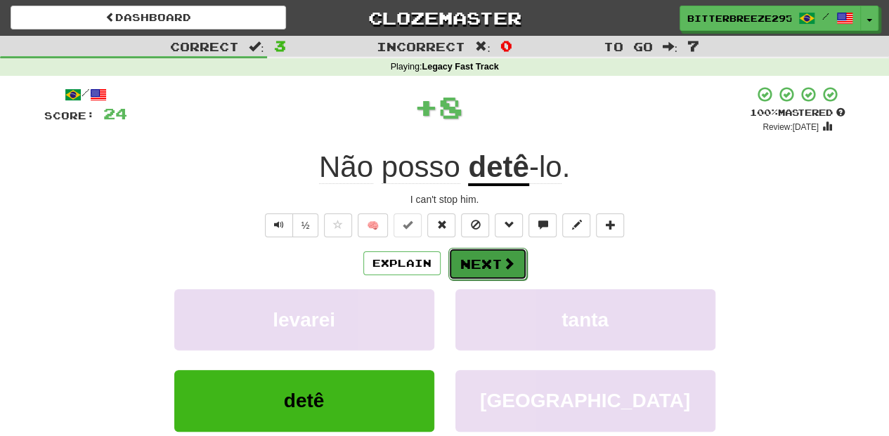
click at [495, 257] on button "Next" at bounding box center [487, 264] width 79 height 32
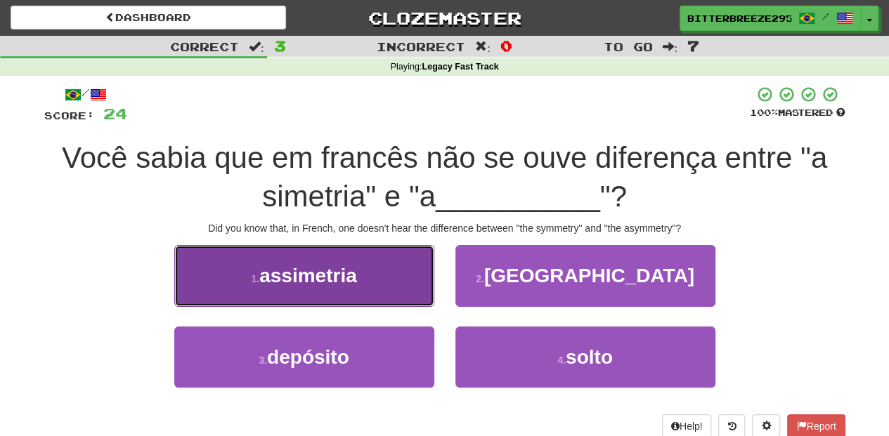
click at [347, 266] on span "assimetria" at bounding box center [308, 276] width 98 height 22
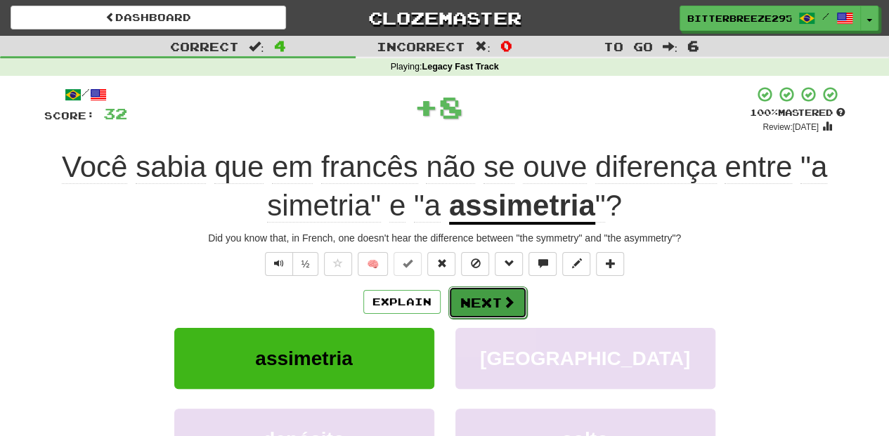
click at [506, 300] on span at bounding box center [508, 302] width 13 height 13
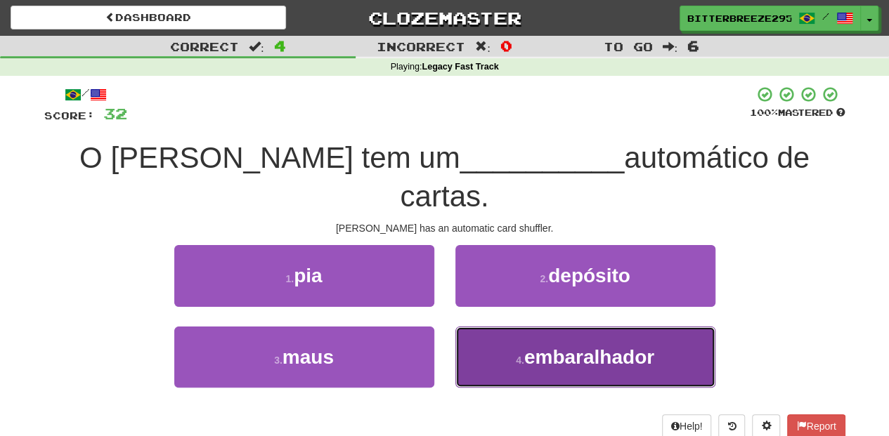
click at [506, 327] on button "4 . embaralhador" at bounding box center [585, 357] width 260 height 61
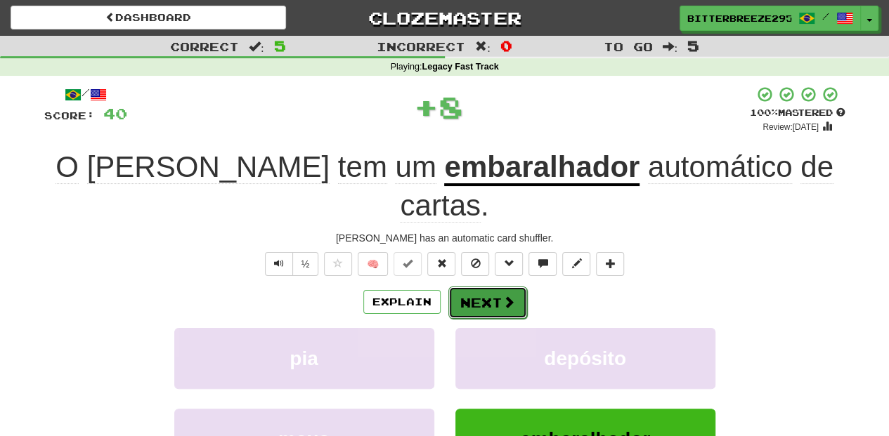
click at [496, 287] on button "Next" at bounding box center [487, 303] width 79 height 32
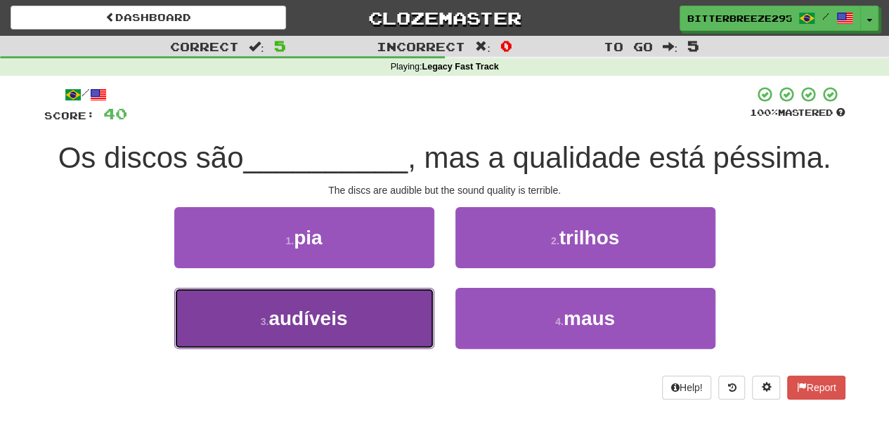
click at [341, 304] on button "3 . audíveis" at bounding box center [304, 318] width 260 height 61
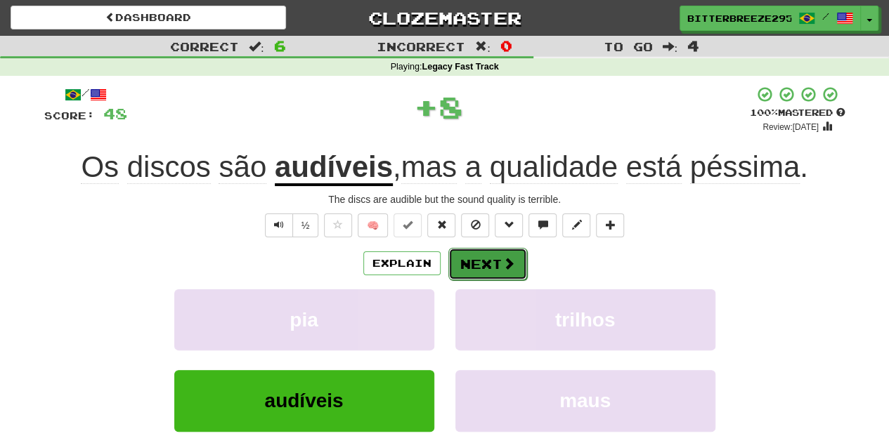
click at [484, 268] on button "Next" at bounding box center [487, 264] width 79 height 32
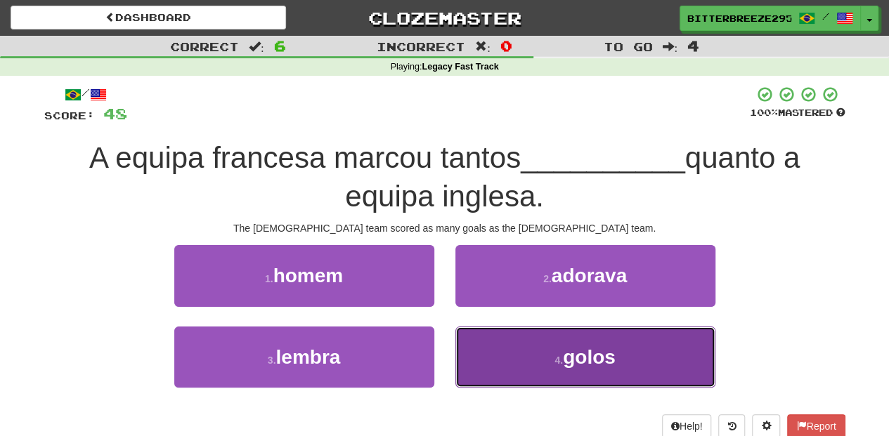
click at [469, 334] on button "4 . golos" at bounding box center [585, 357] width 260 height 61
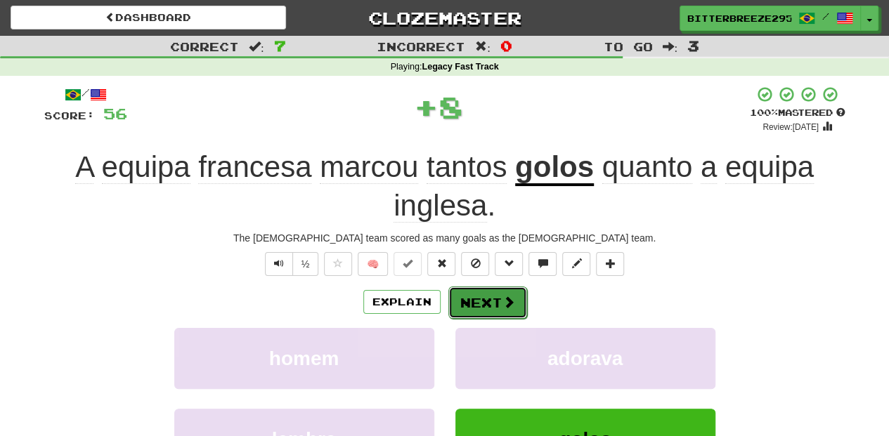
click at [472, 289] on button "Next" at bounding box center [487, 303] width 79 height 32
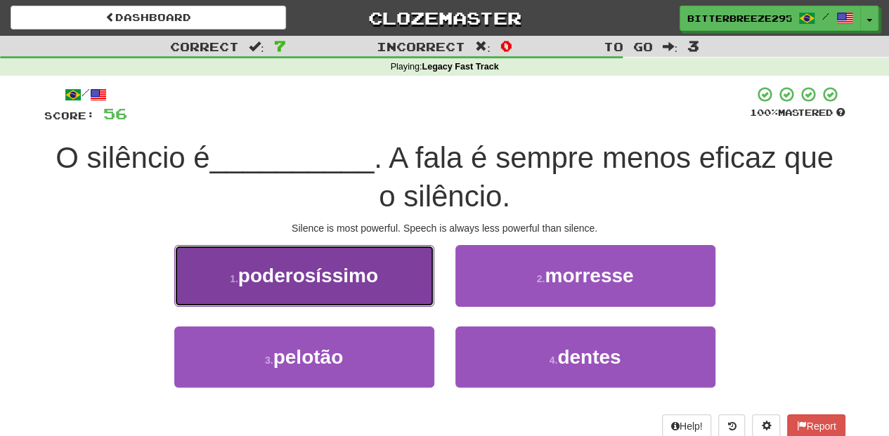
click at [393, 282] on button "1 . poderosíssimo" at bounding box center [304, 275] width 260 height 61
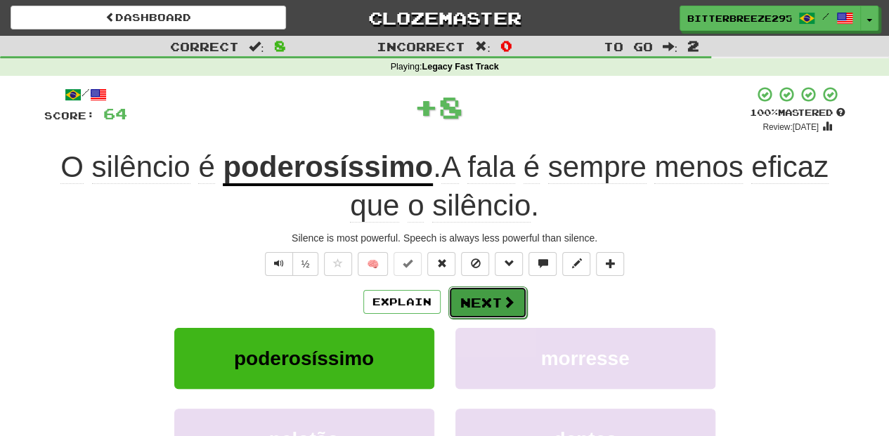
click at [472, 294] on button "Next" at bounding box center [487, 303] width 79 height 32
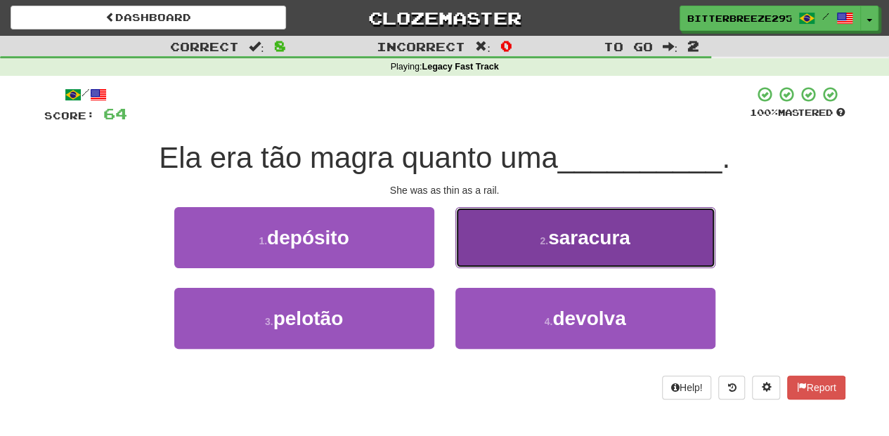
click at [493, 260] on button "2 . saracura" at bounding box center [585, 237] width 260 height 61
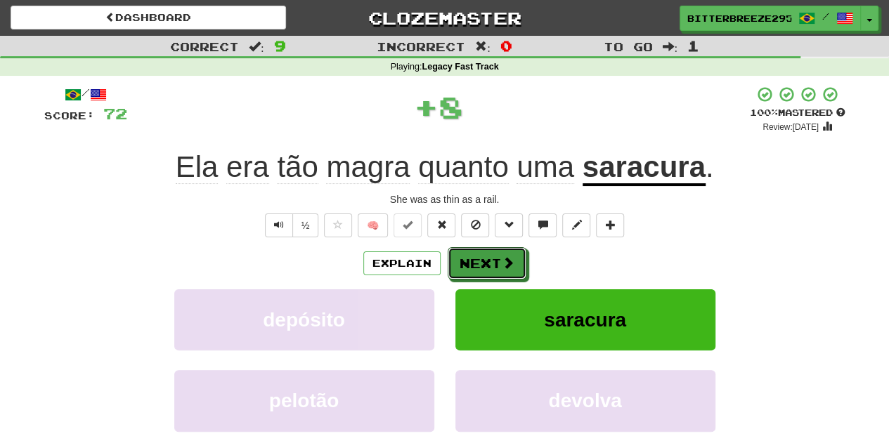
click at [493, 260] on button "Next" at bounding box center [487, 263] width 79 height 32
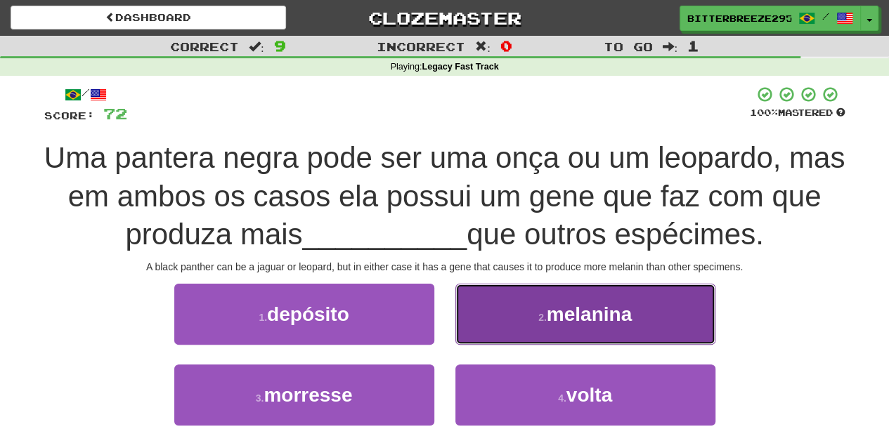
click at [518, 323] on button "2 . melanina" at bounding box center [585, 314] width 260 height 61
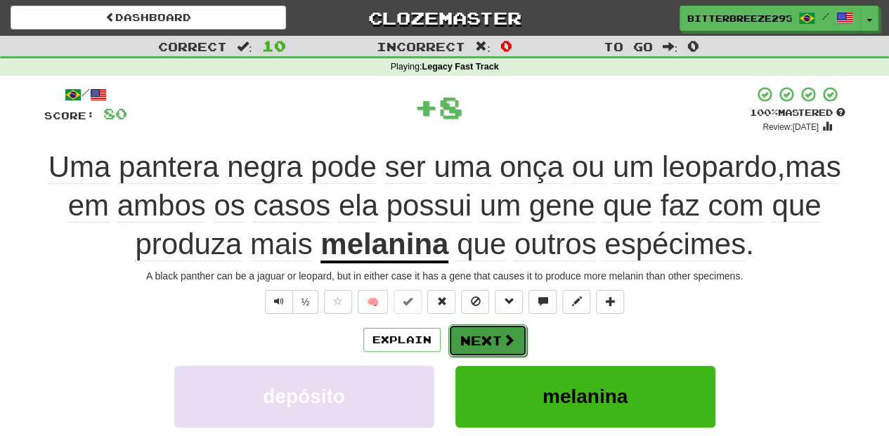
click at [485, 328] on button "Next" at bounding box center [487, 341] width 79 height 32
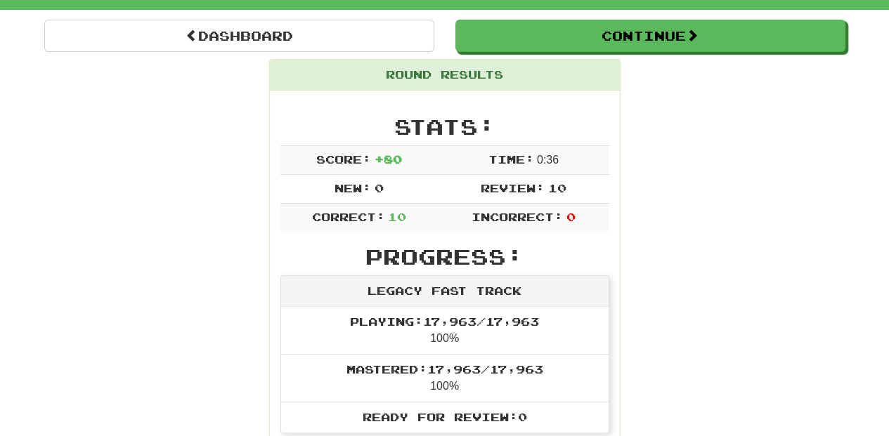
scroll to position [93, 0]
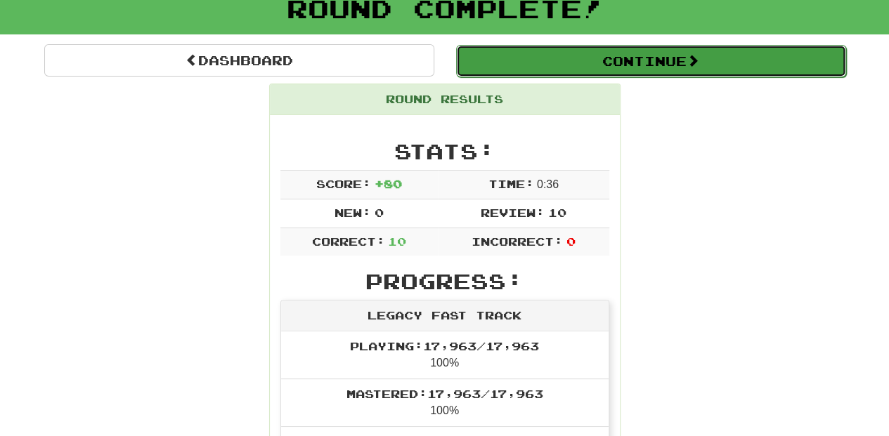
click at [547, 56] on button "Continue" at bounding box center [651, 61] width 390 height 32
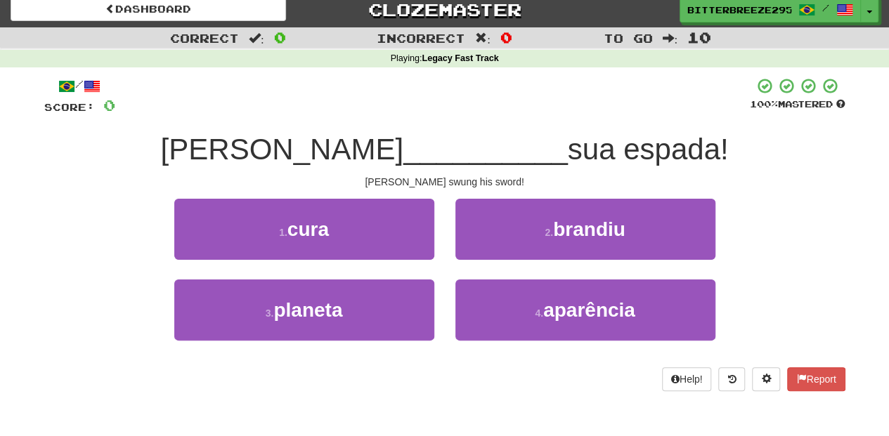
scroll to position [0, 0]
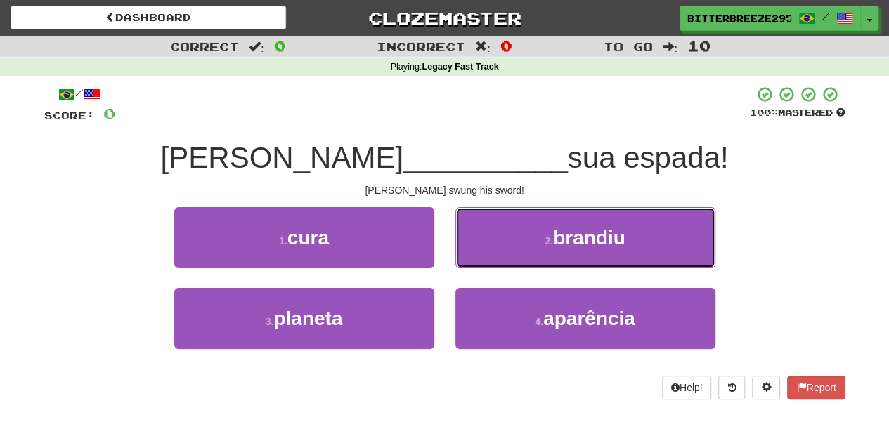
drag, startPoint x: 498, startPoint y: 230, endPoint x: 495, endPoint y: 240, distance: 9.8
click at [497, 233] on button "2 . brandiu" at bounding box center [585, 237] width 260 height 61
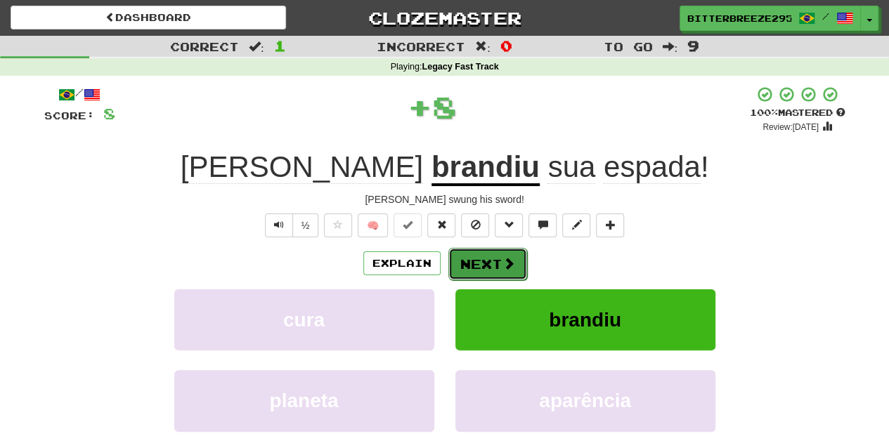
click at [480, 260] on button "Next" at bounding box center [487, 264] width 79 height 32
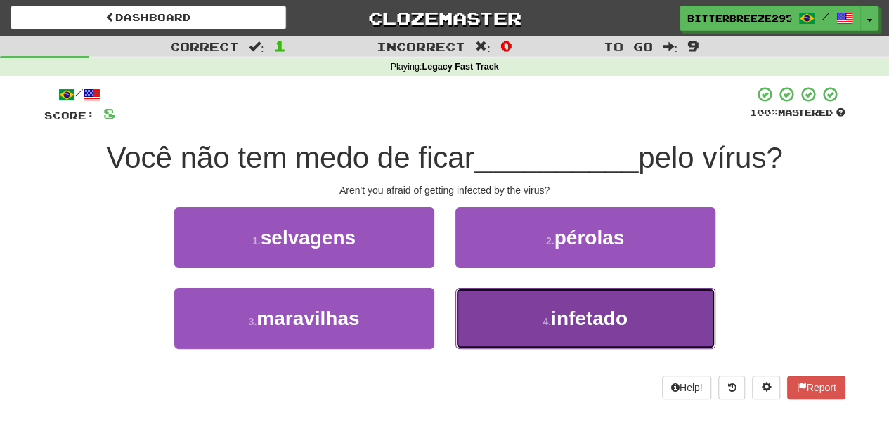
click at [464, 311] on button "4 . infetado" at bounding box center [585, 318] width 260 height 61
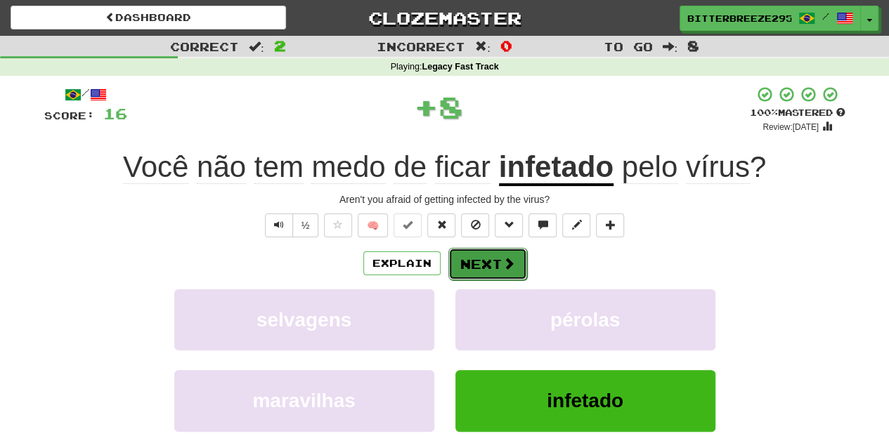
click at [469, 267] on button "Next" at bounding box center [487, 264] width 79 height 32
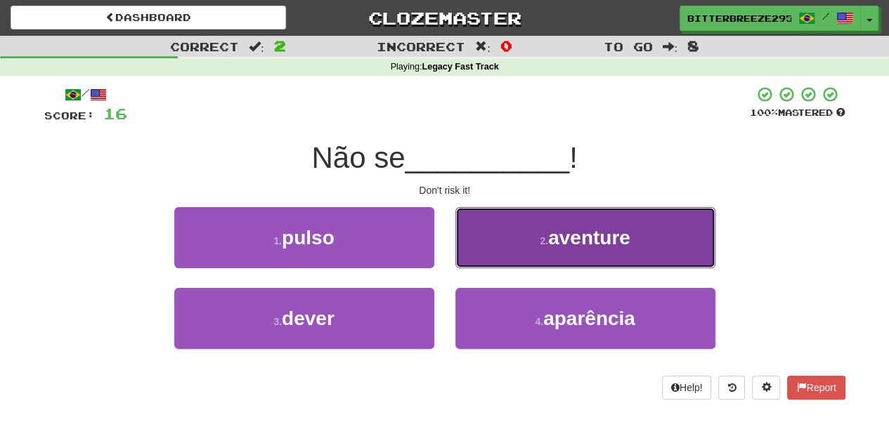
click at [483, 256] on button "2 . aventure" at bounding box center [585, 237] width 260 height 61
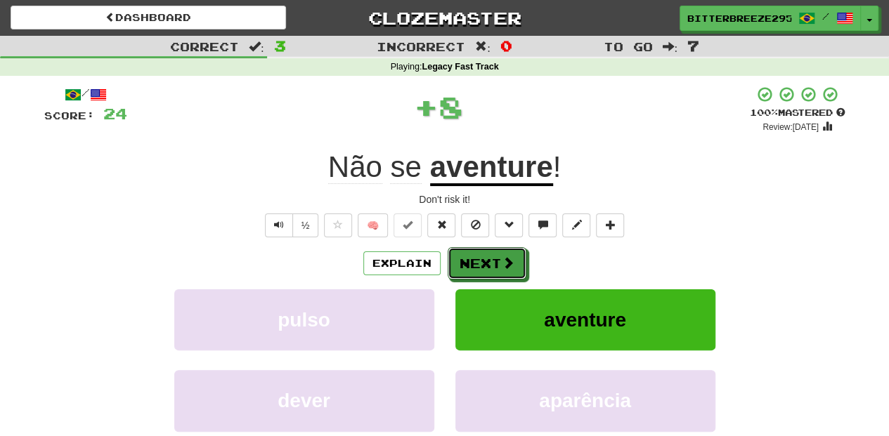
click at [483, 256] on button "Next" at bounding box center [487, 263] width 79 height 32
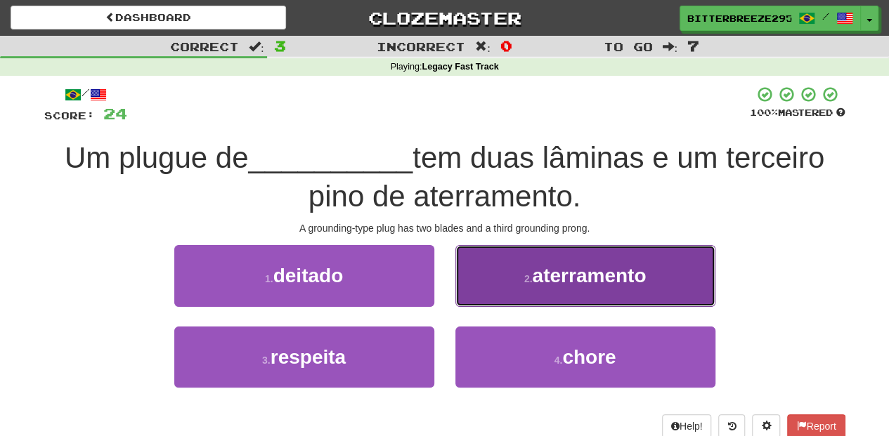
click at [511, 295] on button "2 . aterramento" at bounding box center [585, 275] width 260 height 61
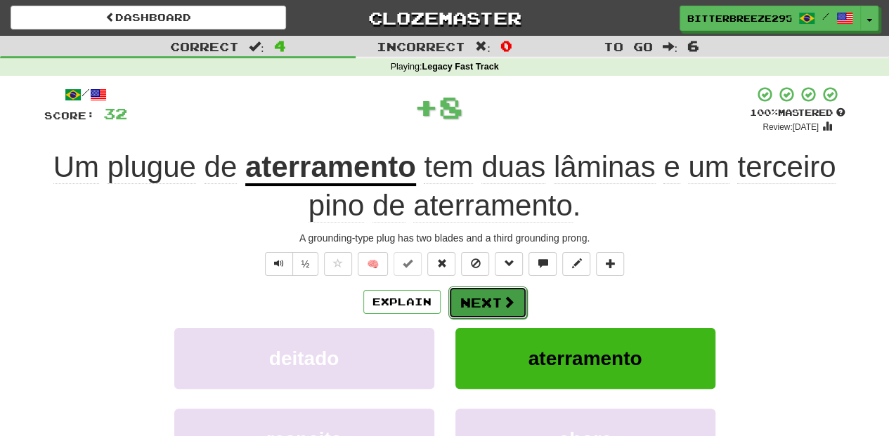
click at [479, 294] on button "Next" at bounding box center [487, 303] width 79 height 32
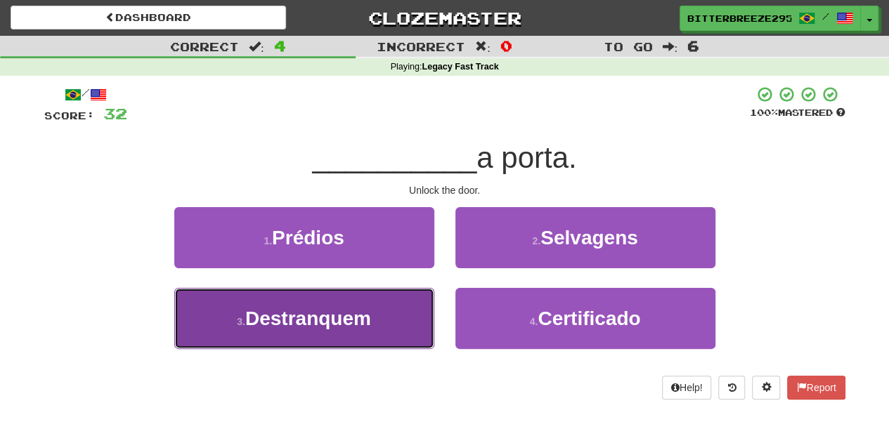
click at [357, 318] on span "Destranquem" at bounding box center [308, 319] width 126 height 22
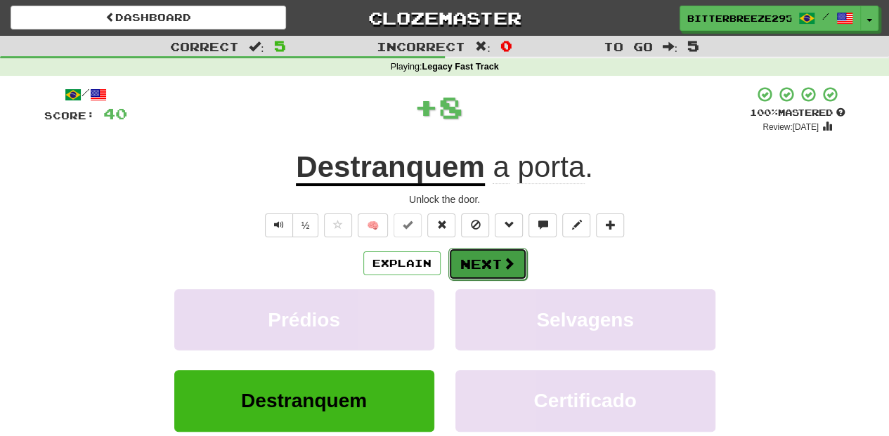
click at [478, 267] on button "Next" at bounding box center [487, 264] width 79 height 32
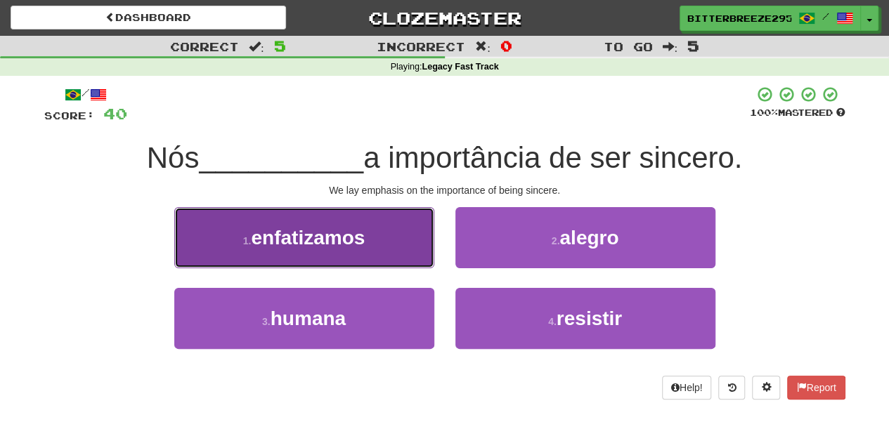
click at [384, 250] on button "1 . enfatizamos" at bounding box center [304, 237] width 260 height 61
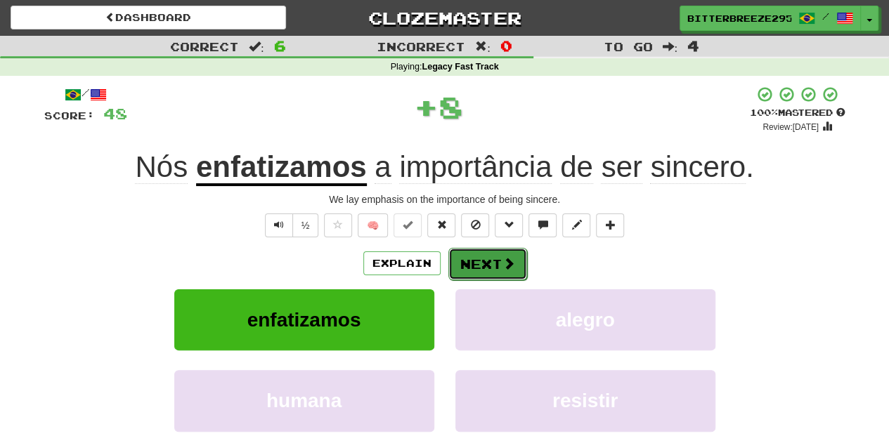
click at [497, 254] on button "Next" at bounding box center [487, 264] width 79 height 32
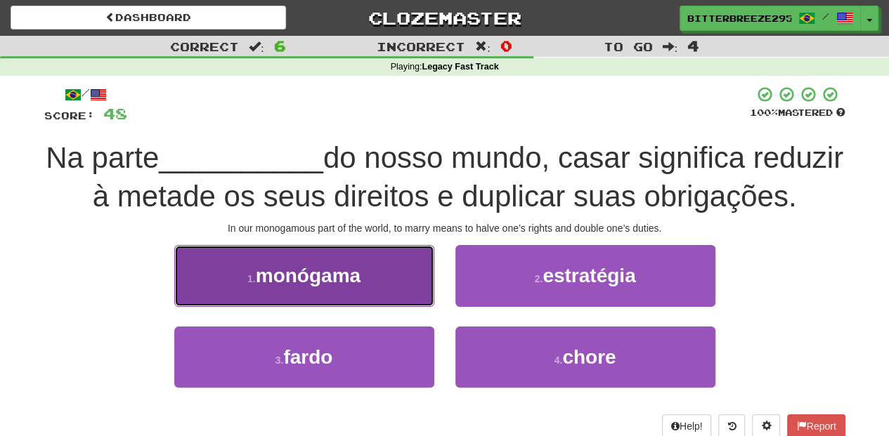
click at [410, 306] on button "1 . monógama" at bounding box center [304, 275] width 260 height 61
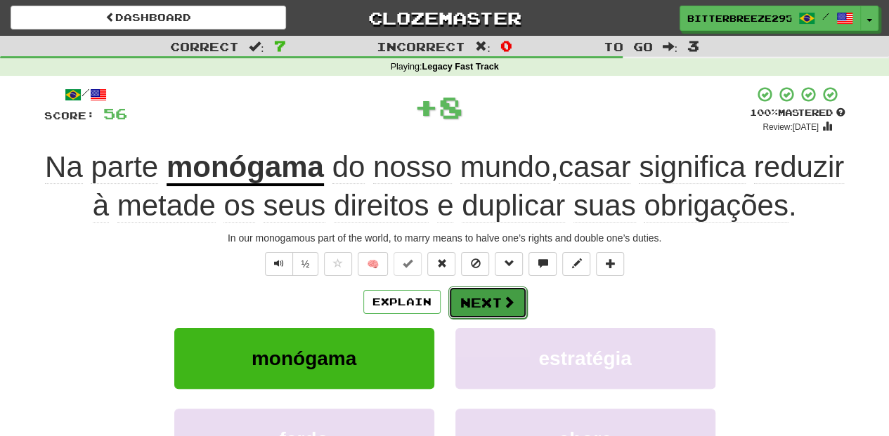
click at [476, 319] on button "Next" at bounding box center [487, 303] width 79 height 32
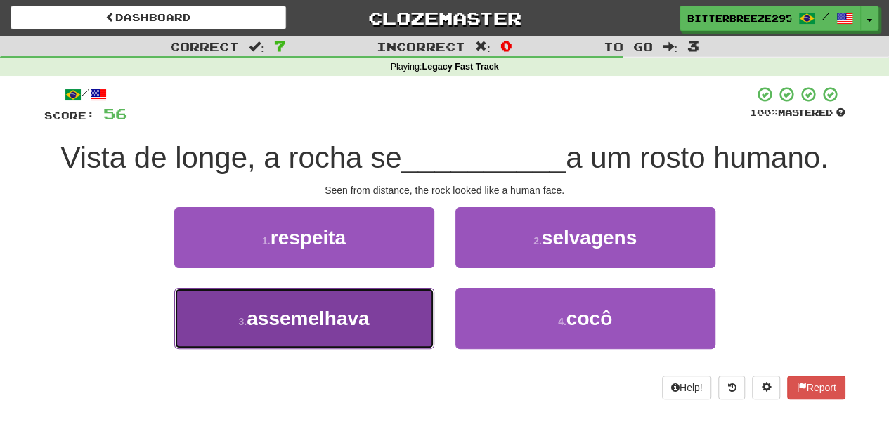
click at [368, 313] on span "assemelhava" at bounding box center [308, 319] width 122 height 22
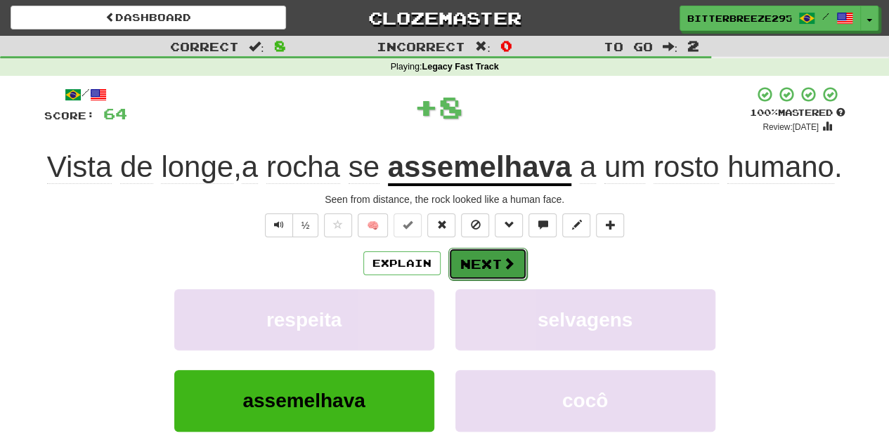
click at [476, 280] on button "Next" at bounding box center [487, 264] width 79 height 32
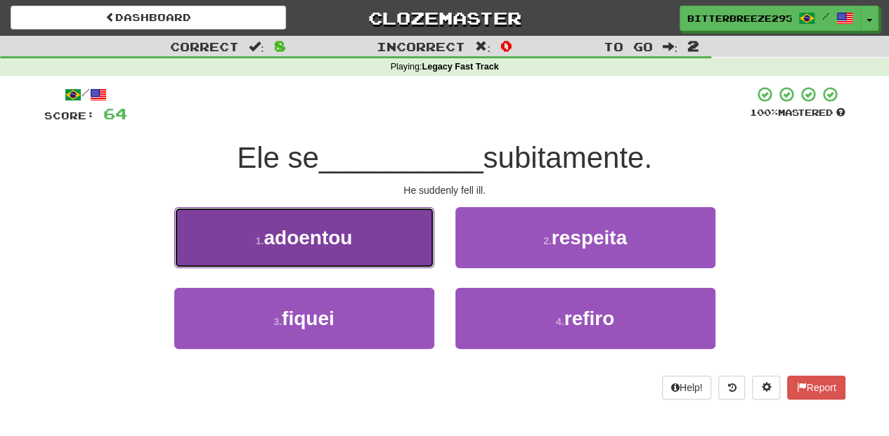
click at [379, 250] on button "1 . adoentou" at bounding box center [304, 237] width 260 height 61
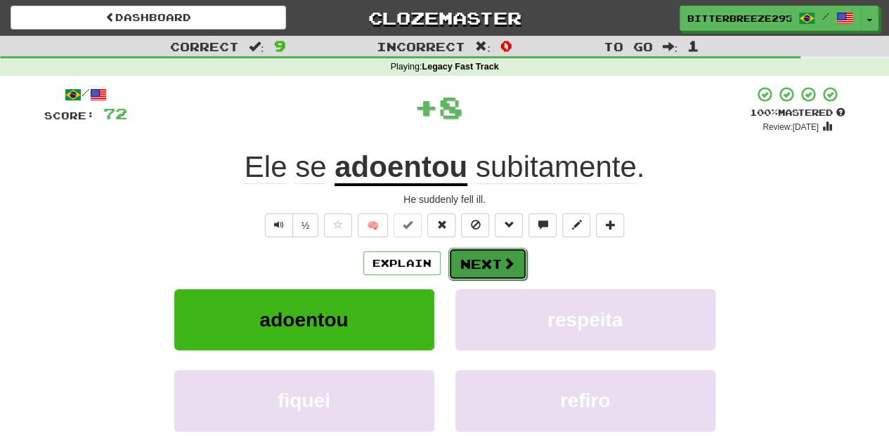
click at [493, 256] on button "Next" at bounding box center [487, 264] width 79 height 32
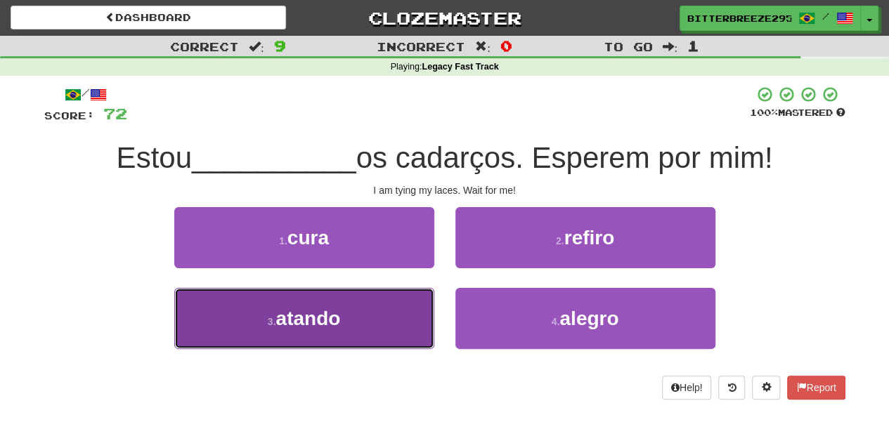
click at [402, 296] on button "3 . atando" at bounding box center [304, 318] width 260 height 61
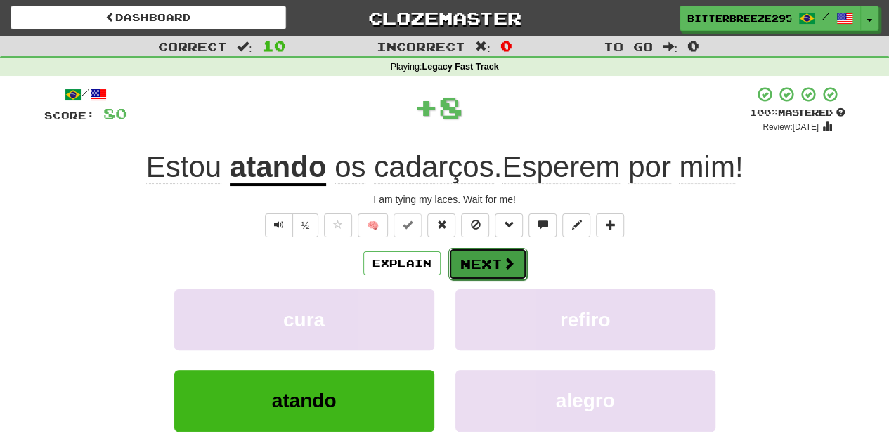
click at [467, 264] on button "Next" at bounding box center [487, 264] width 79 height 32
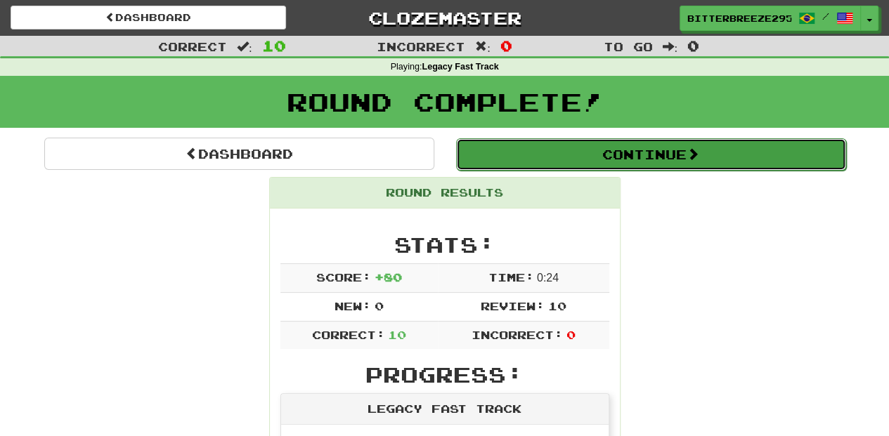
click at [526, 162] on button "Continue" at bounding box center [651, 154] width 390 height 32
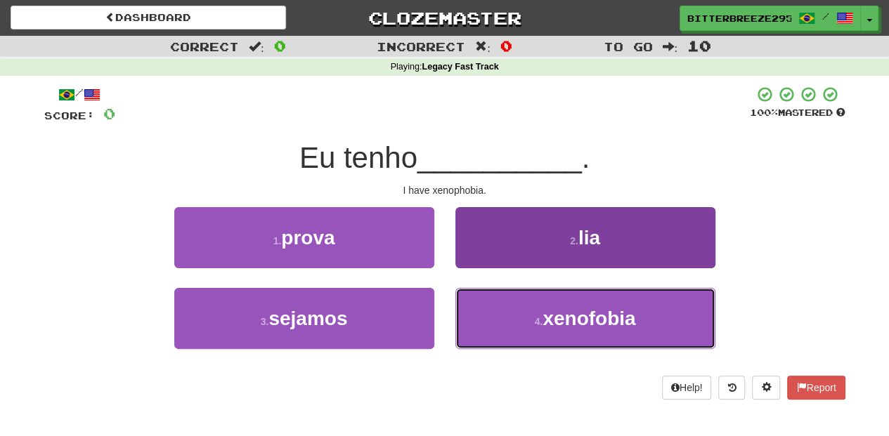
click at [512, 318] on button "4 . xenofobia" at bounding box center [585, 318] width 260 height 61
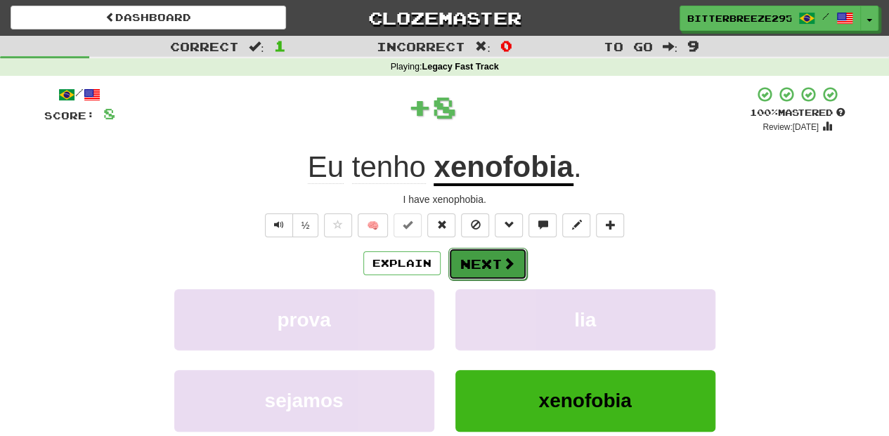
click at [480, 270] on button "Next" at bounding box center [487, 264] width 79 height 32
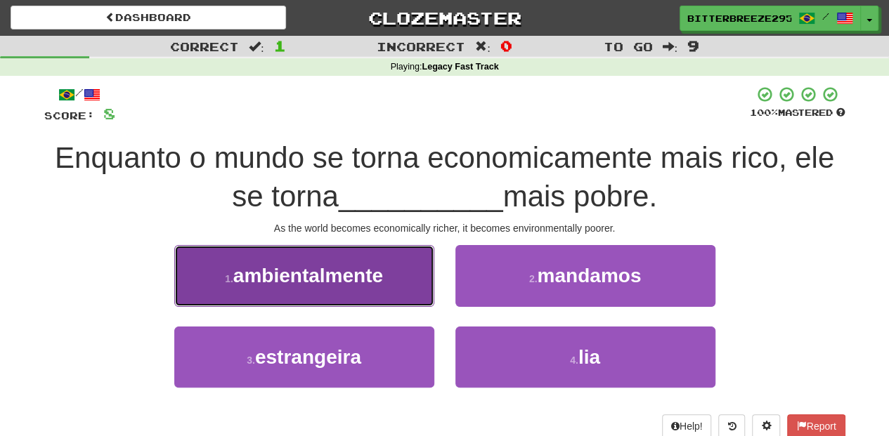
click at [369, 280] on span "ambientalmente" at bounding box center [308, 276] width 150 height 22
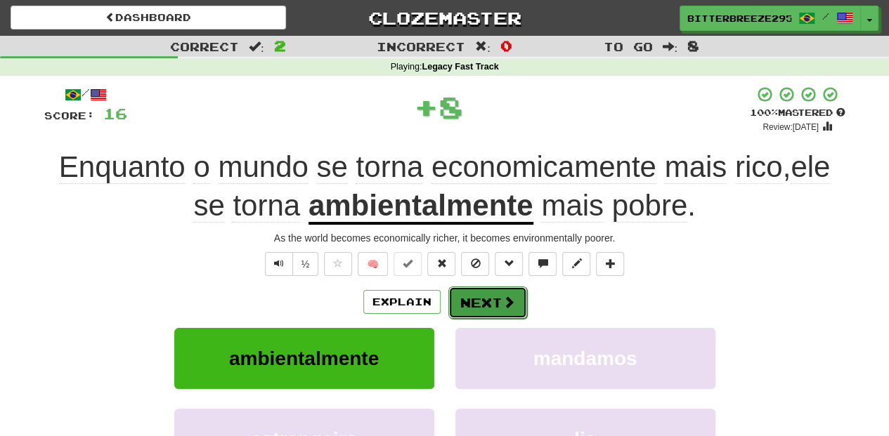
click at [471, 303] on button "Next" at bounding box center [487, 303] width 79 height 32
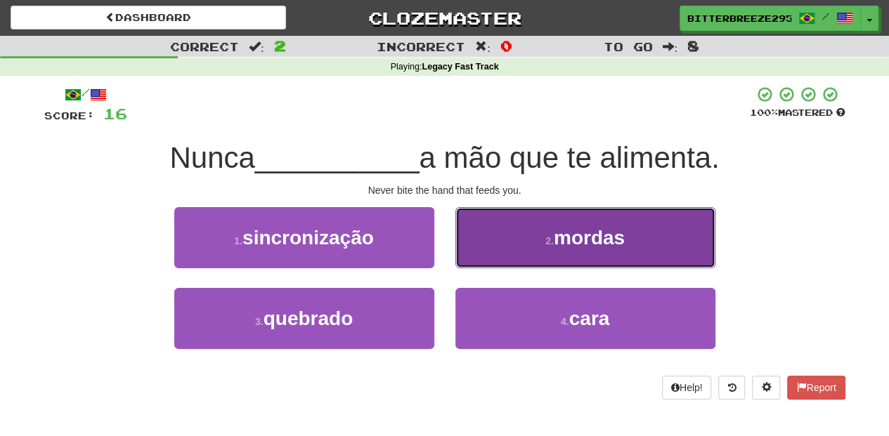
click at [482, 254] on button "2 . mordas" at bounding box center [585, 237] width 260 height 61
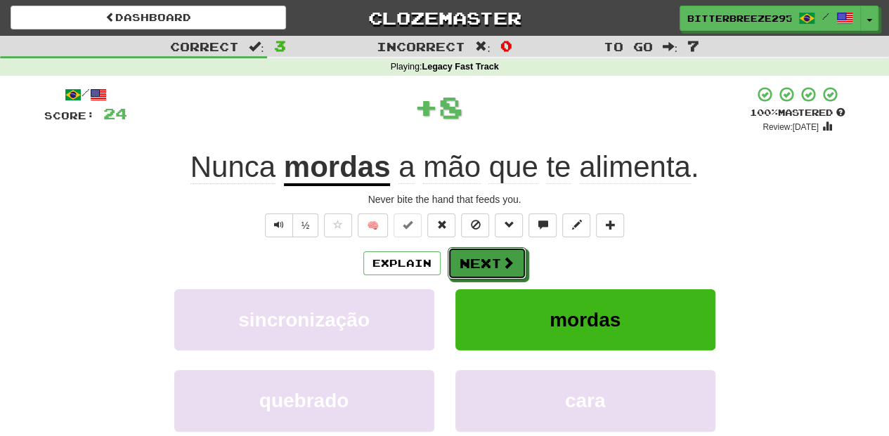
click at [478, 260] on button "Next" at bounding box center [487, 263] width 79 height 32
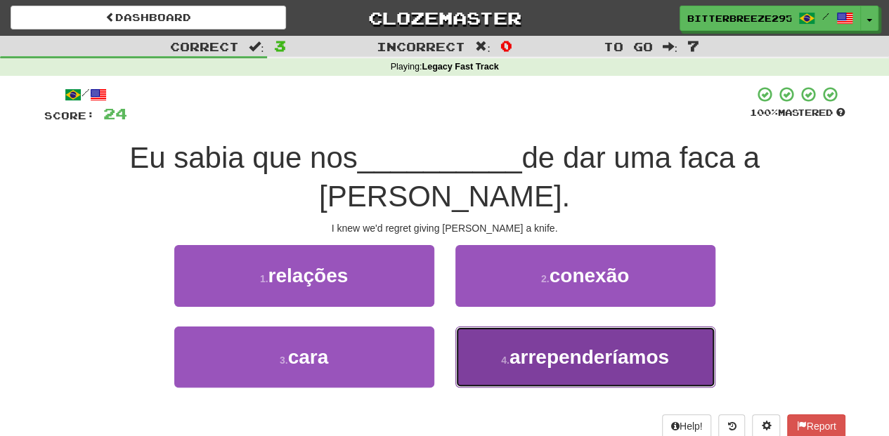
click at [481, 327] on button "4 . arrependeríamos" at bounding box center [585, 357] width 260 height 61
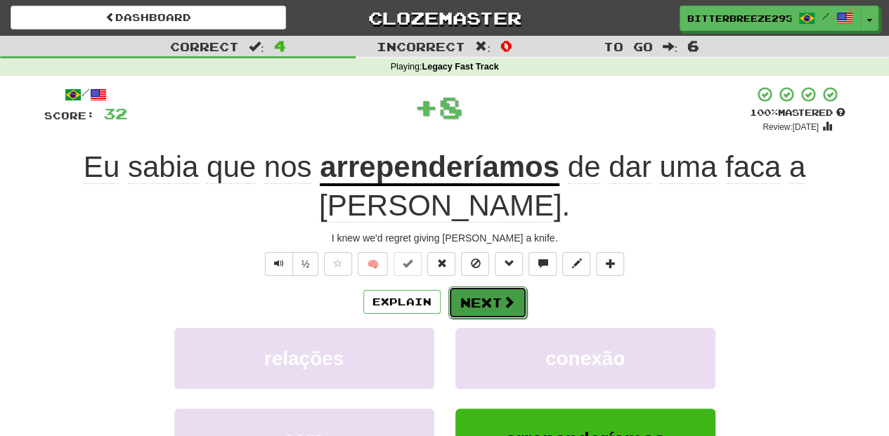
click at [472, 287] on button "Next" at bounding box center [487, 303] width 79 height 32
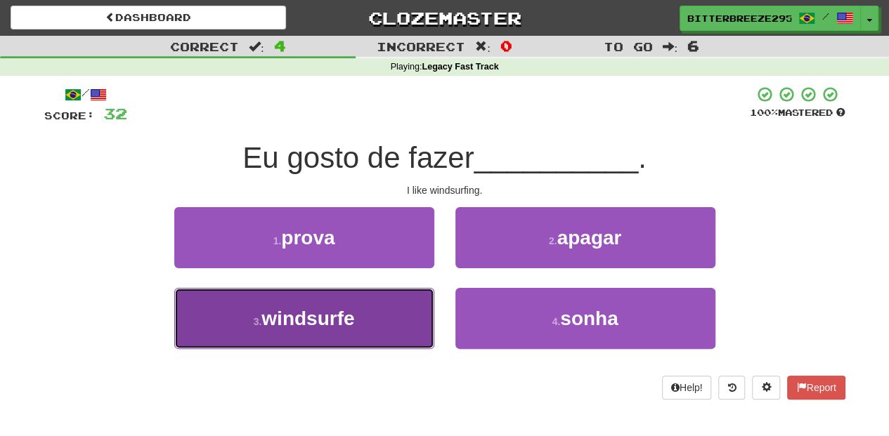
click at [384, 300] on button "3 . windsurfe" at bounding box center [304, 318] width 260 height 61
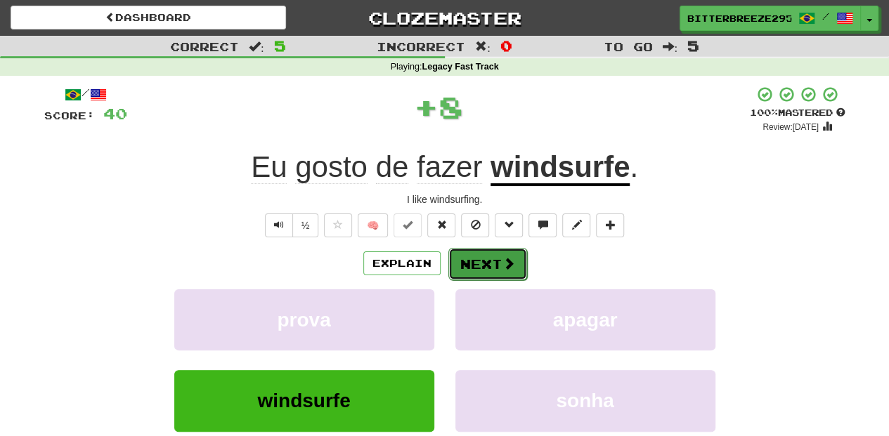
click at [467, 267] on button "Next" at bounding box center [487, 264] width 79 height 32
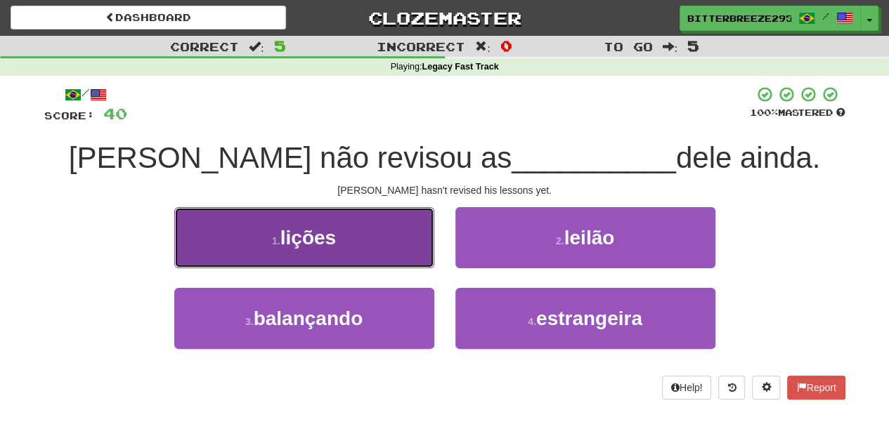
click at [377, 254] on button "1 . lições" at bounding box center [304, 237] width 260 height 61
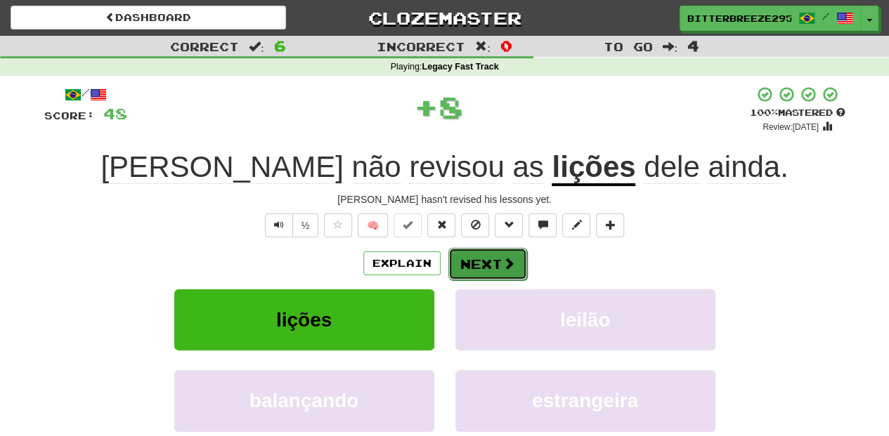
click at [475, 263] on button "Next" at bounding box center [487, 264] width 79 height 32
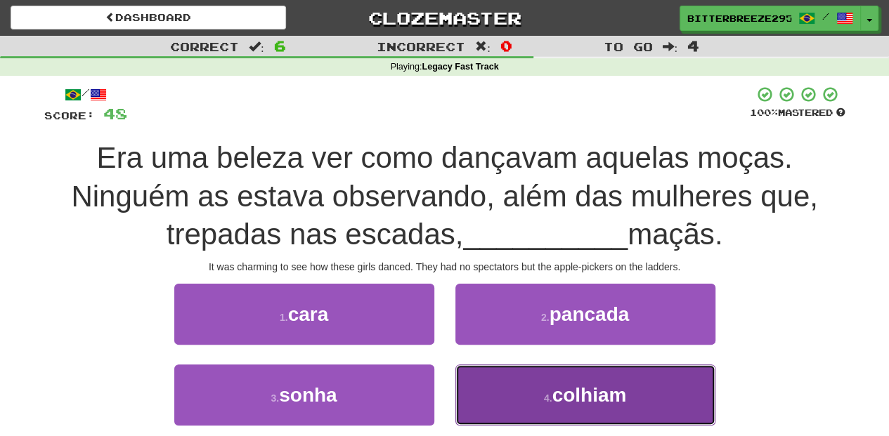
click at [492, 386] on button "4 . colhiam" at bounding box center [585, 395] width 260 height 61
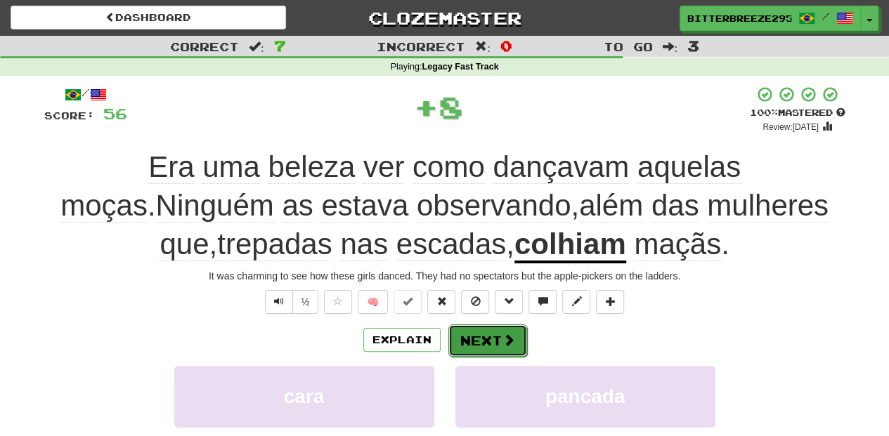
click at [476, 334] on button "Next" at bounding box center [487, 341] width 79 height 32
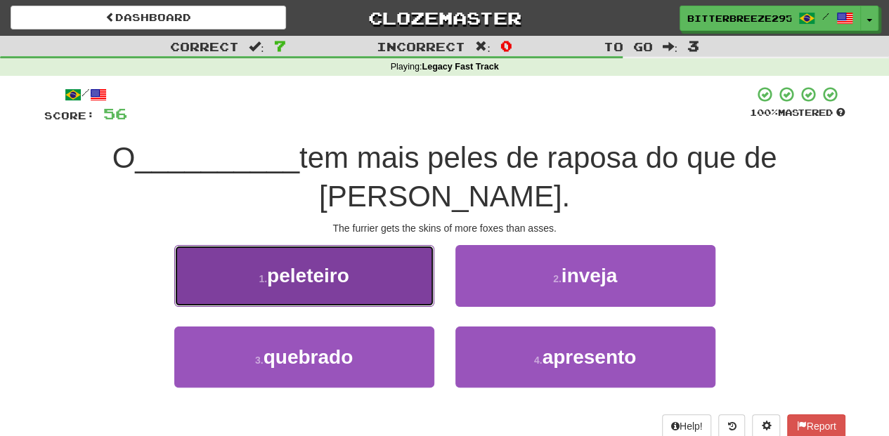
click at [381, 259] on button "1 . peleteiro" at bounding box center [304, 275] width 260 height 61
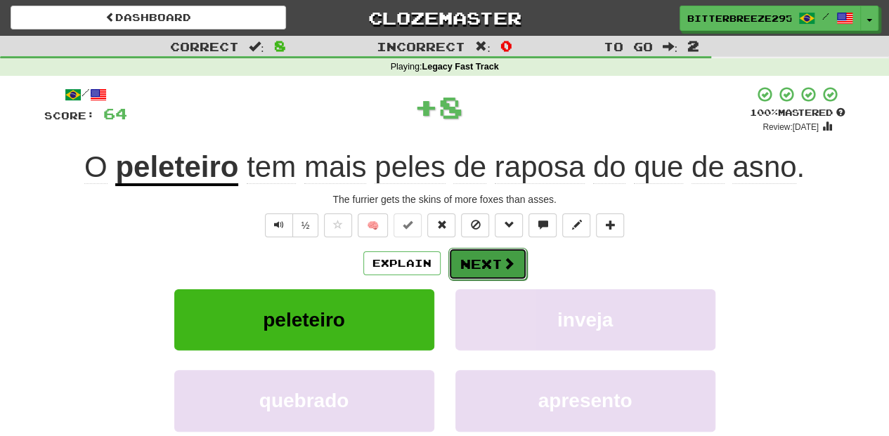
click at [485, 261] on button "Next" at bounding box center [487, 264] width 79 height 32
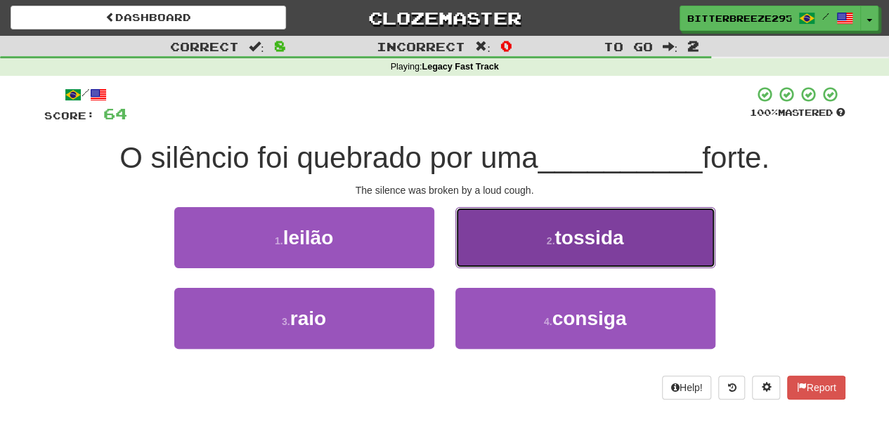
click at [509, 257] on button "2 . tossida" at bounding box center [585, 237] width 260 height 61
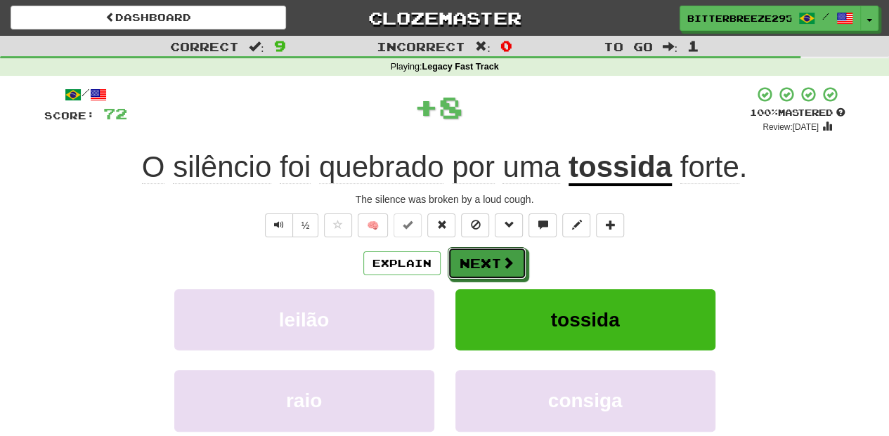
click at [498, 259] on button "Next" at bounding box center [487, 263] width 79 height 32
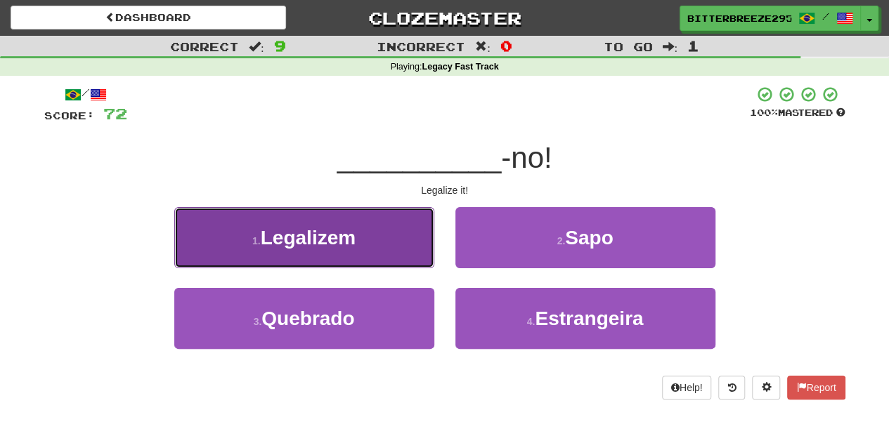
click at [367, 249] on button "1 . Legalizem" at bounding box center [304, 237] width 260 height 61
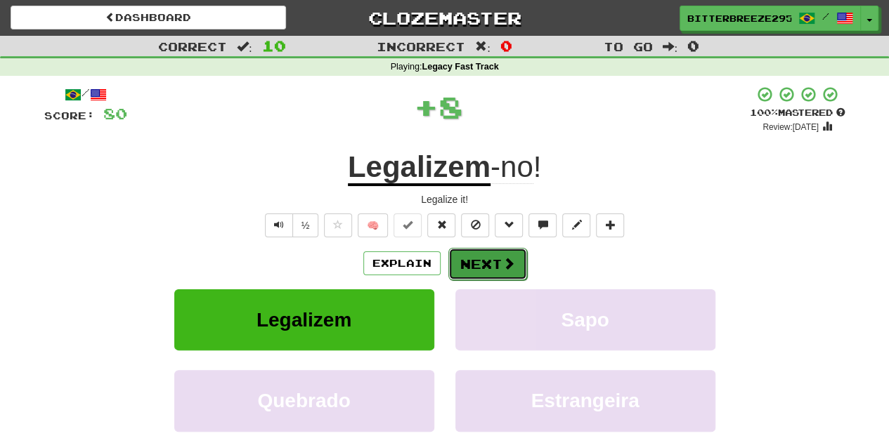
click at [464, 254] on button "Next" at bounding box center [487, 264] width 79 height 32
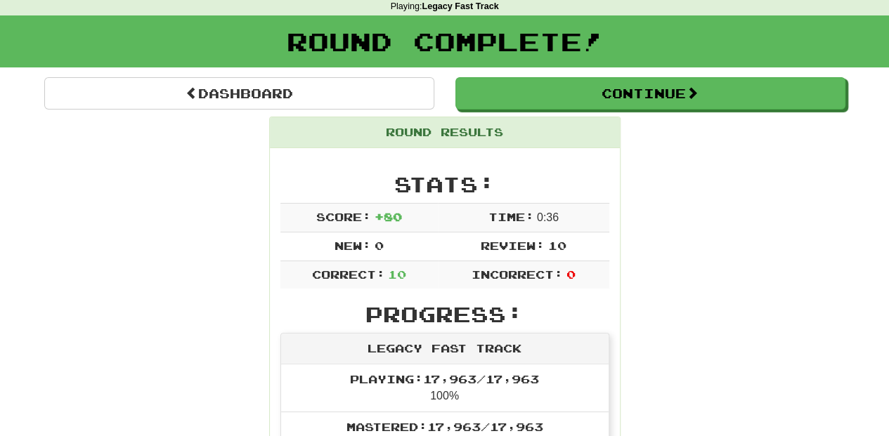
scroll to position [46, 0]
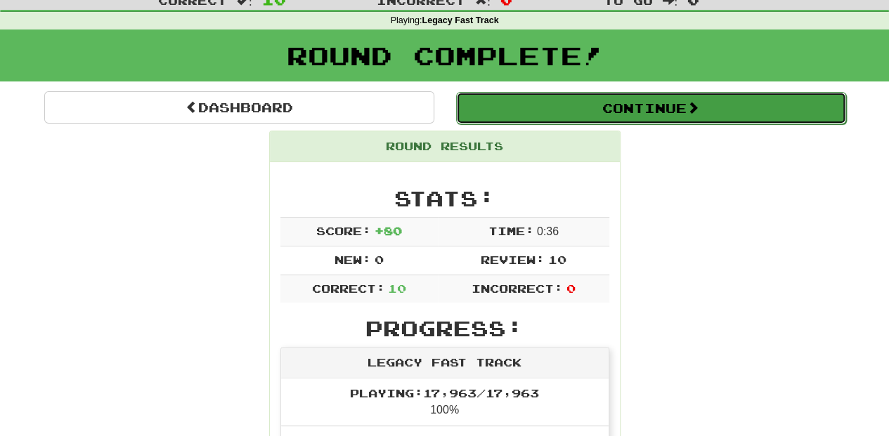
click at [555, 105] on button "Continue" at bounding box center [651, 108] width 390 height 32
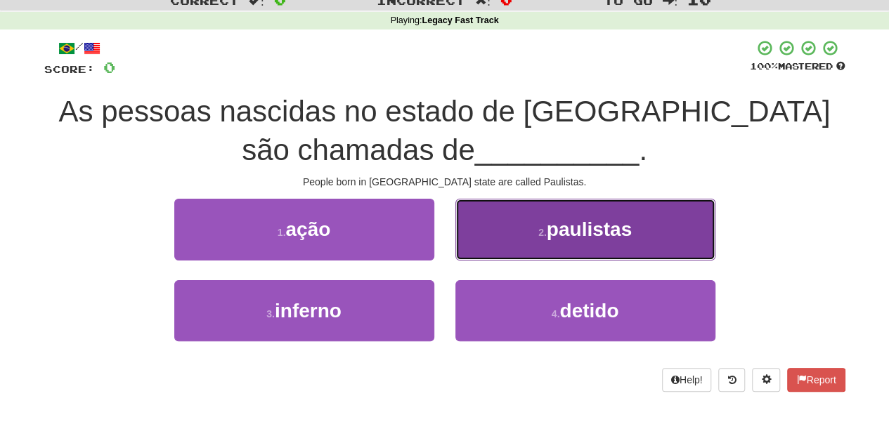
click at [490, 236] on button "2 . paulistas" at bounding box center [585, 229] width 260 height 61
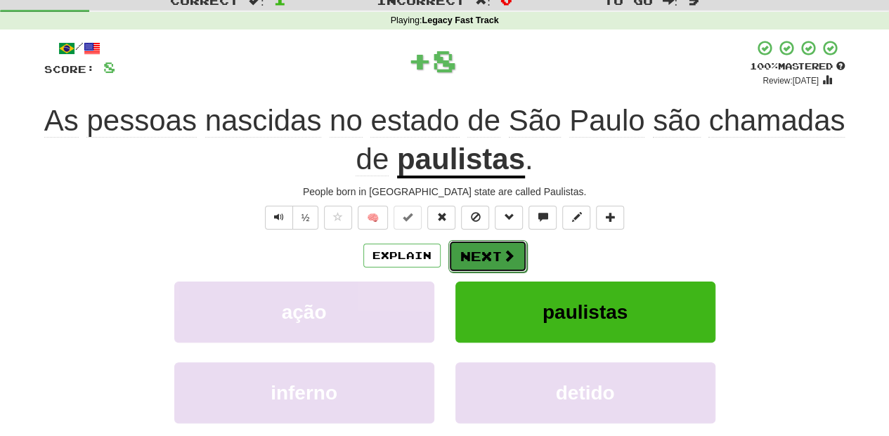
click at [469, 252] on button "Next" at bounding box center [487, 256] width 79 height 32
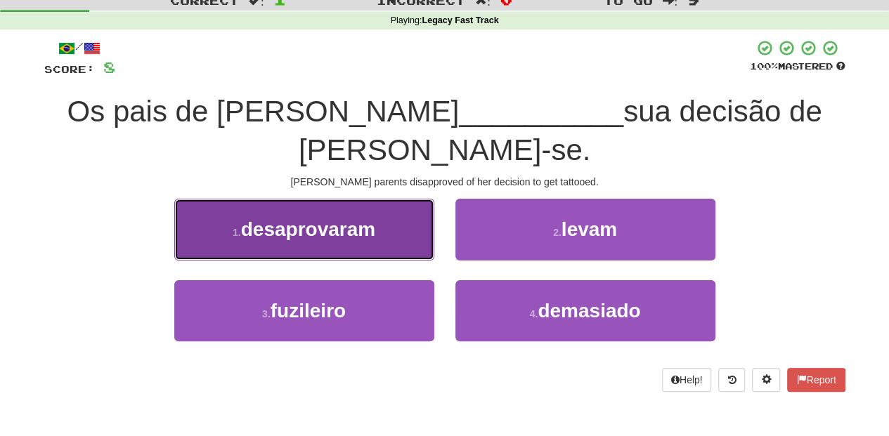
click at [344, 218] on span "desaprovaram" at bounding box center [308, 229] width 134 height 22
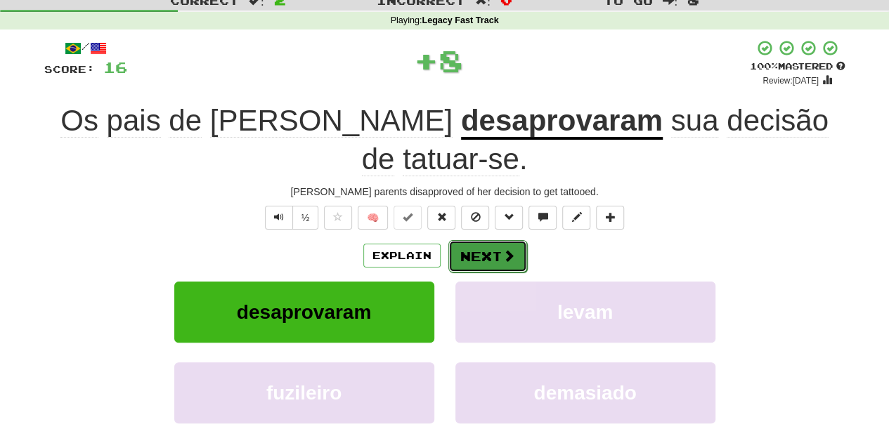
click at [471, 240] on button "Next" at bounding box center [487, 256] width 79 height 32
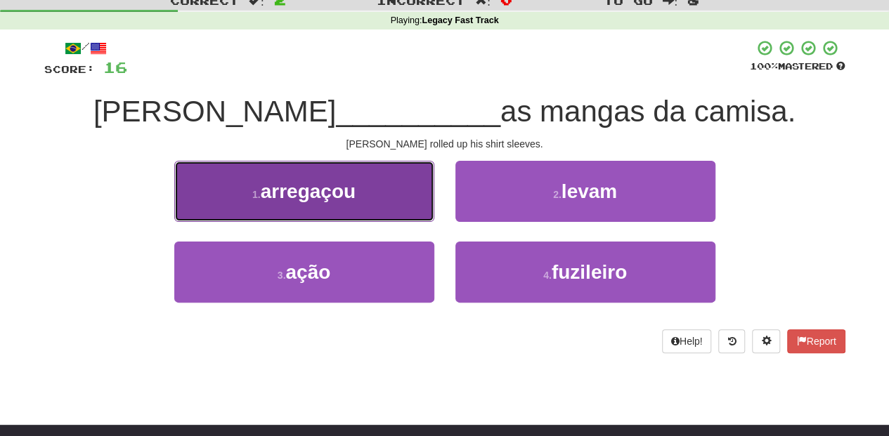
click at [386, 204] on button "1 . arregaçou" at bounding box center [304, 191] width 260 height 61
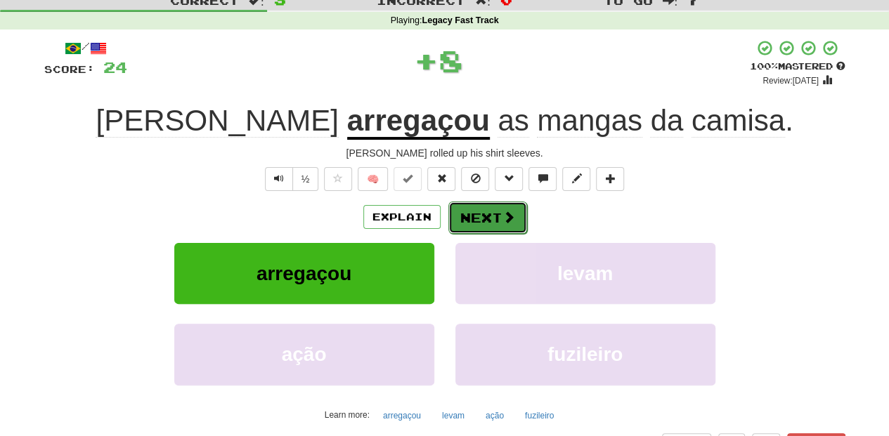
click at [472, 219] on button "Next" at bounding box center [487, 218] width 79 height 32
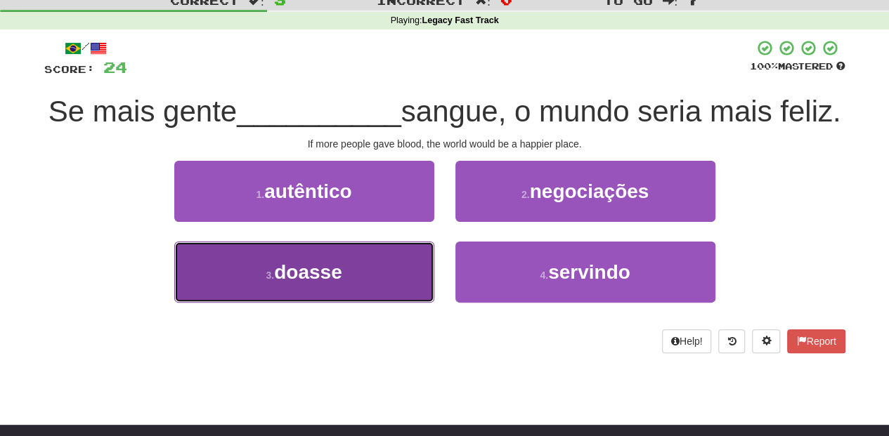
click at [375, 303] on button "3 . doasse" at bounding box center [304, 272] width 260 height 61
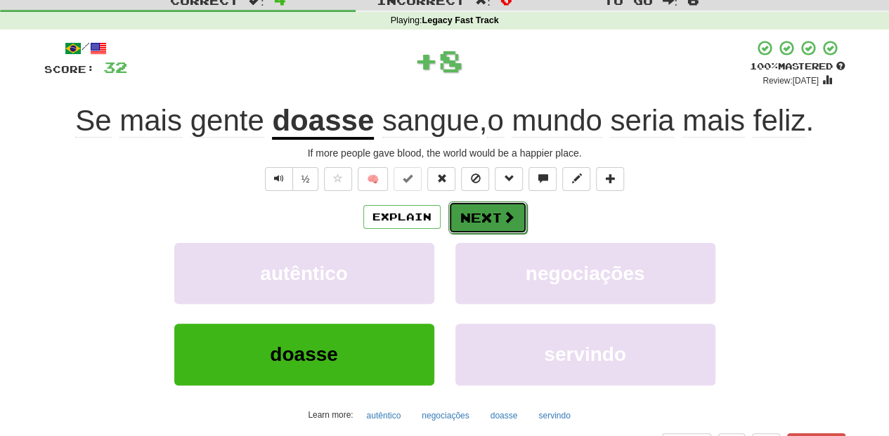
click at [487, 211] on button "Next" at bounding box center [487, 218] width 79 height 32
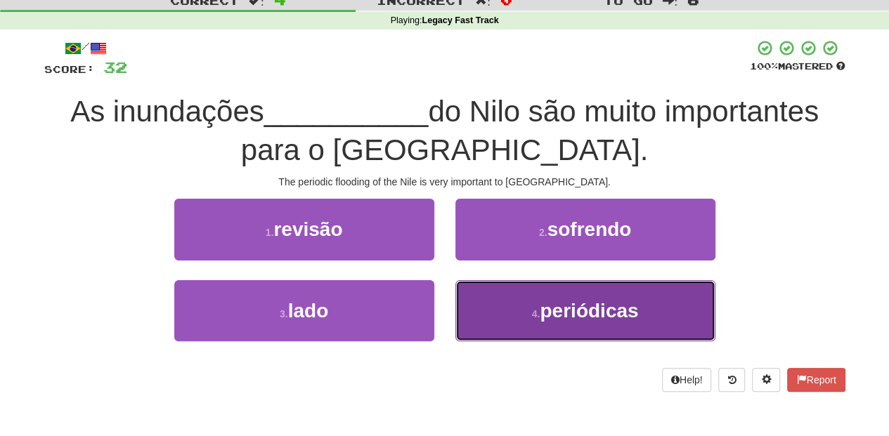
click at [522, 307] on button "4 . periódicas" at bounding box center [585, 310] width 260 height 61
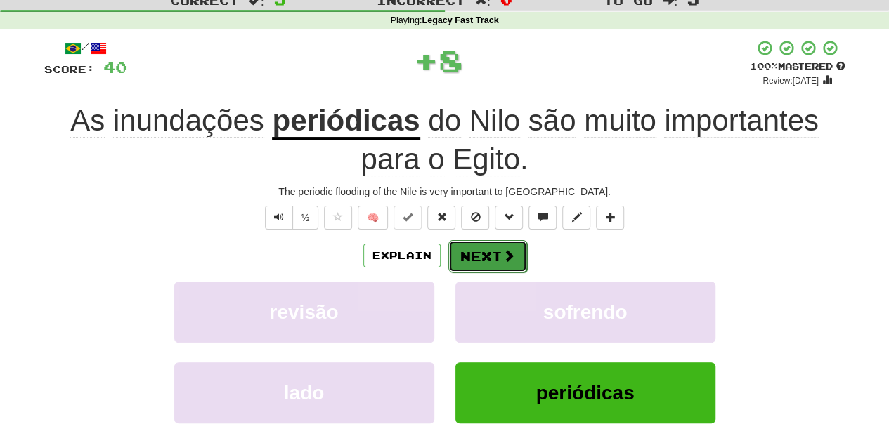
click at [490, 246] on button "Next" at bounding box center [487, 256] width 79 height 32
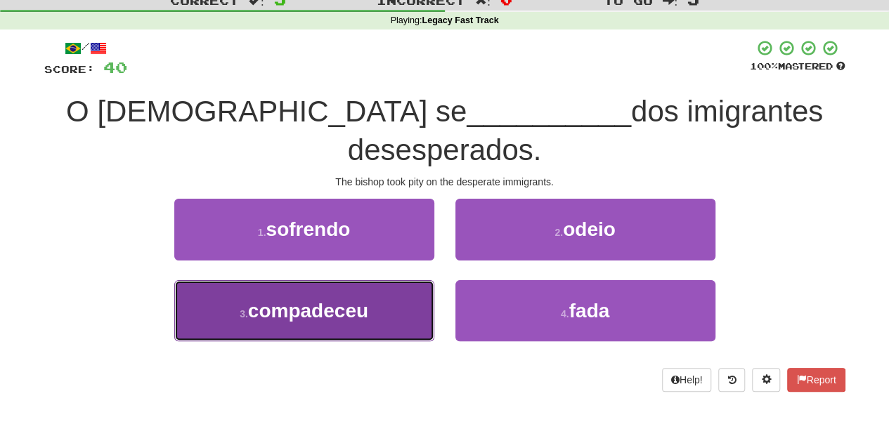
click at [389, 282] on button "3 . compadeceu" at bounding box center [304, 310] width 260 height 61
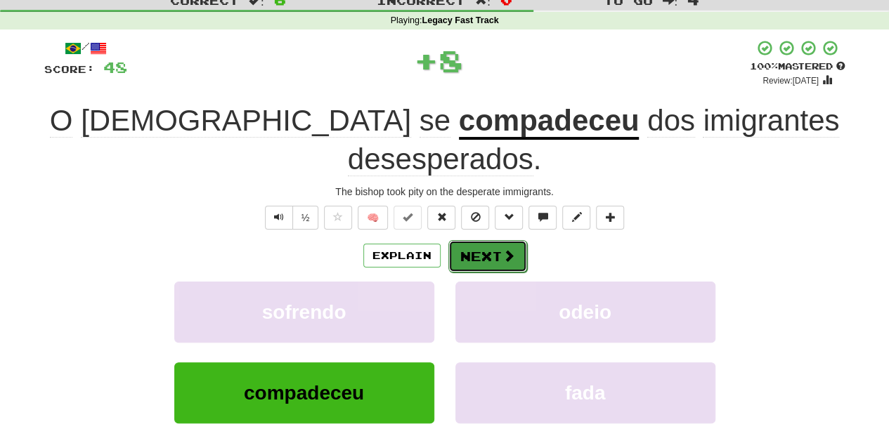
click at [483, 240] on button "Next" at bounding box center [487, 256] width 79 height 32
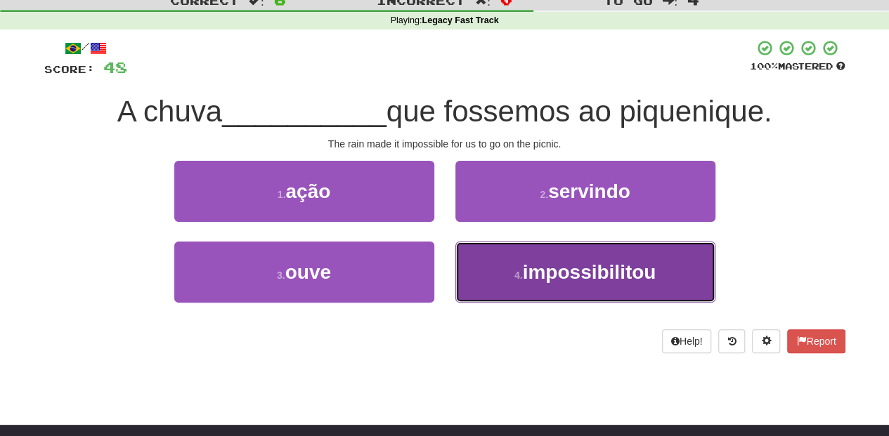
click at [498, 263] on button "4 . impossibilitou" at bounding box center [585, 272] width 260 height 61
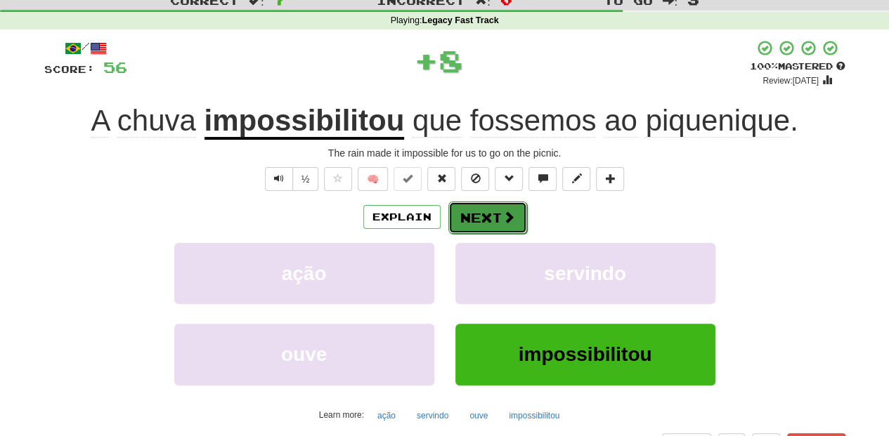
click at [488, 214] on button "Next" at bounding box center [487, 218] width 79 height 32
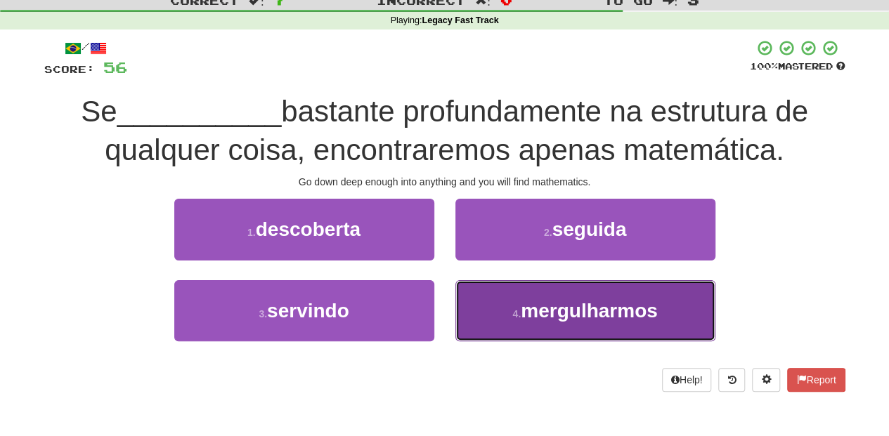
click at [501, 317] on button "4 . mergulharmos" at bounding box center [585, 310] width 260 height 61
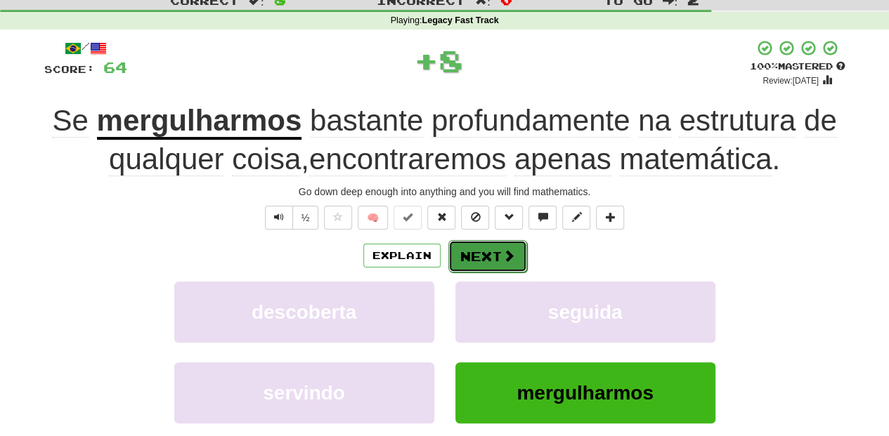
click at [474, 254] on button "Next" at bounding box center [487, 256] width 79 height 32
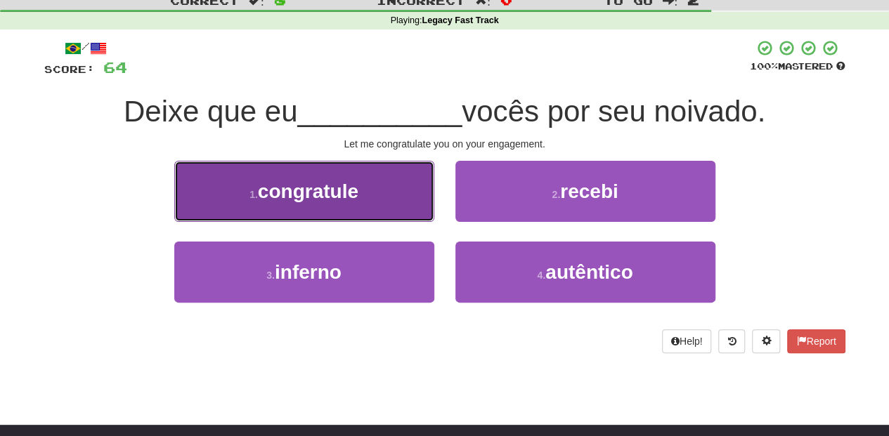
click at [381, 209] on button "1 . congratule" at bounding box center [304, 191] width 260 height 61
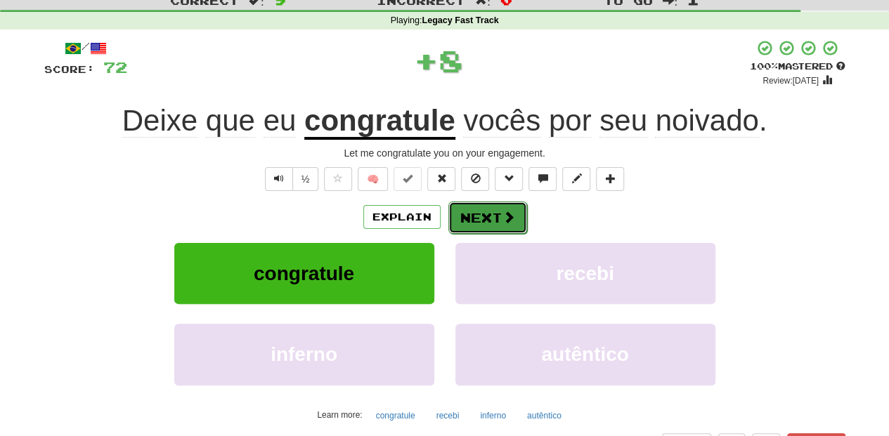
click at [468, 221] on button "Next" at bounding box center [487, 218] width 79 height 32
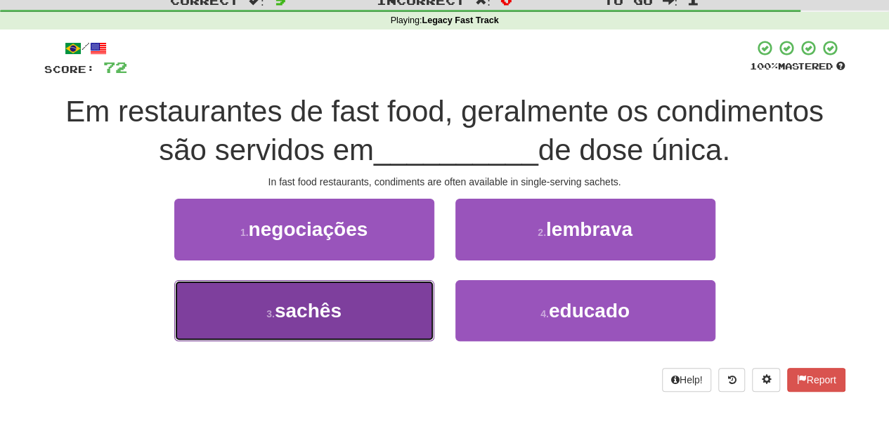
click at [393, 298] on button "3 . sachês" at bounding box center [304, 310] width 260 height 61
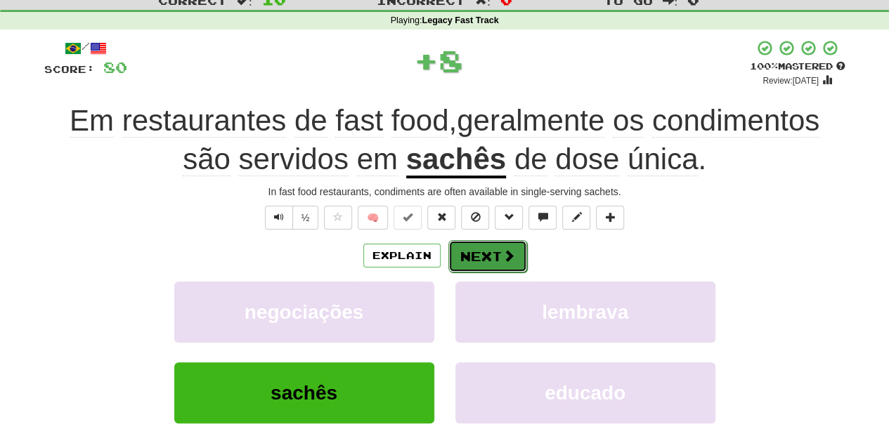
click at [469, 243] on button "Next" at bounding box center [487, 256] width 79 height 32
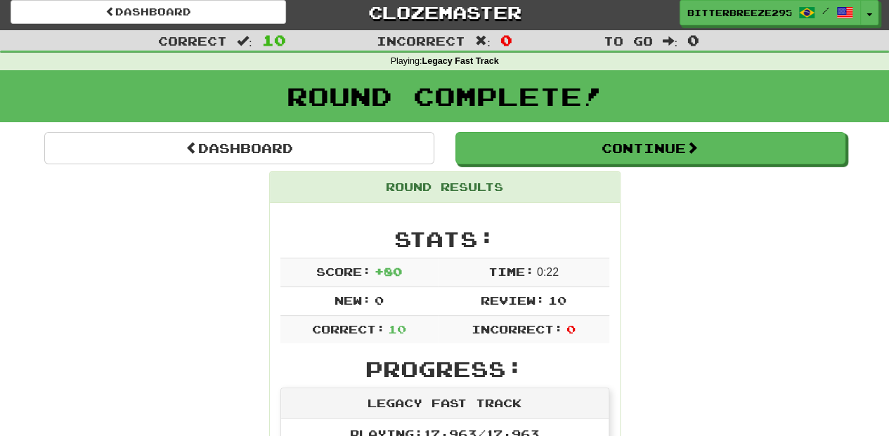
scroll to position [0, 0]
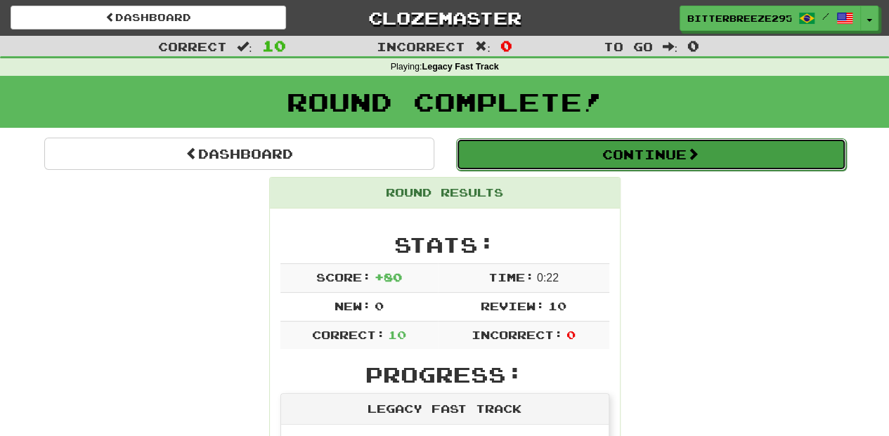
click at [549, 161] on button "Continue" at bounding box center [651, 154] width 390 height 32
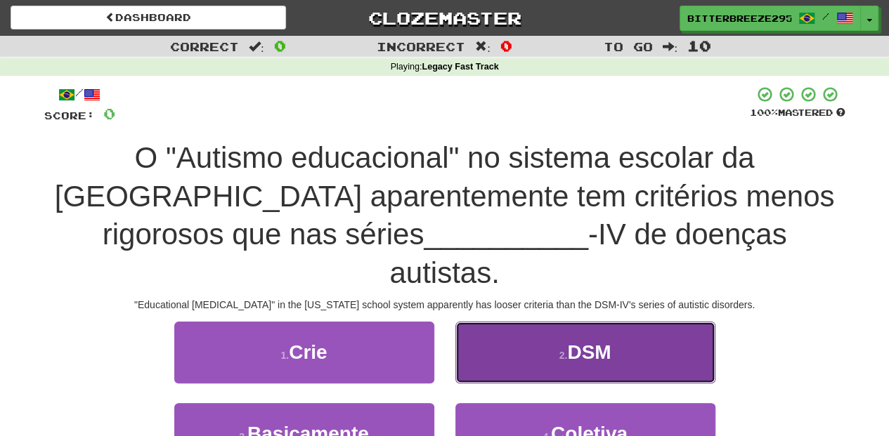
click at [504, 337] on button "2 . DSM" at bounding box center [585, 352] width 260 height 61
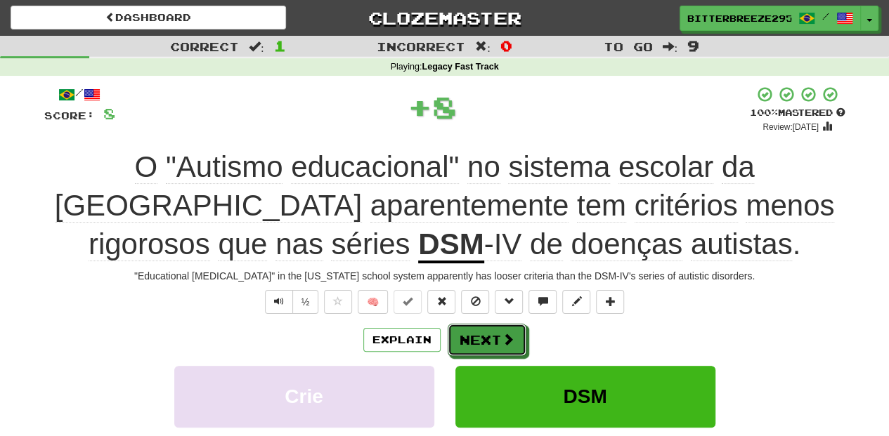
click at [504, 337] on span at bounding box center [508, 339] width 13 height 13
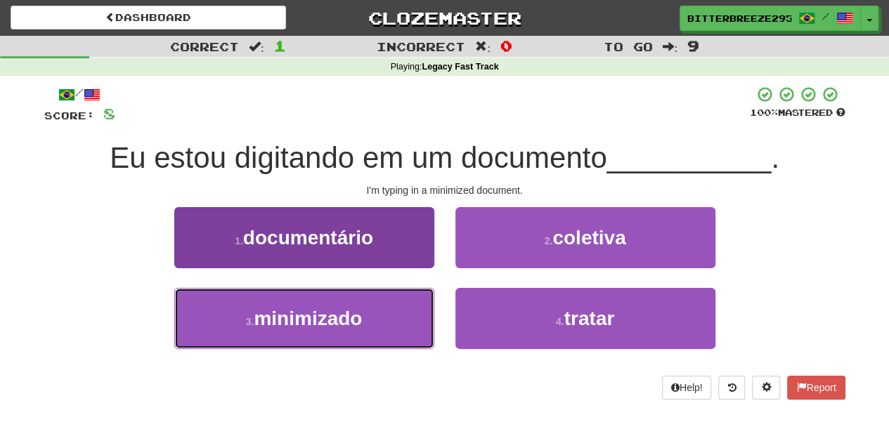
click at [377, 302] on button "3 . minimizado" at bounding box center [304, 318] width 260 height 61
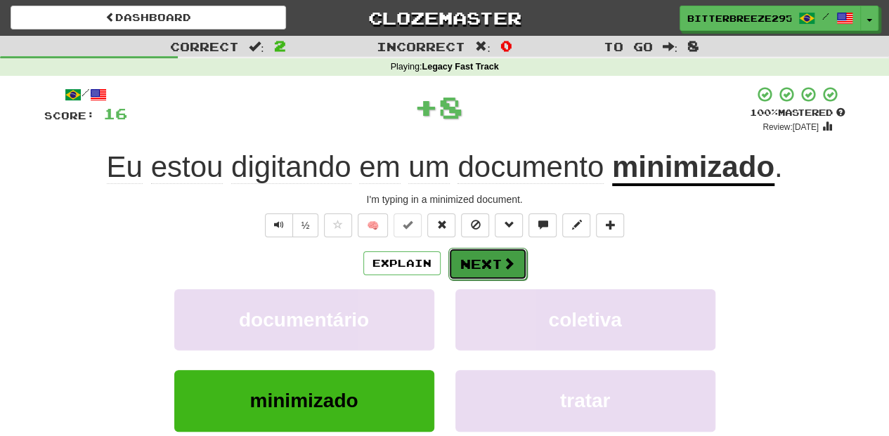
click at [457, 260] on button "Next" at bounding box center [487, 264] width 79 height 32
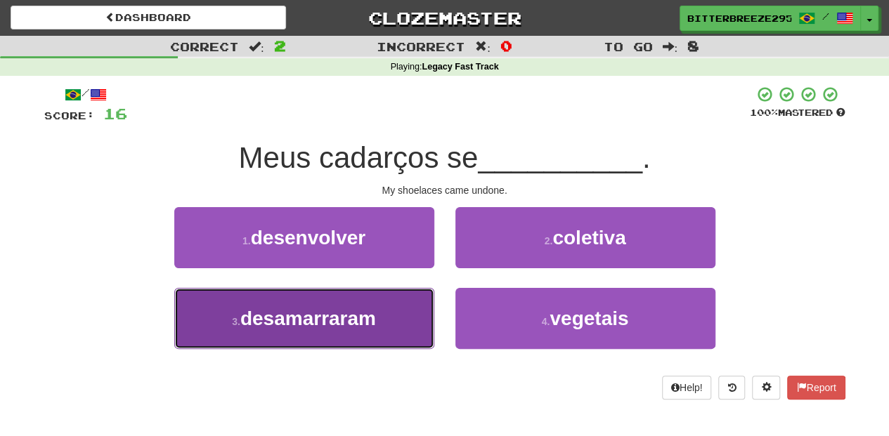
click at [393, 318] on button "3 . desamarraram" at bounding box center [304, 318] width 260 height 61
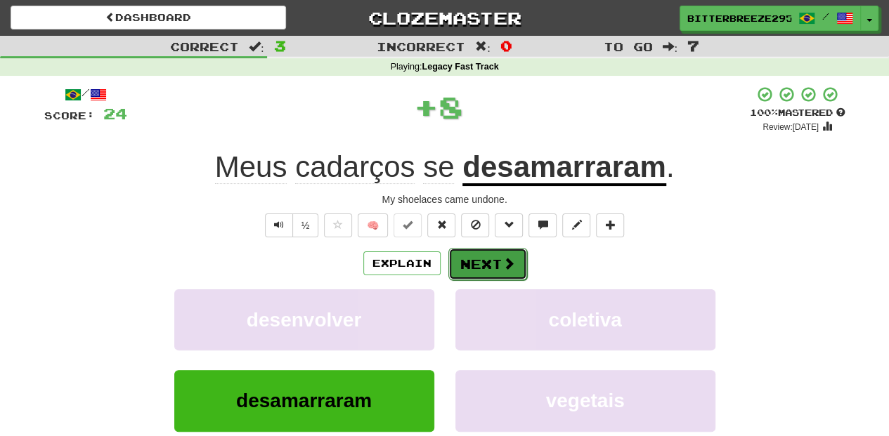
click at [509, 261] on span at bounding box center [508, 263] width 13 height 13
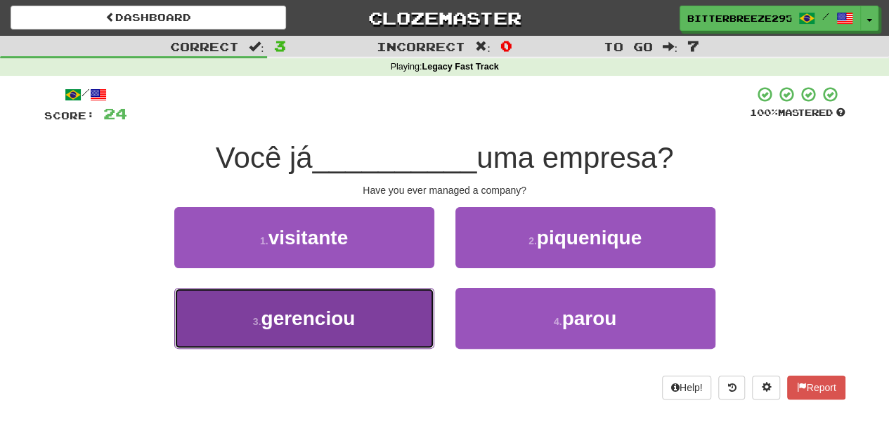
click at [383, 318] on button "3 . gerenciou" at bounding box center [304, 318] width 260 height 61
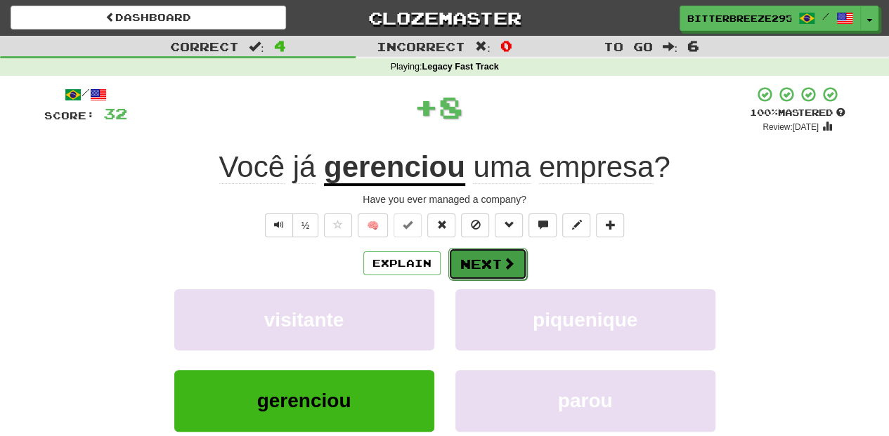
click at [474, 264] on button "Next" at bounding box center [487, 264] width 79 height 32
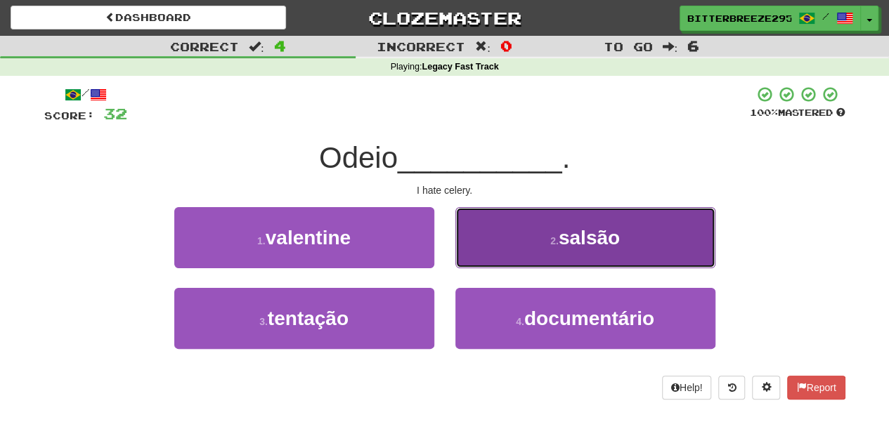
click at [474, 255] on button "2 . salsão" at bounding box center [585, 237] width 260 height 61
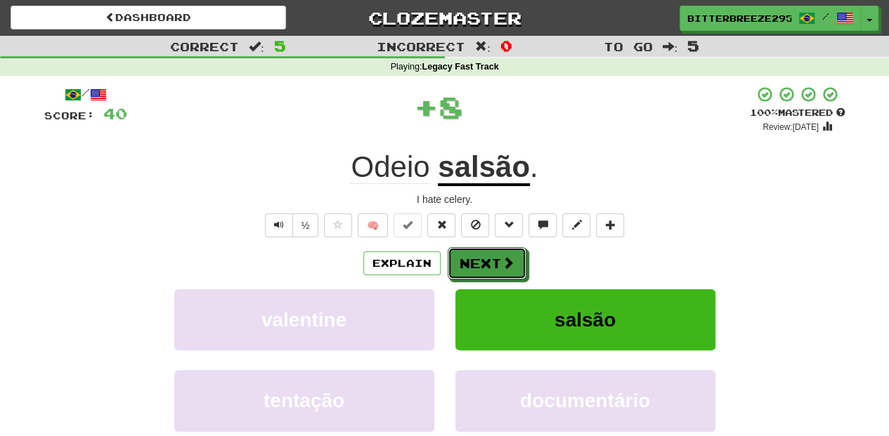
click at [474, 255] on button "Next" at bounding box center [487, 263] width 79 height 32
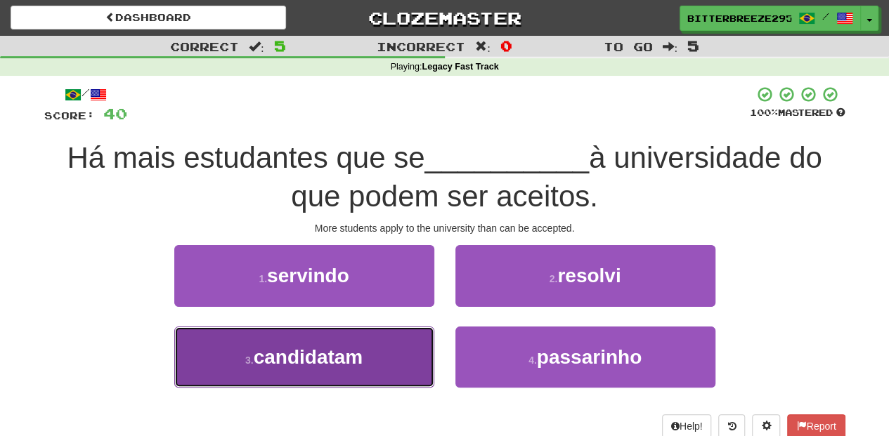
click at [392, 357] on button "3 . candidatam" at bounding box center [304, 357] width 260 height 61
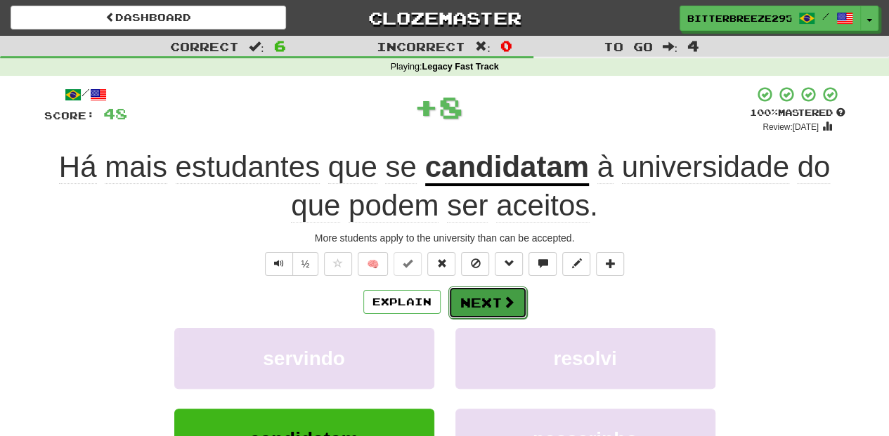
click at [469, 298] on button "Next" at bounding box center [487, 303] width 79 height 32
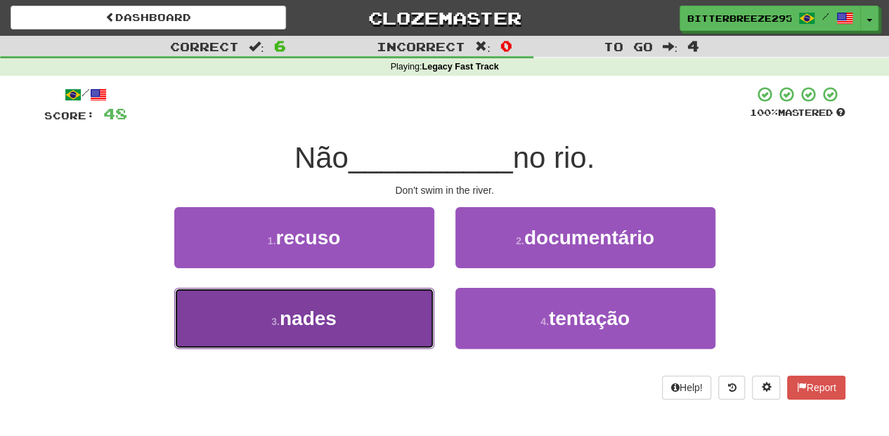
click at [363, 306] on button "3 . nades" at bounding box center [304, 318] width 260 height 61
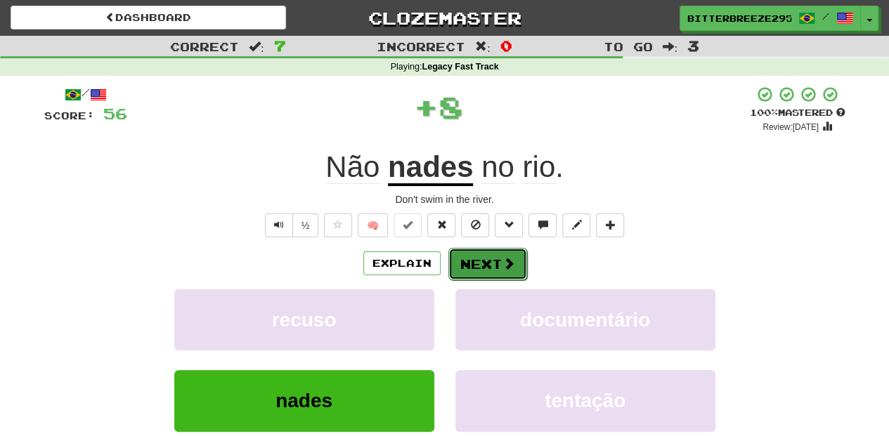
click at [492, 263] on button "Next" at bounding box center [487, 264] width 79 height 32
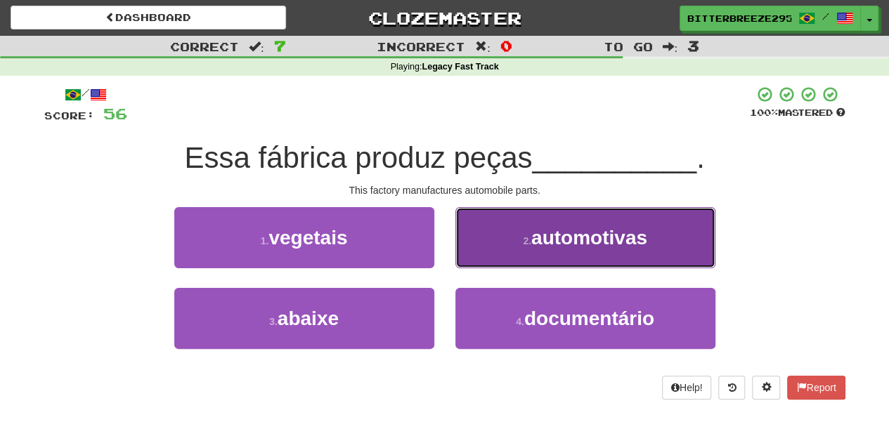
click at [484, 255] on button "2 . automotivas" at bounding box center [585, 237] width 260 height 61
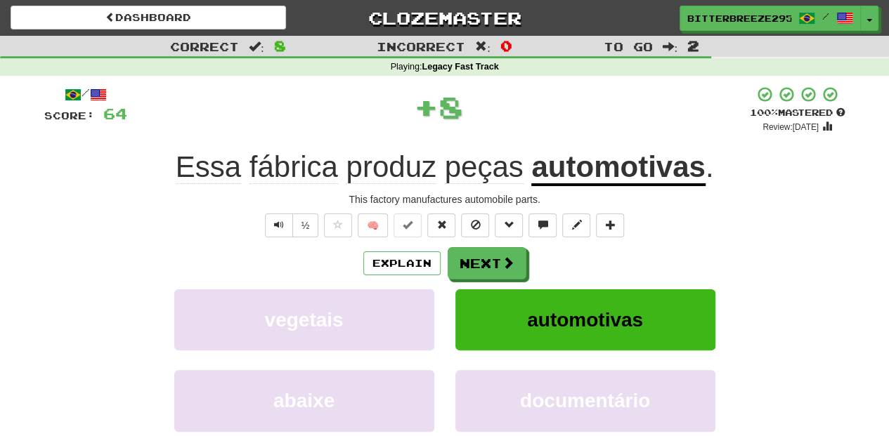
click at [484, 255] on button "Next" at bounding box center [487, 263] width 79 height 32
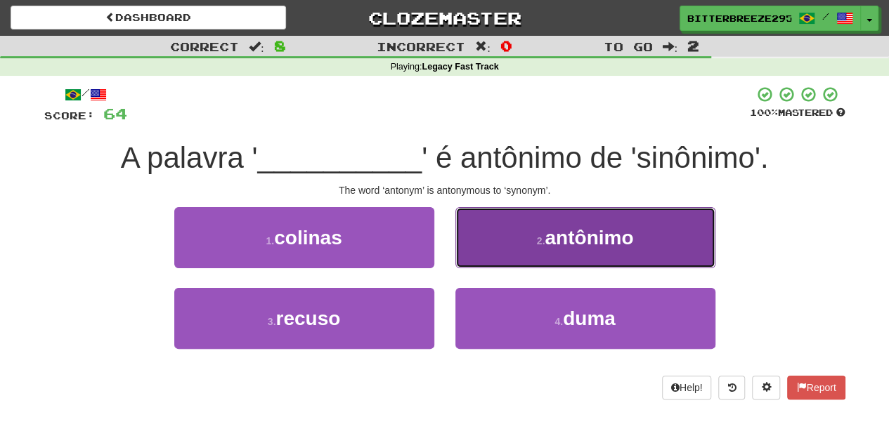
click at [489, 250] on button "2 . antônimo" at bounding box center [585, 237] width 260 height 61
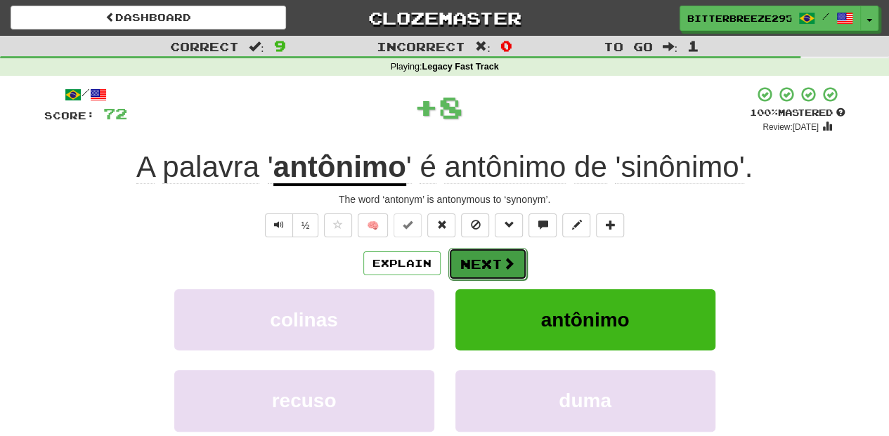
click at [485, 258] on button "Next" at bounding box center [487, 264] width 79 height 32
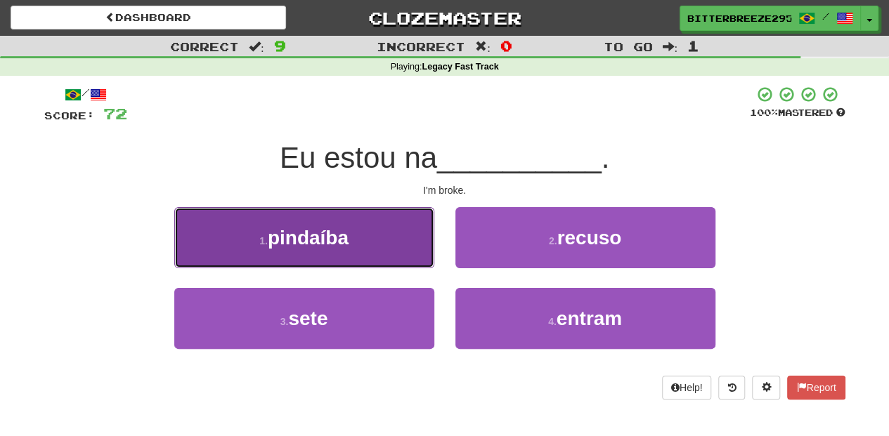
click at [385, 254] on button "1 . pindaíba" at bounding box center [304, 237] width 260 height 61
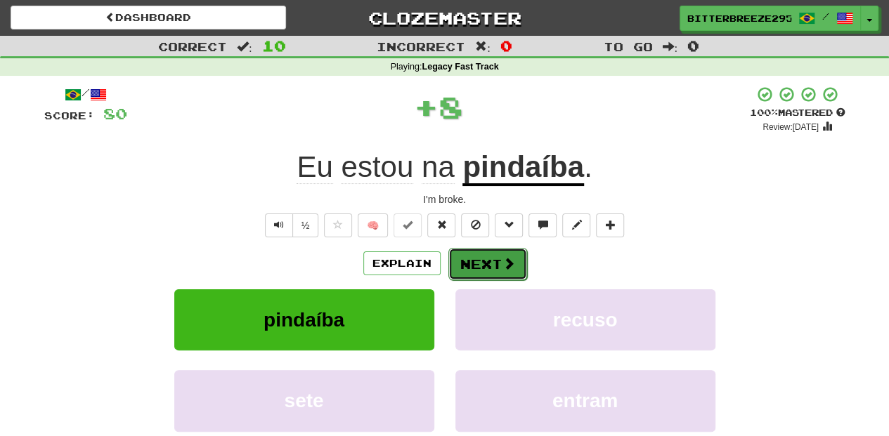
click at [476, 262] on button "Next" at bounding box center [487, 264] width 79 height 32
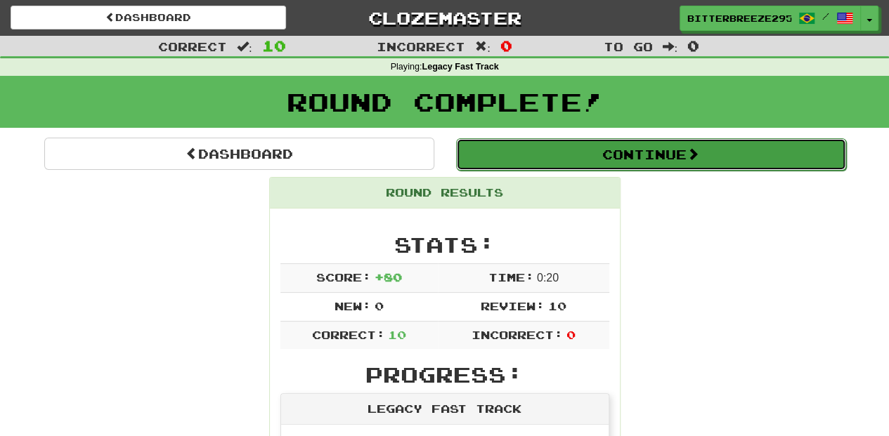
click at [550, 148] on button "Continue" at bounding box center [651, 154] width 390 height 32
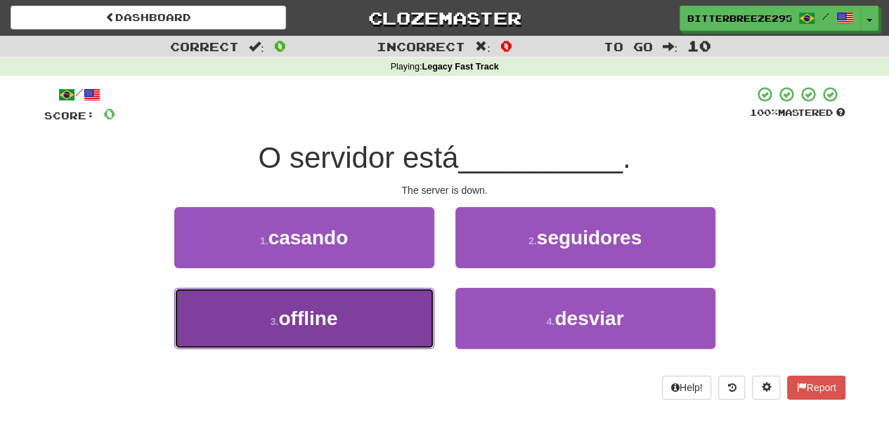
click at [355, 318] on button "3 . offline" at bounding box center [304, 318] width 260 height 61
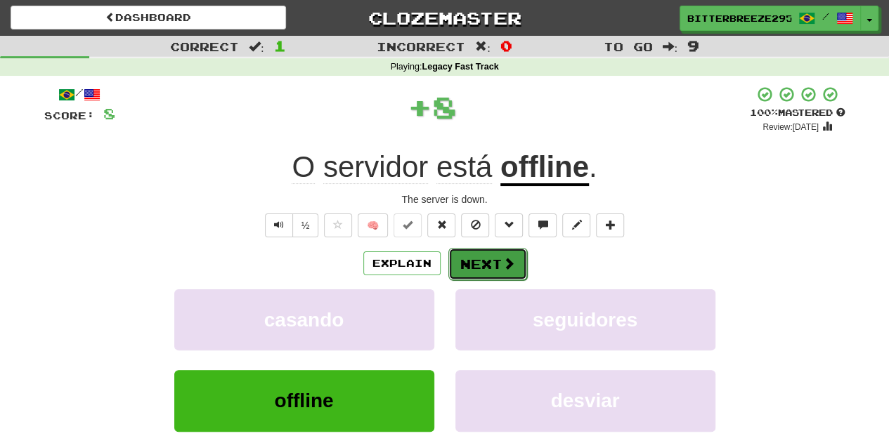
click at [485, 259] on button "Next" at bounding box center [487, 264] width 79 height 32
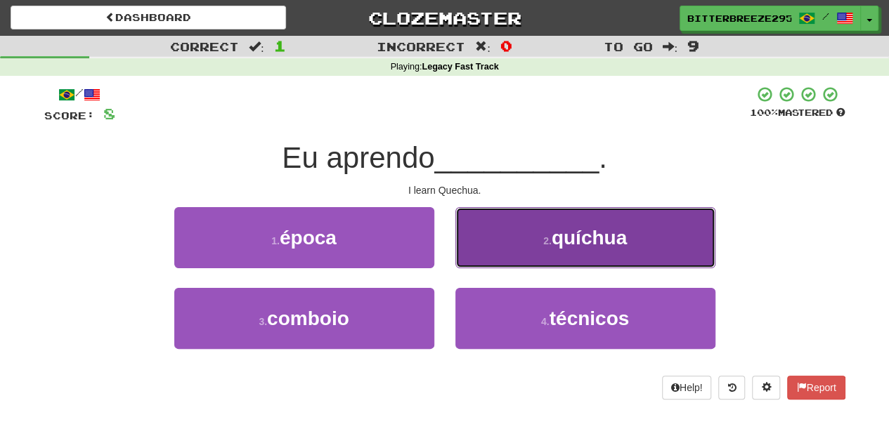
click at [482, 252] on button "2 . quíchua" at bounding box center [585, 237] width 260 height 61
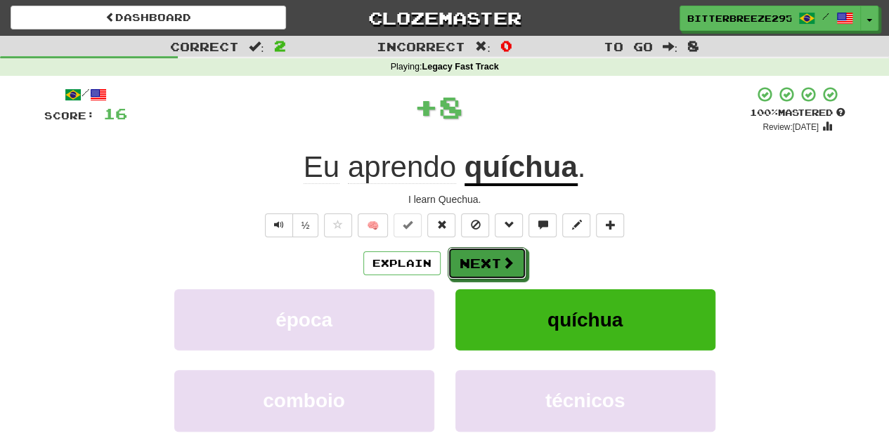
click at [482, 252] on button "Next" at bounding box center [487, 263] width 79 height 32
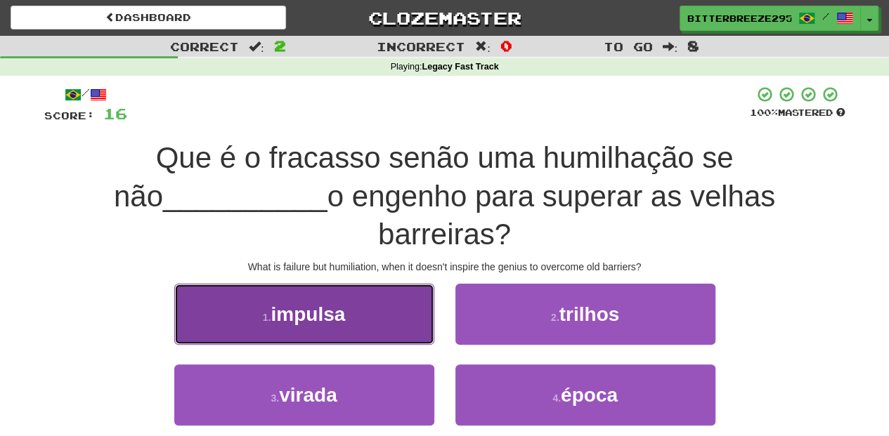
click at [393, 297] on button "1 . impulsa" at bounding box center [304, 314] width 260 height 61
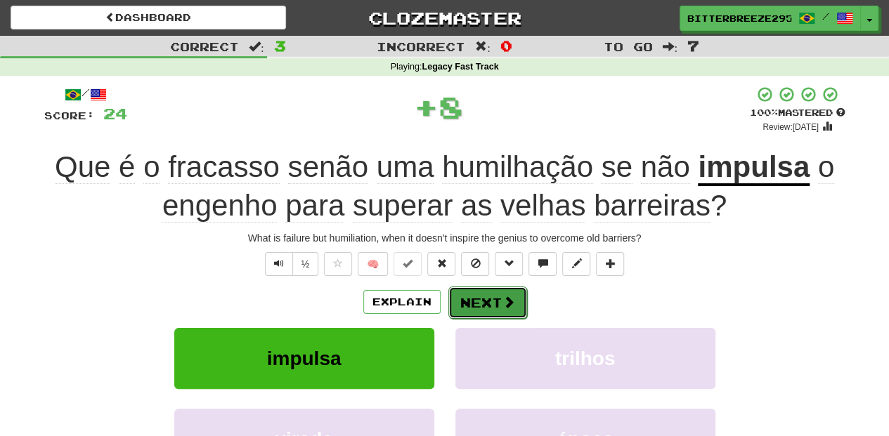
click at [467, 302] on button "Next" at bounding box center [487, 303] width 79 height 32
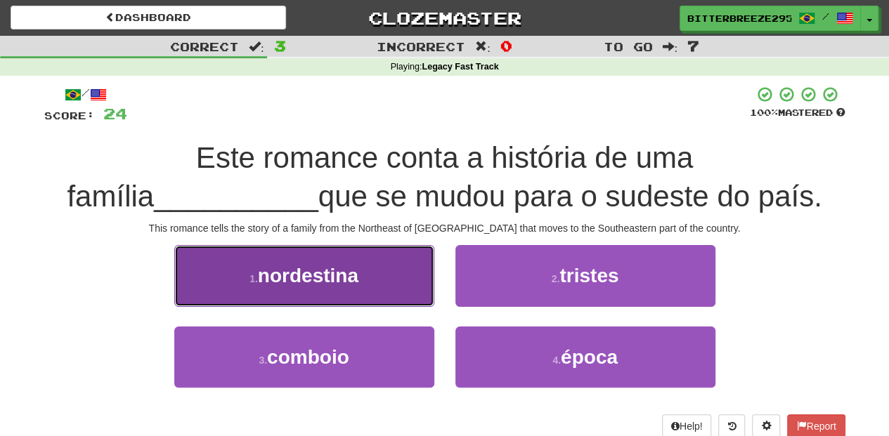
click at [389, 288] on button "1 . nordestina" at bounding box center [304, 275] width 260 height 61
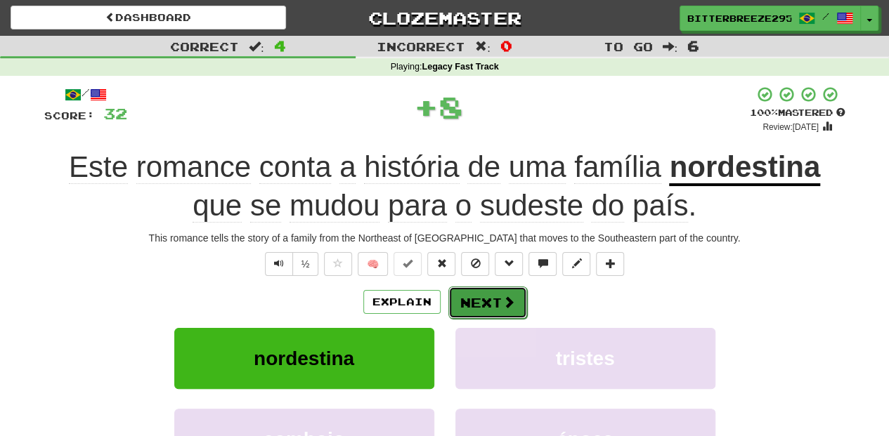
click at [490, 295] on button "Next" at bounding box center [487, 303] width 79 height 32
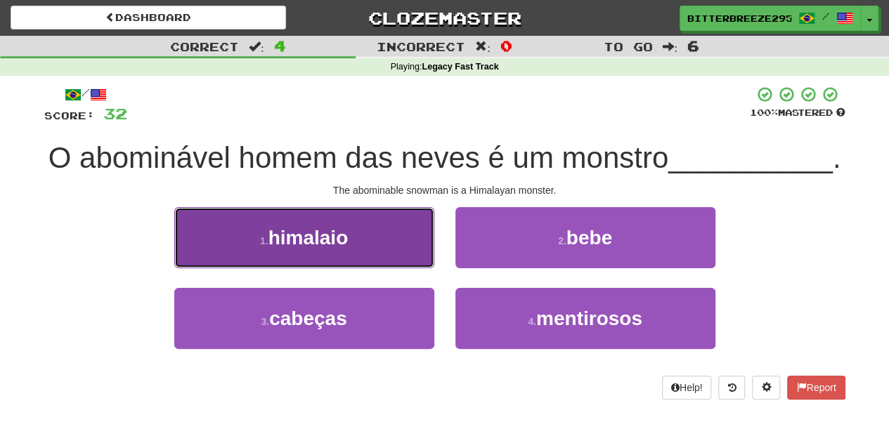
click at [395, 256] on button "1 . himalaio" at bounding box center [304, 237] width 260 height 61
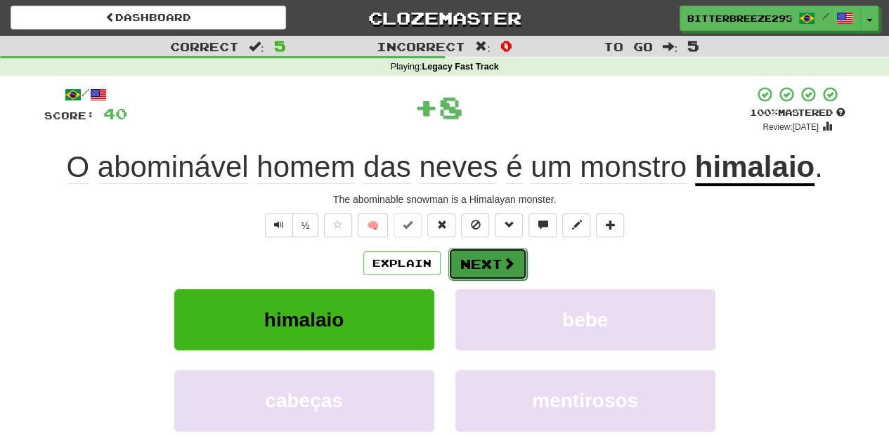
click at [462, 261] on button "Next" at bounding box center [487, 264] width 79 height 32
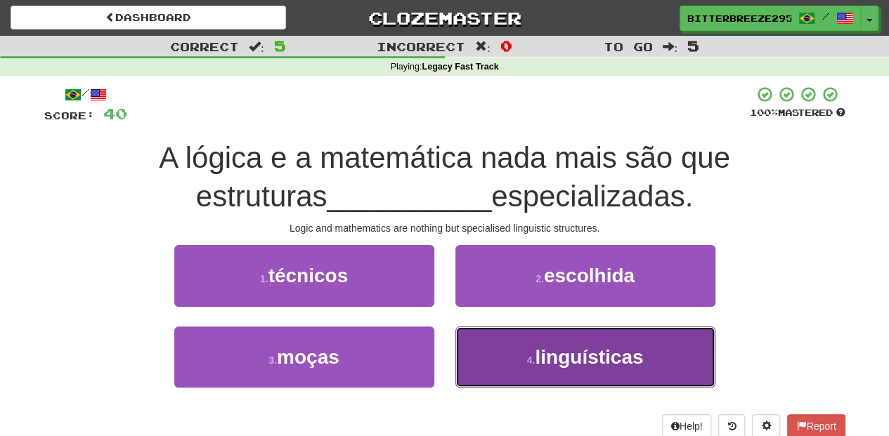
click at [495, 341] on button "4 . linguísticas" at bounding box center [585, 357] width 260 height 61
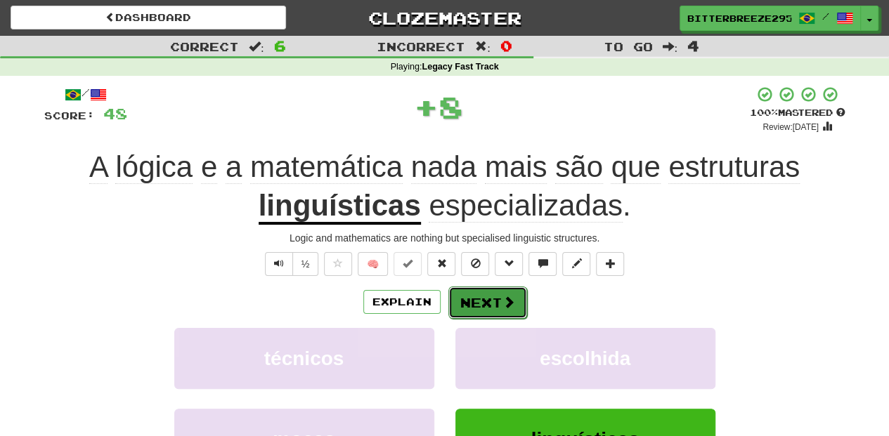
click at [476, 298] on button "Next" at bounding box center [487, 303] width 79 height 32
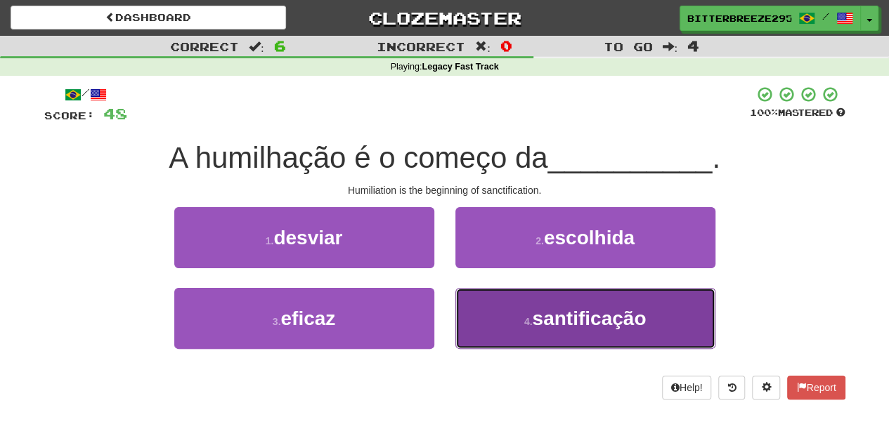
click at [481, 320] on button "4 . santificação" at bounding box center [585, 318] width 260 height 61
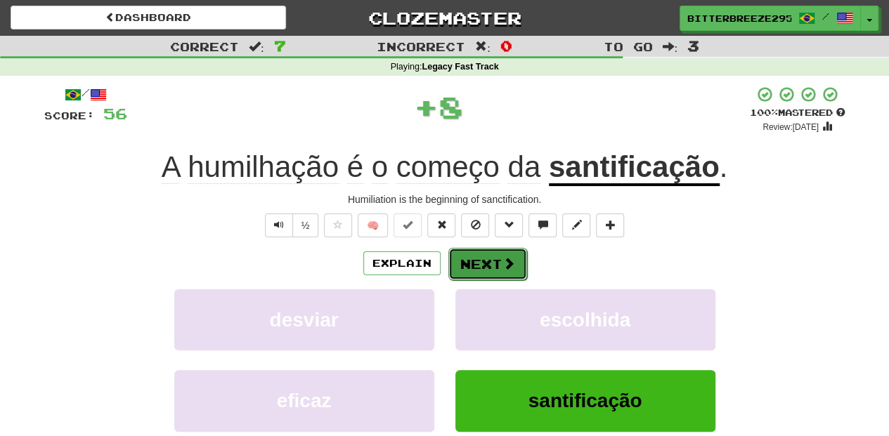
click at [475, 261] on button "Next" at bounding box center [487, 264] width 79 height 32
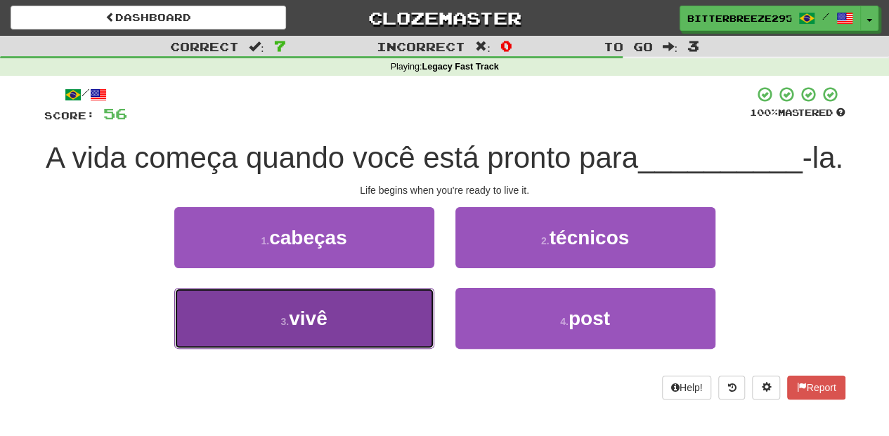
click at [424, 349] on button "3 . vivê" at bounding box center [304, 318] width 260 height 61
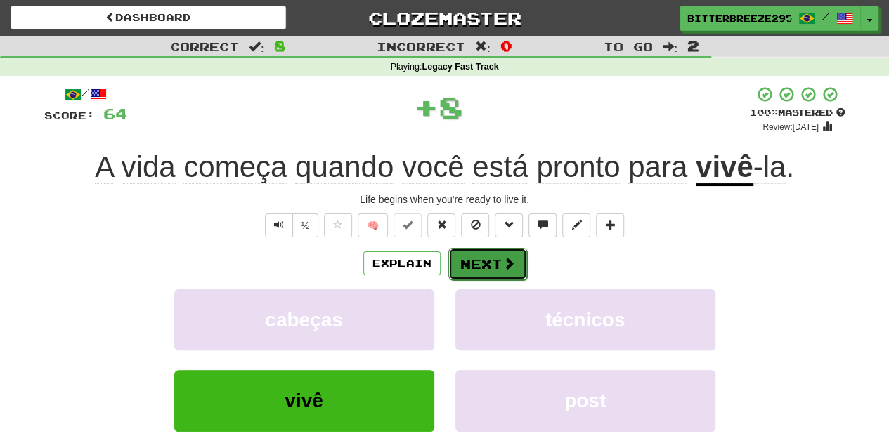
click at [488, 261] on button "Next" at bounding box center [487, 264] width 79 height 32
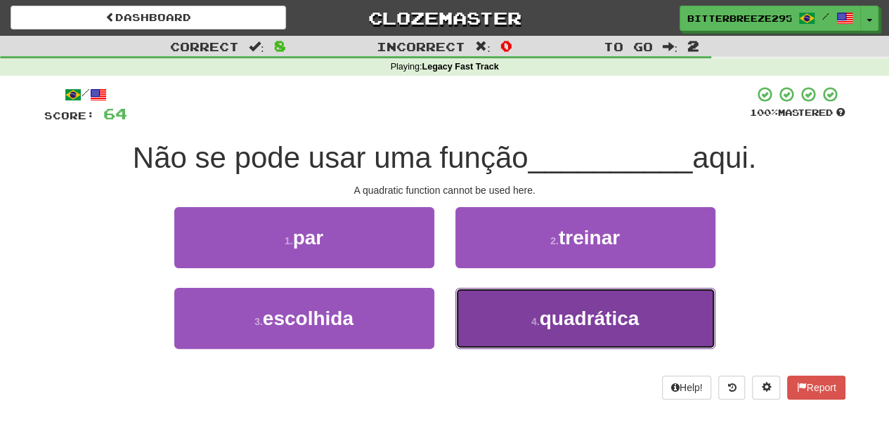
click at [492, 313] on button "4 . quadrática" at bounding box center [585, 318] width 260 height 61
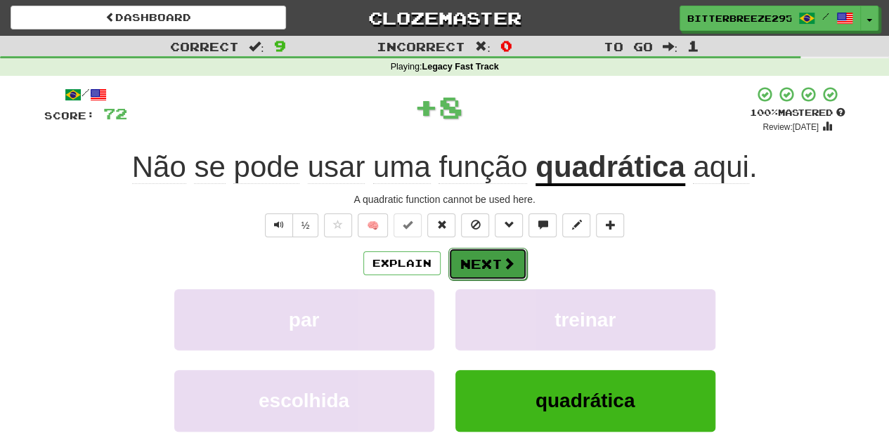
click at [484, 270] on button "Next" at bounding box center [487, 264] width 79 height 32
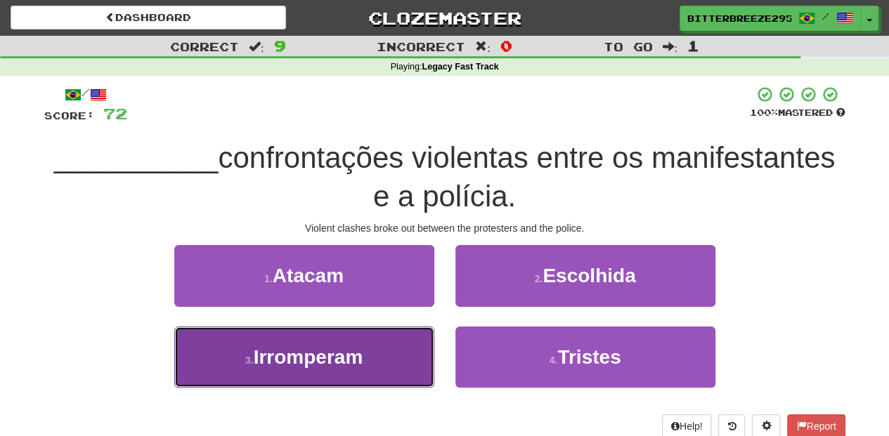
click at [398, 353] on button "3 . Irromperam" at bounding box center [304, 357] width 260 height 61
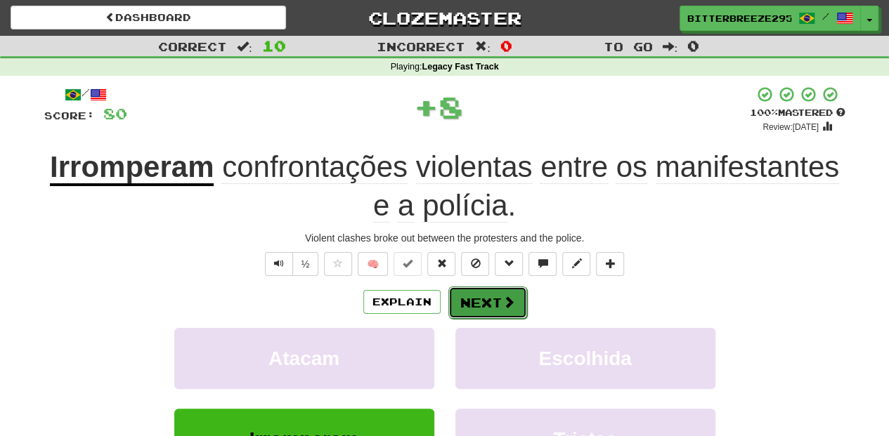
click at [483, 300] on button "Next" at bounding box center [487, 303] width 79 height 32
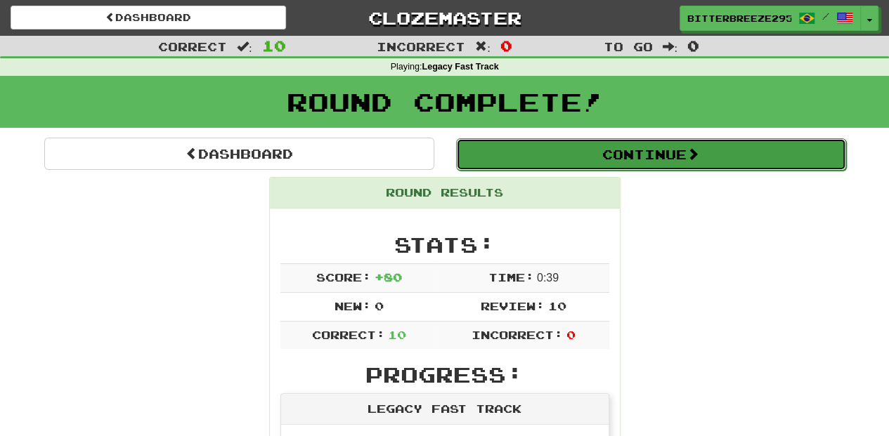
click at [520, 155] on button "Continue" at bounding box center [651, 154] width 390 height 32
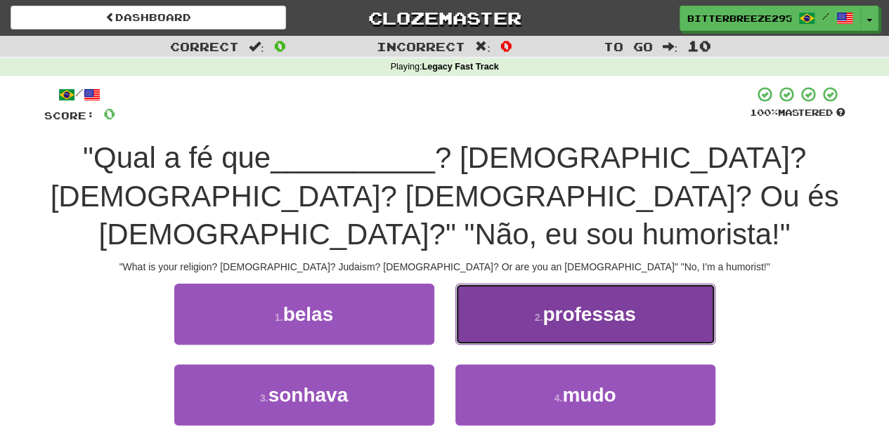
click at [537, 312] on small "2 ." at bounding box center [539, 317] width 8 height 11
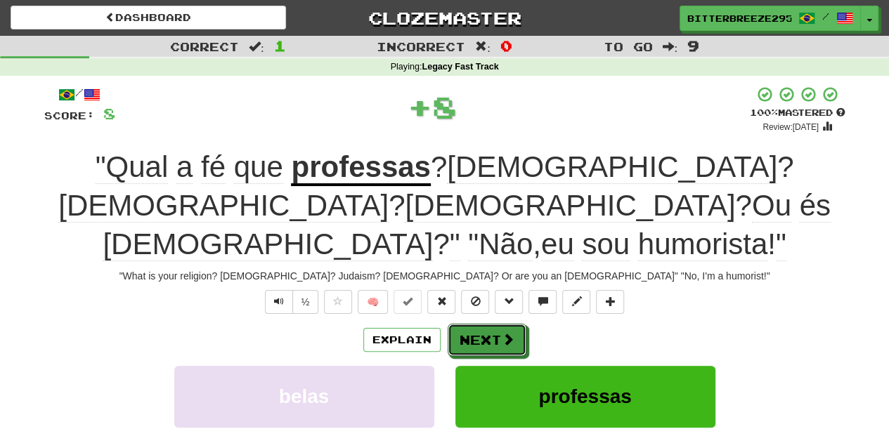
click at [505, 324] on button "Next" at bounding box center [487, 340] width 79 height 32
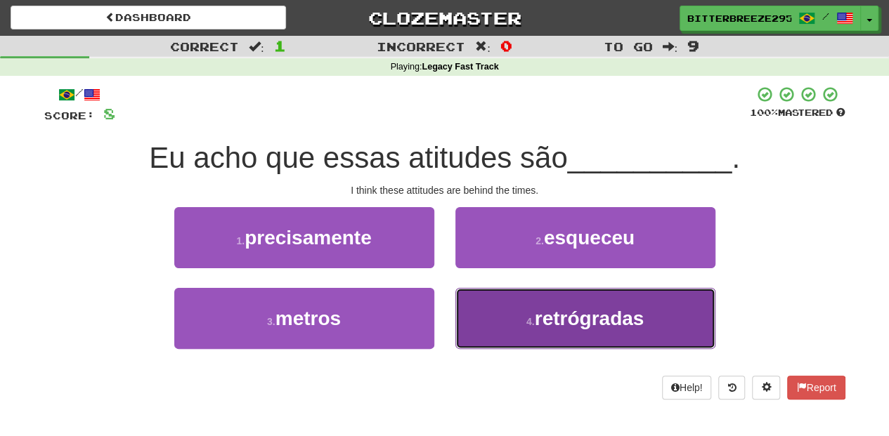
click at [530, 323] on small "4 ." at bounding box center [530, 321] width 8 height 11
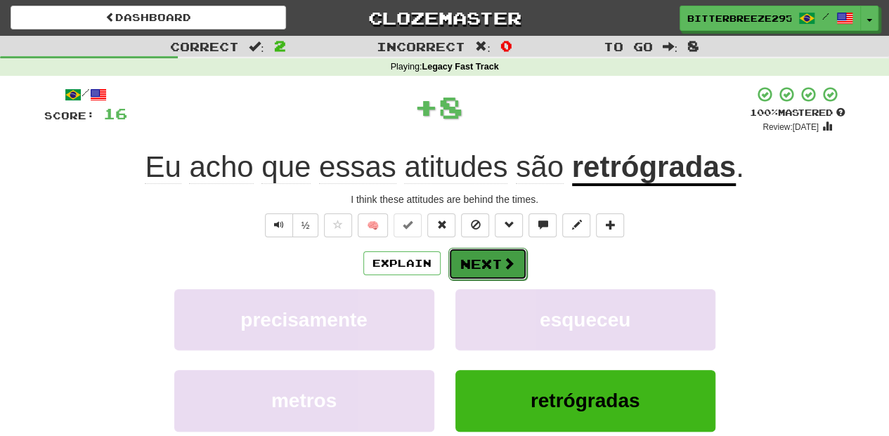
click at [479, 265] on button "Next" at bounding box center [487, 264] width 79 height 32
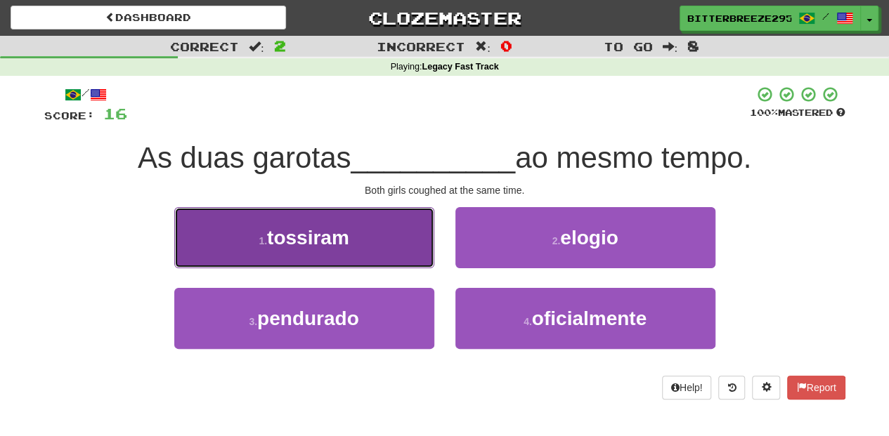
click at [383, 261] on button "1 . tossiram" at bounding box center [304, 237] width 260 height 61
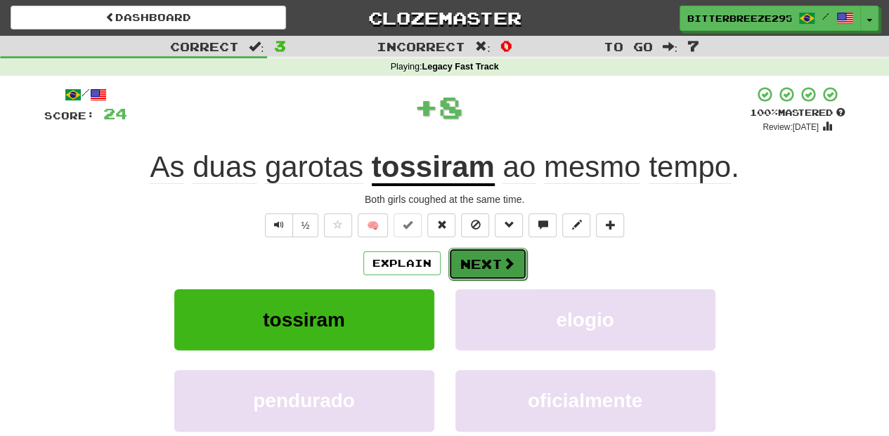
click at [475, 259] on button "Next" at bounding box center [487, 264] width 79 height 32
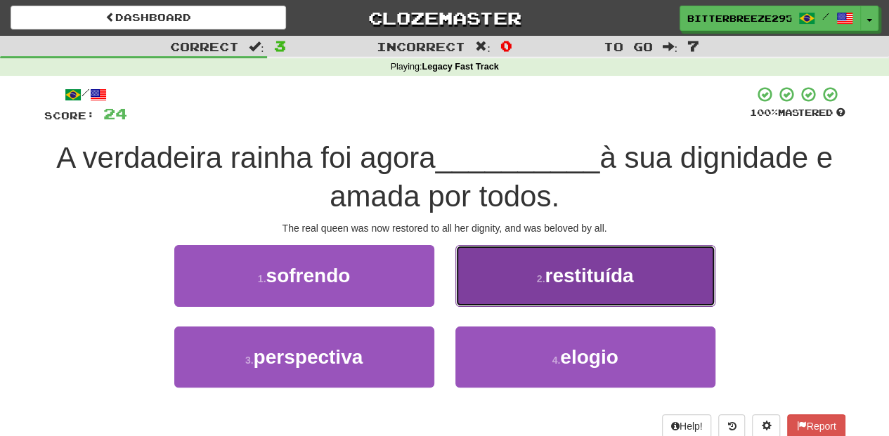
click at [504, 287] on button "2 . restituída" at bounding box center [585, 275] width 260 height 61
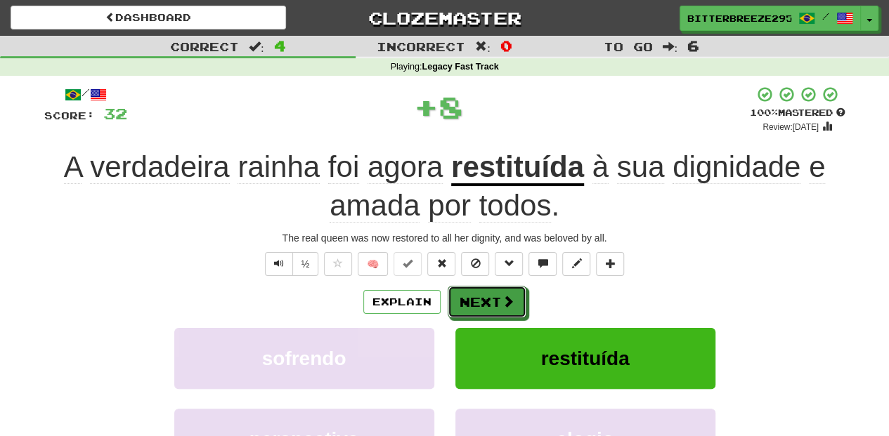
click at [486, 295] on button "Next" at bounding box center [487, 302] width 79 height 32
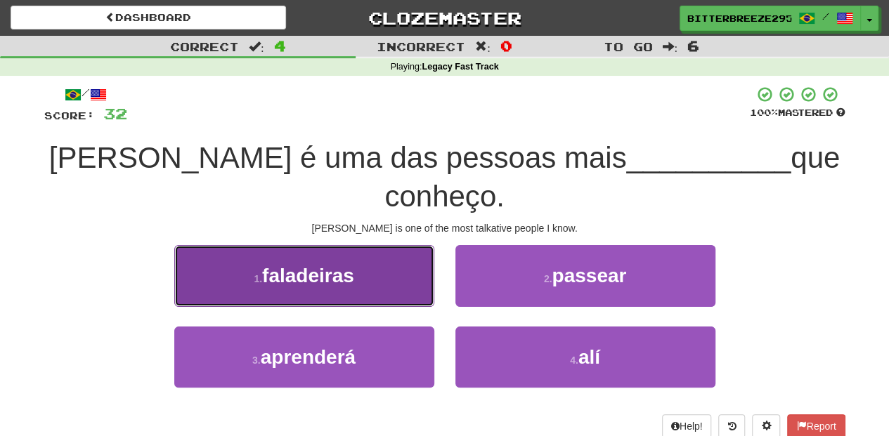
click at [391, 256] on button "1 . faladeiras" at bounding box center [304, 275] width 260 height 61
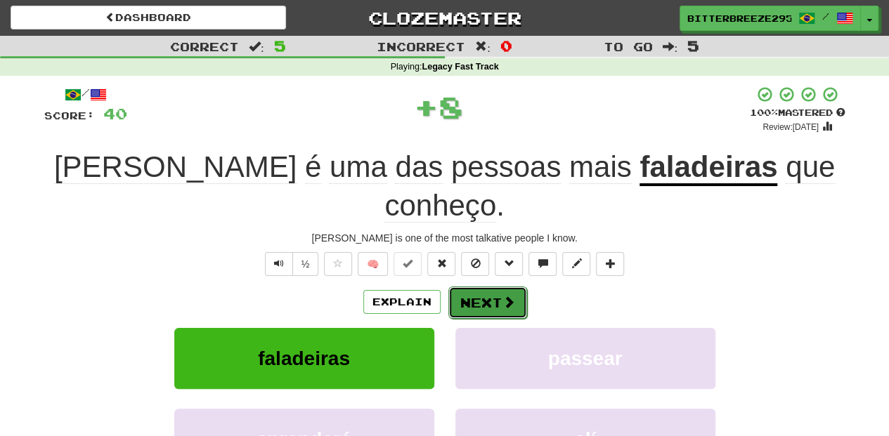
click at [477, 287] on button "Next" at bounding box center [487, 303] width 79 height 32
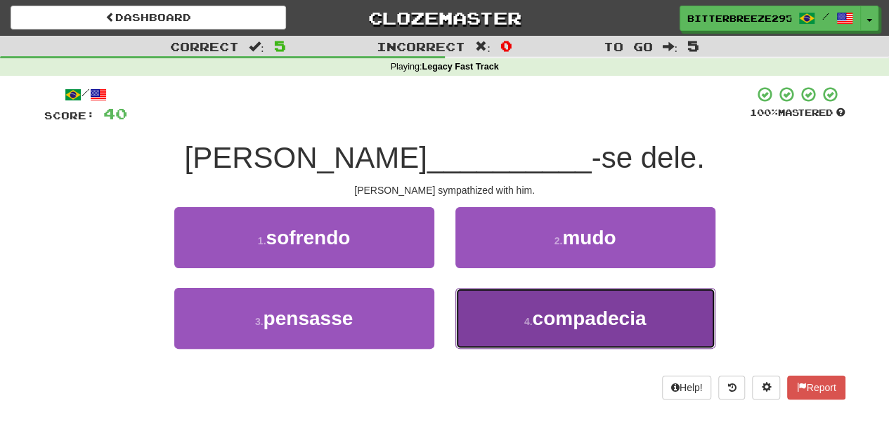
click at [489, 304] on button "4 . compadecia" at bounding box center [585, 318] width 260 height 61
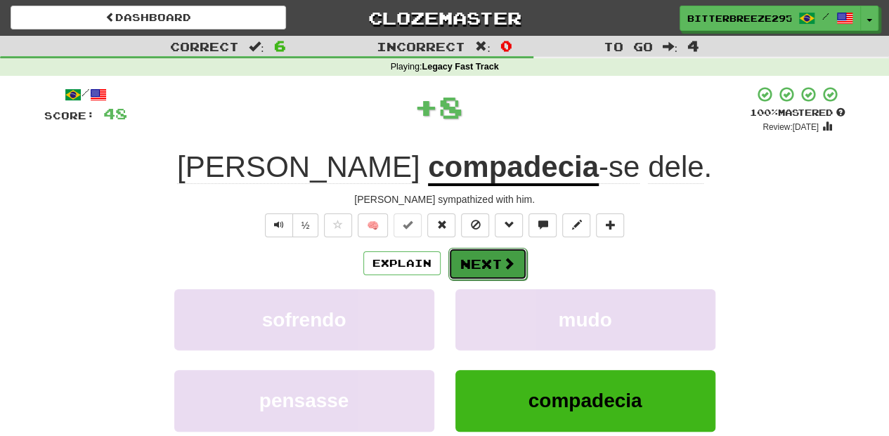
click at [481, 260] on button "Next" at bounding box center [487, 264] width 79 height 32
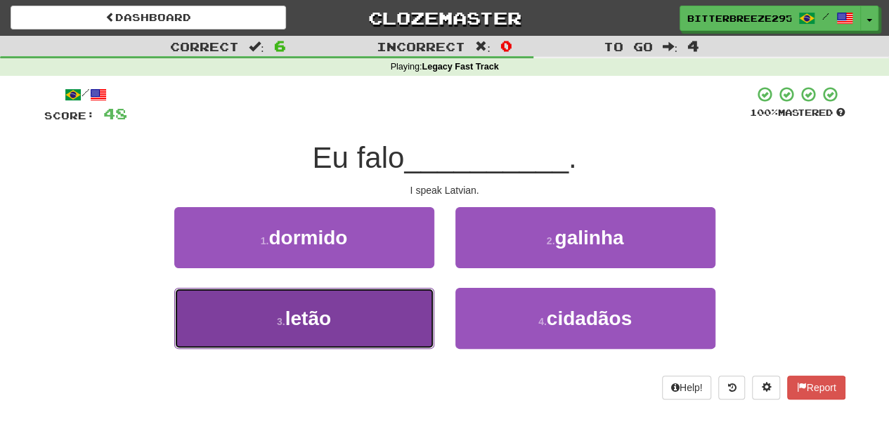
click at [401, 306] on button "3 . letão" at bounding box center [304, 318] width 260 height 61
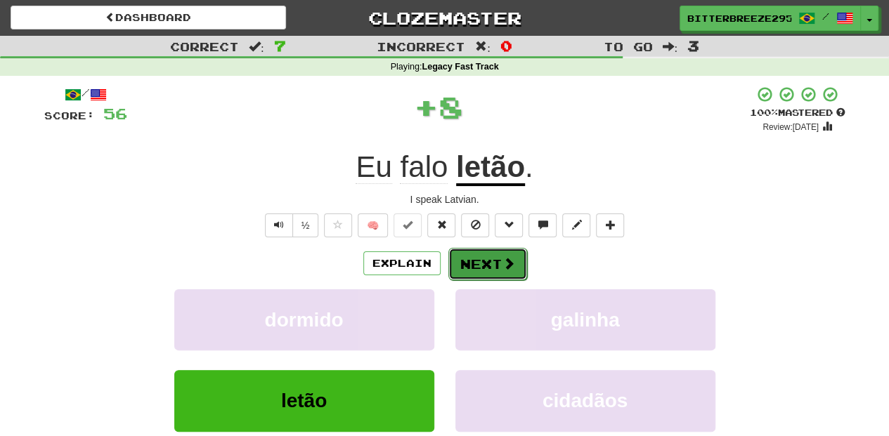
click at [465, 261] on button "Next" at bounding box center [487, 264] width 79 height 32
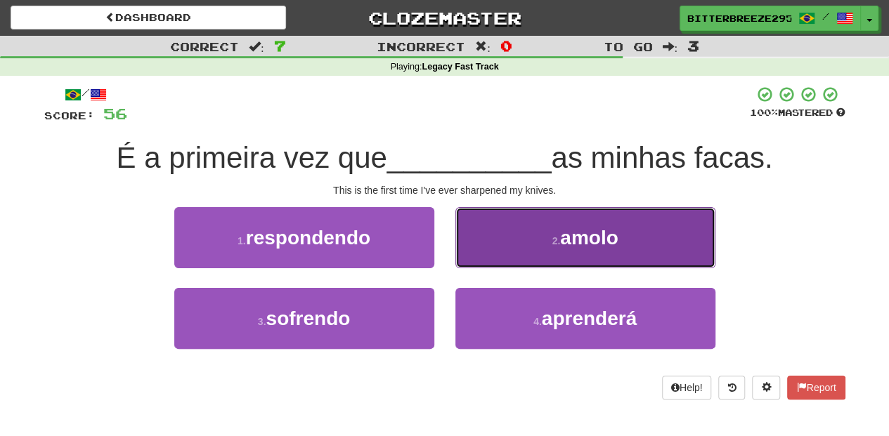
click at [467, 250] on button "2 . amolo" at bounding box center [585, 237] width 260 height 61
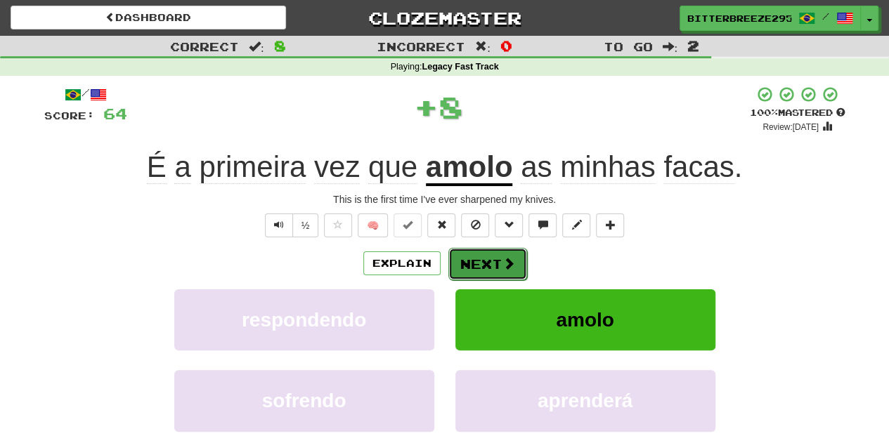
click at [468, 250] on button "Next" at bounding box center [487, 264] width 79 height 32
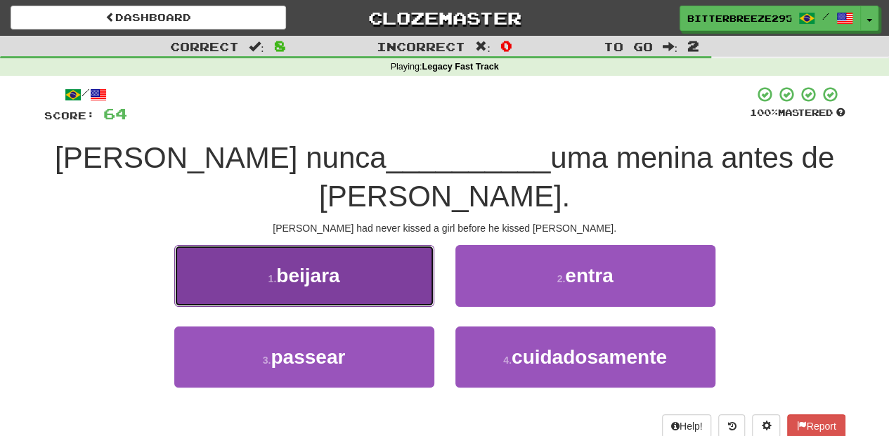
click at [414, 254] on button "1 . beijara" at bounding box center [304, 275] width 260 height 61
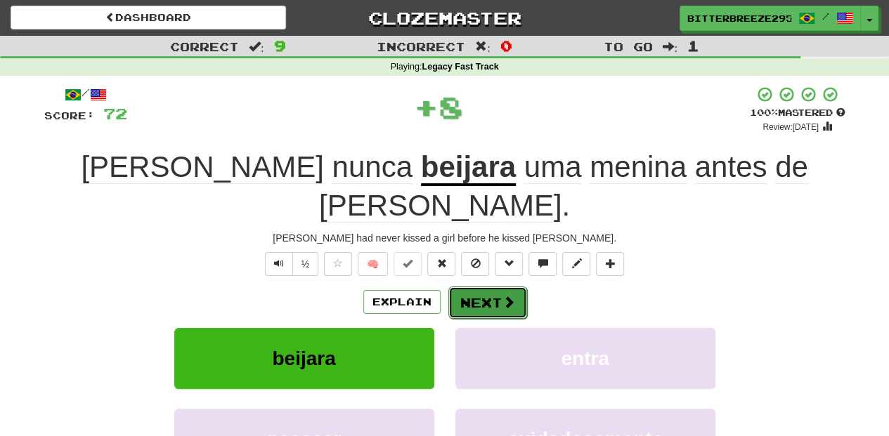
click at [481, 287] on button "Next" at bounding box center [487, 303] width 79 height 32
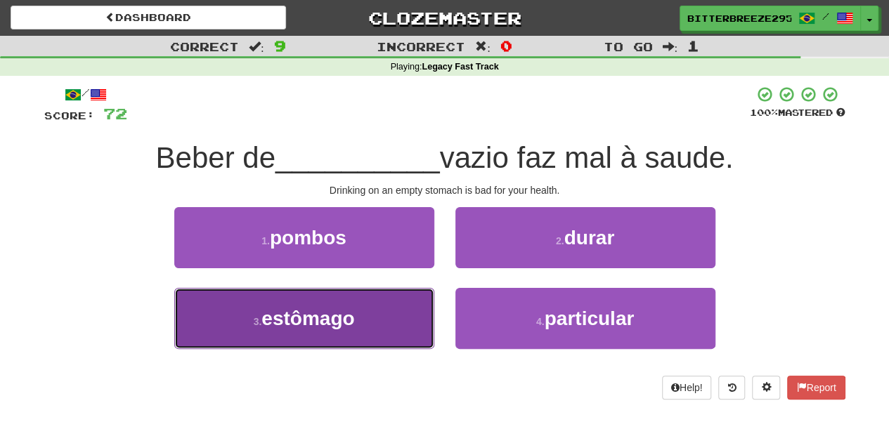
click at [358, 305] on button "3 . estômago" at bounding box center [304, 318] width 260 height 61
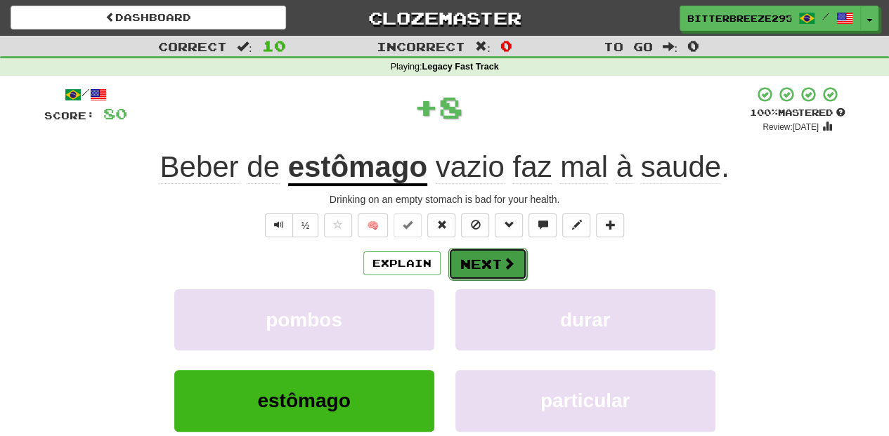
click at [489, 258] on button "Next" at bounding box center [487, 264] width 79 height 32
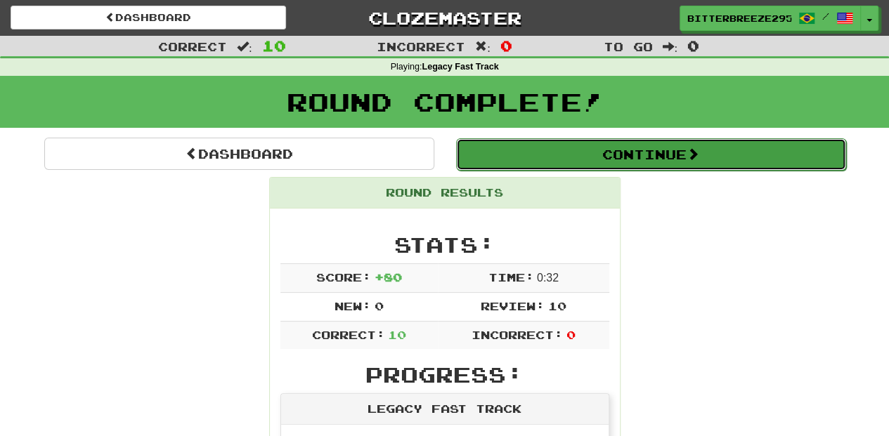
click at [547, 149] on button "Continue" at bounding box center [651, 154] width 390 height 32
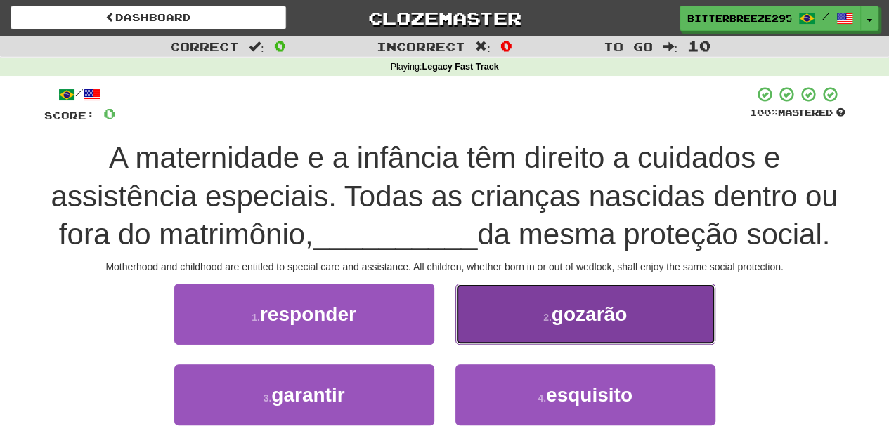
click at [533, 319] on button "2 . gozarão" at bounding box center [585, 314] width 260 height 61
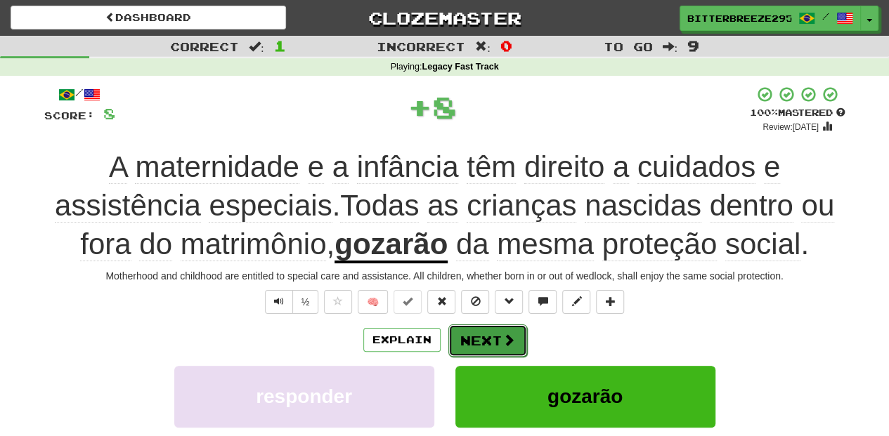
click at [498, 338] on button "Next" at bounding box center [487, 341] width 79 height 32
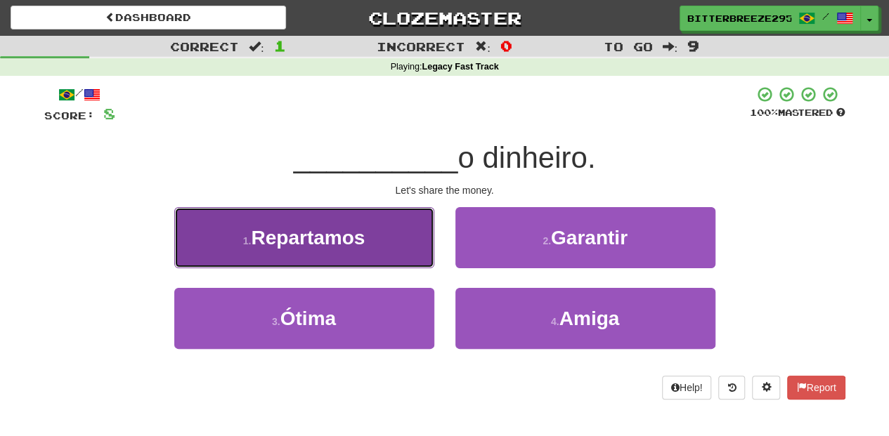
click at [410, 263] on button "1 . Repartamos" at bounding box center [304, 237] width 260 height 61
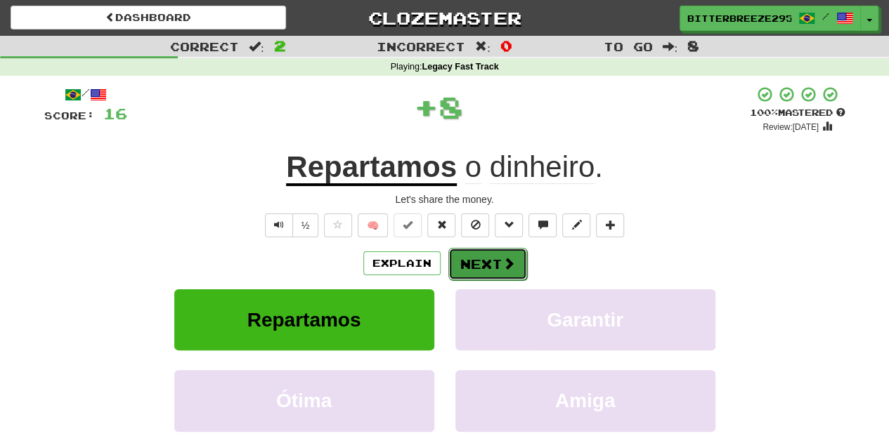
click at [480, 263] on button "Next" at bounding box center [487, 264] width 79 height 32
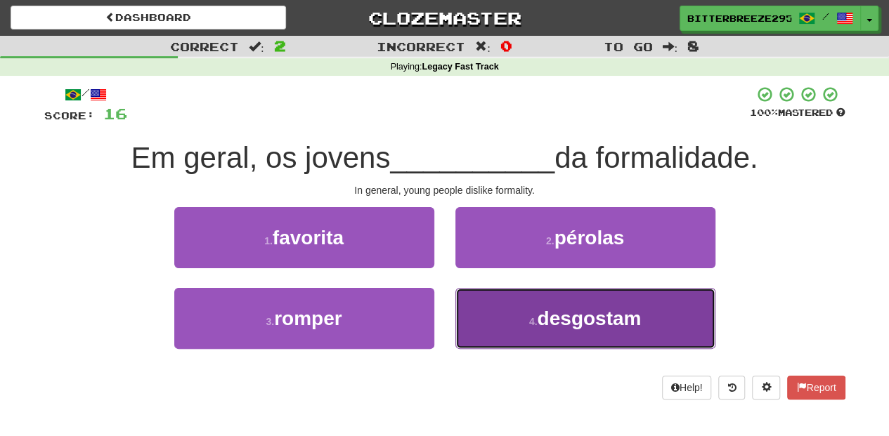
click at [533, 298] on button "4 . desgostam" at bounding box center [585, 318] width 260 height 61
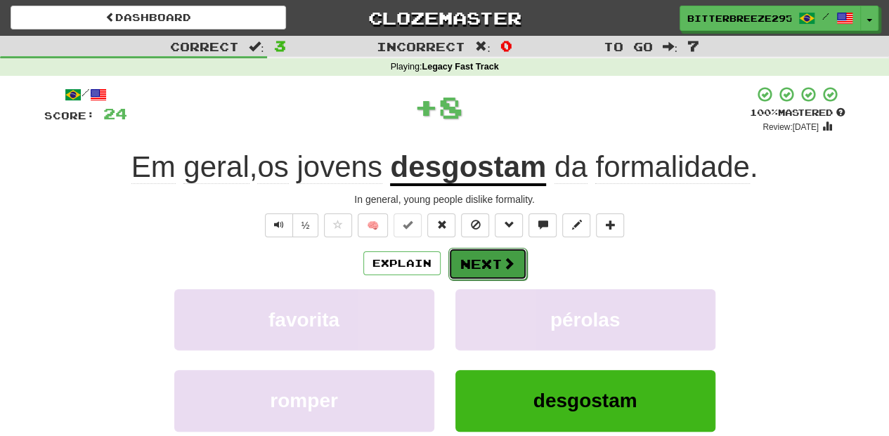
click at [481, 263] on button "Next" at bounding box center [487, 264] width 79 height 32
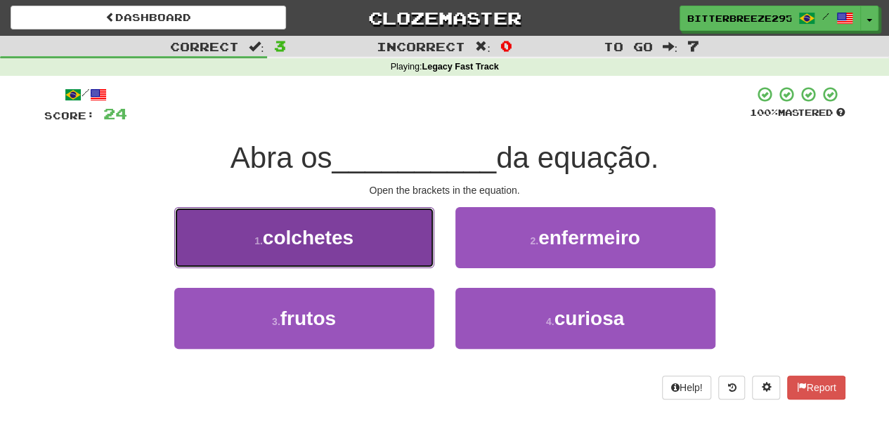
click at [395, 256] on button "1 . colchetes" at bounding box center [304, 237] width 260 height 61
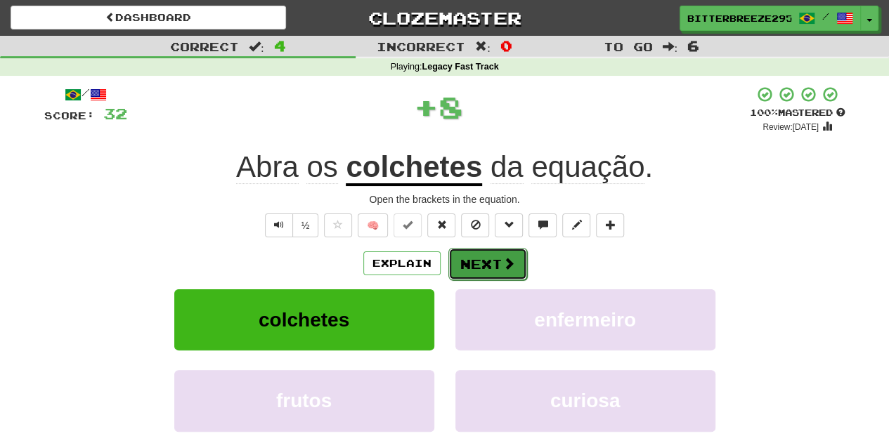
click at [481, 260] on button "Next" at bounding box center [487, 264] width 79 height 32
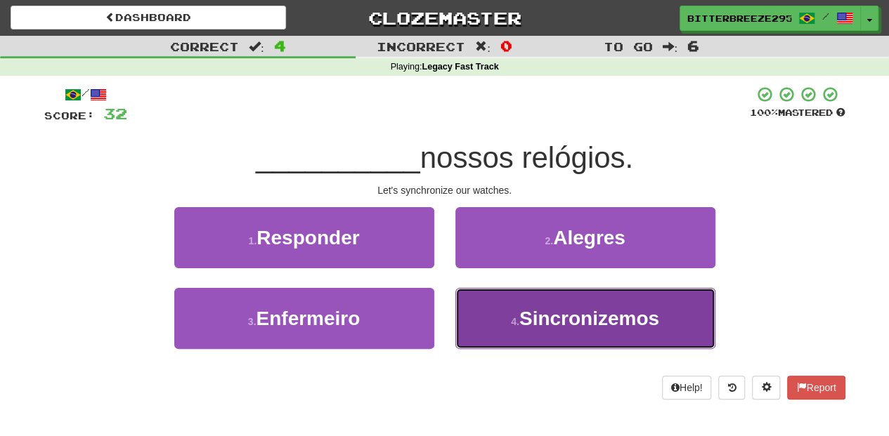
click at [504, 320] on button "4 . Sincronizemos" at bounding box center [585, 318] width 260 height 61
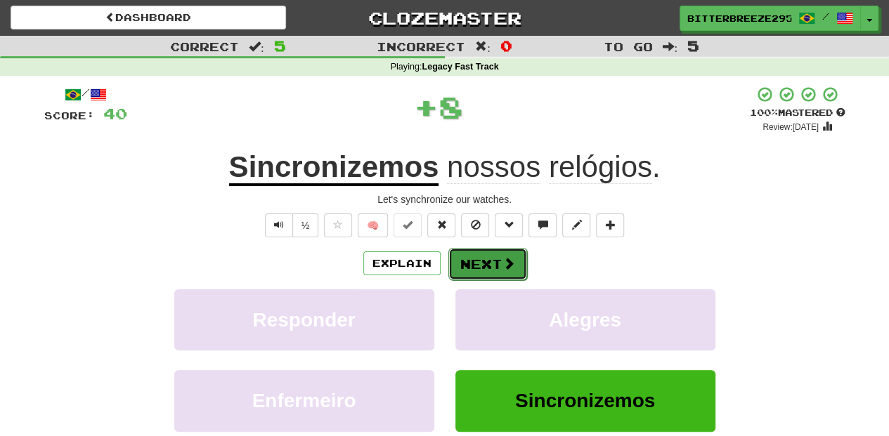
click at [482, 268] on button "Next" at bounding box center [487, 264] width 79 height 32
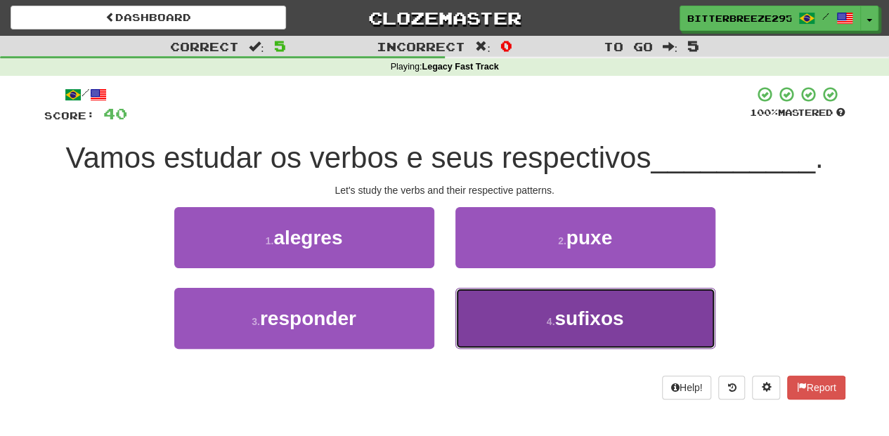
click at [484, 306] on button "4 . sufixos" at bounding box center [585, 318] width 260 height 61
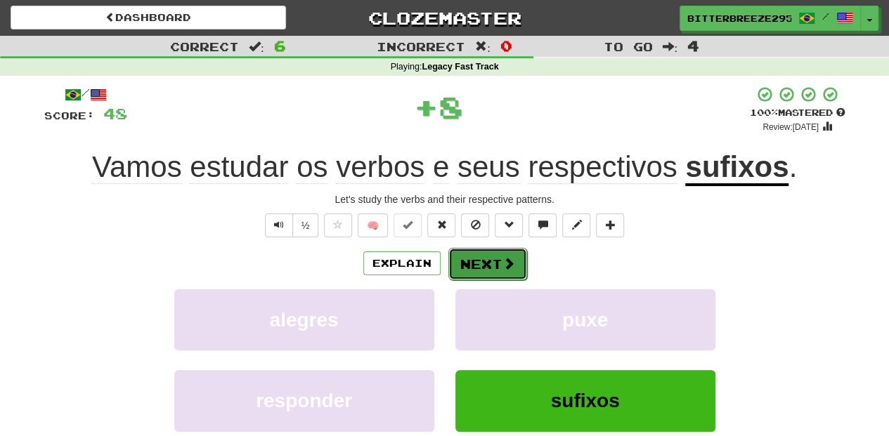
click at [488, 261] on button "Next" at bounding box center [487, 264] width 79 height 32
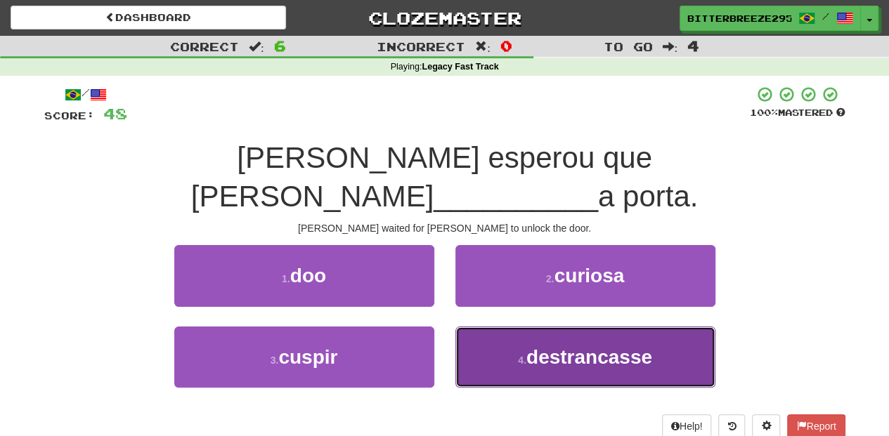
click at [491, 327] on button "4 . destrancasse" at bounding box center [585, 357] width 260 height 61
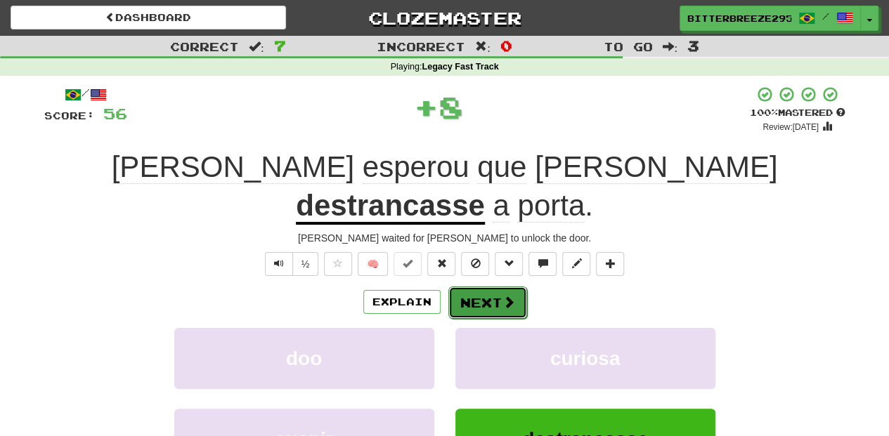
click at [483, 287] on button "Next" at bounding box center [487, 303] width 79 height 32
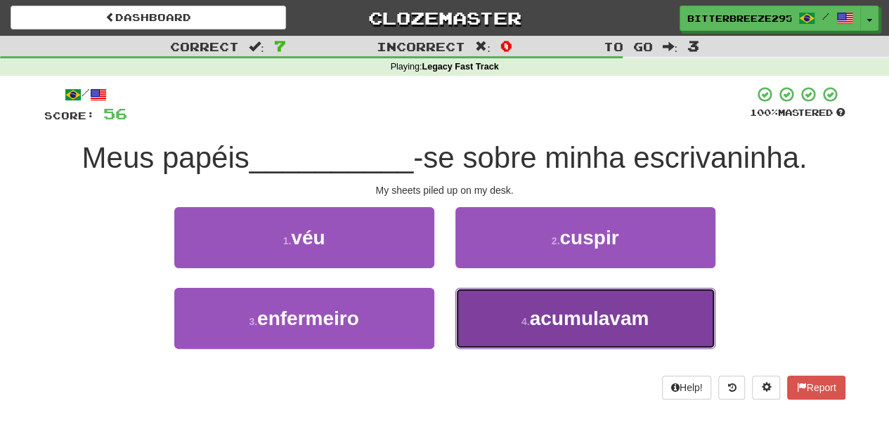
click at [497, 312] on button "4 . acumulavam" at bounding box center [585, 318] width 260 height 61
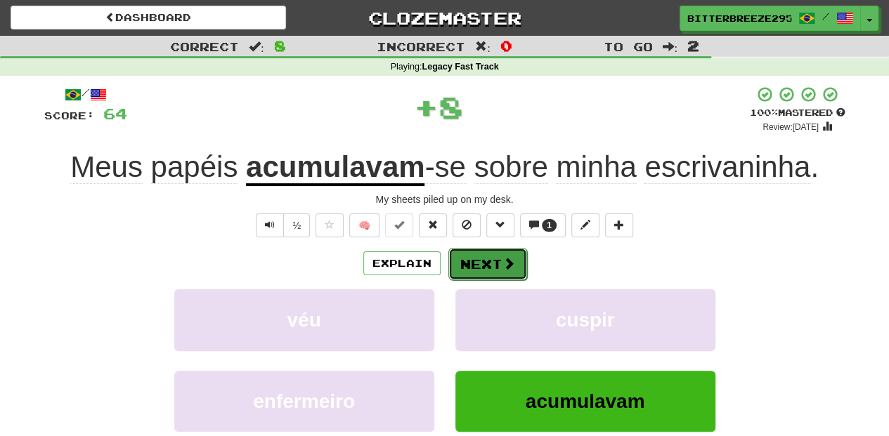
click at [483, 261] on button "Next" at bounding box center [487, 264] width 79 height 32
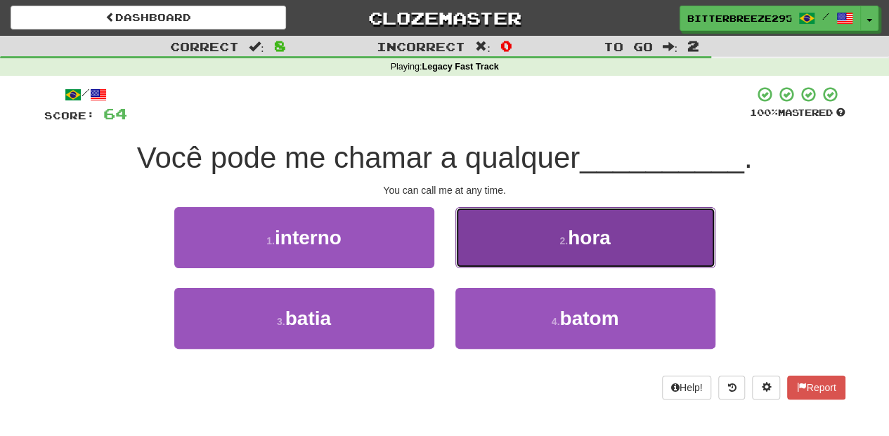
click at [489, 252] on button "2 . hora" at bounding box center [585, 237] width 260 height 61
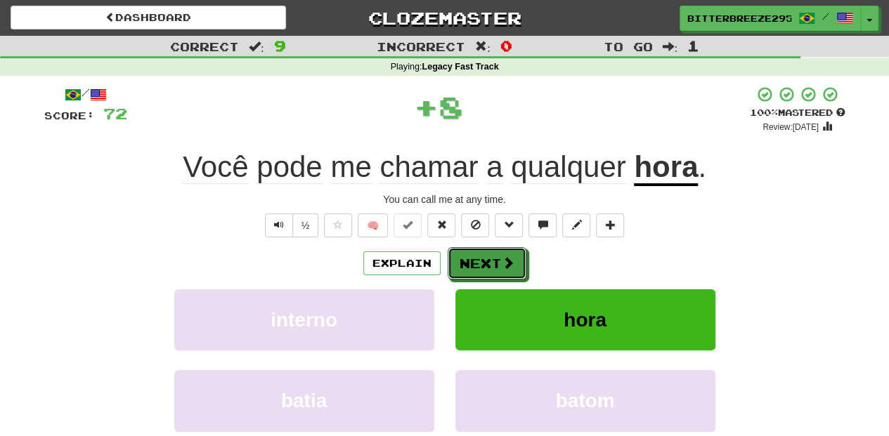
click at [486, 254] on button "Next" at bounding box center [487, 263] width 79 height 32
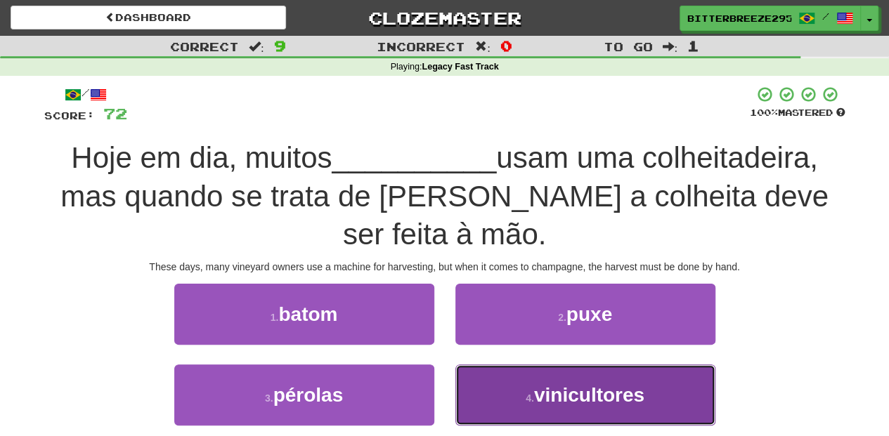
click at [534, 409] on button "4 . vinicultores" at bounding box center [585, 395] width 260 height 61
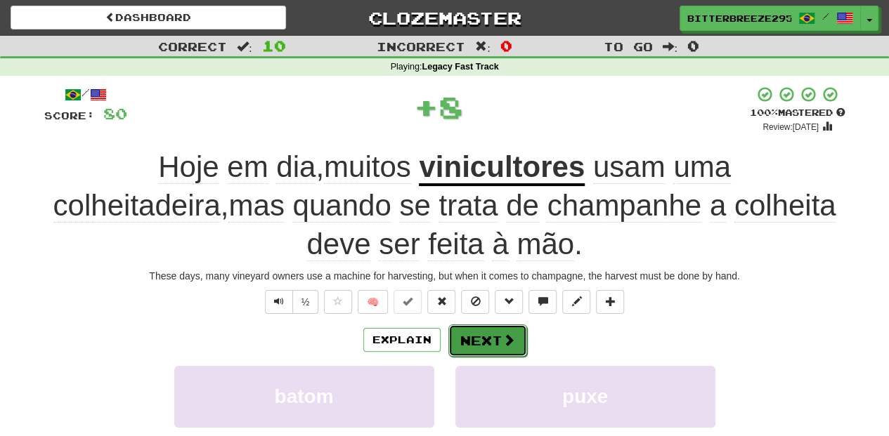
click at [464, 341] on button "Next" at bounding box center [487, 341] width 79 height 32
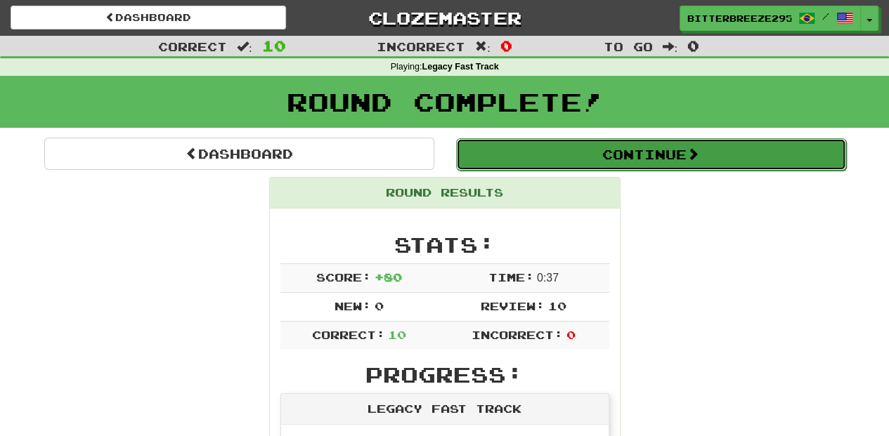
click at [514, 150] on button "Continue" at bounding box center [651, 154] width 390 height 32
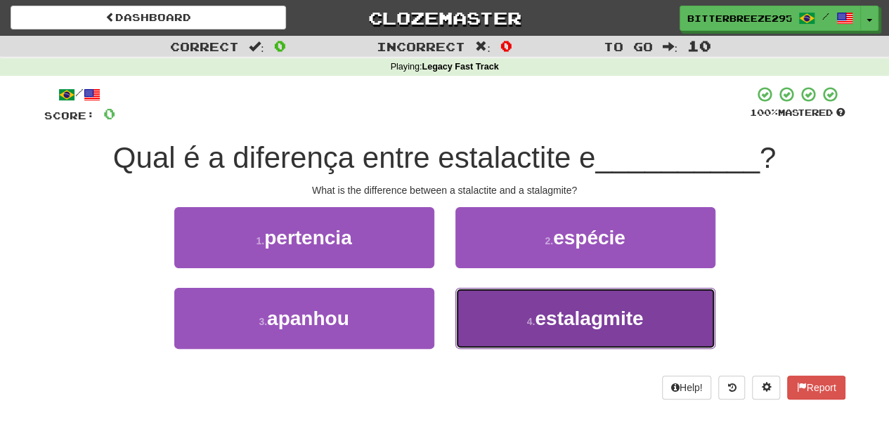
click at [513, 327] on button "4 . estalagmite" at bounding box center [585, 318] width 260 height 61
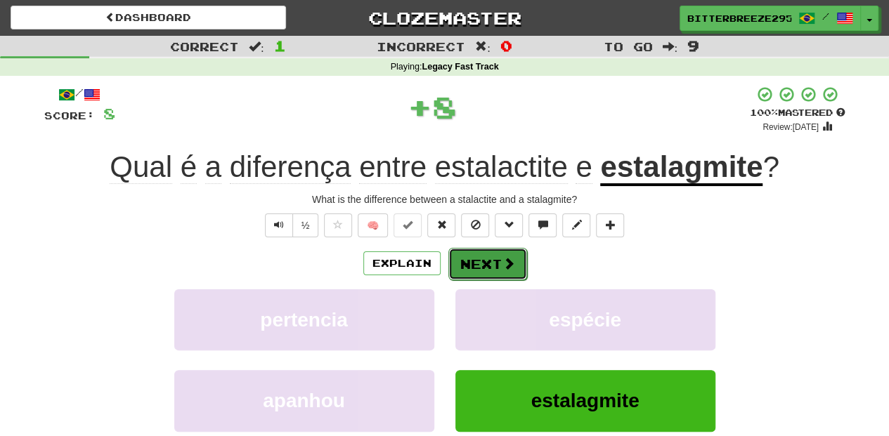
click at [468, 256] on button "Next" at bounding box center [487, 264] width 79 height 32
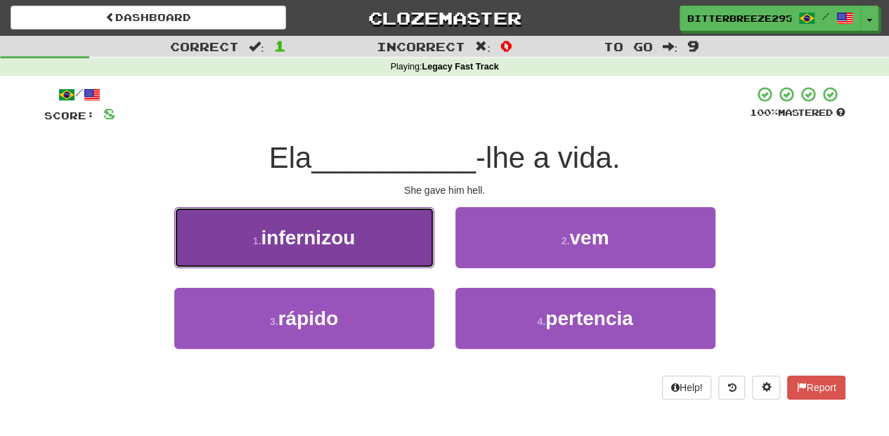
click at [368, 251] on button "1 . infernizou" at bounding box center [304, 237] width 260 height 61
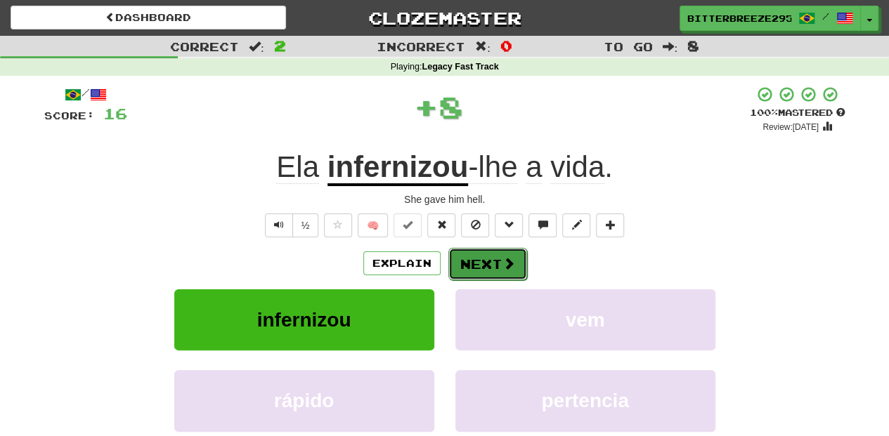
click at [479, 263] on button "Next" at bounding box center [487, 264] width 79 height 32
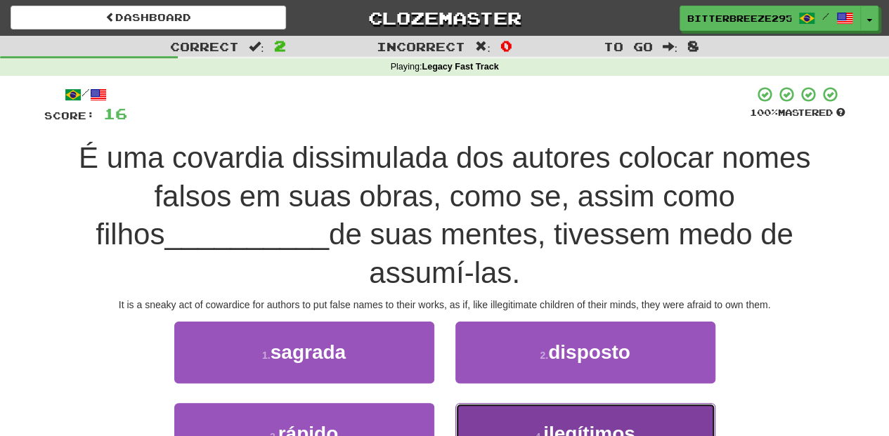
click at [514, 403] on button "4 . ilegítimos" at bounding box center [585, 433] width 260 height 61
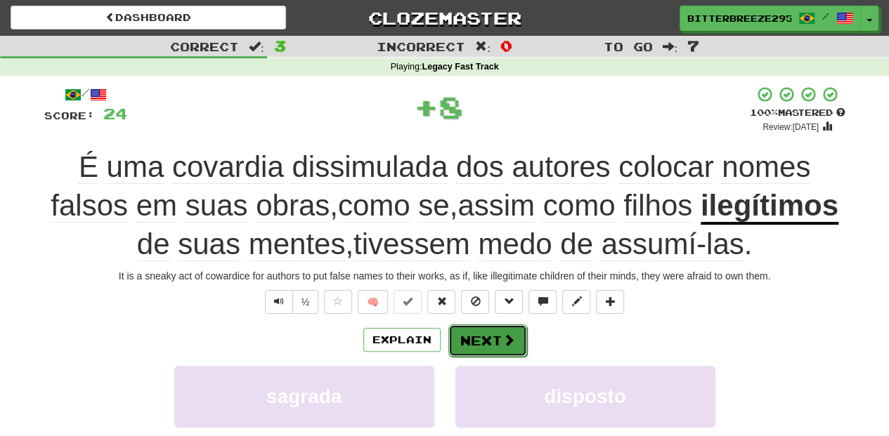
click at [495, 344] on button "Next" at bounding box center [487, 341] width 79 height 32
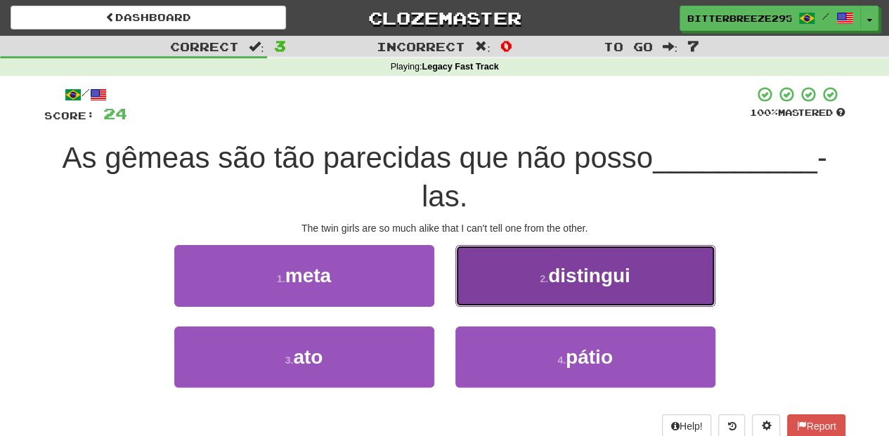
click at [476, 294] on button "2 . distingui" at bounding box center [585, 275] width 260 height 61
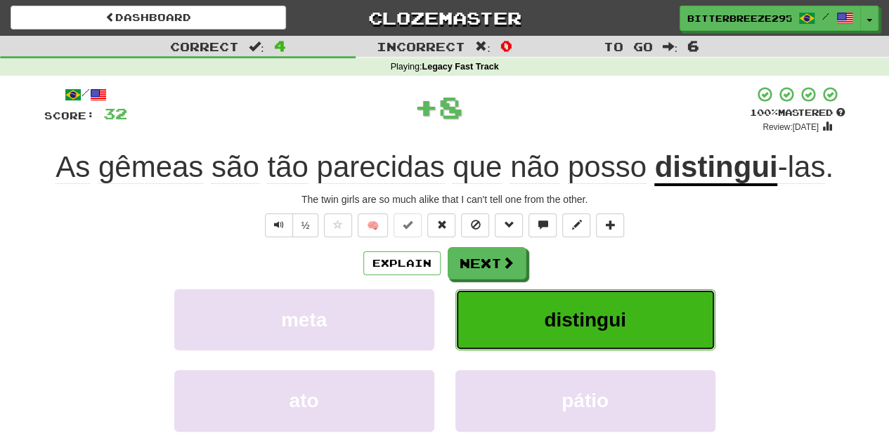
click at [476, 294] on button "distingui" at bounding box center [585, 319] width 260 height 61
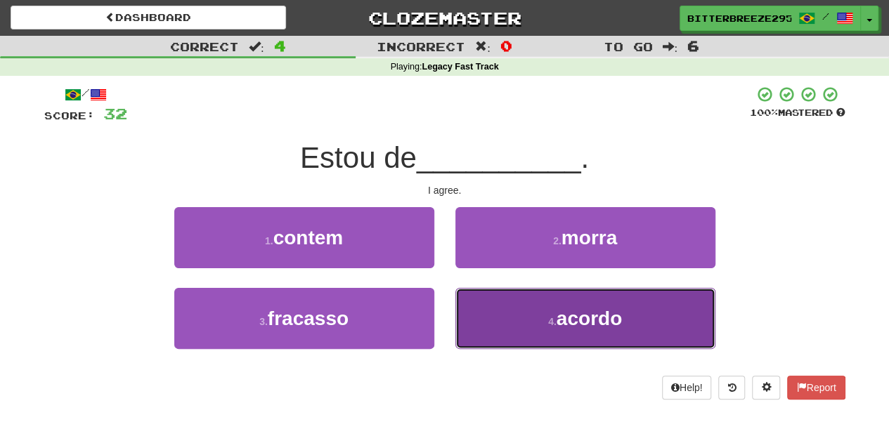
click at [504, 315] on button "4 . acordo" at bounding box center [585, 318] width 260 height 61
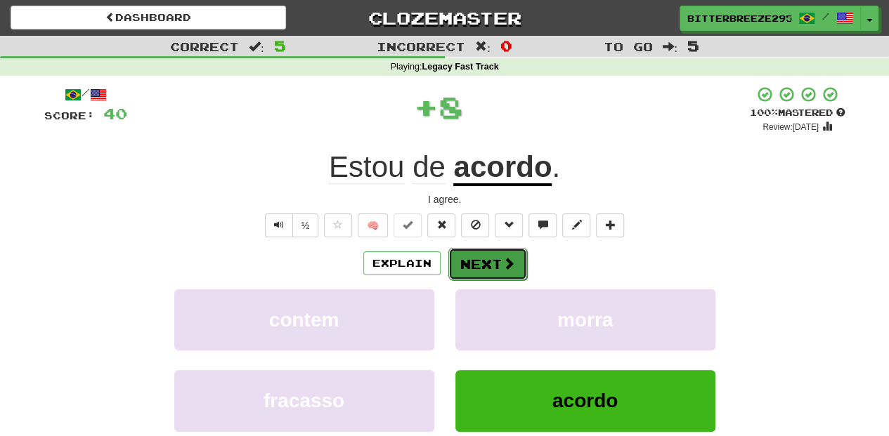
click at [485, 264] on button "Next" at bounding box center [487, 264] width 79 height 32
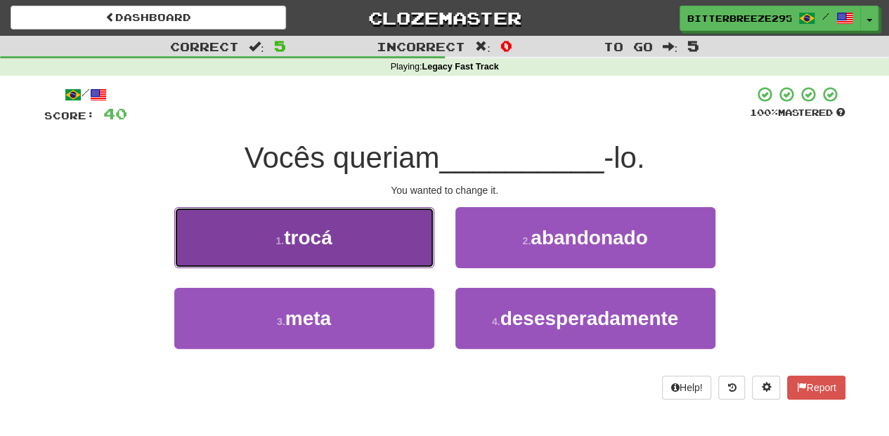
click at [385, 264] on button "1 . trocá" at bounding box center [304, 237] width 260 height 61
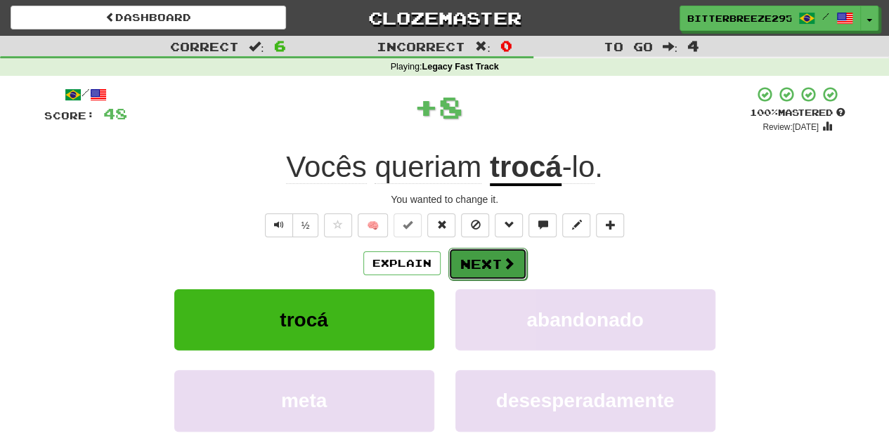
click at [483, 267] on button "Next" at bounding box center [487, 264] width 79 height 32
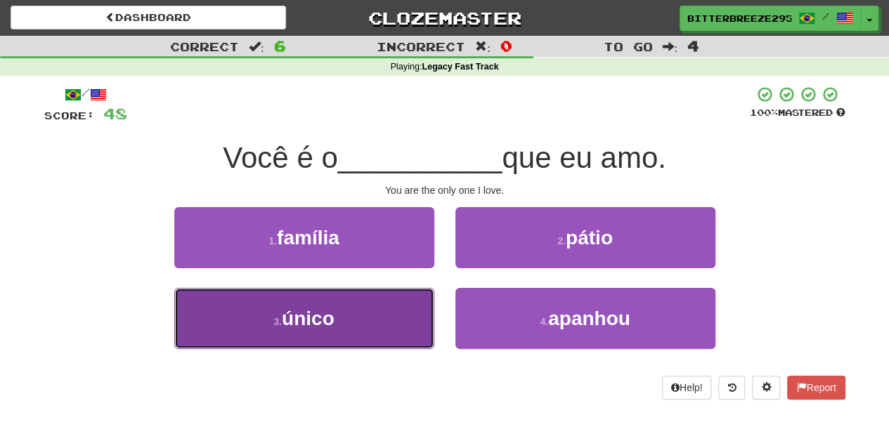
click at [381, 313] on button "3 . único" at bounding box center [304, 318] width 260 height 61
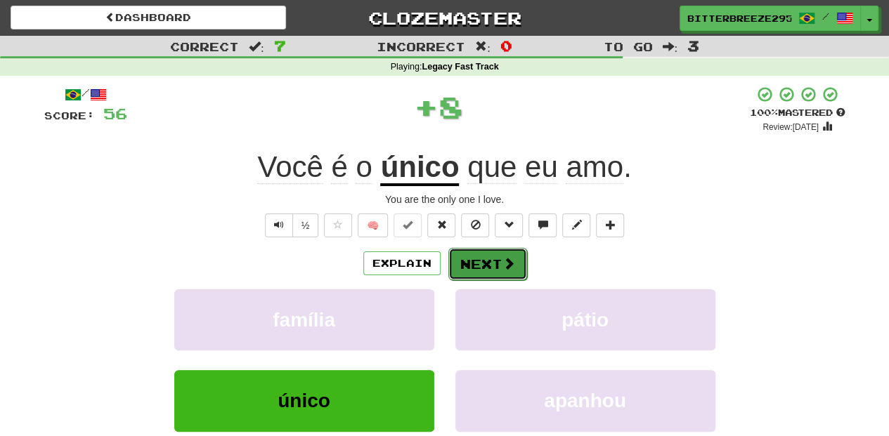
click at [474, 274] on button "Next" at bounding box center [487, 264] width 79 height 32
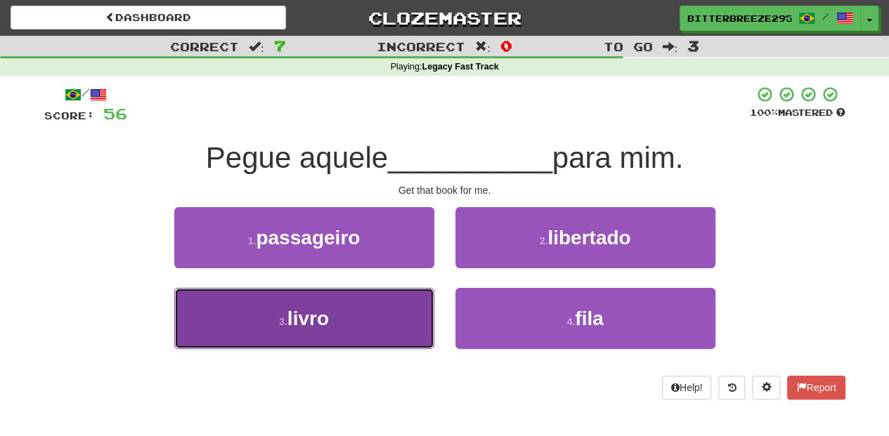
click at [389, 304] on button "3 . livro" at bounding box center [304, 318] width 260 height 61
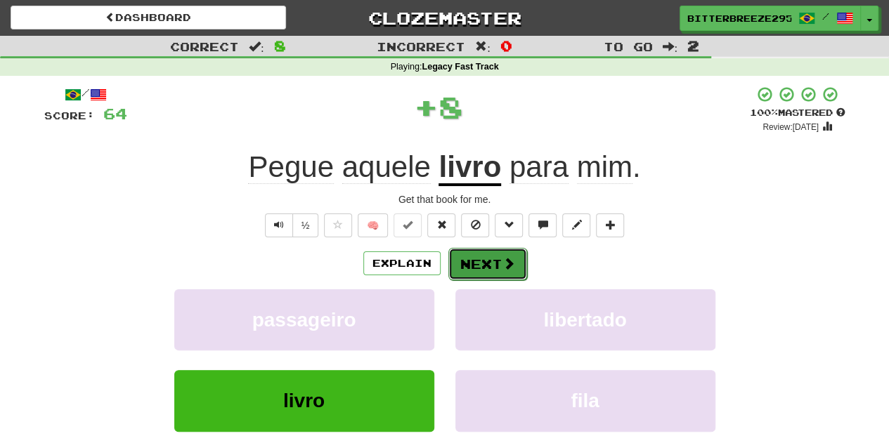
click at [464, 268] on button "Next" at bounding box center [487, 264] width 79 height 32
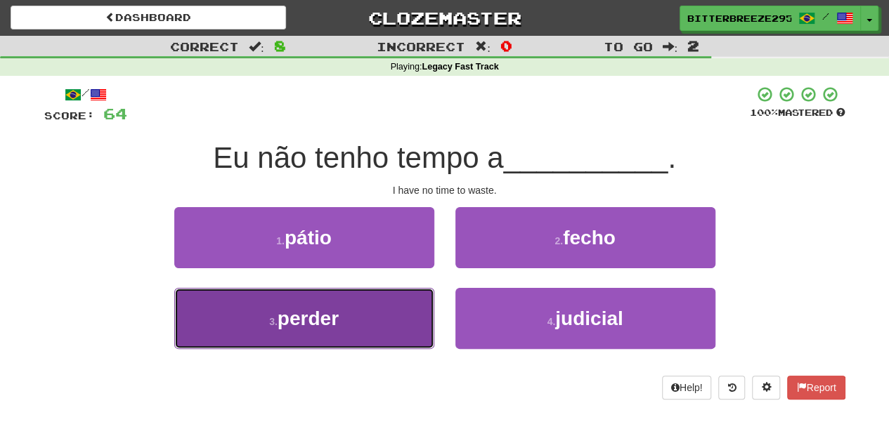
click at [392, 306] on button "3 . perder" at bounding box center [304, 318] width 260 height 61
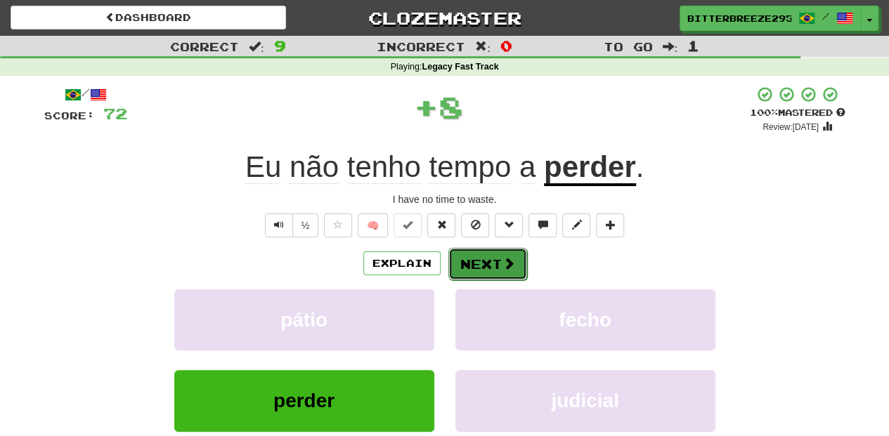
click at [490, 263] on button "Next" at bounding box center [487, 264] width 79 height 32
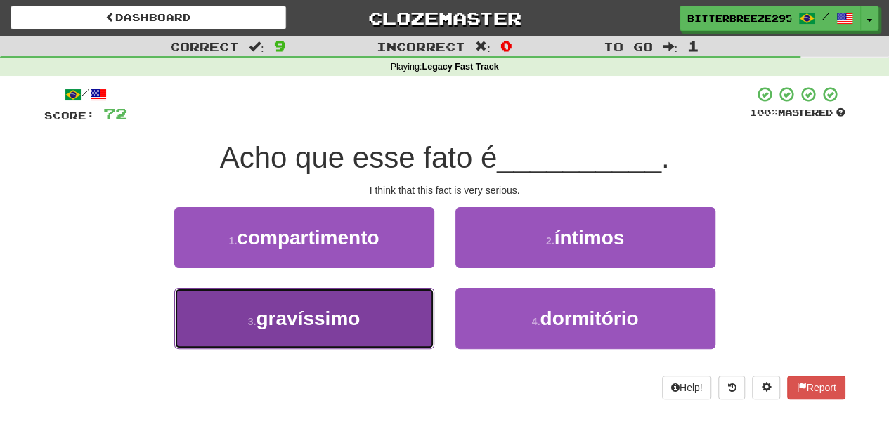
click at [395, 312] on button "3 . gravíssimo" at bounding box center [304, 318] width 260 height 61
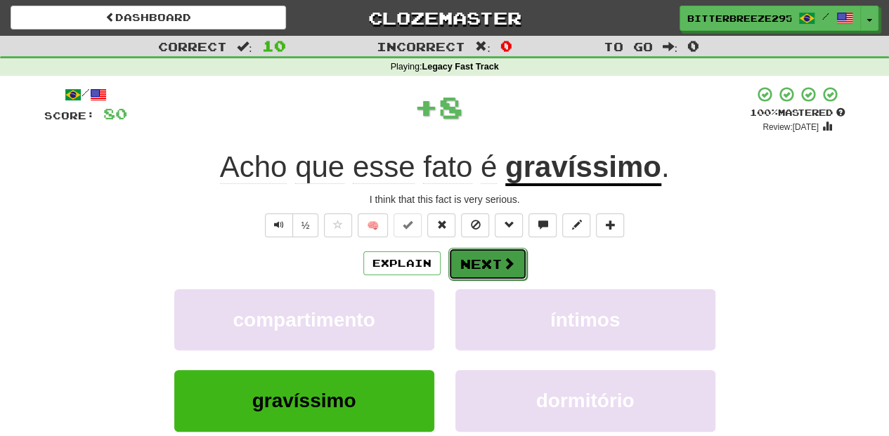
click at [470, 263] on button "Next" at bounding box center [487, 264] width 79 height 32
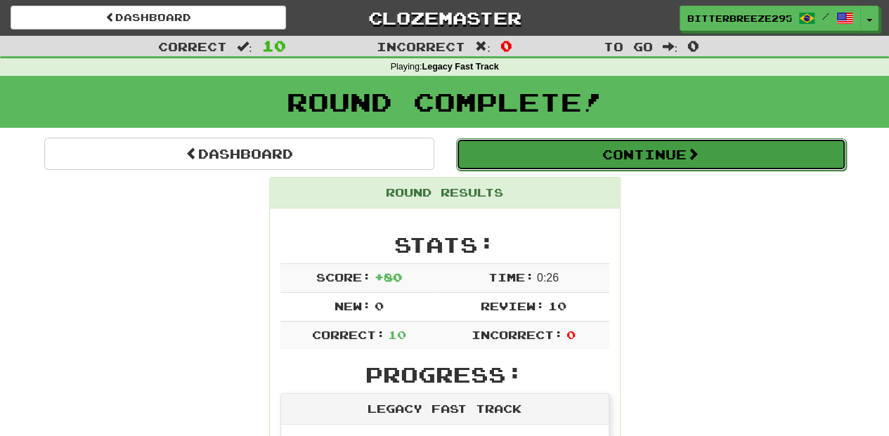
click at [552, 155] on button "Continue" at bounding box center [651, 154] width 390 height 32
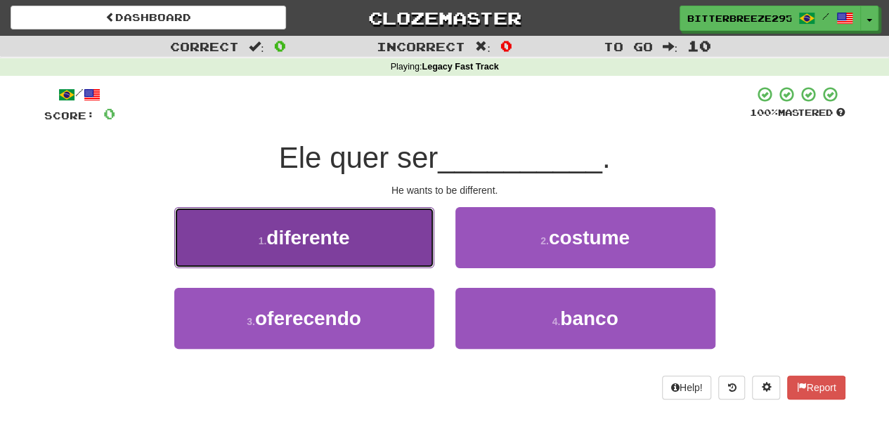
click at [360, 253] on button "1 . diferente" at bounding box center [304, 237] width 260 height 61
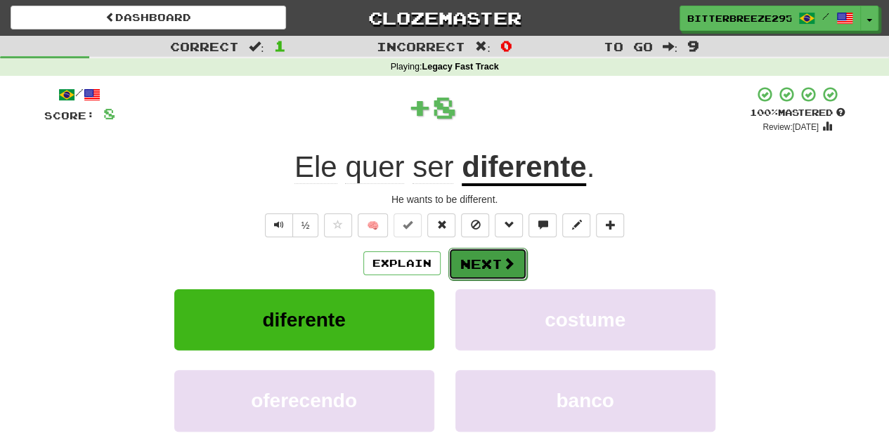
click at [474, 263] on button "Next" at bounding box center [487, 264] width 79 height 32
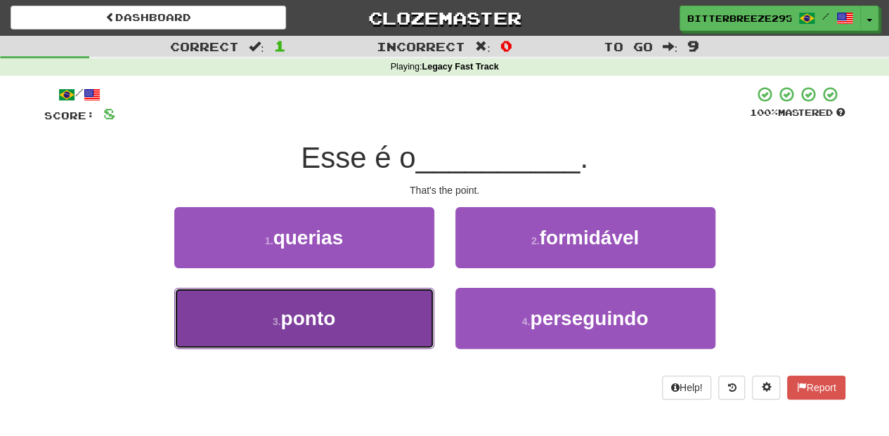
click at [393, 315] on button "3 . ponto" at bounding box center [304, 318] width 260 height 61
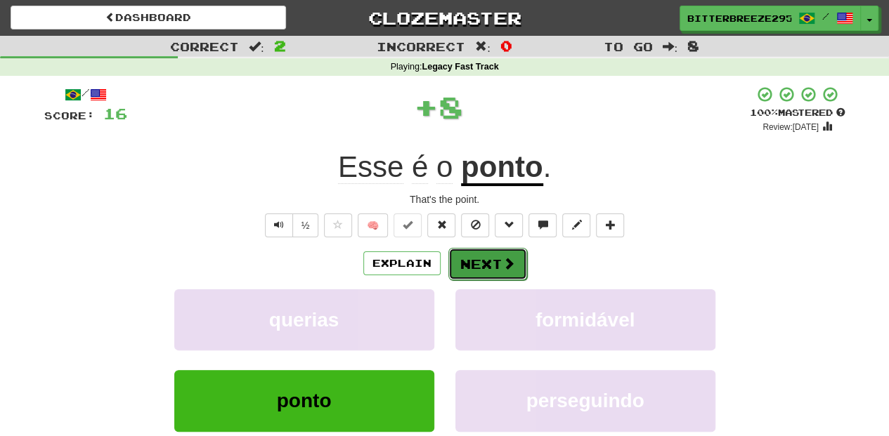
click at [473, 261] on button "Next" at bounding box center [487, 264] width 79 height 32
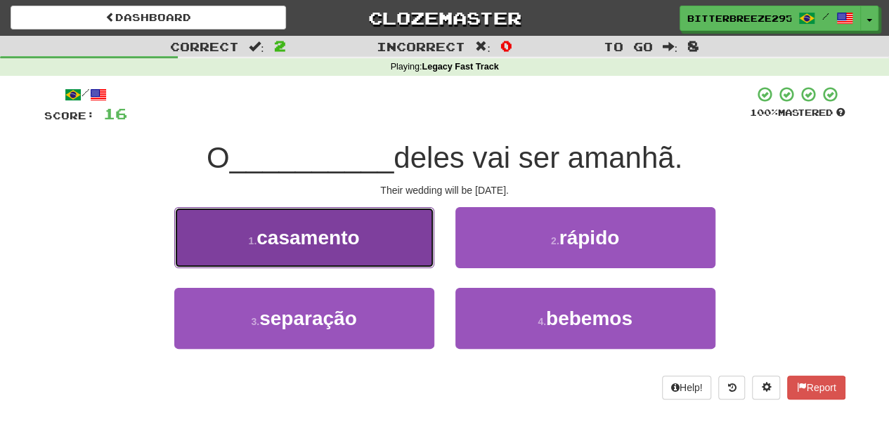
click at [387, 252] on button "1 . casamento" at bounding box center [304, 237] width 260 height 61
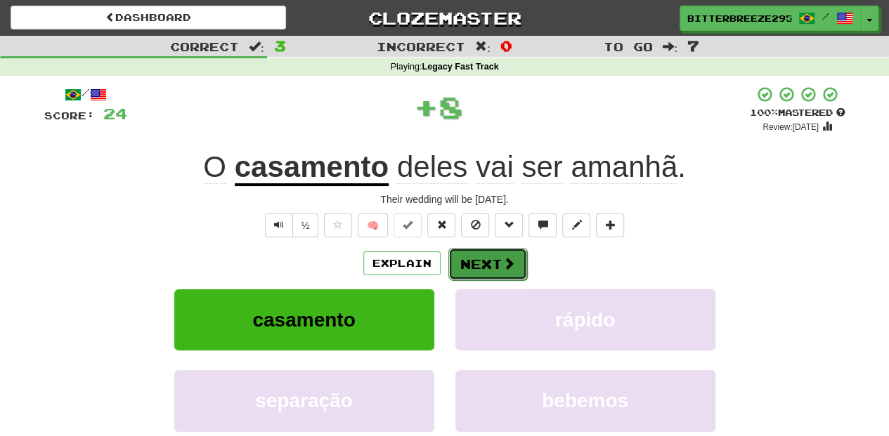
click at [504, 269] on span at bounding box center [508, 263] width 13 height 13
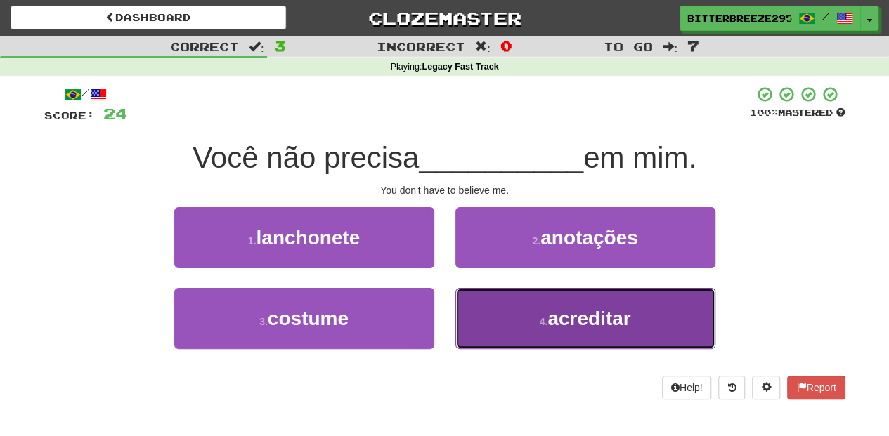
click at [488, 318] on button "4 . acreditar" at bounding box center [585, 318] width 260 height 61
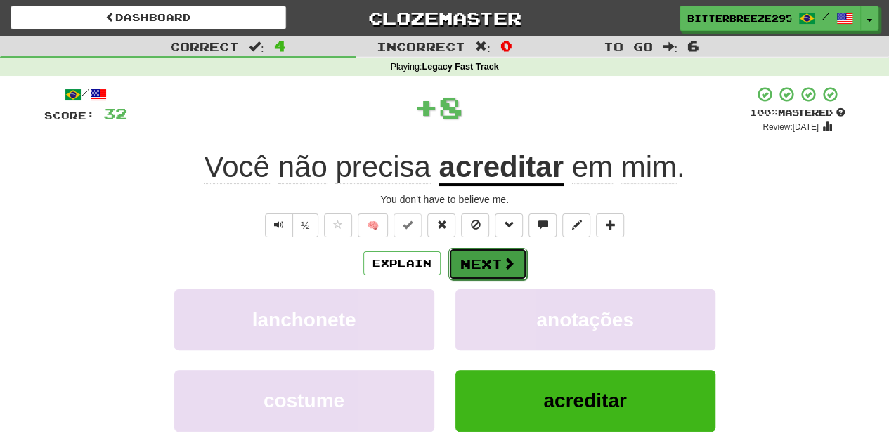
click at [474, 261] on button "Next" at bounding box center [487, 264] width 79 height 32
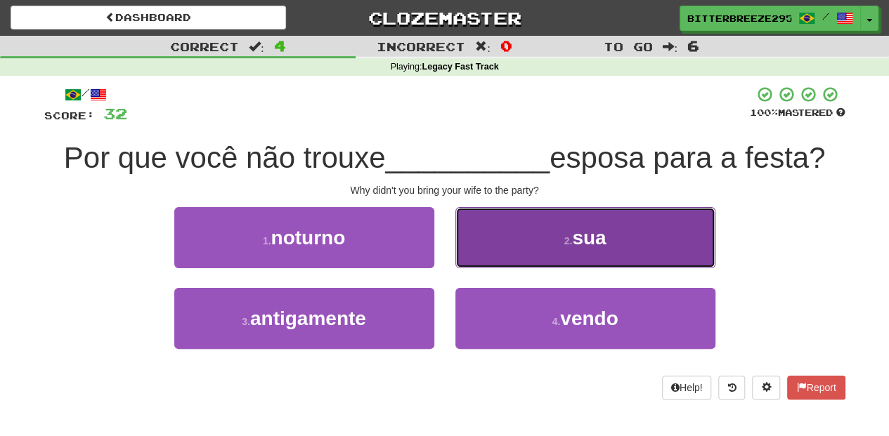
click at [489, 245] on button "2 . sua" at bounding box center [585, 237] width 260 height 61
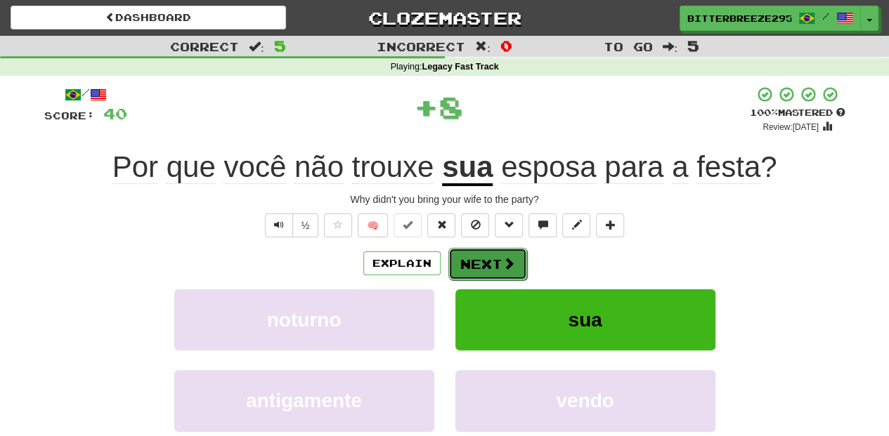
click at [483, 262] on button "Next" at bounding box center [487, 264] width 79 height 32
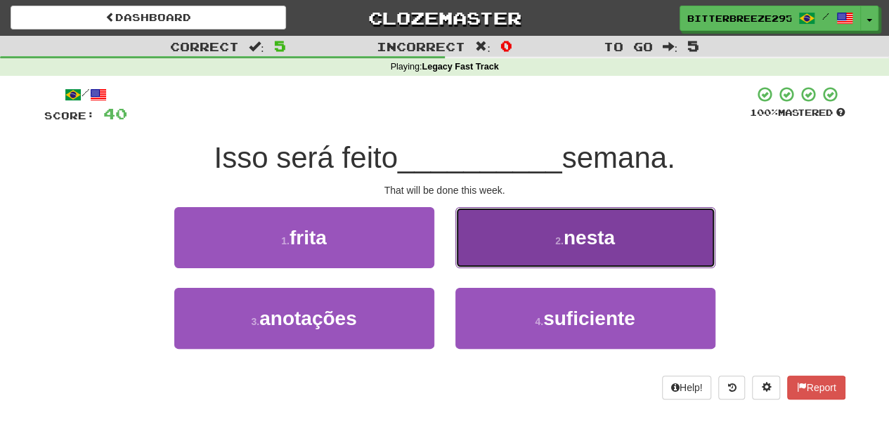
click at [499, 252] on button "2 . nesta" at bounding box center [585, 237] width 260 height 61
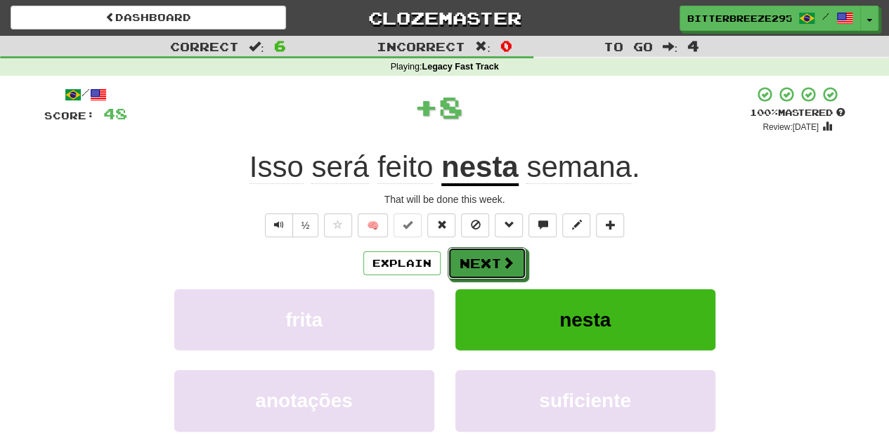
click at [488, 261] on button "Next" at bounding box center [487, 263] width 79 height 32
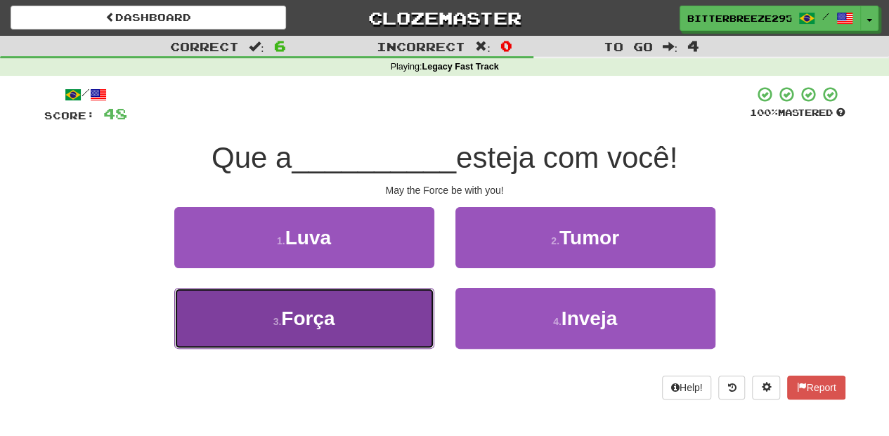
click at [374, 312] on button "3 . Força" at bounding box center [304, 318] width 260 height 61
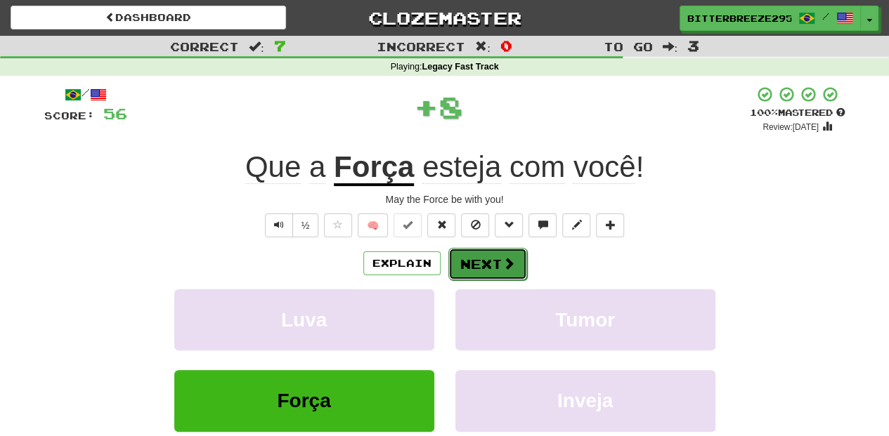
click at [462, 260] on button "Next" at bounding box center [487, 264] width 79 height 32
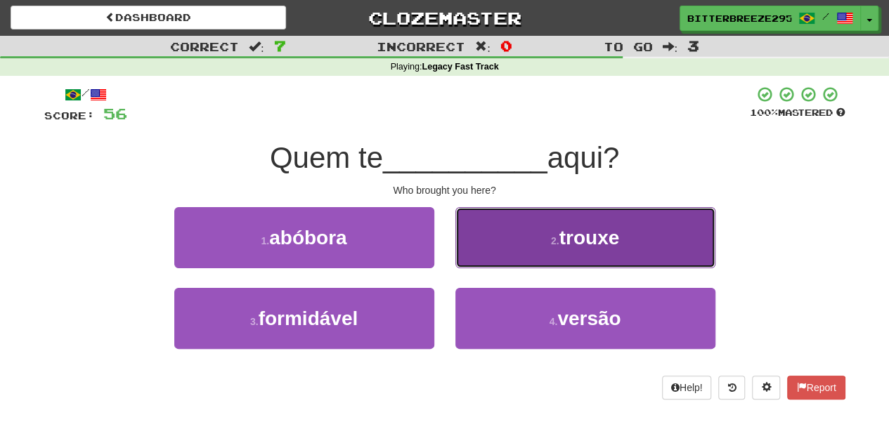
click at [493, 257] on button "2 . trouxe" at bounding box center [585, 237] width 260 height 61
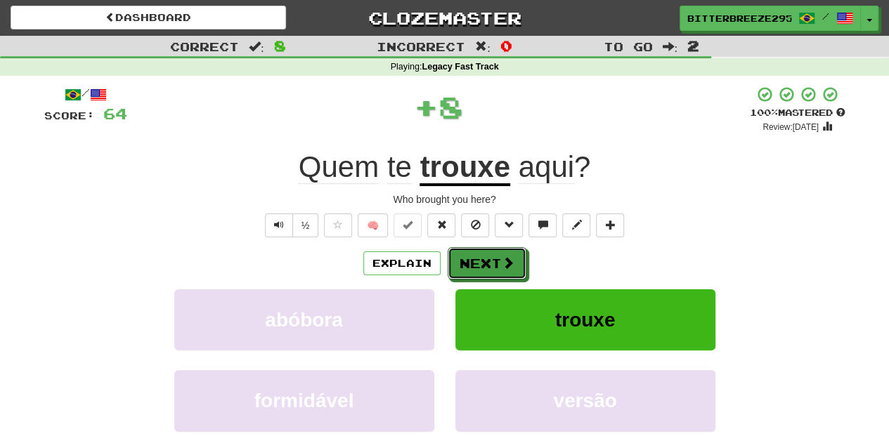
click at [493, 257] on button "Next" at bounding box center [487, 263] width 79 height 32
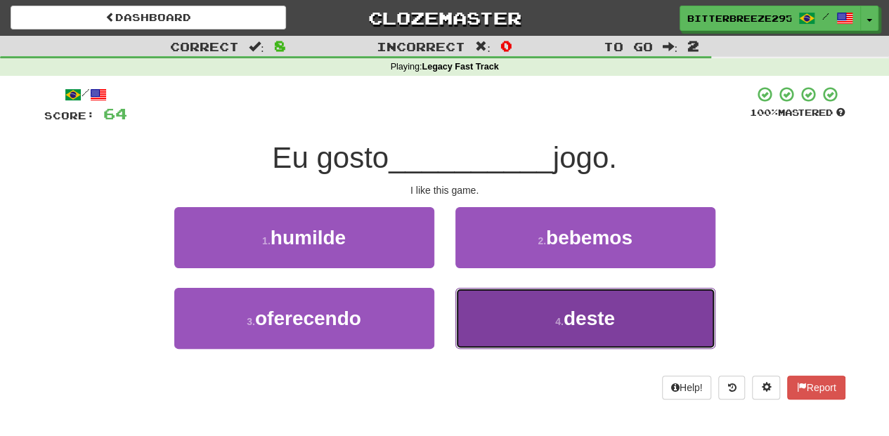
click at [482, 316] on button "4 . deste" at bounding box center [585, 318] width 260 height 61
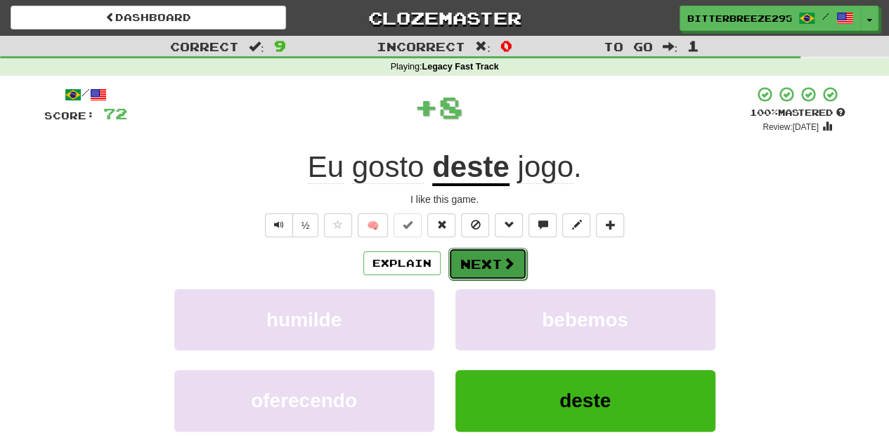
click at [485, 261] on button "Next" at bounding box center [487, 264] width 79 height 32
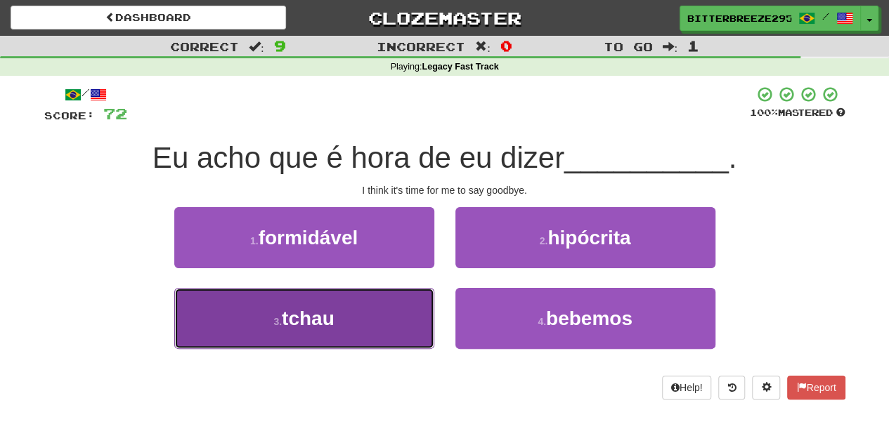
click at [378, 311] on button "3 . tchau" at bounding box center [304, 318] width 260 height 61
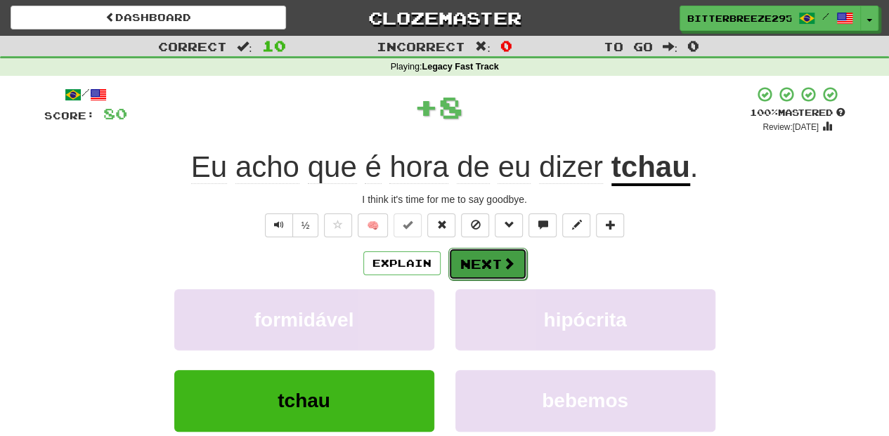
click at [472, 263] on button "Next" at bounding box center [487, 264] width 79 height 32
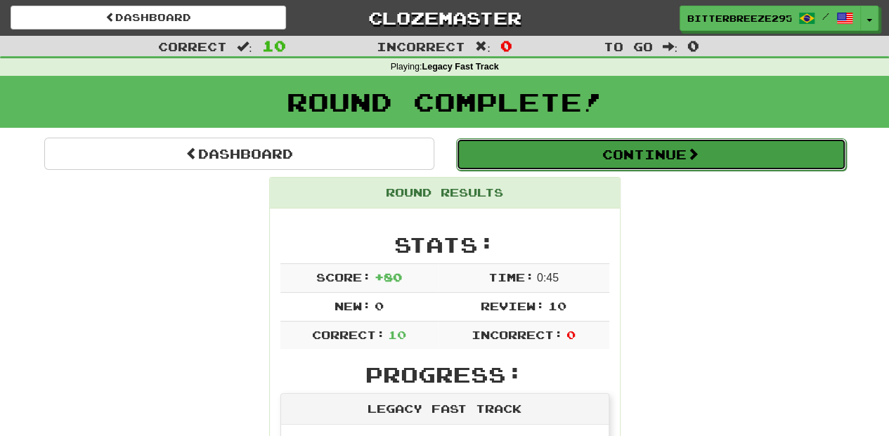
click at [537, 160] on button "Continue" at bounding box center [651, 154] width 390 height 32
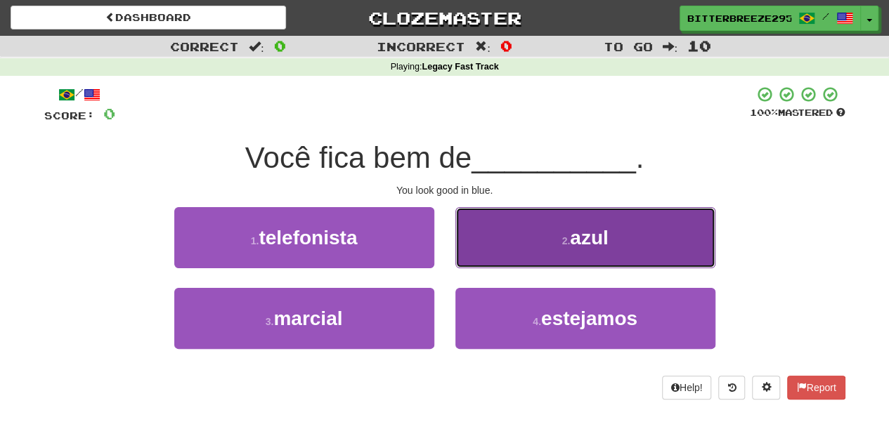
click at [478, 255] on button "2 . azul" at bounding box center [585, 237] width 260 height 61
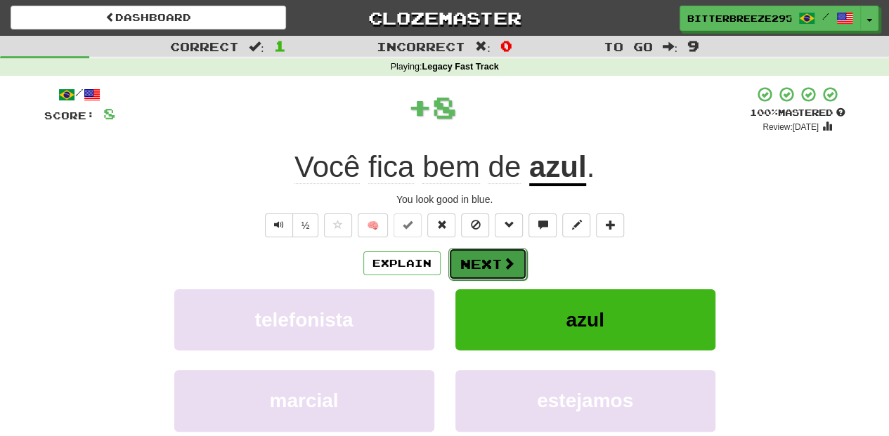
click at [478, 256] on button "Next" at bounding box center [487, 264] width 79 height 32
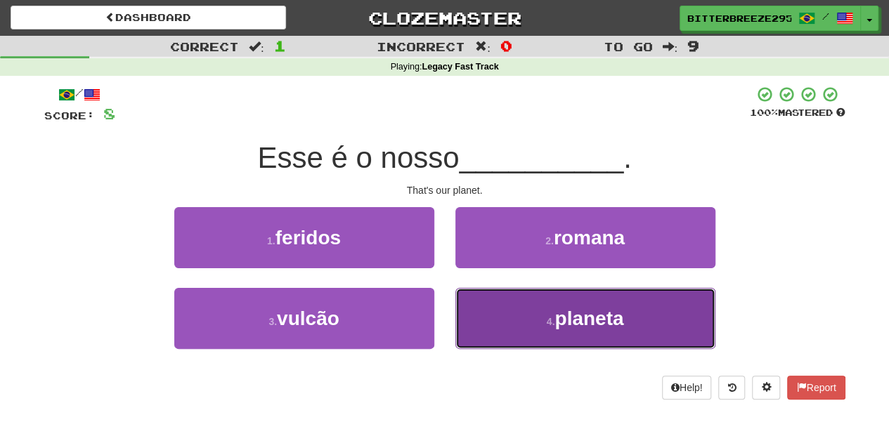
click at [467, 317] on button "4 . planeta" at bounding box center [585, 318] width 260 height 61
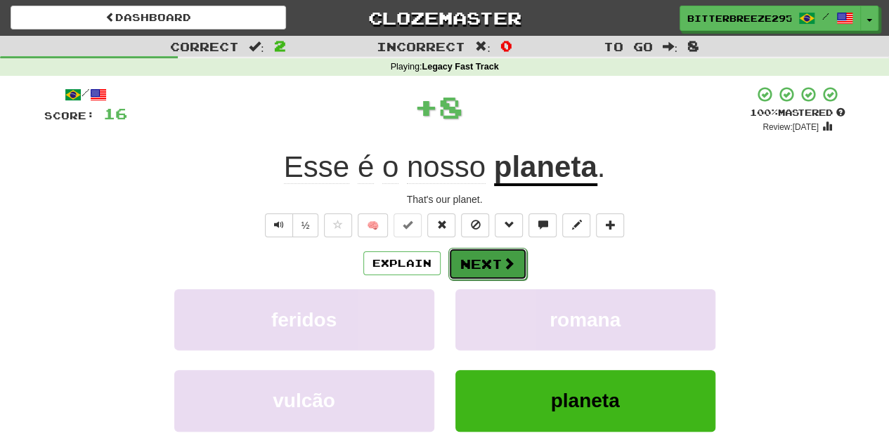
click at [489, 266] on button "Next" at bounding box center [487, 264] width 79 height 32
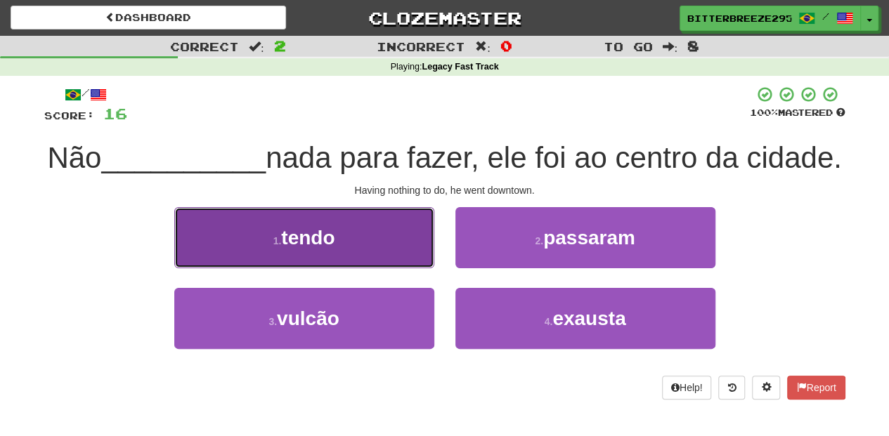
click at [349, 268] on button "1 . tendo" at bounding box center [304, 237] width 260 height 61
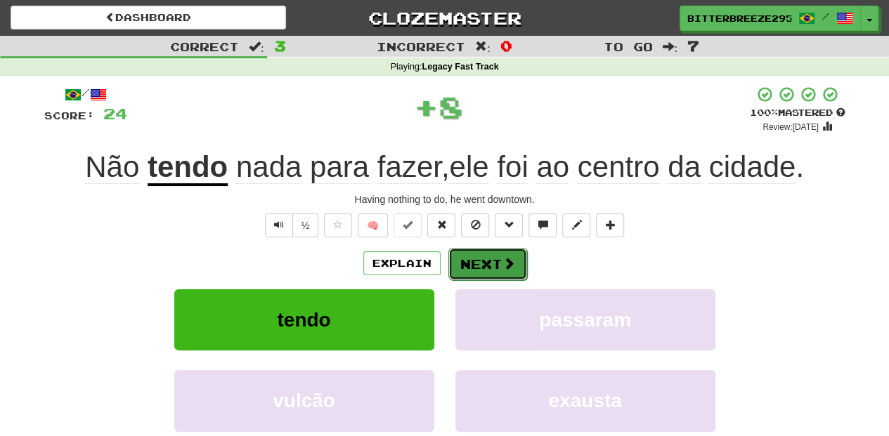
click at [471, 267] on button "Next" at bounding box center [487, 264] width 79 height 32
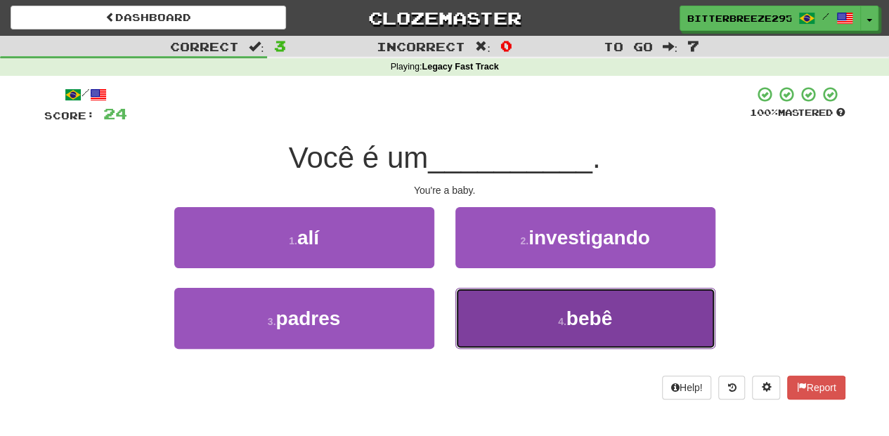
click at [486, 311] on button "4 . bebê" at bounding box center [585, 318] width 260 height 61
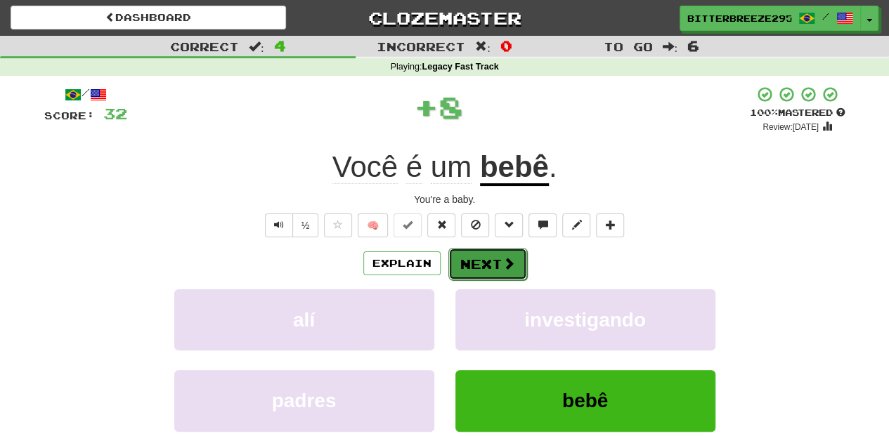
click at [492, 267] on button "Next" at bounding box center [487, 264] width 79 height 32
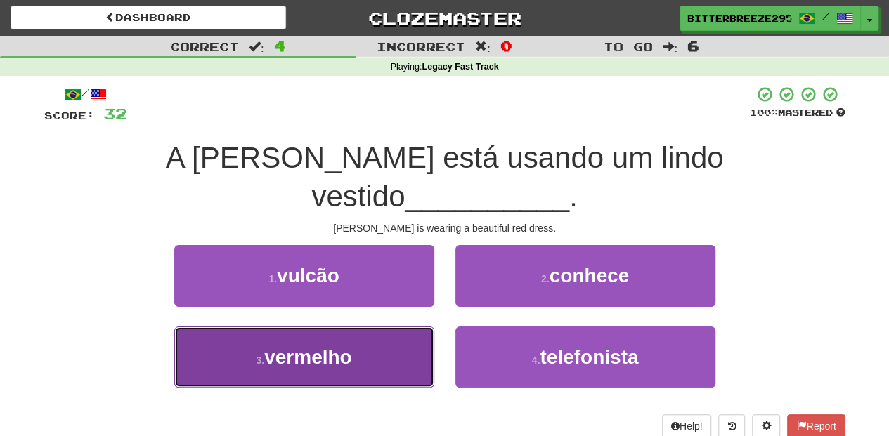
click at [380, 327] on button "3 . vermelho" at bounding box center [304, 357] width 260 height 61
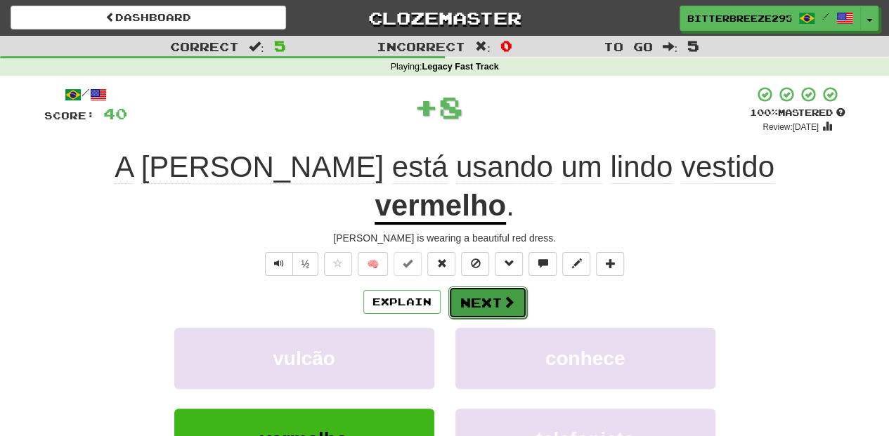
click at [483, 287] on button "Next" at bounding box center [487, 303] width 79 height 32
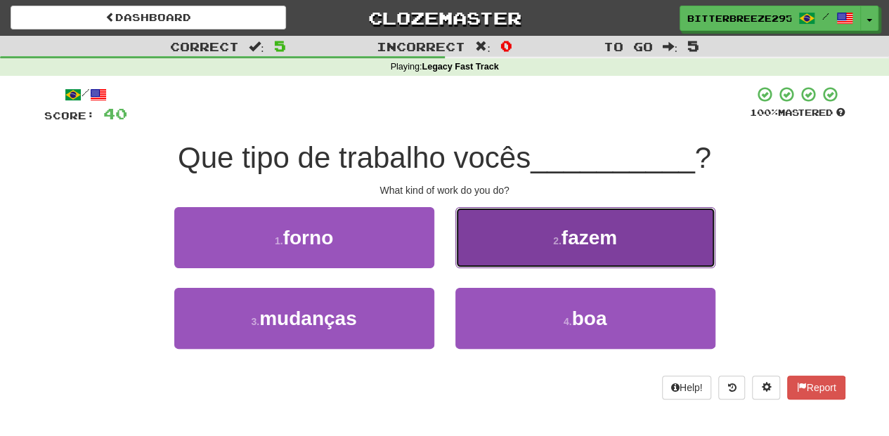
click at [483, 249] on button "2 . fazem" at bounding box center [585, 237] width 260 height 61
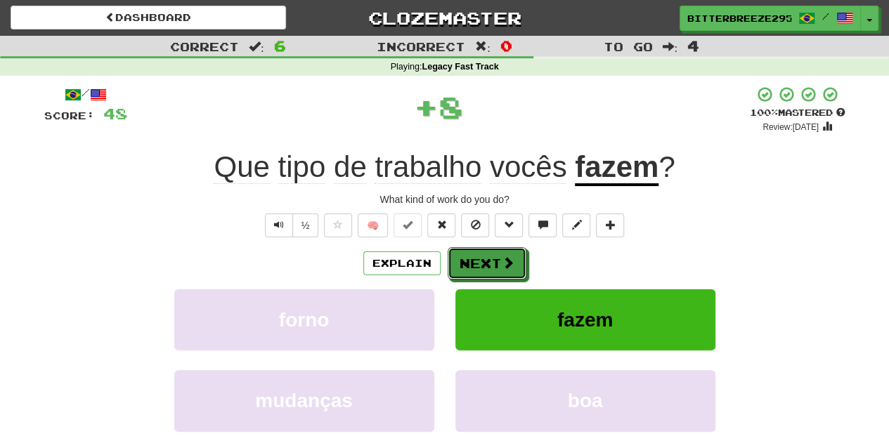
click at [483, 249] on button "Next" at bounding box center [487, 263] width 79 height 32
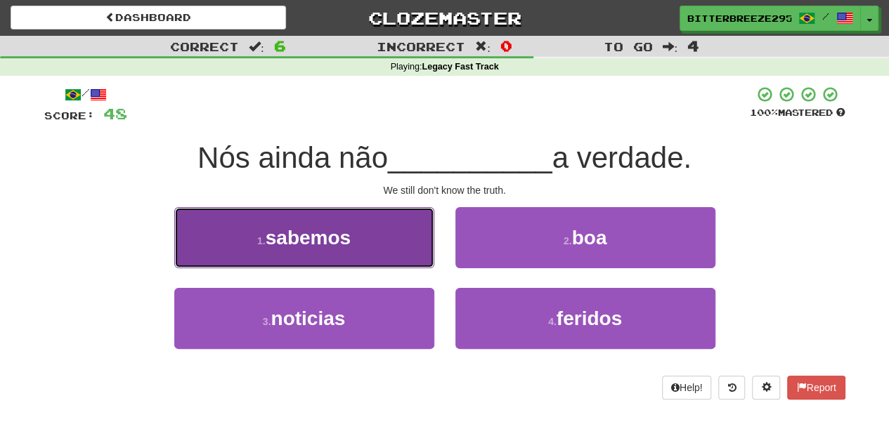
click at [369, 254] on button "1 . sabemos" at bounding box center [304, 237] width 260 height 61
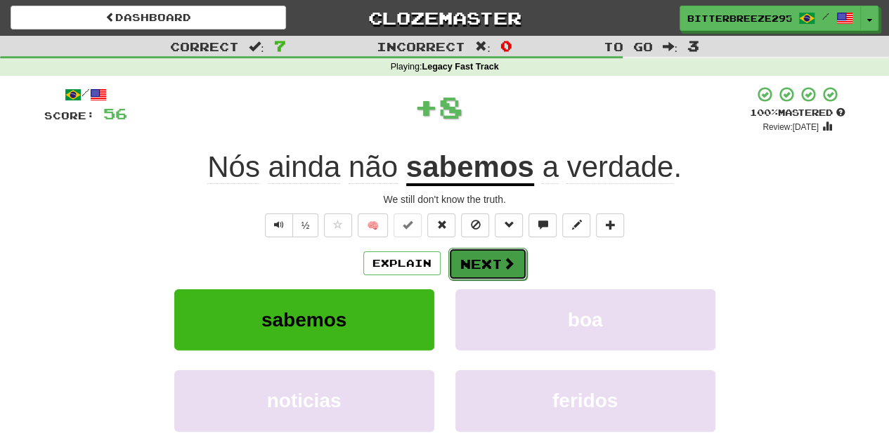
click at [478, 264] on button "Next" at bounding box center [487, 264] width 79 height 32
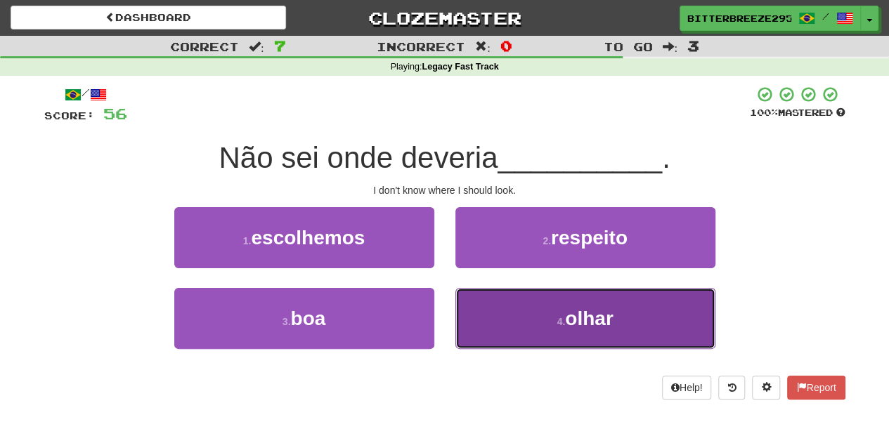
click at [531, 325] on button "4 . olhar" at bounding box center [585, 318] width 260 height 61
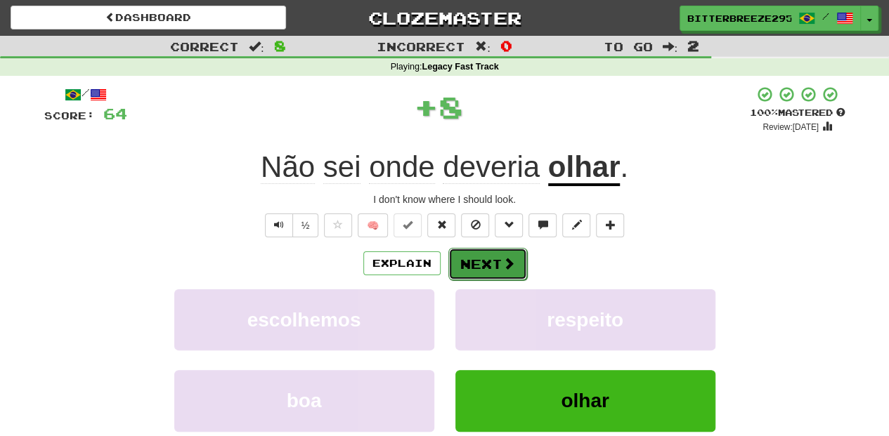
click at [488, 266] on button "Next" at bounding box center [487, 264] width 79 height 32
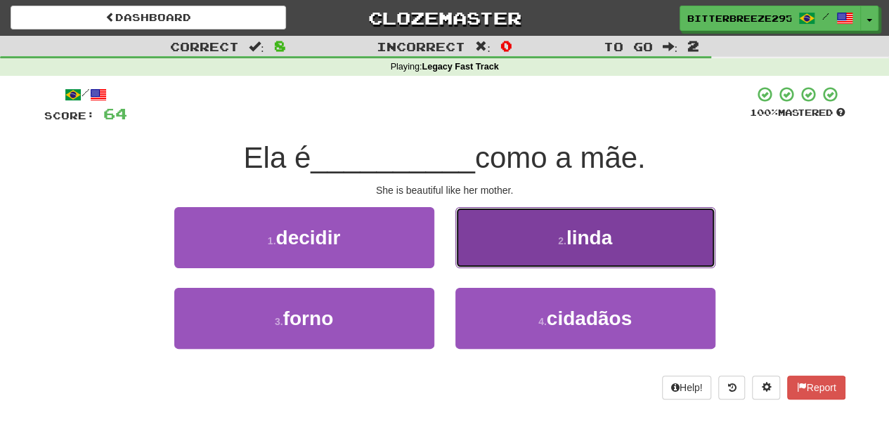
click at [493, 251] on button "2 . [PERSON_NAME]" at bounding box center [585, 237] width 260 height 61
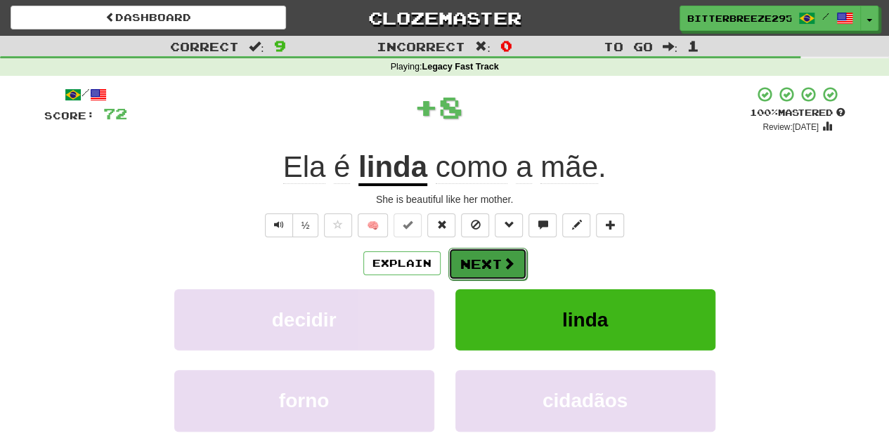
click at [489, 259] on button "Next" at bounding box center [487, 264] width 79 height 32
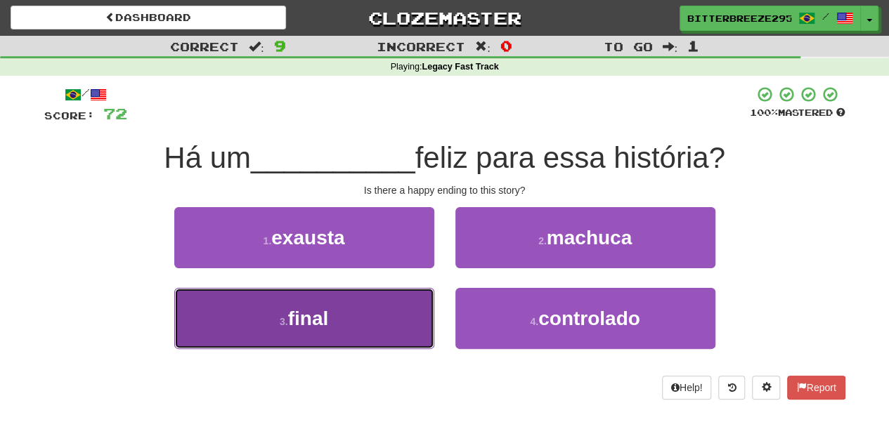
click at [396, 313] on button "3 . final" at bounding box center [304, 318] width 260 height 61
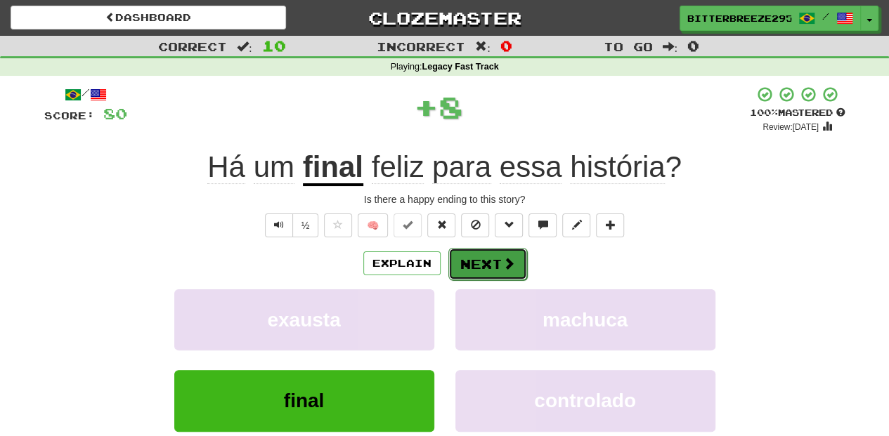
click at [474, 263] on button "Next" at bounding box center [487, 264] width 79 height 32
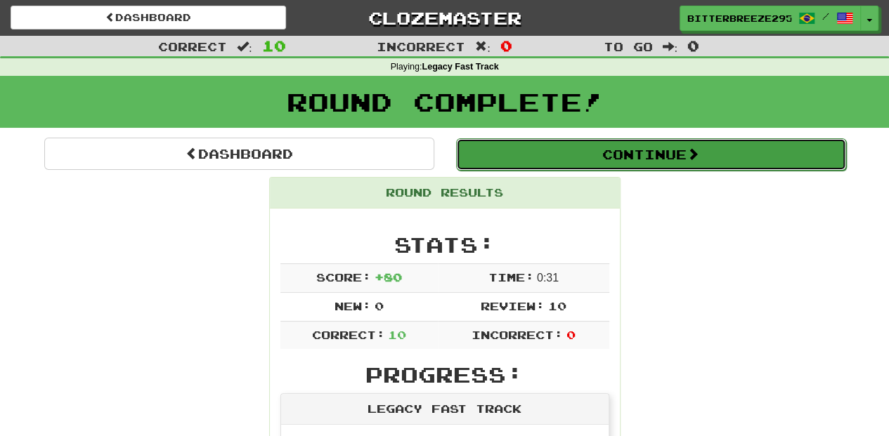
click at [502, 151] on button "Continue" at bounding box center [651, 154] width 390 height 32
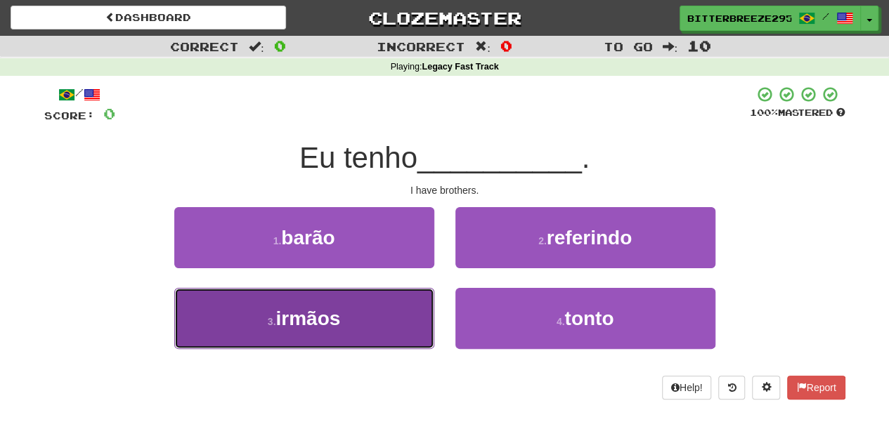
click at [378, 319] on button "3 . irmãos" at bounding box center [304, 318] width 260 height 61
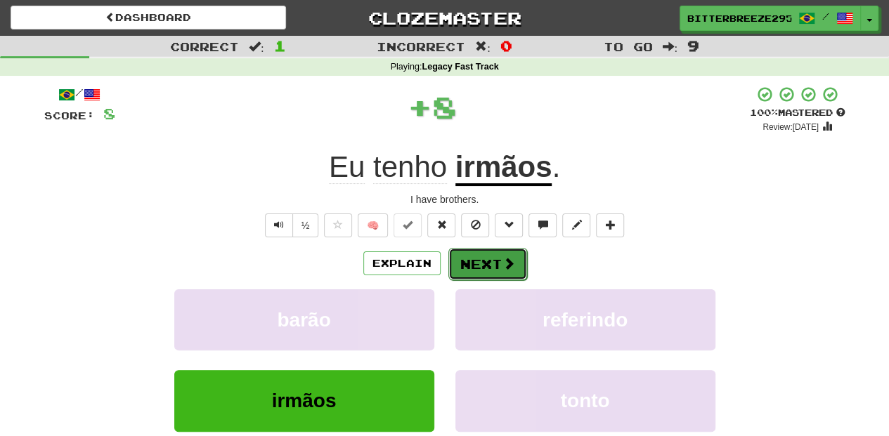
click at [481, 263] on button "Next" at bounding box center [487, 264] width 79 height 32
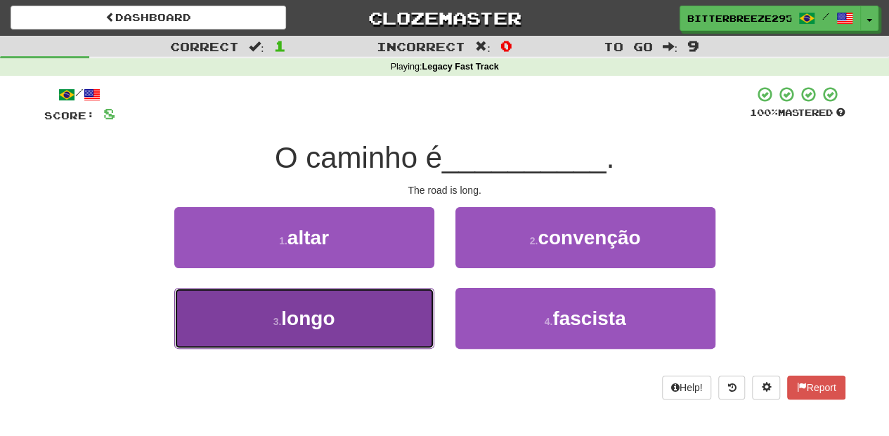
click at [353, 304] on button "3 . longo" at bounding box center [304, 318] width 260 height 61
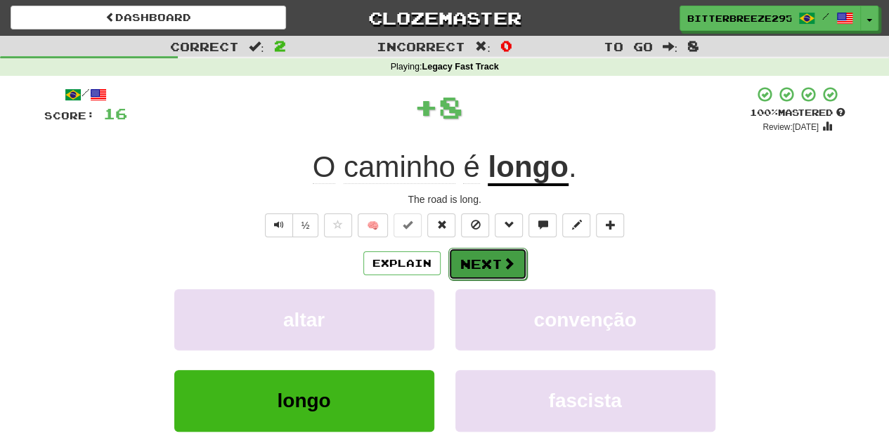
click at [502, 253] on button "Next" at bounding box center [487, 264] width 79 height 32
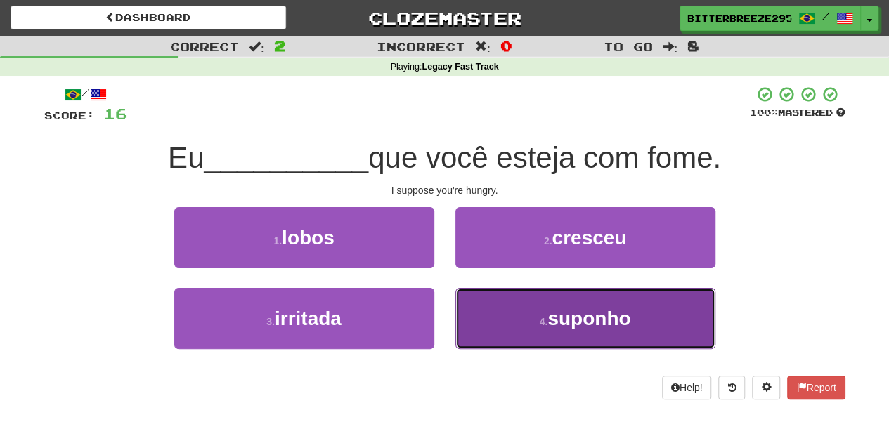
click at [487, 312] on button "4 . suponho" at bounding box center [585, 318] width 260 height 61
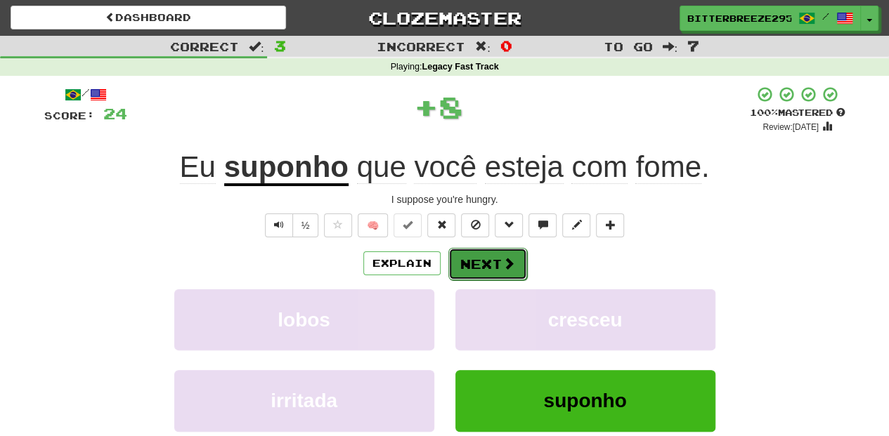
click at [496, 270] on button "Next" at bounding box center [487, 264] width 79 height 32
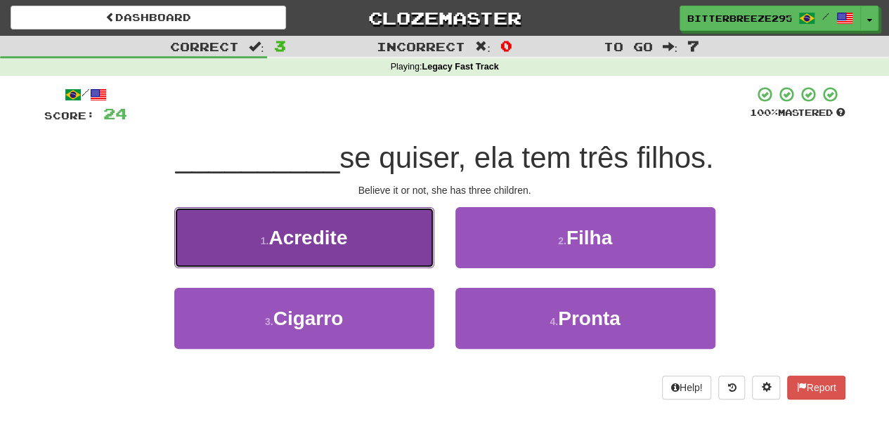
click at [407, 254] on button "1 . Acredite" at bounding box center [304, 237] width 260 height 61
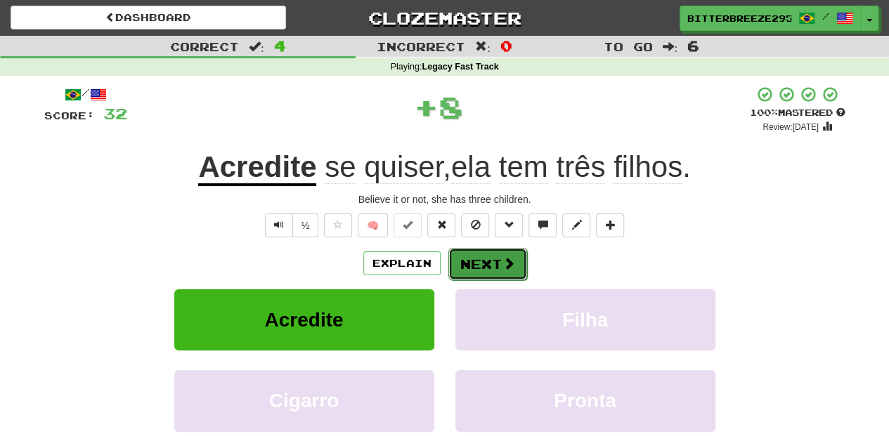
click at [490, 267] on button "Next" at bounding box center [487, 264] width 79 height 32
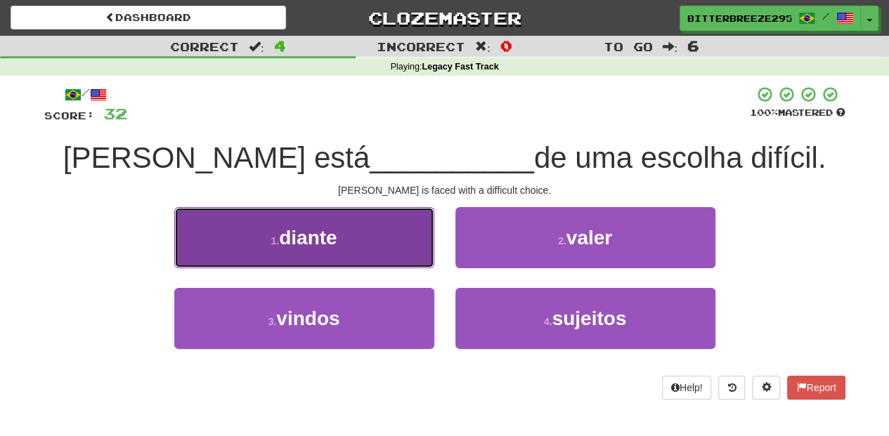
click at [360, 255] on button "1 . diante" at bounding box center [304, 237] width 260 height 61
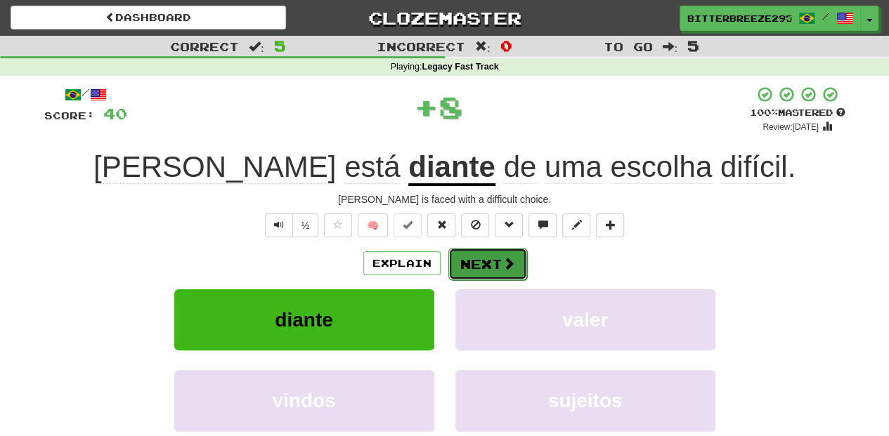
click at [476, 266] on button "Next" at bounding box center [487, 264] width 79 height 32
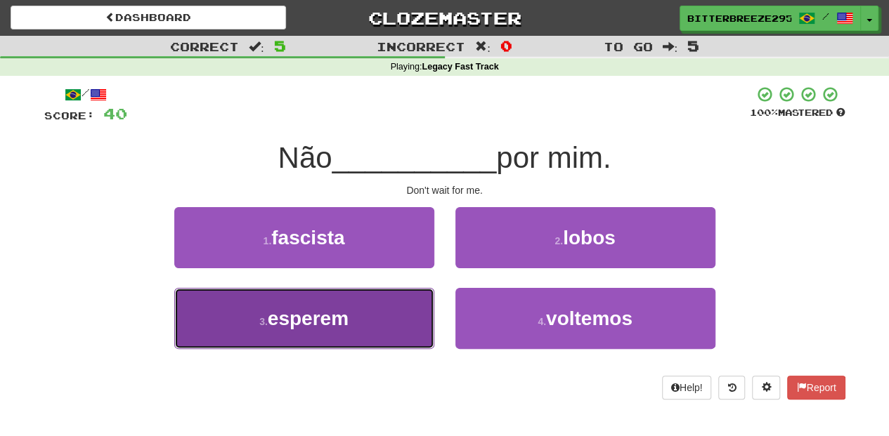
click at [370, 327] on button "3 . esperem" at bounding box center [304, 318] width 260 height 61
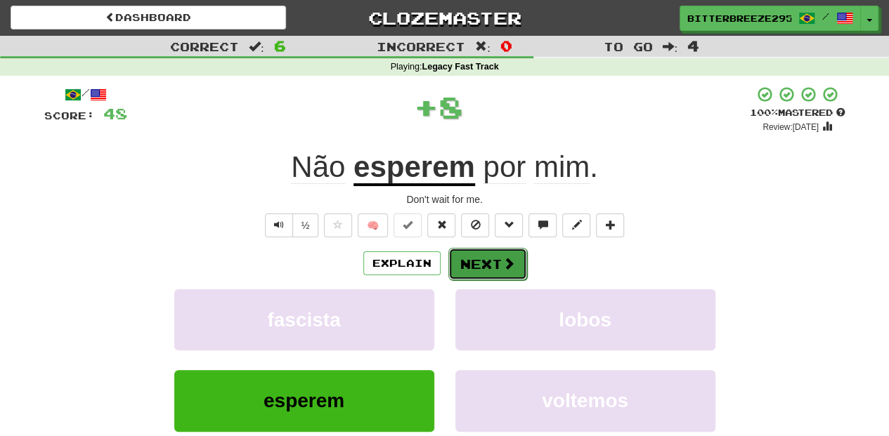
click at [476, 262] on button "Next" at bounding box center [487, 264] width 79 height 32
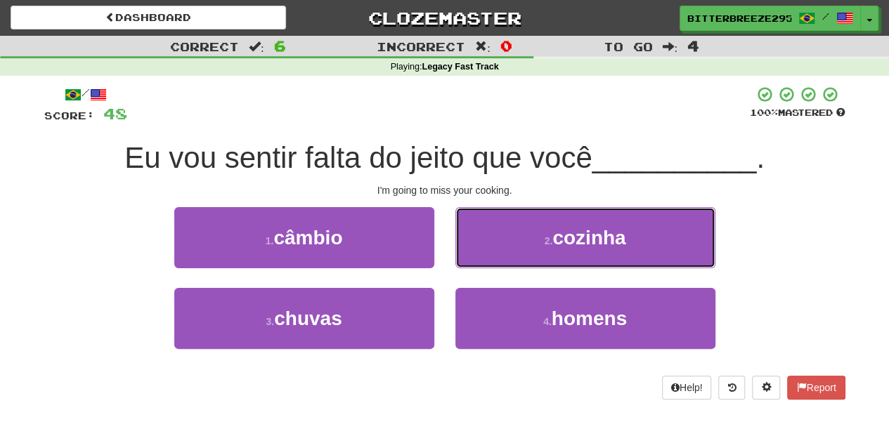
click at [527, 243] on button "2 . cozinha" at bounding box center [585, 237] width 260 height 61
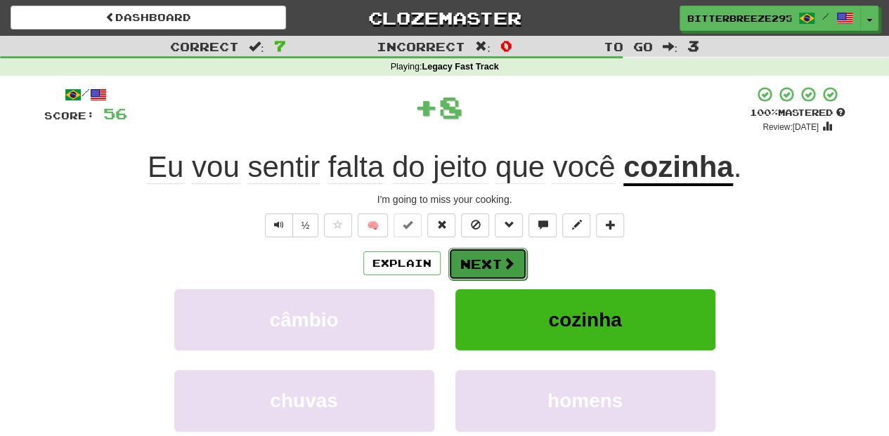
click at [493, 256] on button "Next" at bounding box center [487, 264] width 79 height 32
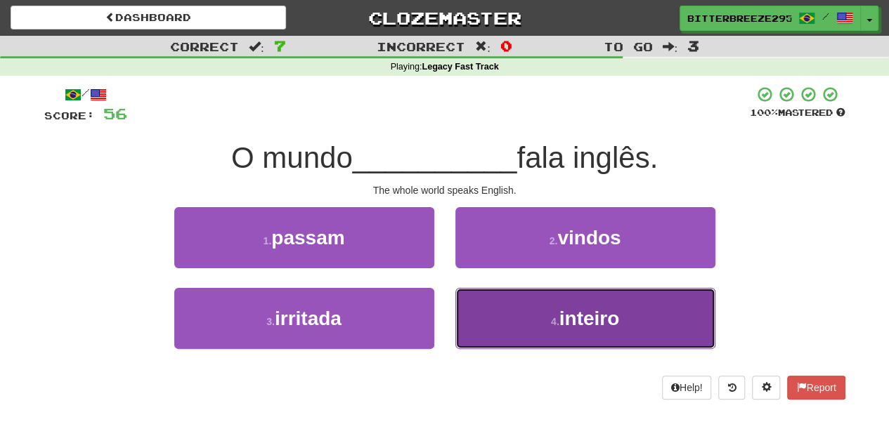
click at [499, 318] on button "4 . inteiro" at bounding box center [585, 318] width 260 height 61
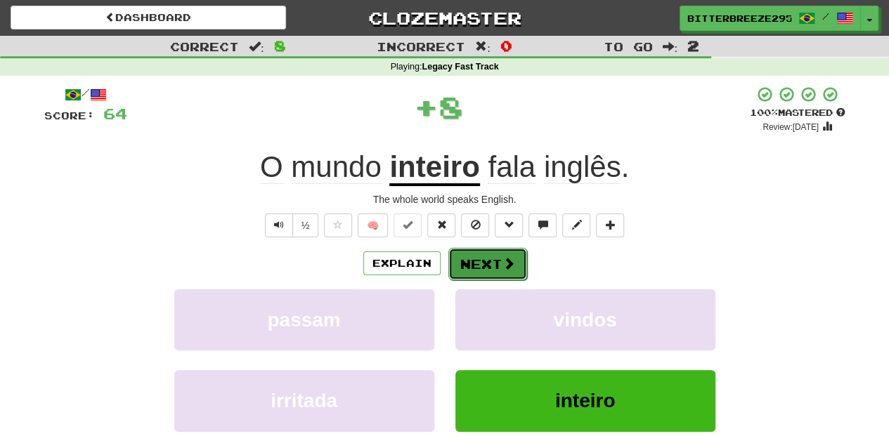
click at [485, 265] on button "Next" at bounding box center [487, 264] width 79 height 32
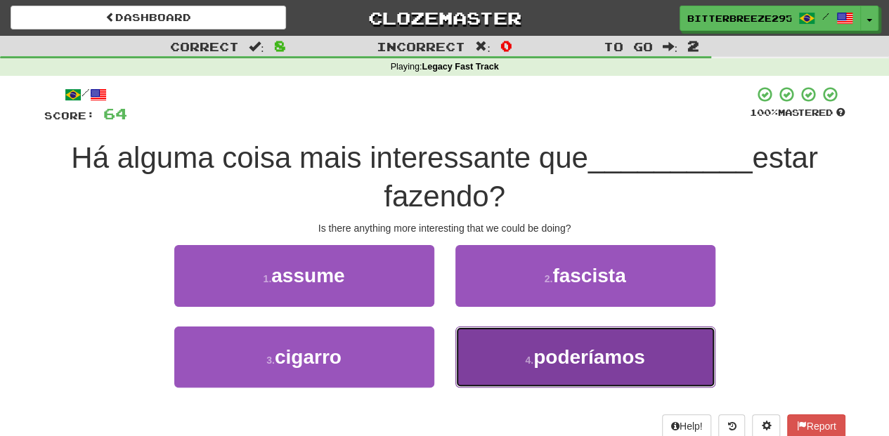
click at [511, 344] on button "4 . poderíamos" at bounding box center [585, 357] width 260 height 61
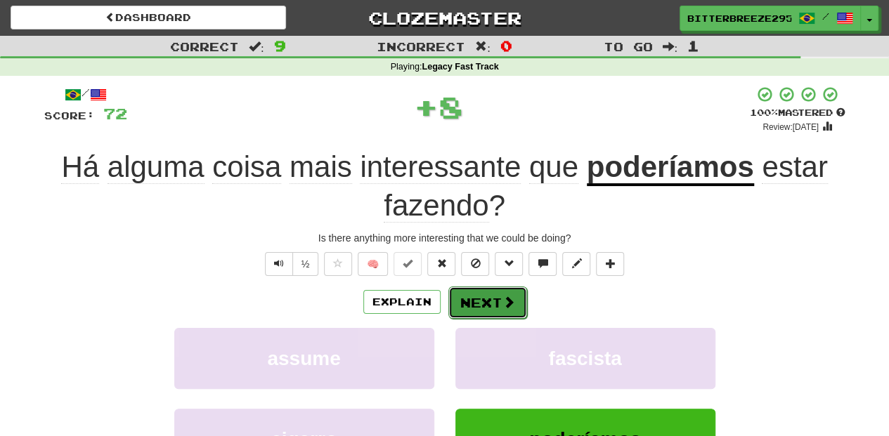
click at [474, 301] on button "Next" at bounding box center [487, 303] width 79 height 32
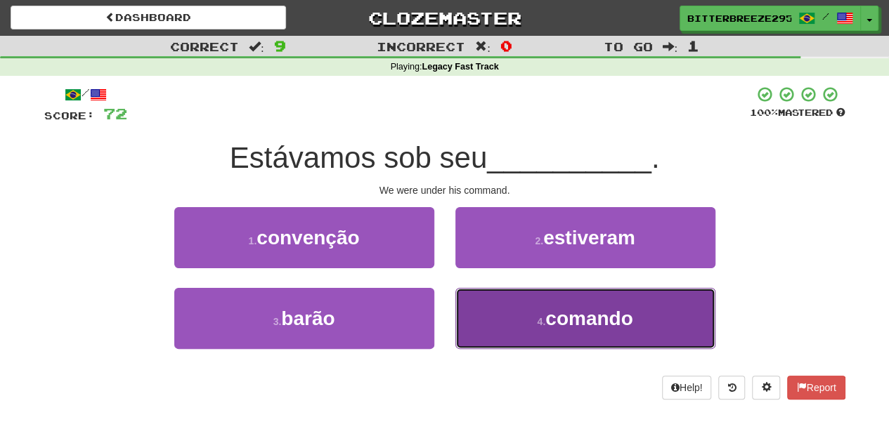
click at [471, 308] on button "4 . comando" at bounding box center [585, 318] width 260 height 61
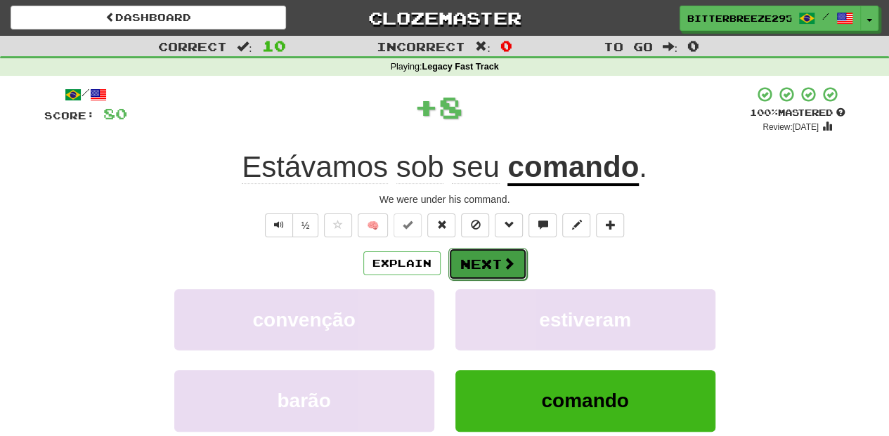
click at [479, 257] on button "Next" at bounding box center [487, 264] width 79 height 32
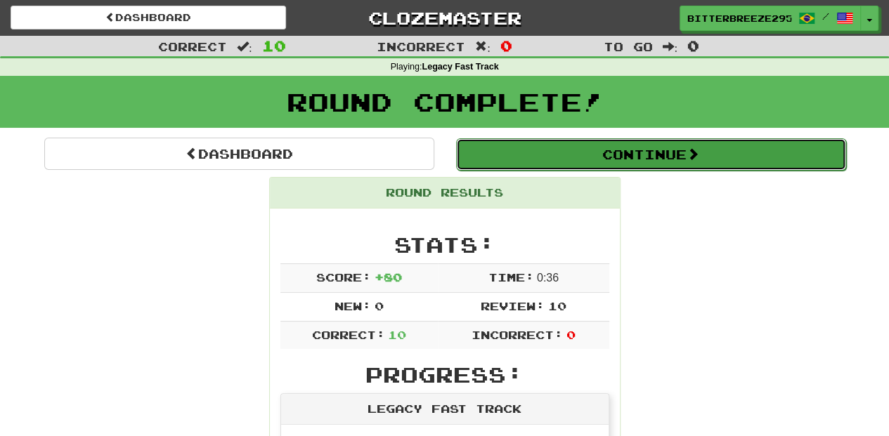
click at [534, 155] on button "Continue" at bounding box center [651, 154] width 390 height 32
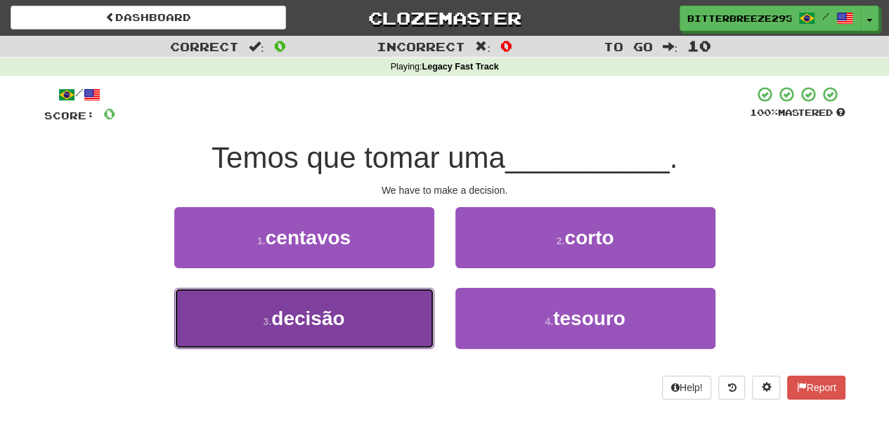
click at [378, 327] on button "3 . decisão" at bounding box center [304, 318] width 260 height 61
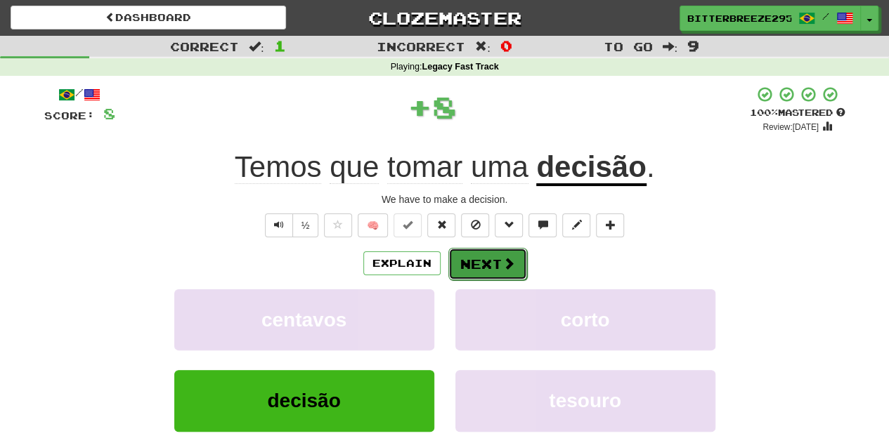
click at [490, 249] on button "Next" at bounding box center [487, 264] width 79 height 32
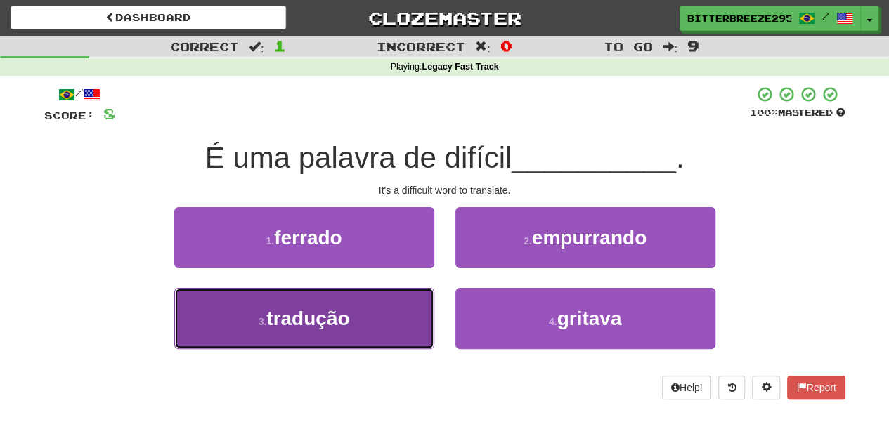
click at [400, 312] on button "3 . tradução" at bounding box center [304, 318] width 260 height 61
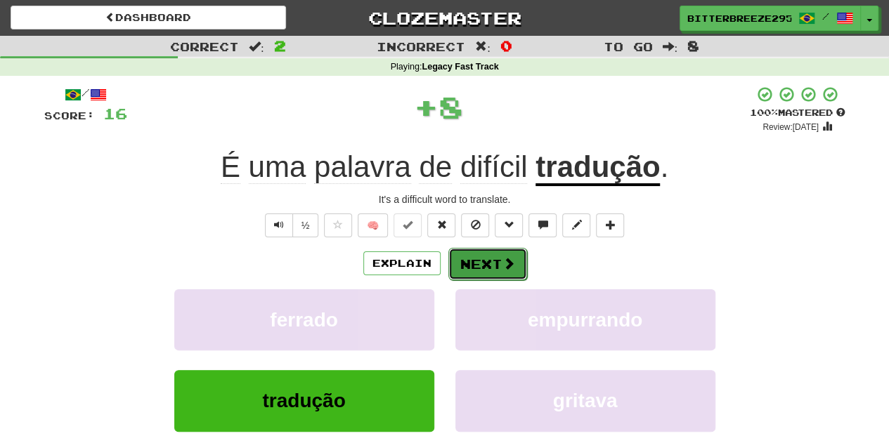
click at [497, 273] on button "Next" at bounding box center [487, 264] width 79 height 32
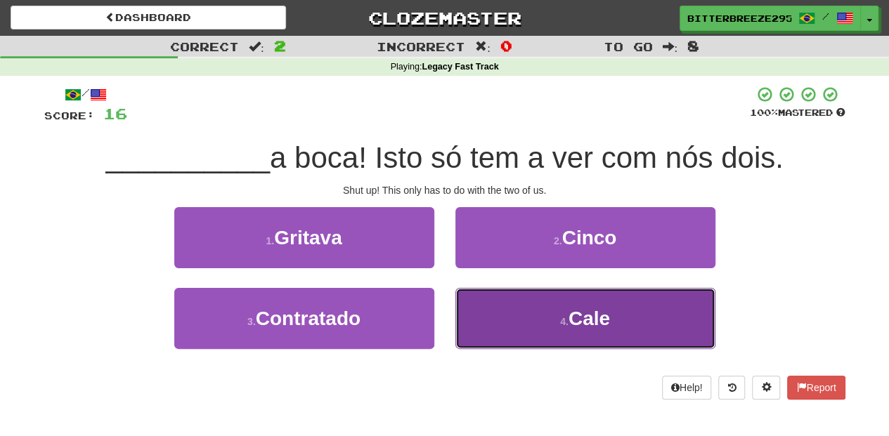
click at [488, 320] on button "4 . Cale" at bounding box center [585, 318] width 260 height 61
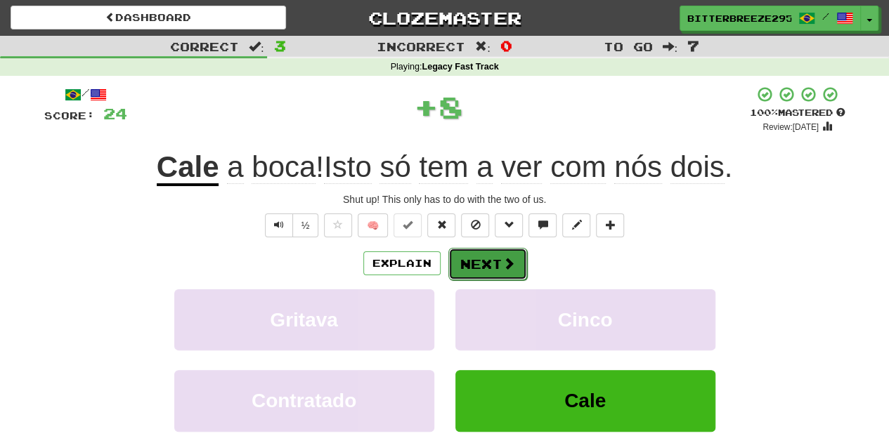
click at [486, 266] on button "Next" at bounding box center [487, 264] width 79 height 32
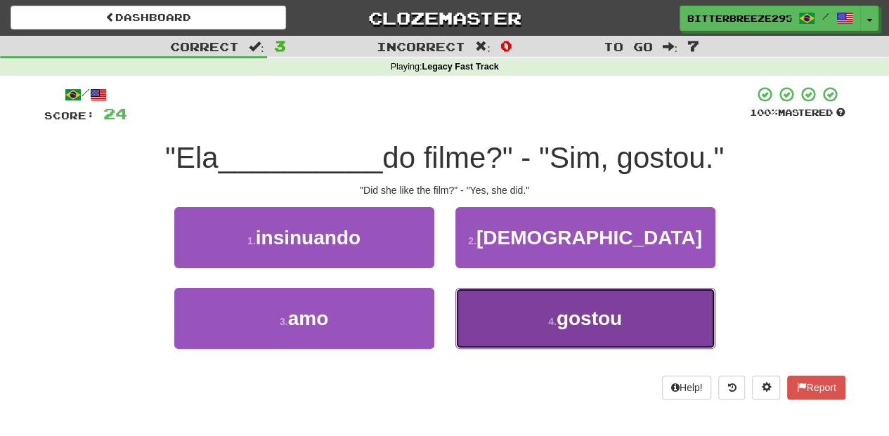
click at [495, 326] on button "4 . gostou" at bounding box center [585, 318] width 260 height 61
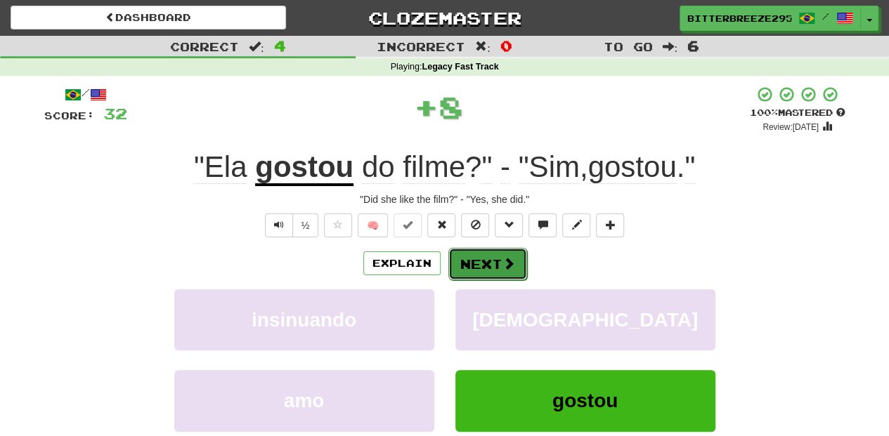
click at [502, 260] on span at bounding box center [508, 263] width 13 height 13
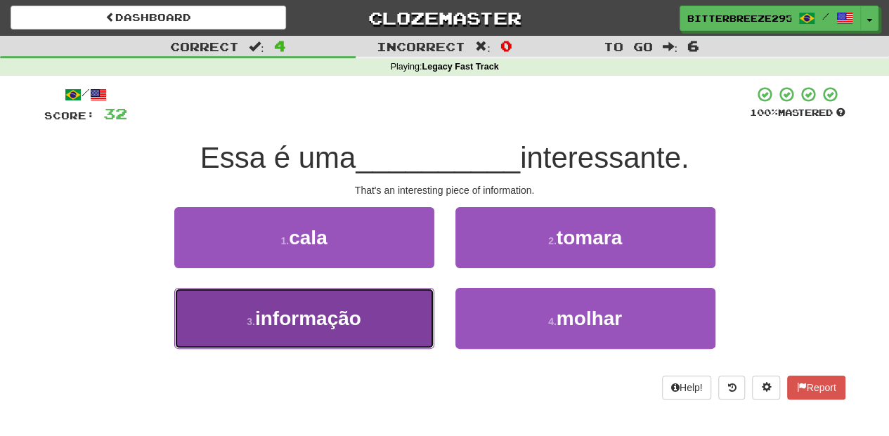
click at [389, 318] on button "3 . informação" at bounding box center [304, 318] width 260 height 61
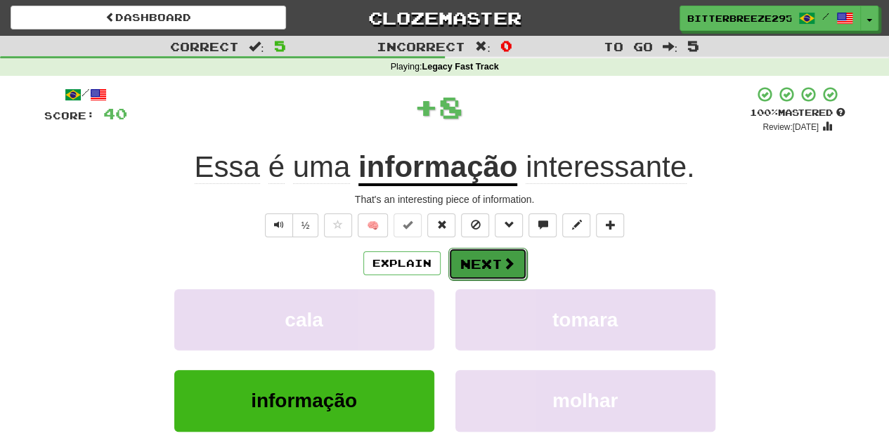
click at [472, 260] on button "Next" at bounding box center [487, 264] width 79 height 32
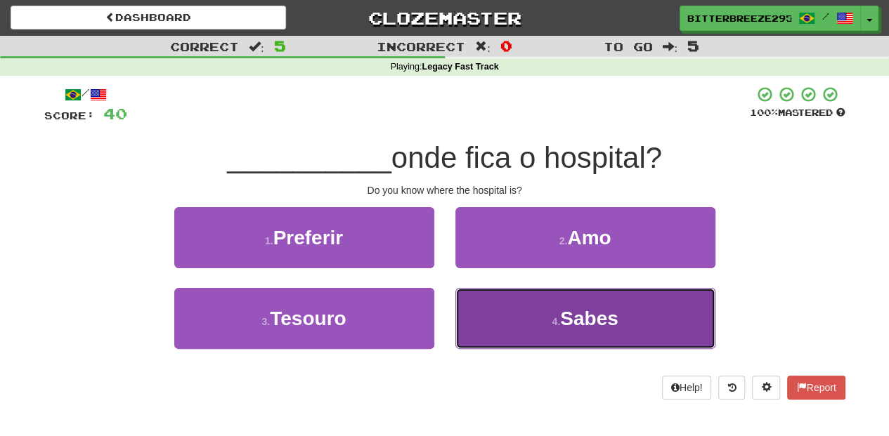
click at [504, 315] on button "4 . [GEOGRAPHIC_DATA]" at bounding box center [585, 318] width 260 height 61
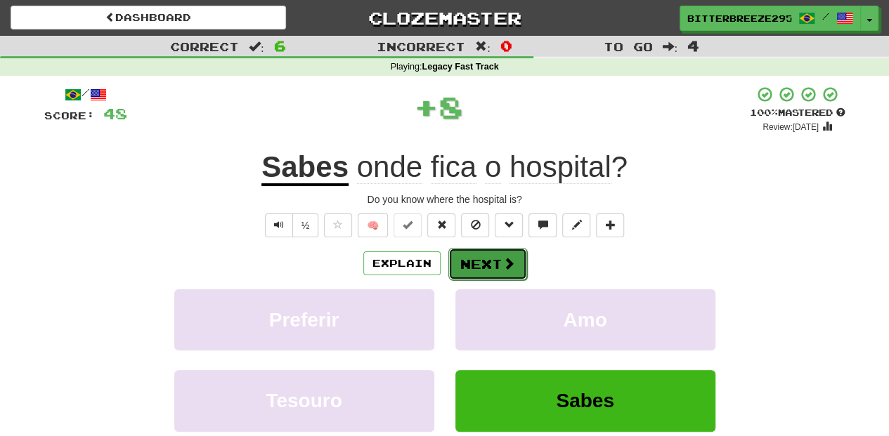
click at [495, 266] on button "Next" at bounding box center [487, 264] width 79 height 32
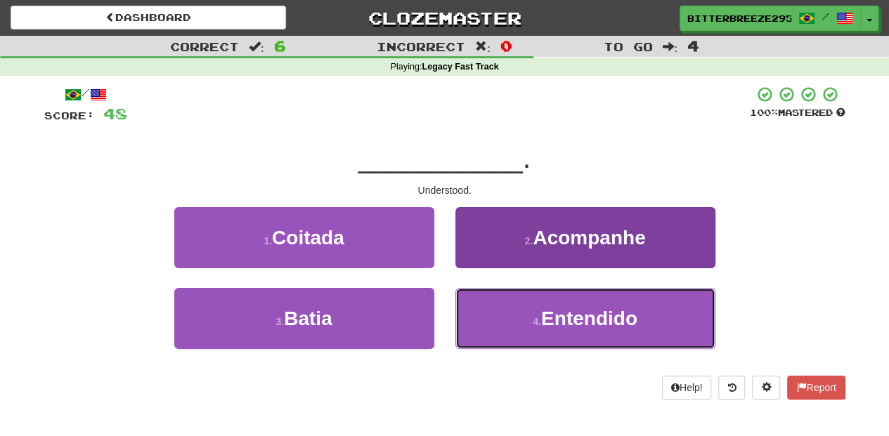
click at [503, 305] on button "4 . Entendido" at bounding box center [585, 318] width 260 height 61
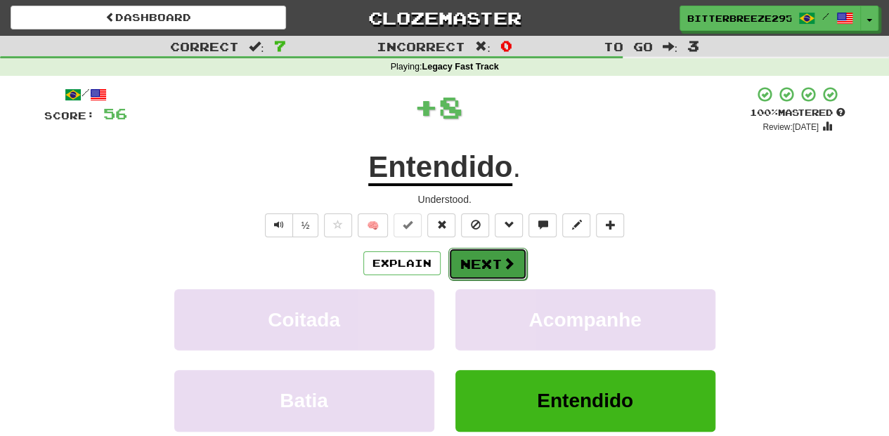
click at [491, 257] on button "Next" at bounding box center [487, 264] width 79 height 32
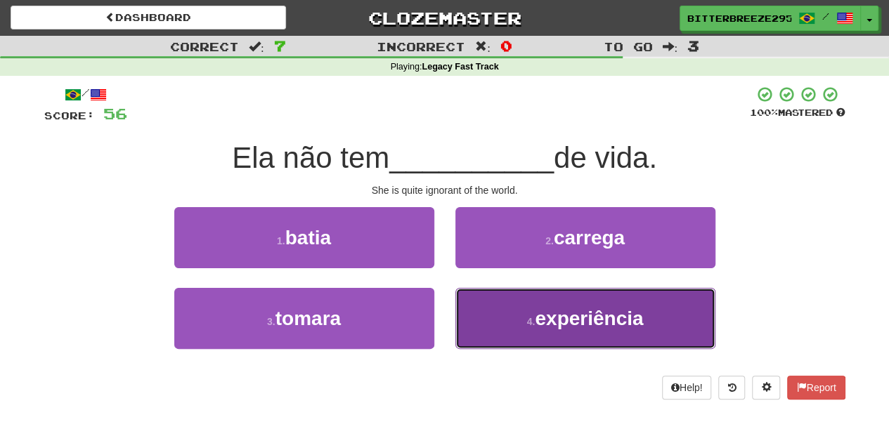
click at [575, 313] on span "experiência" at bounding box center [589, 319] width 108 height 22
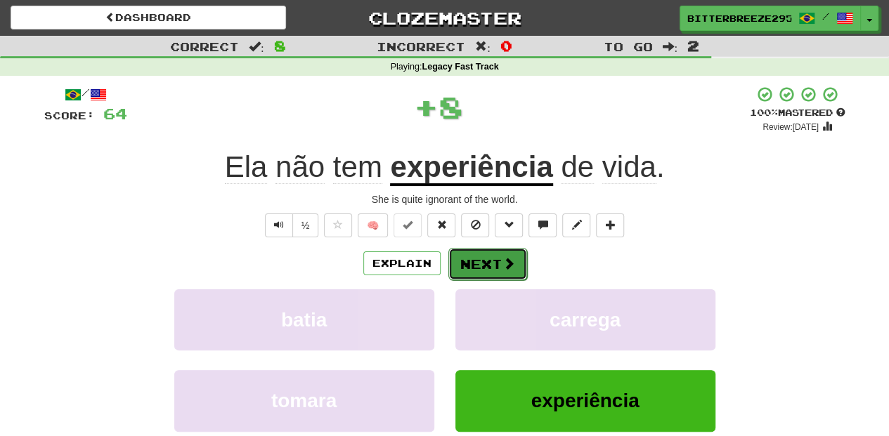
click at [488, 264] on button "Next" at bounding box center [487, 264] width 79 height 32
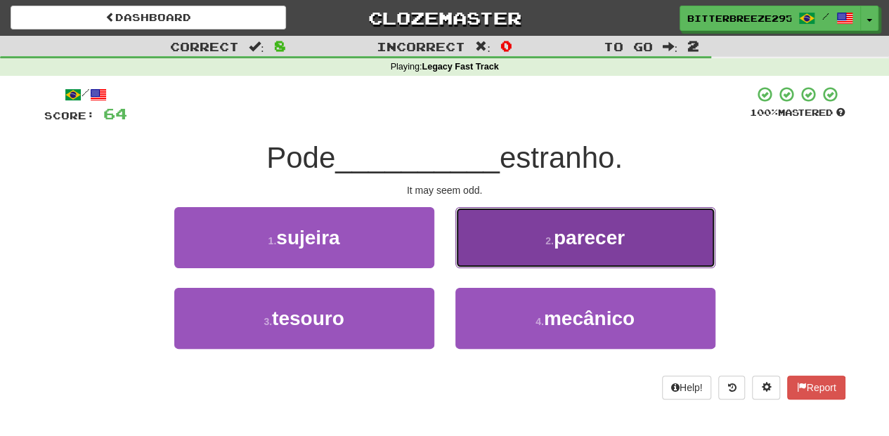
click at [504, 247] on button "2 . parecer" at bounding box center [585, 237] width 260 height 61
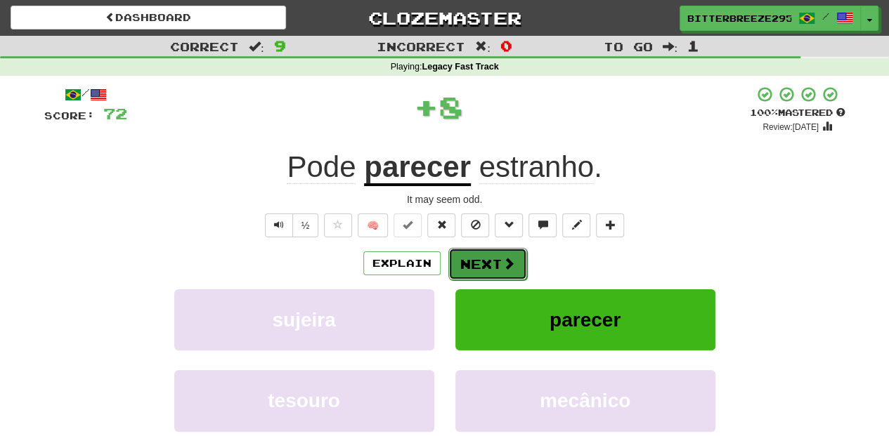
click at [496, 252] on button "Next" at bounding box center [487, 264] width 79 height 32
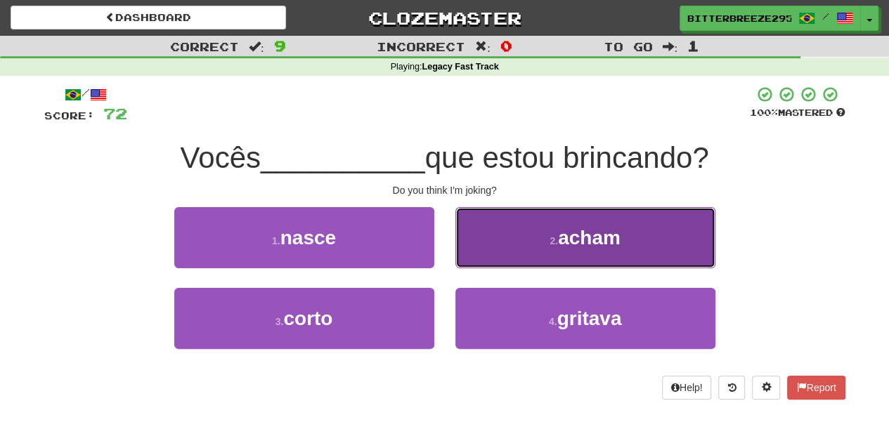
click at [495, 252] on button "2 . acham" at bounding box center [585, 237] width 260 height 61
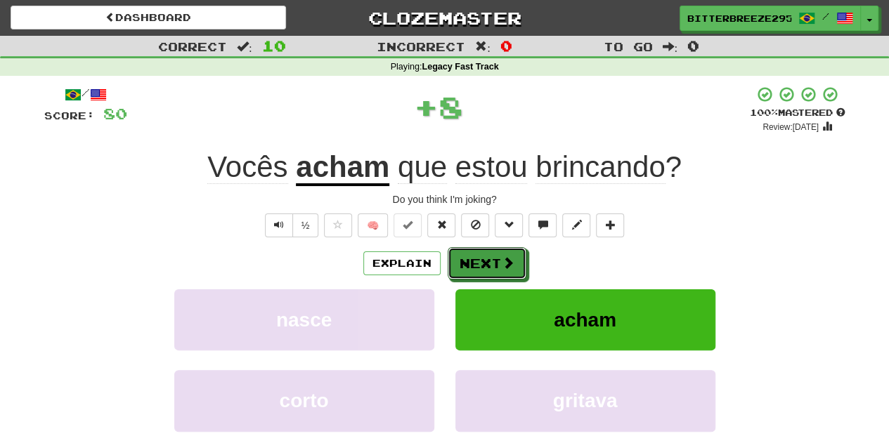
click at [495, 252] on button "Next" at bounding box center [487, 263] width 79 height 32
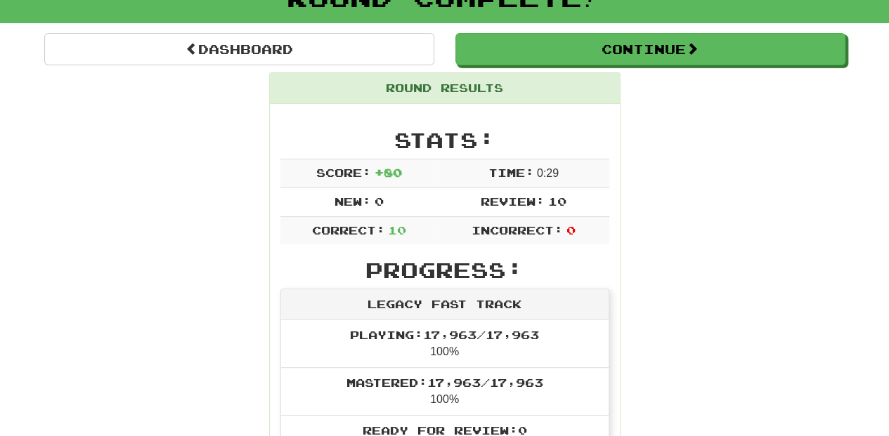
scroll to position [93, 0]
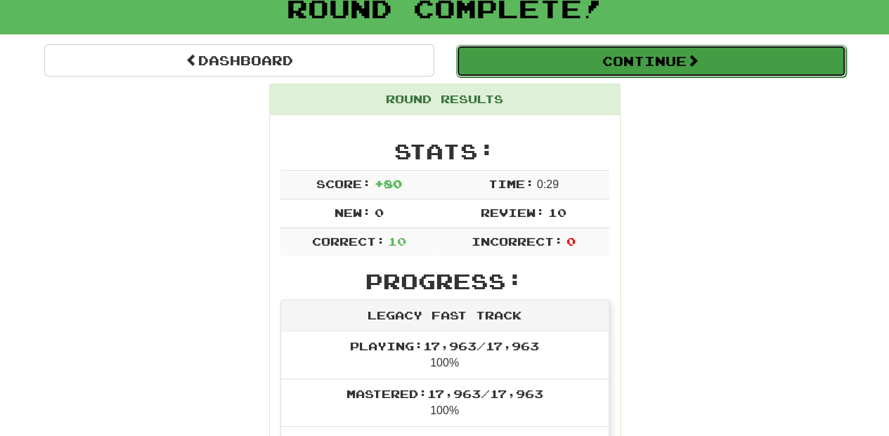
click at [547, 74] on button "Continue" at bounding box center [651, 61] width 390 height 32
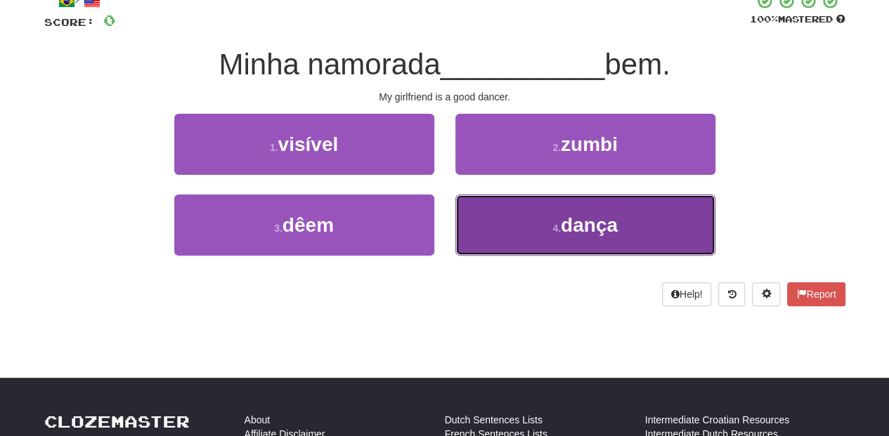
click at [540, 246] on button "4 . dança" at bounding box center [585, 225] width 260 height 61
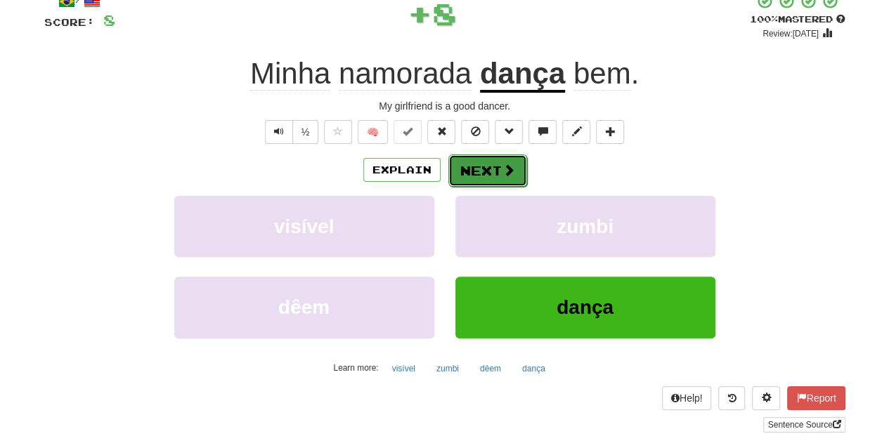
click at [493, 169] on button "Next" at bounding box center [487, 171] width 79 height 32
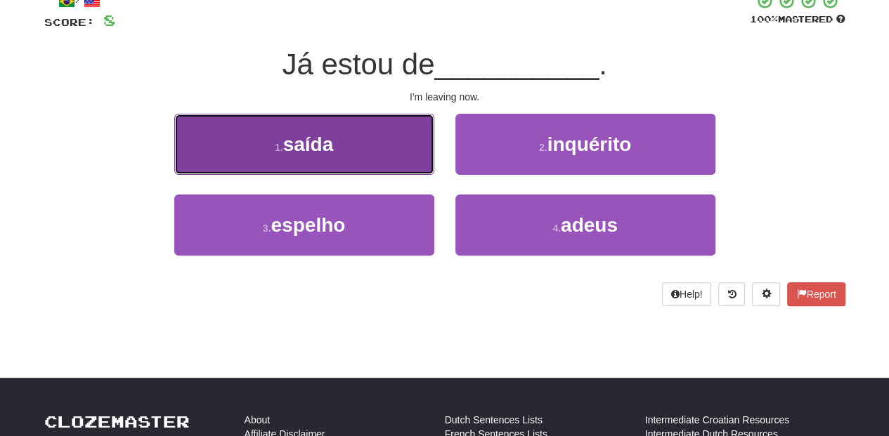
click at [398, 153] on button "1 . saída" at bounding box center [304, 144] width 260 height 61
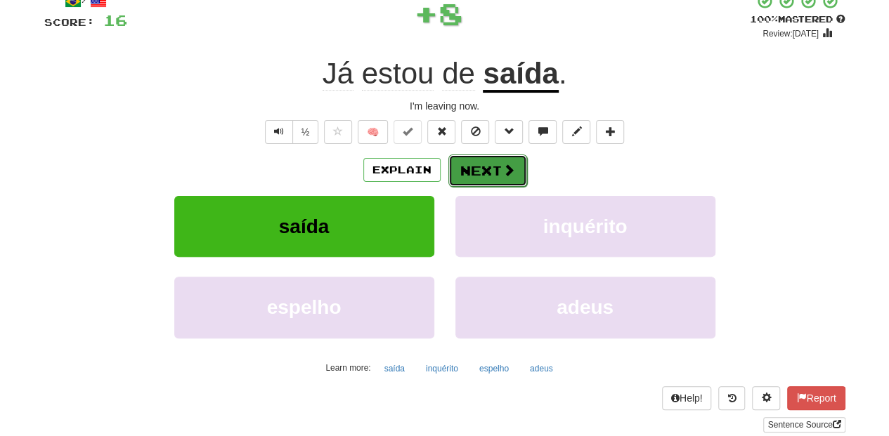
click at [496, 169] on button "Next" at bounding box center [487, 171] width 79 height 32
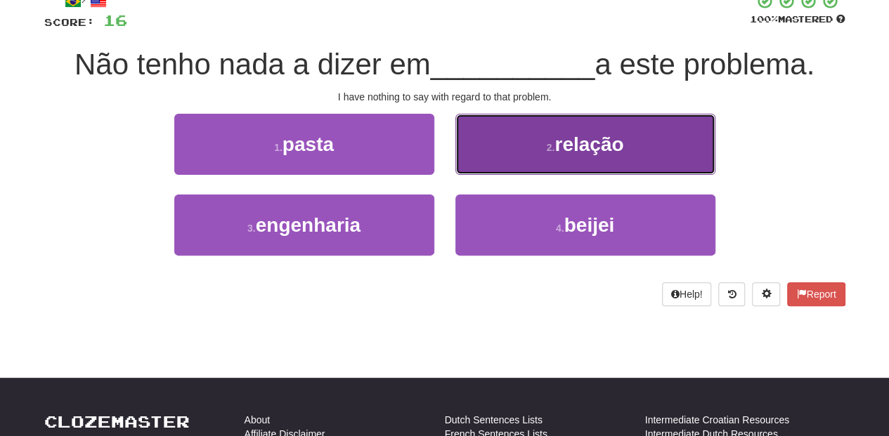
click at [524, 153] on button "2 . relação" at bounding box center [585, 144] width 260 height 61
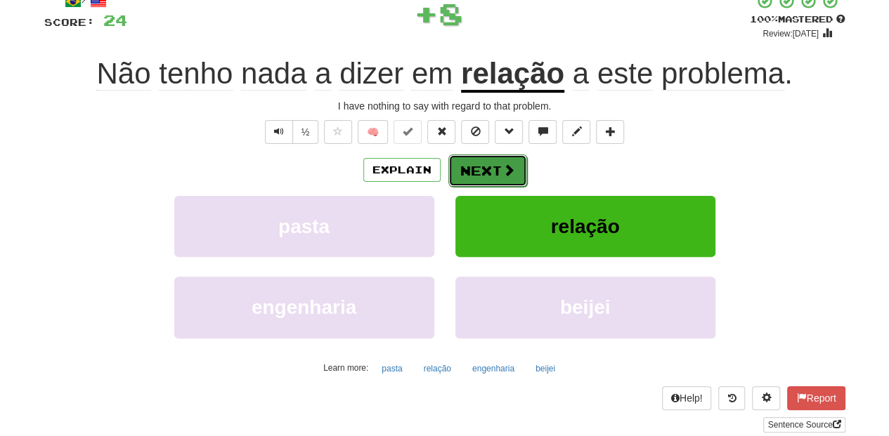
click at [490, 164] on button "Next" at bounding box center [487, 171] width 79 height 32
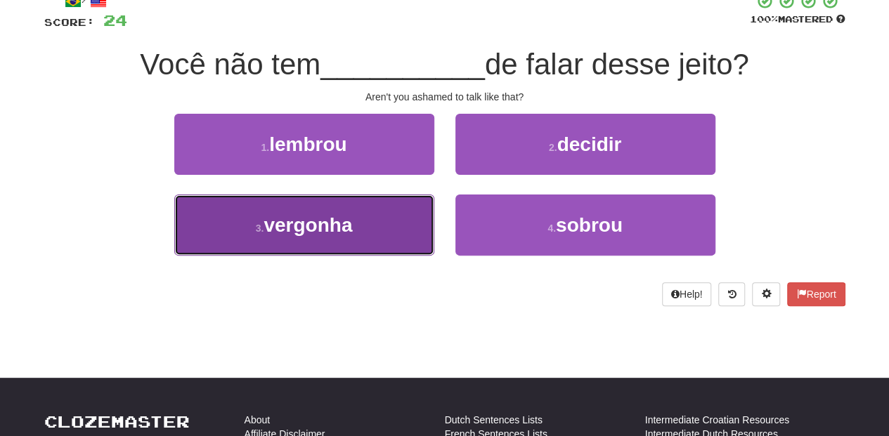
click at [368, 226] on button "3 . vergonha" at bounding box center [304, 225] width 260 height 61
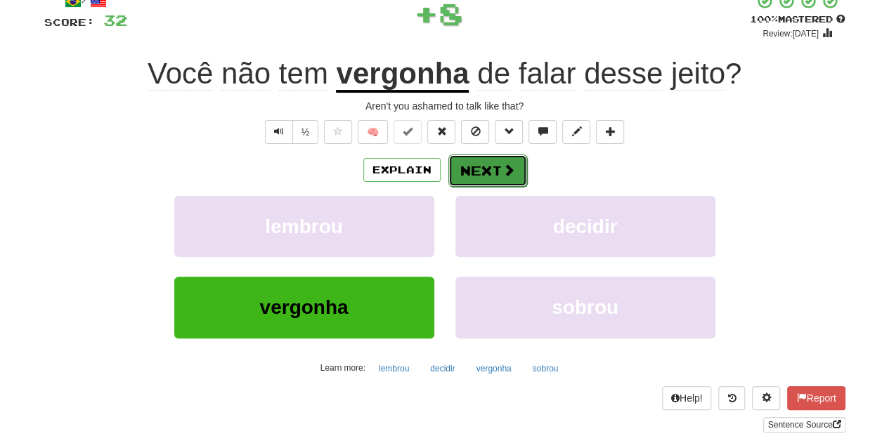
click at [475, 167] on button "Next" at bounding box center [487, 171] width 79 height 32
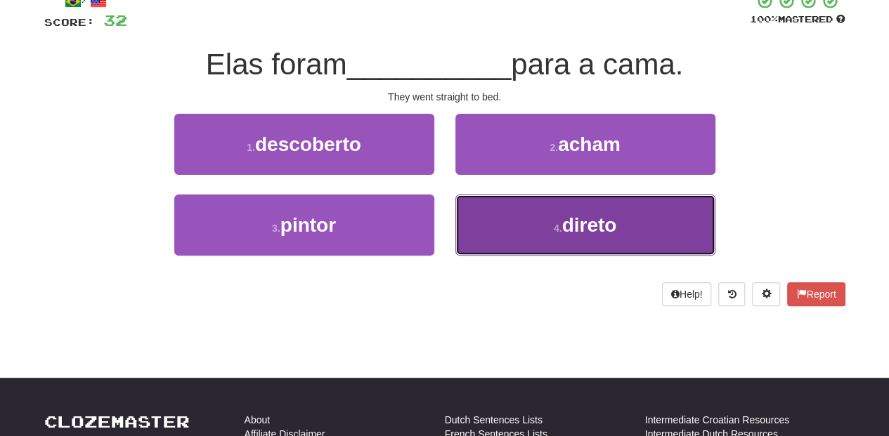
click at [506, 221] on button "4 . direto" at bounding box center [585, 225] width 260 height 61
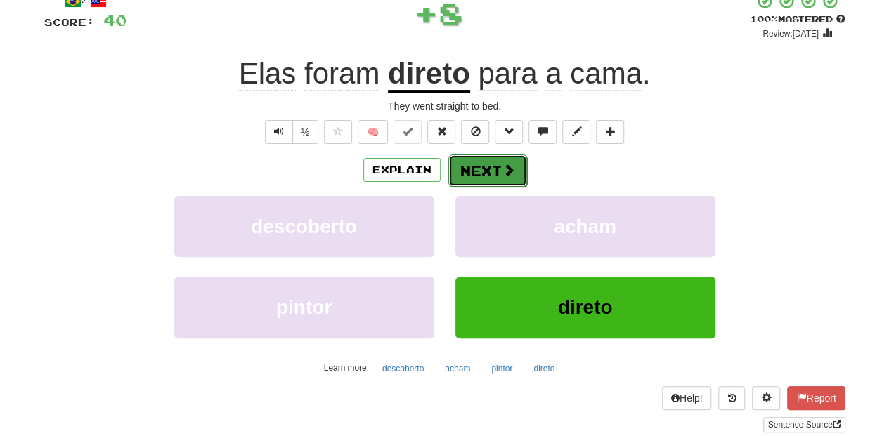
click at [495, 169] on button "Next" at bounding box center [487, 171] width 79 height 32
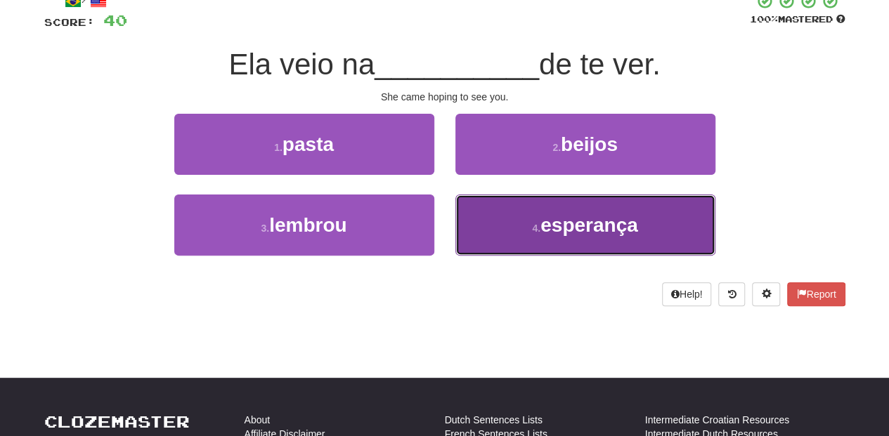
click at [496, 229] on button "4 . esperança" at bounding box center [585, 225] width 260 height 61
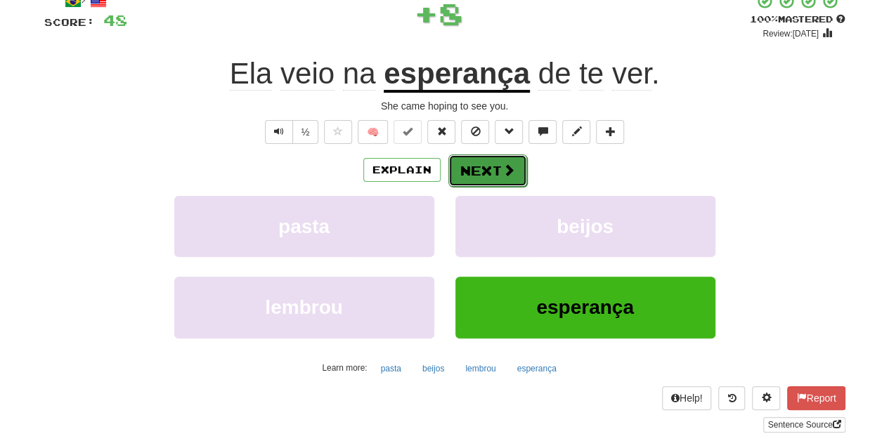
click at [495, 167] on button "Next" at bounding box center [487, 171] width 79 height 32
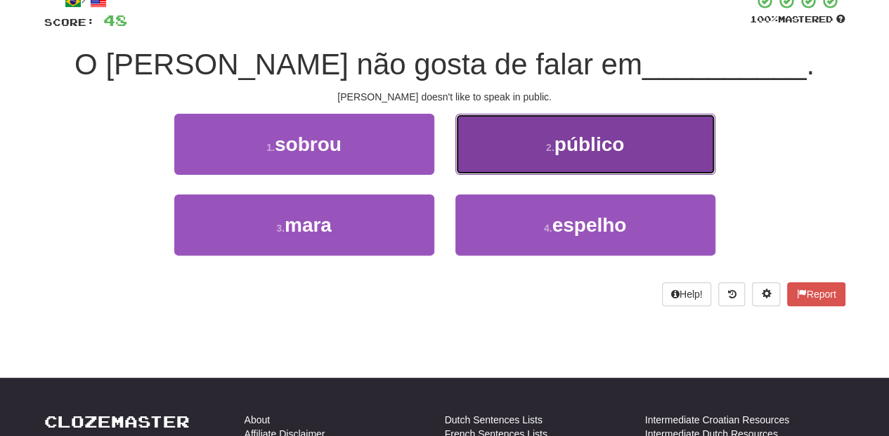
click at [500, 163] on button "2 . público" at bounding box center [585, 144] width 260 height 61
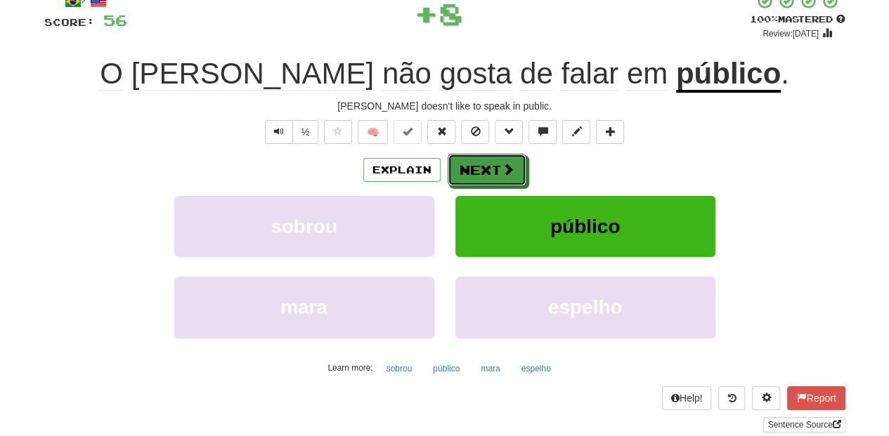
click at [502, 163] on span at bounding box center [508, 169] width 13 height 13
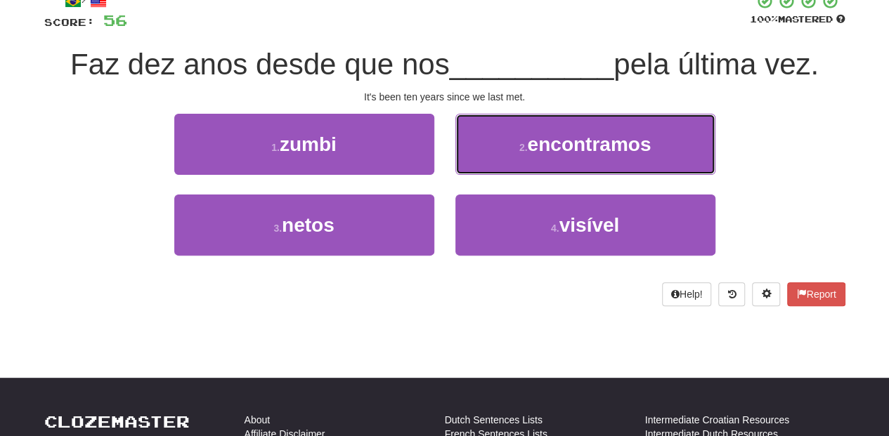
click at [500, 163] on button "2 . encontramos" at bounding box center [585, 144] width 260 height 61
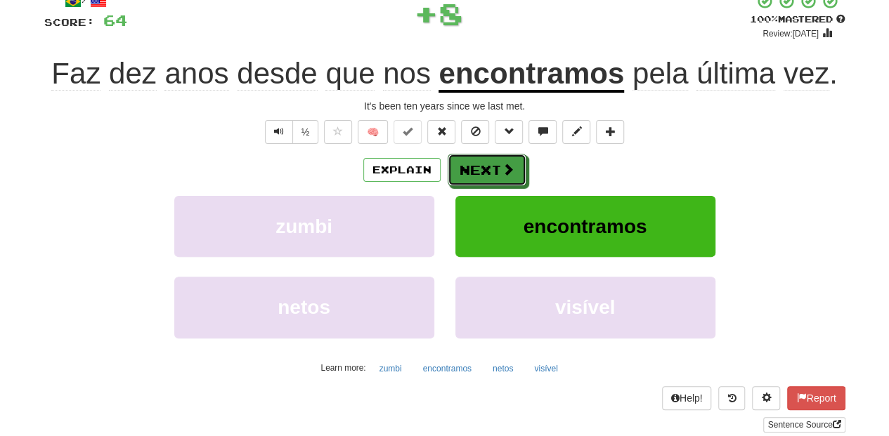
click at [502, 163] on span at bounding box center [508, 169] width 13 height 13
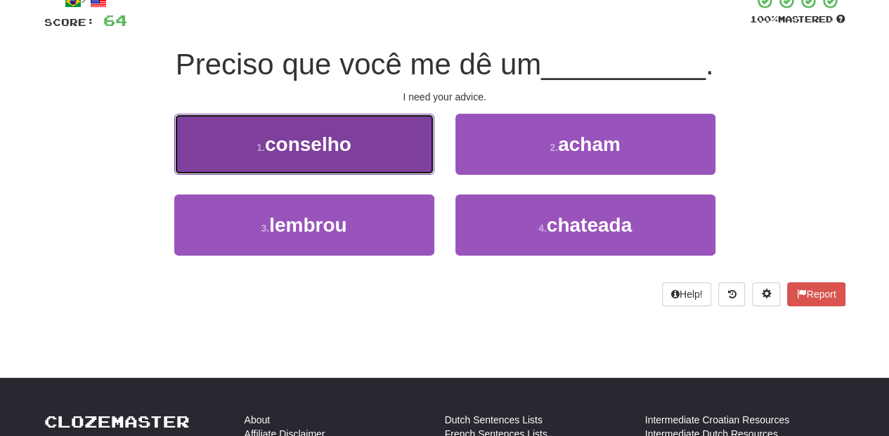
click at [386, 157] on button "1 . conselho" at bounding box center [304, 144] width 260 height 61
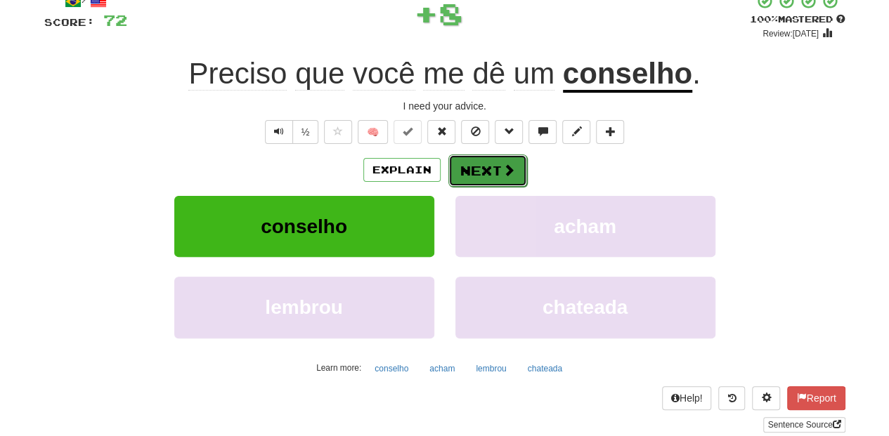
click at [457, 167] on button "Next" at bounding box center [487, 171] width 79 height 32
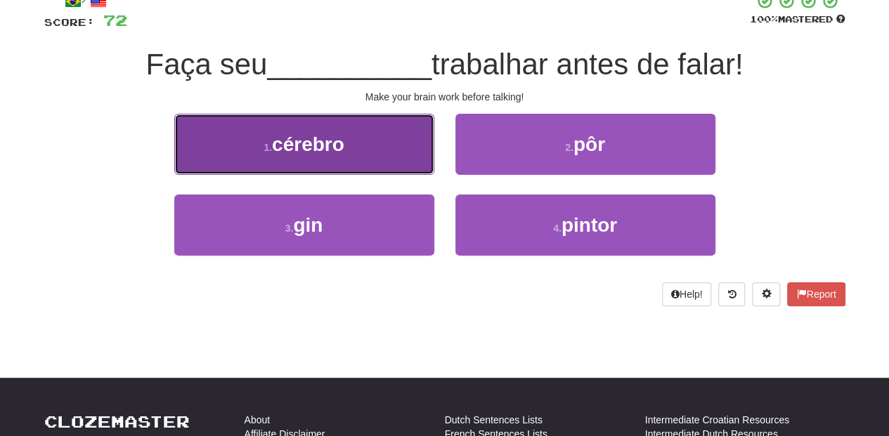
click at [391, 159] on button "1 . cérebro" at bounding box center [304, 144] width 260 height 61
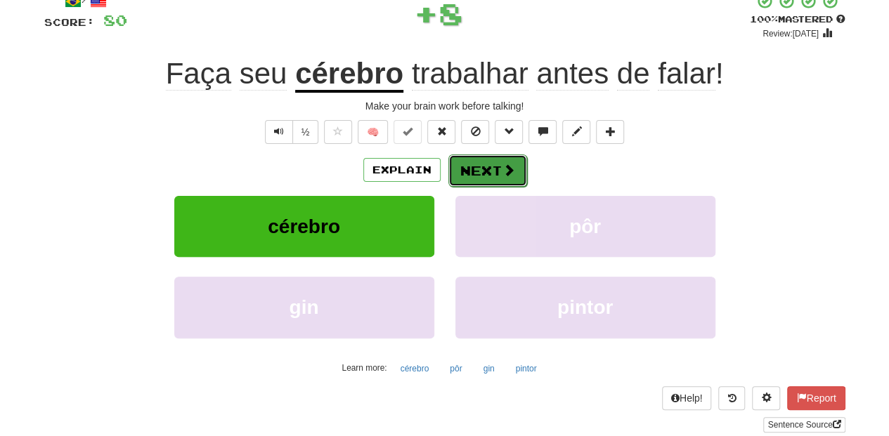
click at [459, 167] on button "Next" at bounding box center [487, 171] width 79 height 32
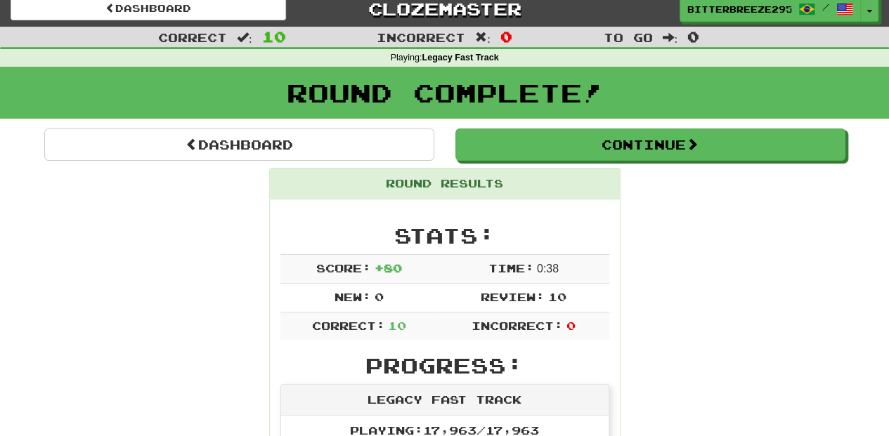
scroll to position [0, 0]
